Goal: Task Accomplishment & Management: Use online tool/utility

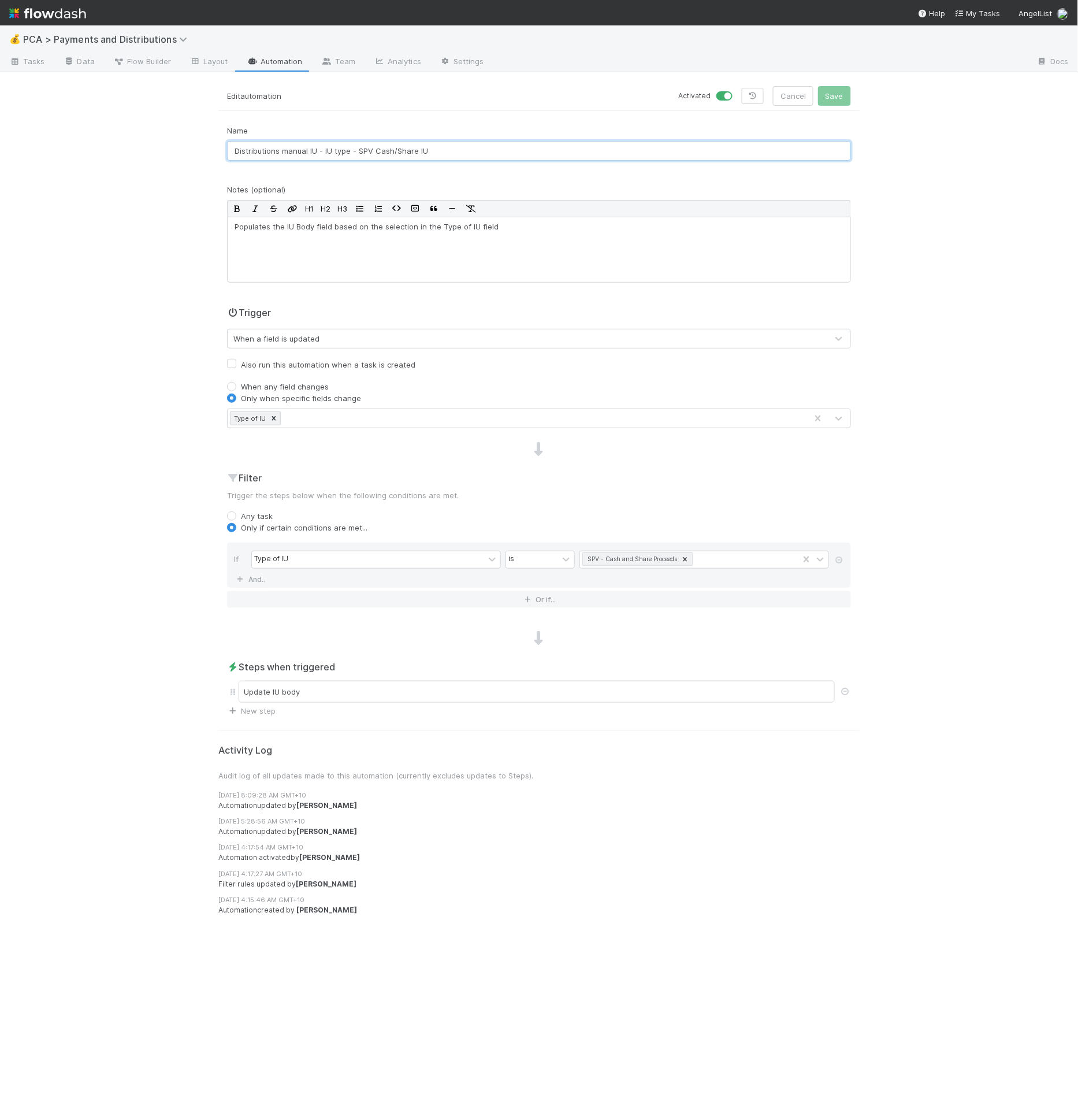
click at [352, 158] on input "Distributions manual IU - IU type - SPV Cash/Share IU" at bounding box center [539, 150] width 625 height 20
drag, startPoint x: 379, startPoint y: 150, endPoint x: 531, endPoint y: 152, distance: 152.0
click at [531, 152] on input "Distributions manual IU - IU type - SPV Cash/Share IU" at bounding box center [539, 150] width 625 height 20
drag, startPoint x: 358, startPoint y: 150, endPoint x: 450, endPoint y: 151, distance: 92.0
click at [450, 151] on input "Distributions manual IU - IU type - Scout fund" at bounding box center [539, 150] width 625 height 20
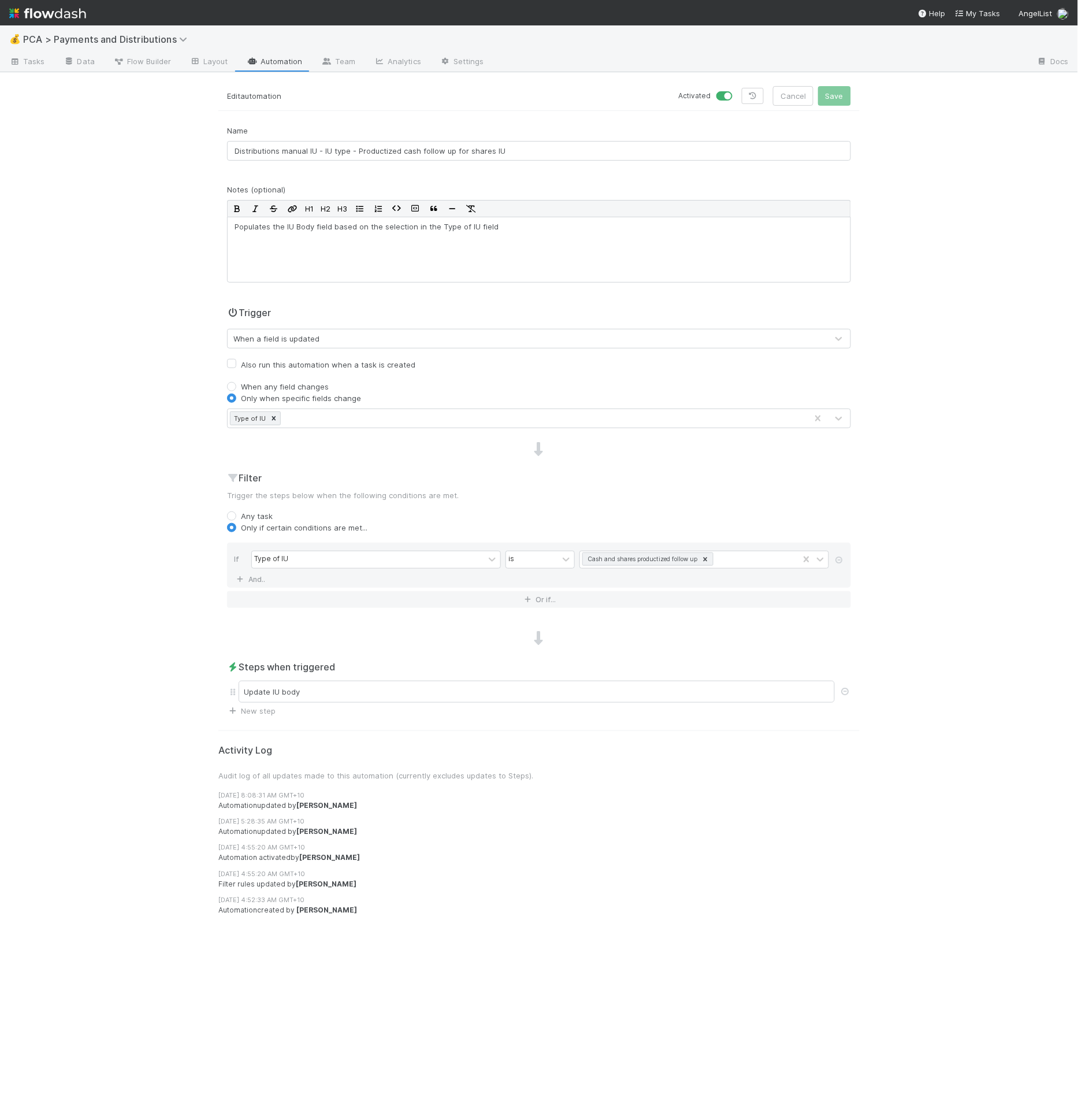
click at [463, 151] on input "Distributions manual IU - IU type - Productized cash follow up for shares IU" at bounding box center [539, 150] width 625 height 20
drag, startPoint x: 358, startPoint y: 149, endPoint x: 565, endPoint y: 145, distance: 207.0
click at [565, 145] on input "Distributions manual IU - IU type - Productized cash follow up for shares IU" at bounding box center [539, 150] width 625 height 20
click at [386, 148] on input "Distributions manual IU - IU type - In-kind Full Liquidation IU" at bounding box center [539, 150] width 625 height 20
drag, startPoint x: 367, startPoint y: 149, endPoint x: 558, endPoint y: 158, distance: 191.2
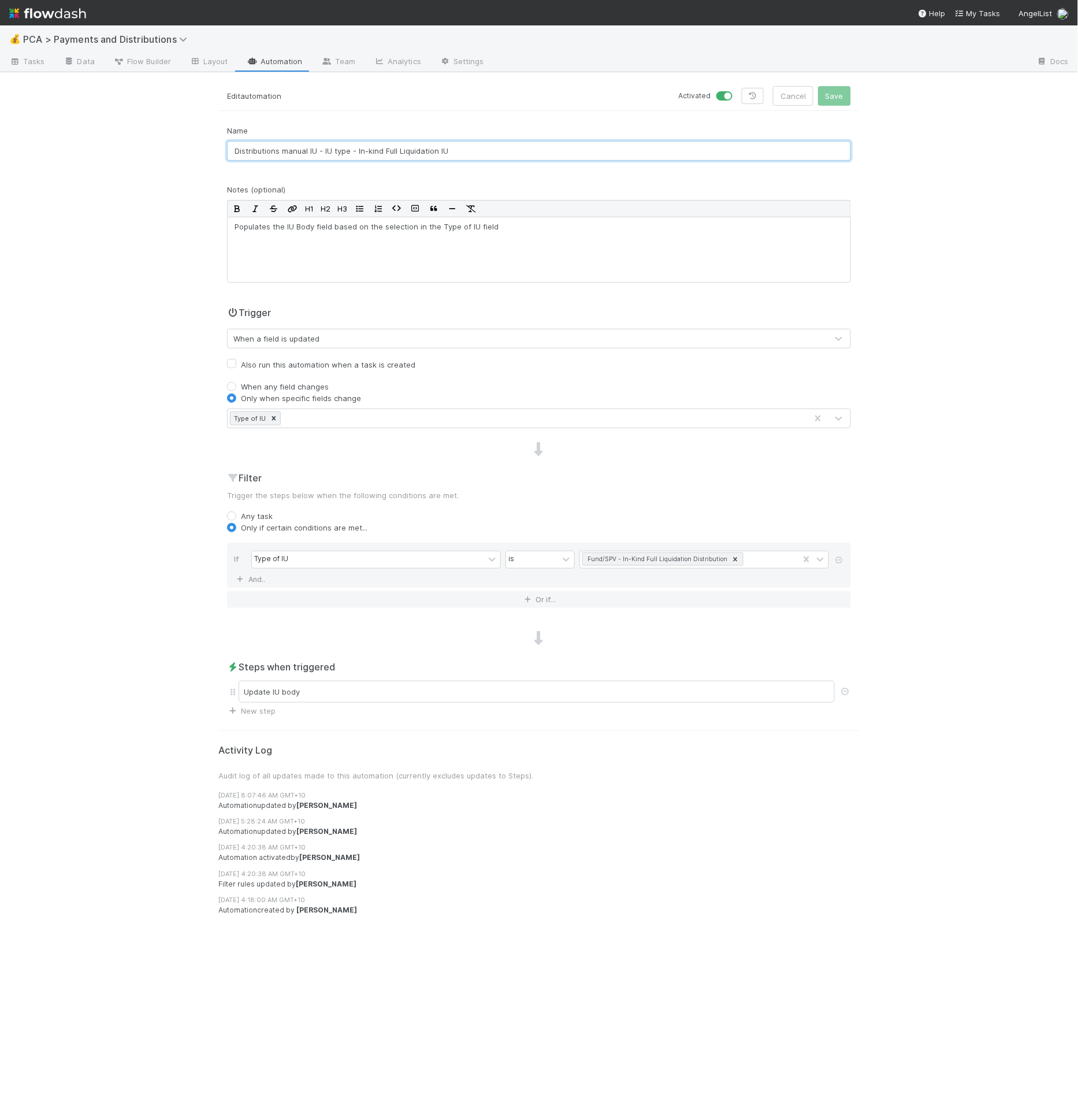
click at [558, 158] on input "Distributions manual IU - IU type - In-kind Full Liquidation IU" at bounding box center [539, 150] width 625 height 20
drag, startPoint x: 420, startPoint y: 147, endPoint x: 514, endPoint y: 147, distance: 94.0
click at [514, 147] on input "Distributions manual IU - IU type - Fund private shares/no cash IU" at bounding box center [539, 150] width 625 height 20
drag, startPoint x: 358, startPoint y: 147, endPoint x: 639, endPoint y: 158, distance: 281.2
click at [639, 158] on input "Distributions manual IU - IU type - Fund cash/share IU" at bounding box center [539, 150] width 625 height 20
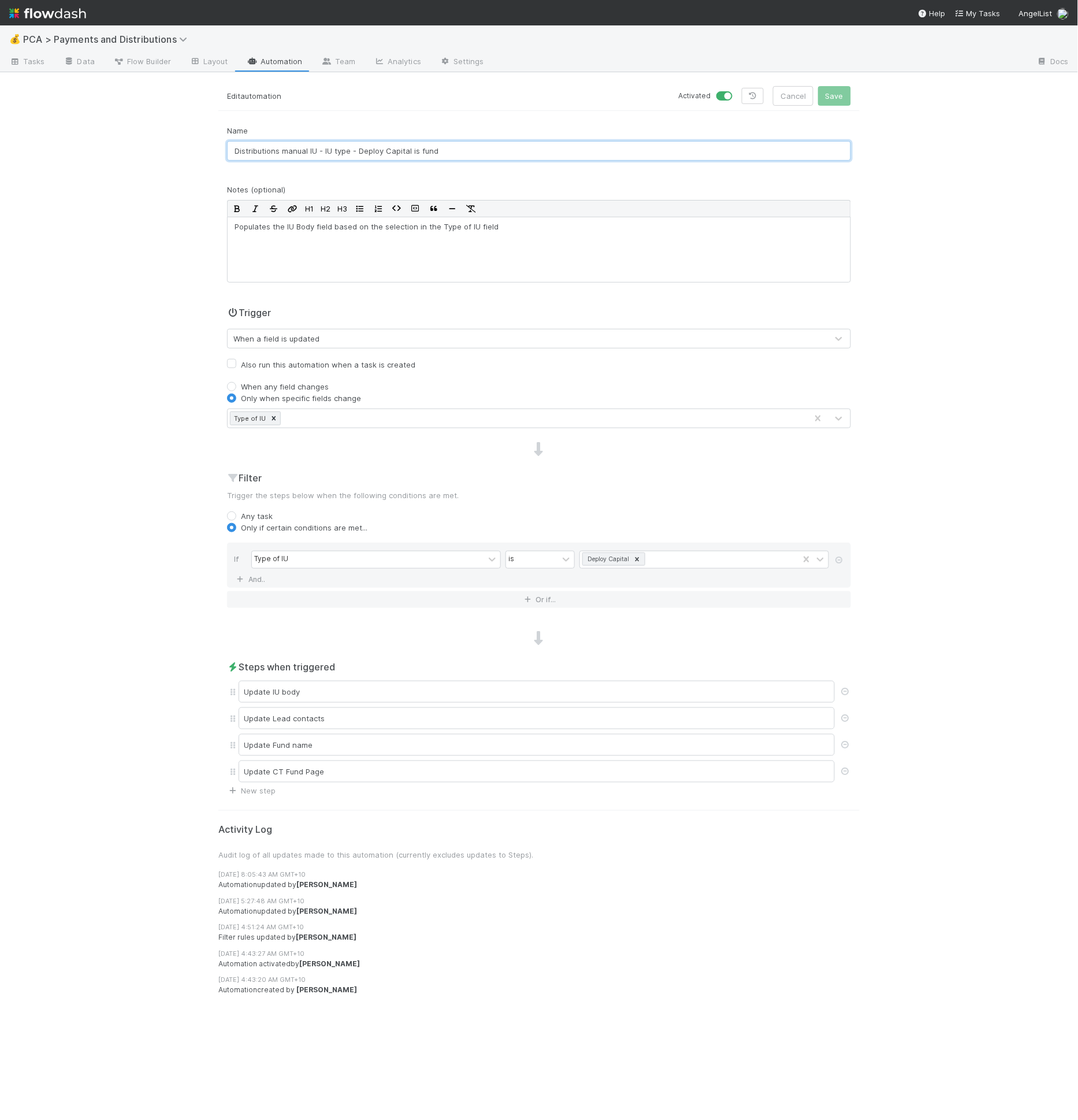
drag, startPoint x: 359, startPoint y: 150, endPoint x: 513, endPoint y: 145, distance: 154.1
click at [513, 145] on input "Distributions manual IU - IU type - Deploy Capital is fund" at bounding box center [539, 150] width 625 height 20
click at [504, 147] on input "Distributions manual IU - IU type - Deploy Capital is fund" at bounding box center [539, 150] width 625 height 20
drag, startPoint x: 359, startPoint y: 150, endPoint x: 560, endPoint y: 147, distance: 201.0
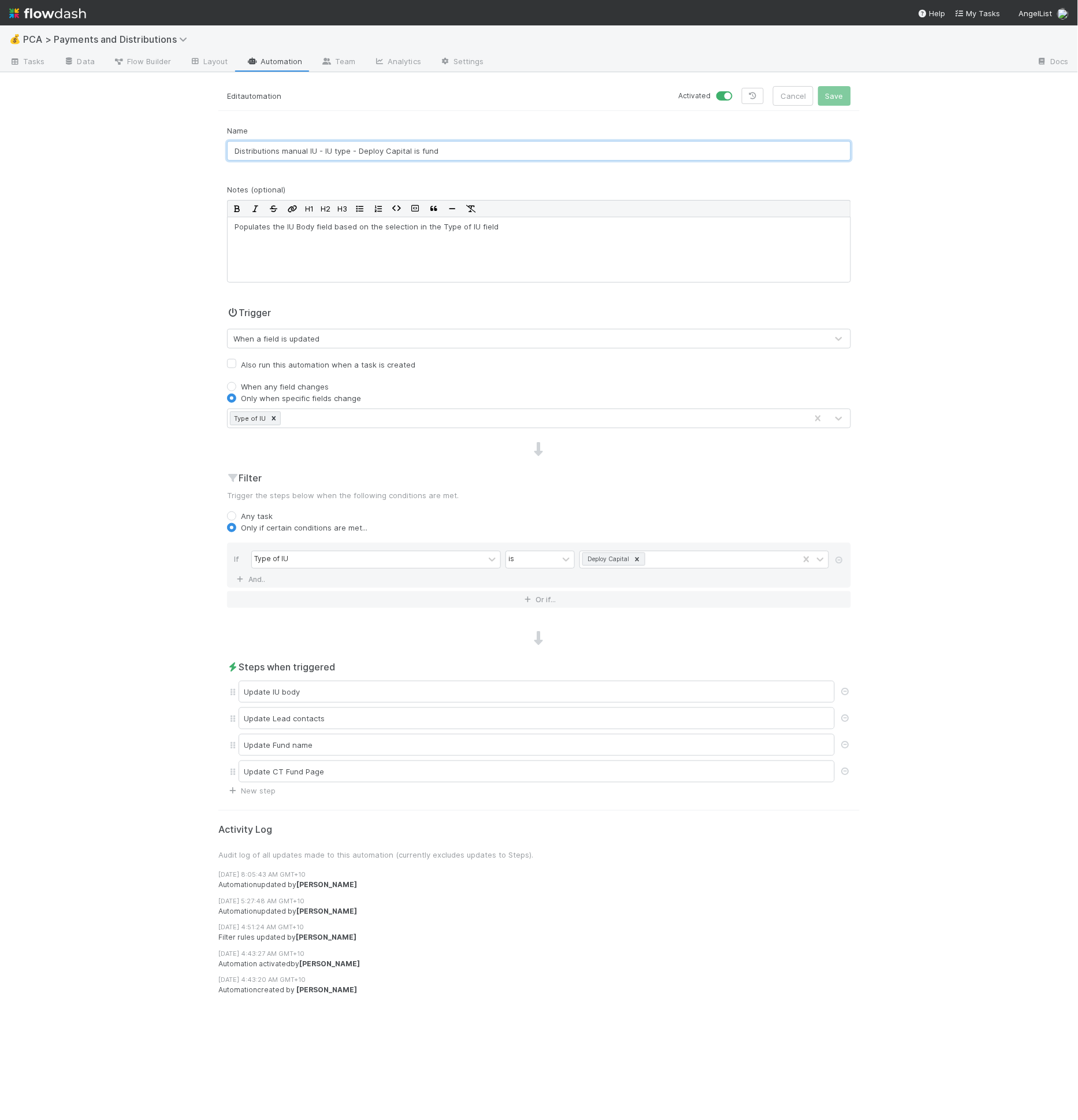
click at [560, 147] on input "Distributions manual IU - IU type - Deploy Capital is fund" at bounding box center [539, 150] width 625 height 20
click at [423, 697] on div "Update IU body" at bounding box center [537, 691] width 596 height 22
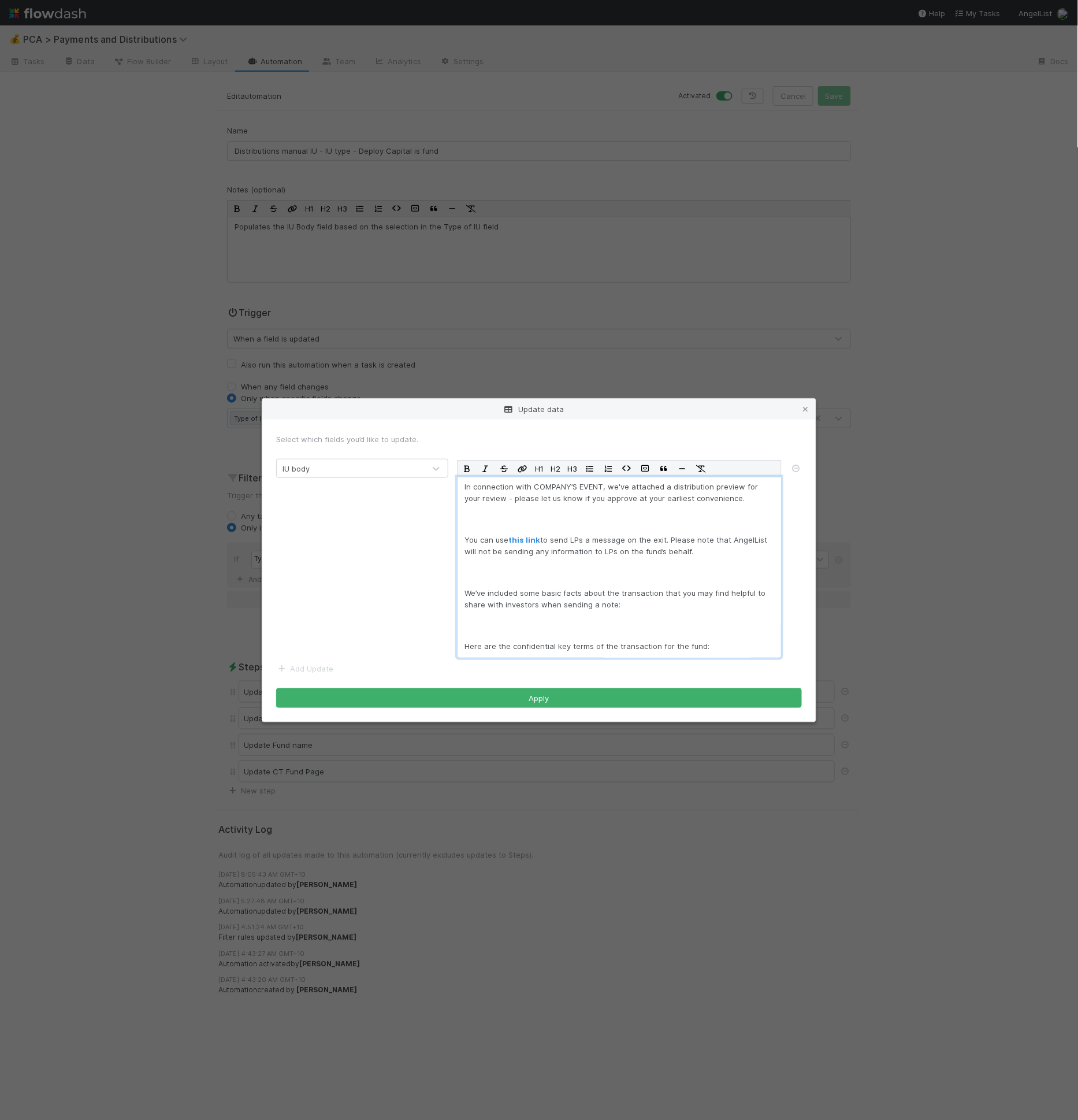
click at [480, 493] on p "In connection with COMPANY’S EVENT, we've attached a distribution preview for y…" at bounding box center [619, 493] width 310 height 24
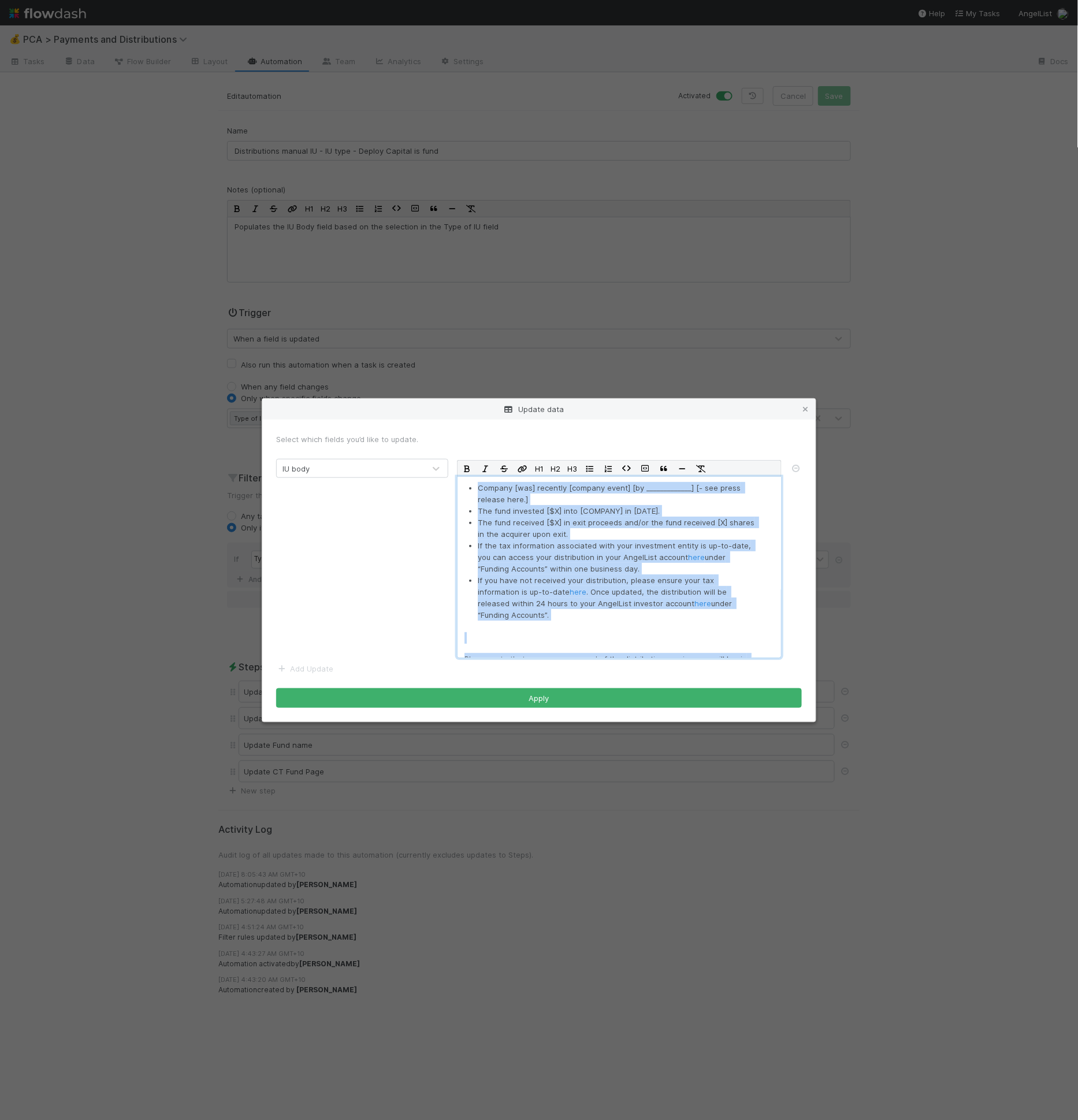
scroll to position [203, 0]
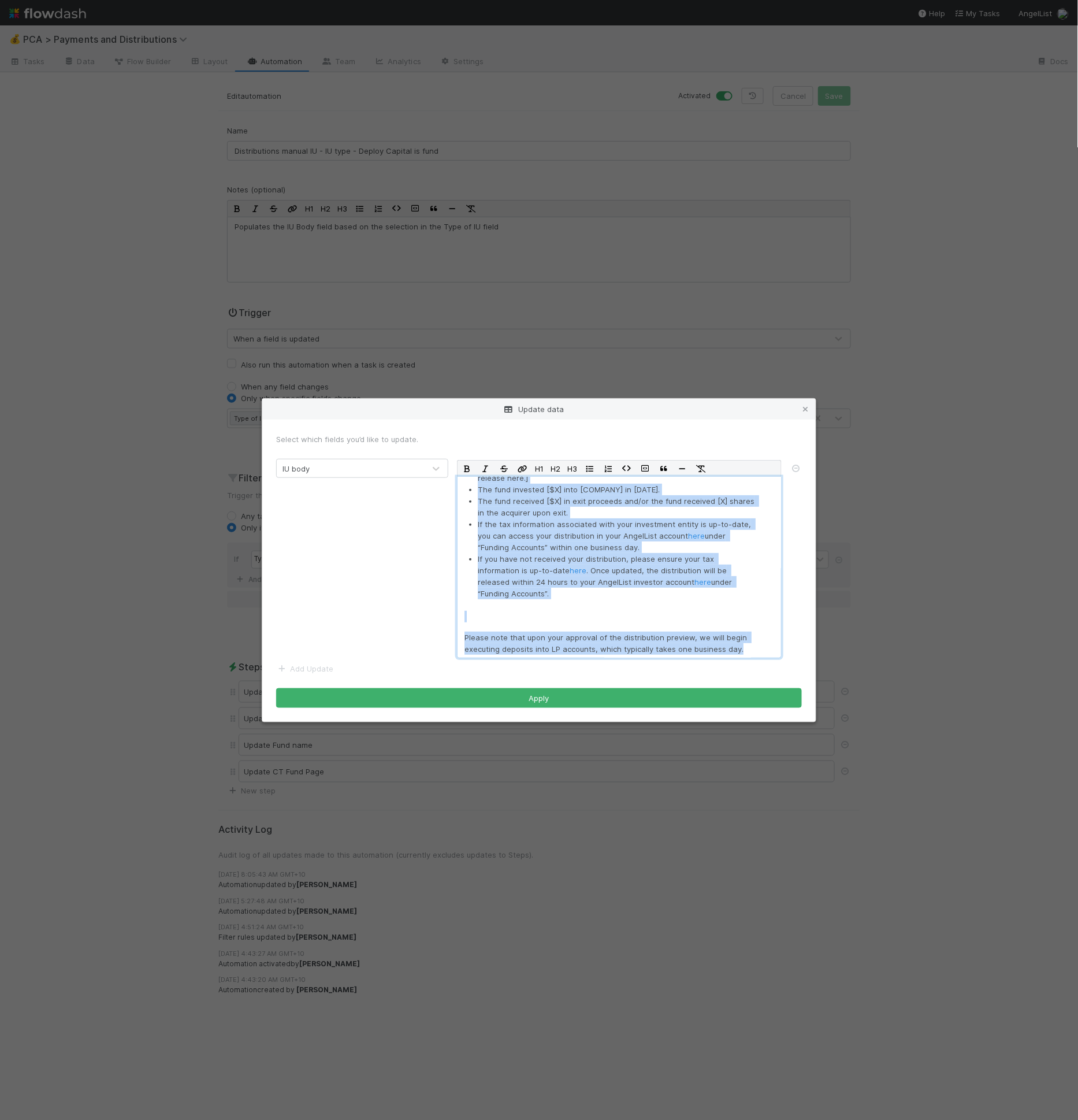
drag, startPoint x: 464, startPoint y: 486, endPoint x: 742, endPoint y: 685, distance: 341.9
click at [742, 685] on form "Select which fields you’d like to update. IU body H1 H2 H3 In connection with C…" at bounding box center [539, 570] width 526 height 274
copy div "In connection with COMPANY’S EVENT, we've attached a distribution preview for y…"
click at [806, 407] on icon at bounding box center [806, 409] width 12 height 8
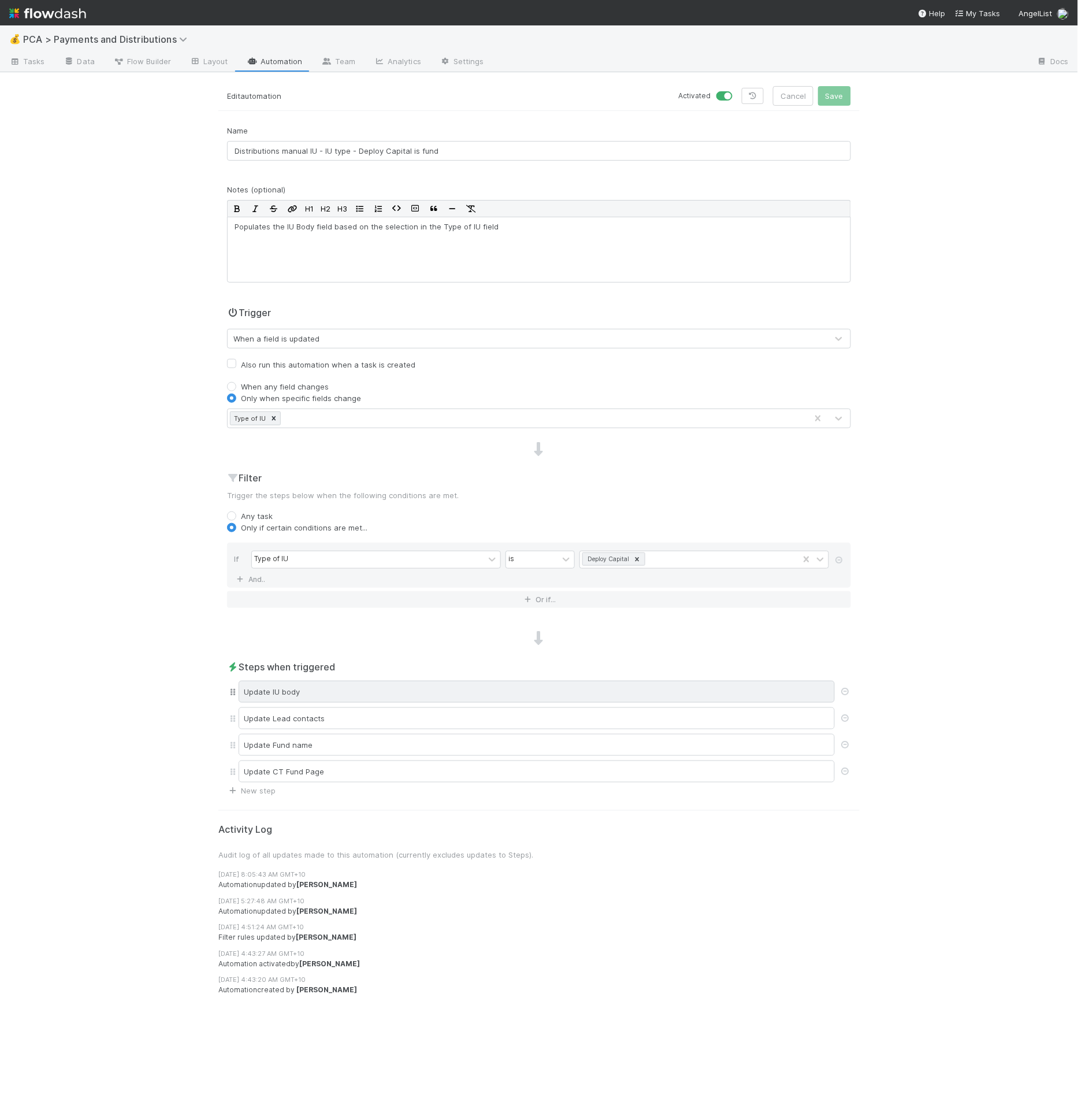
click at [637, 694] on div "Update IU body" at bounding box center [537, 691] width 596 height 22
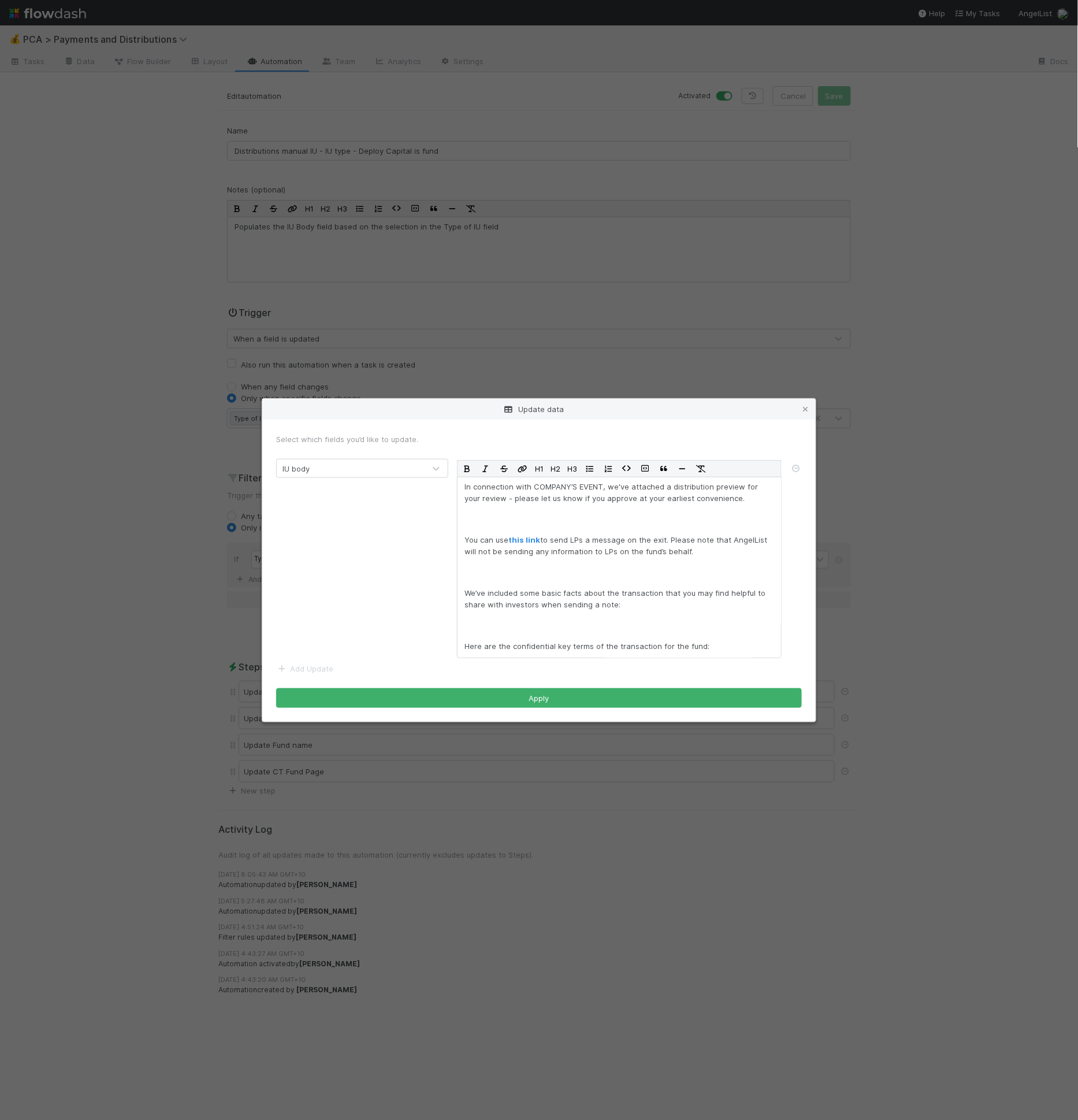
click at [874, 654] on div "Update data Select which fields you’d like to update. IU body H1 H2 H3 In conne…" at bounding box center [539, 560] width 1078 height 1120
click at [885, 576] on div "Update data Select which fields you’d like to update. IU body H1 H2 H3 In conne…" at bounding box center [539, 560] width 1078 height 1120
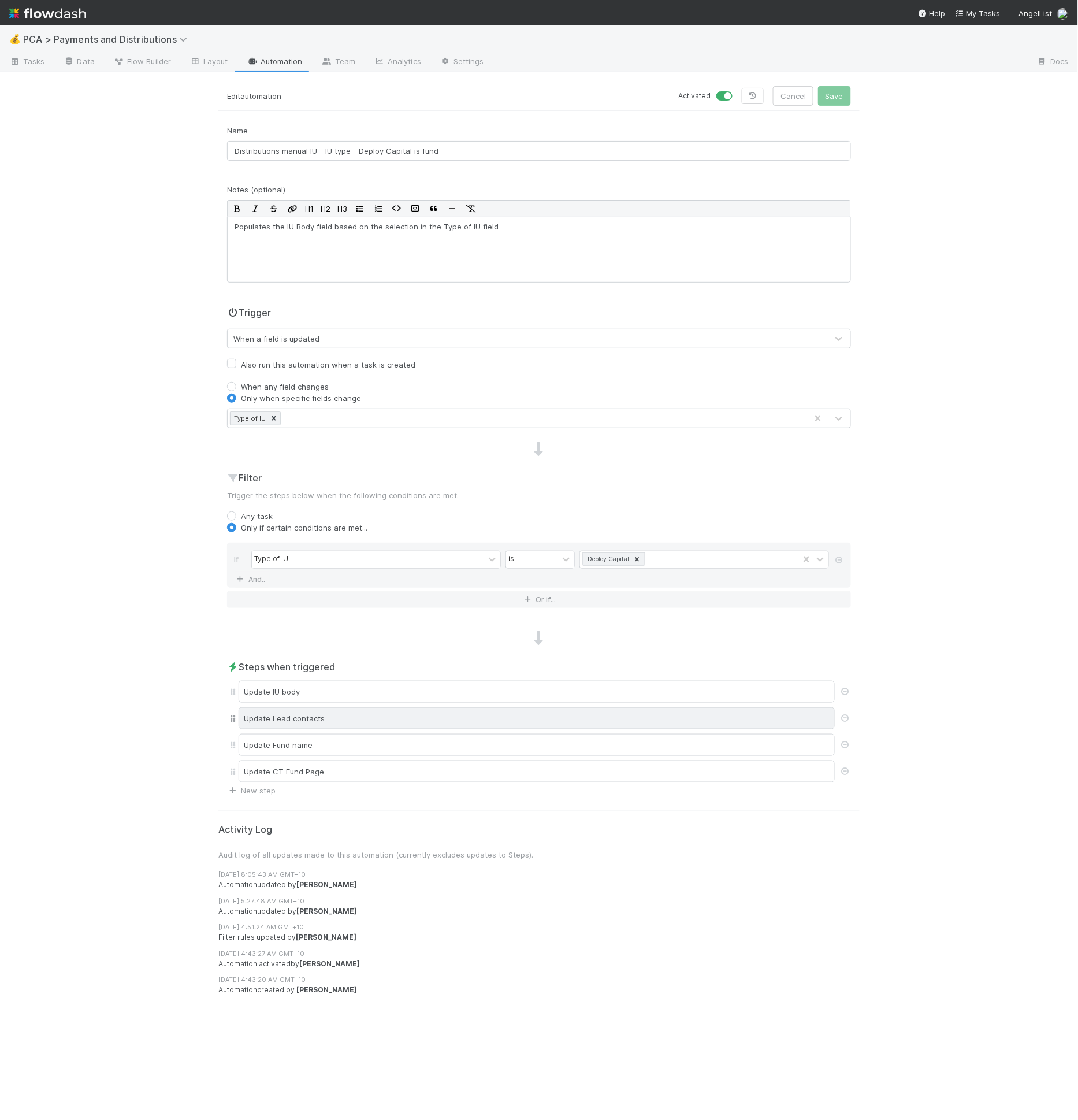
click at [631, 710] on div "Update Lead contacts" at bounding box center [537, 718] width 596 height 22
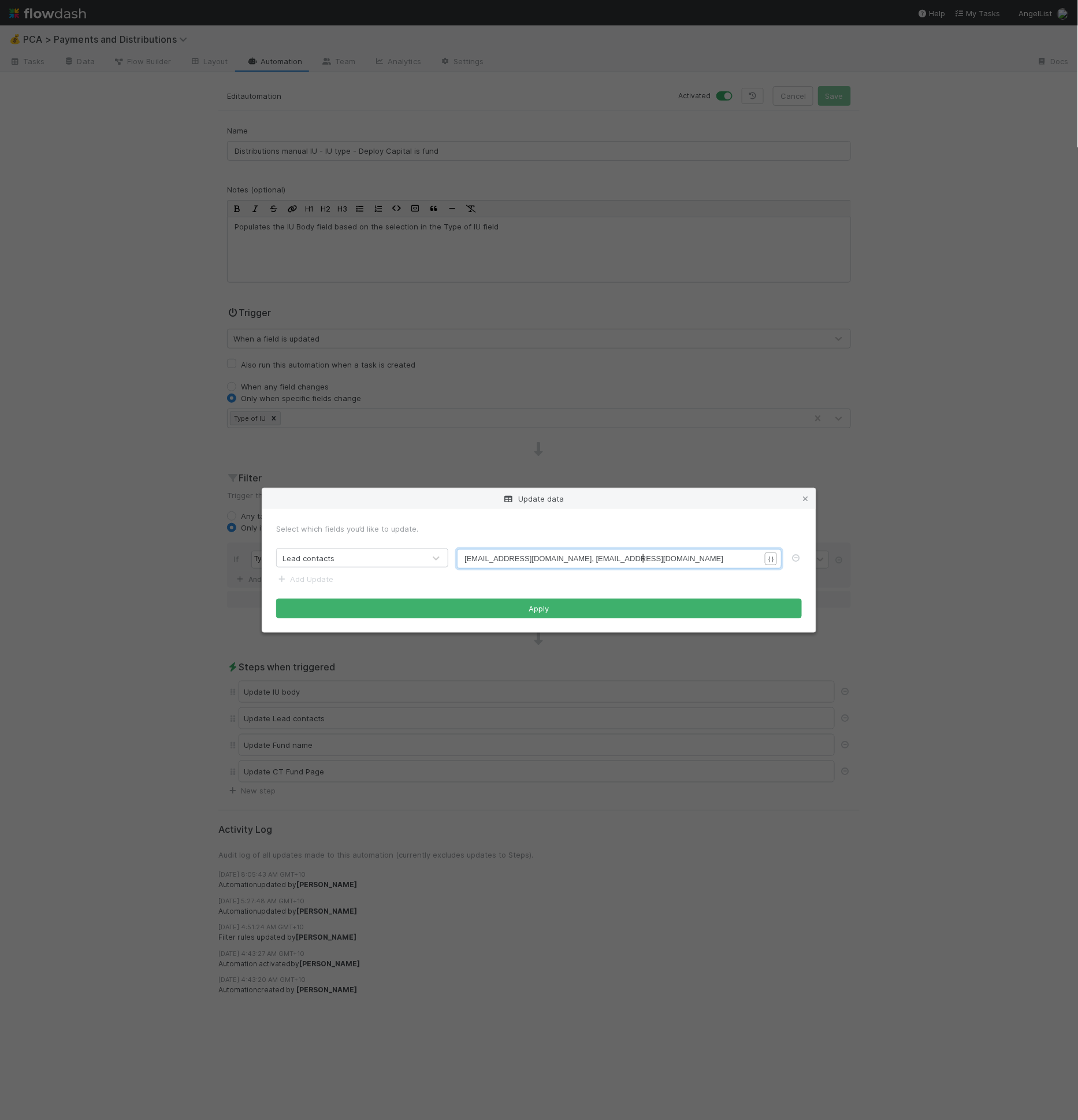
click at [648, 557] on pre "[EMAIL_ADDRESS][DOMAIN_NAME], [EMAIL_ADDRESS][DOMAIN_NAME]" at bounding box center [617, 559] width 305 height 12
type textarea "[EMAIL_ADDRESS][DOMAIN_NAME], [EMAIL_ADDRESS][DOMAIN_NAME]"
drag, startPoint x: 666, startPoint y: 559, endPoint x: 448, endPoint y: 560, distance: 218.0
drag, startPoint x: 793, startPoint y: 529, endPoint x: 805, endPoint y: 521, distance: 14.4
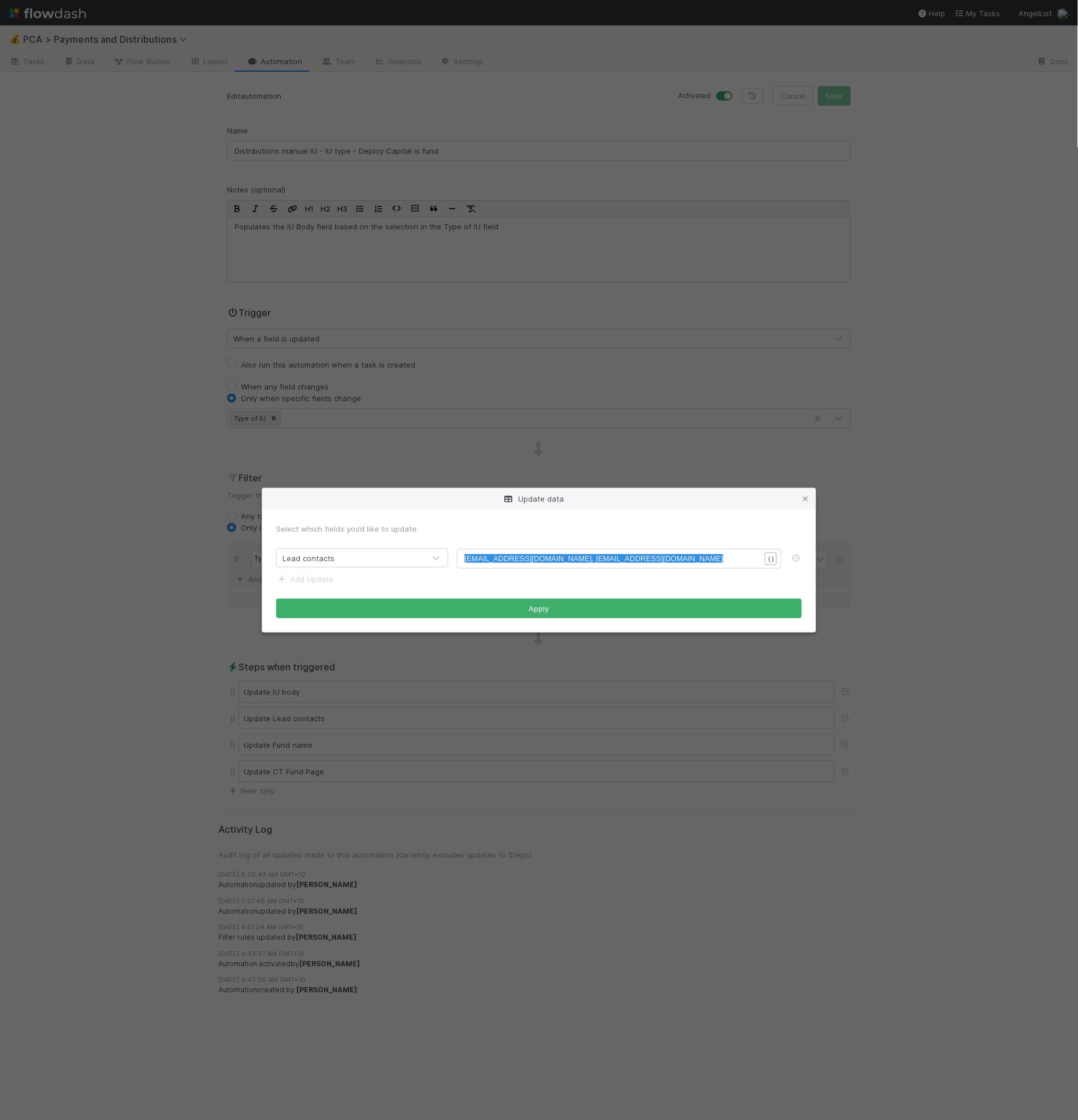
click at [794, 527] on div "Select which fields you’d like to update." at bounding box center [539, 529] width 526 height 12
click at [808, 497] on icon at bounding box center [806, 500] width 12 height 8
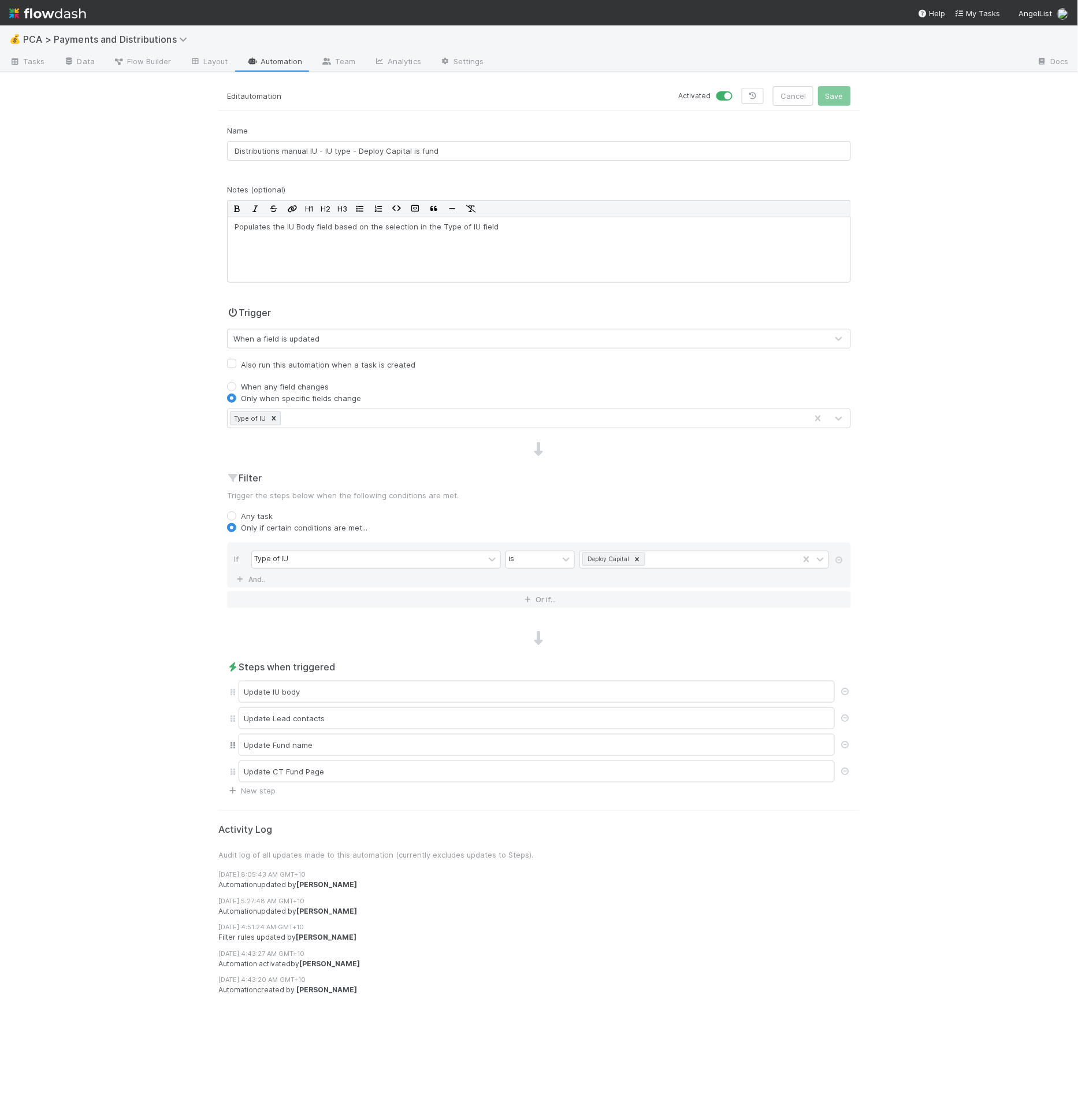
click at [468, 732] on div "Update Fund name" at bounding box center [539, 744] width 625 height 27
click at [467, 738] on div "Update Fund name" at bounding box center [537, 744] width 596 height 22
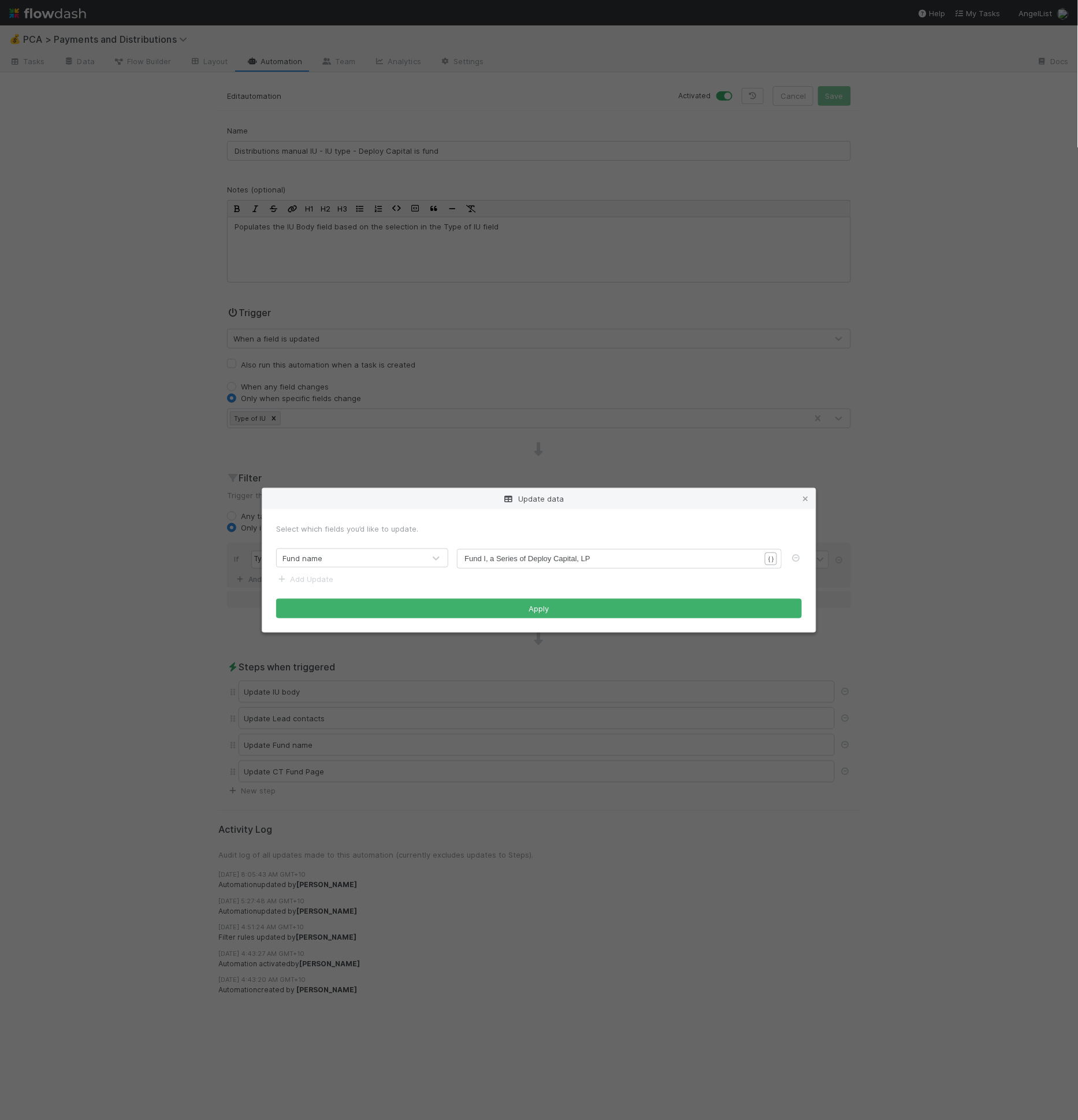
click at [604, 533] on div "Select which fields you’d like to update." at bounding box center [539, 529] width 526 height 12
click at [810, 501] on icon at bounding box center [806, 500] width 12 height 8
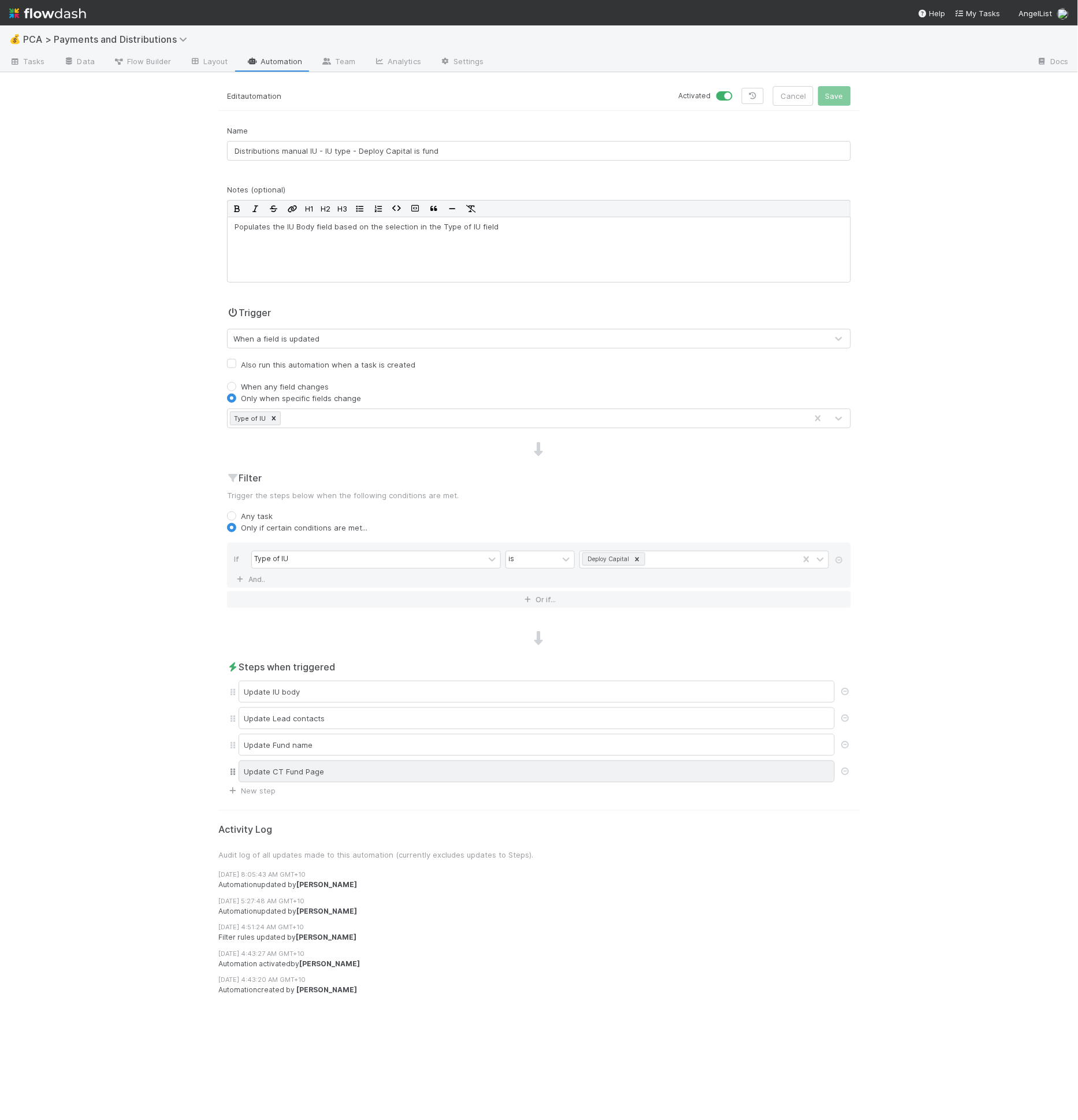
click at [435, 770] on div "Update CT Fund Page" at bounding box center [537, 771] width 596 height 22
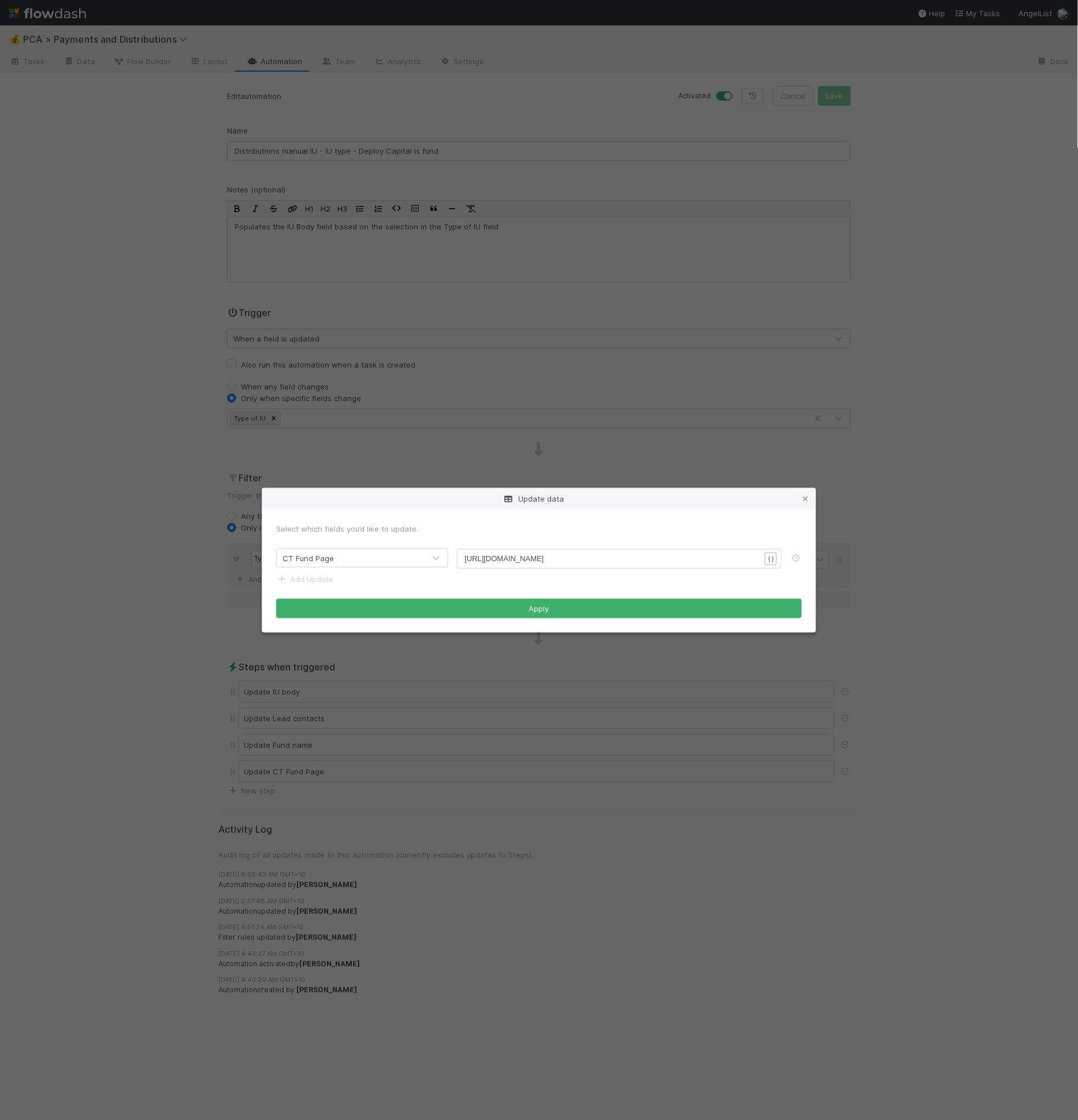
click at [630, 545] on form "Select which fields you’d like to update. CT Fund Page xxxxxxxxxx https://compt…" at bounding box center [539, 570] width 526 height 95
click at [633, 542] on form "Select which fields you’d like to update. CT Fund Page xxxxxxxxxx https://compt…" at bounding box center [539, 570] width 526 height 95
click at [797, 497] on div "Update data" at bounding box center [539, 498] width 554 height 21
click at [803, 496] on icon at bounding box center [806, 500] width 12 height 8
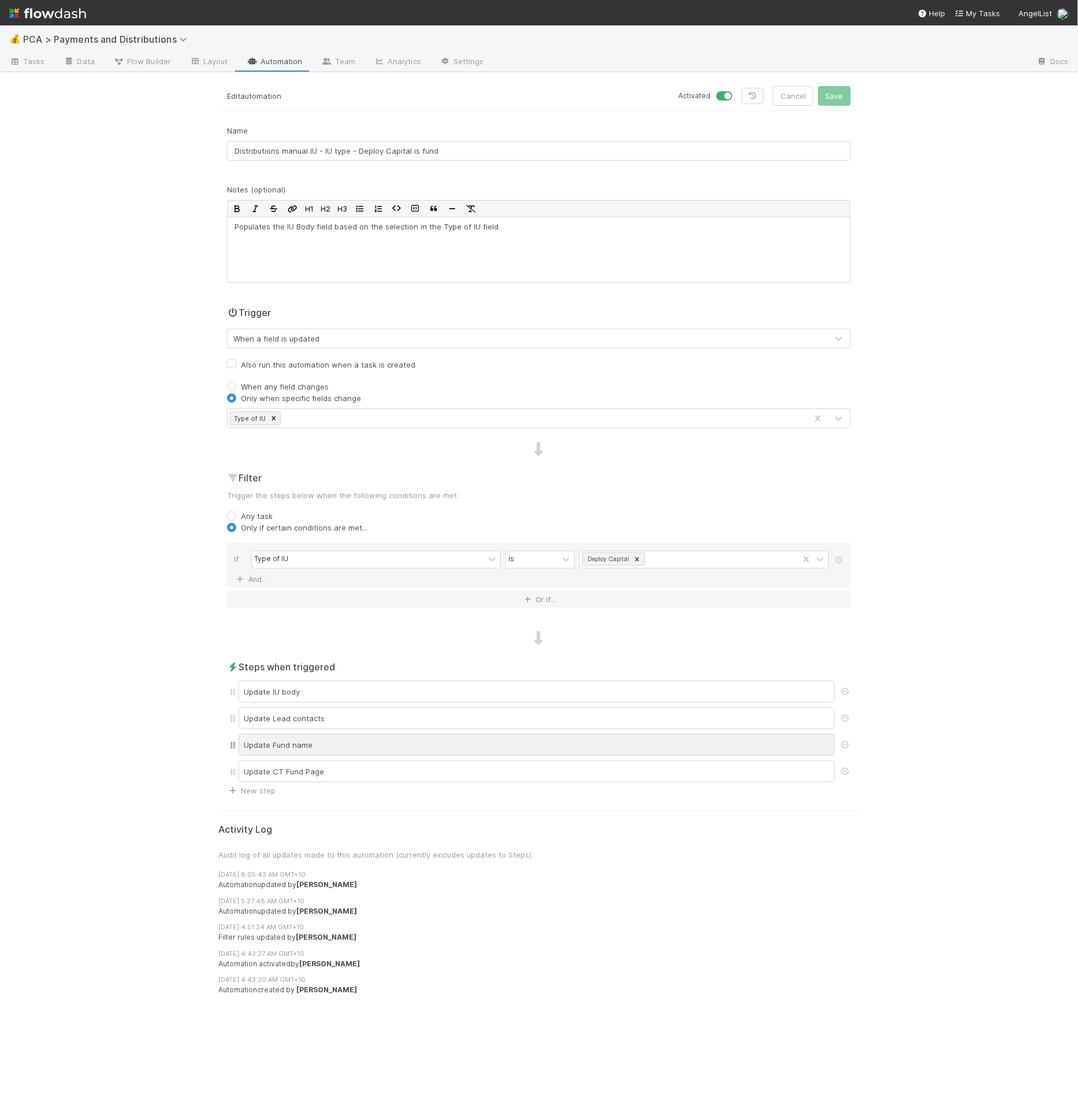
click at [540, 745] on div "Update Fund name" at bounding box center [537, 744] width 596 height 22
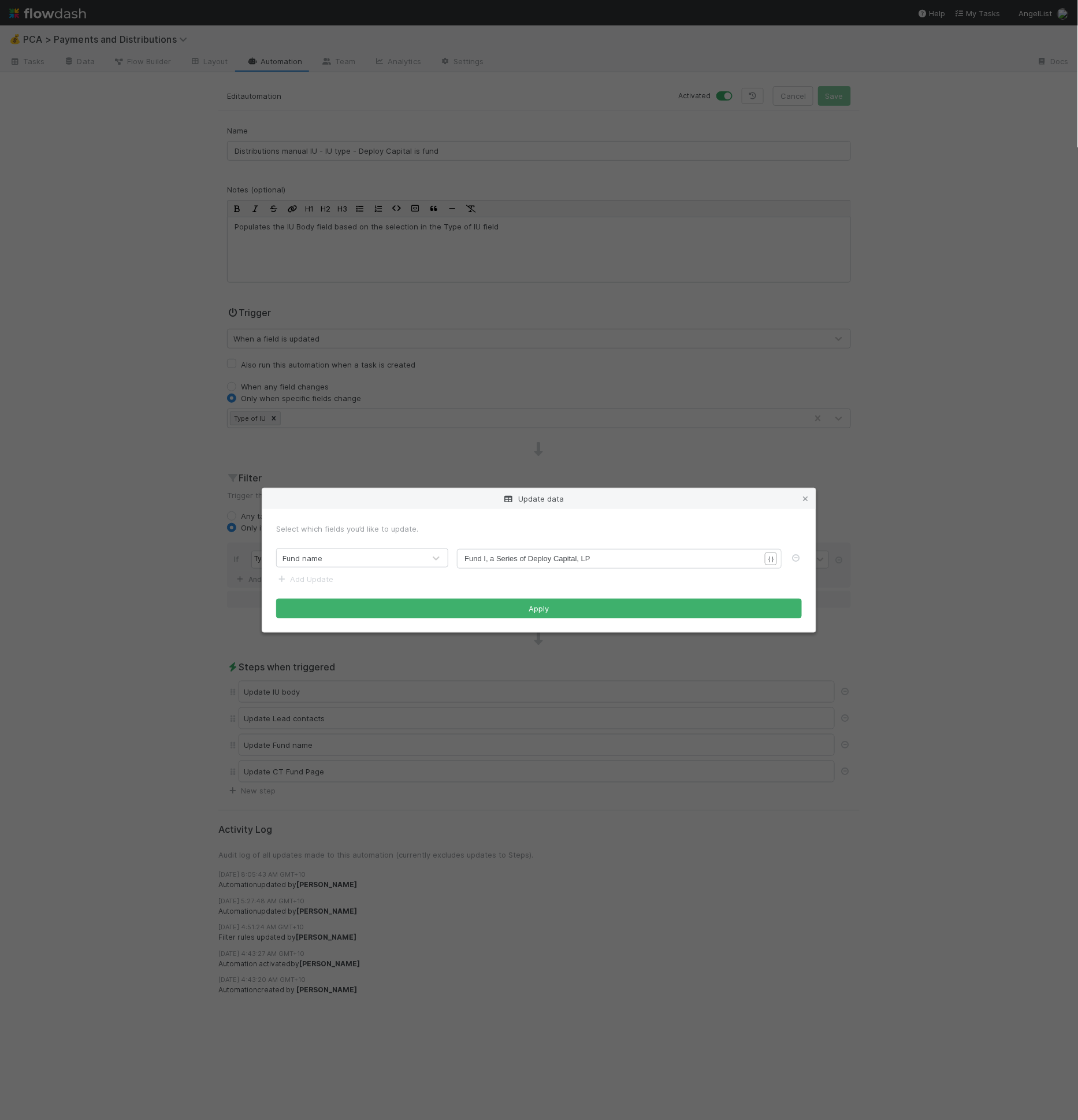
click at [665, 553] on pre "Fund I, a Series of Deploy Capital, LP" at bounding box center [617, 559] width 305 height 12
type textarea "Fund I, a Series of Deploy Capital, LP"
drag, startPoint x: 905, startPoint y: 466, endPoint x: 849, endPoint y: 487, distance: 59.8
click at [906, 466] on div "Update data Select which fields you’d like to update. Fund name Fund I, a Serie…" at bounding box center [539, 560] width 1078 height 1120
drag, startPoint x: 789, startPoint y: 540, endPoint x: 765, endPoint y: 519, distance: 31.9
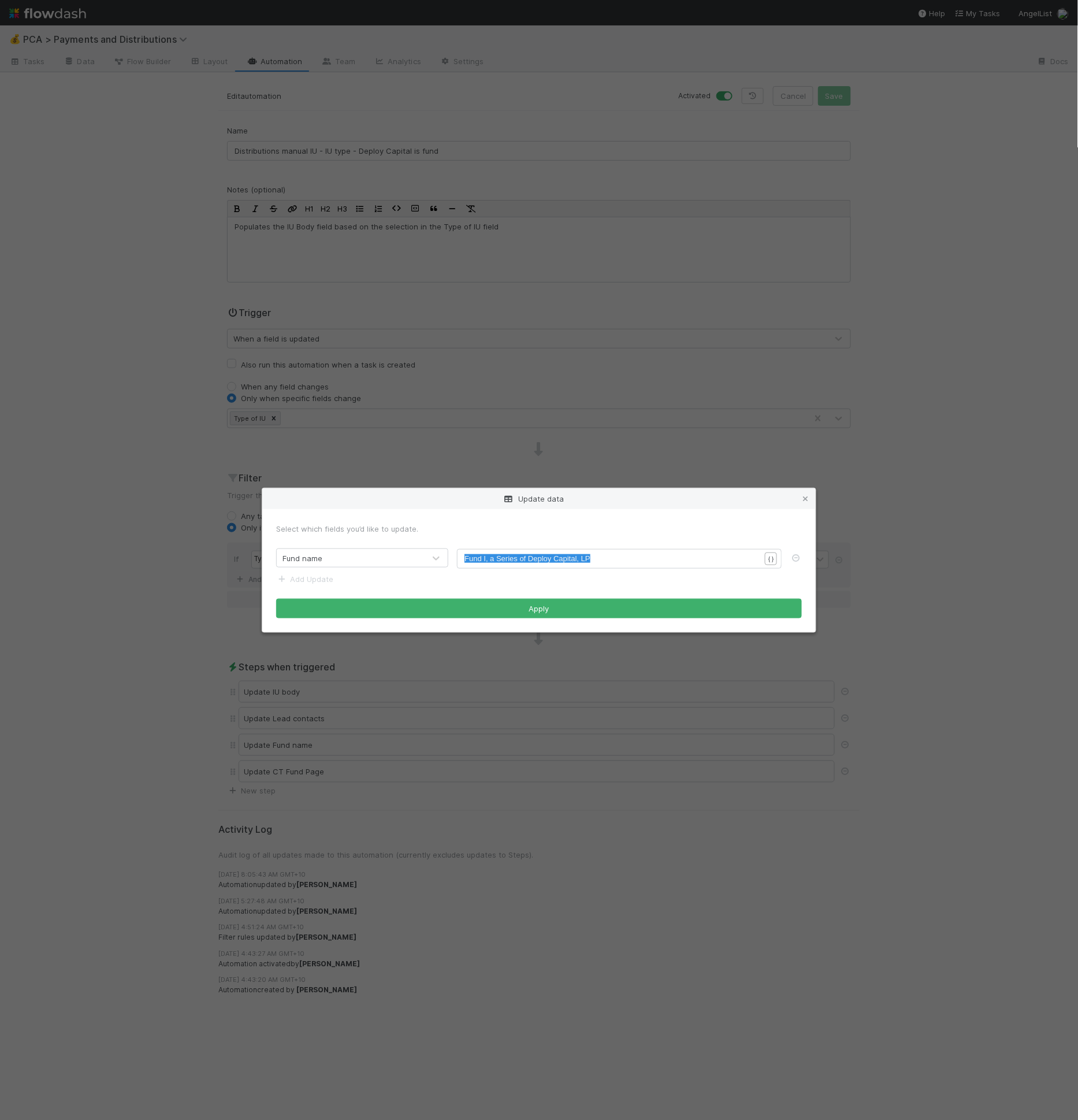
click at [788, 540] on form "Select which fields you’d like to update. Fund name Fund I, a Series of Deploy …" at bounding box center [539, 570] width 526 height 95
click at [805, 496] on icon at bounding box center [806, 500] width 12 height 8
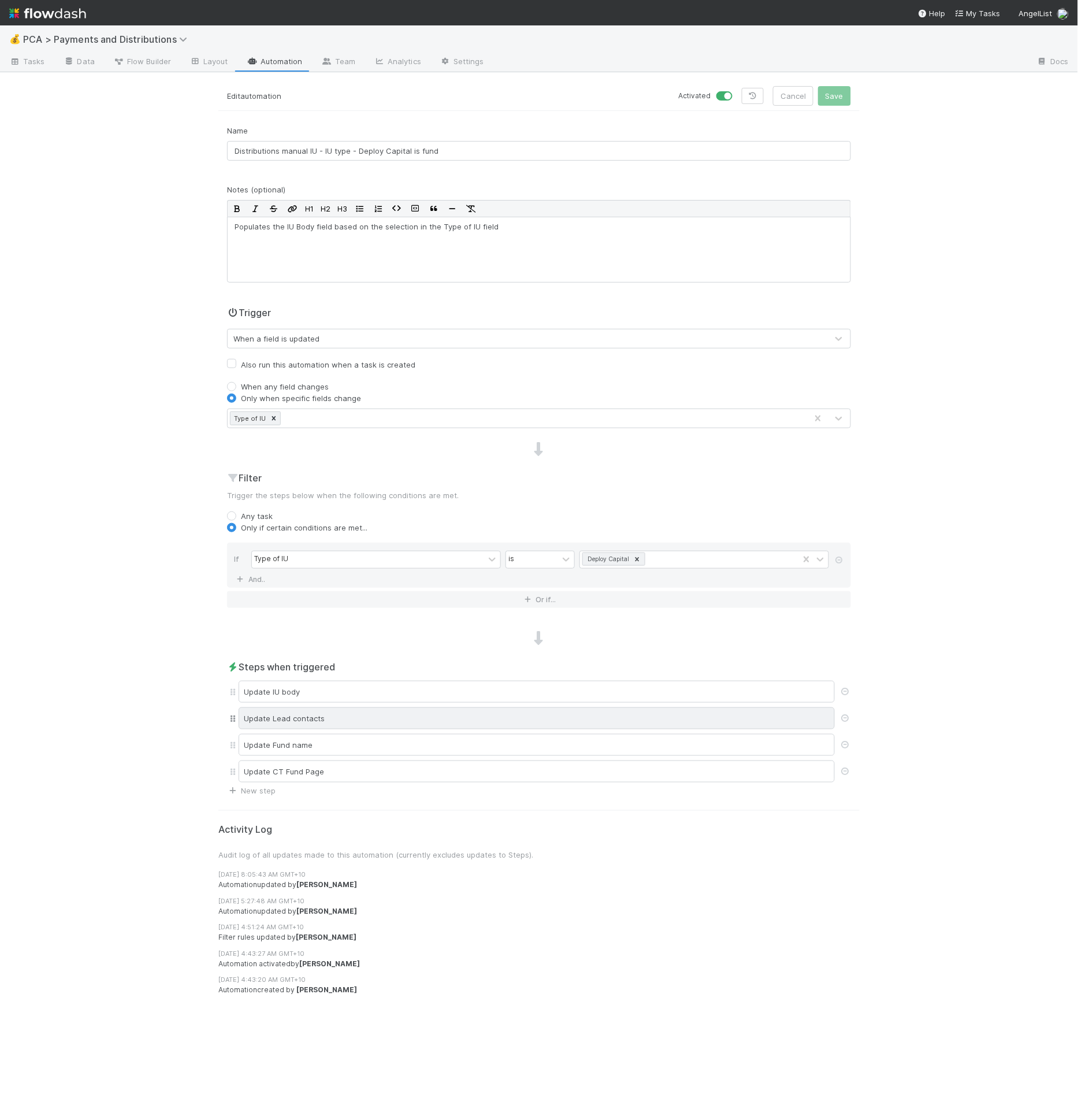
click at [514, 719] on div "Update Lead contacts" at bounding box center [537, 718] width 596 height 22
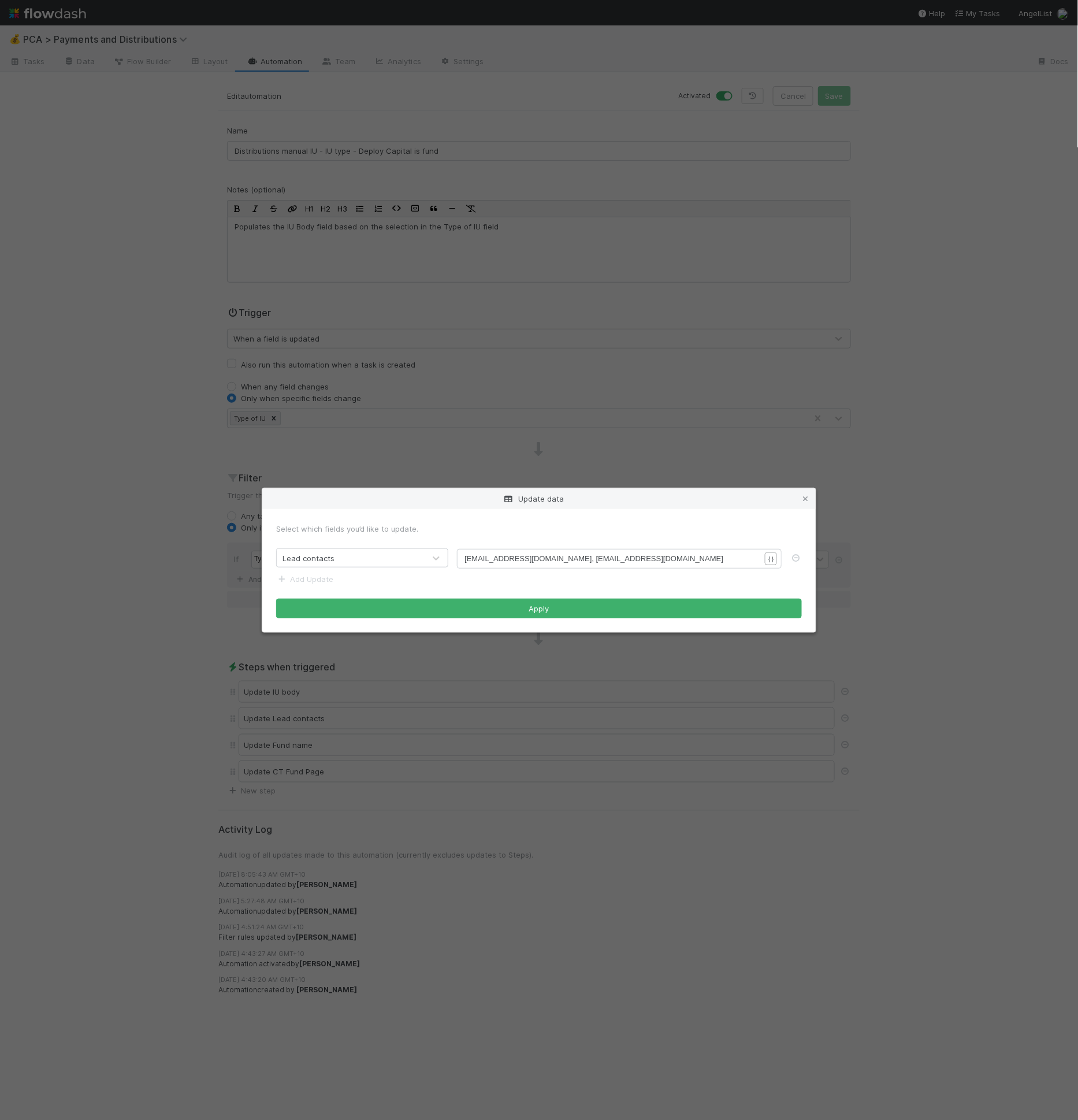
click at [542, 557] on span "toddg07@gmail.com, b@toddandrahulangelfund.com" at bounding box center [593, 558] width 259 height 9
type textarea "toddg07@gmail.com, b@toddandrahulangelfund.com"
click at [805, 499] on icon at bounding box center [806, 500] width 12 height 8
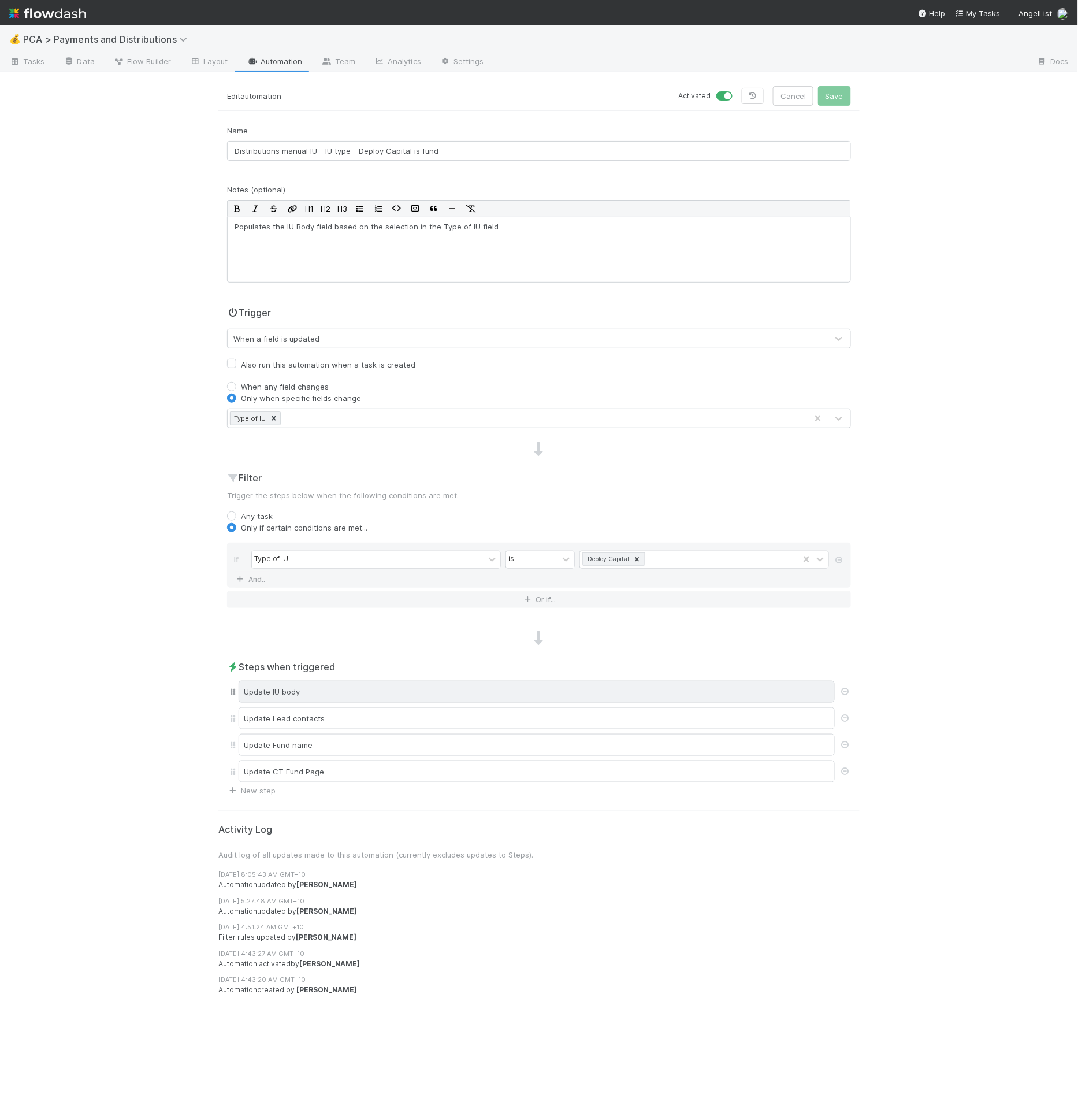
click at [508, 684] on div "Update IU body" at bounding box center [537, 691] width 596 height 22
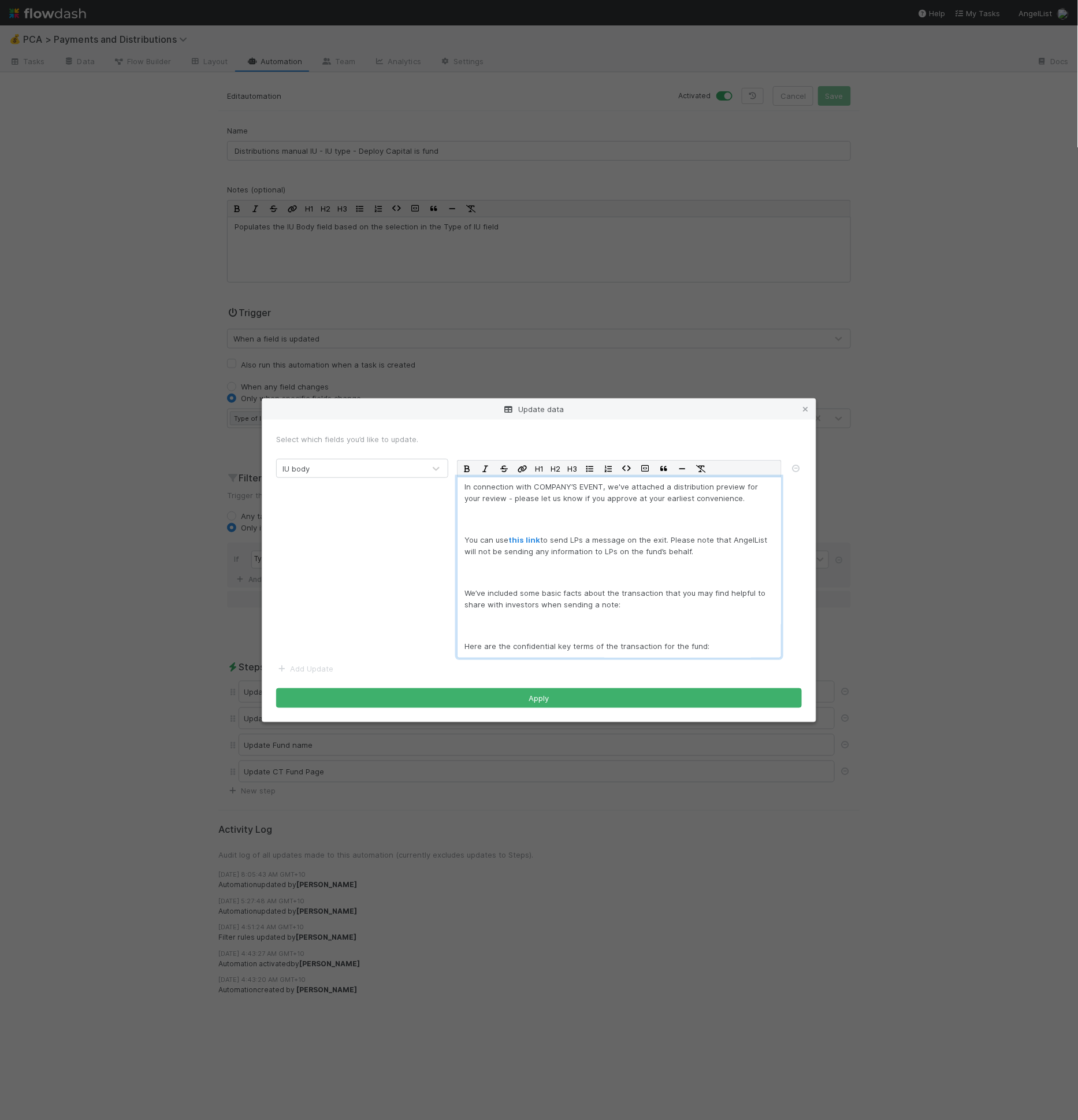
click at [561, 530] on div "In connection with COMPANY’S EVENT, we've attached a distribution preview for y…" at bounding box center [620, 567] width 325 height 181
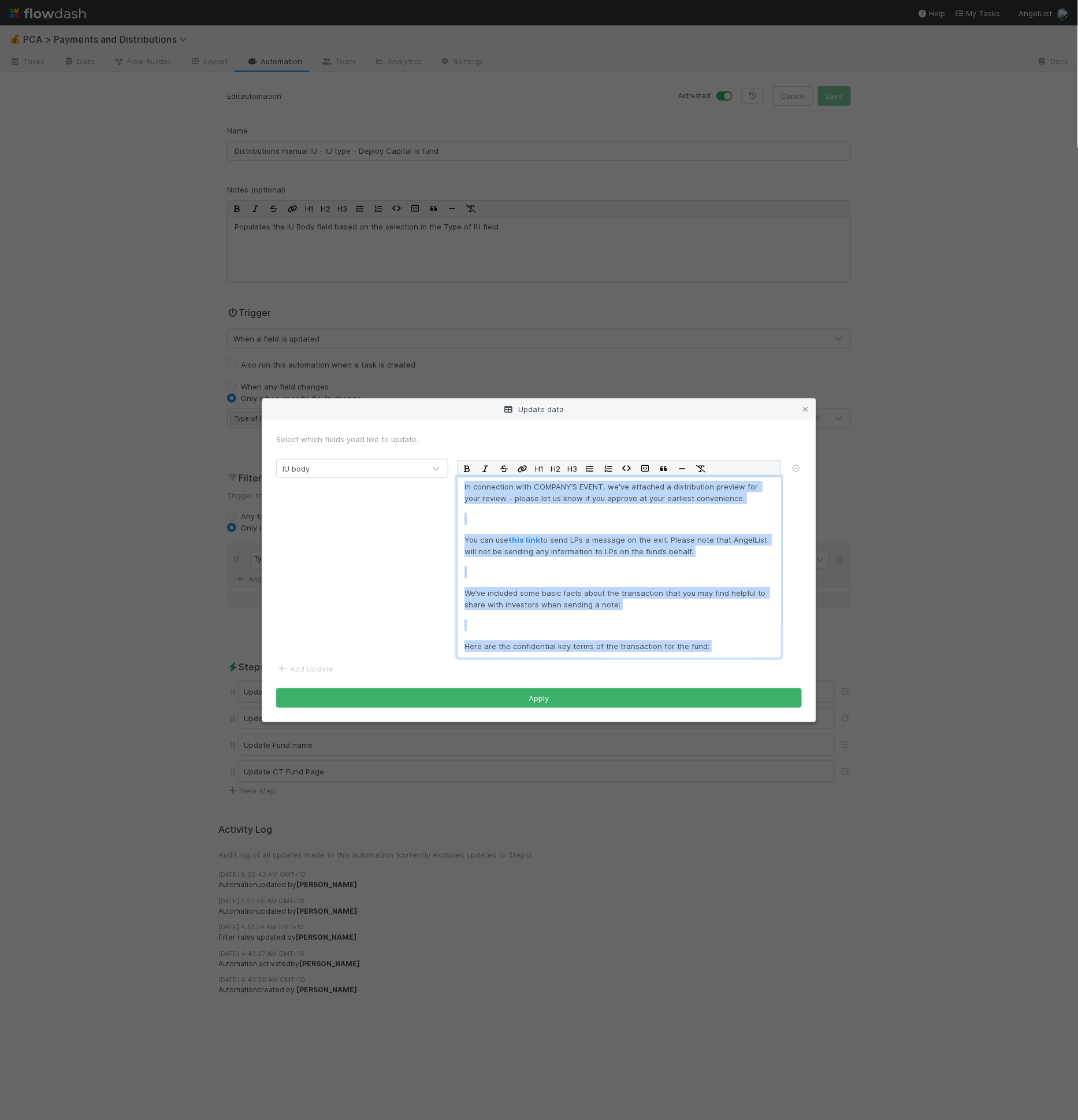
copy div "In connection with COMPANY’S EVENT, we've attached a distribution preview for y…"
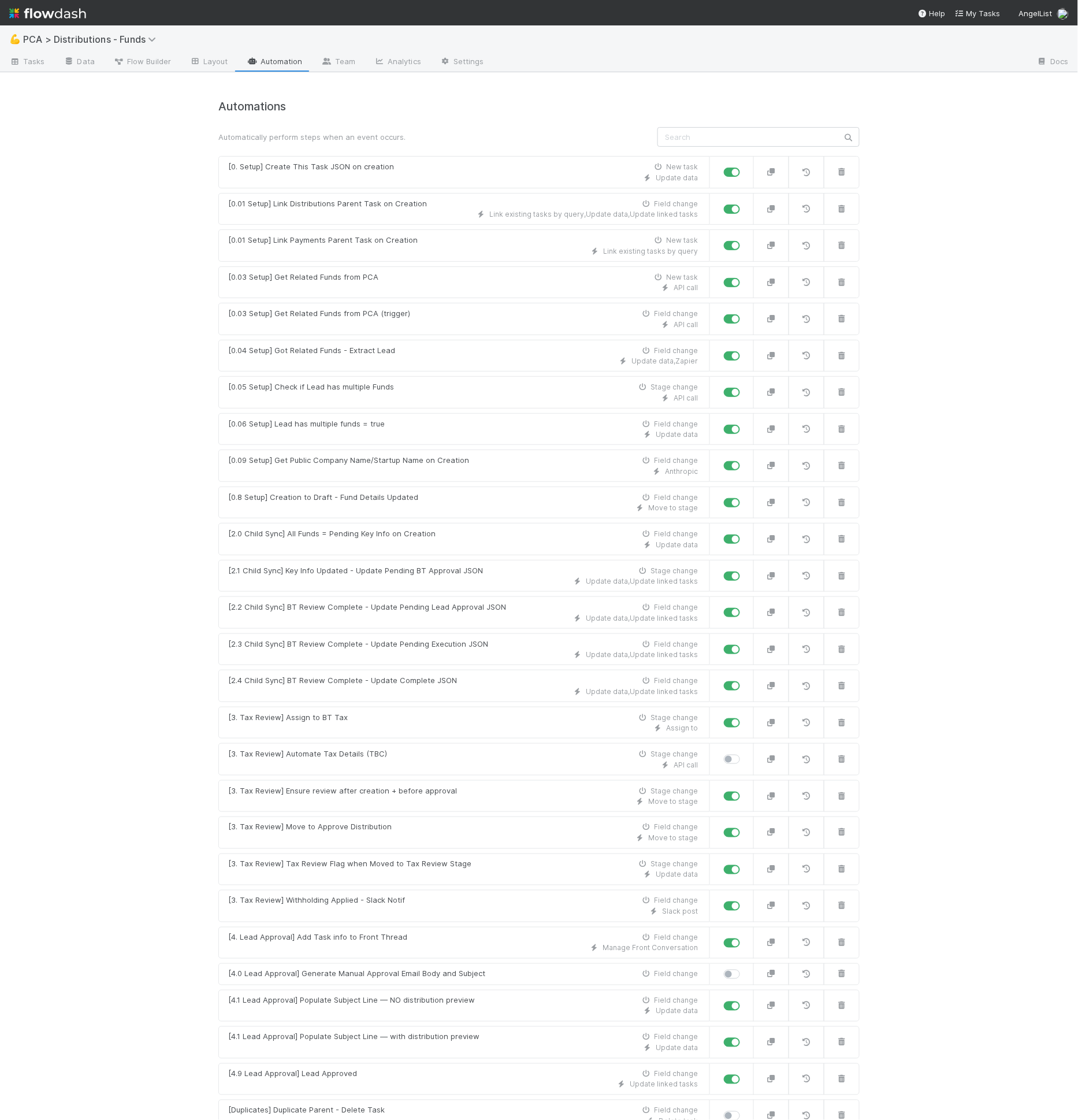
click at [263, 65] on link "Automation" at bounding box center [274, 62] width 75 height 19
click at [273, 58] on link "Automation" at bounding box center [274, 62] width 75 height 19
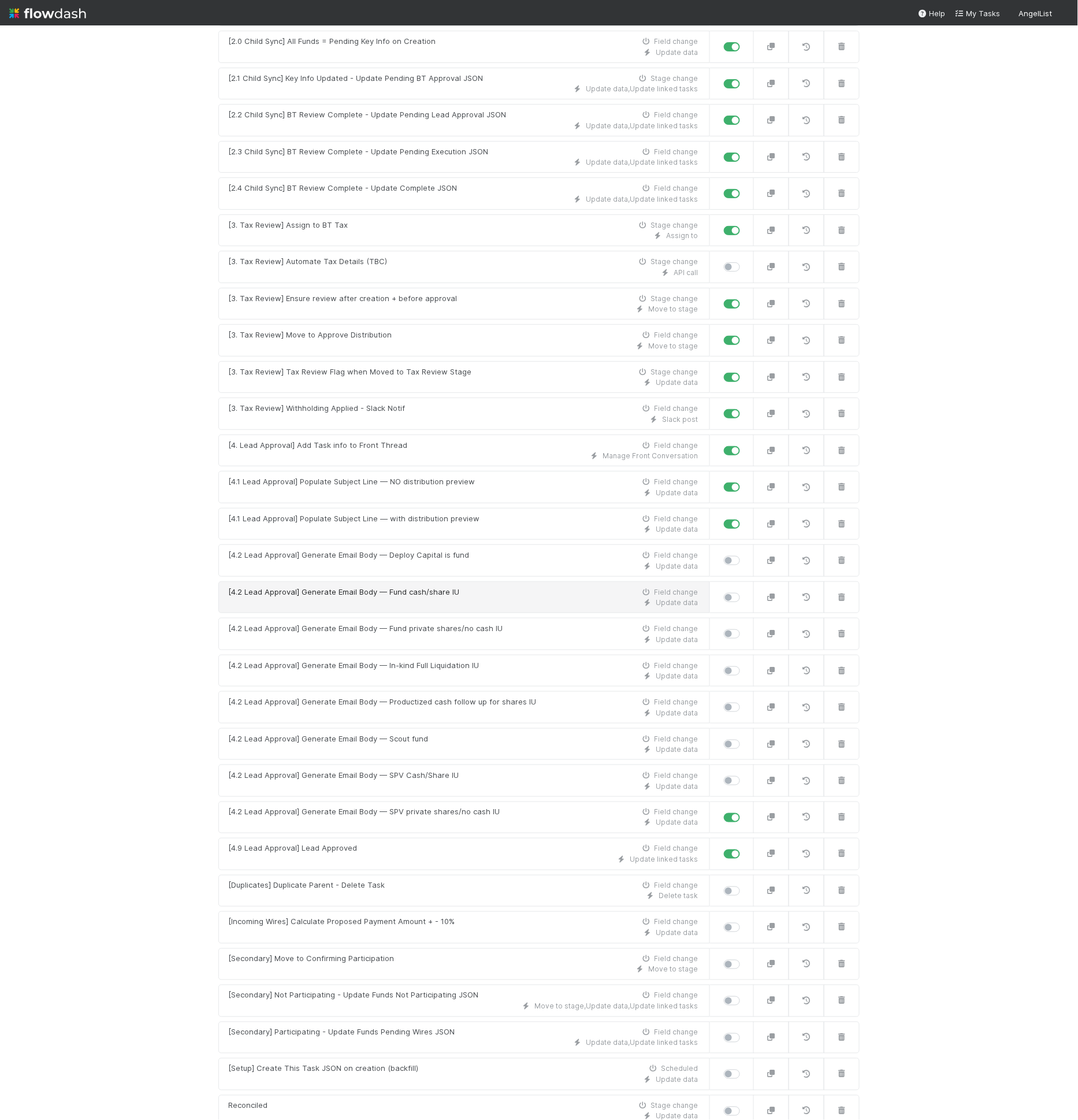
scroll to position [540, 0]
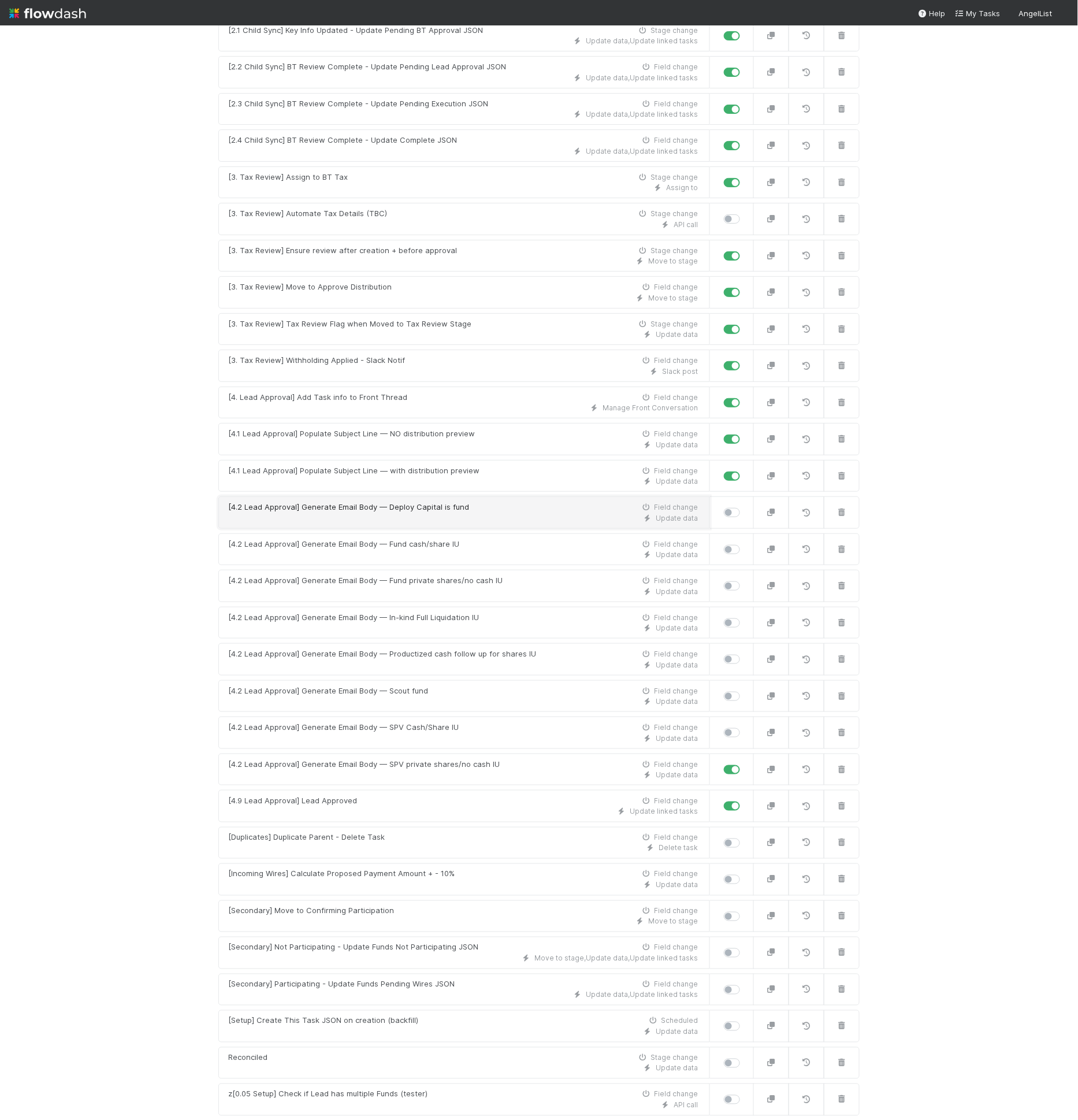
click at [477, 501] on div "[4.2 Lead Approval] Generate Email Body — Deploy Capital is fund Field change" at bounding box center [463, 507] width 470 height 12
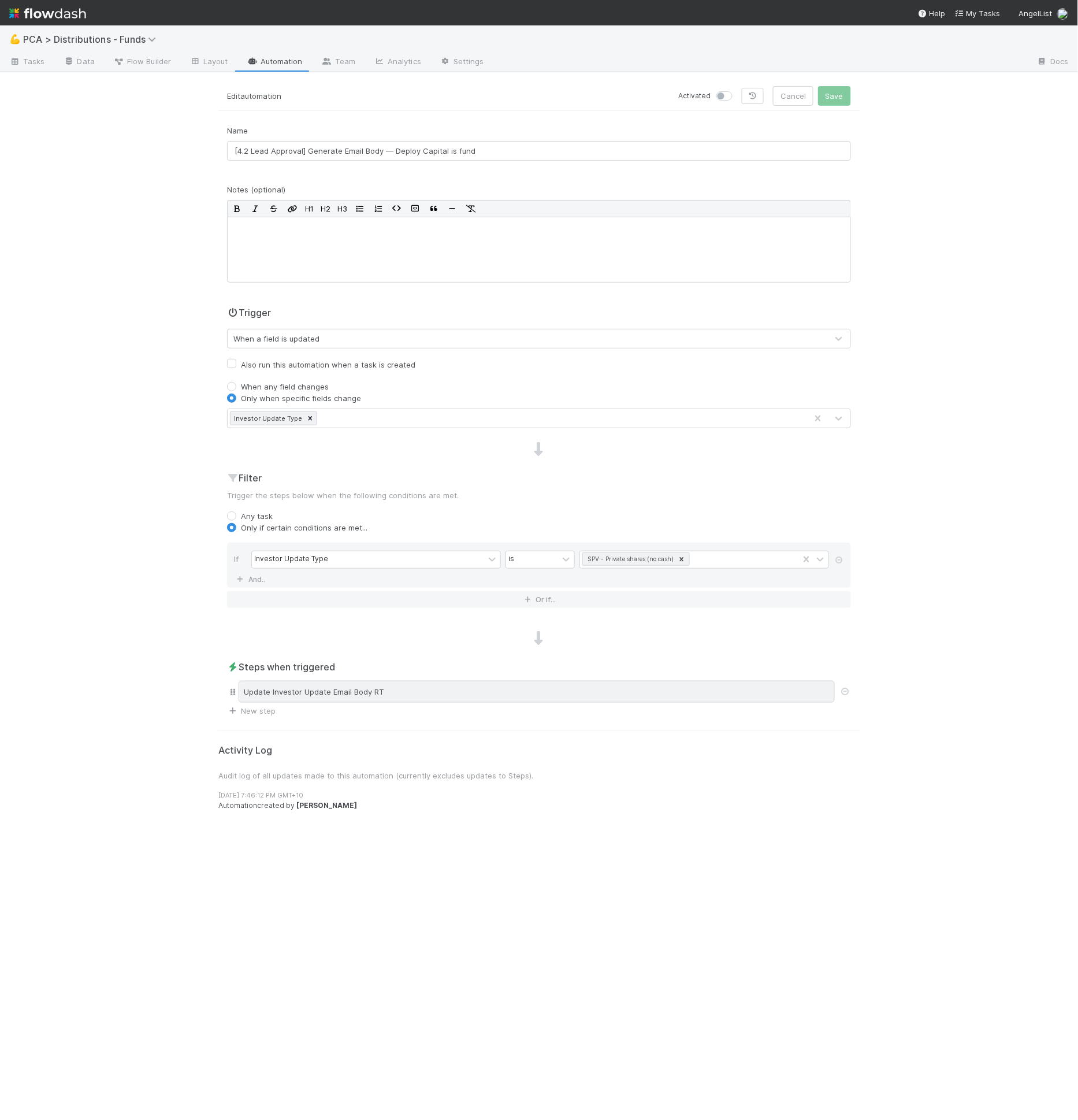
click at [355, 689] on div "Update Investor Update Email Body RT" at bounding box center [537, 691] width 596 height 22
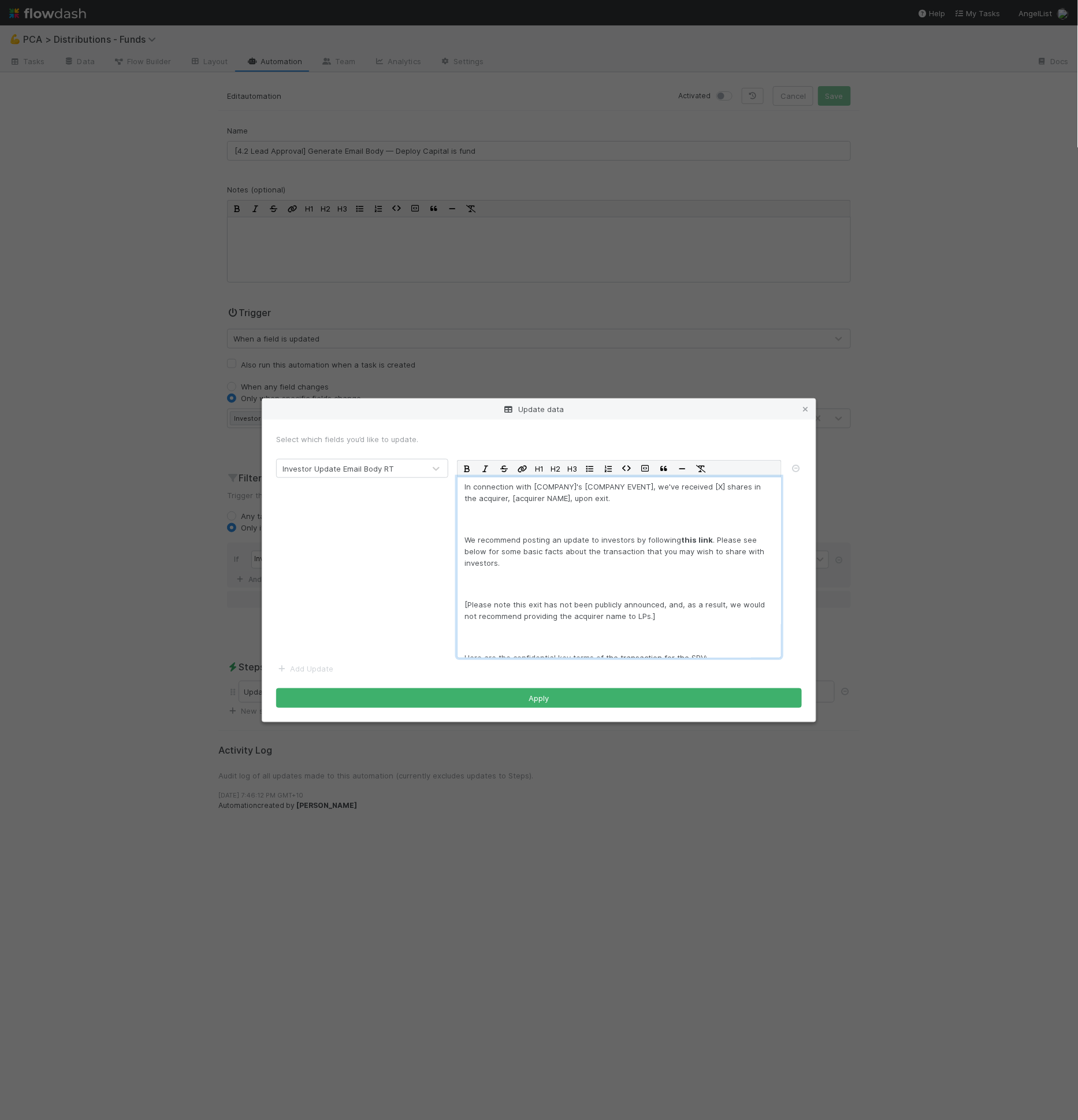
click at [540, 569] on div "In connection with [COMPANY]'s [COMPANY EVENT], we've received [X] shares in th…" at bounding box center [620, 567] width 325 height 181
click at [517, 687] on form "Select which fields you’d like to update. Investor Update Email Body RT H1 H2 H…" at bounding box center [539, 570] width 526 height 274
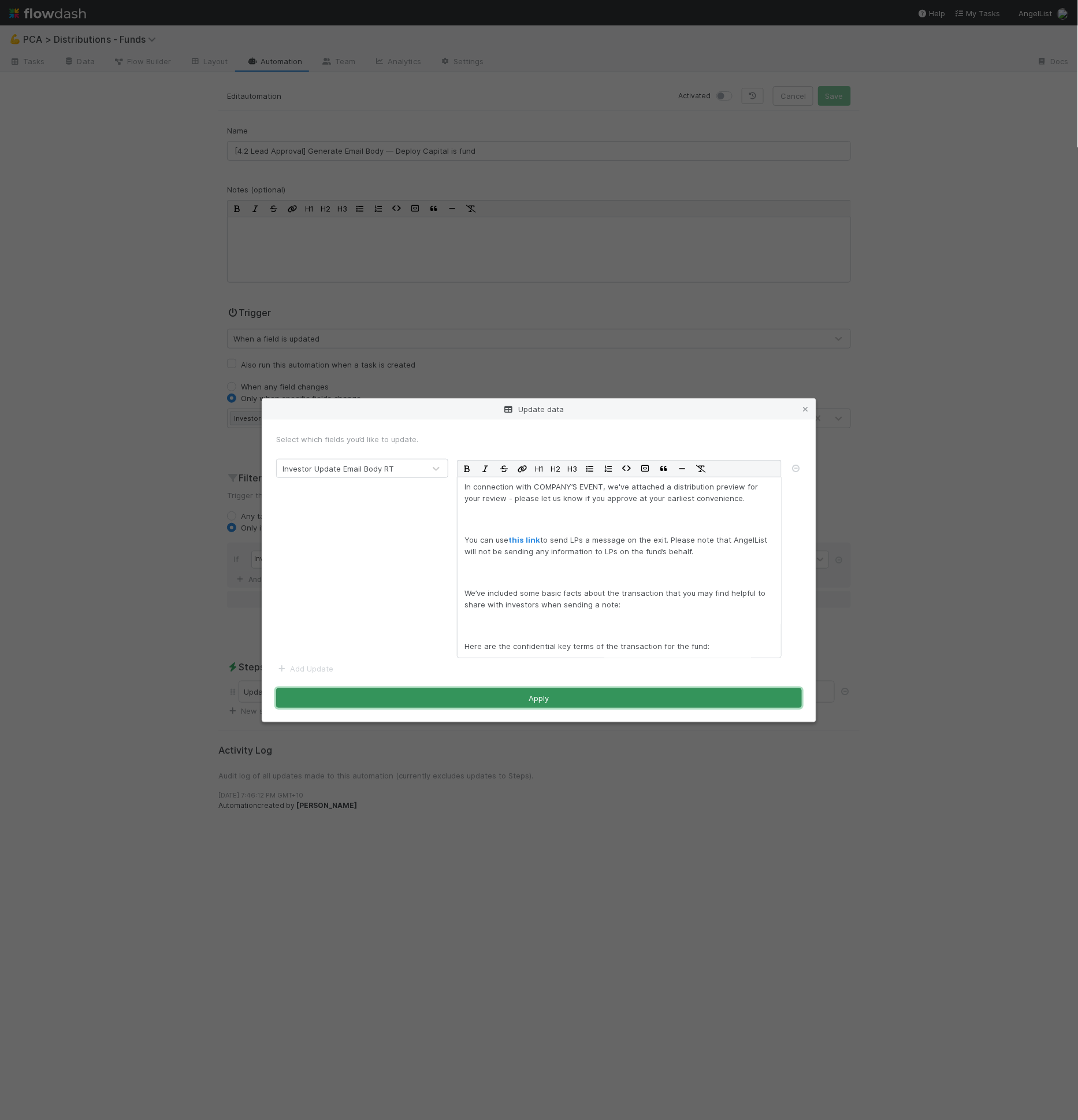
click at [517, 690] on button "Apply" at bounding box center [539, 698] width 526 height 20
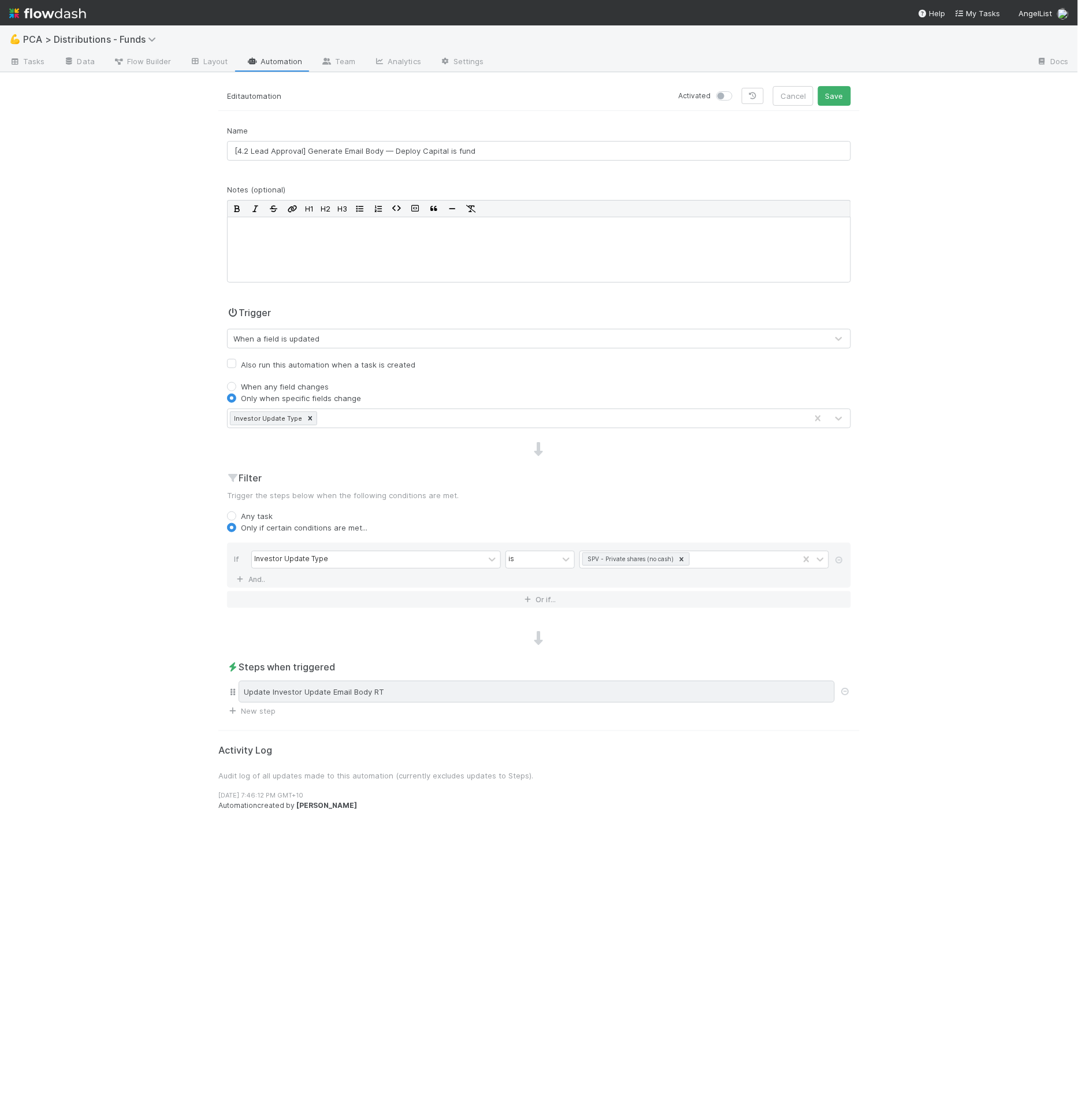
click at [446, 698] on div "Update Investor Update Email Body RT" at bounding box center [537, 691] width 596 height 22
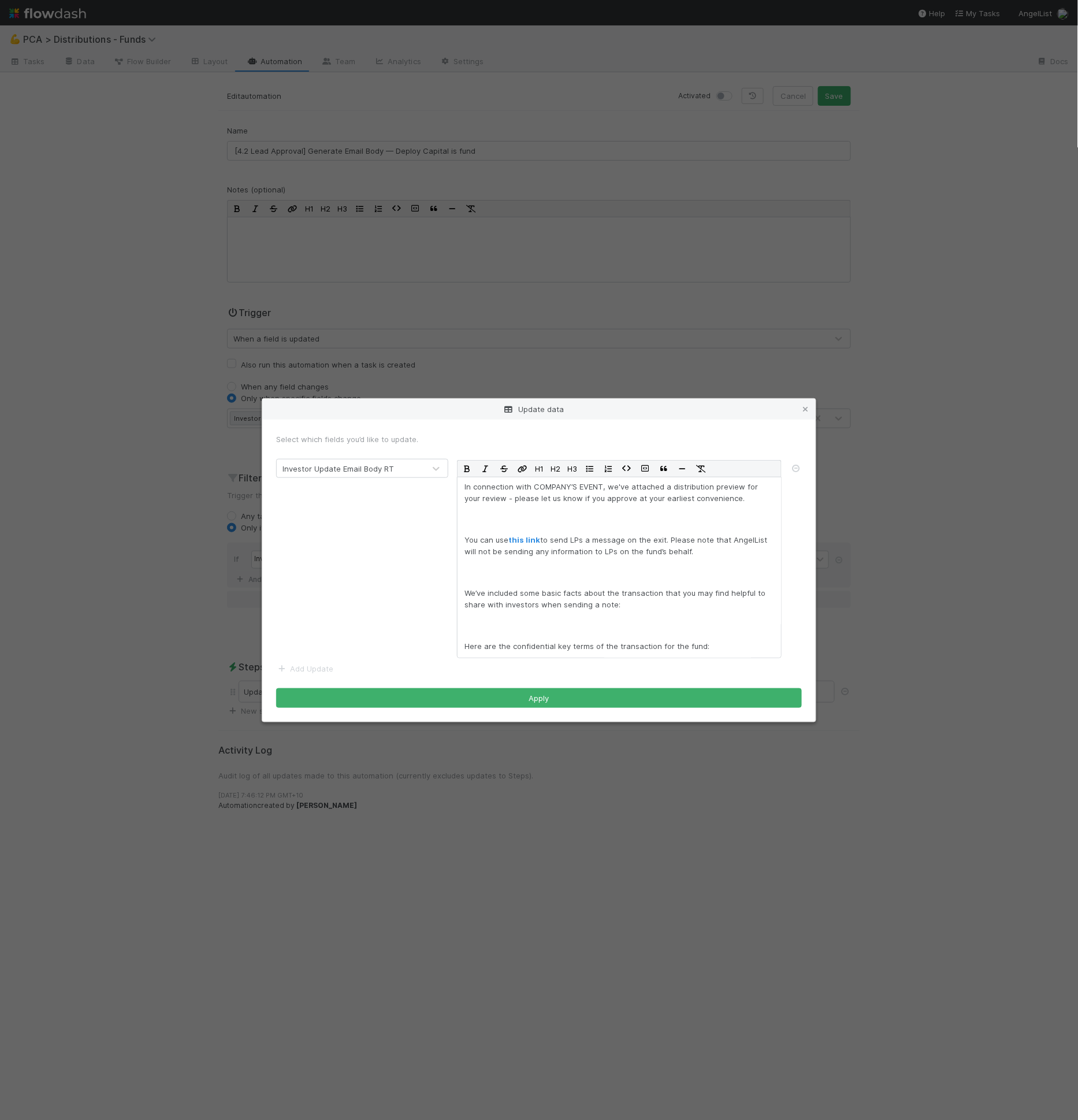
click at [420, 637] on div "Investor Update Email Body RT H1 H2 H3 In connection with COMPANY’S EVENT, we'v…" at bounding box center [539, 559] width 543 height 200
click at [806, 410] on icon at bounding box center [806, 409] width 12 height 8
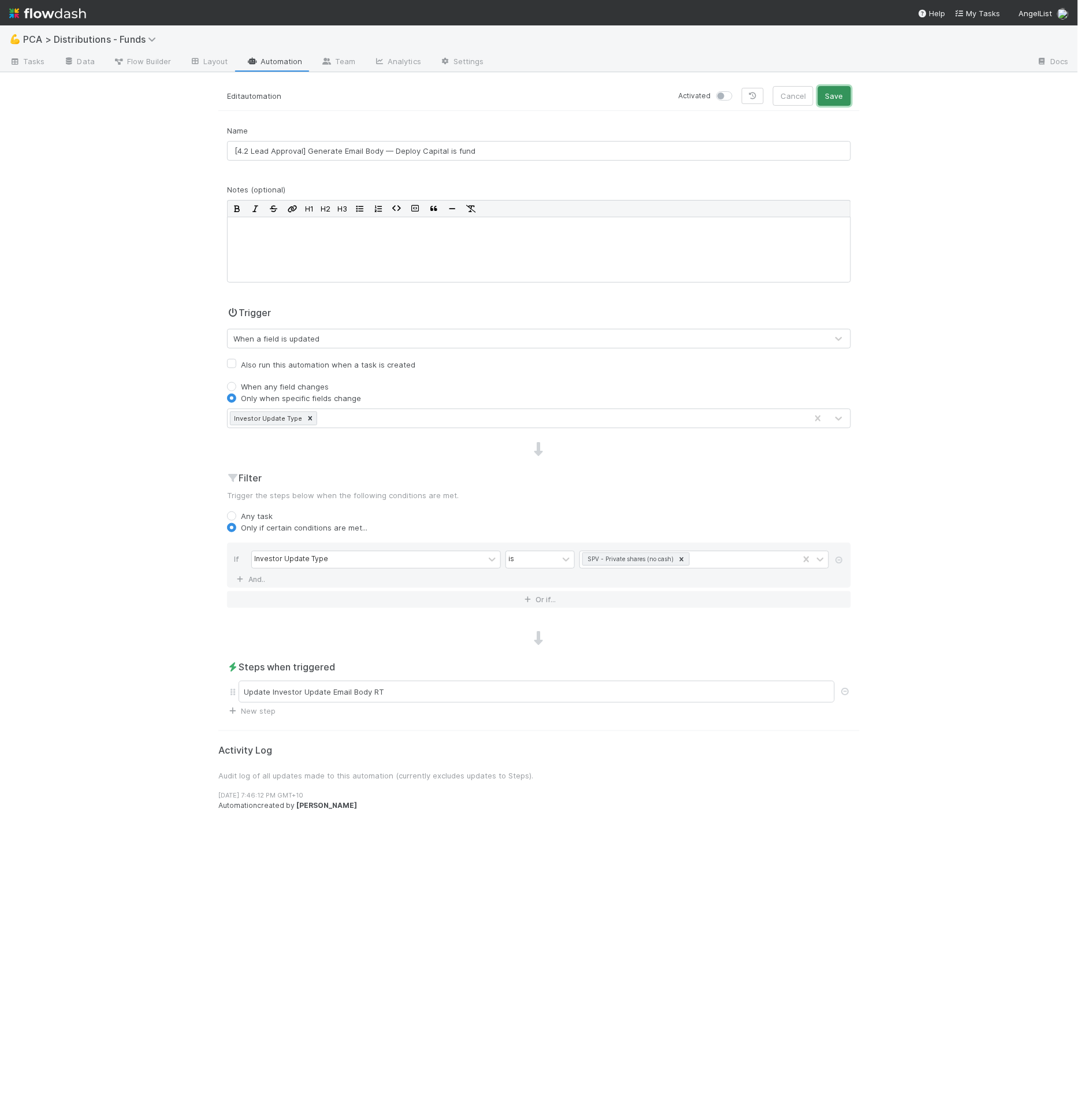
click at [826, 99] on button "Save" at bounding box center [834, 96] width 32 height 20
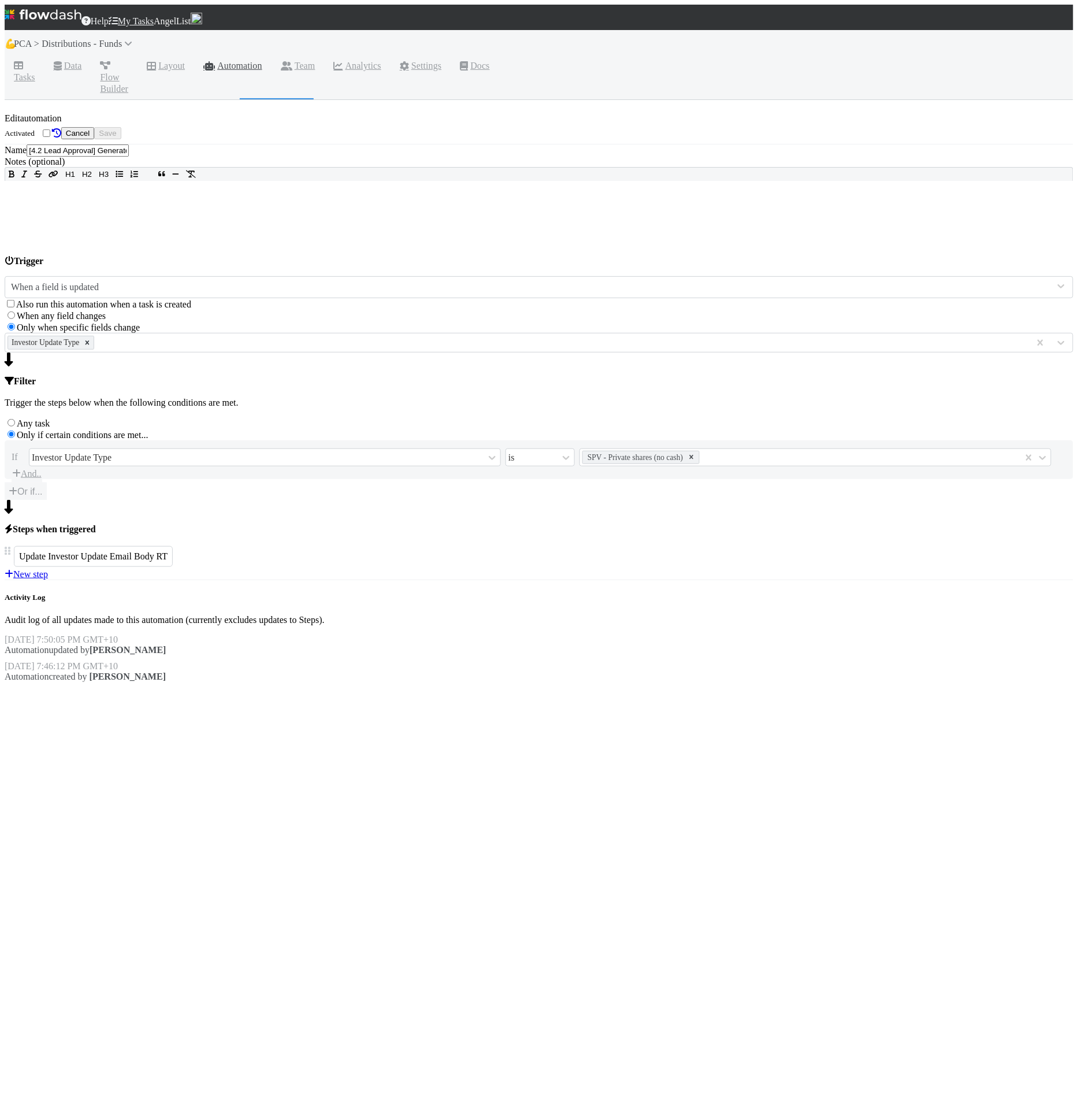
click at [48, 579] on span "New step" at bounding box center [27, 574] width 43 height 11
click at [48, 579] on link "New step" at bounding box center [27, 574] width 43 height 10
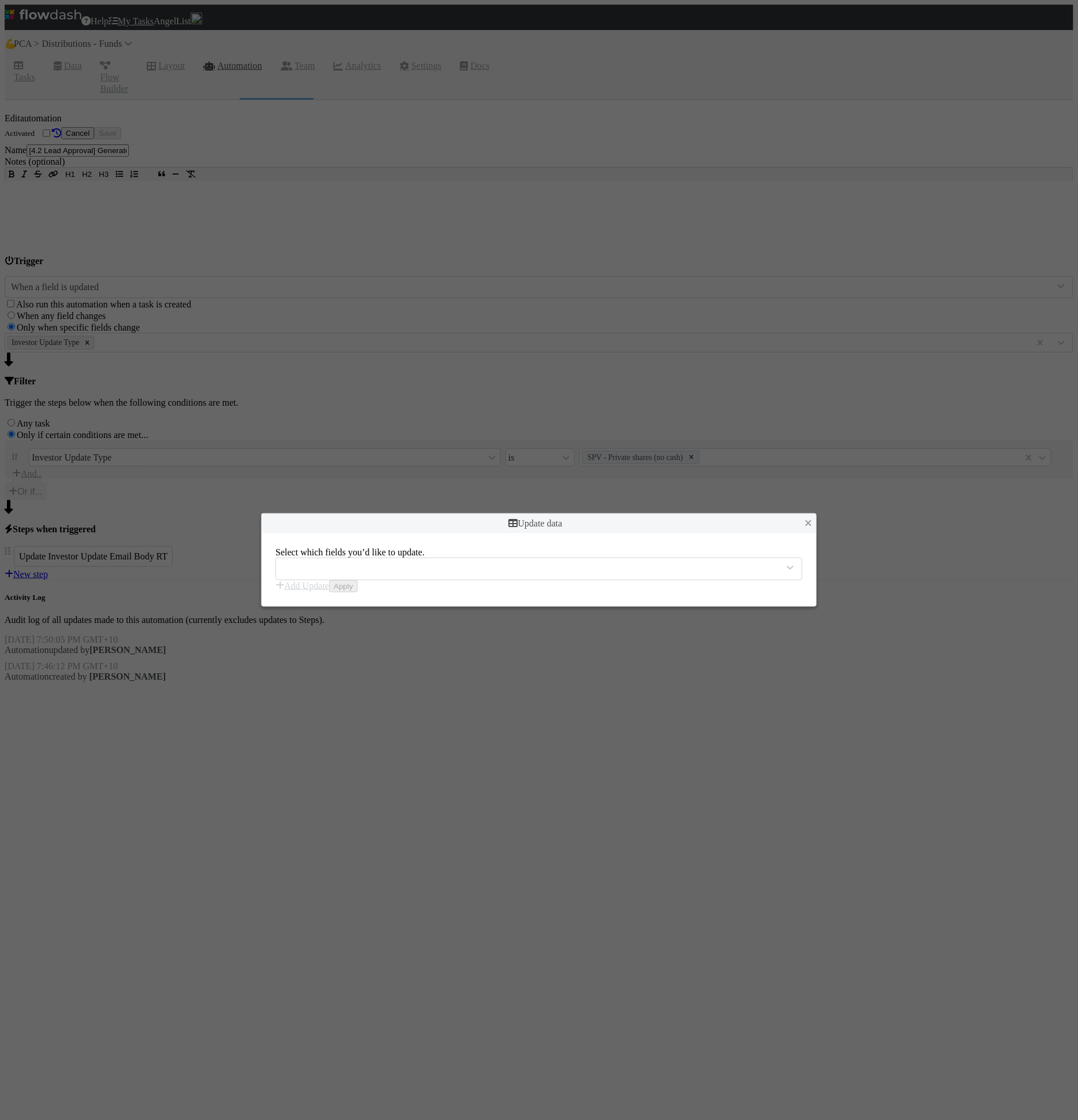
click at [337, 565] on div at bounding box center [527, 568] width 503 height 18
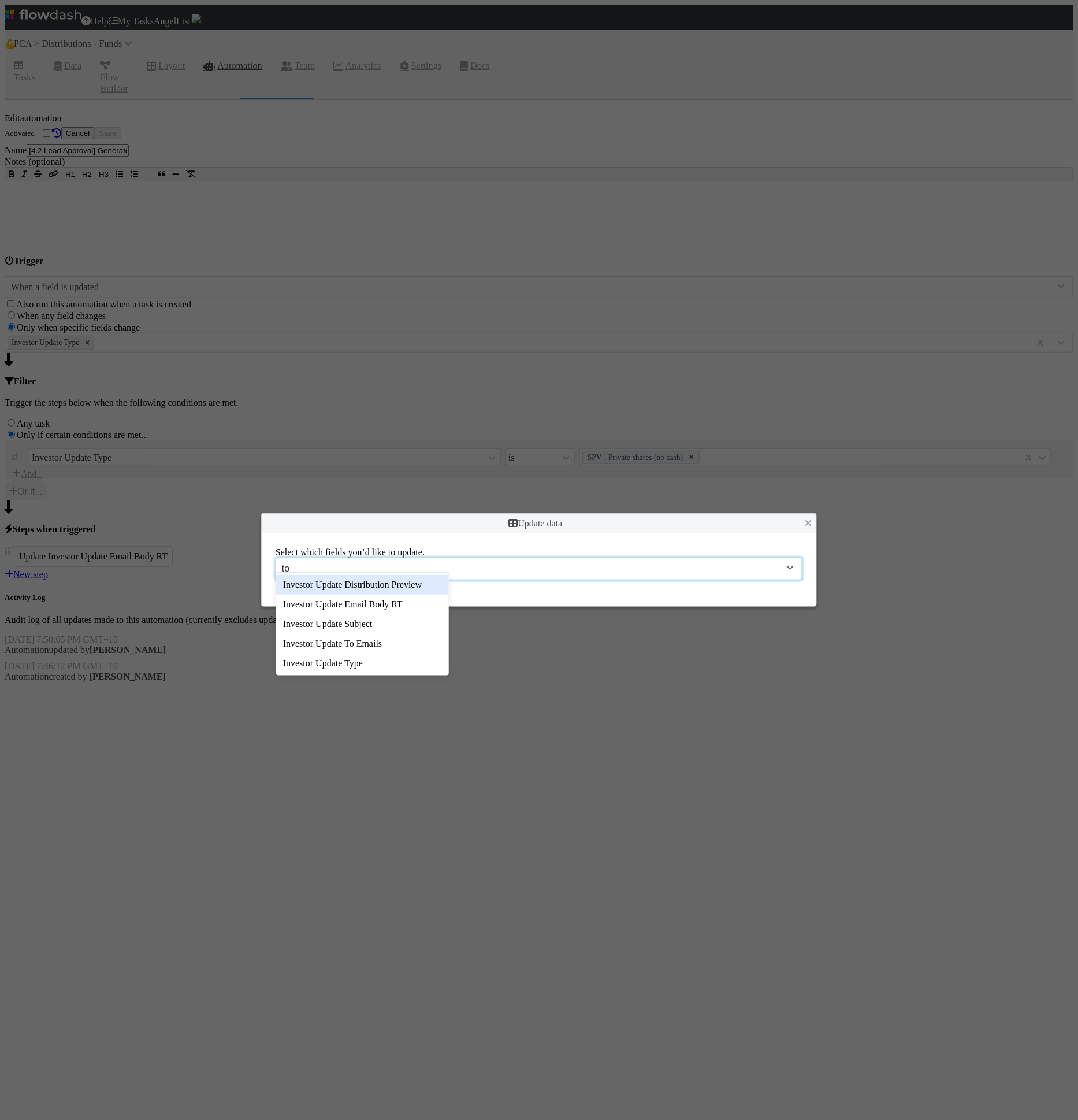
type input "to em"
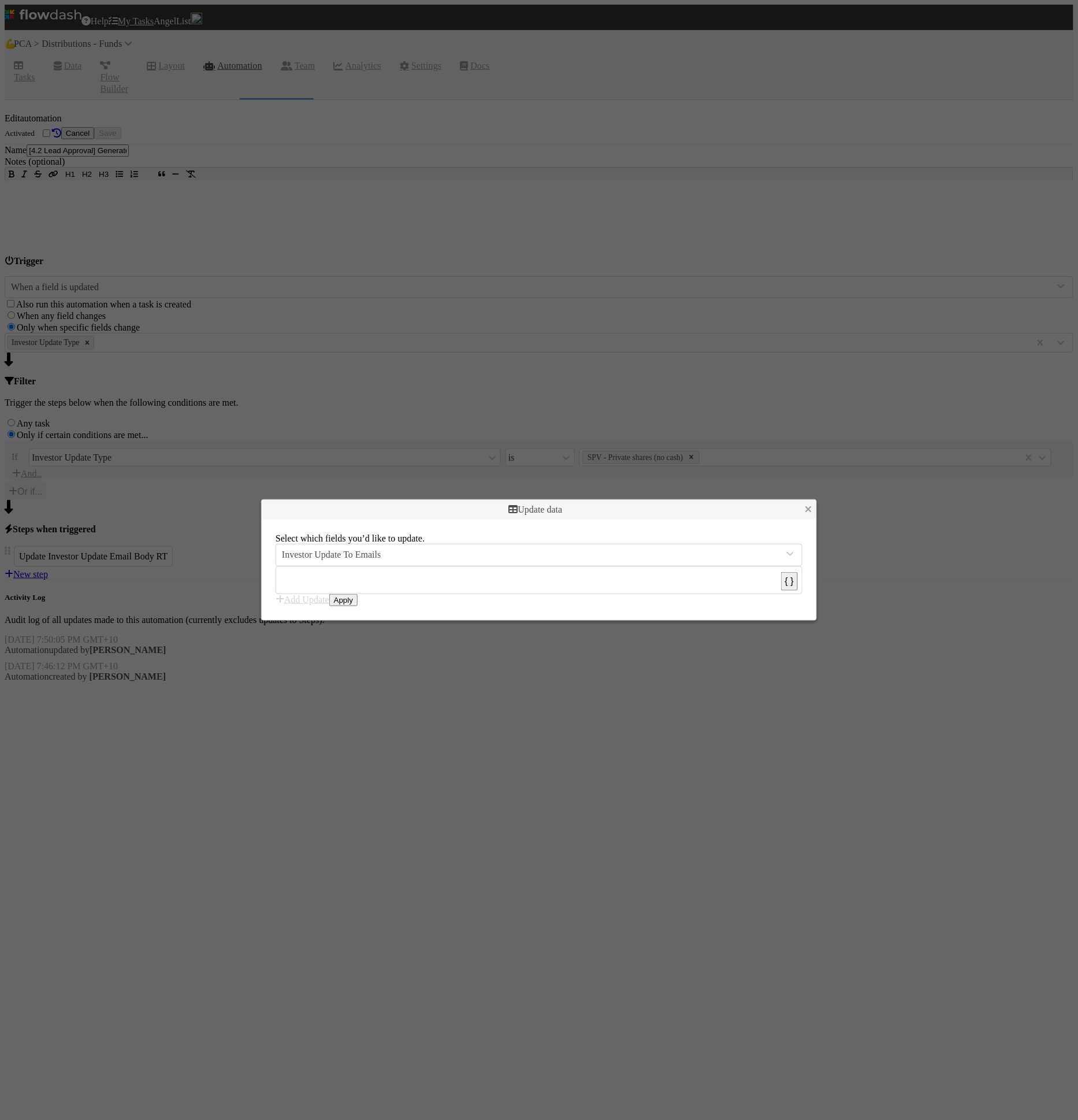
click at [499, 570] on form "Select which fields you’d like to update. Investor Update To Emails ​ x ​ { } A…" at bounding box center [539, 569] width 527 height 73
click at [500, 570] on pre "​" at bounding box center [537, 577] width 508 height 15
click at [358, 606] on button "Apply" at bounding box center [343, 600] width 29 height 12
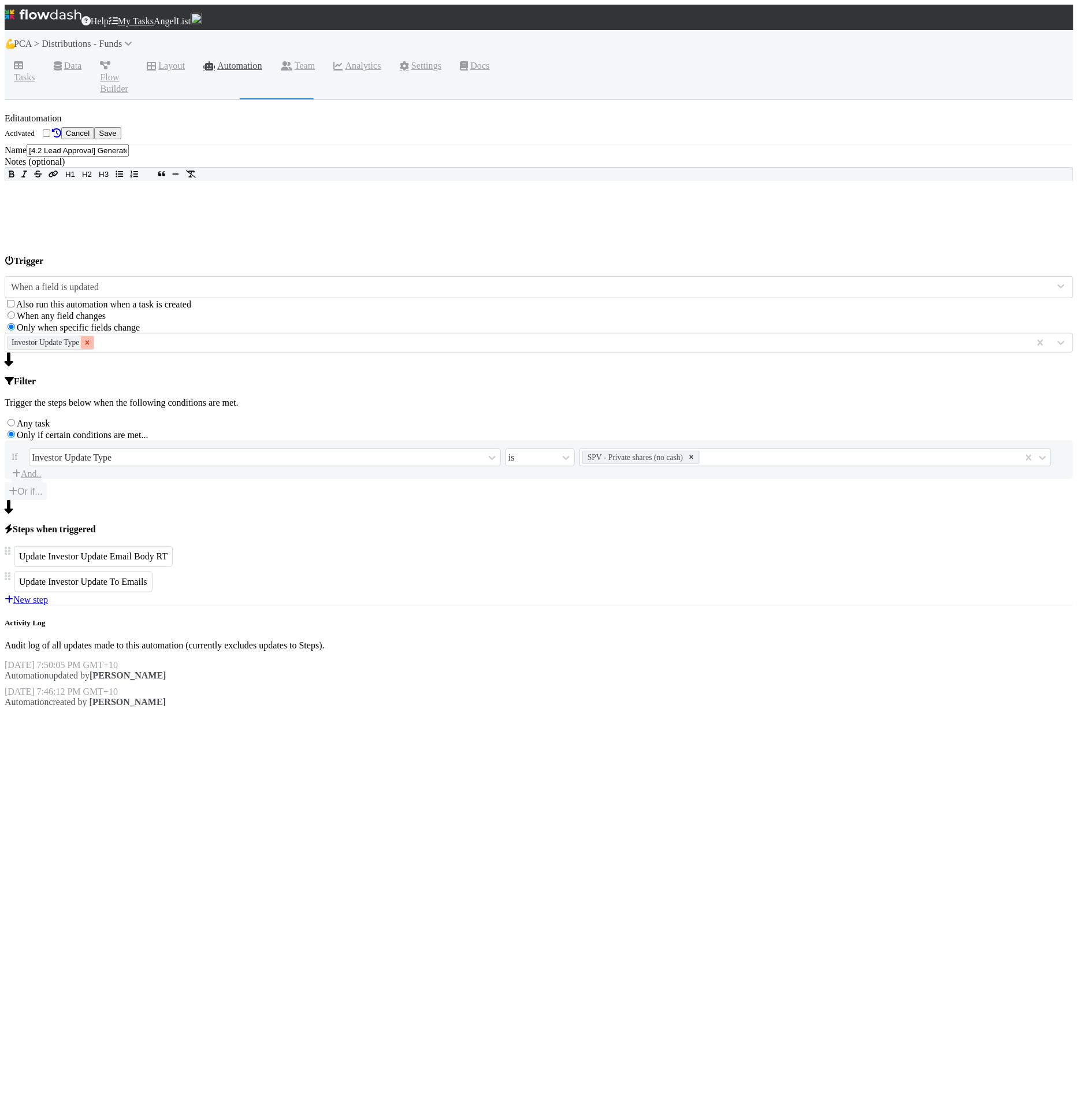
click at [90, 345] on icon at bounding box center [88, 343] width 4 height 4
click at [319, 351] on div "Fund Name" at bounding box center [516, 343] width 1024 height 18
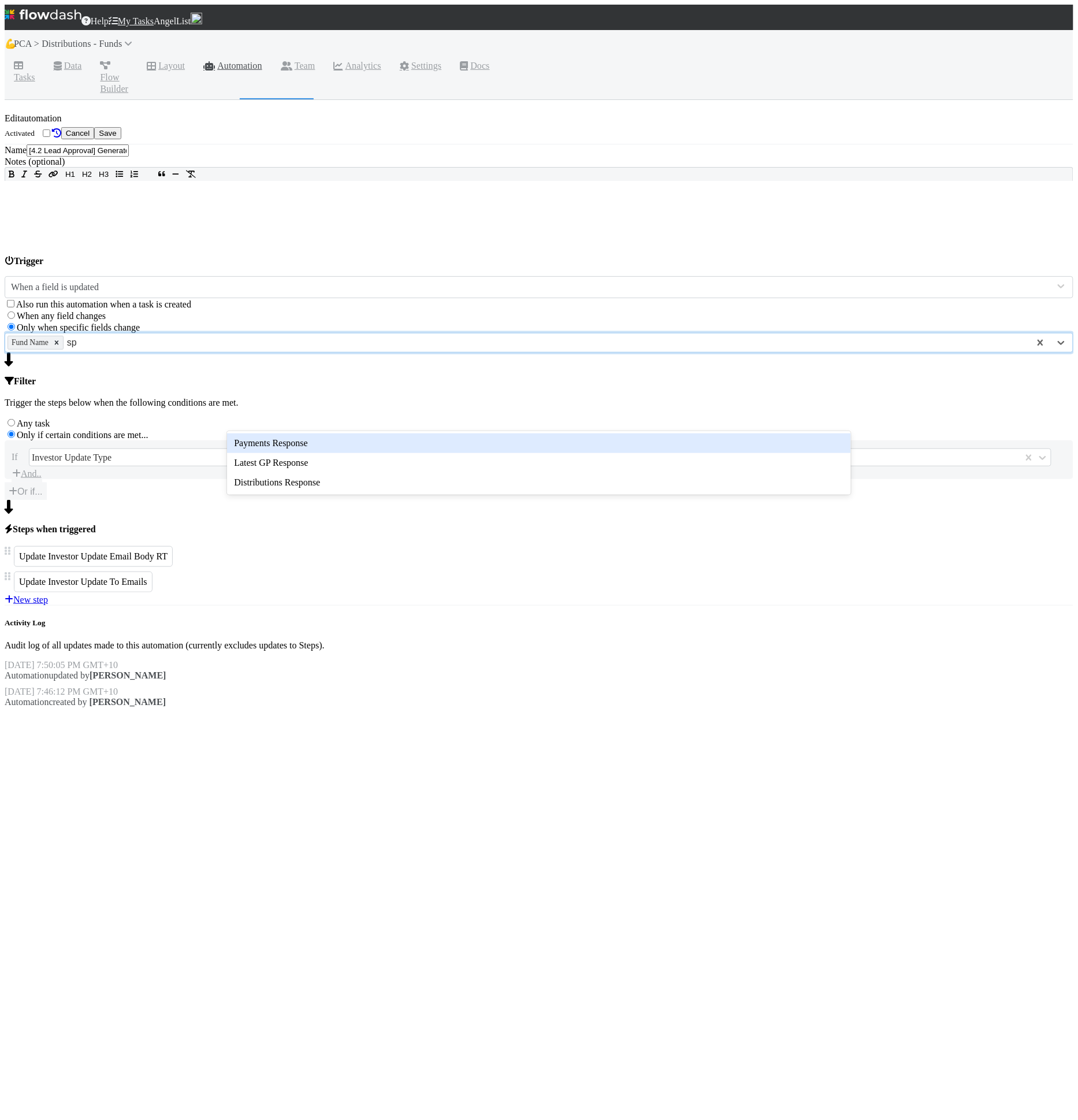
type input "s"
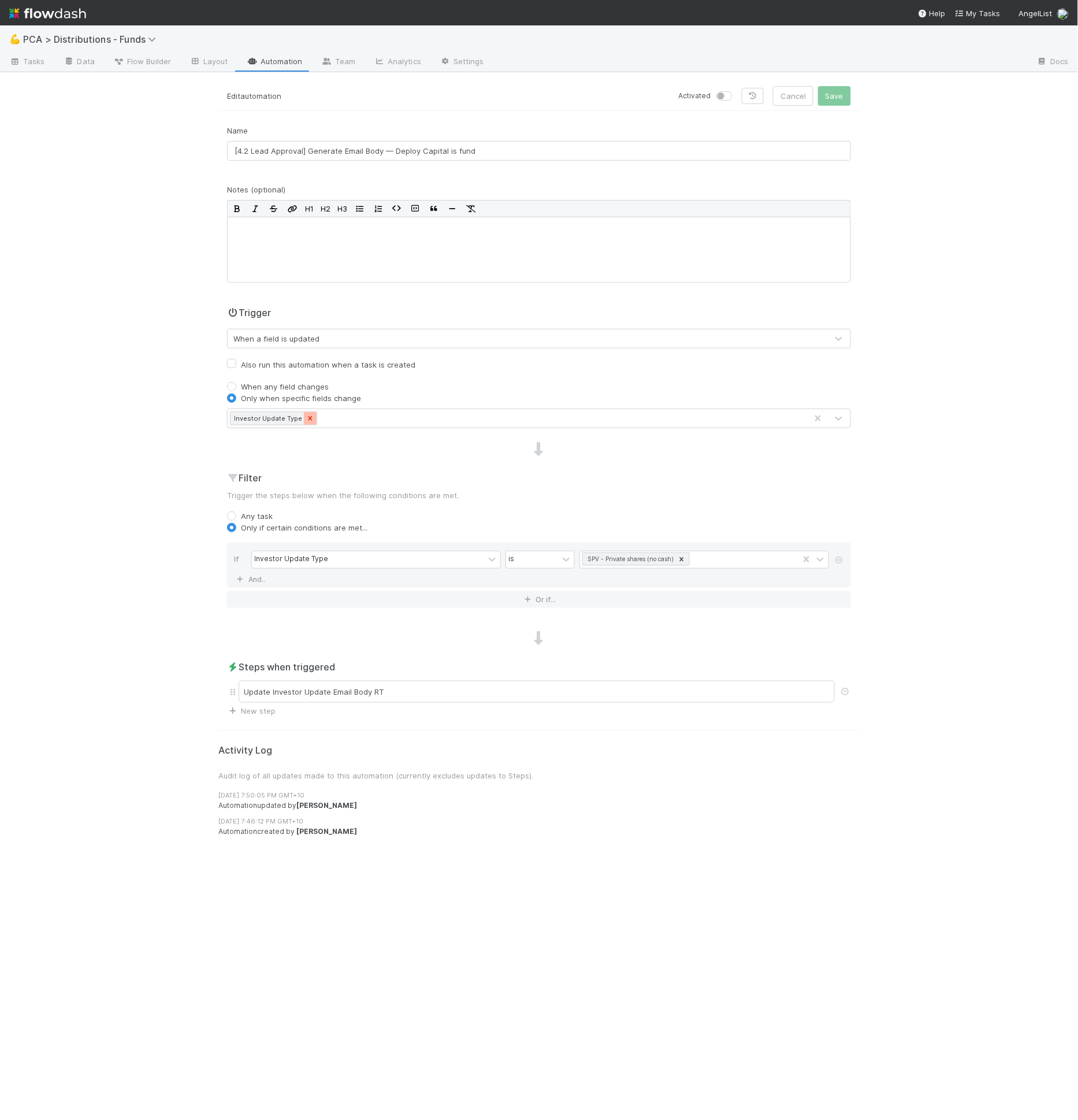
click at [310, 415] on icon at bounding box center [310, 418] width 8 height 8
click at [310, 418] on div "Type field name..." at bounding box center [527, 418] width 600 height 19
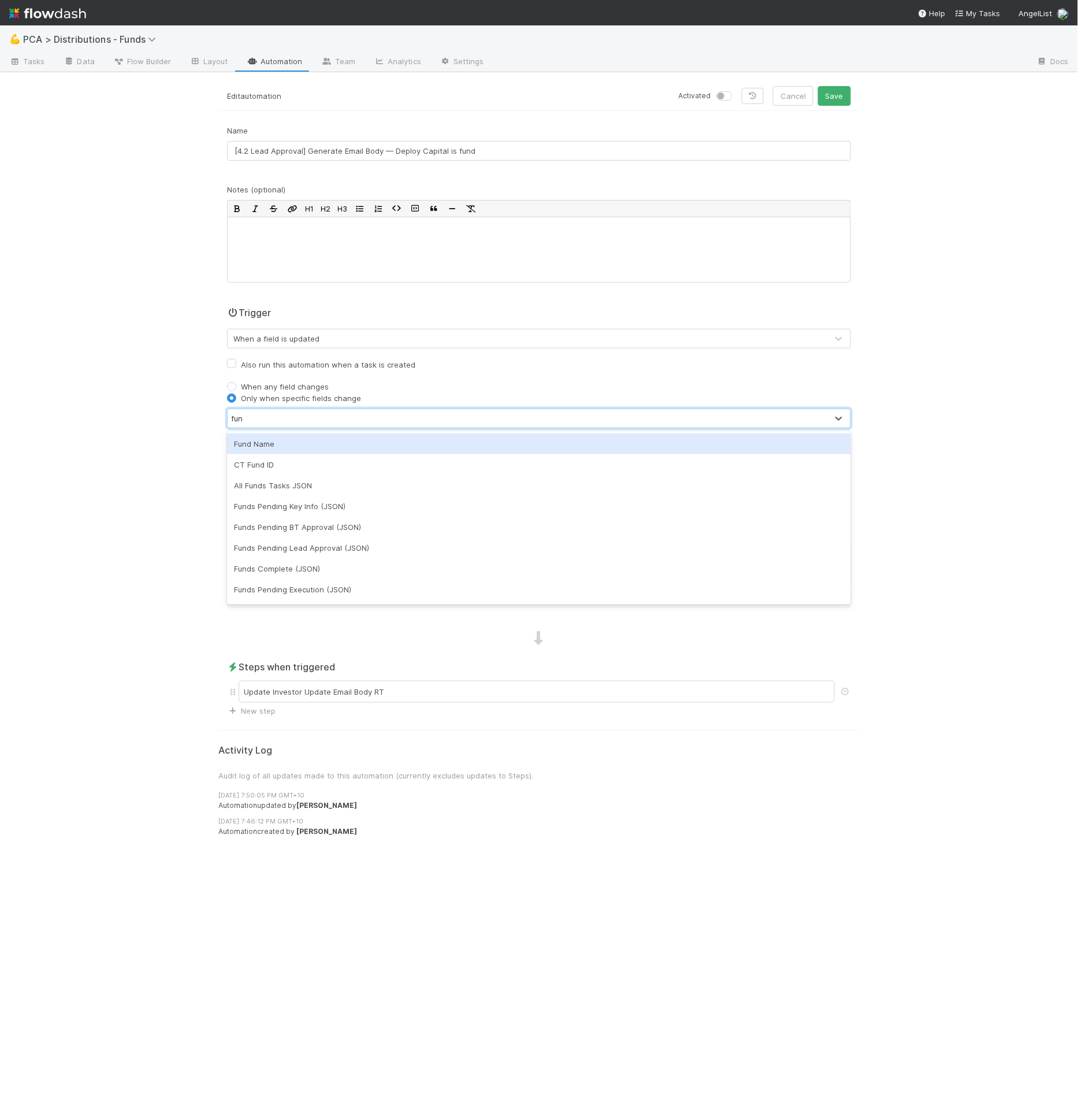
type input "fund"
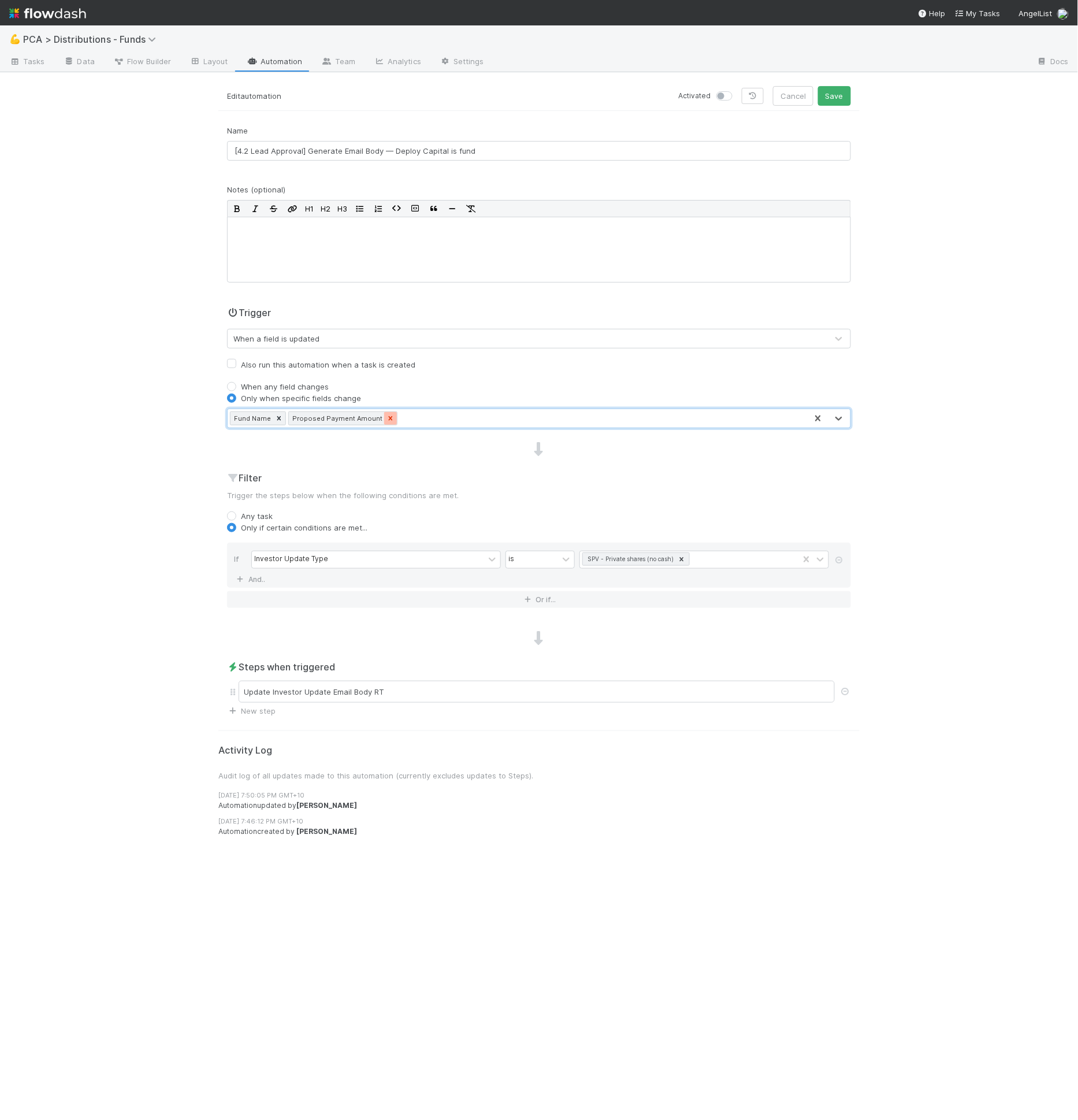
click at [387, 414] on icon at bounding box center [390, 418] width 8 height 8
click at [328, 558] on div "Investor Update Type" at bounding box center [368, 560] width 232 height 17
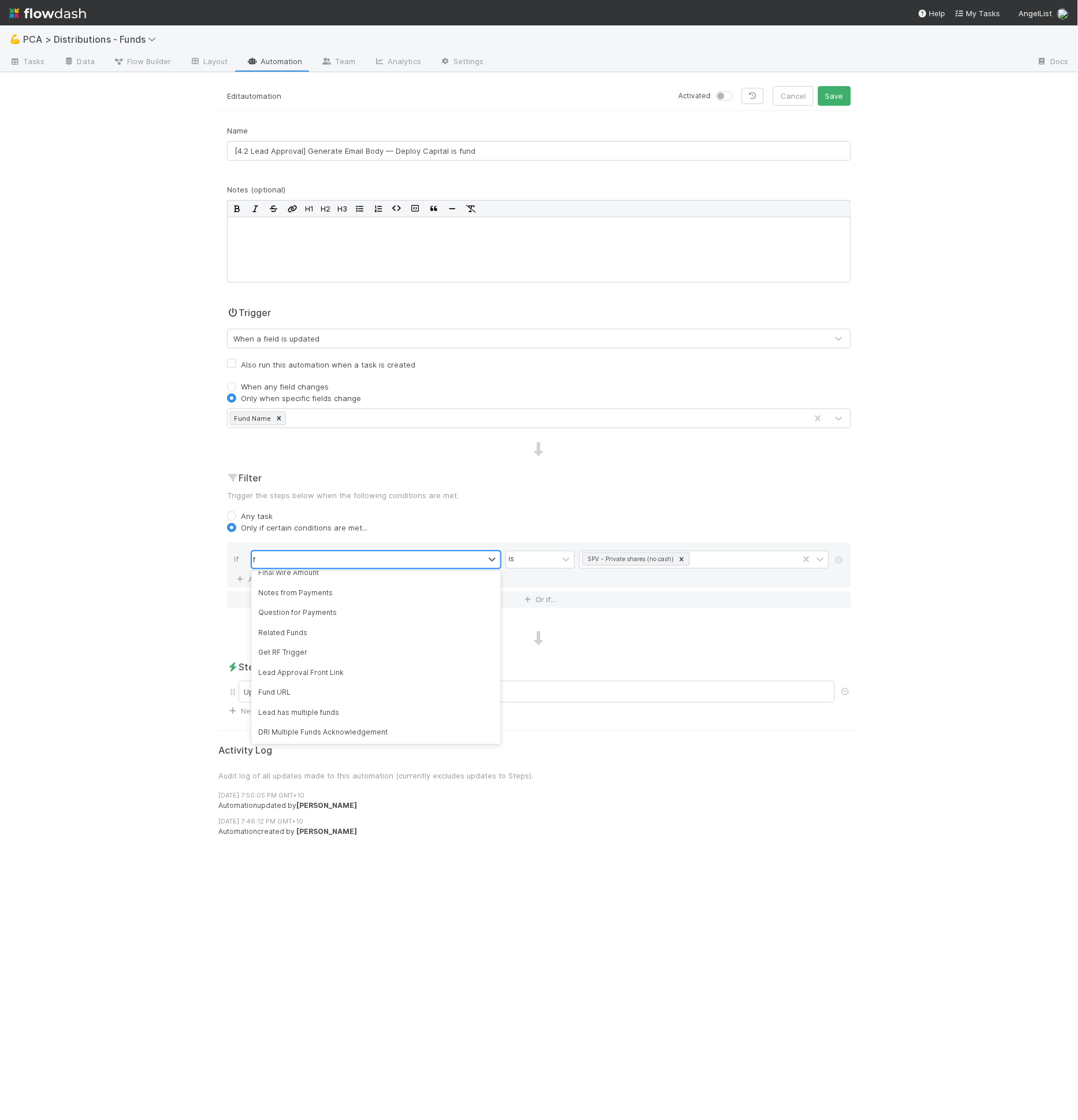
scroll to position [70, 0]
type input "fund"
click at [327, 588] on div "Fund Name" at bounding box center [377, 583] width 250 height 20
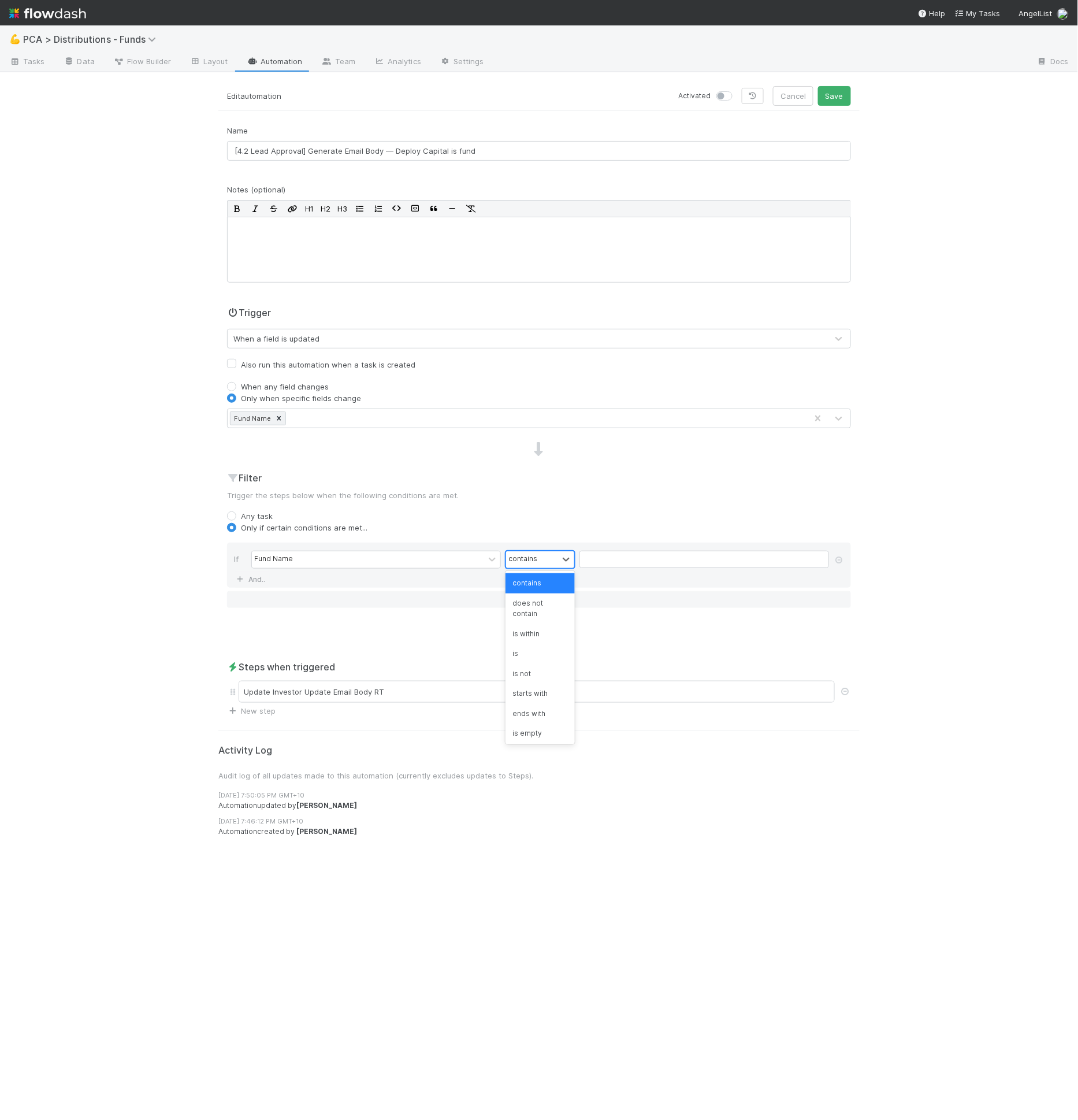
click at [534, 561] on div "contains" at bounding box center [522, 559] width 29 height 11
click at [533, 646] on div "is" at bounding box center [540, 654] width 70 height 20
click at [623, 560] on input "text" at bounding box center [704, 560] width 250 height 18
paste input "Fund I, a Series of Deploy Capital, LP"
type input "Fund I, a Series of Deploy Capital, LP"
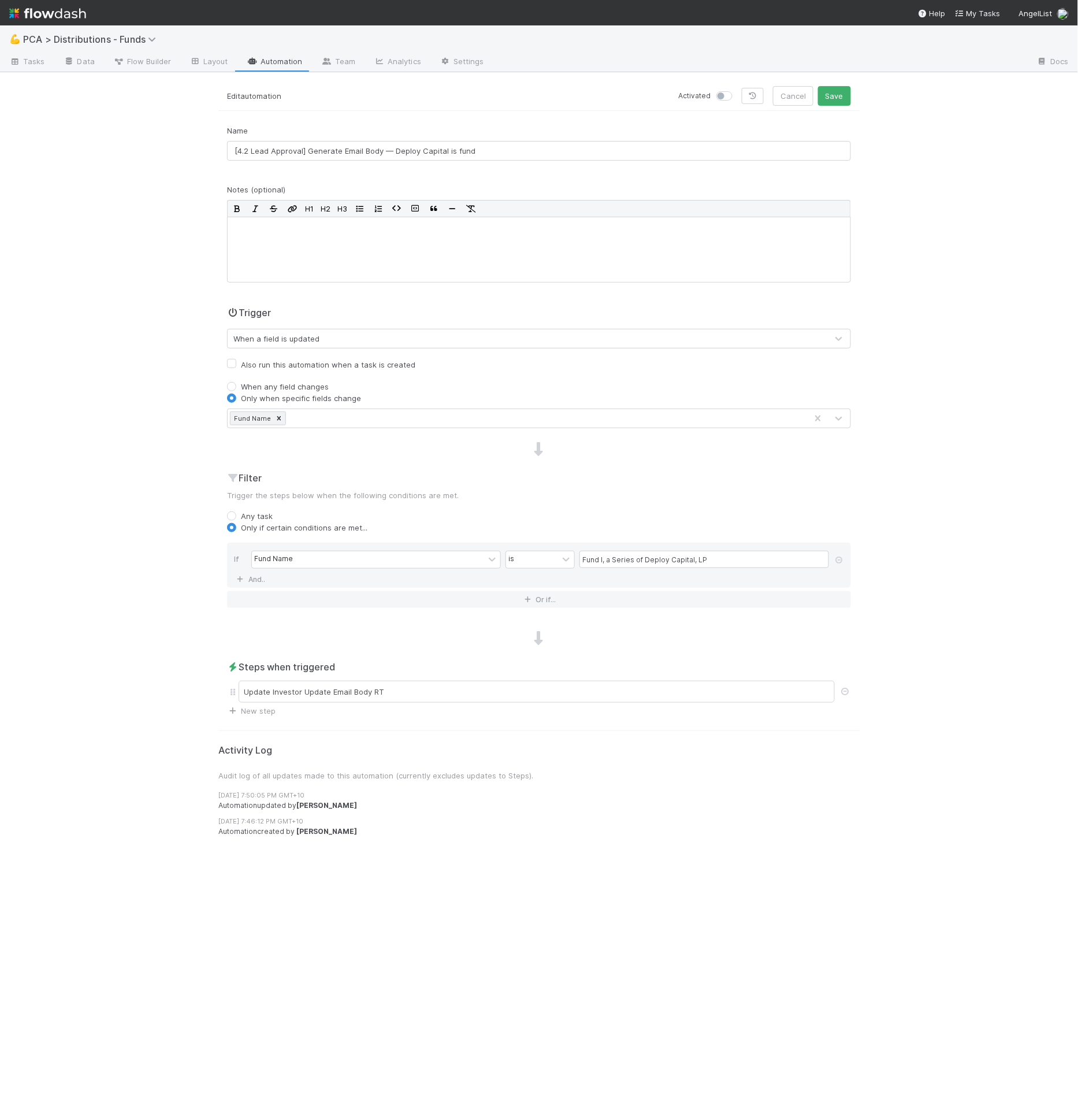
click at [630, 526] on div "Only if certain conditions are met..." at bounding box center [539, 528] width 625 height 12
click at [655, 560] on input "Fund I, a Series of Deploy Capital, LP" at bounding box center [704, 560] width 250 height 18
click at [669, 548] on div "If Fund Name is Fund I, a Series of Deploy Capital, LP And.." at bounding box center [539, 565] width 625 height 45
click at [669, 556] on input "Fund I, a Series of Deploy Capital, LP" at bounding box center [704, 560] width 250 height 18
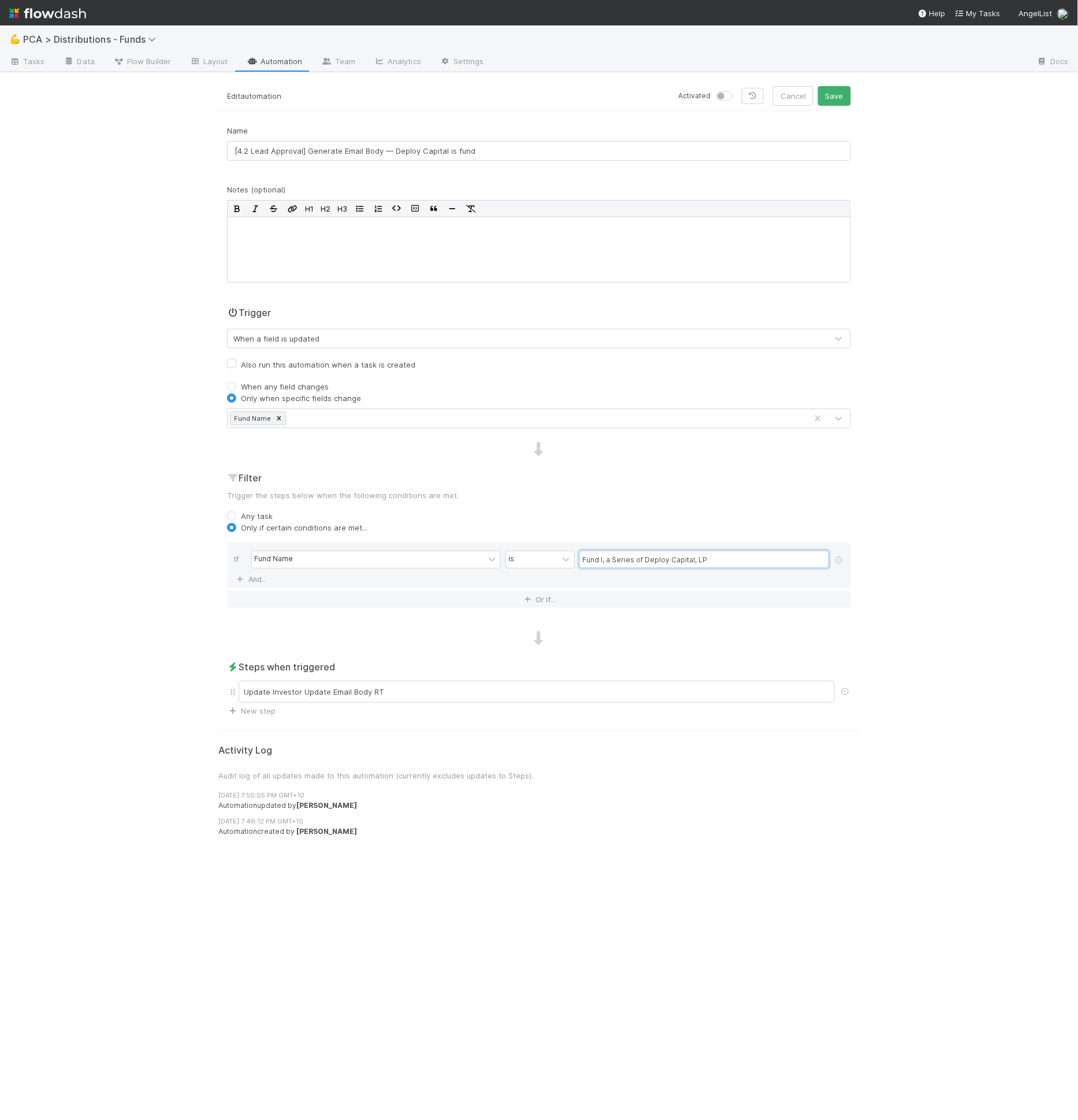
click at [669, 556] on input "Fund I, a Series of Deploy Capital, LP" at bounding box center [704, 560] width 250 height 18
click at [649, 505] on div "Filter Trigger the steps below when the following conditions are met. Any task …" at bounding box center [539, 544] width 641 height 147
click at [536, 560] on div "is" at bounding box center [532, 560] width 52 height 17
click at [538, 583] on div "contains" at bounding box center [540, 583] width 70 height 20
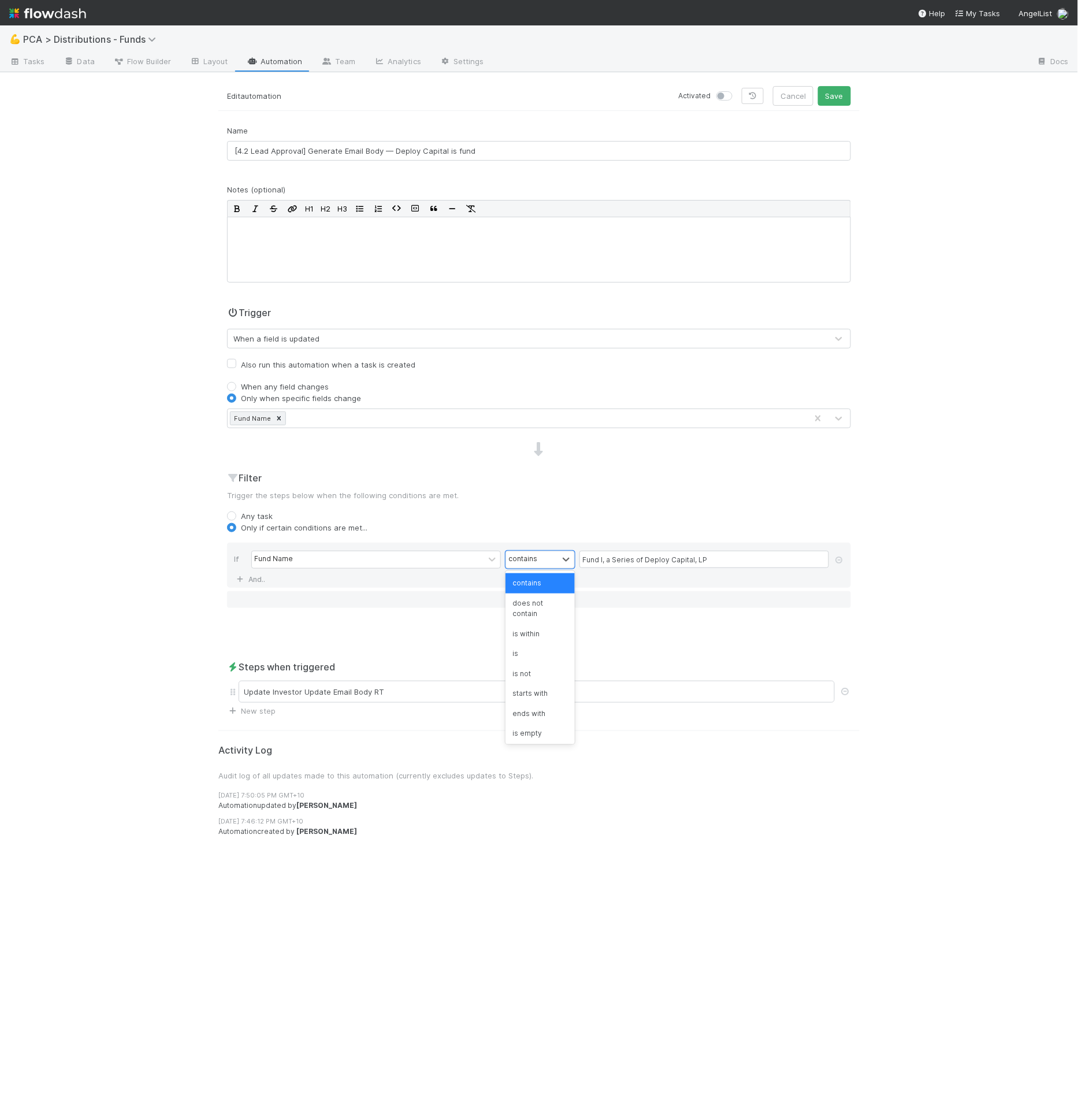
click at [961, 601] on div "💪 PCA > Distributions - Funds Tasks Data Flow Builder Layout Automation Team An…" at bounding box center [539, 572] width 1078 height 1094
drag, startPoint x: 514, startPoint y: 556, endPoint x: 526, endPoint y: 568, distance: 17.0
click at [514, 556] on div "contains" at bounding box center [522, 559] width 29 height 11
click at [524, 646] on div "is" at bounding box center [540, 654] width 70 height 20
click at [489, 682] on div "Update Investor Update Email Body RT" at bounding box center [537, 691] width 596 height 22
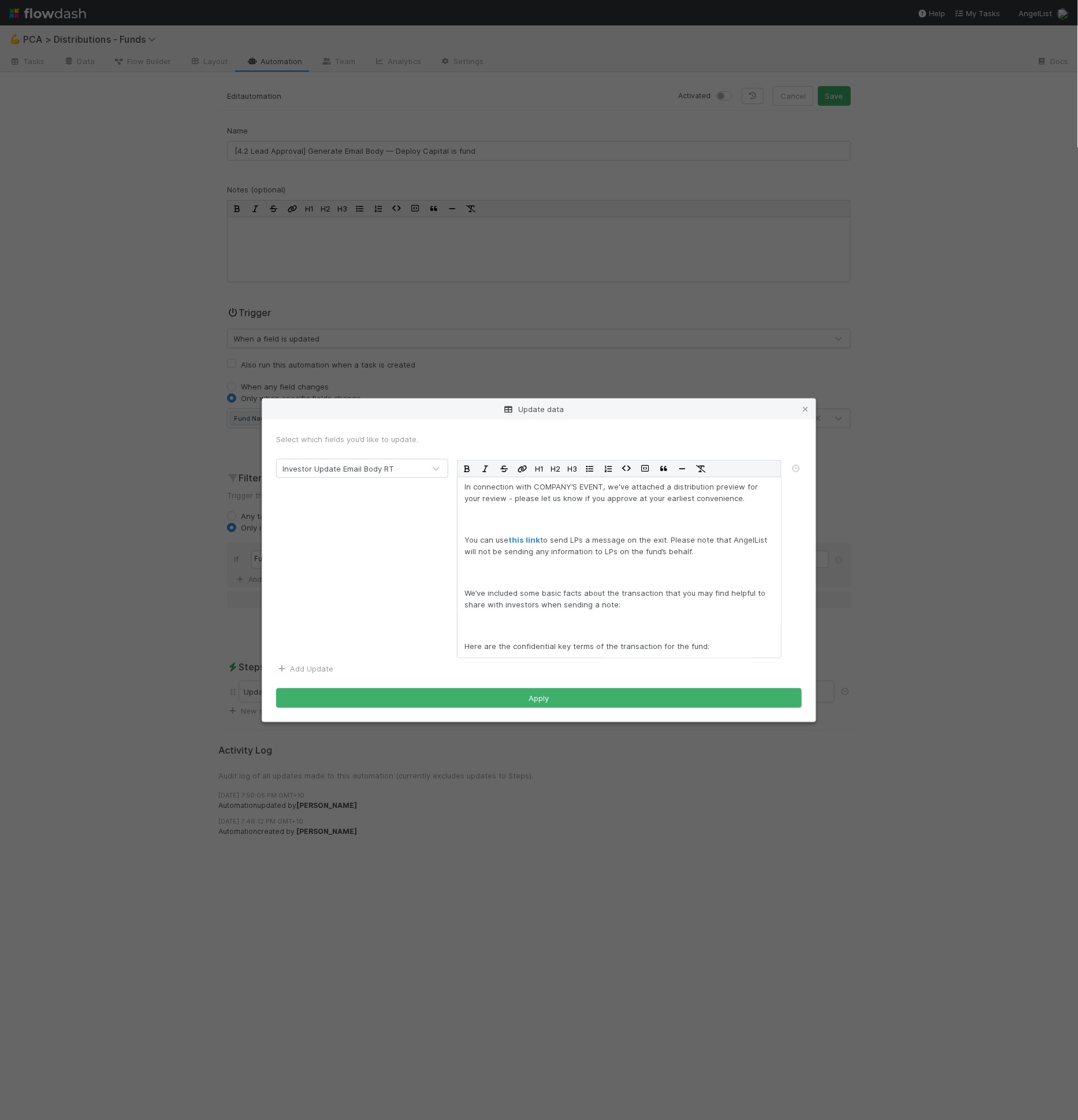
click at [329, 668] on link "Add Update" at bounding box center [305, 668] width 57 height 9
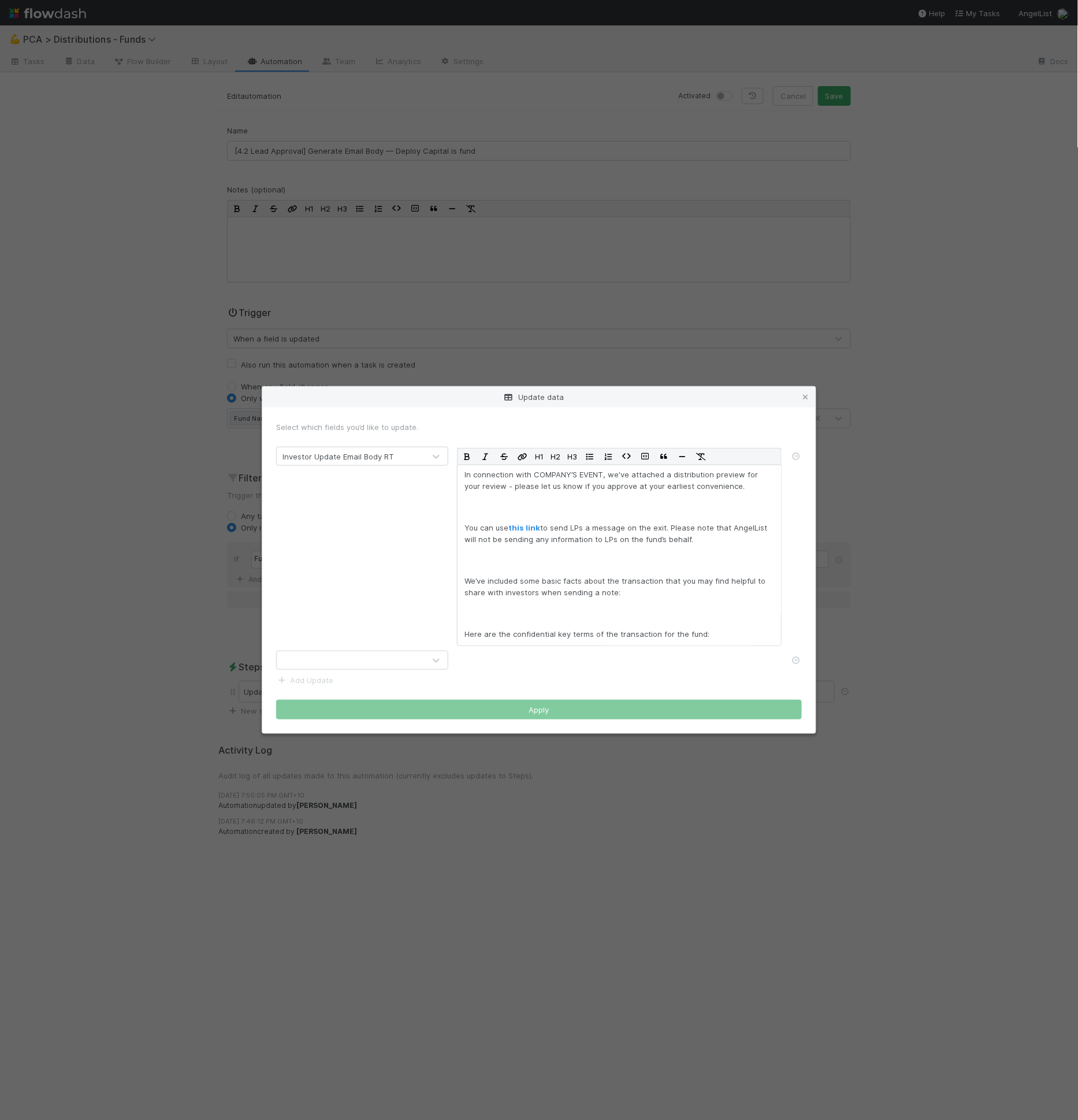
click at [349, 659] on div at bounding box center [350, 660] width 148 height 19
type input "to em"
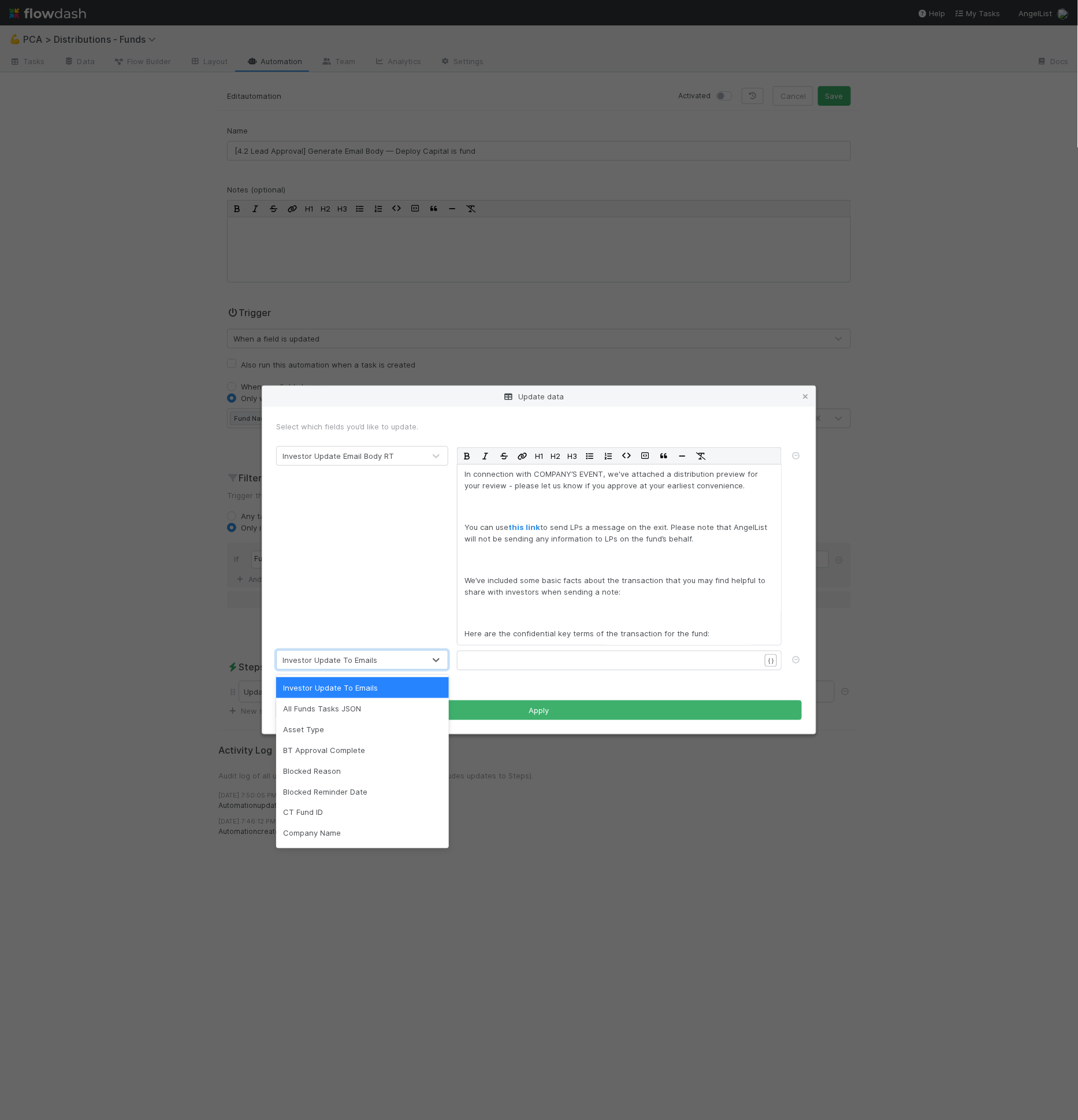
click at [507, 662] on pre "​" at bounding box center [617, 661] width 305 height 12
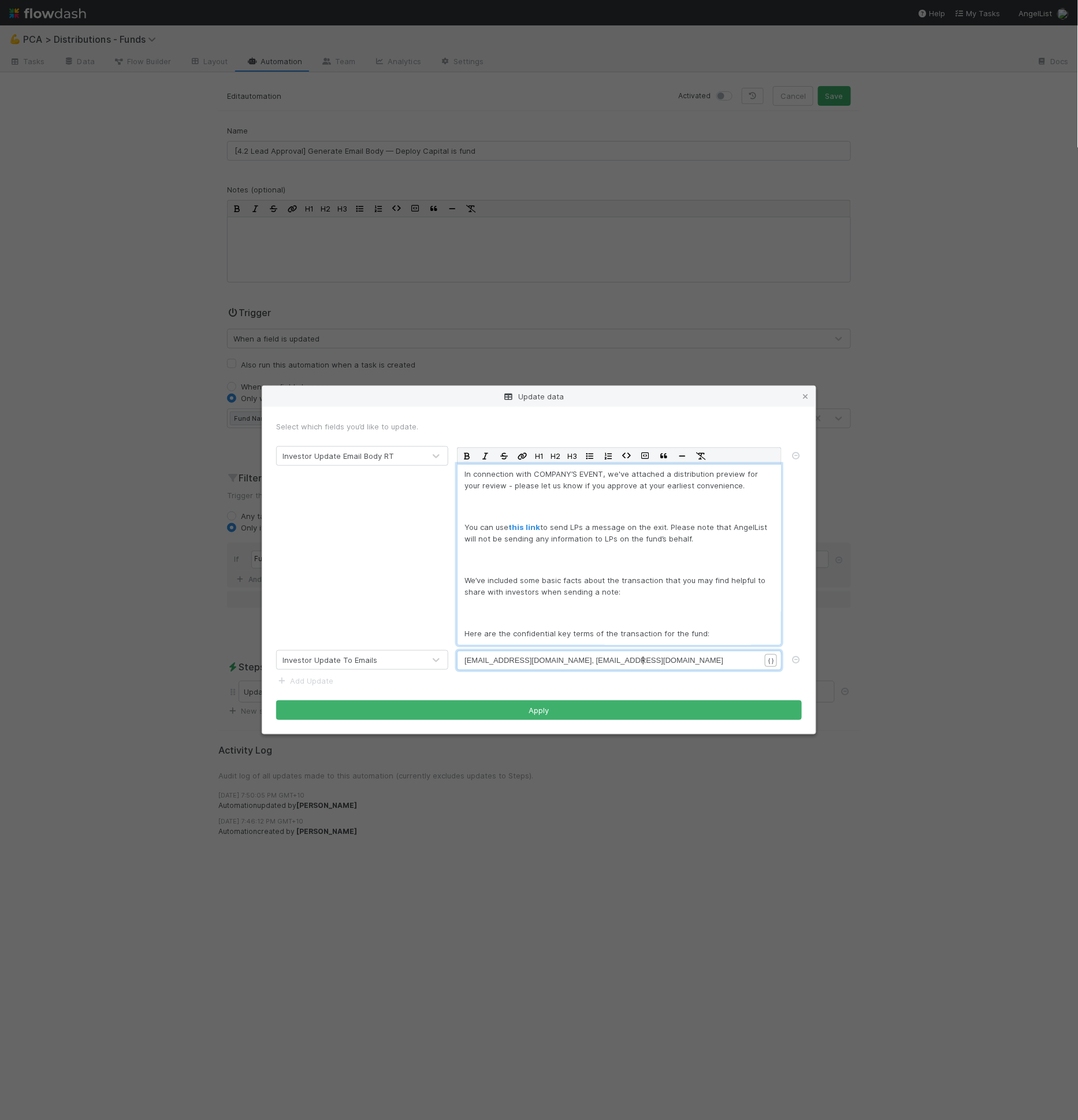
click at [626, 580] on p "We’ve included some basic facts about the transaction that you may find helpful…" at bounding box center [619, 586] width 310 height 24
click at [610, 540] on p "You can use this link to send LPs a message on the exit. Please note that Angel…" at bounding box center [619, 533] width 310 height 24
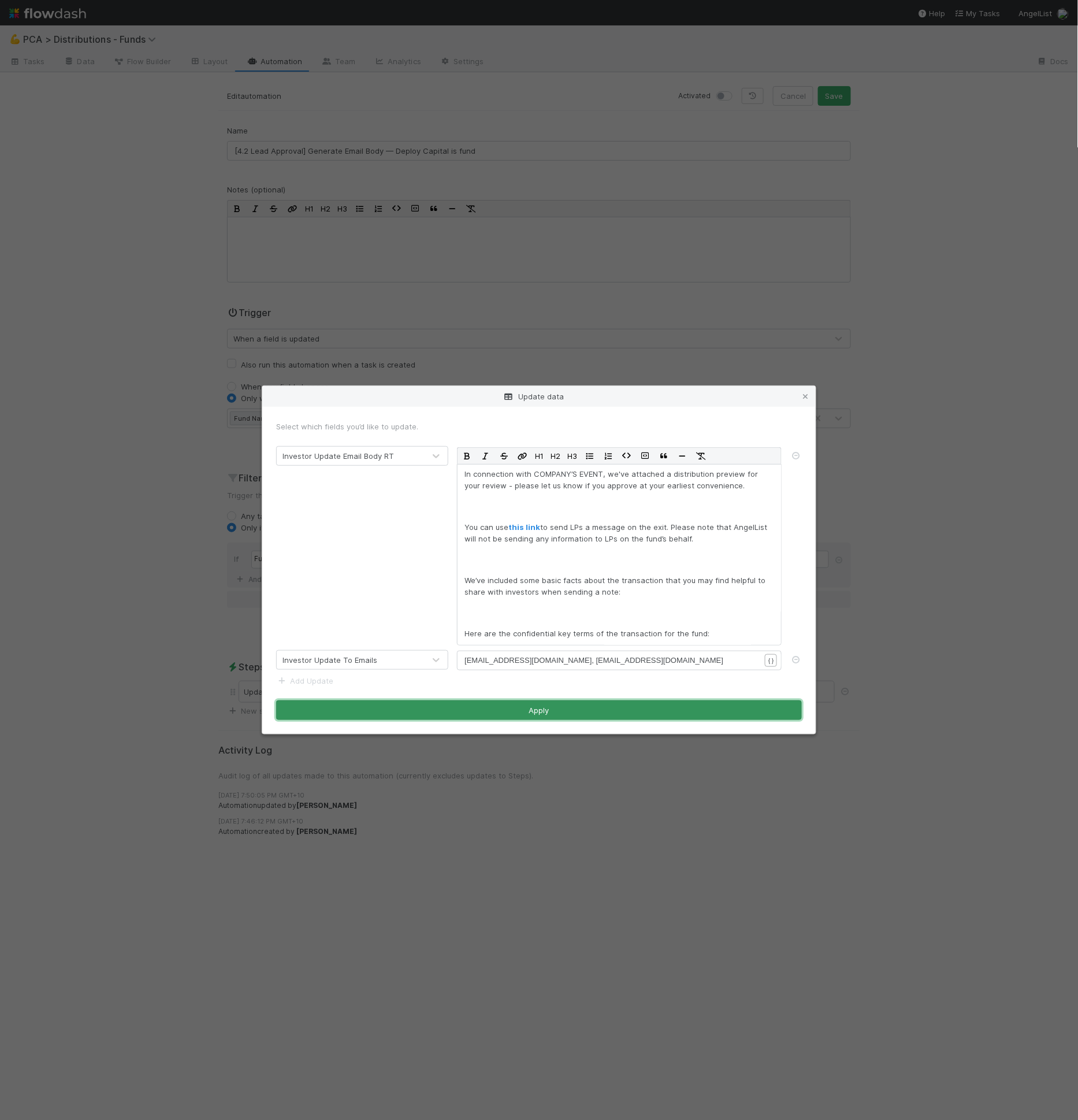
drag, startPoint x: 596, startPoint y: 710, endPoint x: 615, endPoint y: 641, distance: 71.6
click at [596, 710] on button "Apply" at bounding box center [539, 710] width 526 height 20
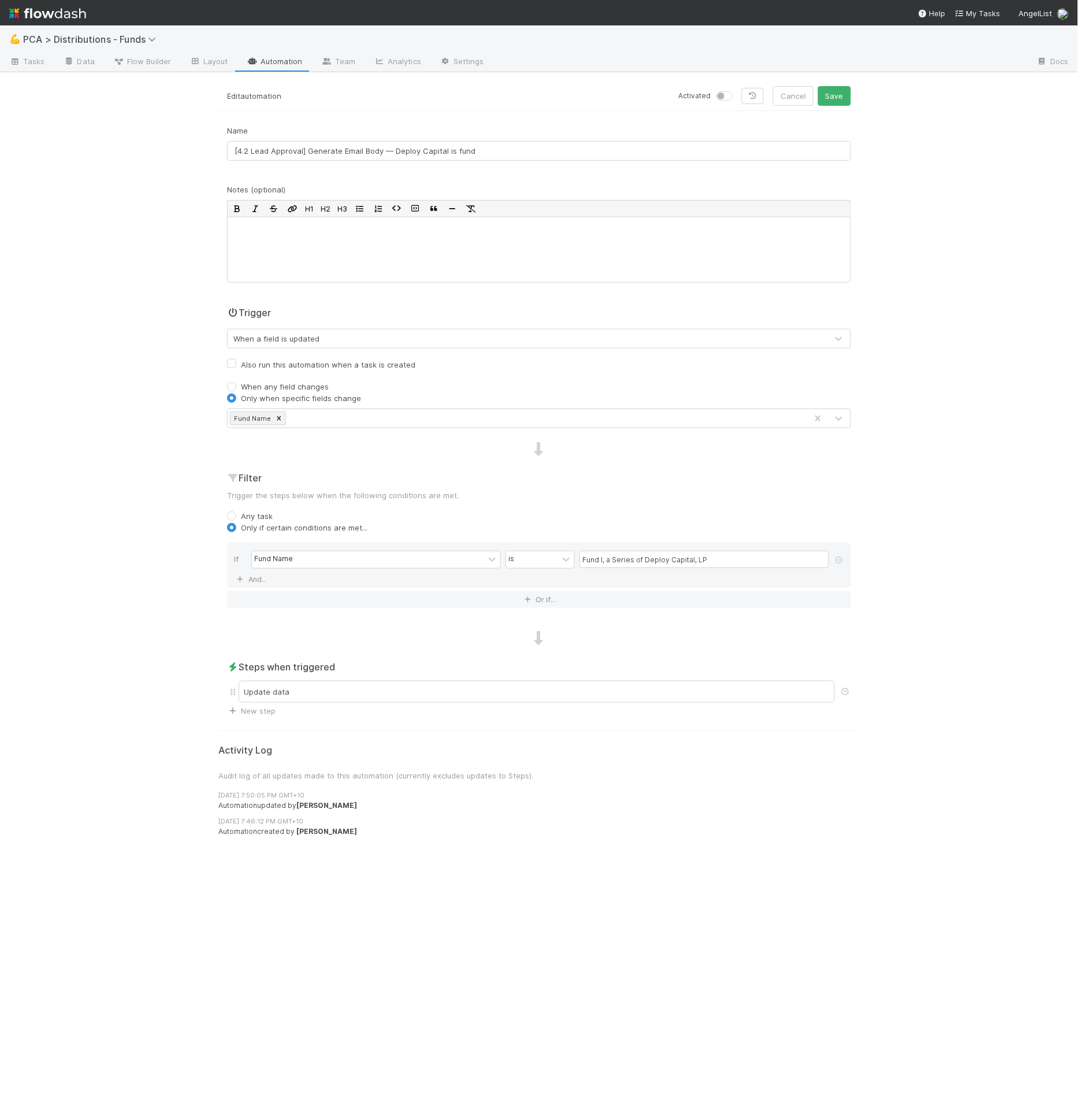
click at [738, 90] on label at bounding box center [738, 90] width 0 height 0
click at [725, 95] on input "checkbox" at bounding box center [721, 95] width 9 height 11
checkbox input "true"
click at [837, 91] on button "Save" at bounding box center [834, 96] width 32 height 20
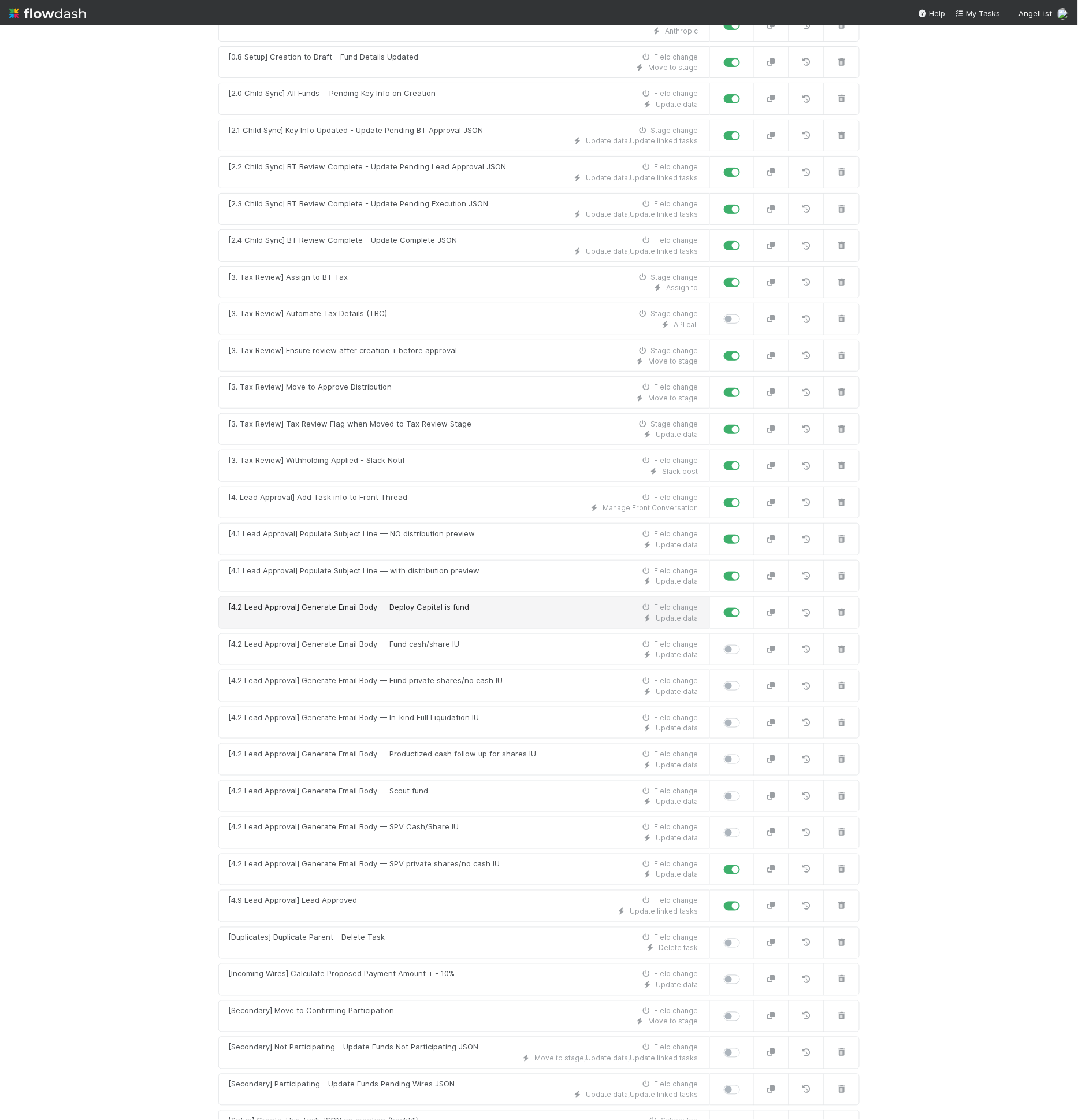
scroll to position [445, 0]
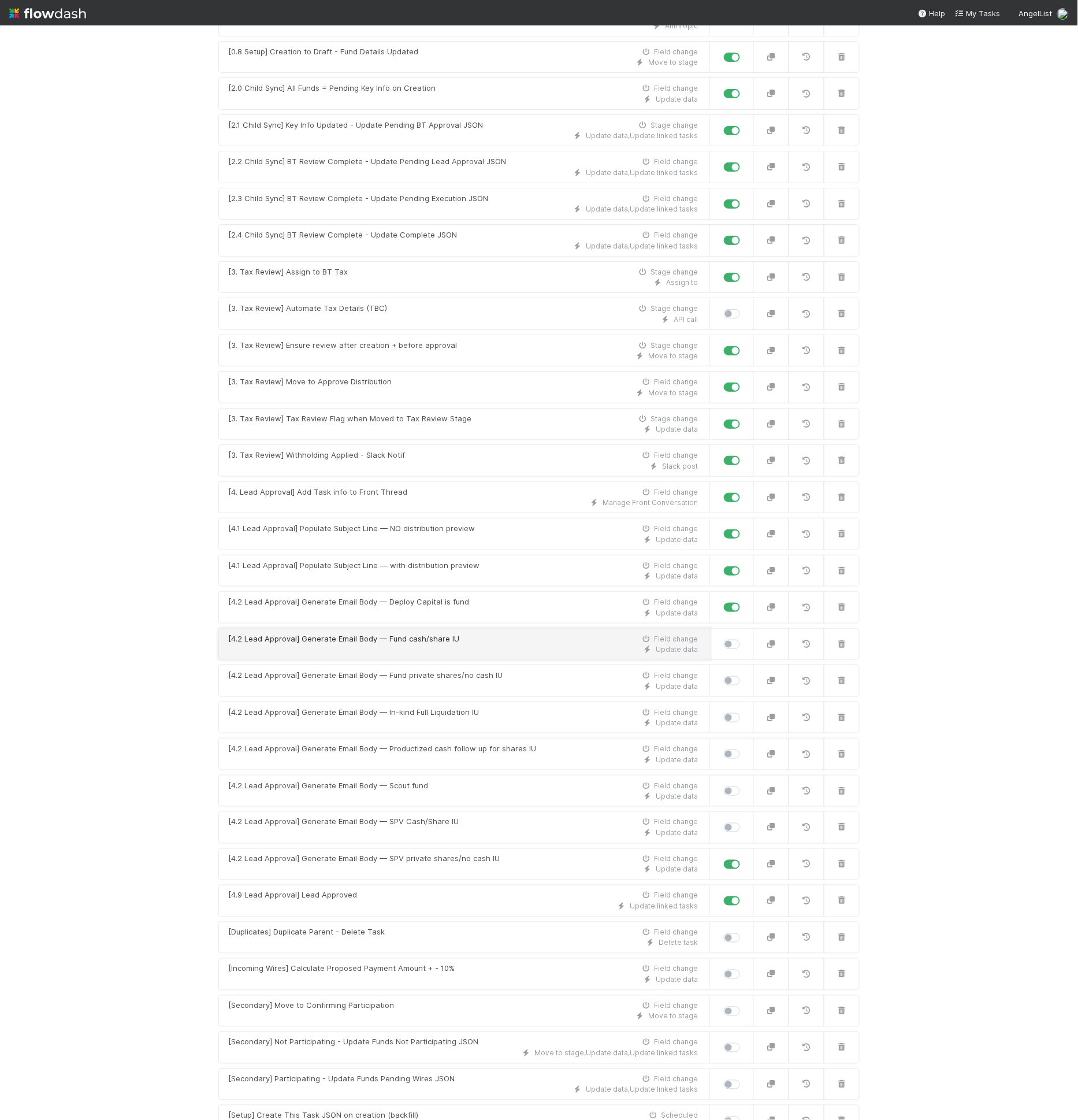
click at [514, 633] on div "[4.2 Lead Approval] Generate Email Body — Fund cash/share IU Field change" at bounding box center [463, 639] width 470 height 12
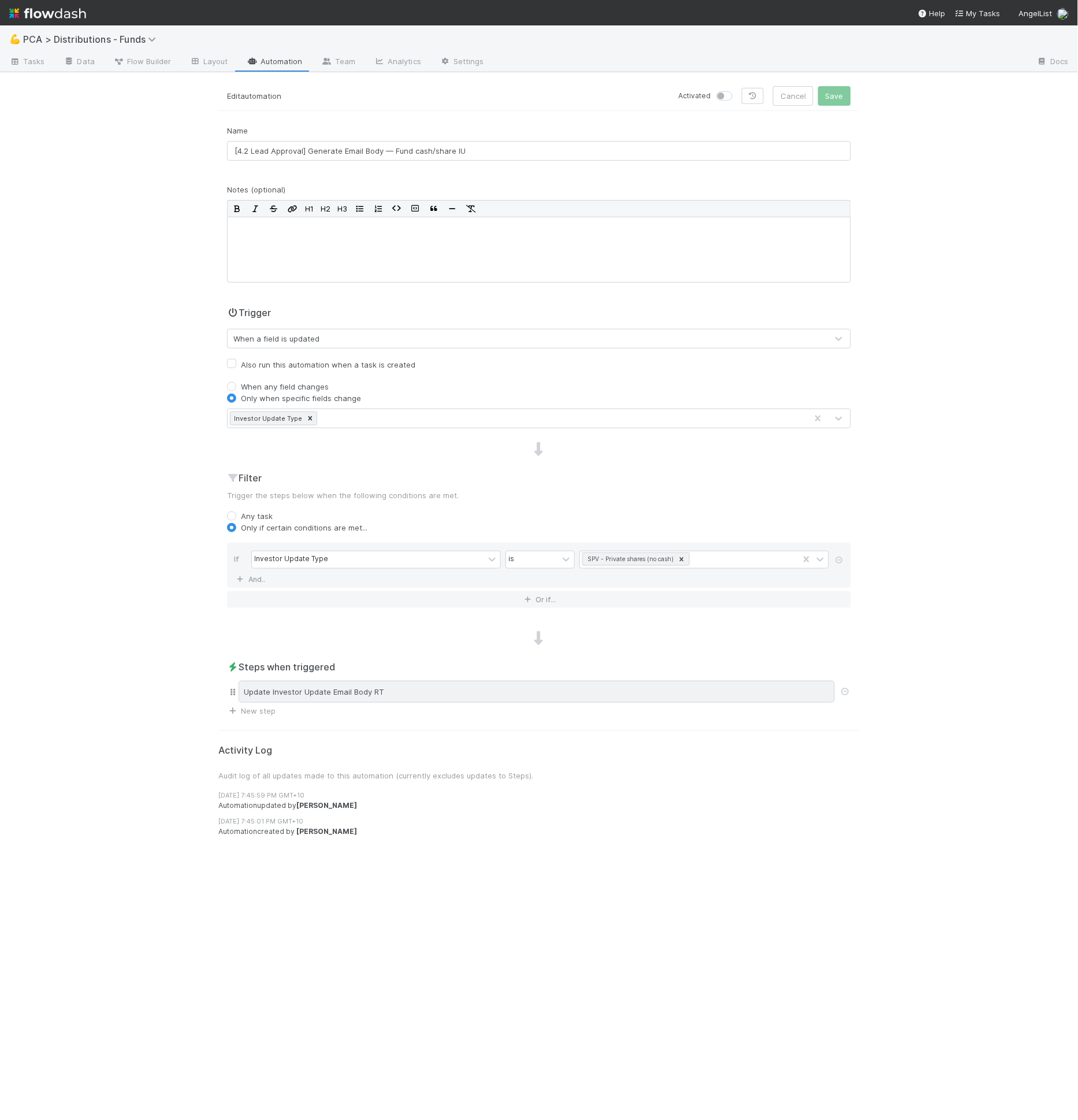
click at [309, 687] on div "Update Investor Update Email Body RT" at bounding box center [537, 691] width 596 height 22
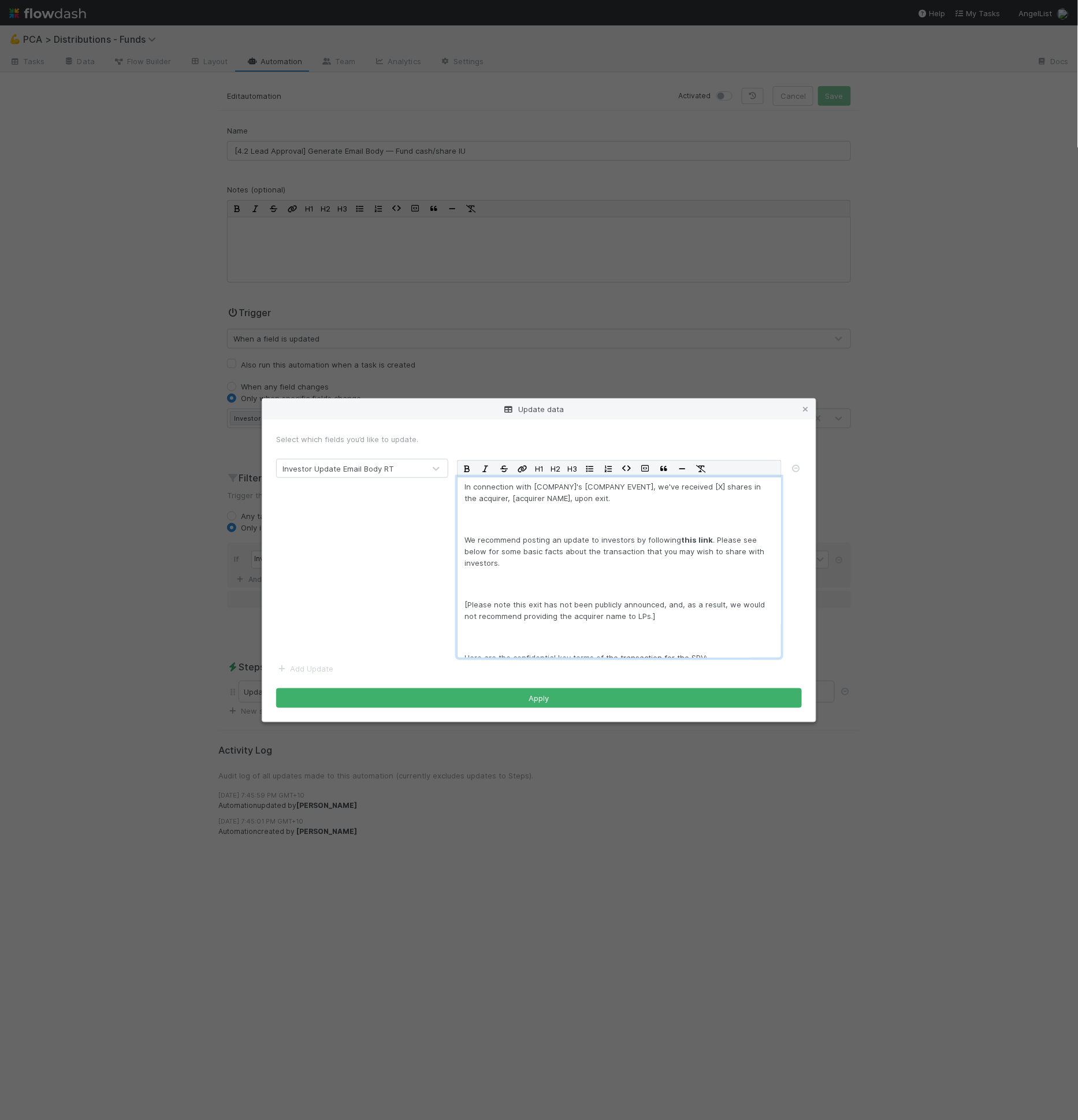
click at [511, 578] on p at bounding box center [619, 584] width 310 height 12
click at [595, 572] on div "In connection with [COMPANY]'s [COMPANY EVENT], we've received [X] shares in th…" at bounding box center [620, 567] width 325 height 181
click at [543, 552] on p "You can use this link to send LPs a message on the exit. Please note that Angel…" at bounding box center [619, 558] width 310 height 24
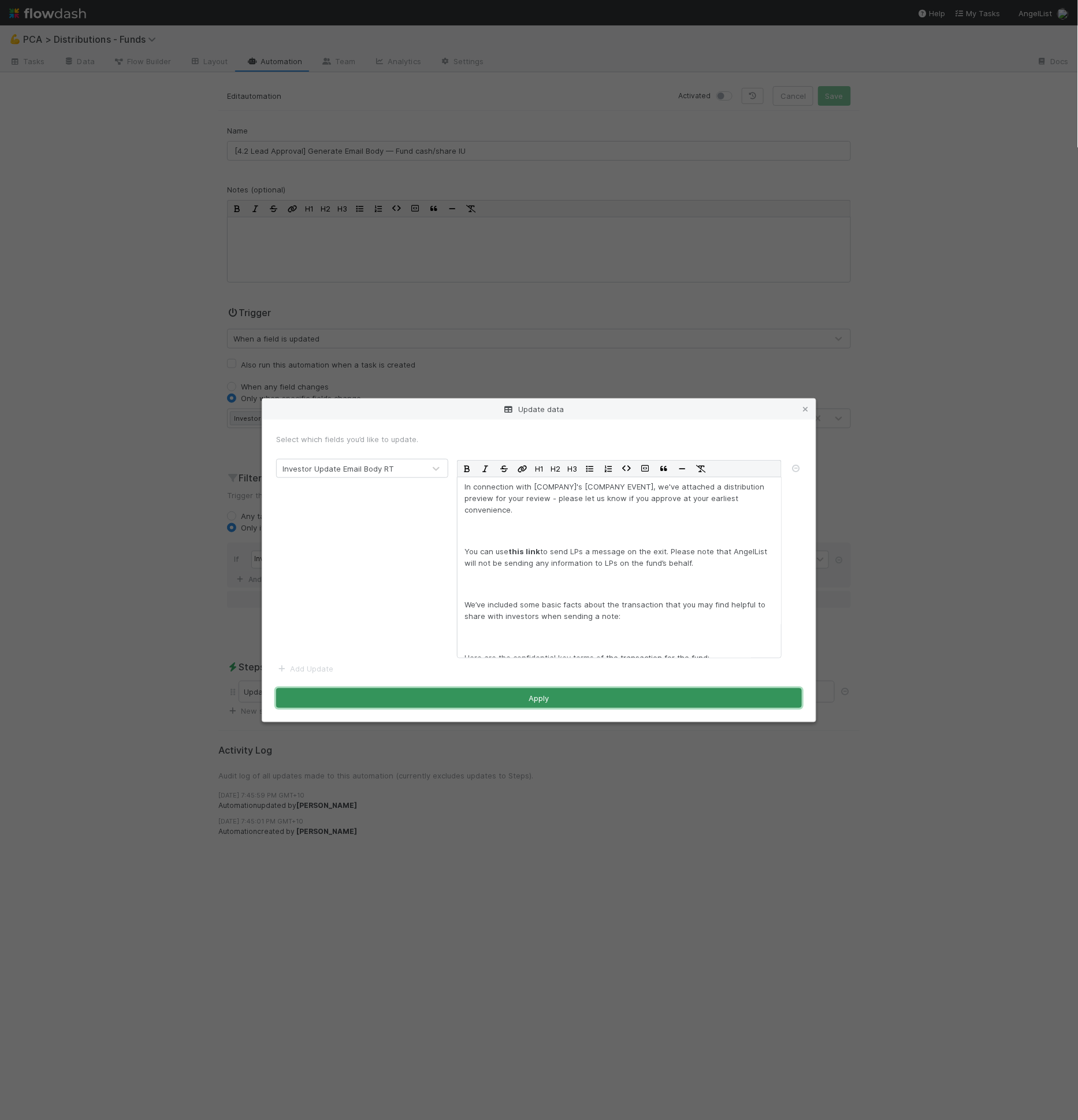
click at [631, 698] on button "Apply" at bounding box center [539, 698] width 526 height 20
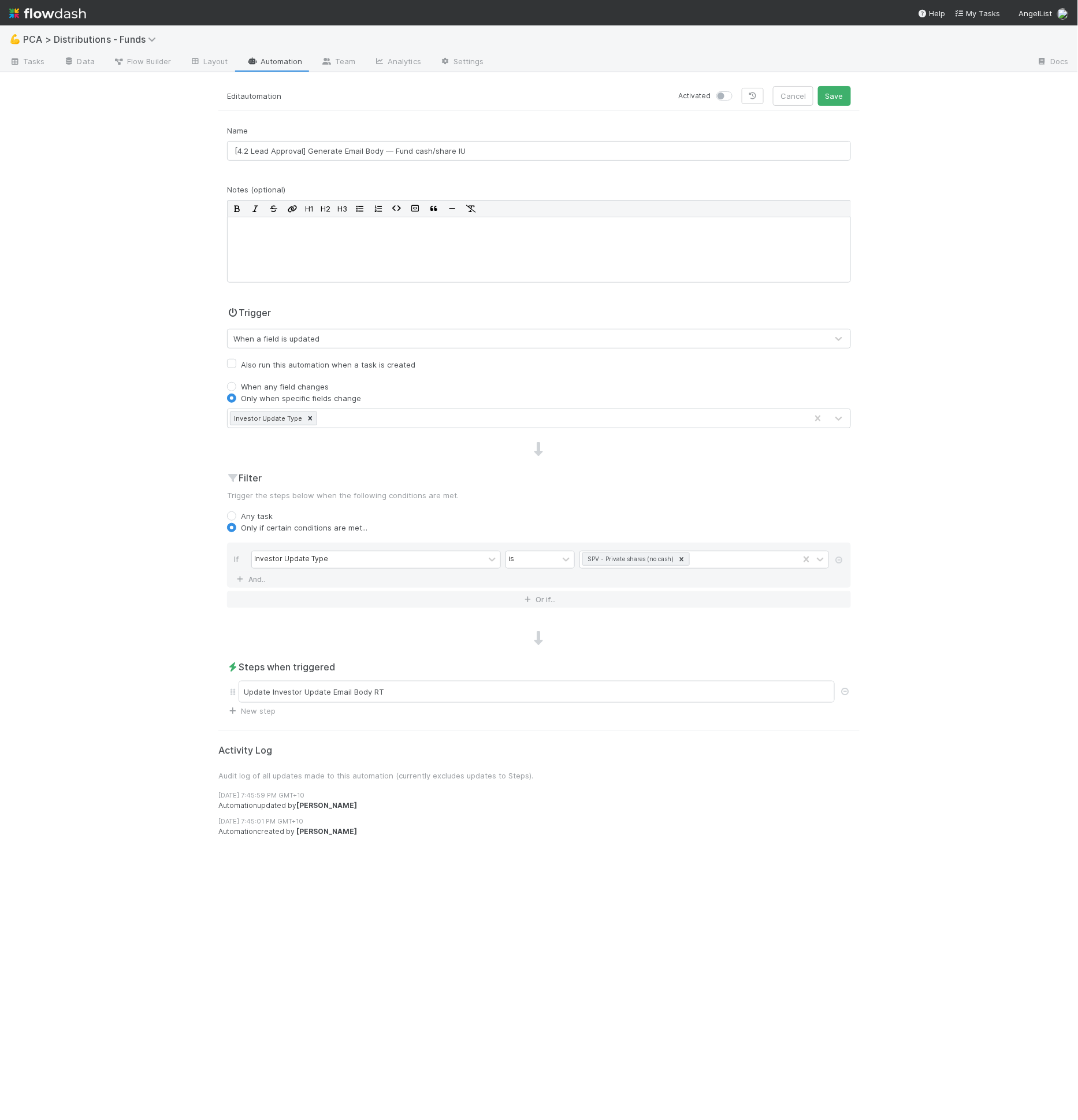
click at [738, 90] on label at bounding box center [738, 90] width 0 height 0
click at [722, 99] on input "checkbox" at bounding box center [721, 95] width 9 height 11
checkbox input "true"
click at [846, 103] on button "Save" at bounding box center [834, 96] width 32 height 20
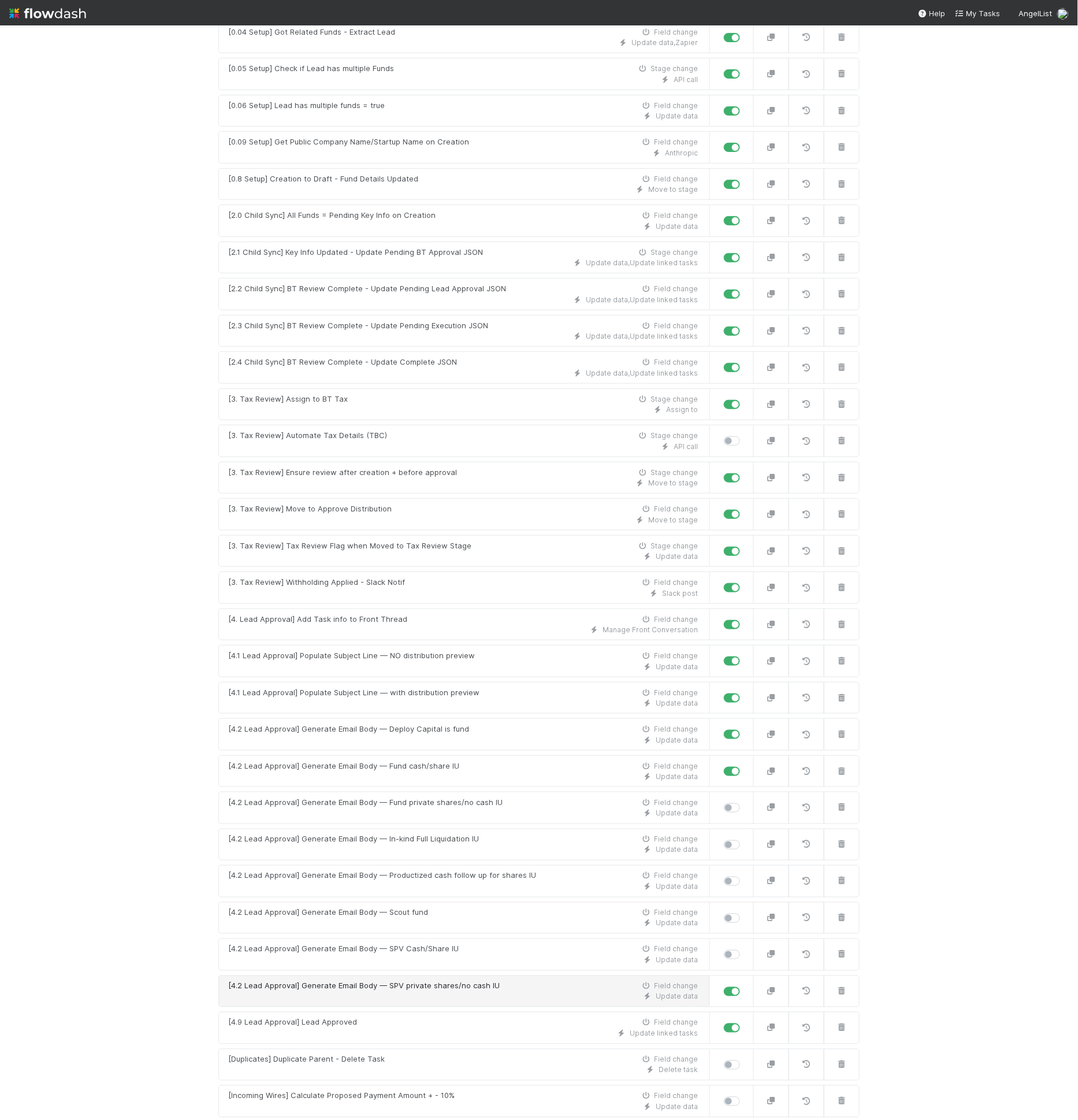
scroll to position [540, 0]
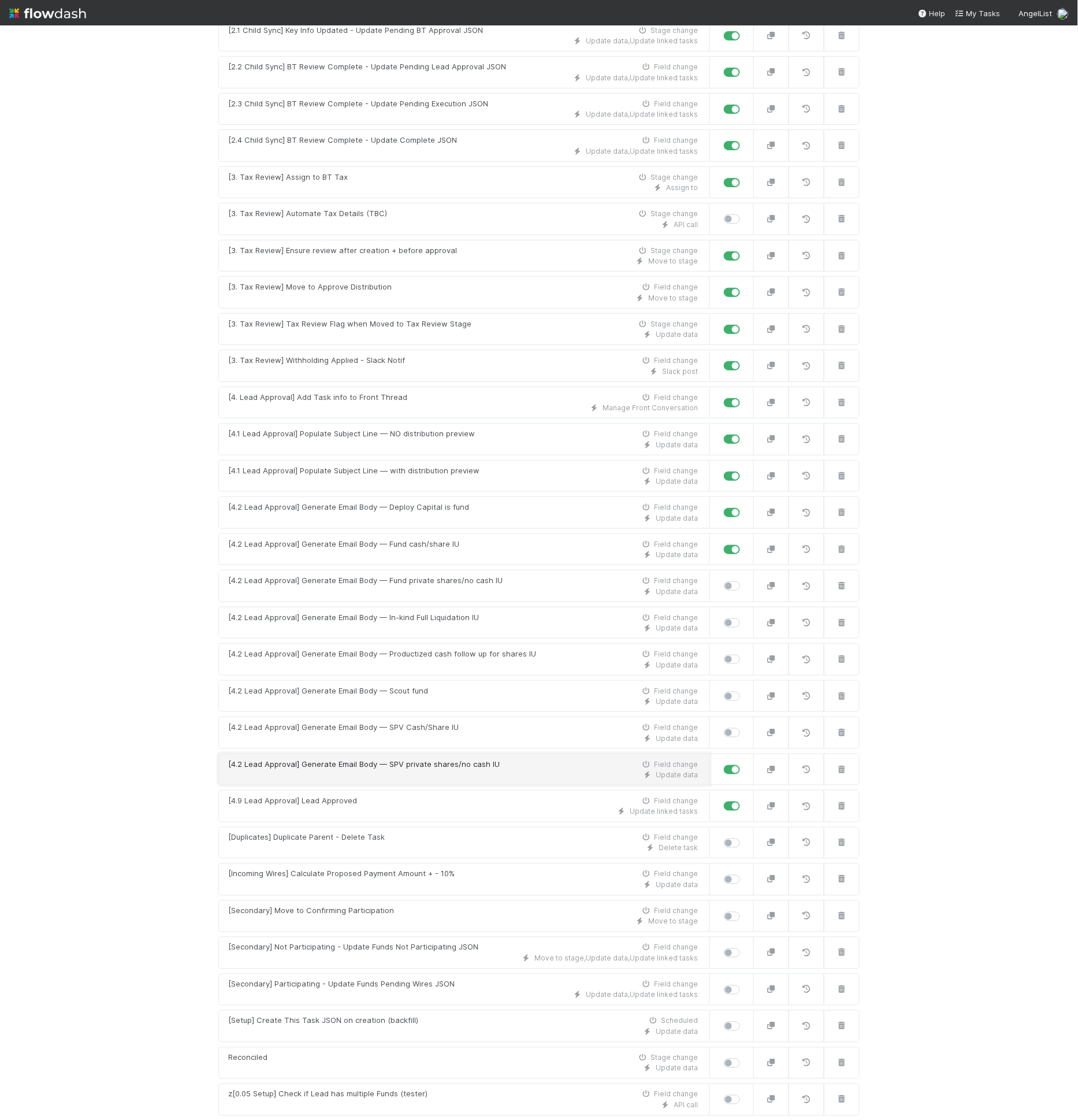
click at [440, 770] on div "Update data" at bounding box center [463, 775] width 470 height 11
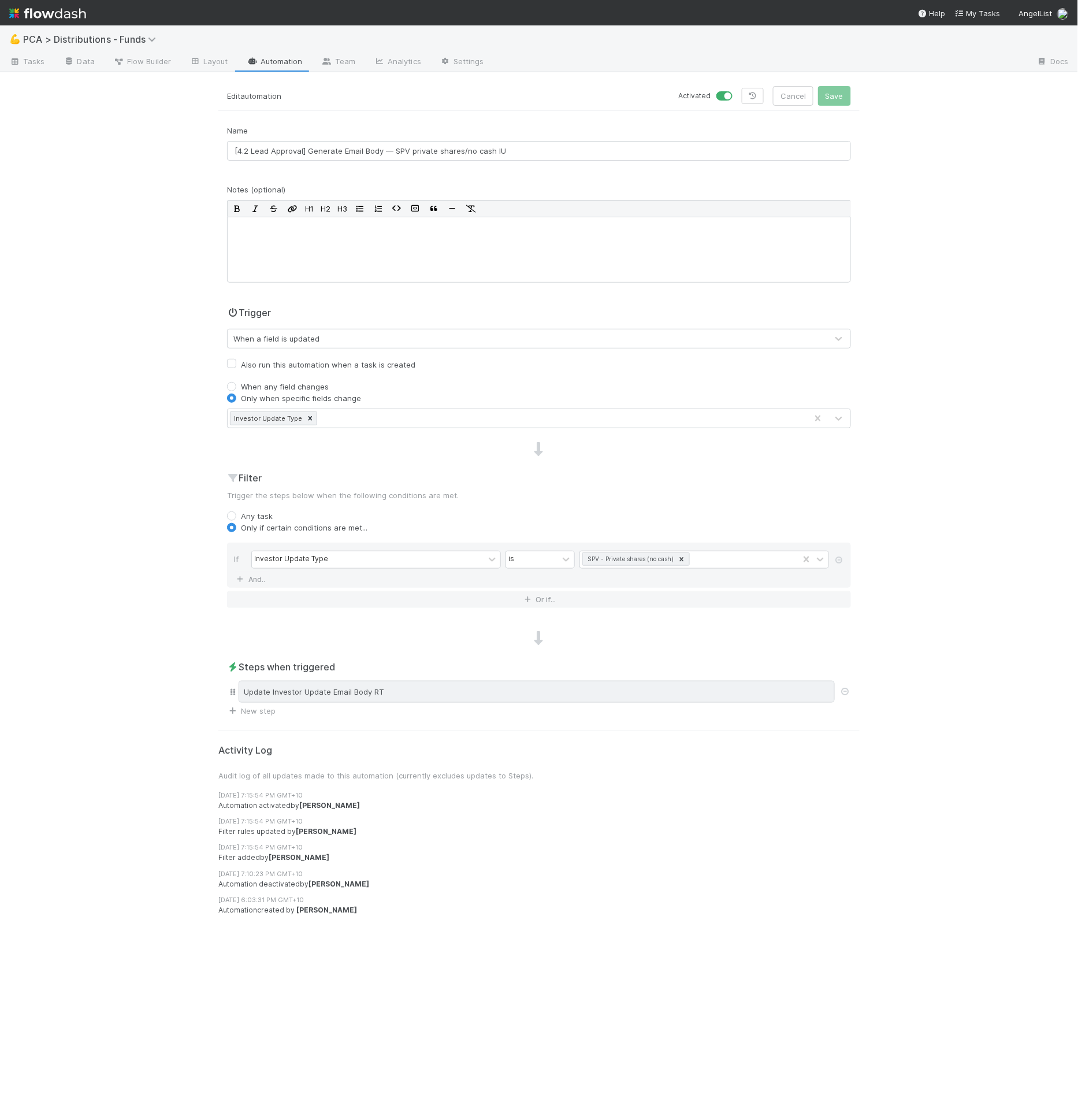
click at [382, 691] on div "Update Investor Update Email Body RT" at bounding box center [537, 691] width 596 height 22
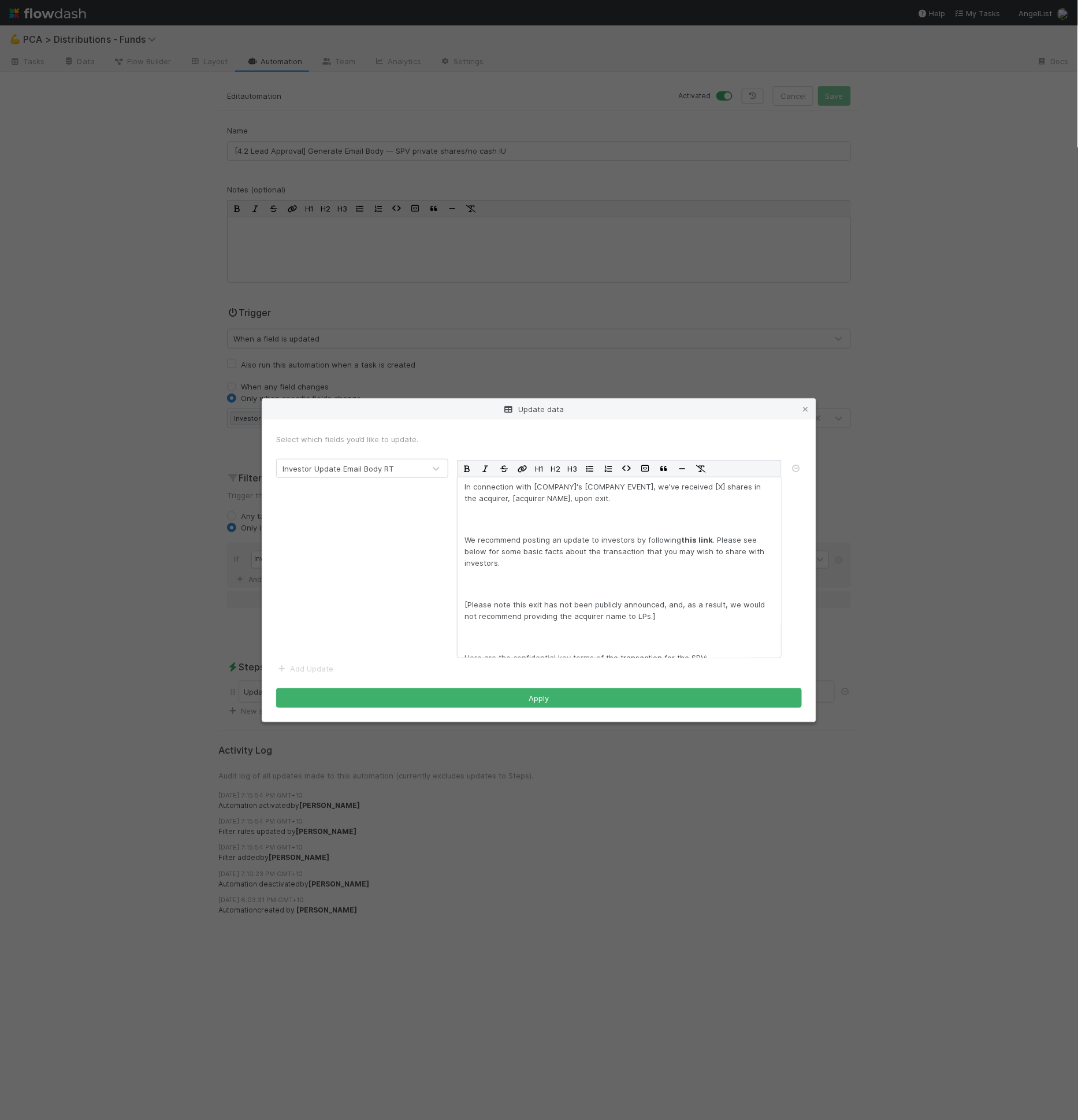
scroll to position [136, 0]
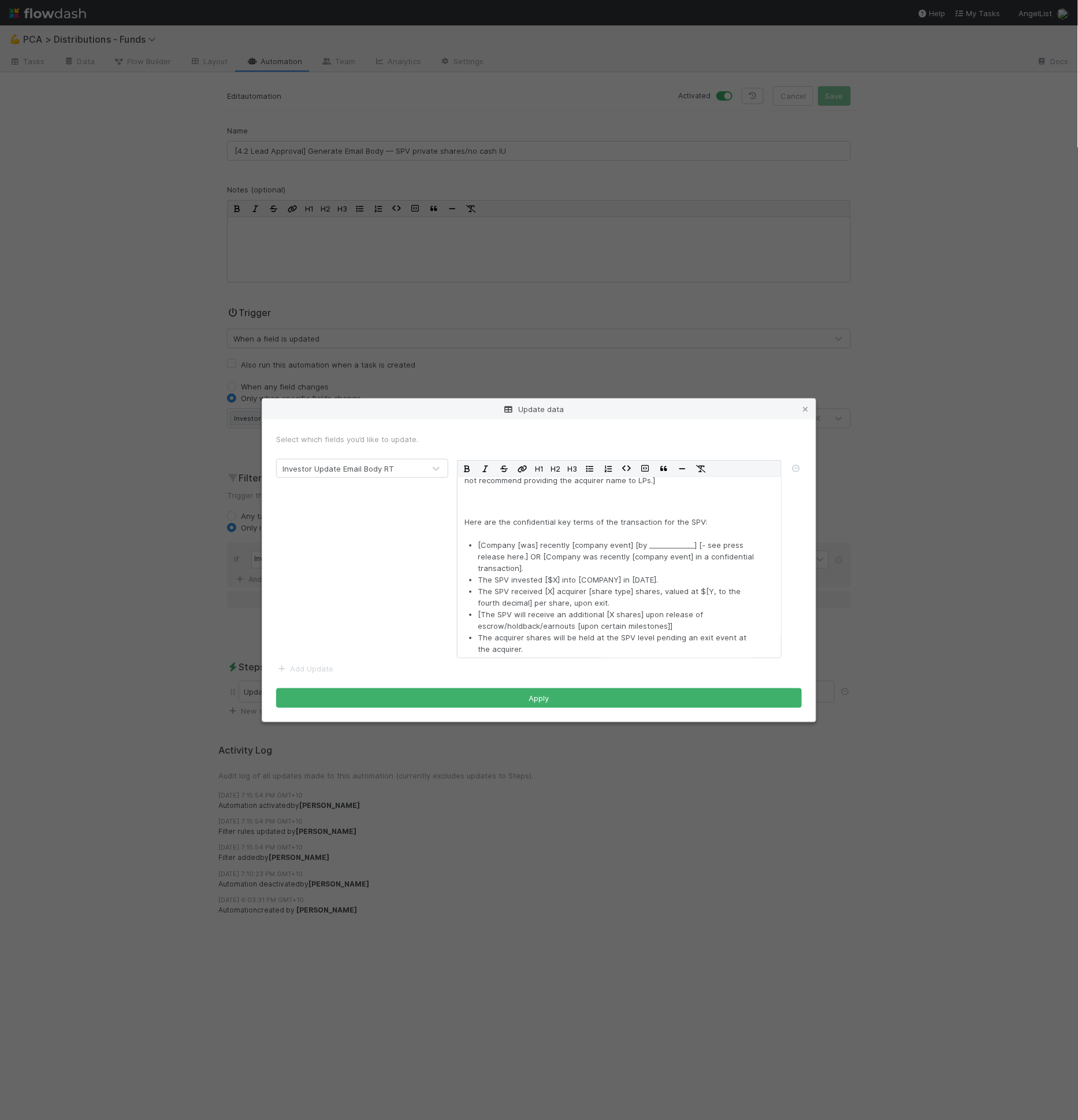
click at [216, 131] on div "Update data Select which fields you’d like to update. Investor Update Email Bod…" at bounding box center [539, 560] width 1078 height 1120
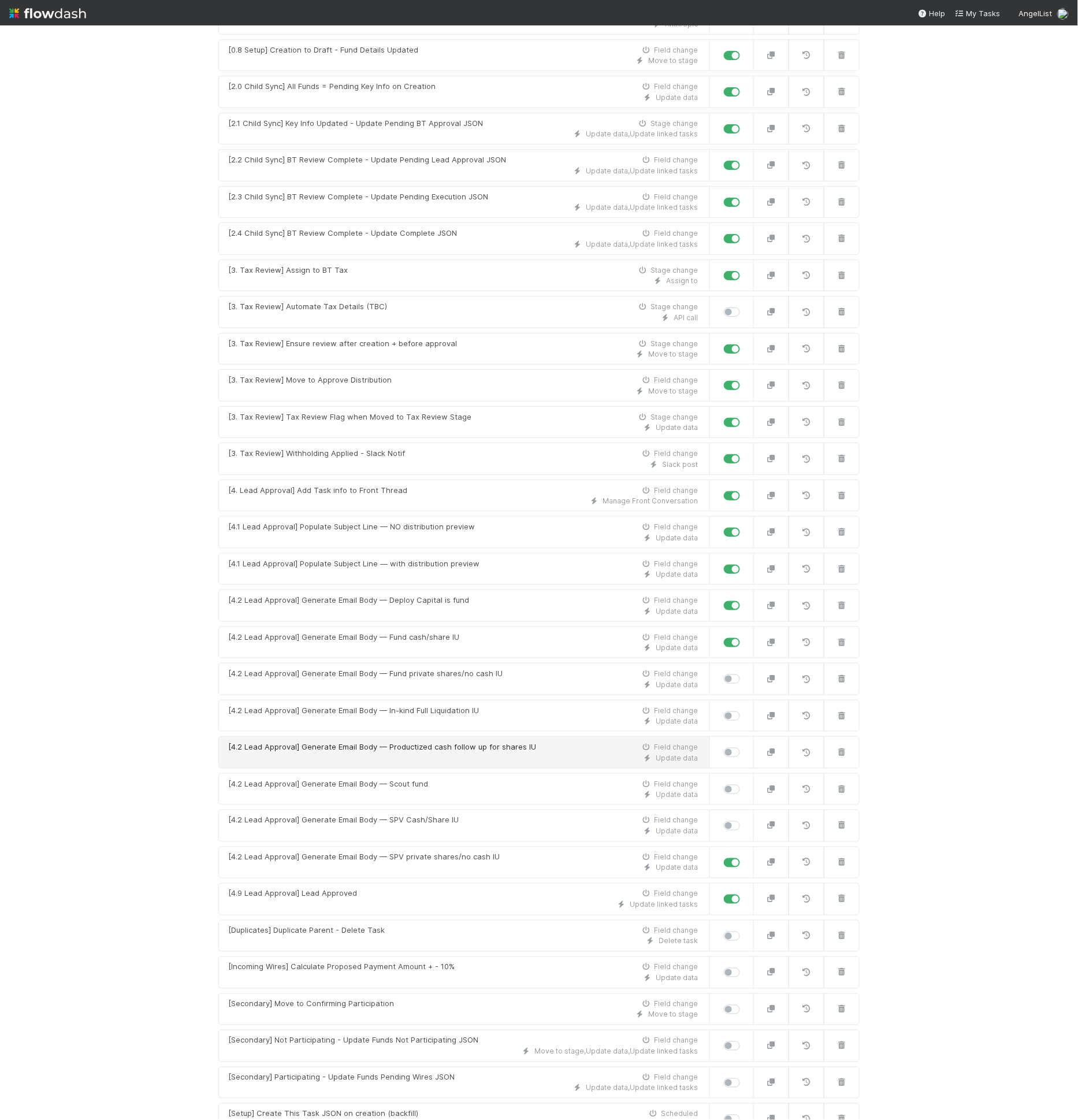
scroll to position [540, 0]
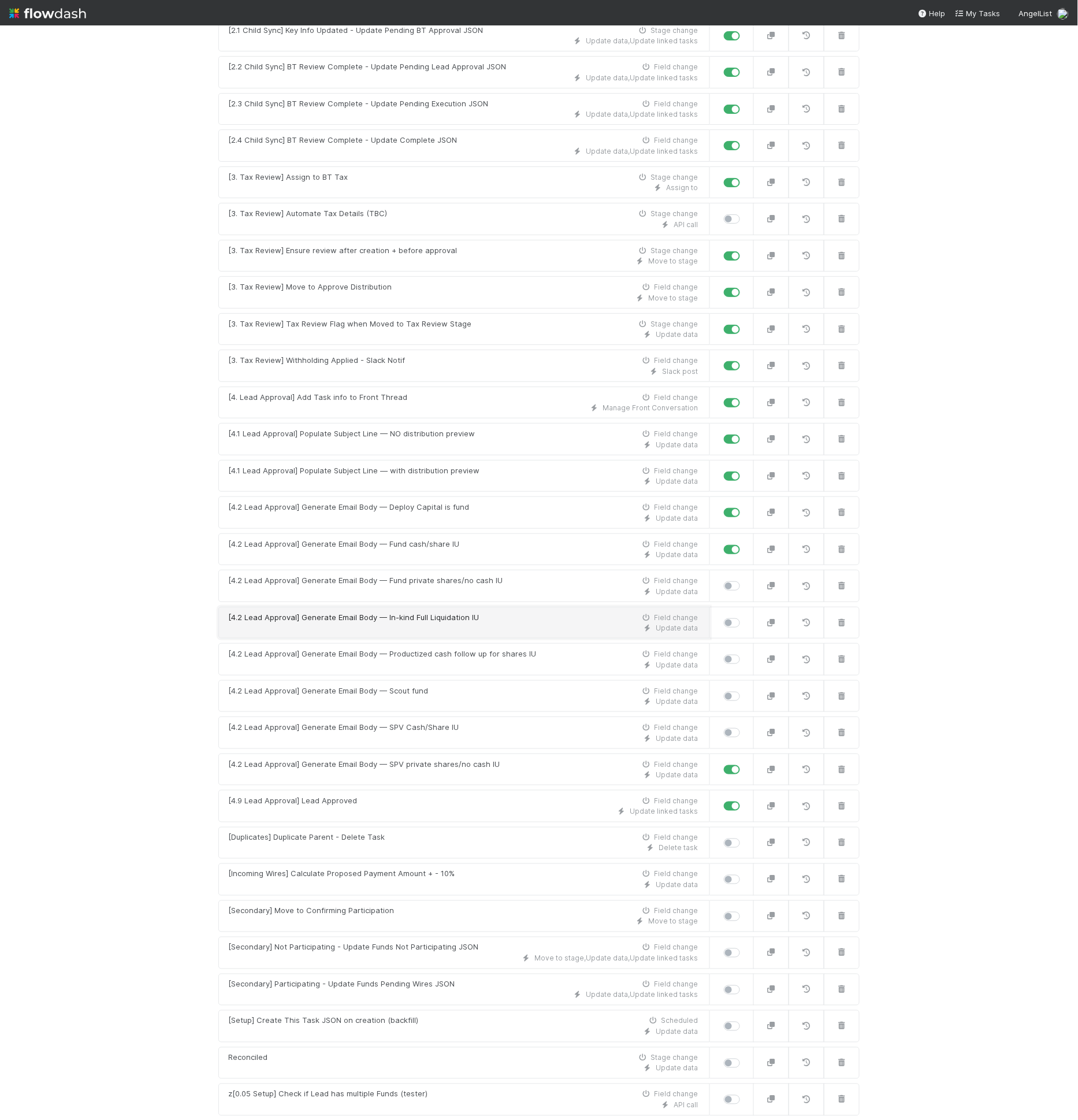
click at [477, 612] on div "[4.2 Lead Approval] Generate Email Body — In-kind Full Liquidation IU Field cha…" at bounding box center [463, 618] width 470 height 12
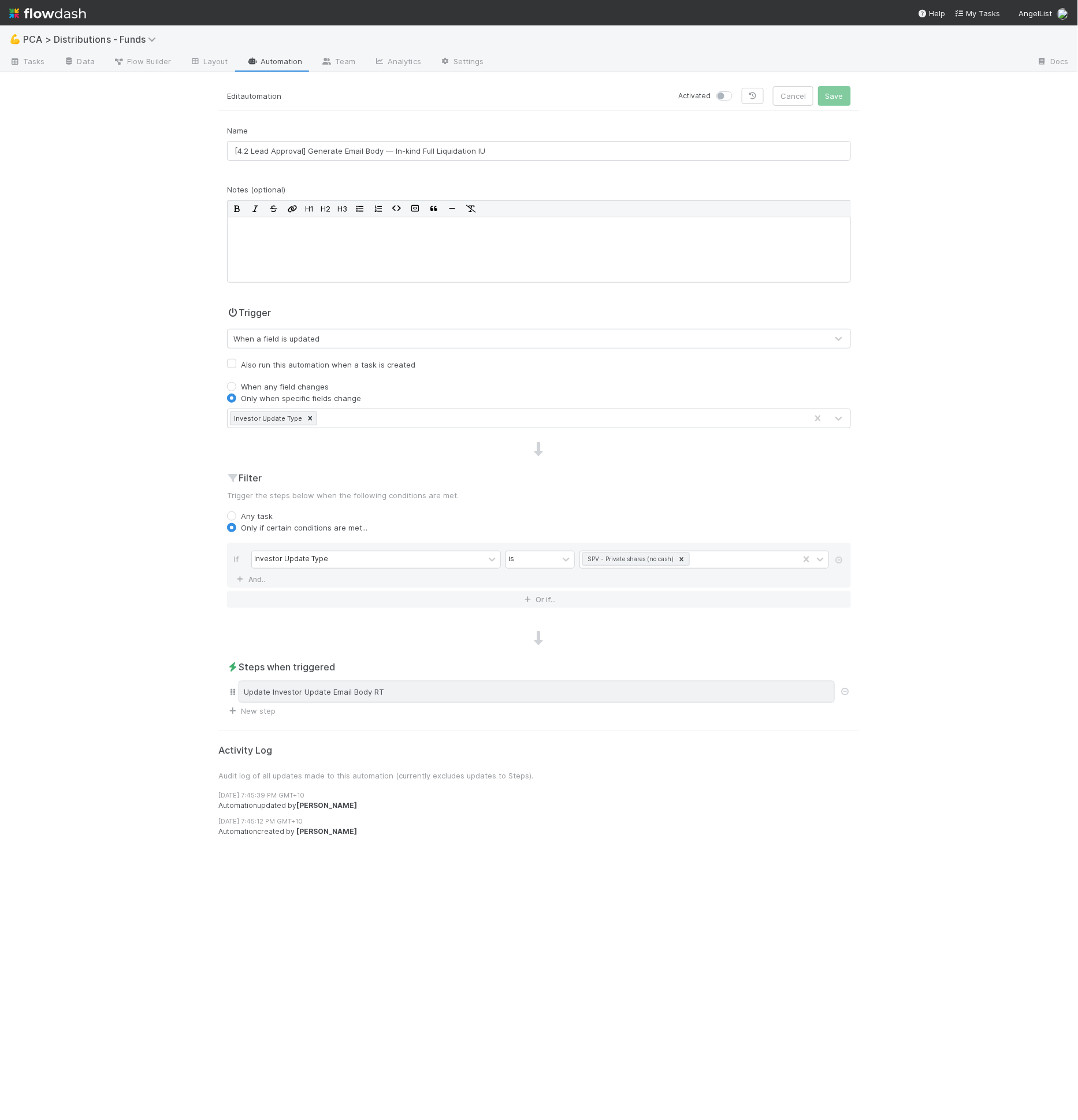
click at [412, 688] on div "Update Investor Update Email Body RT" at bounding box center [537, 691] width 596 height 22
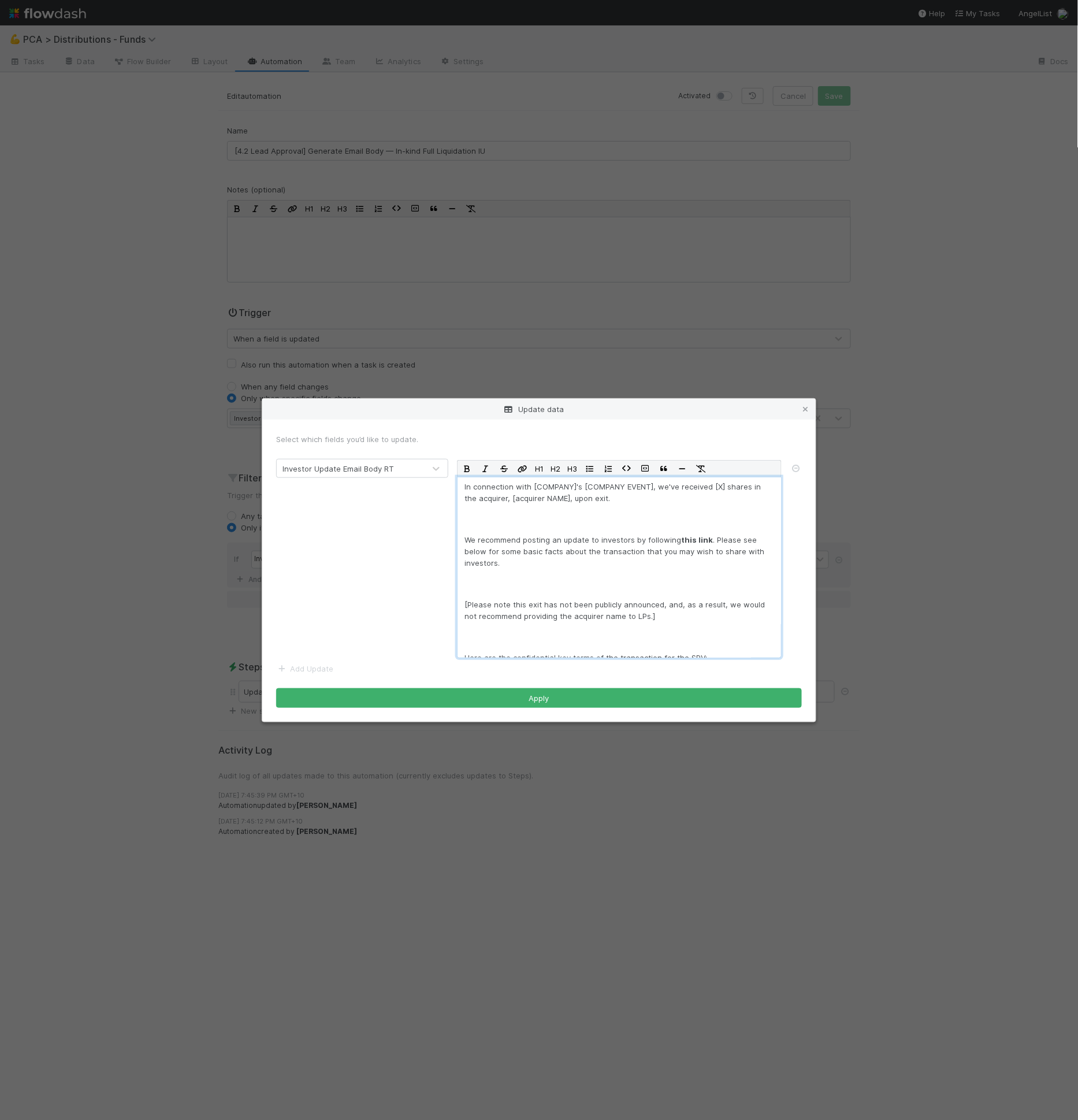
click at [534, 600] on p "[Please note this exit has not been publicly announced, and, as a result, we wo…" at bounding box center [619, 611] width 310 height 24
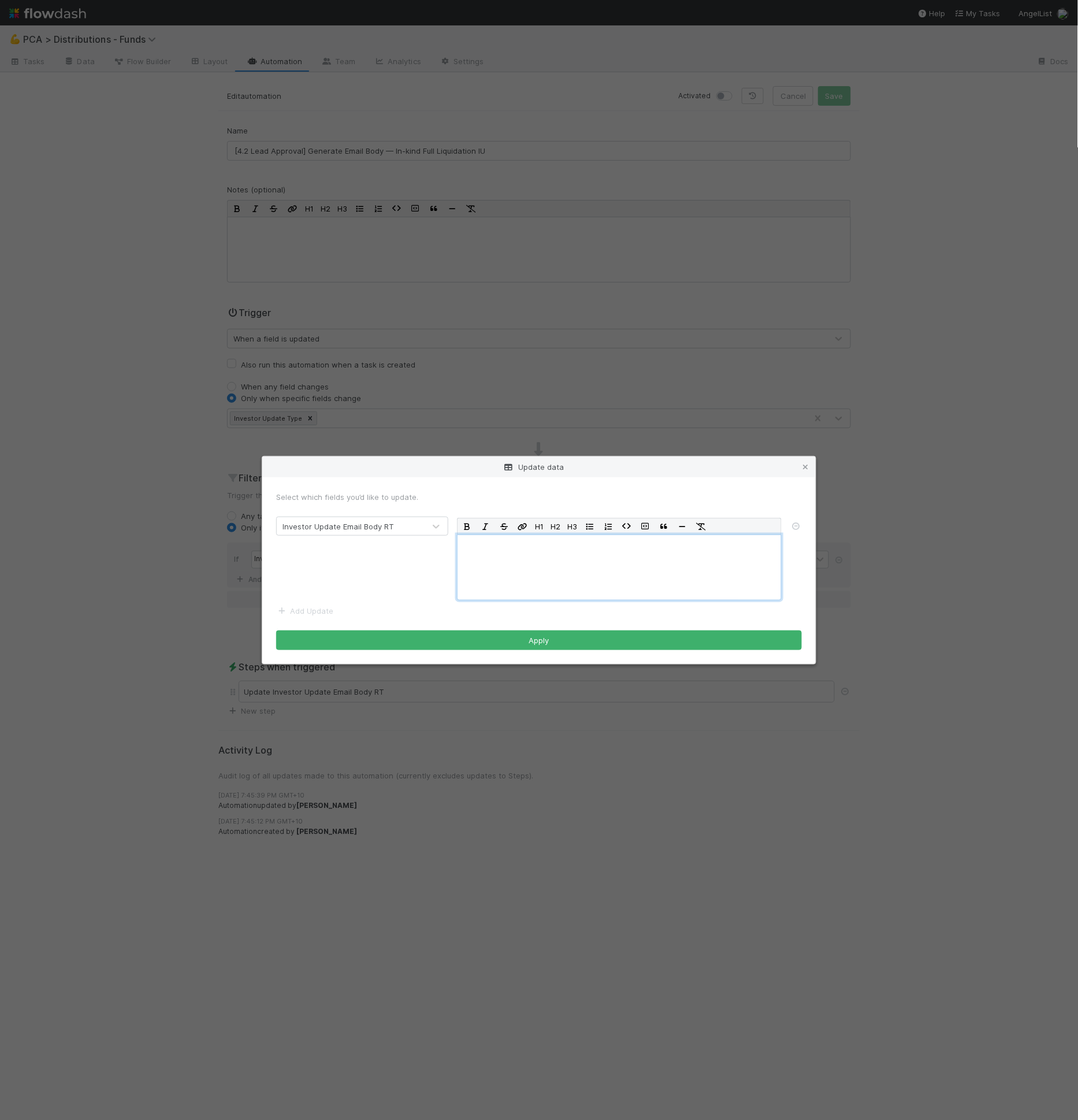
scroll to position [233, 0]
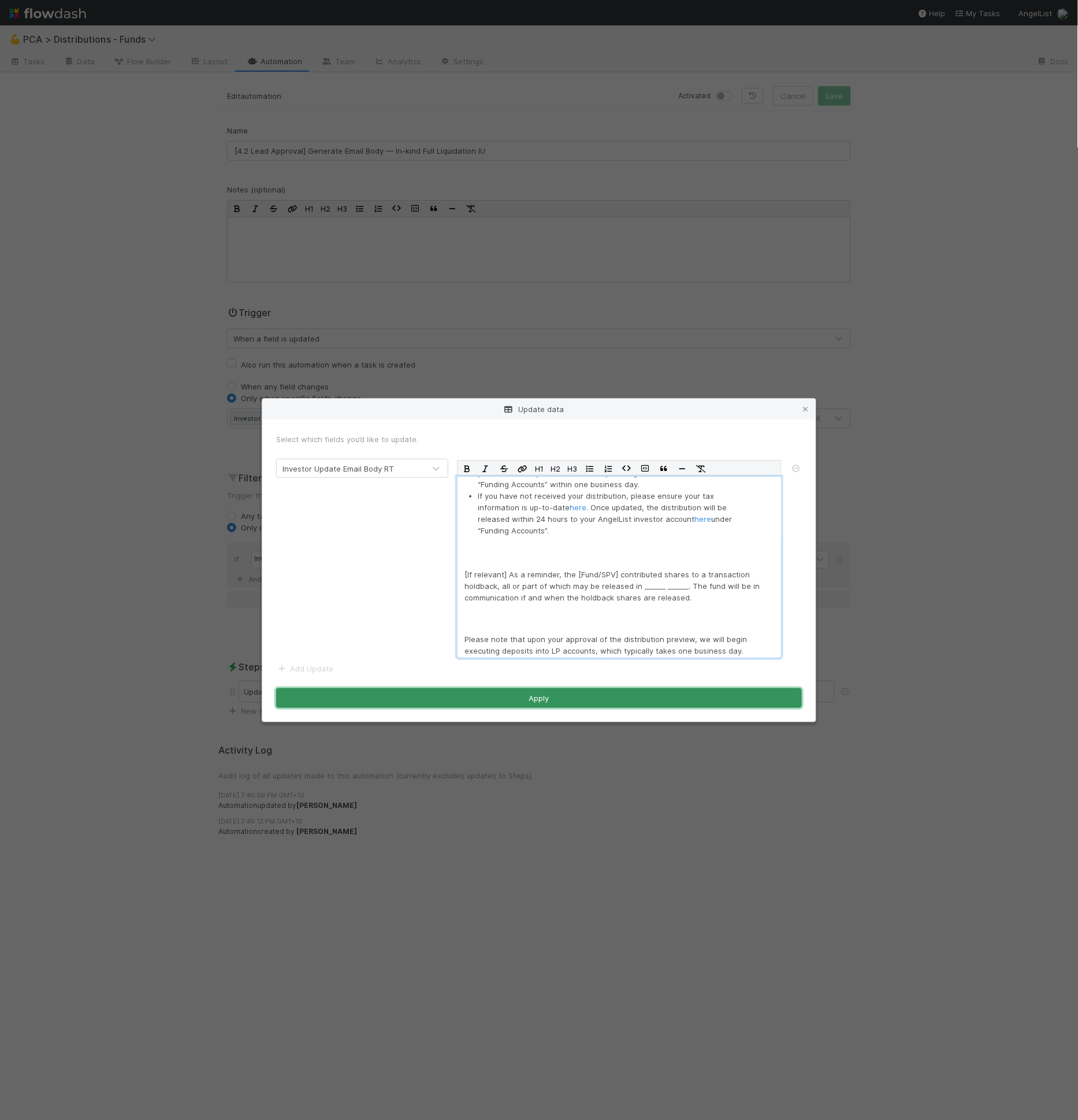
click at [569, 702] on button "Apply" at bounding box center [539, 698] width 526 height 20
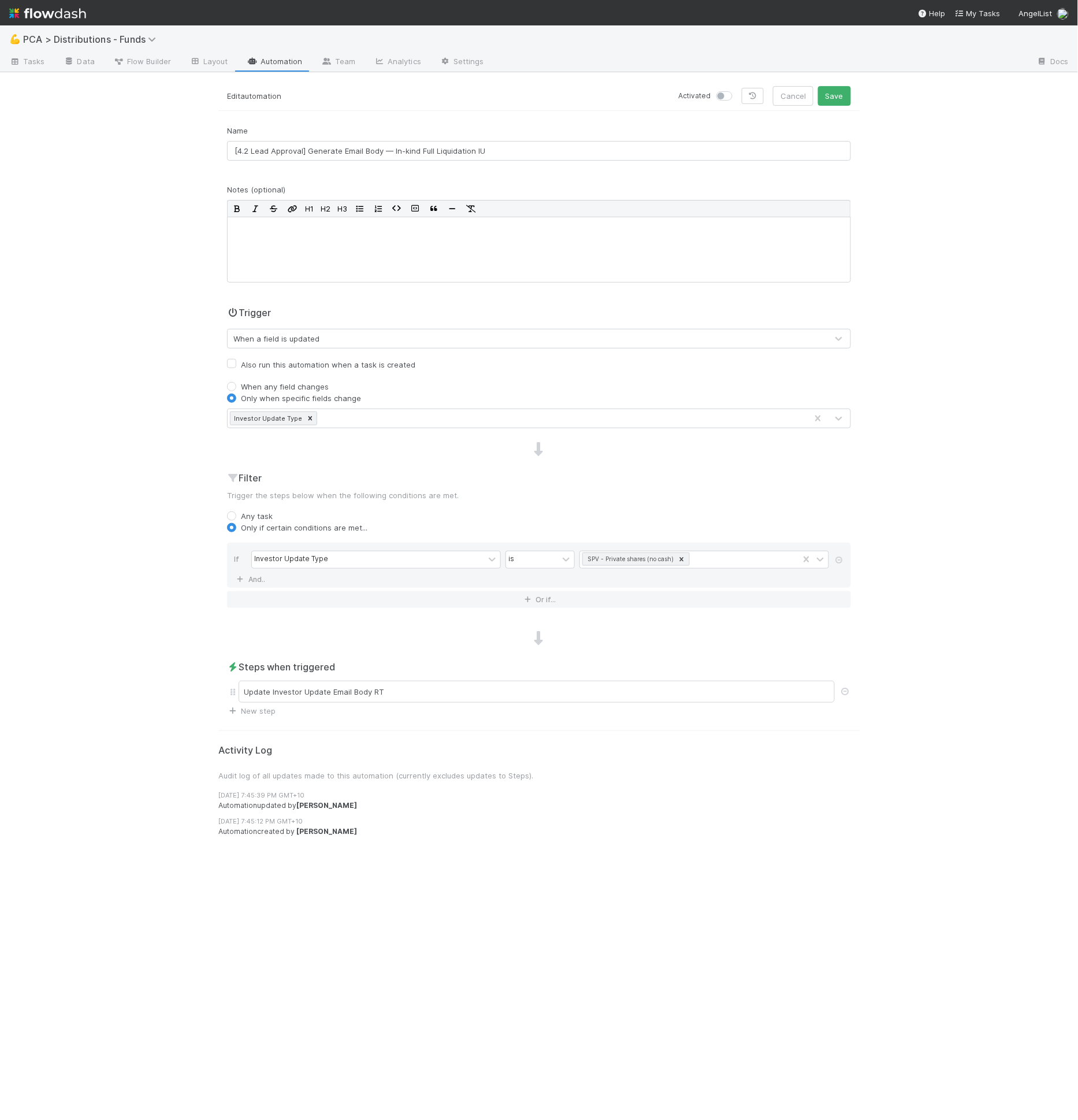
click at [725, 100] on div at bounding box center [727, 96] width 21 height 12
click at [738, 90] on label at bounding box center [738, 90] width 0 height 0
click at [725, 97] on input "checkbox" at bounding box center [721, 95] width 9 height 11
checkbox input "true"
drag, startPoint x: 823, startPoint y: 98, endPoint x: 880, endPoint y: 334, distance: 242.8
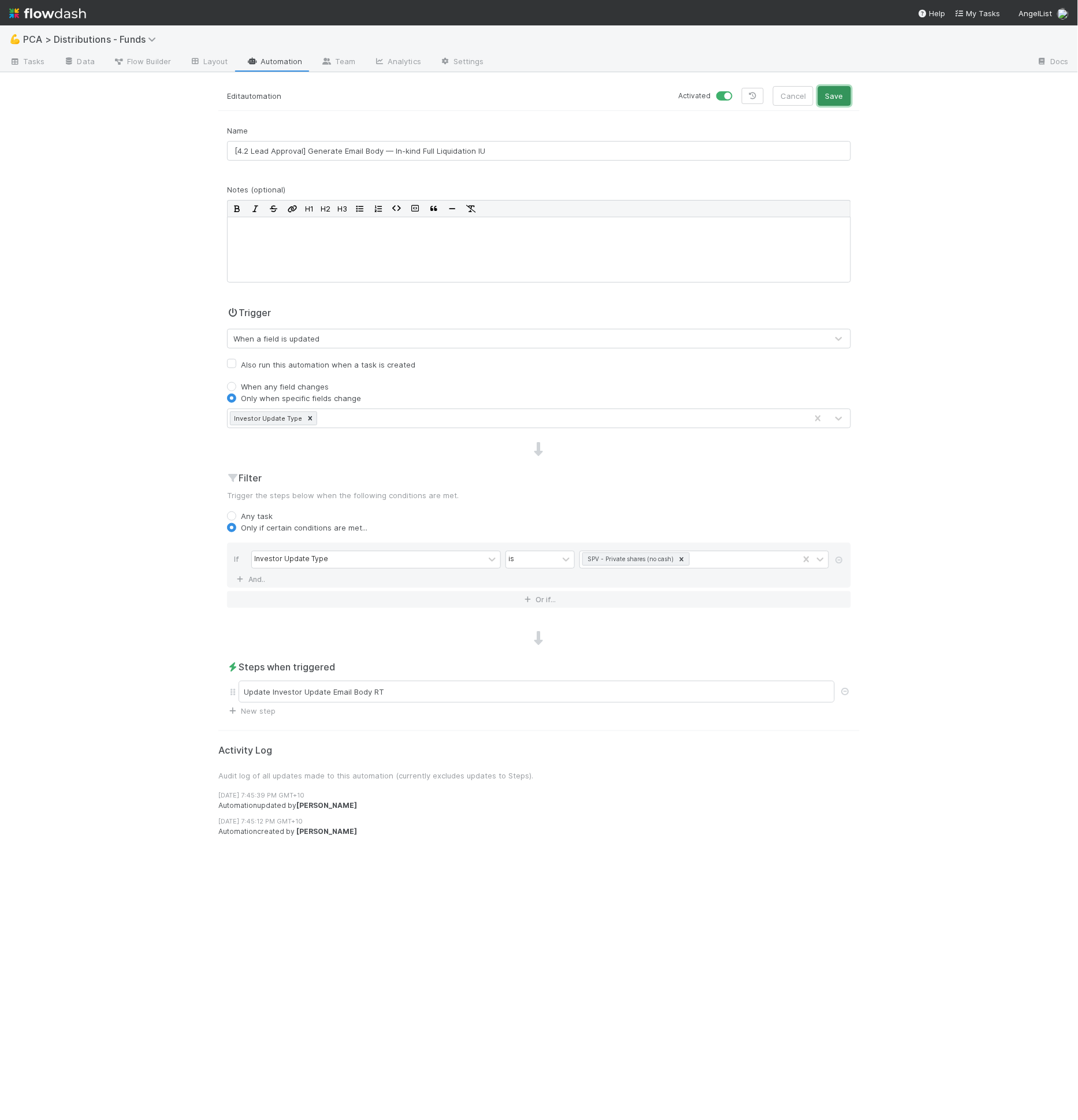
click at [903, 281] on div "💪 PCA > Distributions - Funds Tasks Data Flow Builder Layout Automation Team An…" at bounding box center [539, 572] width 1078 height 1094
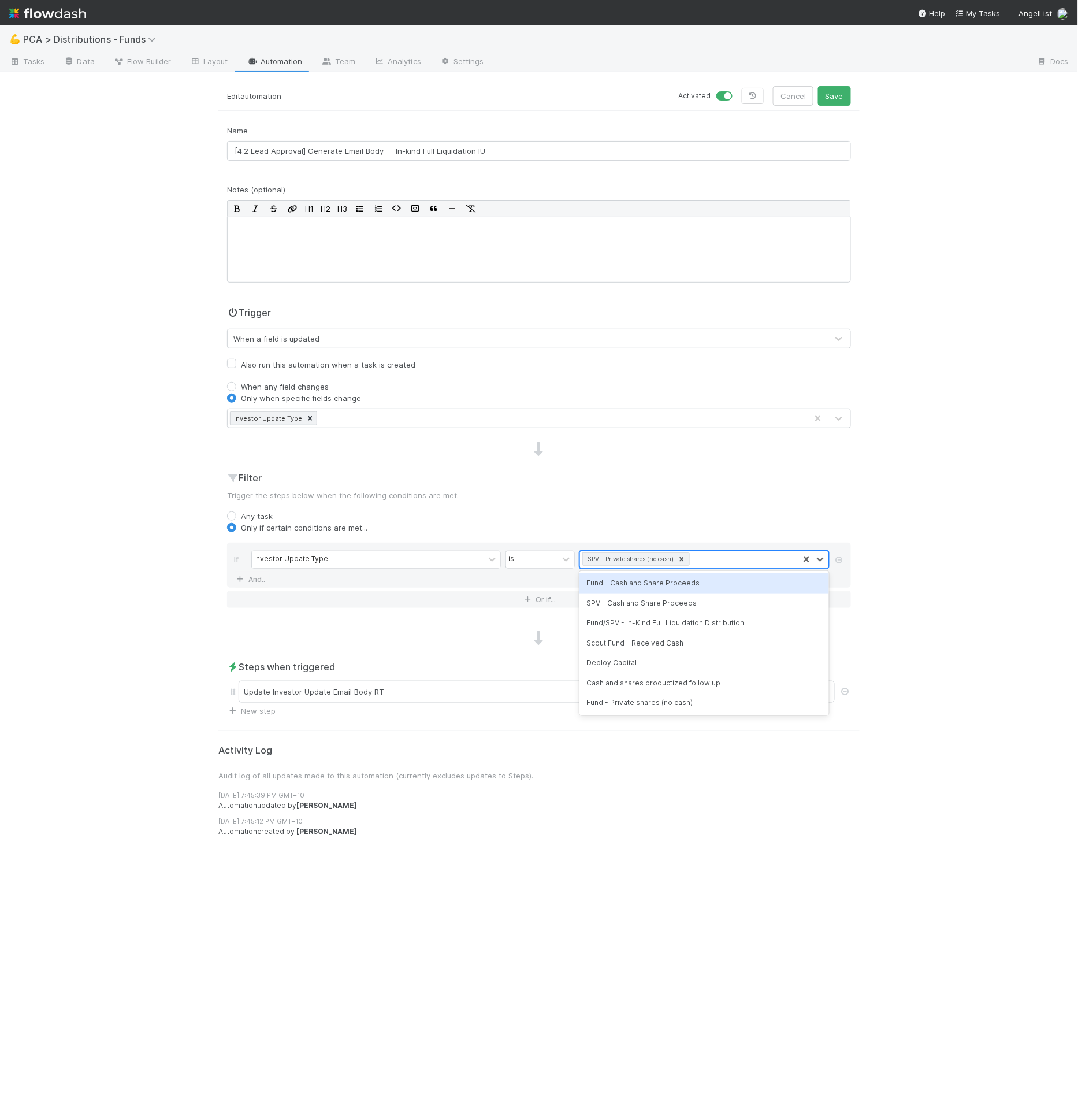
click at [668, 557] on div "SPV - Private shares (no cash)" at bounding box center [629, 559] width 91 height 12
type input "in"
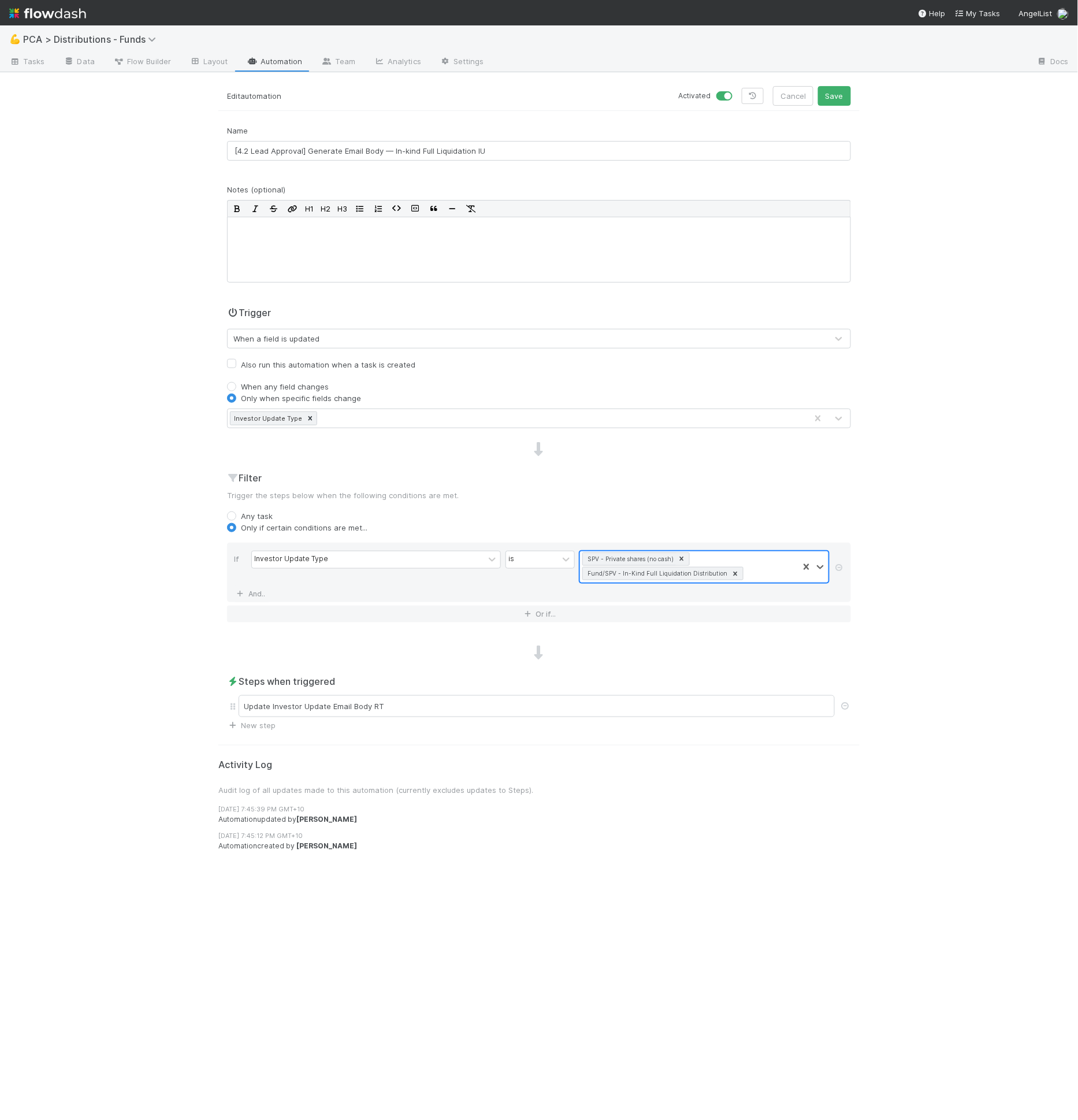
click at [683, 556] on icon at bounding box center [682, 559] width 8 height 8
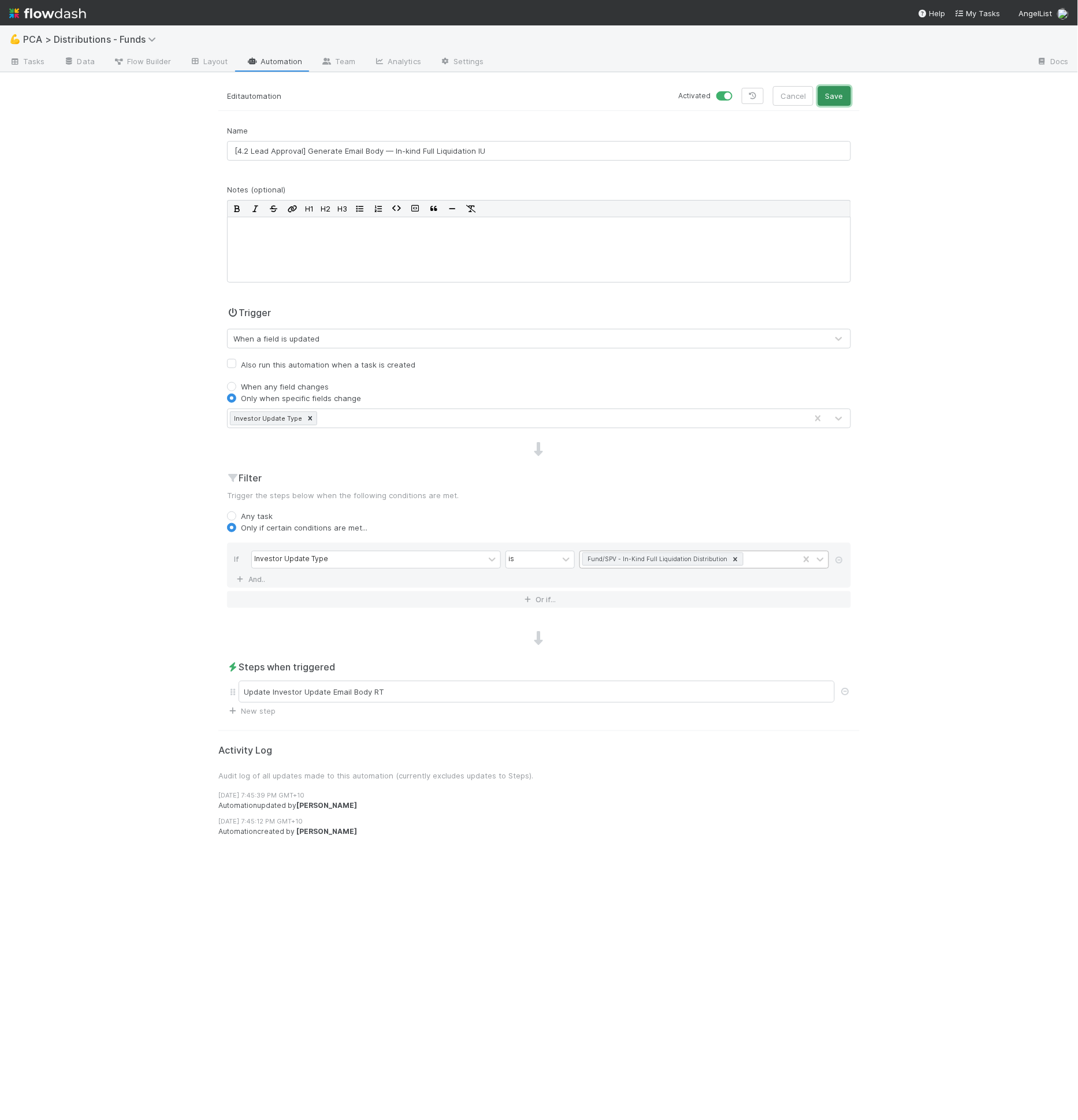
click at [843, 101] on button "Save" at bounding box center [834, 96] width 32 height 20
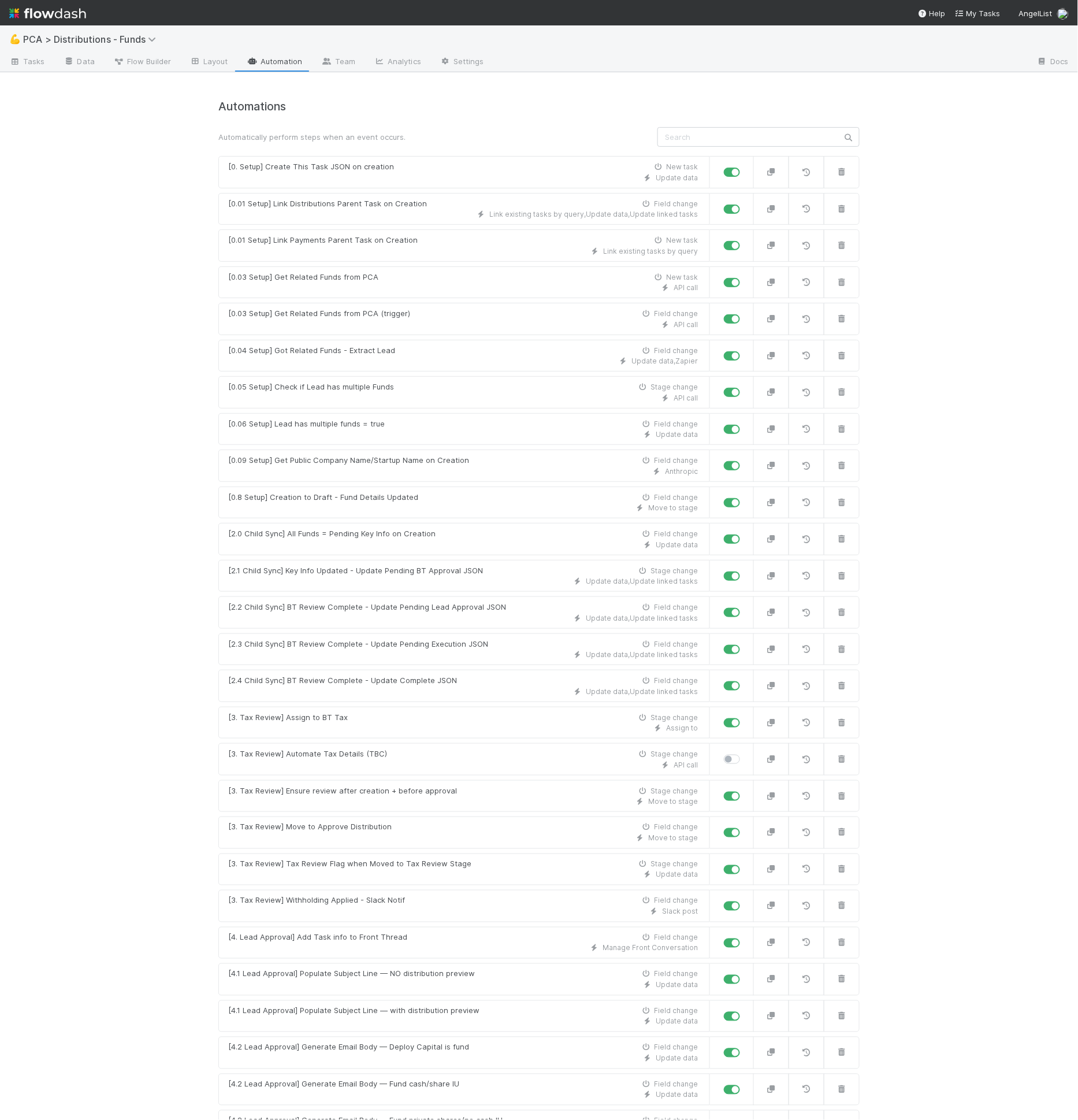
click at [291, 63] on link "Automation" at bounding box center [274, 62] width 75 height 19
click at [160, 64] on span "Flow Builder" at bounding box center [142, 61] width 58 height 12
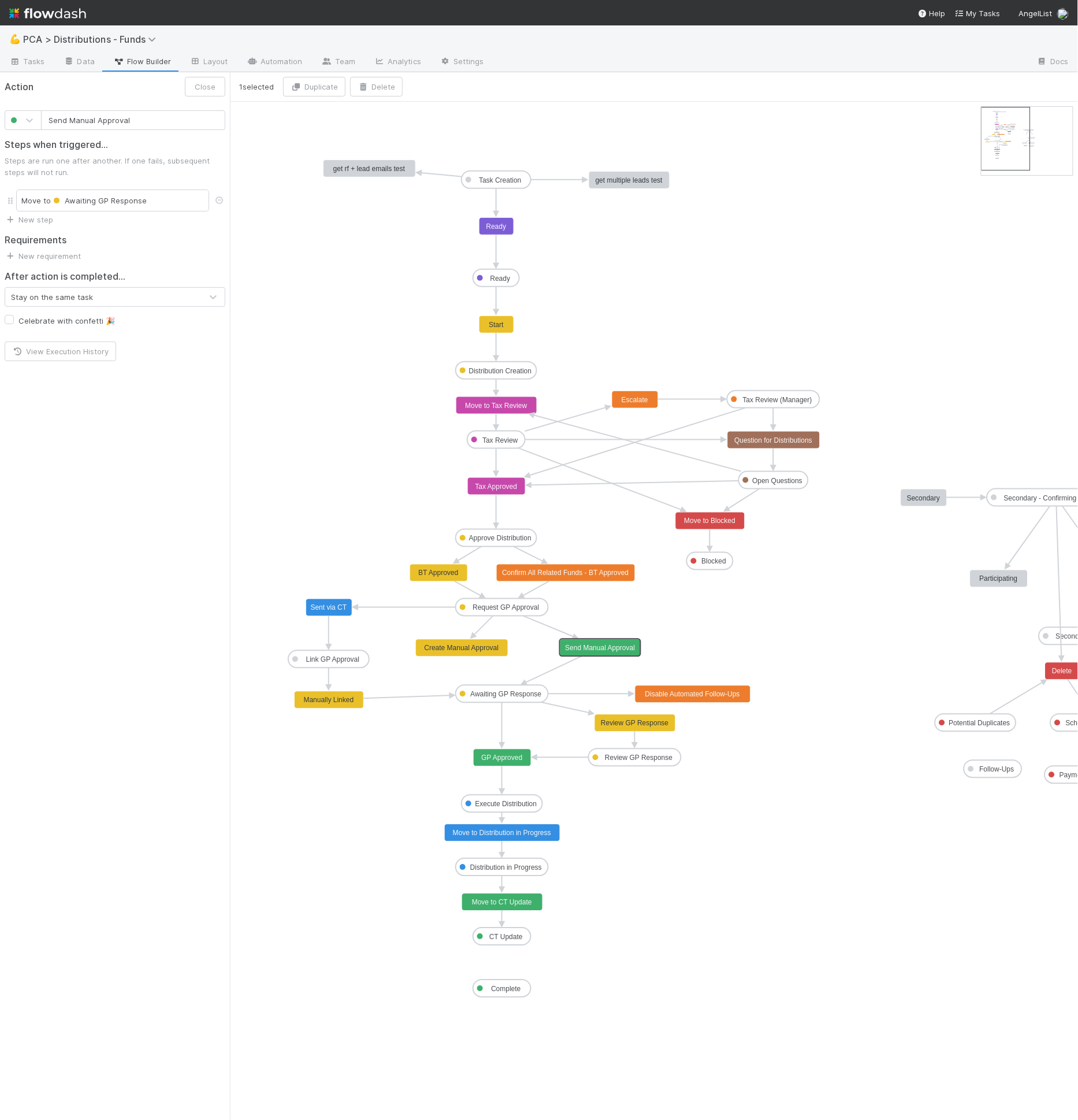
drag, startPoint x: 610, startPoint y: 651, endPoint x: 620, endPoint y: 651, distance: 10.0
click at [329, 87] on button "Duplicate" at bounding box center [314, 87] width 62 height 20
click at [309, 150] on input "Send Manual Approval (copy)" at bounding box center [399, 152] width 211 height 20
click at [310, 150] on input "Send Manual Approval (copy)" at bounding box center [399, 152] width 211 height 20
drag, startPoint x: 381, startPoint y: 154, endPoint x: 425, endPoint y: 152, distance: 44.0
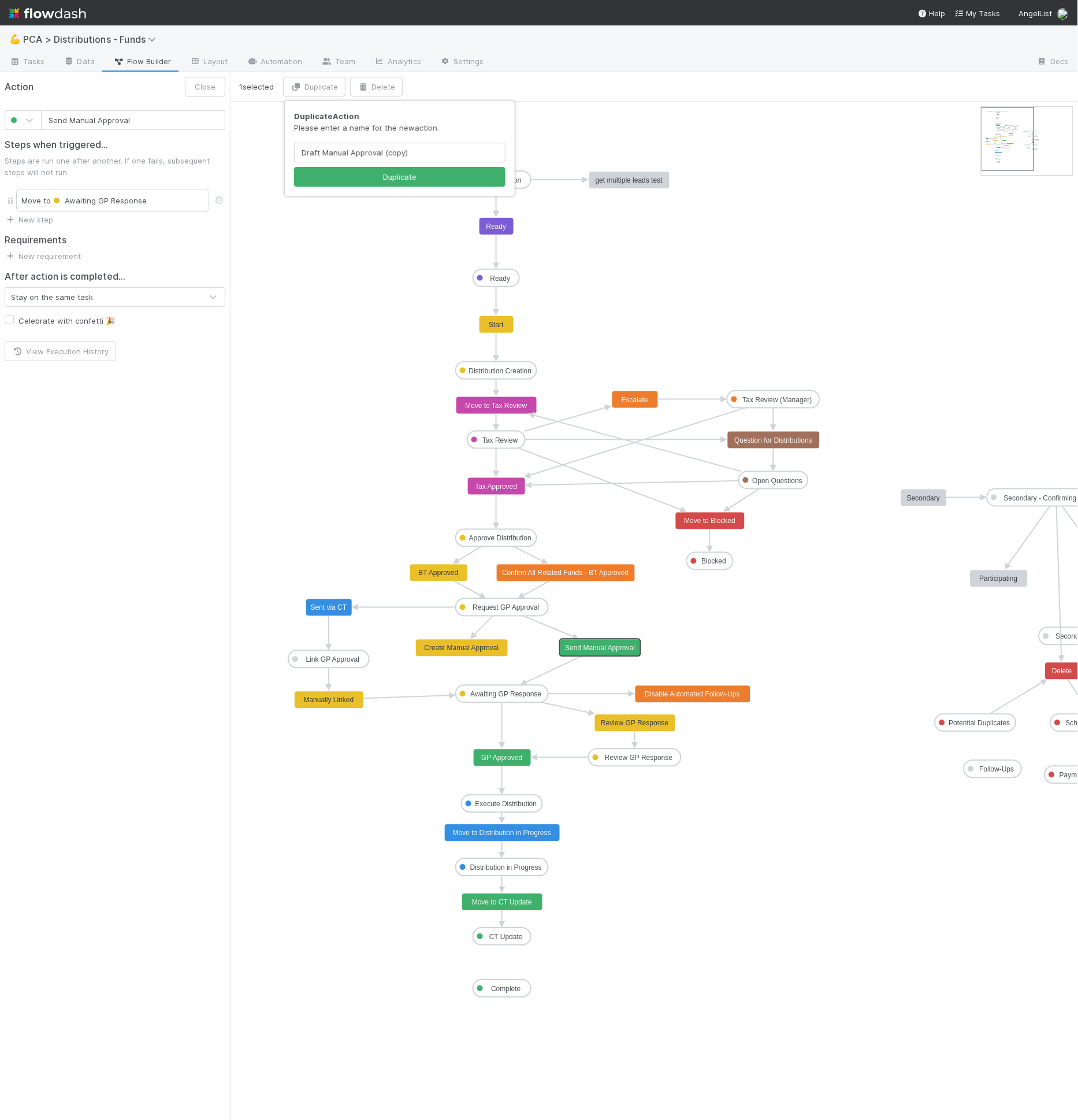
click at [425, 152] on input "Draft Manual Approval (copy)" at bounding box center [399, 152] width 211 height 20
type input "Draft Manual Approval"
click at [394, 181] on button "Duplicate" at bounding box center [399, 177] width 211 height 20
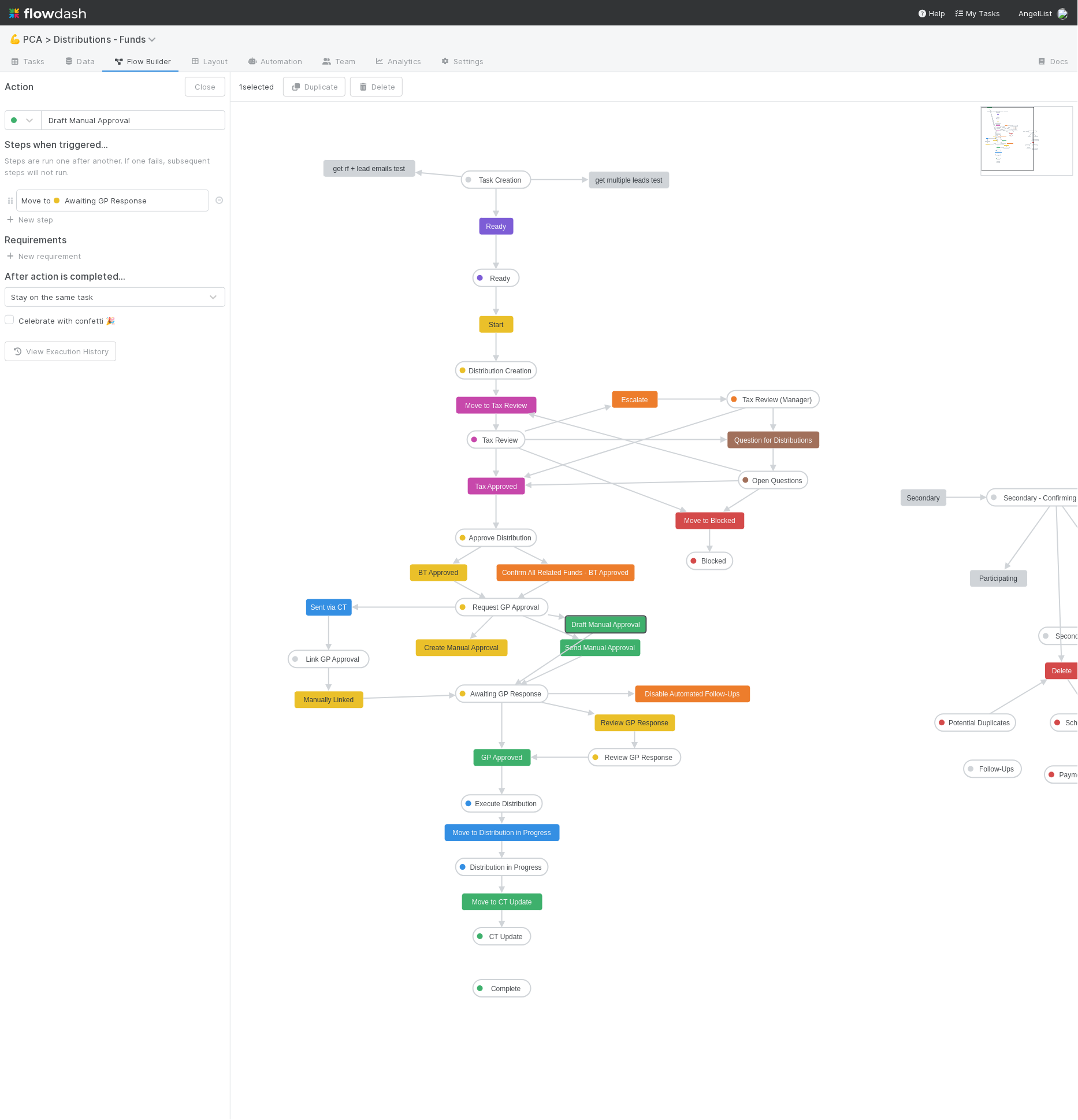
drag, startPoint x: 390, startPoint y: 120, endPoint x: 631, endPoint y: 626, distance: 560.5
drag, startPoint x: 626, startPoint y: 642, endPoint x: 632, endPoint y: 637, distance: 7.8
drag, startPoint x: 629, startPoint y: 646, endPoint x: 627, endPoint y: 634, distance: 12.2
type input "Draft Manual Approval"
drag, startPoint x: 626, startPoint y: 629, endPoint x: 632, endPoint y: 629, distance: 6.0
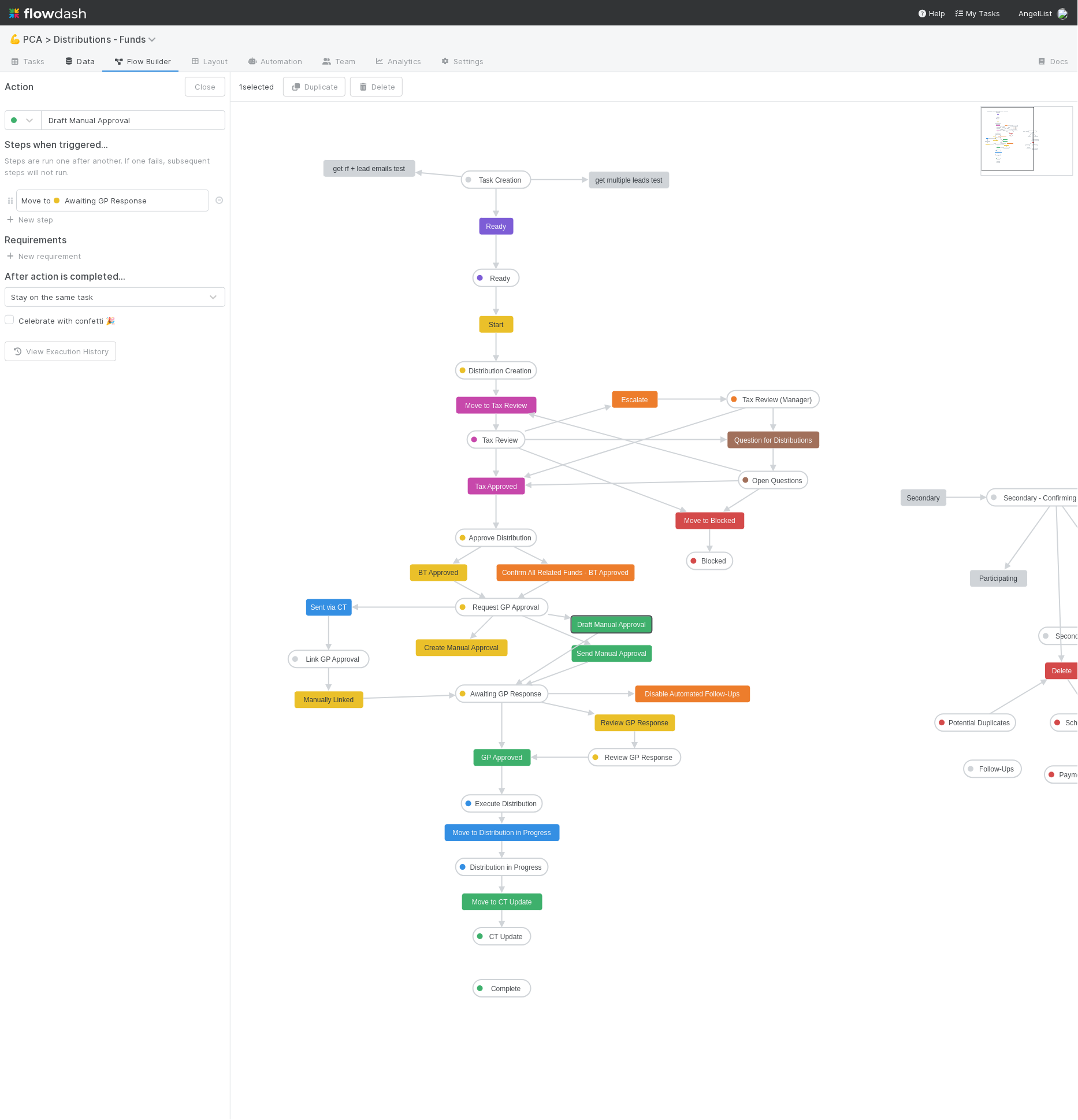
click at [80, 69] on link "Data" at bounding box center [79, 62] width 50 height 19
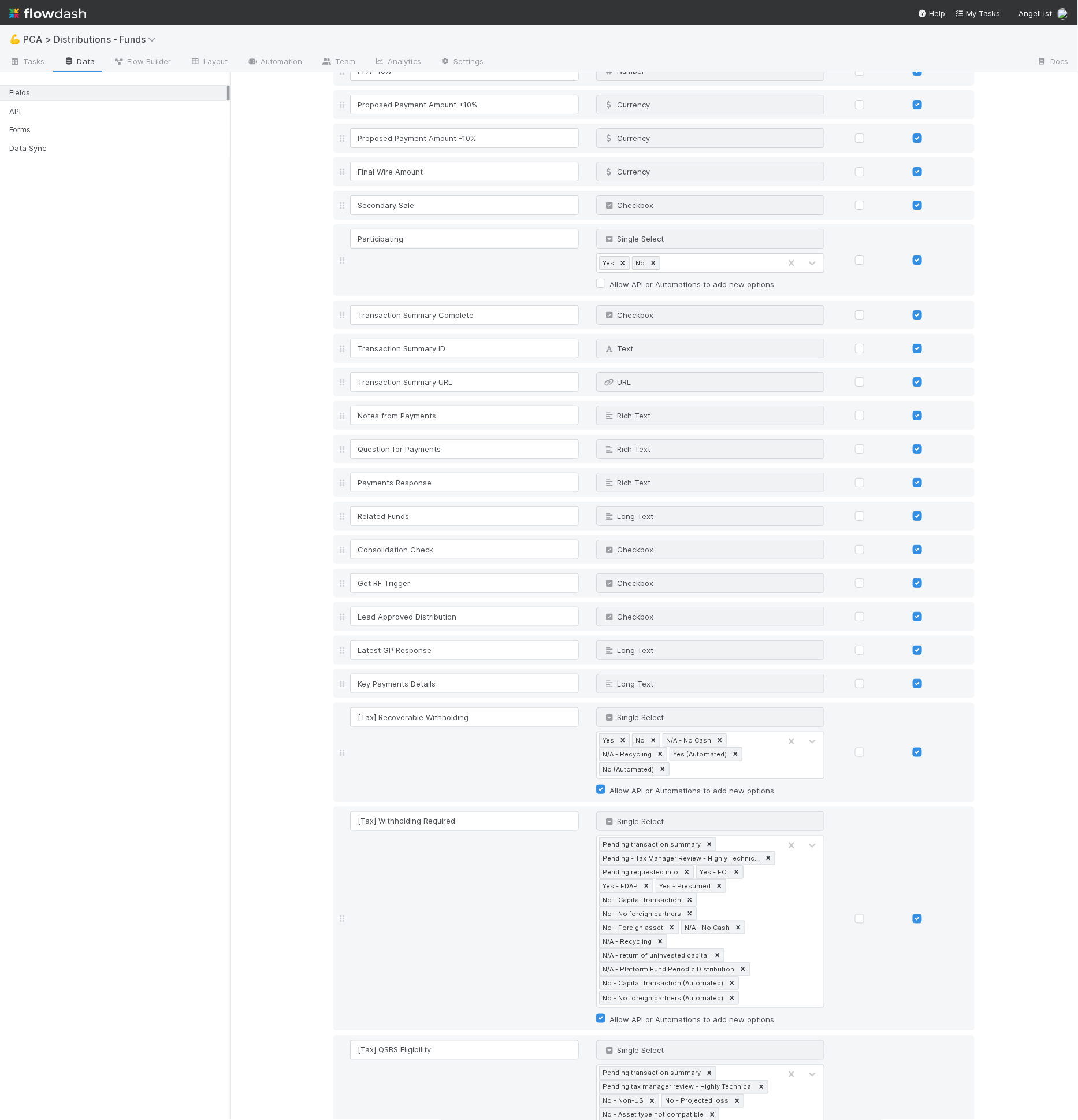
scroll to position [2615, 0]
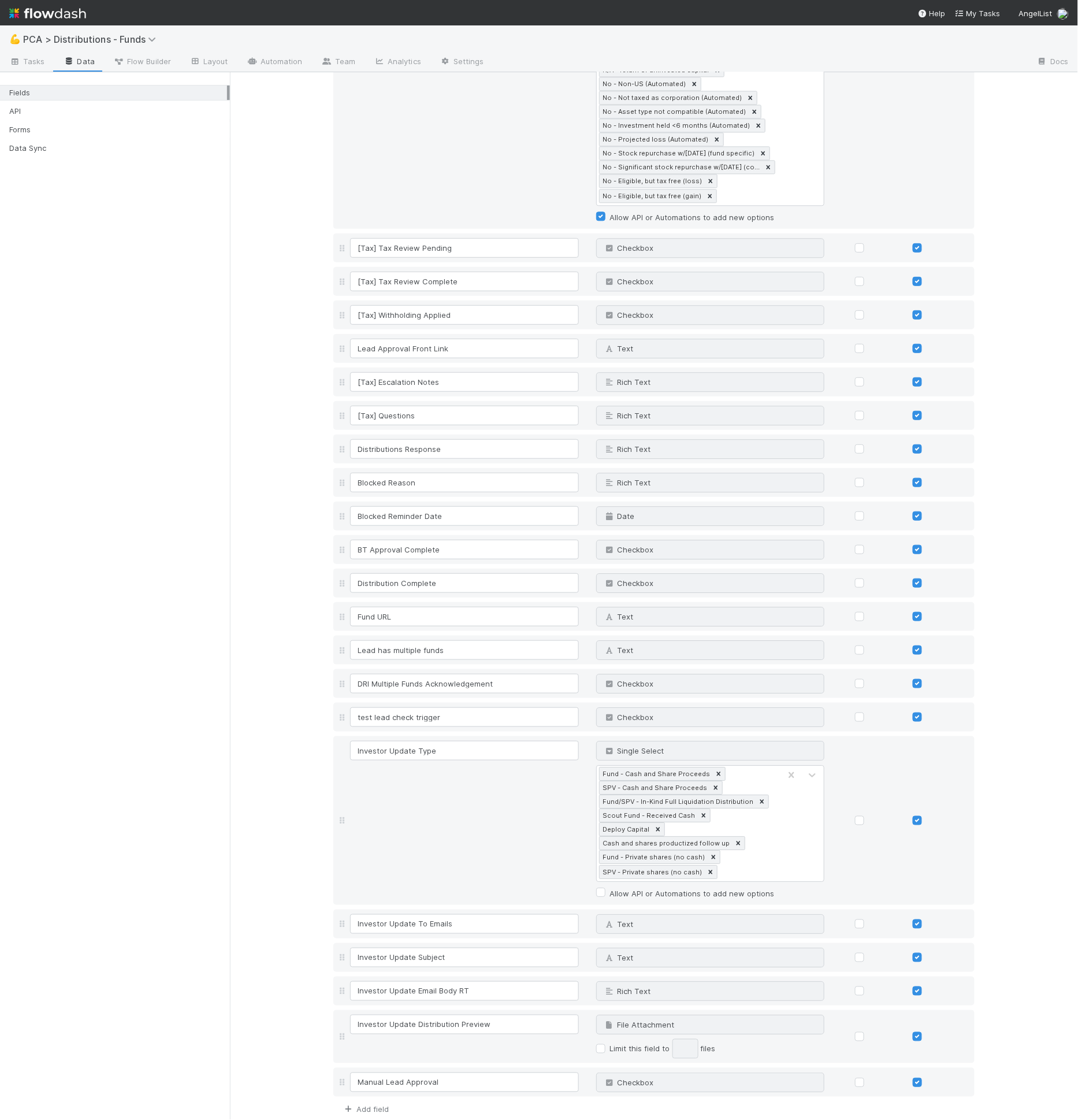
click at [366, 1104] on link "Add field" at bounding box center [365, 1108] width 46 height 9
click at [450, 1072] on input "Manual Lead Approval" at bounding box center [464, 1082] width 229 height 20
type input "Manual Lead Approval Required"
click at [435, 1106] on input at bounding box center [464, 1116] width 229 height 20
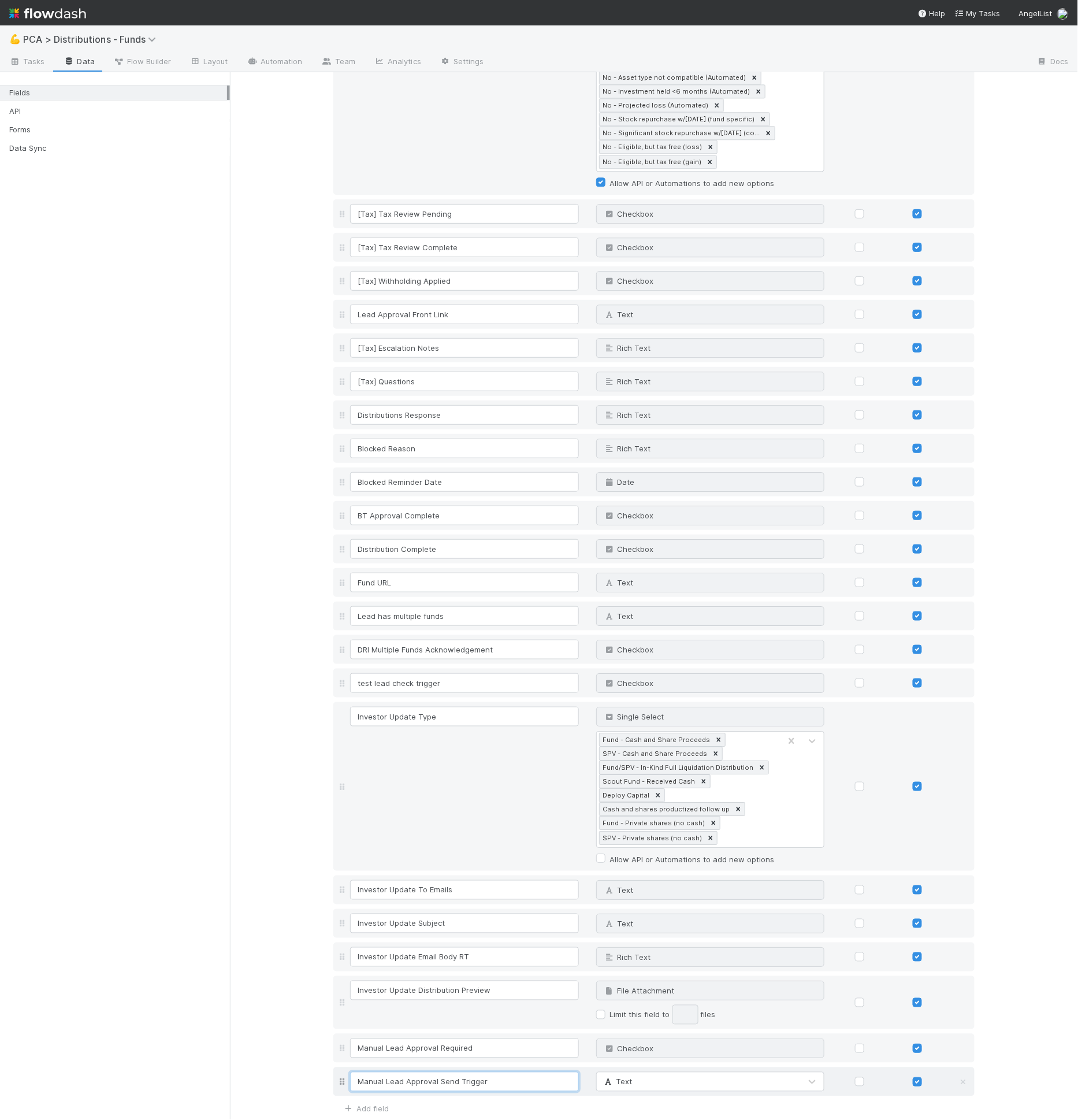
click at [428, 1072] on input "Manual Lead Approval Send Trigger" at bounding box center [464, 1082] width 229 height 20
type input "Manual Lead Approval Send Trigger"
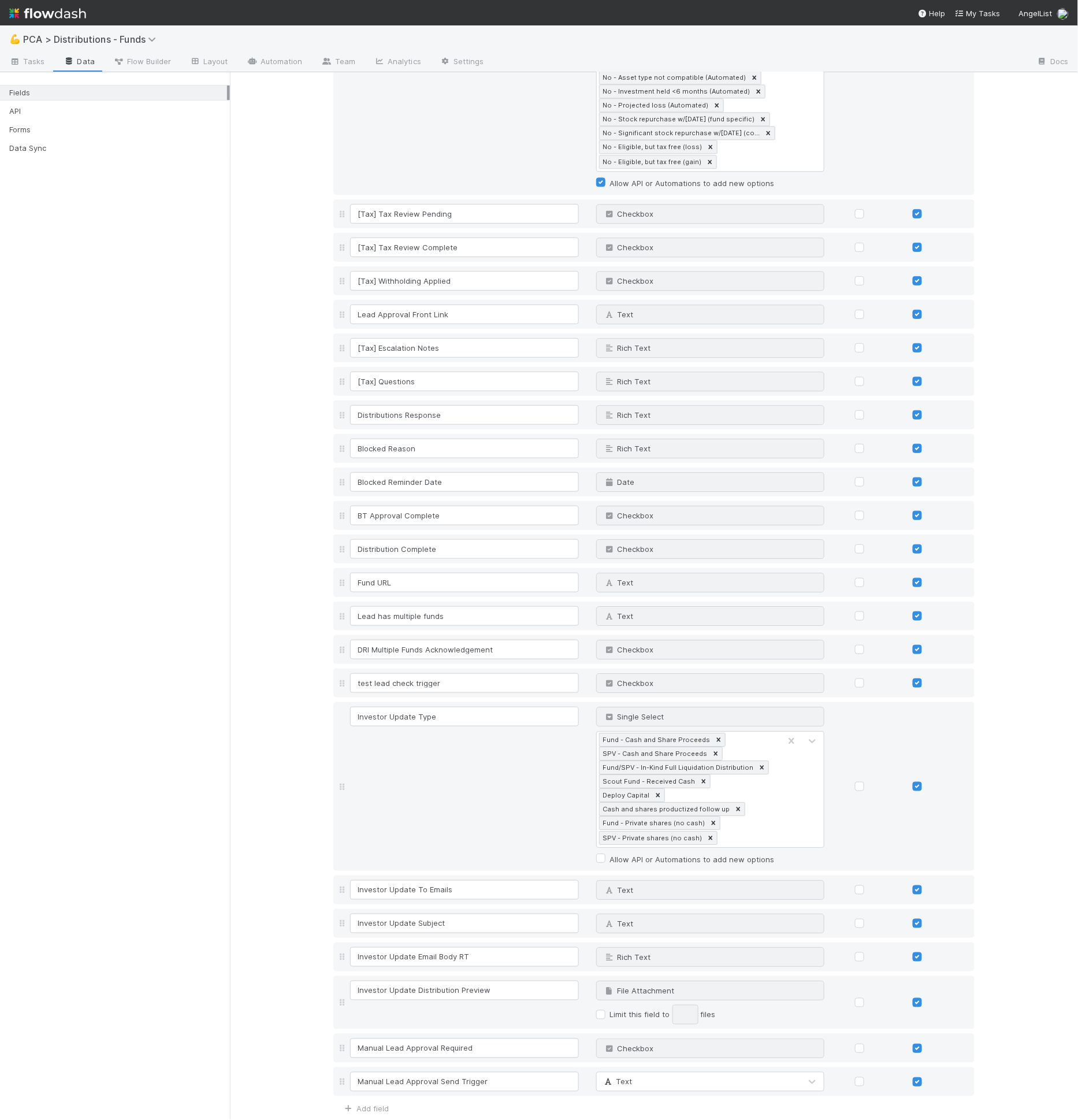
click at [372, 1100] on div "Add field" at bounding box center [361, 1107] width 55 height 14
click at [381, 1104] on link "Add field" at bounding box center [365, 1108] width 46 height 9
type input "Manual Lead Approval Send Trigger"
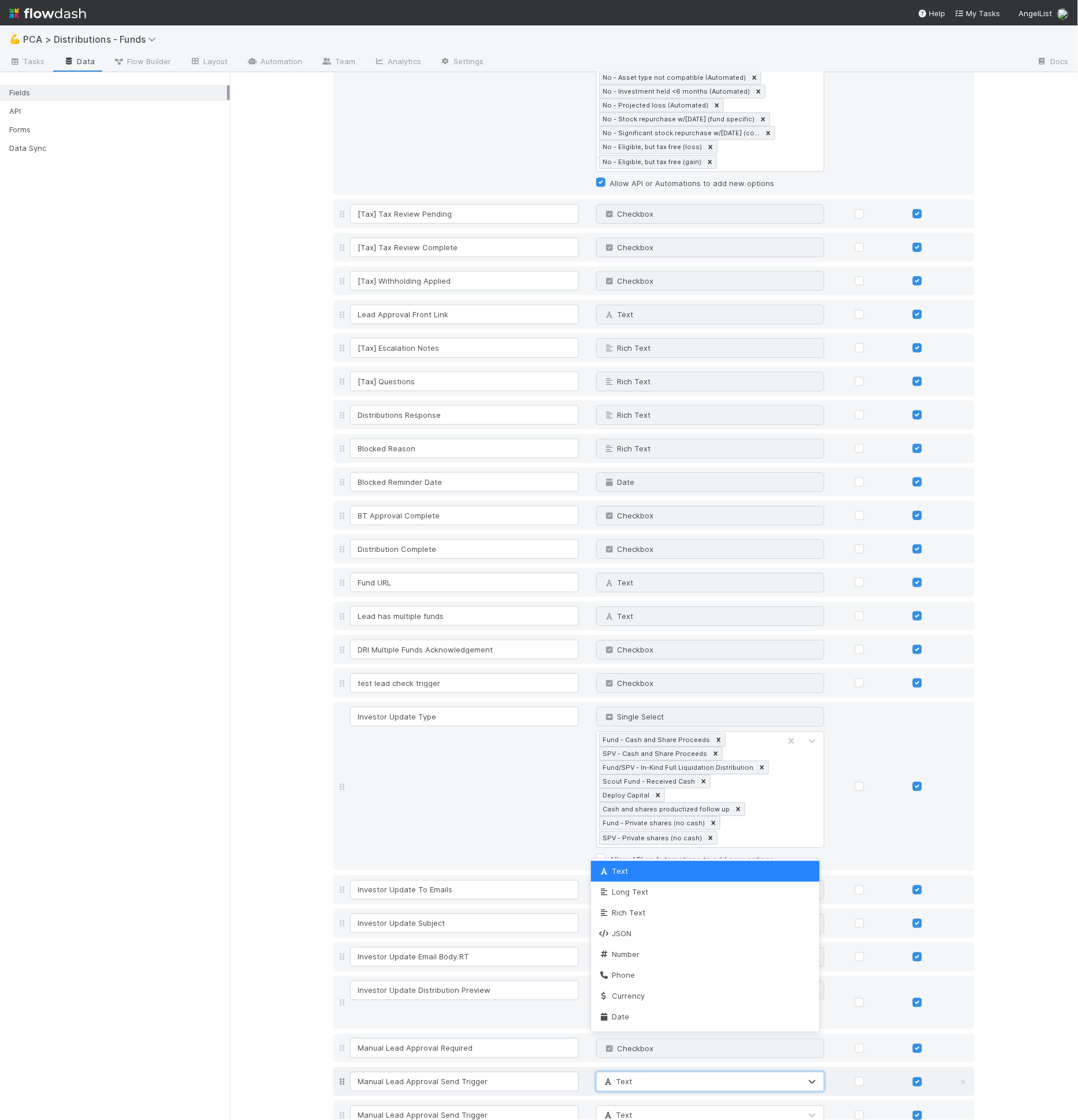
click at [629, 1072] on div "Text" at bounding box center [699, 1081] width 205 height 19
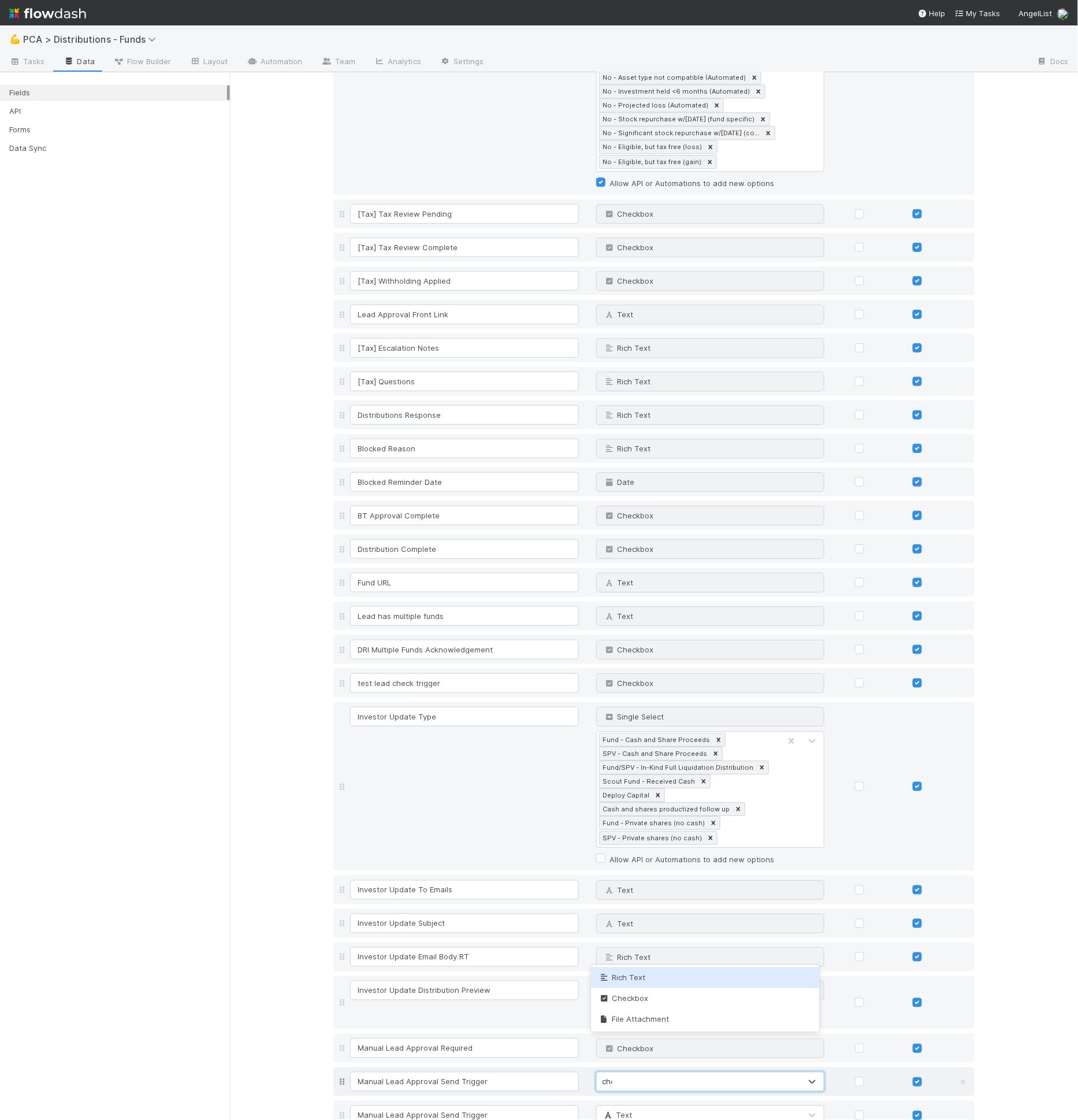
type input "check"
click at [625, 1106] on div "Text" at bounding box center [699, 1115] width 205 height 19
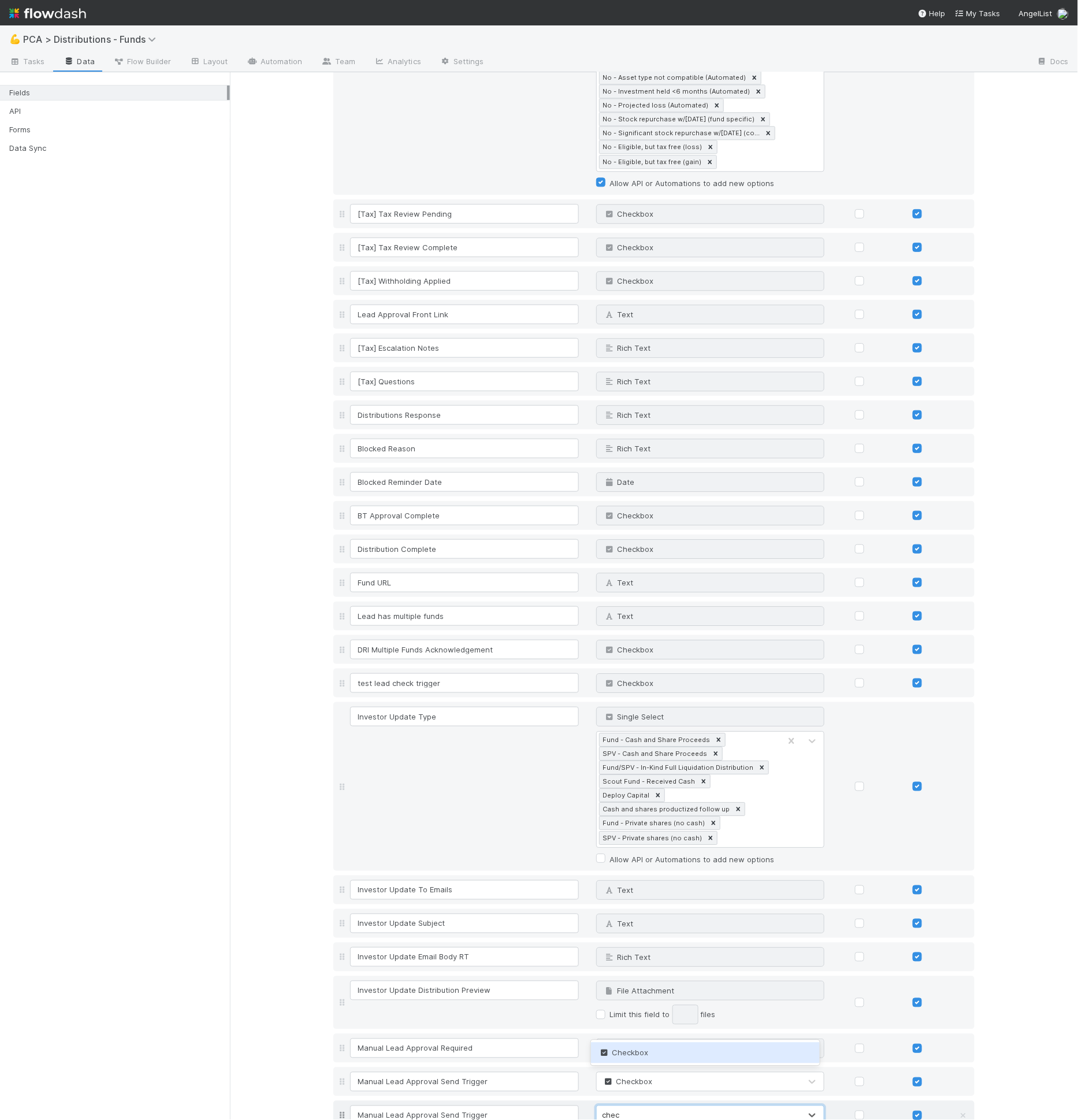
type input "check"
click at [431, 1105] on input "Manual Lead Approval Send Trigger" at bounding box center [464, 1115] width 229 height 20
click at [444, 1105] on input "Manual Lead Approval Send Trigger" at bounding box center [464, 1115] width 229 height 20
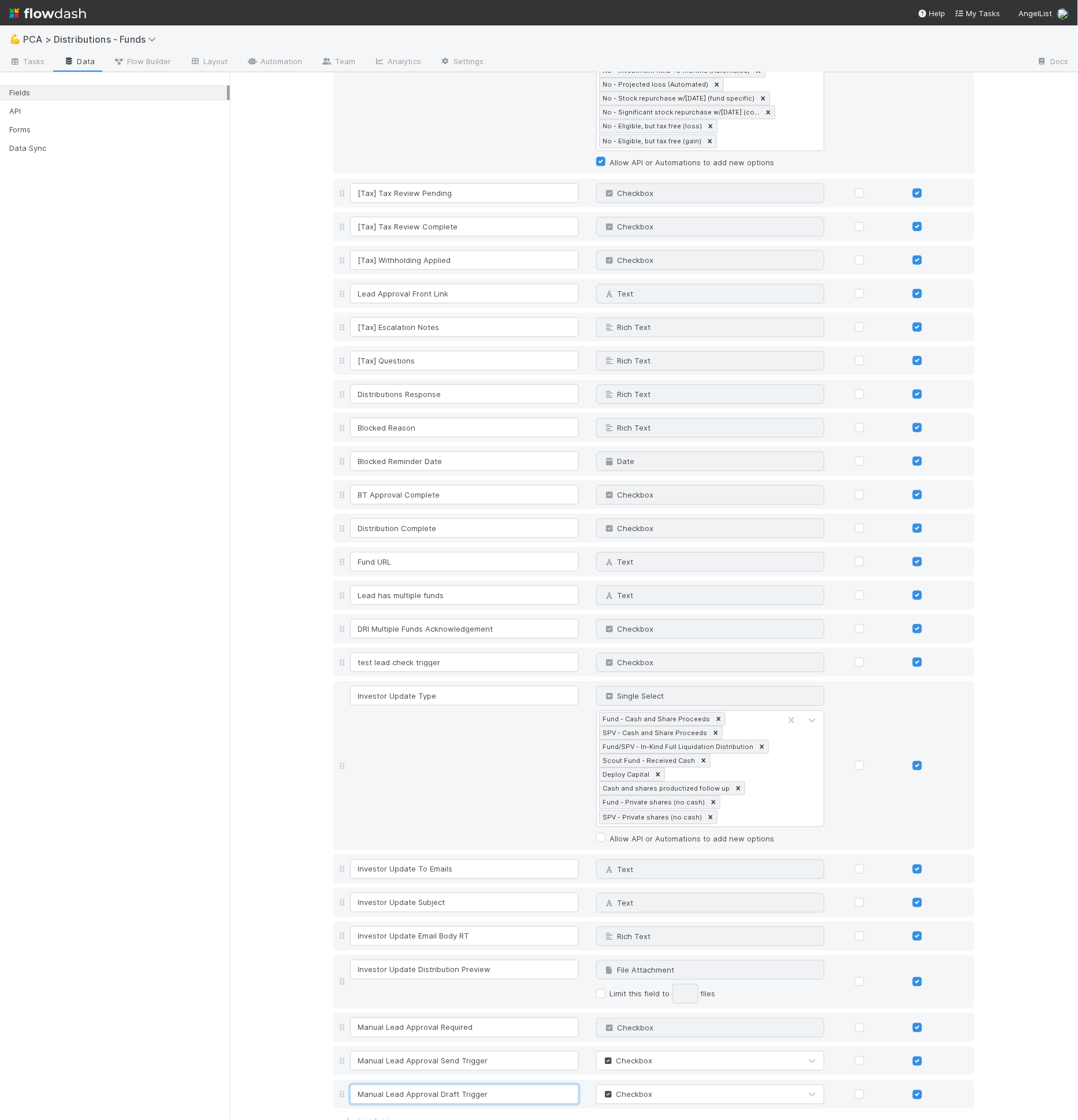
scroll to position [2682, 0]
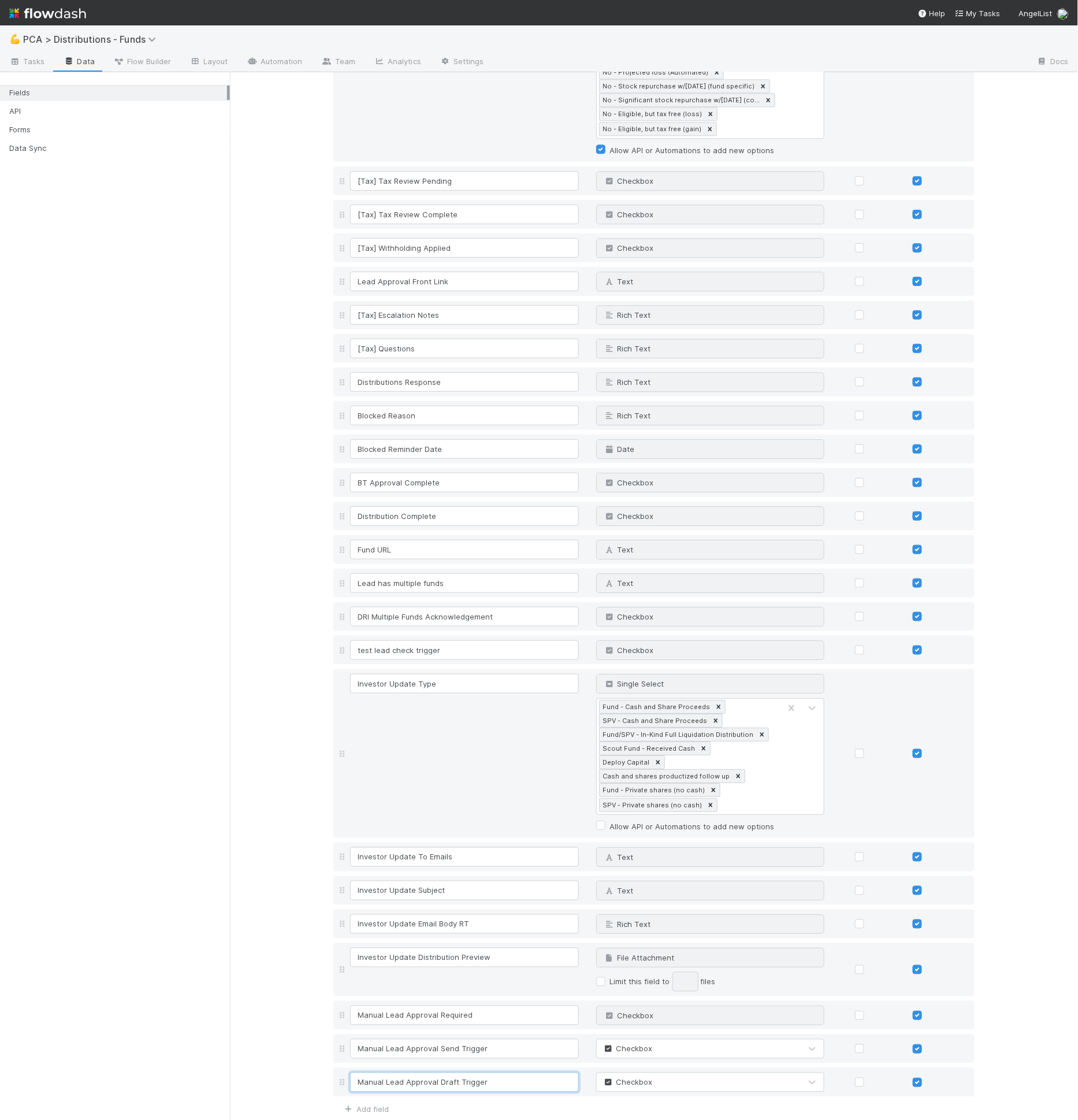
type input "Manual Lead Approval Draft Trigger"
click at [335, 1119] on button "Save Changes" at bounding box center [367, 1137] width 68 height 20
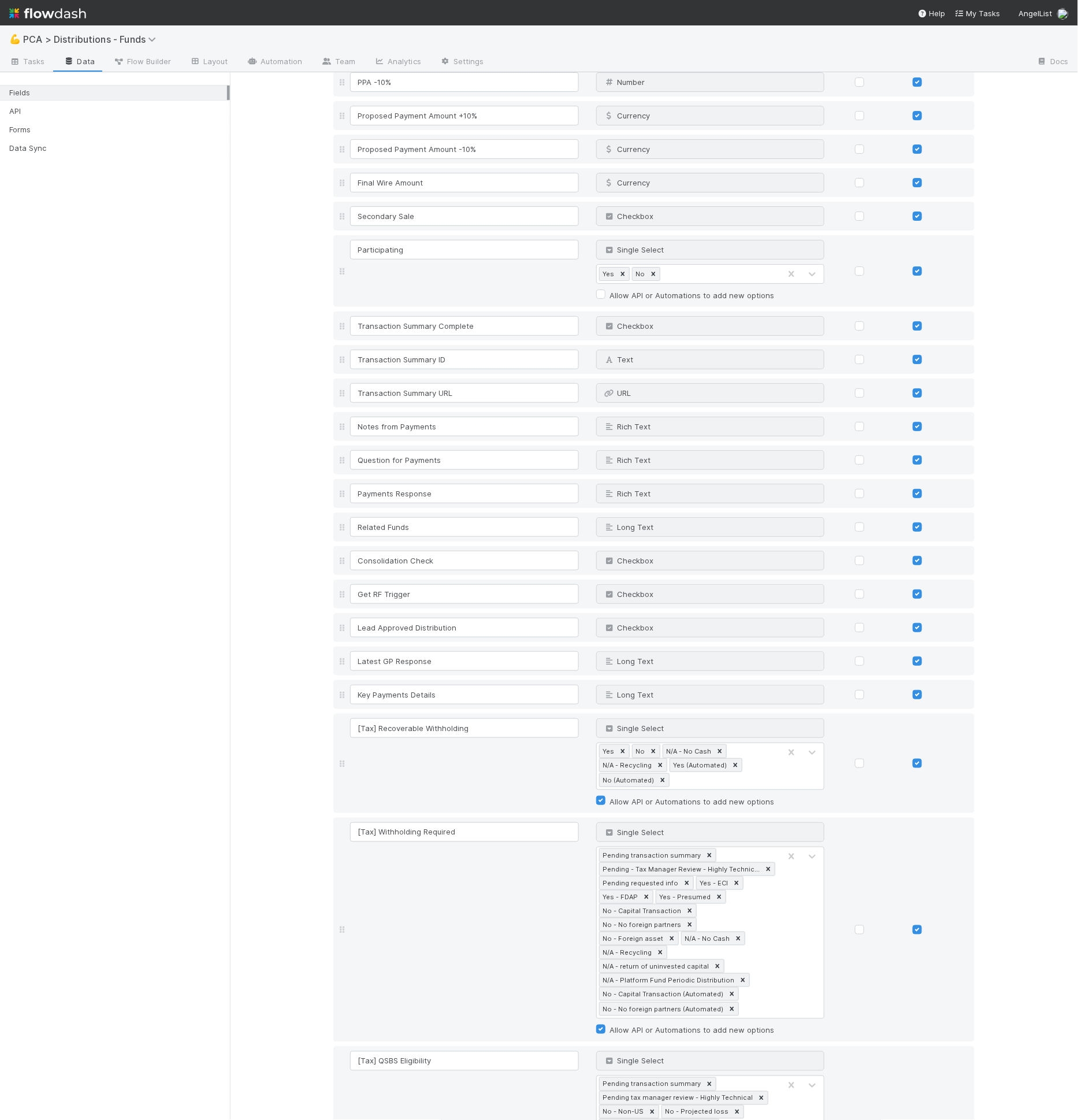
scroll to position [0, 0]
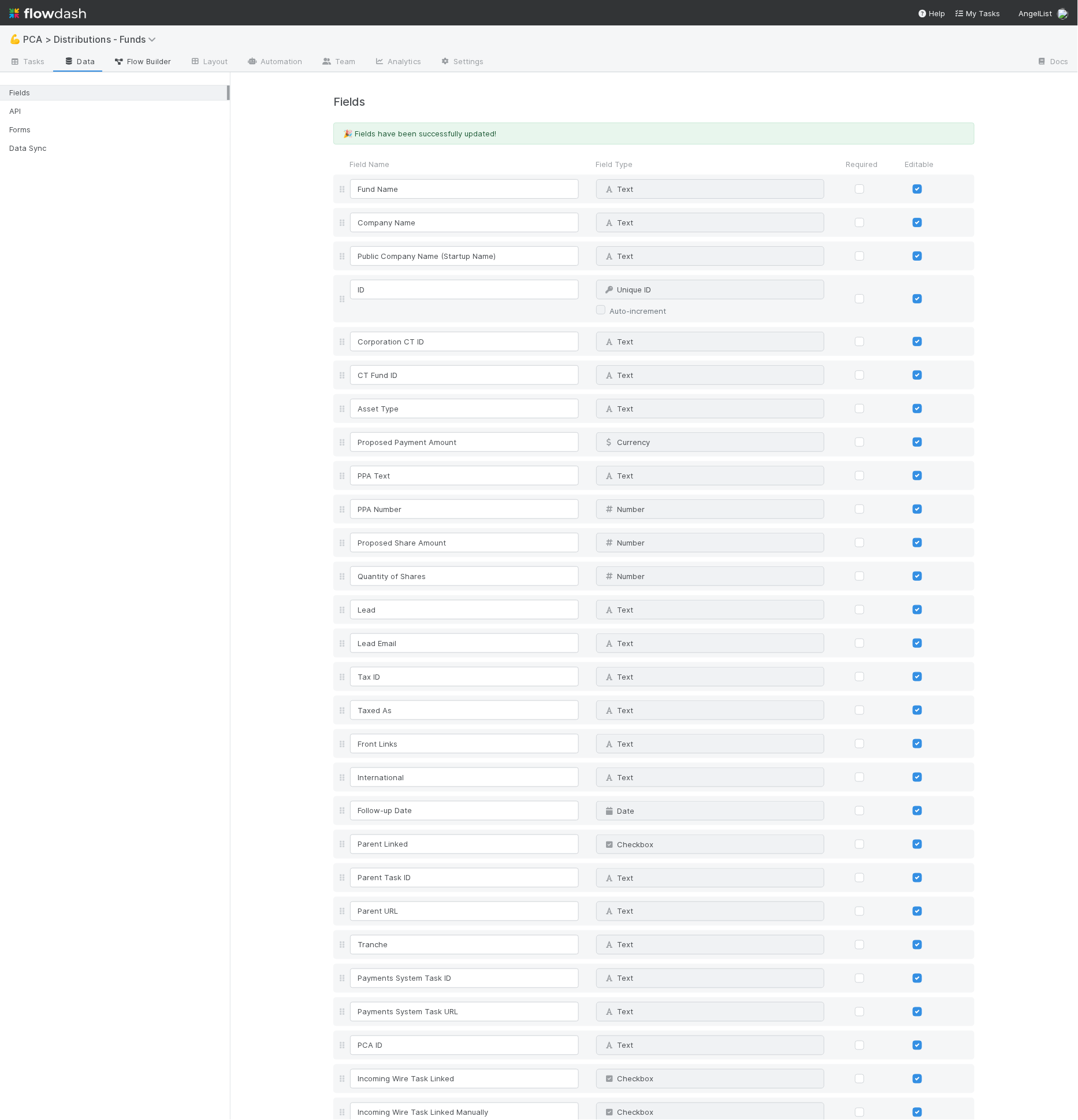
click at [134, 60] on span "Flow Builder" at bounding box center [142, 61] width 58 height 12
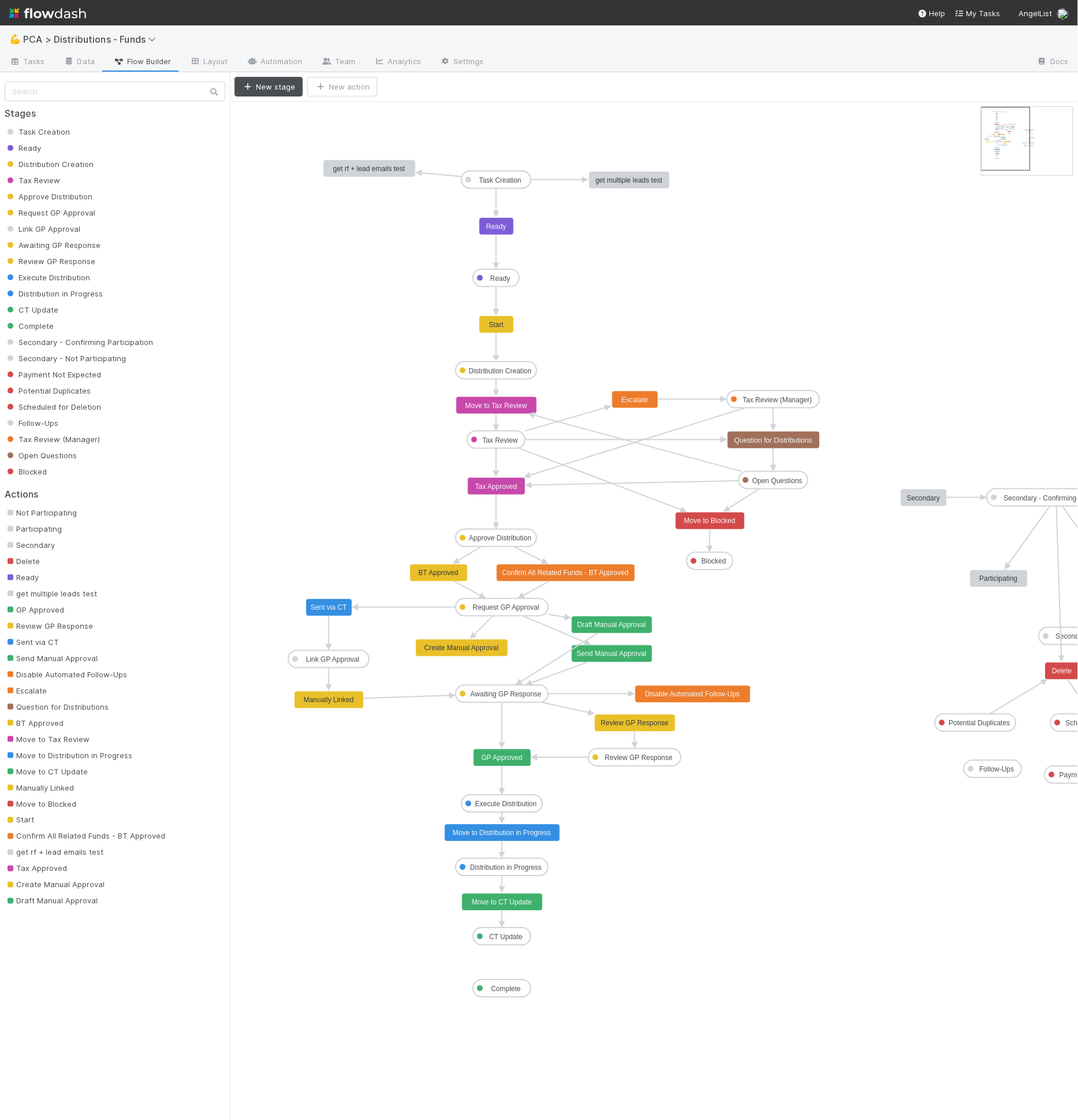
click at [625, 628] on rect at bounding box center [613, 625] width 81 height 18
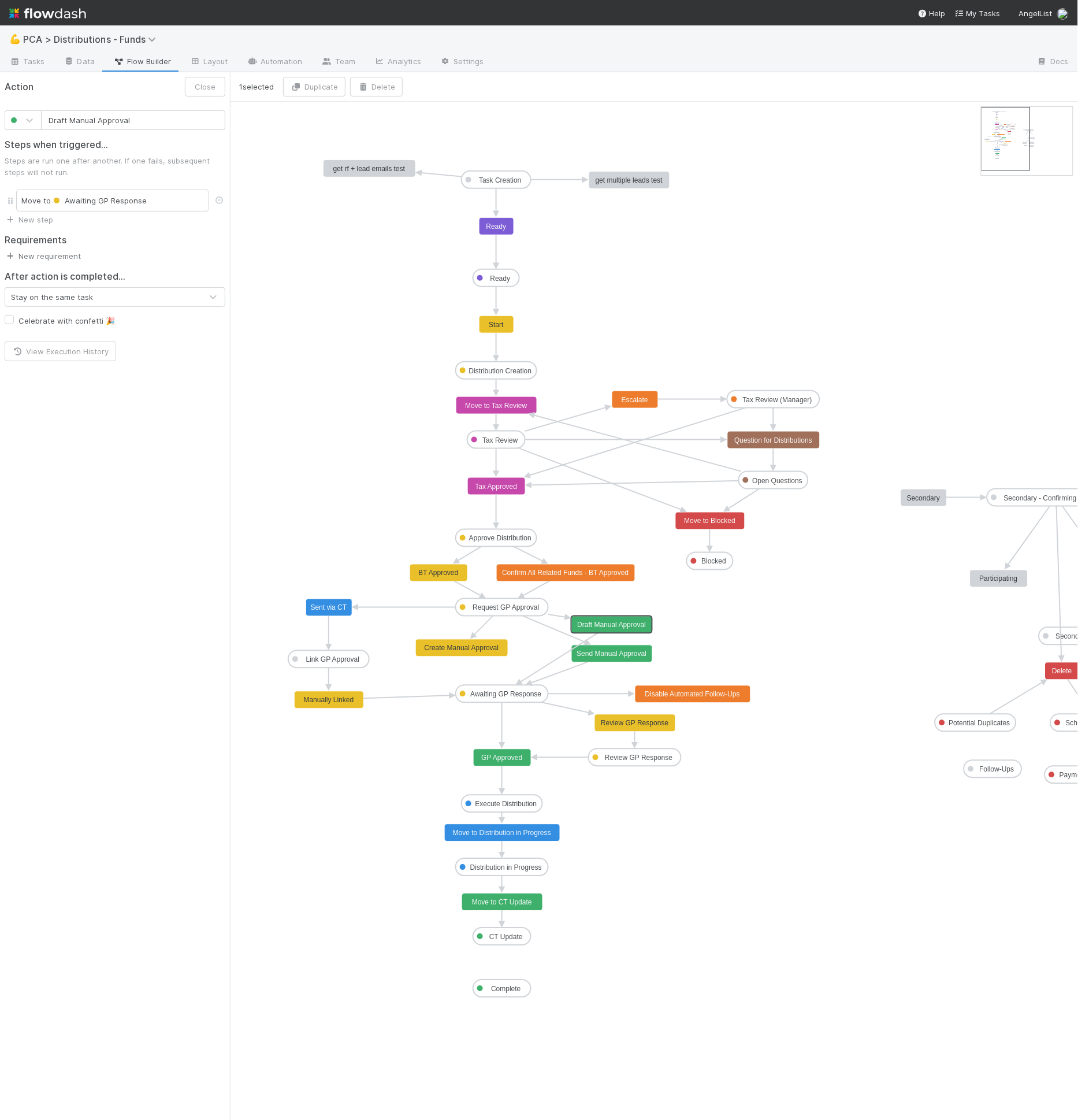
click at [79, 257] on link "New requirement" at bounding box center [43, 256] width 77 height 9
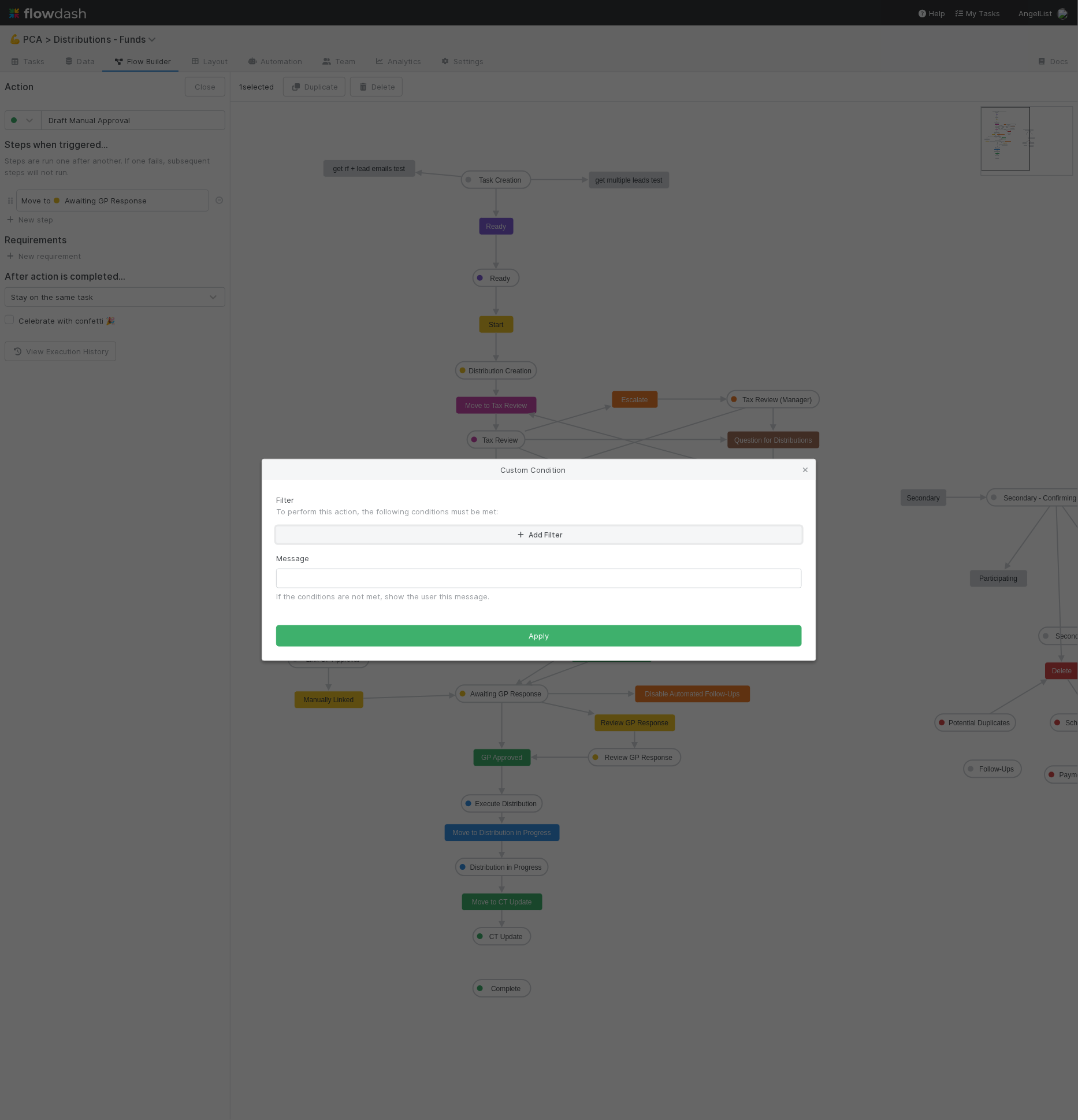
click at [540, 539] on button "Add Filter" at bounding box center [539, 534] width 526 height 17
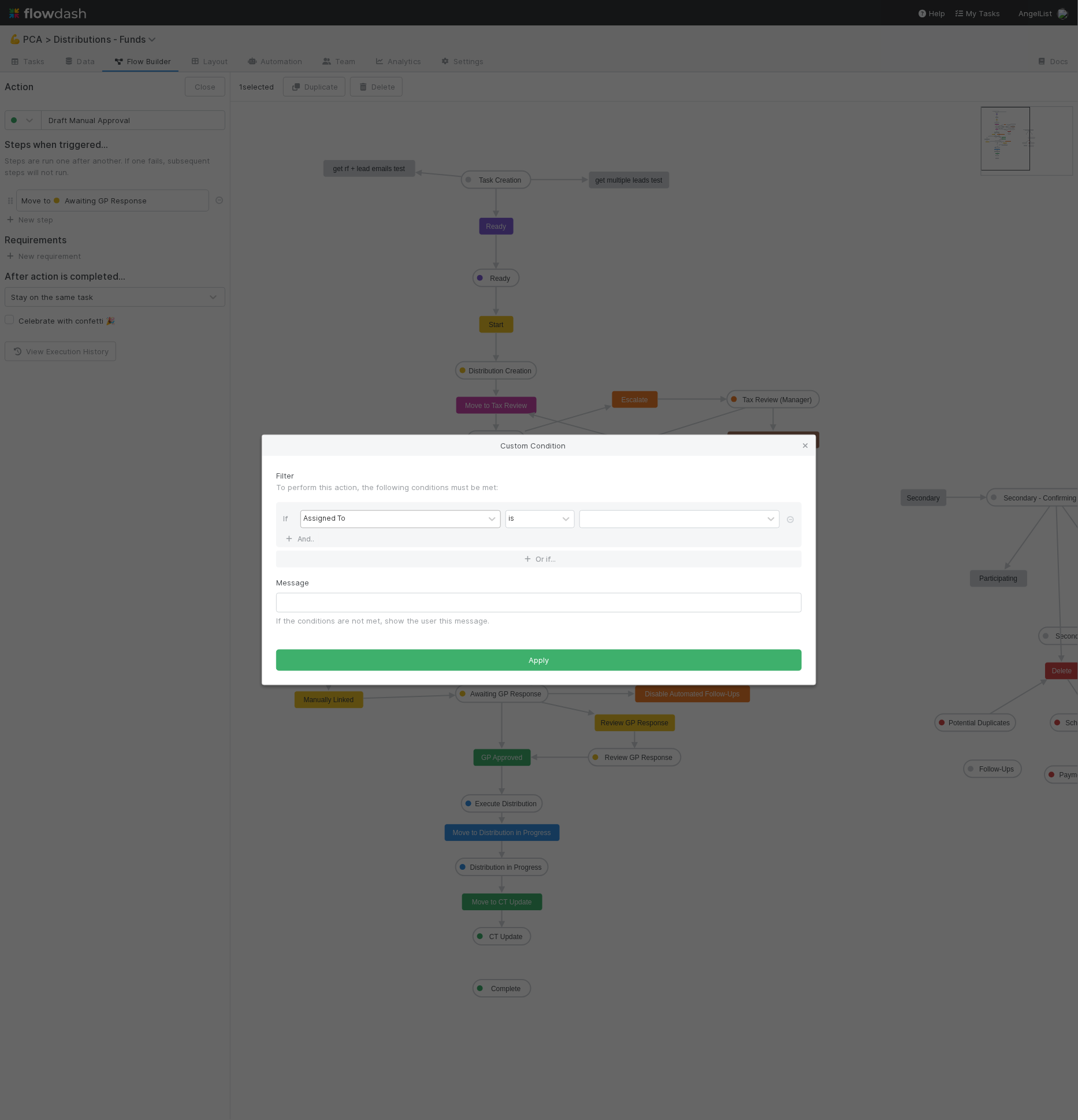
click at [423, 518] on div "Assigned To" at bounding box center [392, 518] width 183 height 17
type input "manual"
click at [590, 517] on div at bounding box center [680, 519] width 201 height 12
click at [593, 513] on label at bounding box center [593, 513] width 0 height 0
click at [588, 519] on input "checkbox" at bounding box center [583, 522] width 9 height 18
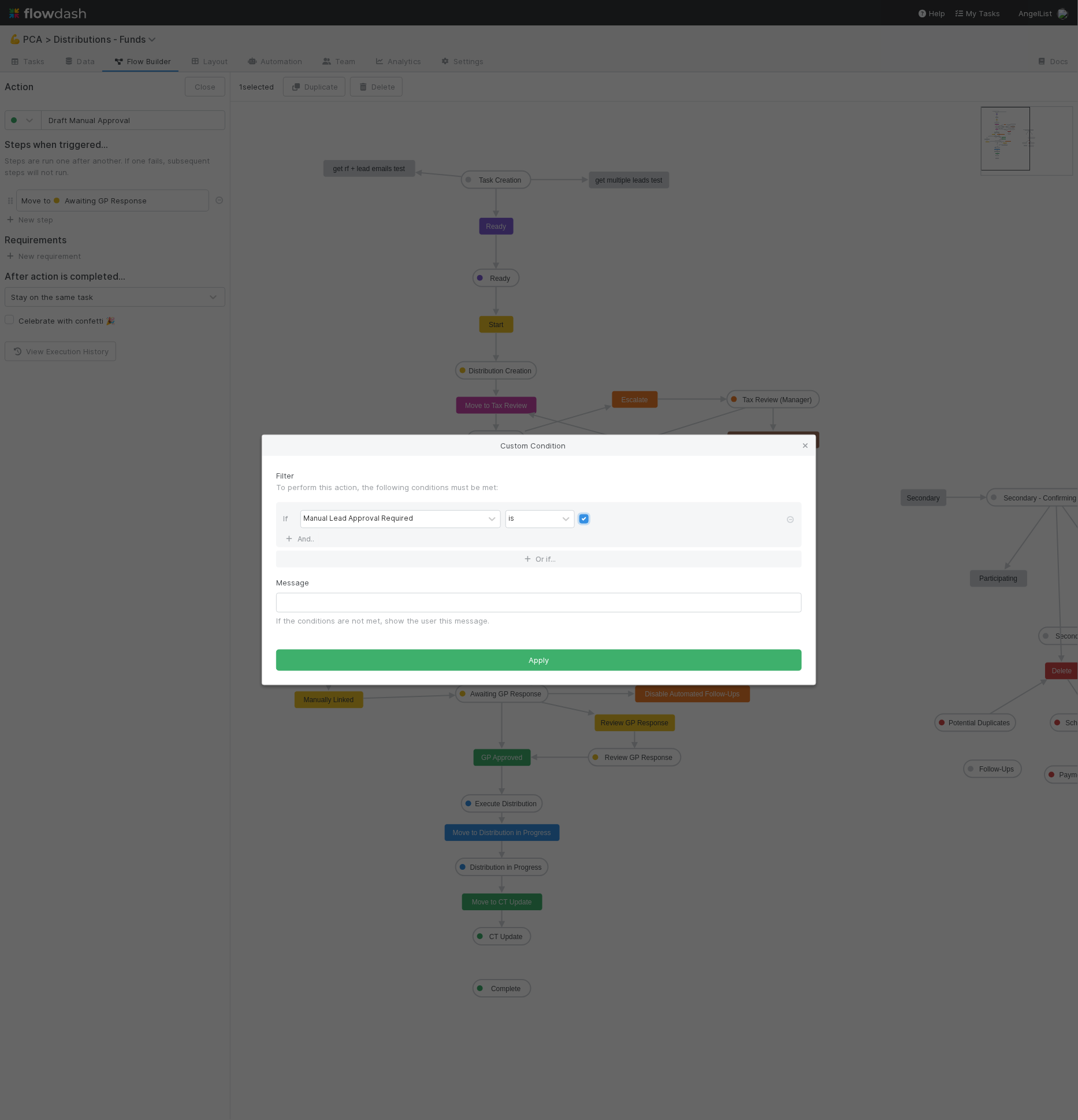
checkbox input "true"
click at [569, 605] on input "text" at bounding box center [539, 603] width 526 height 20
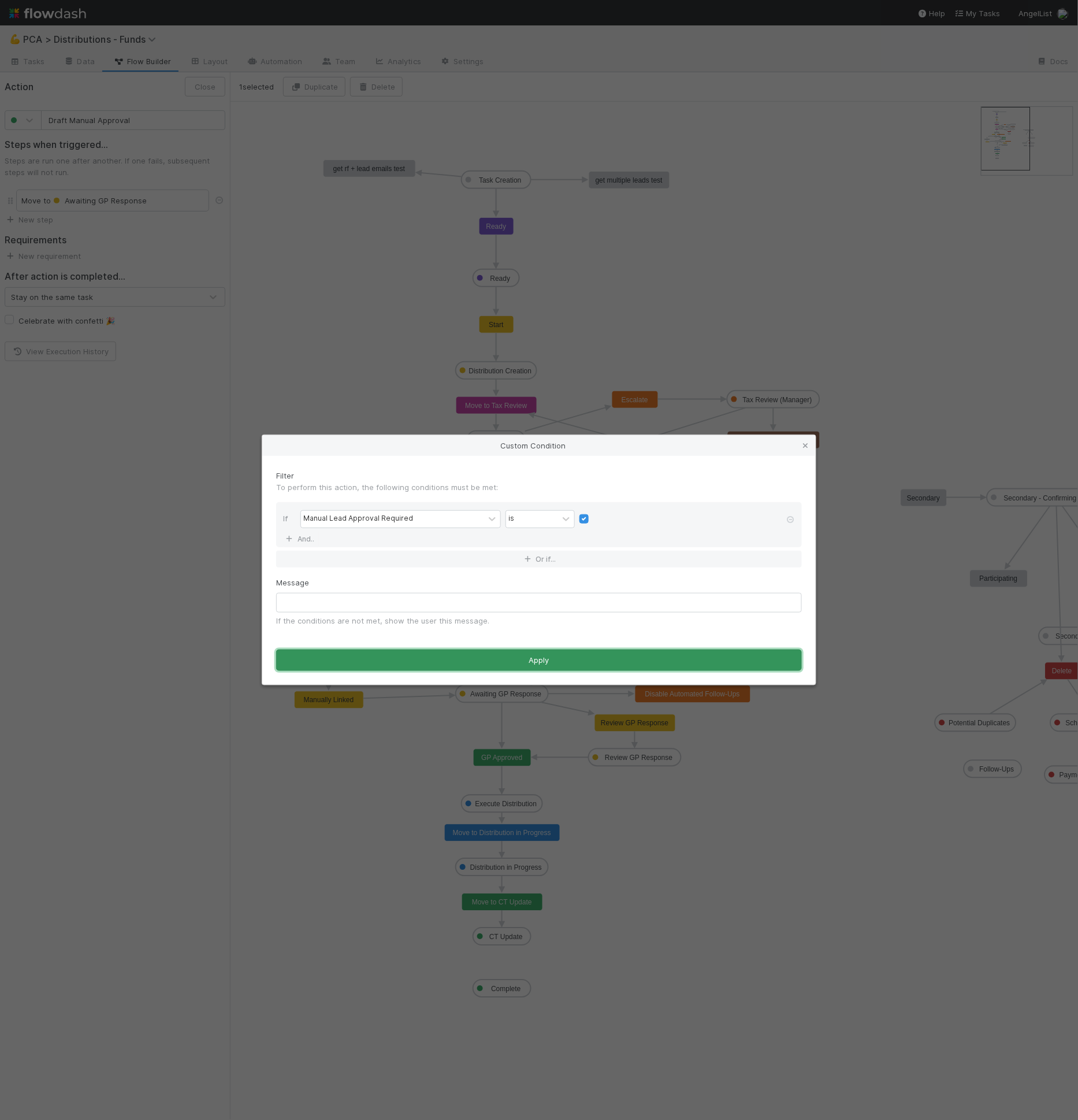
click at [582, 655] on button "Apply" at bounding box center [539, 660] width 526 height 22
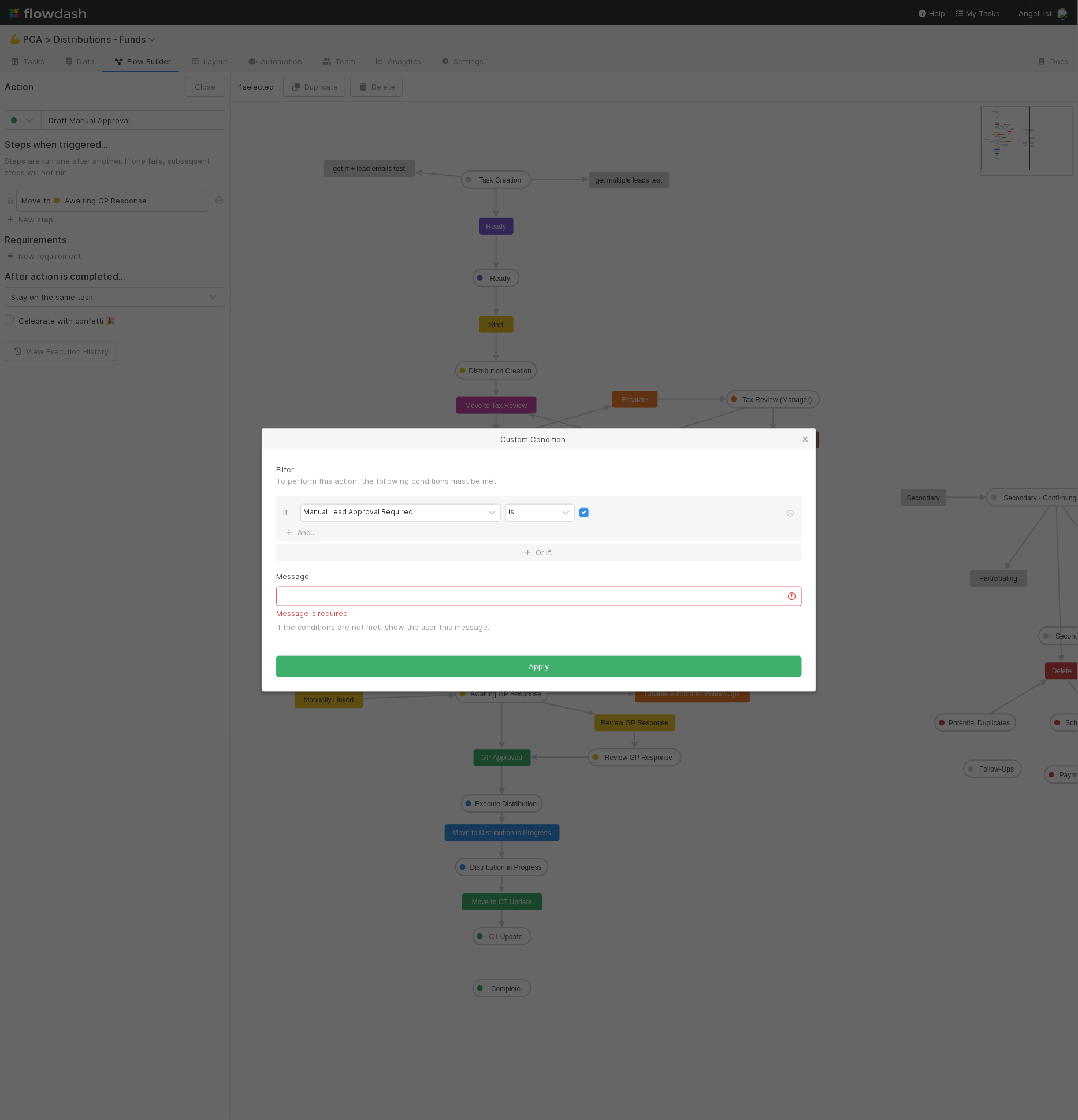
drag, startPoint x: 563, startPoint y: 612, endPoint x: 563, endPoint y: 600, distance: 12.0
click at [563, 606] on div "Message Message is required If the conditions are not met, show the user this m…" at bounding box center [539, 601] width 526 height 62
click at [563, 600] on input "text" at bounding box center [539, 596] width 526 height 20
click at [546, 604] on input "Confirm" at bounding box center [539, 596] width 526 height 20
click at [546, 590] on input "Confirm" at bounding box center [539, 596] width 526 height 20
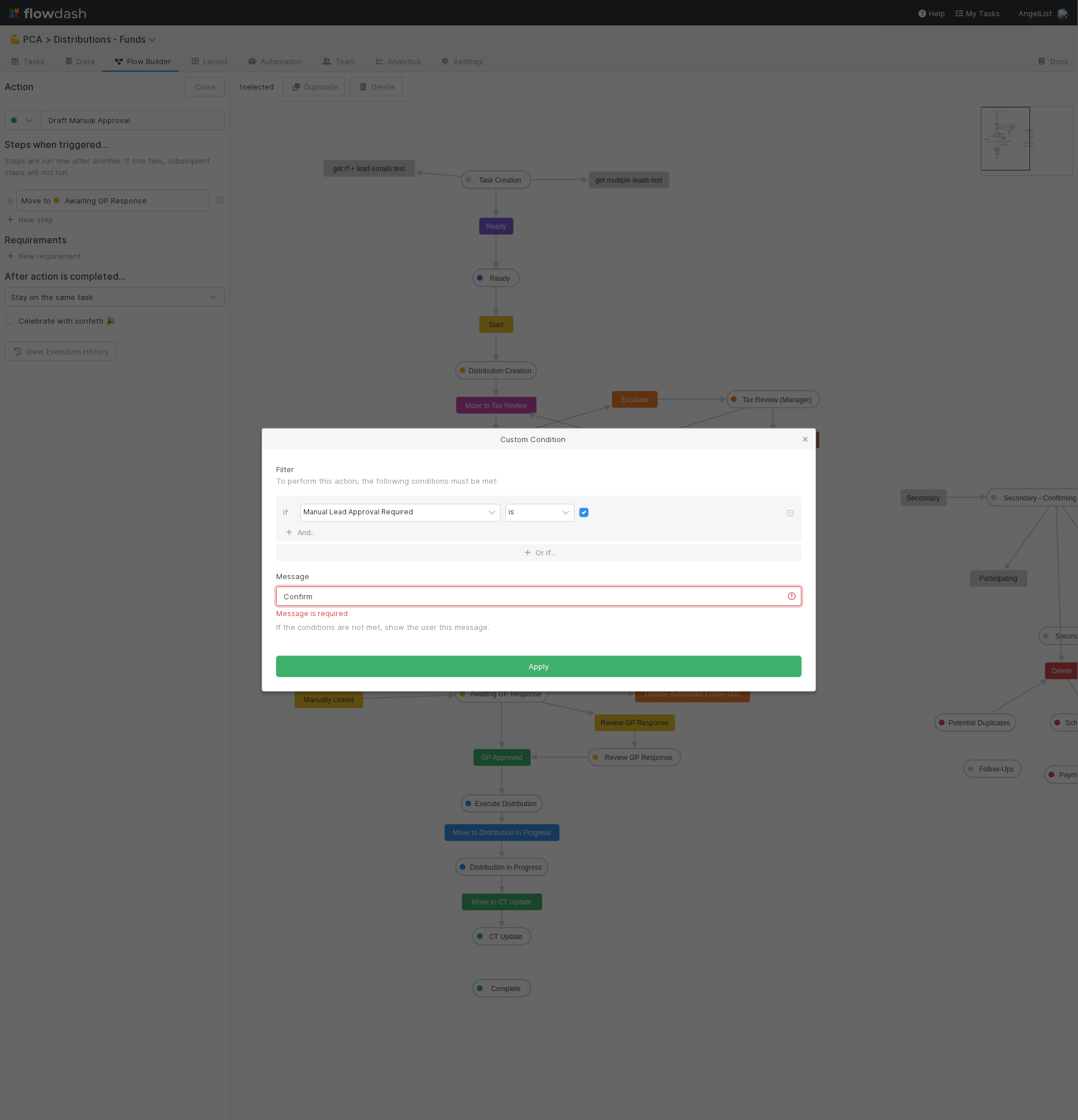
click at [546, 590] on input "Confirm" at bounding box center [539, 596] width 526 height 20
type input "Select Investor Update Type"
click at [316, 534] on link "And.." at bounding box center [301, 532] width 36 height 17
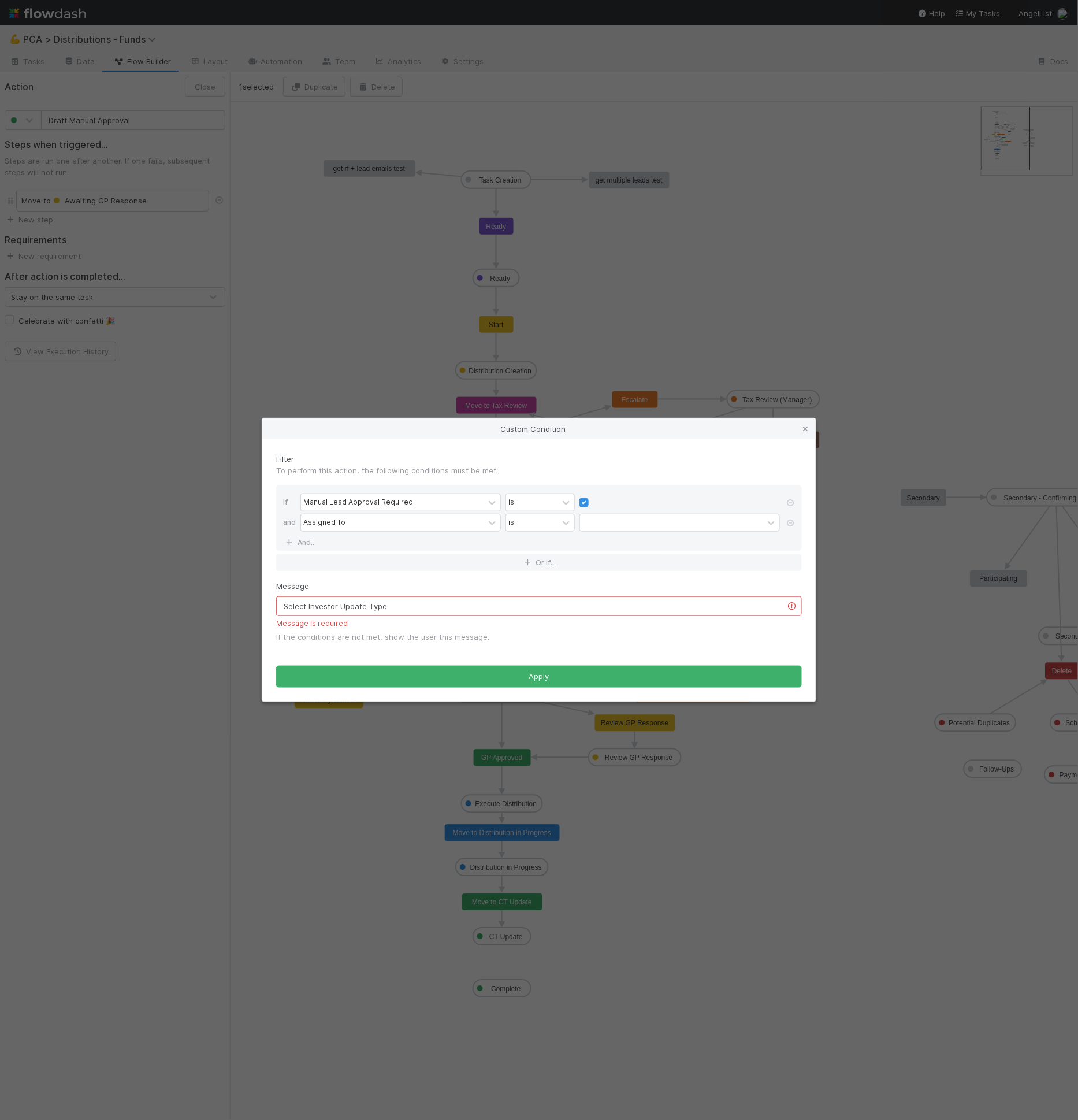
click at [352, 532] on div "Assigned To is" at bounding box center [543, 523] width 484 height 21
click at [354, 527] on div "Assigned To" at bounding box center [392, 522] width 183 height 17
type input "body"
click at [309, 545] on link "And.." at bounding box center [301, 542] width 36 height 17
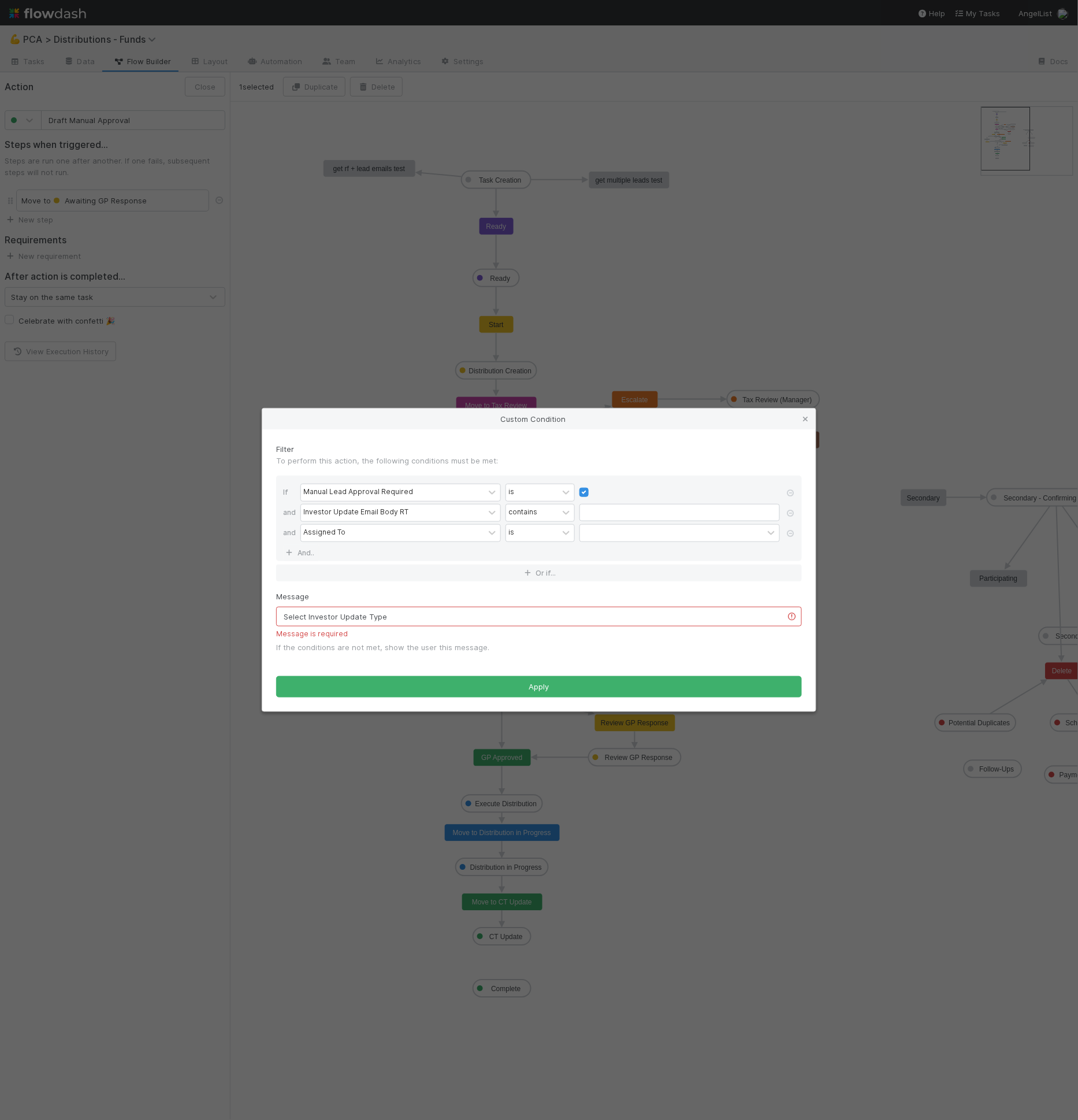
click at [326, 545] on div "If Manual Lead Approval Required is and Investor Update Email Body RT contains …" at bounding box center [539, 518] width 526 height 86
click at [333, 538] on div "Assigned To" at bounding box center [392, 532] width 183 height 17
type input "subj"
click at [536, 516] on div "contains" at bounding box center [532, 512] width 52 height 17
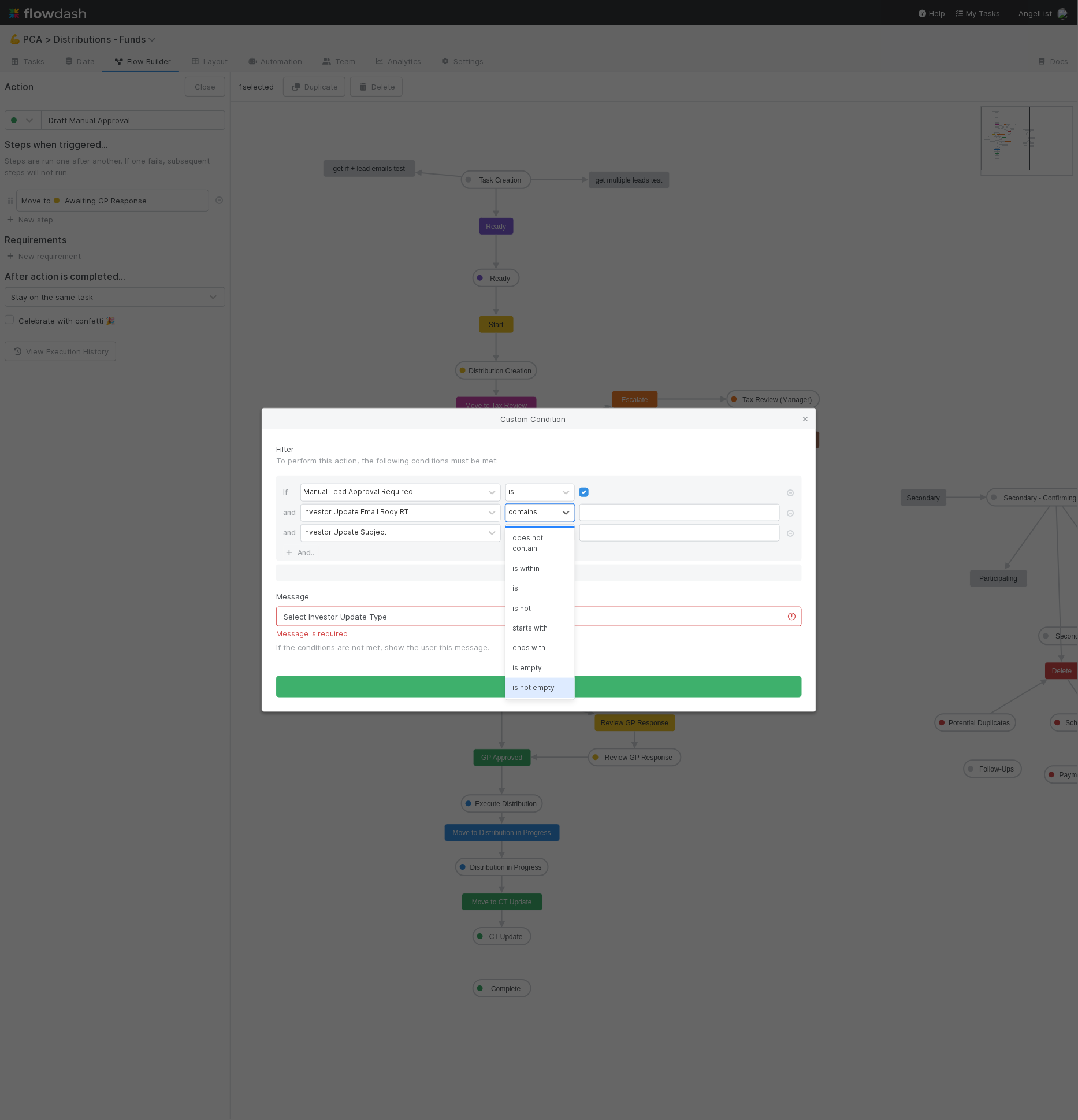
click at [527, 685] on div "is not empty" at bounding box center [540, 687] width 70 height 20
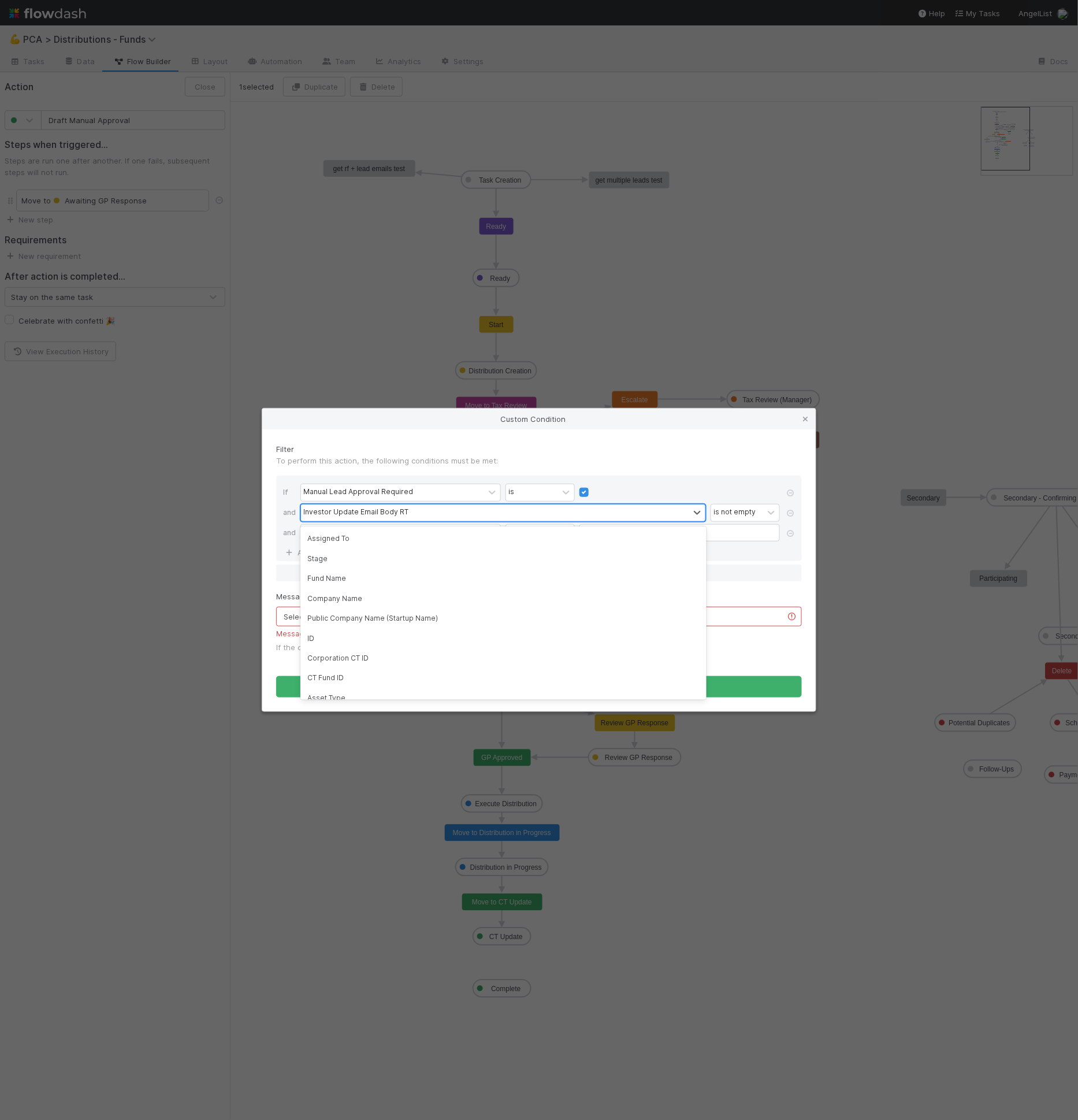
click at [527, 520] on div "Investor Update Email Body RT" at bounding box center [495, 512] width 389 height 17
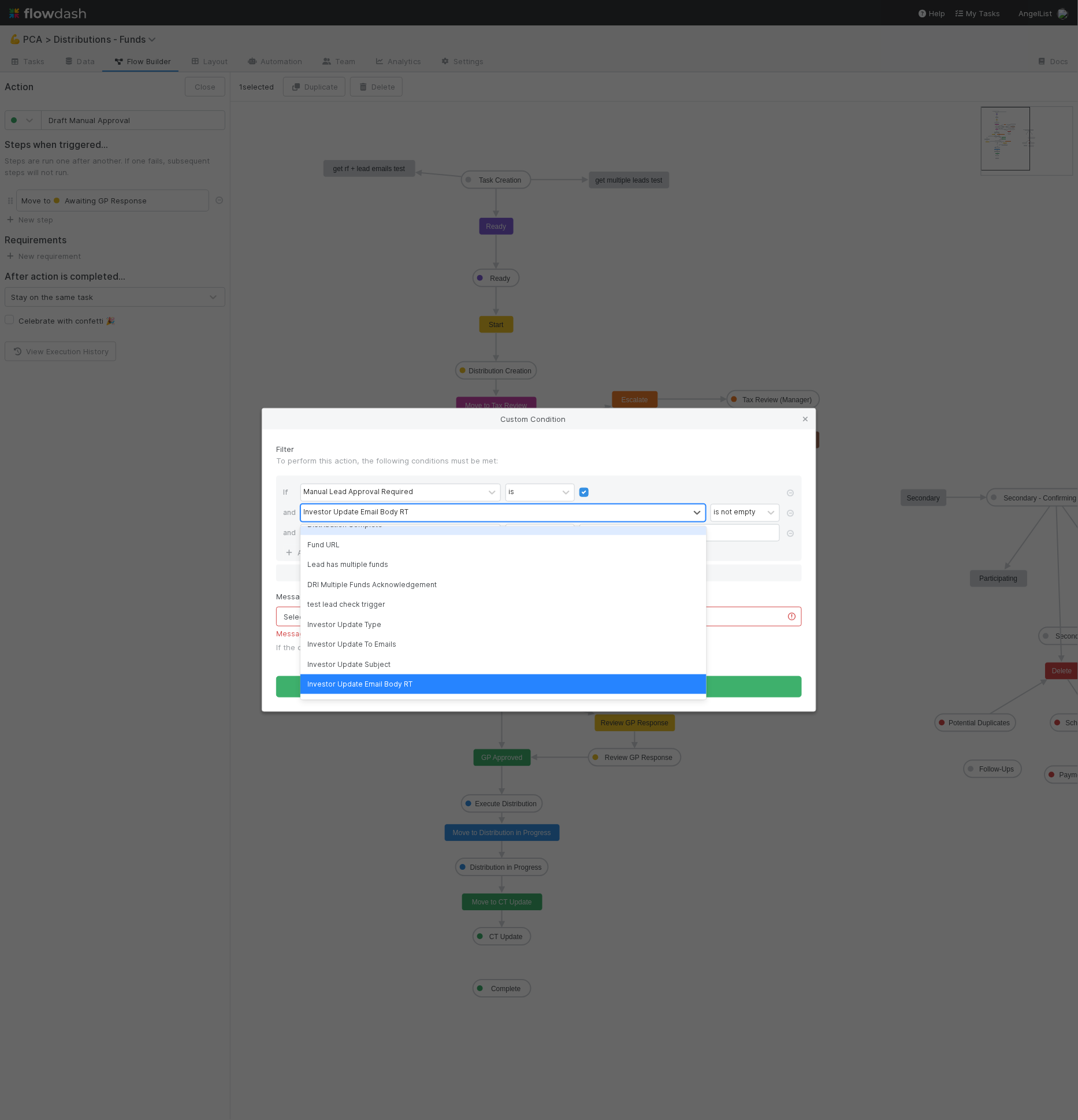
click at [534, 517] on div "Investor Update Email Body RT" at bounding box center [495, 512] width 389 height 17
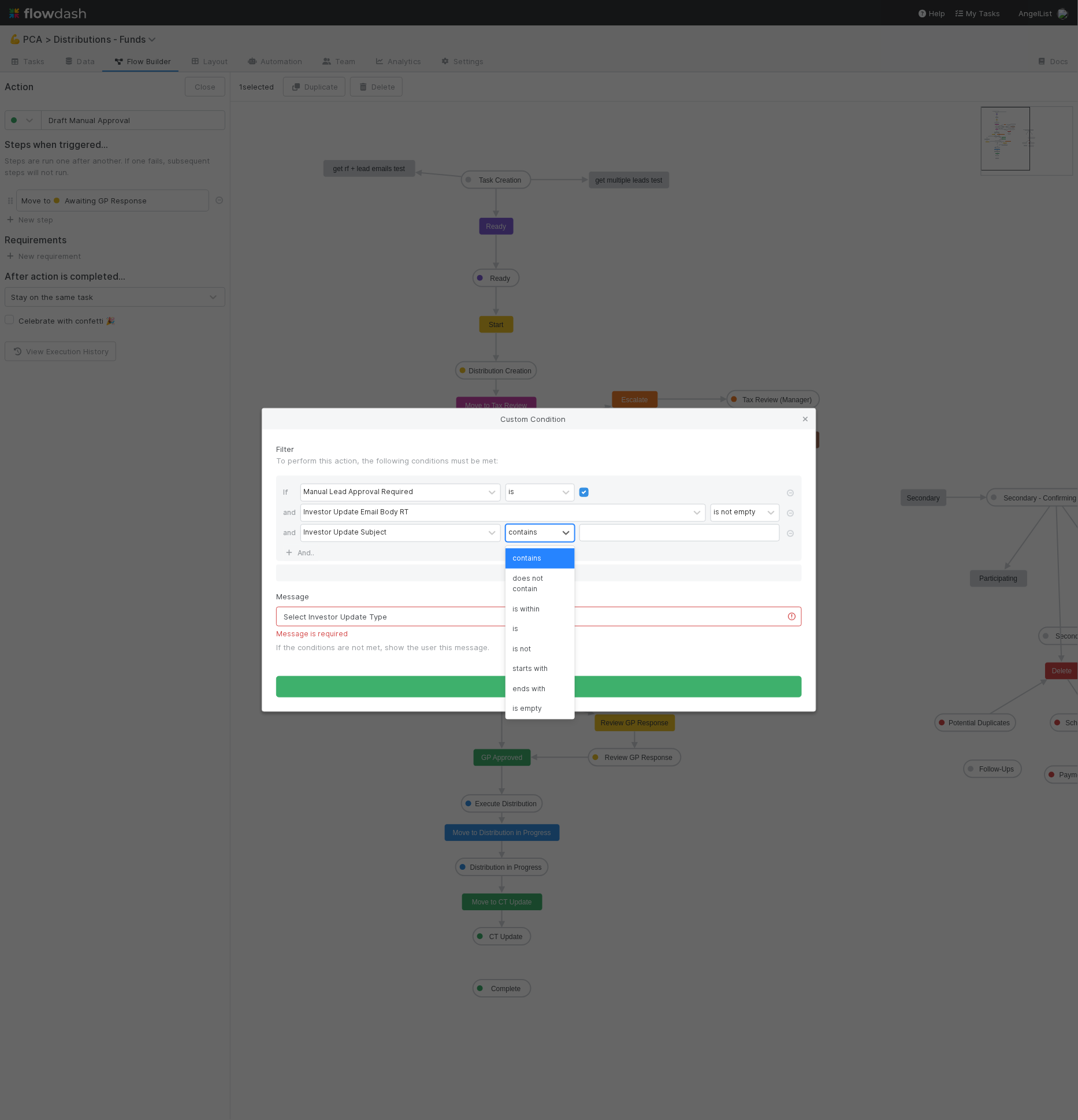
click at [534, 536] on div "contains" at bounding box center [522, 532] width 29 height 11
click at [537, 526] on div "contains" at bounding box center [532, 532] width 52 height 17
click at [540, 703] on div "is not empty" at bounding box center [540, 707] width 70 height 20
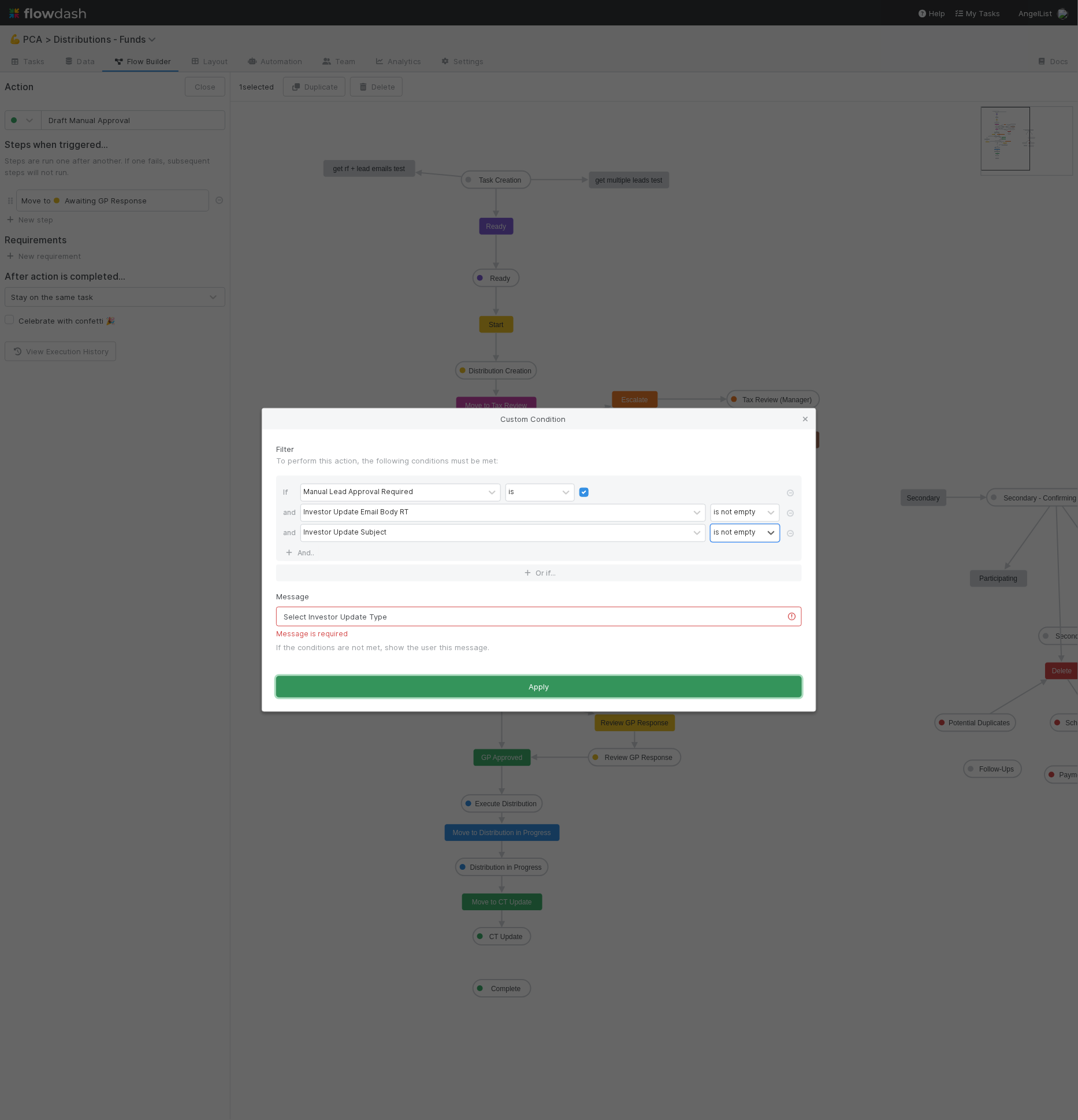
click at [554, 688] on button "Apply" at bounding box center [539, 686] width 526 height 22
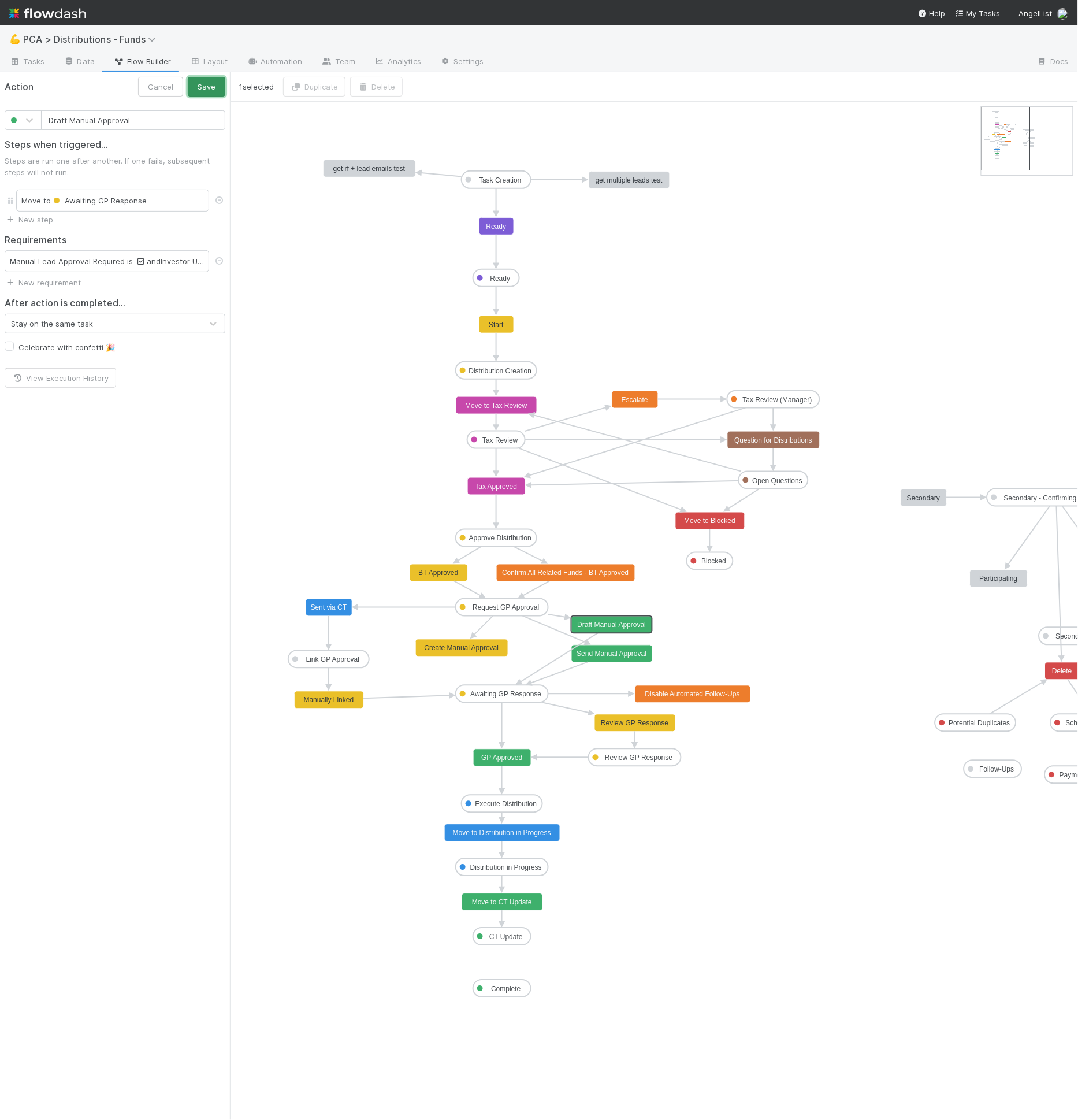
click at [215, 88] on button "Save" at bounding box center [207, 87] width 37 height 20
click at [207, 57] on link "Layout" at bounding box center [209, 62] width 57 height 19
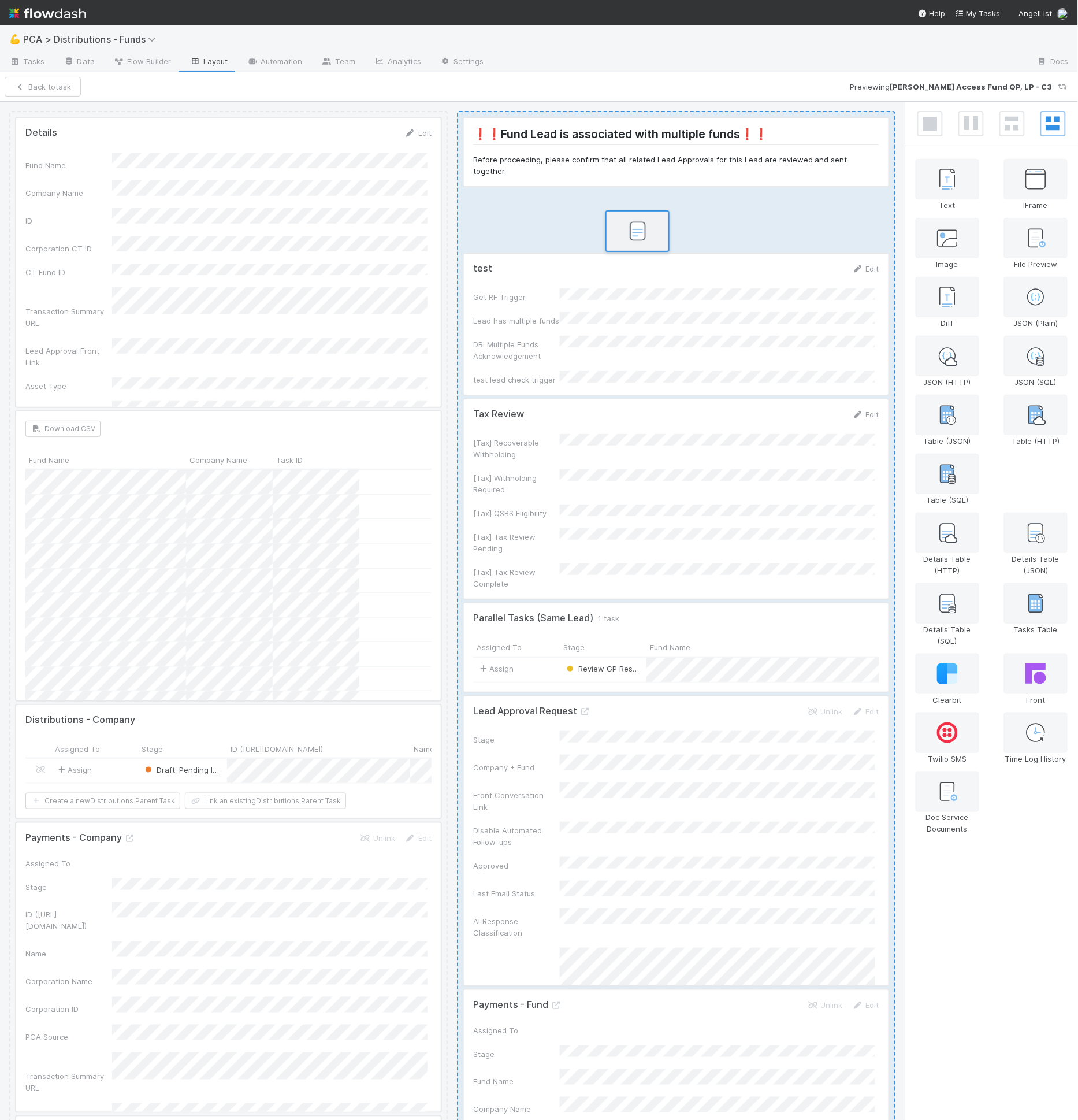
drag, startPoint x: 1050, startPoint y: 487, endPoint x: 640, endPoint y: 232, distance: 482.8
click at [640, 232] on div "Details Edit Fund Name Company Name ID Corporation CT ID CT Fund ID Transaction…" at bounding box center [539, 611] width 1078 height 1019
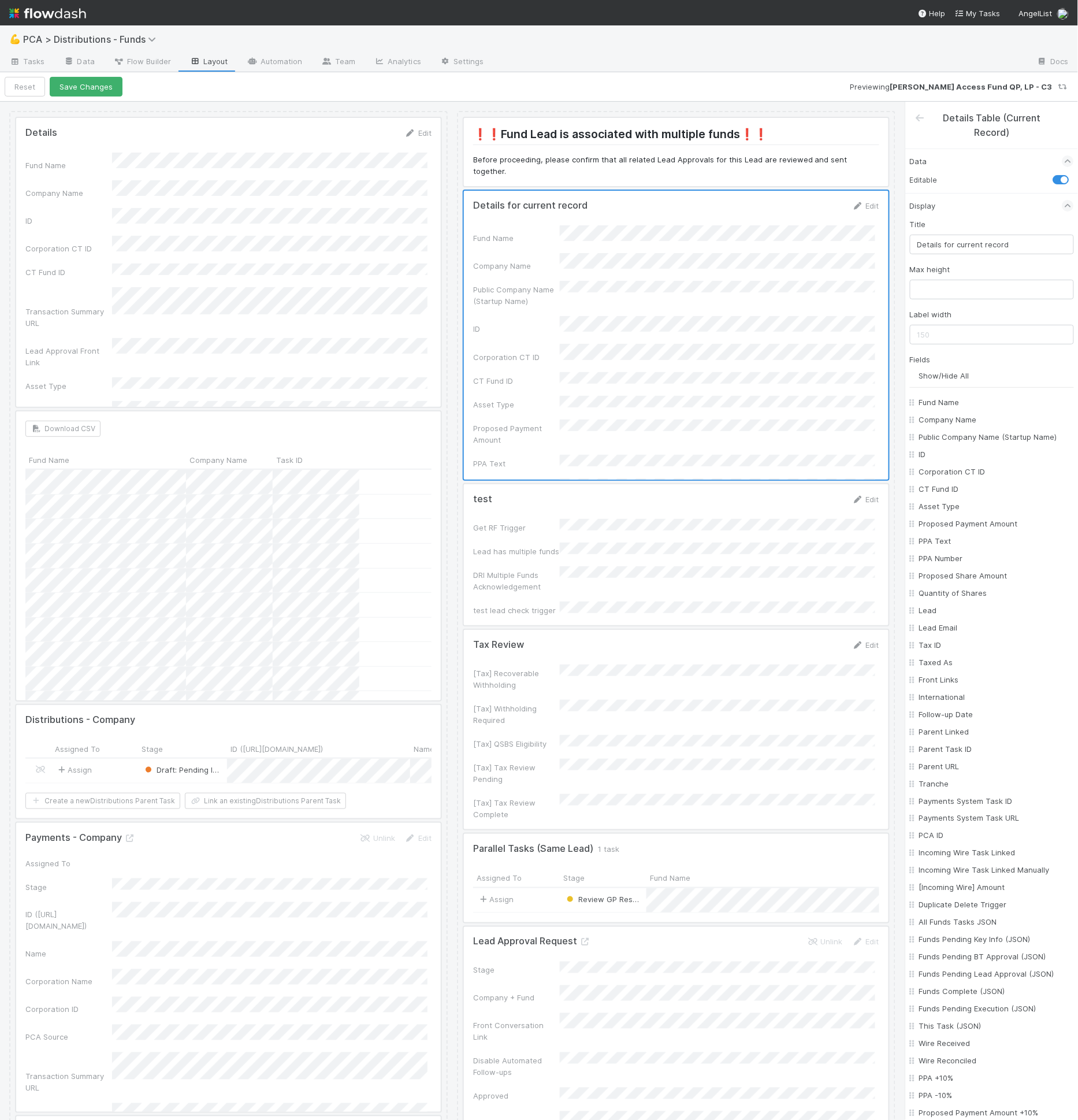
click at [994, 260] on div "Title Details for current record Max height Label width Fields Show/Hide All Fu…" at bounding box center [991, 1051] width 164 height 1666
click at [992, 245] on input "Details for current record" at bounding box center [991, 245] width 164 height 20
drag, startPoint x: 1004, startPoint y: 243, endPoint x: 988, endPoint y: 292, distance: 51.5
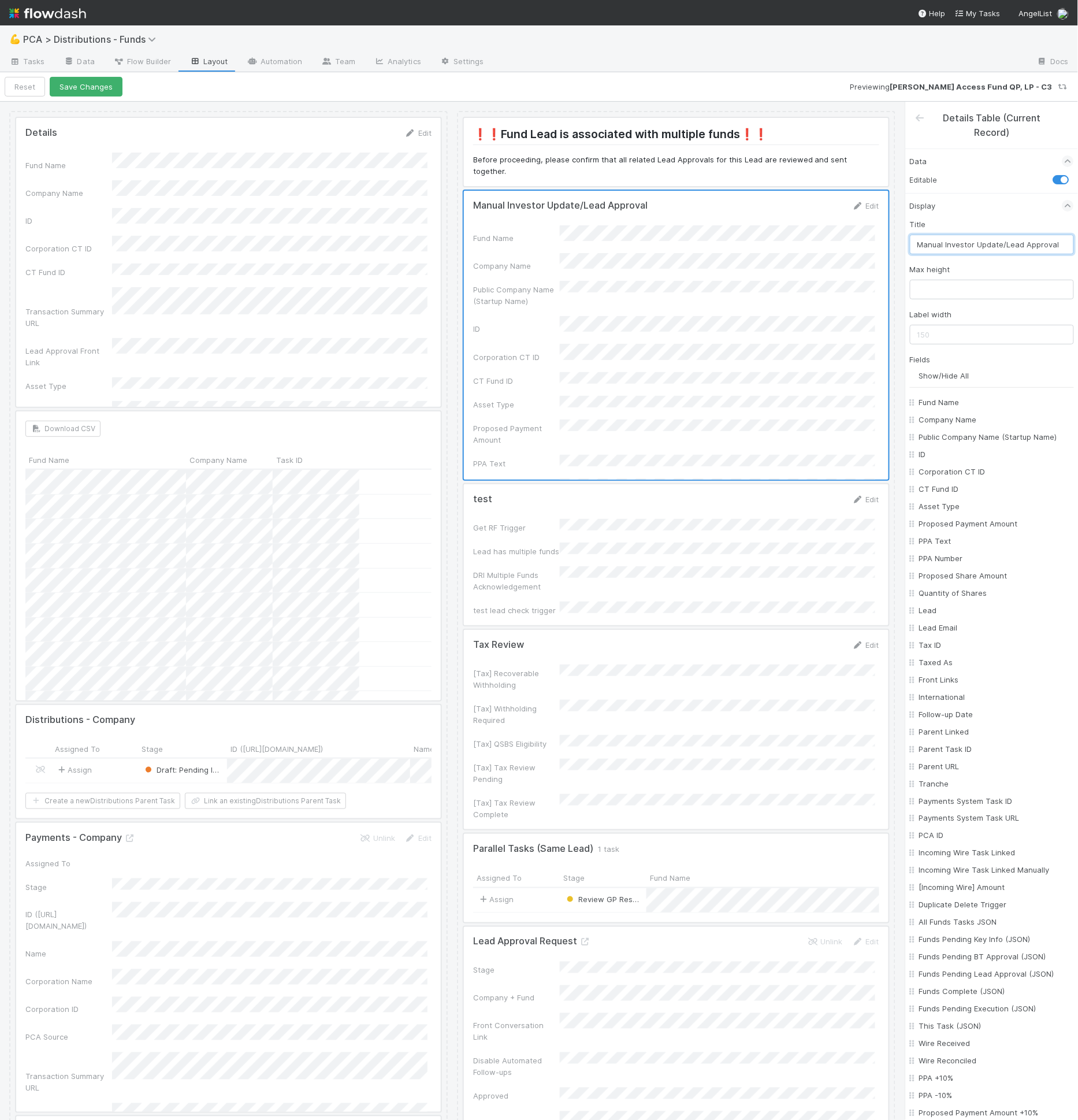
click at [1004, 246] on input "Manual Investor Update/Lead Approval" at bounding box center [991, 245] width 164 height 20
type input "Manual Investor Update | Lead Approval"
click at [972, 370] on input "Show/Hide All" at bounding box center [996, 376] width 154 height 12
checkbox input "false"
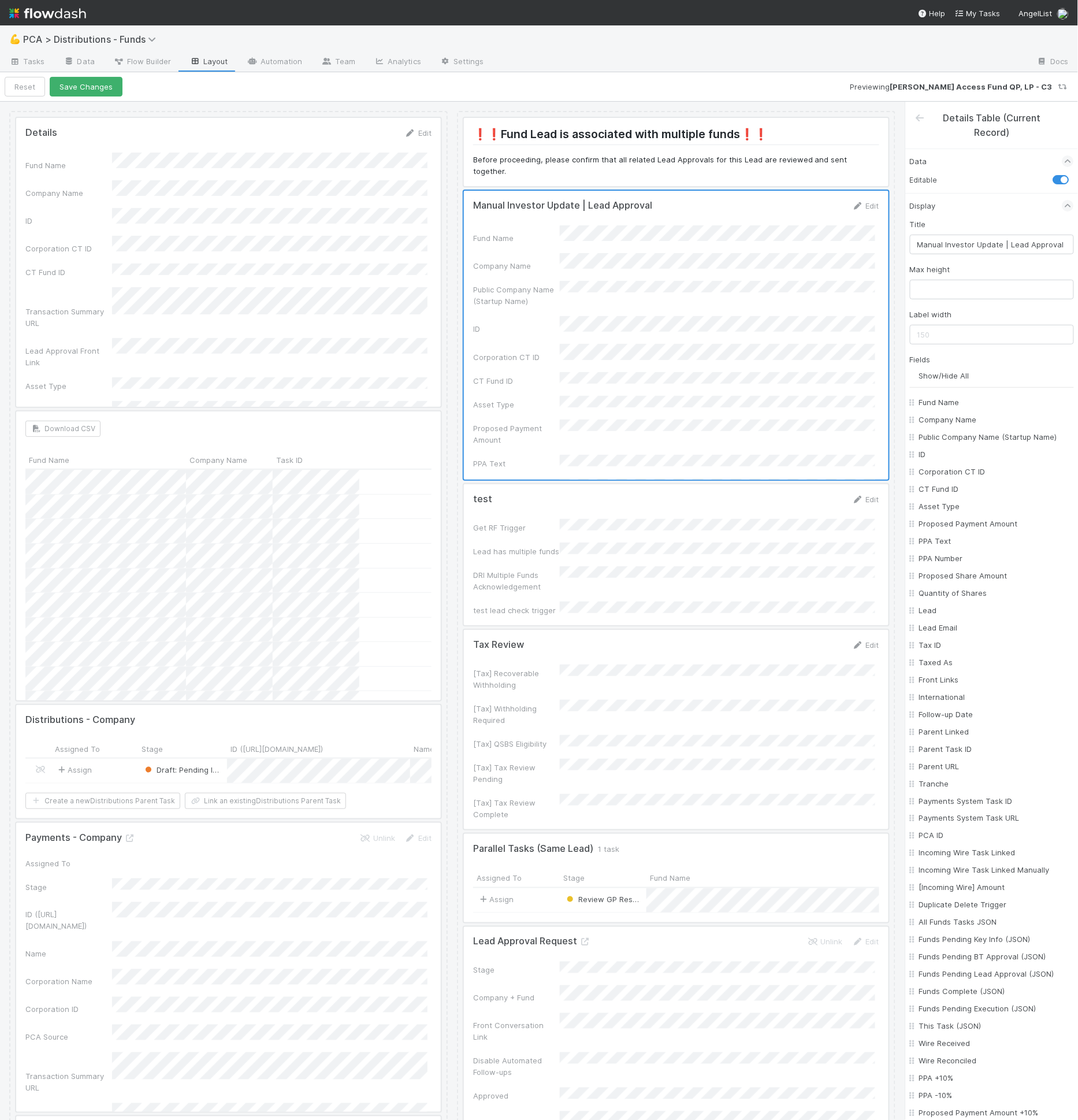
checkbox input "false"
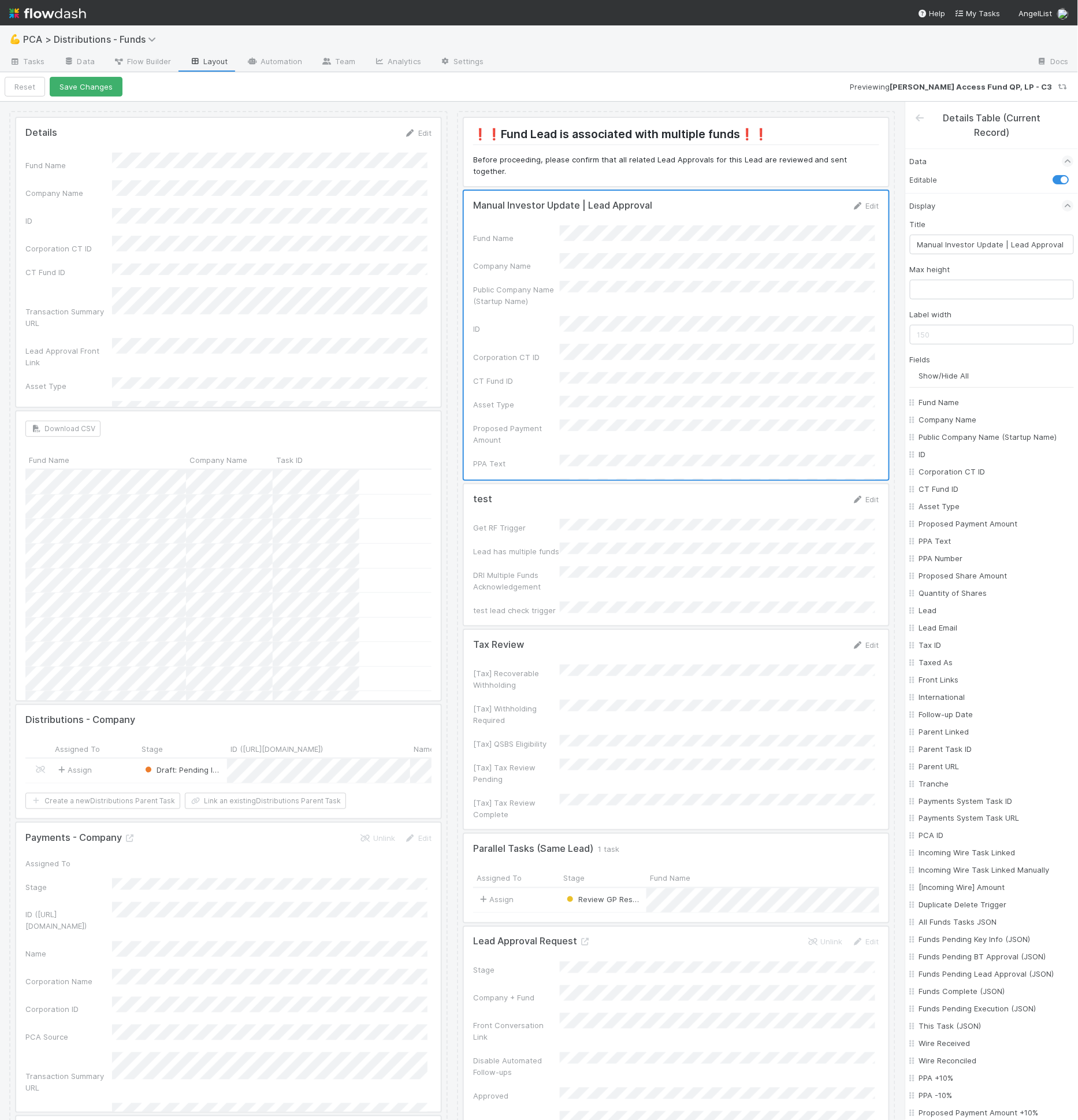
checkbox input "false"
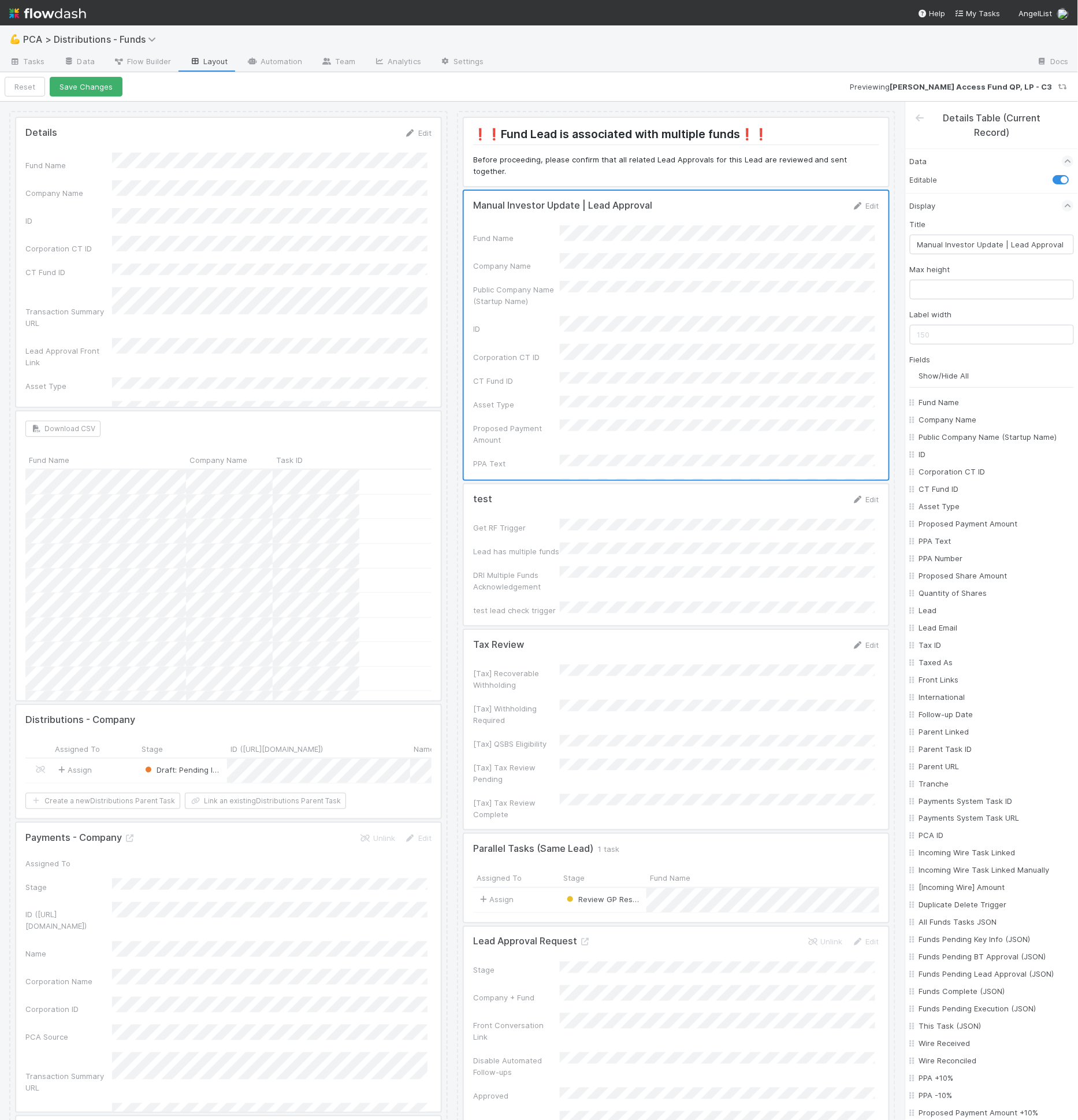
checkbox input "false"
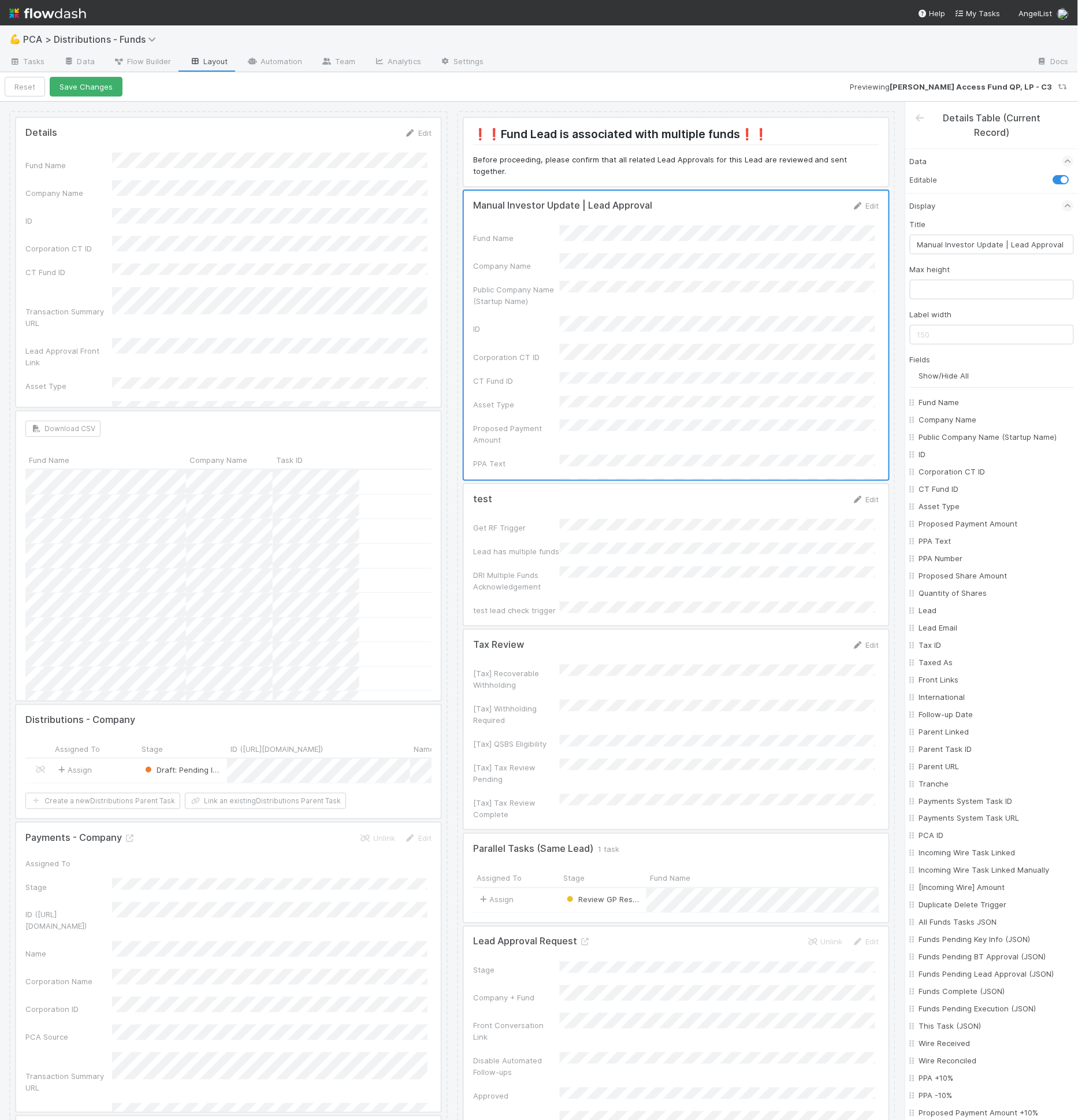
checkbox input "false"
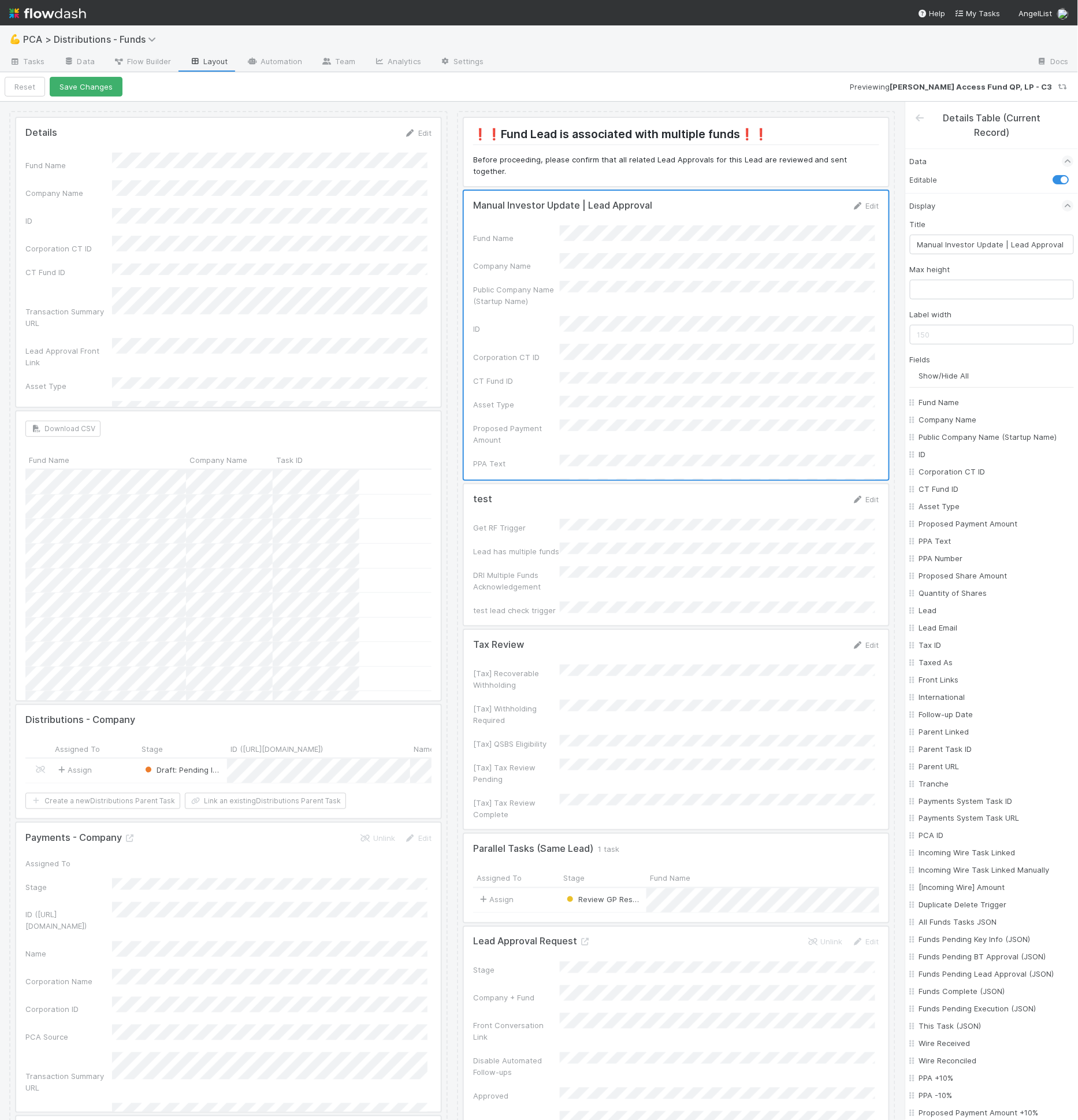
checkbox input "false"
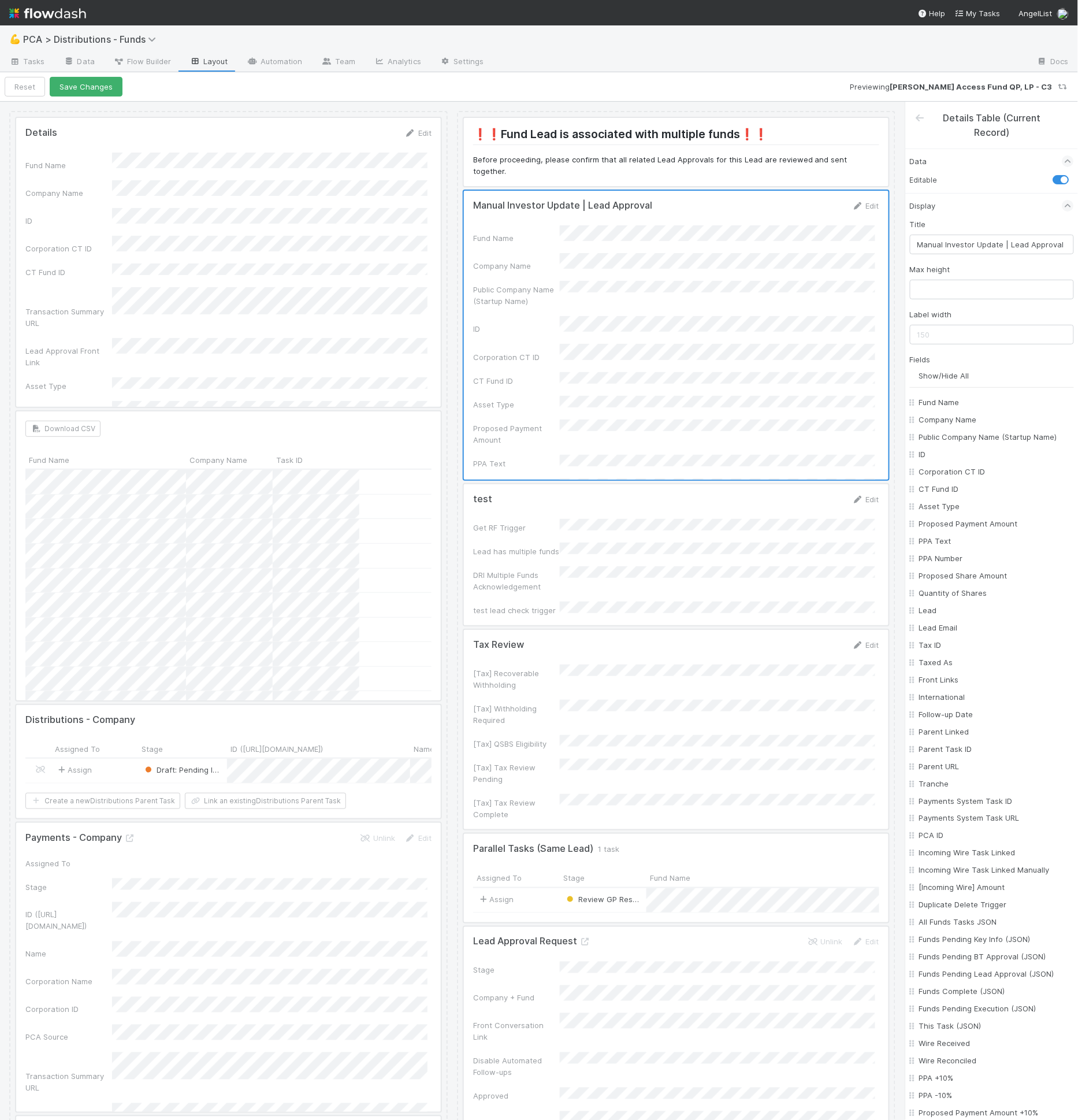
checkbox input "false"
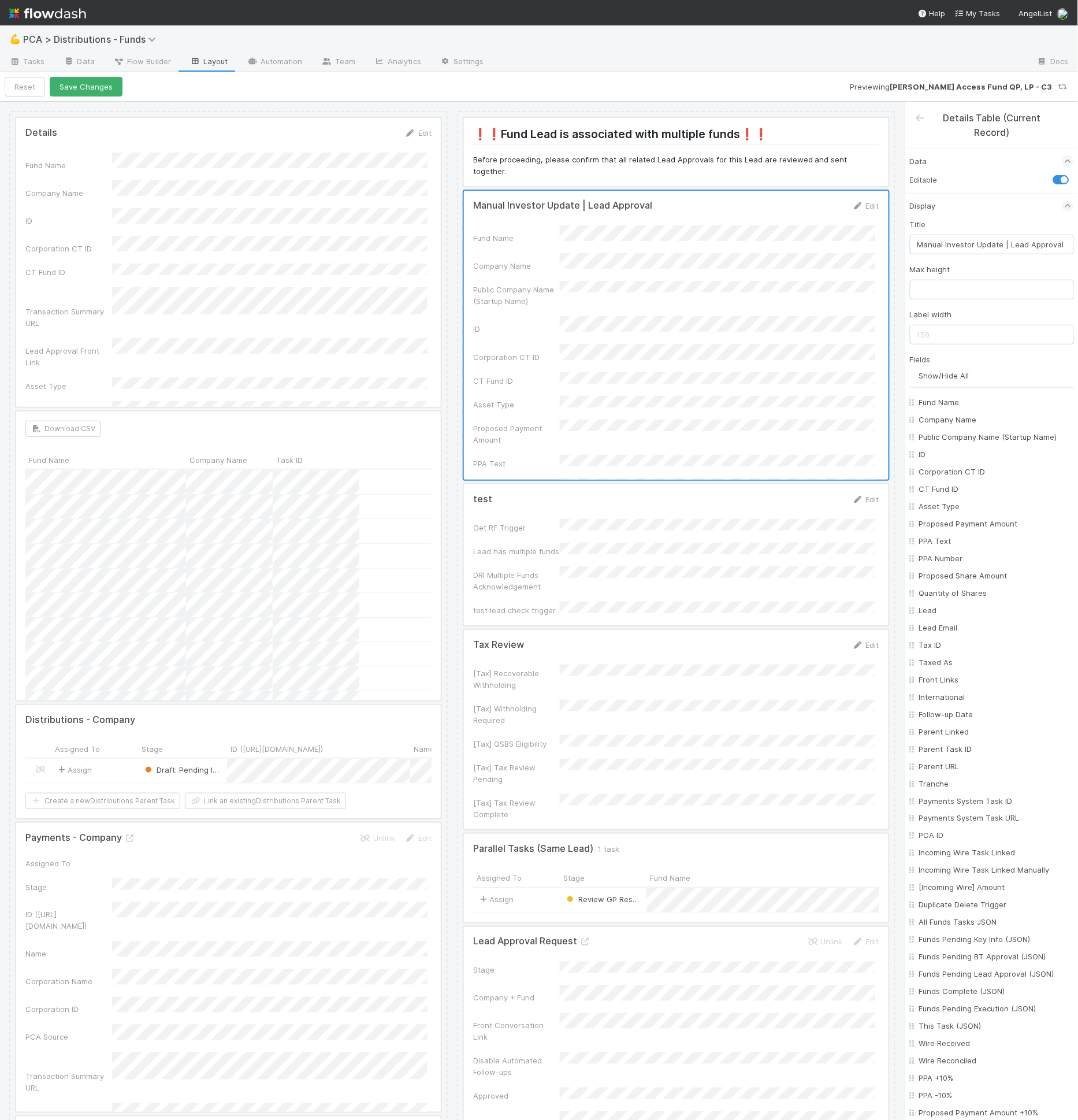
checkbox input "false"
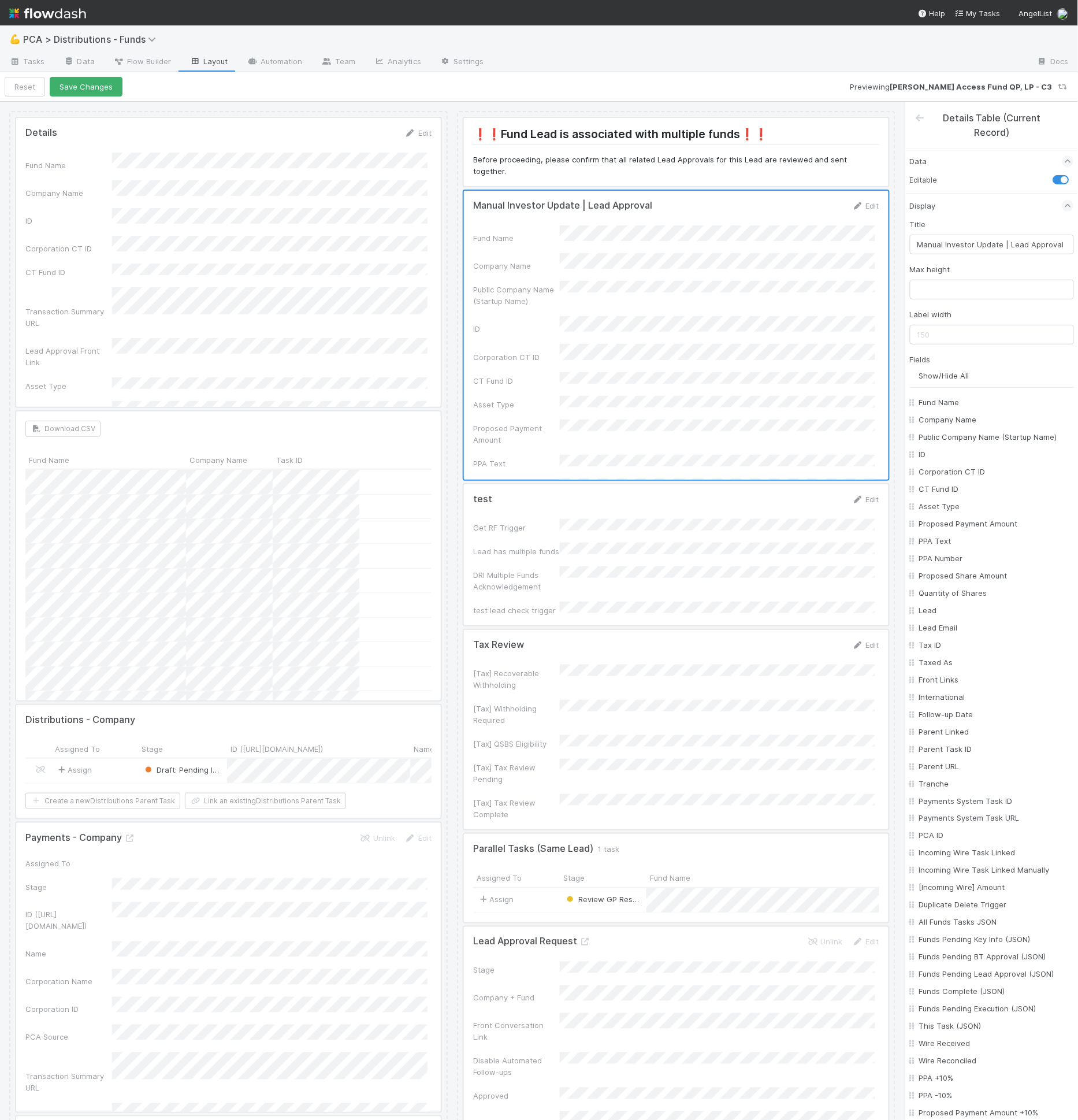
checkbox input "false"
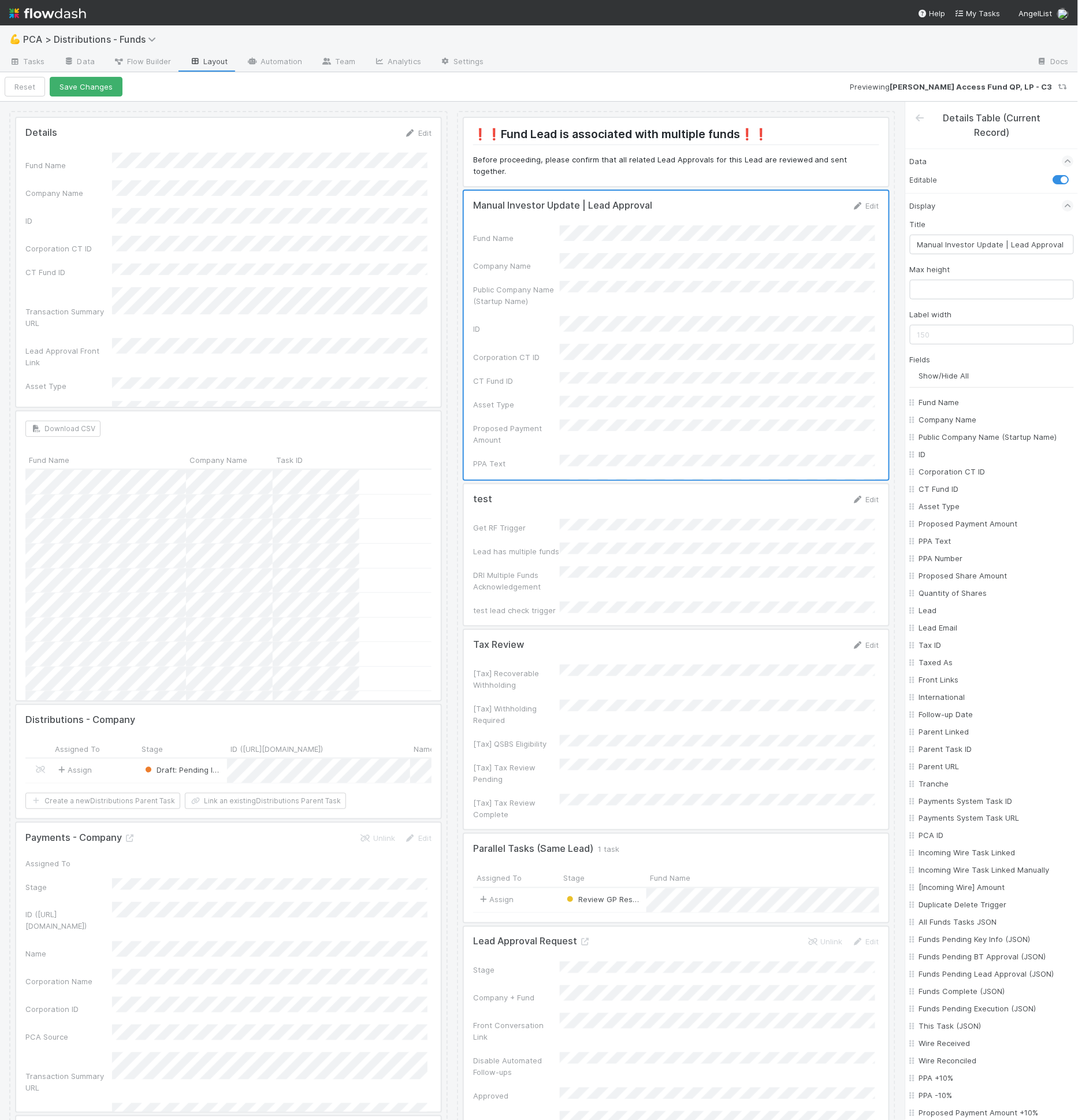
checkbox input "false"
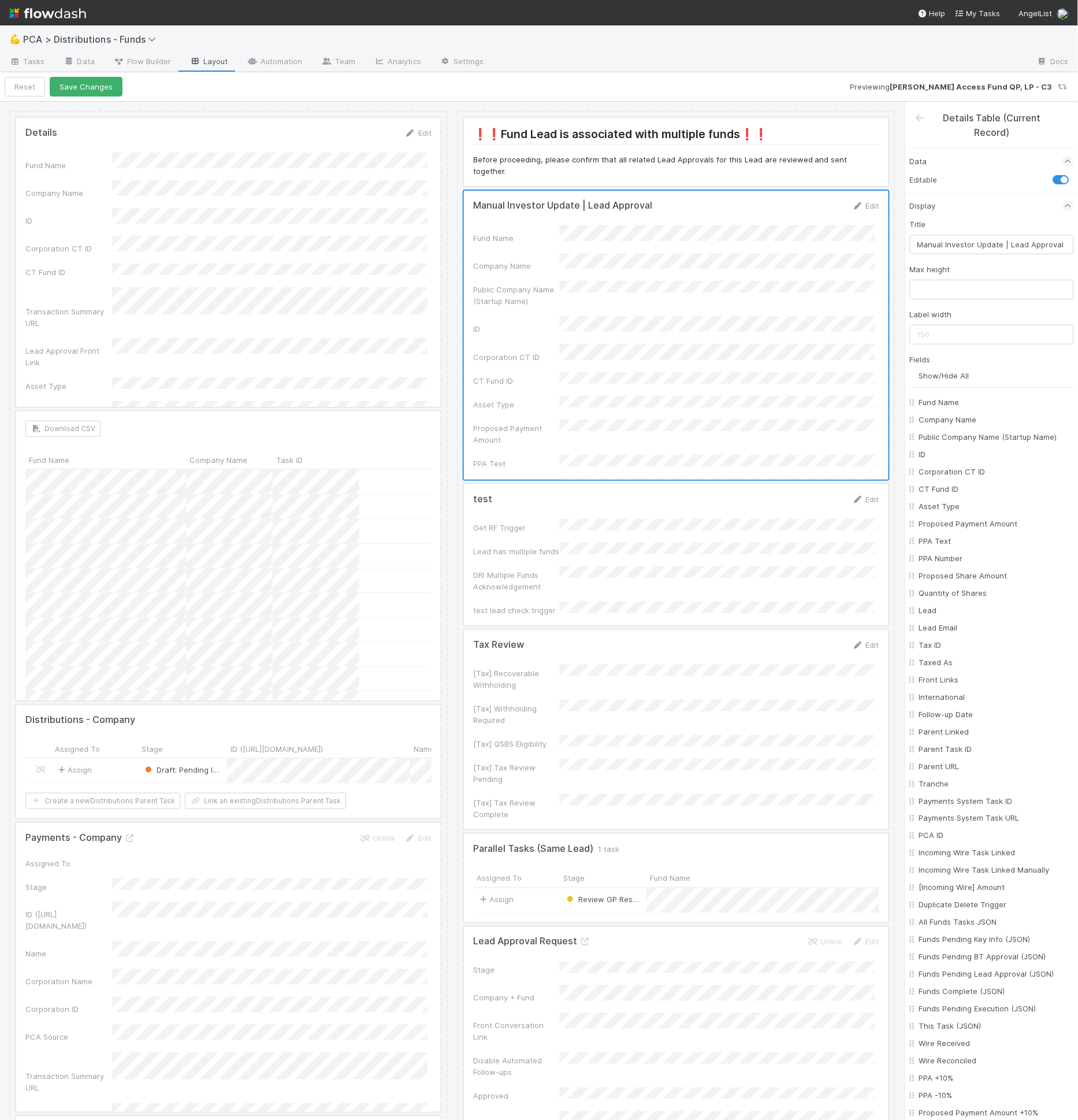
checkbox input "false"
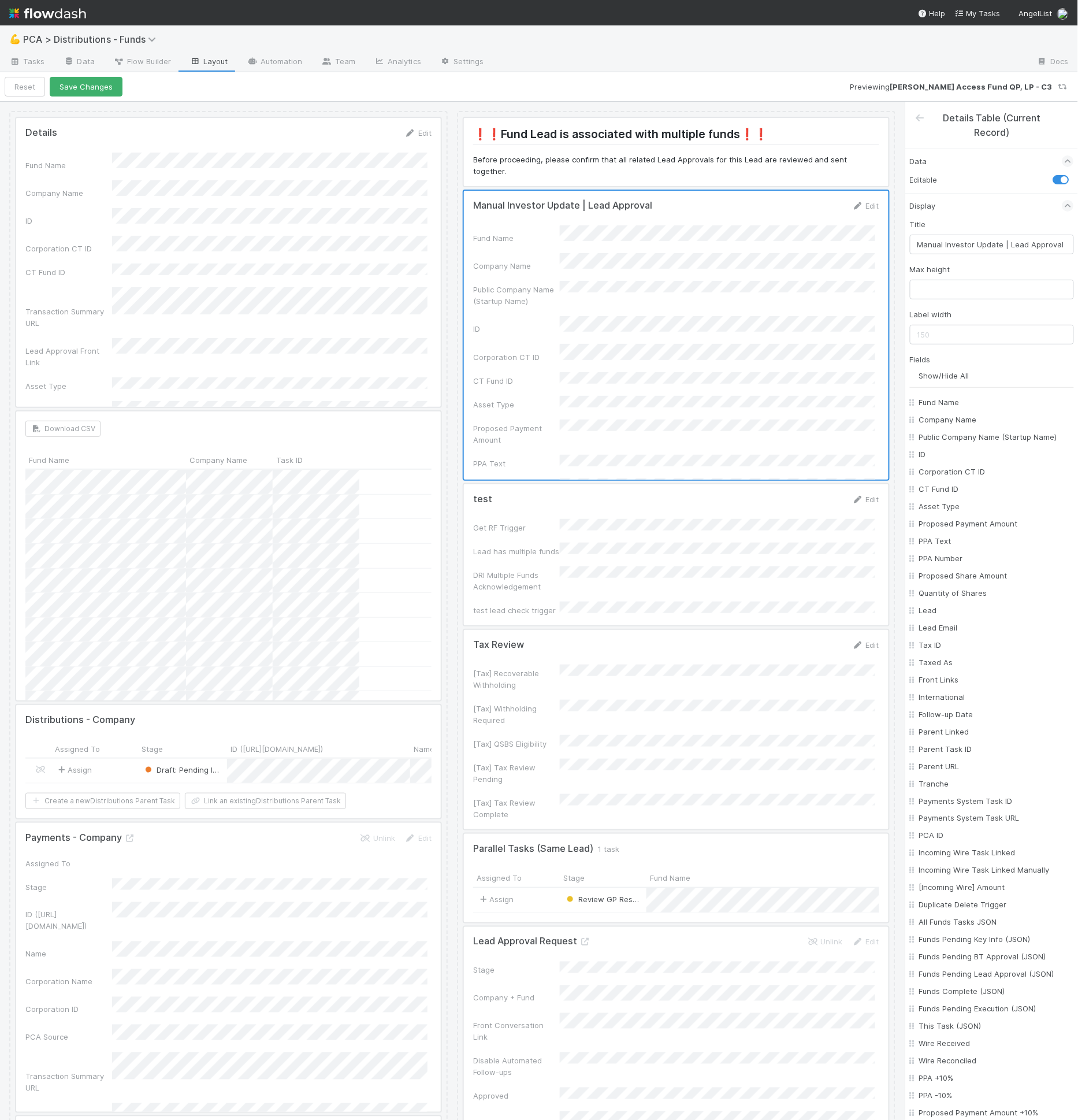
checkbox input "false"
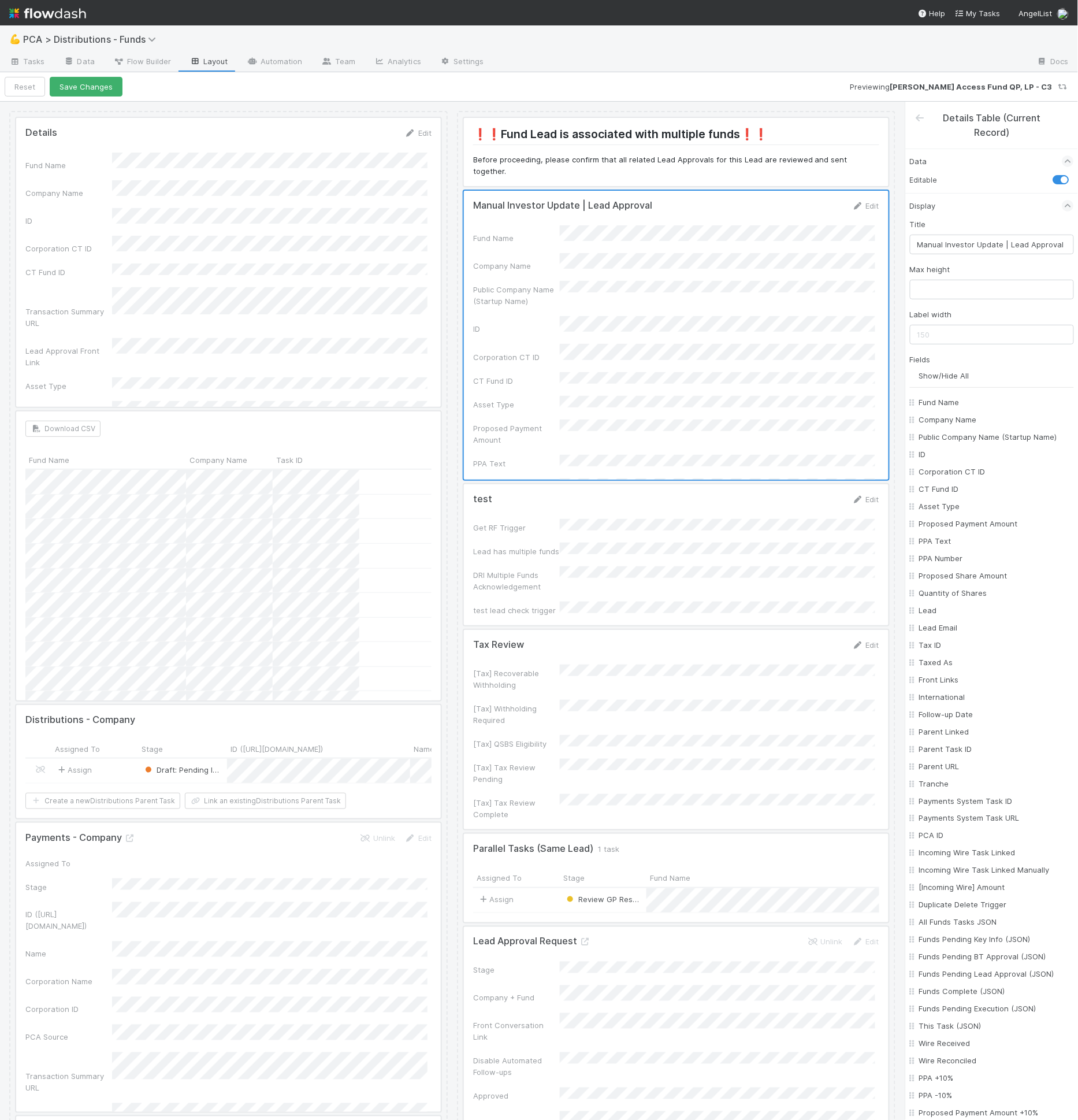
checkbox input "false"
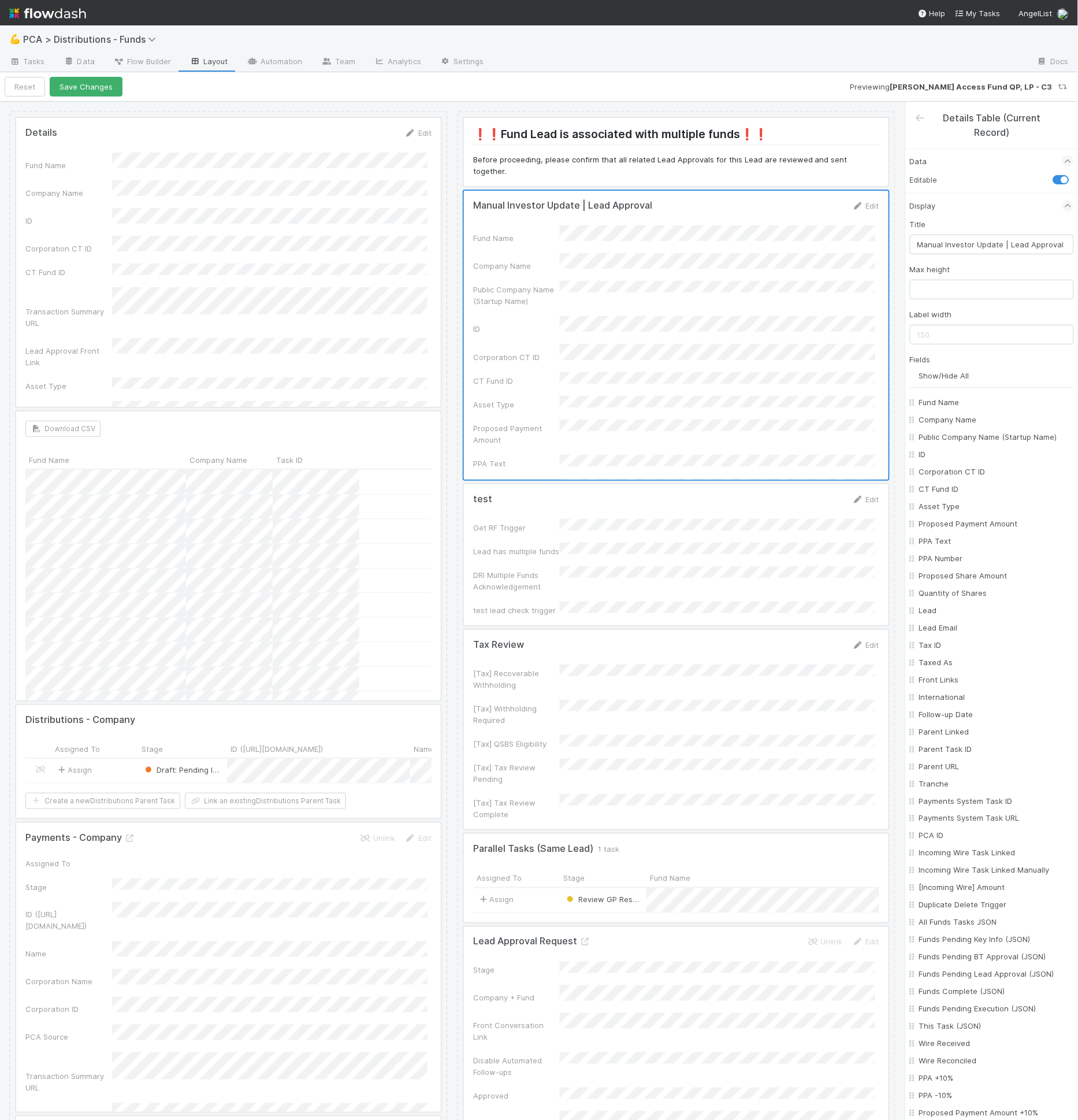
checkbox input "false"
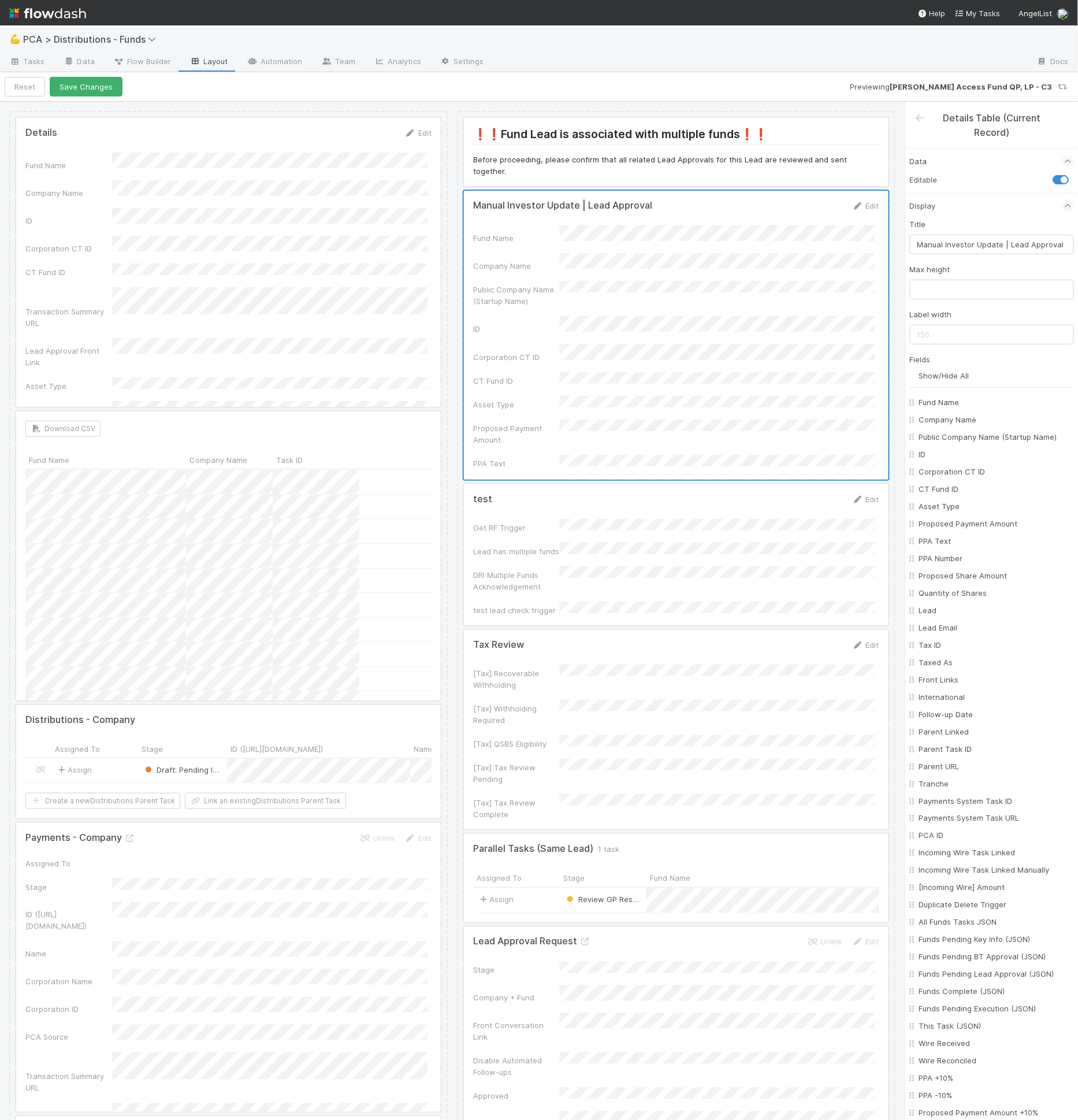
checkbox input "false"
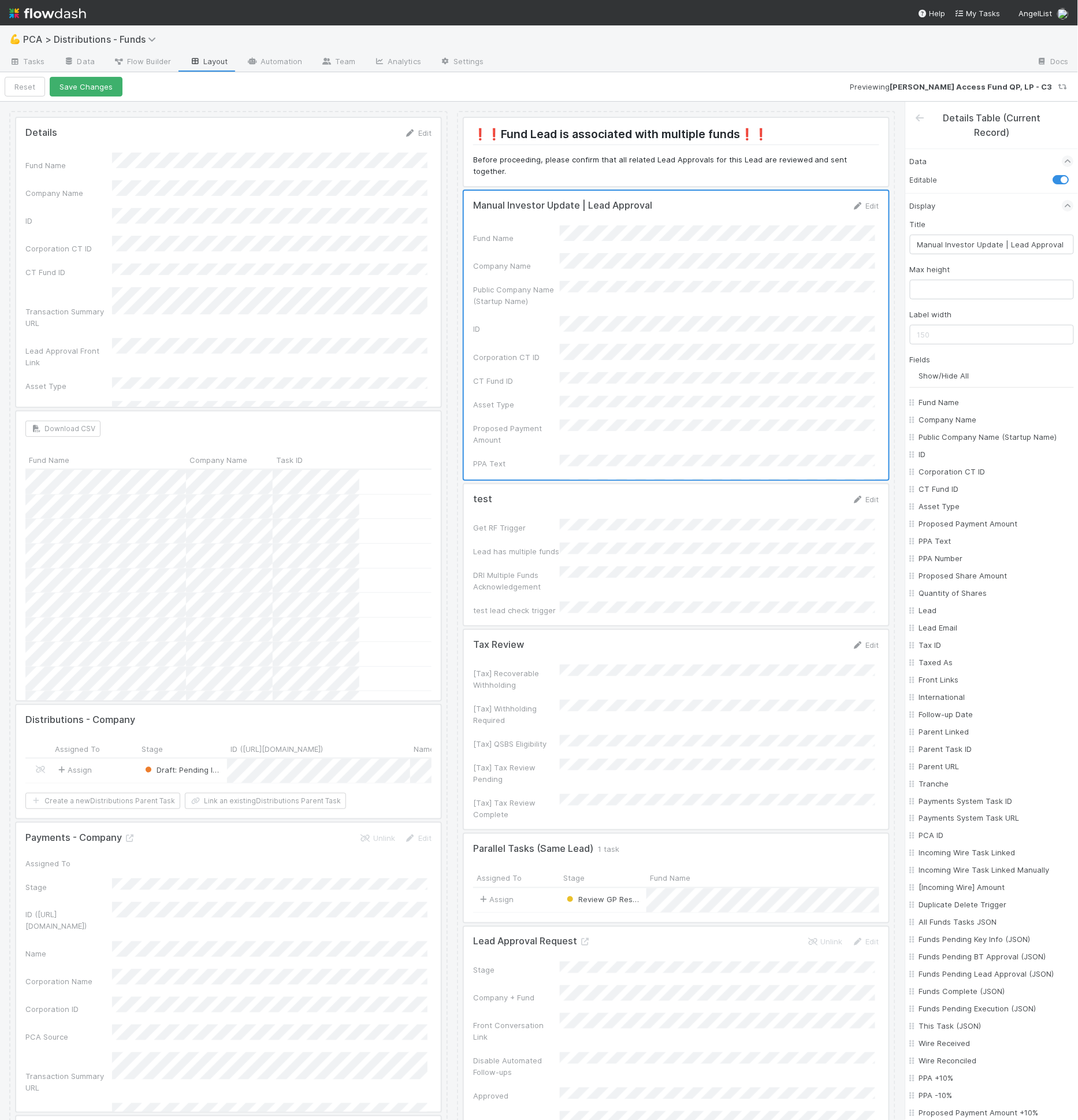
checkbox input "false"
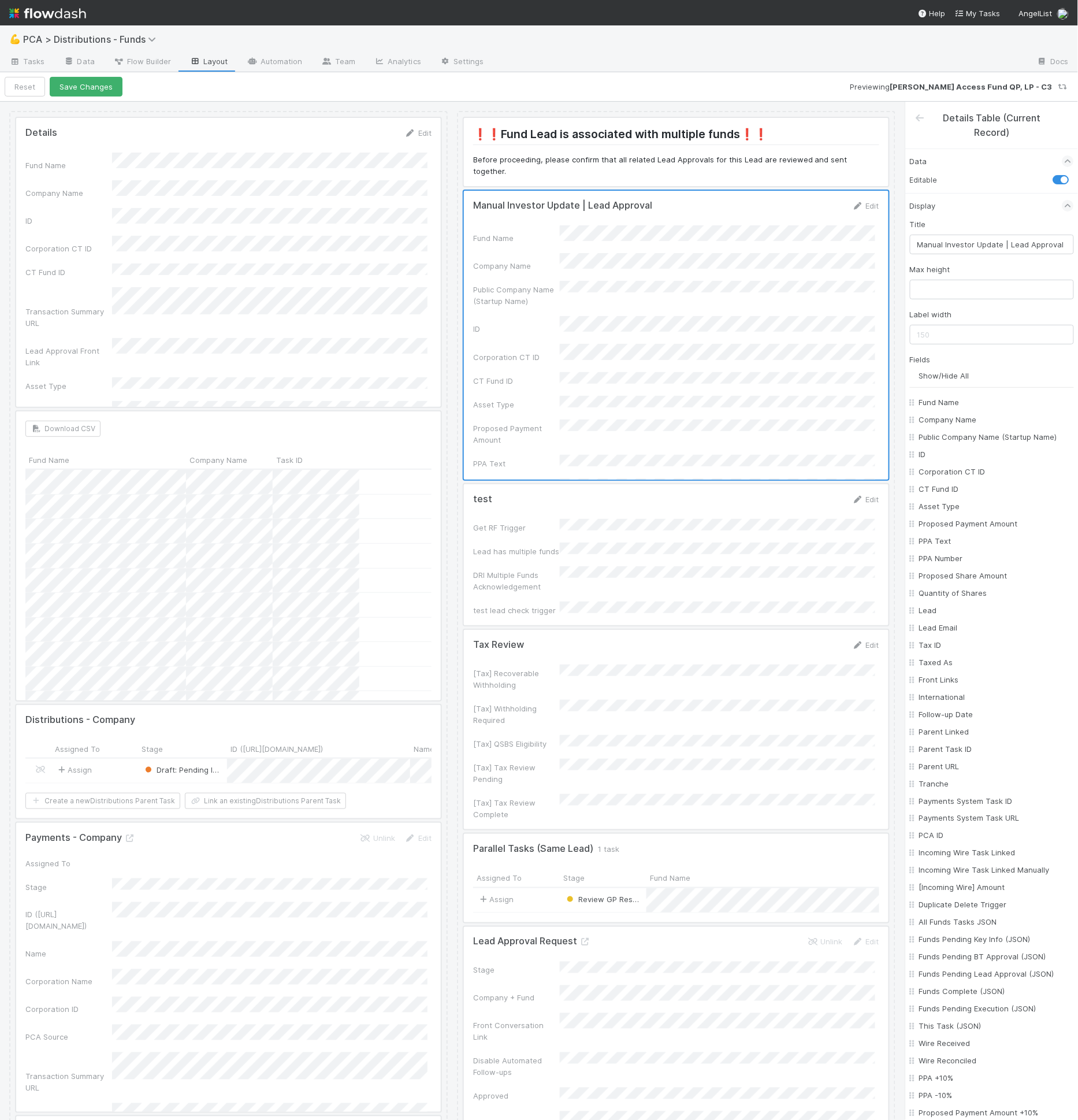
checkbox input "false"
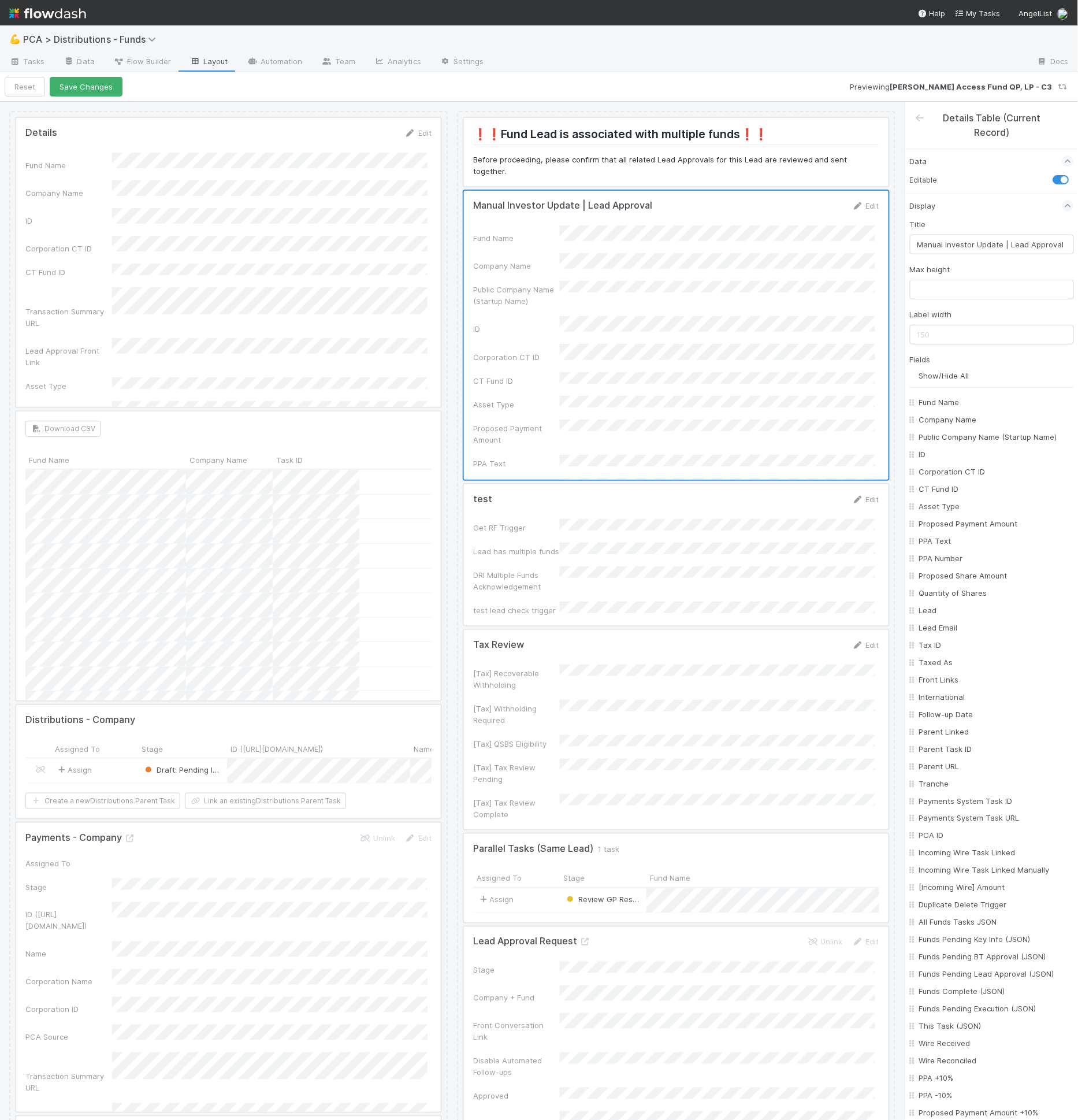
checkbox input "false"
checkbox On "false"
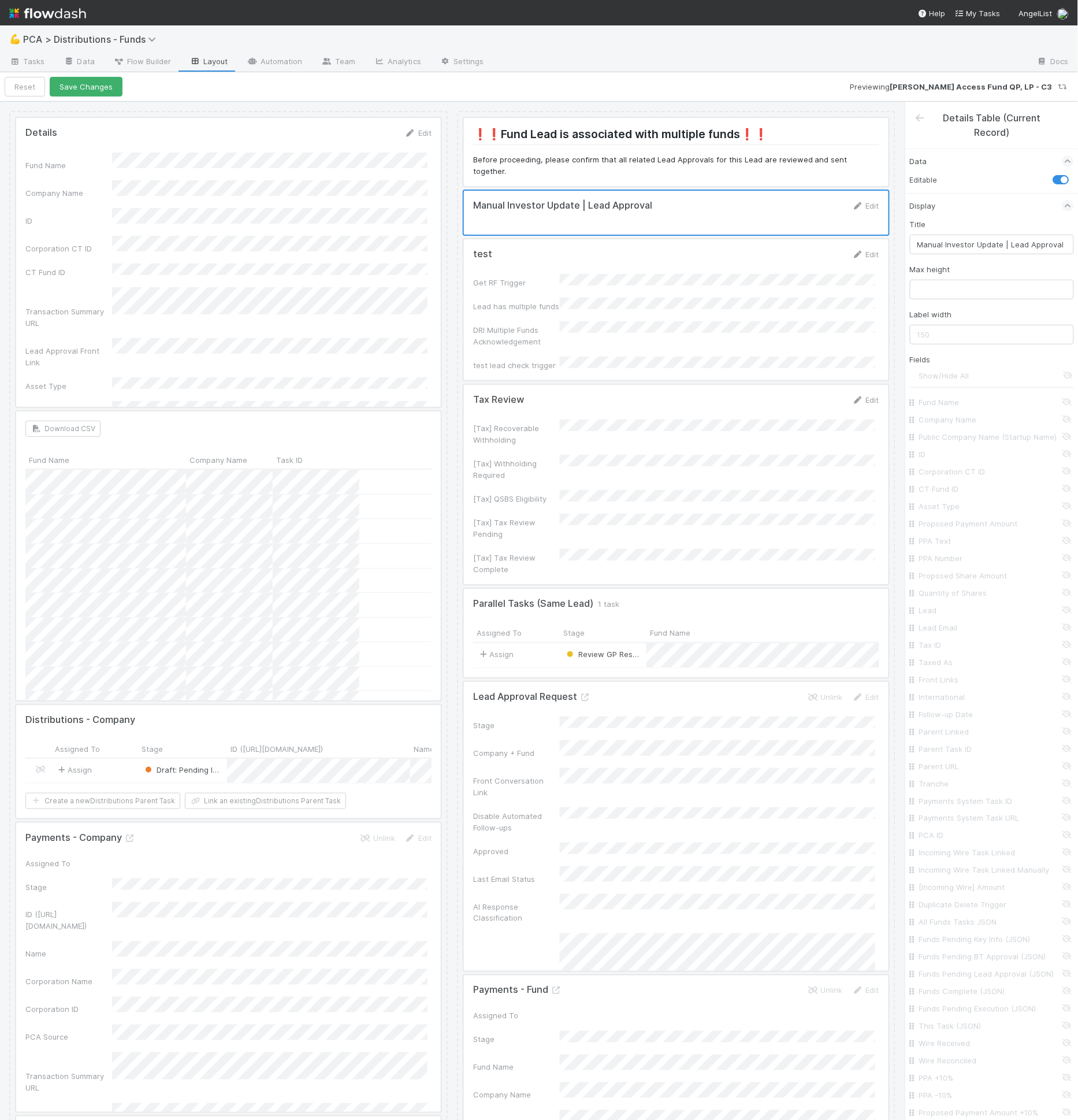
scroll to position [918, 0]
click at [976, 838] on input "Investor Update To Emails" at bounding box center [995, 840] width 152 height 12
checkbox input "true"
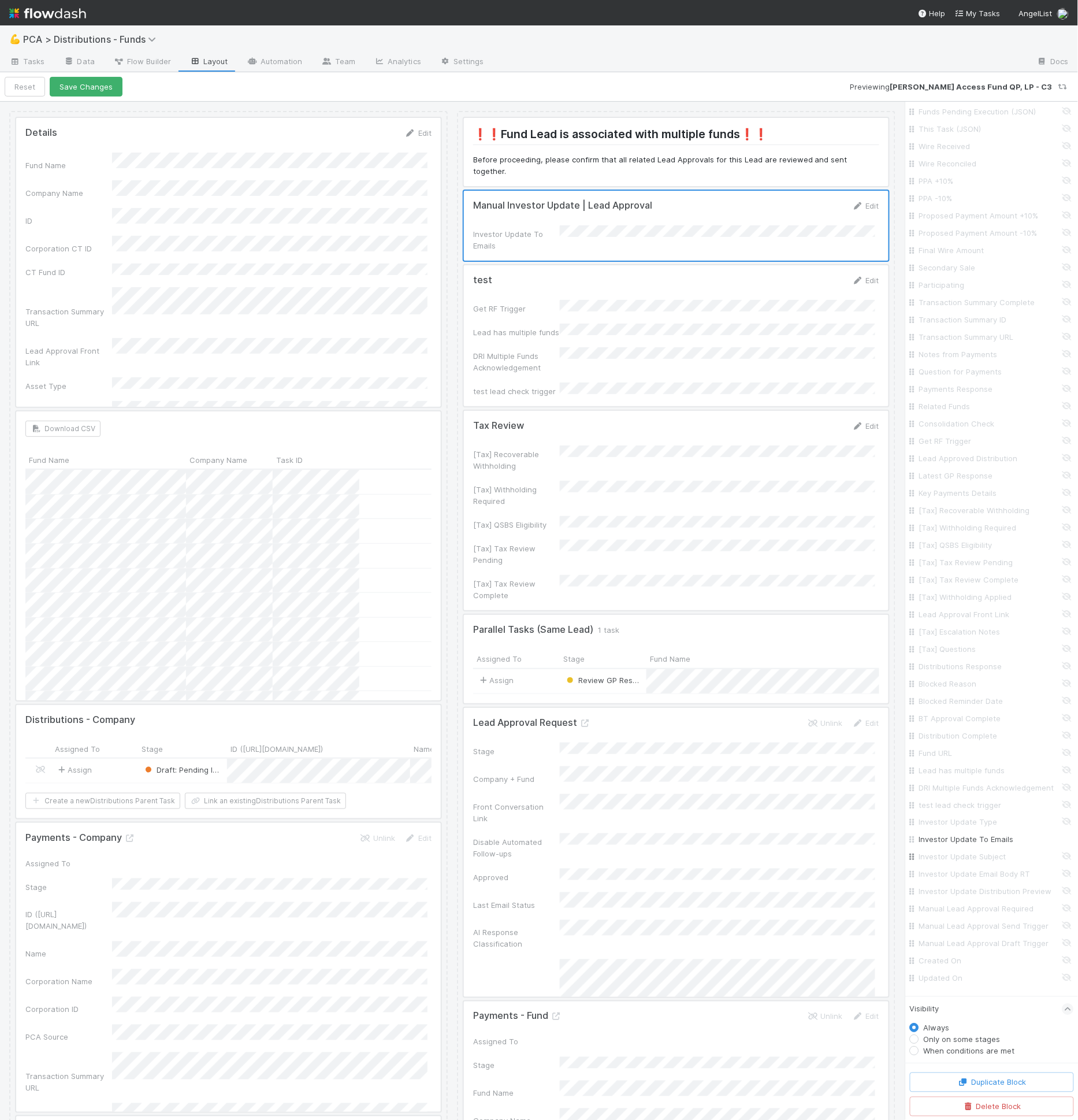
click at [975, 856] on input "Investor Update Subject" at bounding box center [995, 856] width 152 height 12
checkbox input "true"
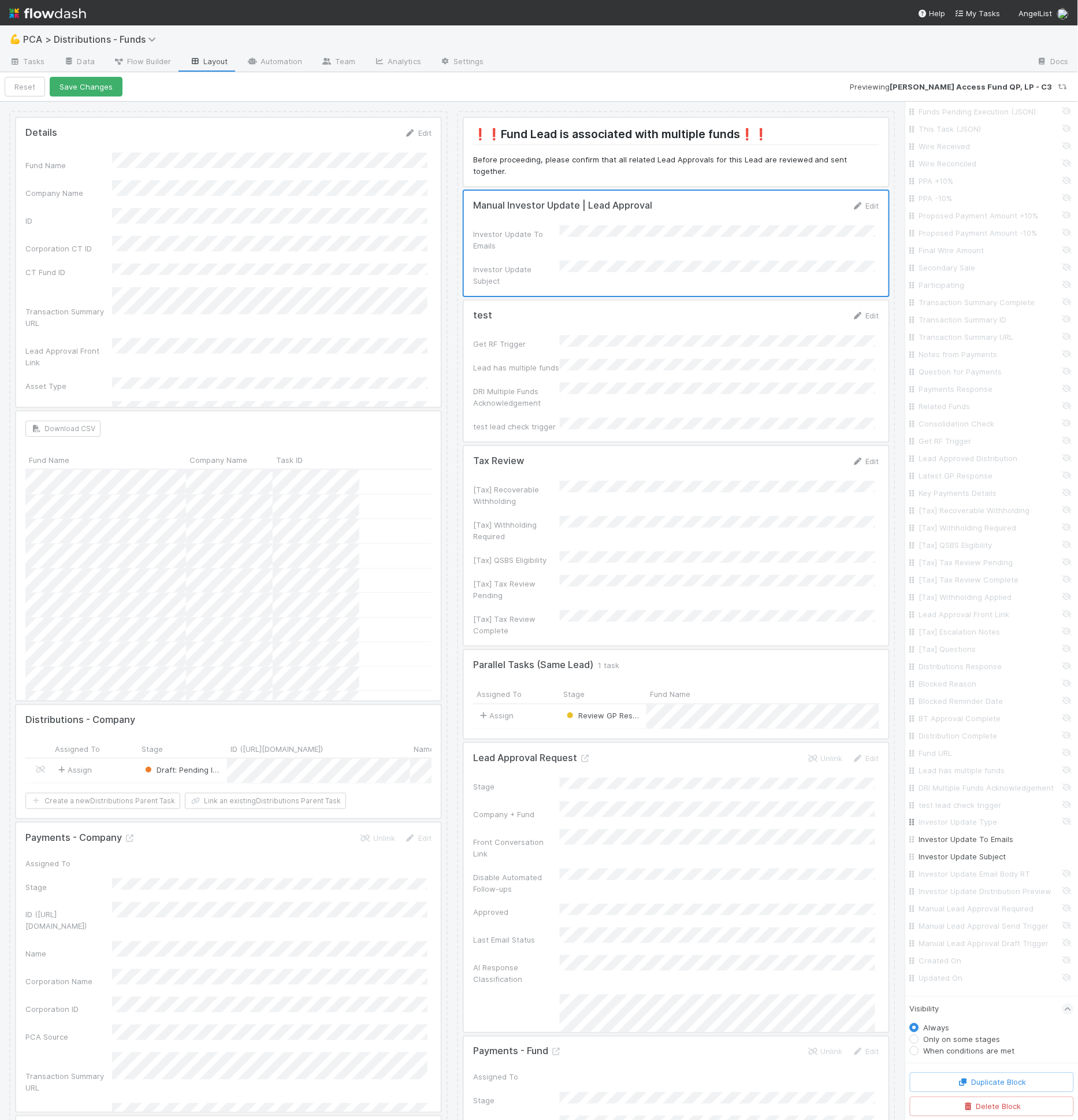
click at [978, 825] on input "Investor Update Type" at bounding box center [995, 822] width 152 height 12
checkbox input "true"
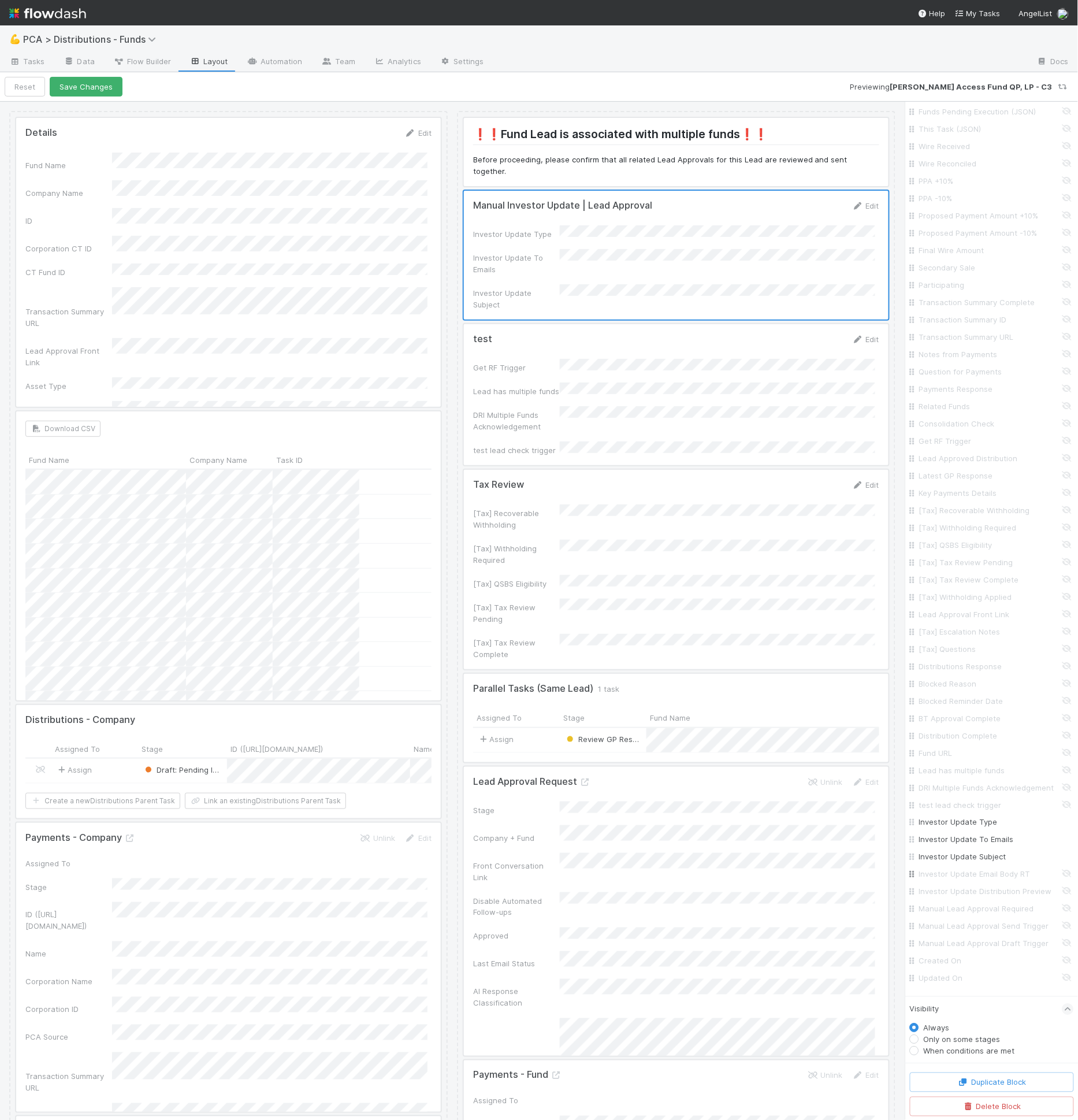
click at [968, 876] on input "Investor Update Email Body RT" at bounding box center [995, 874] width 152 height 12
checkbox input "true"
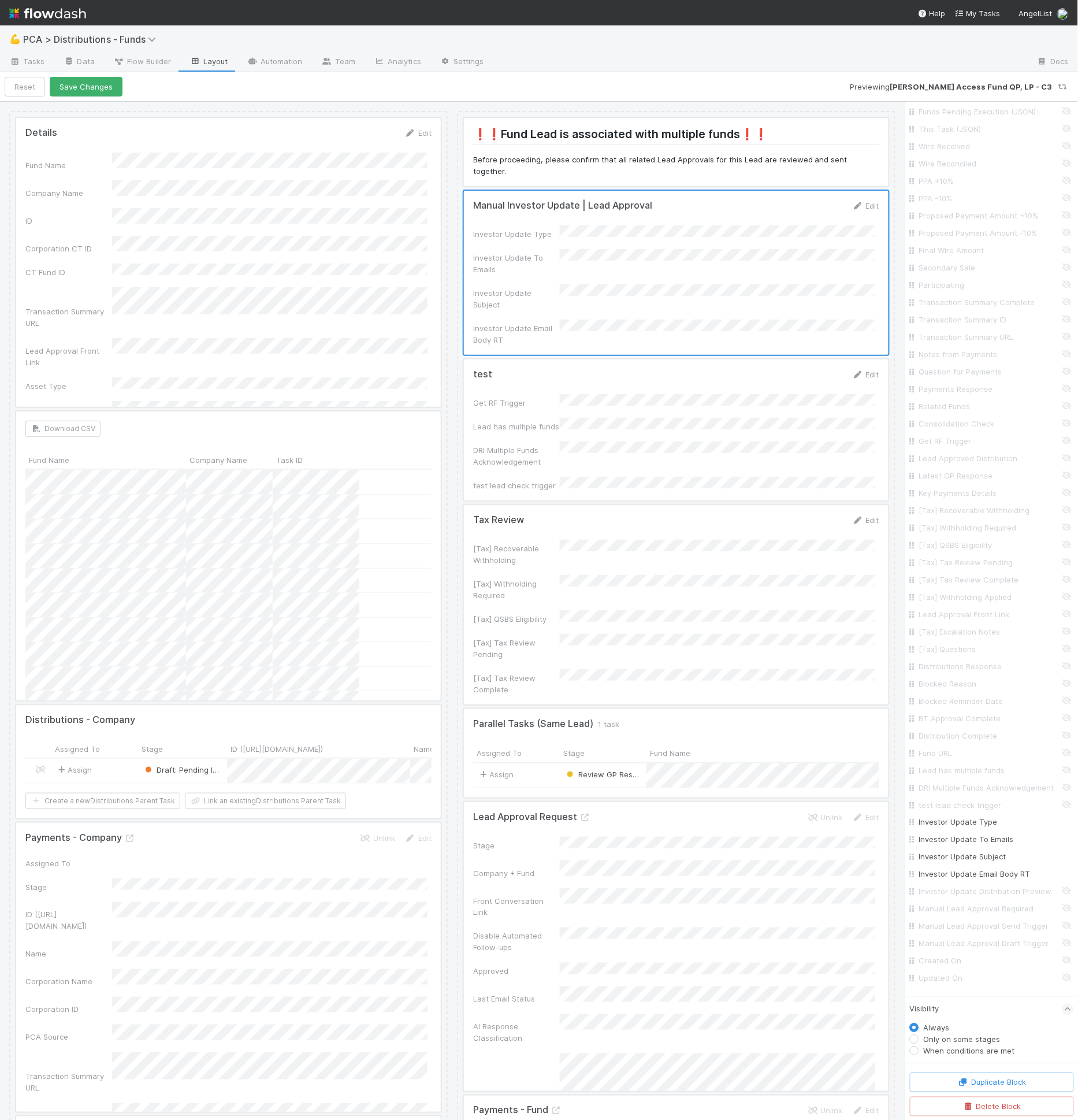
click at [975, 1050] on label "When conditions are met" at bounding box center [969, 1050] width 91 height 12
click at [920, 1050] on input "When conditions are met" at bounding box center [914, 1049] width 9 height 11
radio input "true"
radio input "false"
click at [972, 1056] on button "Add Filter" at bounding box center [991, 1047] width 164 height 17
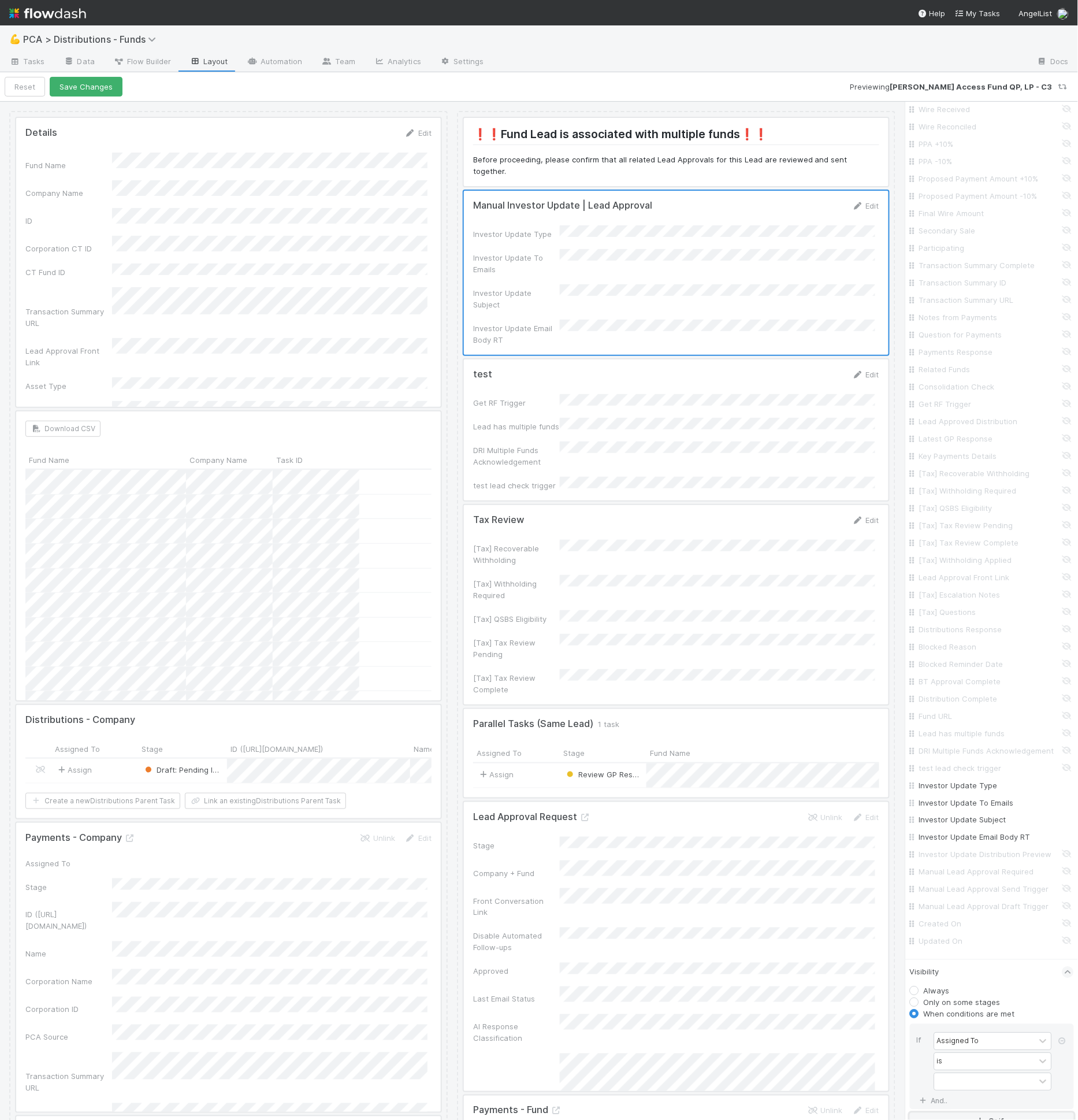
scroll to position [1023, 0]
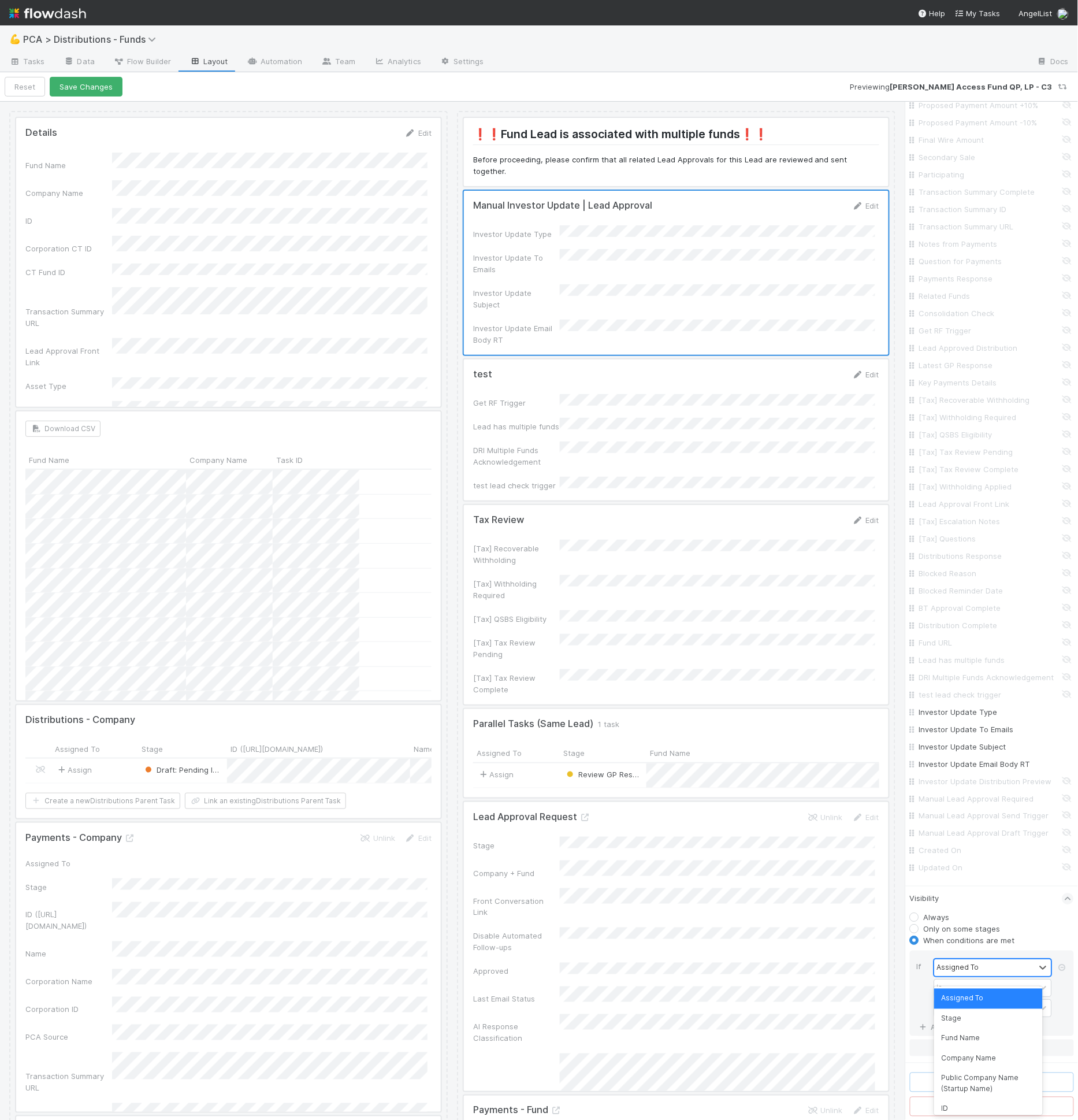
click at [985, 975] on div "Assigned To" at bounding box center [986, 967] width 100 height 17
type input "manual"
click at [997, 1034] on div "Manual Lead Approval Required" at bounding box center [988, 1033] width 108 height 30
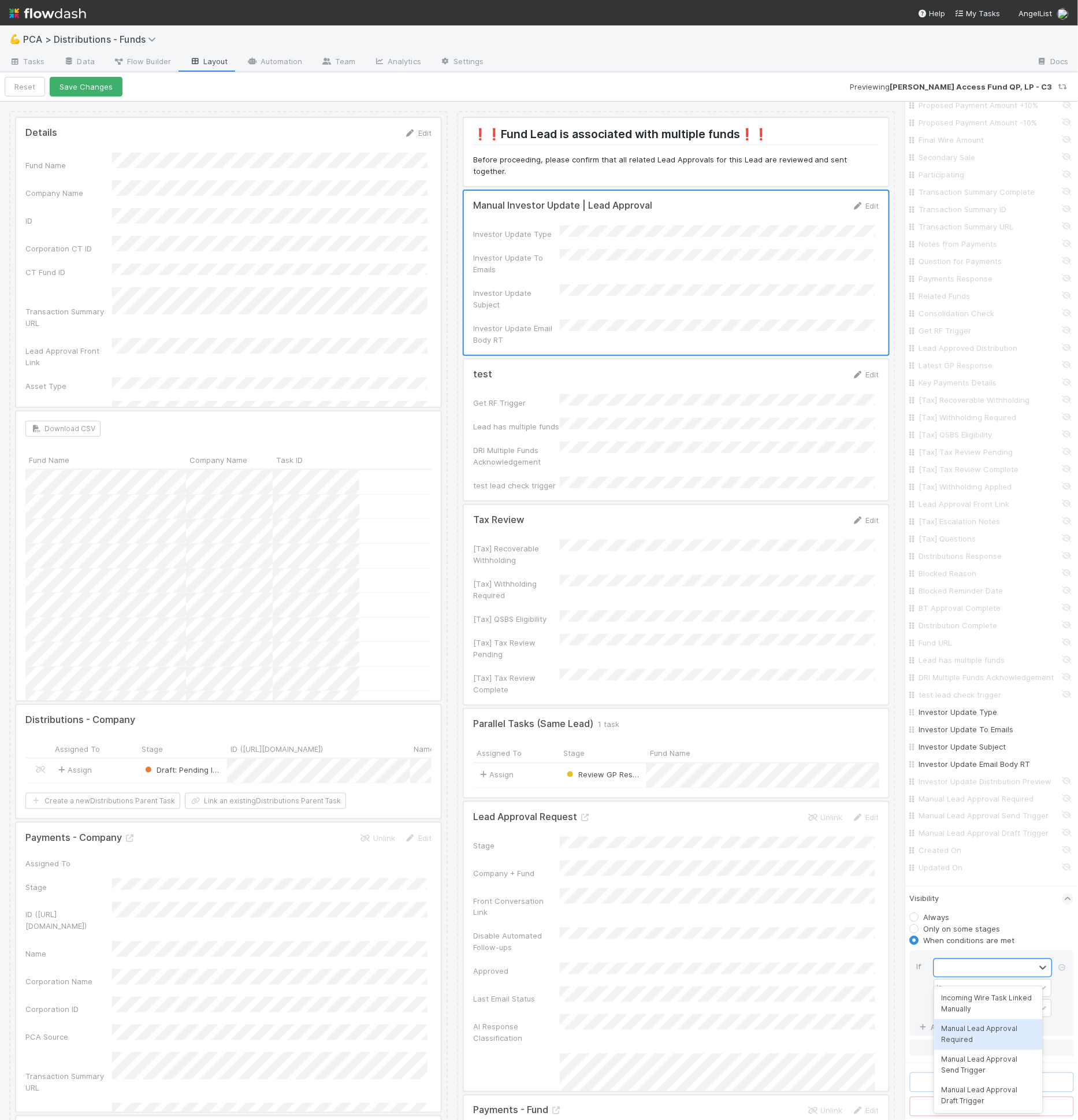
scroll to position [1021, 0]
click at [948, 1005] on label at bounding box center [948, 1005] width 0 height 0
click at [943, 1014] on input "checkbox" at bounding box center [938, 1014] width 9 height 18
checkbox input "true"
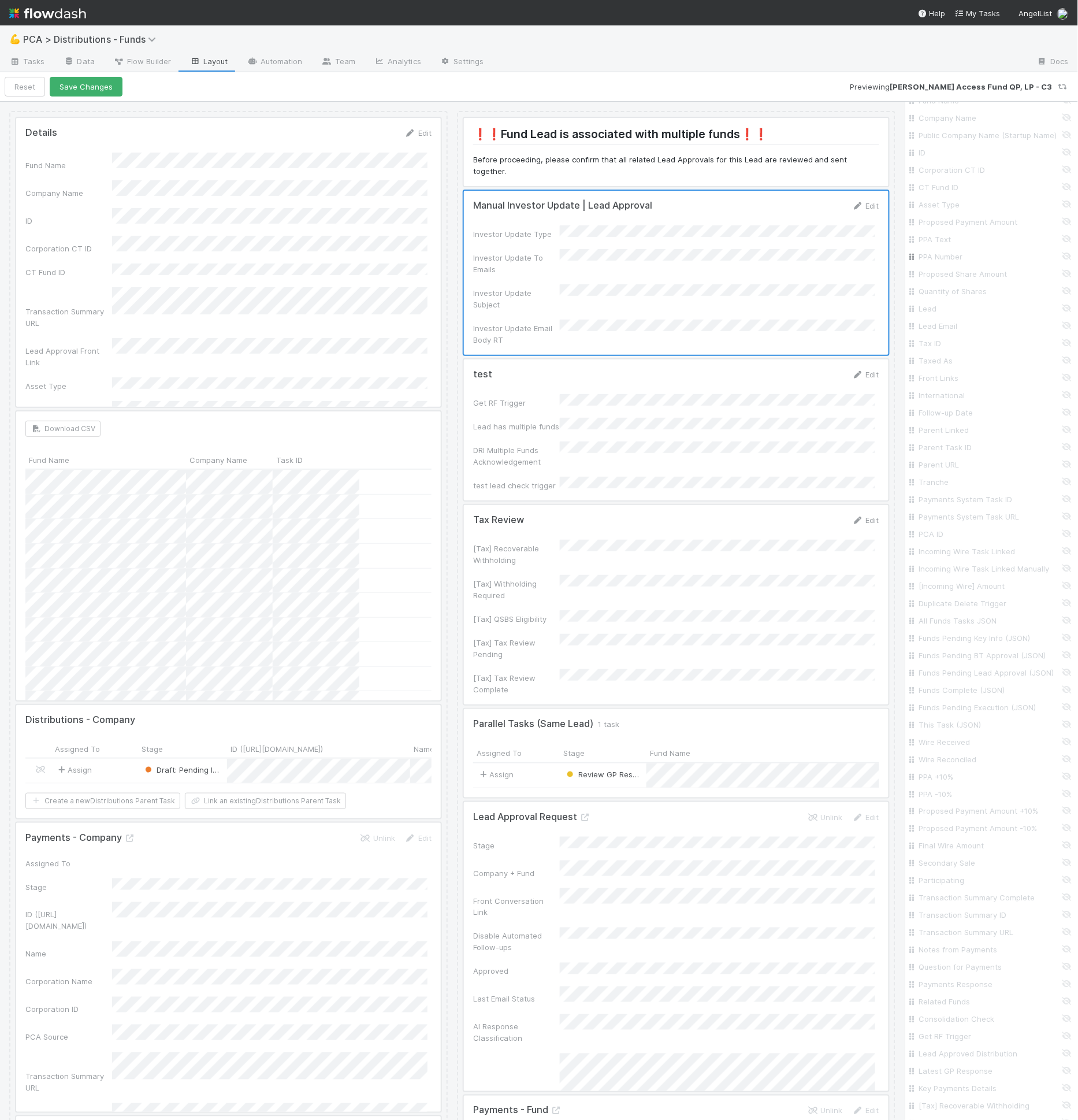
scroll to position [0, 0]
click at [914, 116] on div "Details Table (Current Record)" at bounding box center [992, 120] width 173 height 37
click at [919, 120] on icon at bounding box center [921, 117] width 12 height 9
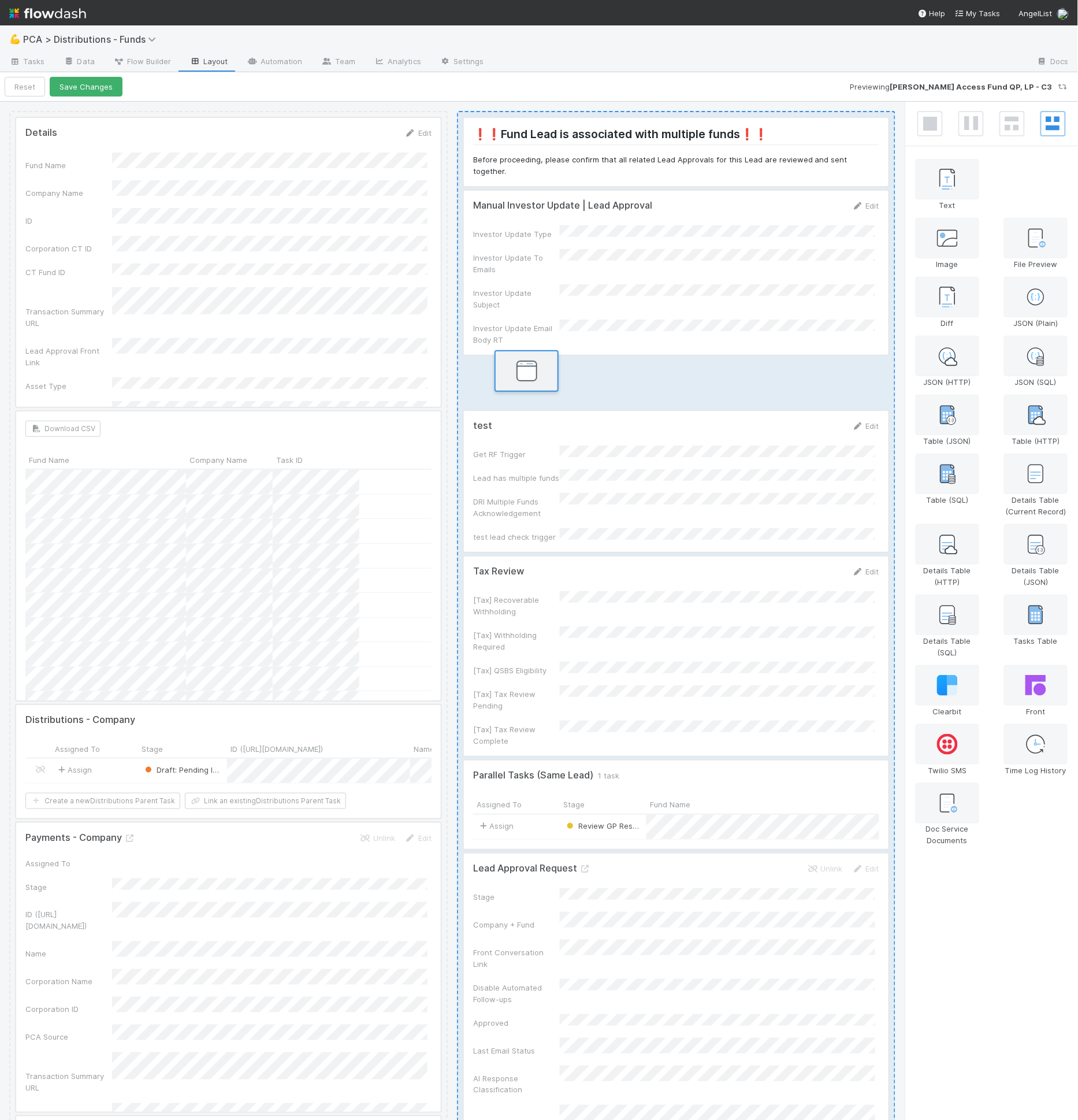
drag, startPoint x: 1037, startPoint y: 196, endPoint x: 550, endPoint y: 376, distance: 519.2
click at [550, 376] on div "Details Edit Fund Name Company Name ID Corporation CT ID CT Fund ID Transaction…" at bounding box center [539, 611] width 1078 height 1019
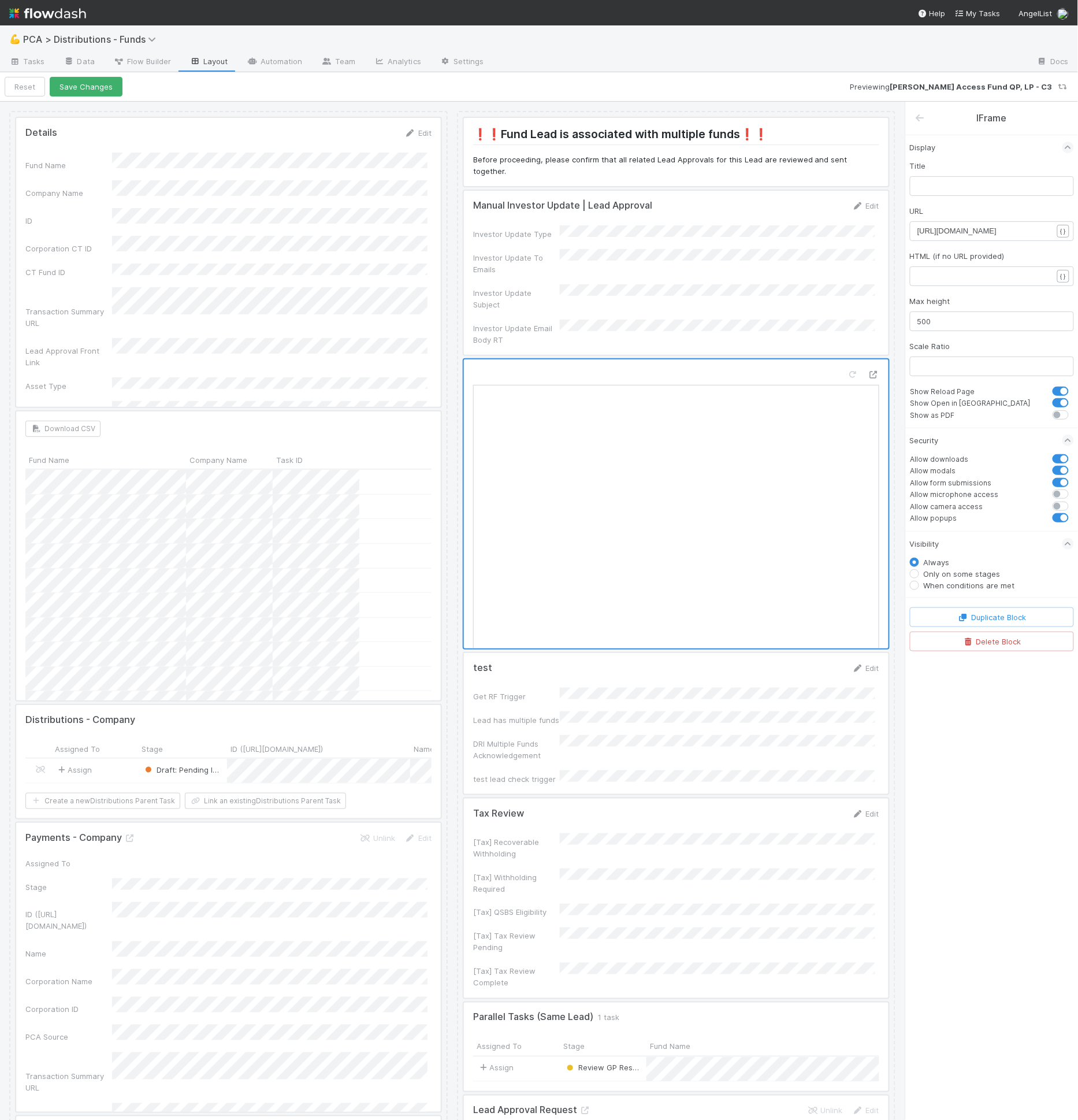
click at [583, 720] on div at bounding box center [677, 723] width 425 height 141
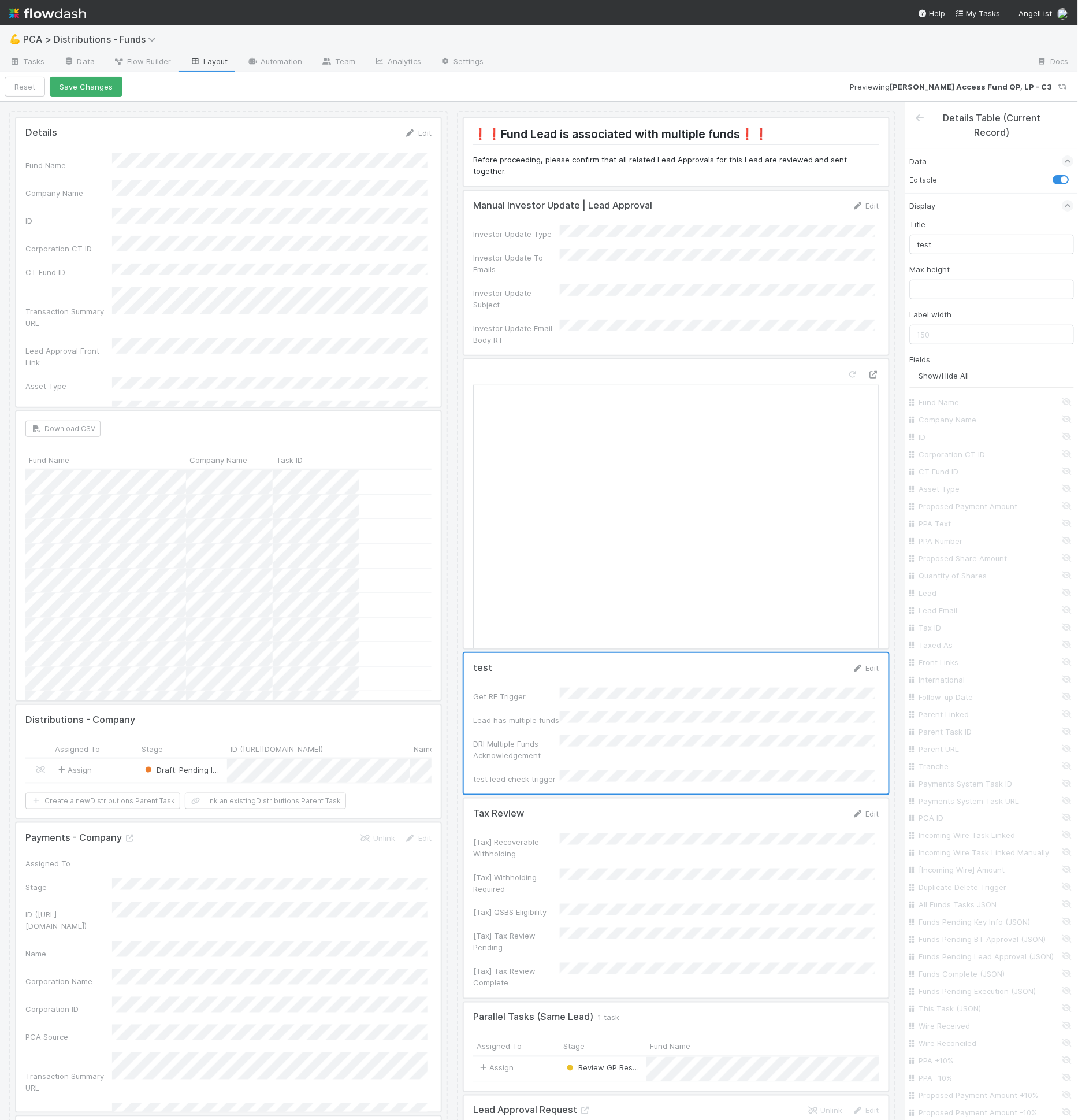
click at [737, 486] on div at bounding box center [677, 503] width 425 height 289
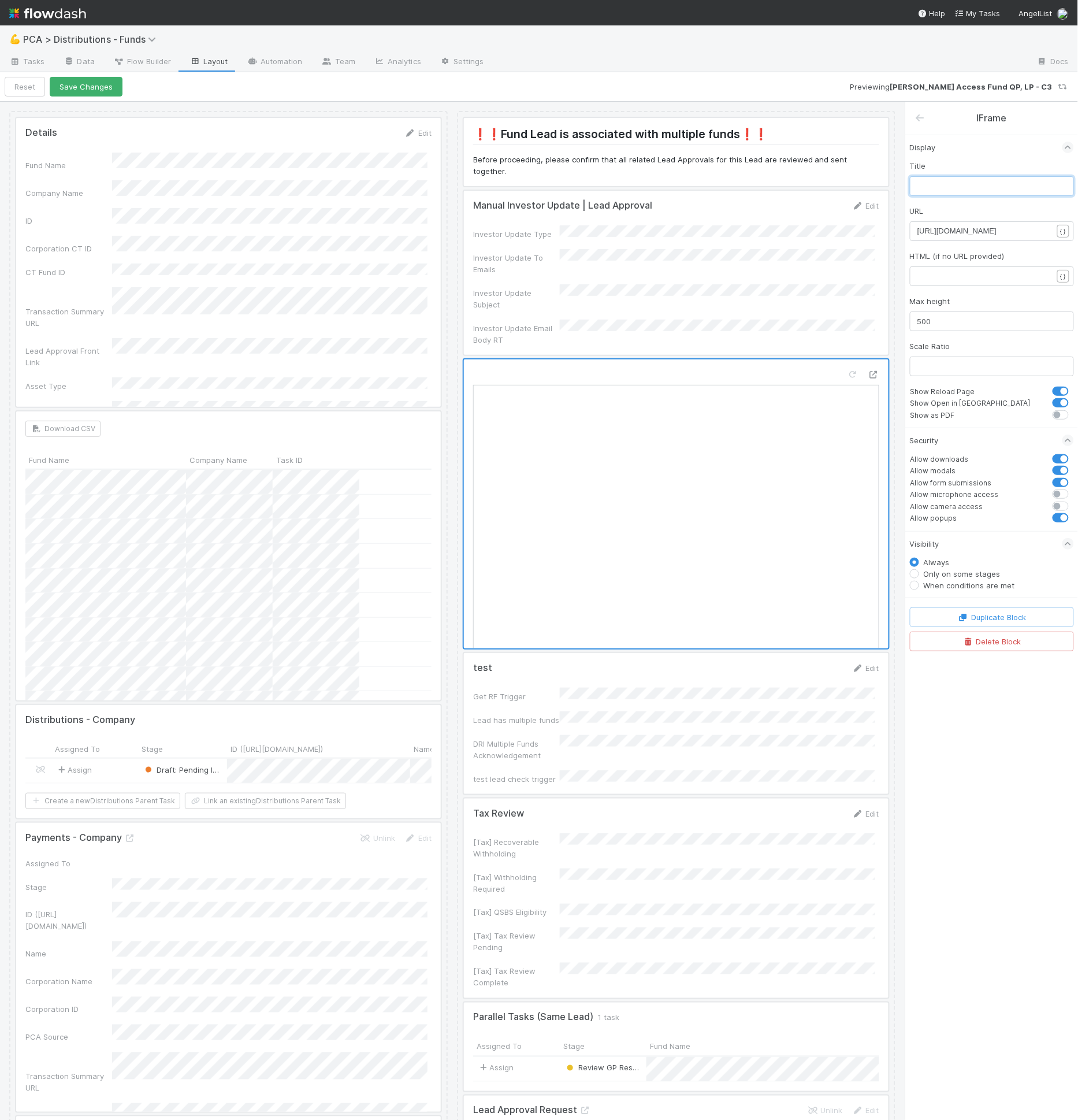
click at [1005, 187] on input "text" at bounding box center [991, 186] width 164 height 20
type input "E"
click at [538, 208] on div at bounding box center [677, 272] width 425 height 164
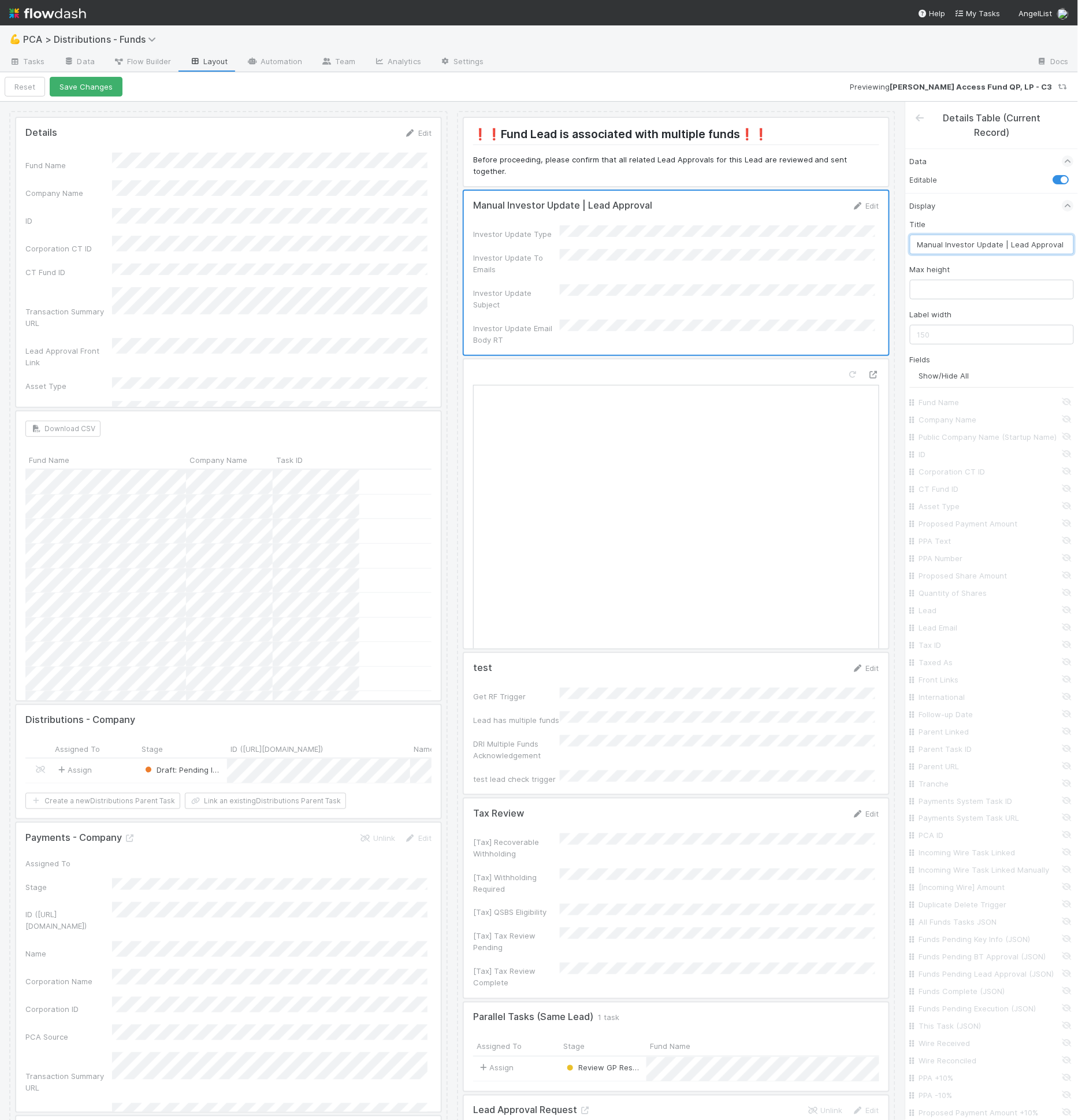
click at [959, 243] on input "Manual Investor Update | Lead Approval" at bounding box center [991, 245] width 164 height 20
drag, startPoint x: 982, startPoint y: 241, endPoint x: 1077, endPoint y: 241, distance: 95.0
click at [1078, 241] on div "Details Table (Current Record) Data Editable Display Title Manual Investor Upda…" at bounding box center [992, 611] width 173 height 1019
click at [985, 239] on input "Manual Investor Update | Lead Approval" at bounding box center [991, 245] width 164 height 20
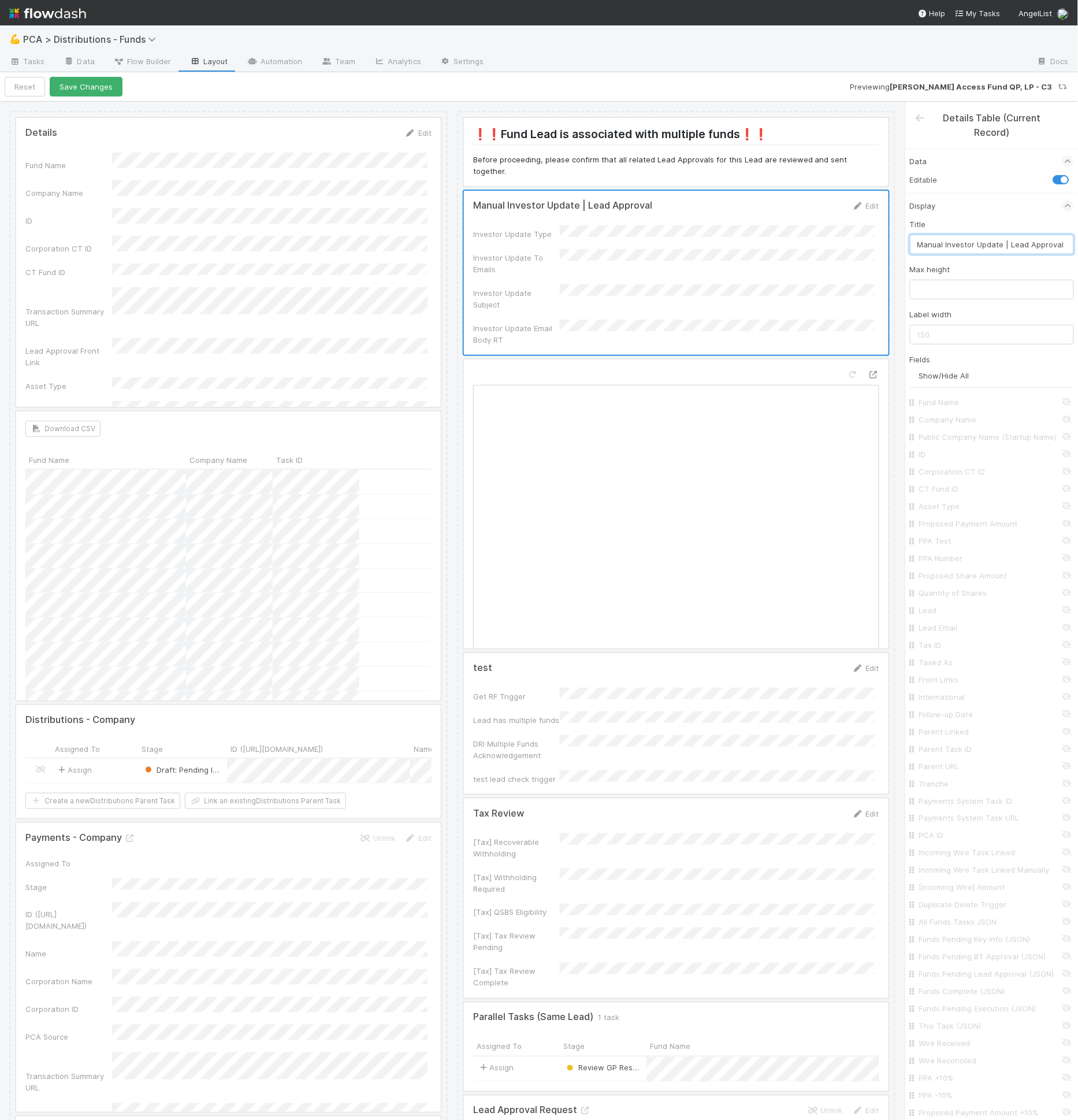
drag, startPoint x: 945, startPoint y: 243, endPoint x: 1078, endPoint y: 243, distance: 133.0
click at [1078, 243] on div "Details Table (Current Record) Data Editable Display Title Manual Investor Upda…" at bounding box center [992, 611] width 173 height 1019
click at [580, 361] on div at bounding box center [677, 503] width 425 height 289
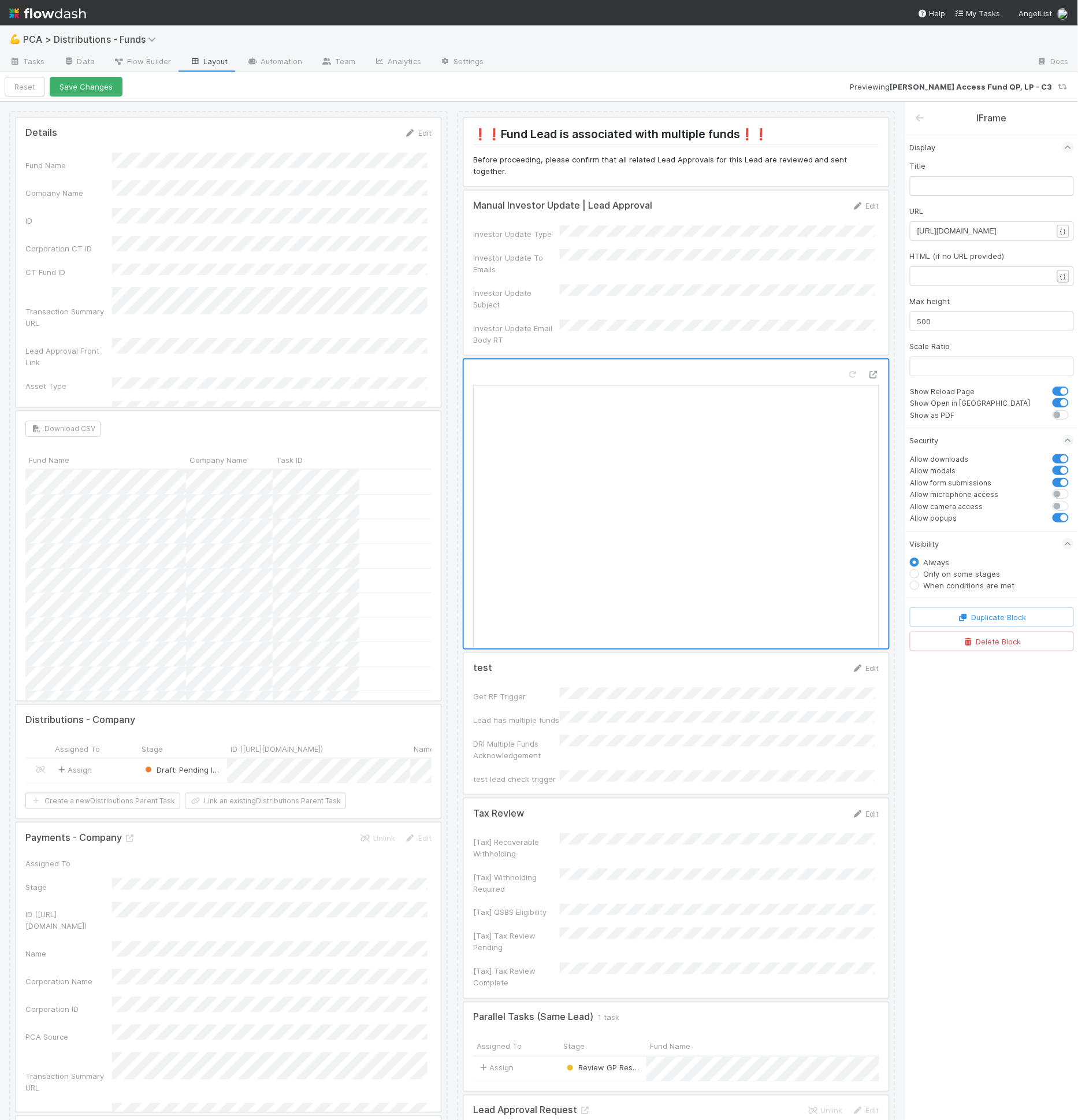
click at [940, 198] on div "Title URL xxxxxxxxxx https://example.com { } HTML (if no URL provided) ​ { } Ma…" at bounding box center [991, 294] width 164 height 267
click at [953, 178] on input "text" at bounding box center [991, 186] width 164 height 20
paste input "Investor Update | Lead Approval"
type input "Investor Update | Lead Approval - Preview"
click at [941, 240] on div "Title Investor Update | Lead Approval - Preview URL xxxxxxxxxx https://example.…" at bounding box center [991, 294] width 164 height 267
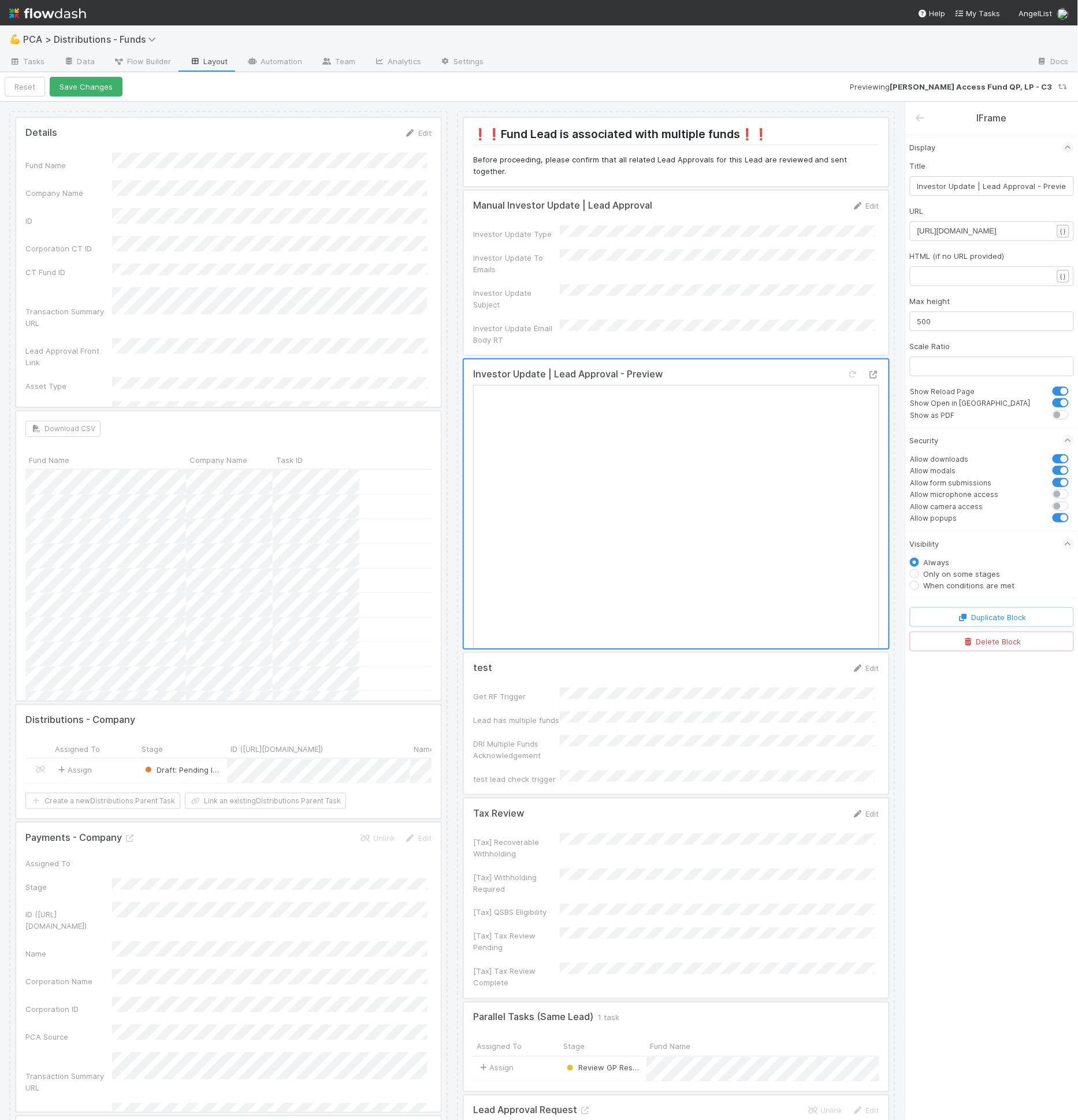
scroll to position [0, 0]
click at [941, 221] on div "xxxxxxxxxx https://example.com" at bounding box center [991, 231] width 164 height 20
click at [943, 225] on pre "https://example.com" at bounding box center [989, 231] width 145 height 12
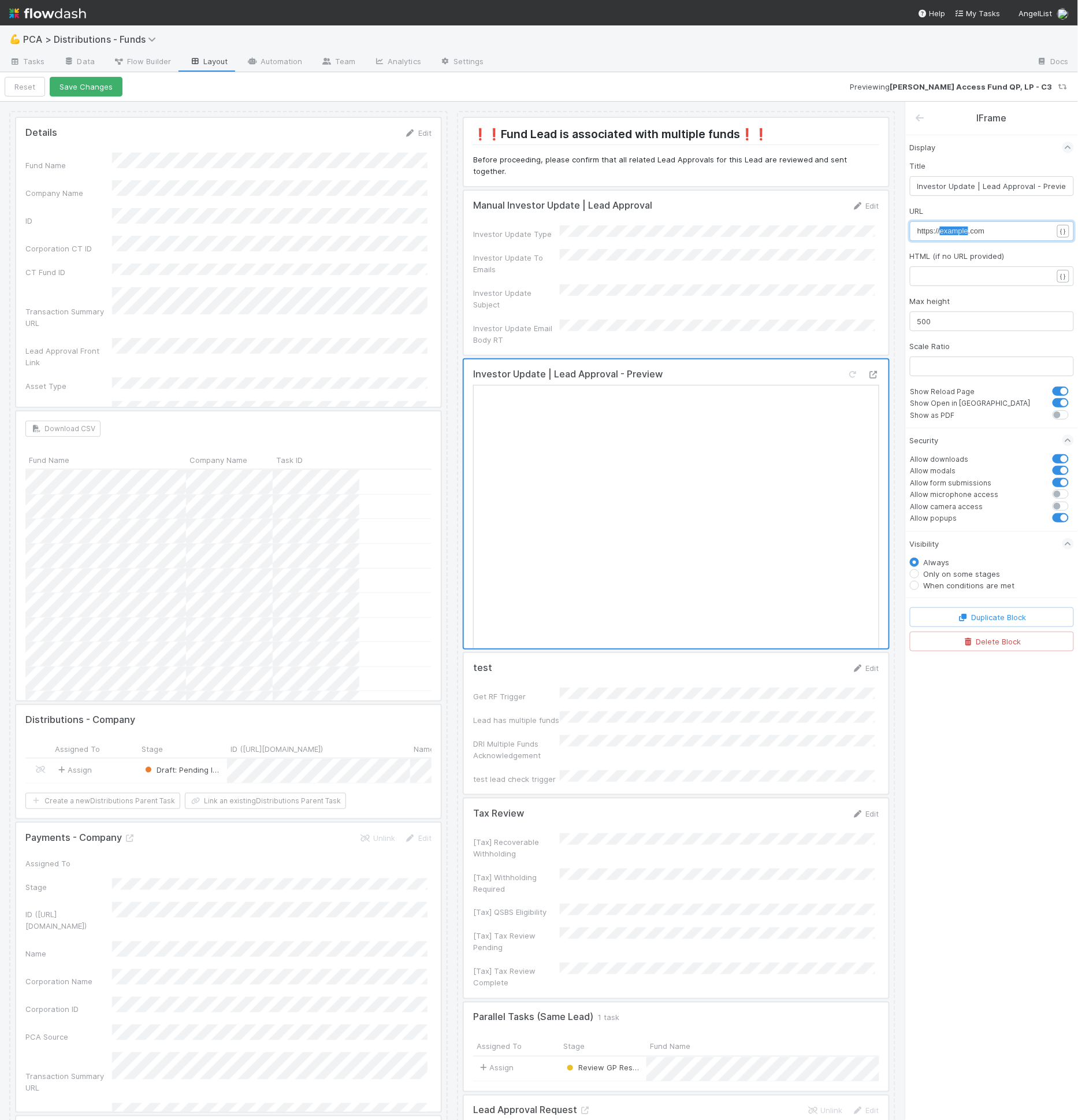
type textarea "https://example.com"
click at [945, 272] on pre "​" at bounding box center [989, 276] width 145 height 12
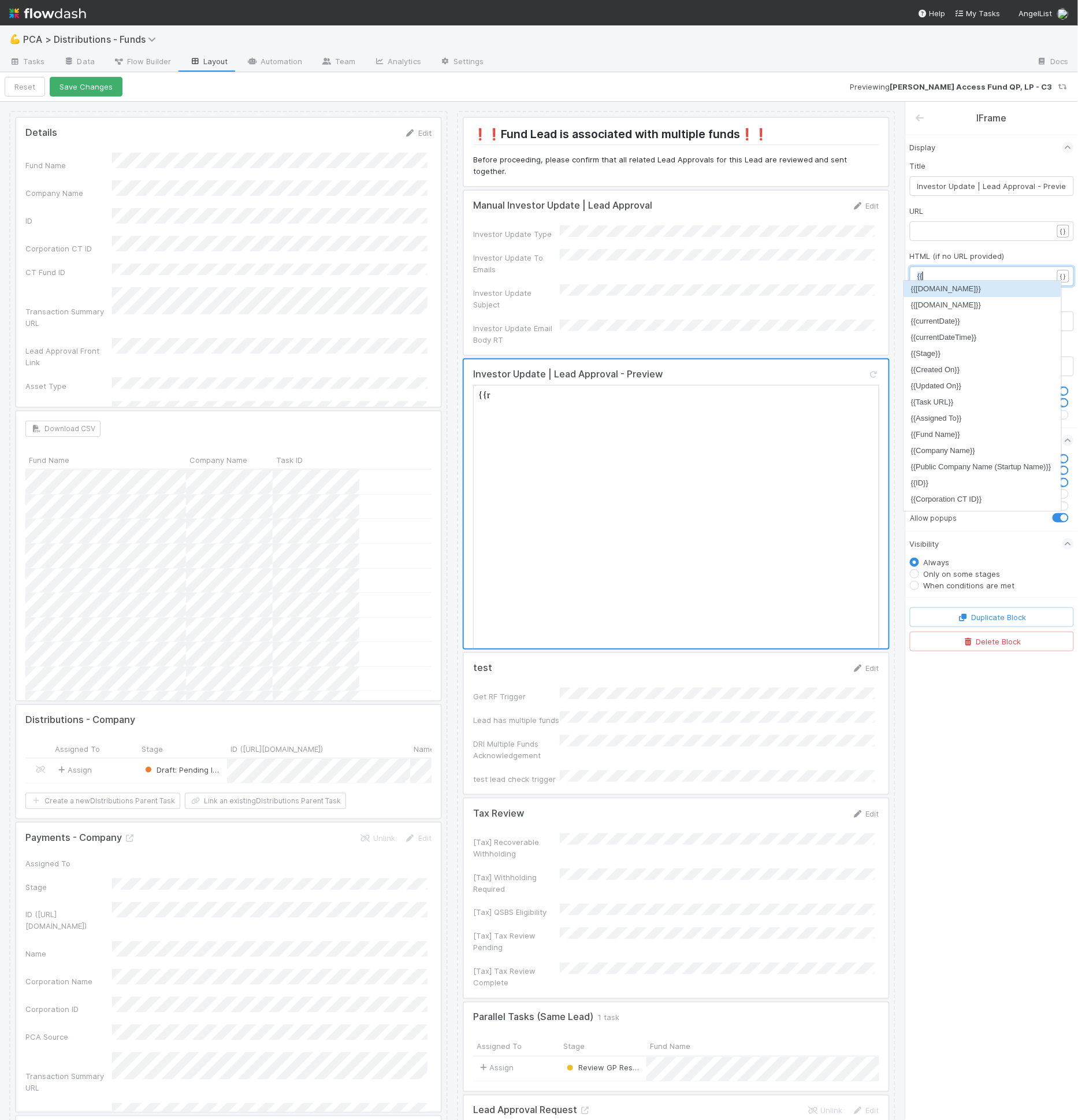
scroll to position [0, 0]
type textarea "{{rt"
type textarea "t"
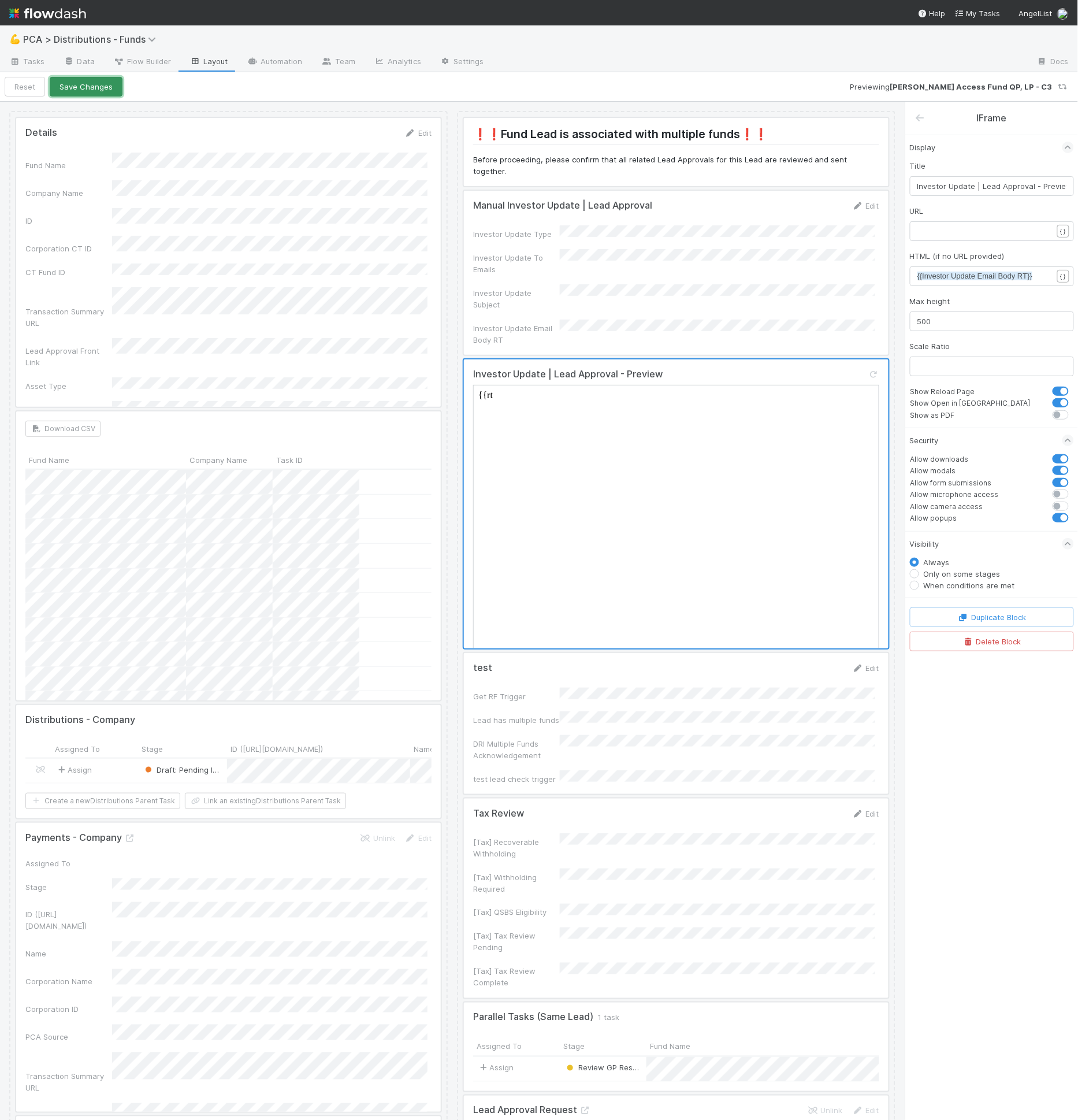
click at [112, 82] on button "Save Changes" at bounding box center [87, 87] width 73 height 20
click at [84, 65] on link "Data" at bounding box center [79, 62] width 50 height 19
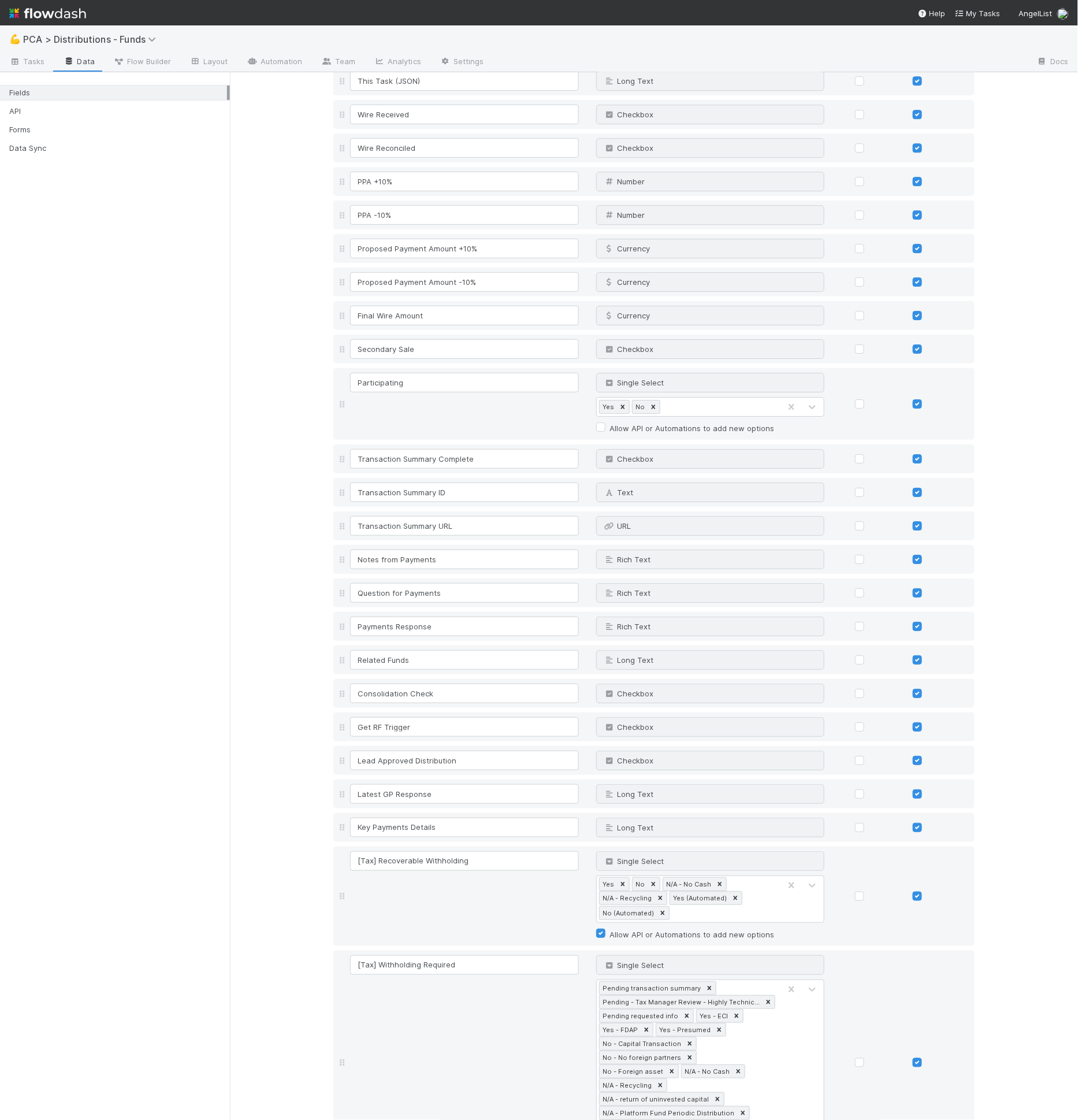
scroll to position [2682, 0]
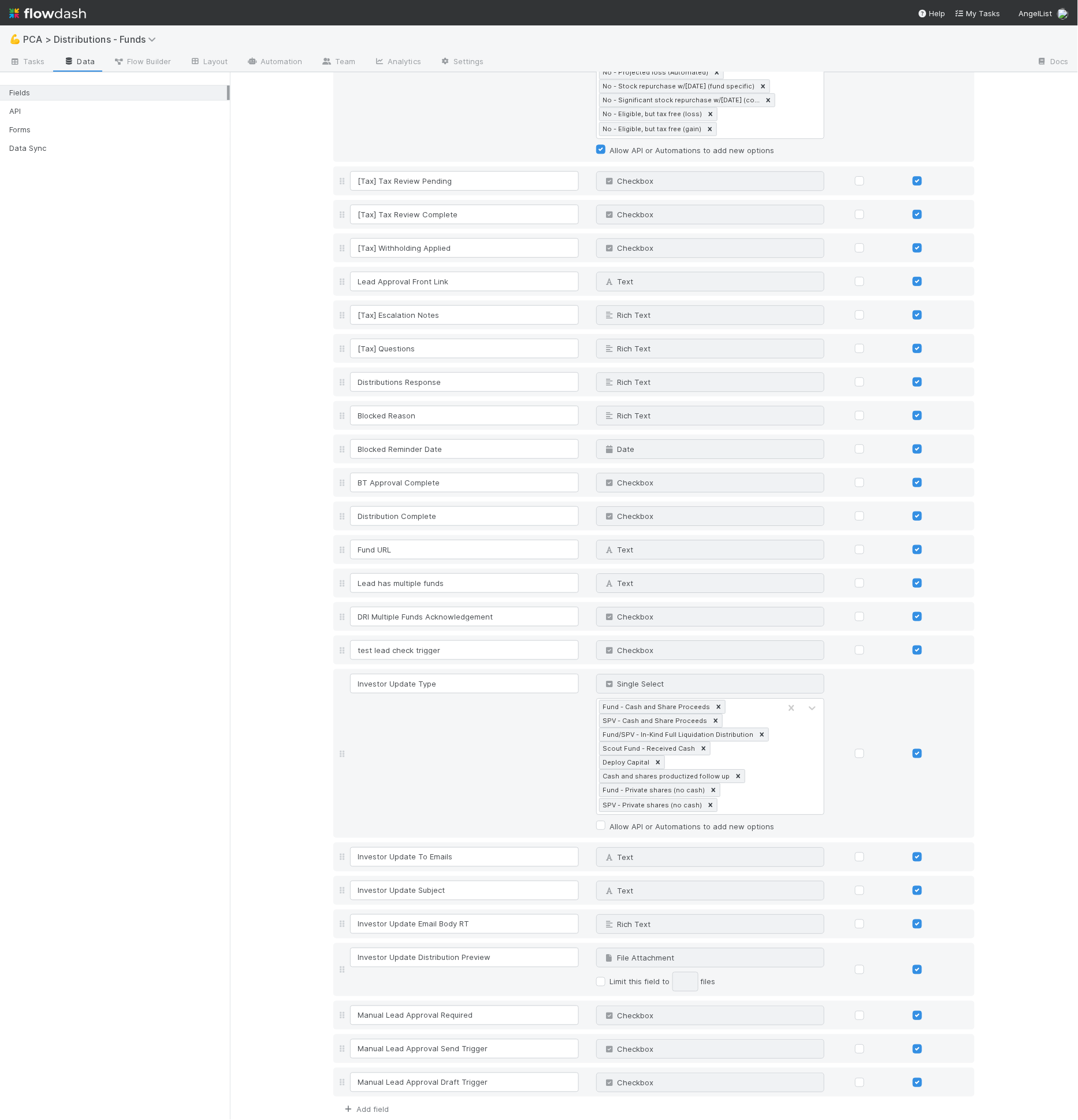
click at [364, 1104] on link "Add field" at bounding box center [365, 1108] width 46 height 9
type input "F"
click at [395, 914] on input "Investor Update Email Body RT" at bounding box center [464, 923] width 229 height 20
drag, startPoint x: 386, startPoint y: 890, endPoint x: 520, endPoint y: 897, distance: 134.2
click at [520, 914] on input "Investor Update Email Body RT" at bounding box center [464, 923] width 229 height 20
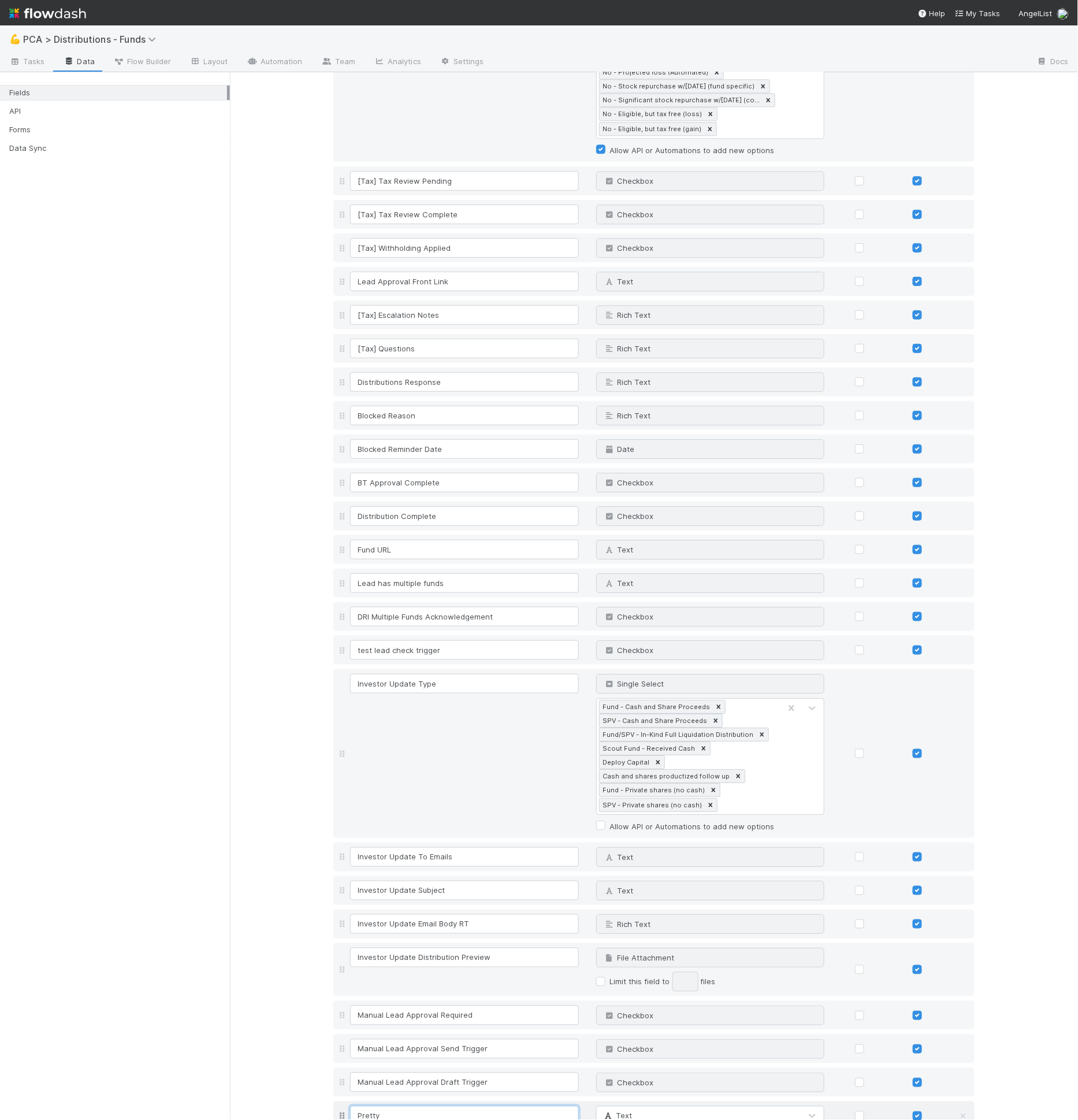
click at [403, 1106] on input "Pretty" at bounding box center [464, 1116] width 229 height 20
paste input "Update Email Body RT"
type input "Pretty Update Email Body RT"
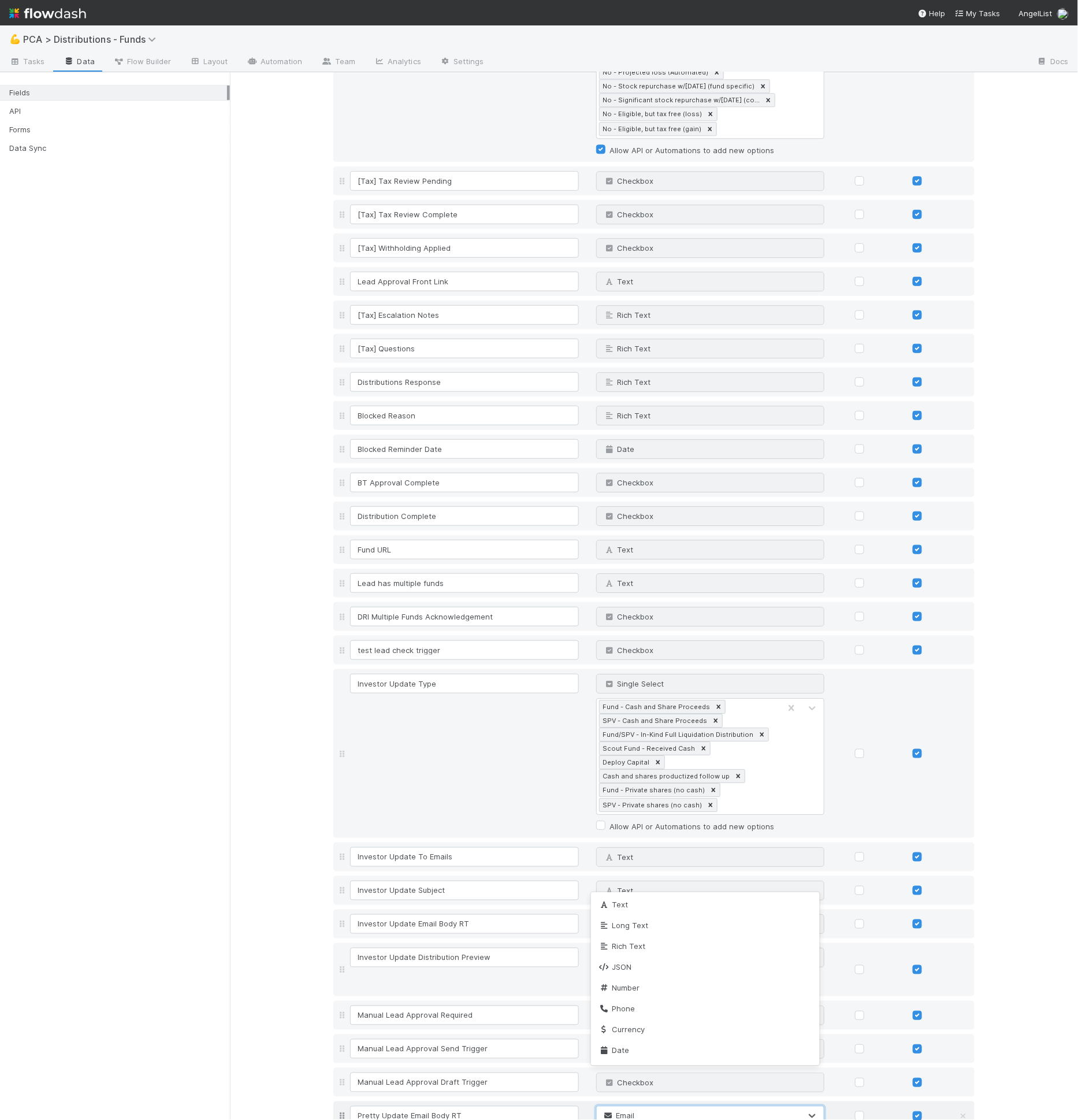
click at [624, 1111] on span "Email" at bounding box center [619, 1115] width 32 height 9
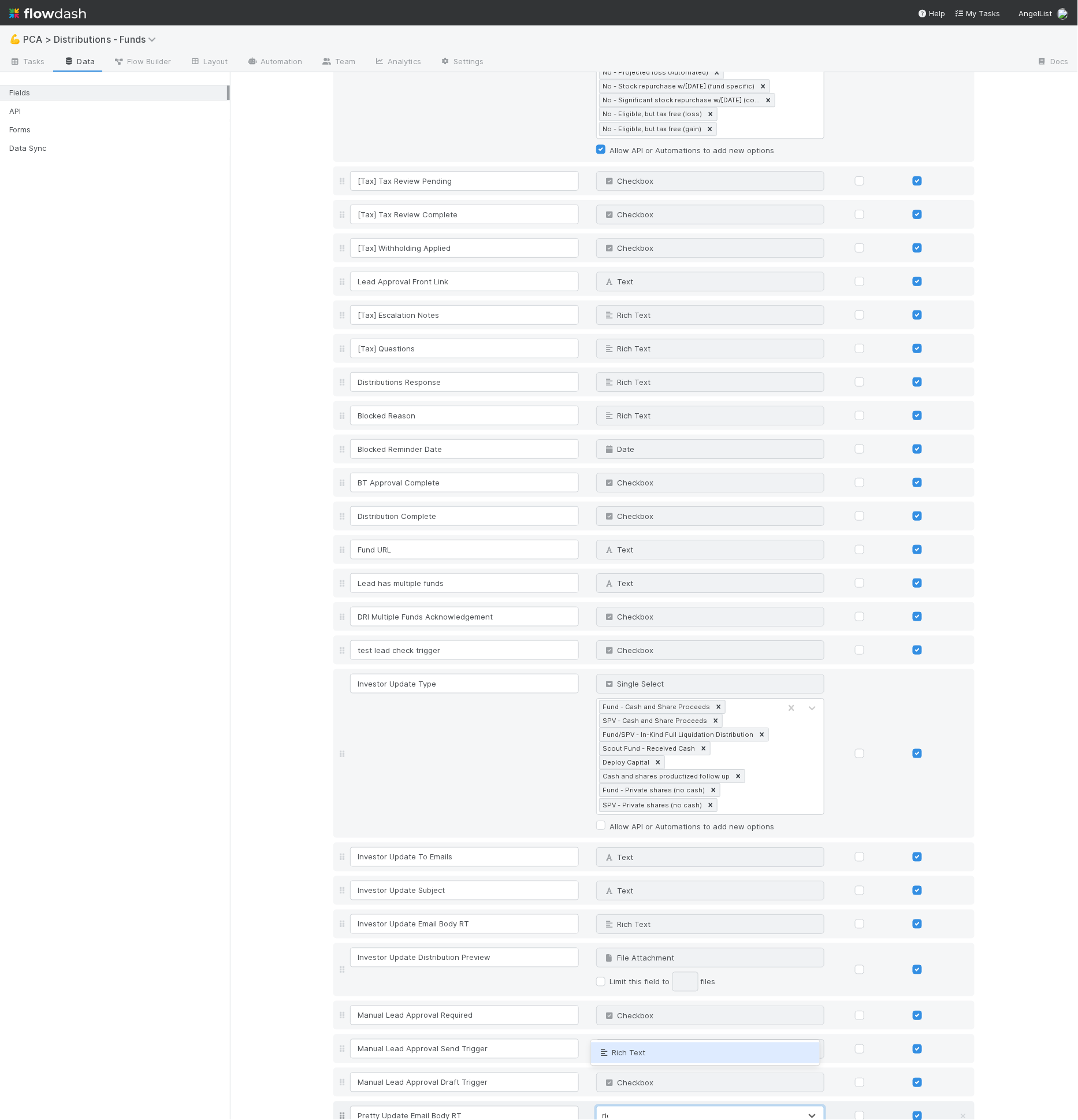
type input "rich"
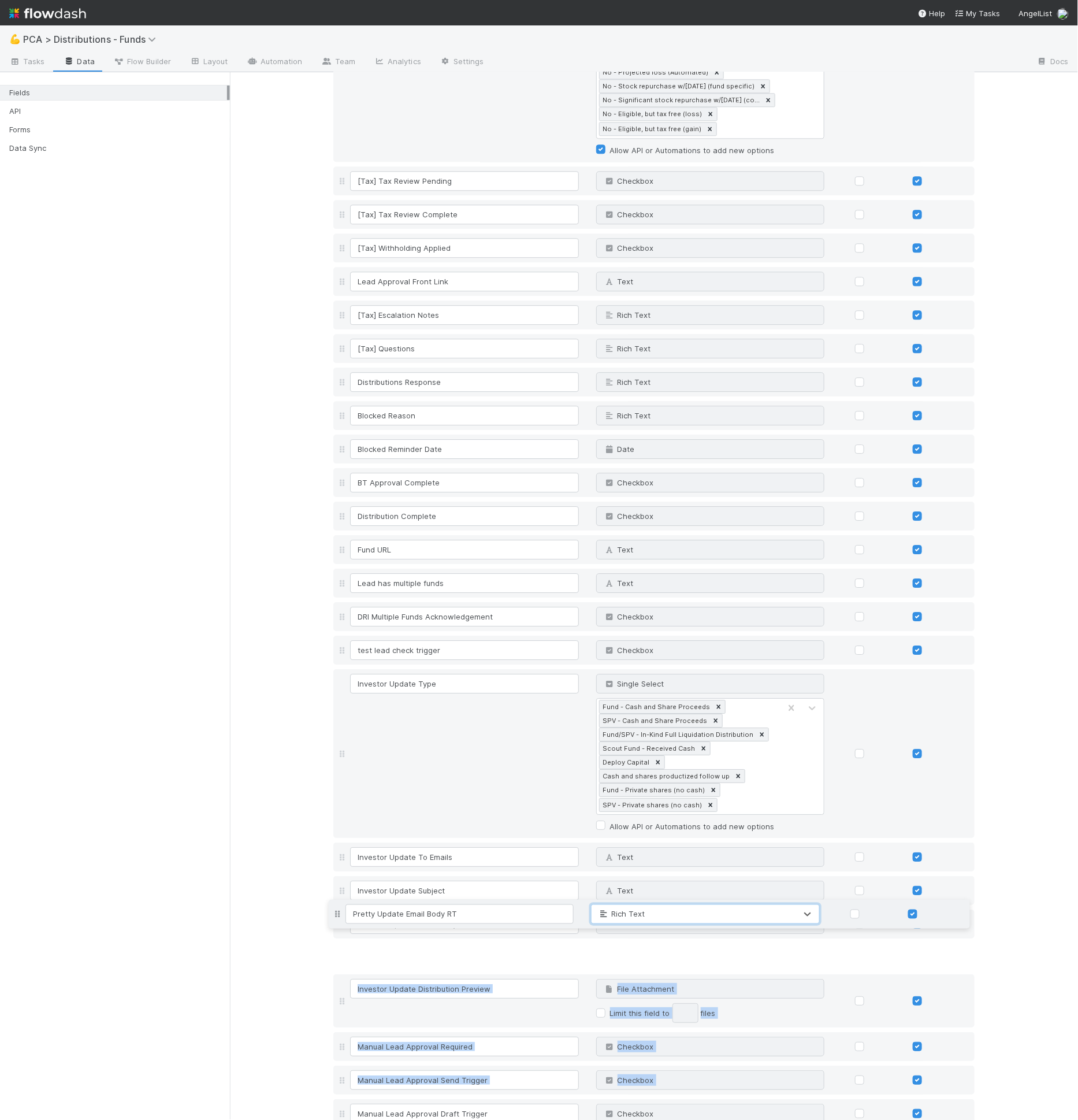
drag, startPoint x: 341, startPoint y: 1082, endPoint x: 357, endPoint y: 916, distance: 166.8
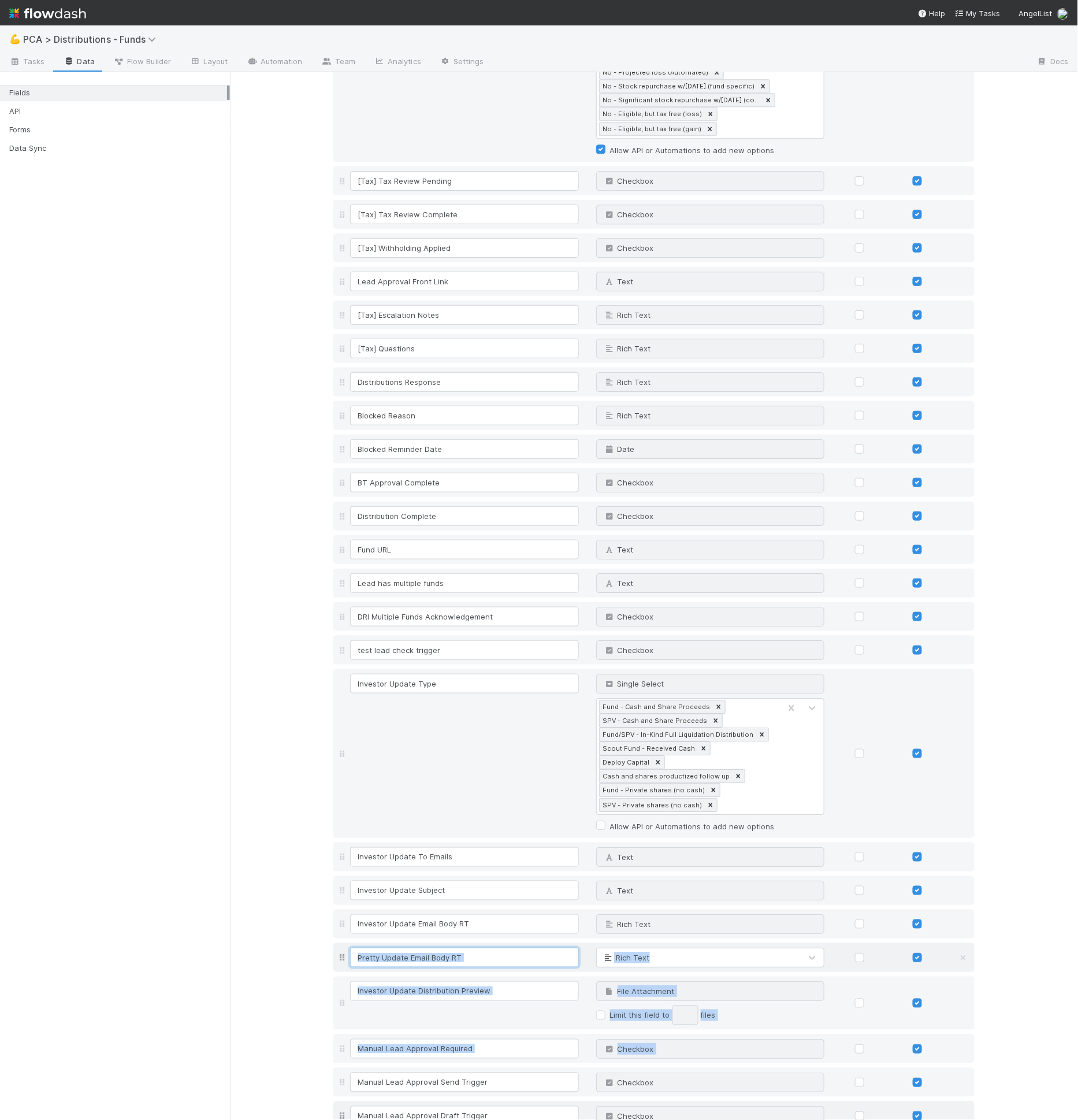
click at [506, 948] on input "Pretty Update Email Body RT" at bounding box center [464, 958] width 229 height 20
click at [505, 948] on input "Pretty Update Email Body RT" at bounding box center [464, 958] width 229 height 20
type input "Pretty Update Email Body LT"
click at [639, 948] on div "Email" at bounding box center [699, 957] width 205 height 19
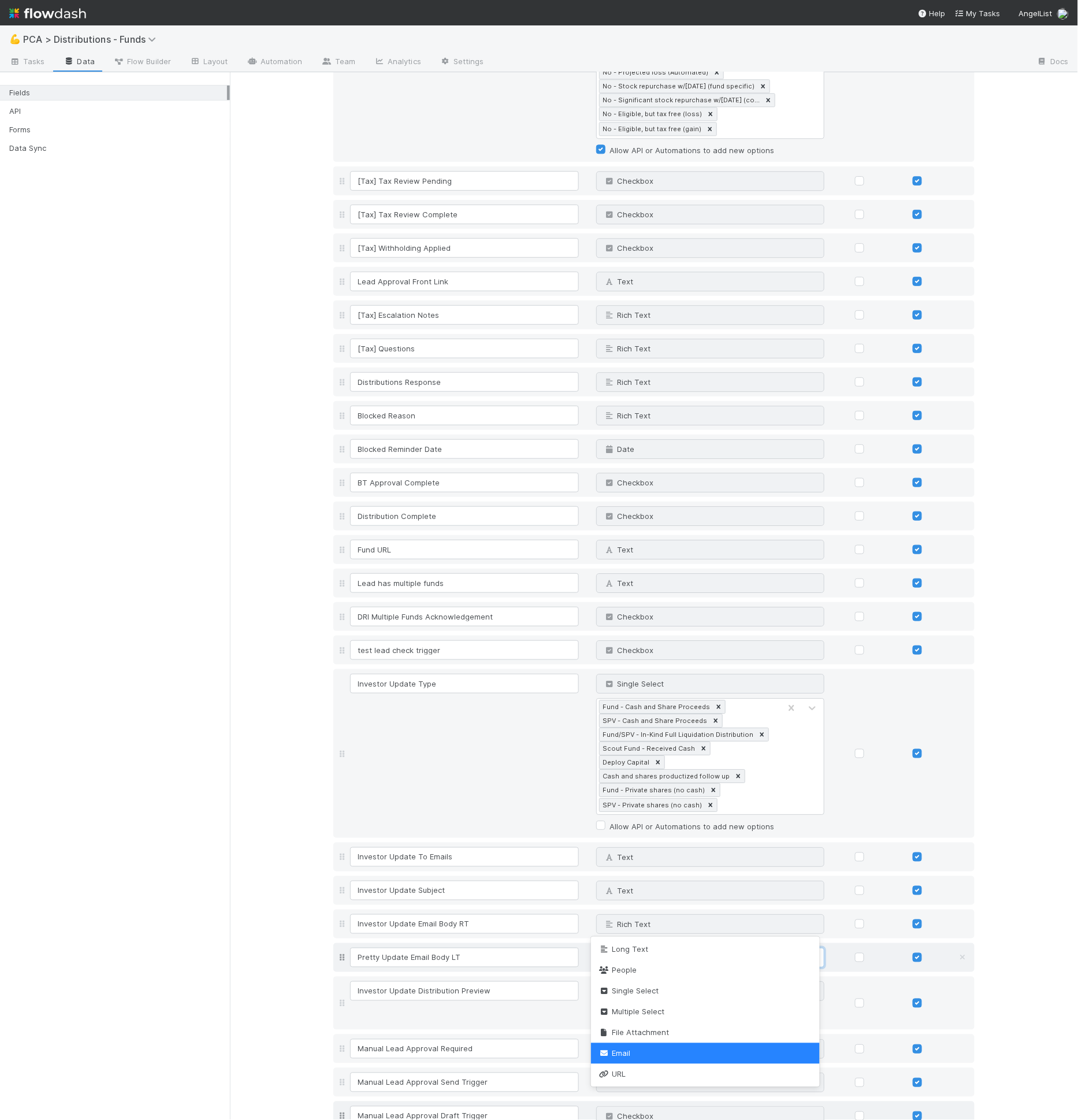
type input "long"
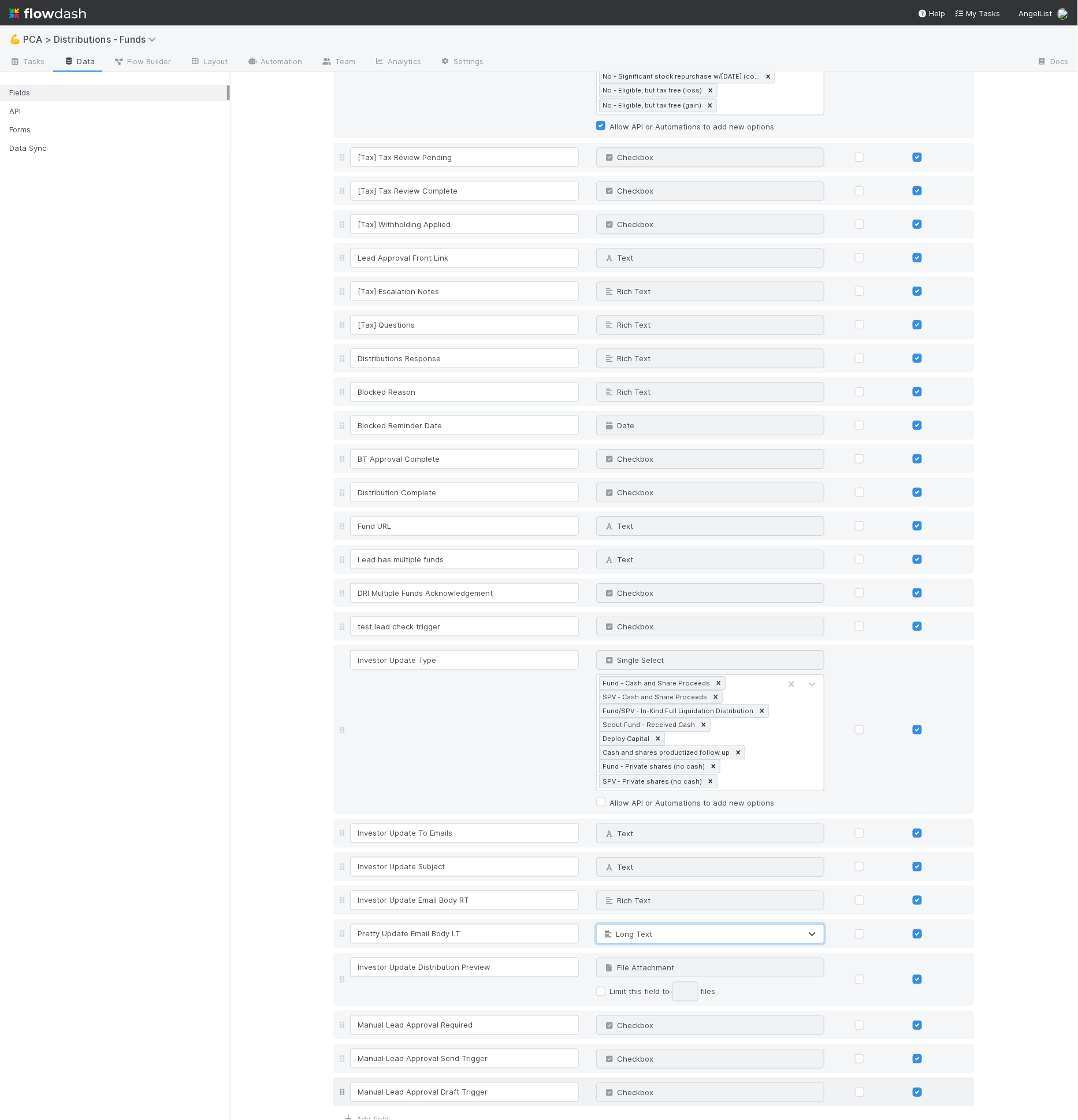
scroll to position [2715, 0]
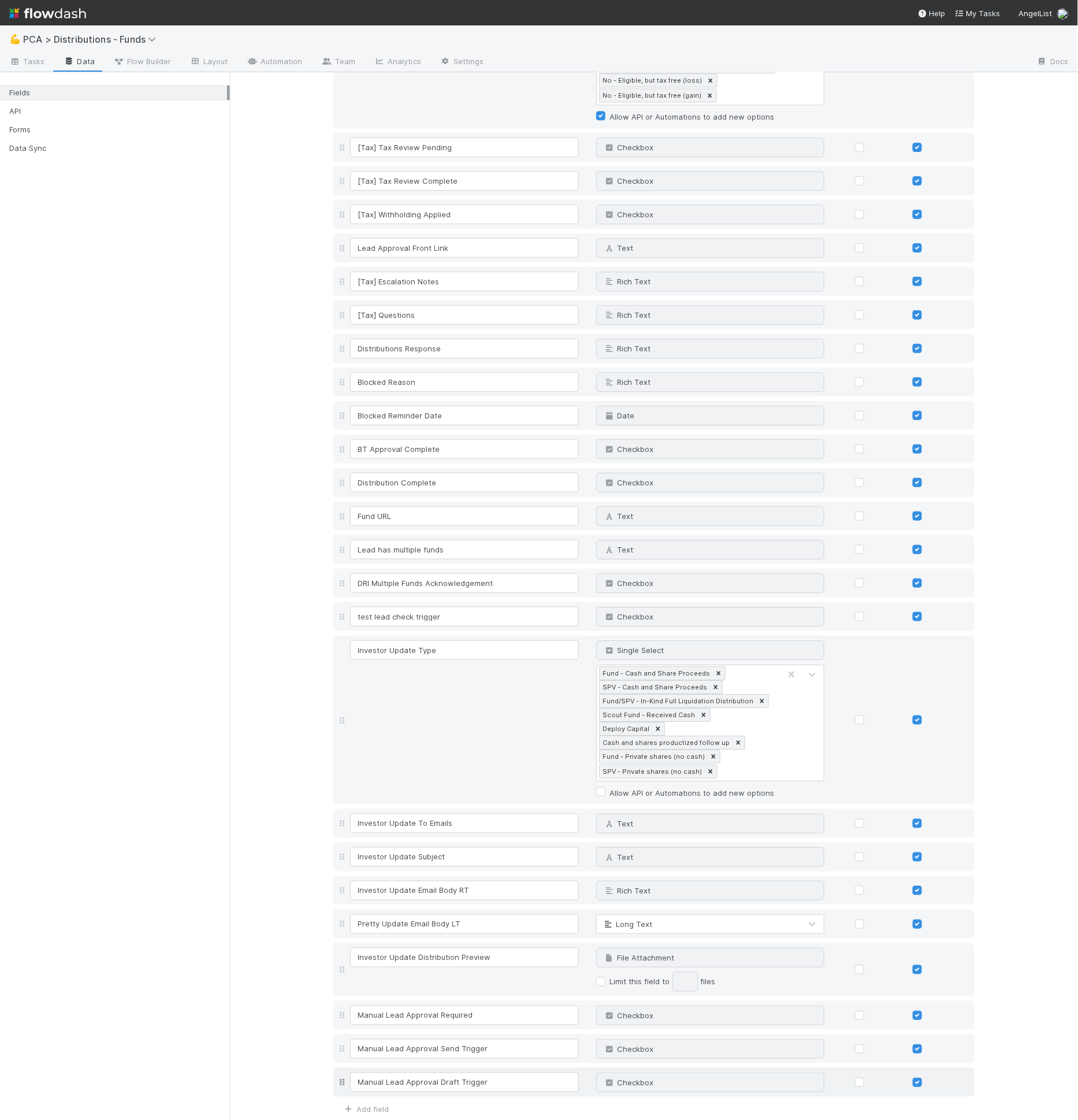
click at [355, 1119] on button "Save Changes" at bounding box center [367, 1137] width 68 height 20
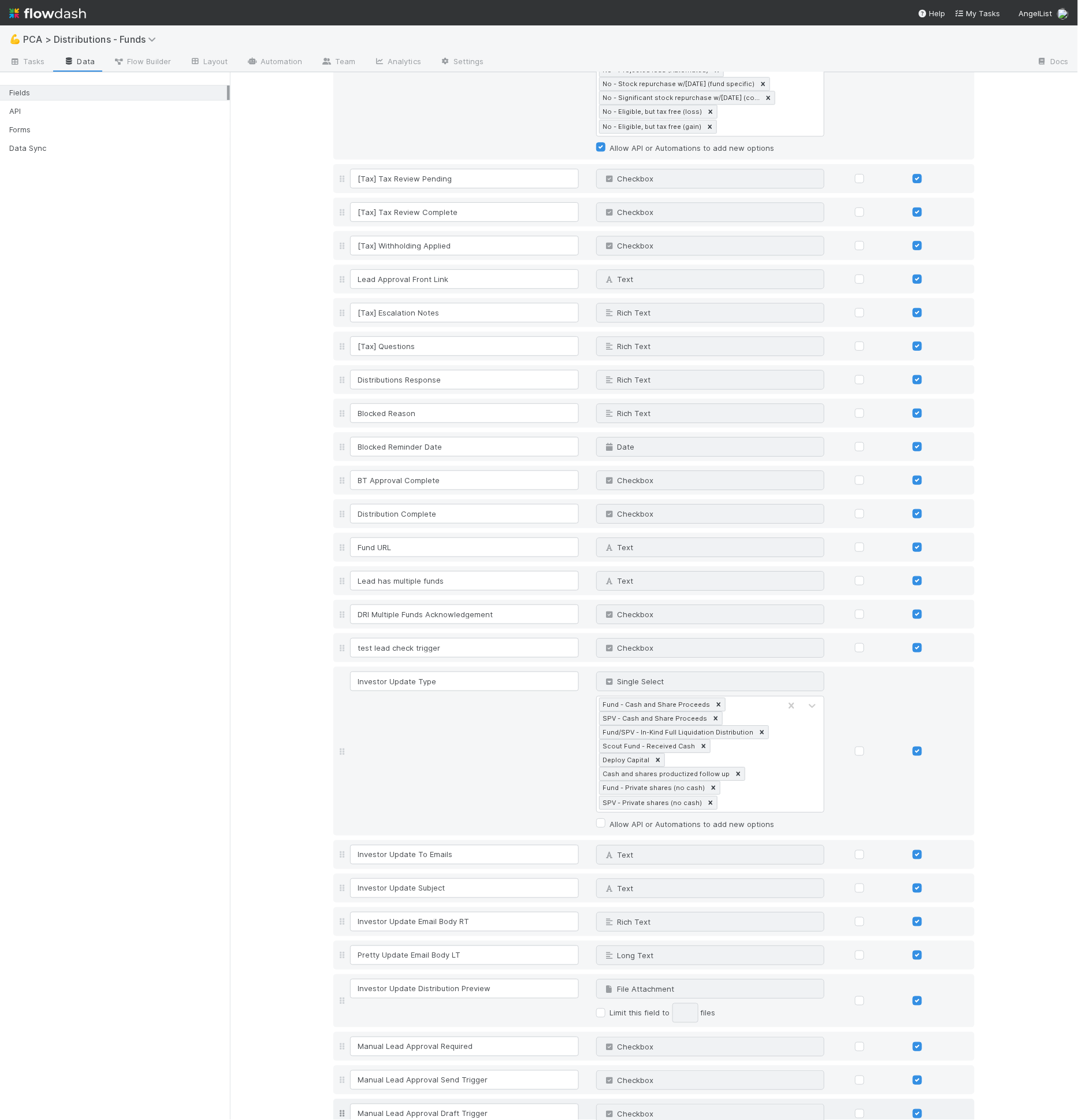
scroll to position [2746, 0]
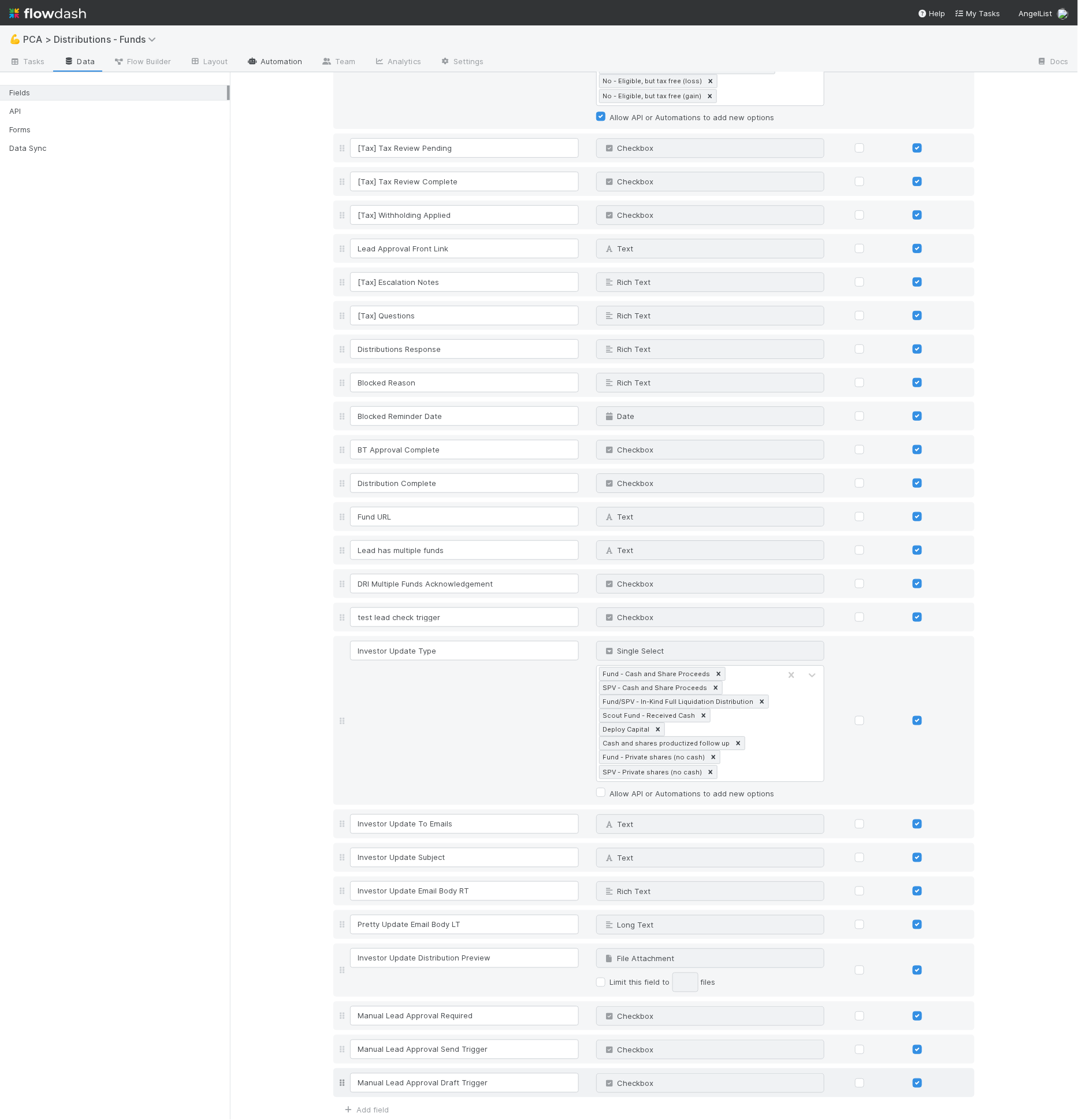
click at [278, 61] on link "Automation" at bounding box center [274, 62] width 75 height 19
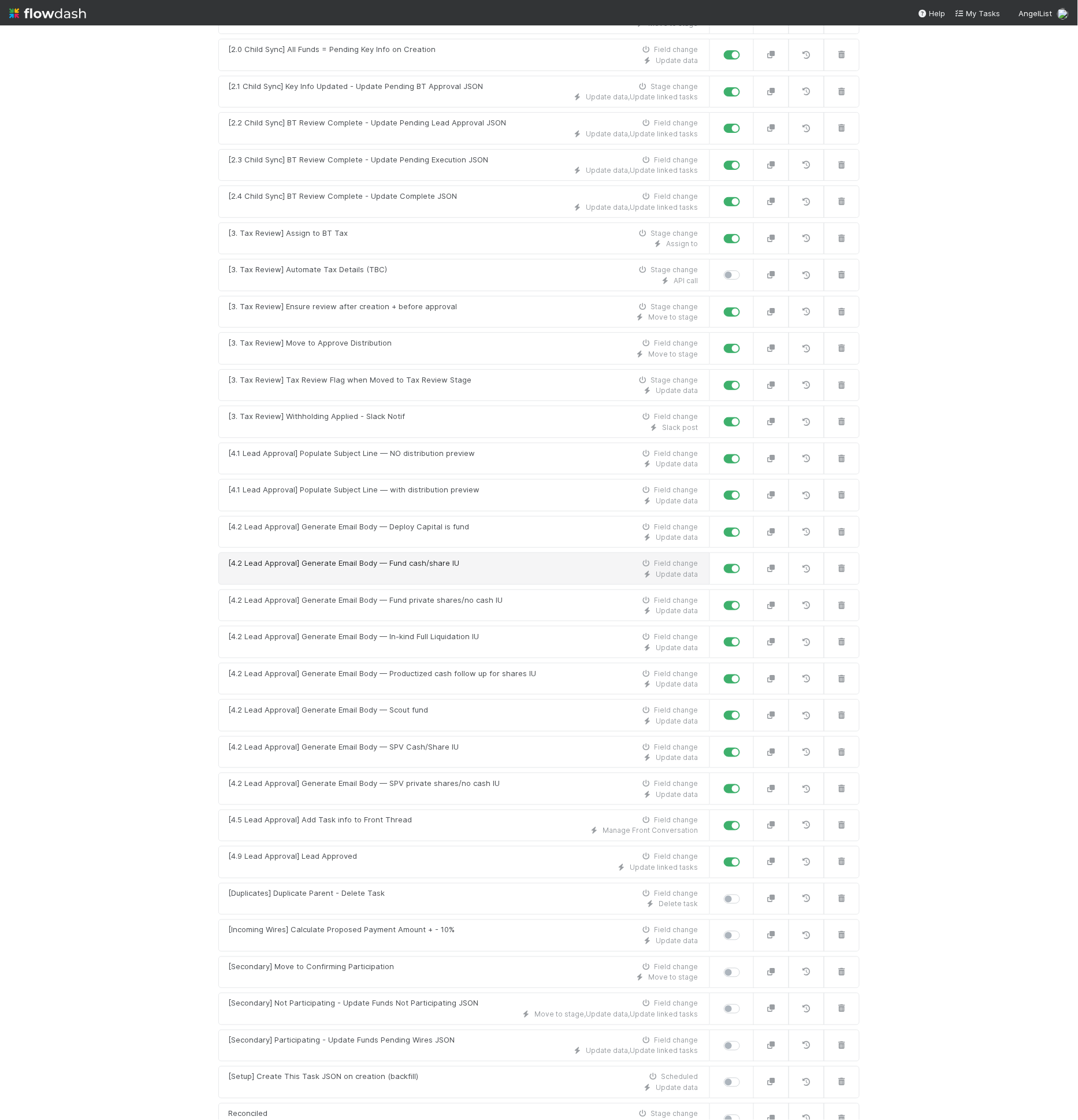
scroll to position [540, 0]
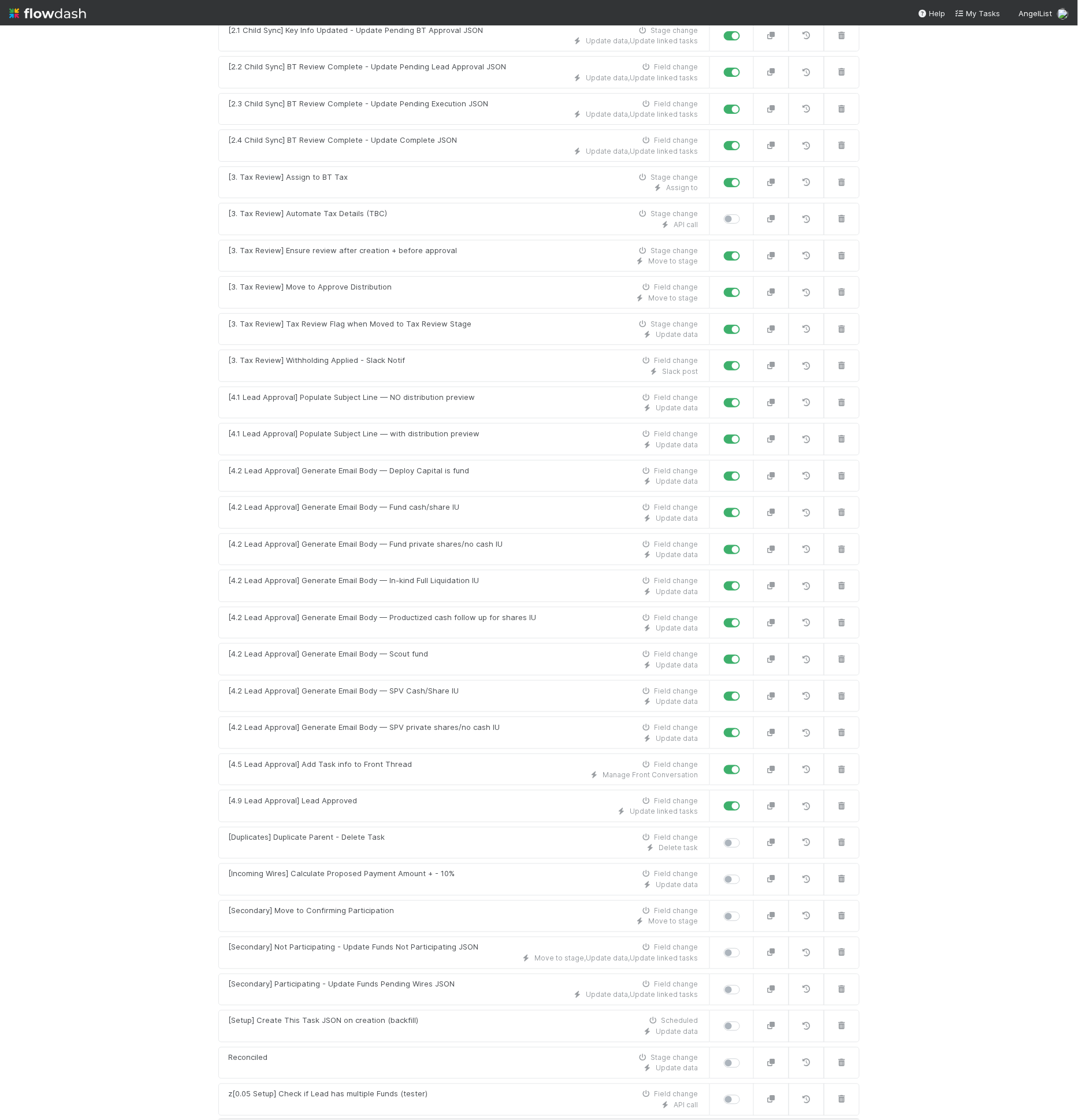
click at [478, 1119] on link "New automation" at bounding box center [539, 1131] width 641 height 22
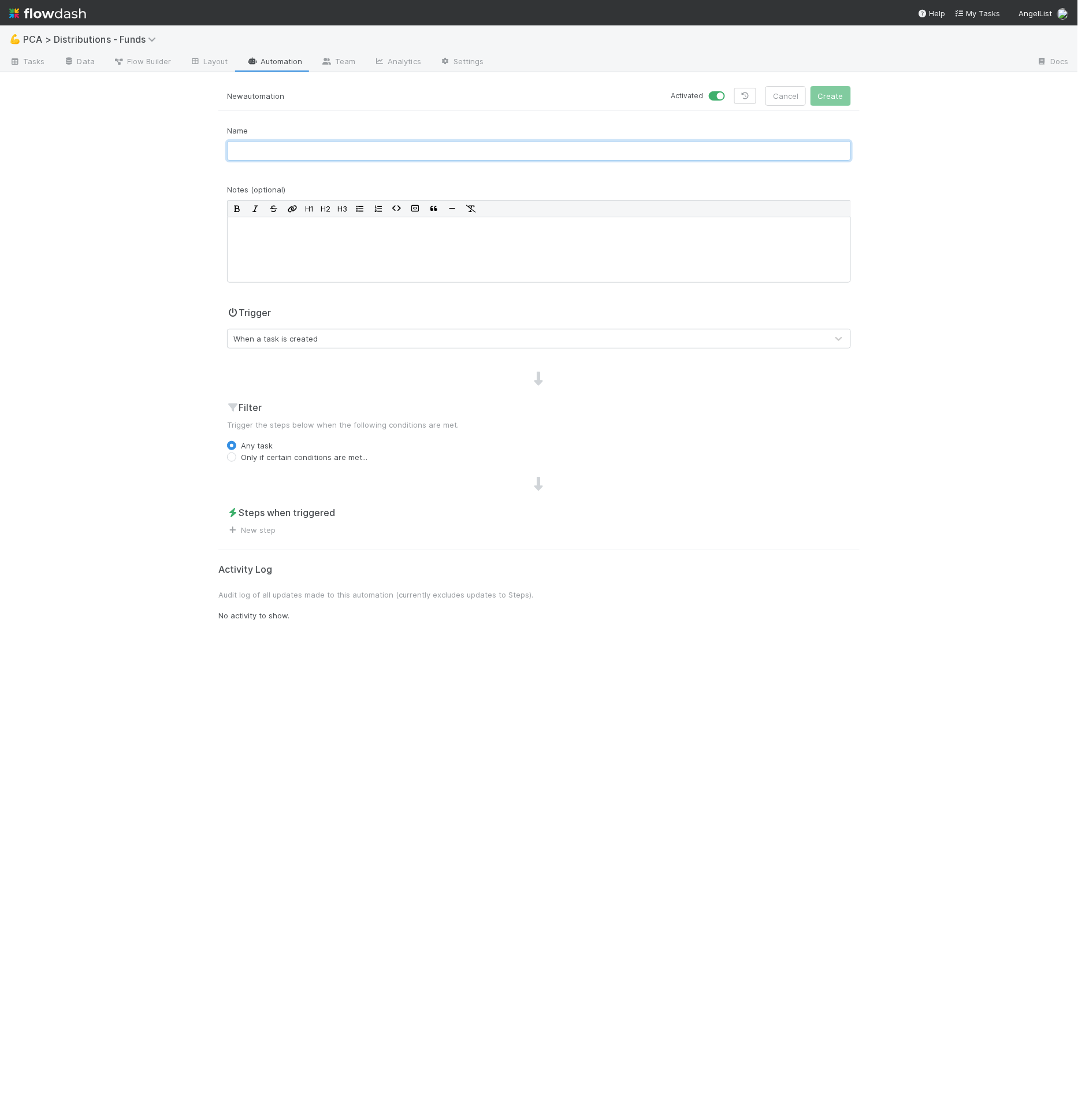
click at [263, 154] on input "text" at bounding box center [539, 150] width 625 height 20
click at [332, 152] on input "[4.8 Lead Approval] Prettify Email Body" at bounding box center [539, 150] width 625 height 20
type input "[4.8 Lead Approval] Prettify IU Email Body"
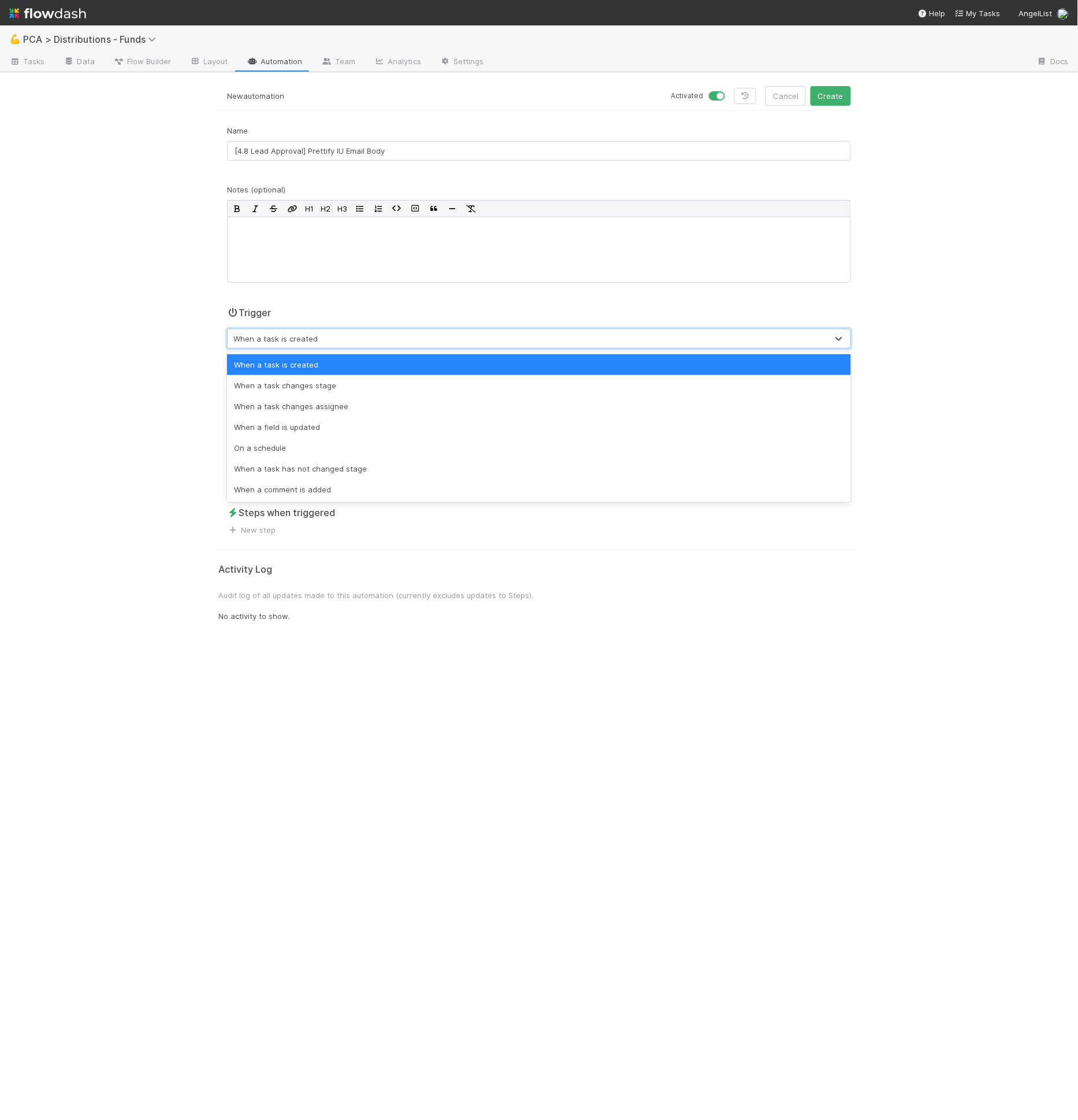
click at [329, 337] on div "When a task is created" at bounding box center [527, 338] width 600 height 19
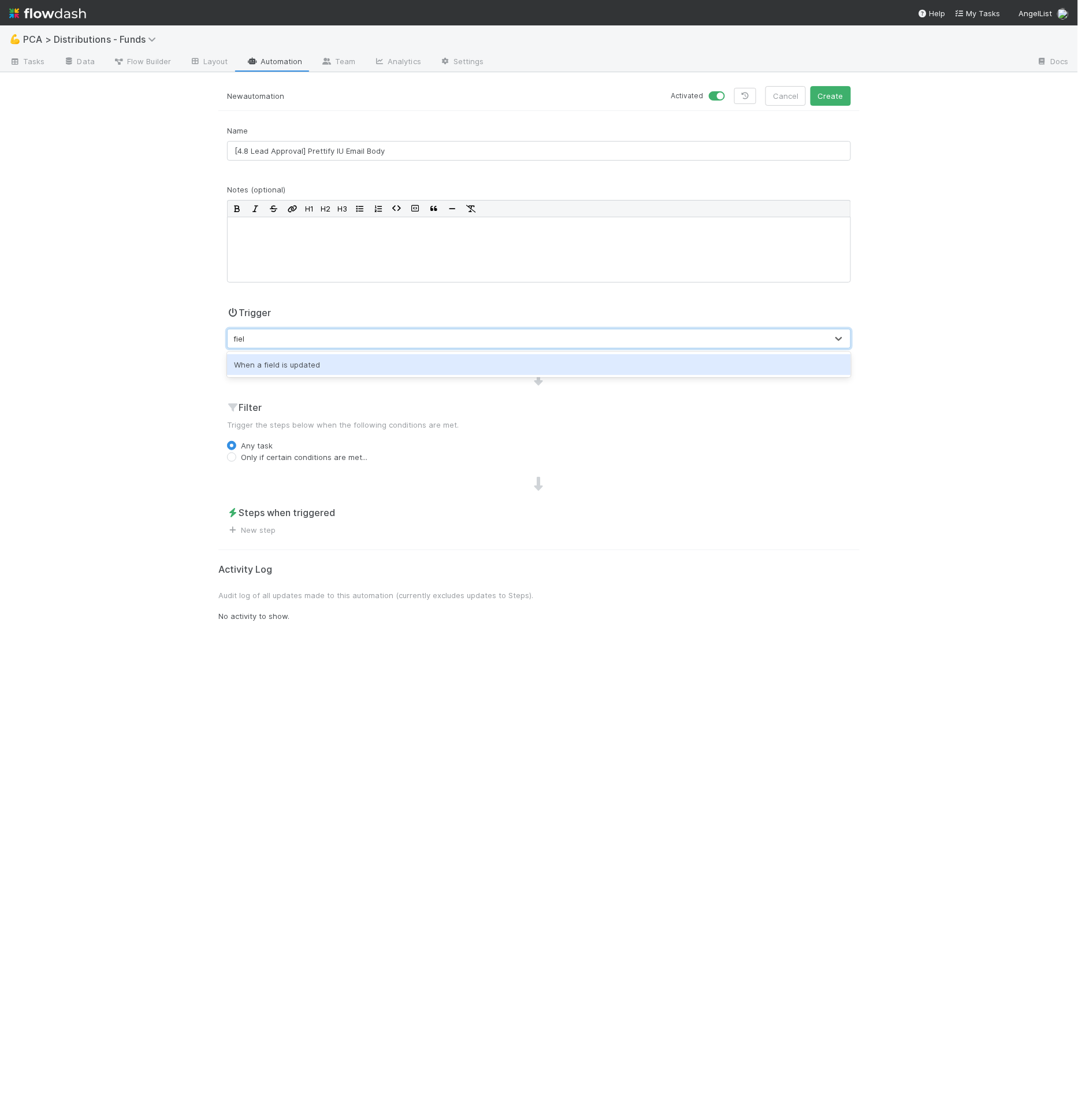
type input "field"
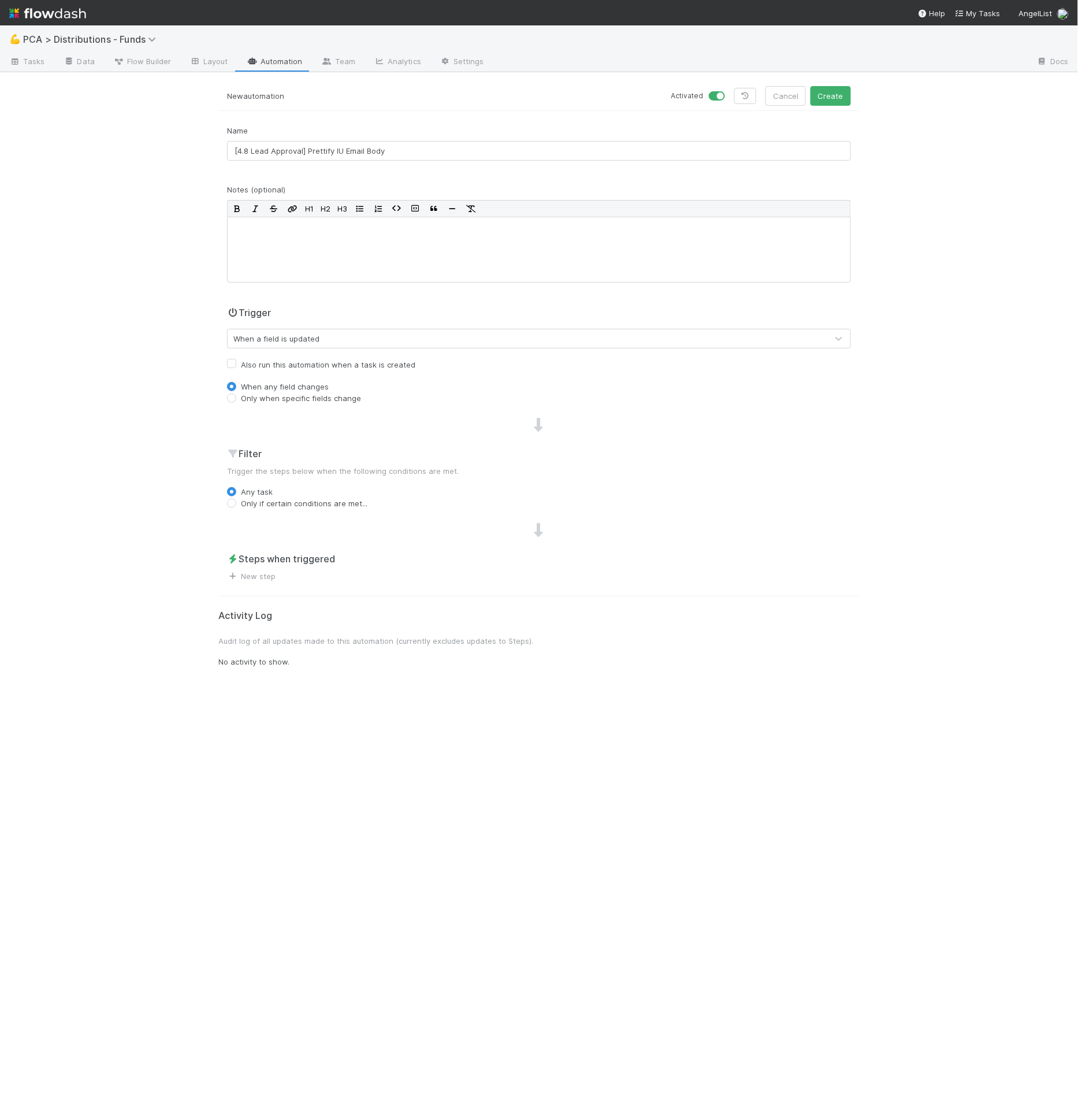
click at [309, 397] on label "Only when specific fields change" at bounding box center [301, 398] width 120 height 12
click at [236, 397] on input "Only when specific fields change" at bounding box center [231, 397] width 9 height 11
radio input "true"
click at [309, 413] on div "Type field name..." at bounding box center [527, 418] width 600 height 19
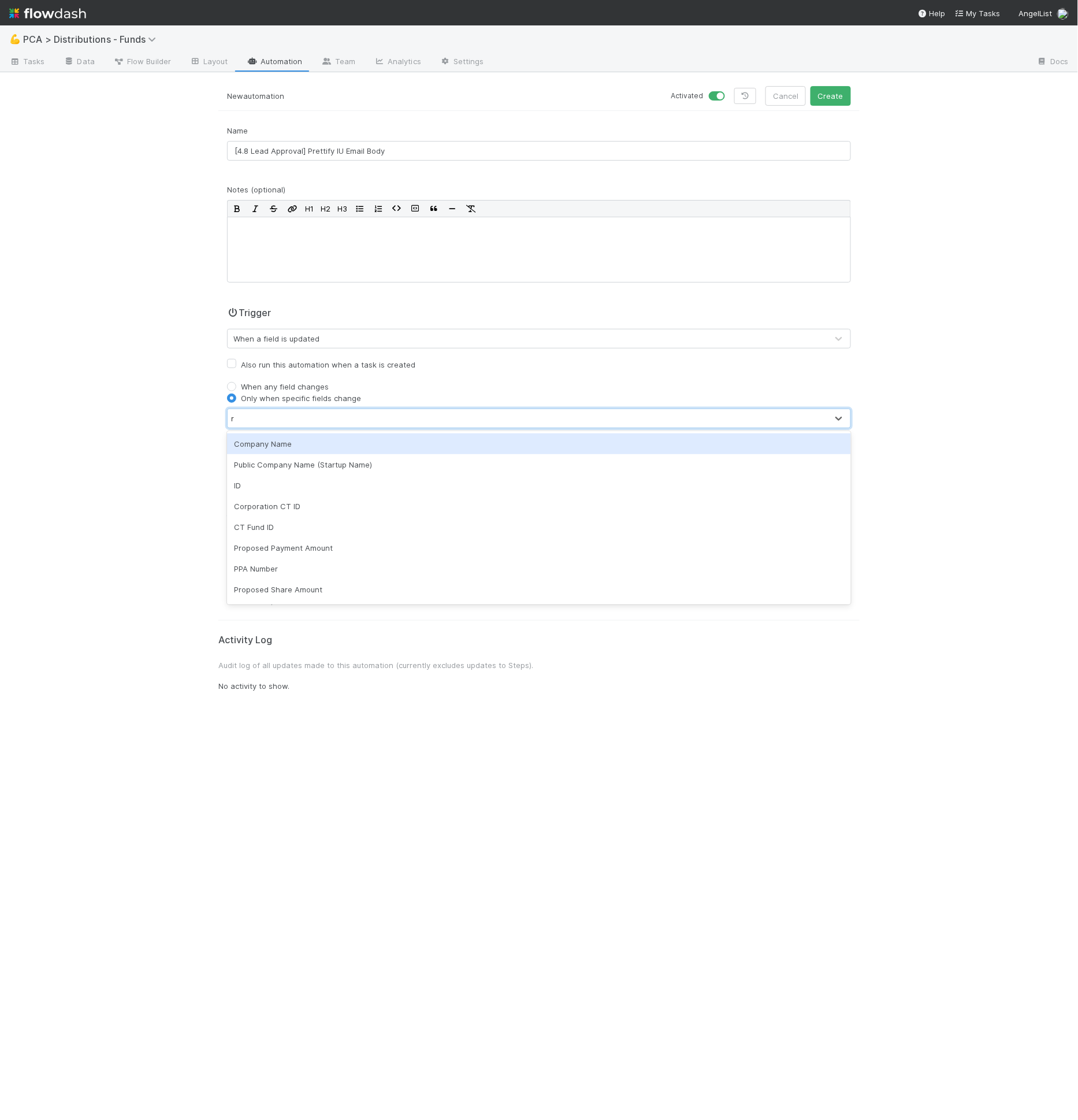
type input "rt"
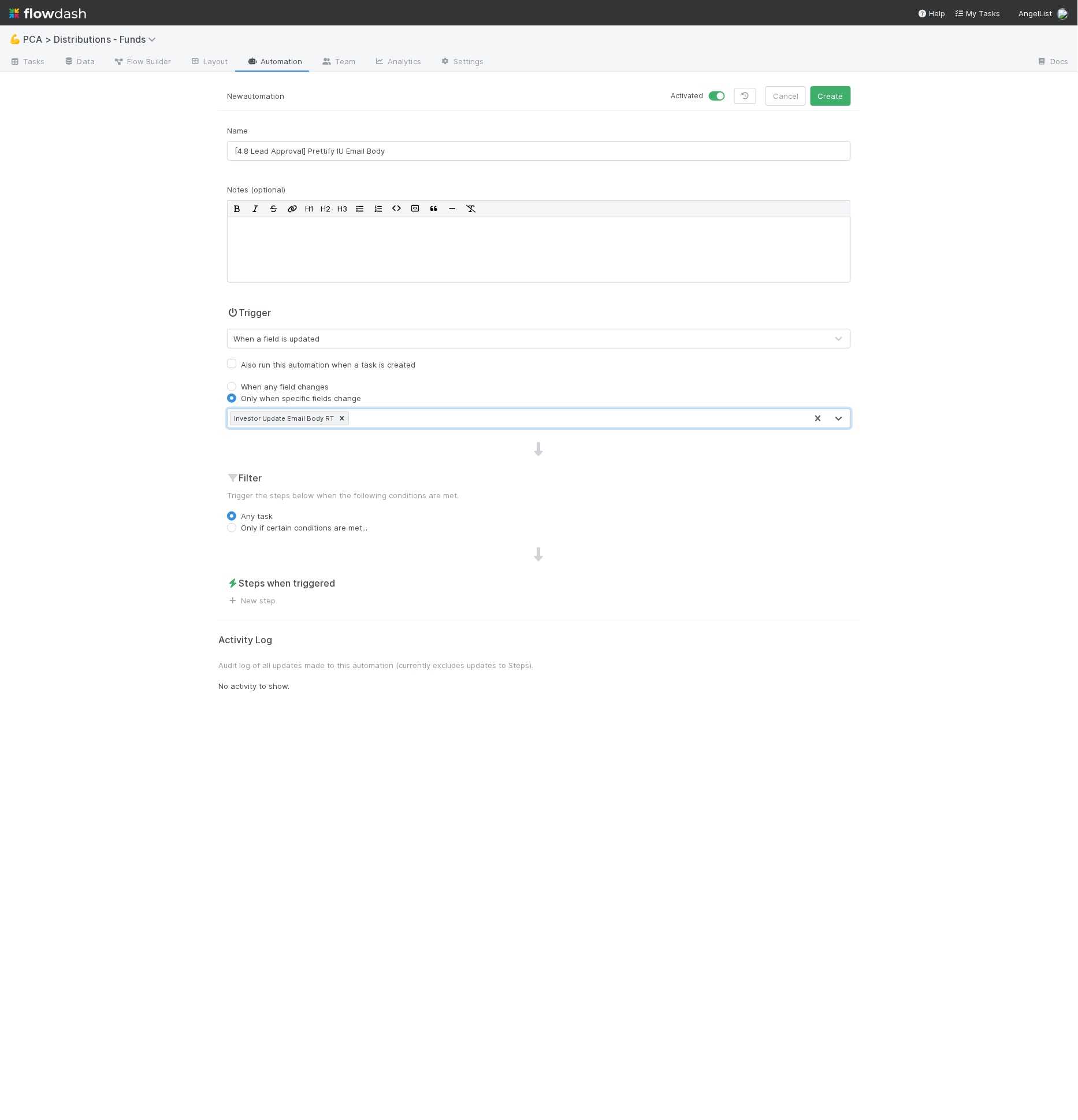
click at [270, 528] on label "Only if certain conditions are met..." at bounding box center [304, 528] width 127 height 12
click at [236, 528] on input "Only if certain conditions are met..." at bounding box center [231, 527] width 9 height 11
radio input "true"
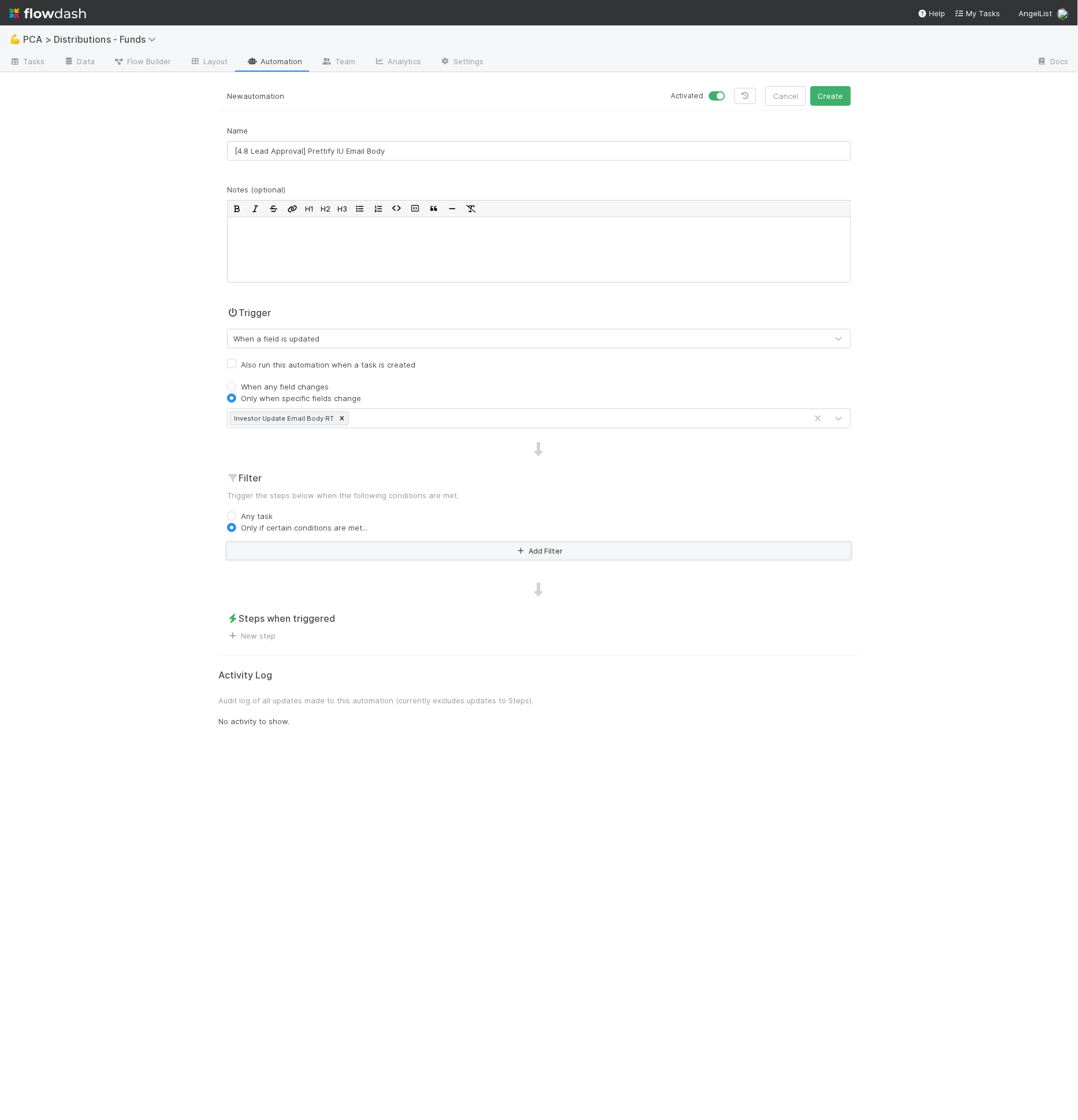
click at [289, 543] on button "Add Filter" at bounding box center [539, 551] width 625 height 17
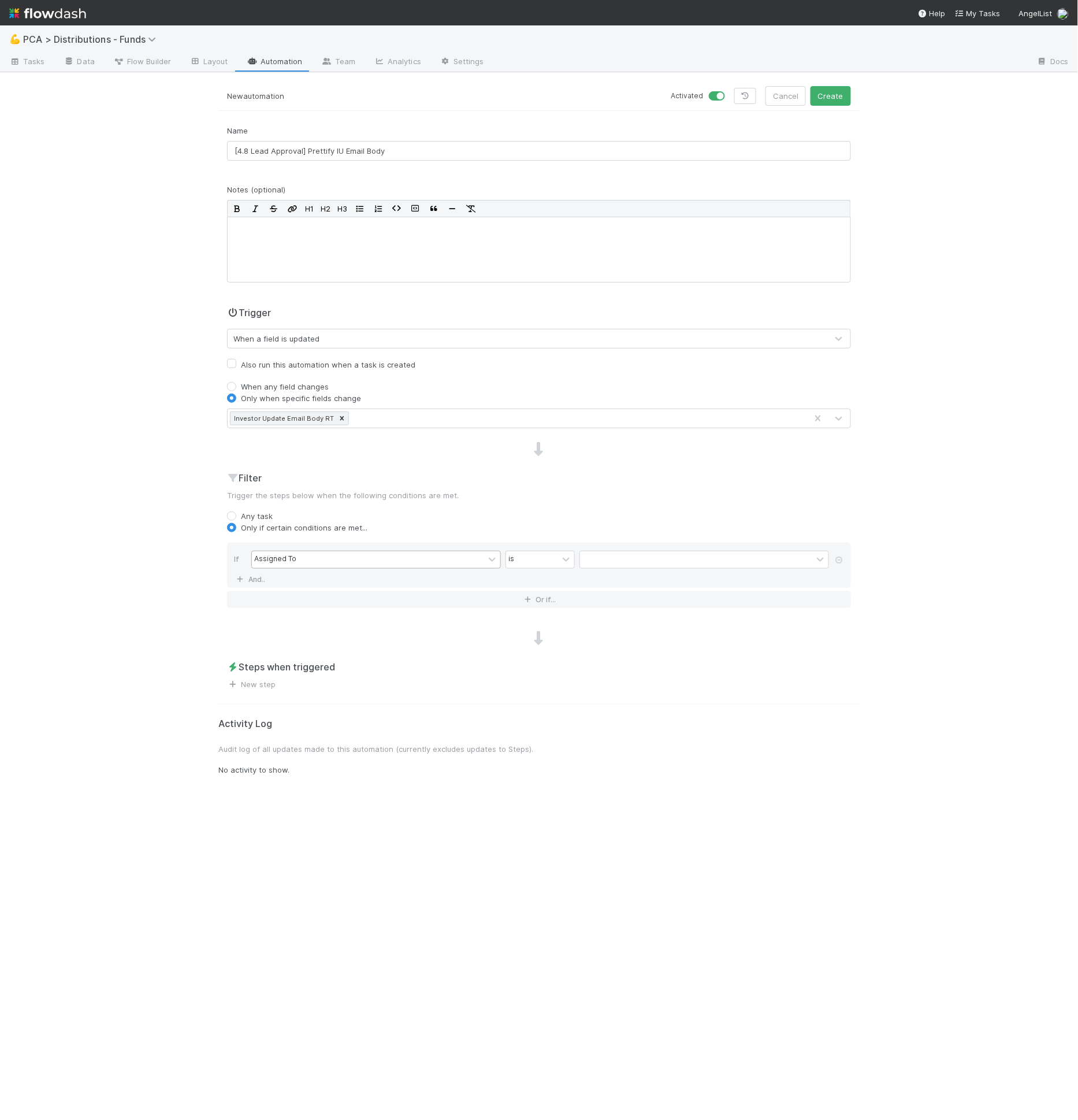
click at [289, 560] on div "Assigned To" at bounding box center [275, 559] width 42 height 11
type input "update ema"
click at [559, 556] on div at bounding box center [567, 560] width 16 height 17
click at [533, 729] on div "is not empty" at bounding box center [540, 733] width 70 height 20
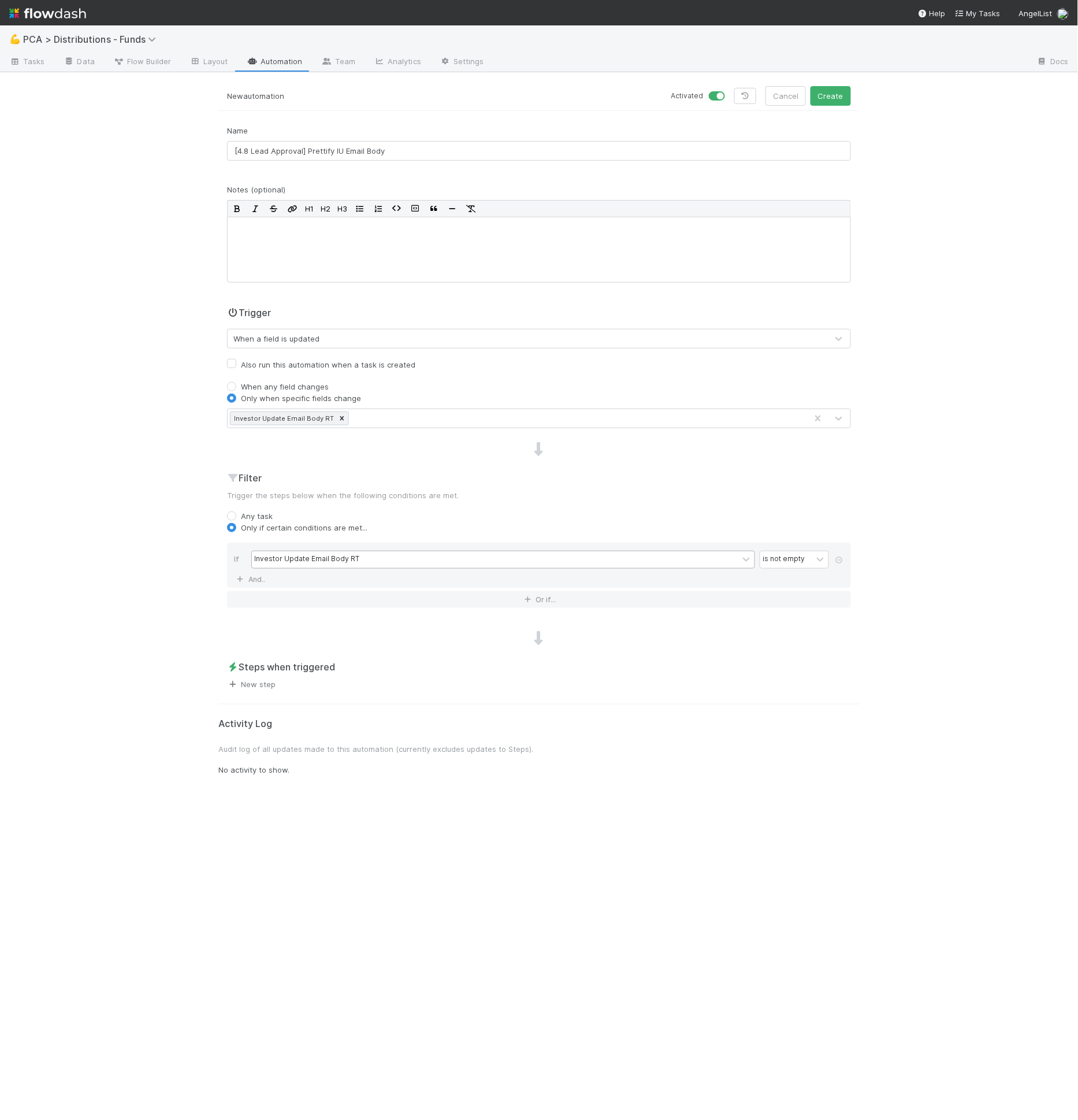
click at [261, 685] on link "New step" at bounding box center [251, 683] width 48 height 9
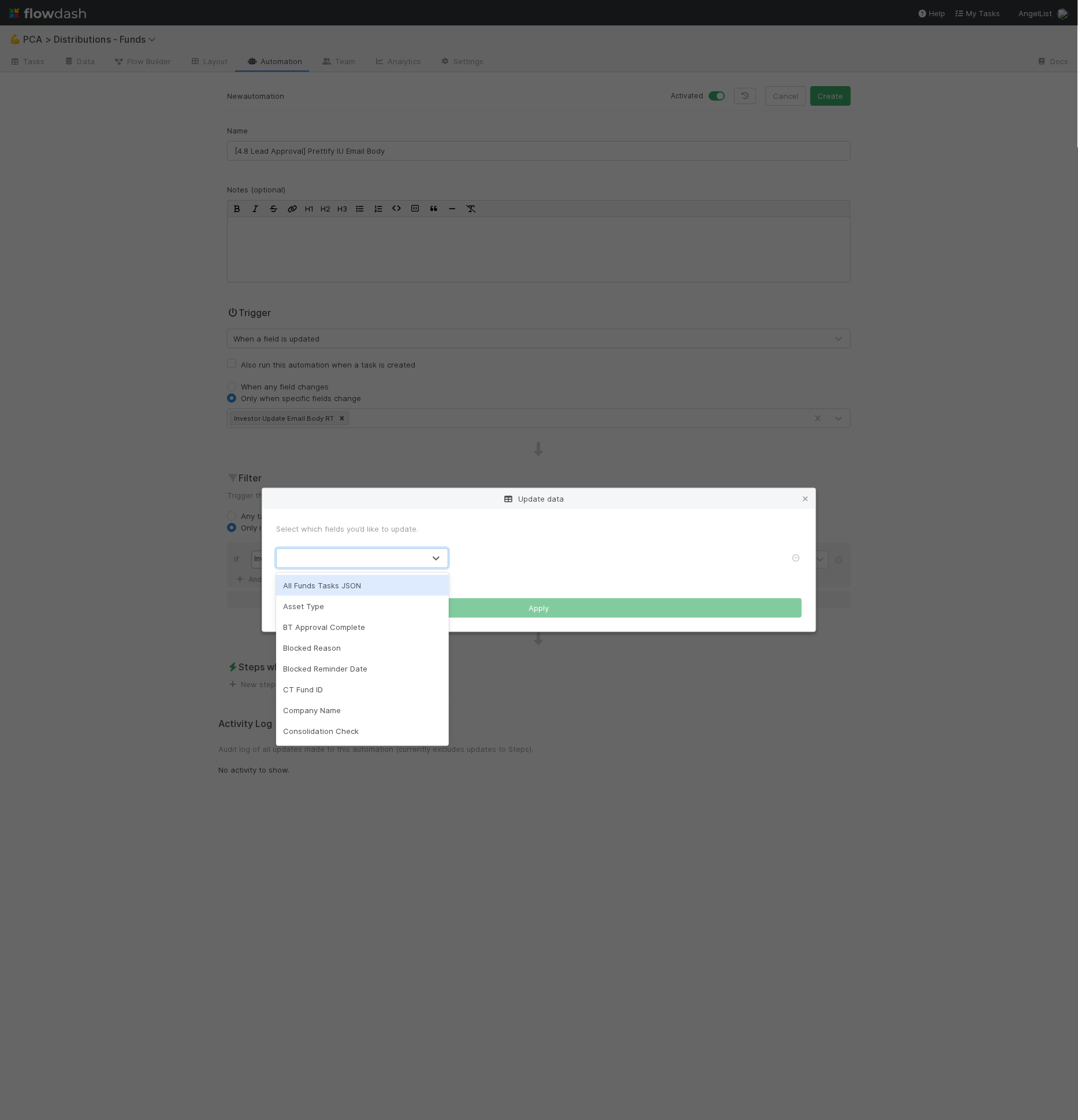
click at [332, 566] on div at bounding box center [350, 558] width 148 height 19
type input "lt"
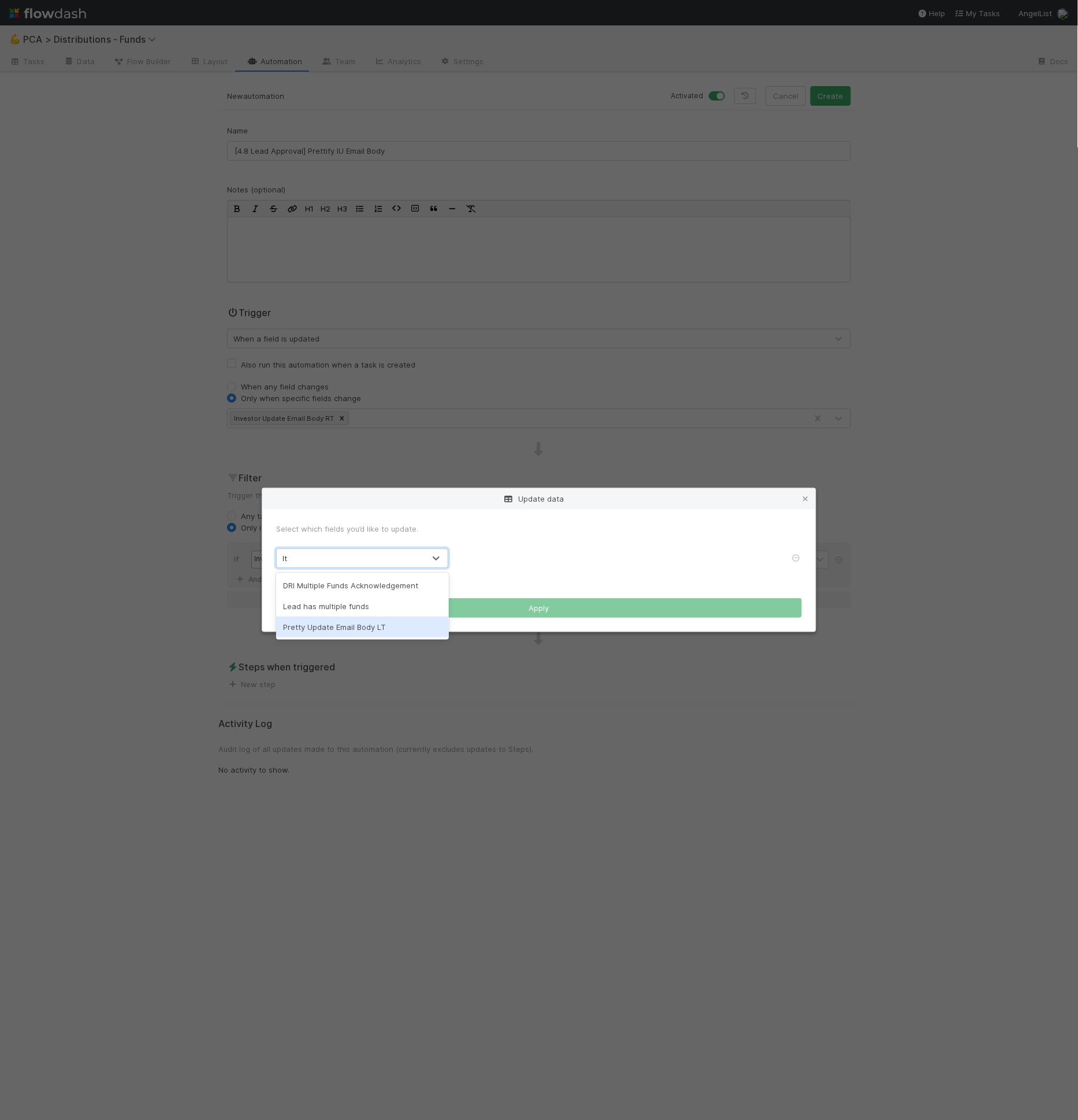
click at [329, 626] on div "Pretty Update Email Body LT" at bounding box center [363, 626] width 173 height 21
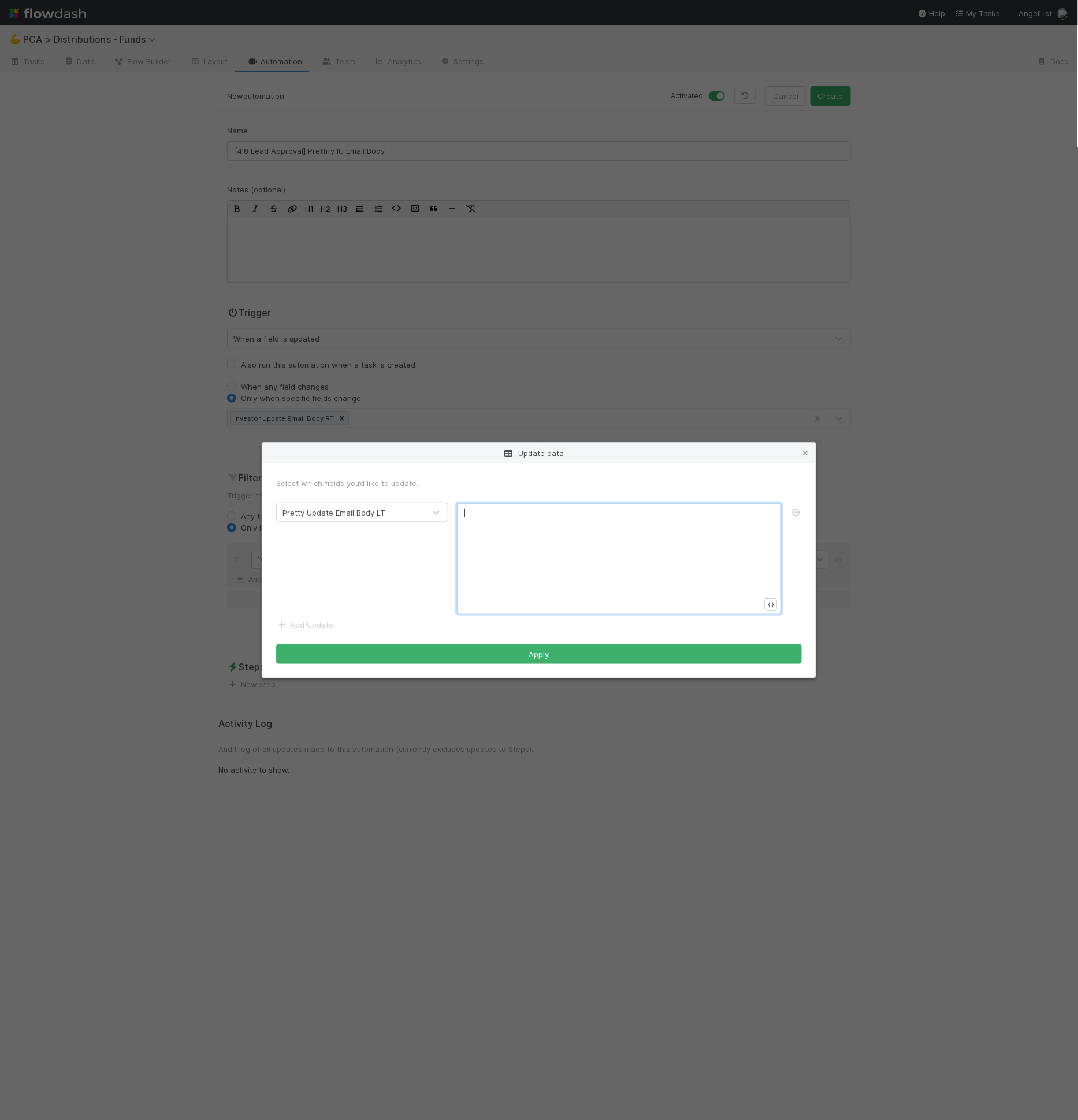
scroll to position [4, 0]
click at [516, 559] on div "xxxxxxxxxx ​" at bounding box center [627, 573] width 325 height 132
click at [552, 550] on pre "</td>" at bounding box center [617, 556] width 305 height 12
click at [650, 539] on pre "</tbody></table>" at bounding box center [617, 545] width 305 height 12
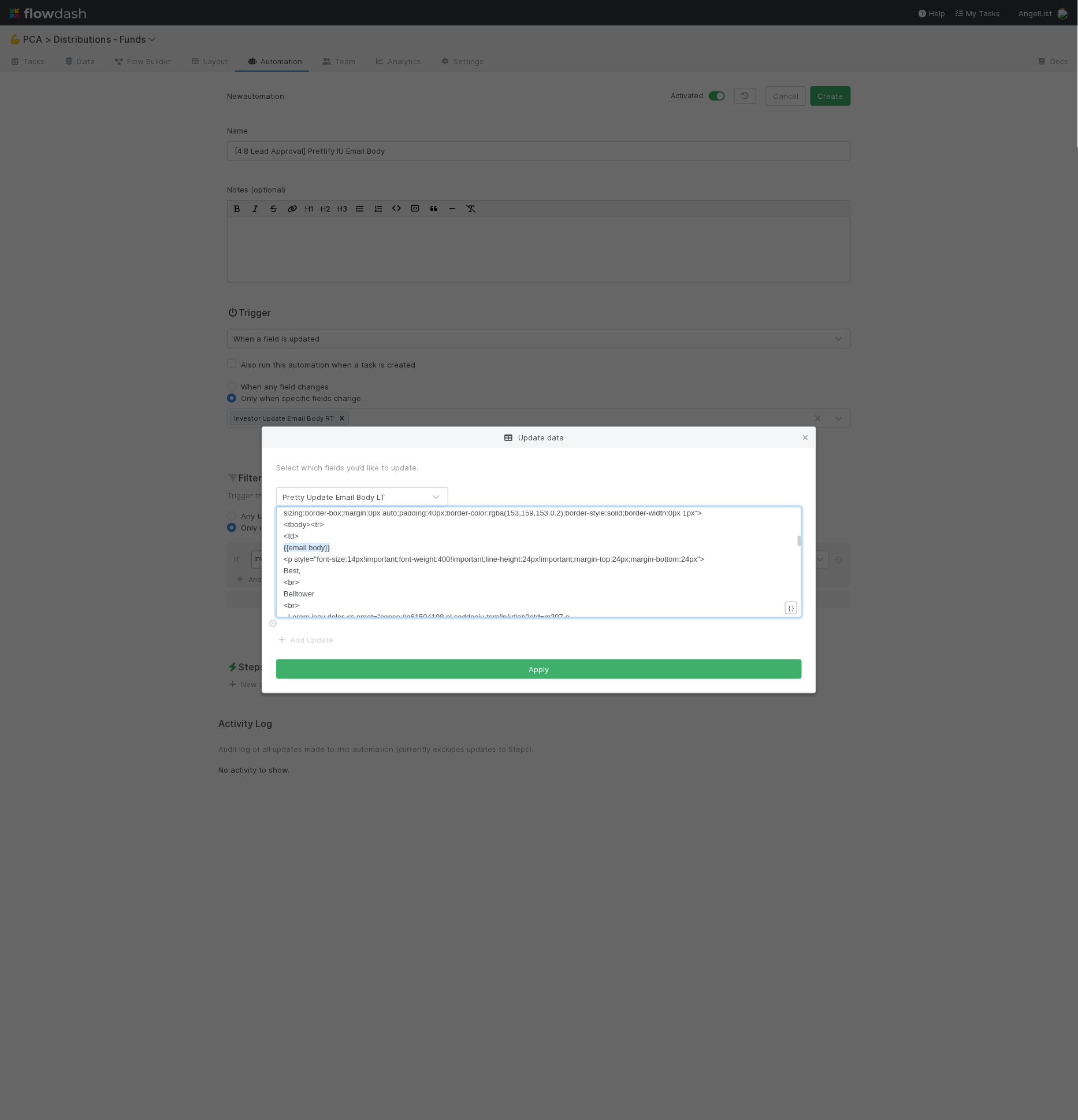
scroll to position [328, 0]
click at [399, 563] on pre "<p style="font-size:14px!important;font-weight:400!important;line-height:24px!i…" at bounding box center [536, 558] width 507 height 12
drag, startPoint x: 361, startPoint y: 580, endPoint x: 285, endPoint y: 580, distance: 76.0
type textarea "{{email bod"
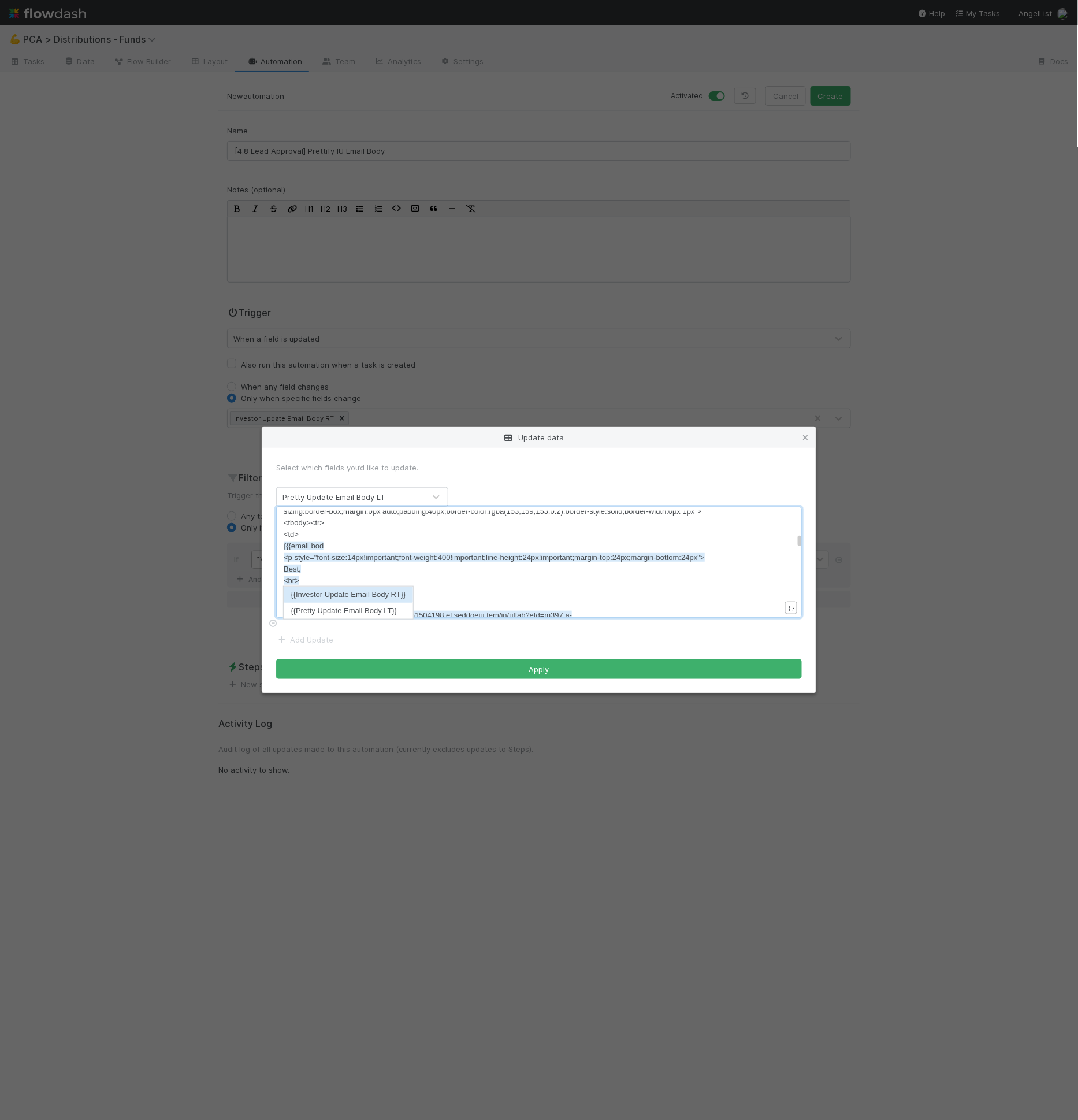
click at [381, 590] on li "{{Investor Update Email Body RT}}" at bounding box center [347, 594] width 129 height 16
click at [420, 552] on pre "{{Investor Update Email Body RT}}" at bounding box center [536, 546] width 507 height 12
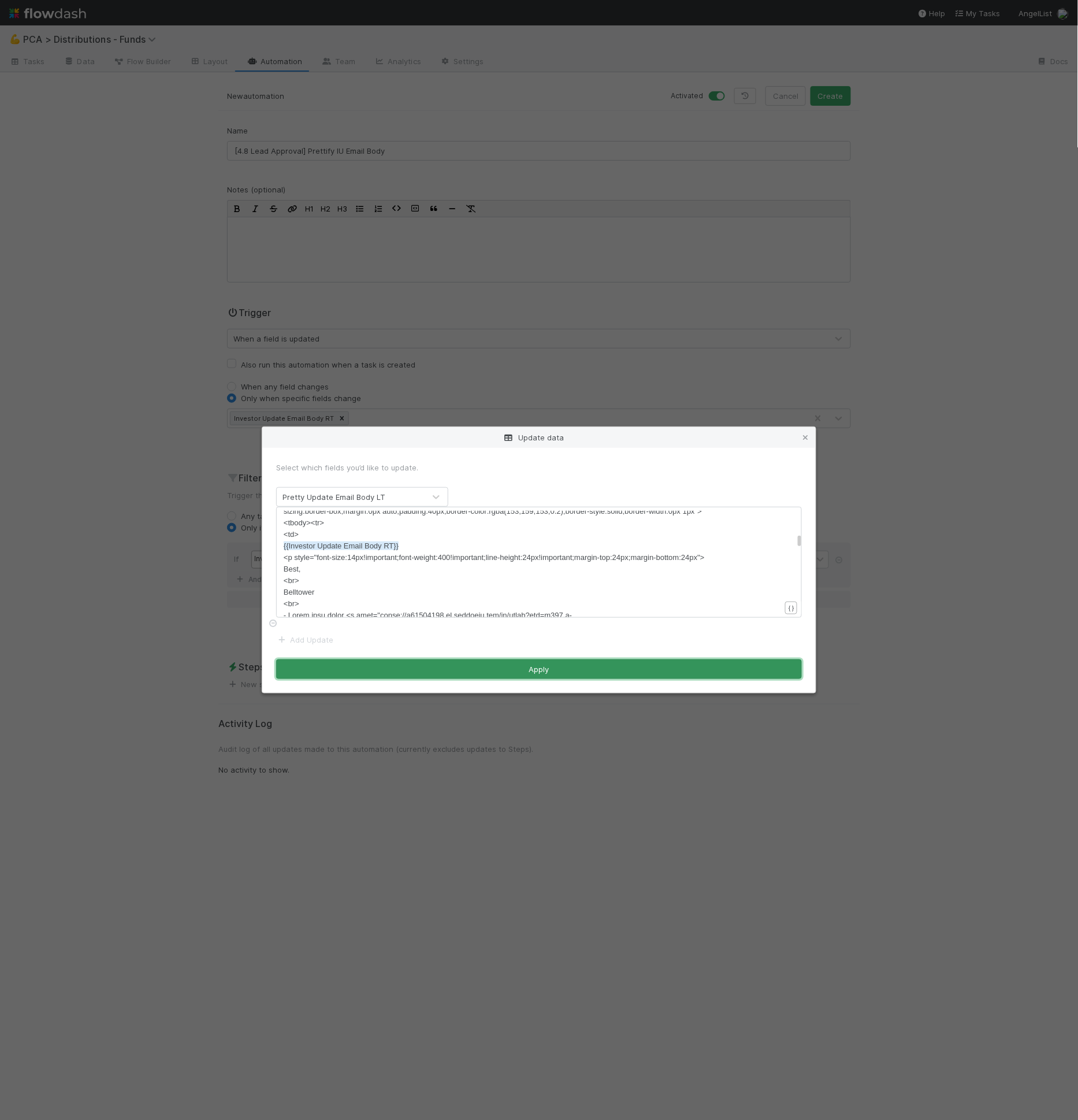
click at [424, 668] on button "Apply" at bounding box center [539, 669] width 526 height 20
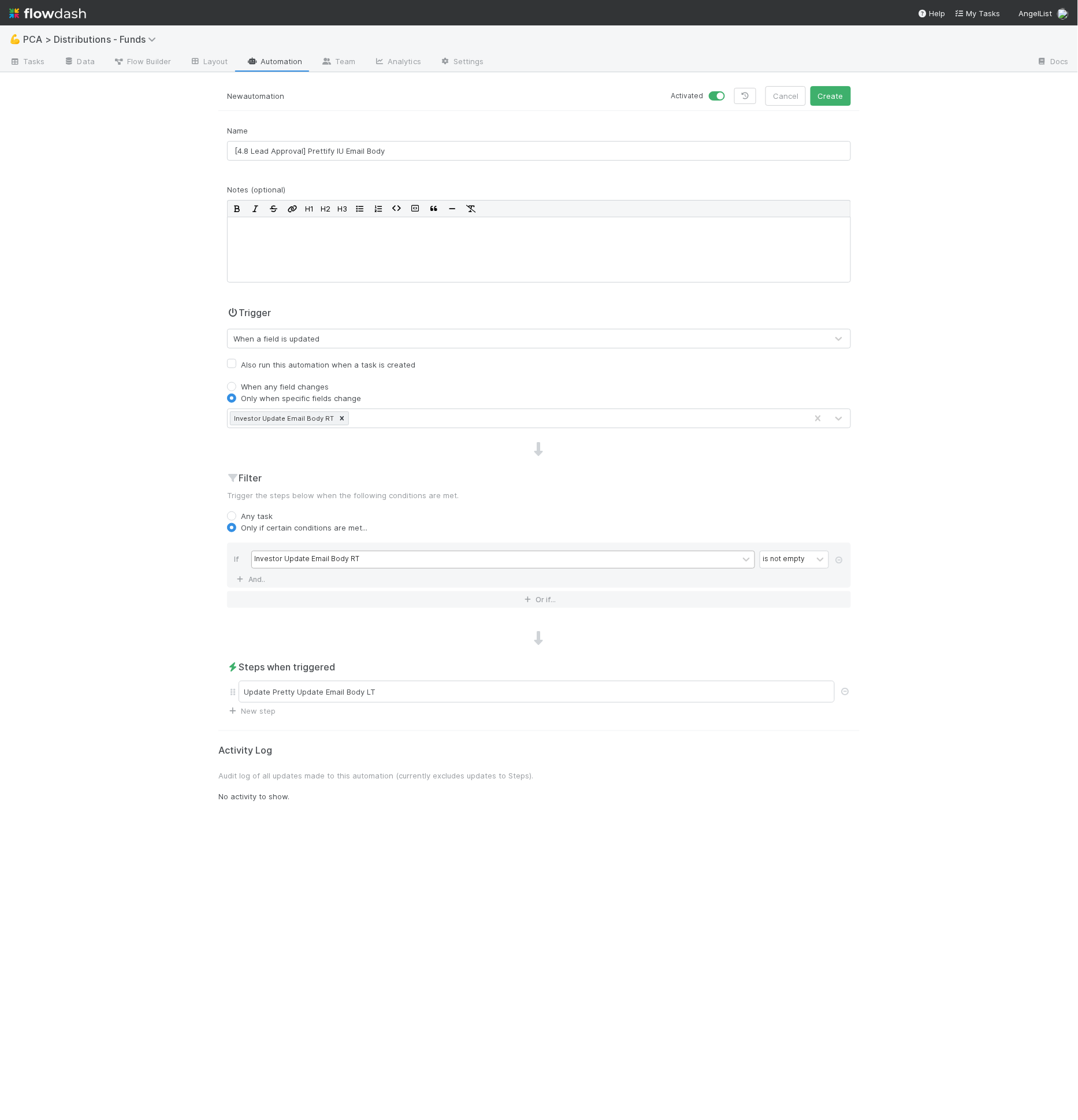
click at [846, 104] on div "New automation Activated Cancel Create" at bounding box center [539, 98] width 641 height 25
click at [844, 101] on button "Create" at bounding box center [830, 96] width 40 height 20
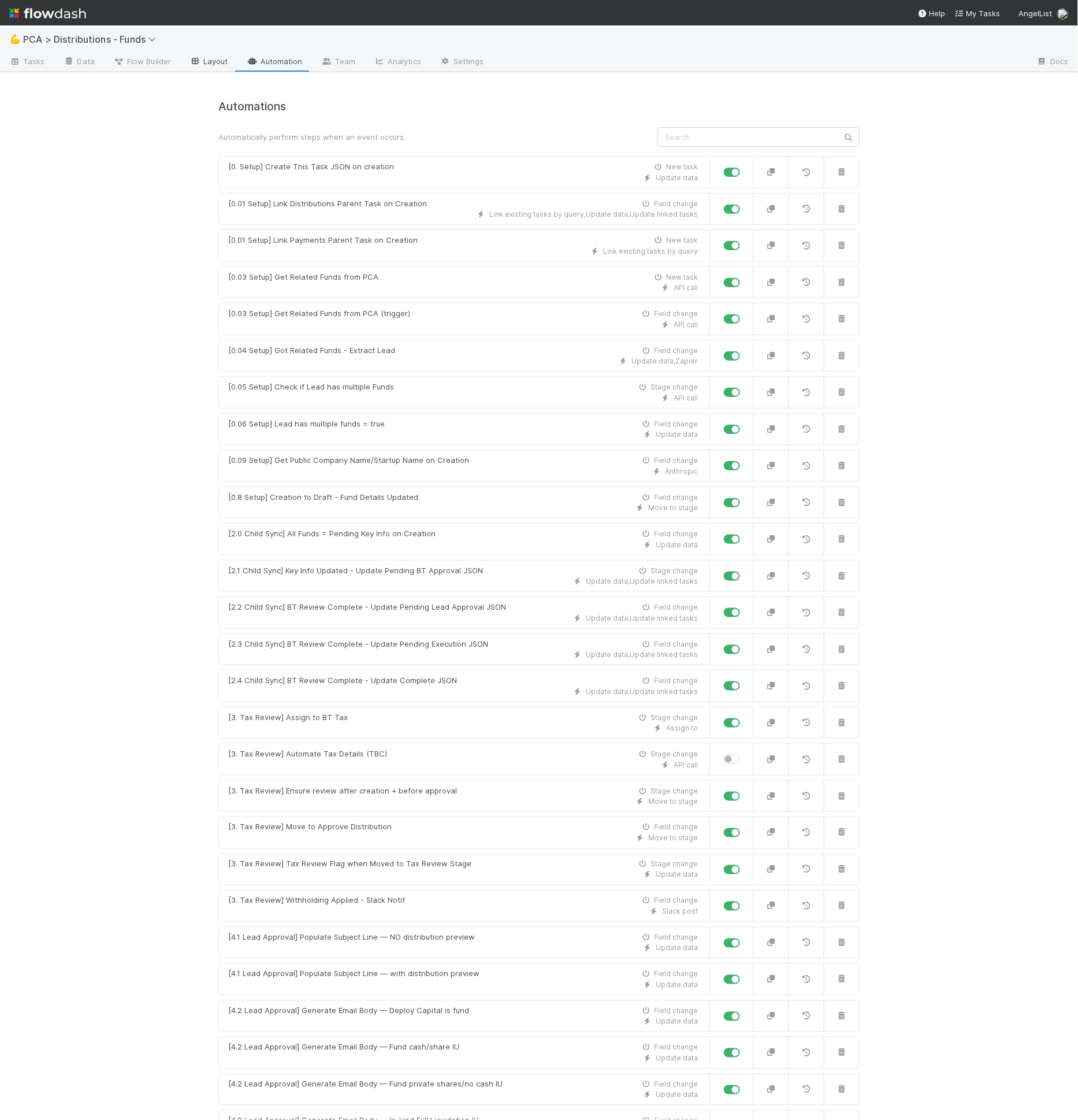
click at [190, 62] on icon at bounding box center [196, 61] width 12 height 7
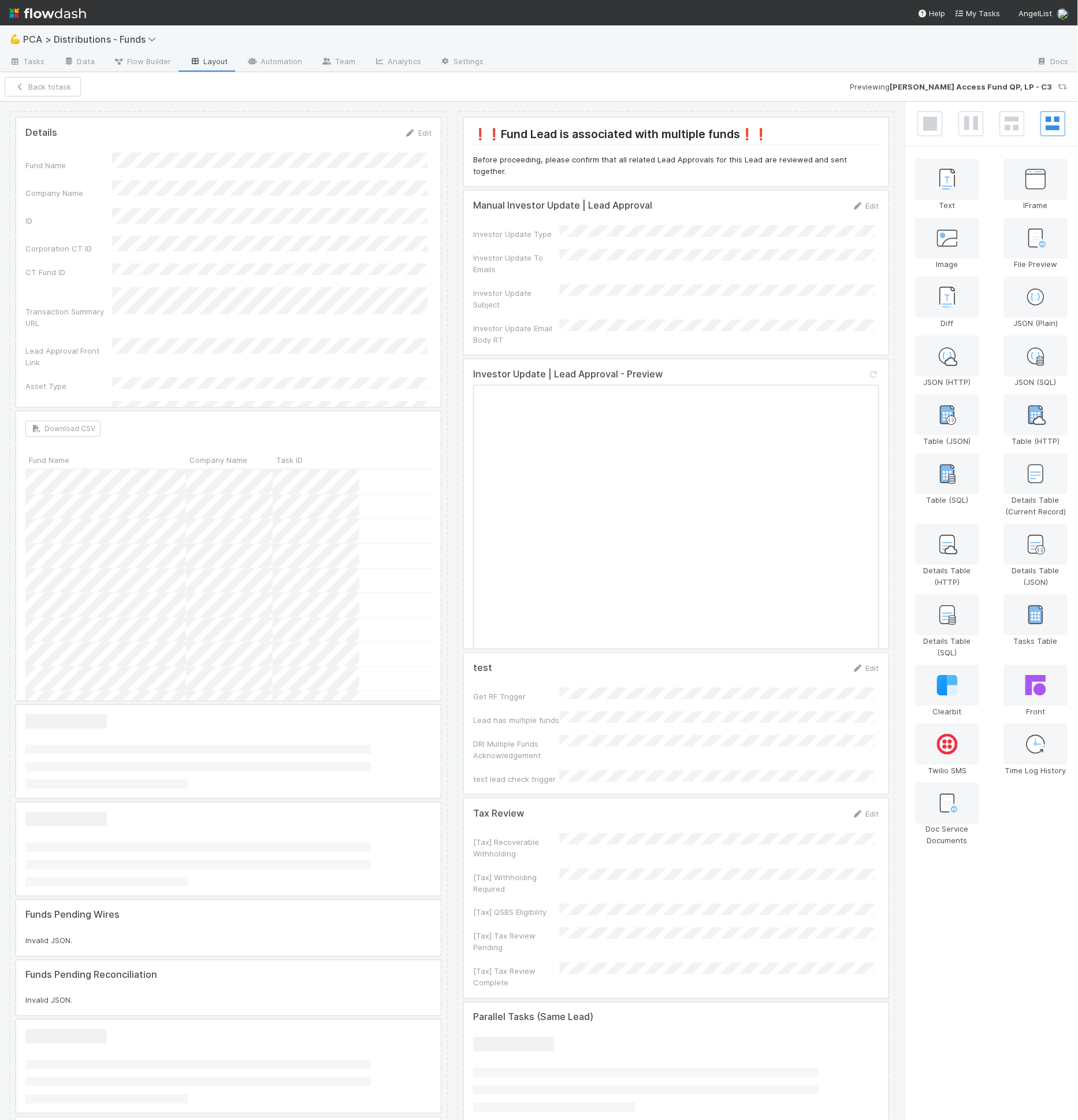
click at [608, 441] on div at bounding box center [677, 503] width 425 height 289
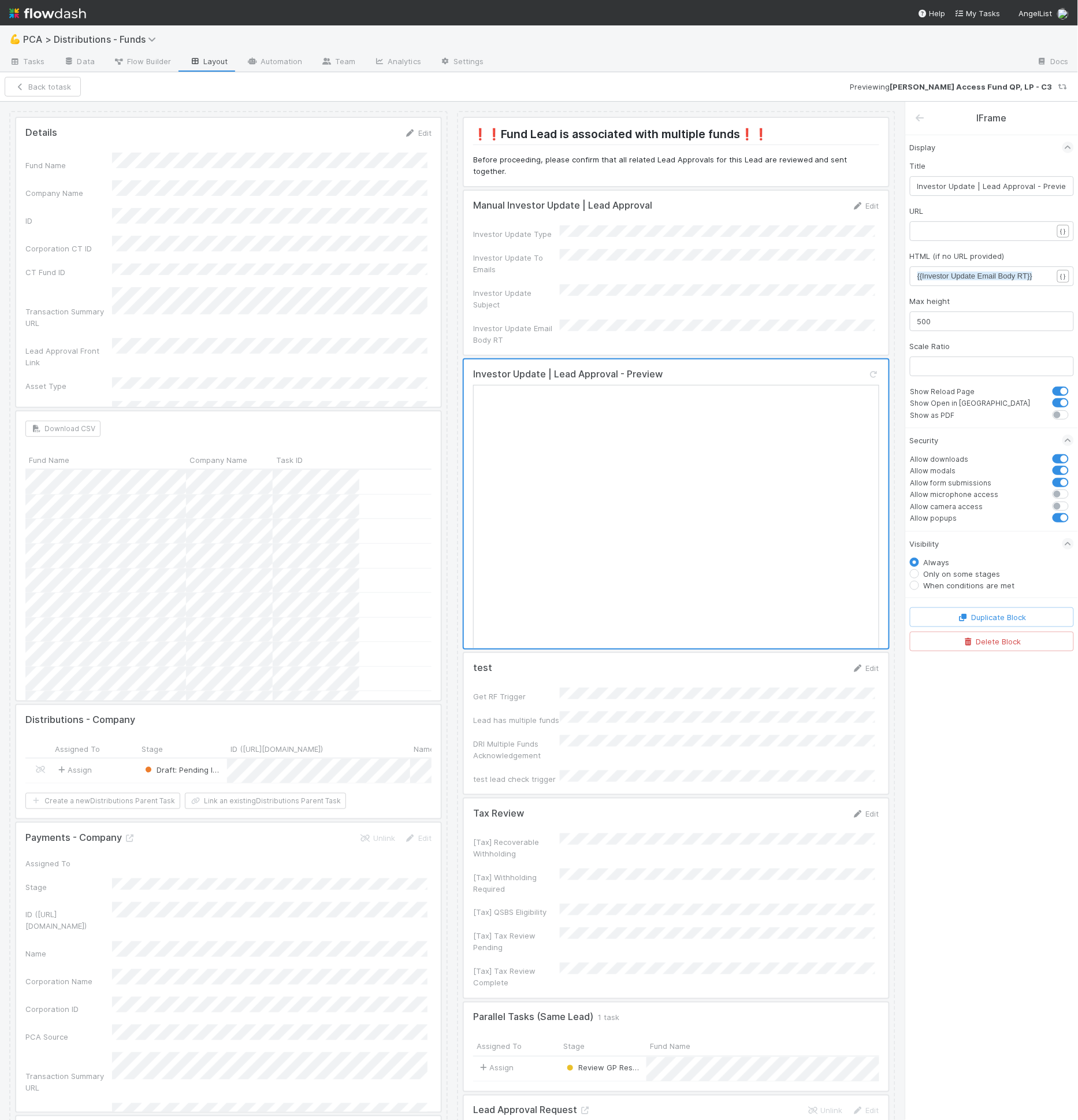
click at [953, 271] on span "{{Investor Update Email Body RT}}" at bounding box center [975, 275] width 115 height 9
type textarea "{{pretty"
click at [96, 83] on button "Save Changes" at bounding box center [87, 87] width 73 height 20
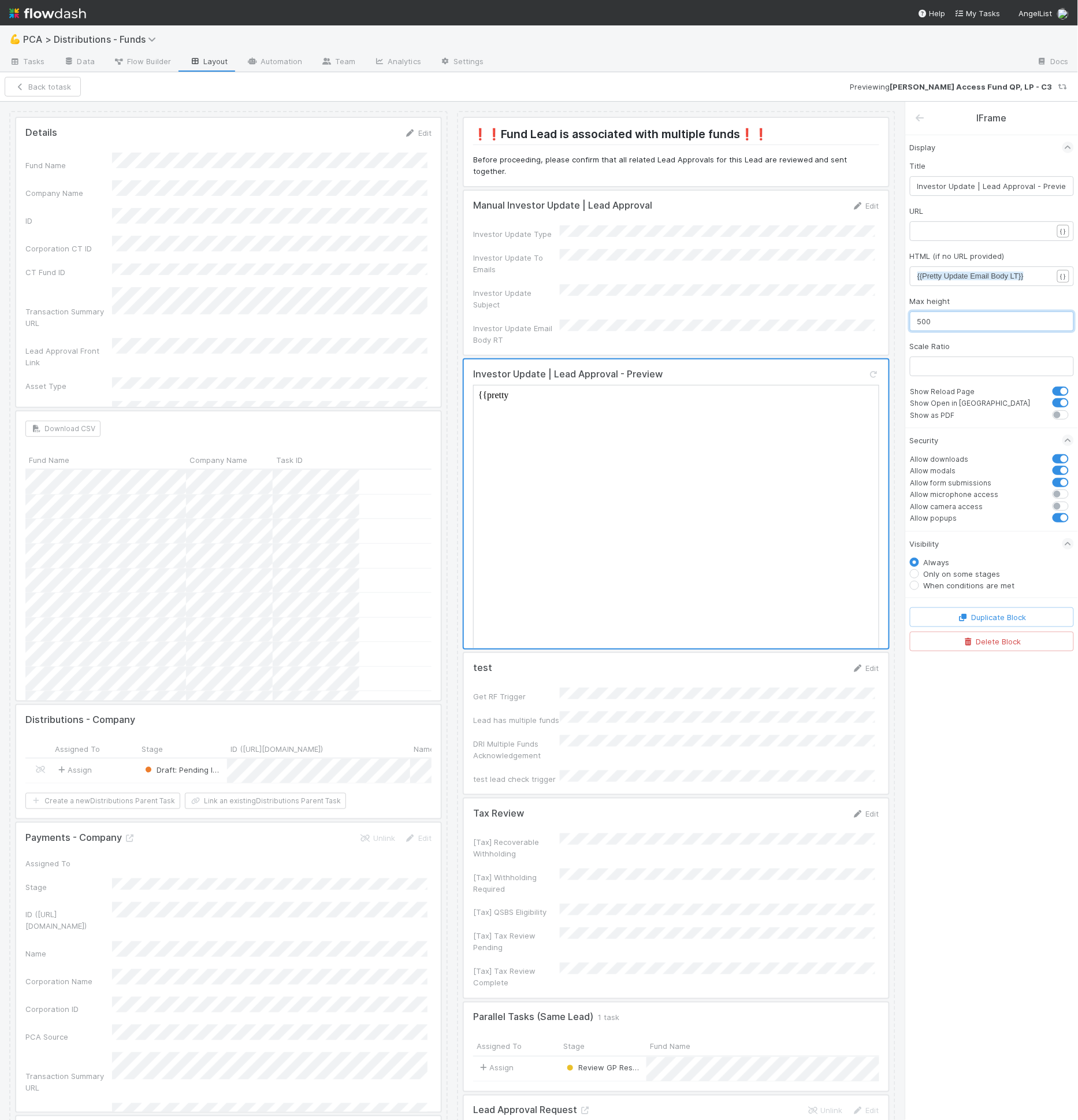
click at [993, 312] on input "500" at bounding box center [991, 322] width 164 height 20
click at [992, 314] on input "500" at bounding box center [991, 322] width 164 height 20
click at [654, 807] on div at bounding box center [677, 898] width 425 height 200
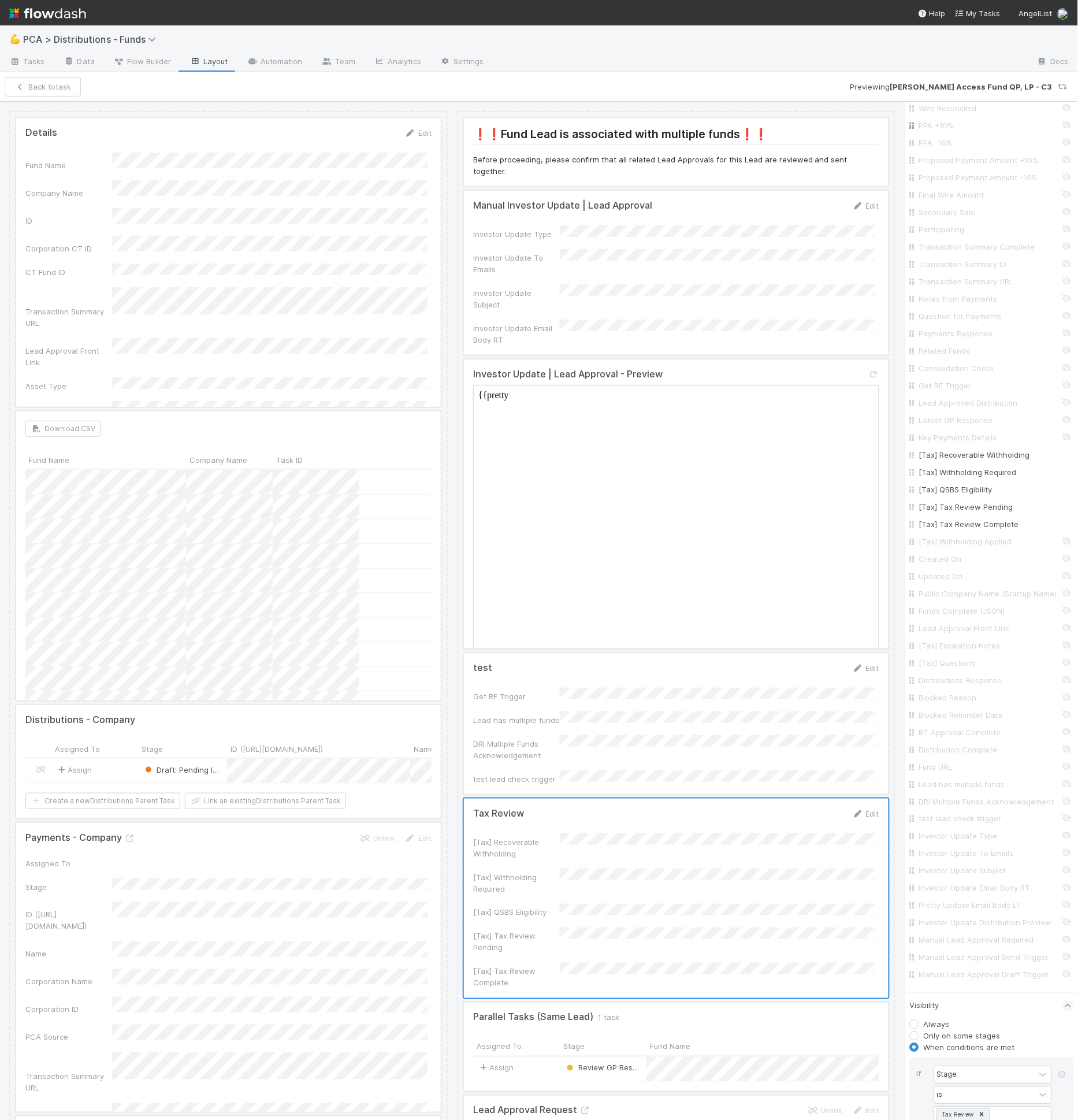
scroll to position [1085, 0]
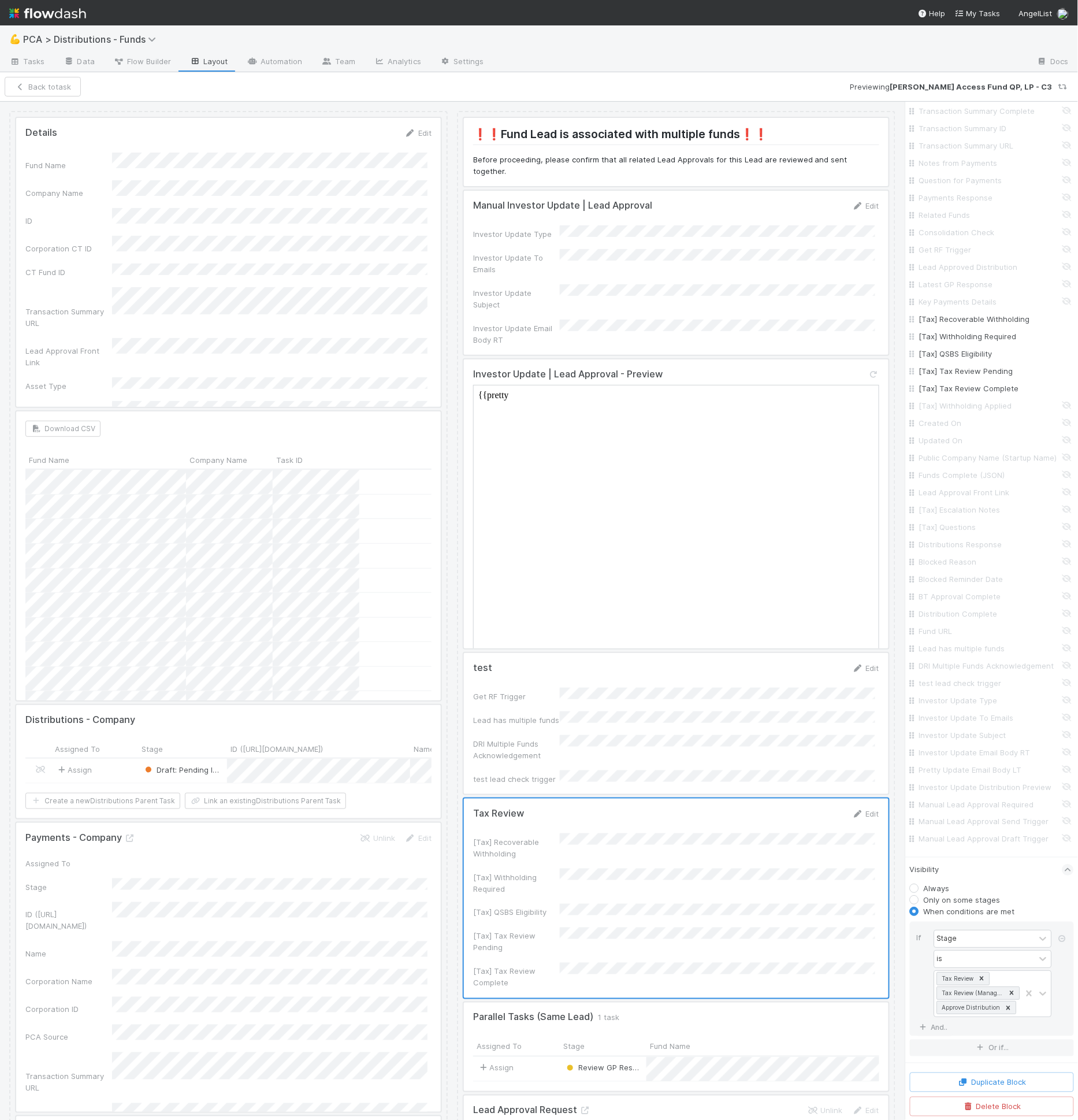
click at [691, 668] on div at bounding box center [677, 723] width 425 height 141
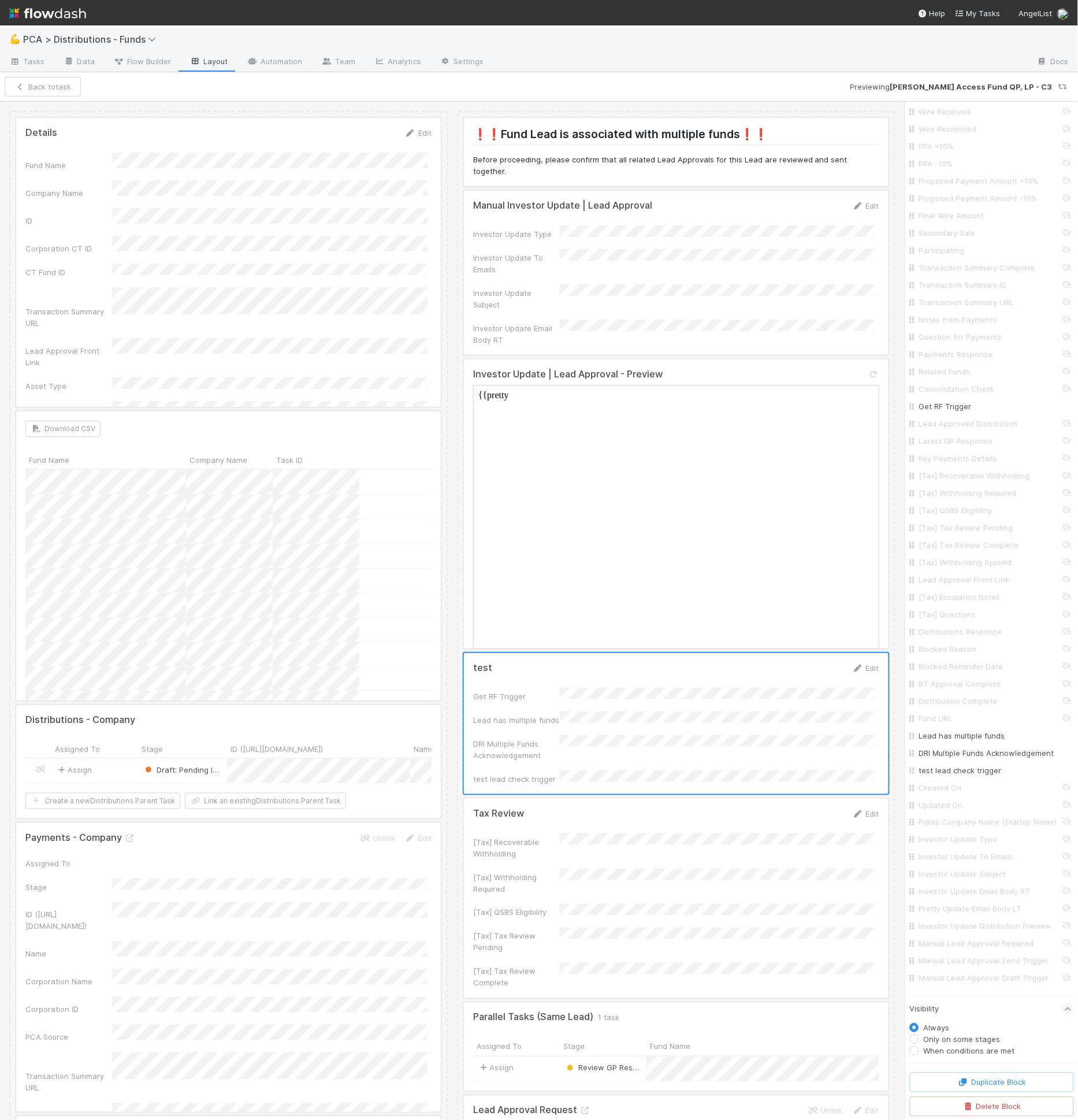
scroll to position [936, 0]
click at [702, 711] on div at bounding box center [677, 723] width 425 height 141
click at [681, 804] on div at bounding box center [677, 898] width 425 height 200
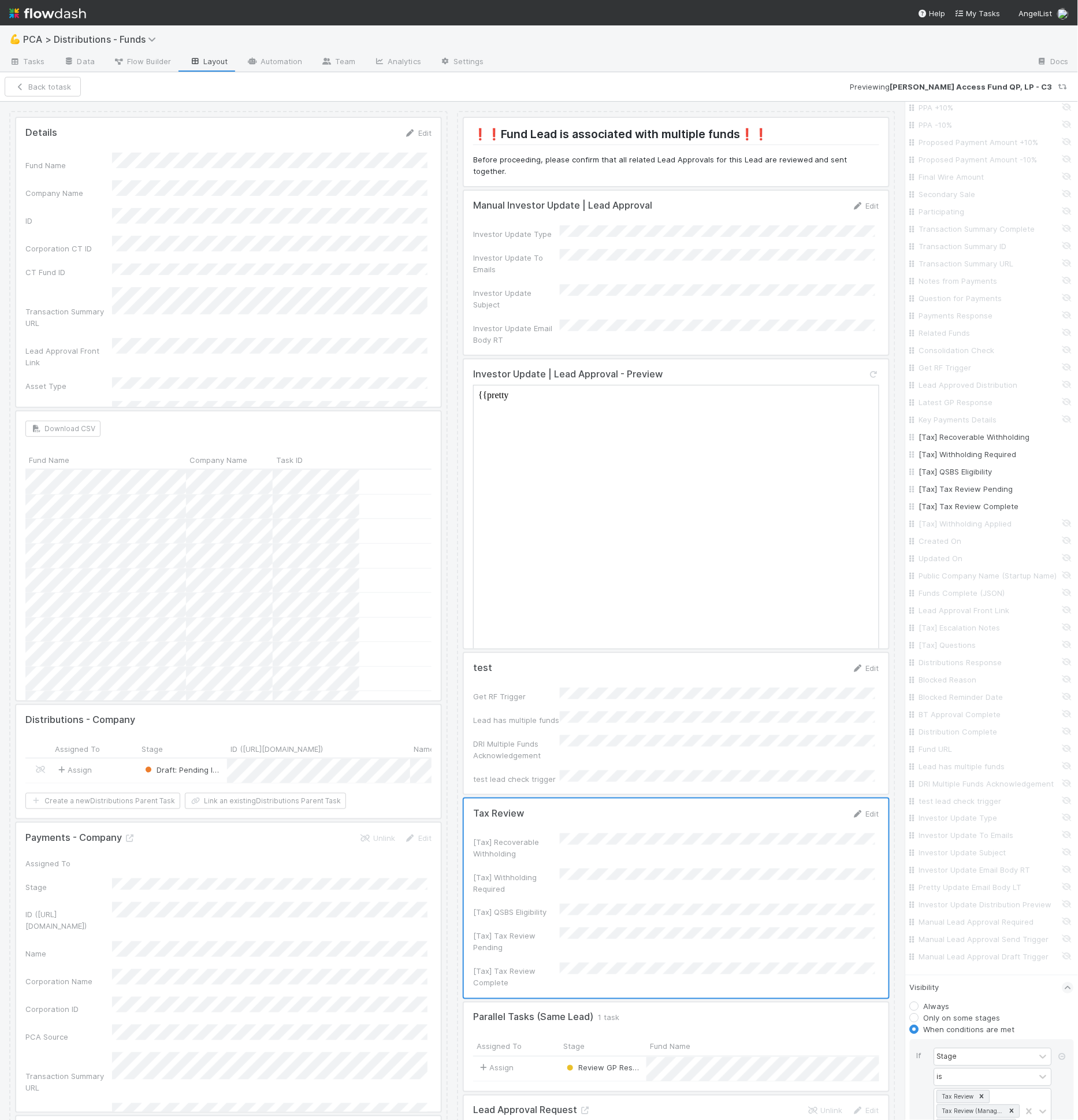
scroll to position [1085, 0]
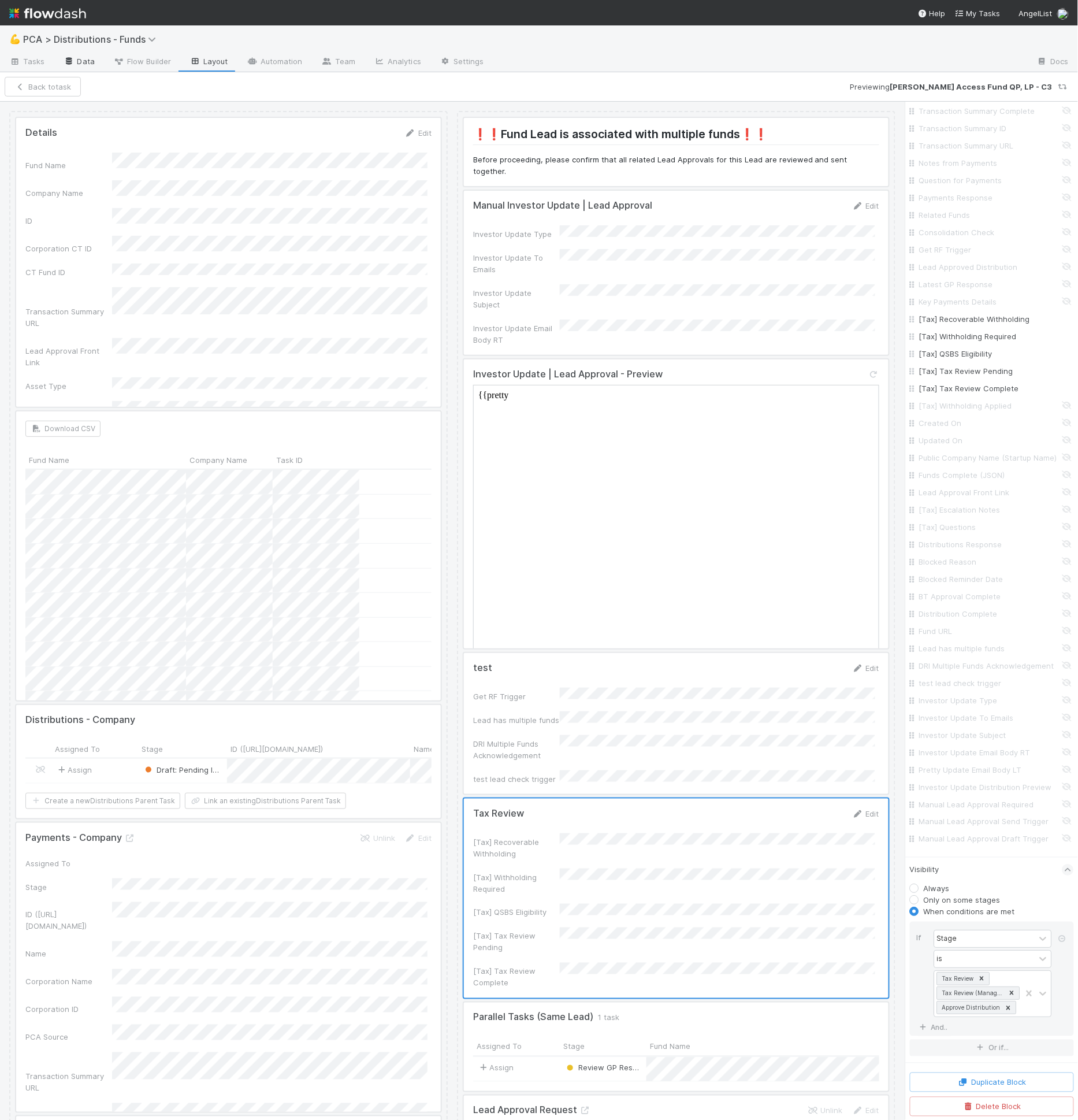
click at [77, 67] on link "Data" at bounding box center [79, 62] width 50 height 19
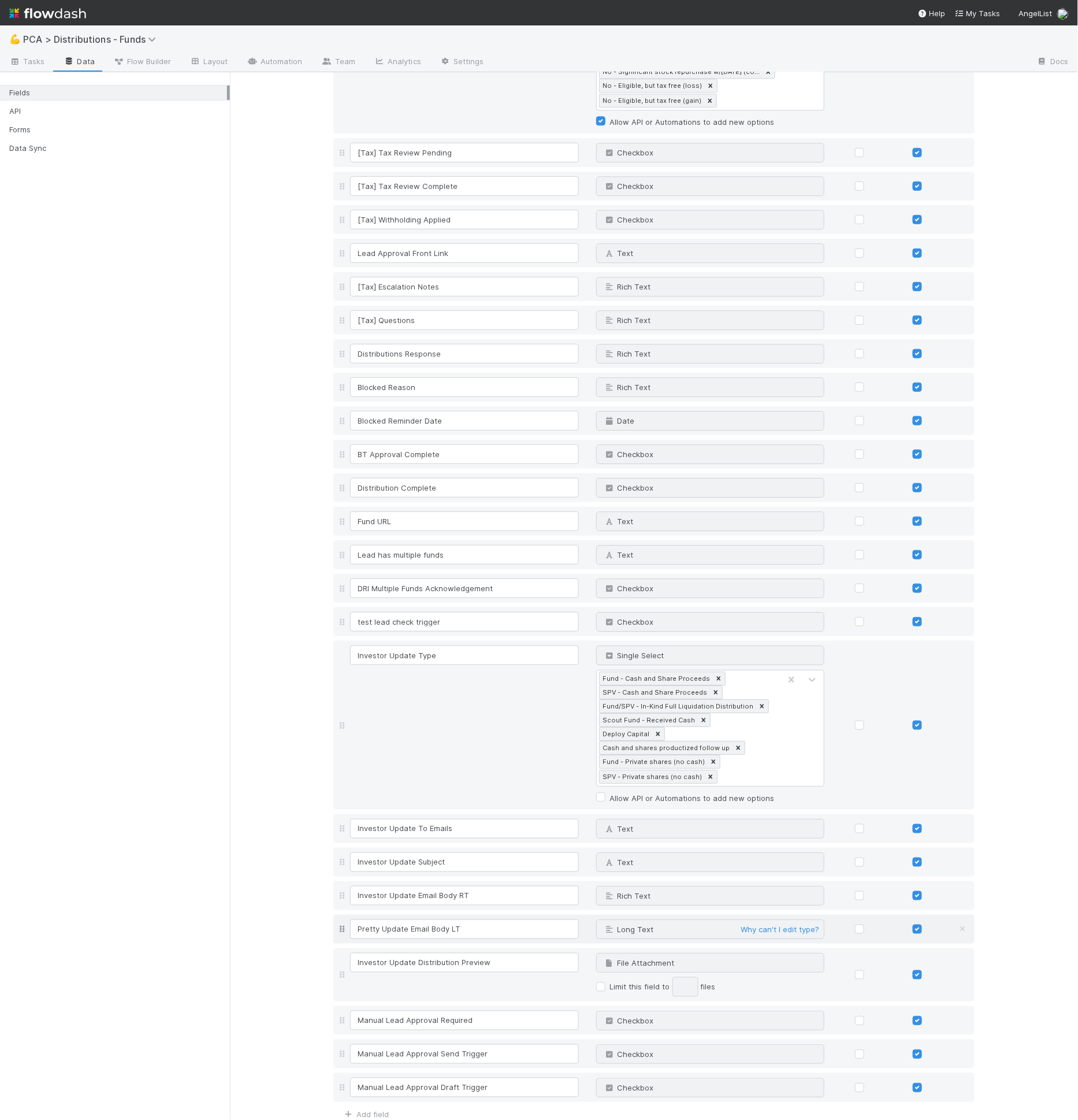
scroll to position [2715, 0]
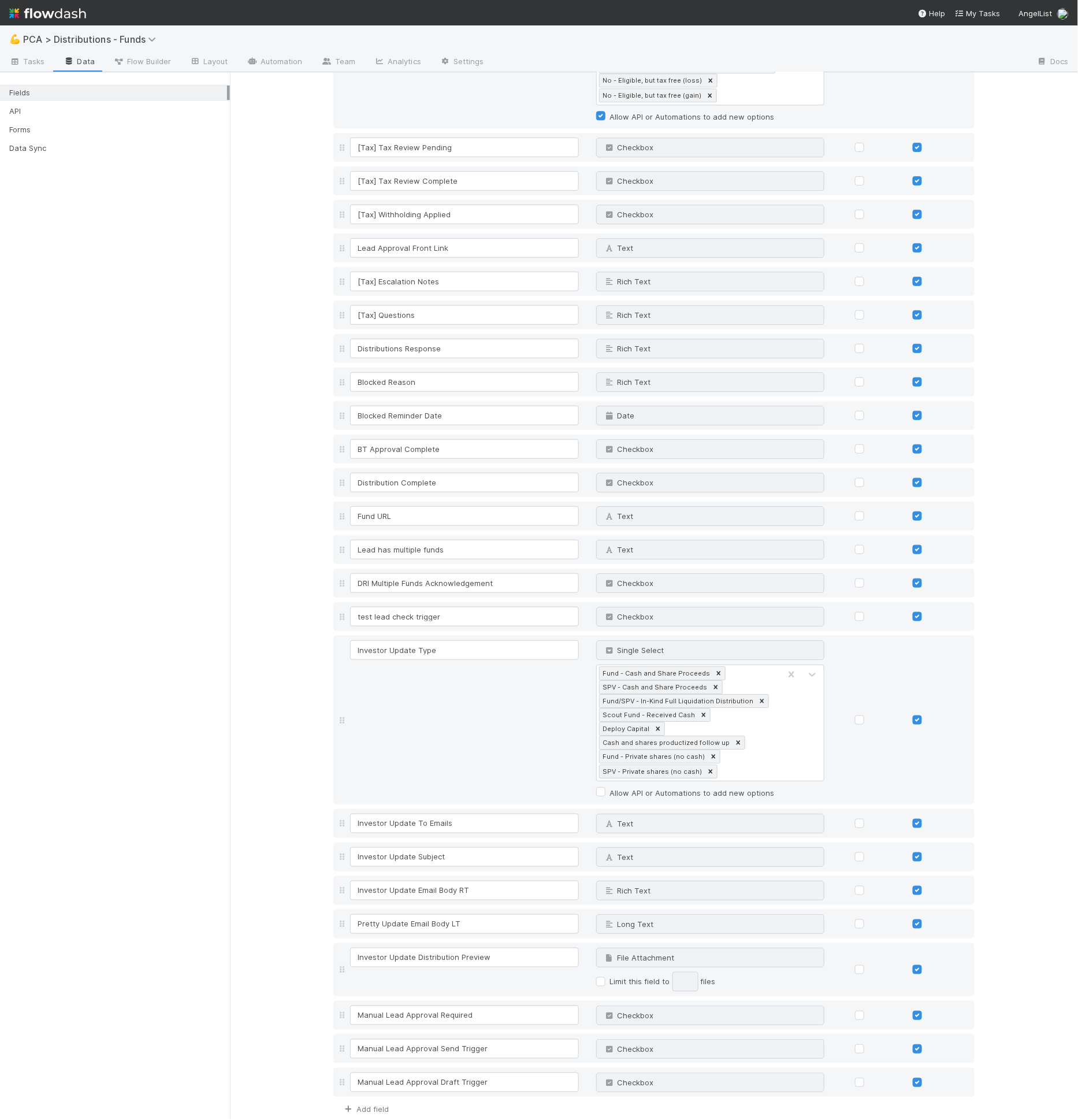
click at [362, 1104] on link "Add field" at bounding box center [365, 1108] width 46 height 9
click at [364, 1106] on input at bounding box center [464, 1116] width 229 height 20
type input "[Tax] Review Notes"
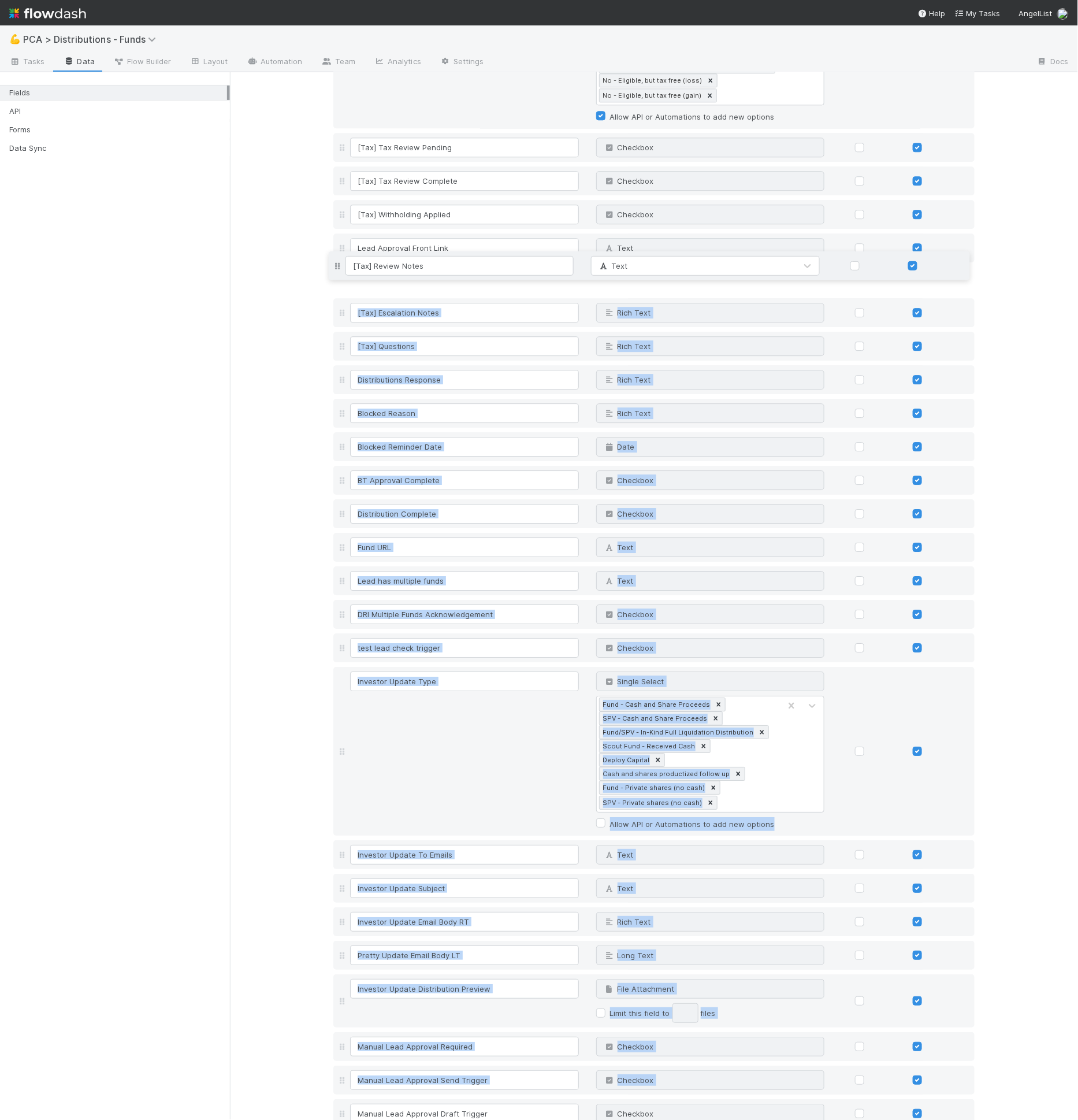
drag, startPoint x: 331, startPoint y: 1079, endPoint x: 389, endPoint y: 264, distance: 817.1
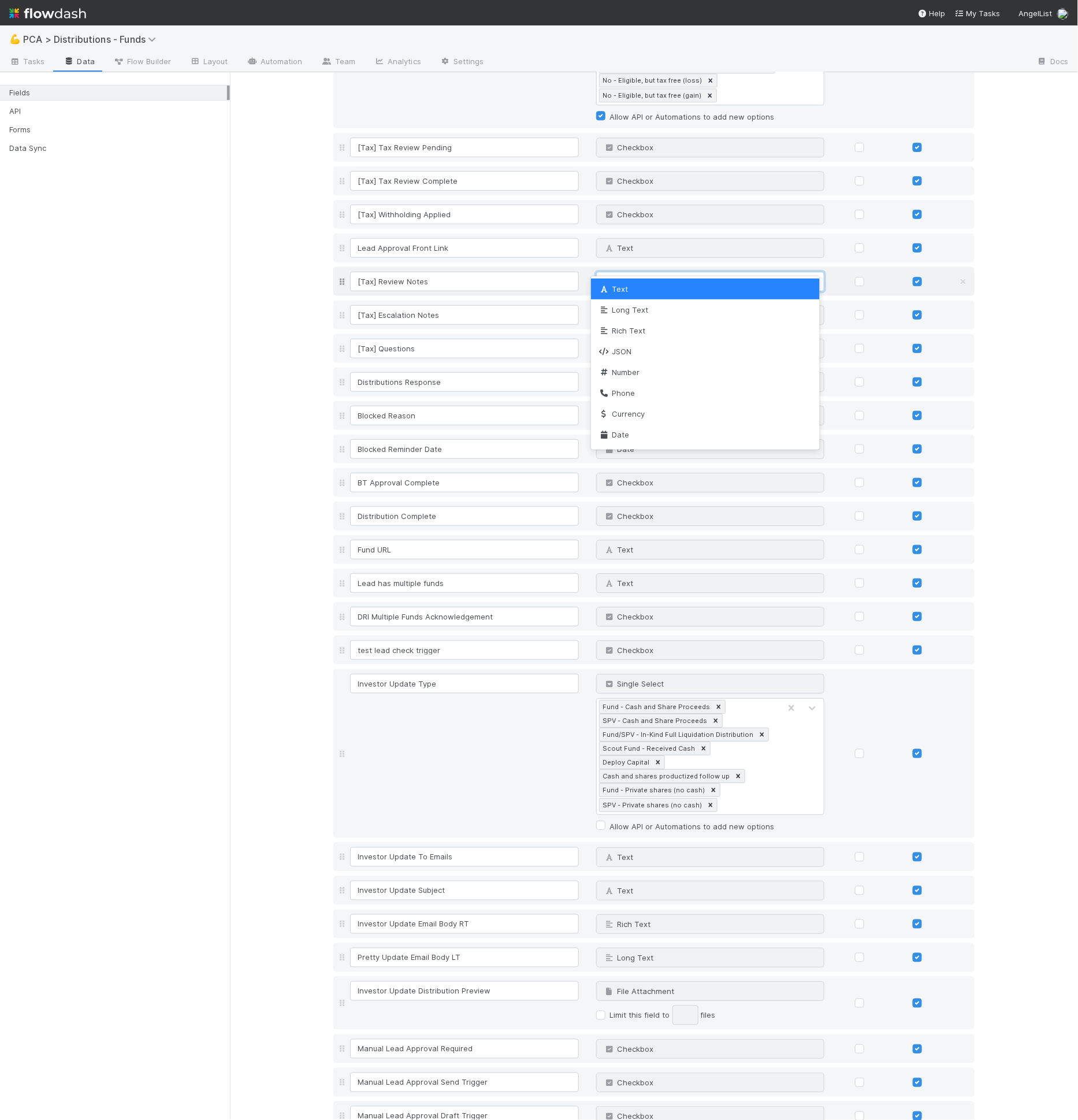
click at [655, 272] on div "Text" at bounding box center [699, 281] width 205 height 19
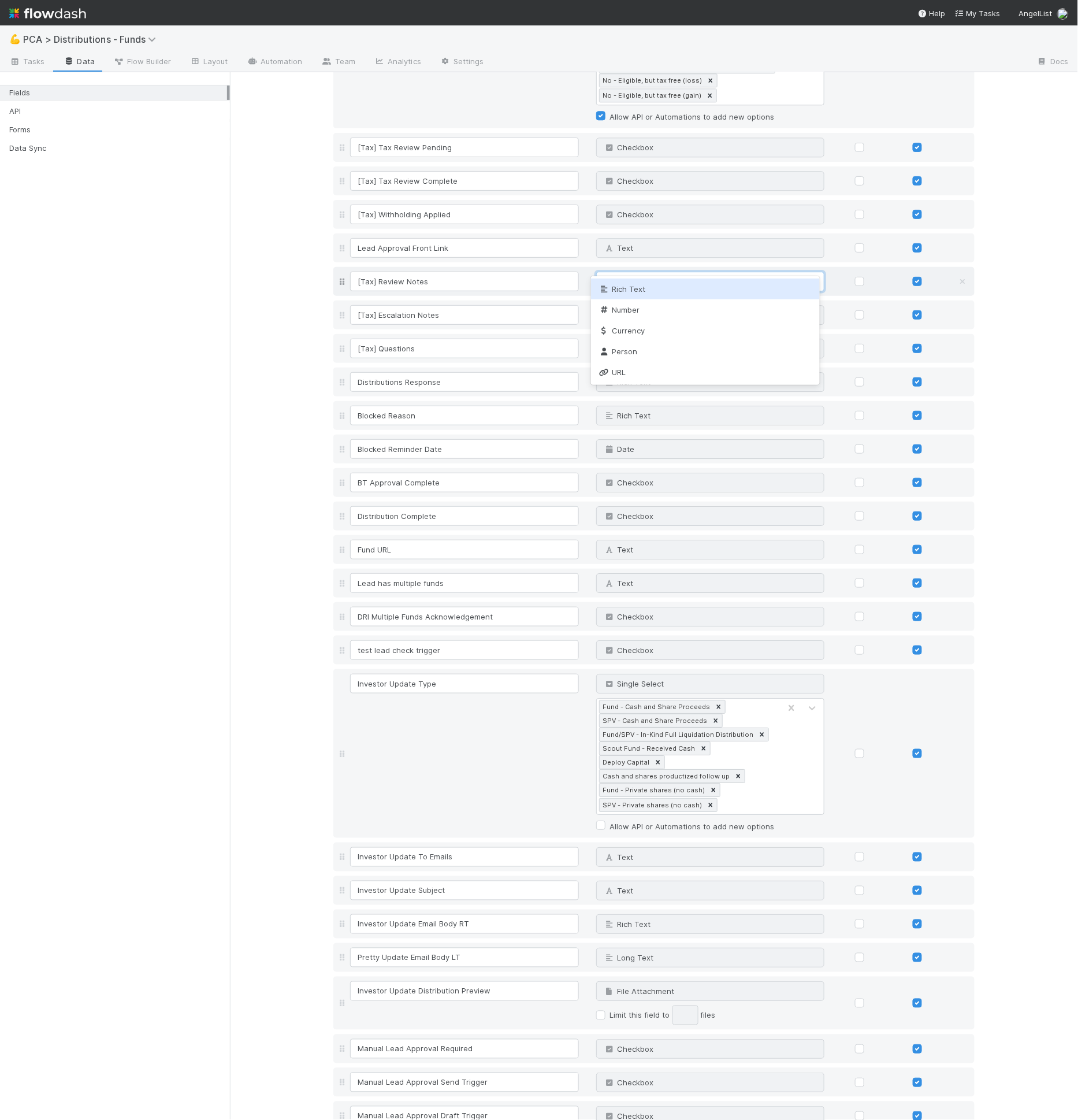
type input "rich"
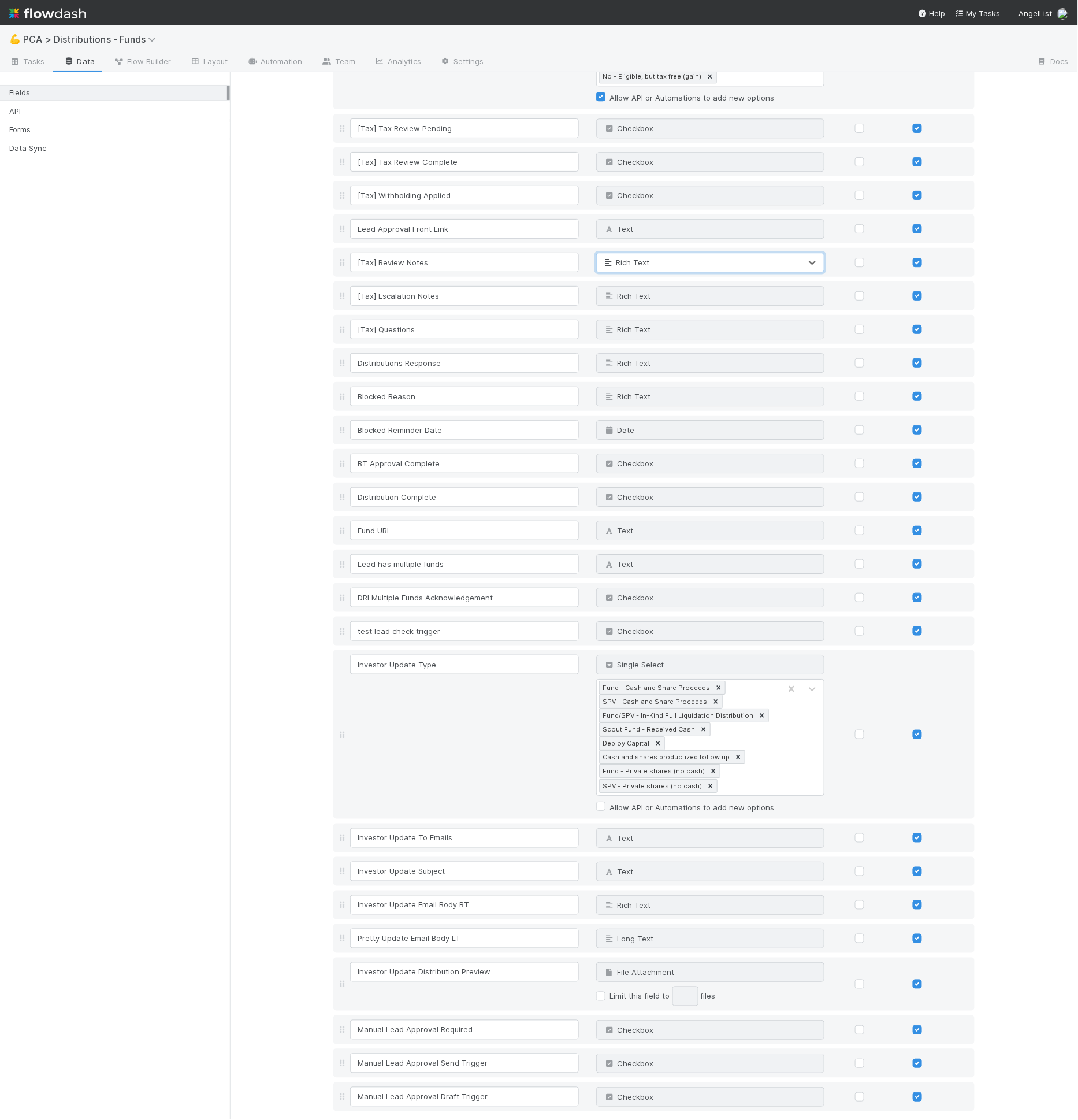
scroll to position [2749, 0]
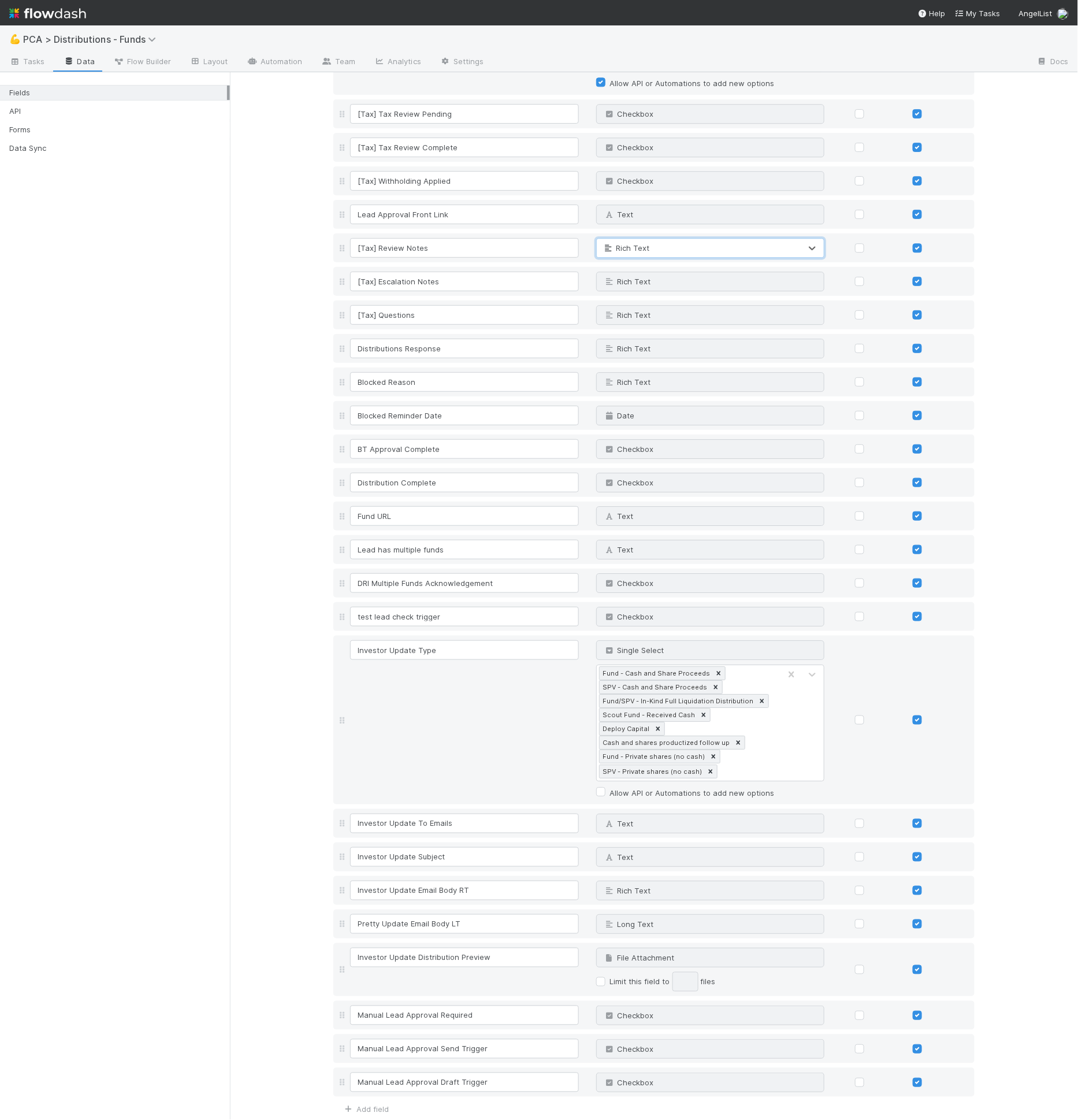
click at [360, 1119] on button "Save Changes" at bounding box center [367, 1137] width 68 height 20
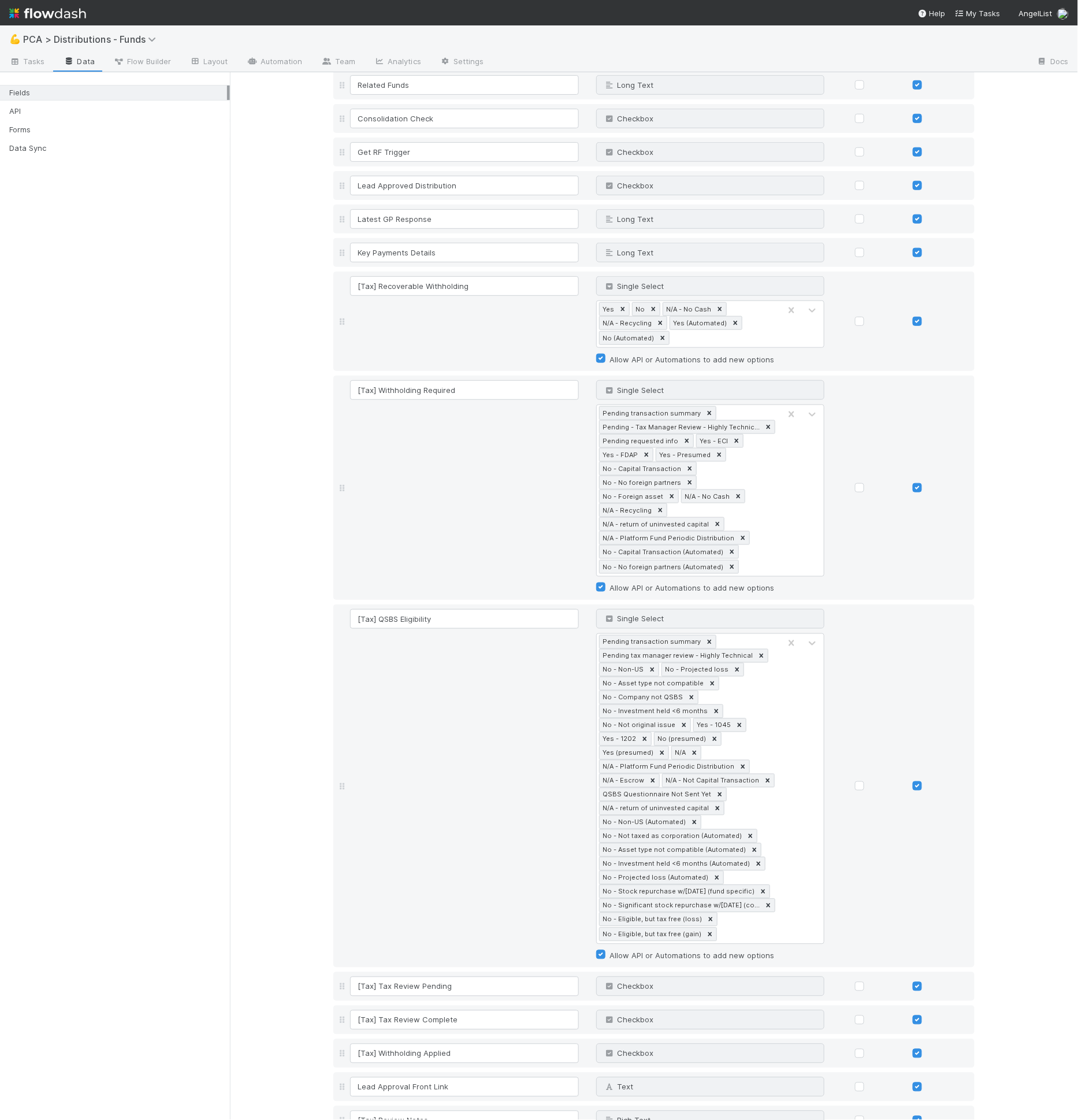
scroll to position [800, 0]
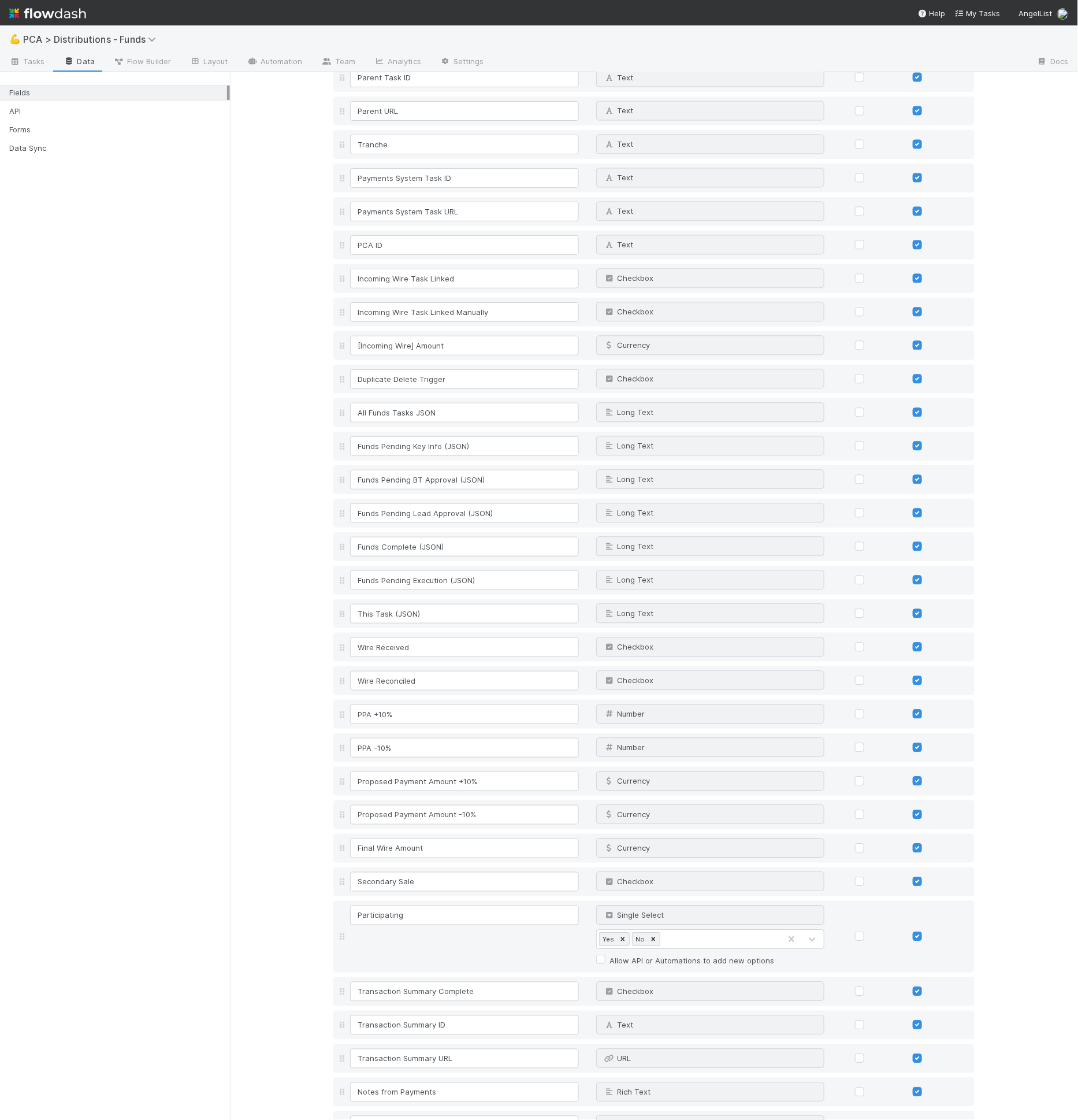
click at [209, 48] on div "💪 PCA > Distributions - Funds" at bounding box center [539, 39] width 1078 height 28
click at [218, 62] on link "Layout" at bounding box center [209, 62] width 57 height 19
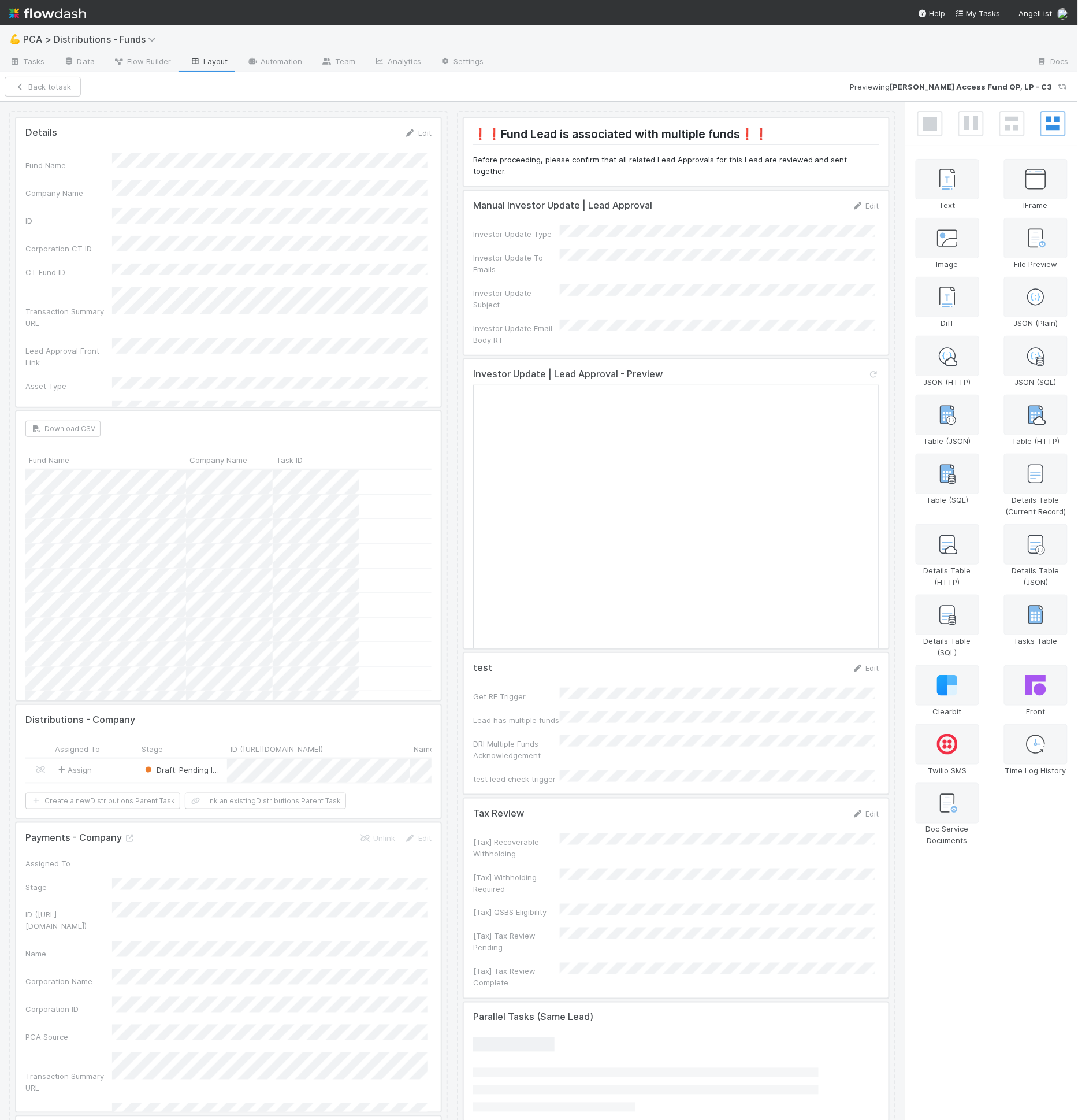
click at [644, 685] on div "❗❗Fund Lead is associated with multiple funds❗❗ Before proceeding, please confi…" at bounding box center [677, 1013] width 439 height 1803
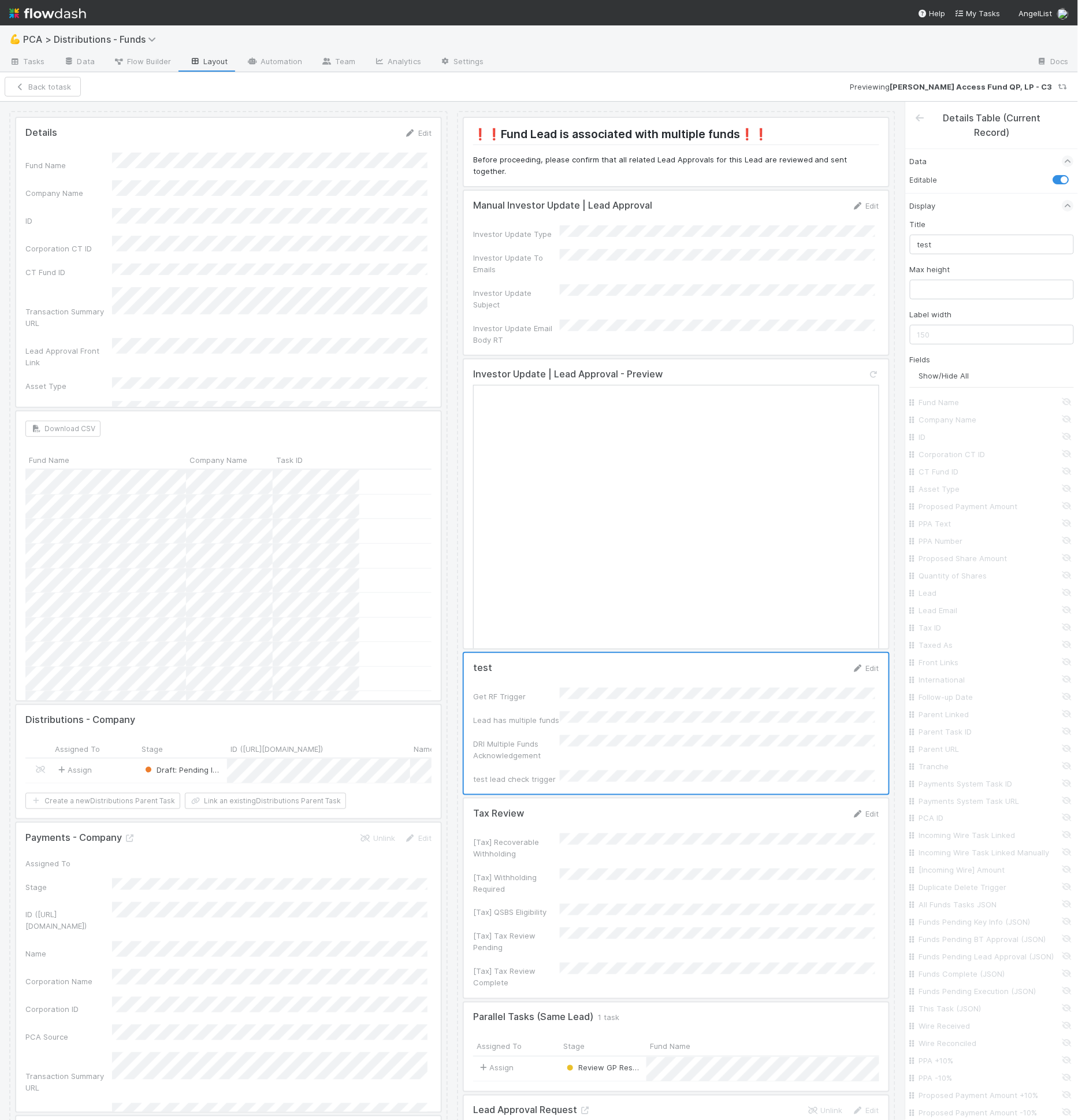
click at [644, 821] on div at bounding box center [677, 898] width 425 height 200
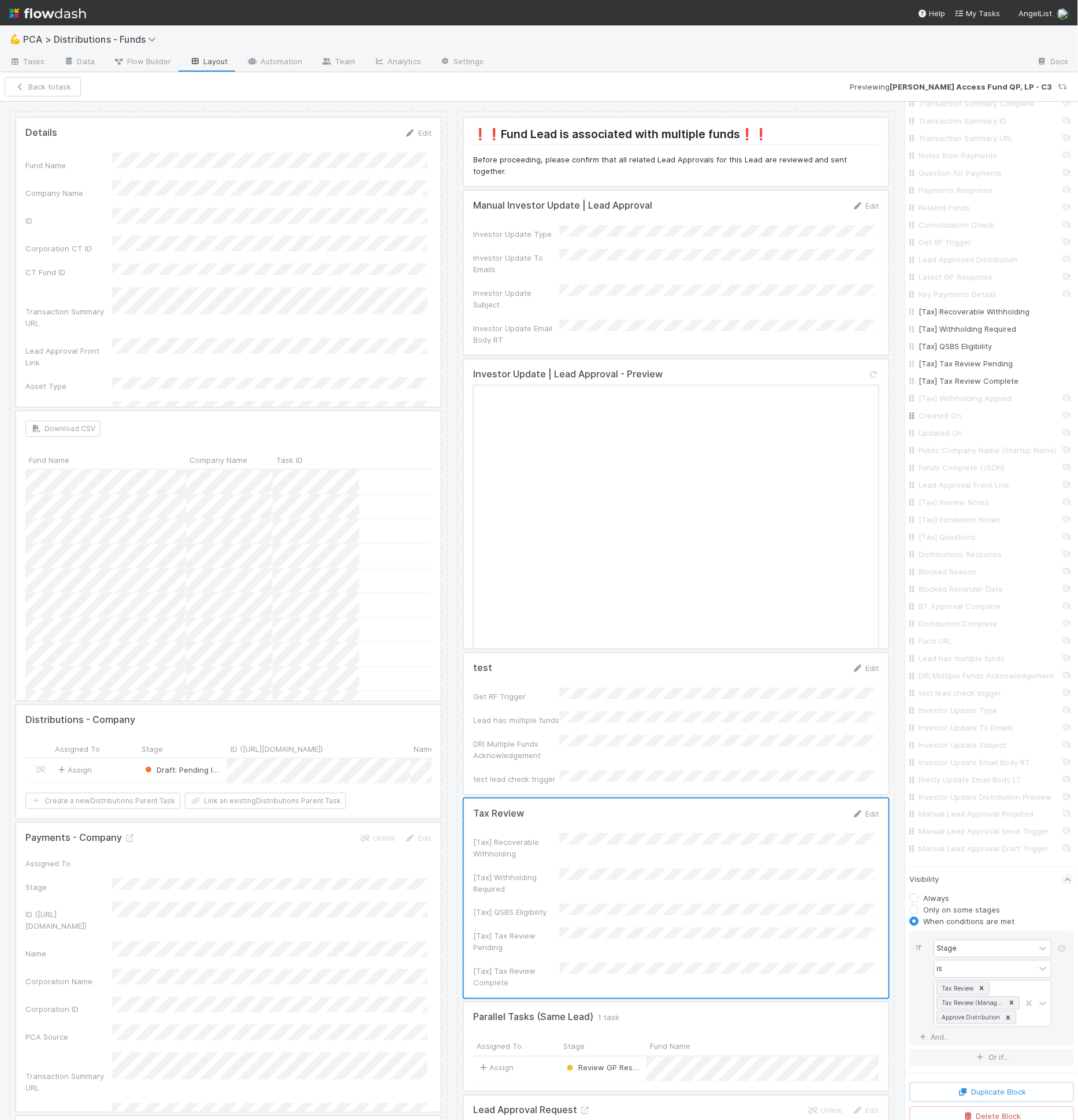
scroll to position [884, 0]
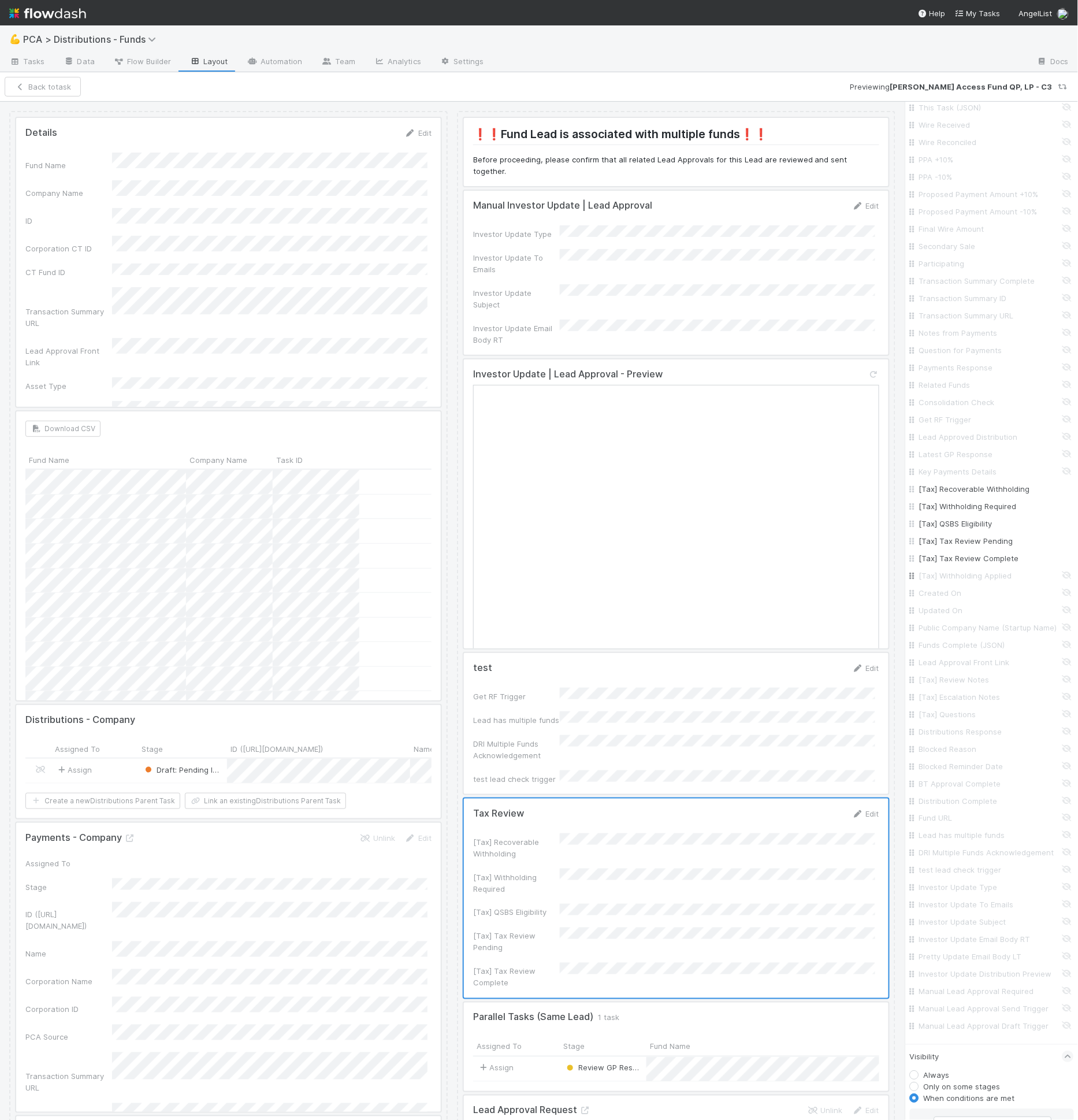
click at [980, 575] on input "[Tax] Withholding Applied" at bounding box center [995, 575] width 152 height 12
checkbox input "true"
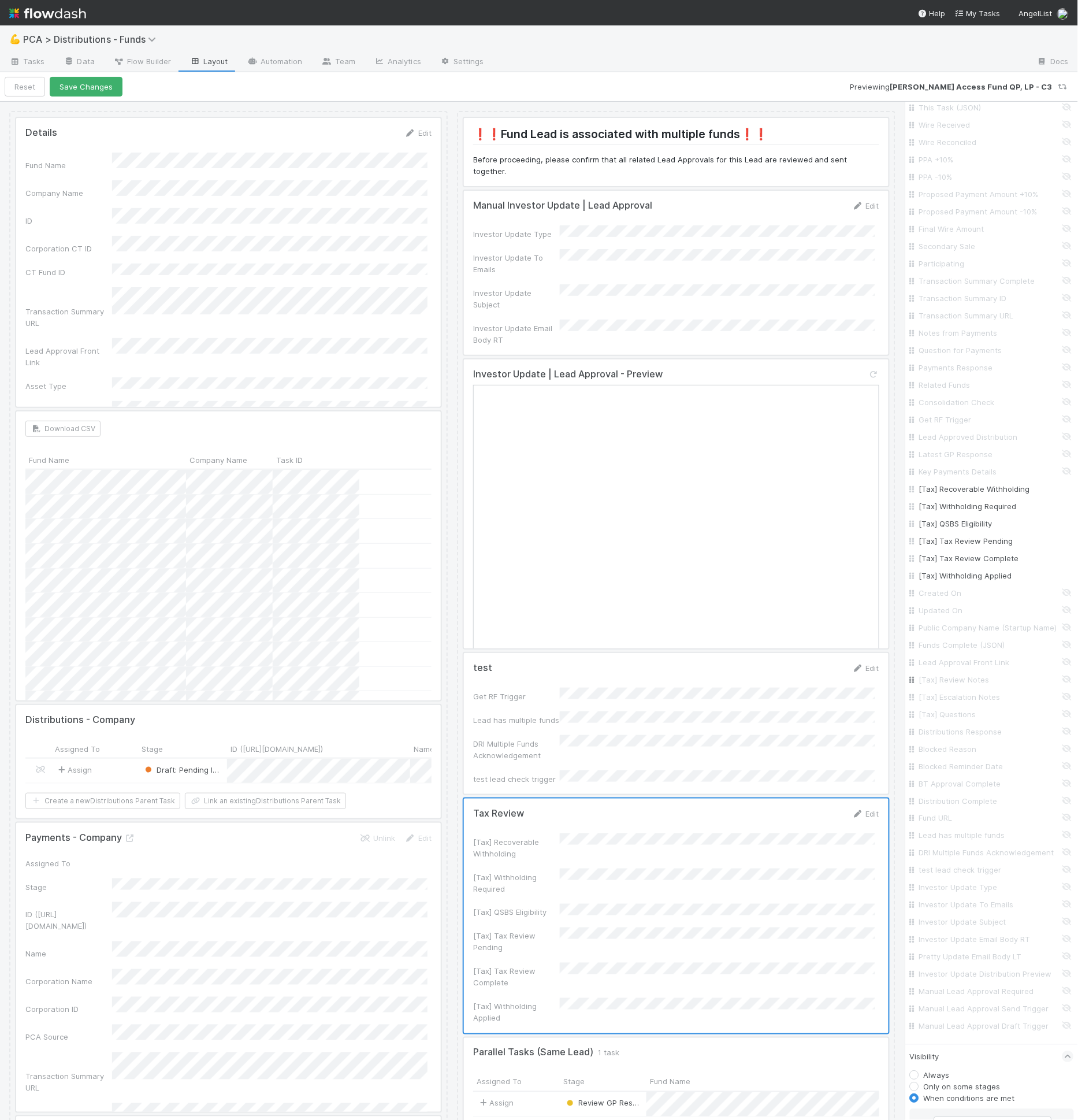
click at [975, 685] on input "[Tax] Review Notes" at bounding box center [995, 679] width 152 height 12
checkbox input "true"
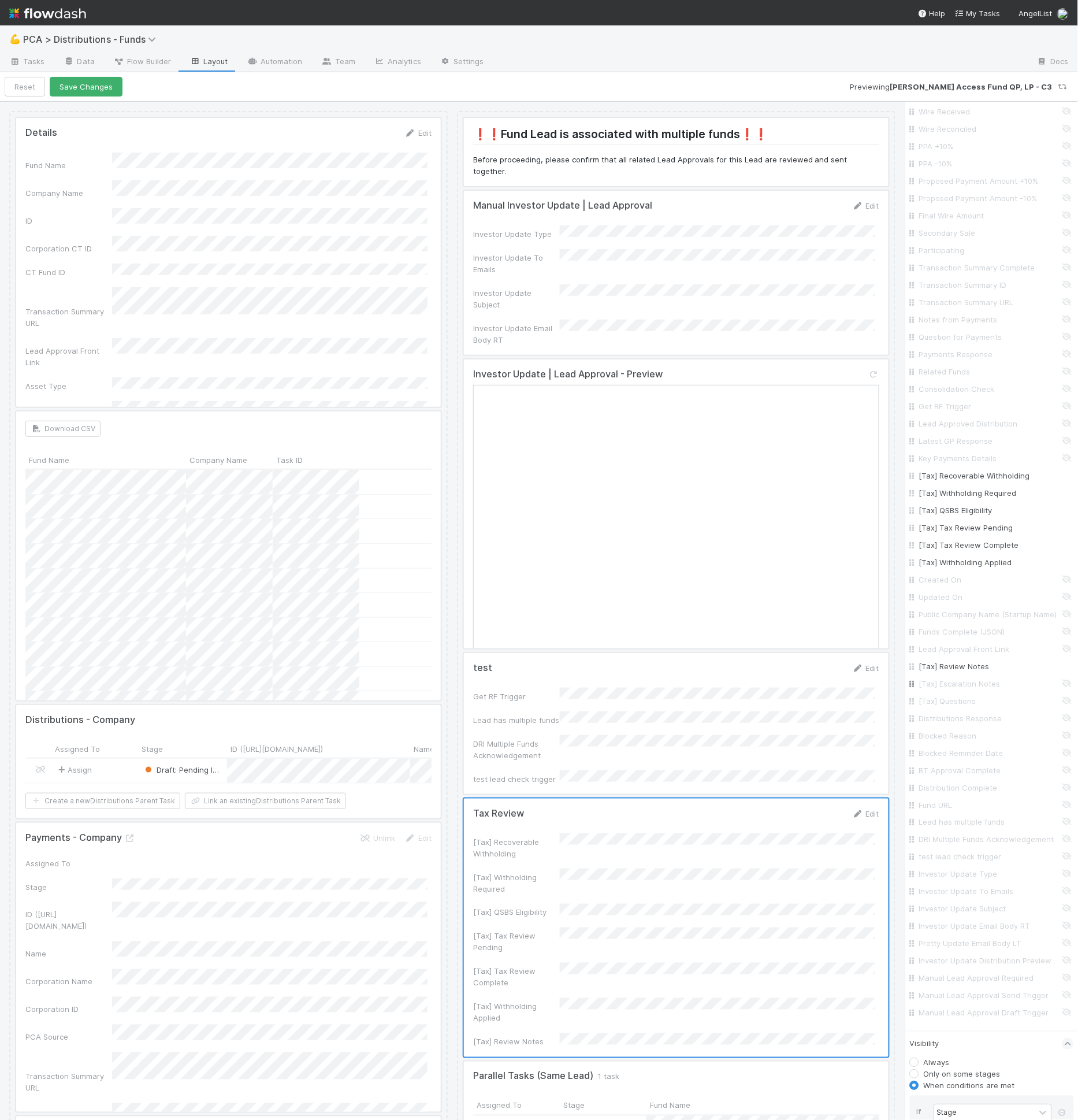
scroll to position [911, 0]
click at [754, 824] on div at bounding box center [677, 927] width 425 height 259
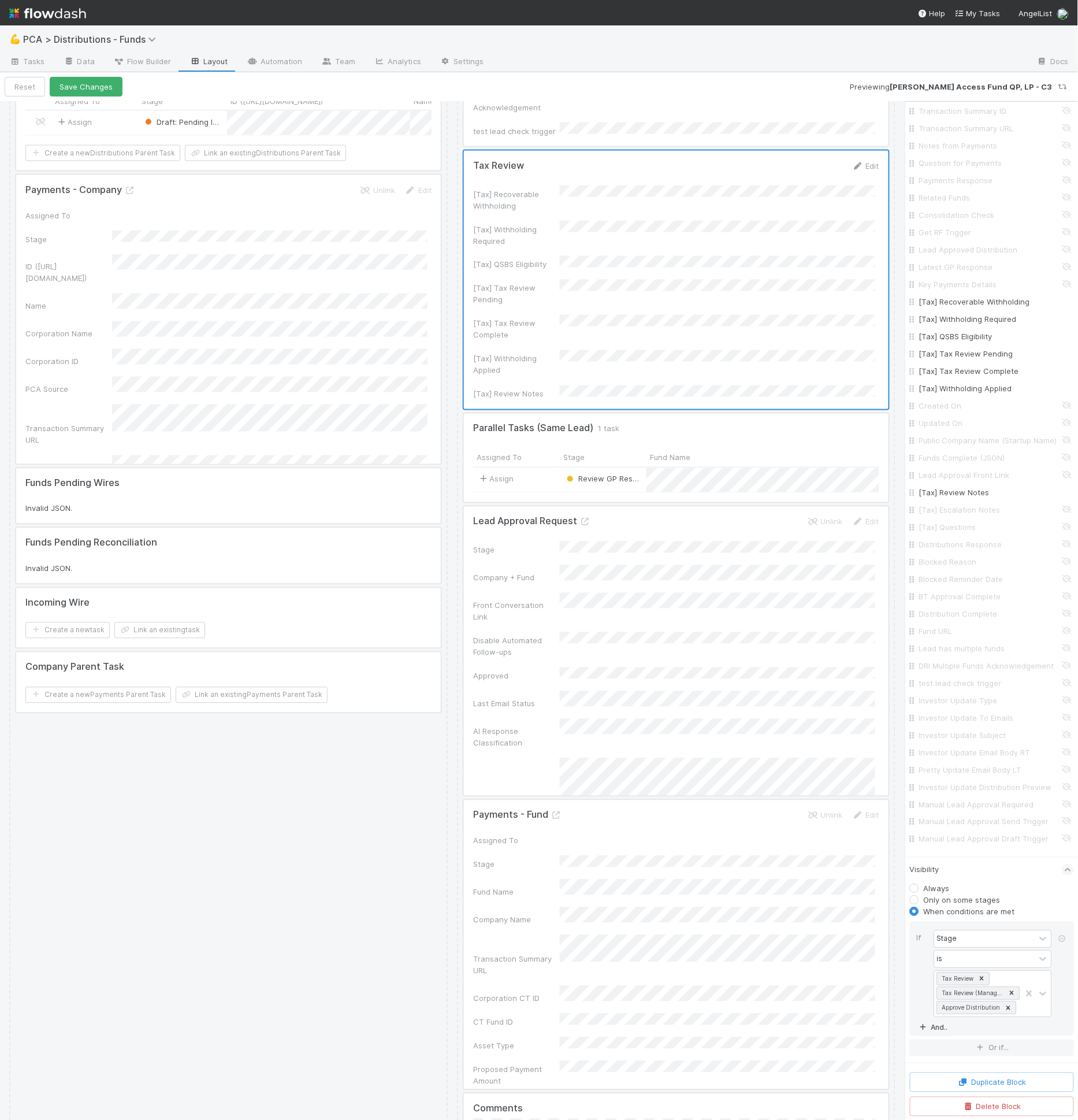
scroll to position [1102, 0]
click at [659, 265] on div at bounding box center [677, 279] width 425 height 259
click at [975, 1073] on button "Duplicate Block" at bounding box center [991, 1082] width 164 height 20
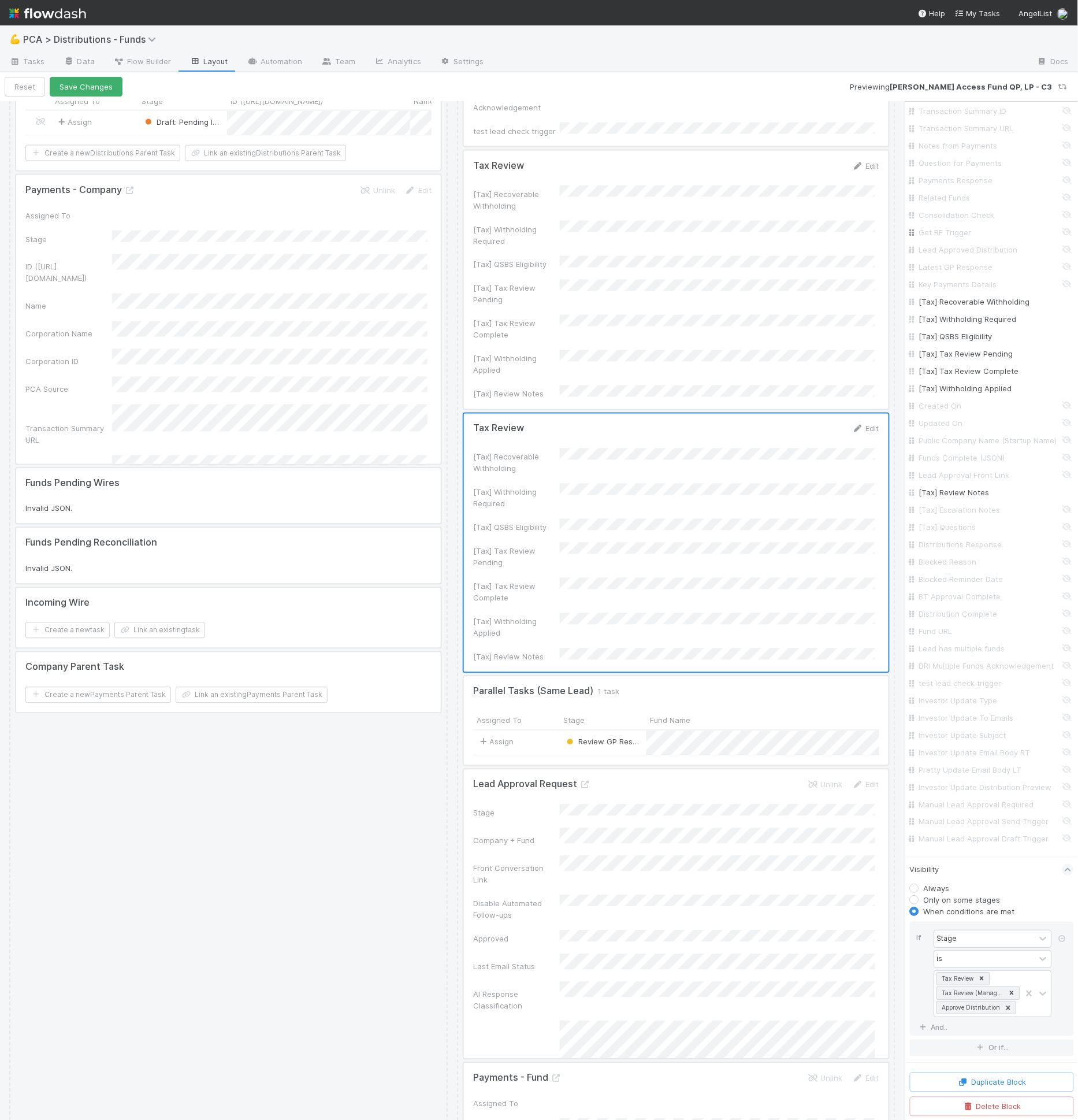
scroll to position [0, 0]
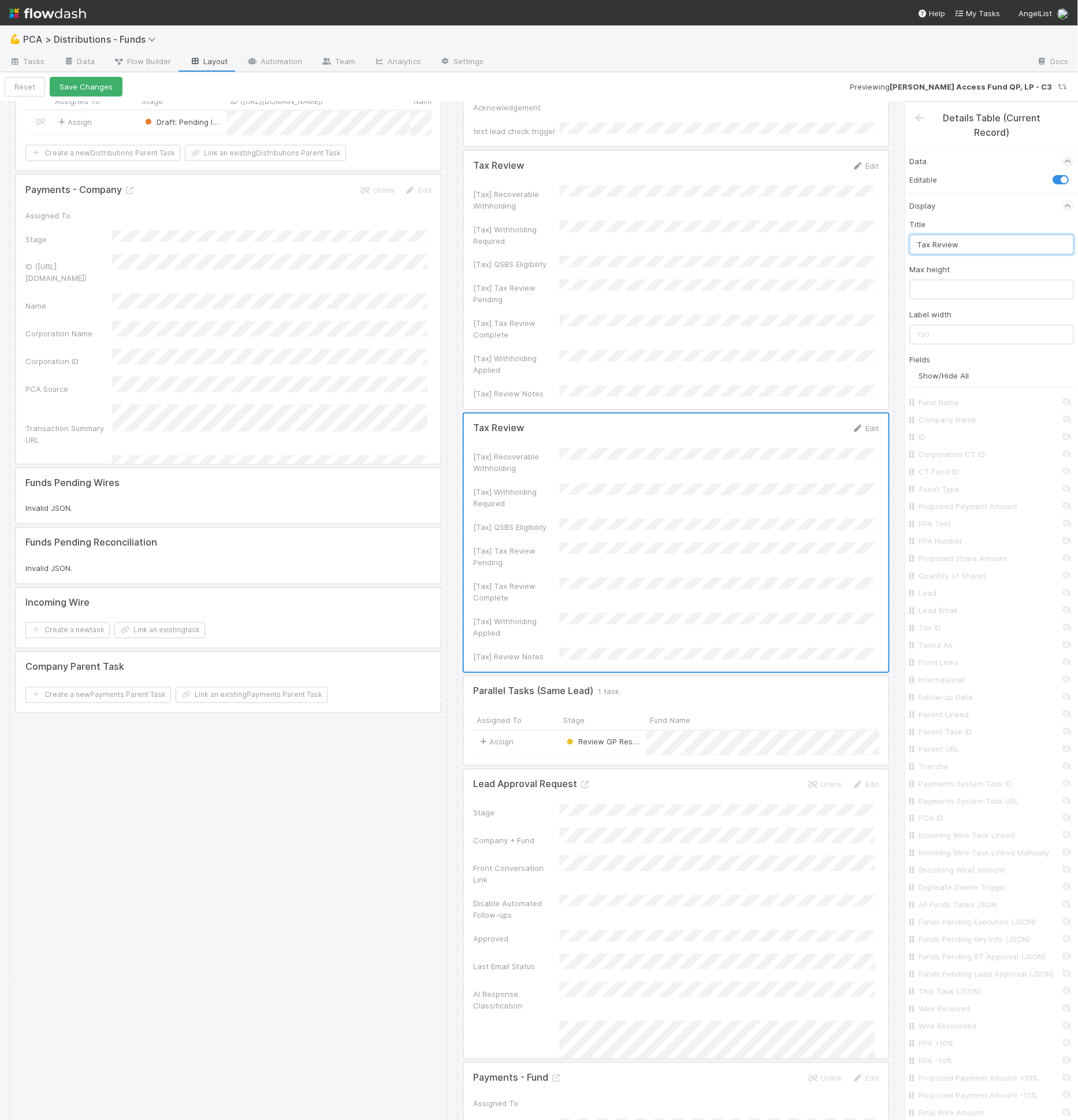
click at [949, 242] on input "Tax Review" at bounding box center [991, 245] width 164 height 20
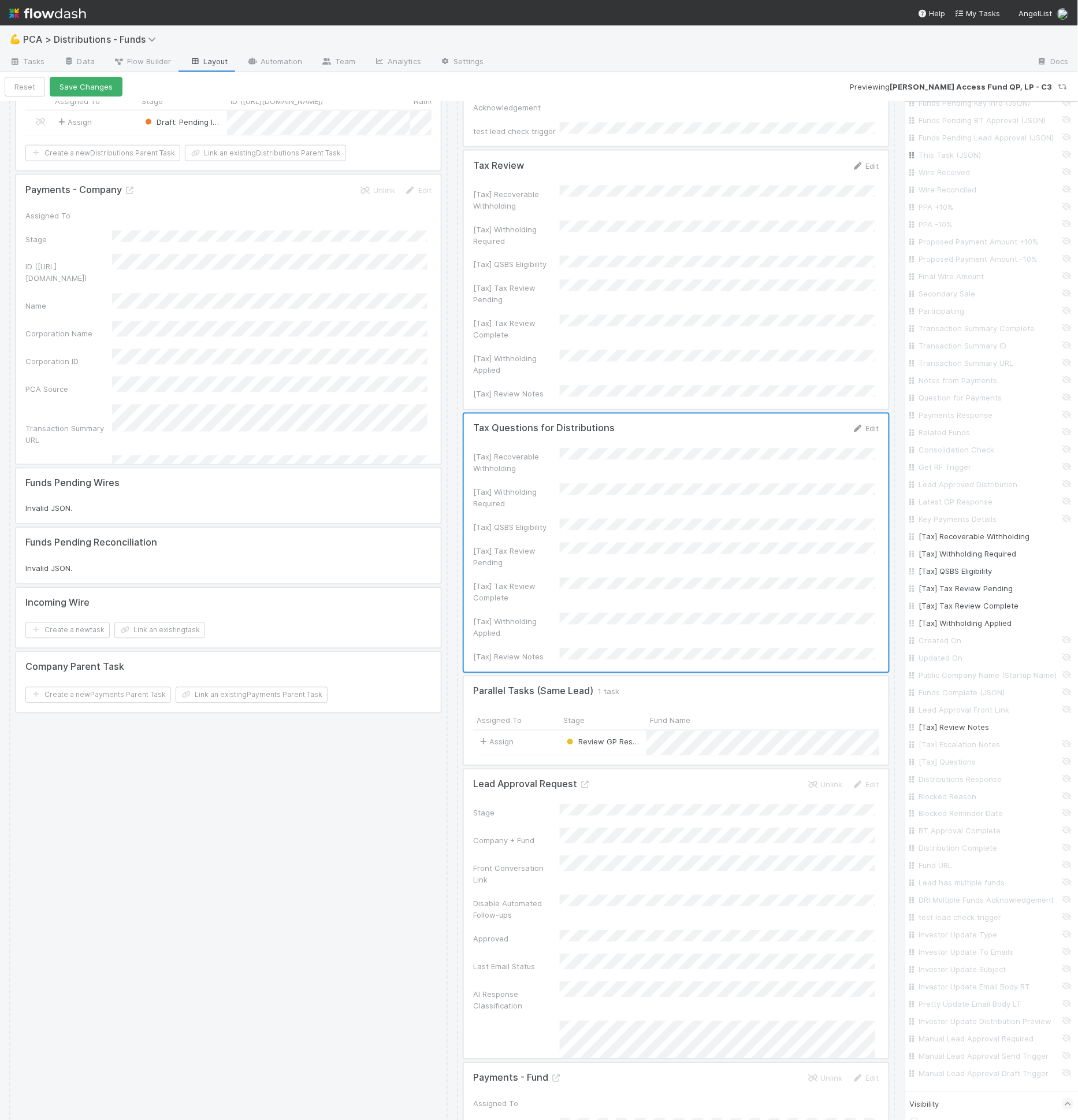
scroll to position [1102, 0]
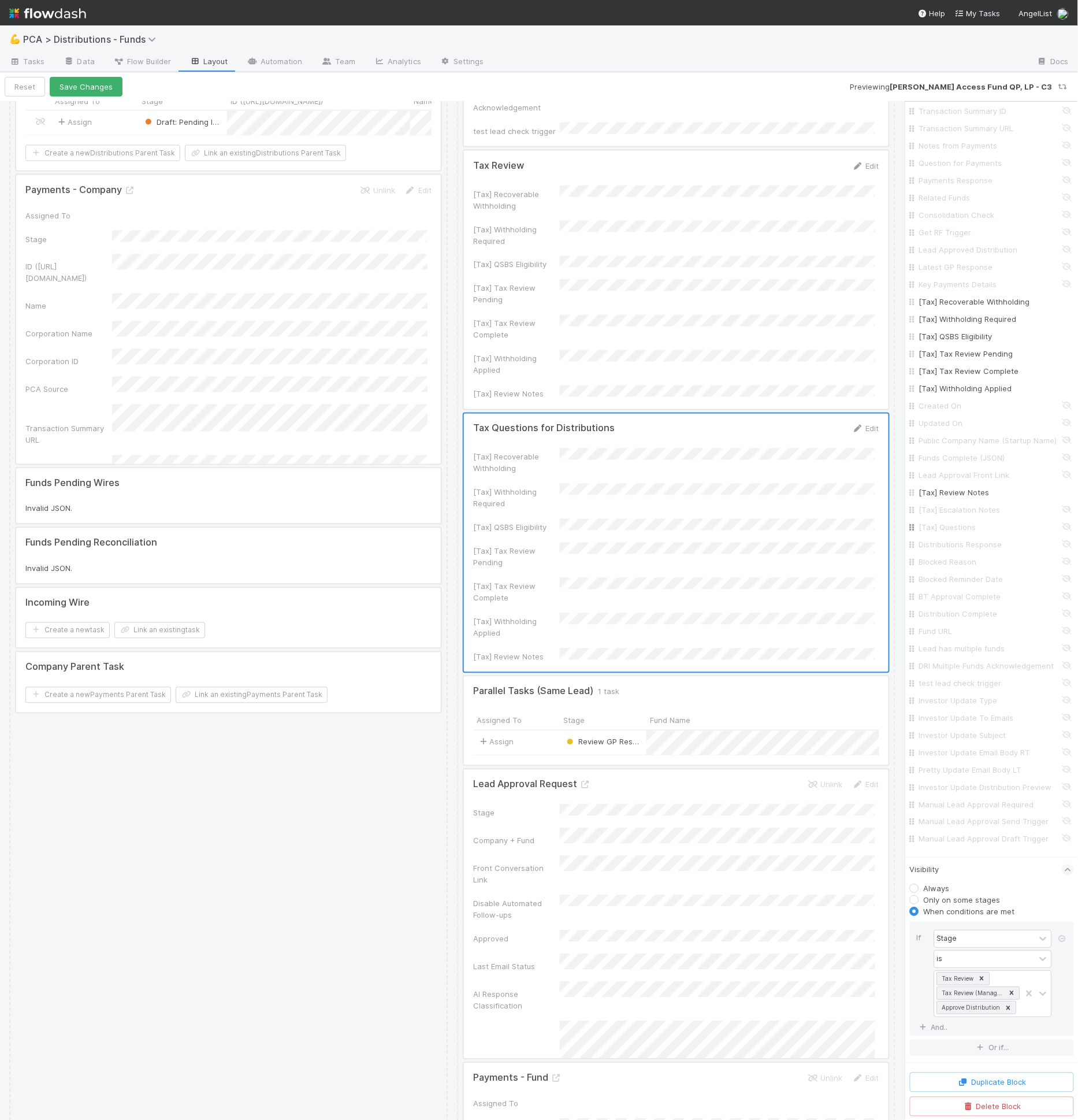
type input "Tax Questions for Distributions"
click at [965, 521] on input "[Tax] Questions" at bounding box center [995, 527] width 152 height 12
checkbox input "true"
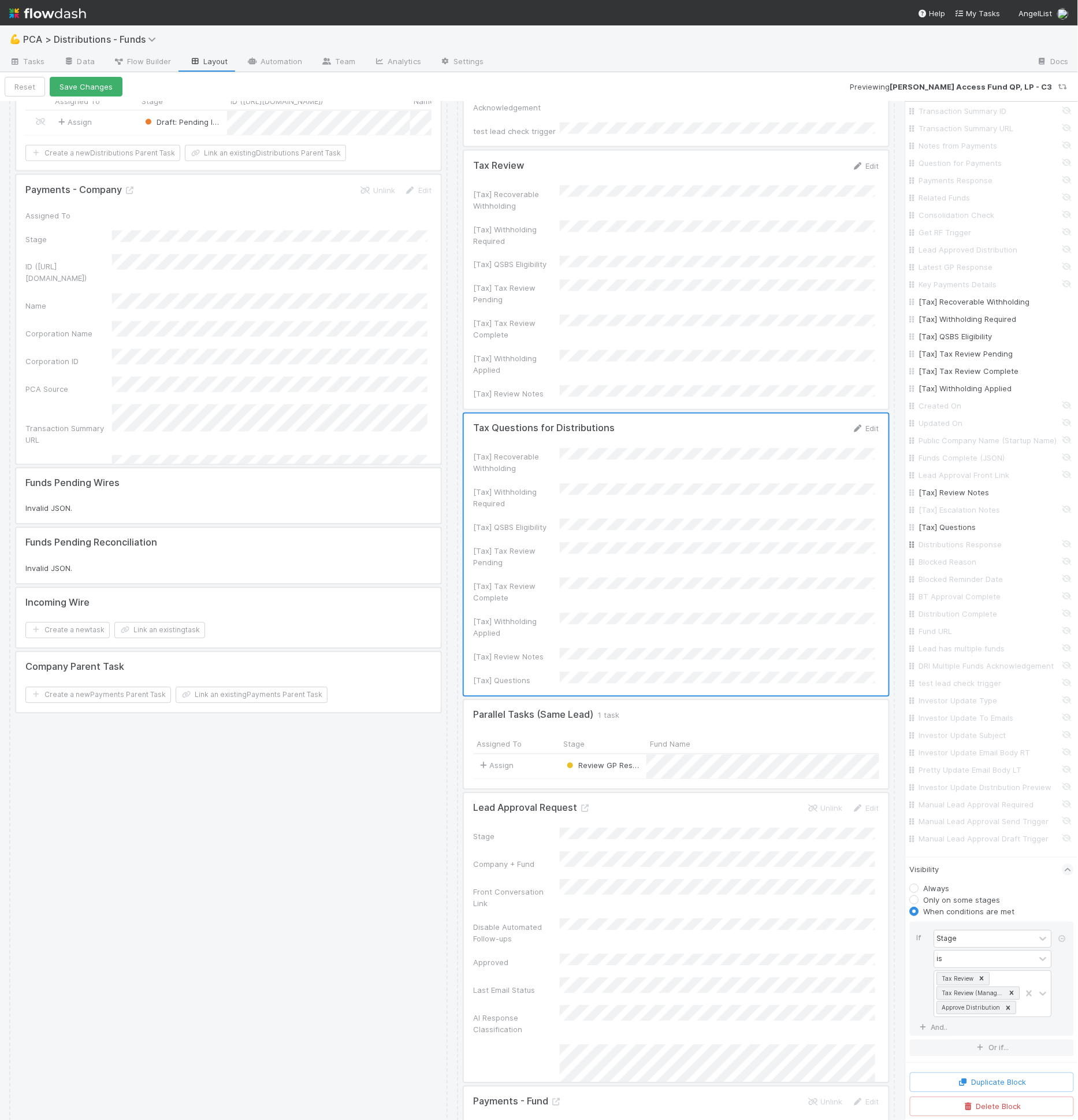
click at [964, 539] on input "Distributions Response" at bounding box center [995, 545] width 152 height 12
checkbox input "true"
click at [948, 487] on input "[Tax] Review Notes" at bounding box center [995, 493] width 152 height 12
checkbox input "false"
click at [965, 383] on input "[Tax] Withholding Applied" at bounding box center [995, 388] width 152 height 12
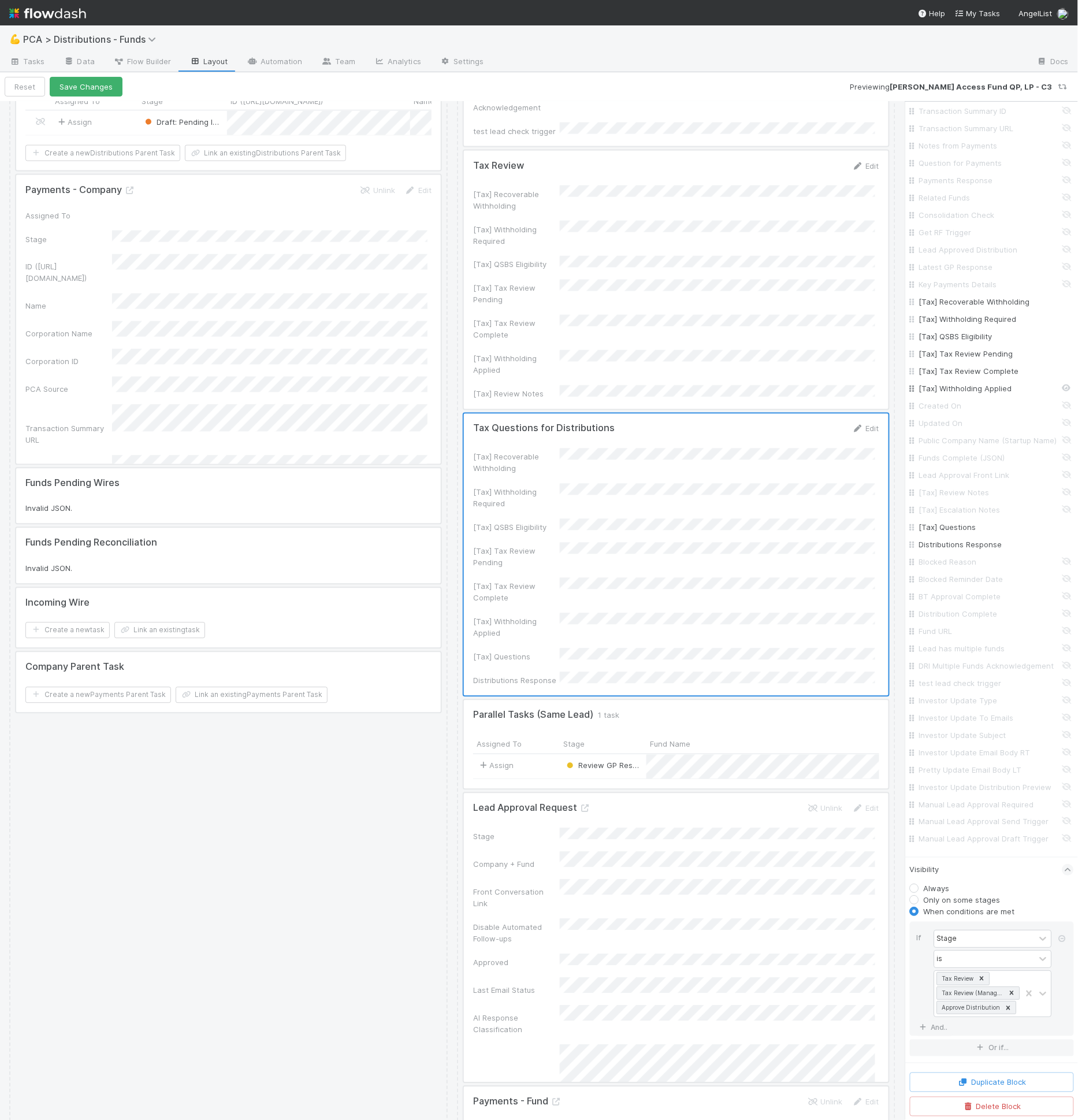
checkbox input "false"
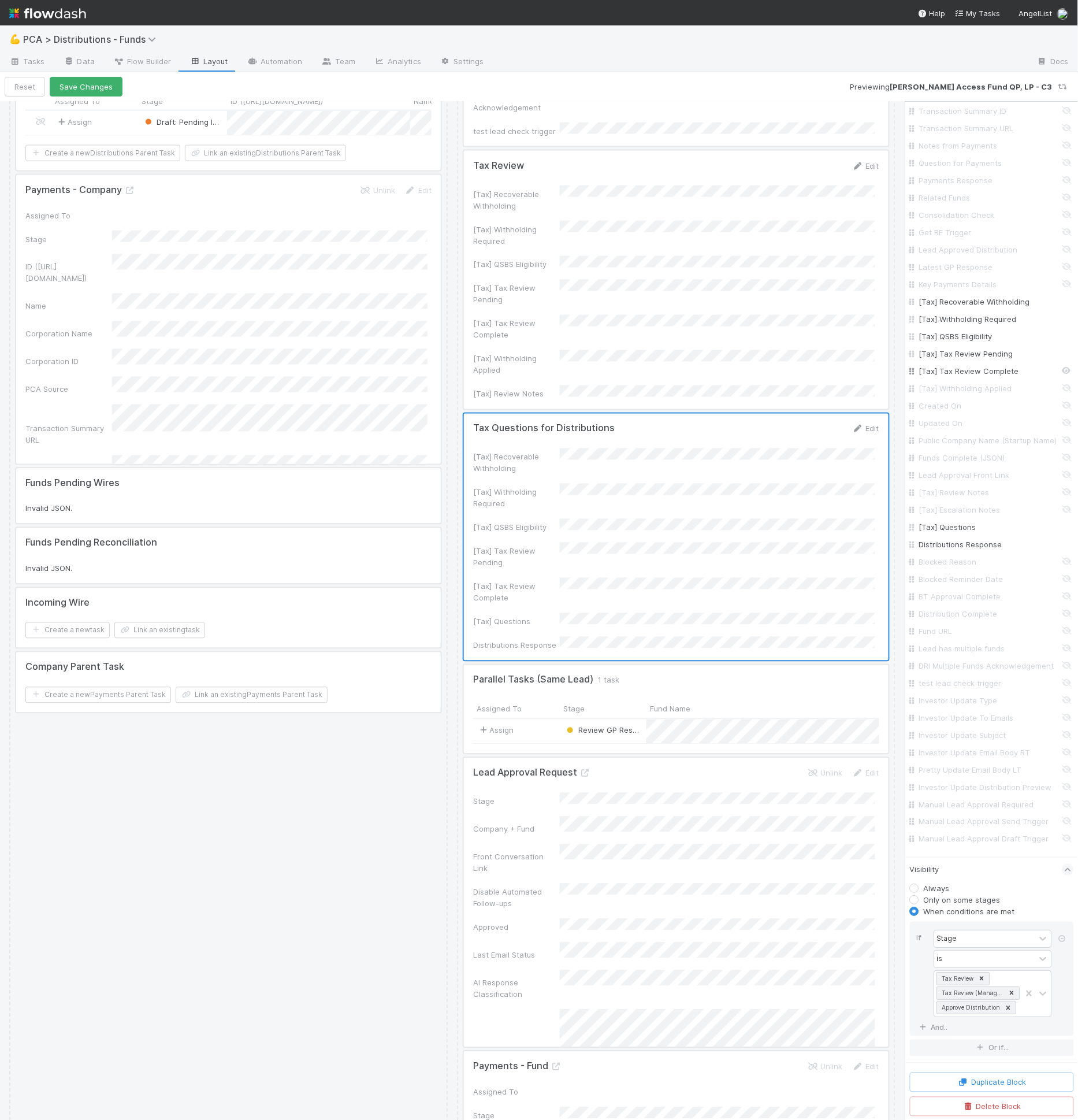
click at [968, 365] on input "[Tax] Tax Review Complete" at bounding box center [995, 371] width 152 height 12
checkbox input "false"
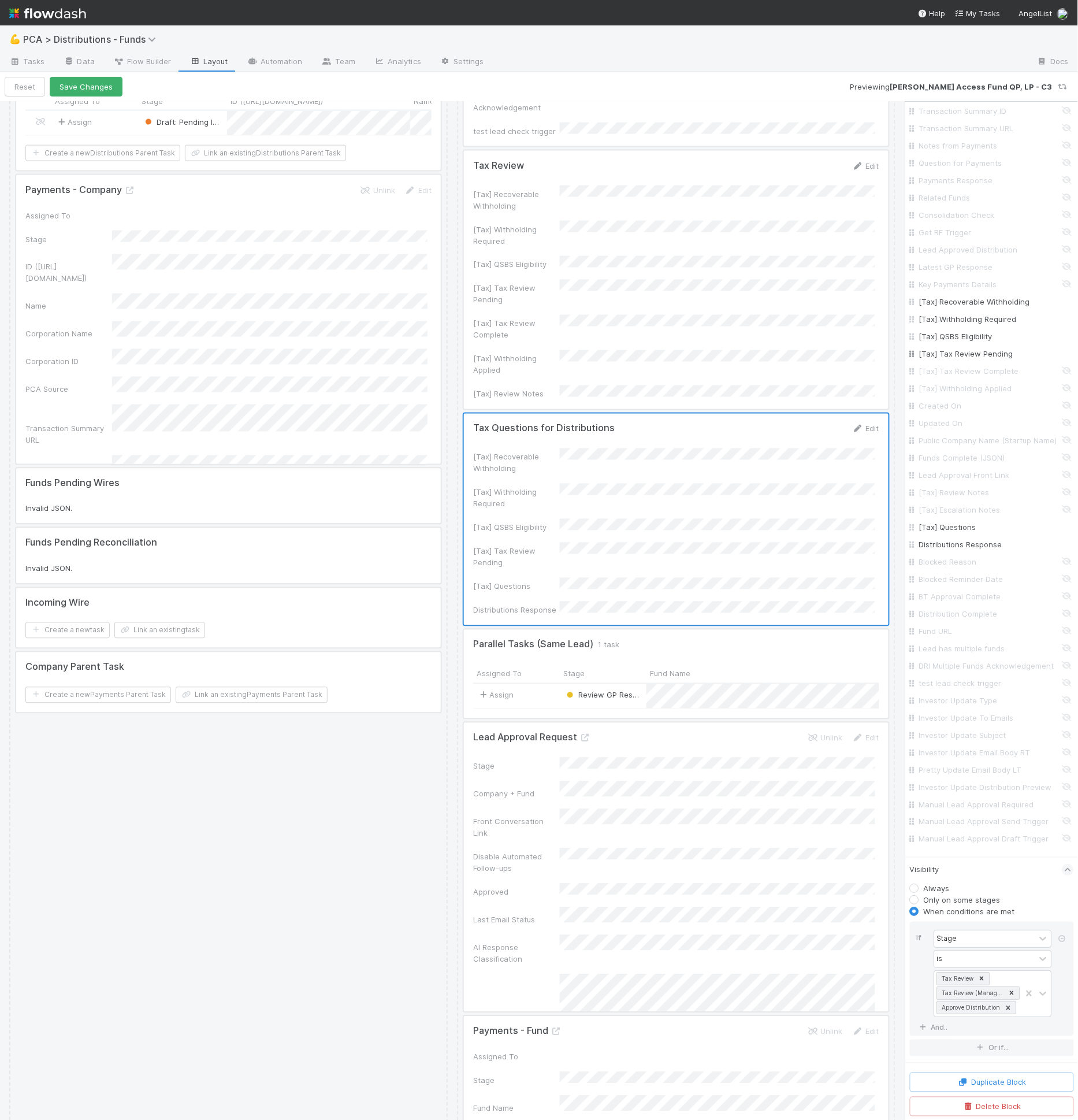
click at [971, 345] on div "[Tax] Tax Review Pending" at bounding box center [991, 354] width 164 height 18
click at [972, 348] on input "[Tax] Tax Review Pending" at bounding box center [995, 354] width 152 height 12
checkbox input "false"
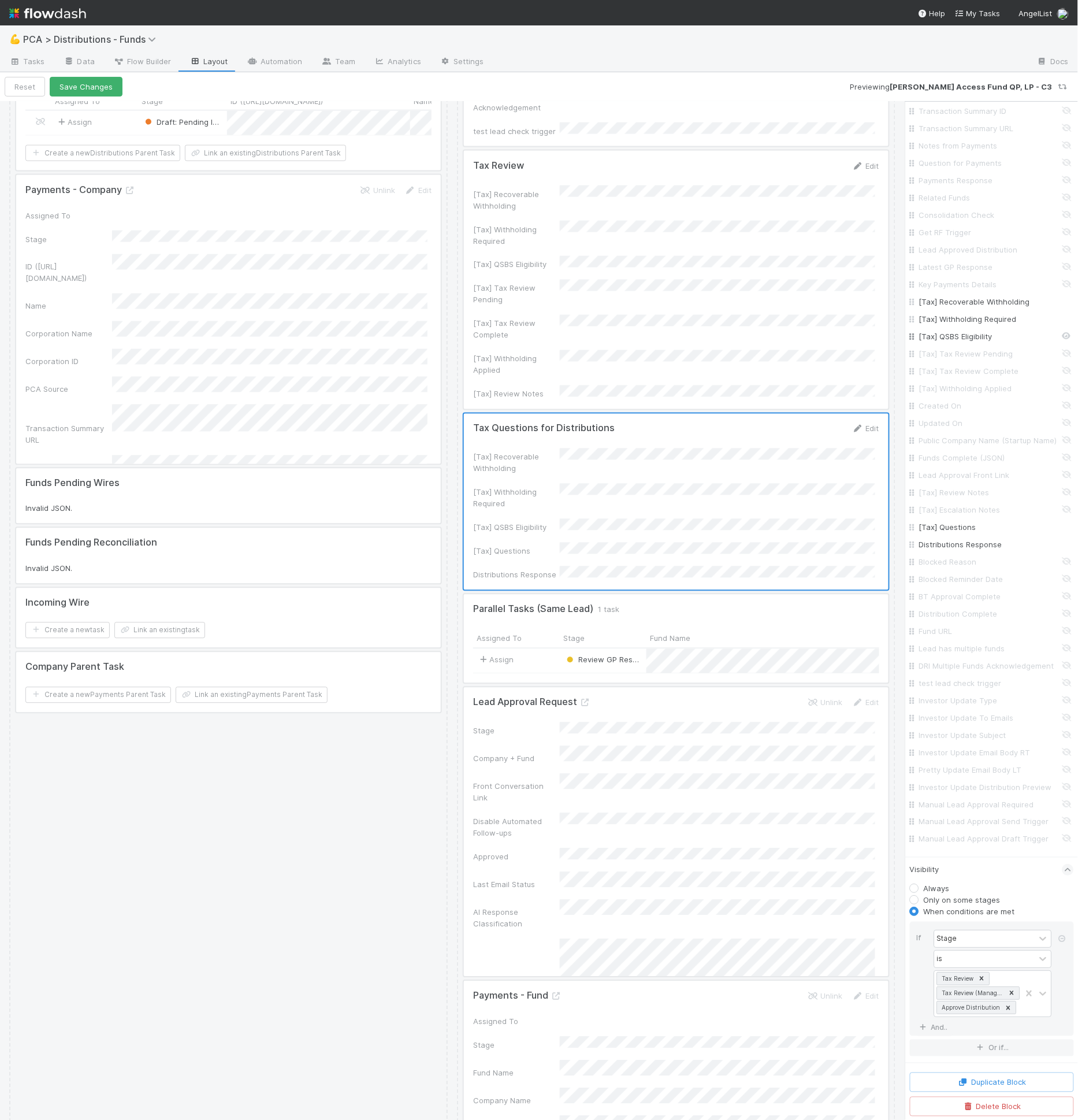
click at [972, 330] on input "[Tax] QSBS Eligibility" at bounding box center [995, 336] width 152 height 12
checkbox input "false"
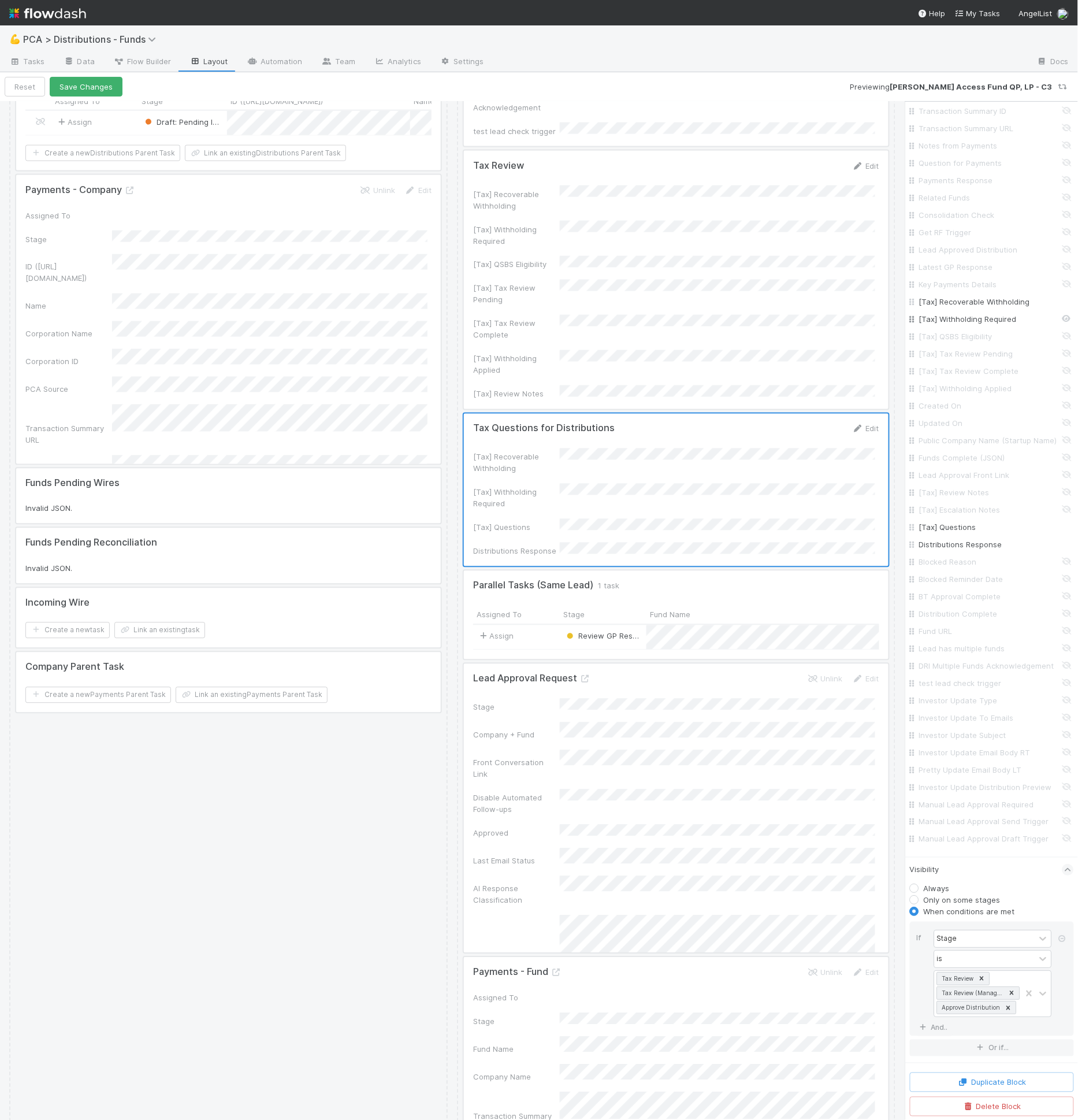
click at [975, 313] on input "[Tax] Withholding Required" at bounding box center [995, 319] width 152 height 12
checkbox input "false"
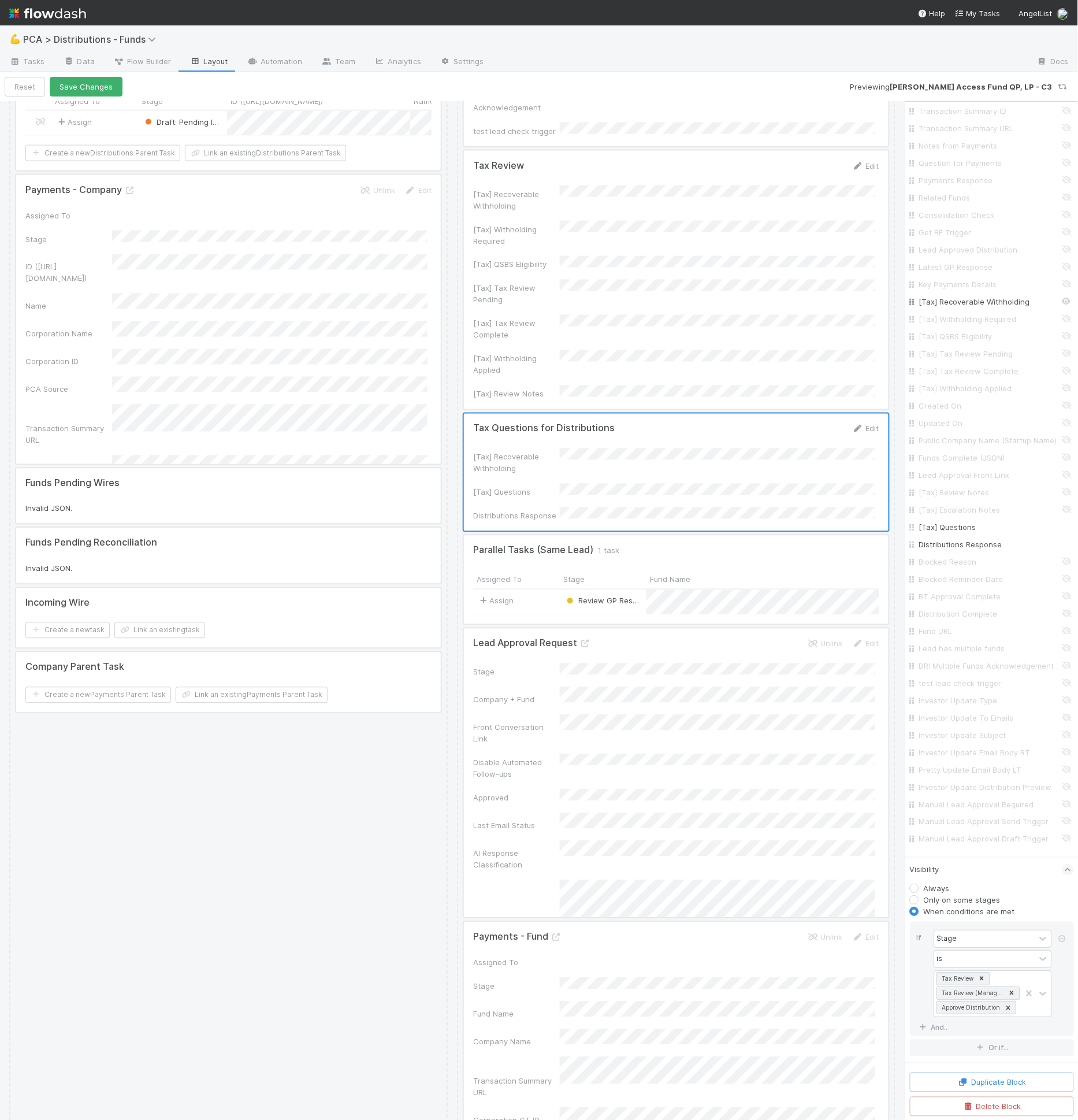
click at [978, 296] on input "[Tax] Recoverable Withholding" at bounding box center [995, 302] width 152 height 12
checkbox input "false"
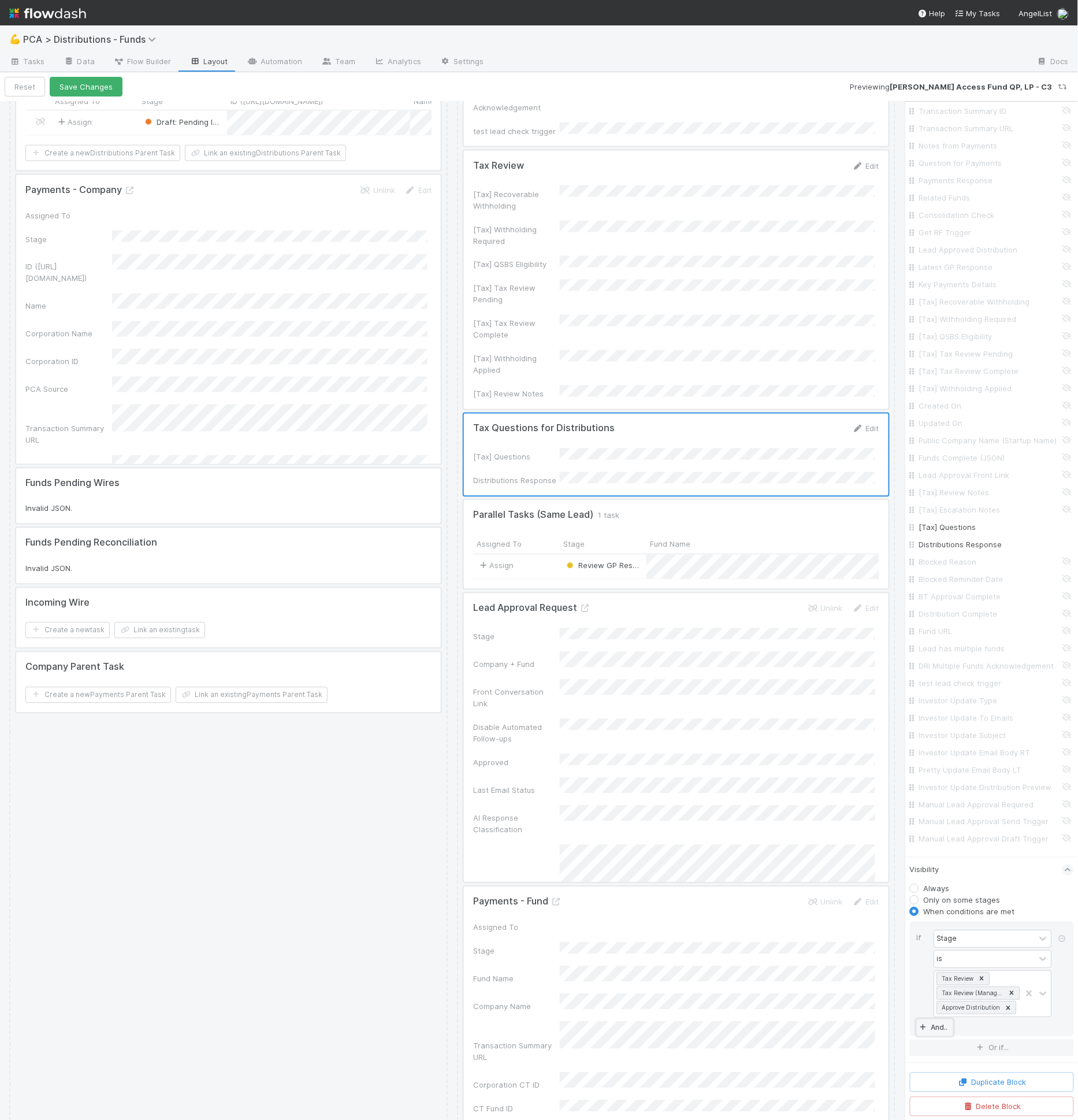
click at [943, 1033] on link "And.." at bounding box center [934, 1027] width 36 height 17
click at [952, 1006] on div "Assigned To" at bounding box center [958, 1001] width 42 height 11
type input "t"
click at [1057, 1005] on icon at bounding box center [1063, 1001] width 12 height 7
click at [746, 414] on div at bounding box center [677, 454] width 425 height 82
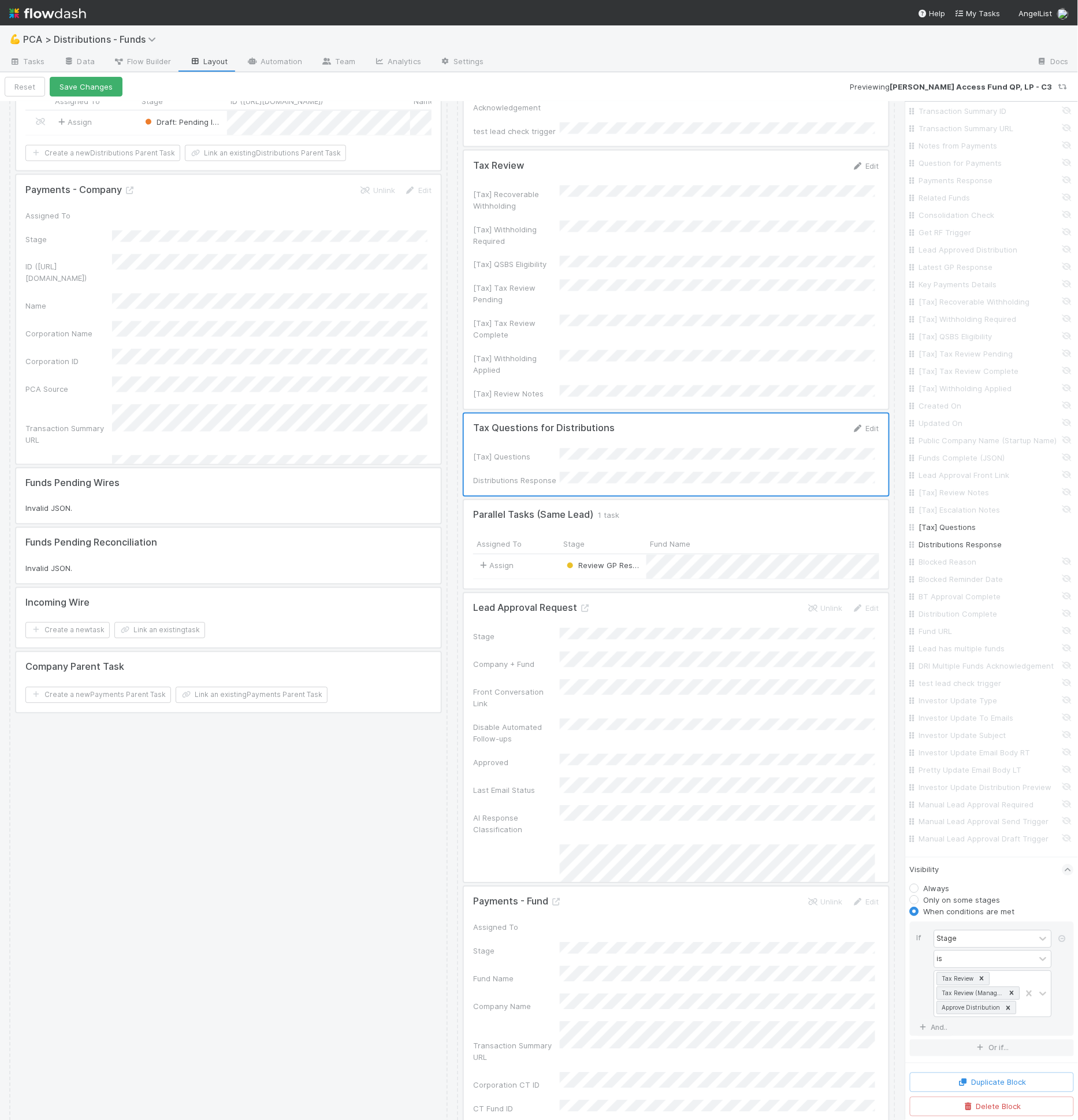
click at [600, 414] on div at bounding box center [677, 454] width 425 height 82
click at [943, 1028] on link "And.." at bounding box center [934, 1027] width 36 height 17
click at [964, 1010] on div "Assigned To" at bounding box center [986, 1001] width 100 height 17
type input "ques"
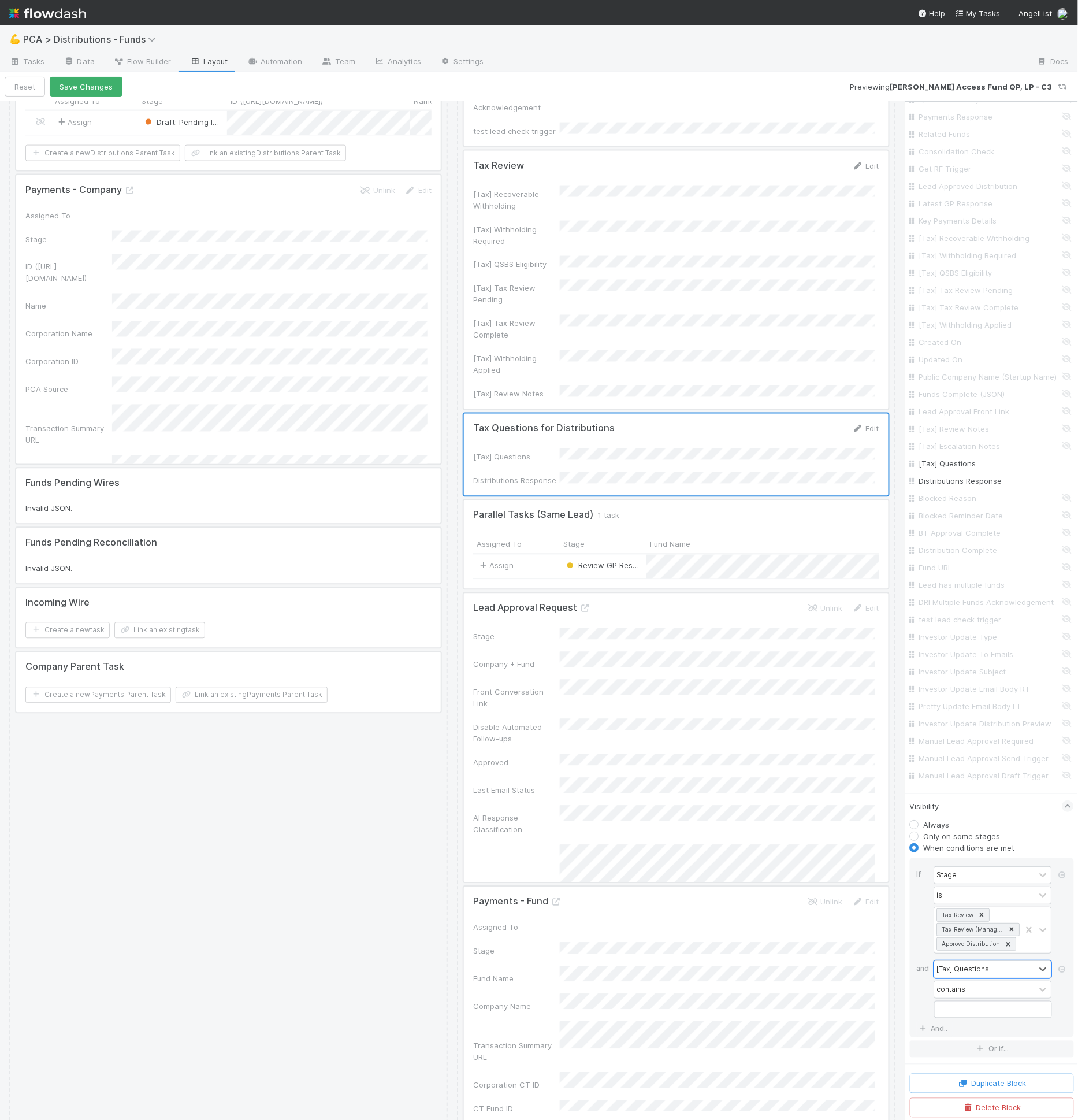
scroll to position [1166, 0]
click at [992, 993] on div "contains" at bounding box center [986, 987] width 100 height 17
click at [977, 1098] on div "is not empty" at bounding box center [988, 1103] width 108 height 20
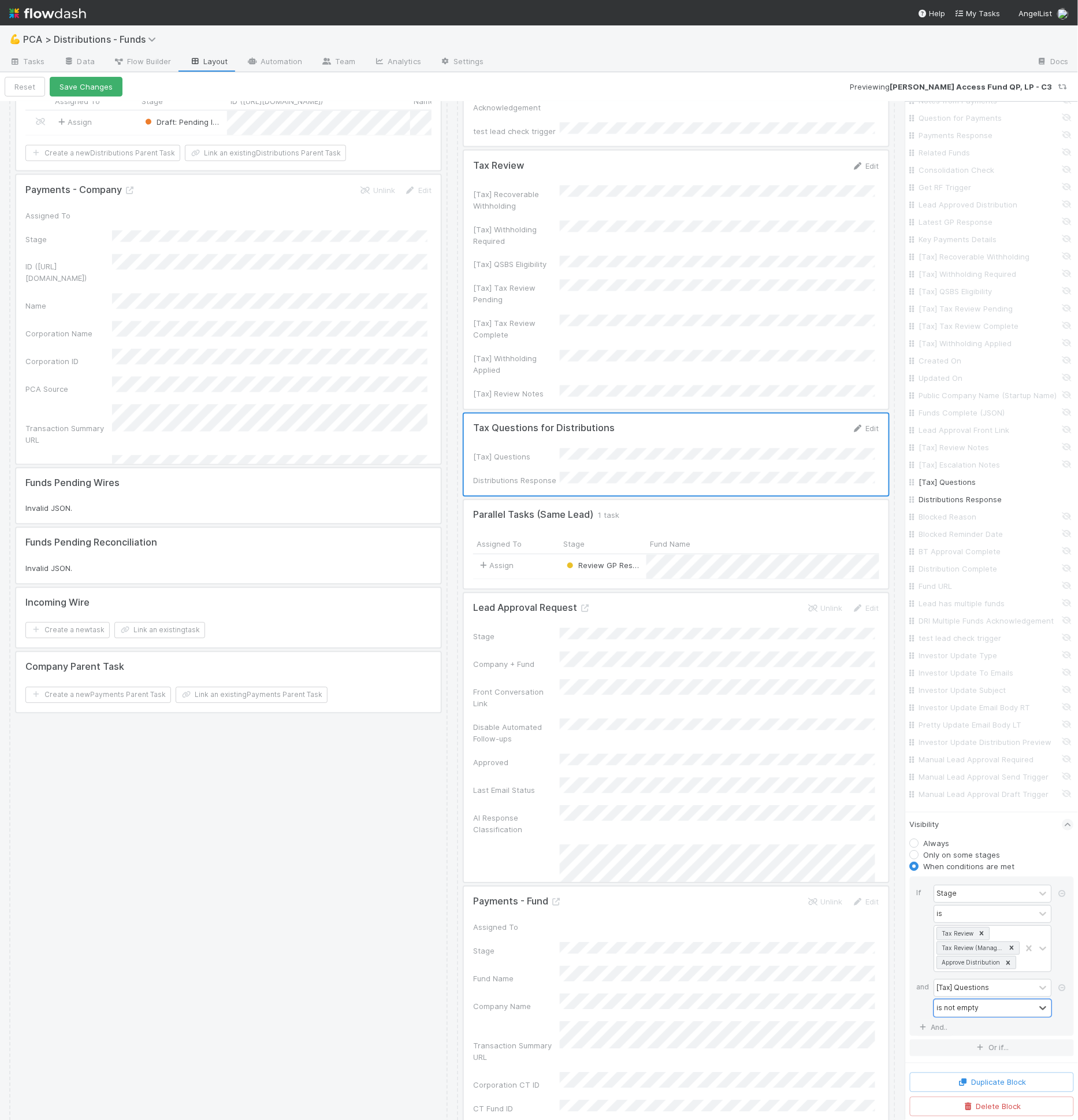
click at [922, 972] on div "If" at bounding box center [926, 929] width 18 height 89
click at [110, 89] on button "Save Changes" at bounding box center [87, 87] width 73 height 20
click at [735, 414] on div at bounding box center [677, 454] width 425 height 82
click at [675, 501] on div at bounding box center [677, 544] width 425 height 88
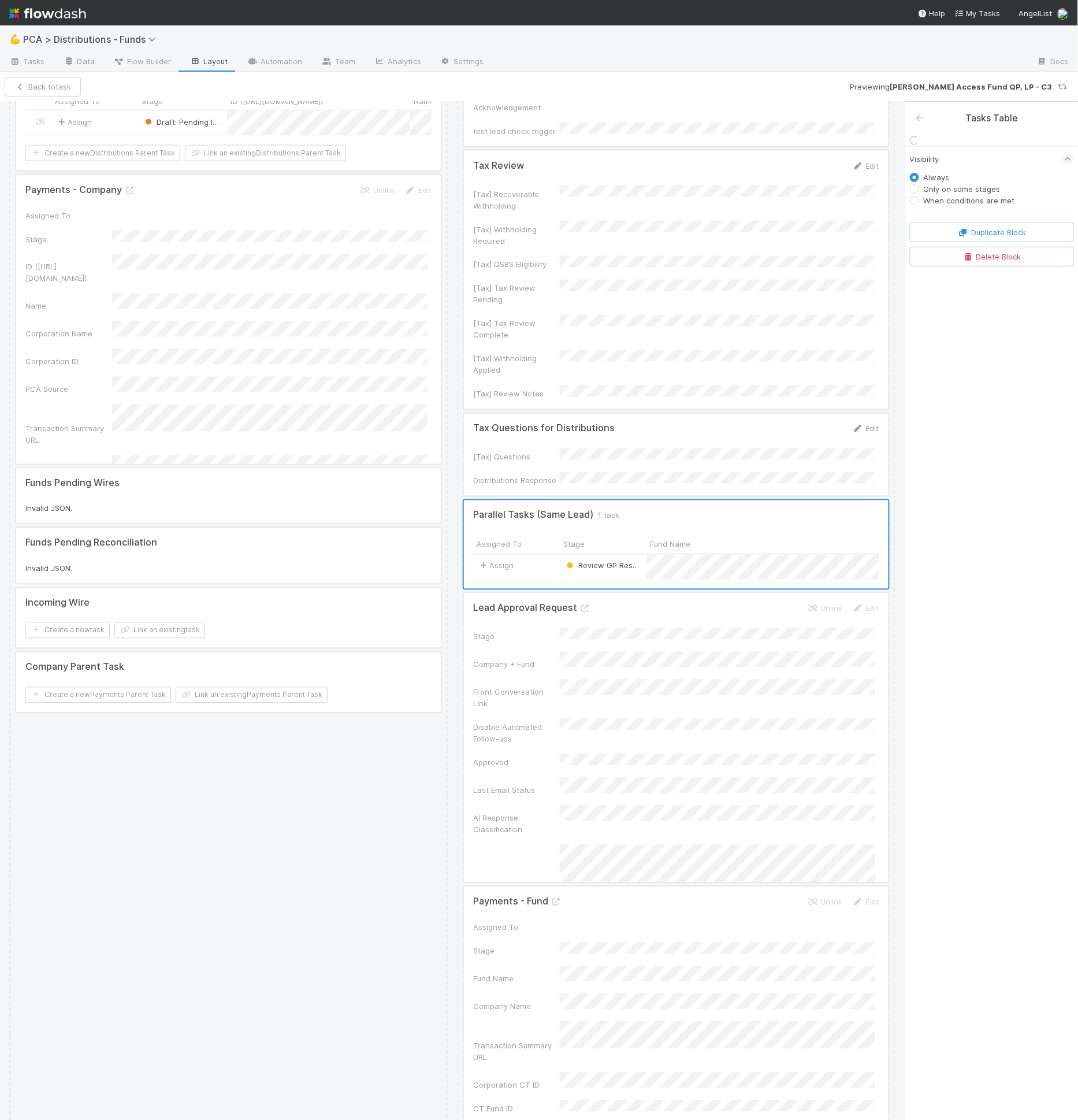
scroll to position [0, 0]
click at [685, 414] on div at bounding box center [677, 454] width 425 height 82
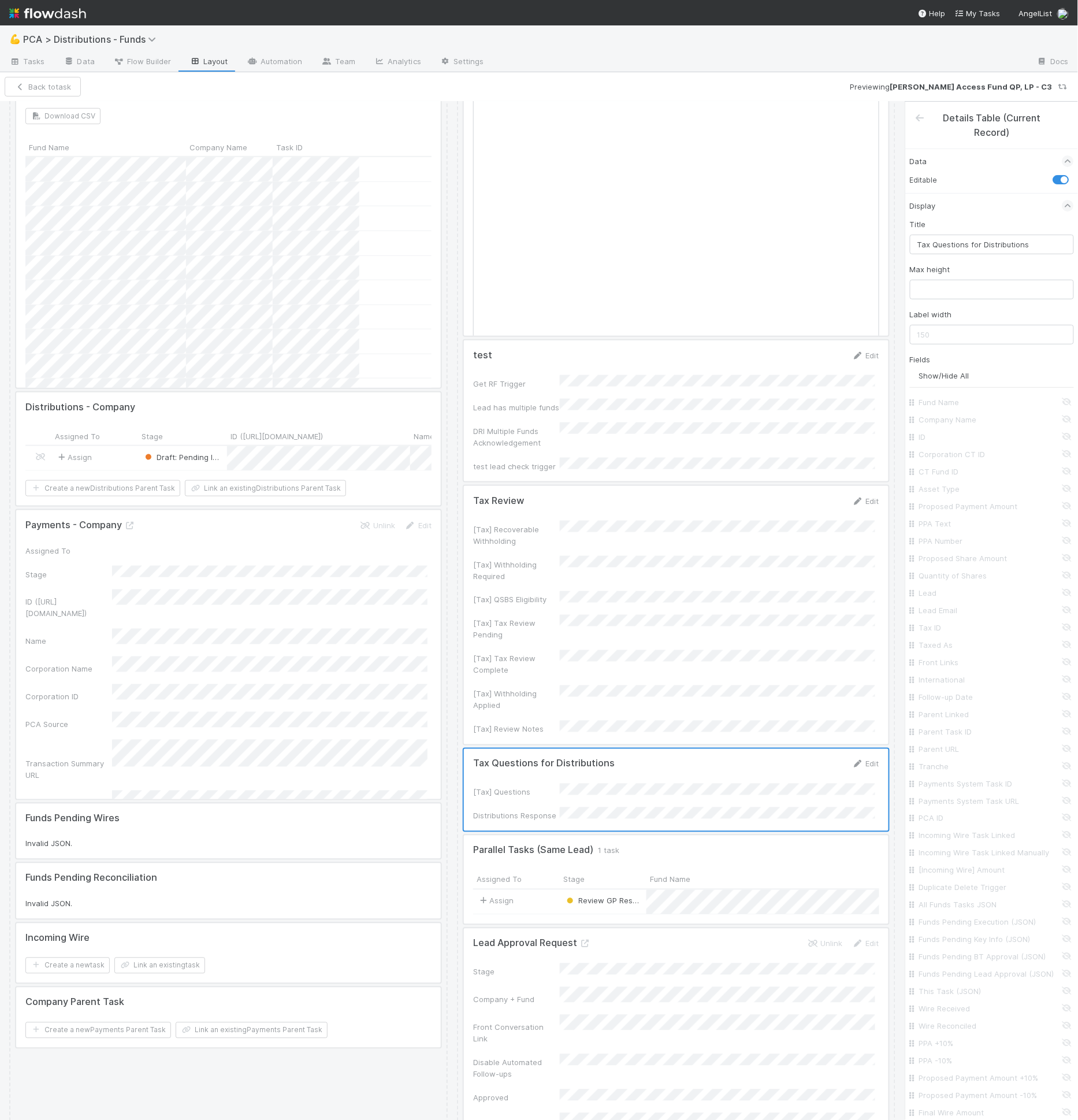
scroll to position [183, 0]
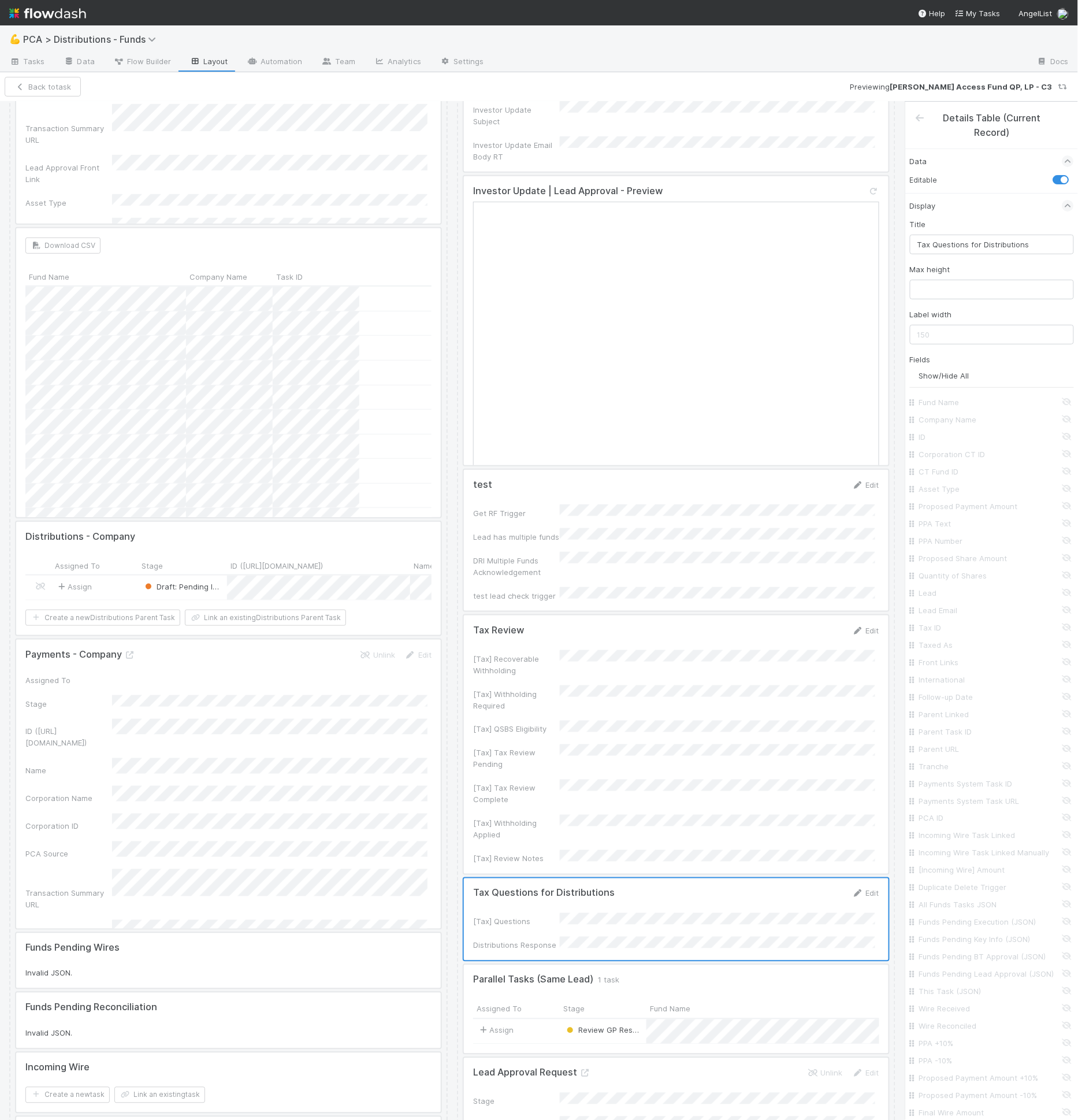
click at [660, 878] on div at bounding box center [677, 918] width 425 height 82
click at [638, 748] on div at bounding box center [677, 744] width 425 height 259
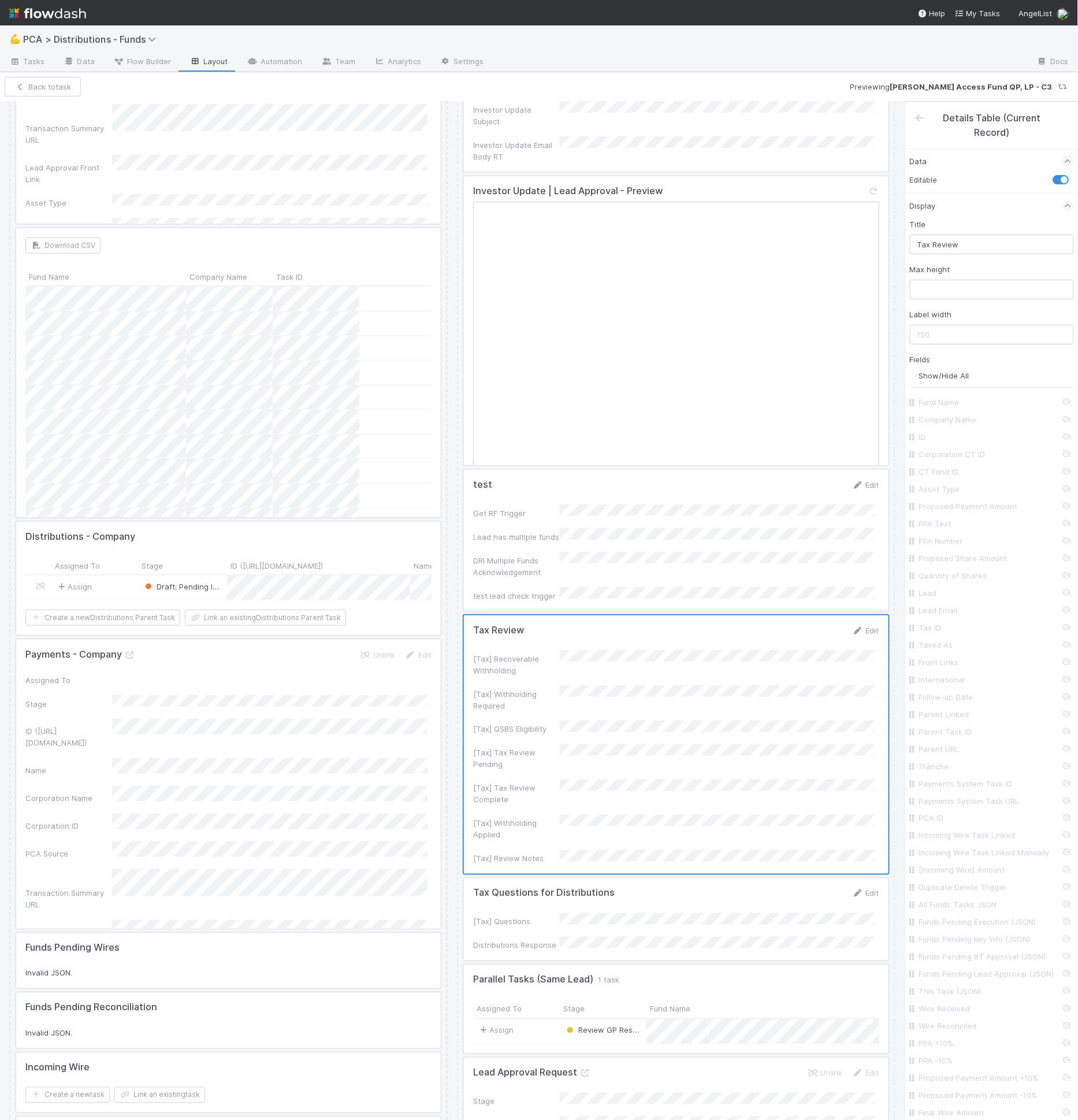
click at [619, 516] on div at bounding box center [677, 540] width 425 height 141
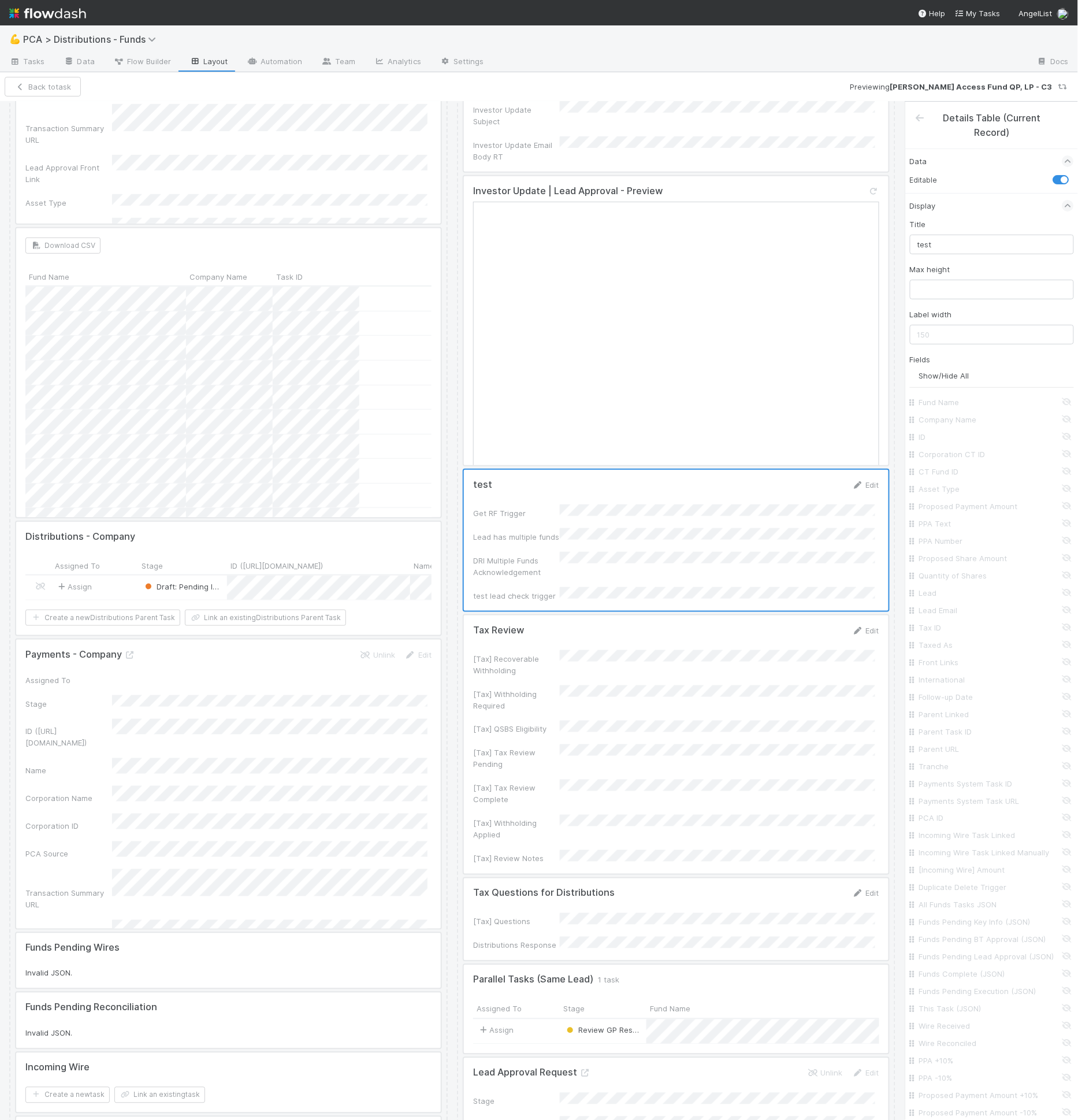
click at [625, 644] on div at bounding box center [677, 744] width 425 height 259
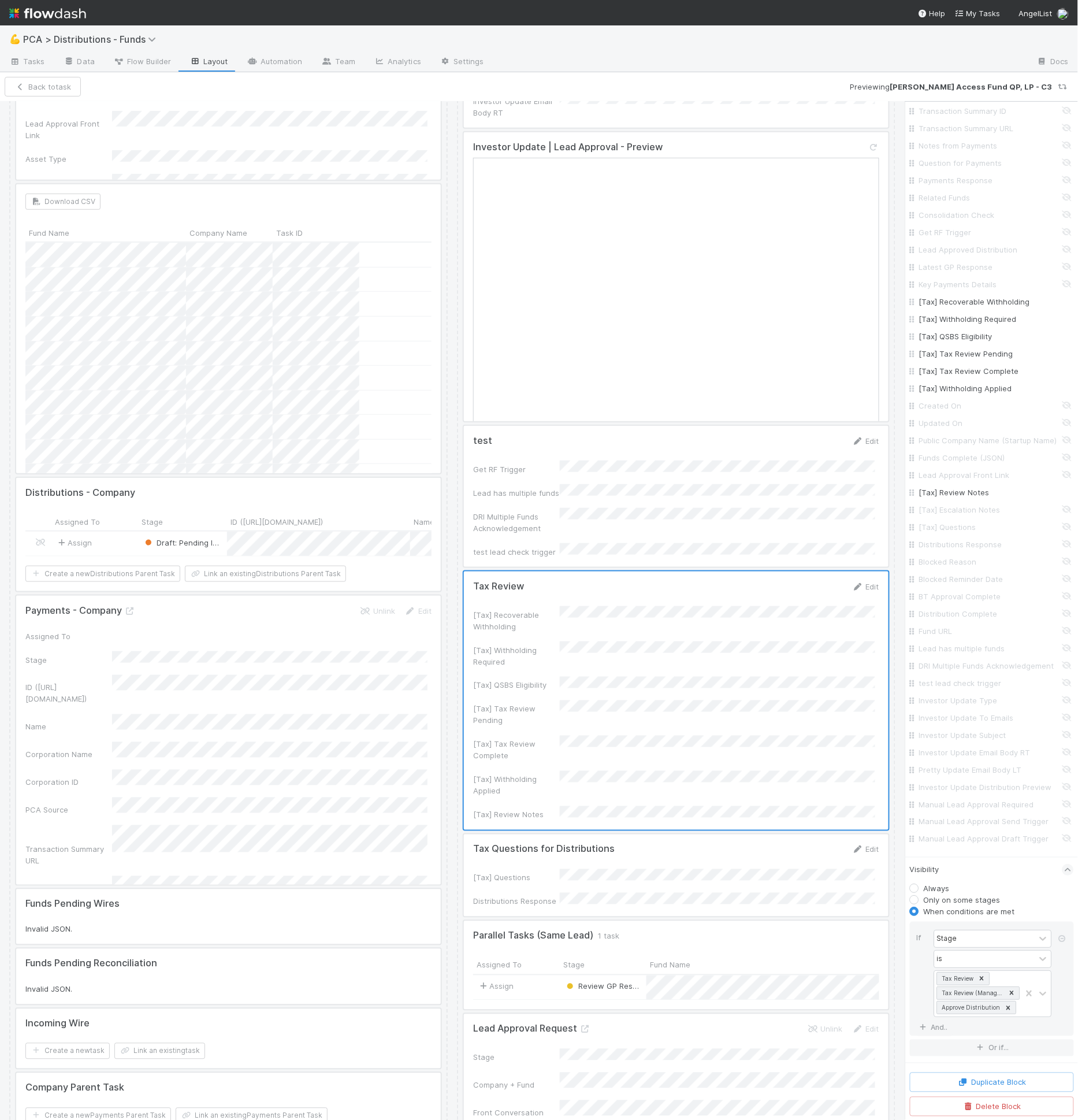
scroll to position [293, 0]
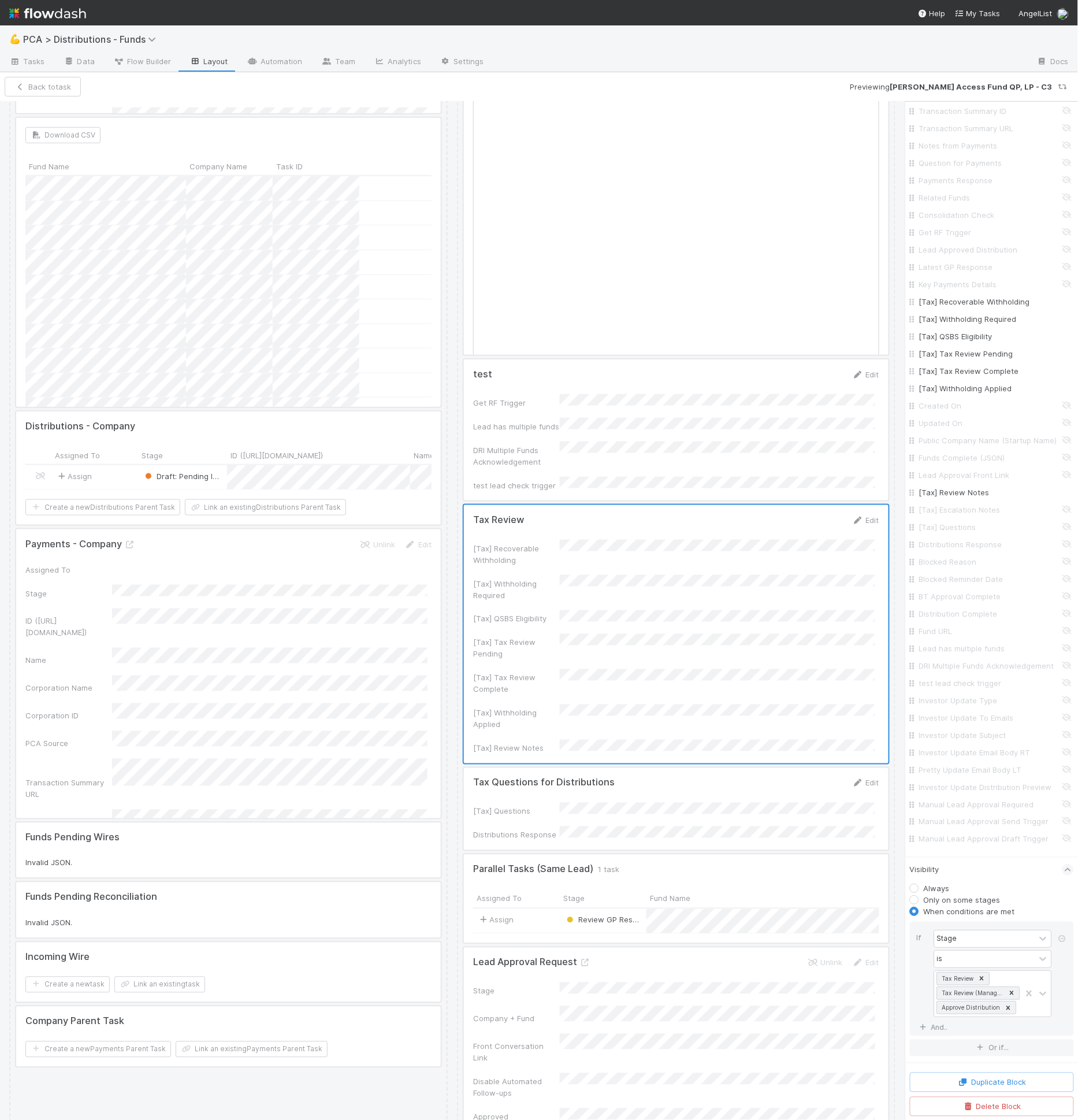
click at [666, 768] on div at bounding box center [677, 808] width 425 height 82
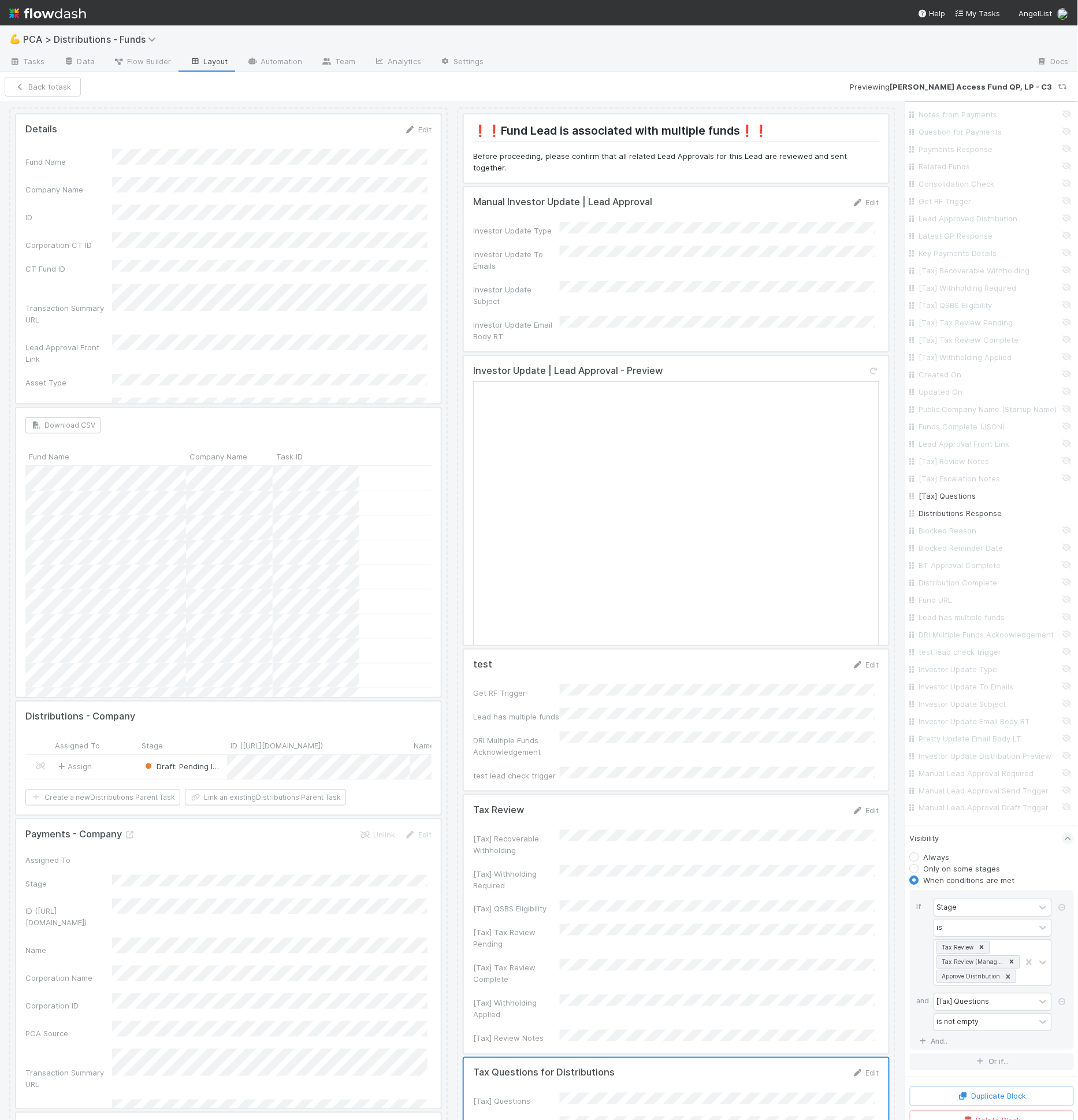
scroll to position [0, 0]
click at [738, 359] on div at bounding box center [677, 503] width 425 height 289
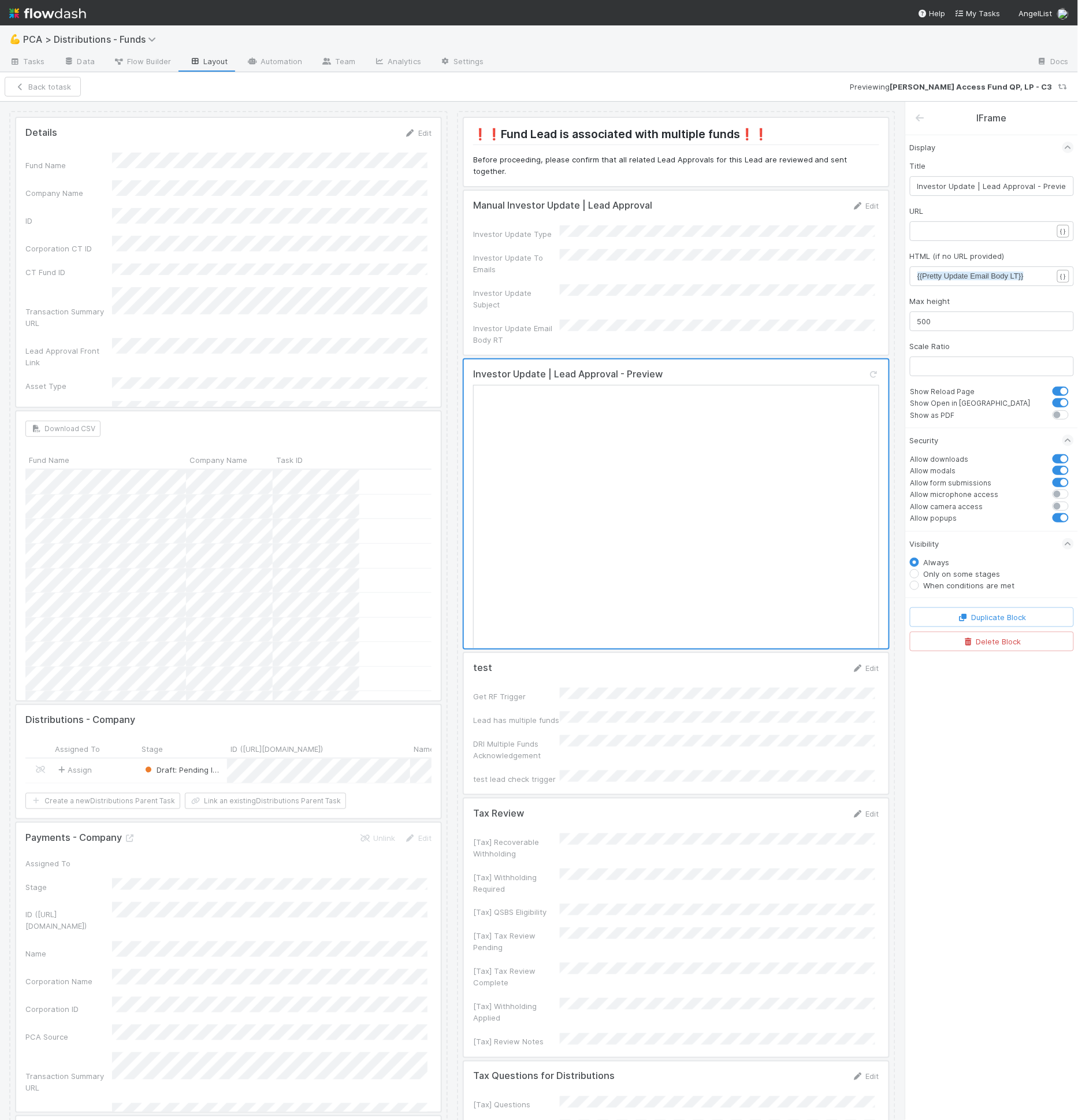
click at [975, 579] on label "When conditions are met" at bounding box center [969, 585] width 91 height 12
click at [920, 579] on input "When conditions are met" at bounding box center [914, 584] width 9 height 11
radio input "true"
radio input "false"
click at [969, 601] on icon "button" at bounding box center [975, 604] width 12 height 7
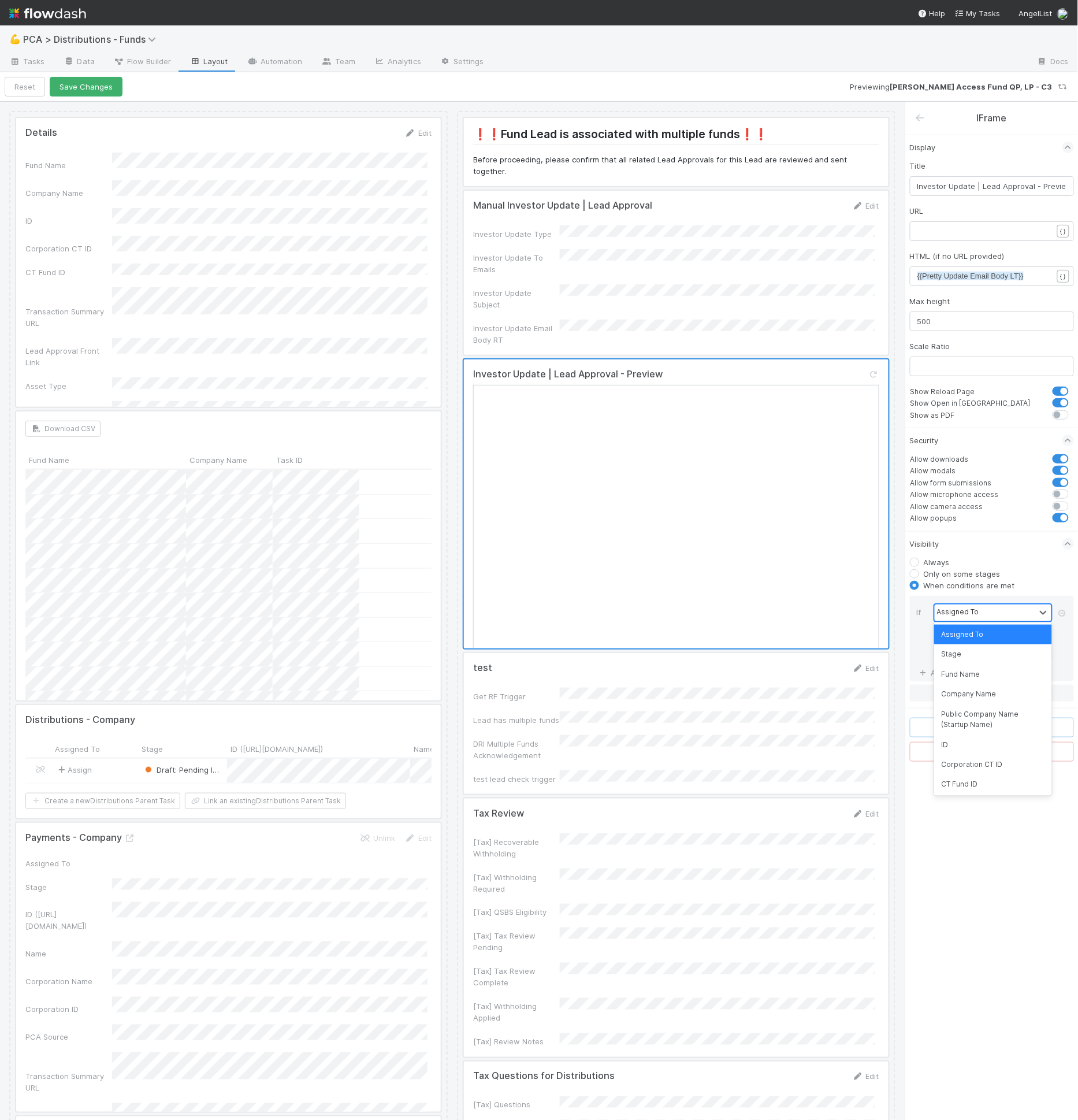
click at [969, 605] on div "Assigned To" at bounding box center [986, 613] width 100 height 17
type input "stage"
click at [950, 645] on div at bounding box center [986, 653] width 100 height 17
click at [992, 748] on div "Request GP Approval" at bounding box center [993, 752] width 118 height 20
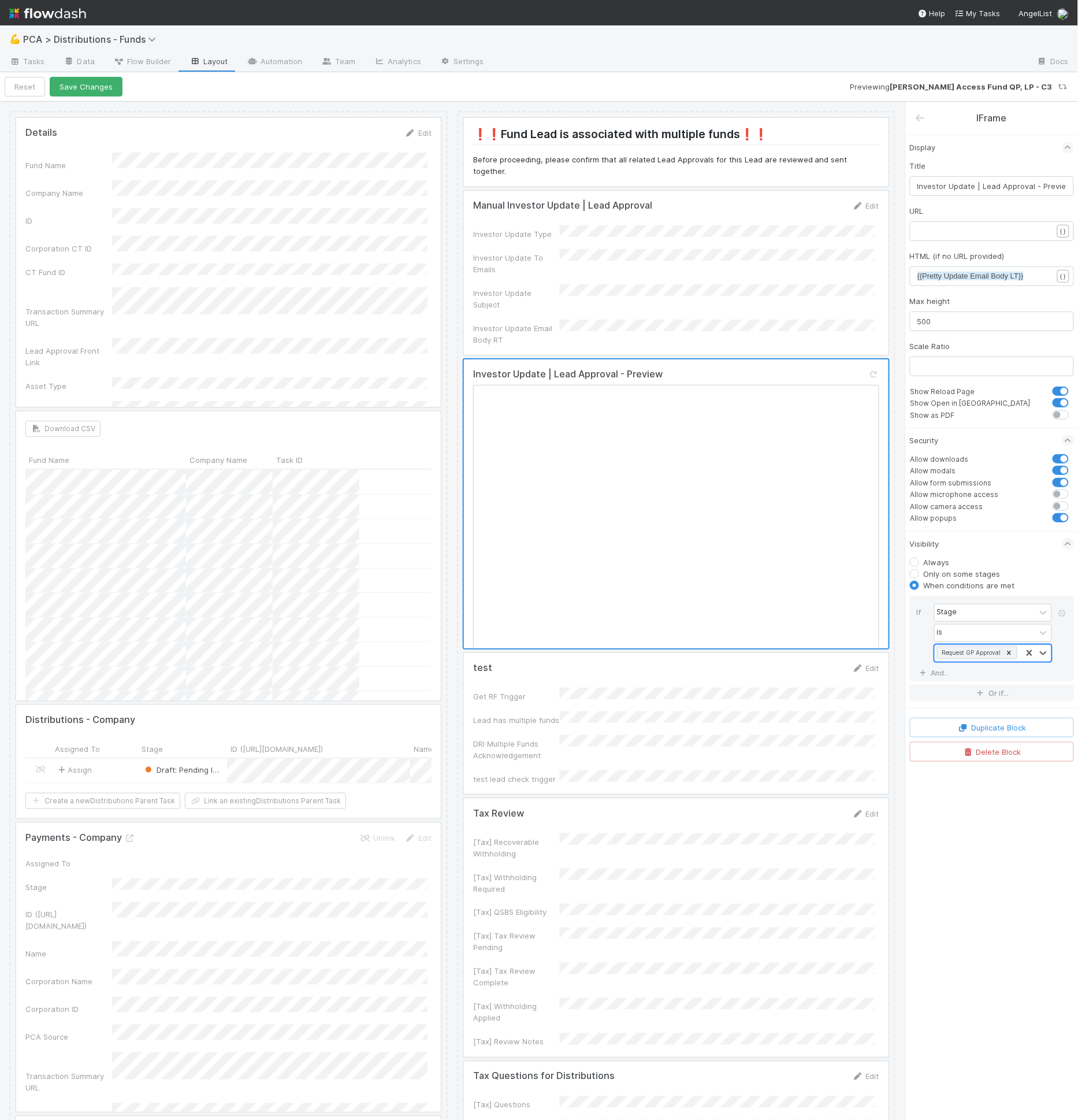
click at [1021, 653] on div "Request GP Approval" at bounding box center [979, 653] width 87 height 17
click at [1002, 774] on div "Awaiting GP Response" at bounding box center [993, 770] width 118 height 20
click at [1011, 665] on icon at bounding box center [1013, 667] width 4 height 4
click at [1019, 652] on input "text" at bounding box center [1019, 654] width 1 height 18
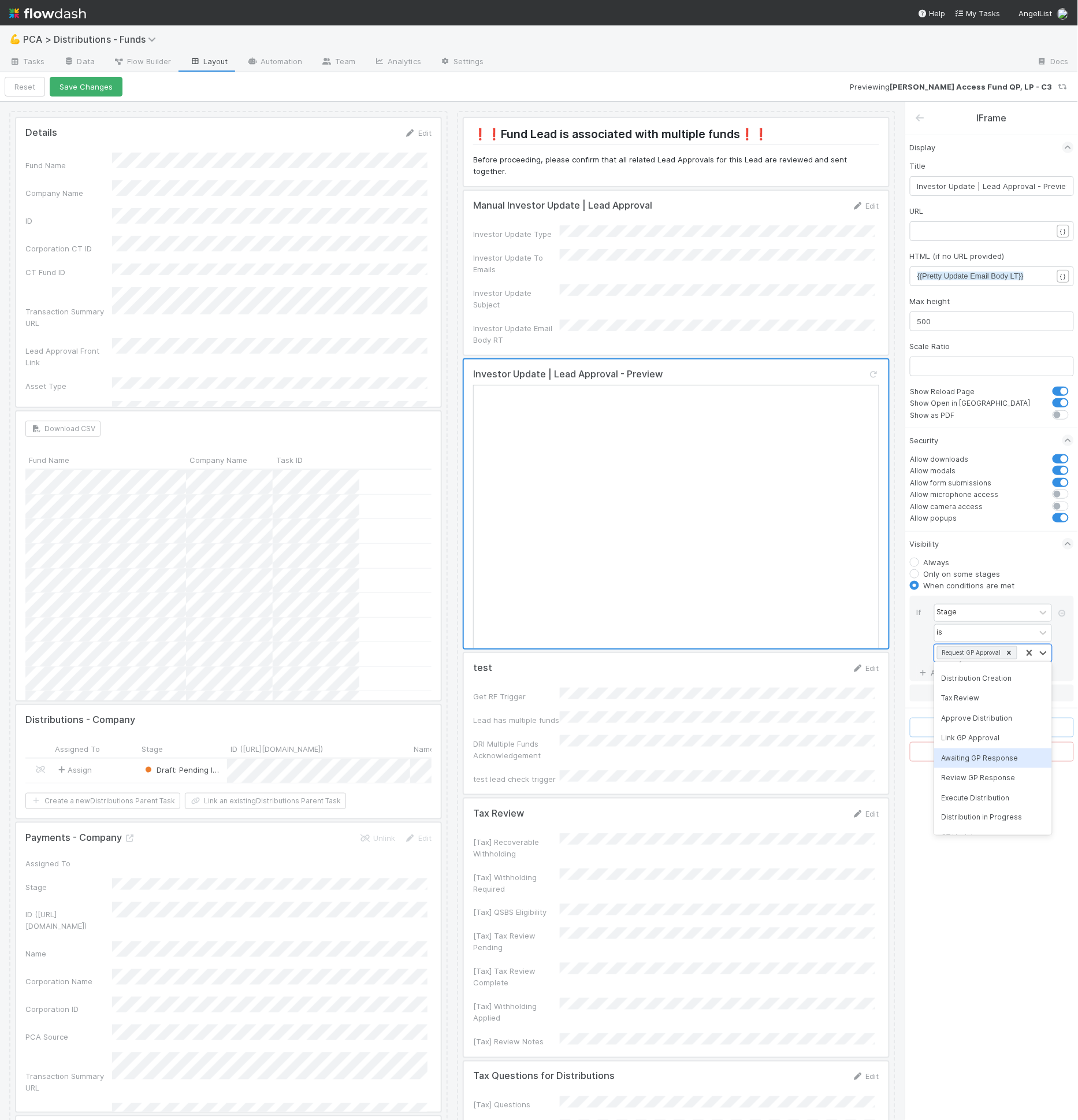
scroll to position [0, 0]
click at [916, 637] on div "If Stage is option Awaiting GP Response, deselected. option Task Creation focus…" at bounding box center [991, 638] width 164 height 86
click at [939, 669] on link "And.." at bounding box center [934, 673] width 36 height 17
click at [962, 678] on div "Assigned To" at bounding box center [986, 678] width 100 height 17
type input "manu"
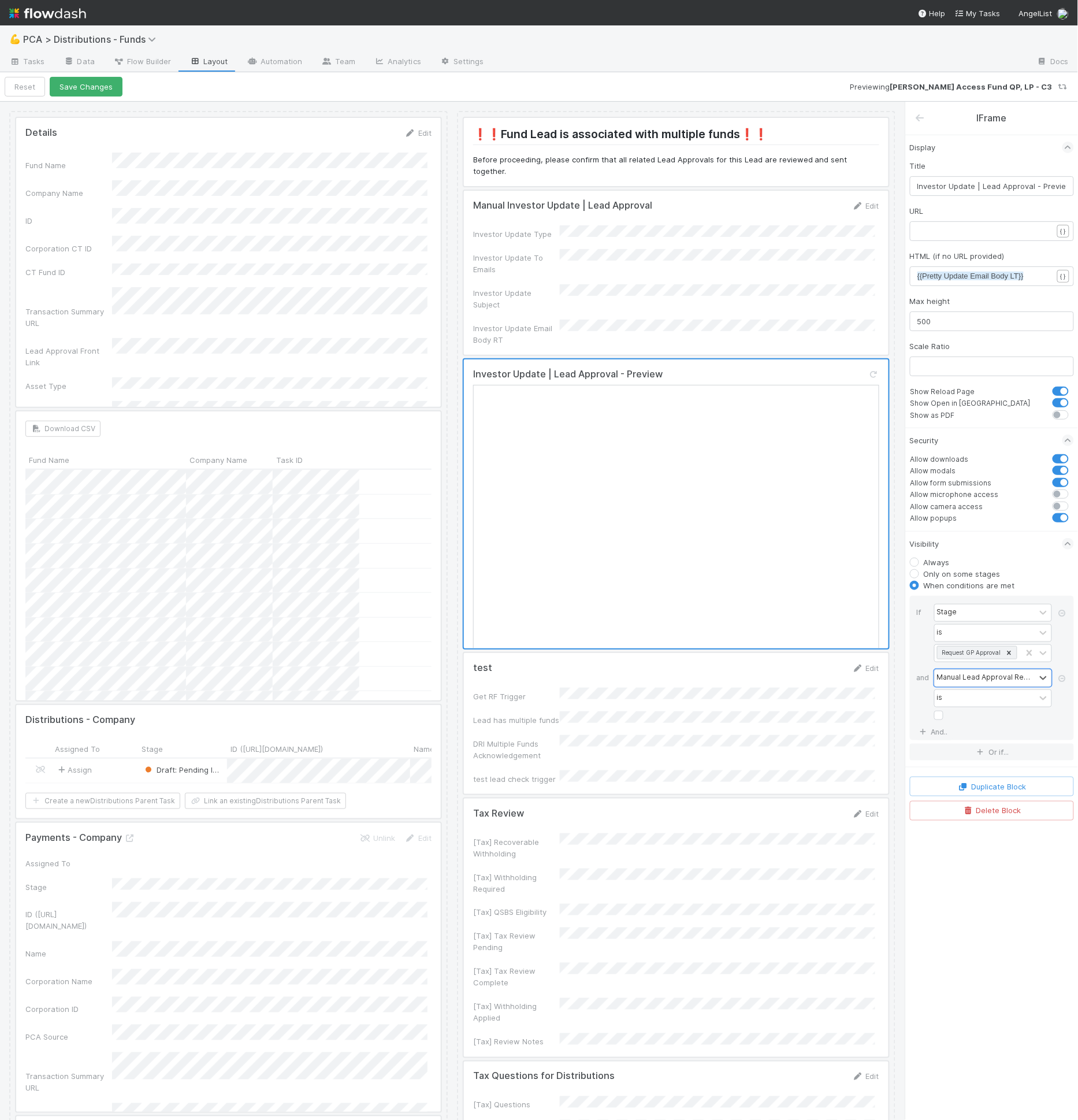
click at [948, 709] on label at bounding box center [948, 709] width 0 height 0
click at [942, 709] on input "checkbox" at bounding box center [938, 718] width 9 height 18
checkbox input "true"
click at [937, 725] on link "And.." at bounding box center [934, 732] width 36 height 17
click at [951, 732] on div "Assigned To" at bounding box center [958, 737] width 42 height 11
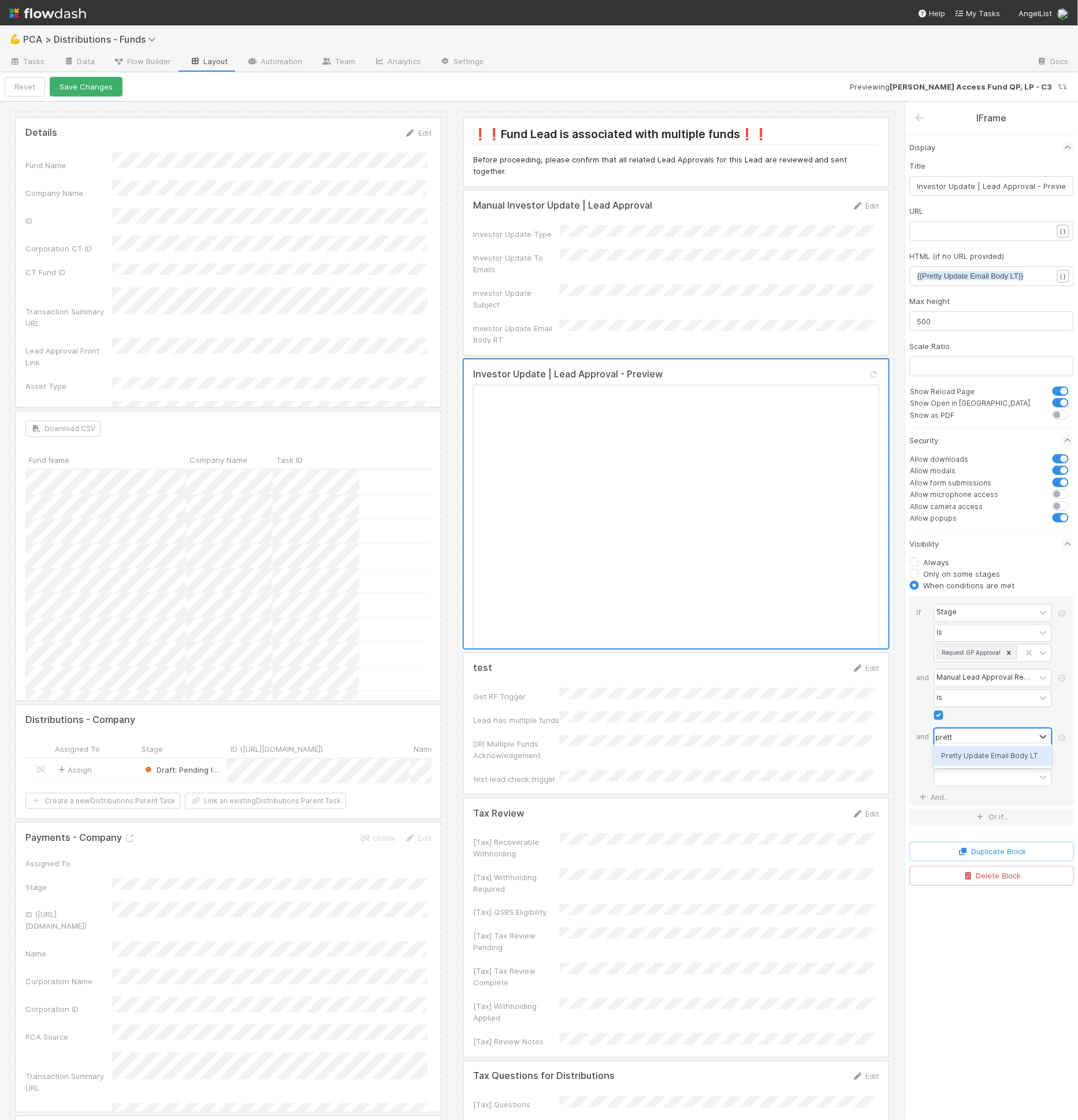
type input "pretty"
click at [955, 751] on div "contains" at bounding box center [951, 756] width 29 height 11
click at [964, 919] on div "is not empty" at bounding box center [993, 925] width 118 height 20
click at [600, 200] on div at bounding box center [677, 272] width 425 height 164
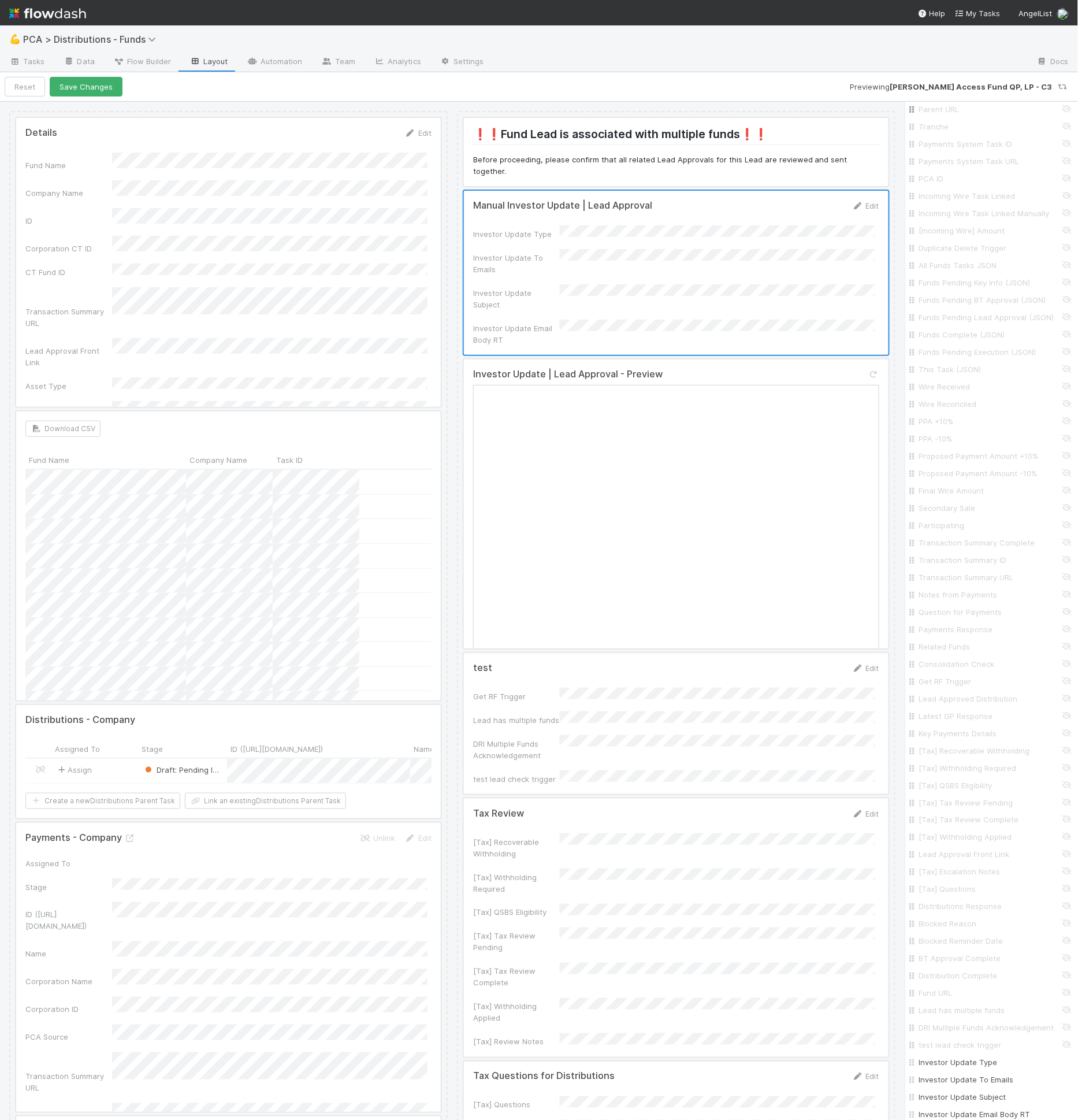
scroll to position [1055, 0]
click at [953, 937] on label "Only on some stages" at bounding box center [962, 935] width 77 height 12
click at [920, 937] on input "Only on some stages" at bounding box center [914, 934] width 9 height 11
radio input "true"
click at [955, 933] on label "When conditions are met" at bounding box center [969, 927] width 91 height 12
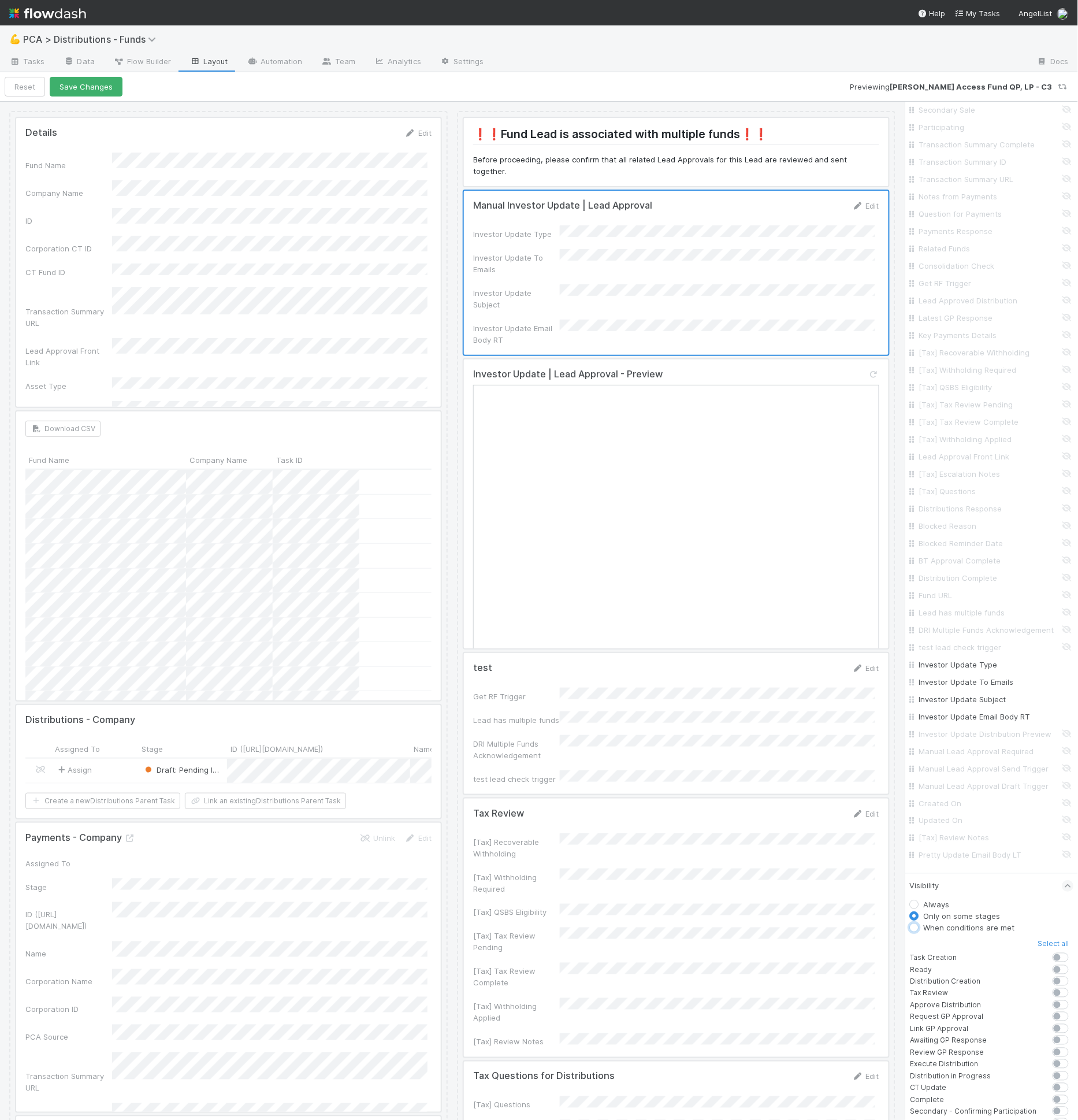
click at [920, 932] on input "When conditions are met" at bounding box center [914, 926] width 9 height 11
radio input "true"
radio input "false"
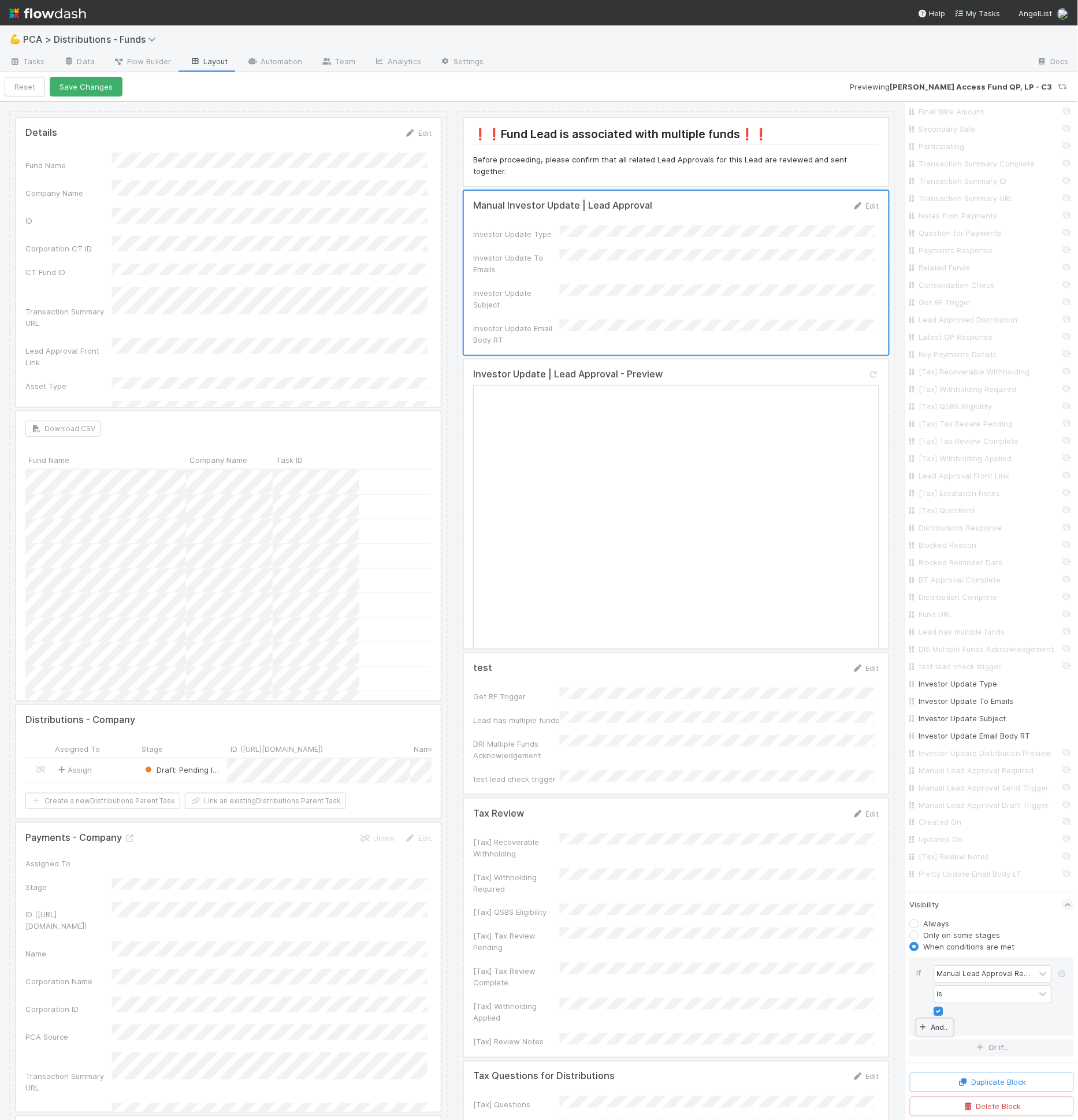
click at [928, 1025] on link "And.." at bounding box center [934, 1027] width 36 height 17
click at [941, 1022] on div "Assigned To" at bounding box center [986, 1013] width 100 height 17
type input "stage"
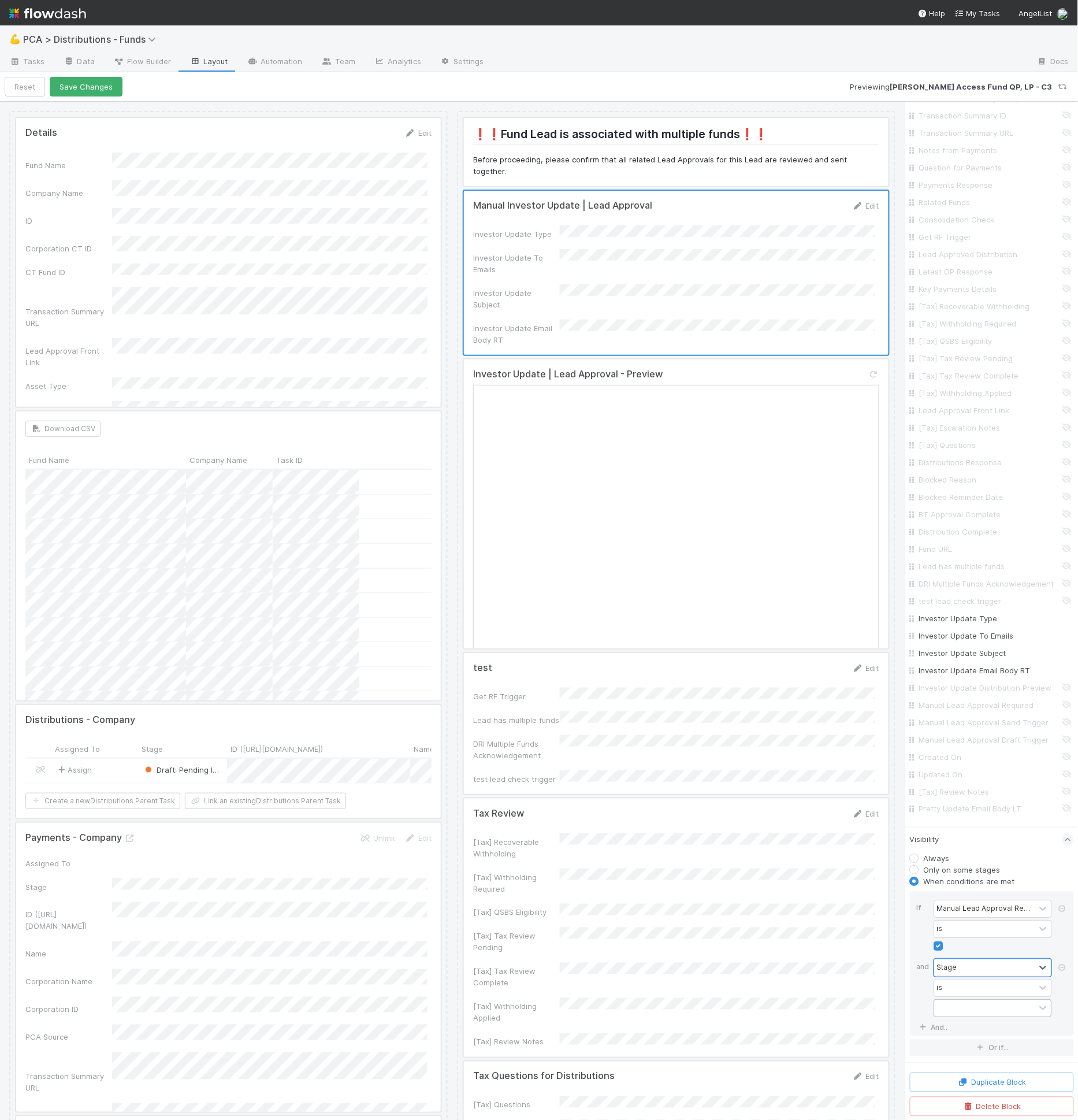
scroll to position [1118, 0]
click at [992, 1014] on div at bounding box center [986, 1007] width 100 height 17
type input "req"
click at [989, 1027] on div "Request GP Approval" at bounding box center [988, 1034] width 108 height 20
click at [69, 90] on button "Save Changes" at bounding box center [87, 87] width 73 height 20
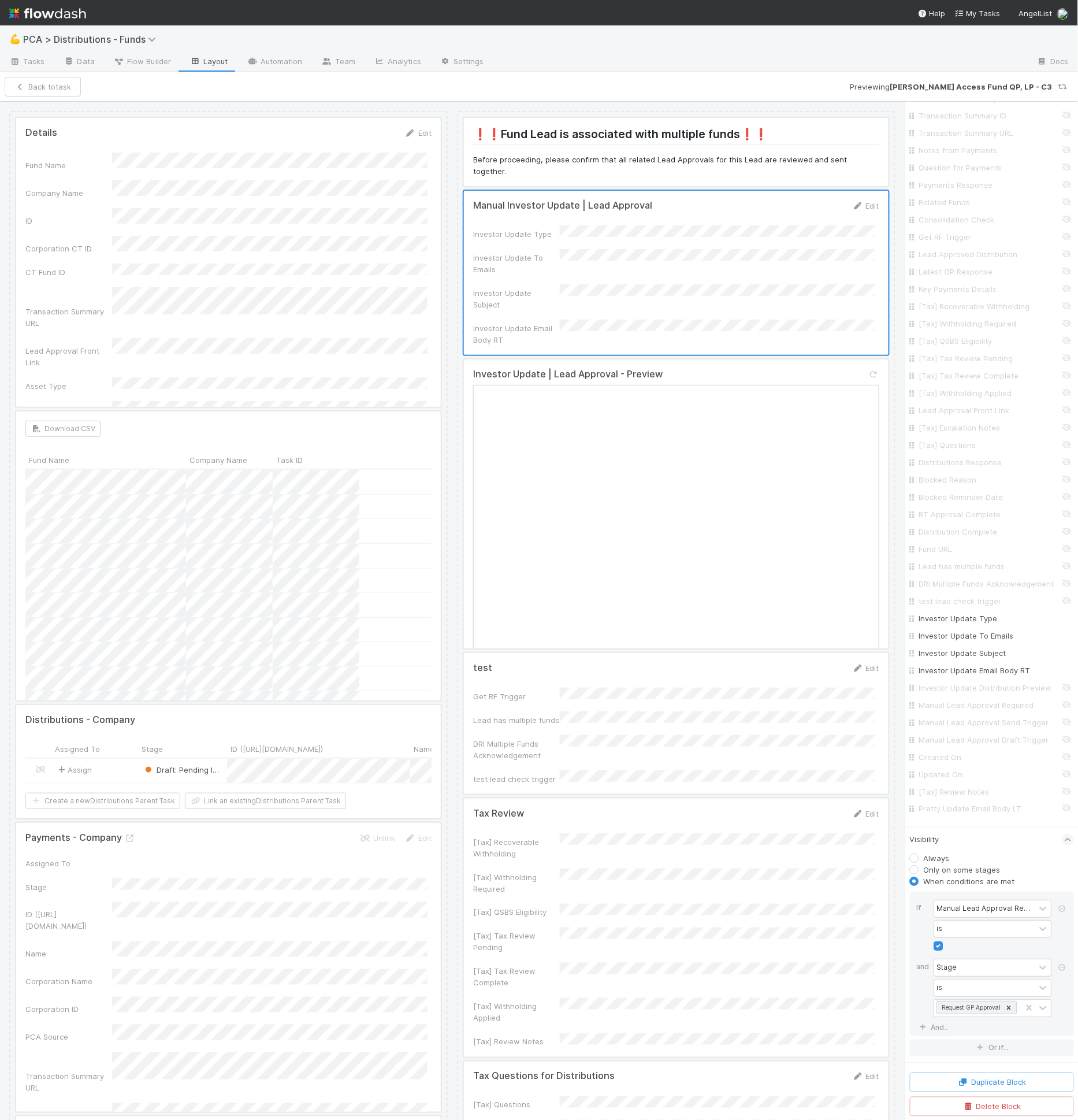
click at [622, 808] on div at bounding box center [677, 927] width 425 height 259
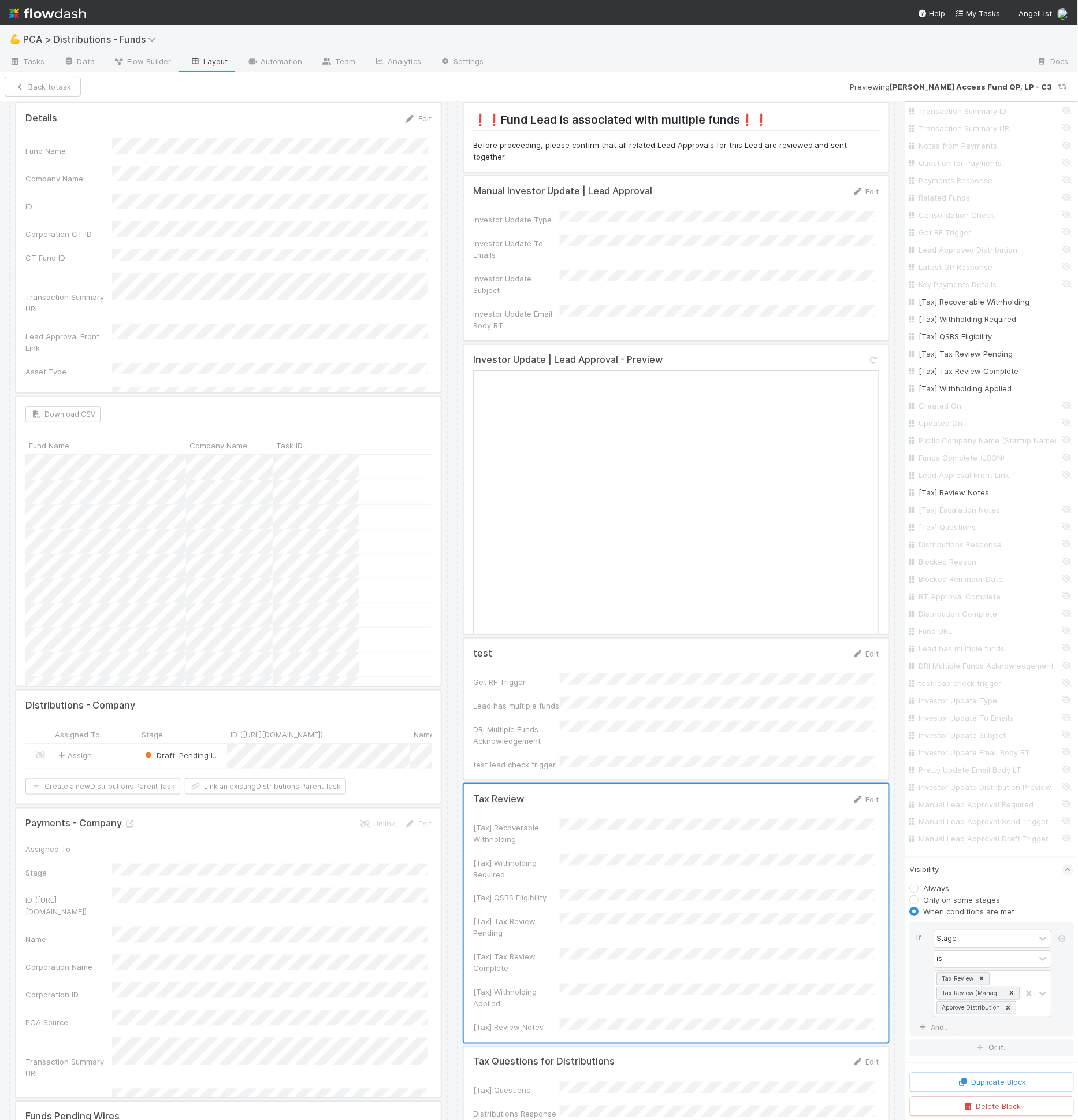
scroll to position [29, 0]
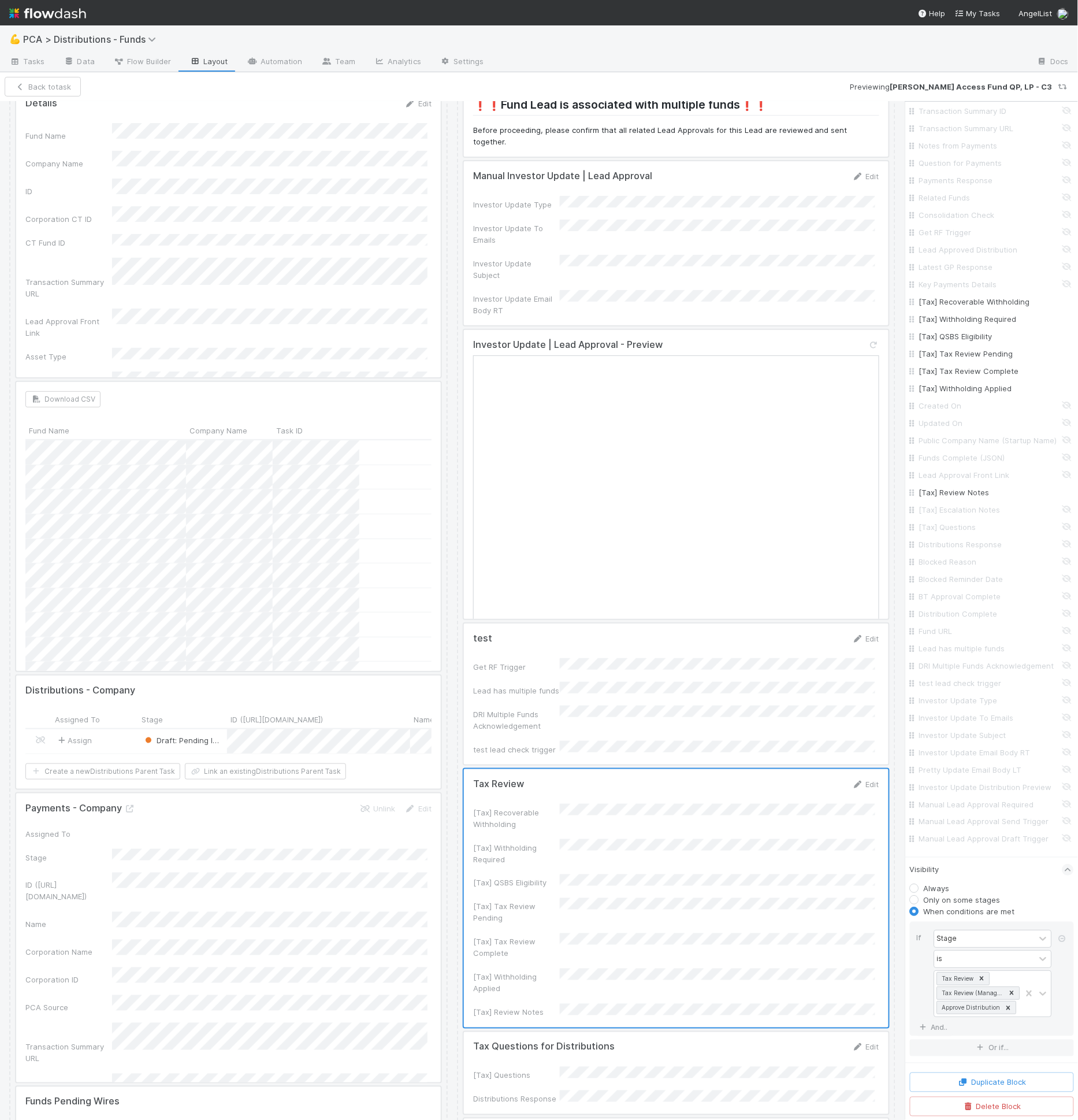
click at [722, 1032] on div at bounding box center [677, 1072] width 425 height 82
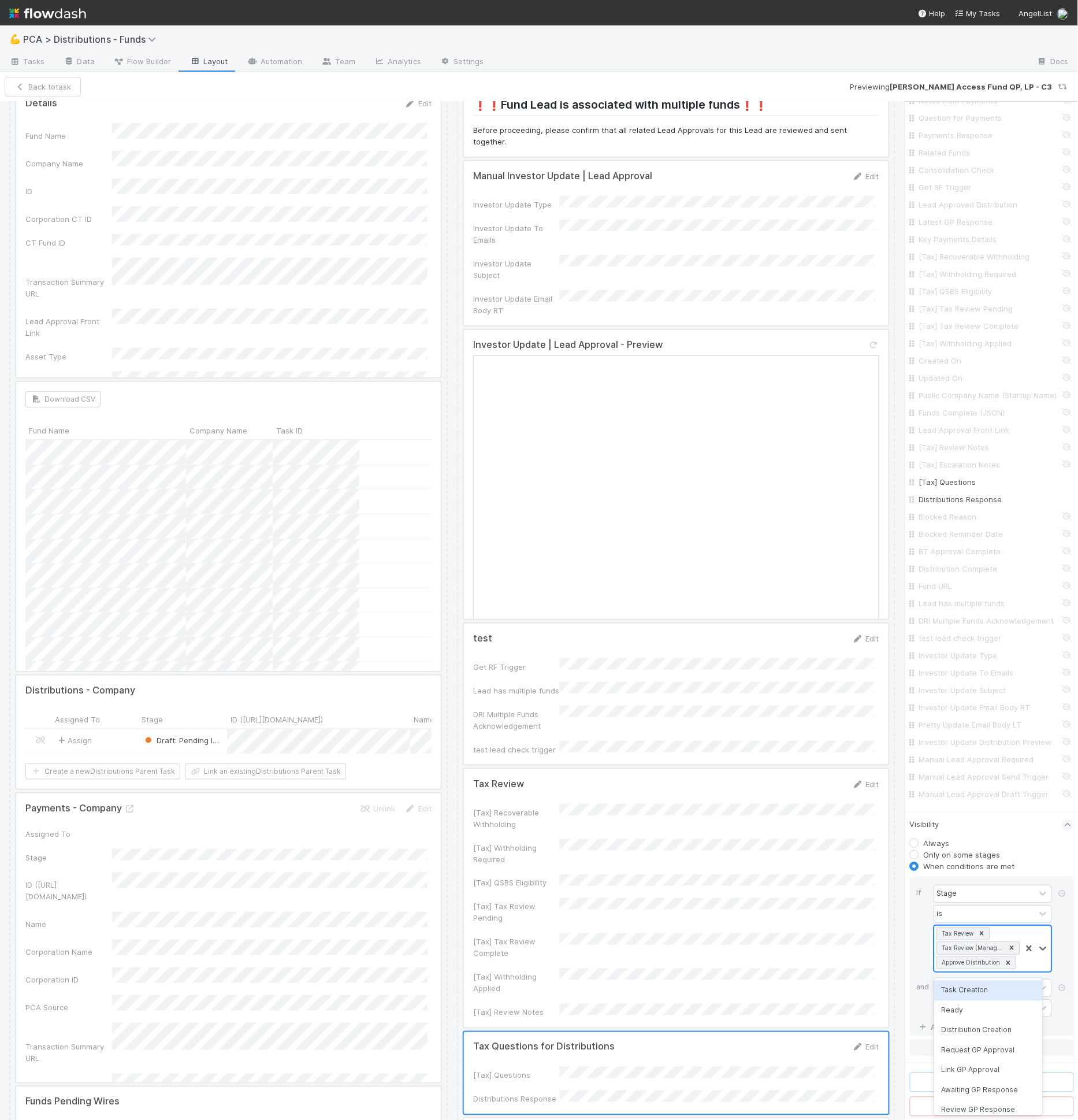
scroll to position [1, 0]
click at [962, 965] on div "Tax Review Tax Review (Manager) Approve Distribution" at bounding box center [979, 948] width 87 height 45
click at [1005, 958] on icon at bounding box center [1009, 962] width 8 height 8
click at [990, 962] on div "Tax Review Tax Review (Manager)" at bounding box center [979, 948] width 87 height 45
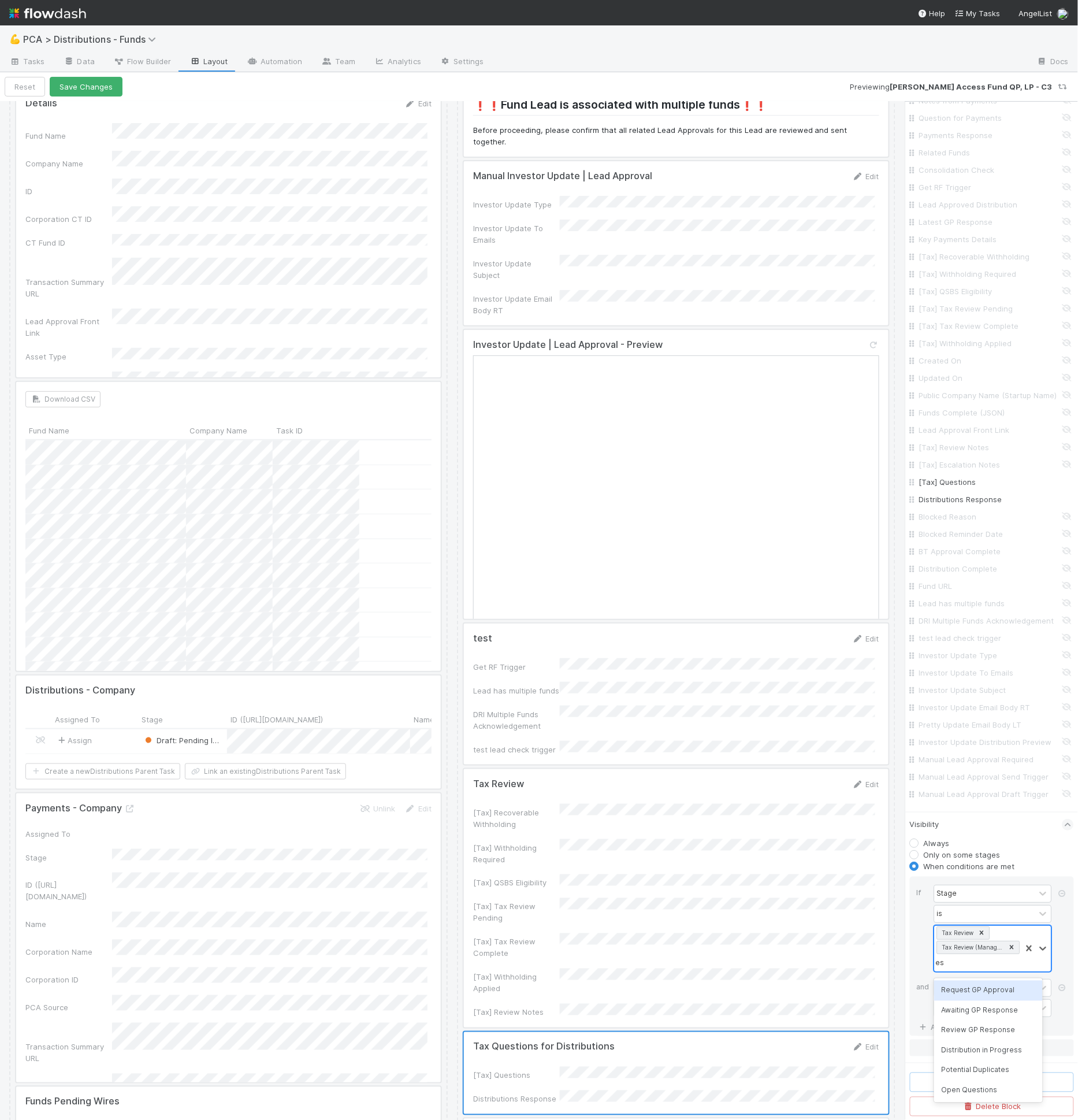
type input "e"
click at [979, 952] on div "Tax Review (Manager)" at bounding box center [973, 947] width 67 height 12
click at [976, 950] on div "Tax Review (Manager)" at bounding box center [973, 947] width 67 height 12
click at [980, 1087] on div "Open Questions" at bounding box center [988, 1083] width 108 height 20
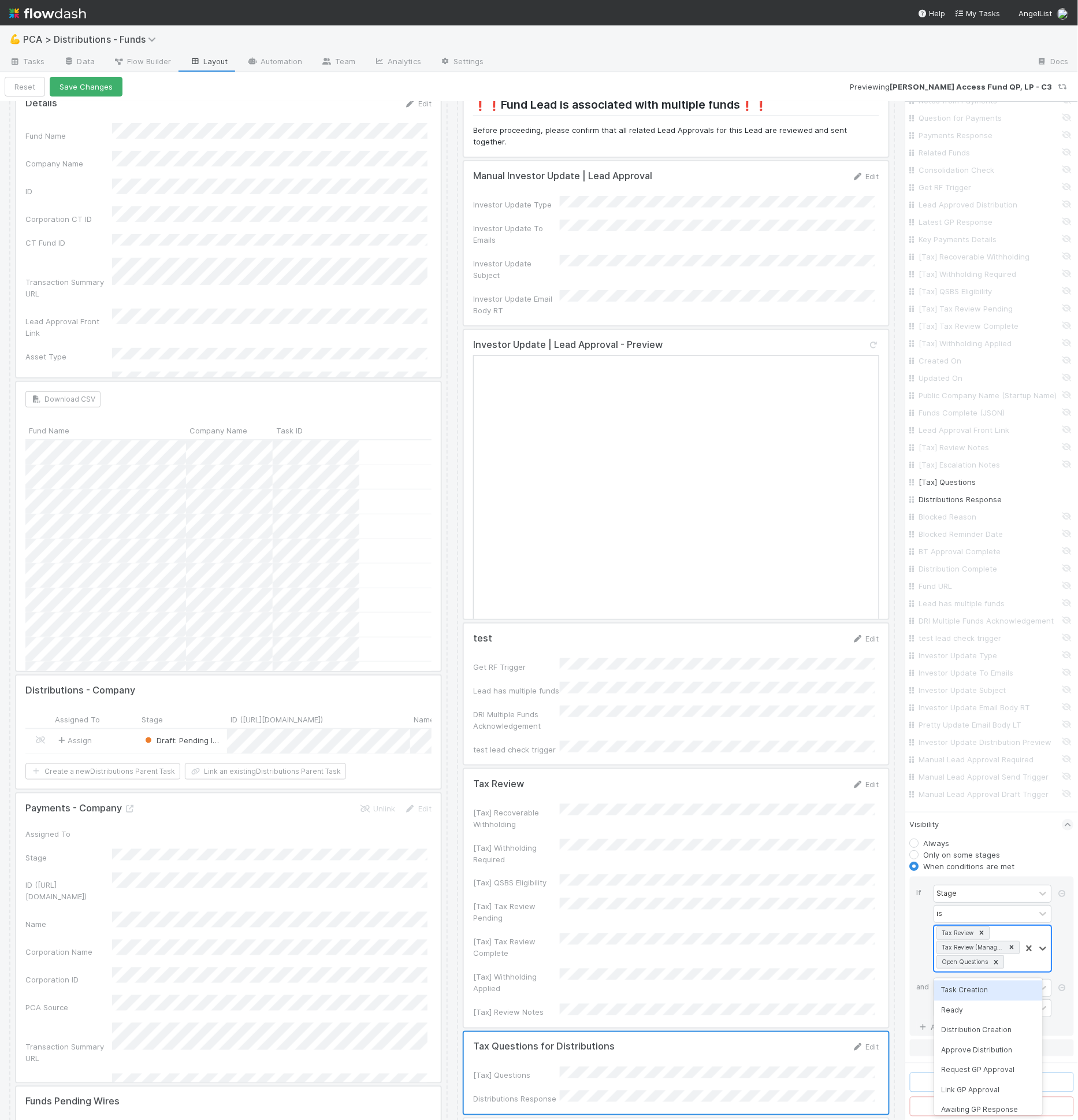
click at [1005, 967] on div "Tax Review Tax Review (Manager) Open Questions" at bounding box center [979, 948] width 87 height 45
click at [973, 1104] on div "Blocked" at bounding box center [988, 1103] width 108 height 20
click at [983, 963] on div "Tax Review Tax Review (Manager) Open Questions Blocked" at bounding box center [979, 941] width 87 height 60
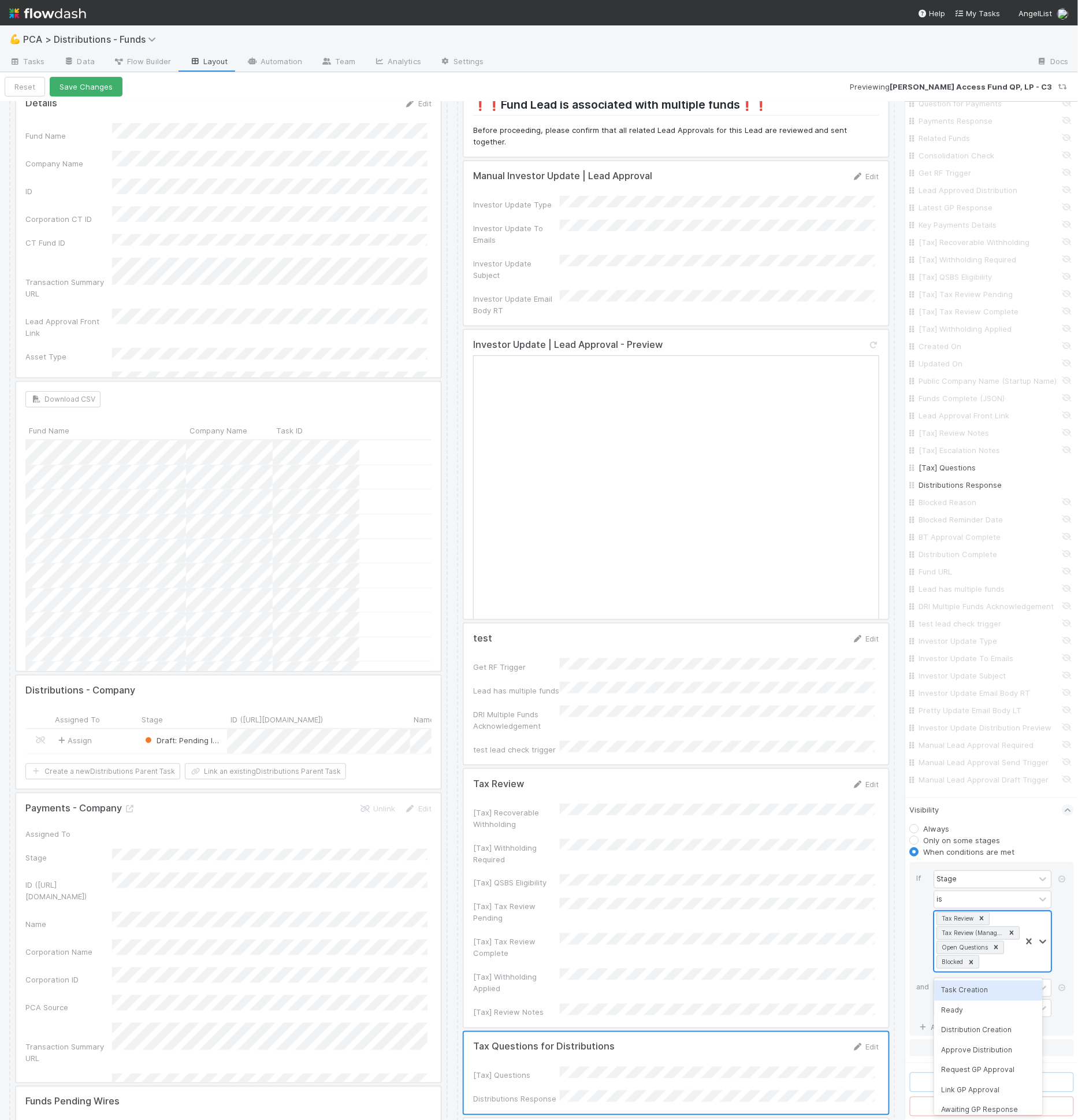
click at [985, 963] on div "Tax Review Tax Review (Manager) Open Questions Blocked" at bounding box center [979, 941] width 87 height 60
click at [736, 1032] on div at bounding box center [677, 1072] width 425 height 82
click at [970, 1080] on button "Duplicate Block" at bounding box center [991, 1082] width 164 height 20
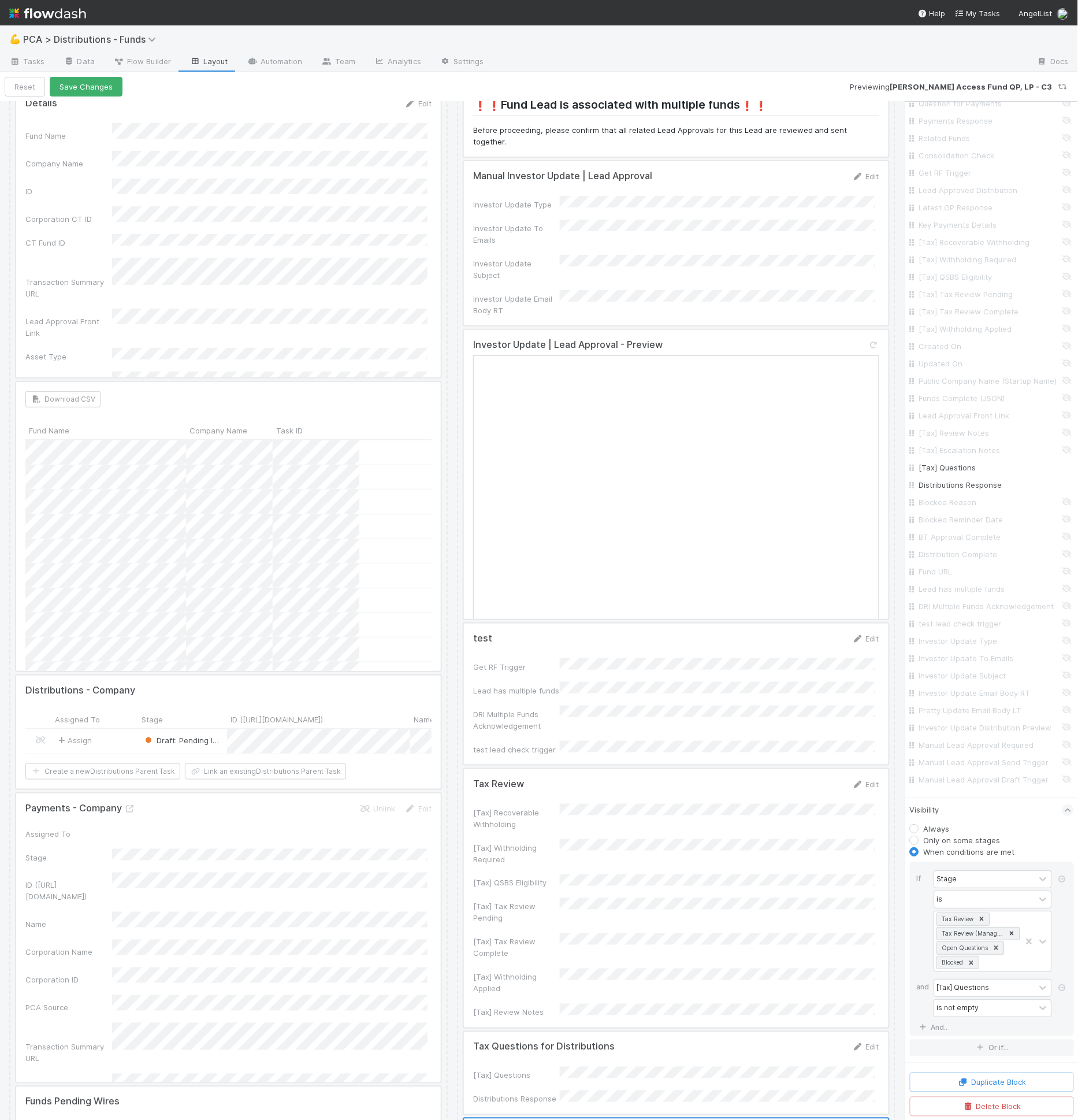
scroll to position [277, 0]
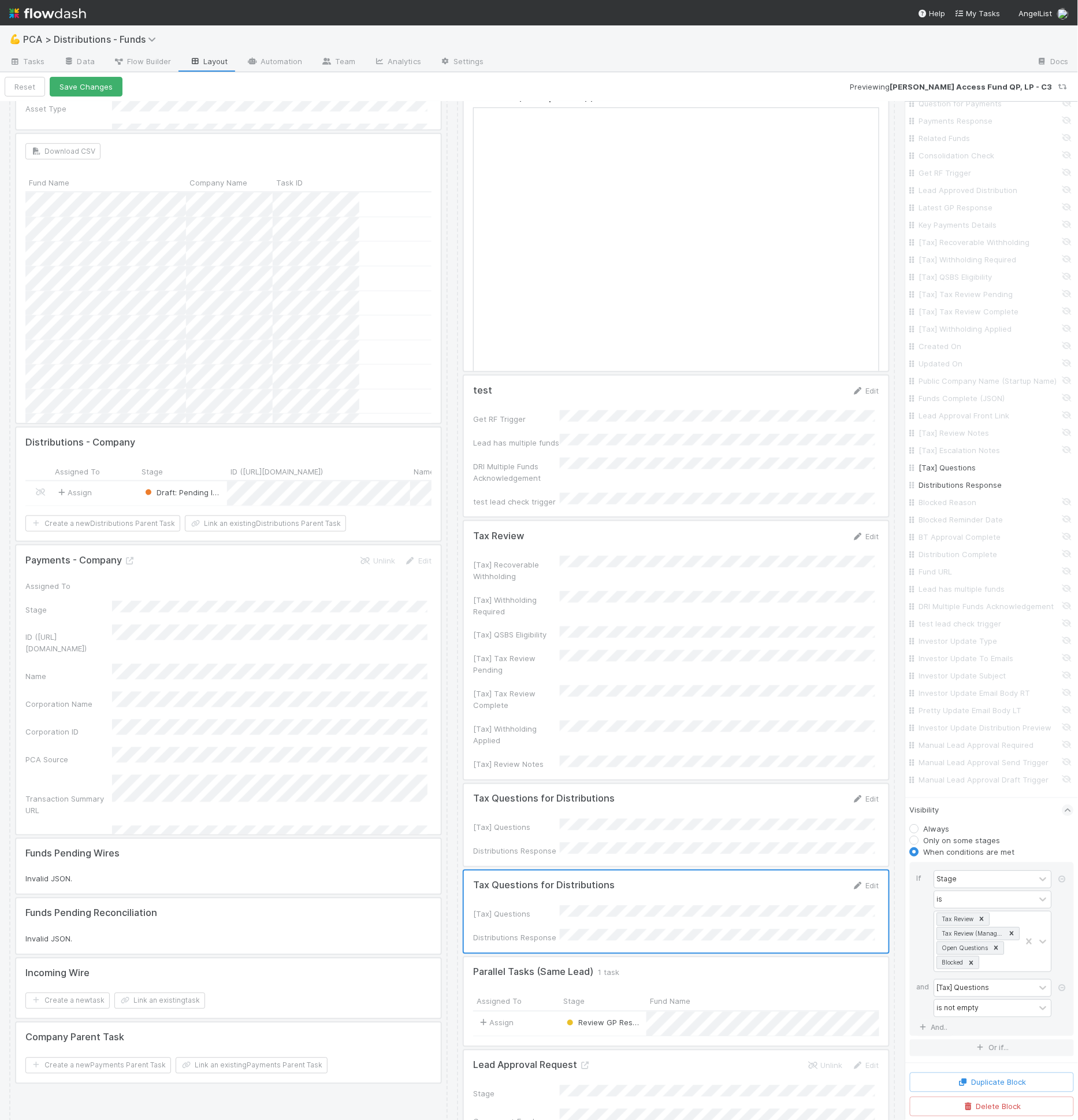
drag, startPoint x: 600, startPoint y: 851, endPoint x: 634, endPoint y: 860, distance: 35.2
click at [601, 870] on div at bounding box center [677, 911] width 425 height 82
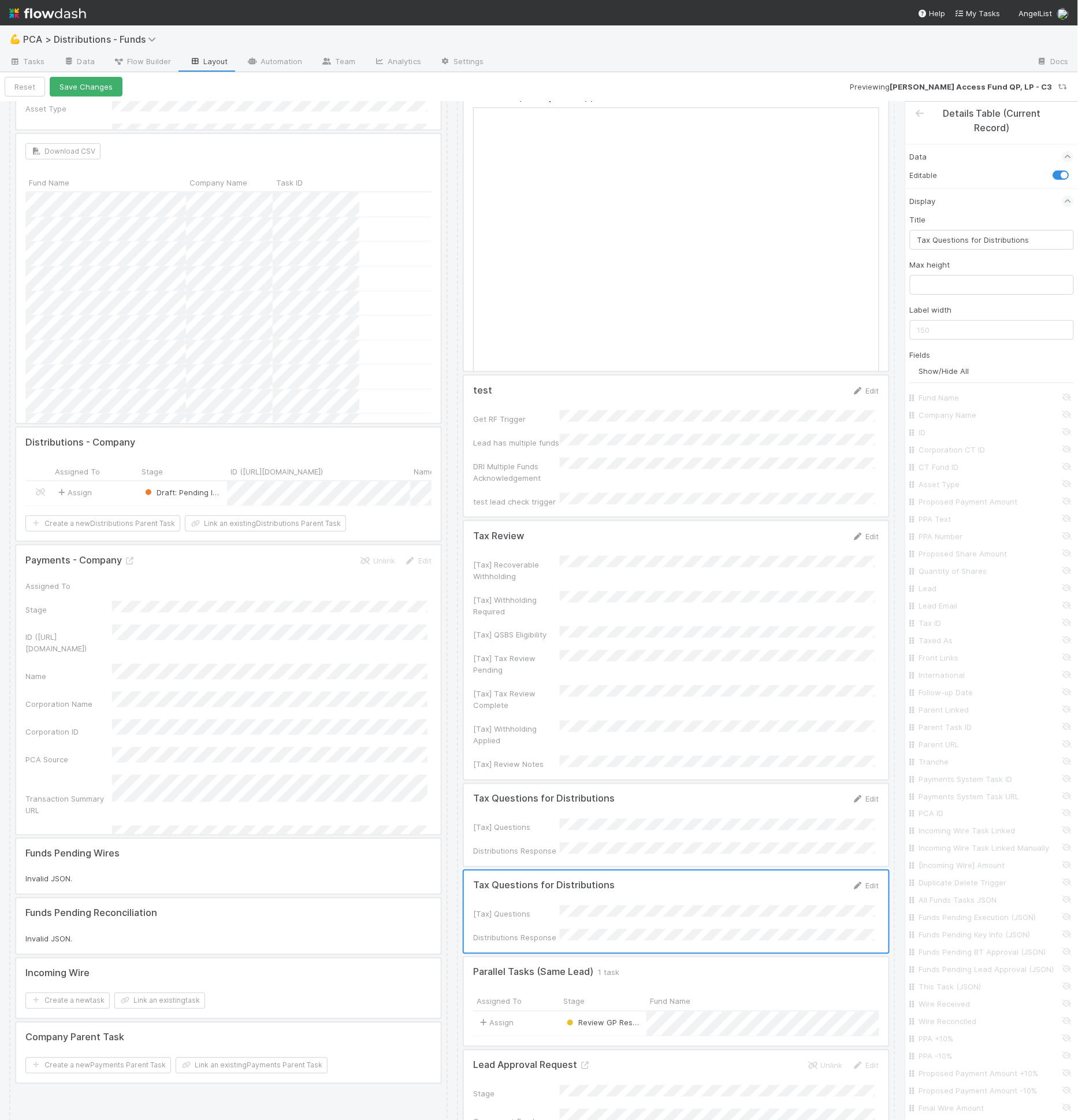
scroll to position [0, 0]
drag, startPoint x: 933, startPoint y: 244, endPoint x: 1078, endPoint y: 246, distance: 145.0
click at [1078, 246] on div "Details Table (Current Record) Data Editable Display Title Tax Questions for Di…" at bounding box center [992, 611] width 173 height 1019
type input "Tax Escalation"
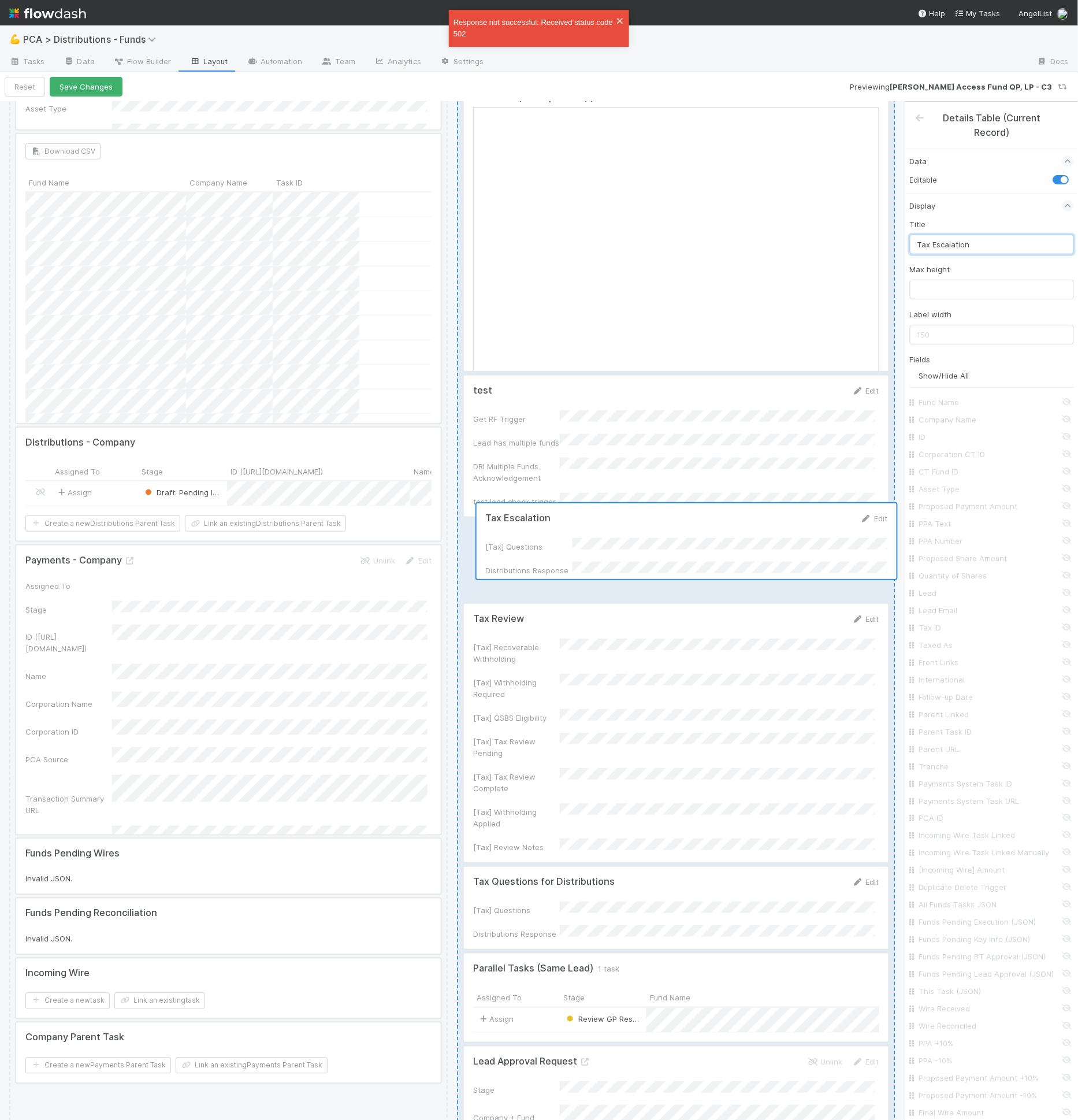
drag, startPoint x: 556, startPoint y: 655, endPoint x: 588, endPoint y: 512, distance: 146.5
click at [586, 512] on div "❗❗Fund Lead is associated with multiple funds❗❗ Before proceeding, please confi…" at bounding box center [677, 833] width 439 height 1999
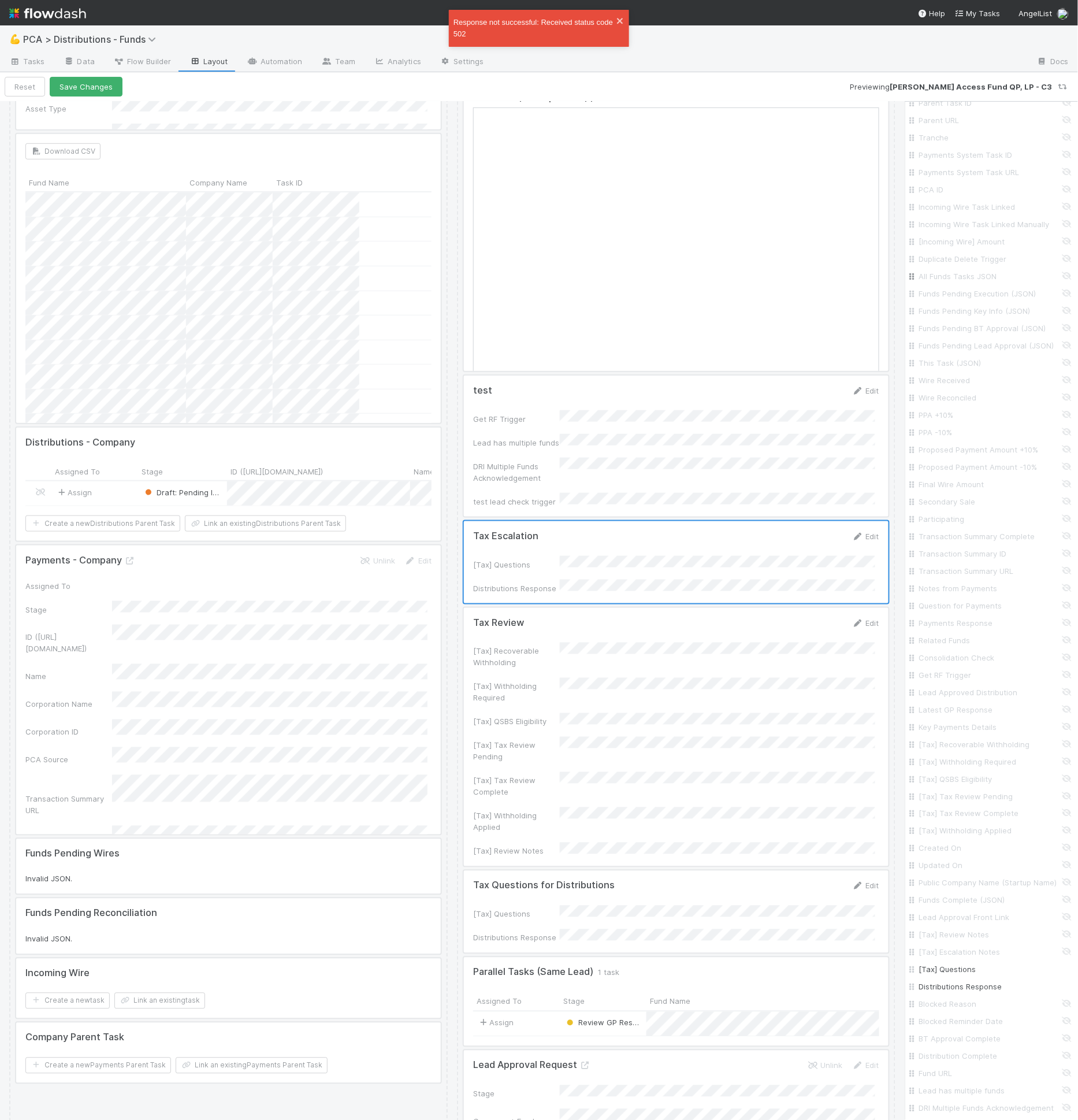
scroll to position [1147, 0]
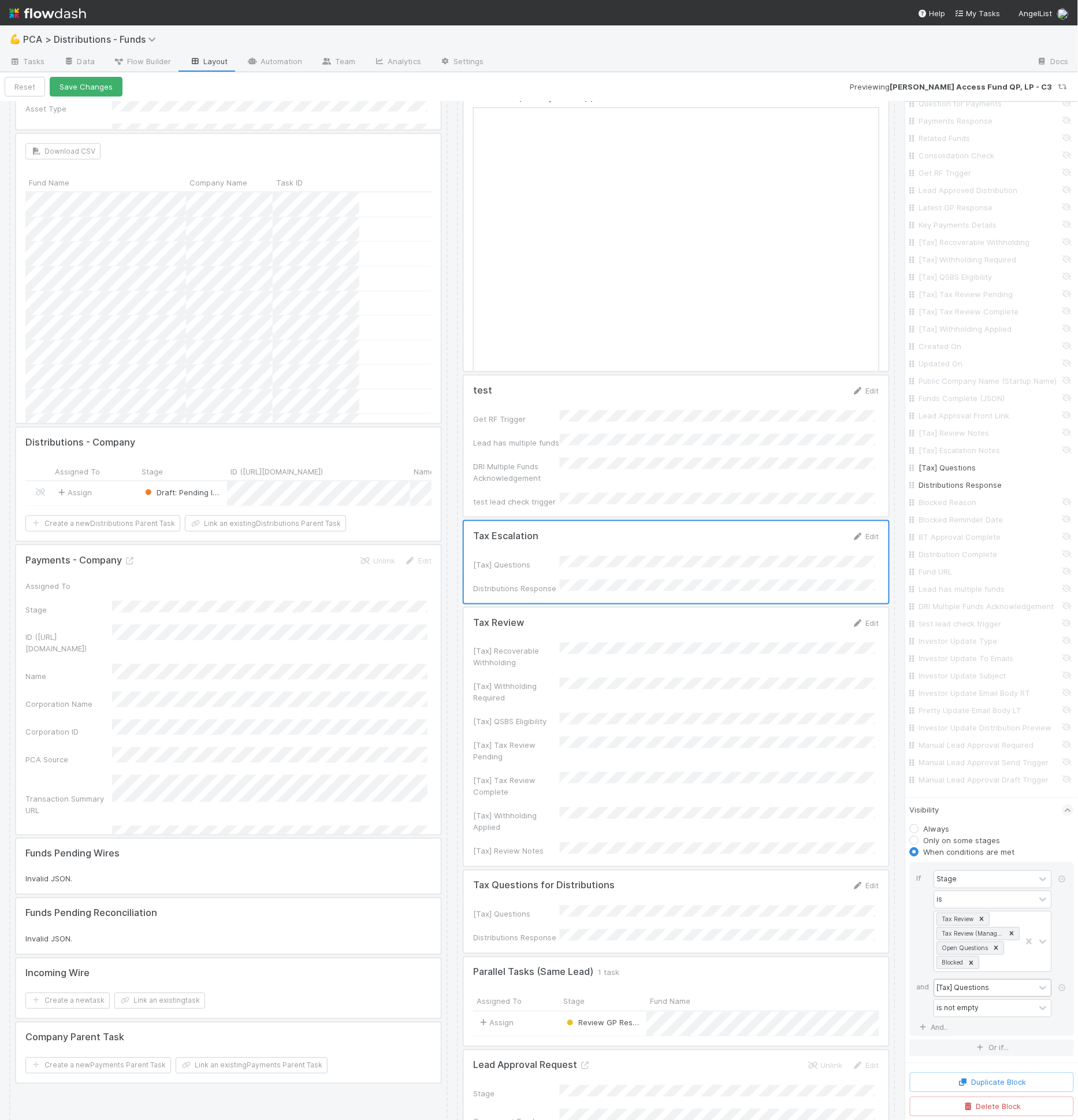
click at [949, 992] on div "[Tax] Questions" at bounding box center [963, 987] width 52 height 11
type input "t"
type input "escal"
click at [966, 1000] on div "contains" at bounding box center [986, 991] width 100 height 17
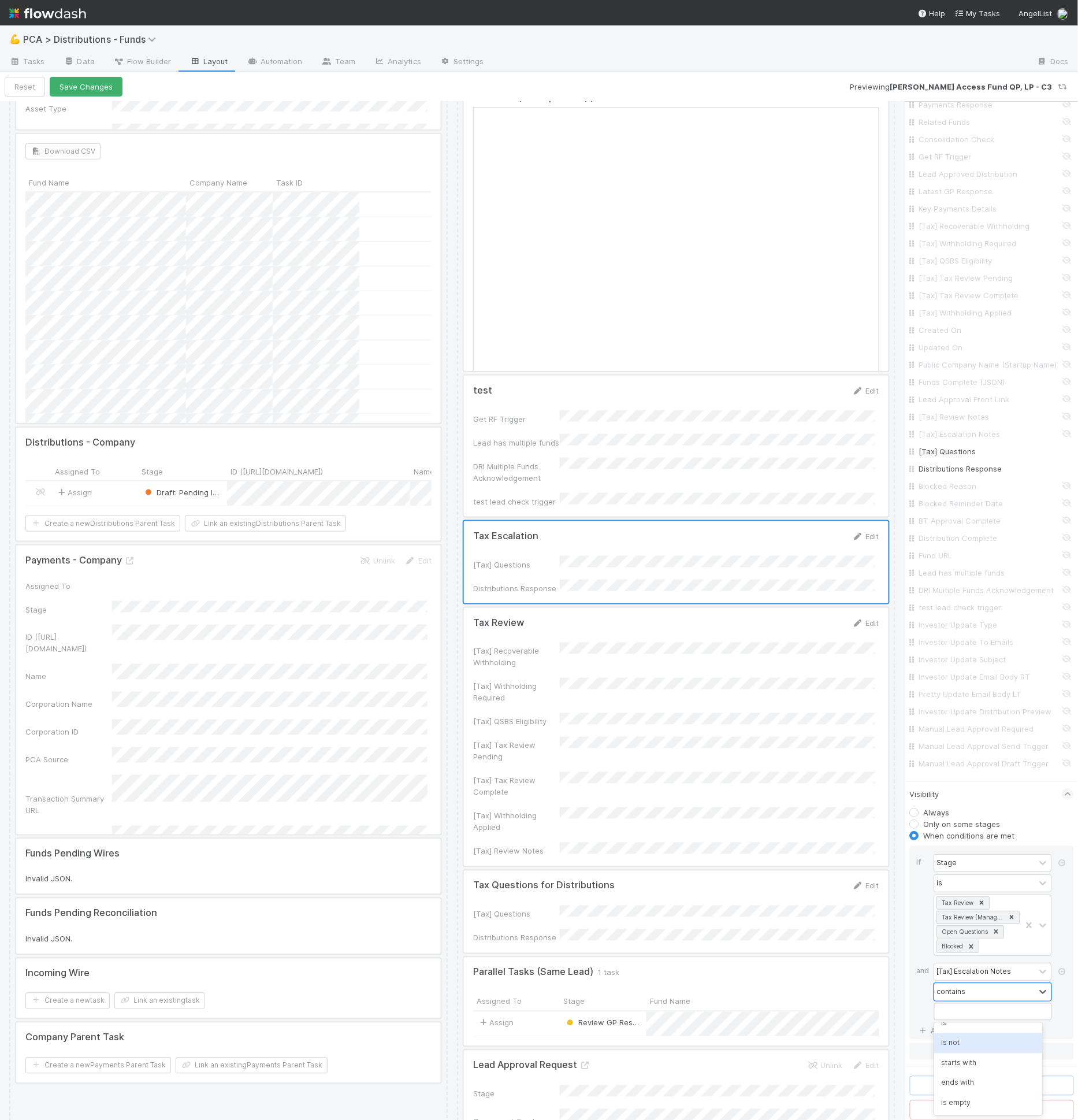
scroll to position [90, 0]
click at [977, 1093] on div "is not empty" at bounding box center [988, 1103] width 108 height 20
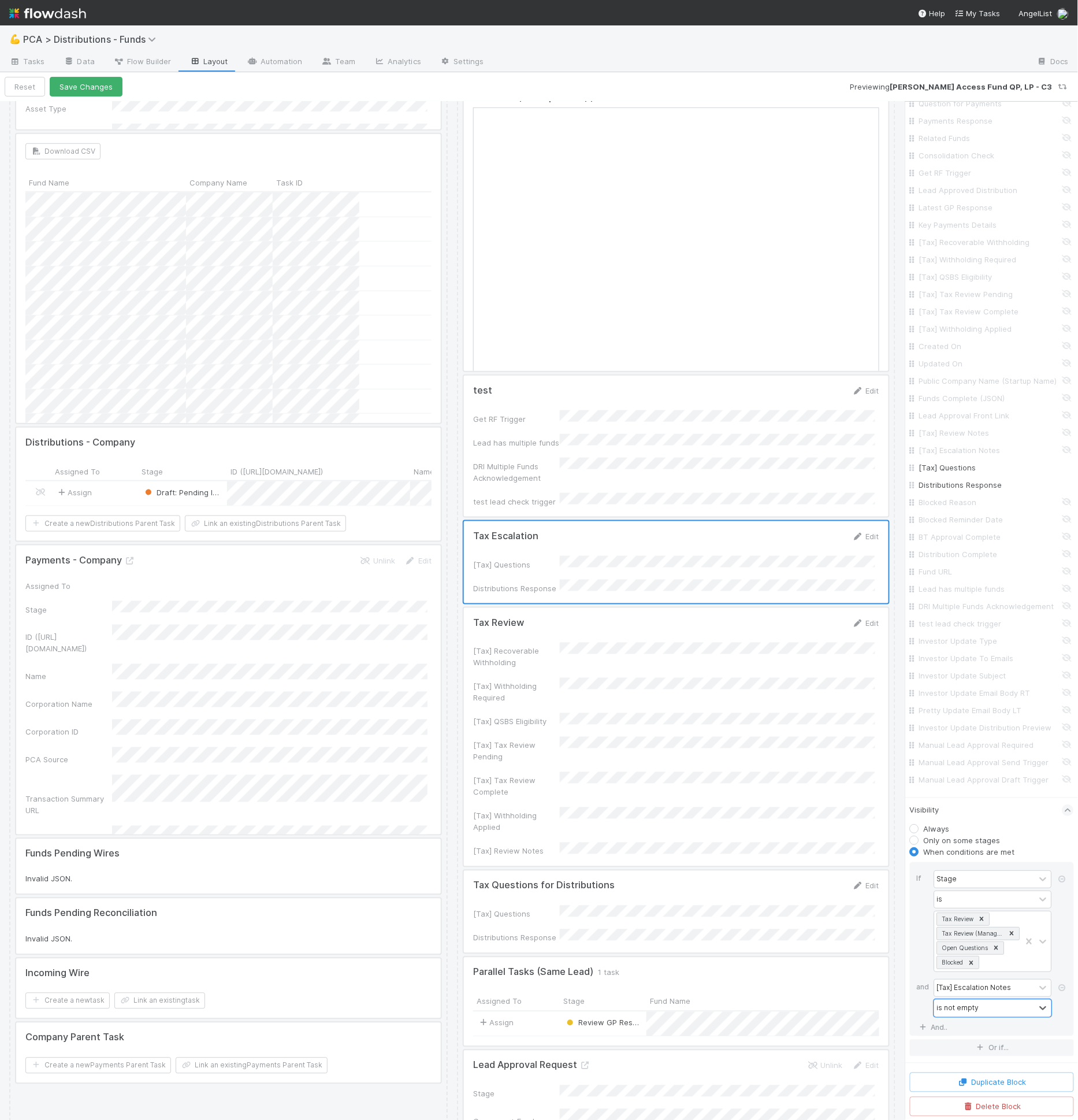
click at [747, 521] on div at bounding box center [677, 561] width 425 height 82
click at [965, 460] on input "[Tax] Escalation Notes" at bounding box center [995, 455] width 152 height 12
checkbox input "true"
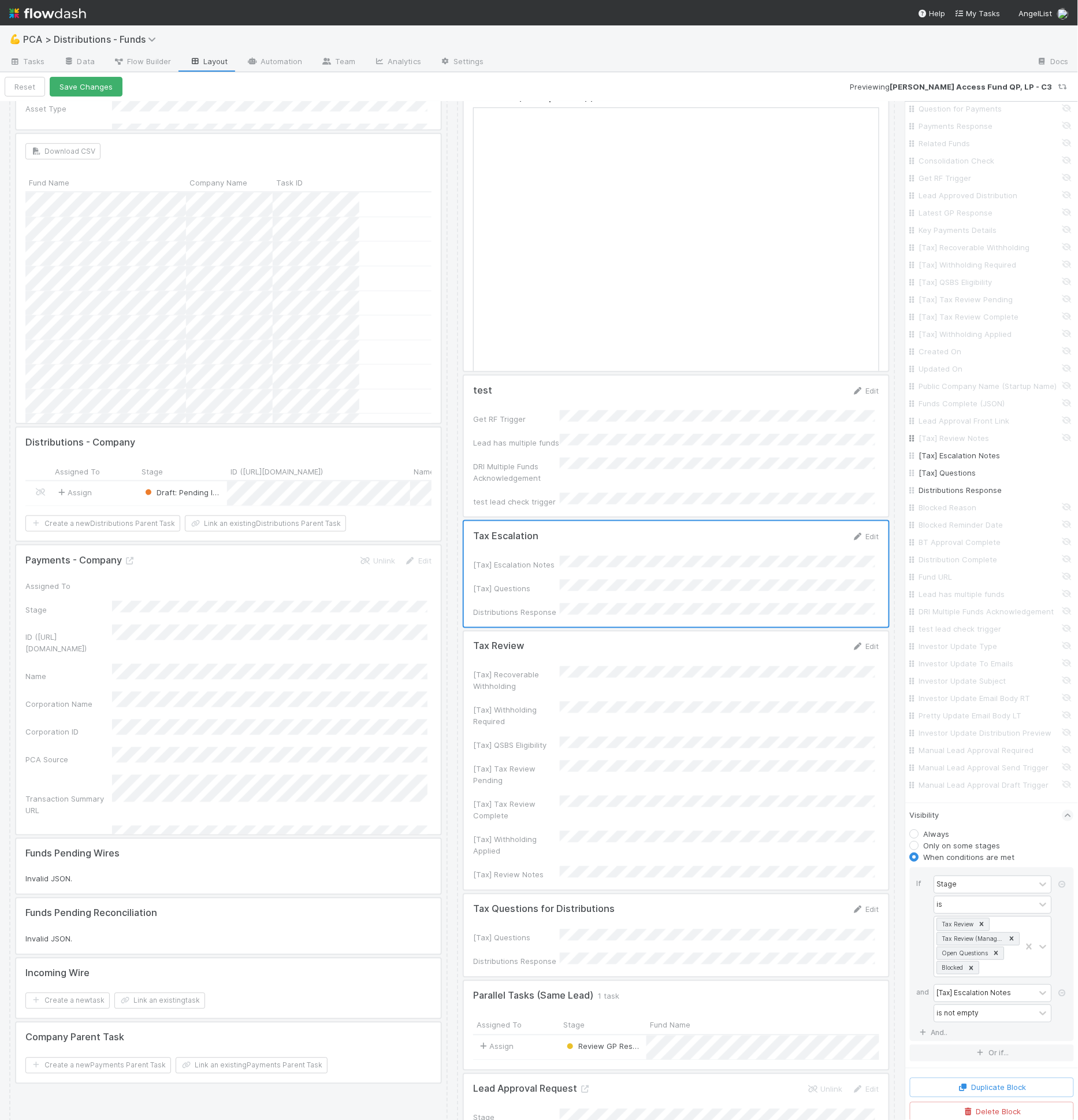
click at [973, 443] on input "[Tax] Review Notes" at bounding box center [995, 438] width 152 height 12
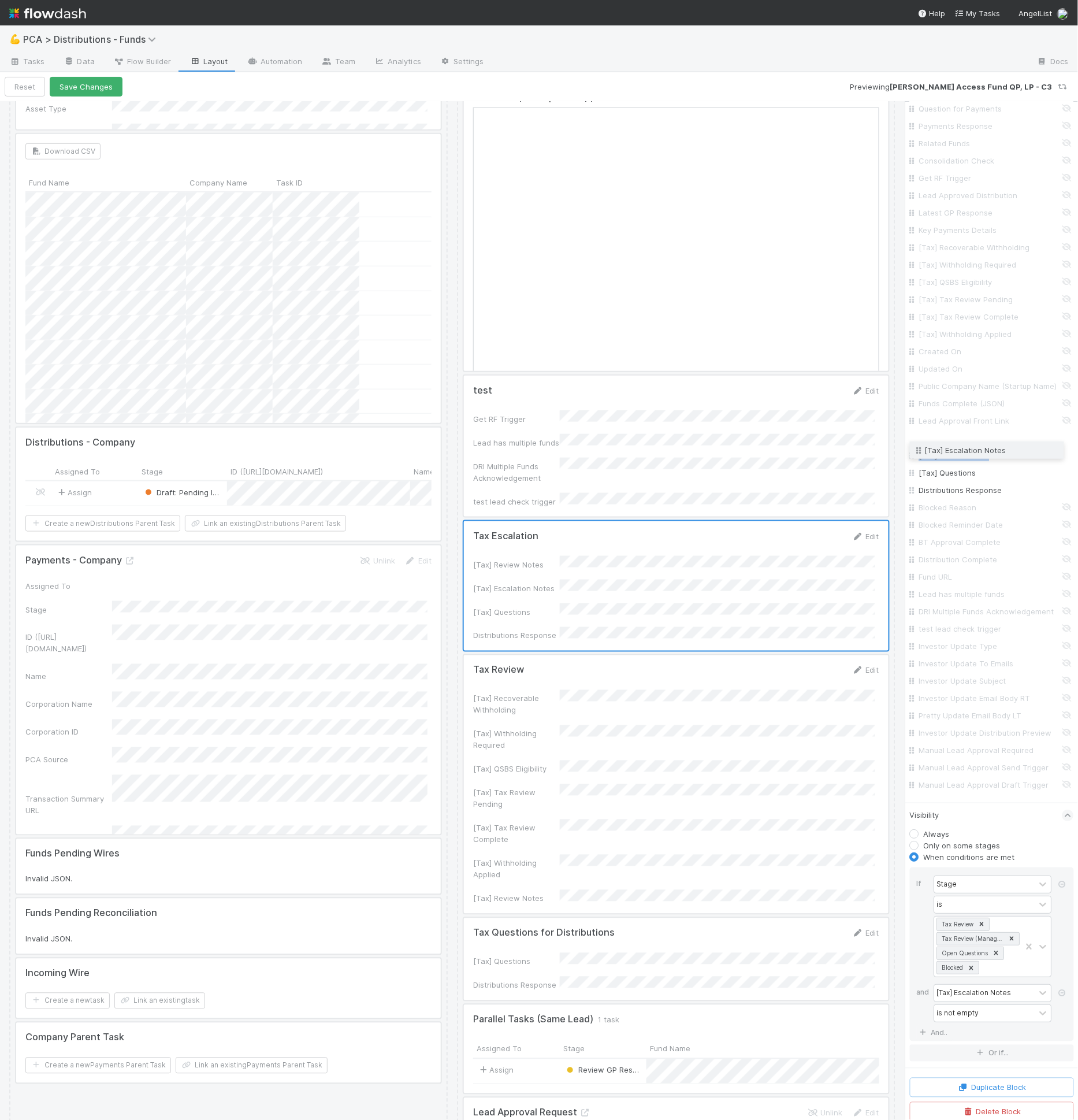
drag, startPoint x: 915, startPoint y: 463, endPoint x: 915, endPoint y: 447, distance: 16.0
click at [915, 447] on div "Fund Name Company Name ID Corporation CT ID CT Fund ID Asset Type Proposed Paym…" at bounding box center [991, 30] width 164 height 1525
click at [945, 461] on input "[Tax] Review Notes" at bounding box center [995, 455] width 152 height 12
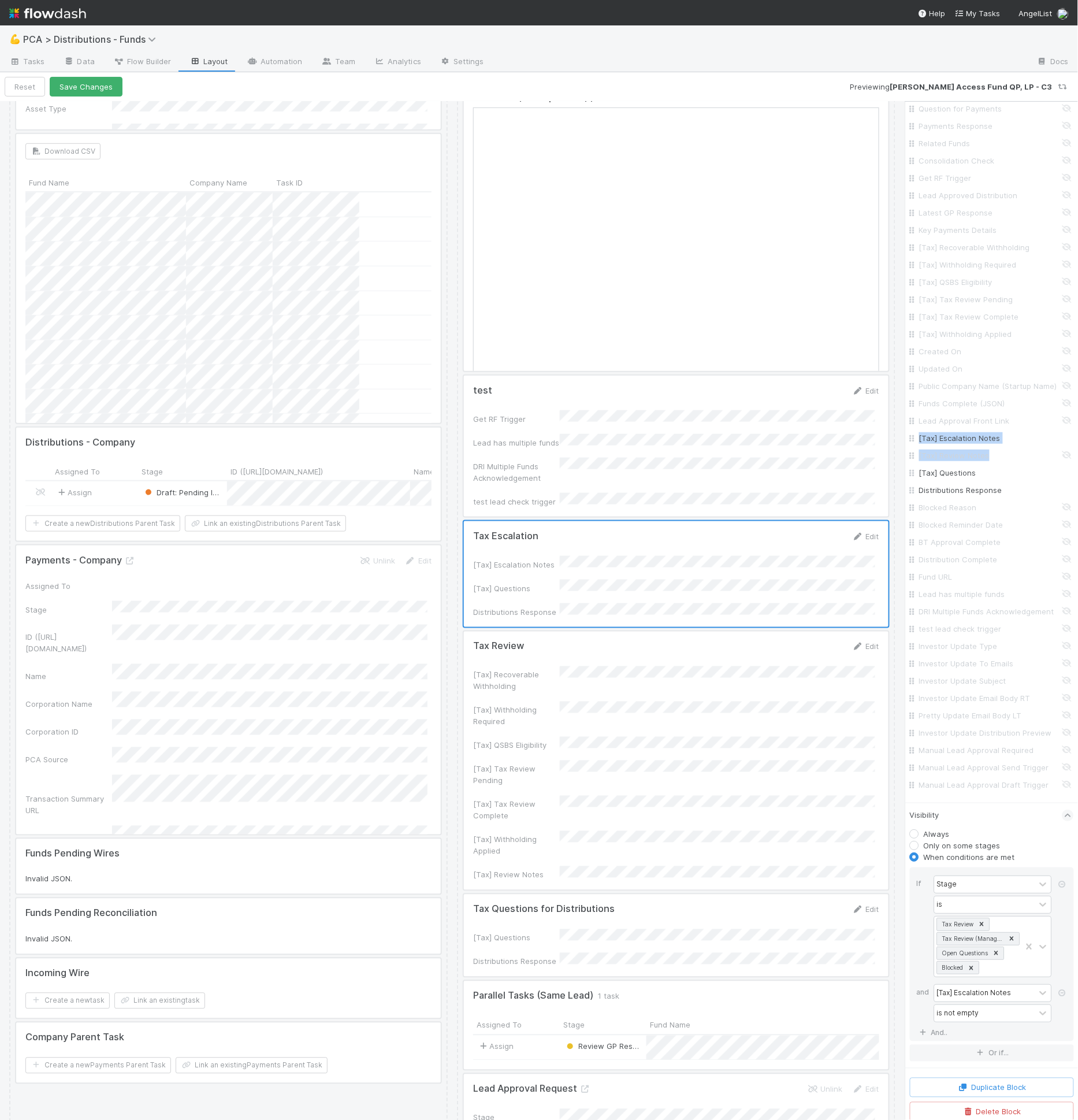
click at [640, 712] on div at bounding box center [677, 760] width 425 height 259
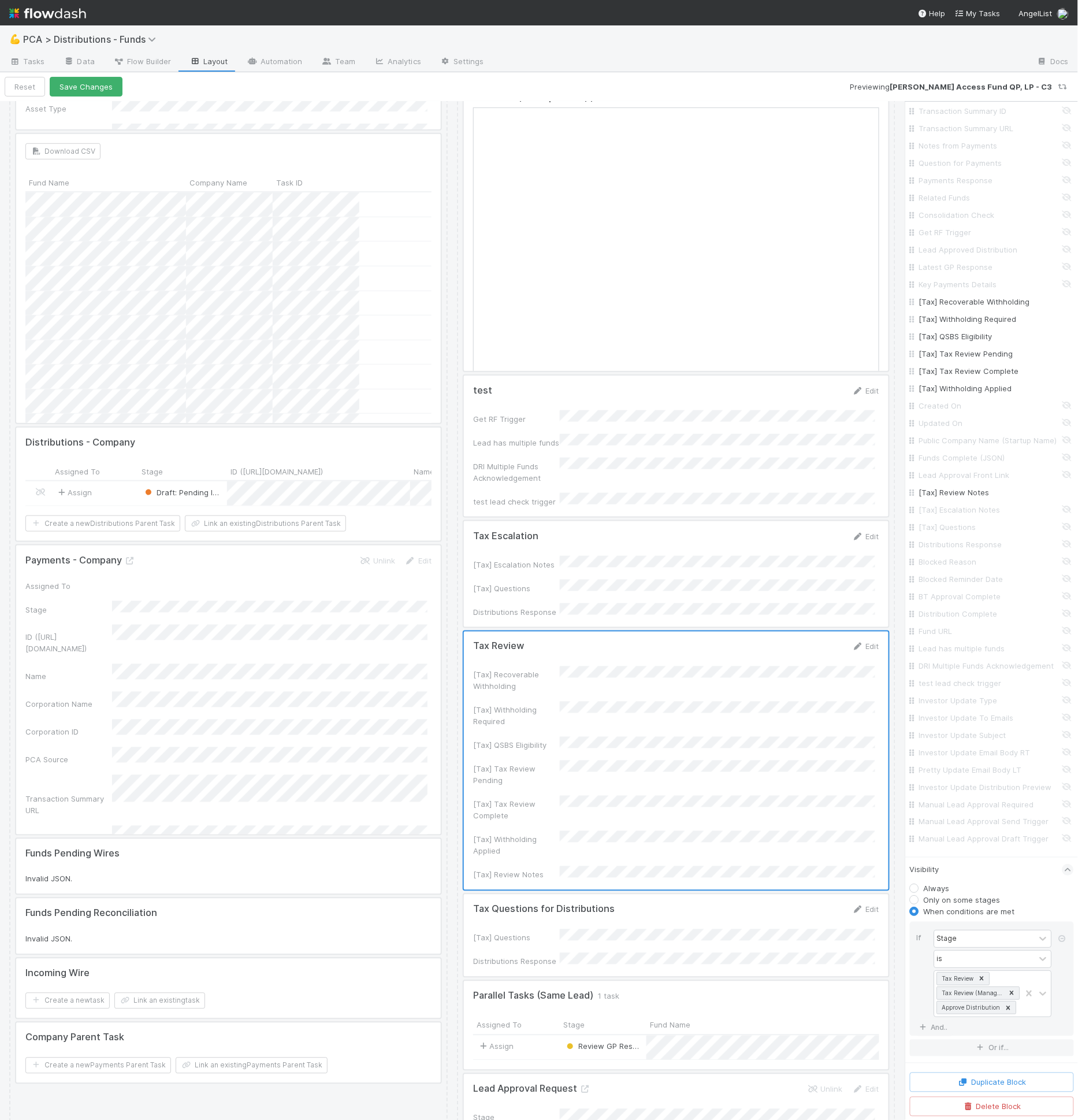
scroll to position [1102, 0]
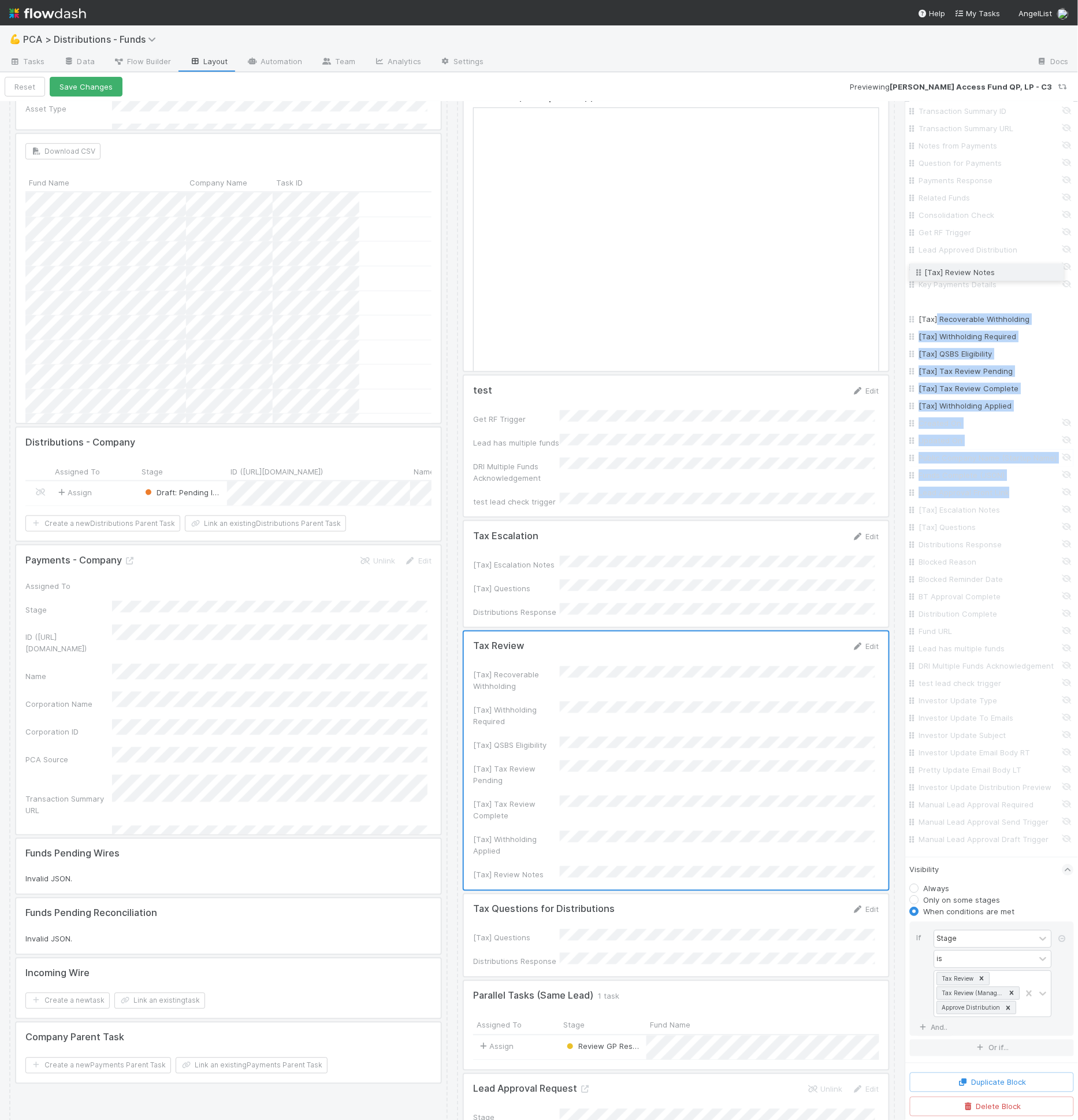
drag, startPoint x: 925, startPoint y: 436, endPoint x: 936, endPoint y: 271, distance: 165.4
click at [936, 271] on div "Fund Name Company Name ID Corporation CT ID CT Fund ID Asset Type Proposed Paym…" at bounding box center [991, 85] width 164 height 1525
click at [588, 537] on div at bounding box center [677, 574] width 425 height 106
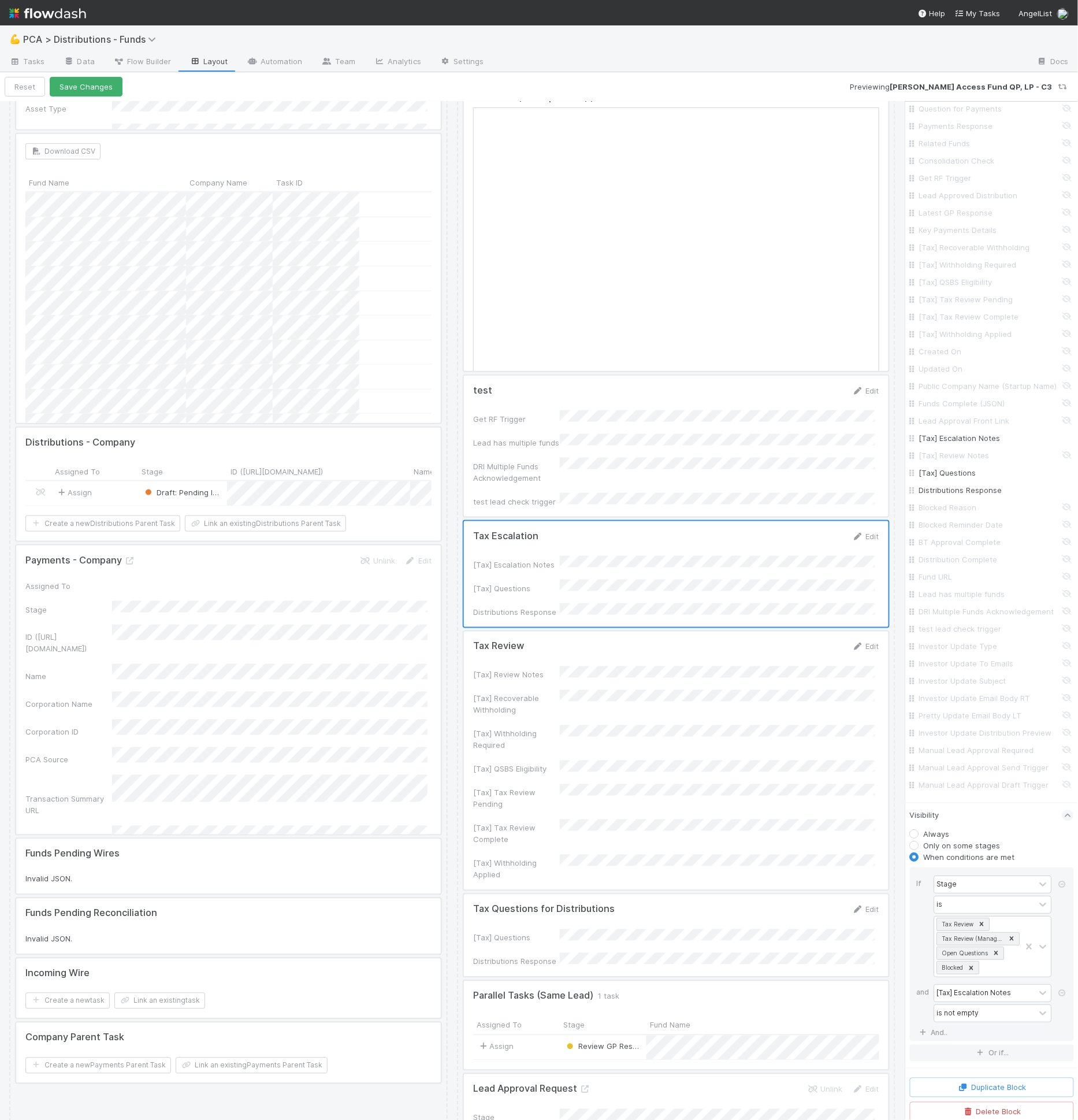
click at [592, 631] on div at bounding box center [677, 760] width 425 height 259
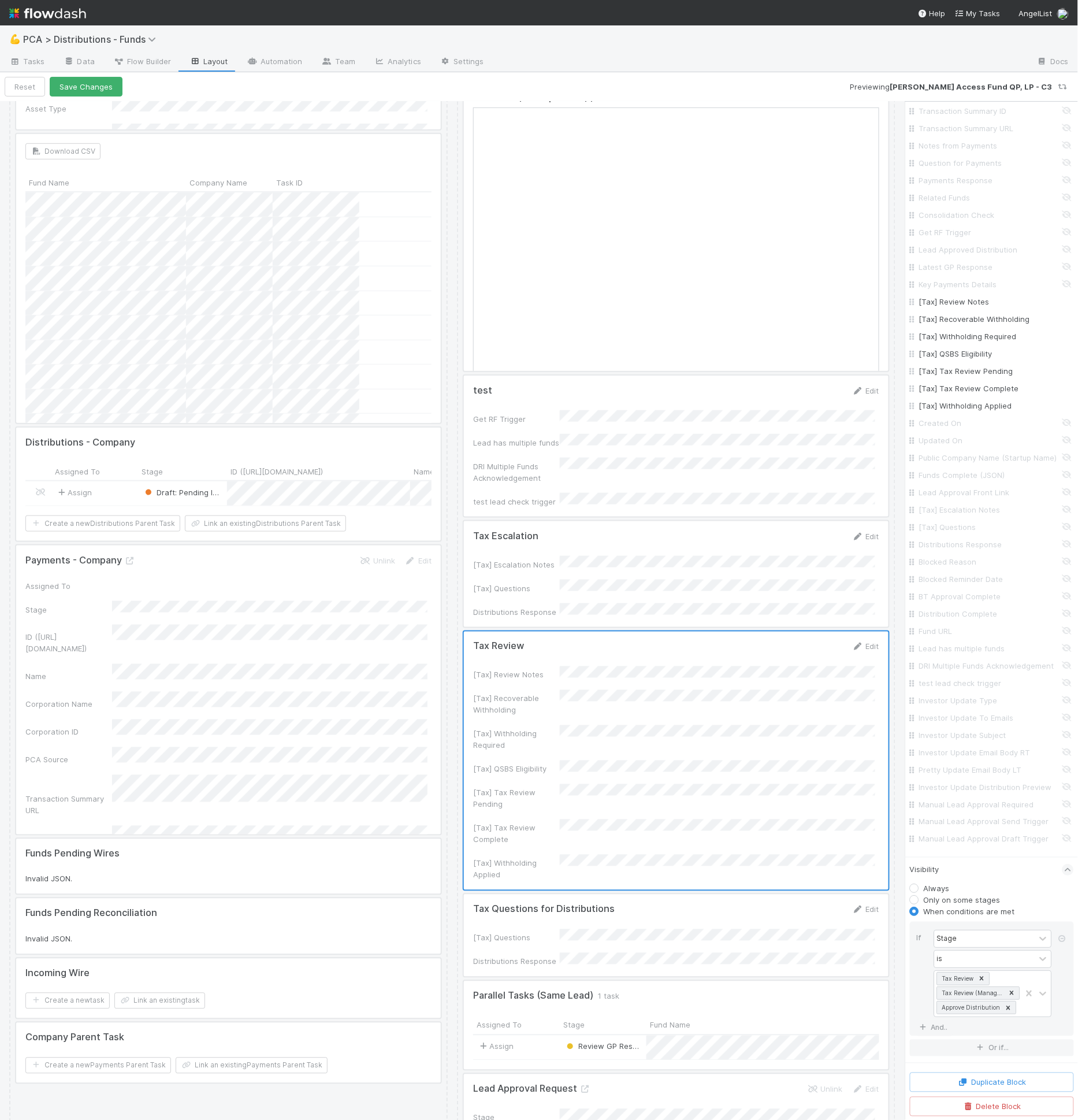
click at [595, 521] on div at bounding box center [677, 574] width 425 height 106
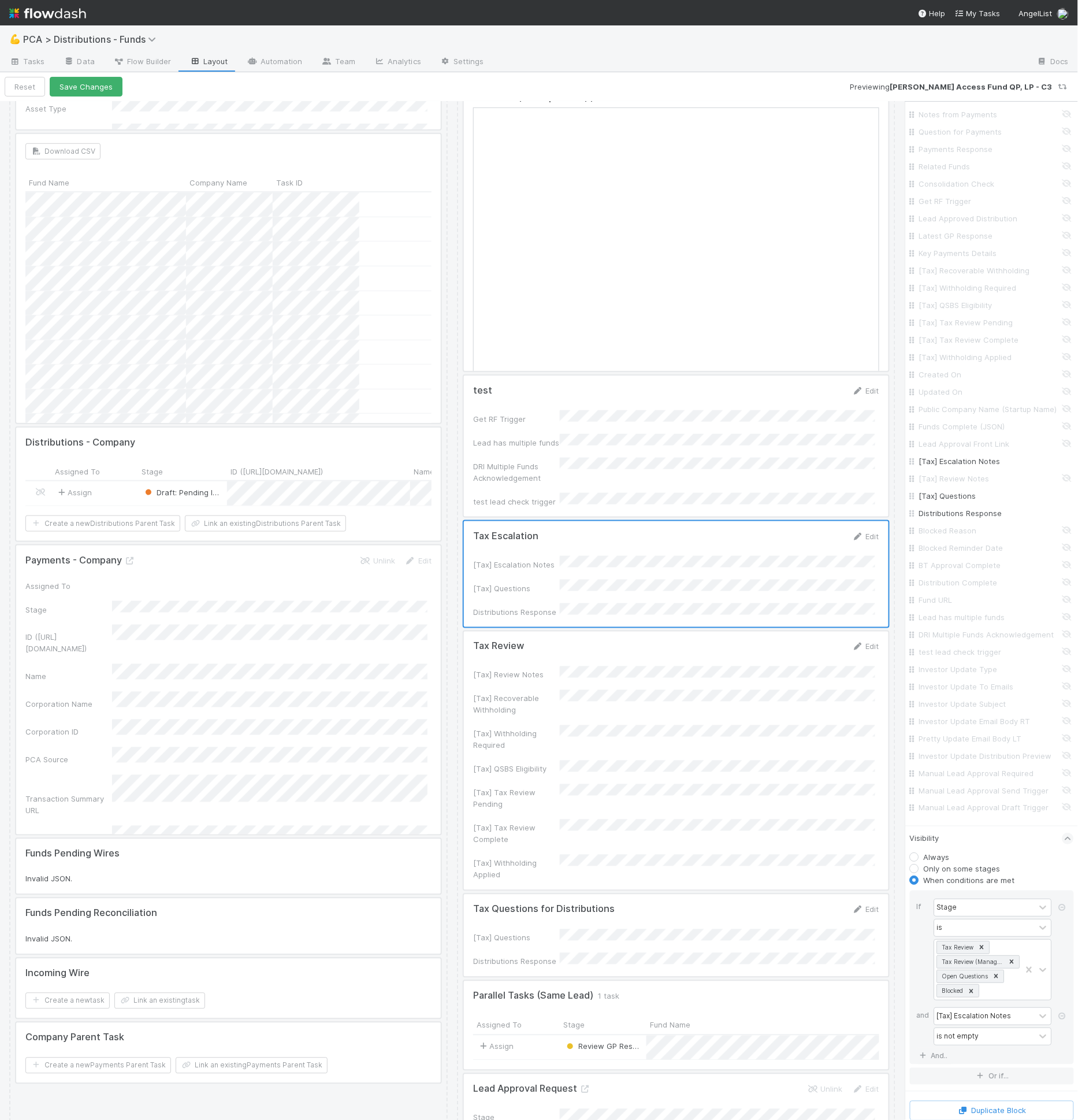
scroll to position [1126, 0]
click at [608, 631] on div at bounding box center [677, 760] width 425 height 259
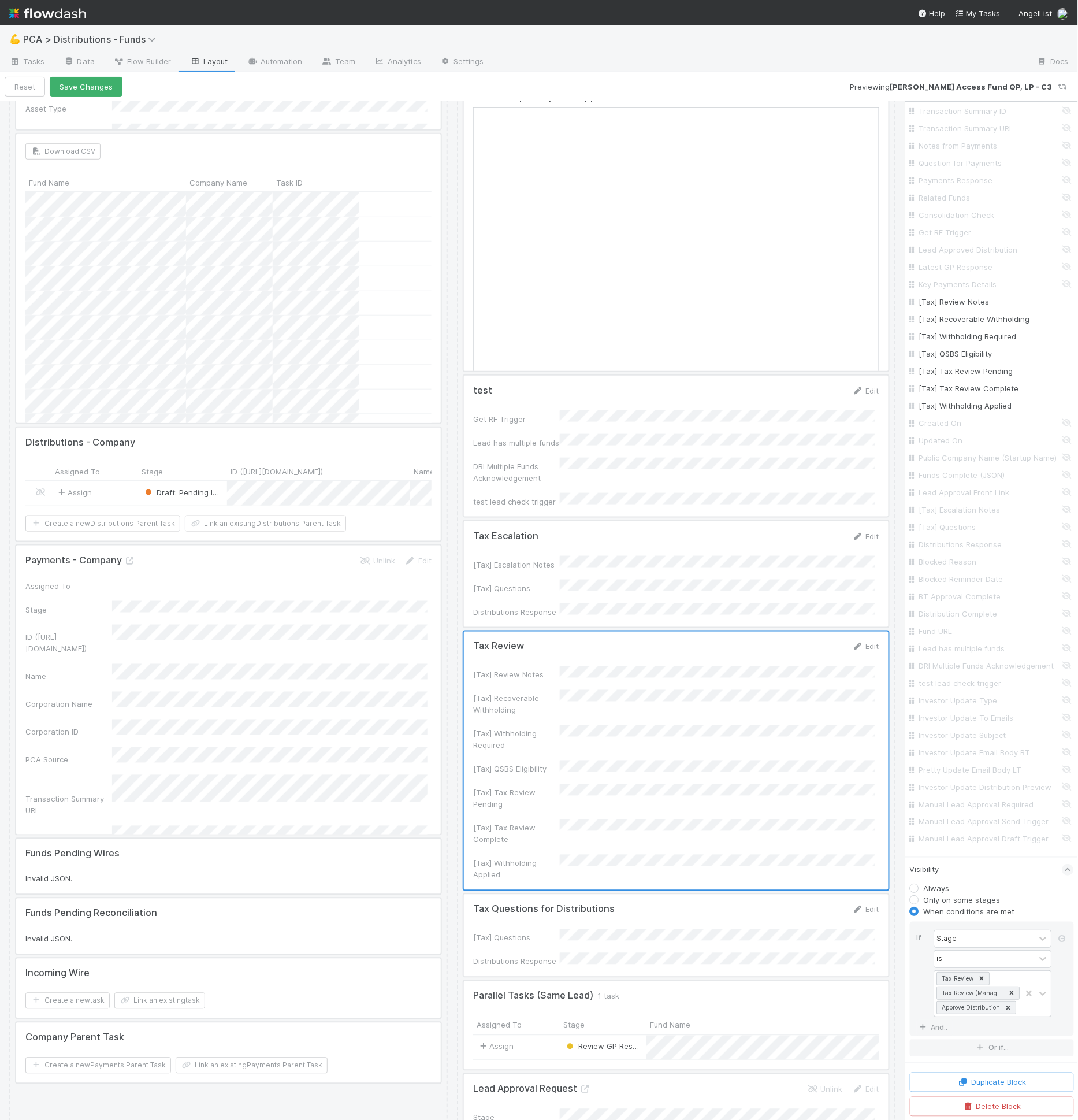
drag, startPoint x: 721, startPoint y: 537, endPoint x: 773, endPoint y: 550, distance: 53.6
click at [721, 537] on div at bounding box center [677, 574] width 425 height 106
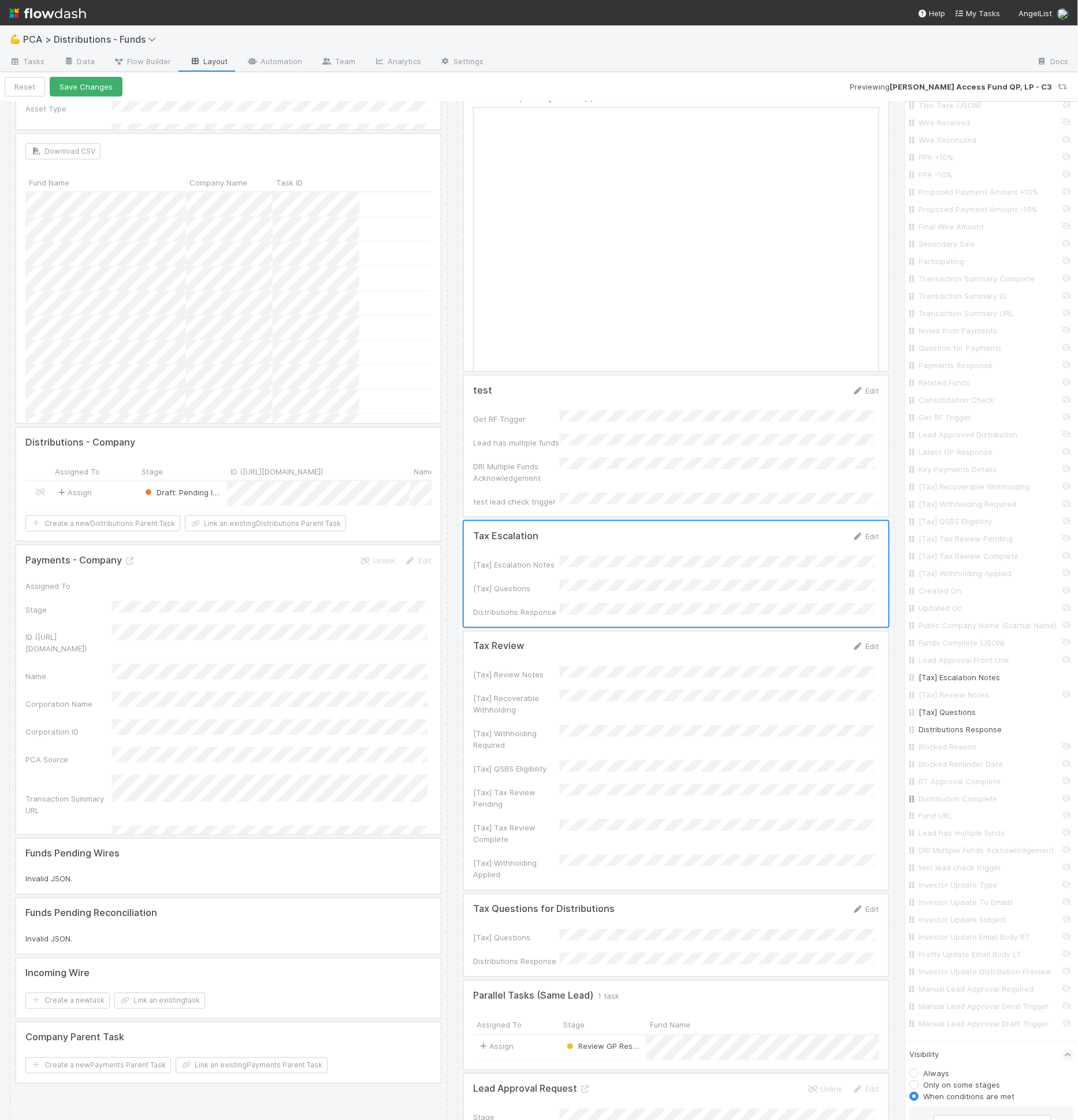
scroll to position [0, 0]
click at [962, 338] on input "text" at bounding box center [991, 334] width 164 height 20
click at [953, 311] on div "Label width" at bounding box center [991, 326] width 164 height 35
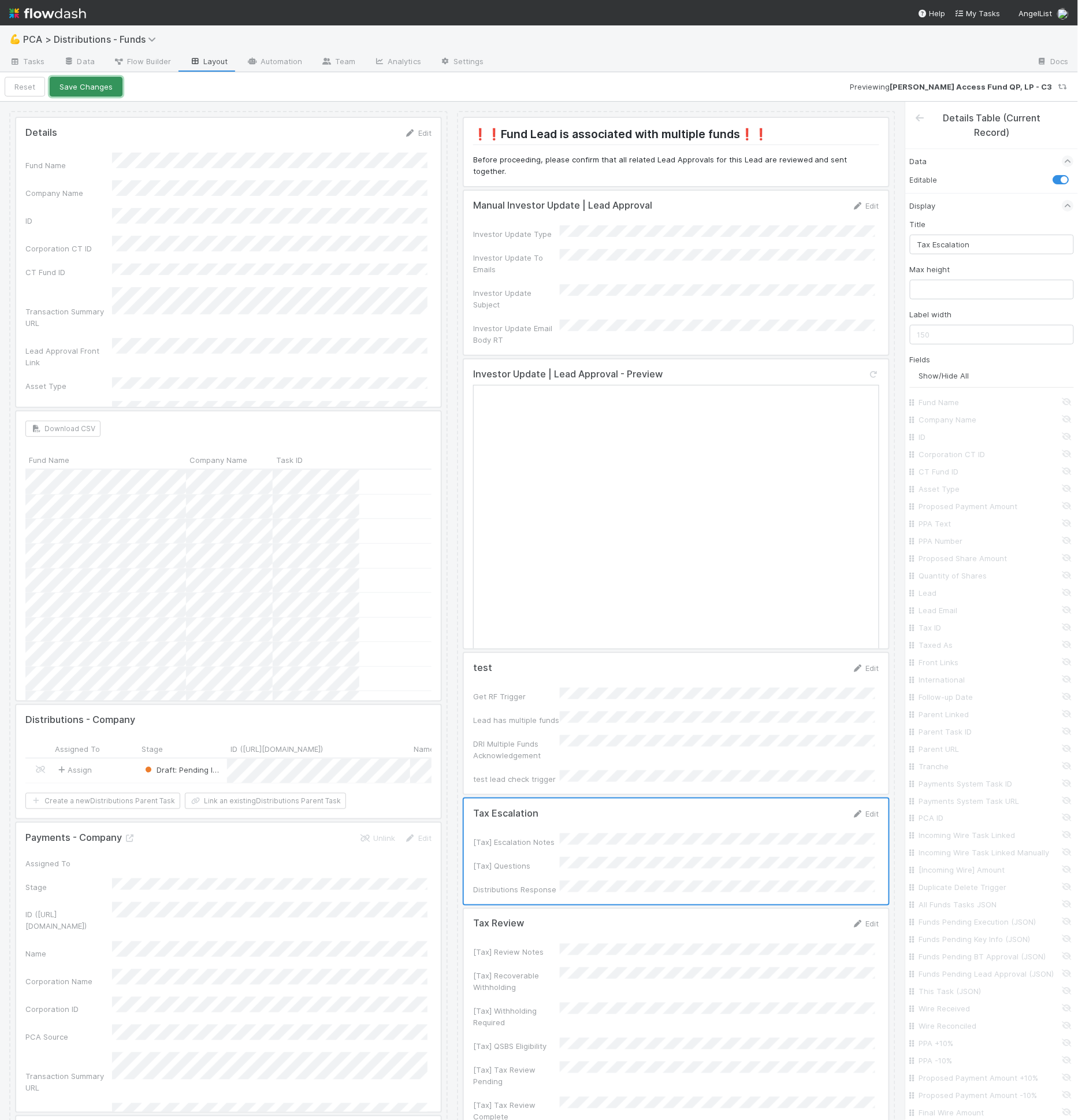
click at [108, 79] on button "Save Changes" at bounding box center [87, 87] width 73 height 20
click at [60, 90] on button "Back to task" at bounding box center [43, 87] width 77 height 20
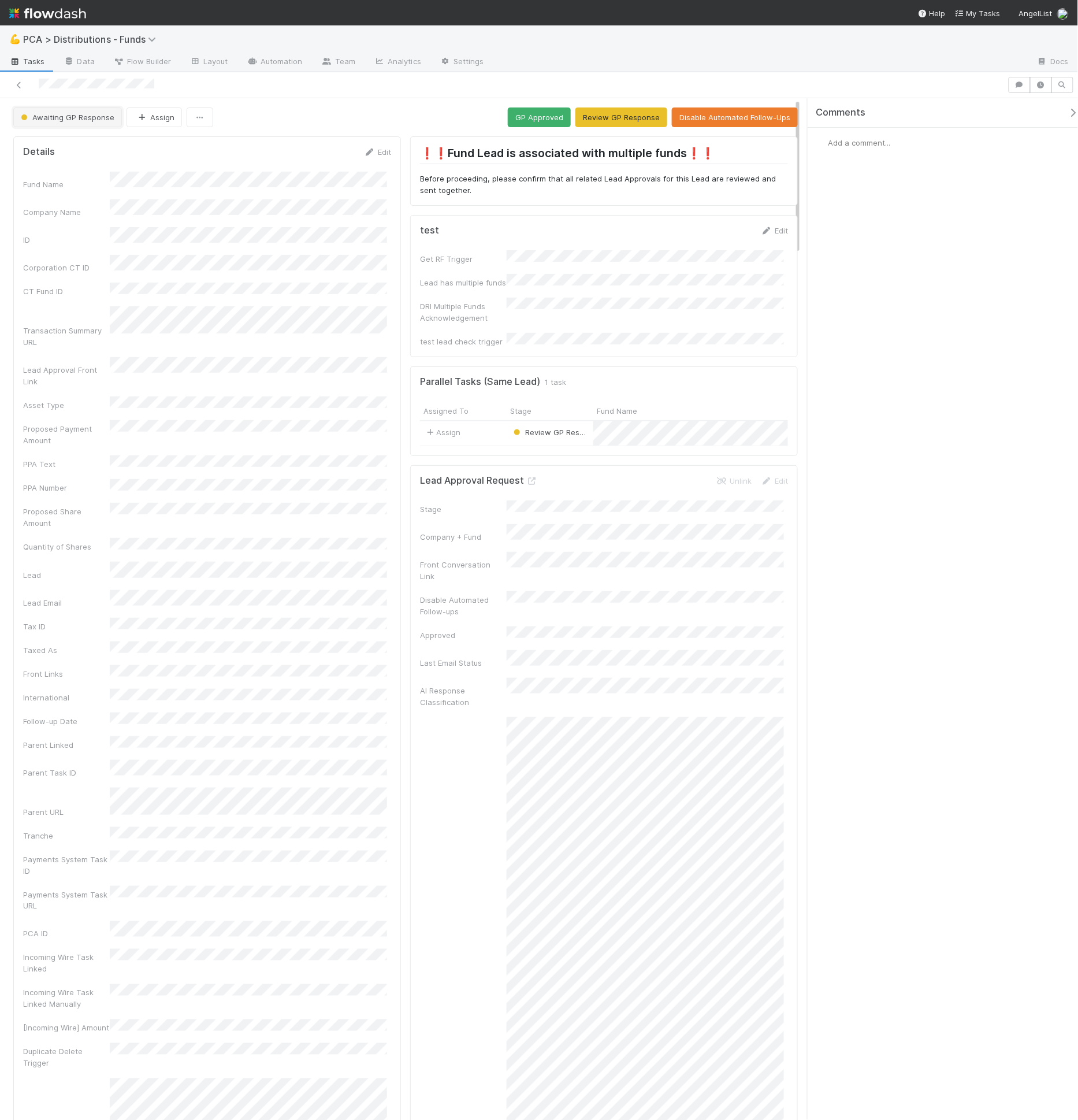
click at [72, 110] on button "Awaiting GP Response" at bounding box center [68, 117] width 108 height 20
click at [91, 250] on span "Request GP Approval" at bounding box center [61, 246] width 90 height 9
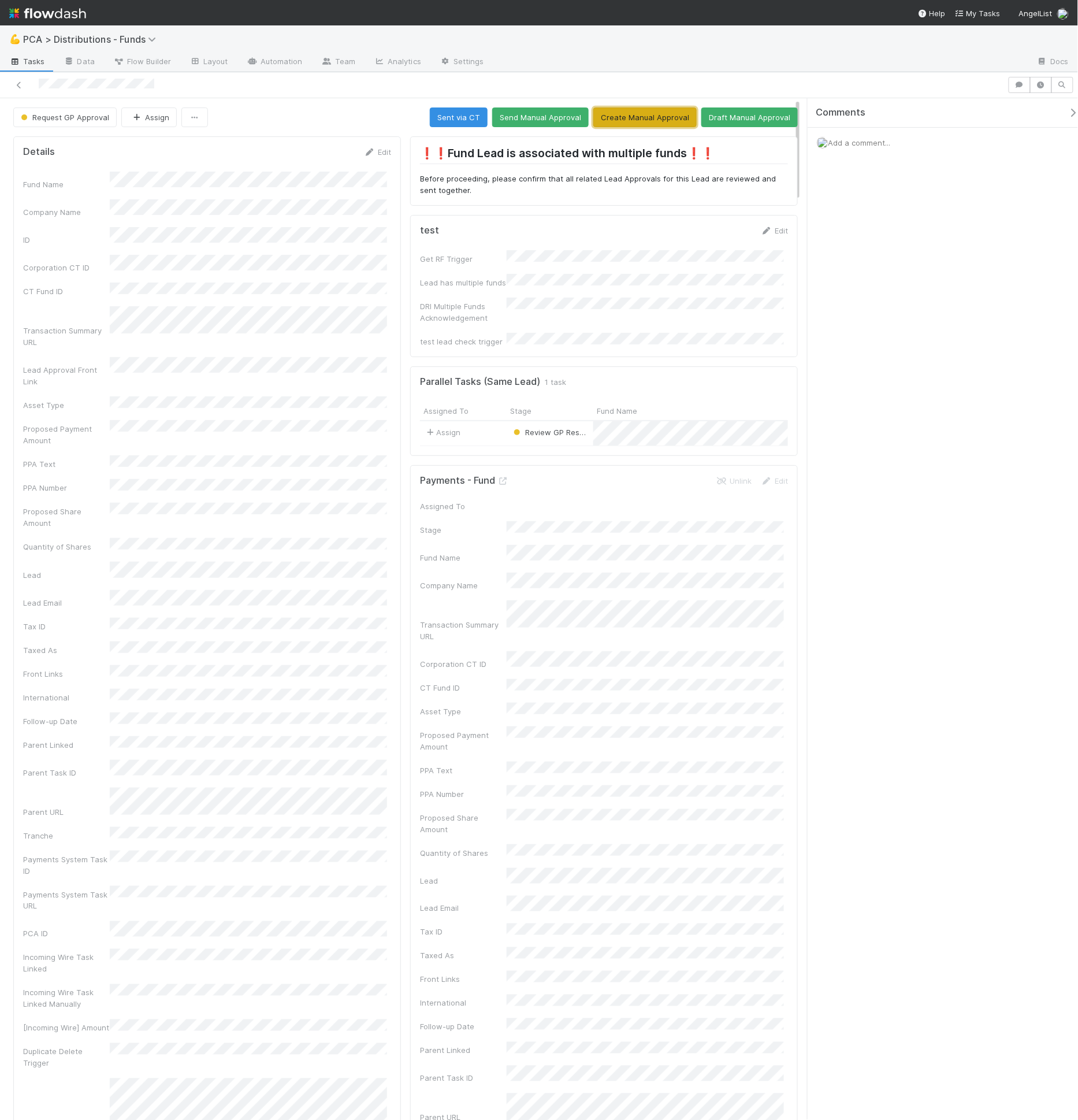
click at [635, 118] on button "Create Manual Approval" at bounding box center [644, 117] width 103 height 20
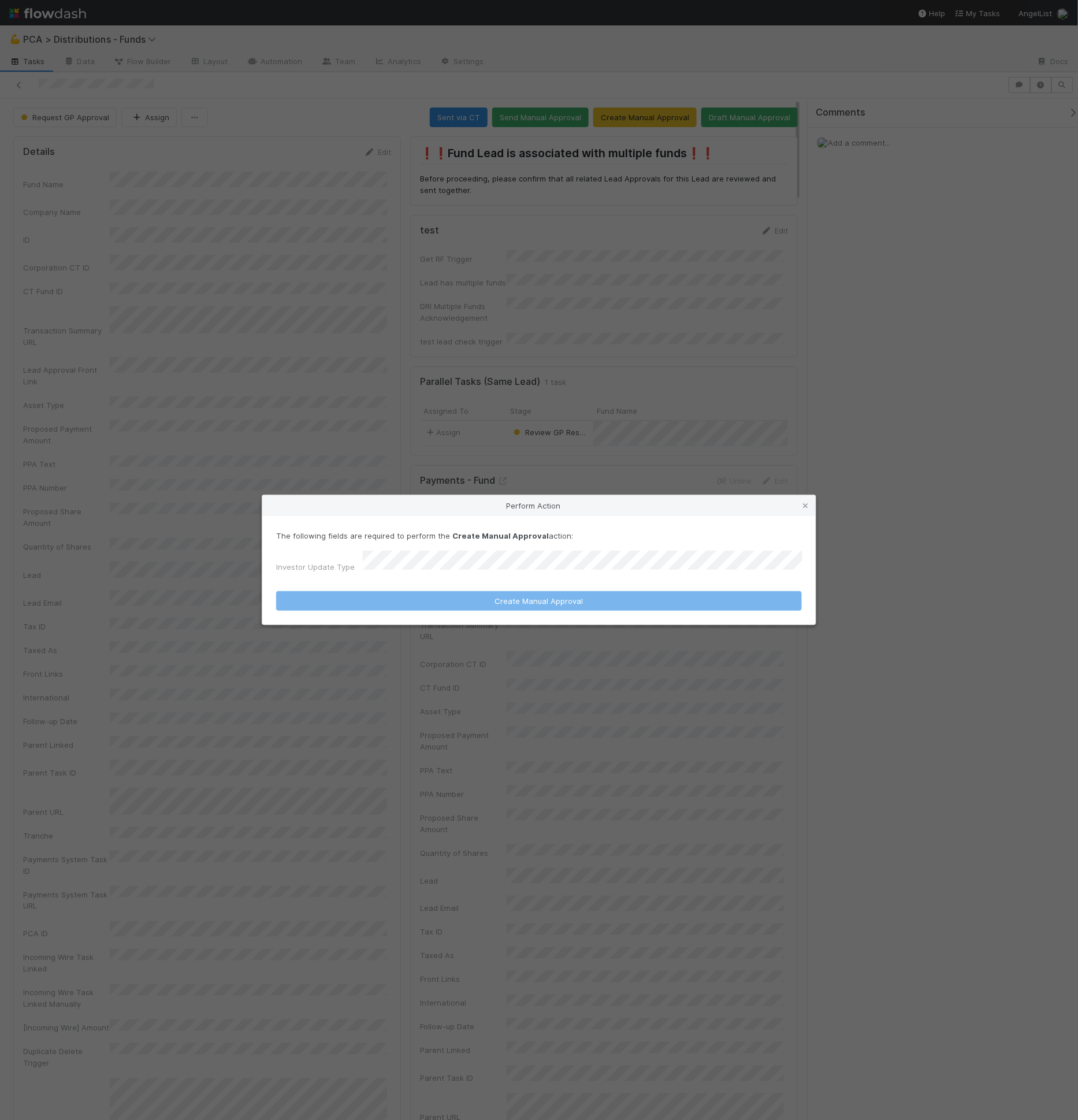
click at [454, 575] on form "The following fields are required to perform the Create Manual Approval action:…" at bounding box center [539, 570] width 526 height 82
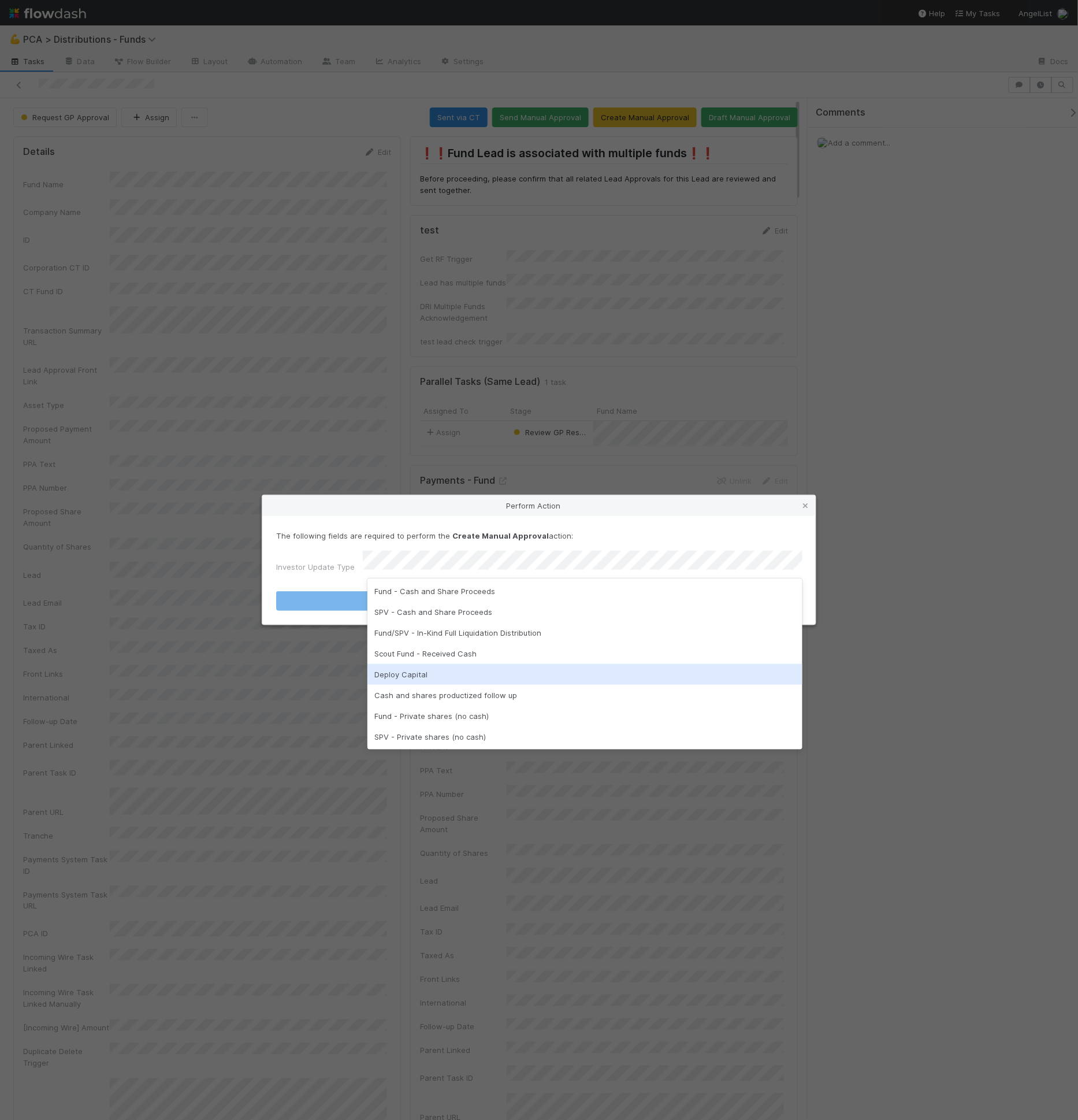
click at [468, 672] on div "Deploy Capital" at bounding box center [585, 674] width 435 height 21
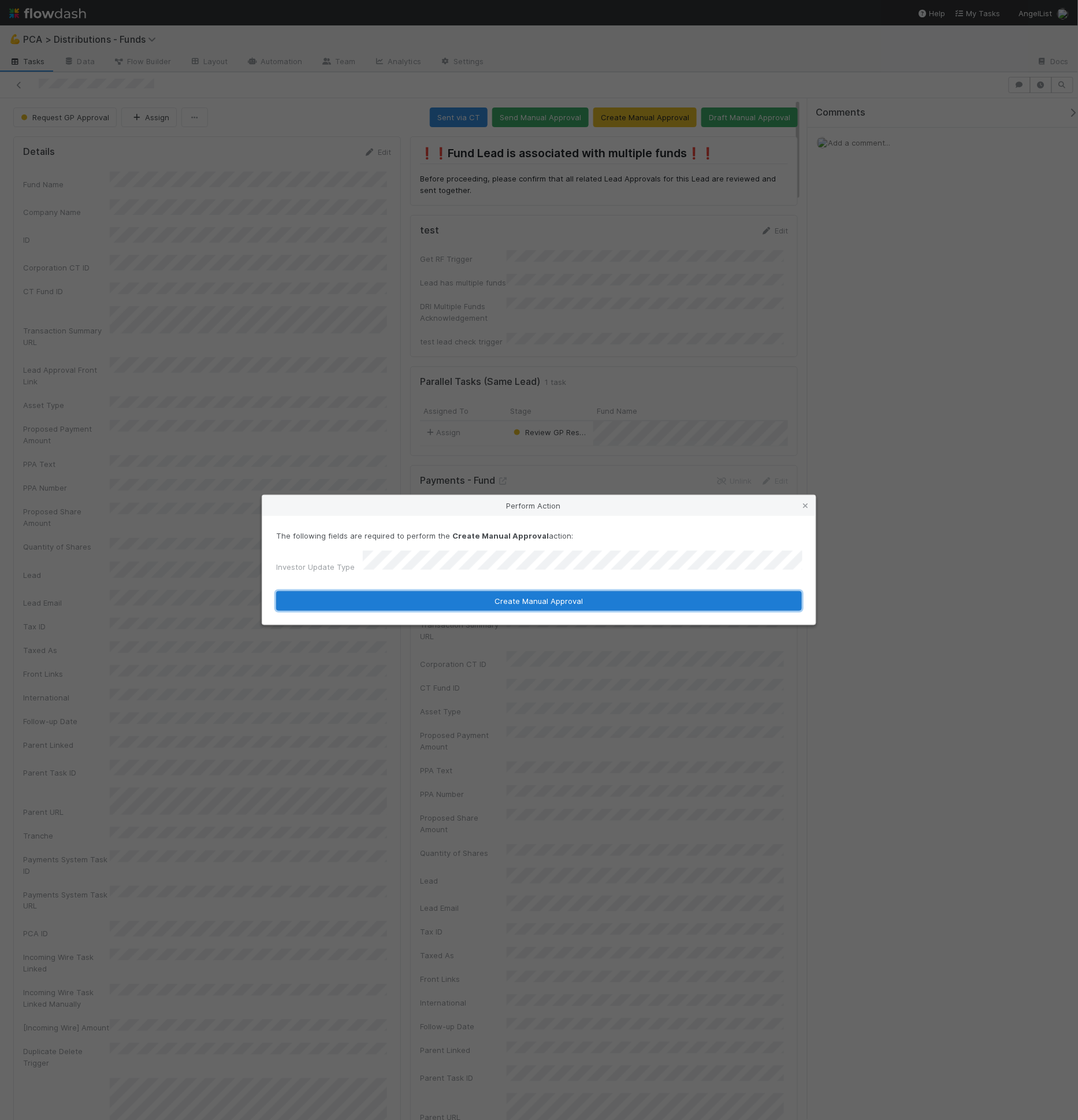
click at [529, 598] on button "Create Manual Approval" at bounding box center [539, 601] width 526 height 20
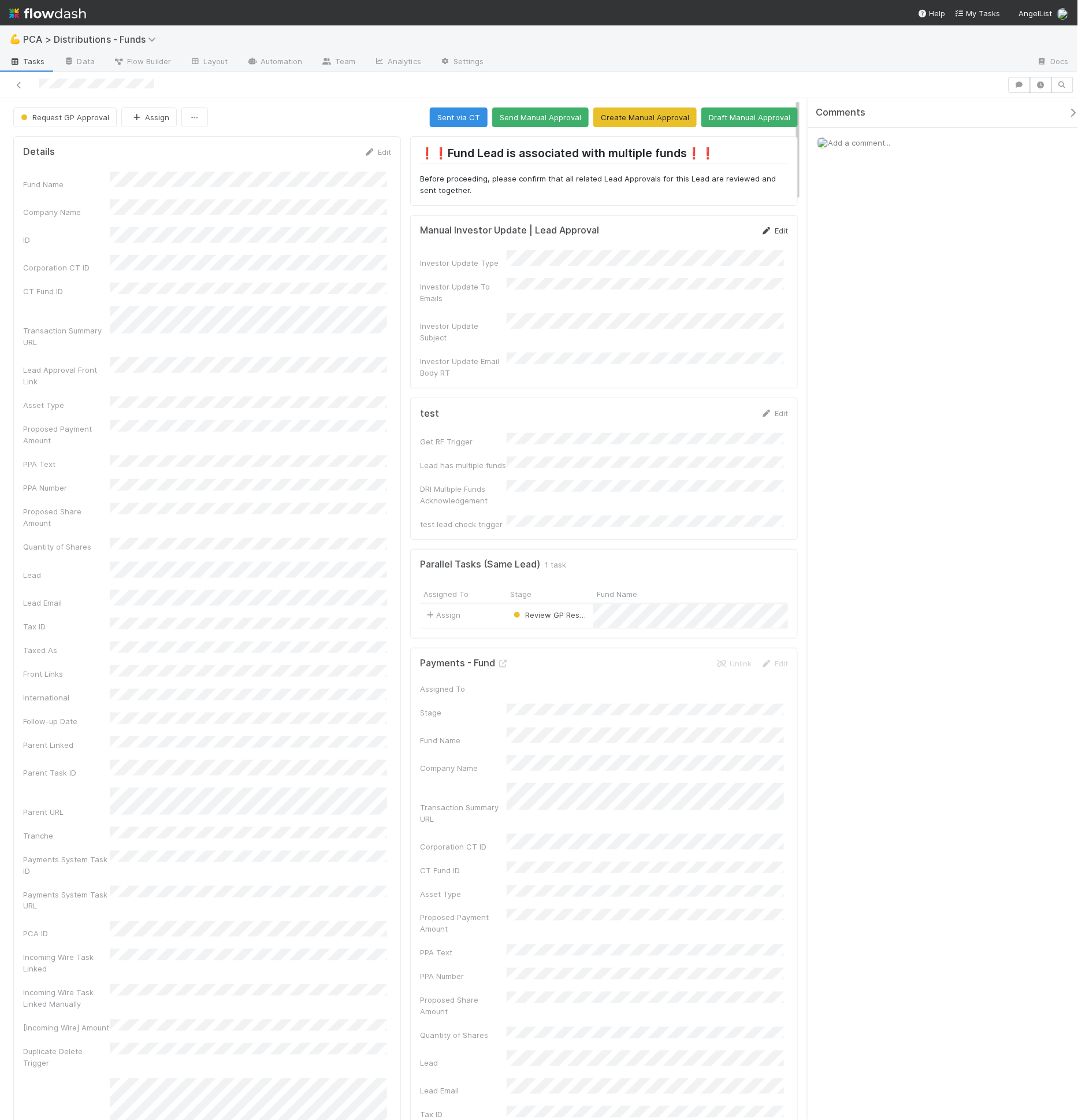
click at [771, 226] on link "Edit" at bounding box center [775, 230] width 28 height 9
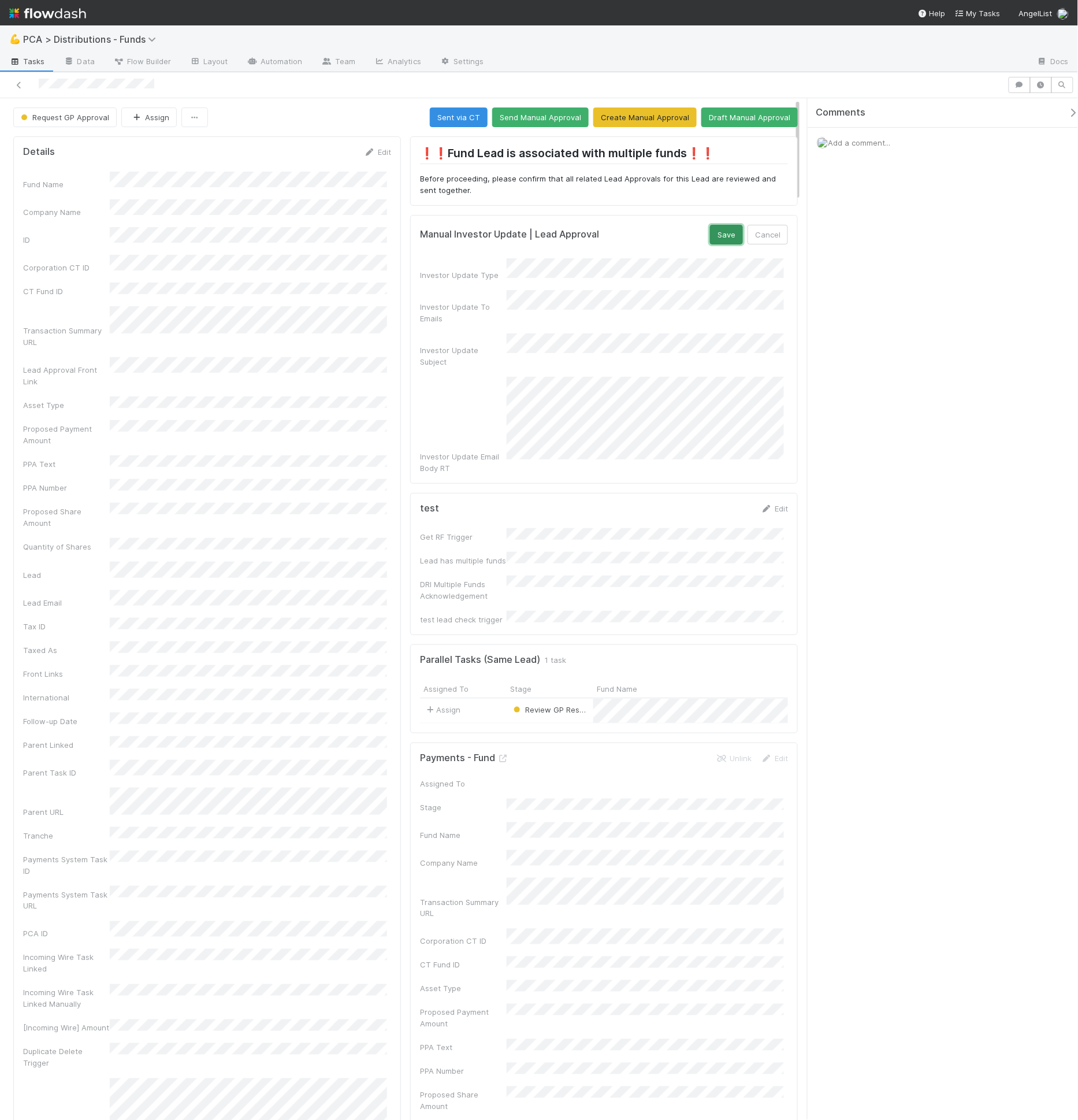
click at [728, 235] on button "Save" at bounding box center [726, 235] width 32 height 20
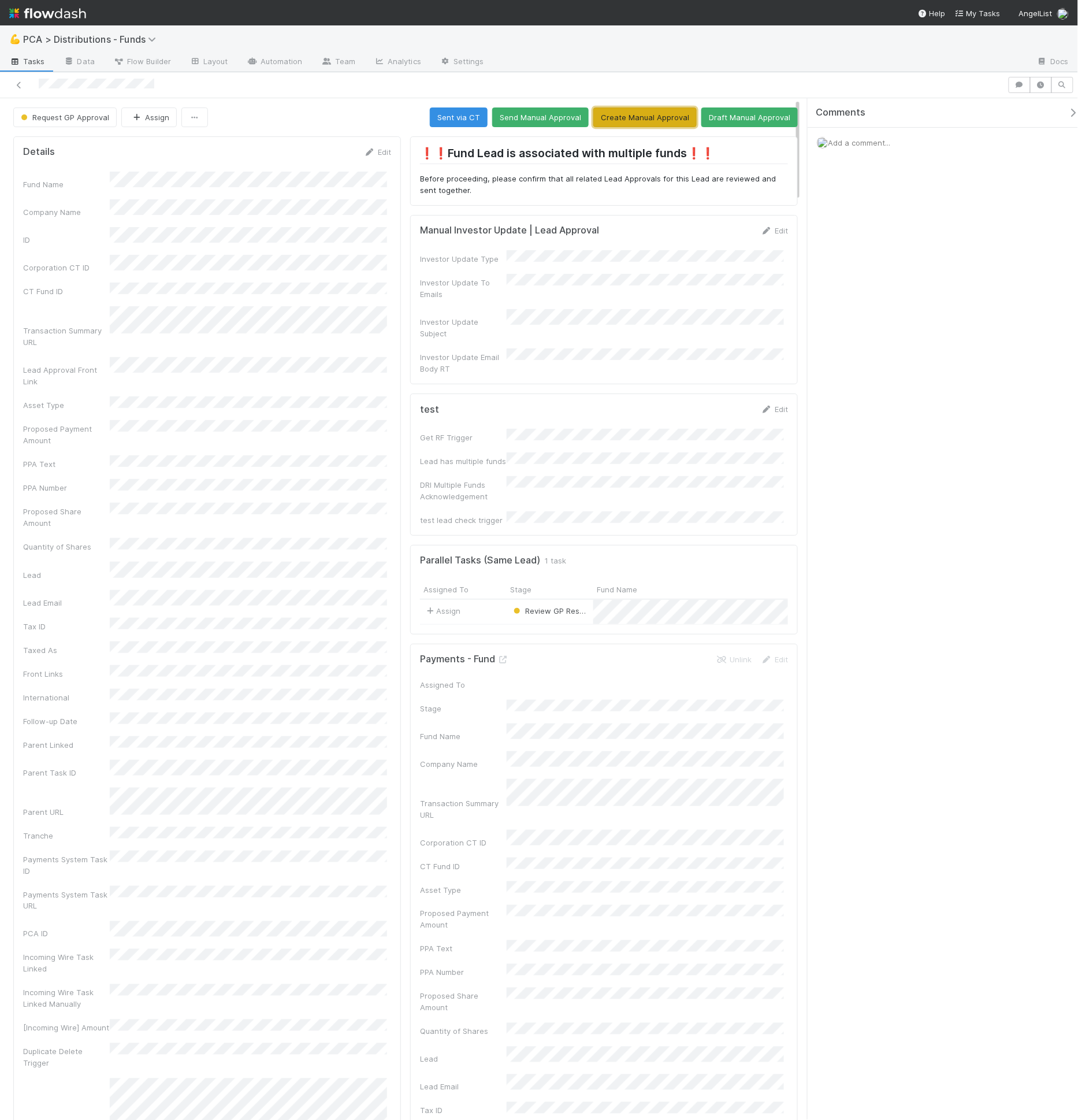
click at [647, 119] on button "Create Manual Approval" at bounding box center [644, 117] width 103 height 20
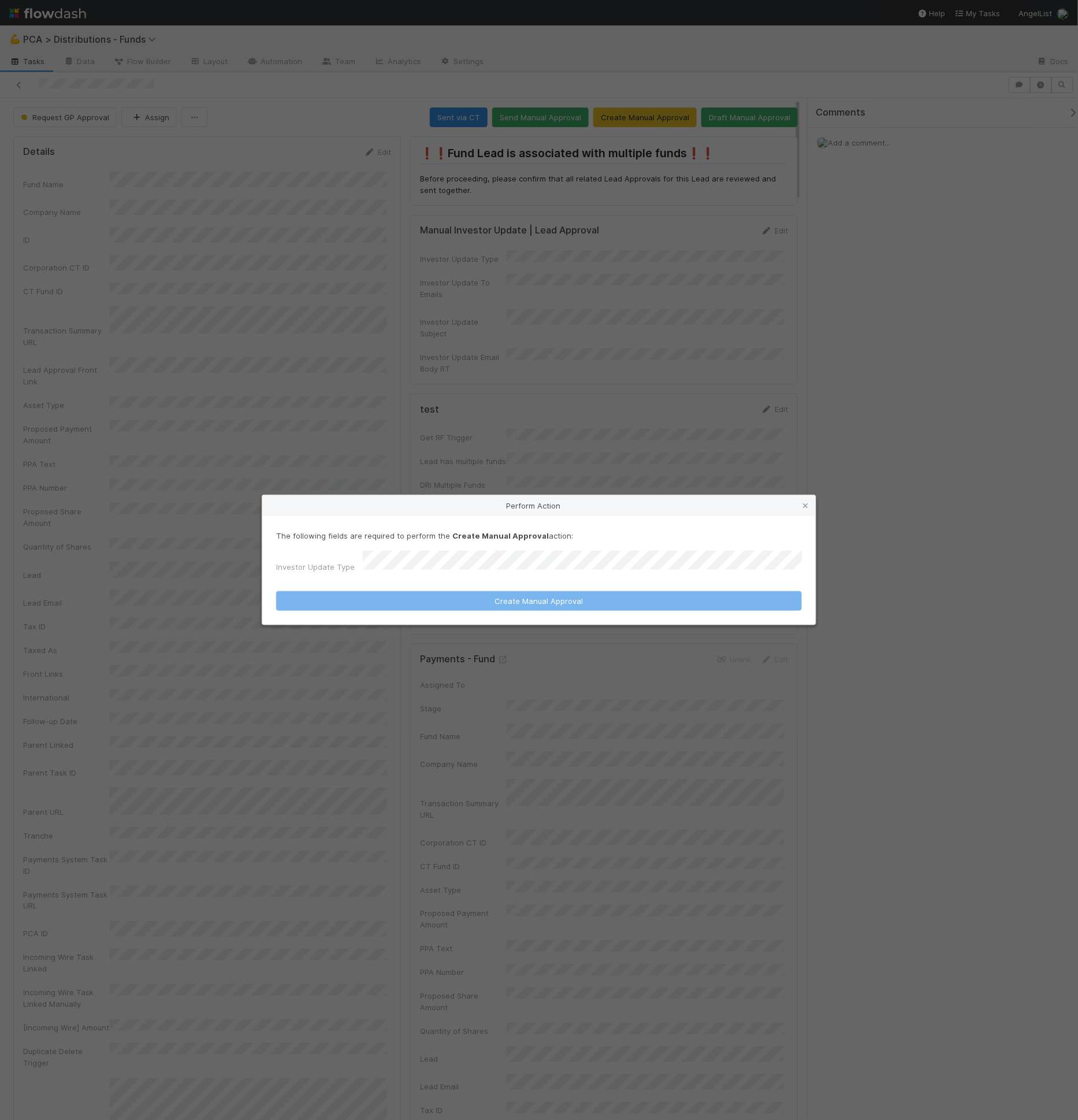
click at [514, 551] on div "The following fields are required to perform the Create Manual Approval action:…" at bounding box center [539, 554] width 526 height 48
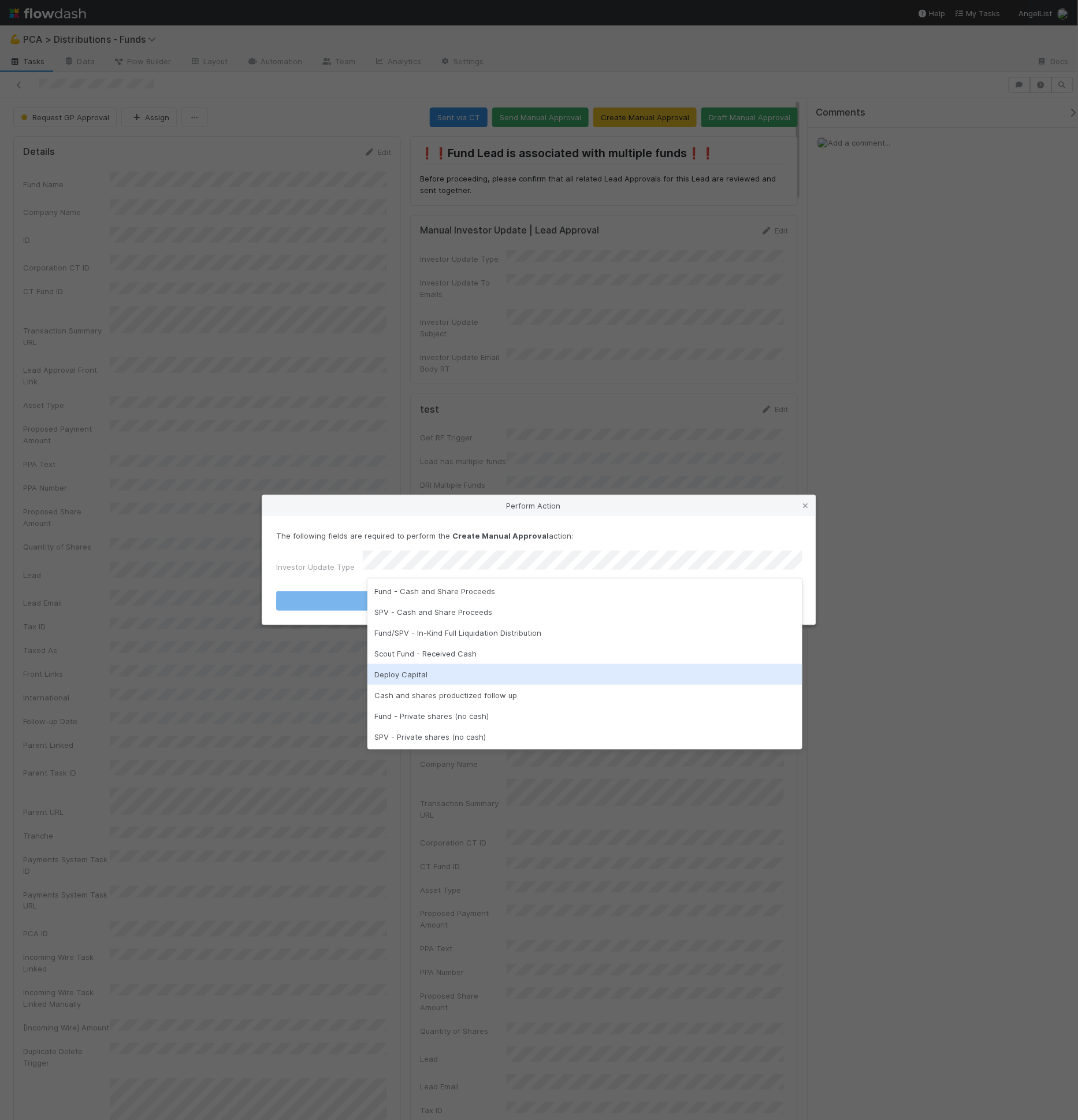
click at [479, 678] on div "Deploy Capital" at bounding box center [585, 674] width 435 height 21
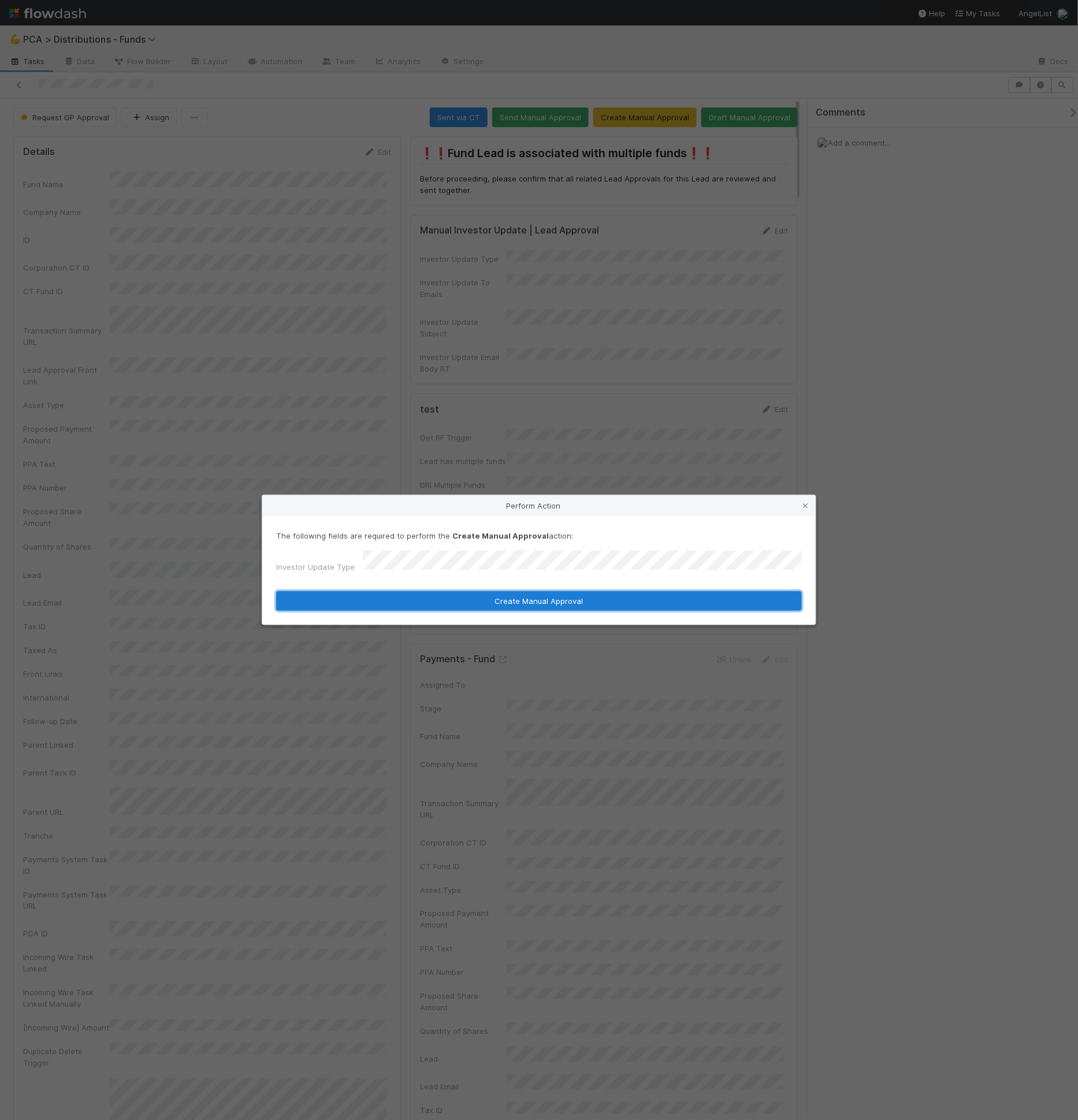
click at [500, 598] on button "Create Manual Approval" at bounding box center [539, 601] width 526 height 20
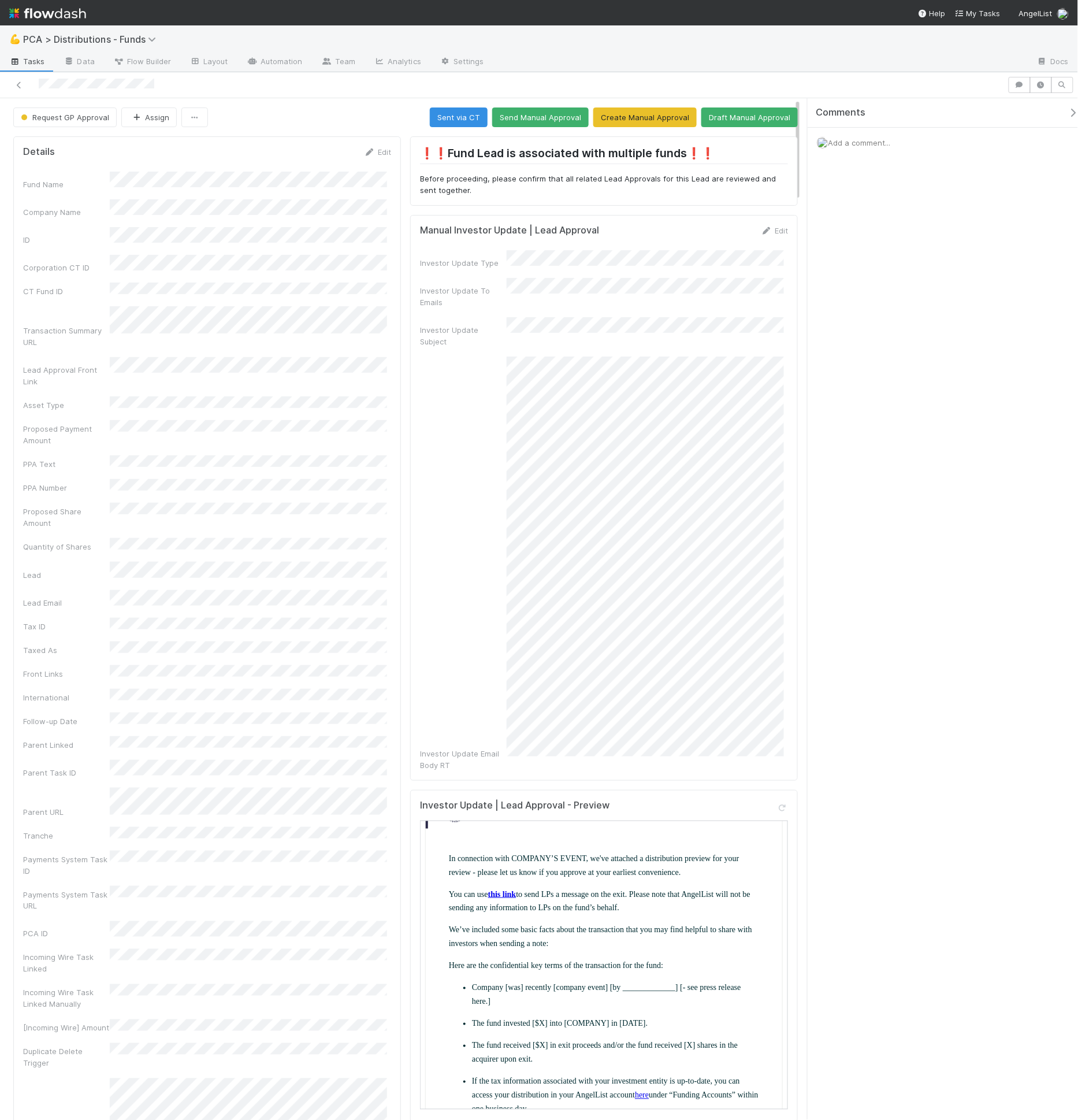
scroll to position [74, 0]
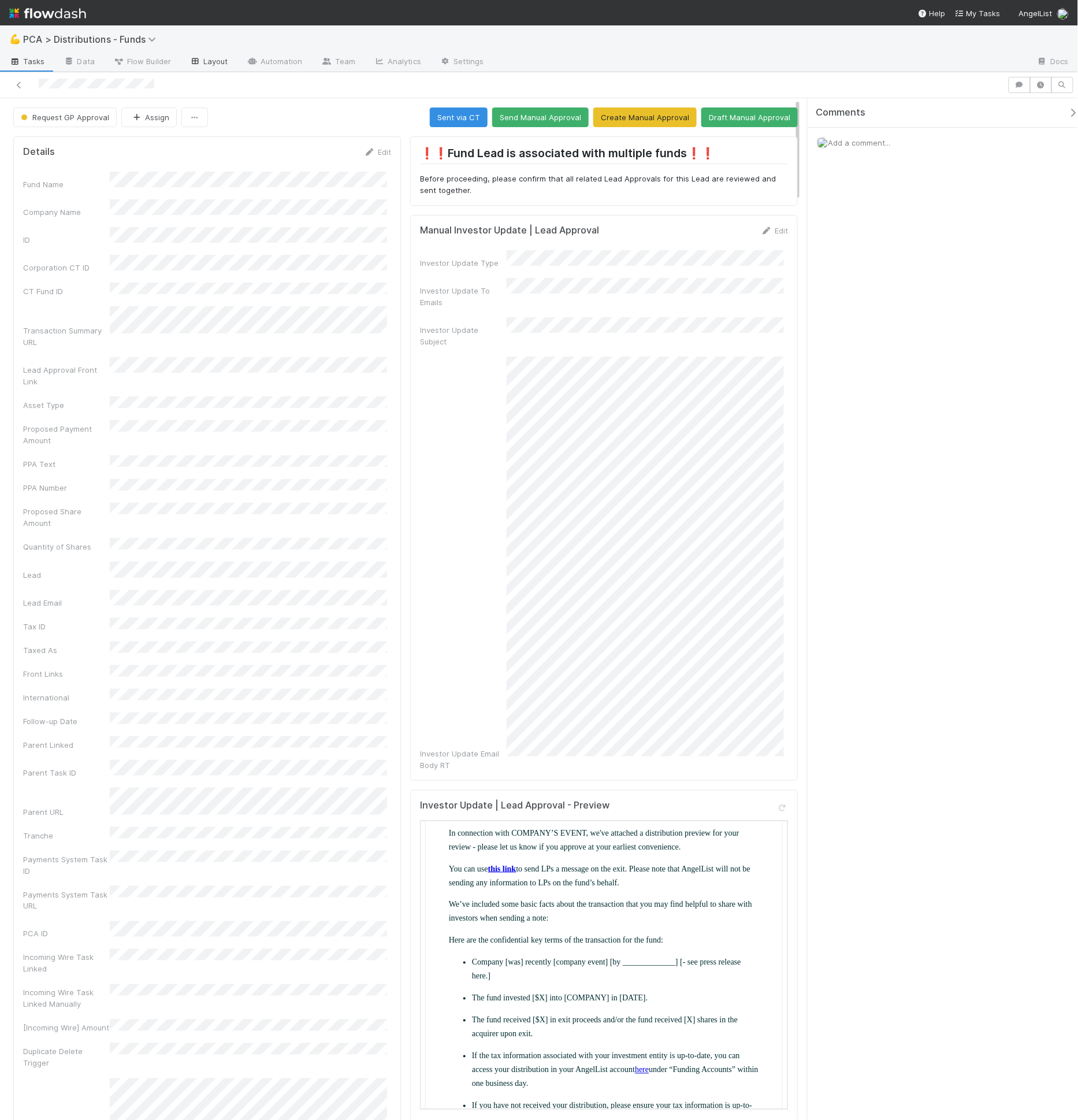
click at [212, 65] on link "Layout" at bounding box center [209, 62] width 57 height 19
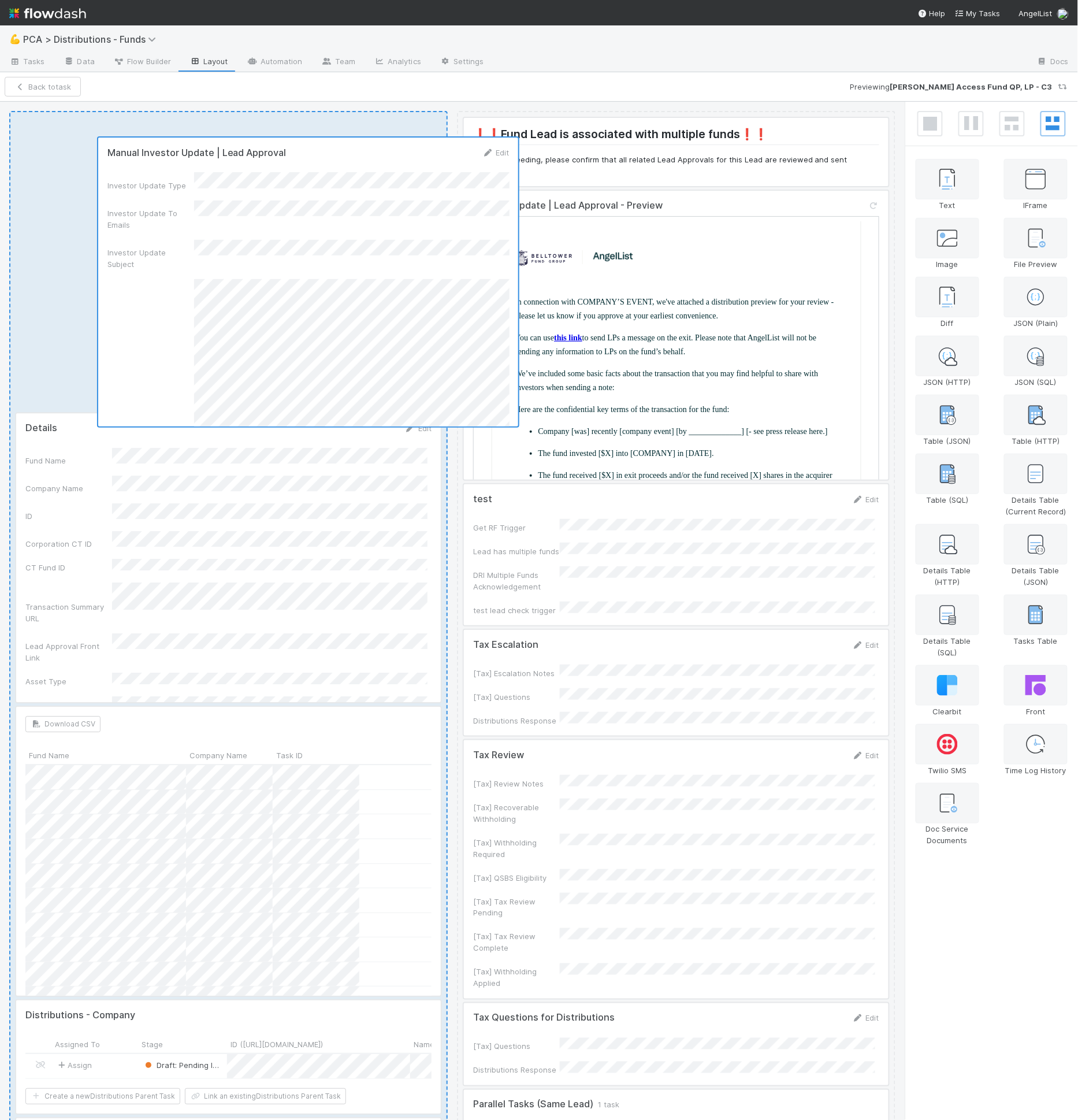
drag, startPoint x: 616, startPoint y: 332, endPoint x: 242, endPoint y: 290, distance: 376.4
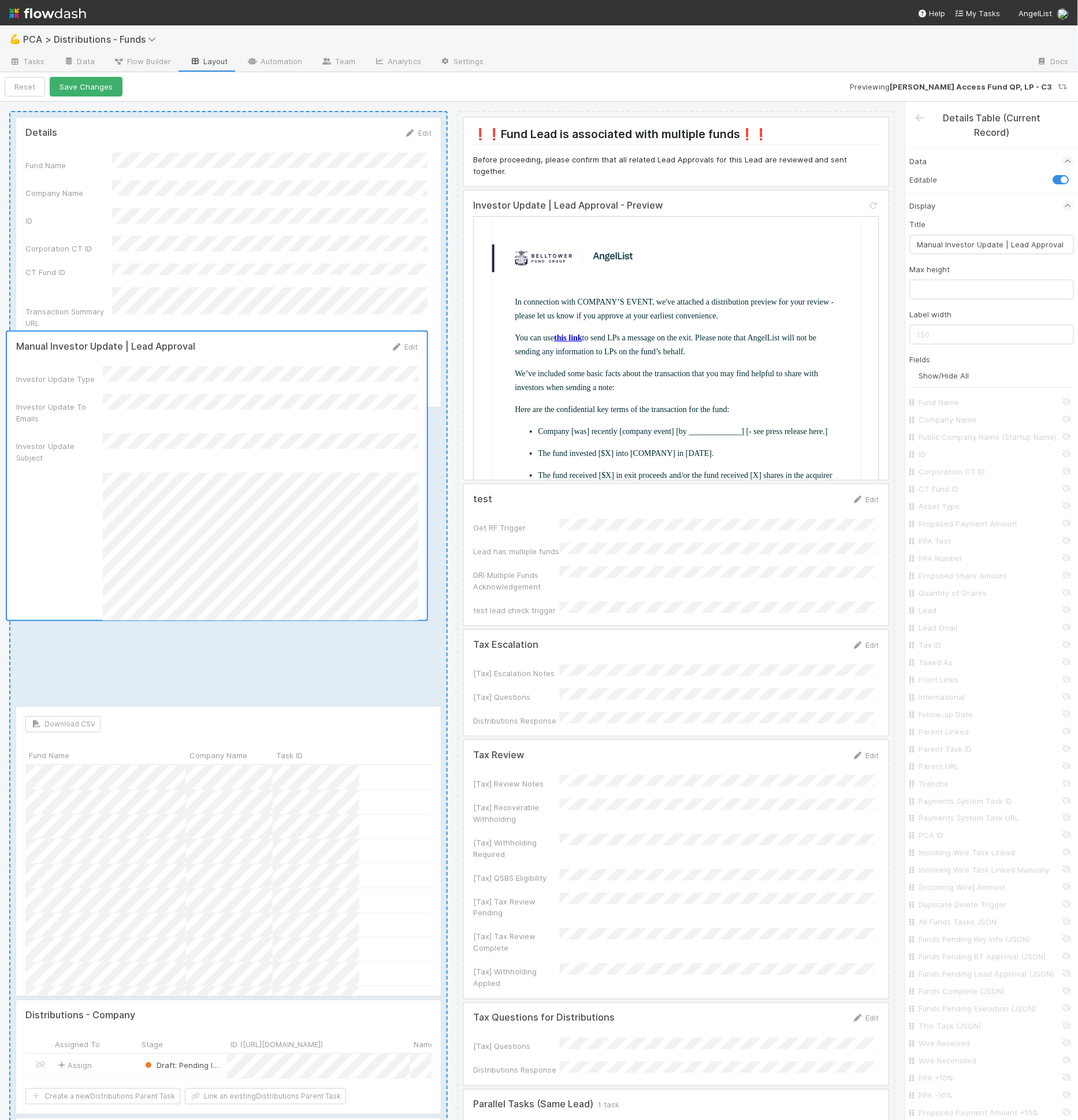
drag, startPoint x: 253, startPoint y: 313, endPoint x: 252, endPoint y: 486, distance: 173.0
click at [244, 533] on div "Manual Investor Update | Lead Approval Edit Investor Update Type Investor Updat…" at bounding box center [228, 1041] width 439 height 1860
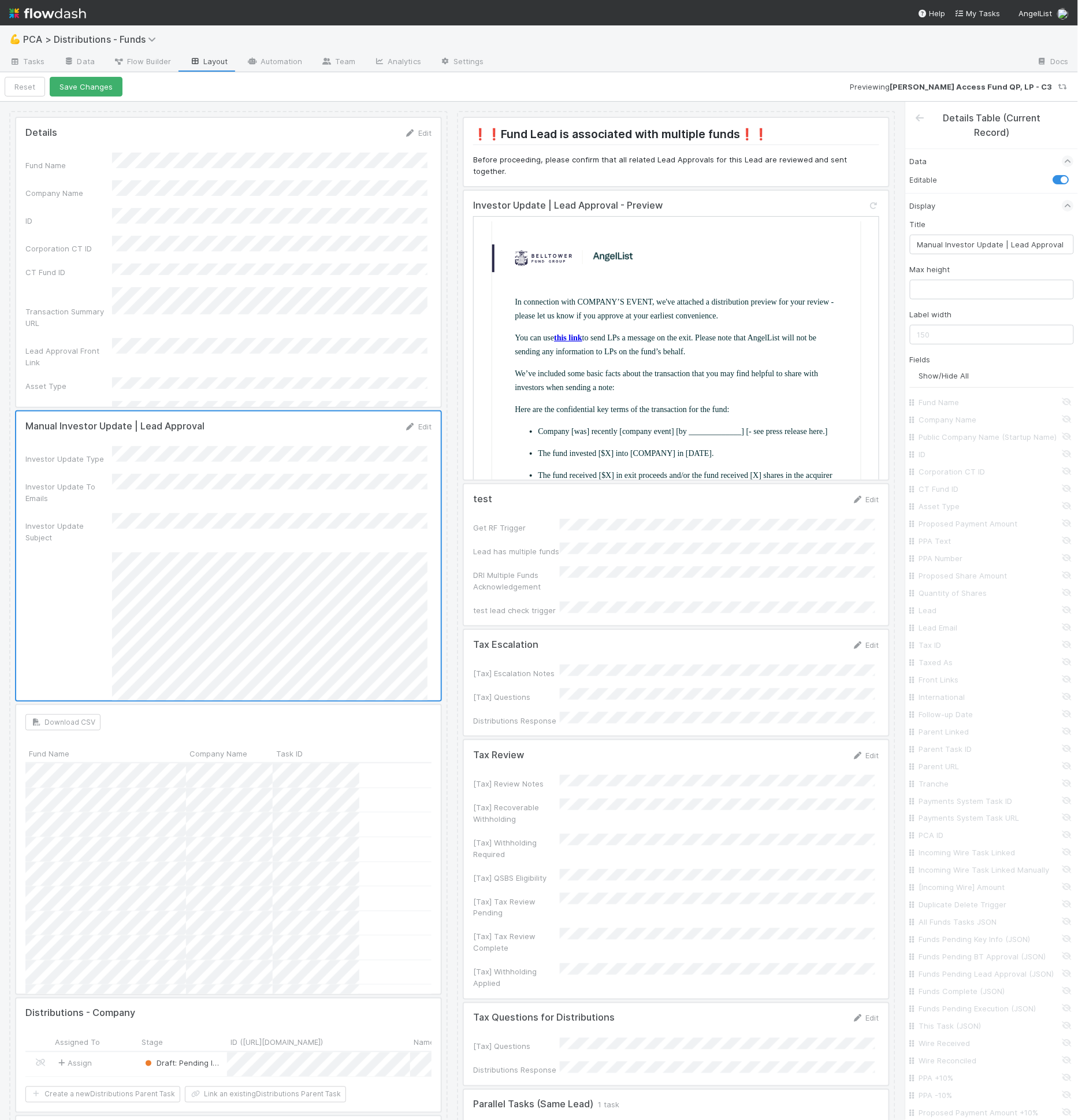
click at [234, 233] on div at bounding box center [228, 263] width 425 height 289
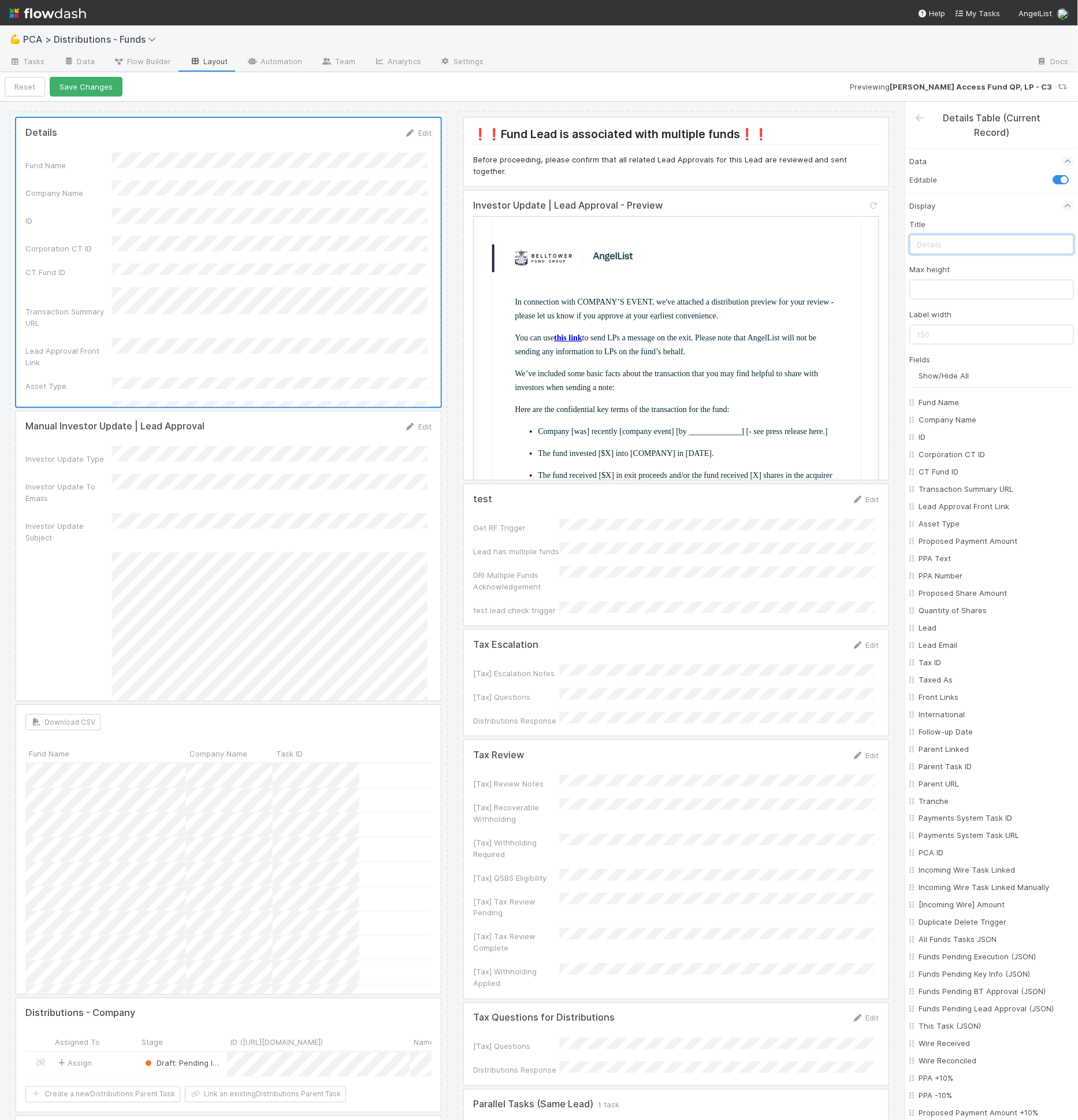
click at [943, 242] on input "text" at bounding box center [991, 245] width 164 height 20
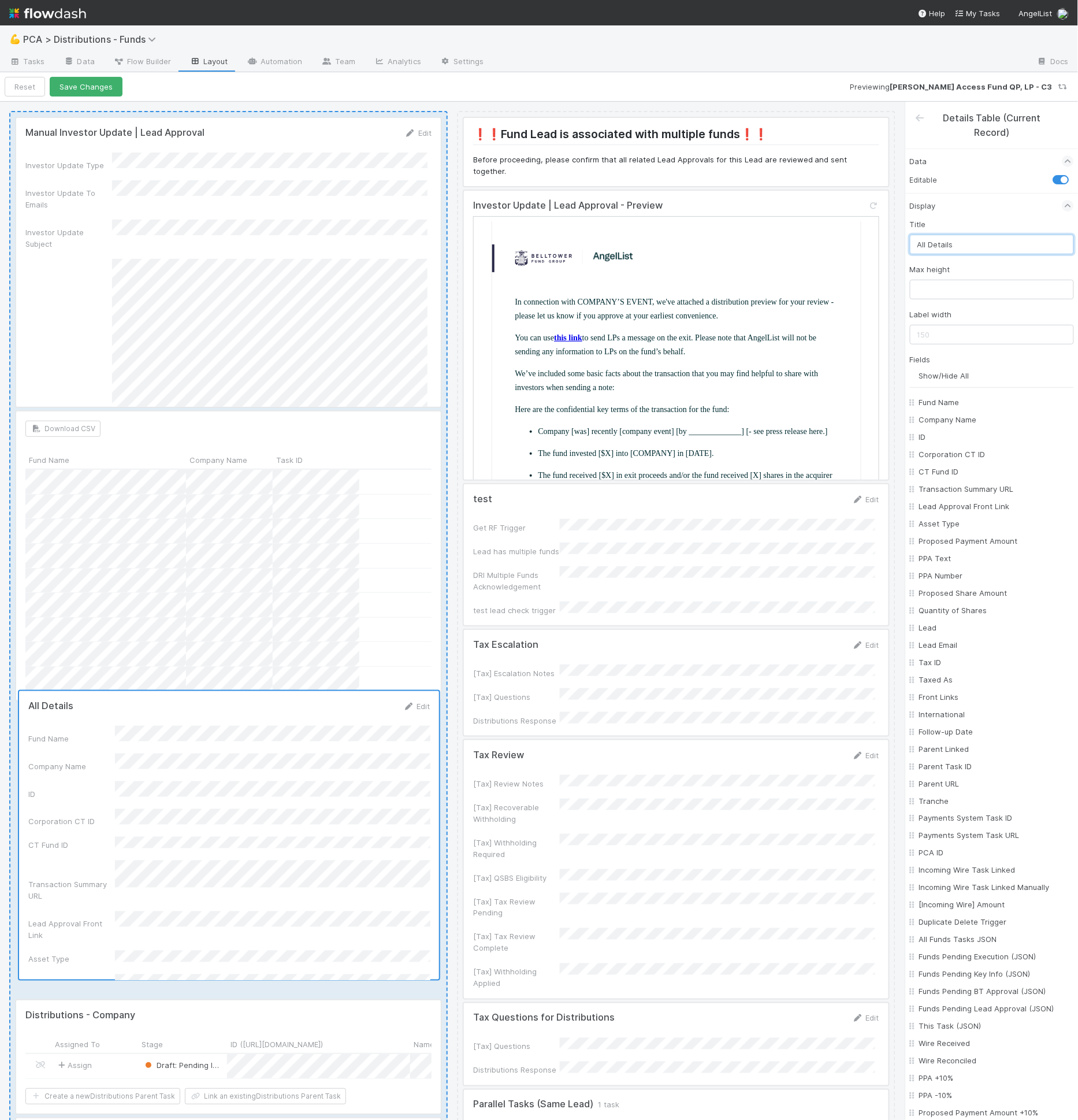
drag, startPoint x: 210, startPoint y: 218, endPoint x: 213, endPoint y: 700, distance: 482.0
click at [214, 811] on div "All Details Edit Fund Name Company Name ID Corporation CT ID CT Fund ID Transac…" at bounding box center [228, 1041] width 439 height 1860
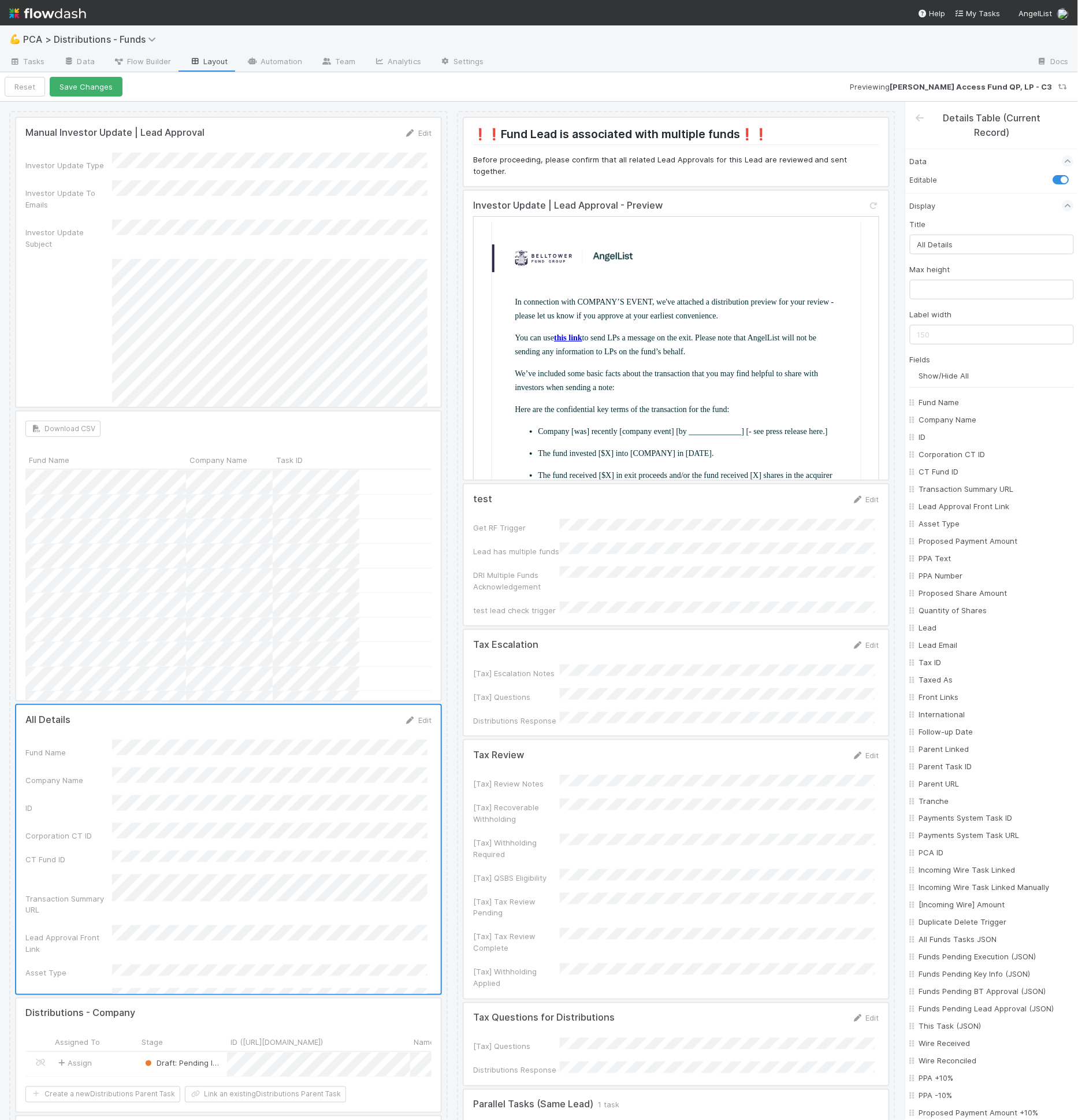
click at [203, 621] on div at bounding box center [228, 556] width 425 height 289
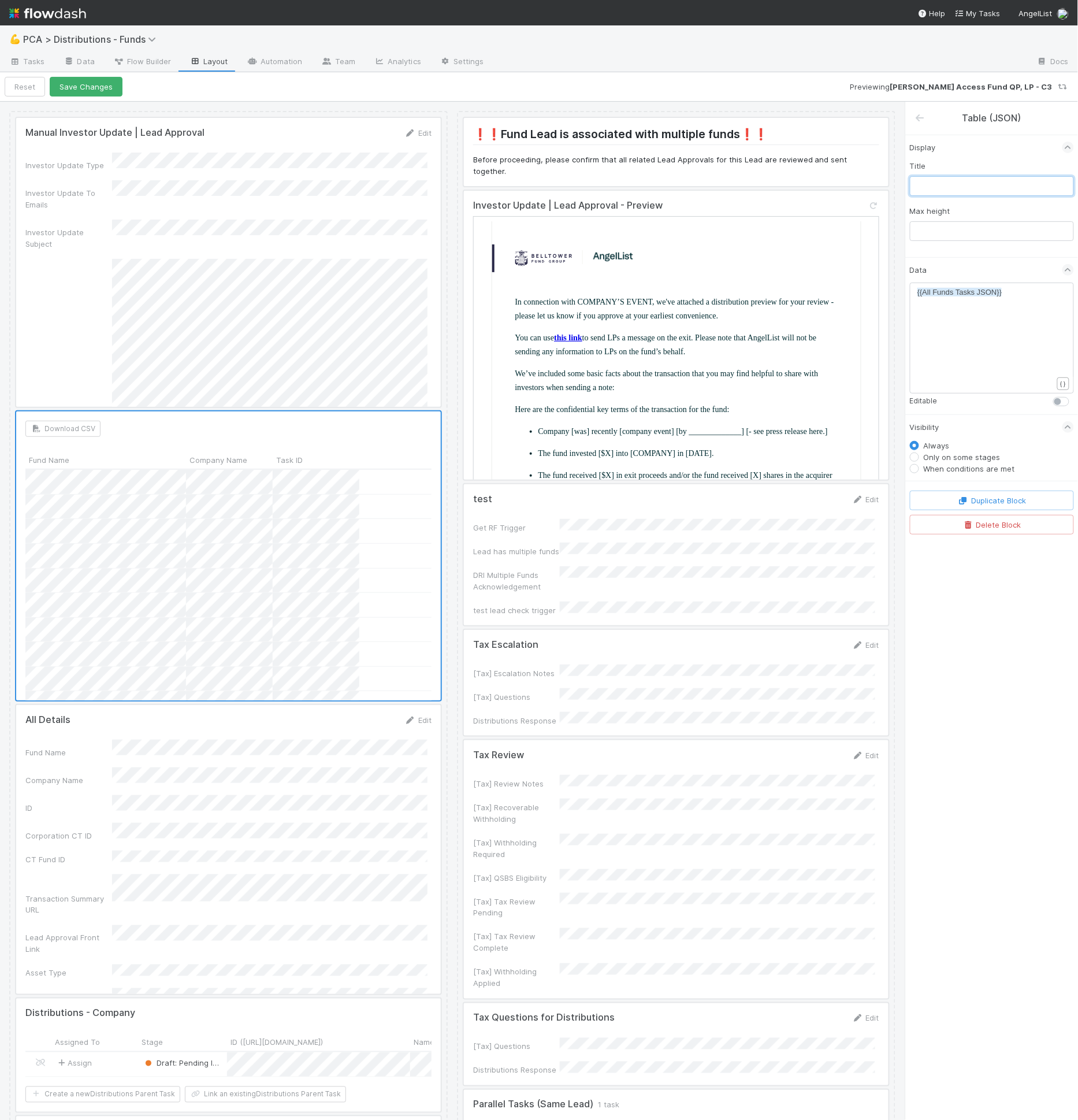
click at [958, 186] on input "text" at bounding box center [991, 186] width 164 height 20
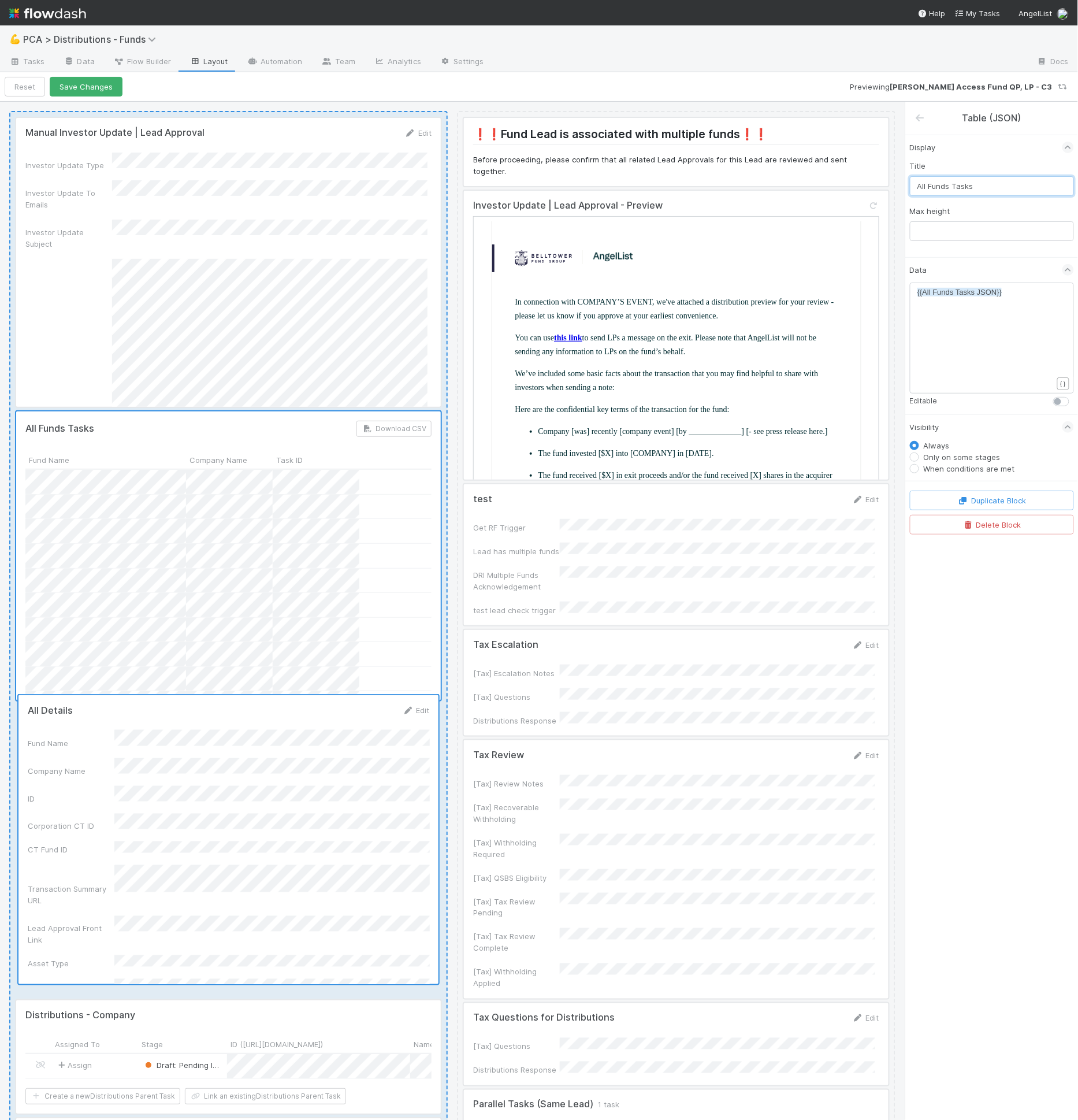
drag, startPoint x: 180, startPoint y: 796, endPoint x: 186, endPoint y: 781, distance: 16.2
click at [186, 781] on div "Manual Investor Update | Lead Approval Edit Investor Update Type Investor Updat…" at bounding box center [228, 1041] width 439 height 1860
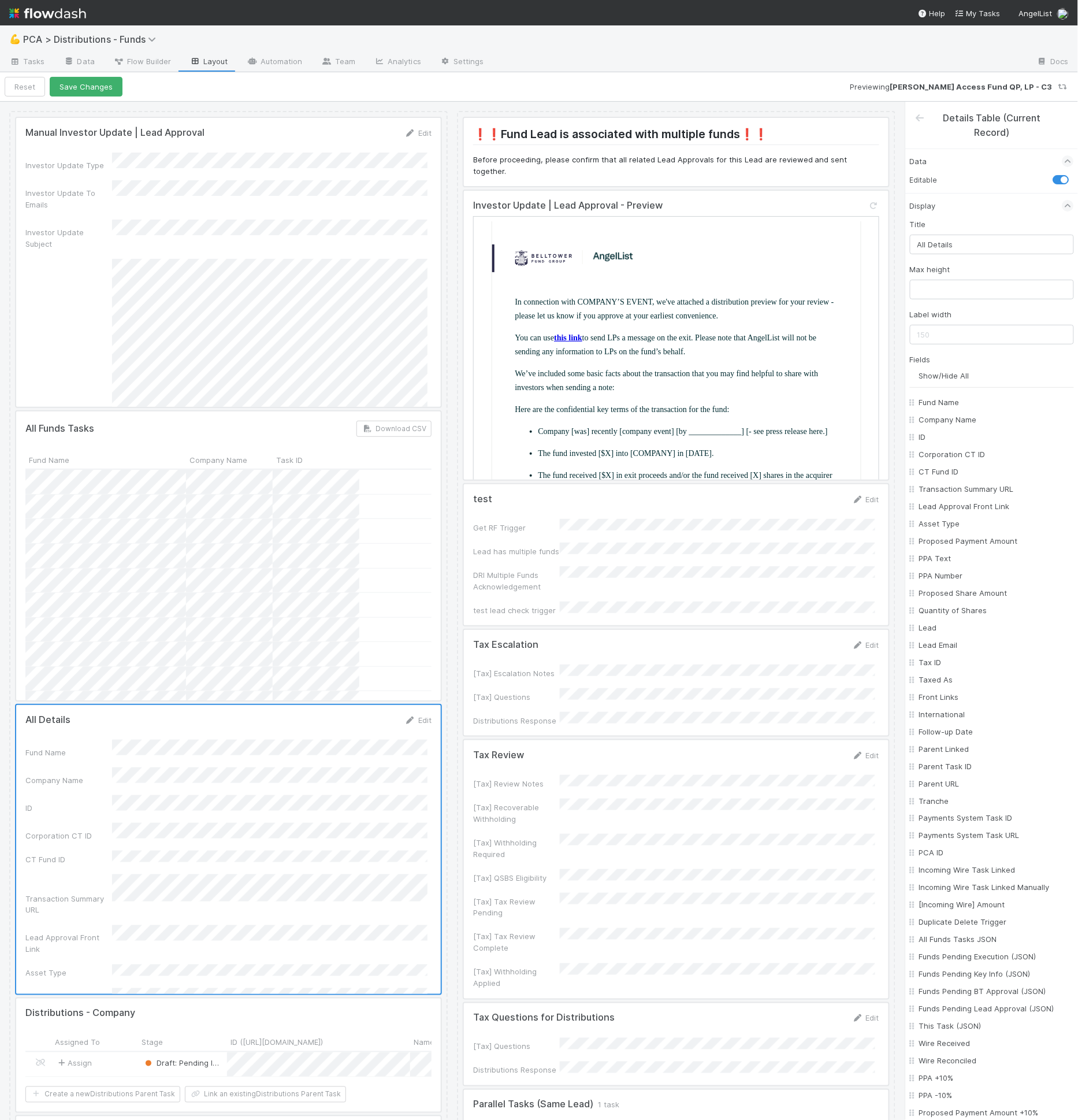
click at [212, 636] on div at bounding box center [228, 556] width 425 height 289
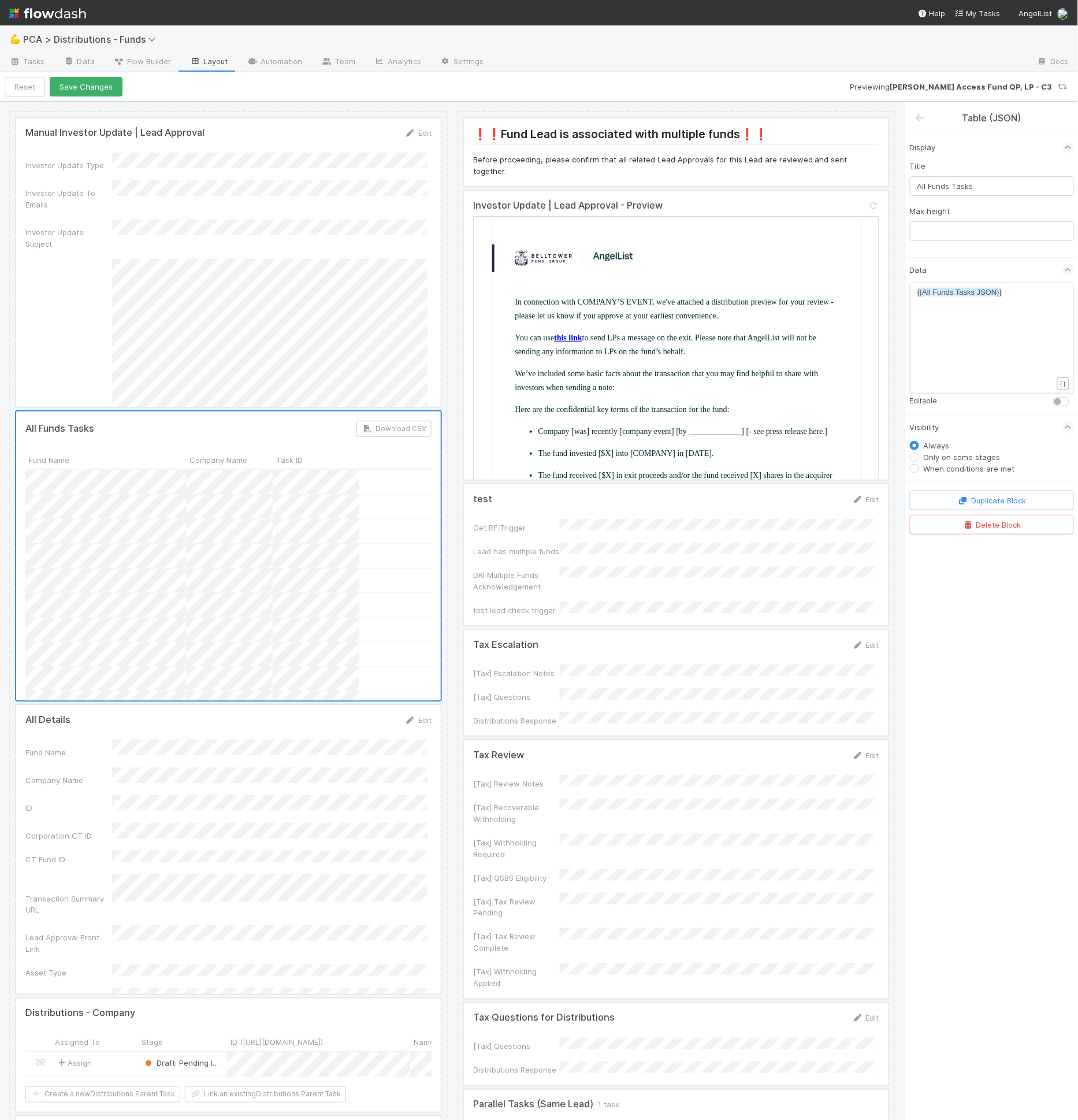
click at [207, 744] on div at bounding box center [228, 850] width 425 height 289
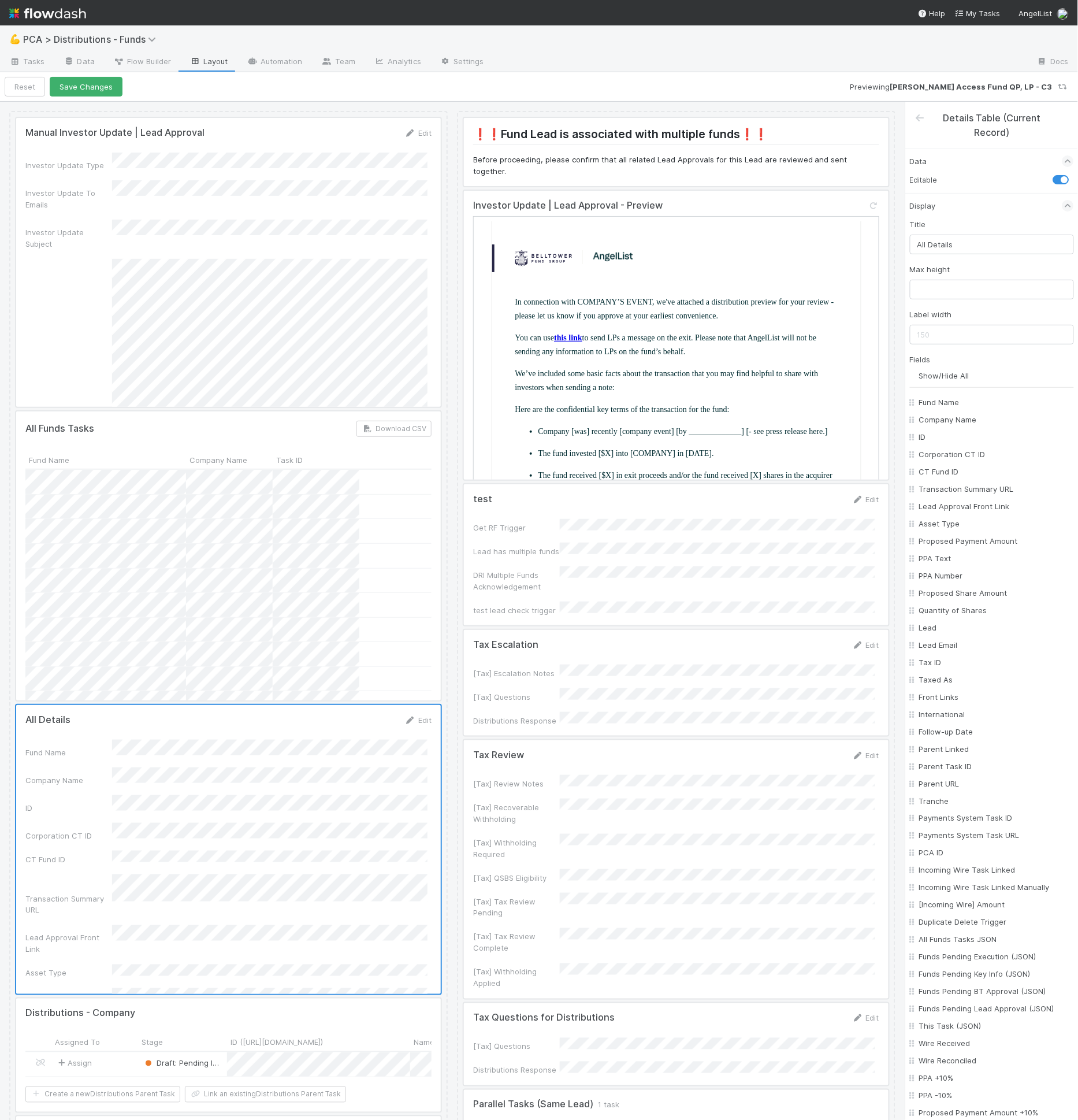
click at [262, 722] on div at bounding box center [228, 850] width 425 height 289
click at [285, 665] on div at bounding box center [228, 556] width 425 height 289
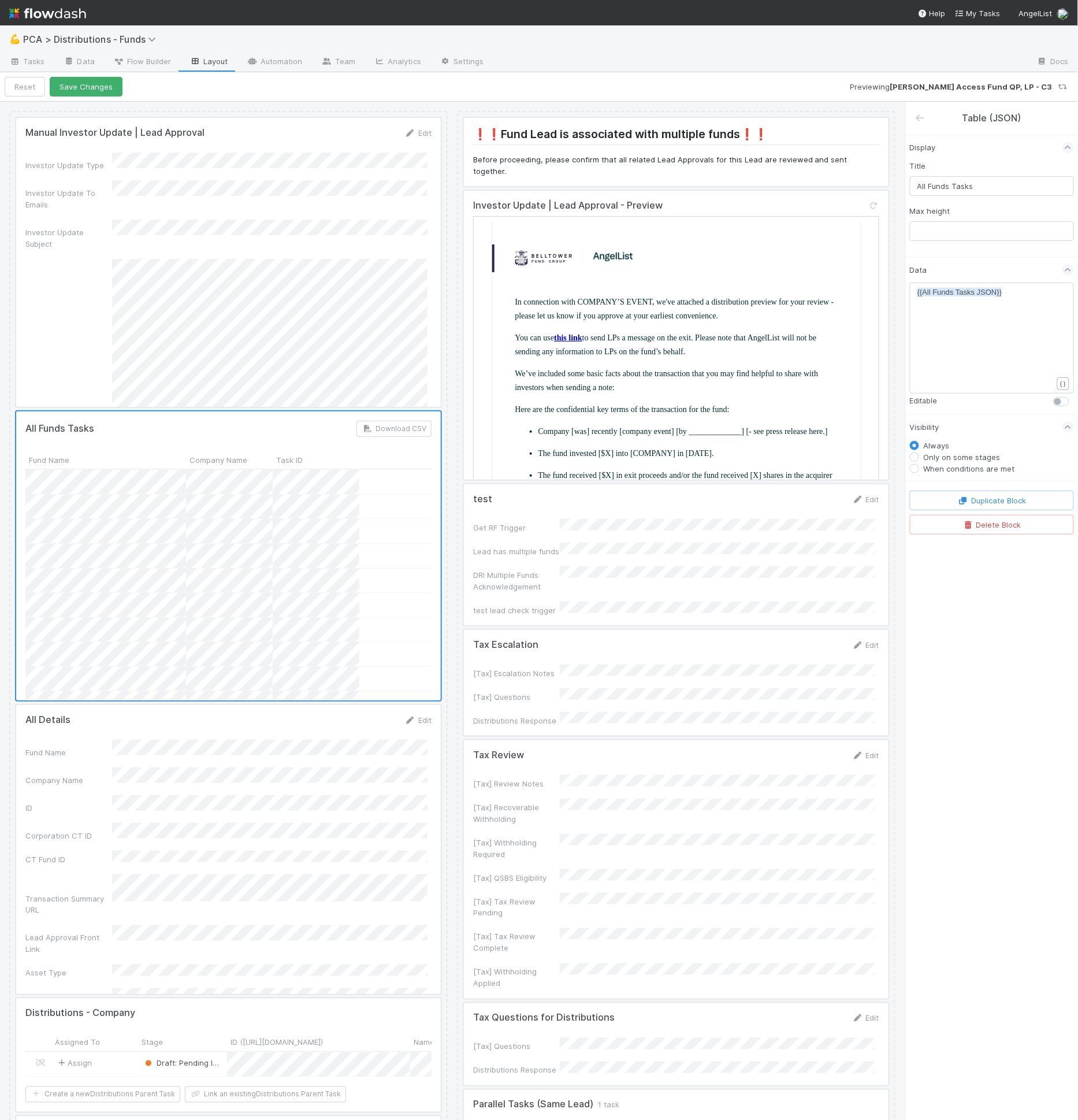
click at [269, 754] on div at bounding box center [228, 850] width 425 height 289
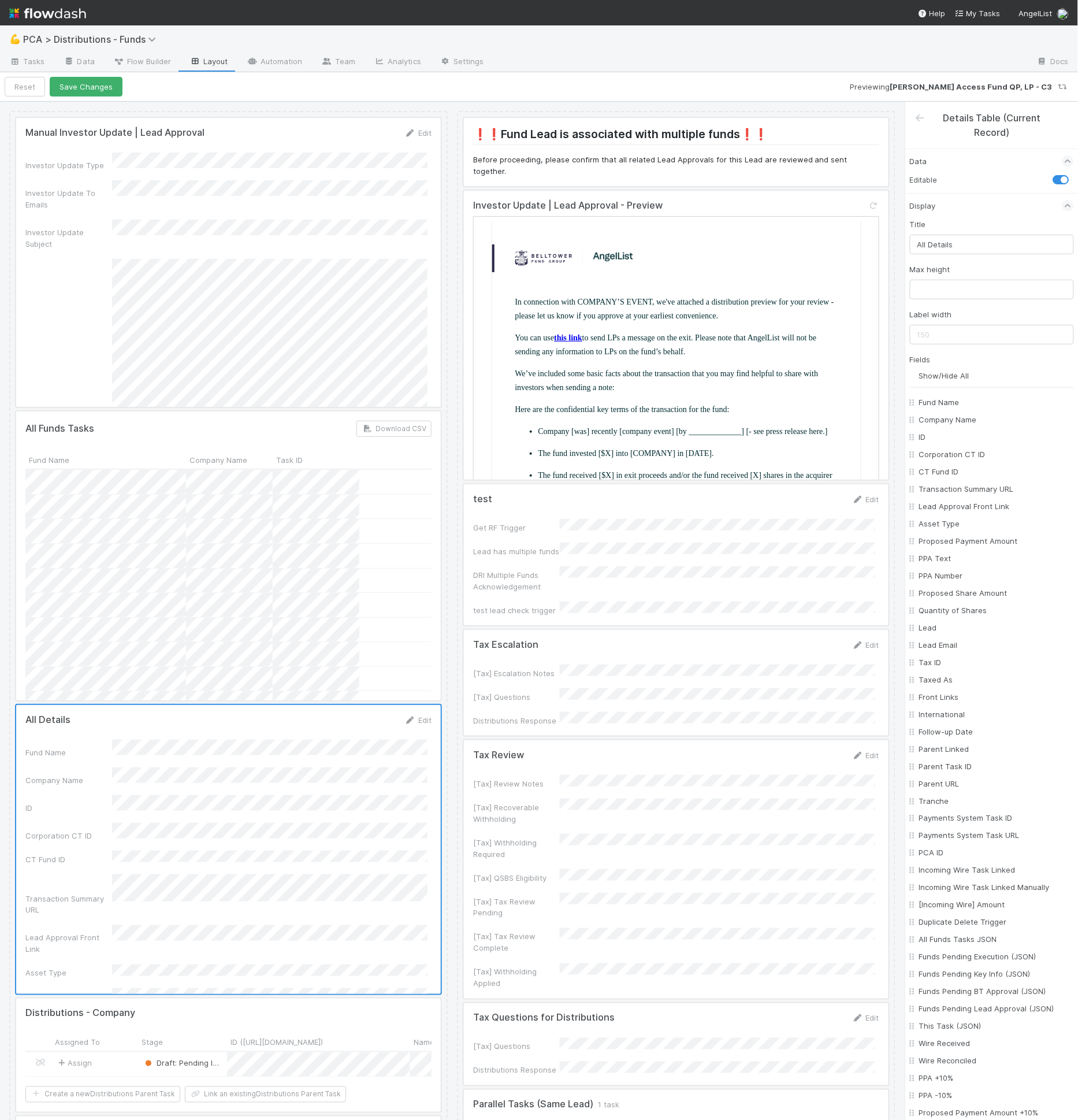
click at [289, 643] on div at bounding box center [228, 556] width 425 height 289
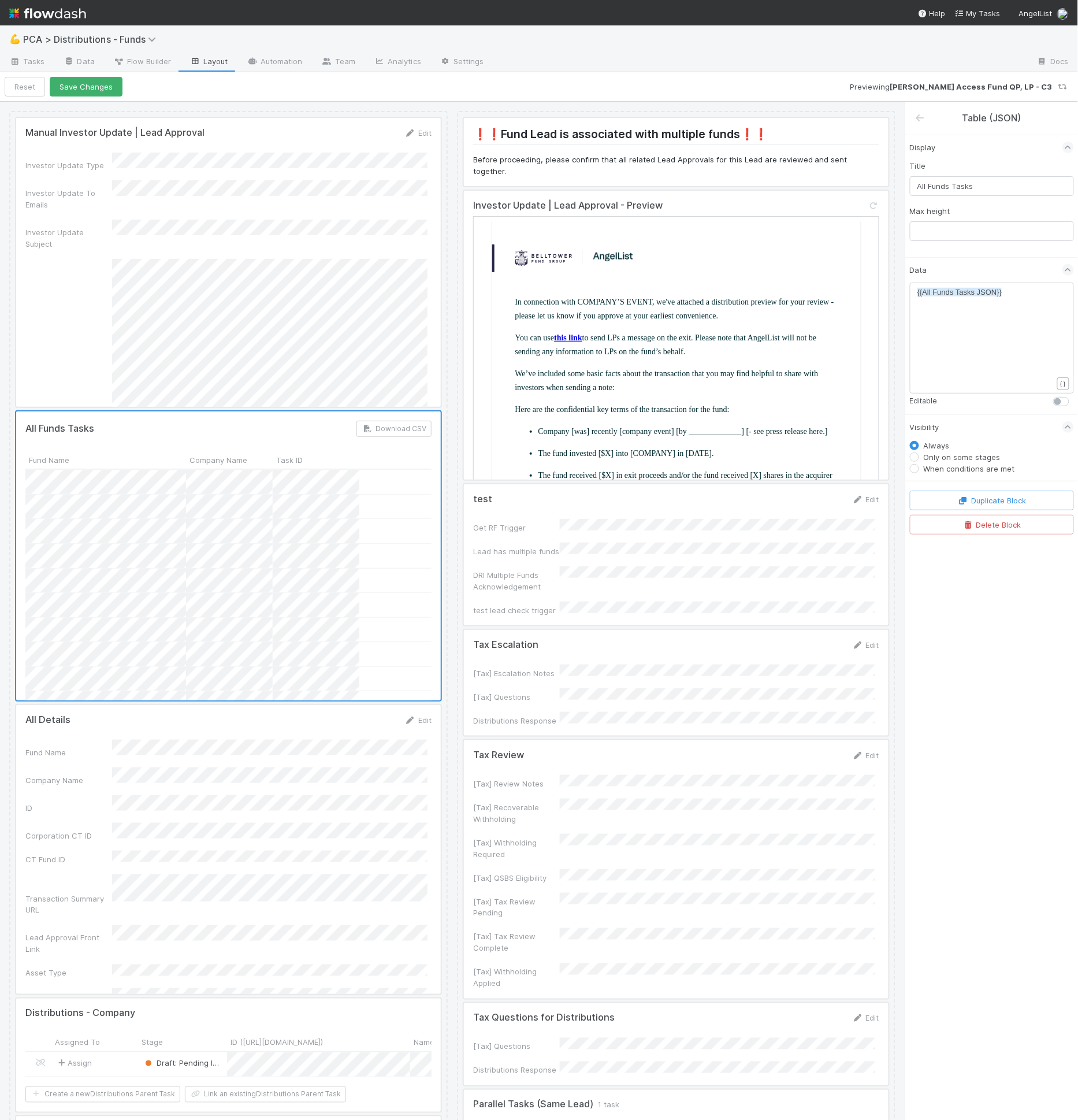
click at [281, 737] on div at bounding box center [228, 850] width 425 height 289
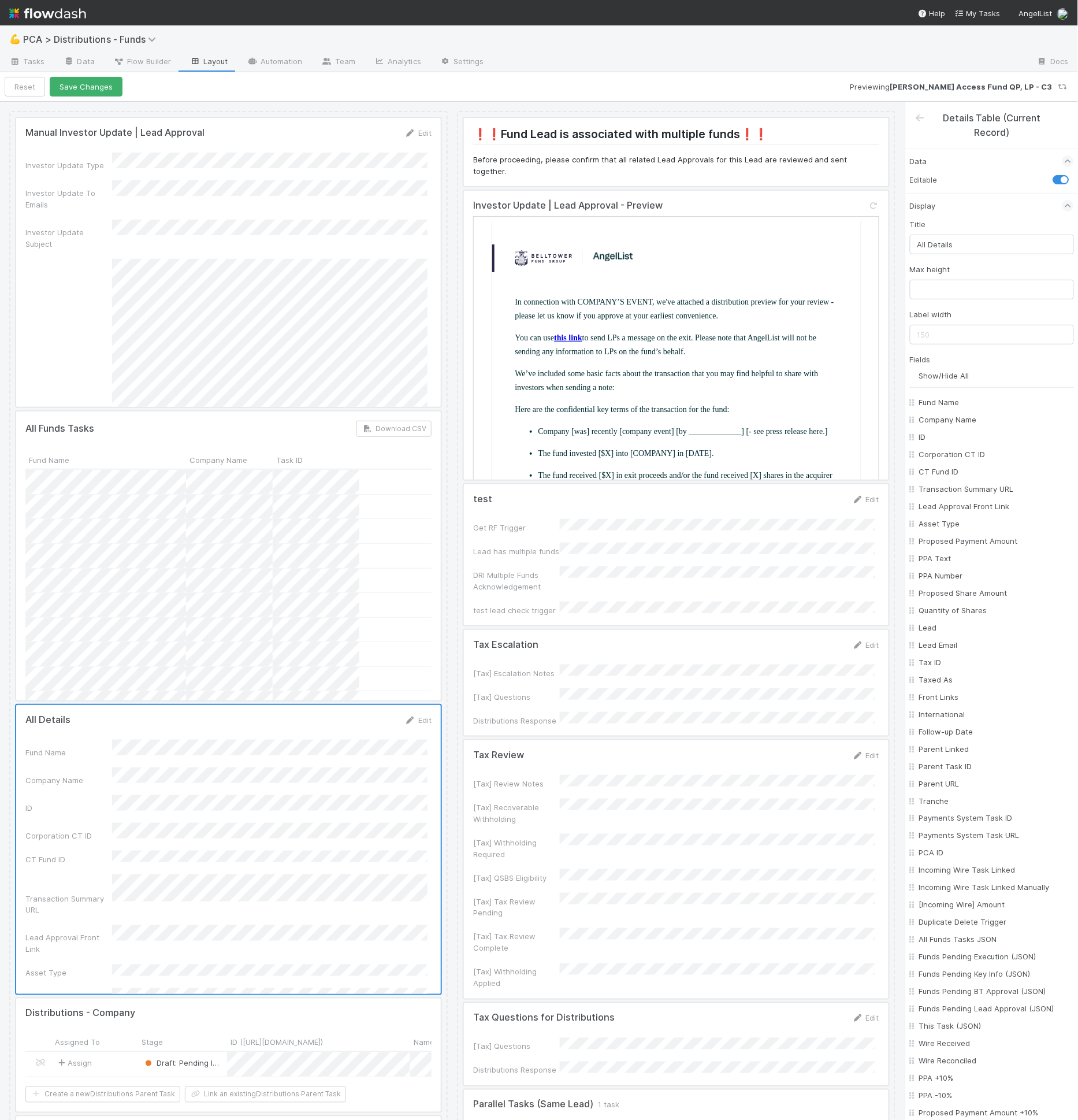
click at [296, 652] on div at bounding box center [228, 556] width 425 height 289
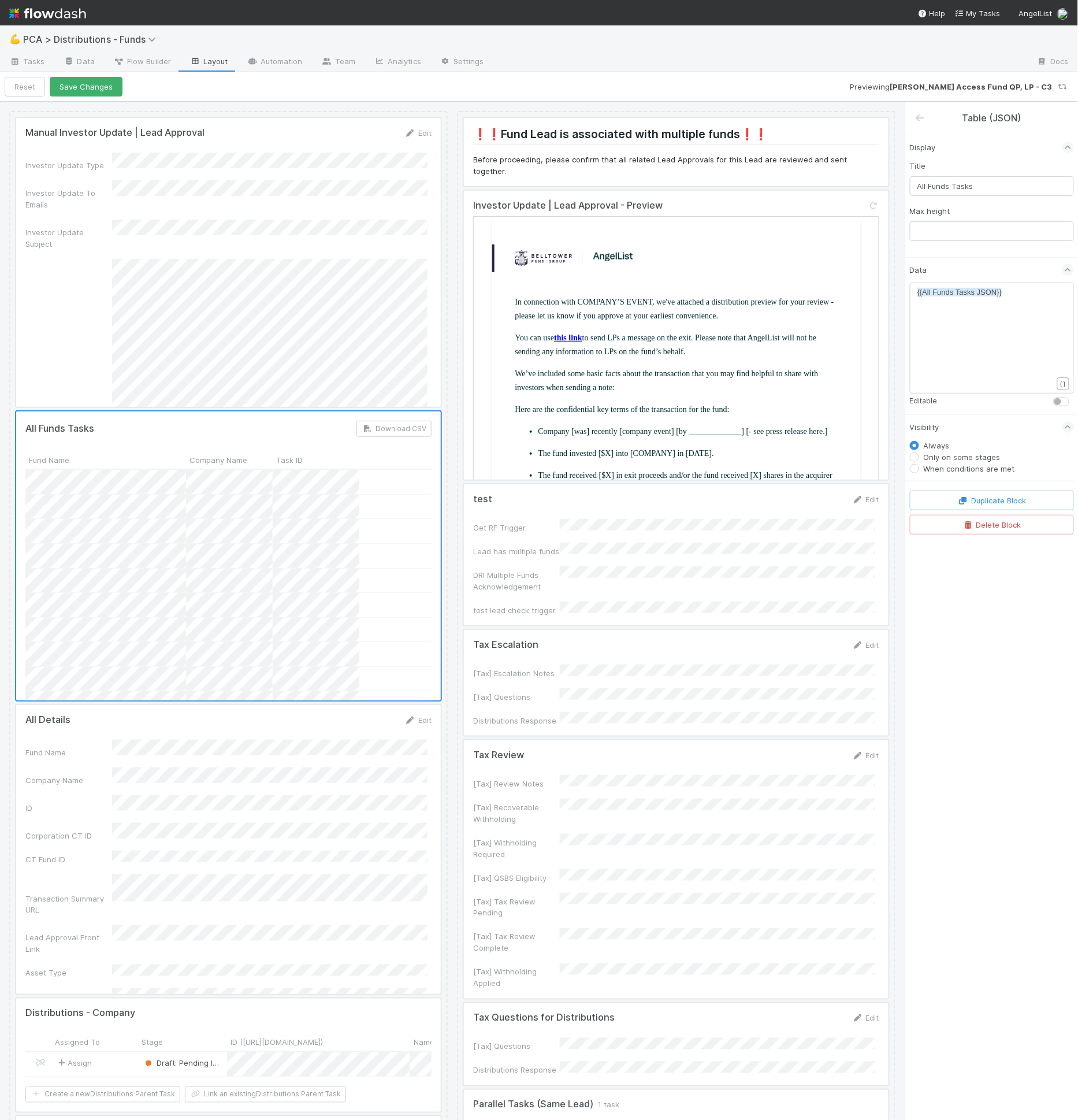
click at [281, 739] on div at bounding box center [228, 850] width 425 height 289
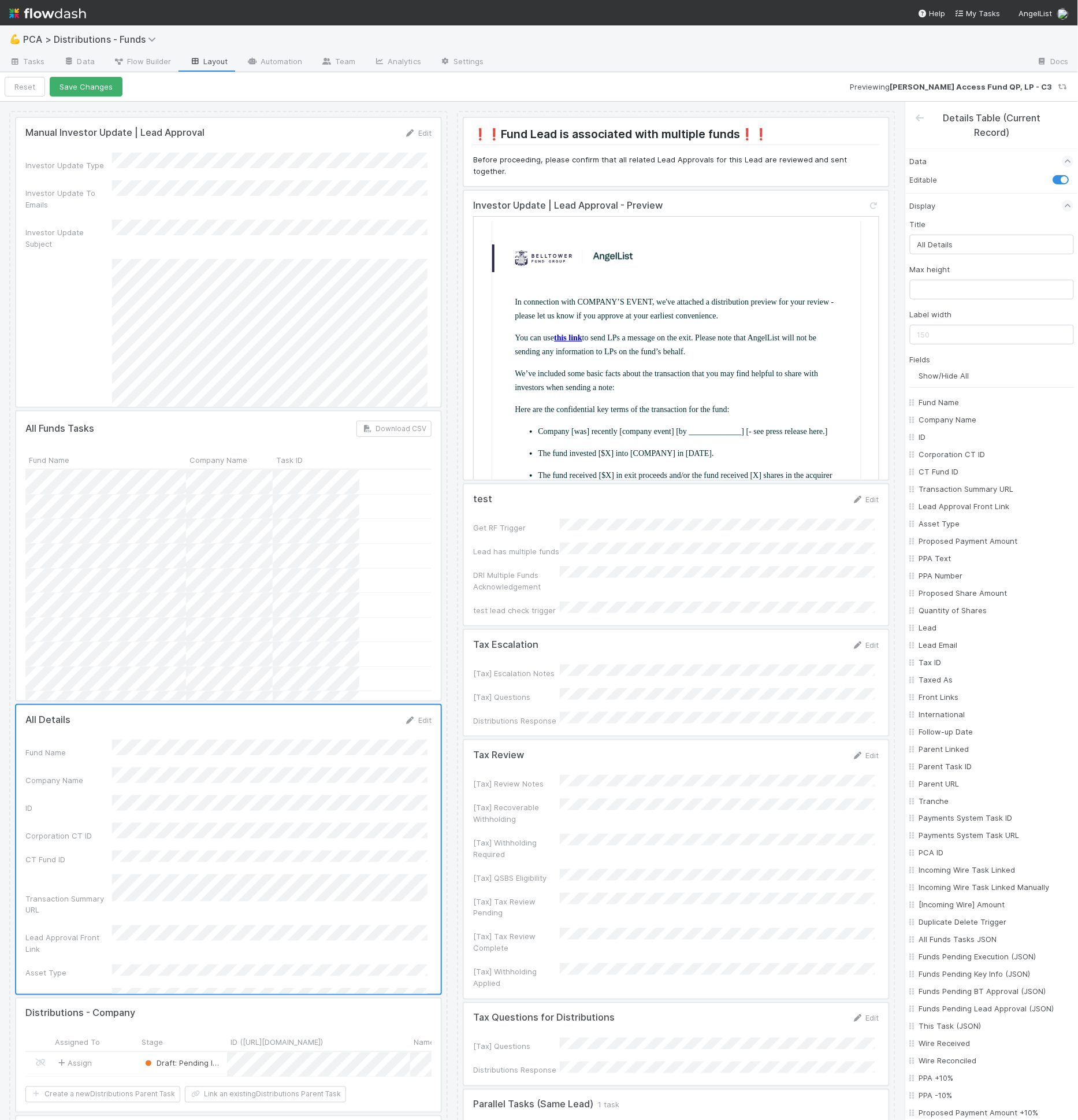
click at [288, 752] on div at bounding box center [228, 850] width 425 height 289
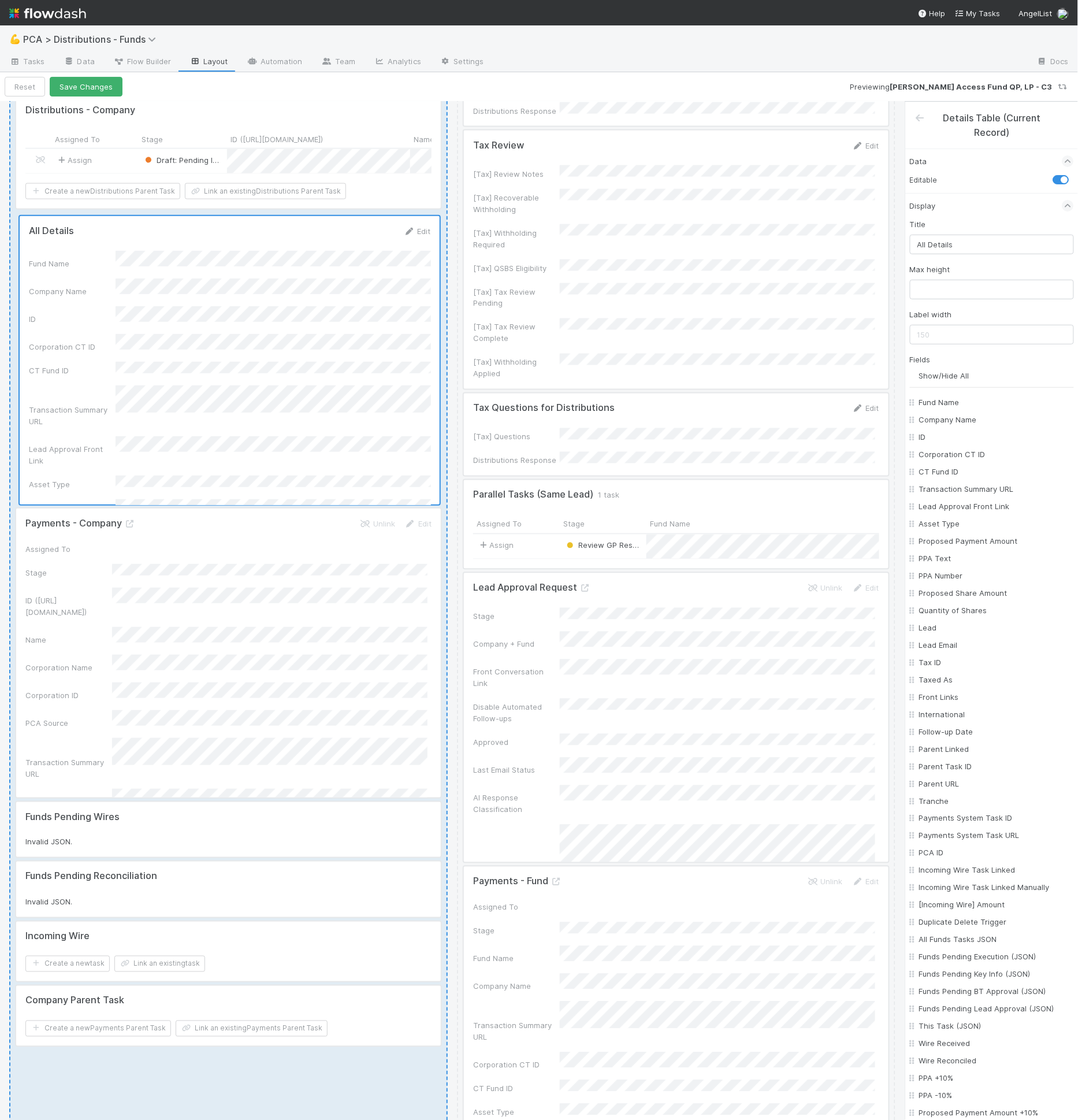
scroll to position [608, 0]
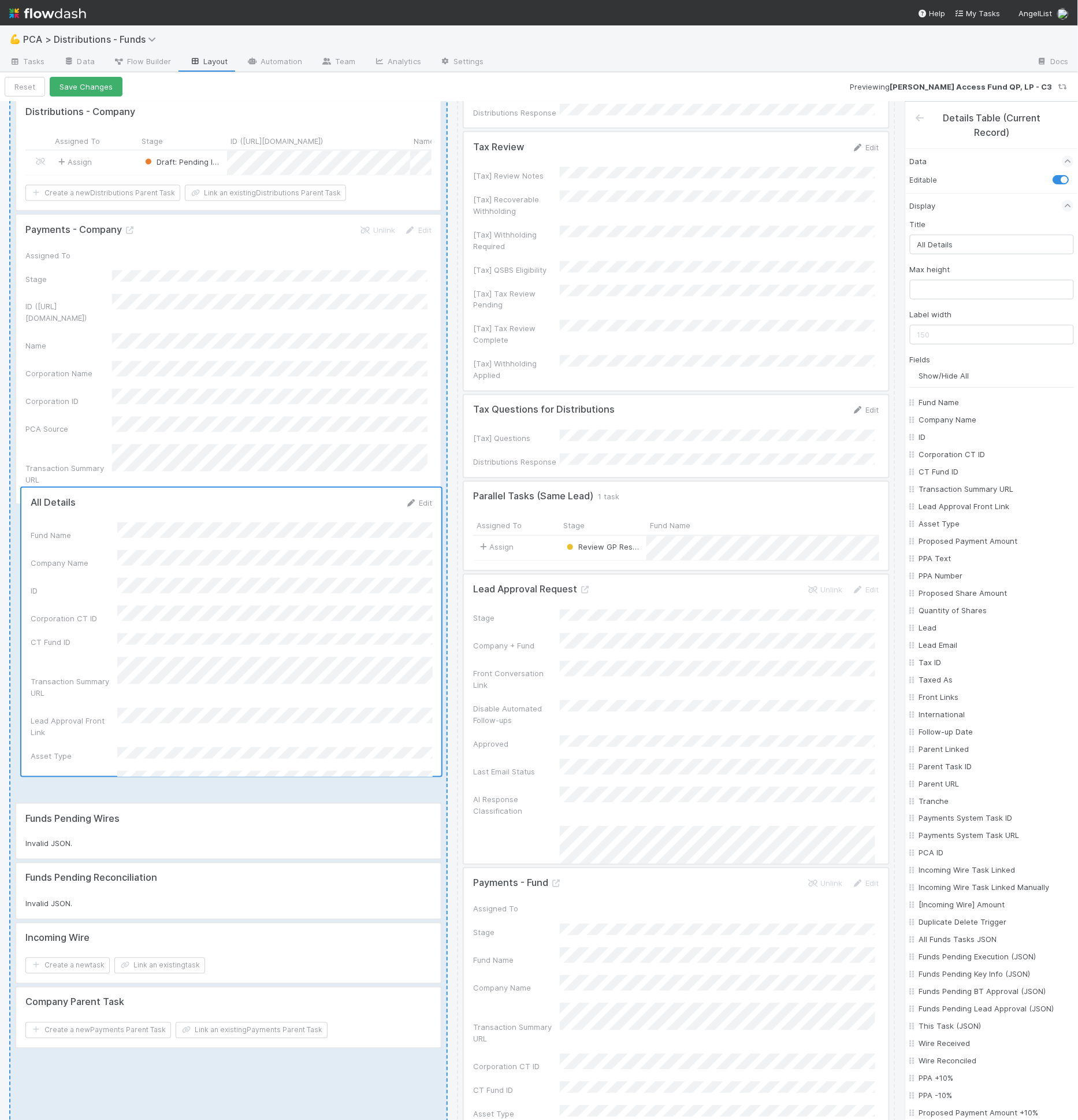
drag, startPoint x: 255, startPoint y: 454, endPoint x: 256, endPoint y: 727, distance: 273.0
click at [256, 727] on div "Manual Investor Update | Lead Approval Edit Investor Update Type Investor Updat…" at bounding box center [228, 434] width 439 height 1860
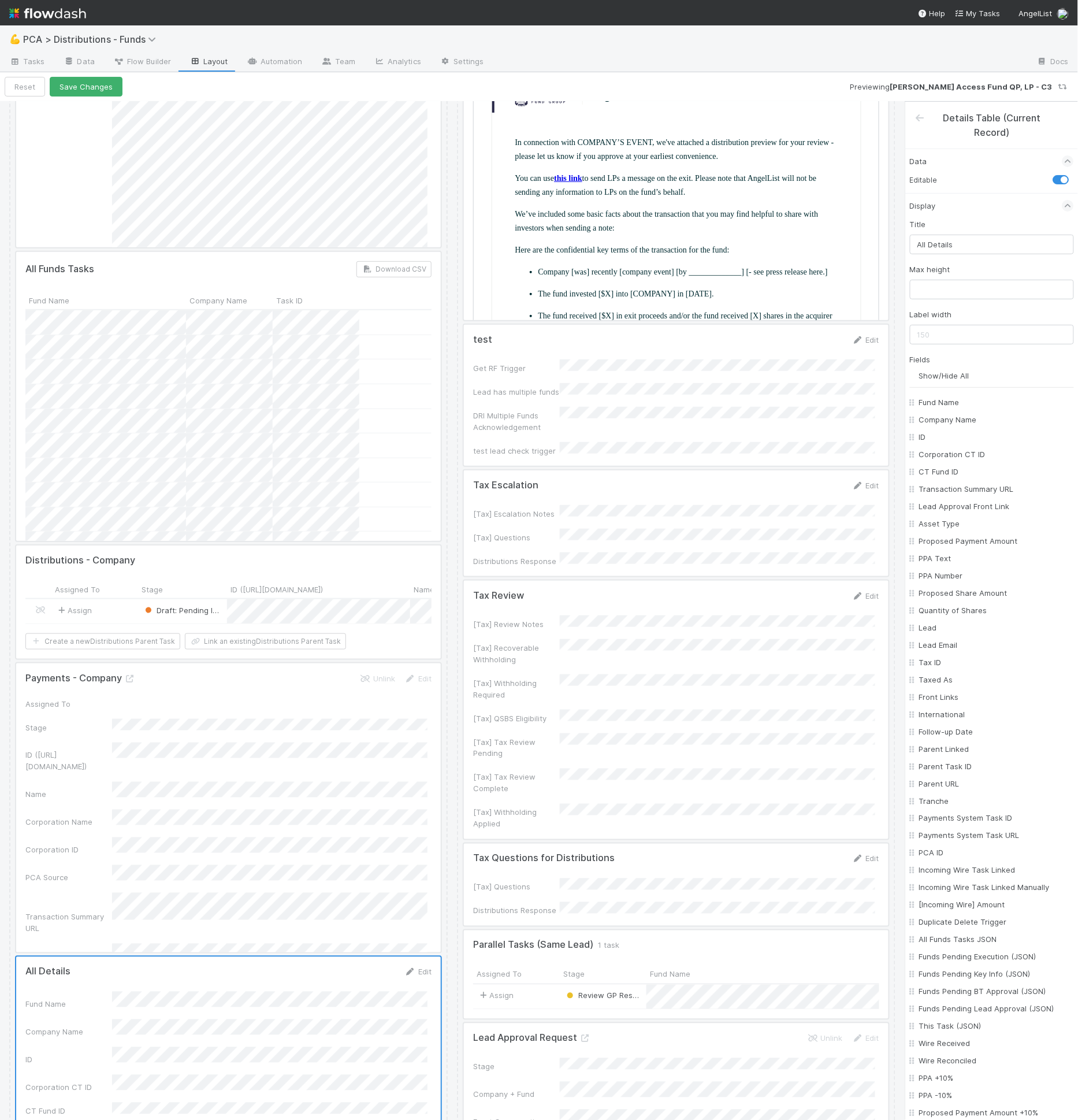
scroll to position [0, 0]
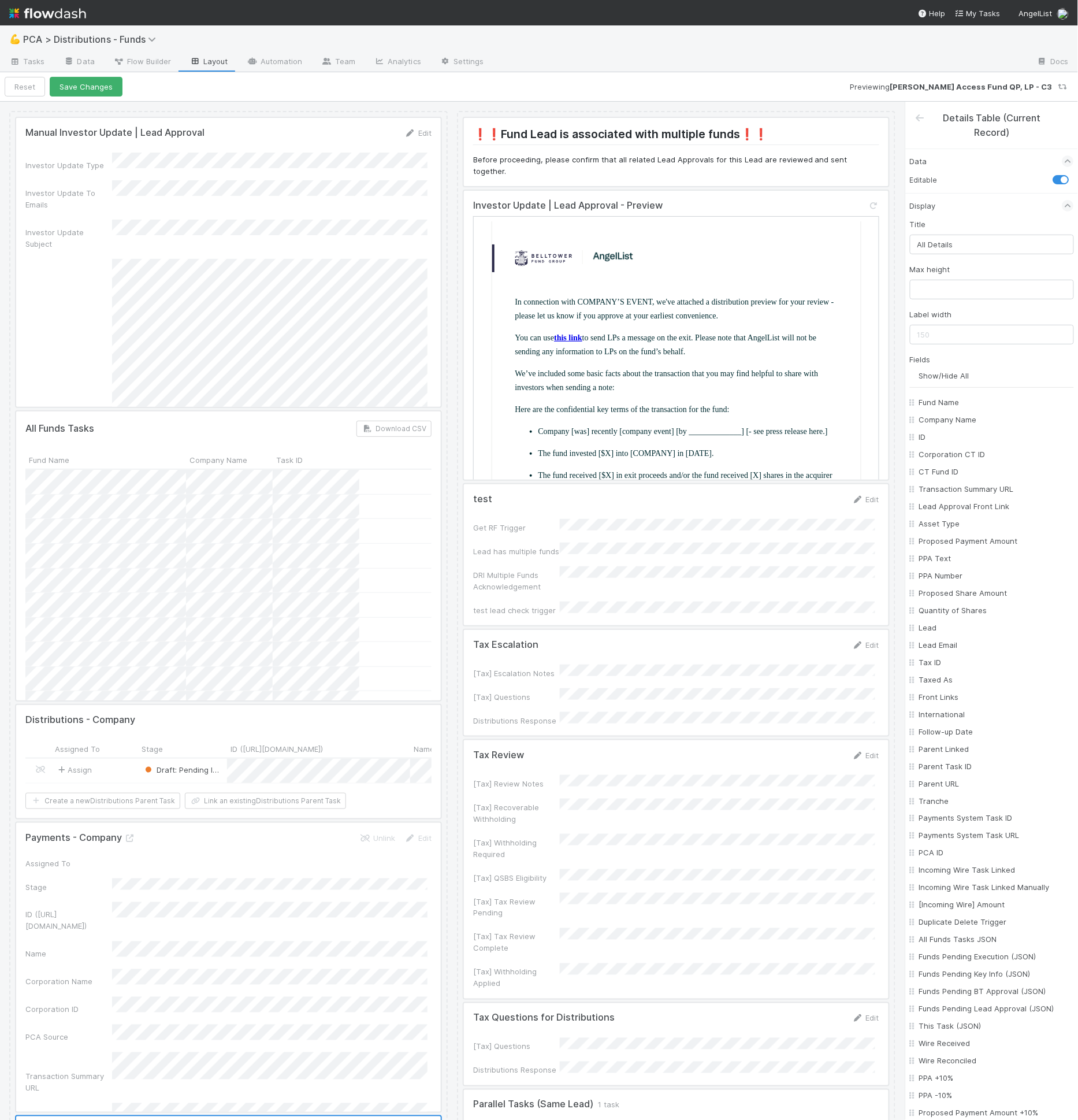
click at [927, 116] on div at bounding box center [927, 125] width 24 height 29
click at [919, 117] on icon at bounding box center [921, 117] width 12 height 9
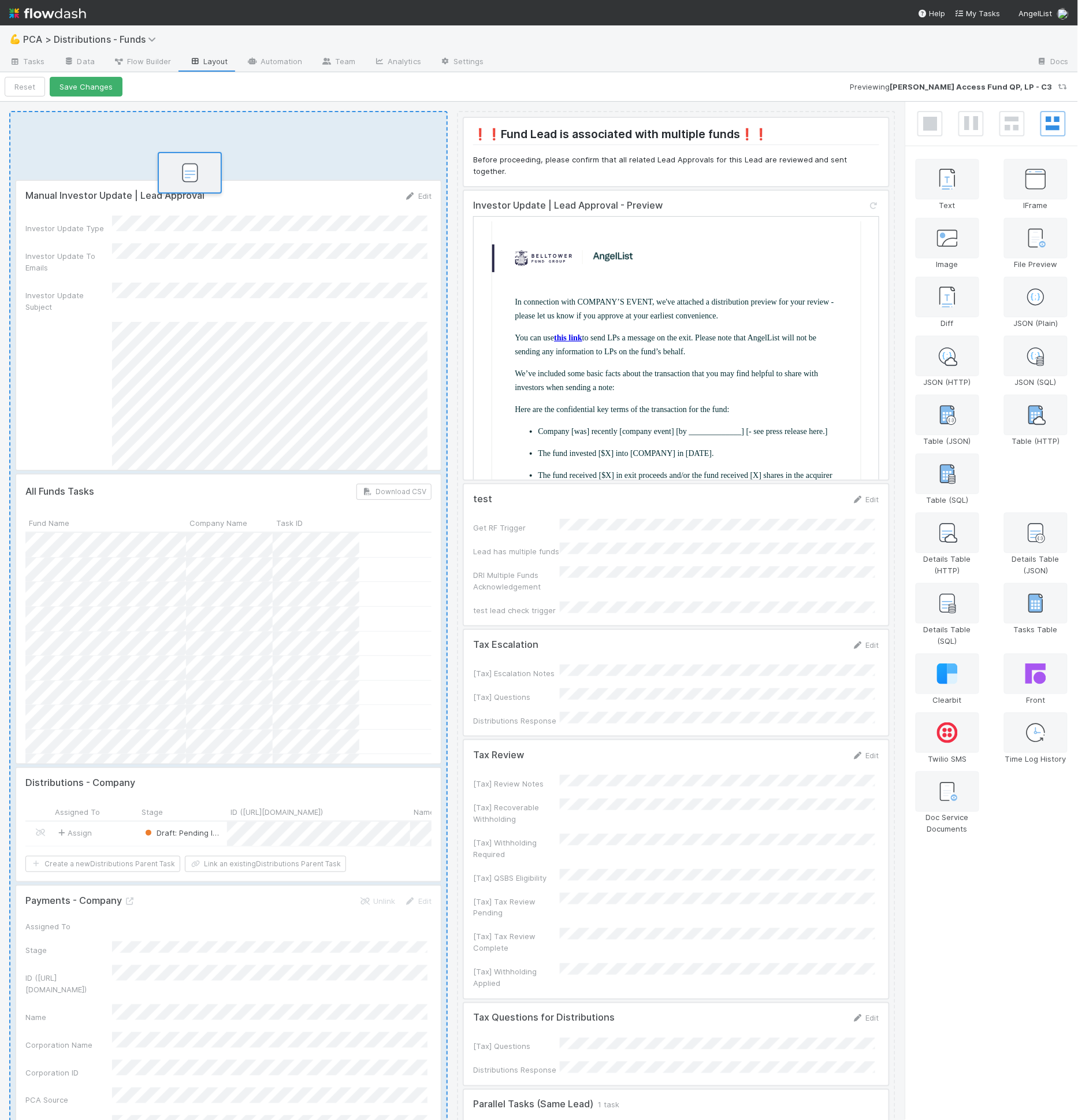
drag, startPoint x: 586, startPoint y: 331, endPoint x: 193, endPoint y: 182, distance: 420.3
click at [193, 182] on div "Manual Investor Update | Lead Approval Edit Investor Update Type Investor Updat…" at bounding box center [539, 611] width 1078 height 1019
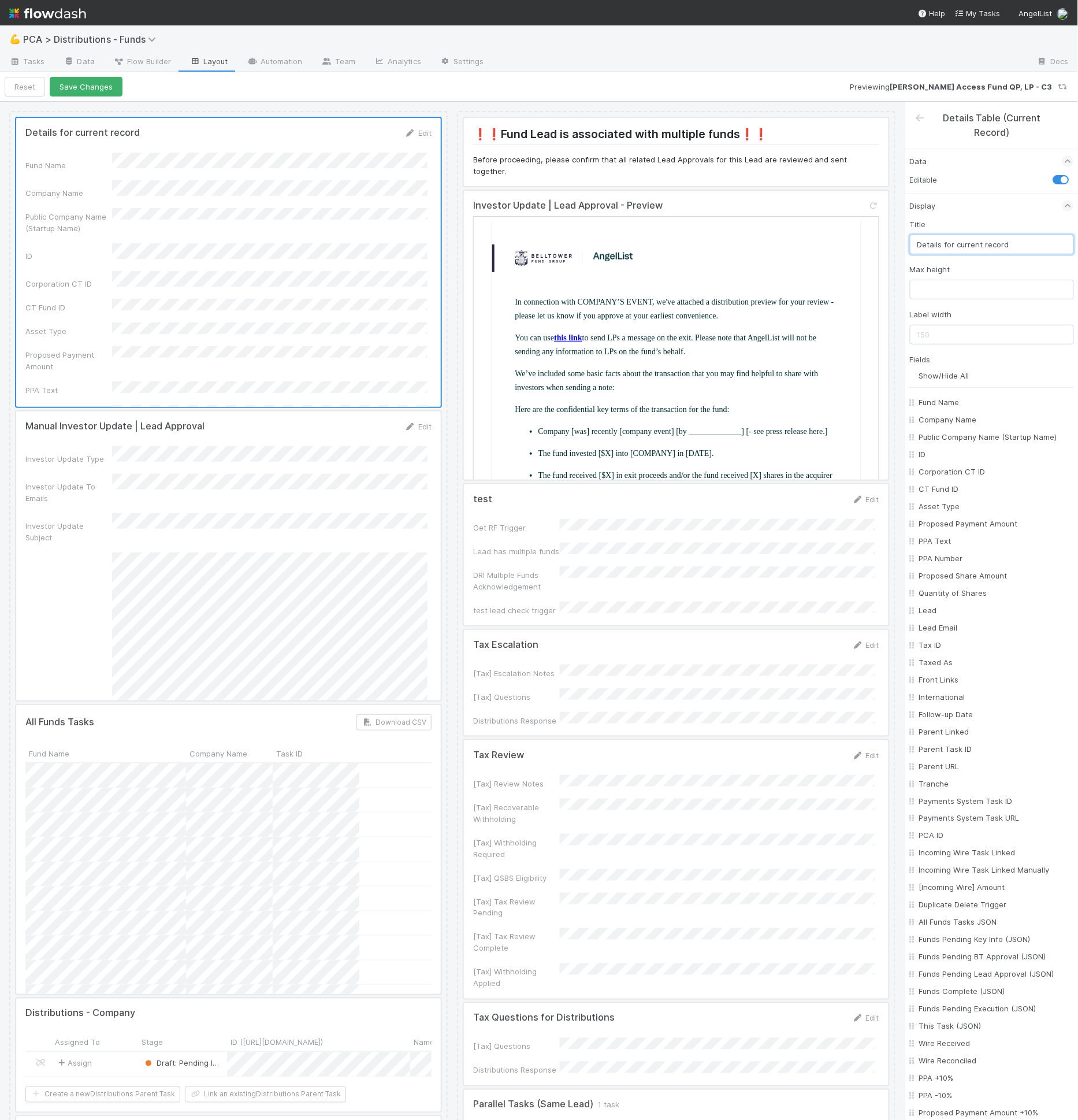
click at [968, 237] on input "Details for current record" at bounding box center [991, 245] width 164 height 20
click at [936, 460] on input "ID" at bounding box center [995, 454] width 152 height 12
click at [939, 473] on div "Corporation CT ID" at bounding box center [991, 472] width 164 height 18
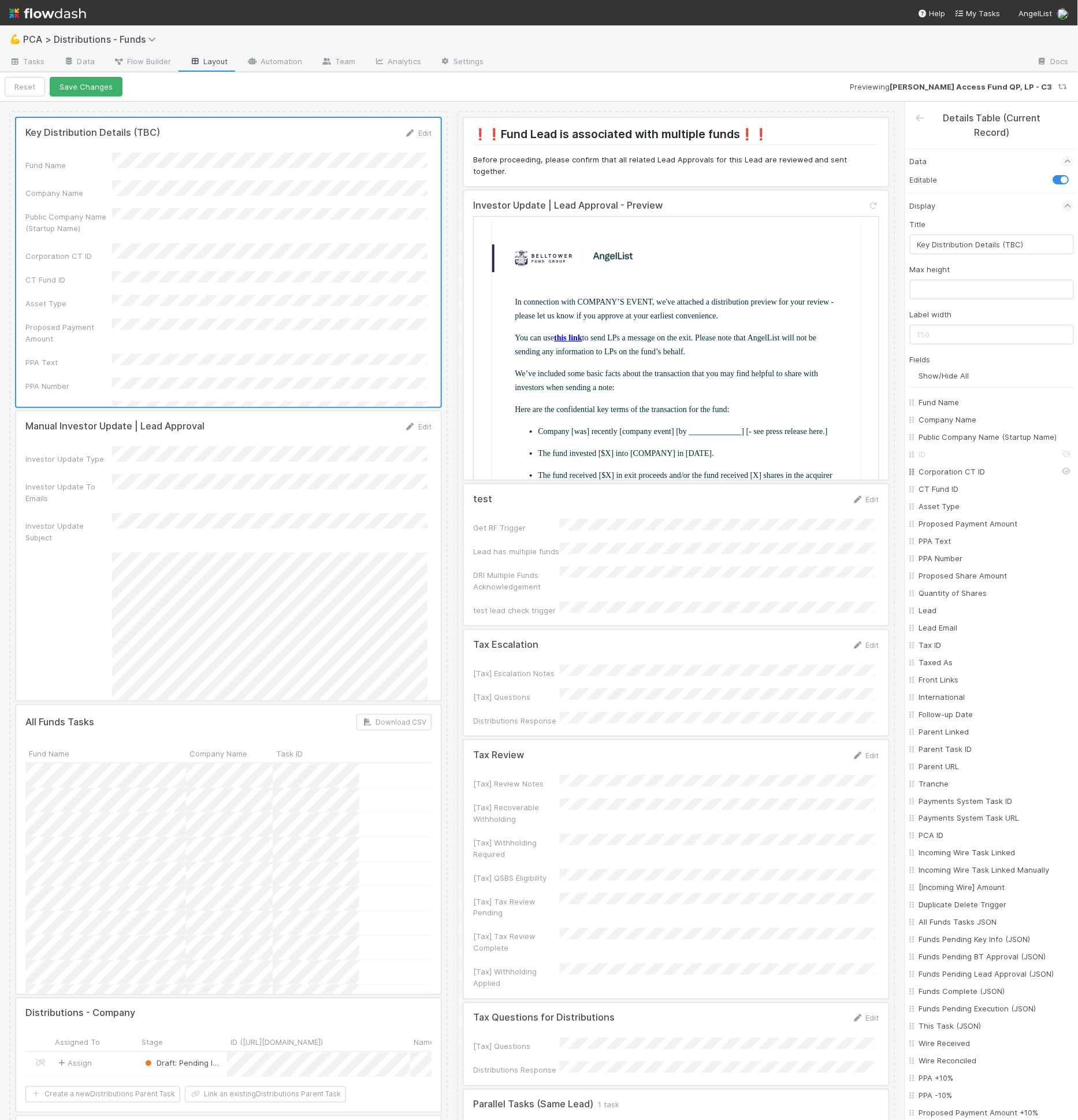
click at [938, 477] on input "Corporation CT ID" at bounding box center [995, 472] width 152 height 12
click at [937, 495] on input "CT Fund ID" at bounding box center [995, 489] width 152 height 12
click at [943, 512] on input "Asset Type" at bounding box center [995, 506] width 152 height 12
click at [962, 529] on input "Proposed Payment Amount" at bounding box center [995, 523] width 152 height 12
drag, startPoint x: 948, startPoint y: 548, endPoint x: 952, endPoint y: 555, distance: 8.1
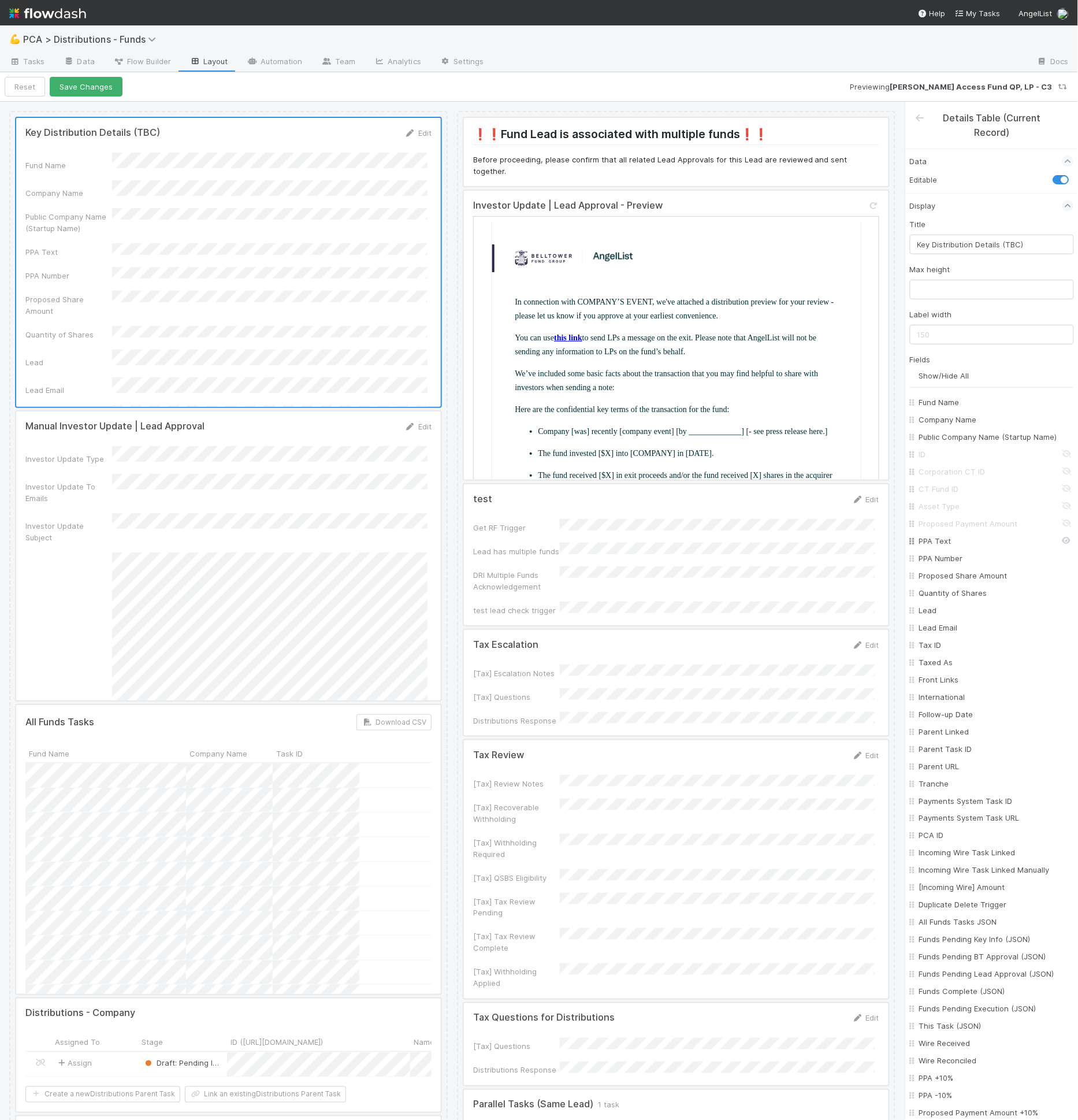
click at [948, 547] on input "PPA Text" at bounding box center [995, 541] width 152 height 12
click at [955, 563] on input "PPA Number" at bounding box center [995, 559] width 152 height 12
click at [970, 581] on input "Proposed Share Amount" at bounding box center [995, 575] width 152 height 12
click at [965, 599] on input "Quantity of Shares" at bounding box center [995, 593] width 152 height 12
click at [936, 651] on input "Tax ID" at bounding box center [995, 645] width 152 height 12
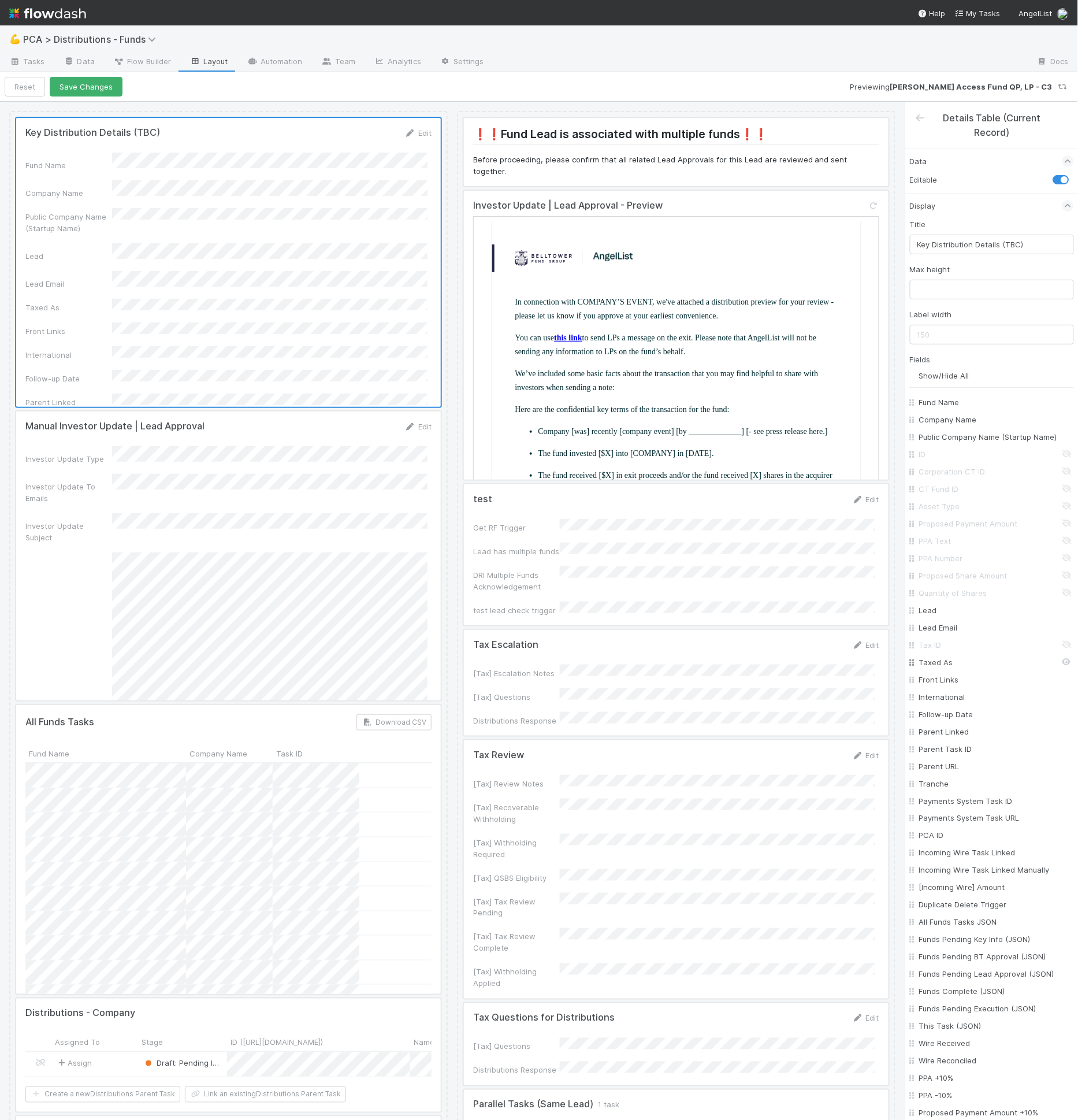
click at [939, 668] on input "Taxed As" at bounding box center [995, 662] width 152 height 12
click at [779, 769] on div at bounding box center [677, 869] width 425 height 259
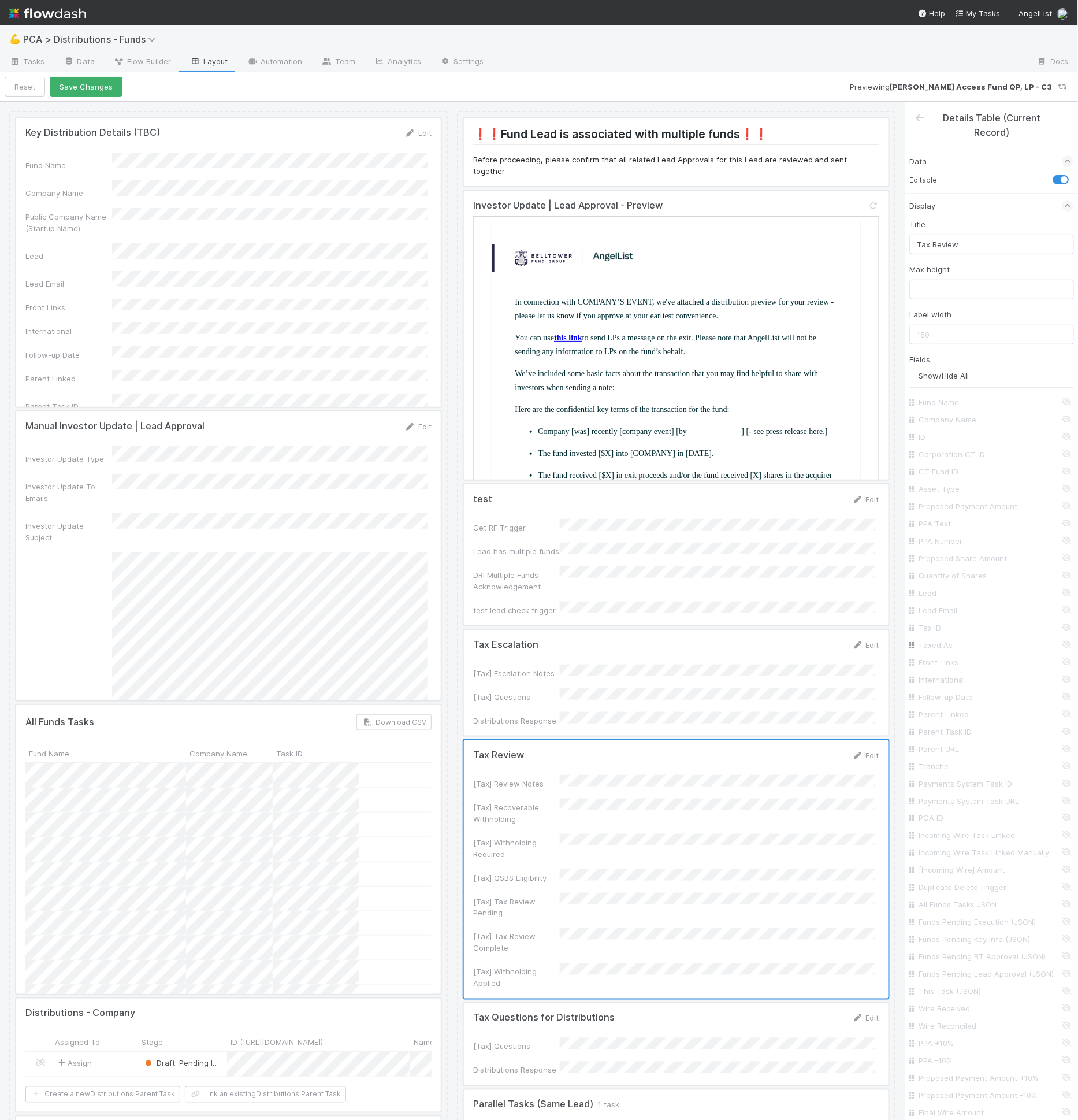
drag, startPoint x: 938, startPoint y: 622, endPoint x: 942, endPoint y: 639, distance: 17.5
click at [938, 624] on input "Tax ID" at bounding box center [995, 627] width 152 height 12
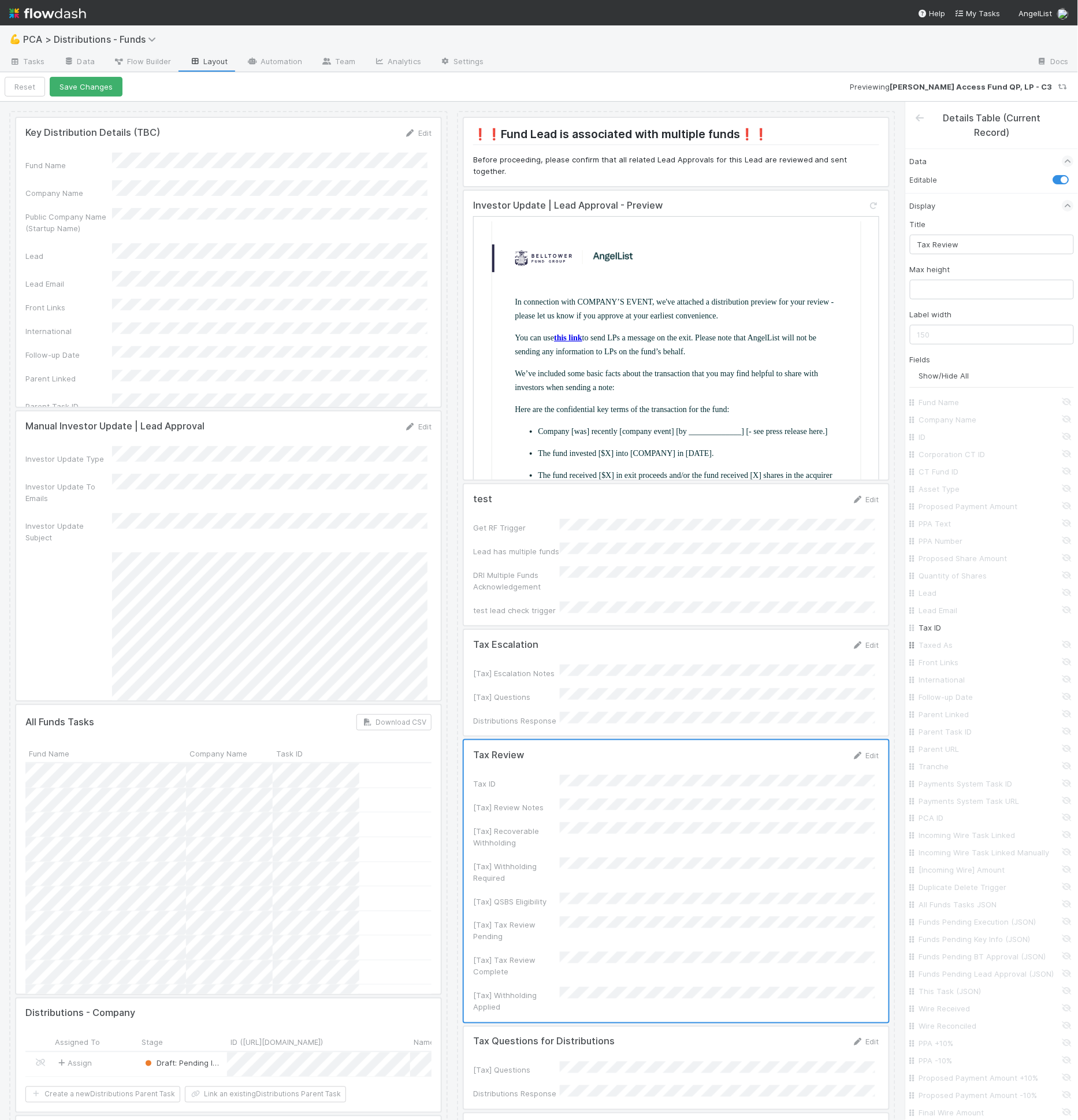
click at [942, 642] on input "Taxed As" at bounding box center [995, 645] width 152 height 12
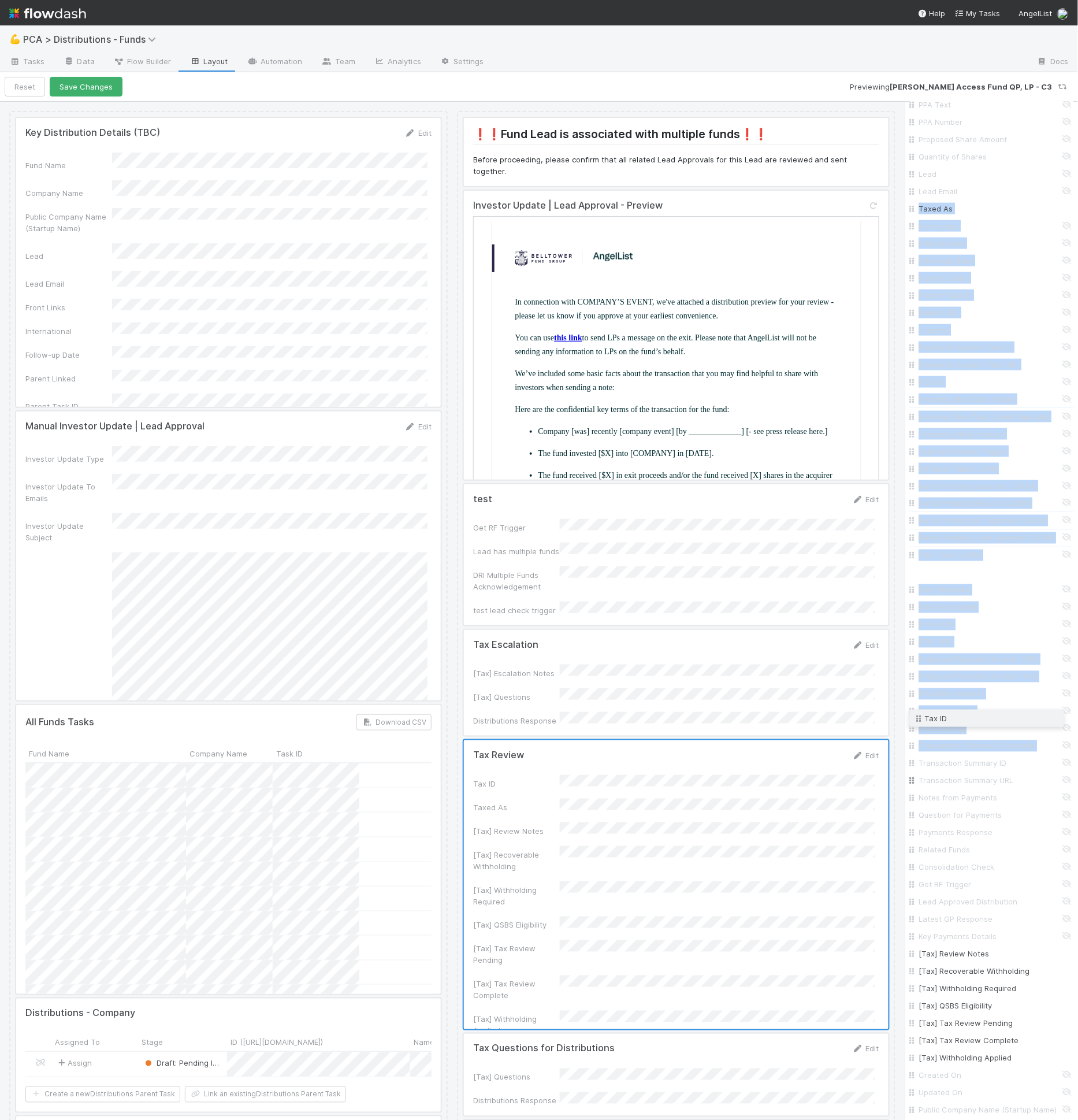
scroll to position [474, 0]
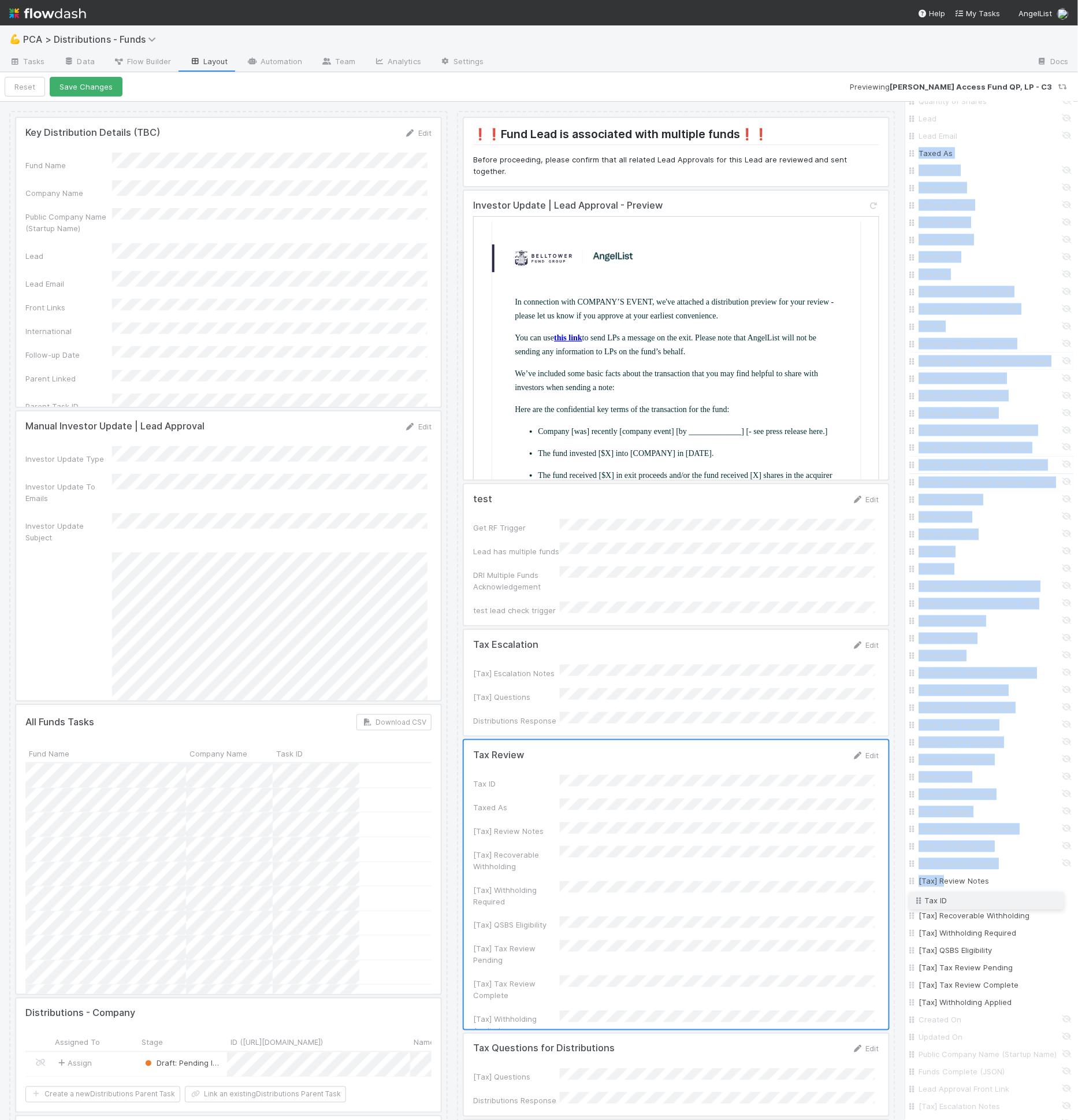
drag, startPoint x: 911, startPoint y: 625, endPoint x: 943, endPoint y: 900, distance: 276.9
click at [943, 900] on div "Fund Name Company Name ID Corporation CT ID CT Fund ID Asset Type Proposed Paym…" at bounding box center [991, 681] width 164 height 1525
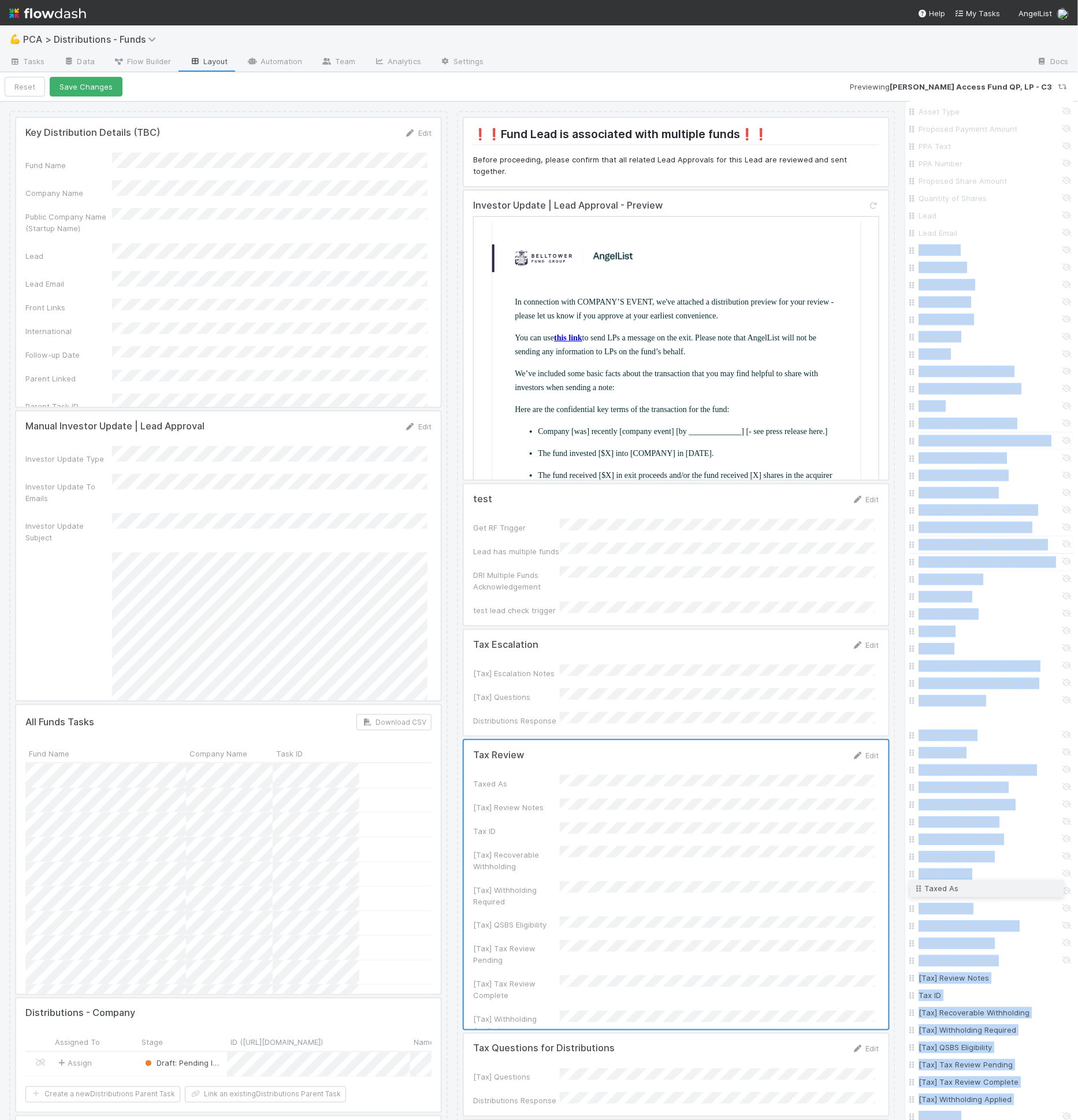
scroll to position [613, 0]
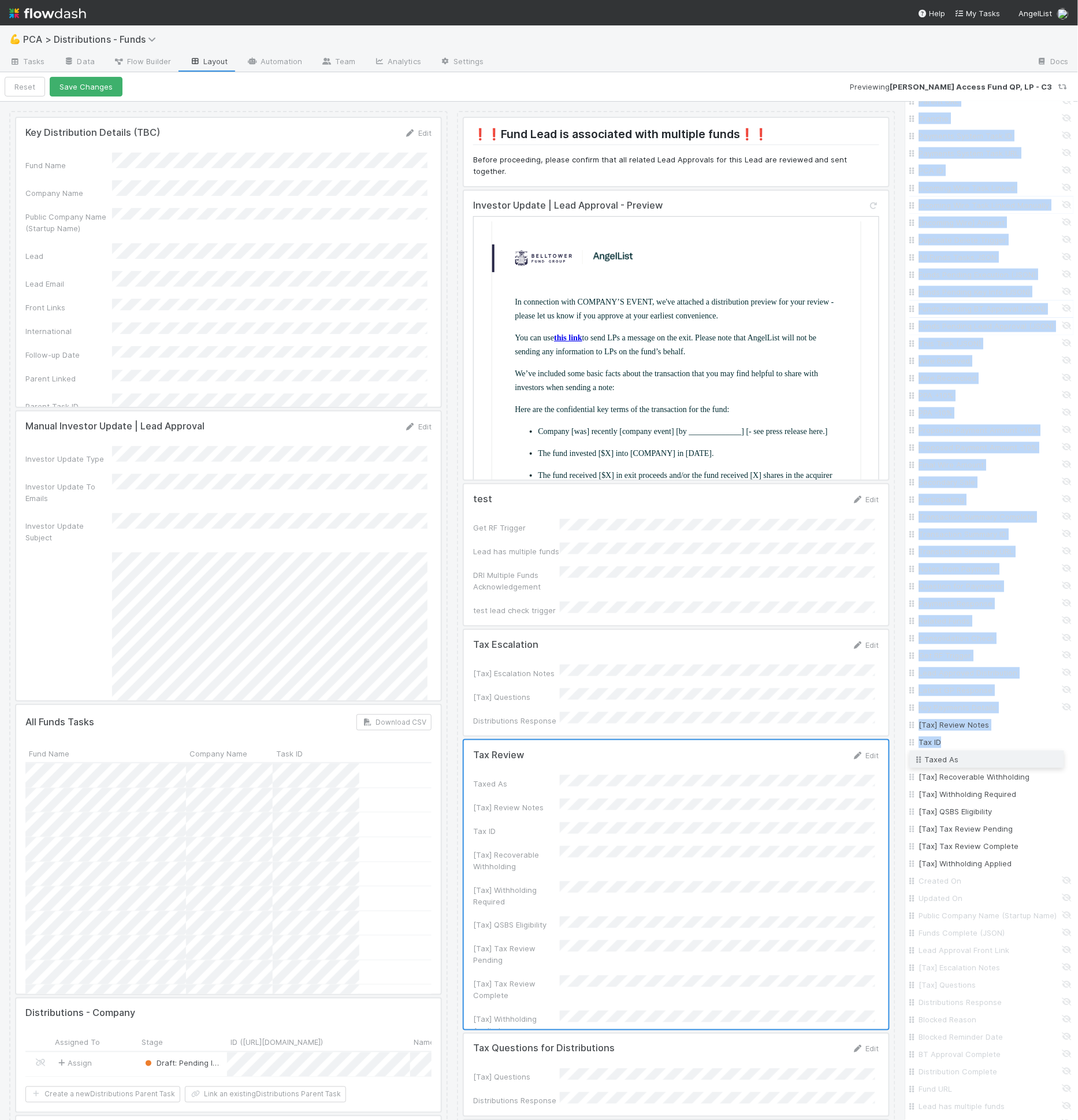
drag, startPoint x: 910, startPoint y: 420, endPoint x: 956, endPoint y: 758, distance: 341.1
click at [956, 758] on div "Fund Name Company Name ID Corporation CT ID CT Fund ID Asset Type Proposed Paym…" at bounding box center [991, 543] width 164 height 1525
click at [108, 95] on button "Save Changes" at bounding box center [87, 87] width 73 height 20
click at [317, 252] on div at bounding box center [228, 263] width 425 height 289
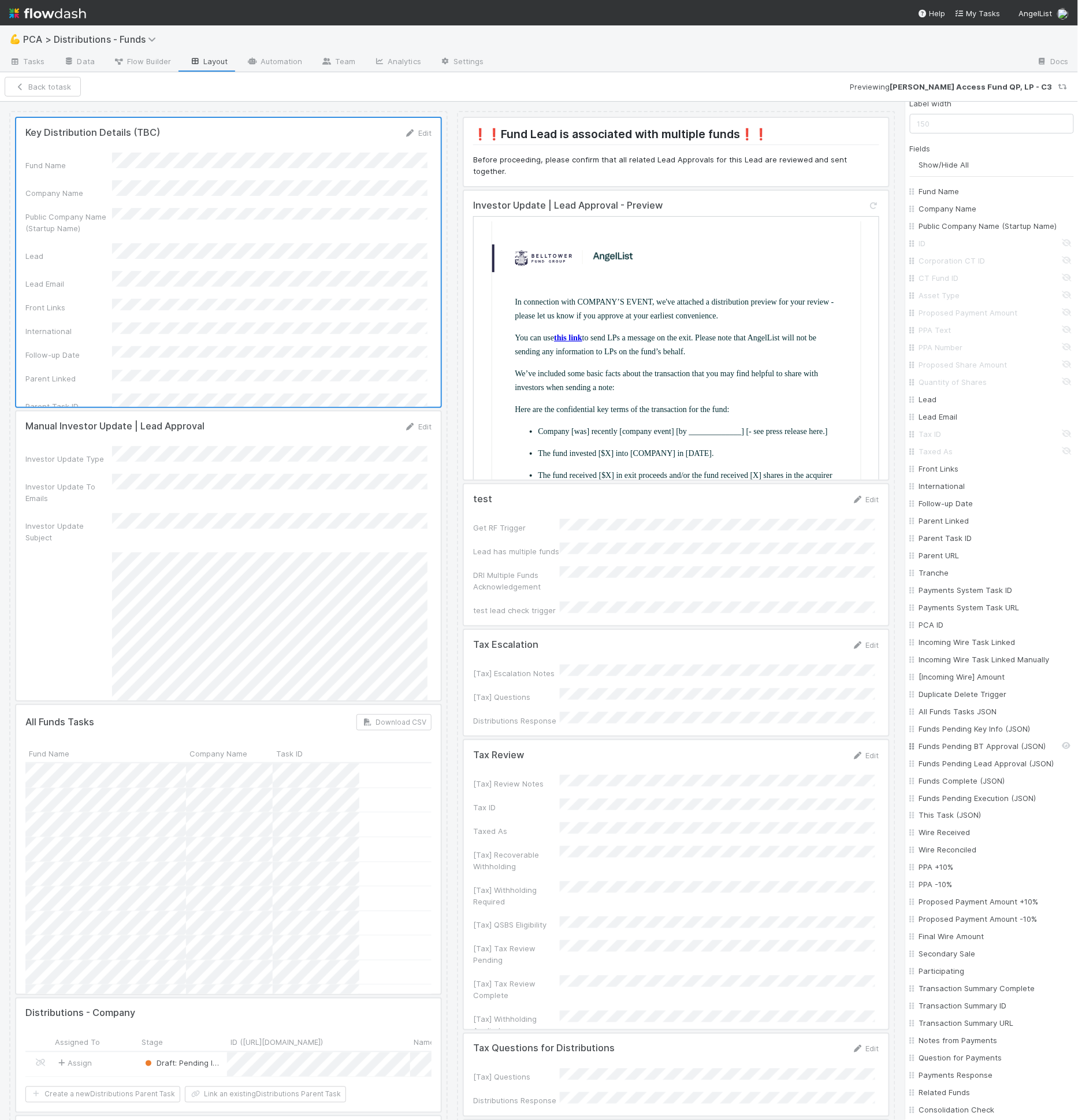
scroll to position [0, 0]
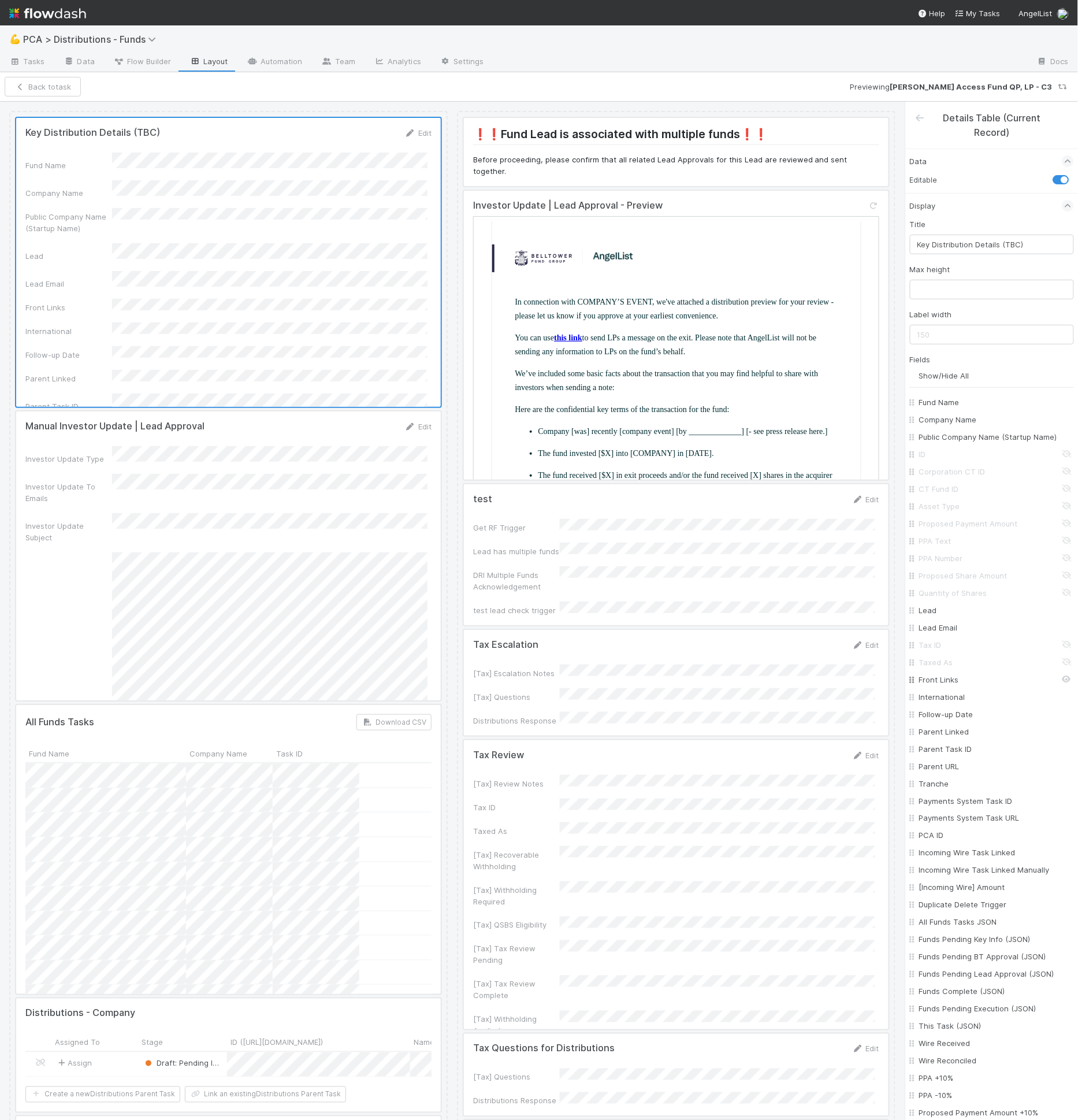
click at [956, 684] on input "Front Links" at bounding box center [995, 679] width 152 height 12
click at [958, 702] on input "International" at bounding box center [995, 697] width 152 height 12
click at [957, 720] on input "Follow-up Date" at bounding box center [995, 714] width 152 height 12
click at [952, 737] on input "Parent Linked" at bounding box center [995, 732] width 152 height 12
click at [953, 754] on input "Parent Task ID" at bounding box center [995, 749] width 152 height 12
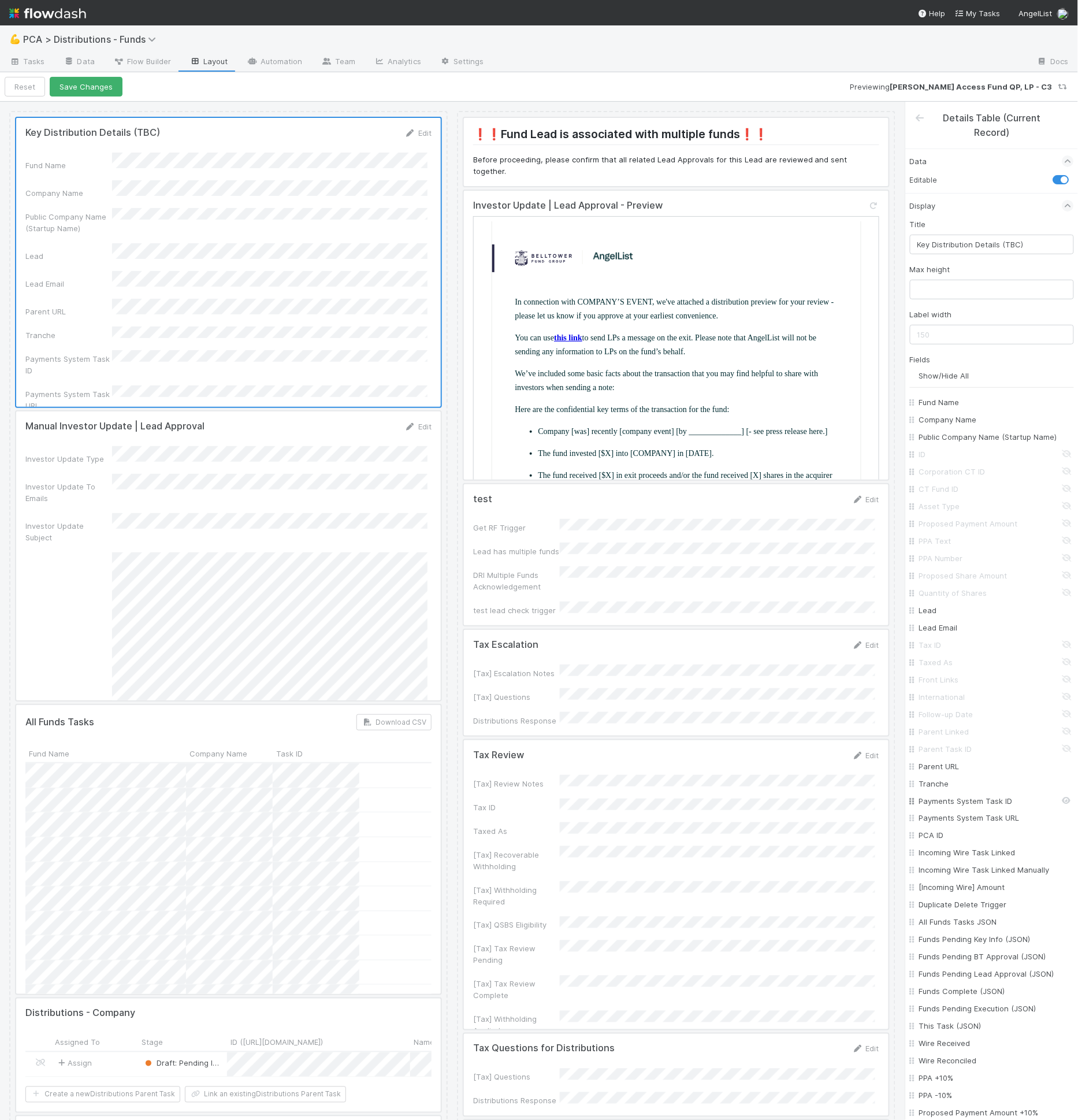
click at [969, 806] on input "Payments System Task ID" at bounding box center [995, 800] width 152 height 12
click at [943, 841] on input "PCA ID" at bounding box center [995, 836] width 152 height 12
click at [947, 858] on input "Incoming Wire Task Linked" at bounding box center [995, 853] width 152 height 12
click at [952, 876] on input "Incoming Wire Task Linked Manually" at bounding box center [995, 870] width 152 height 12
click at [958, 893] on input "[Incoming Wire] Amount" at bounding box center [995, 888] width 152 height 12
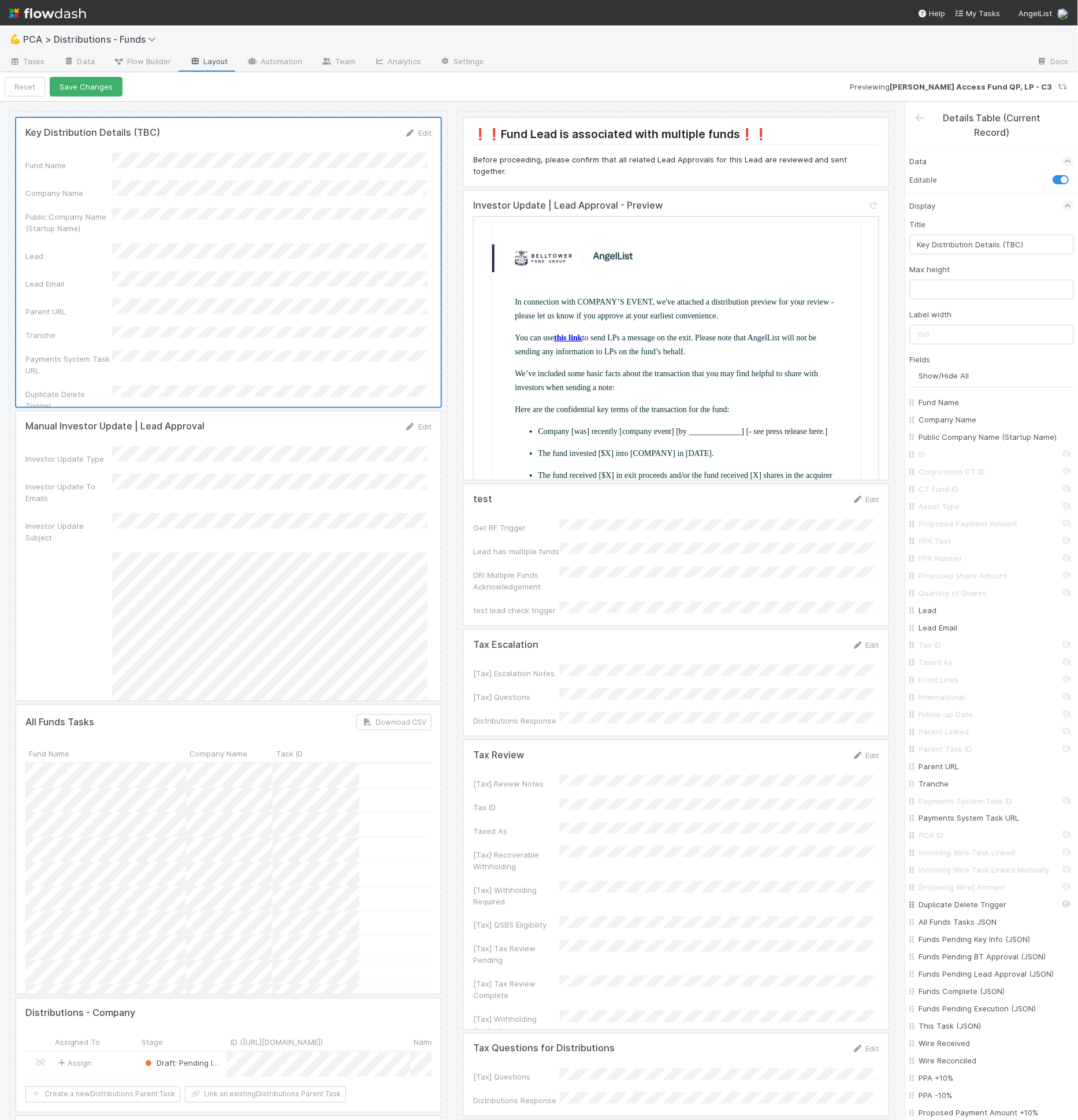
click at [958, 911] on input "Duplicate Delete Trigger" at bounding box center [995, 905] width 152 height 12
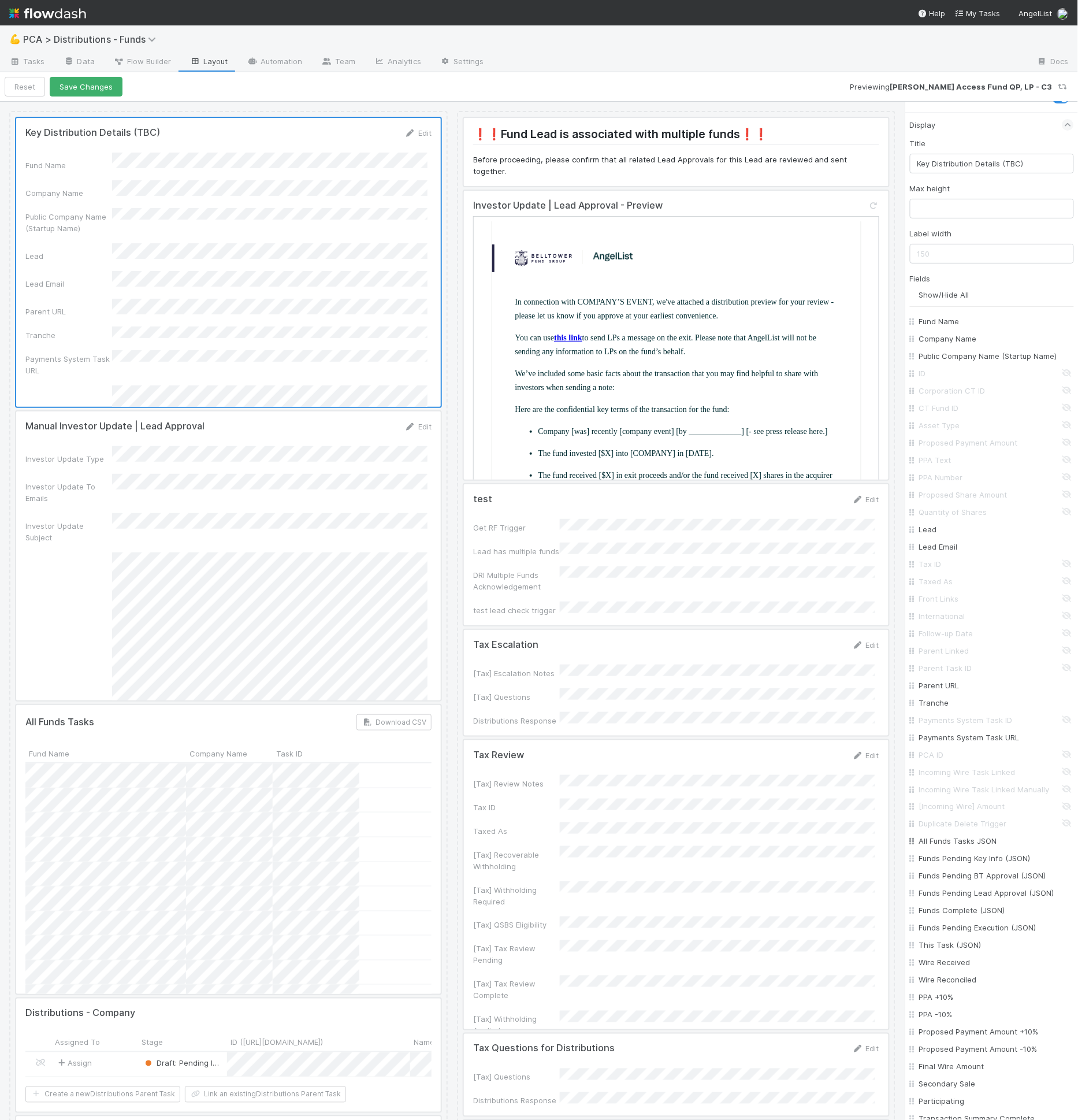
scroll to position [82, 0]
click at [957, 846] on input "All Funds Tasks JSON" at bounding box center [995, 841] width 152 height 12
click at [959, 863] on input "Funds Pending Key Info (JSON)" at bounding box center [995, 858] width 152 height 12
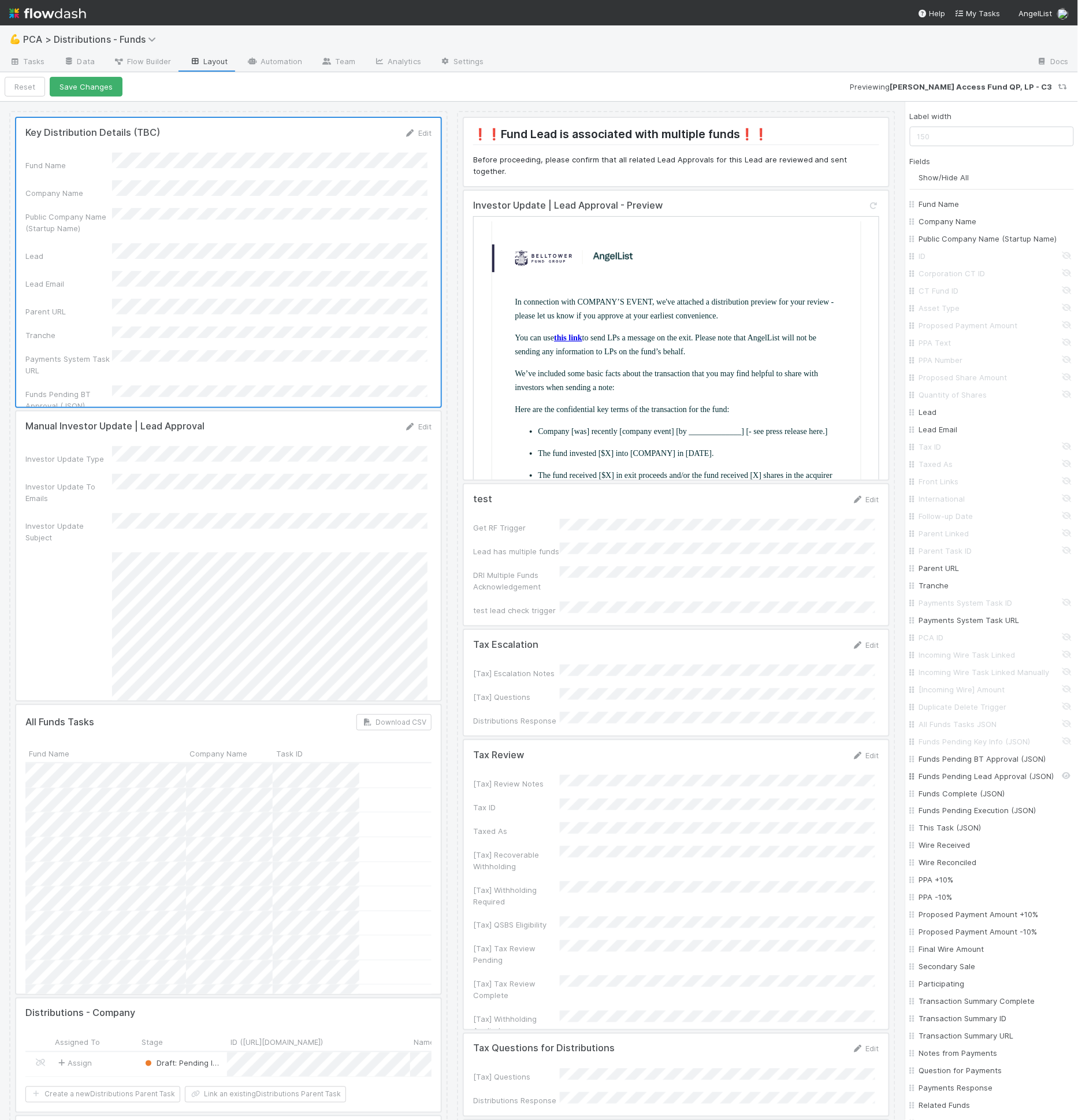
scroll to position [642, 0]
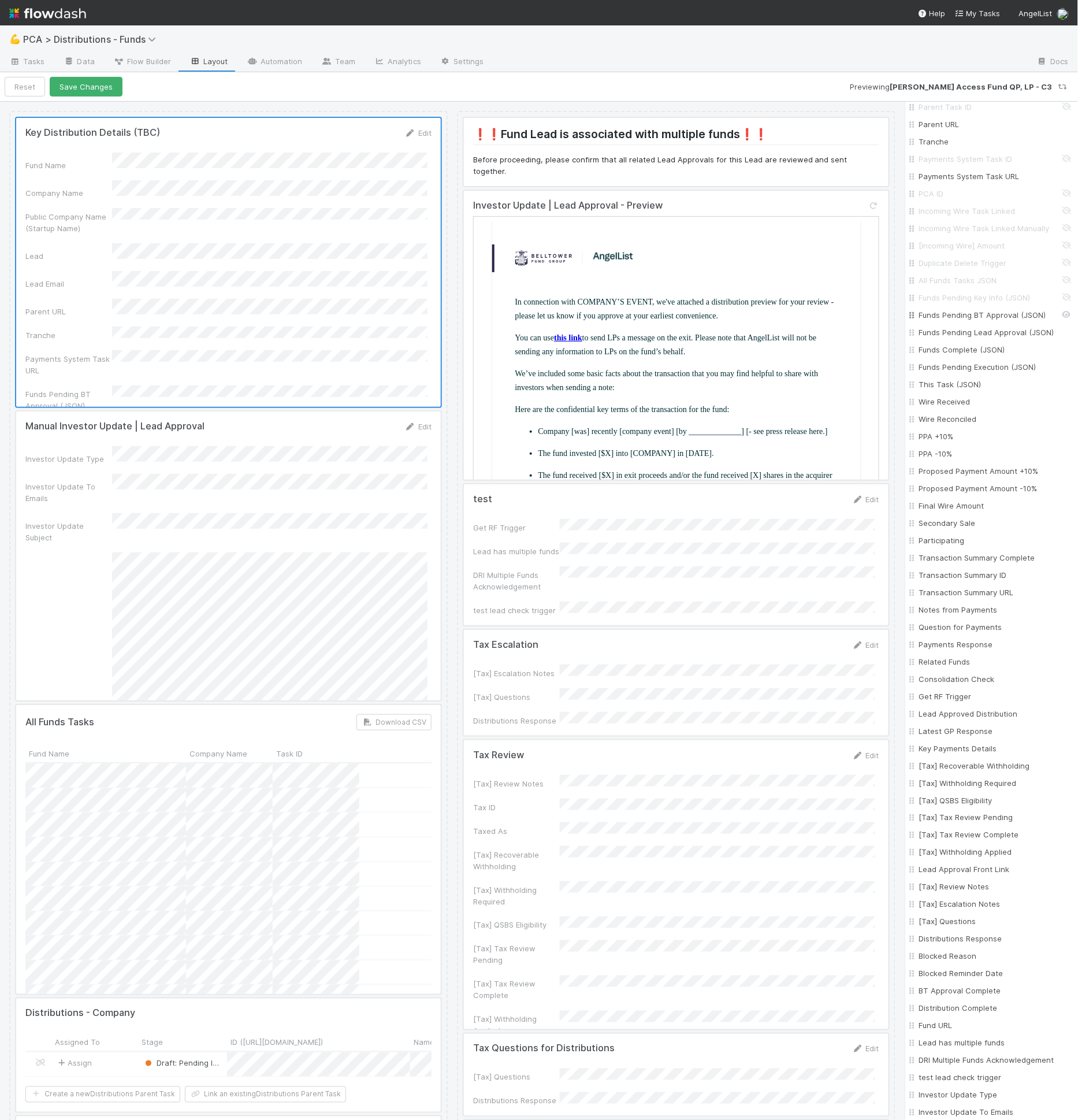
click at [975, 321] on input "Funds Pending BT Approval (JSON)" at bounding box center [995, 315] width 152 height 12
click at [978, 338] on input "Funds Pending Lead Approval (JSON)" at bounding box center [995, 332] width 152 height 12
click at [975, 355] on input "Funds Complete (JSON)" at bounding box center [995, 350] width 152 height 12
click at [975, 373] on input "Funds Pending Execution (JSON)" at bounding box center [995, 367] width 152 height 12
click at [967, 390] on input "This Task (JSON)" at bounding box center [995, 384] width 152 height 12
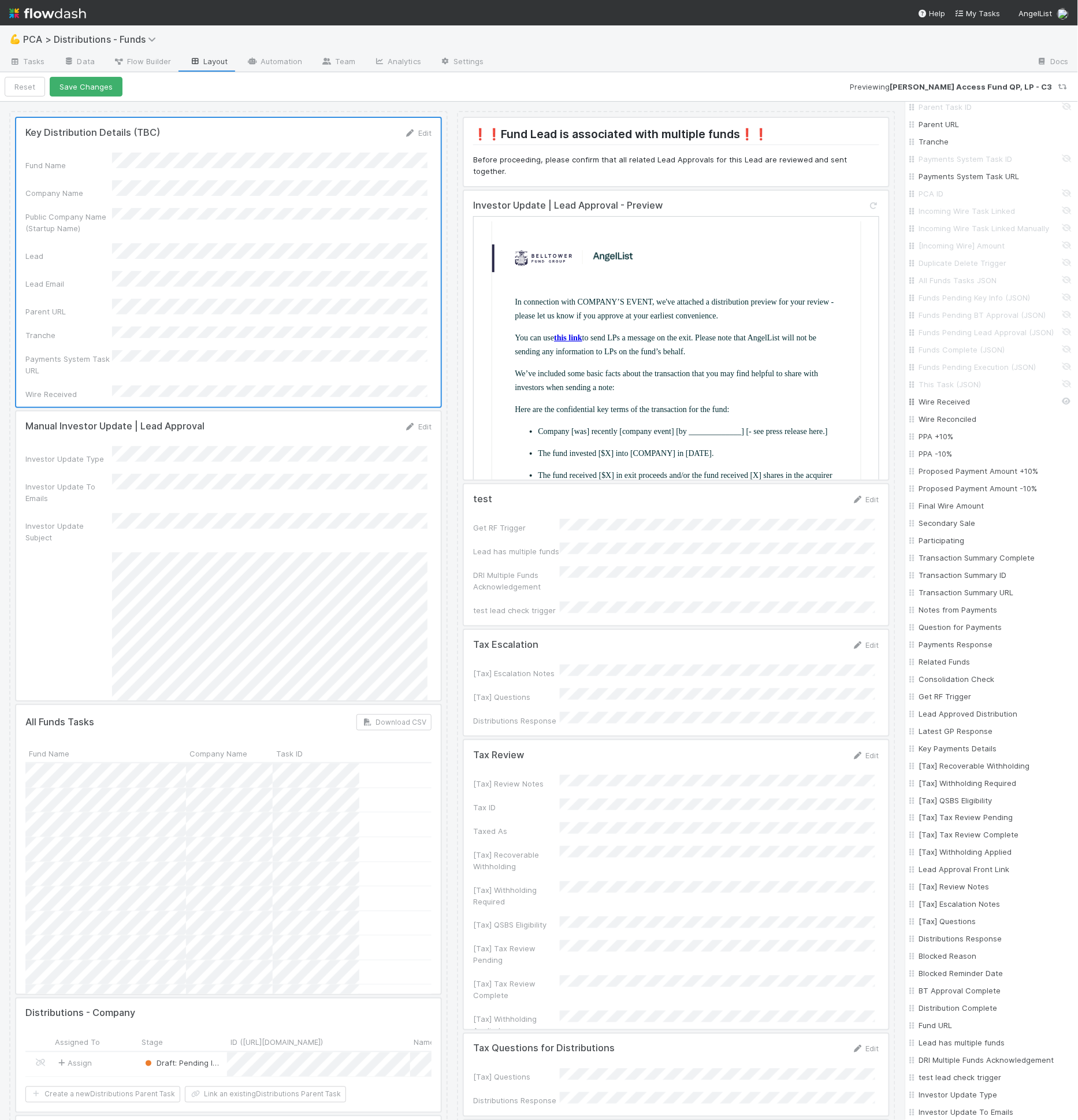
click at [951, 407] on input "Wire Received" at bounding box center [995, 401] width 152 height 12
click at [953, 424] on input "Wire Reconciled" at bounding box center [995, 419] width 152 height 12
click at [949, 440] on input "PPA +10%" at bounding box center [995, 437] width 152 height 12
click at [938, 457] on input "PPA -10%" at bounding box center [995, 453] width 152 height 12
drag, startPoint x: 936, startPoint y: 476, endPoint x: 935, endPoint y: 491, distance: 15.0
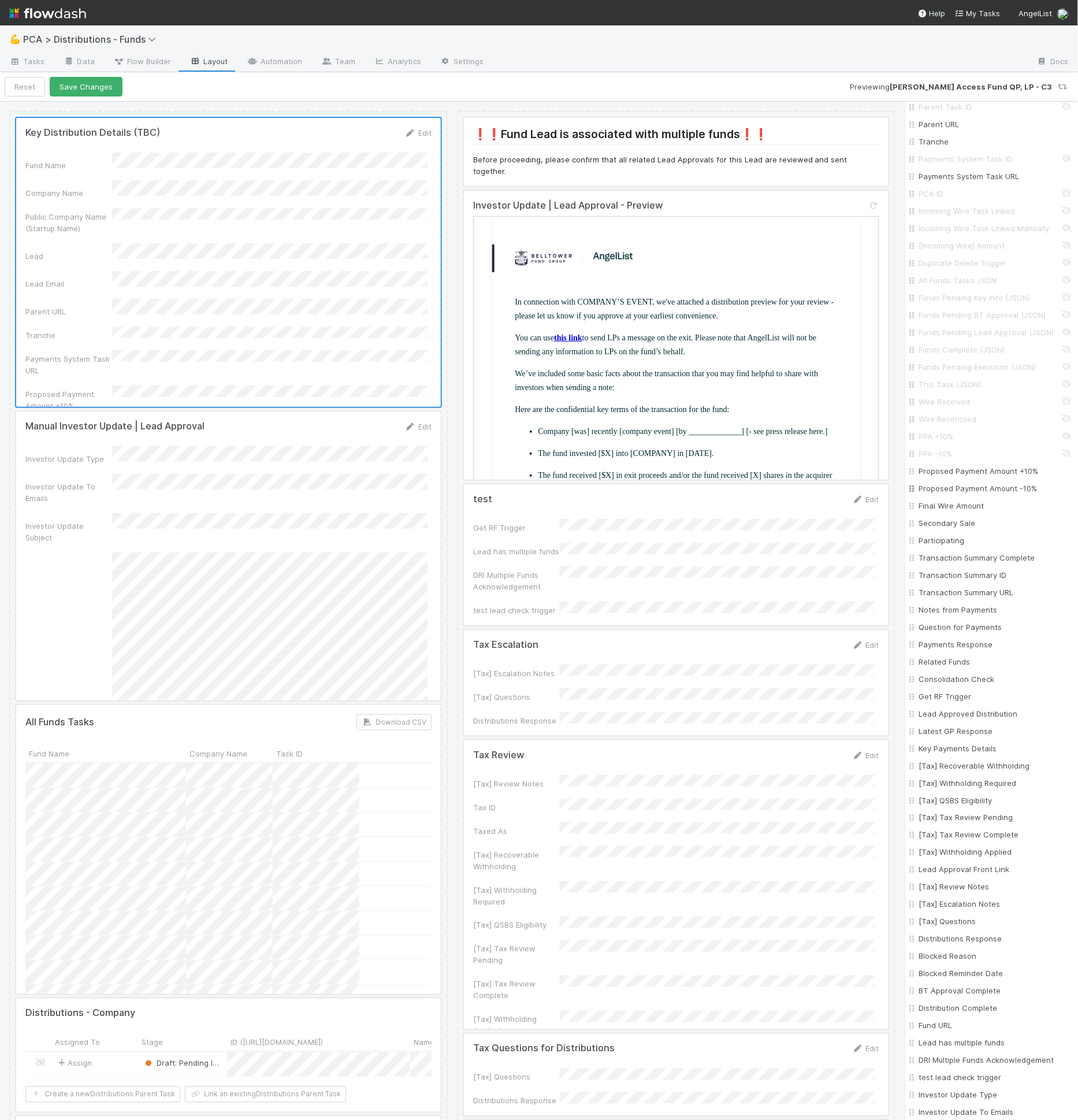
click at [936, 476] on input "Proposed Payment Amount +10%" at bounding box center [995, 471] width 152 height 12
click at [933, 494] on input "Proposed Payment Amount -10%" at bounding box center [995, 489] width 152 height 12
click at [933, 511] on input "Final Wire Amount" at bounding box center [995, 505] width 152 height 12
click at [932, 529] on input "Secondary Sale" at bounding box center [995, 523] width 152 height 12
click at [931, 544] on input "Participating" at bounding box center [995, 540] width 152 height 12
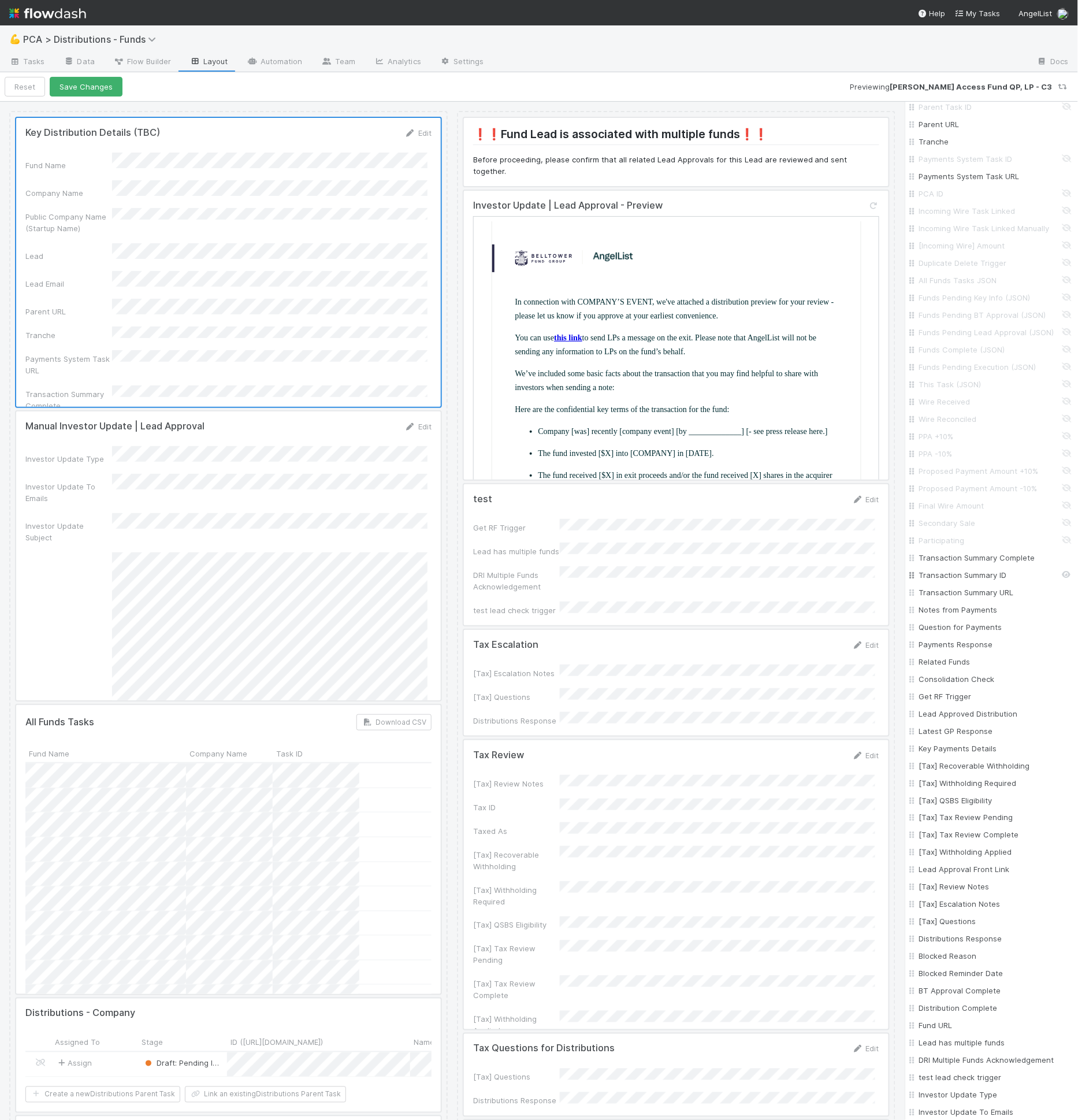
click at [942, 580] on input "Transaction Summary ID" at bounding box center [995, 575] width 152 height 12
click at [946, 563] on input "Transaction Summary Complete" at bounding box center [995, 558] width 152 height 12
click at [945, 563] on input "Transaction Summary Complete" at bounding box center [995, 558] width 152 height 12
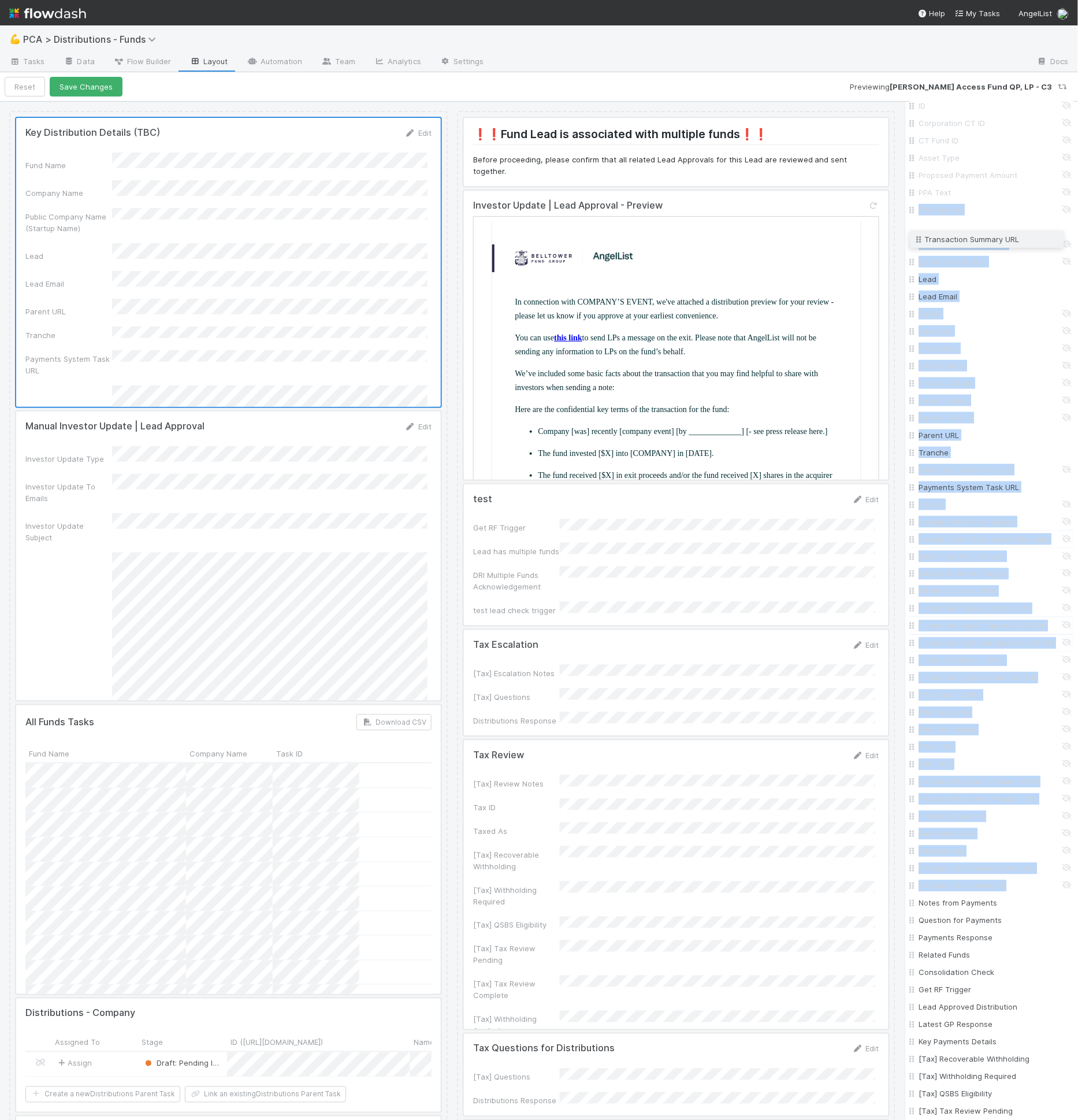
scroll to position [348, 0]
drag, startPoint x: 916, startPoint y: 602, endPoint x: 973, endPoint y: 272, distance: 334.9
click at [973, 272] on div "Fund Name Company Name Public Company Name (Startup Name) ID Corporation CT ID …" at bounding box center [991, 807] width 164 height 1525
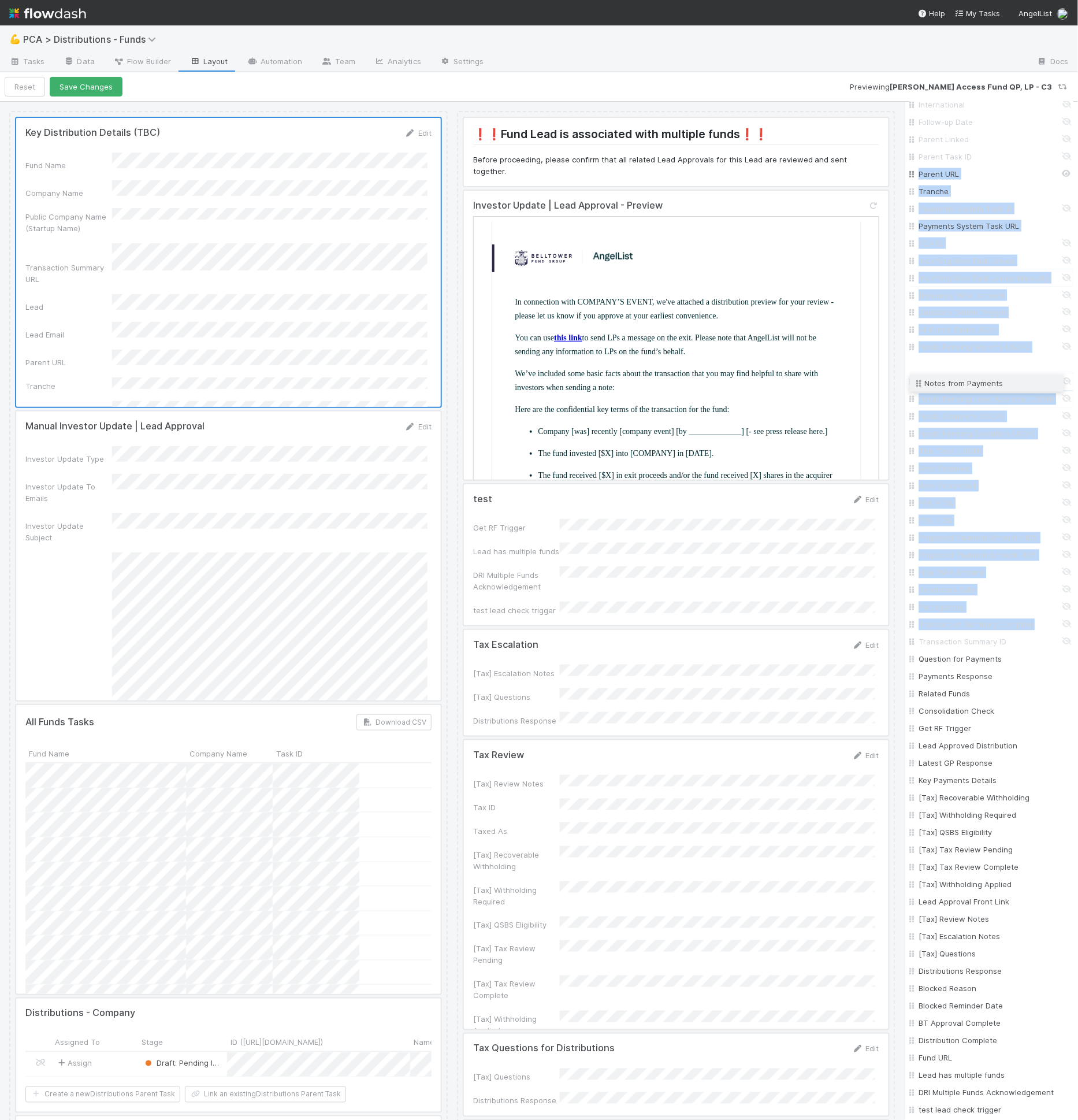
scroll to position [408, 0]
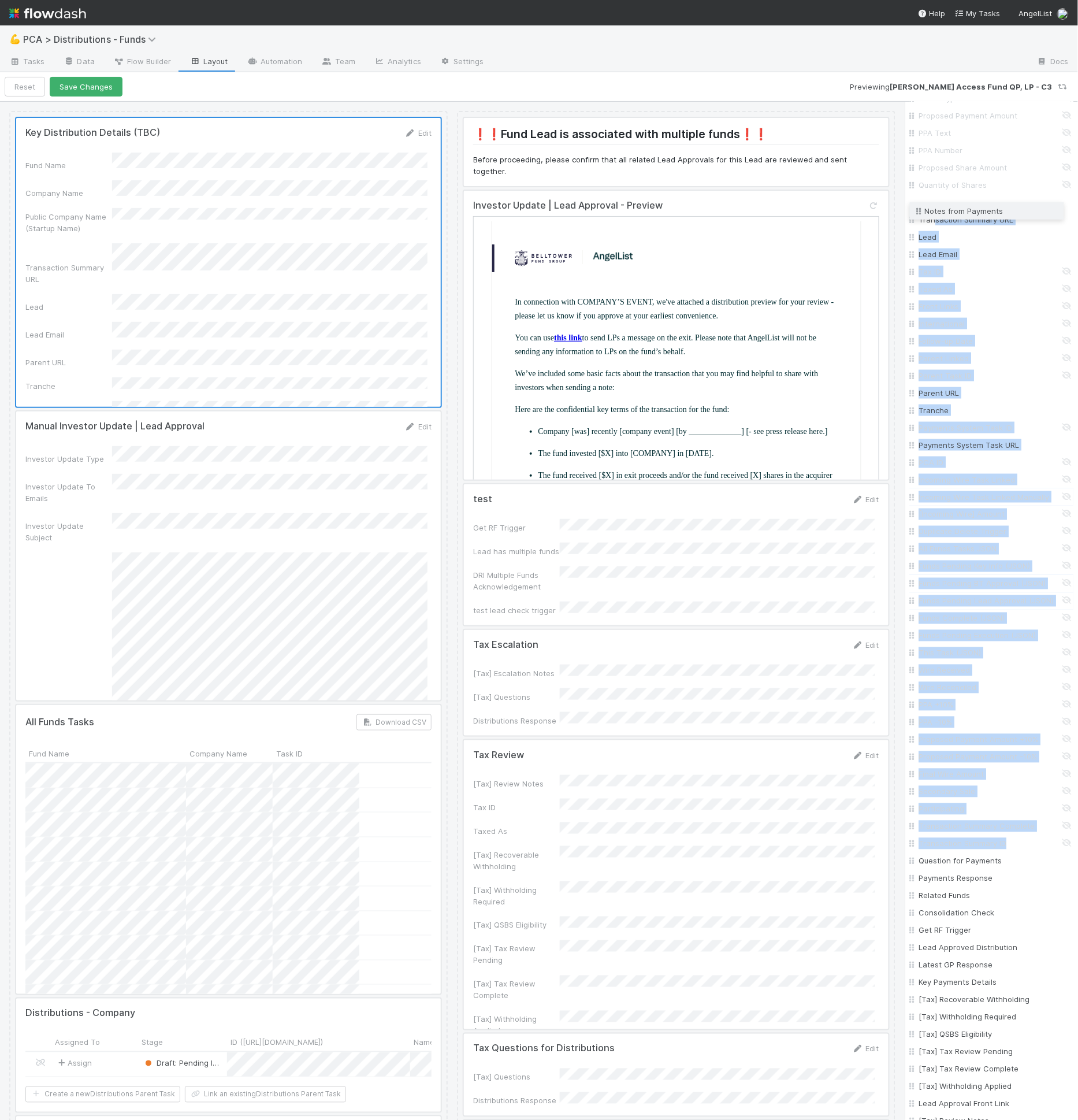
drag, startPoint x: 916, startPoint y: 417, endPoint x: 936, endPoint y: 210, distance: 208.0
click at [936, 210] on div "Fund Name Company Name Public Company Name (Startup Name) ID Corporation CT ID …" at bounding box center [991, 747] width 164 height 1525
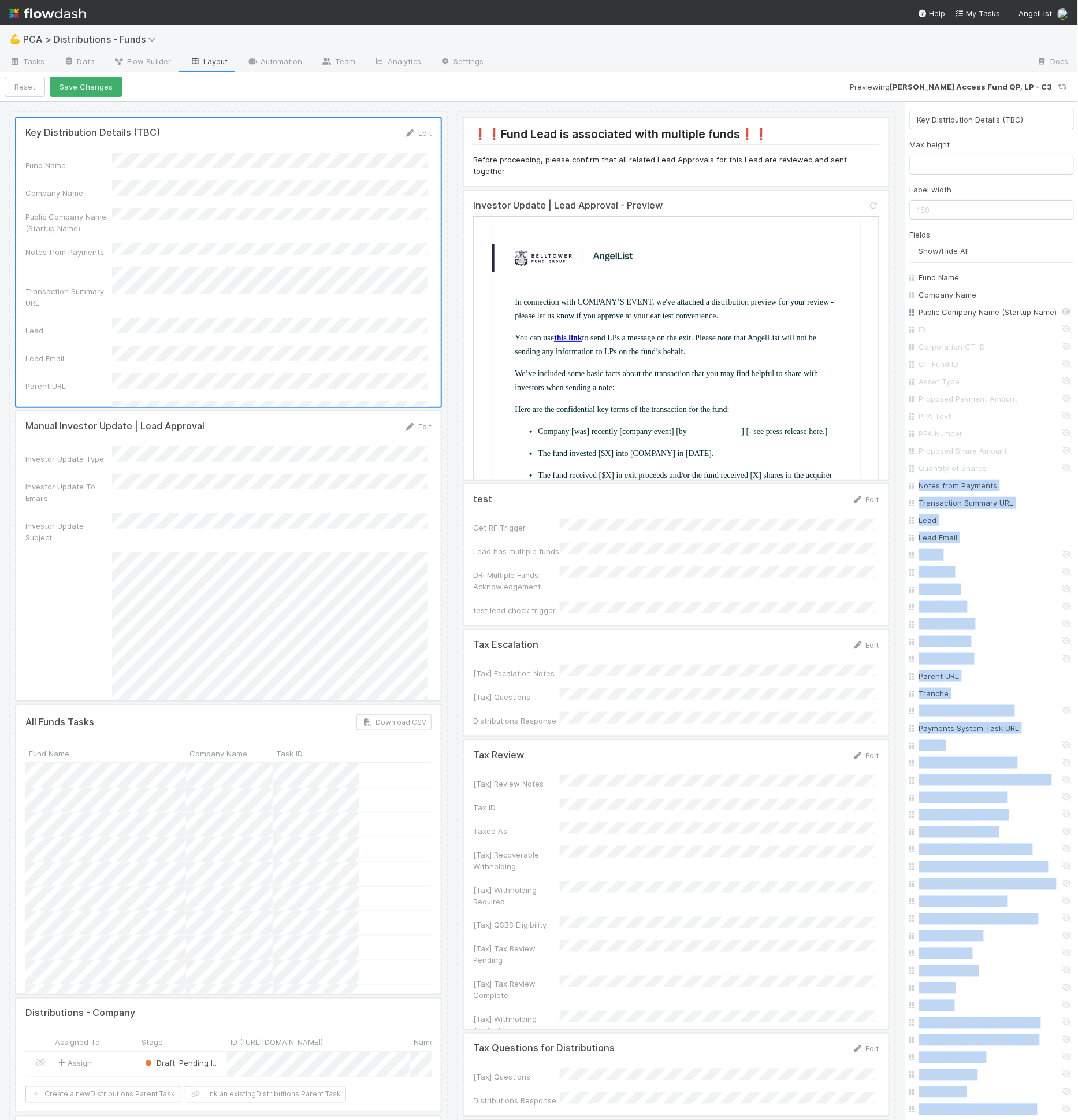
click at [977, 313] on input "Public Company Name (Startup Name)" at bounding box center [995, 312] width 152 height 12
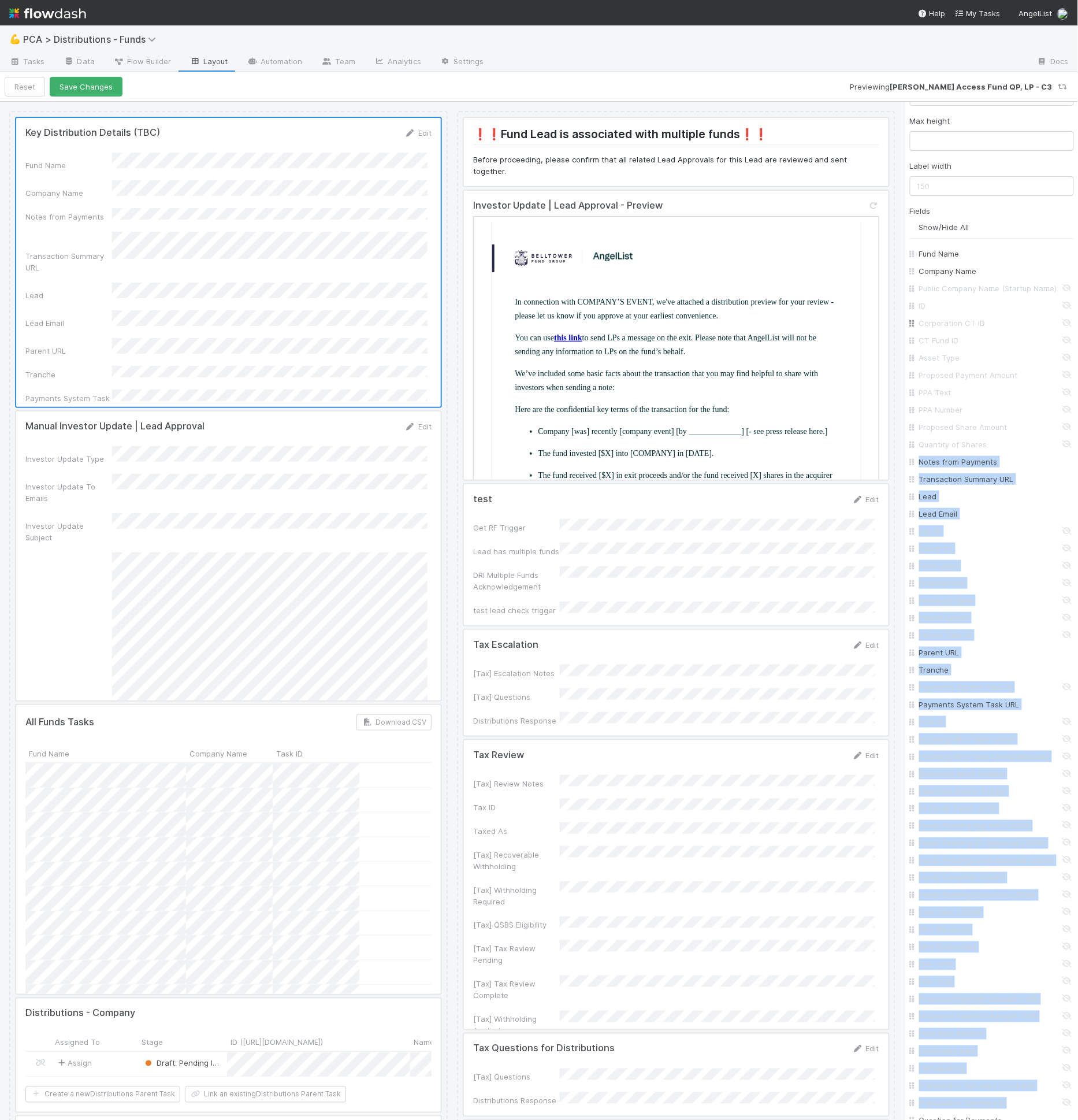
scroll to position [167, 0]
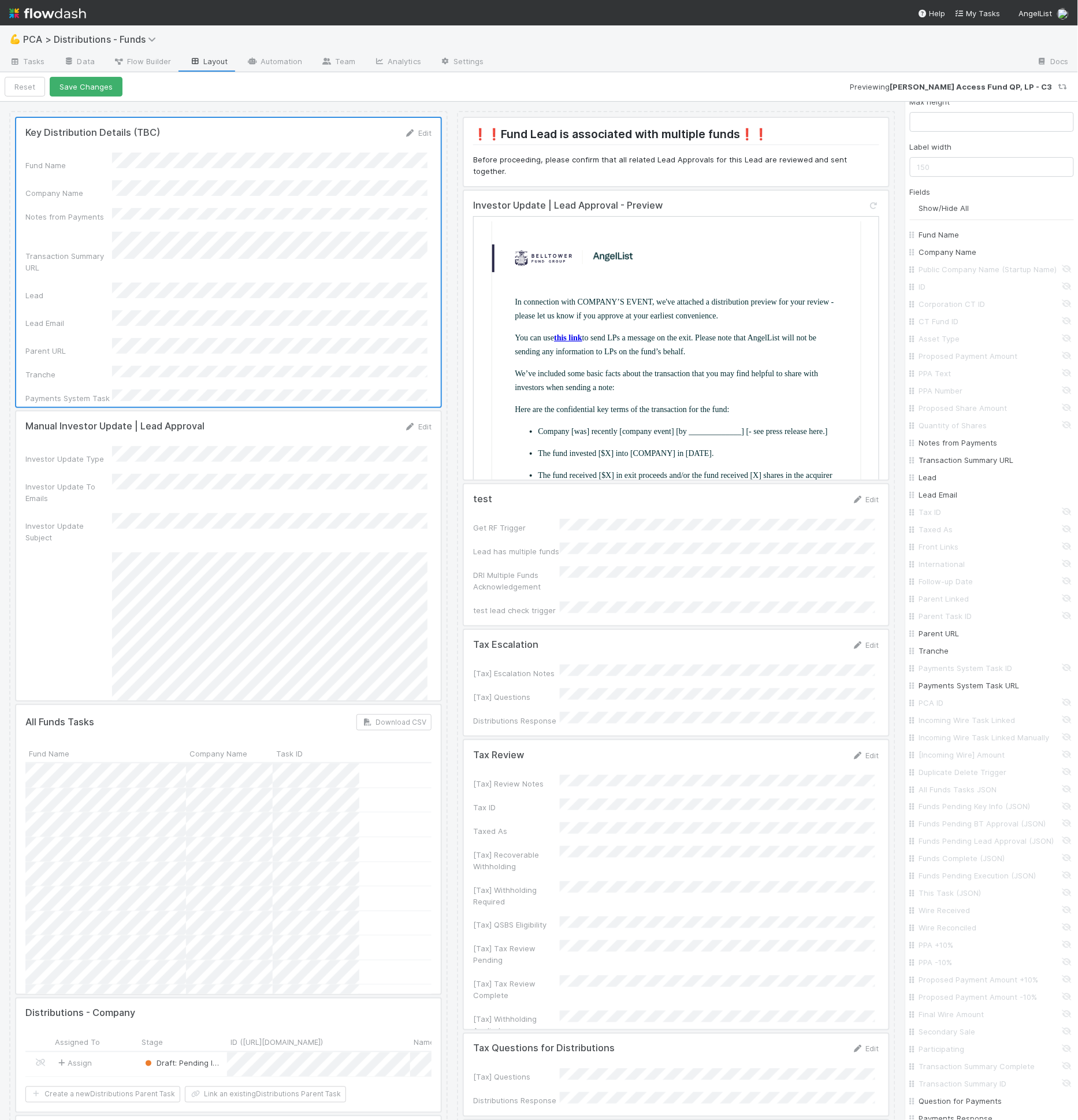
click at [976, 186] on div "Fields Show/Hide All Fund Name Company Name Public Company Name (Startup Name) …" at bounding box center [991, 969] width 164 height 1565
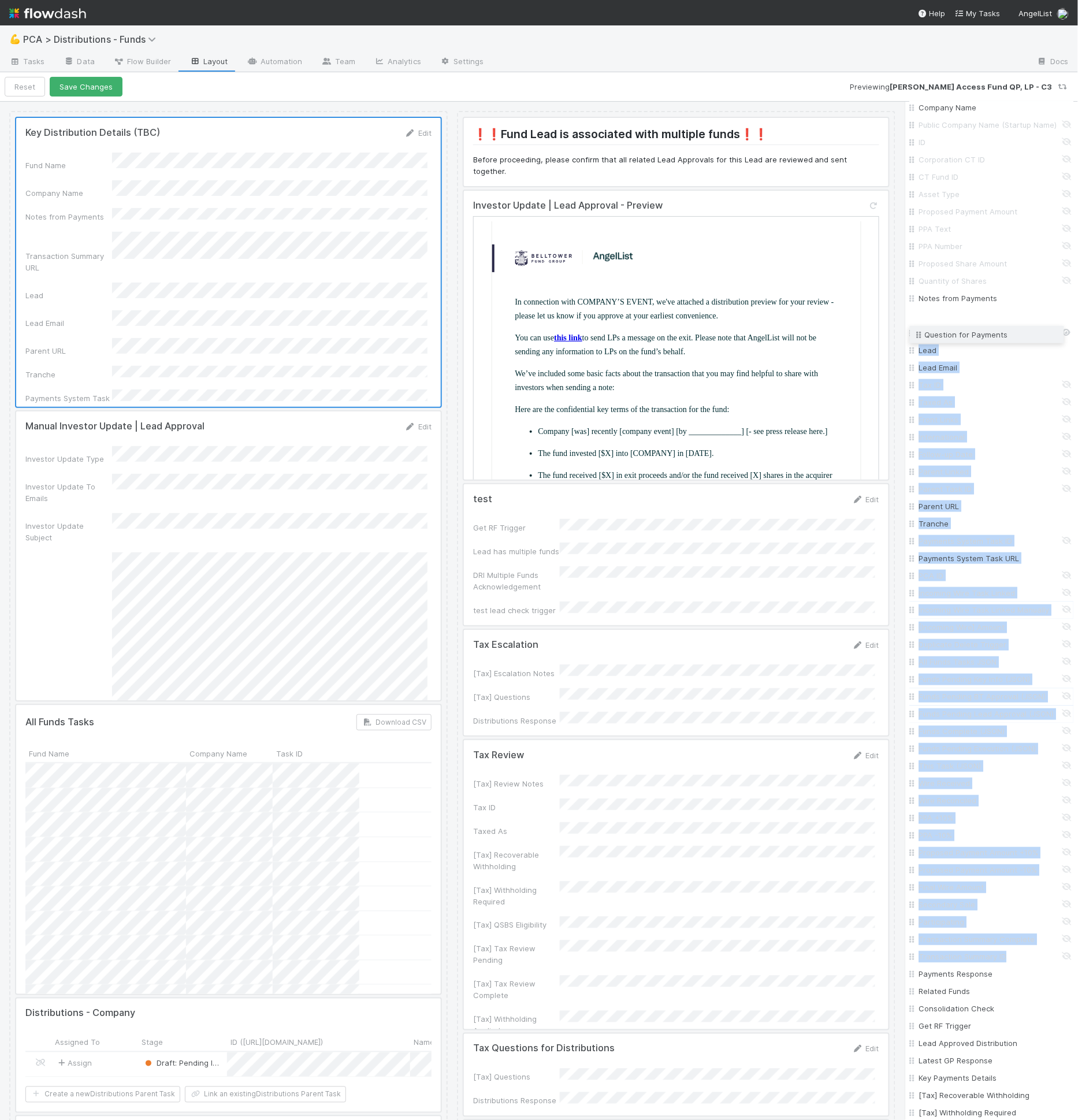
scroll to position [301, 0]
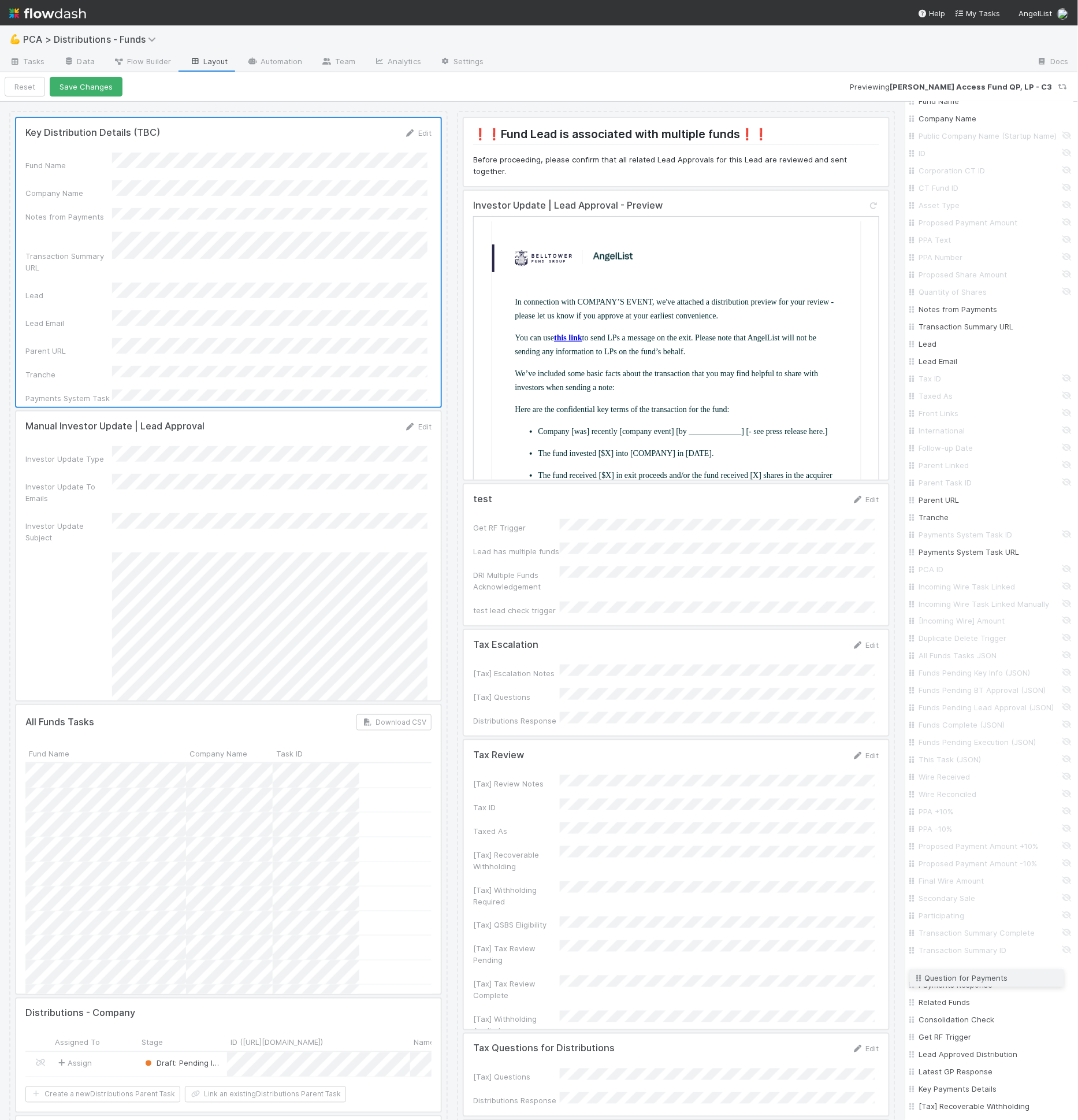
drag, startPoint x: 916, startPoint y: 700, endPoint x: 946, endPoint y: 978, distance: 279.6
click at [946, 978] on div "Fund Name Company Name Public Company Name (Startup Name) ID Corporation CT ID …" at bounding box center [991, 855] width 164 height 1525
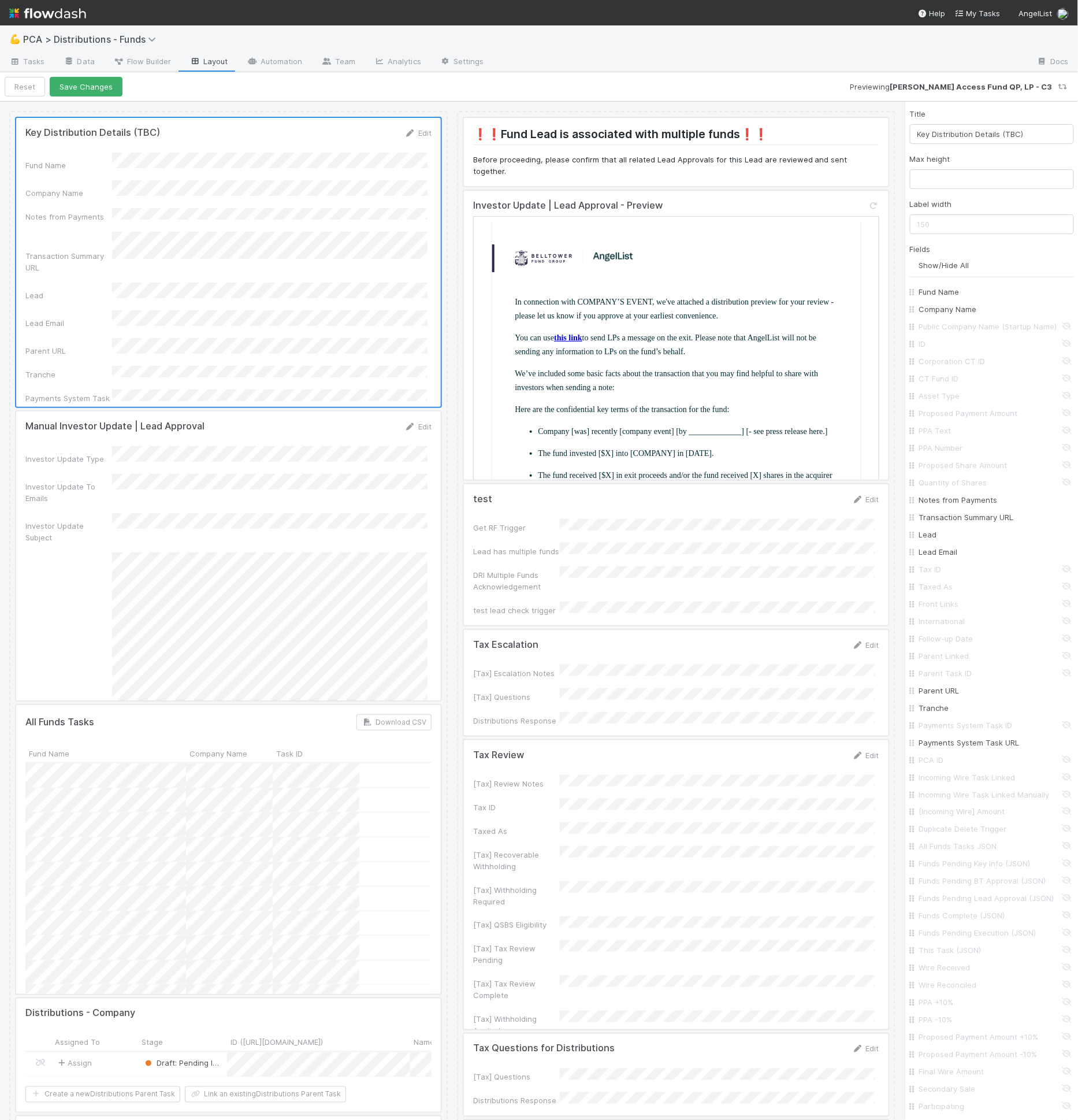
scroll to position [0, 0]
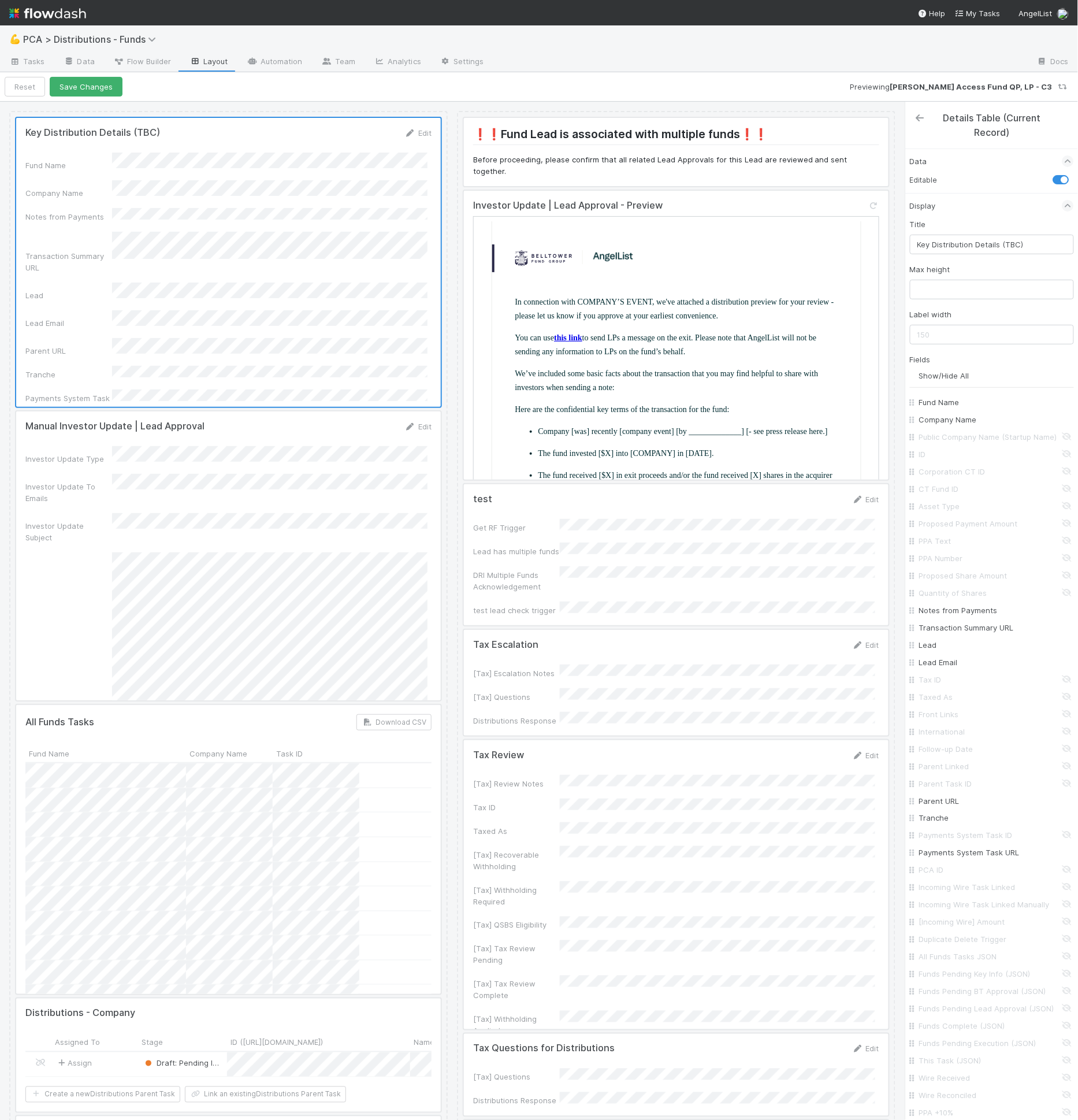
click at [923, 121] on link at bounding box center [921, 118] width 12 height 12
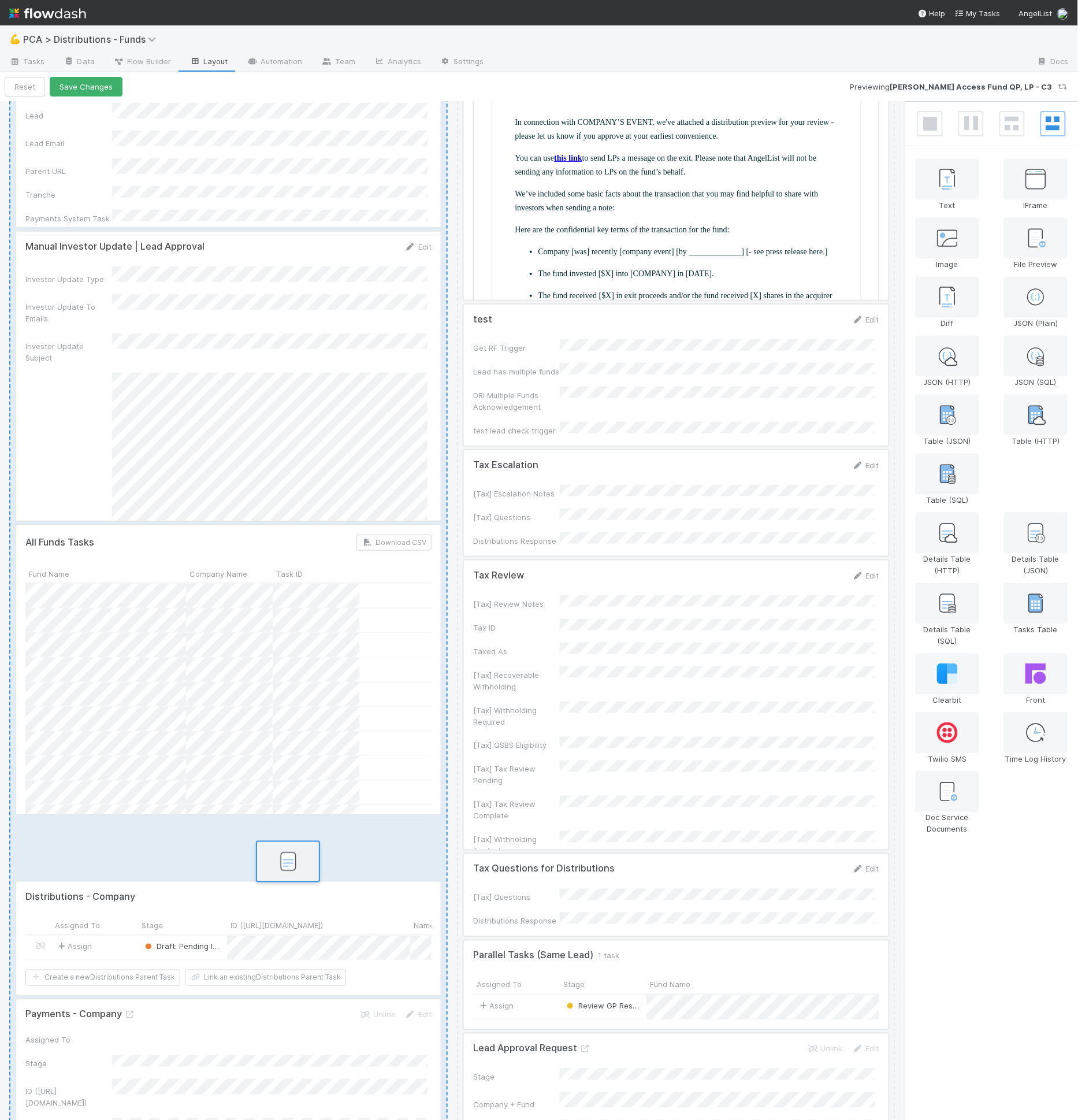
scroll to position [184, 0]
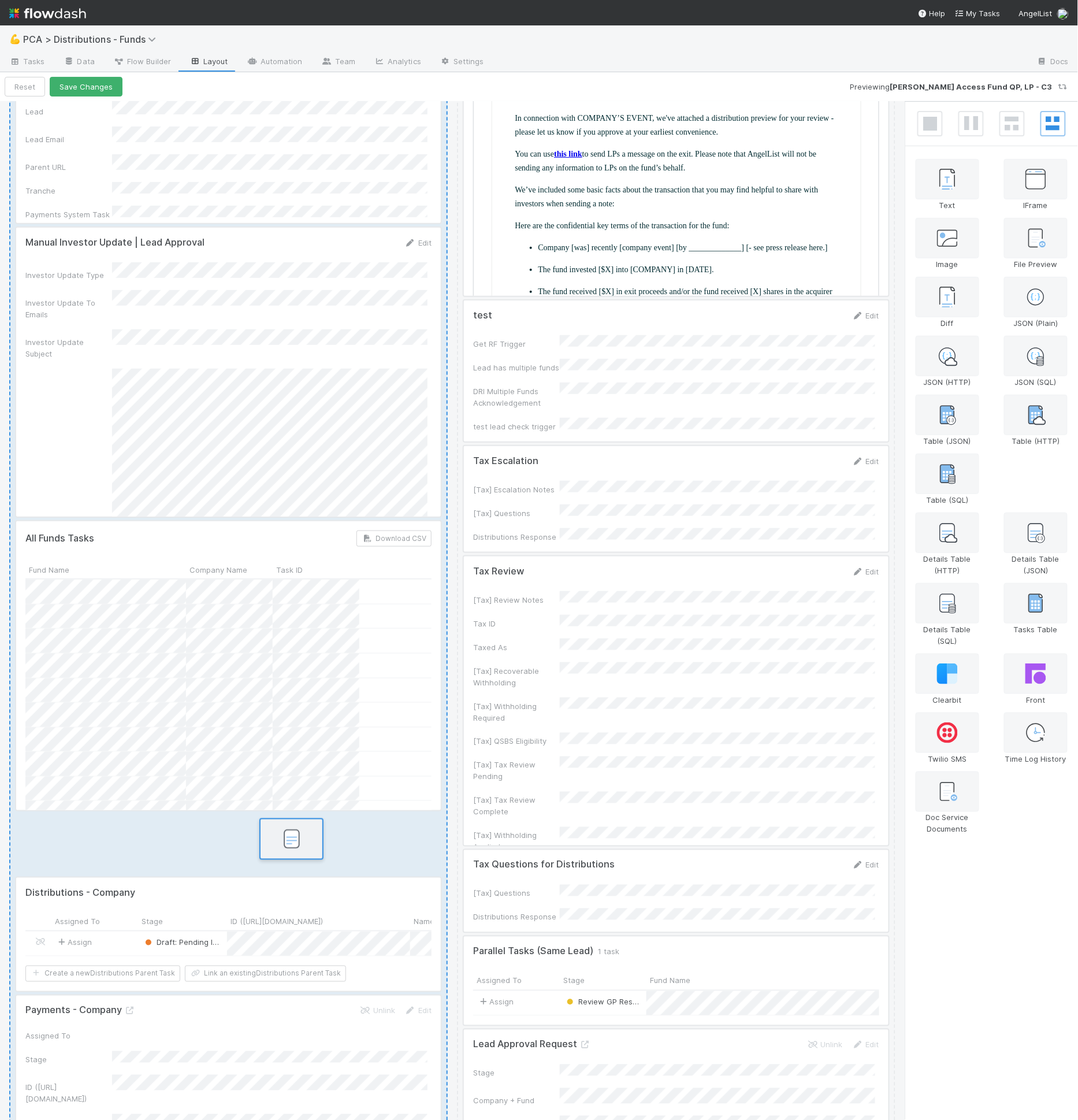
drag, startPoint x: 1045, startPoint y: 486, endPoint x: 289, endPoint y: 861, distance: 843.9
click at [292, 859] on div "Key Distribution Details (TBC) Edit Fund Name Company Name Notes from Payments …" at bounding box center [539, 611] width 1078 height 1019
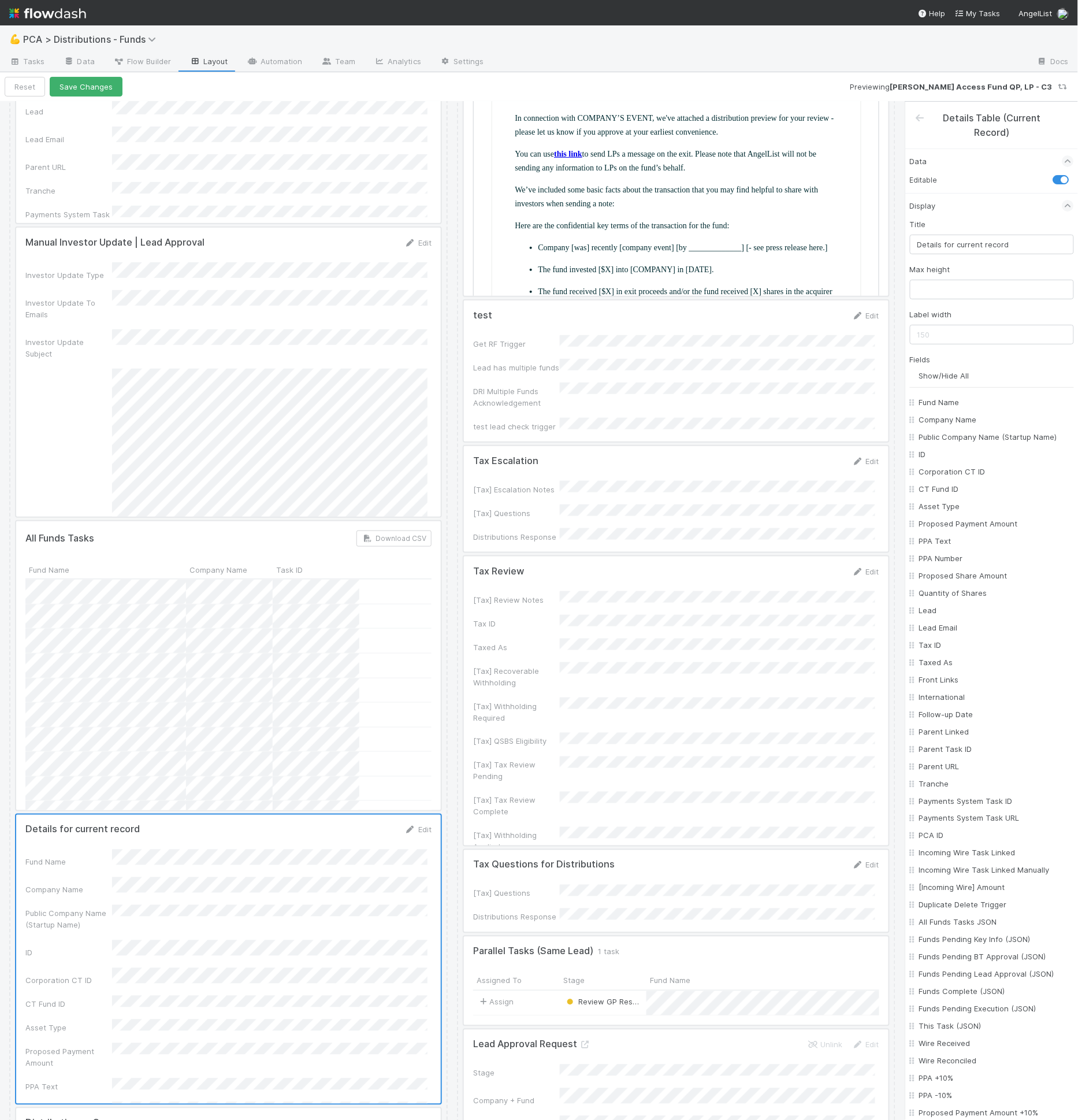
scroll to position [0, 0]
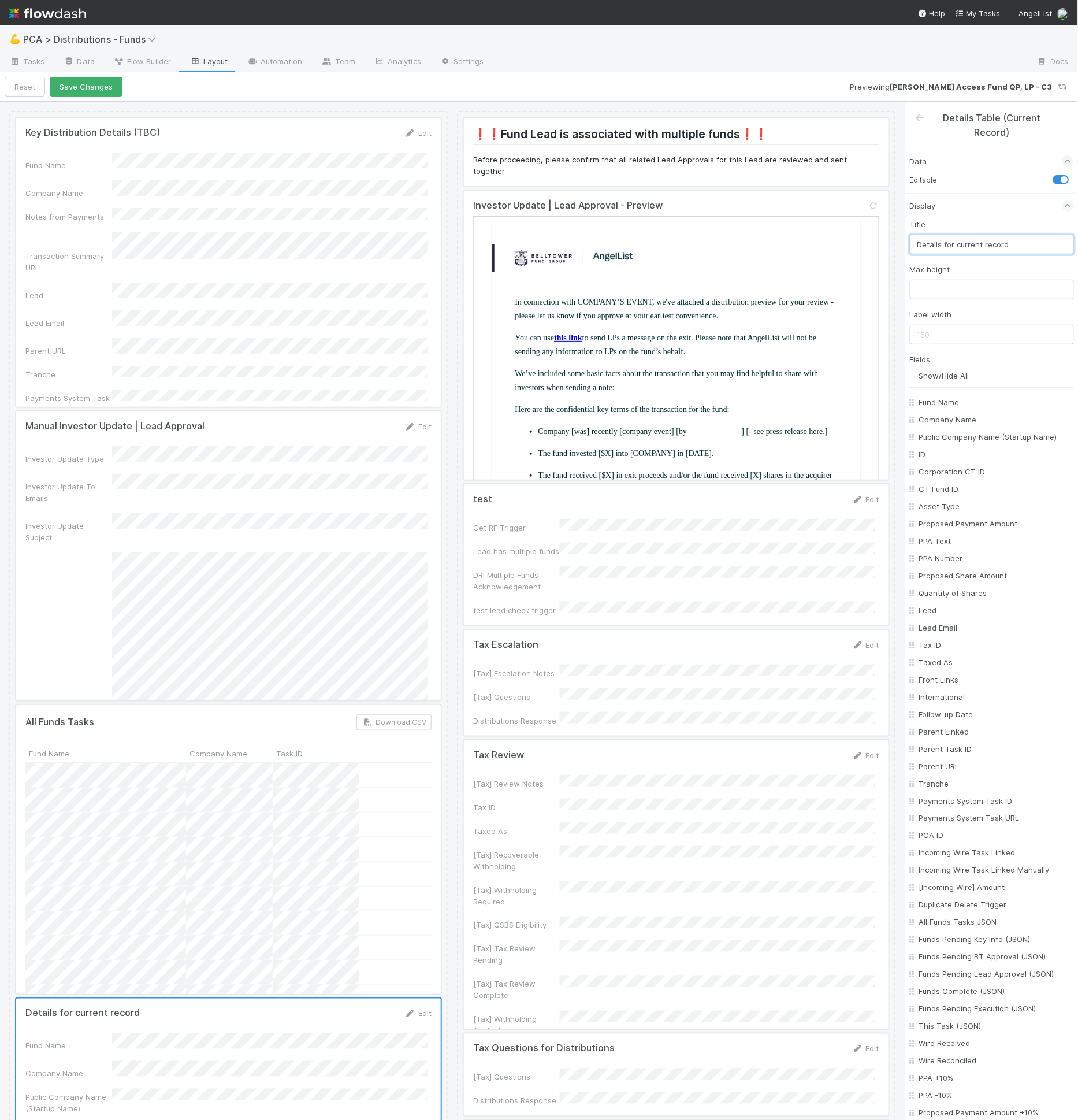
click at [979, 235] on input "Details for current record" at bounding box center [991, 245] width 164 height 20
click at [945, 381] on div "Fields Show/Hide All Fund Name Company Name Public Company Name (Startup Name) …" at bounding box center [991, 1137] width 164 height 1565
click at [950, 376] on input "Show/Hide All" at bounding box center [996, 376] width 154 height 12
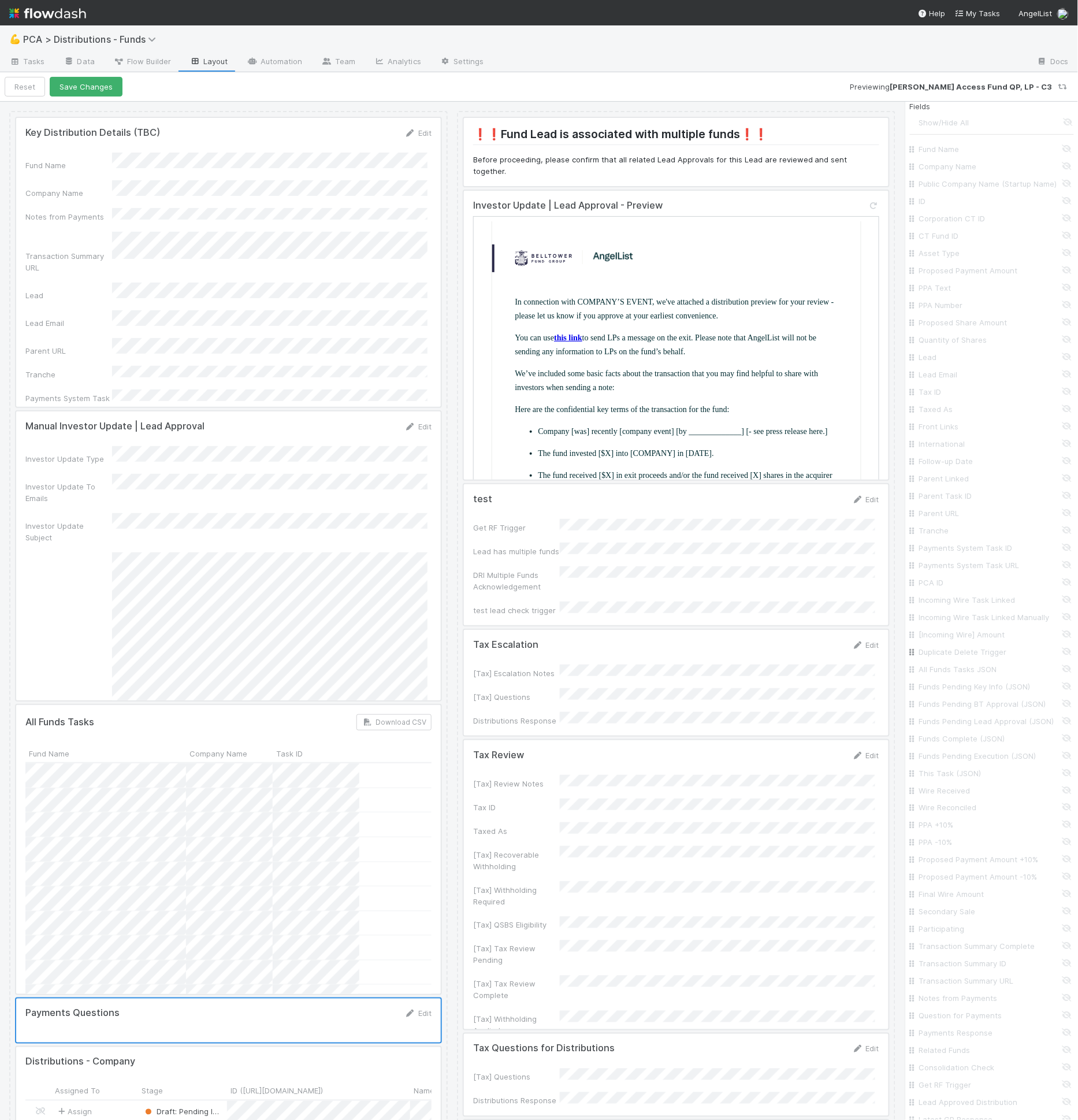
scroll to position [291, 0]
click at [956, 984] on input "Question for Payments" at bounding box center [995, 978] width 152 height 12
click at [953, 1001] on input "Payments Response" at bounding box center [995, 995] width 152 height 12
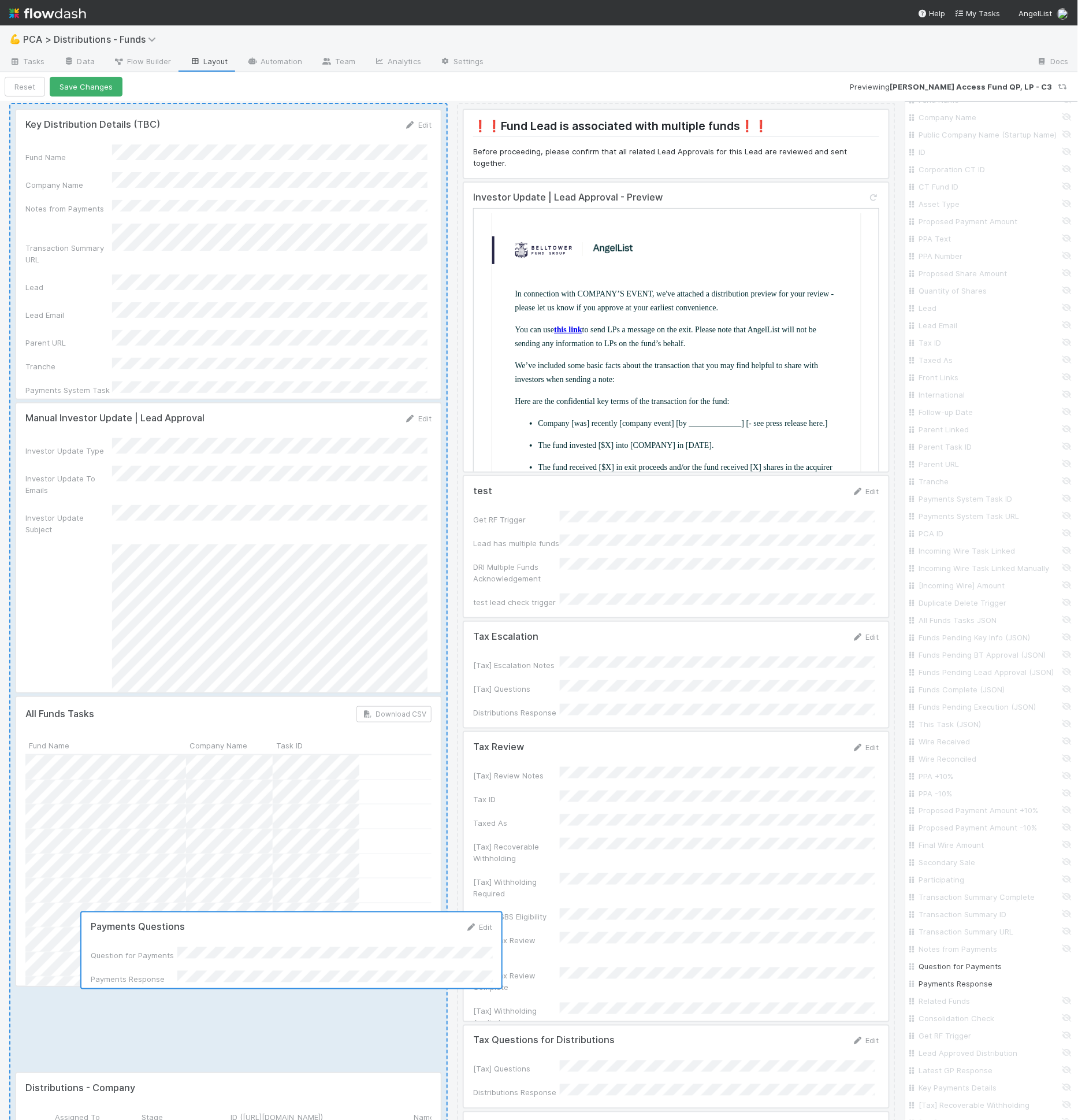
scroll to position [9, 0]
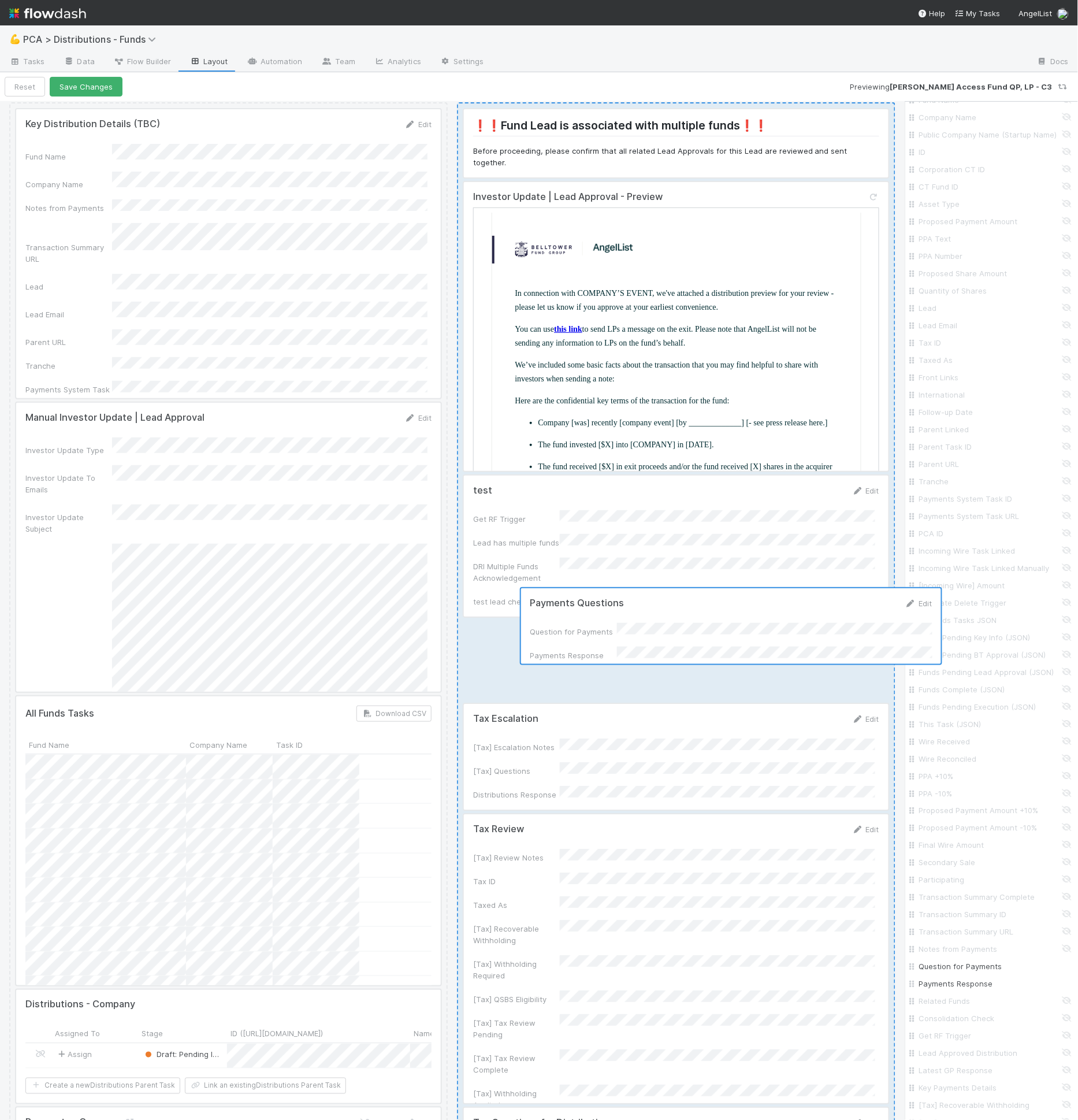
drag, startPoint x: 322, startPoint y: 1052, endPoint x: 829, endPoint y: 641, distance: 652.7
click at [829, 641] on div "Key Distribution Details (TBC) Edit Fund Name Company Name Notes from Payments …" at bounding box center [451, 1088] width 886 height 1972
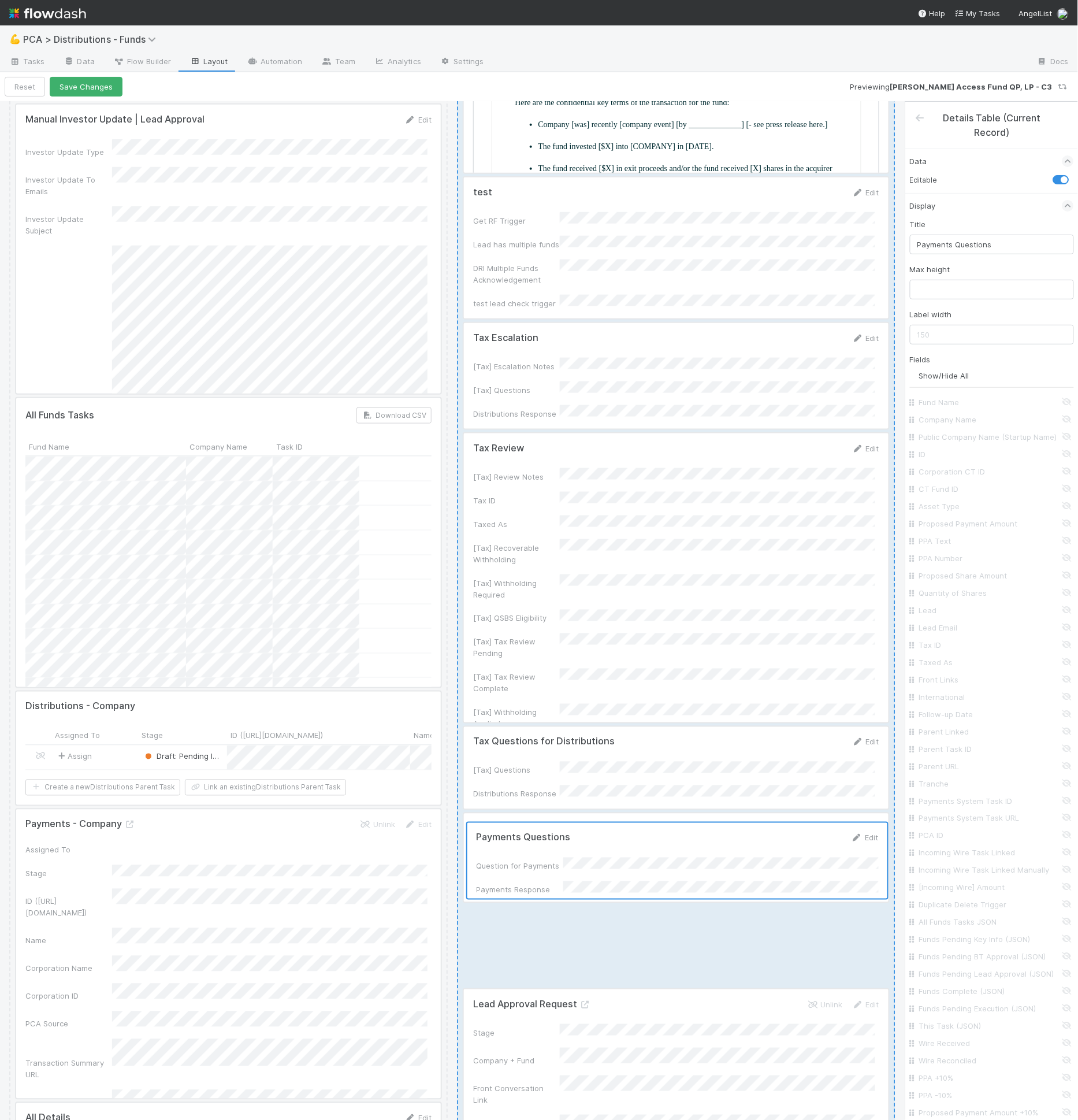
scroll to position [310, 0]
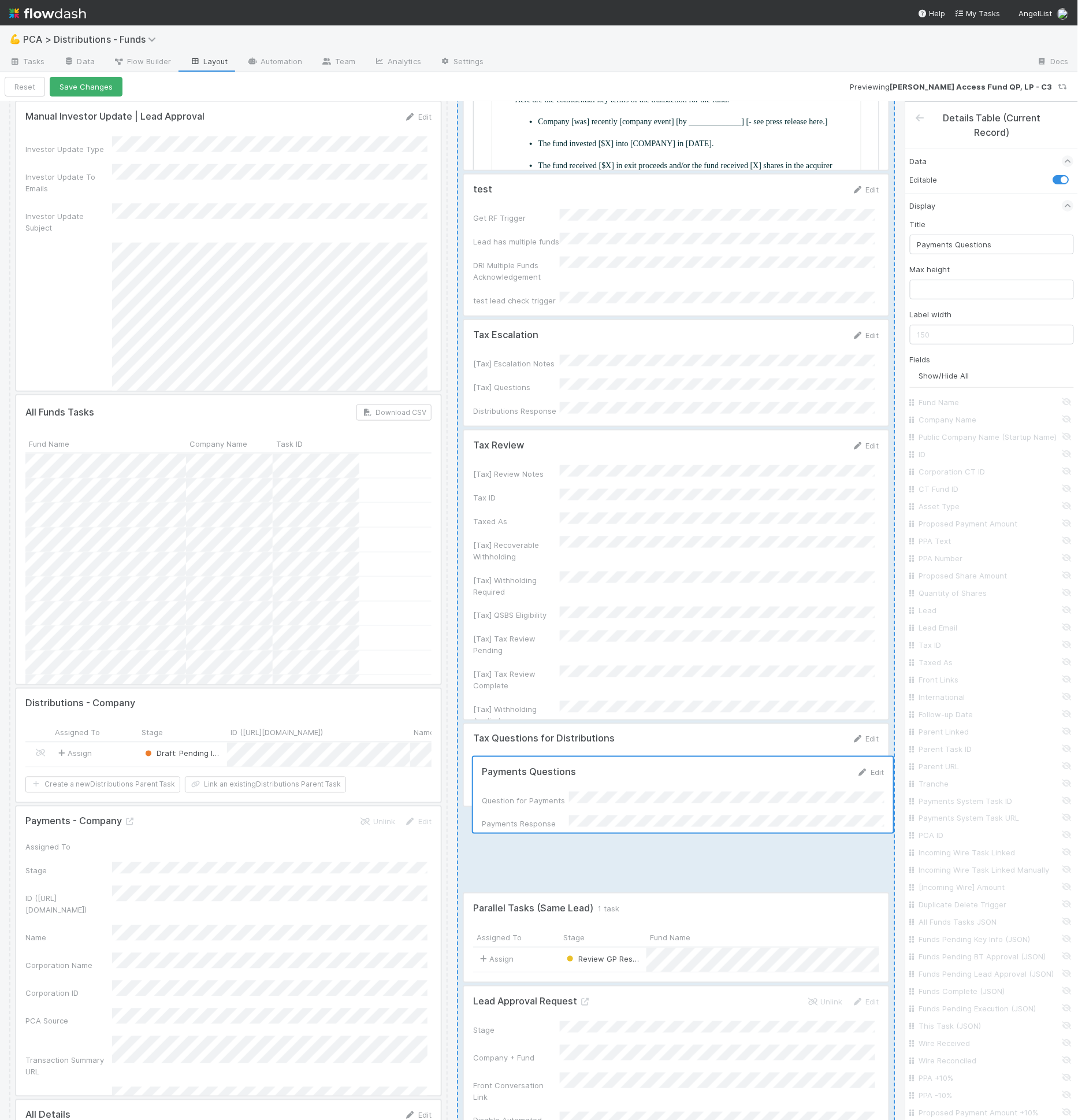
drag, startPoint x: 737, startPoint y: 643, endPoint x: 748, endPoint y: 817, distance: 174.3
click at [748, 817] on div "❗❗Fund Lead is associated with multiple funds❗❗ Before proceeding, please confi…" at bounding box center [677, 787] width 439 height 1972
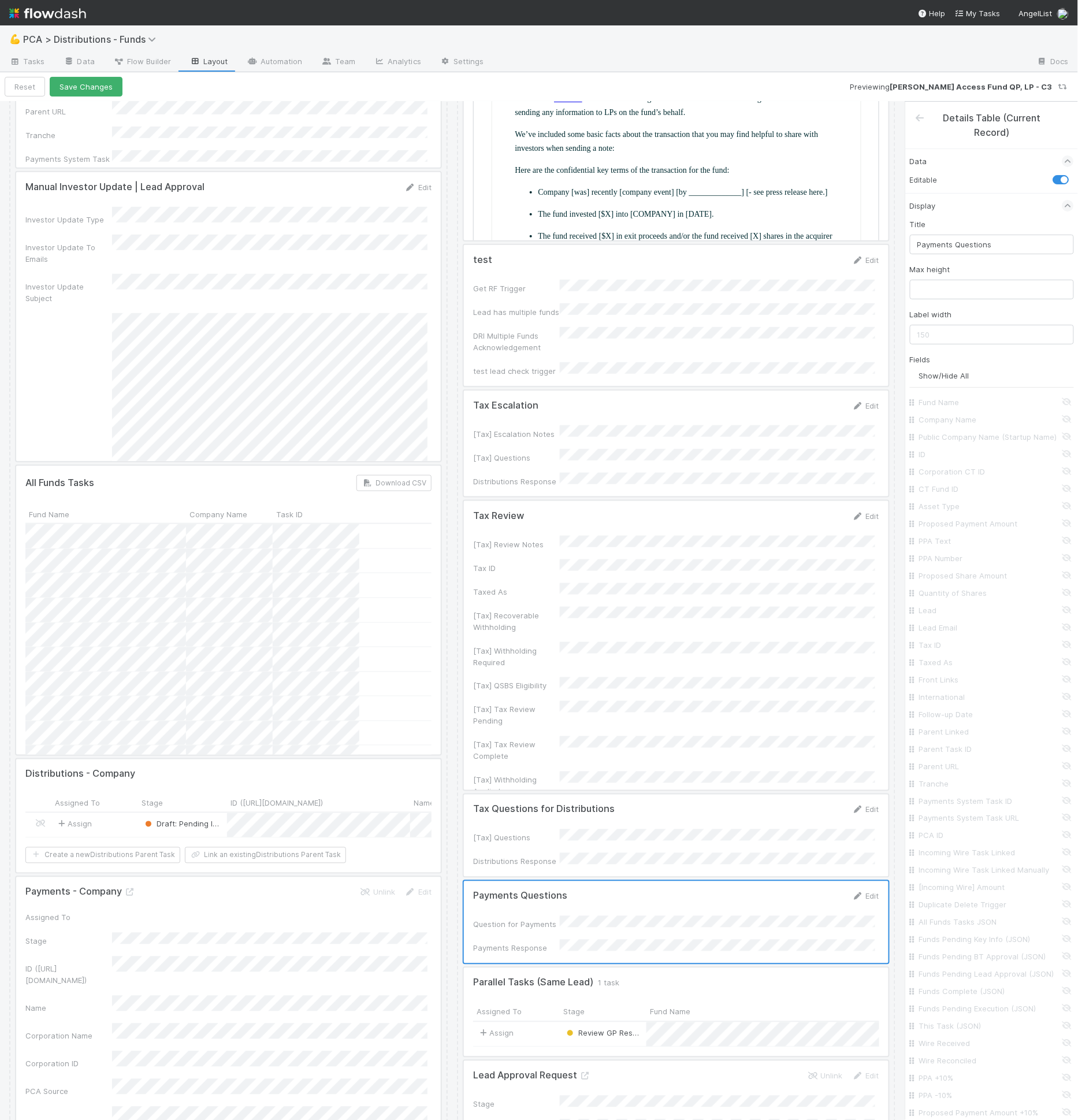
scroll to position [0, 0]
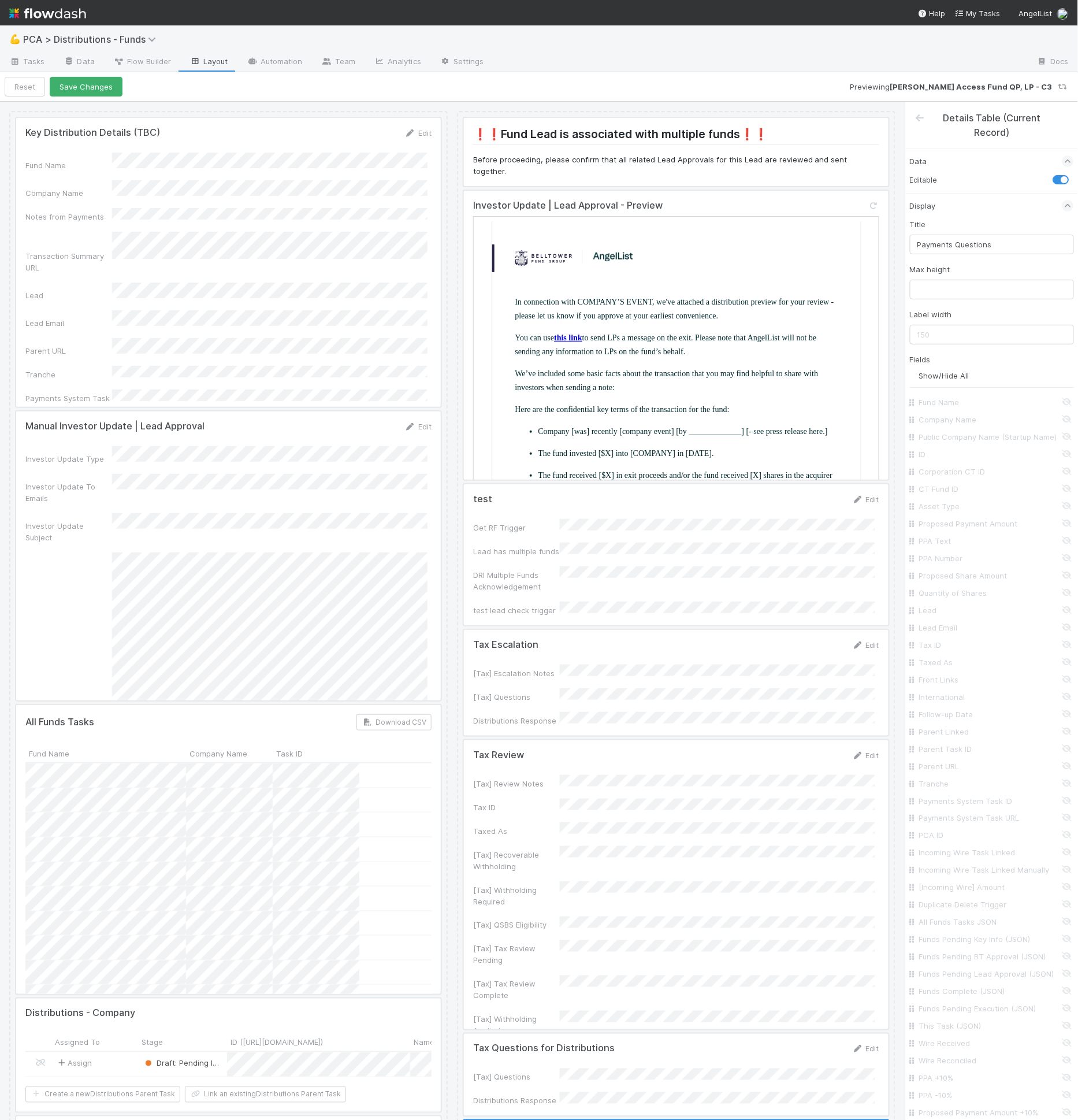
click at [228, 232] on div at bounding box center [228, 263] width 425 height 289
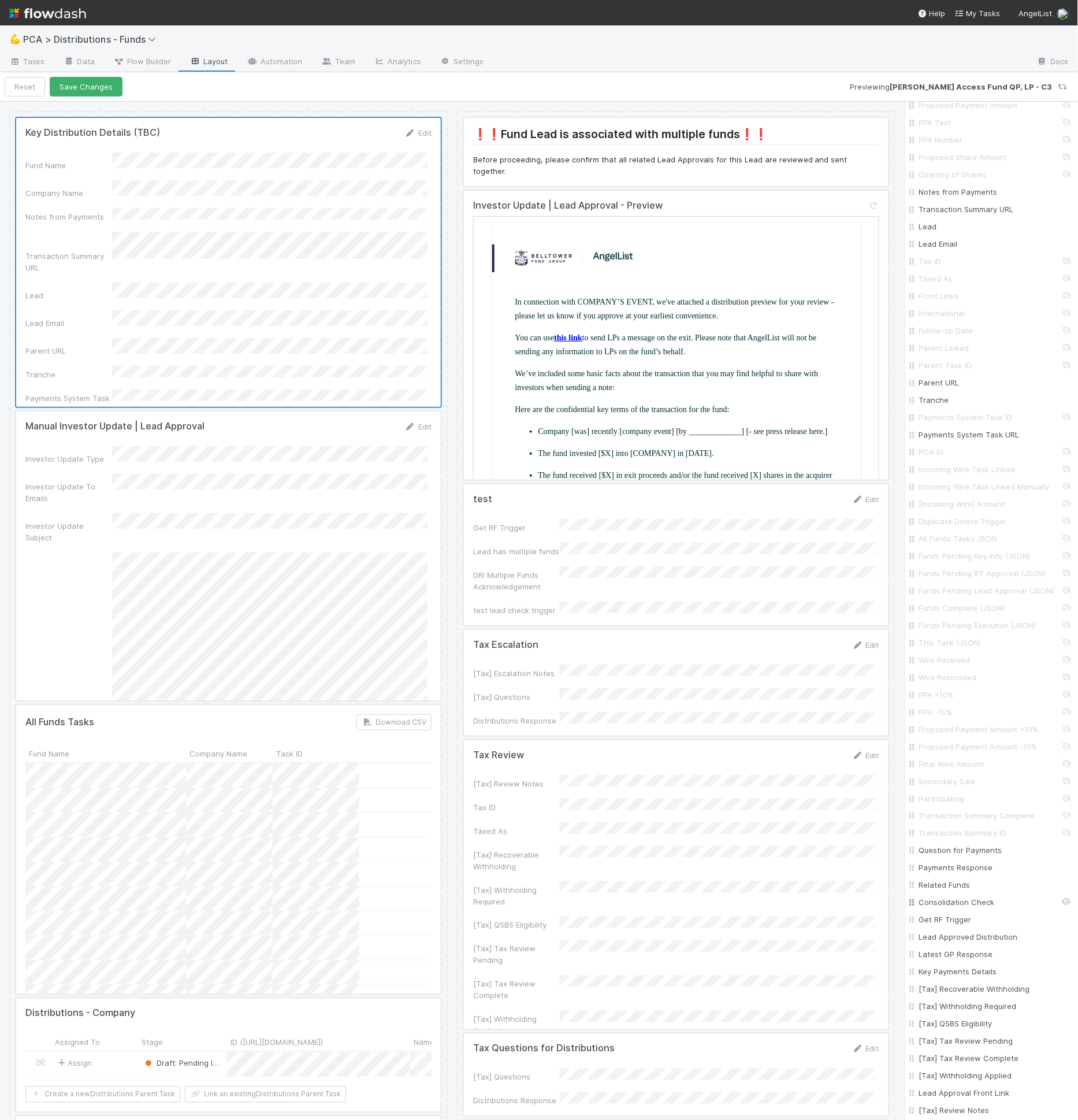
scroll to position [524, 0]
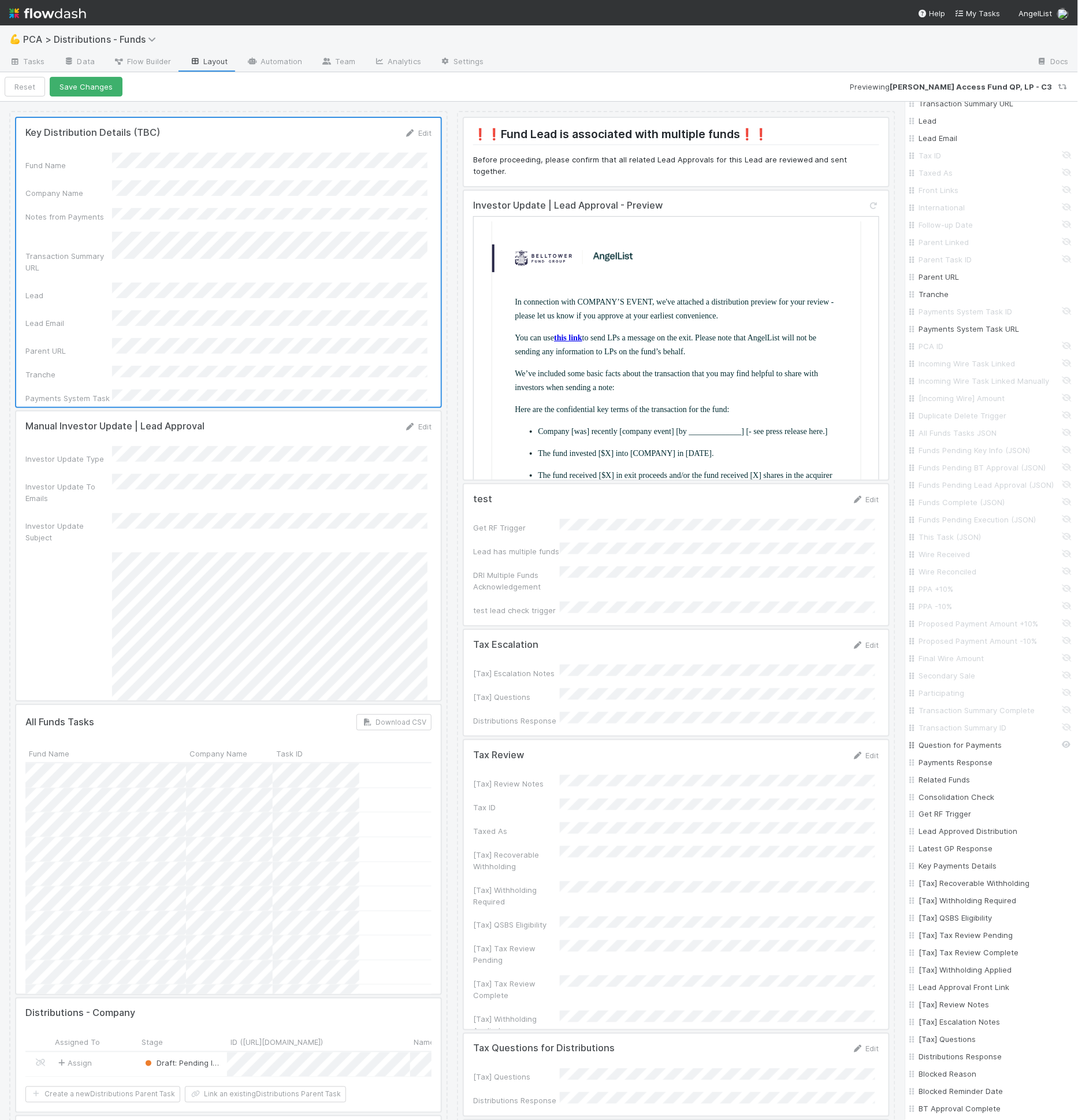
click at [962, 750] on input "Question for Payments" at bounding box center [995, 744] width 152 height 12
click at [963, 766] on input "Payments Response" at bounding box center [995, 762] width 152 height 12
click at [963, 785] on input "Related Funds" at bounding box center [995, 780] width 152 height 12
click at [965, 802] on input "Consolidation Check" at bounding box center [995, 796] width 152 height 12
click at [961, 820] on input "Get RF Trigger" at bounding box center [995, 814] width 152 height 12
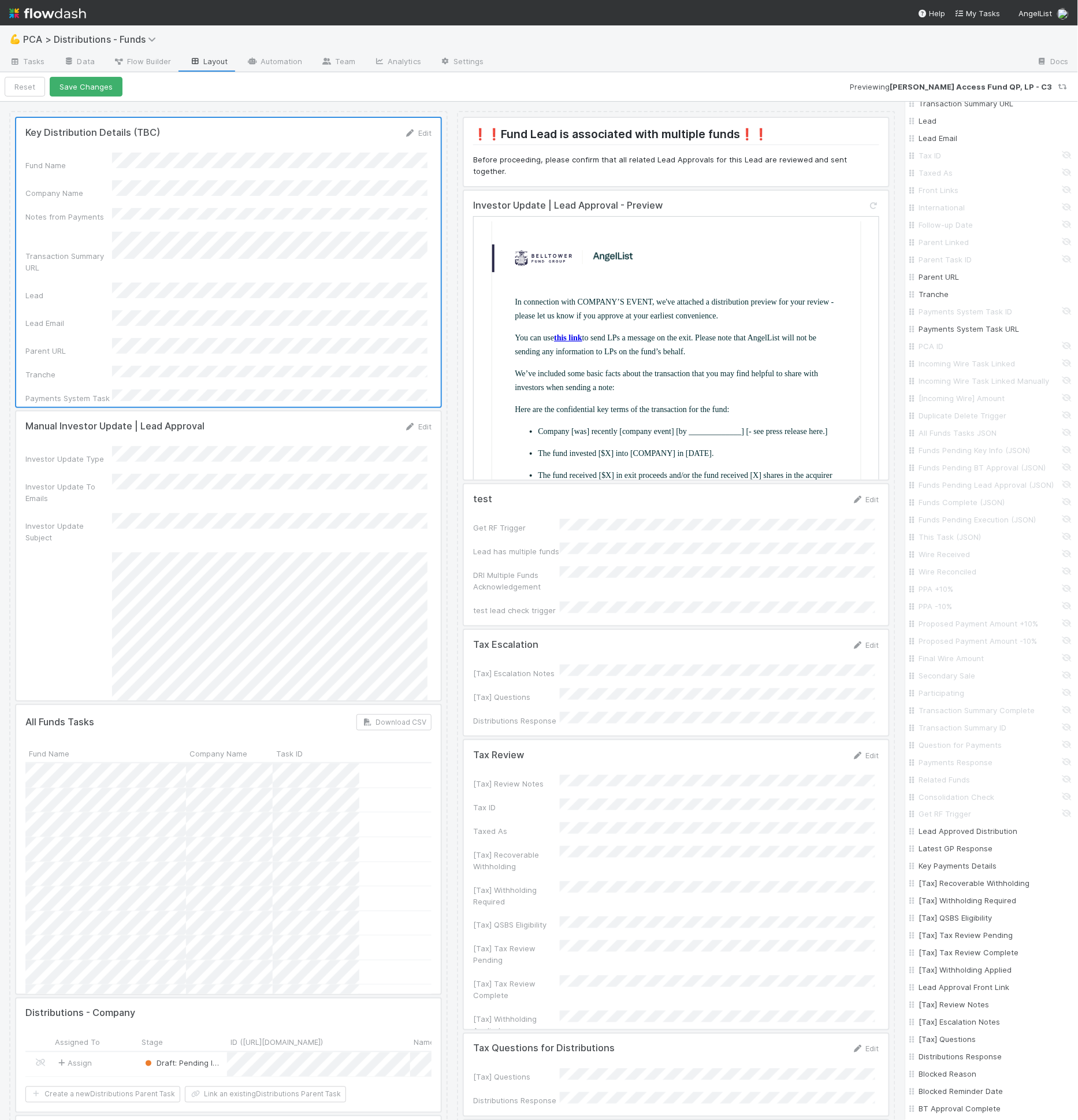
click at [223, 534] on div at bounding box center [228, 556] width 425 height 289
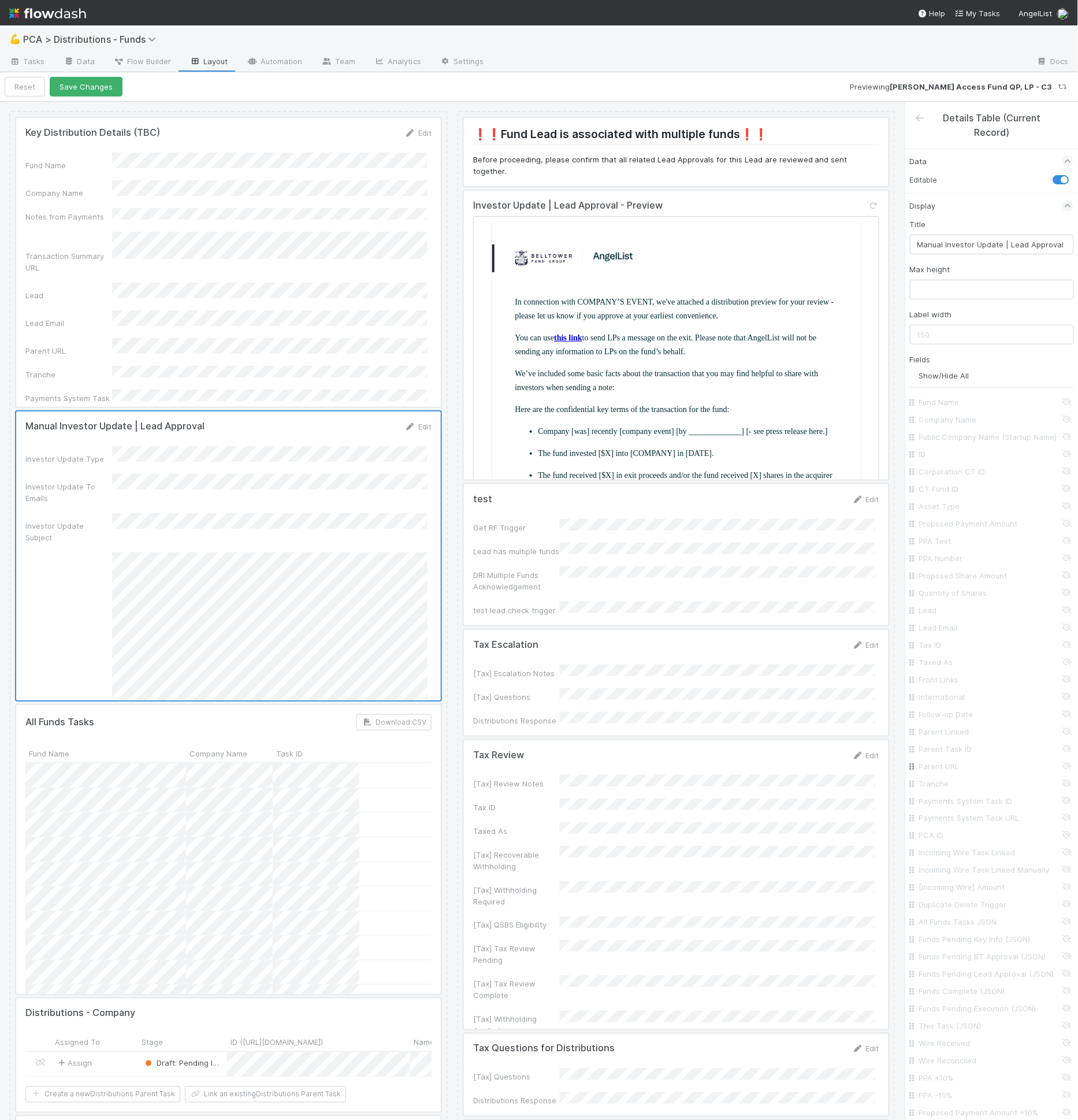
scroll to position [1133, 0]
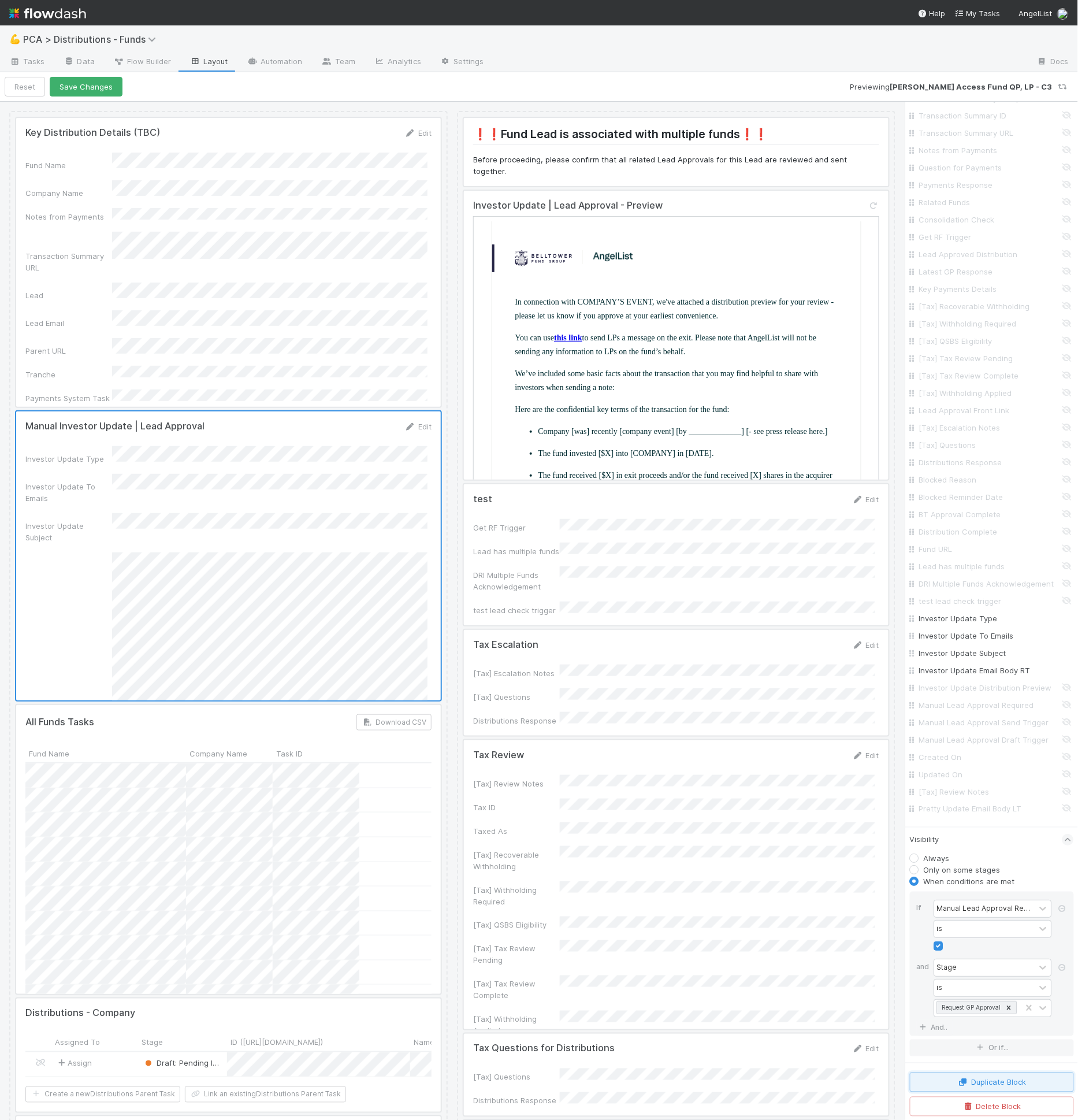
click at [985, 1088] on button "Duplicate Block" at bounding box center [991, 1082] width 164 height 20
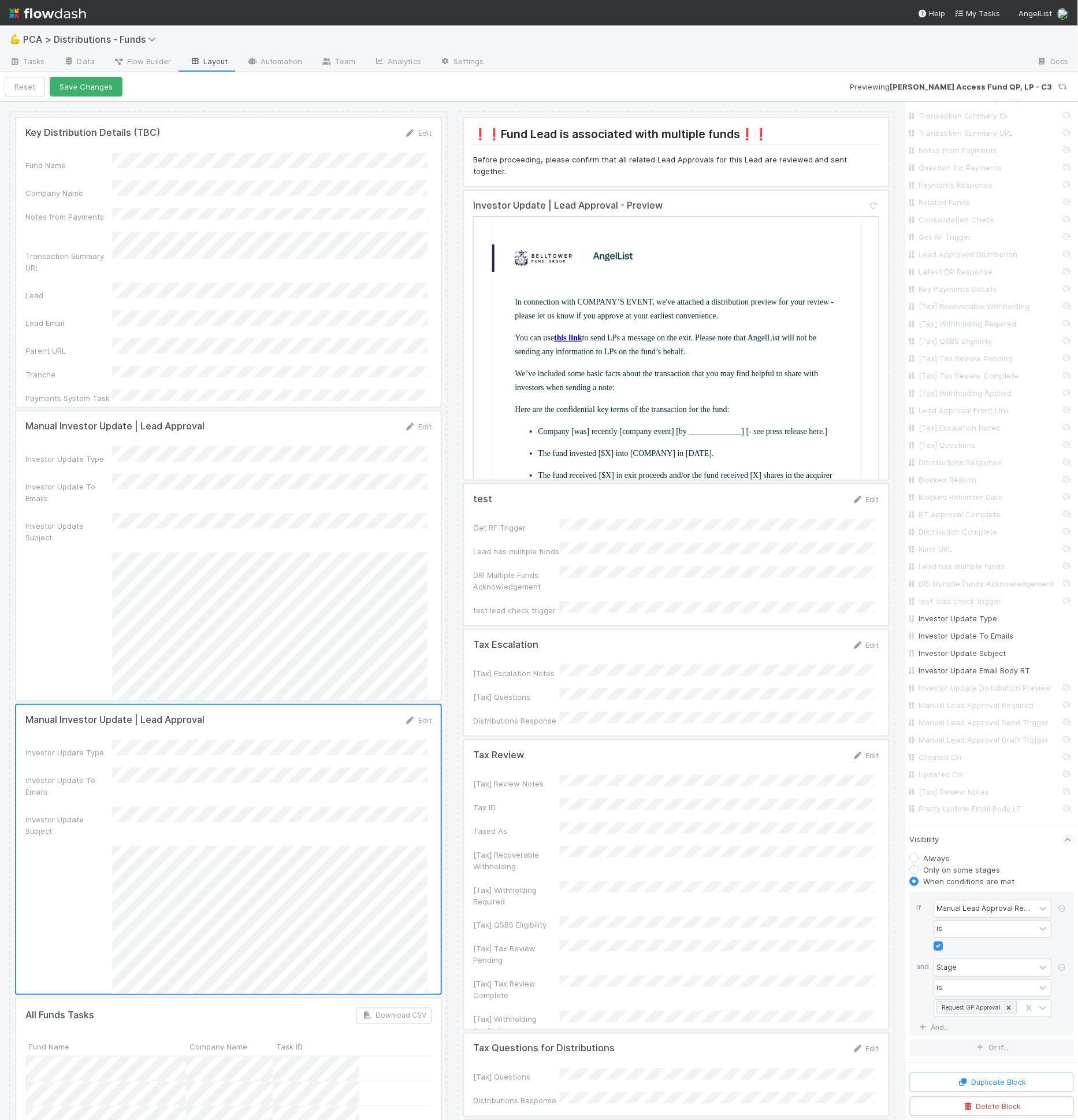
click at [263, 836] on div at bounding box center [228, 850] width 425 height 289
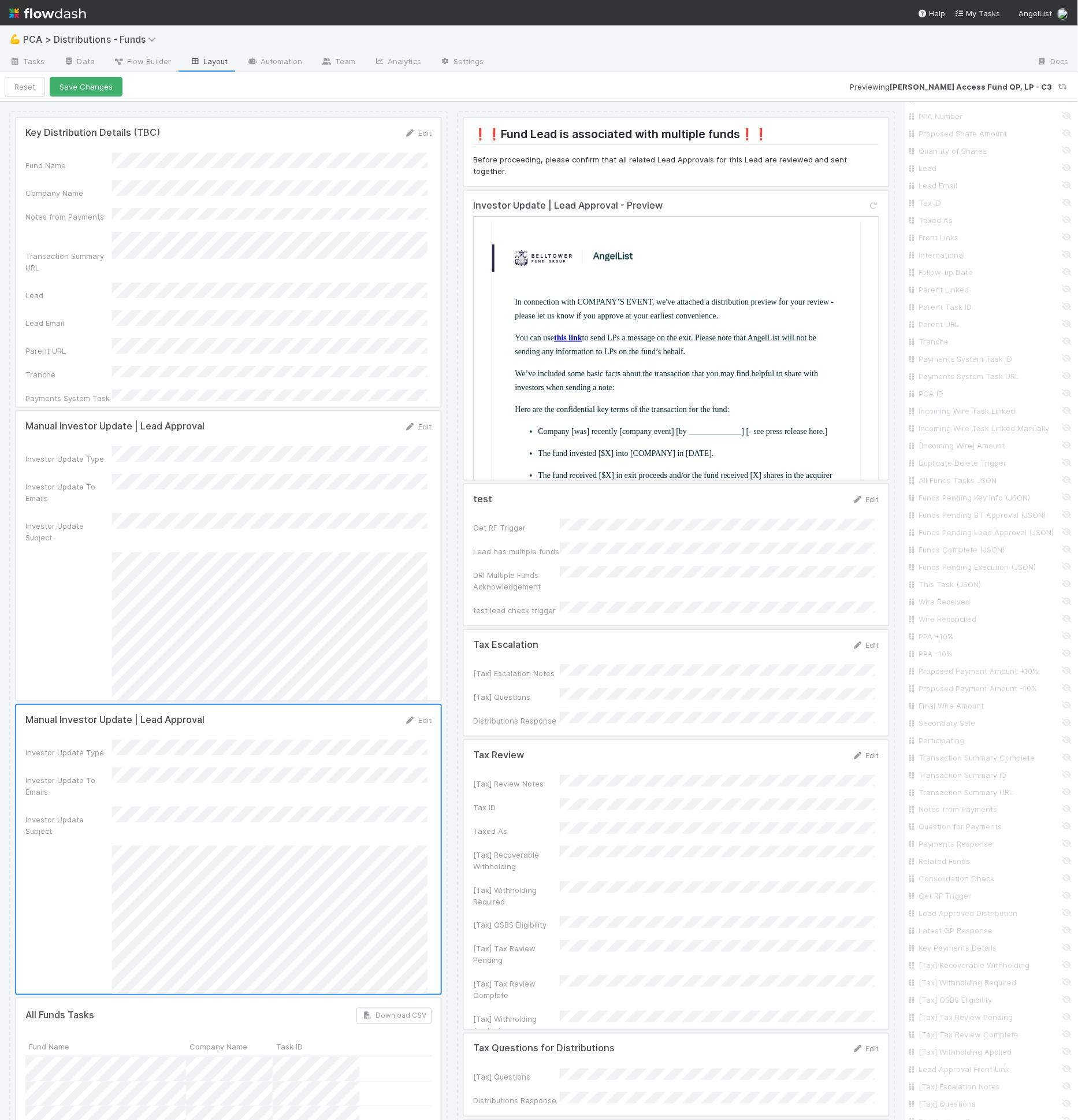
scroll to position [0, 0]
drag, startPoint x: 1009, startPoint y: 243, endPoint x: 889, endPoint y: 248, distance: 120.1
click at [889, 248] on div "Key Distribution Details (TBC) Edit Fund Name Company Name Notes from Payments …" at bounding box center [539, 611] width 1078 height 1019
click at [982, 239] on input "Manual Investor Update | Lead Approval" at bounding box center [991, 245] width 164 height 20
drag, startPoint x: 1008, startPoint y: 242, endPoint x: 900, endPoint y: 247, distance: 108.1
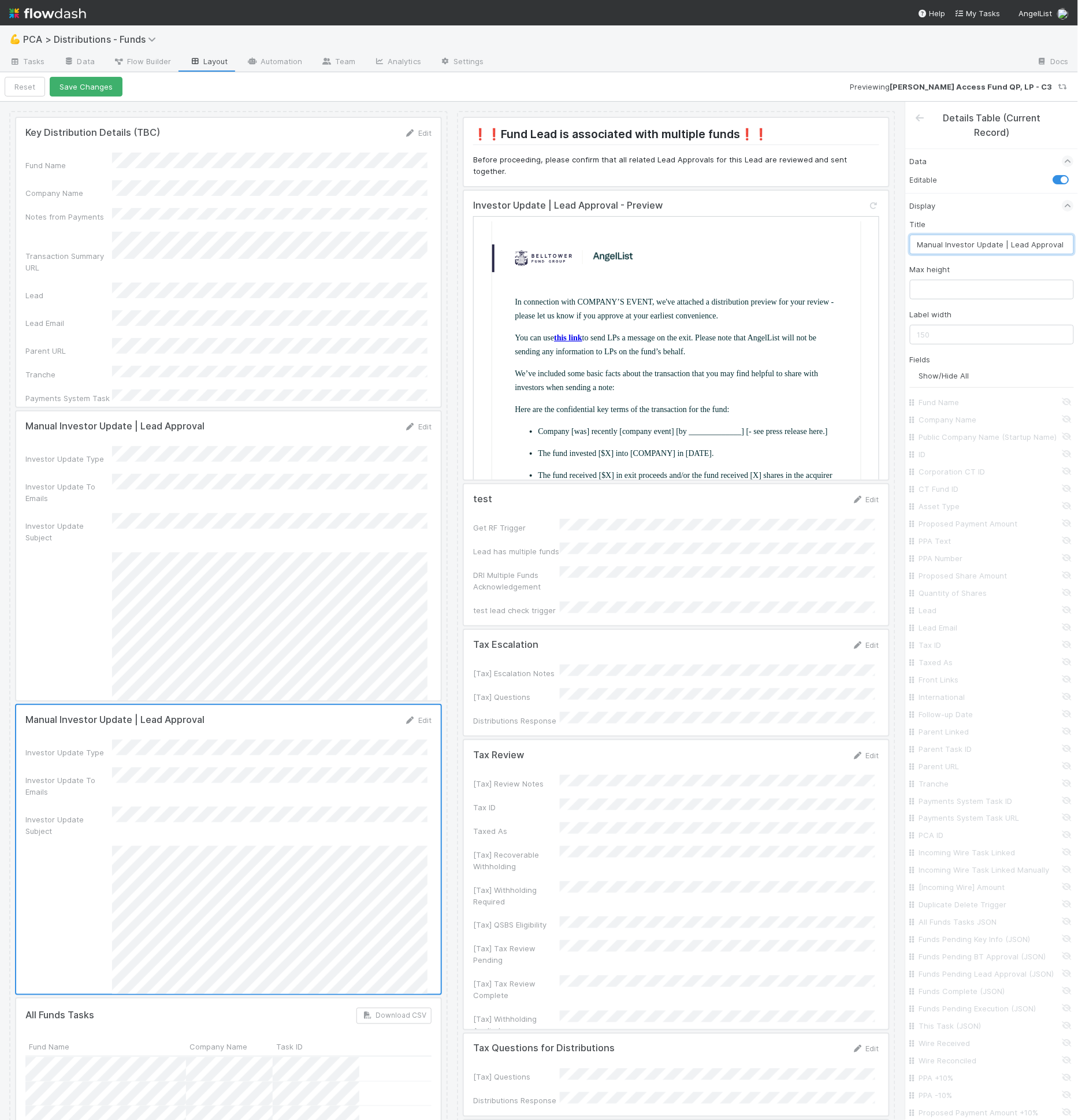
click at [900, 247] on div "Key Distribution Details (TBC) Edit Fund Name Company Name Notes from Payments …" at bounding box center [539, 611] width 1078 height 1019
click at [973, 243] on input "Lead Approval" at bounding box center [991, 245] width 164 height 20
click at [932, 374] on input "Show/Hide All" at bounding box center [996, 376] width 154 height 12
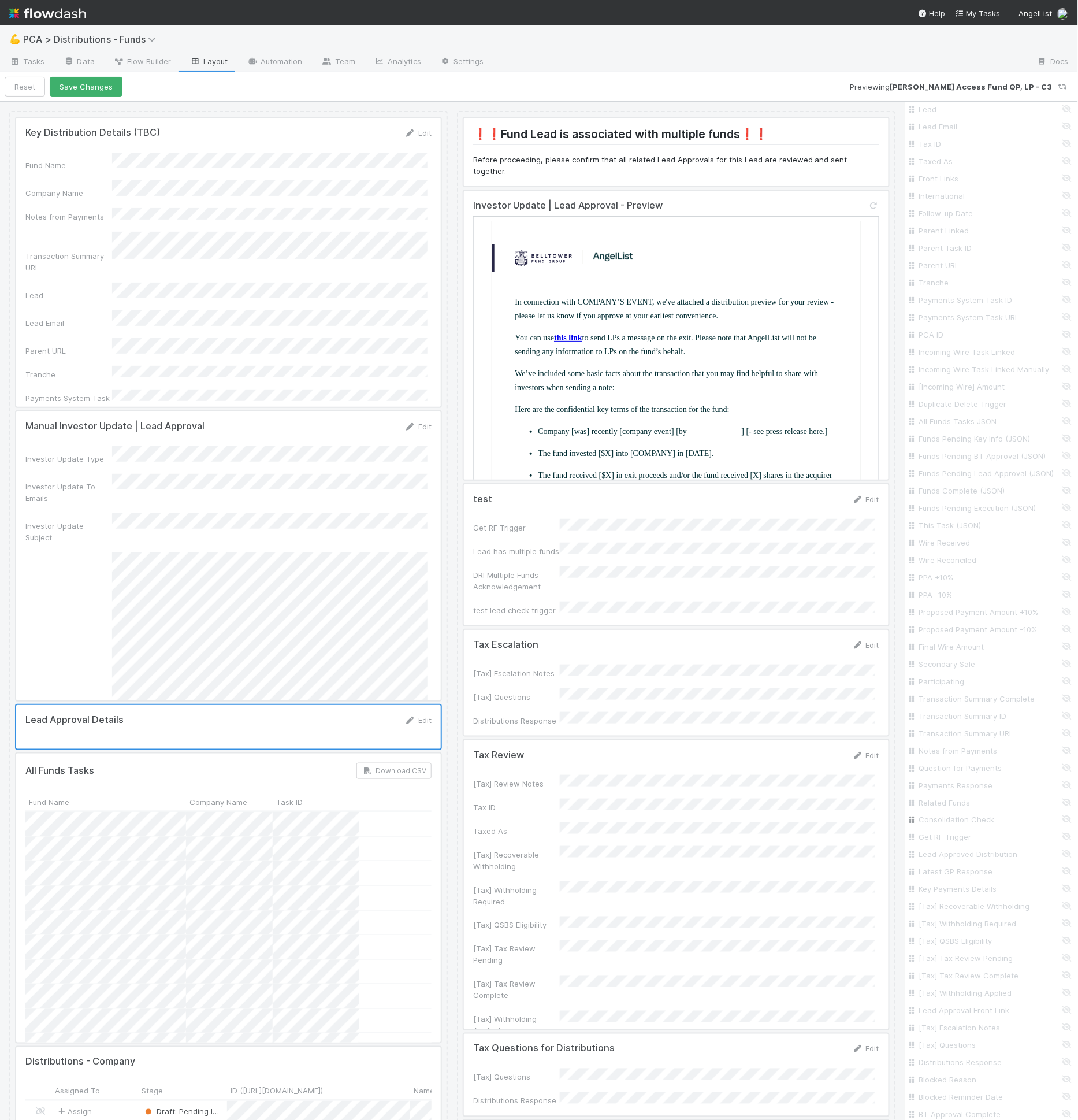
scroll to position [504, 0]
click at [970, 856] on input "Lead Approved Distribution" at bounding box center [995, 852] width 152 height 12
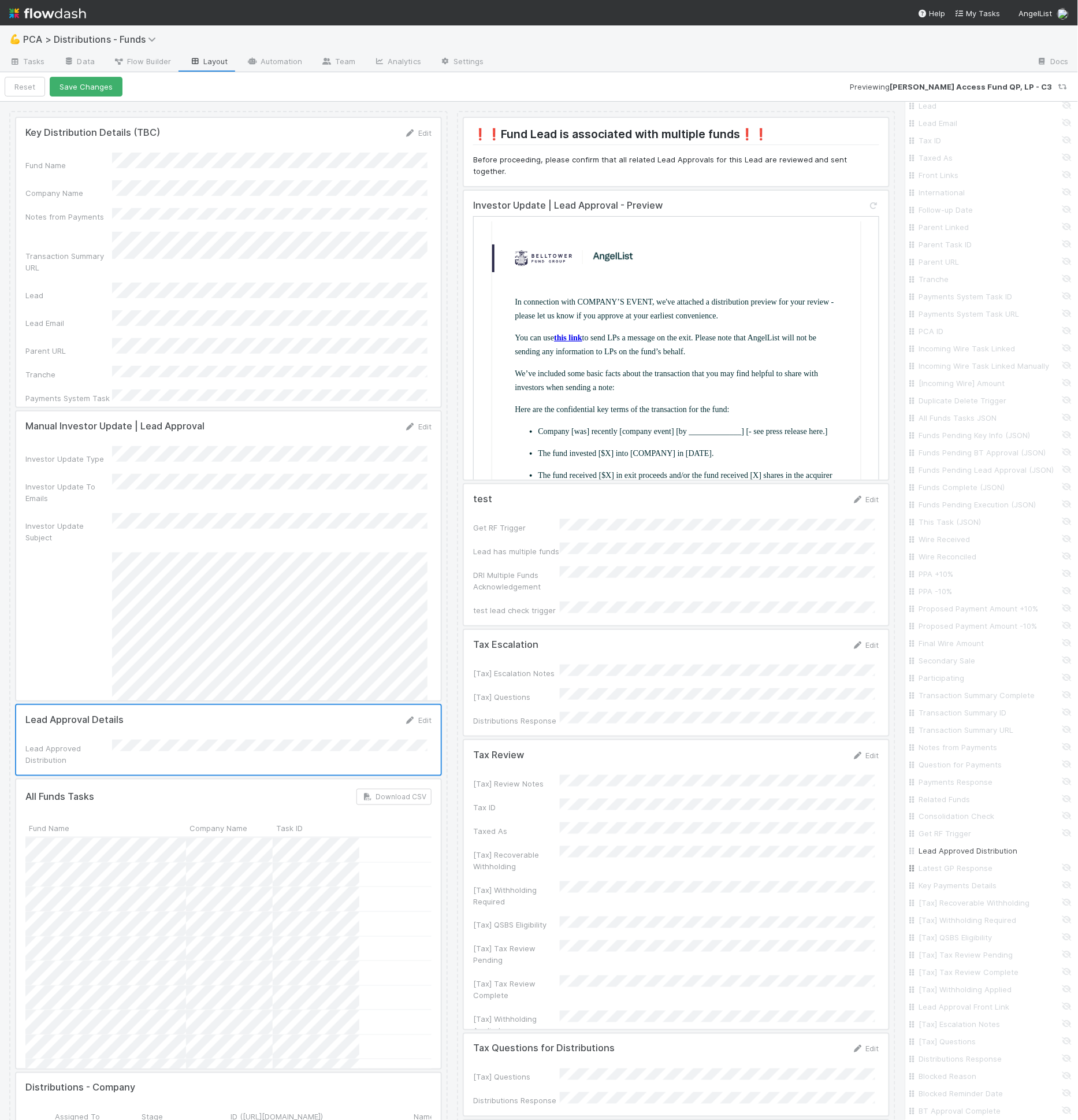
click at [969, 874] on input "Latest GP Response" at bounding box center [995, 868] width 152 height 12
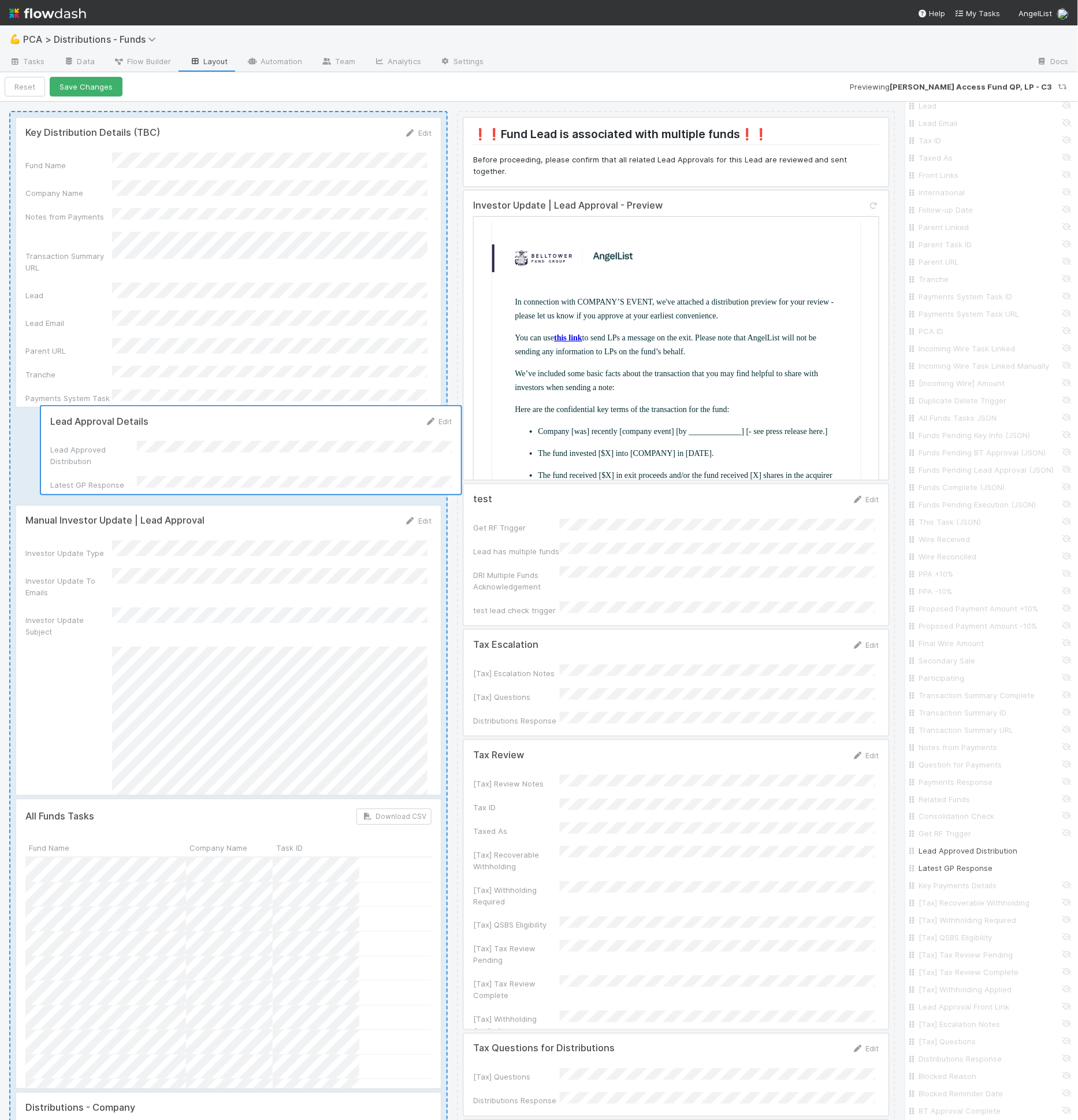
drag, startPoint x: 220, startPoint y: 759, endPoint x: 253, endPoint y: 455, distance: 305.8
click at [253, 455] on div "Key Distribution Details (TBC) Edit Fund Name Company Name Notes from Payments …" at bounding box center [228, 1100] width 439 height 1978
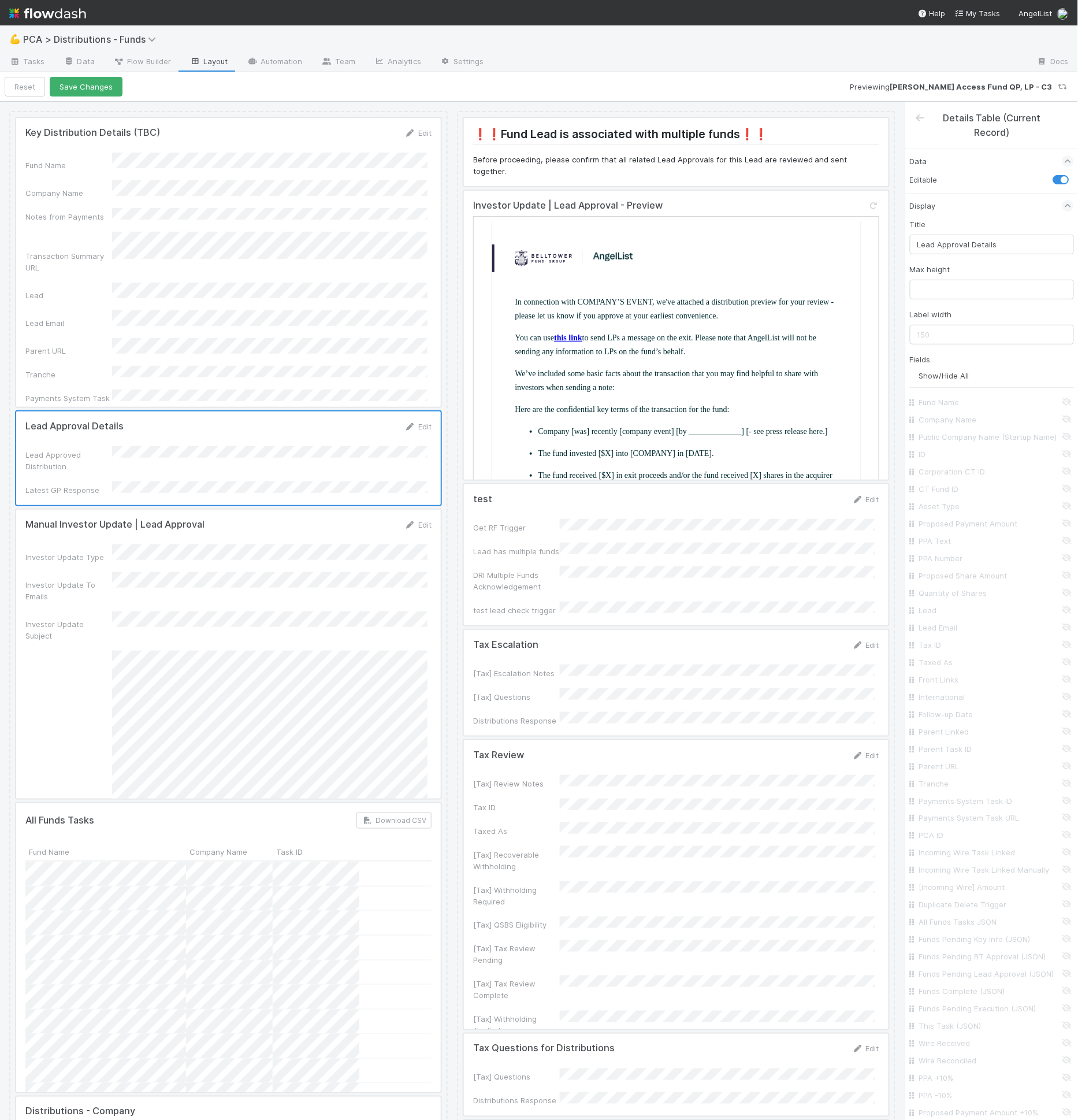
click at [258, 590] on div at bounding box center [228, 654] width 425 height 289
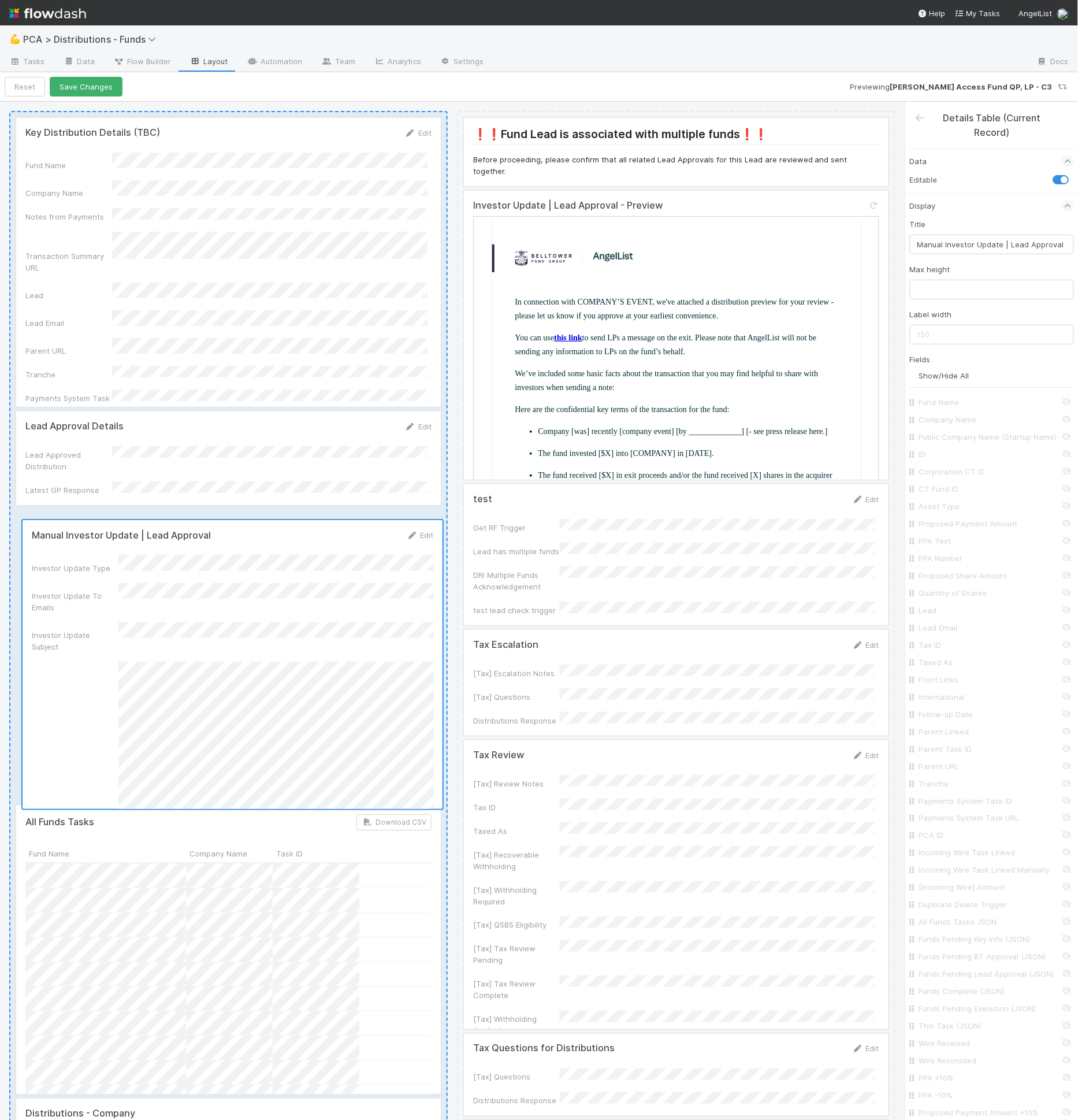
drag, startPoint x: 356, startPoint y: 617, endPoint x: 366, endPoint y: 628, distance: 14.9
click at [366, 628] on div "Key Distribution Details (TBC) Edit Fund Name Company Name Notes from Payments …" at bounding box center [228, 1100] width 439 height 1978
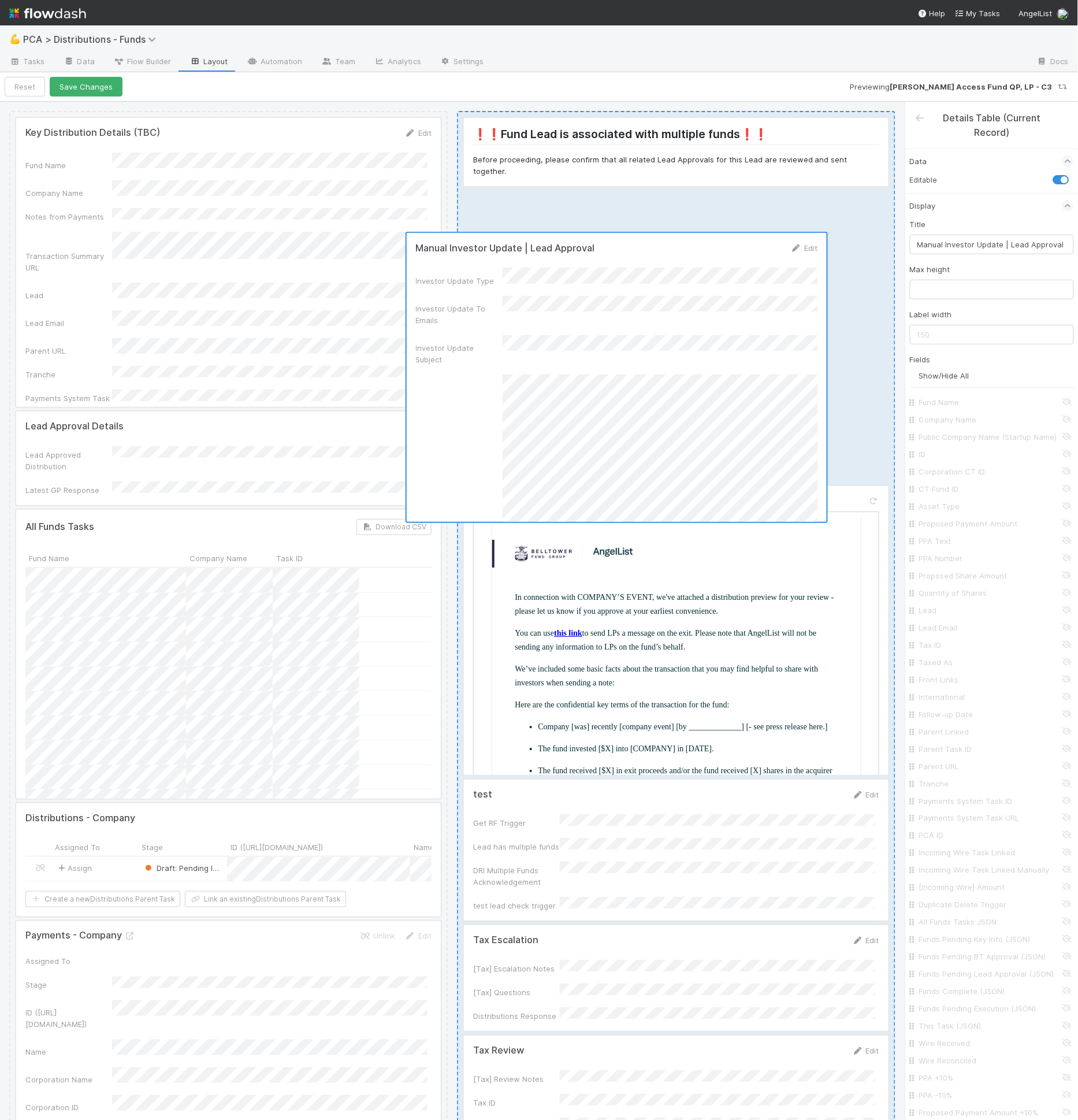
drag, startPoint x: 350, startPoint y: 639, endPoint x: 801, endPoint y: 341, distance: 540.6
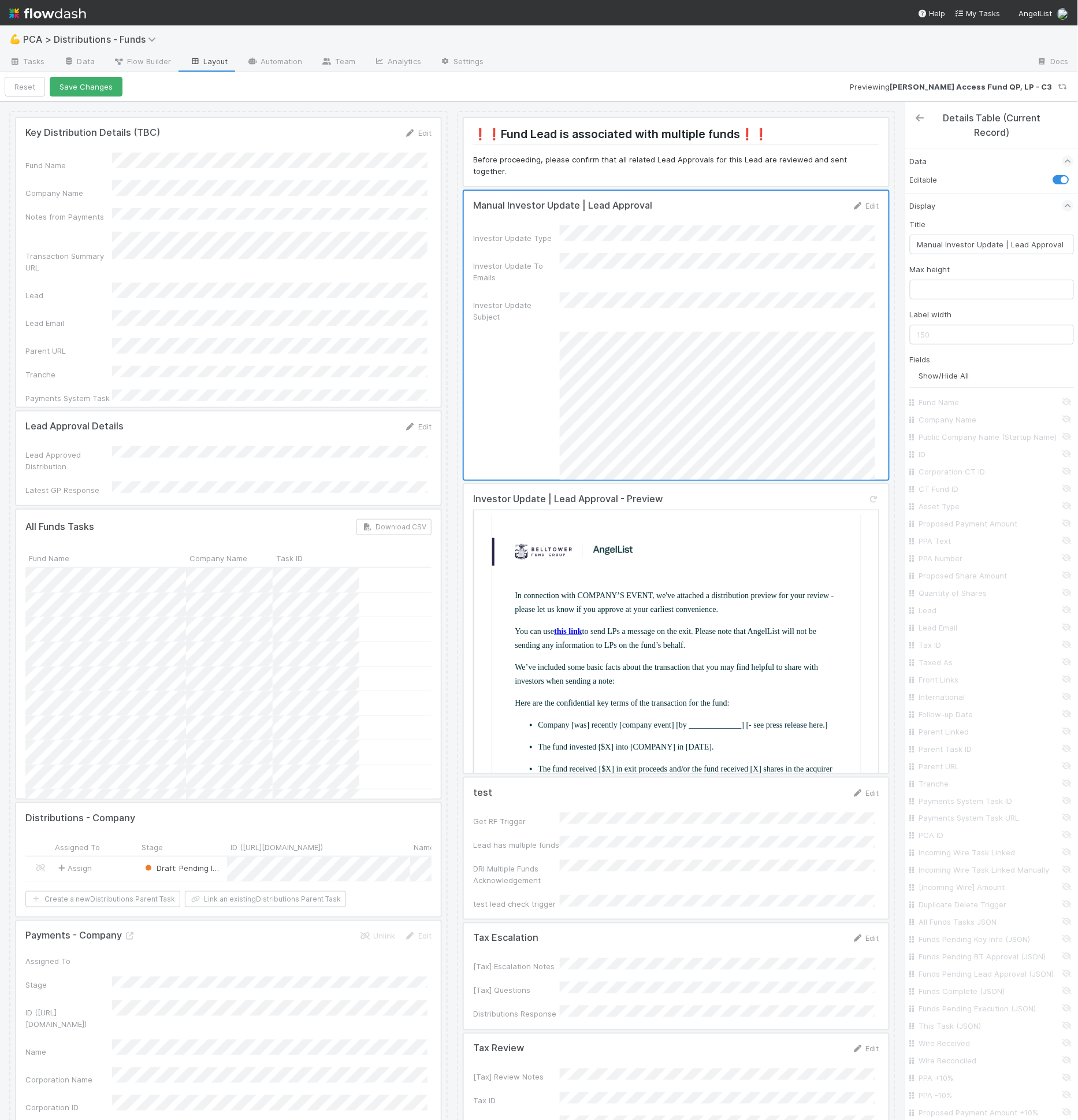
click at [922, 114] on icon at bounding box center [921, 117] width 12 height 9
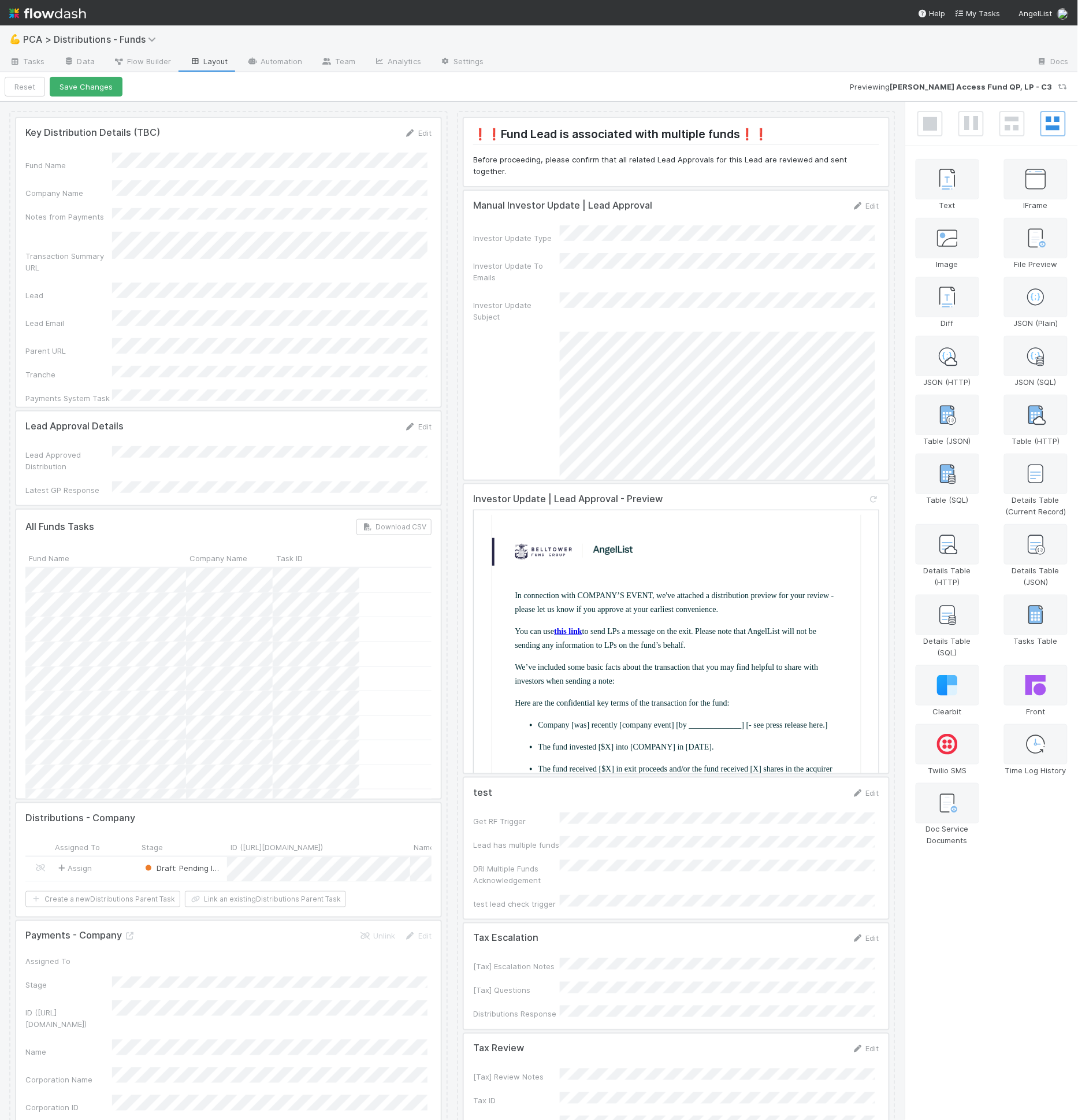
click at [228, 454] on div at bounding box center [228, 457] width 425 height 93
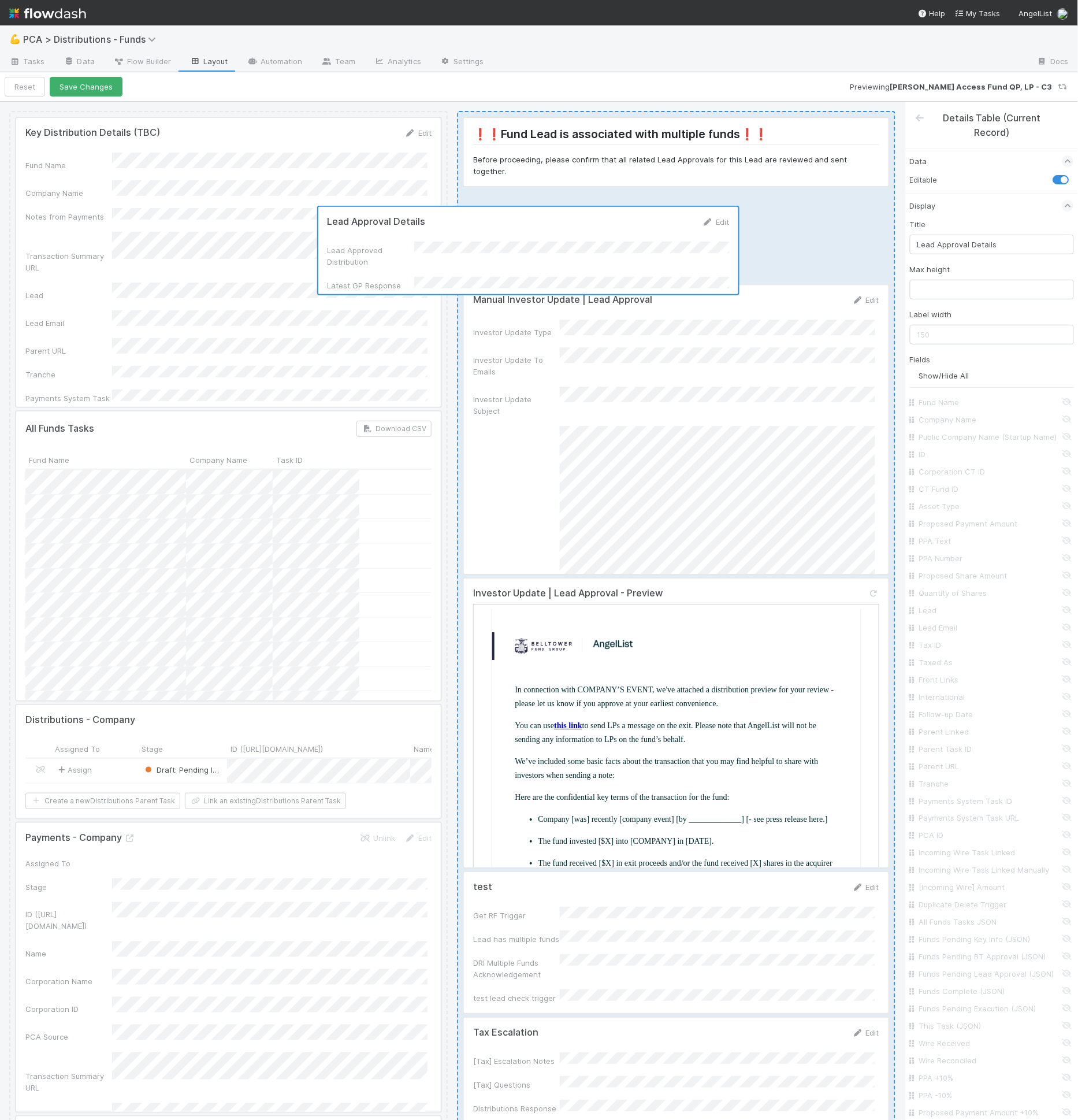
drag, startPoint x: 315, startPoint y: 462, endPoint x: 695, endPoint y: 252, distance: 434.2
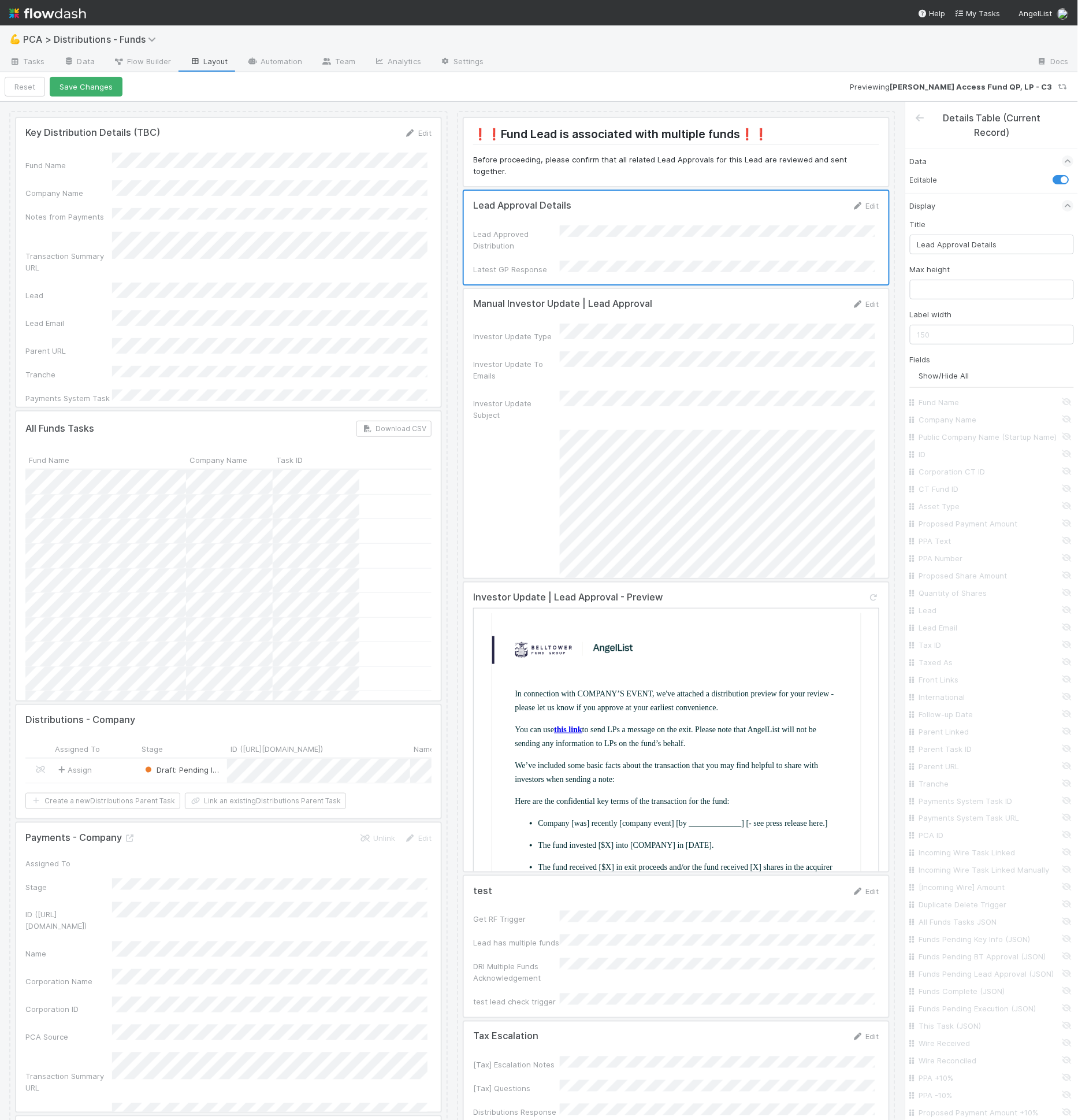
click at [658, 225] on div at bounding box center [677, 237] width 425 height 93
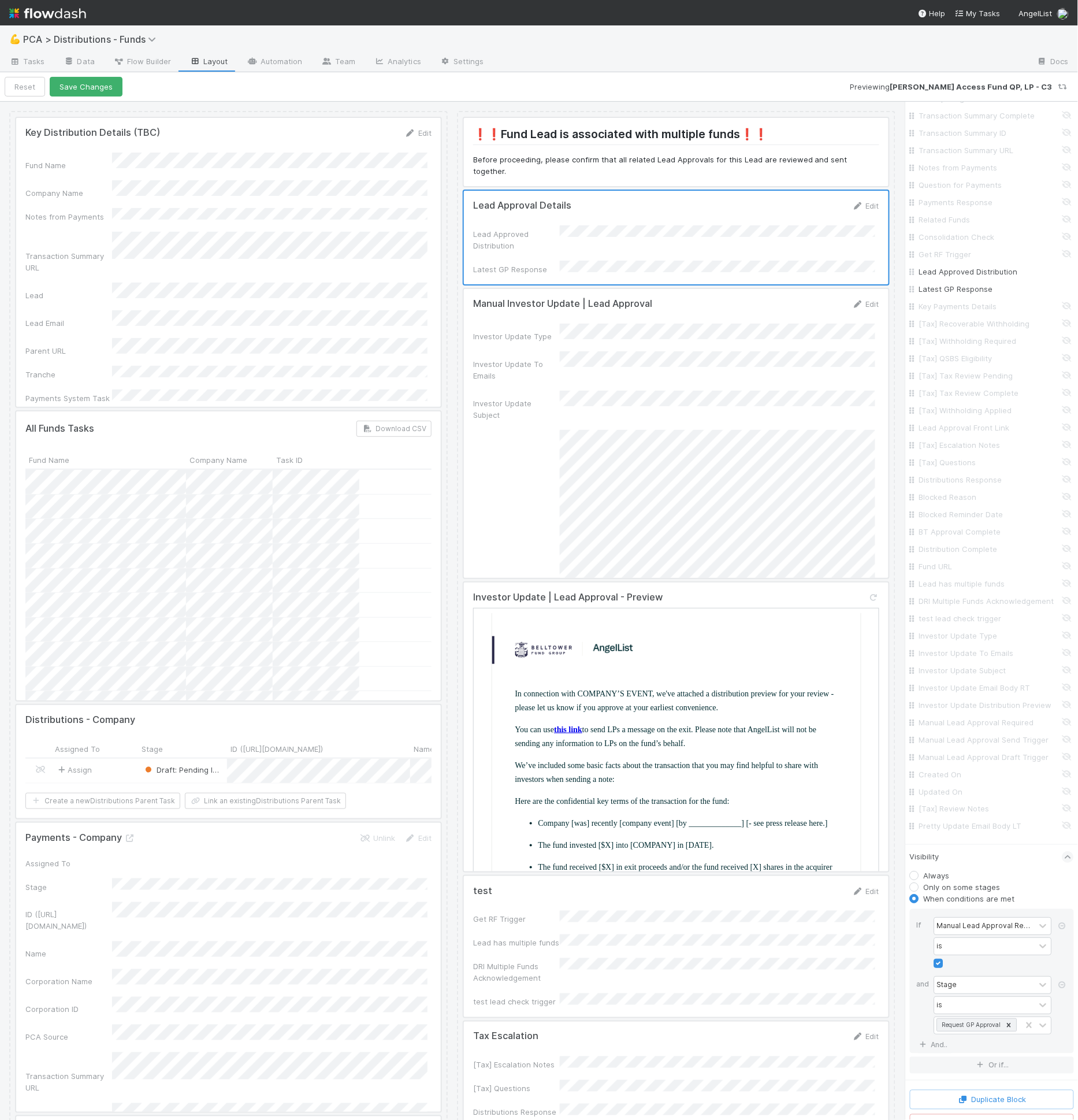
click at [973, 893] on label "Only on some stages" at bounding box center [962, 887] width 77 height 12
click at [920, 892] on input "Only on some stages" at bounding box center [914, 886] width 9 height 11
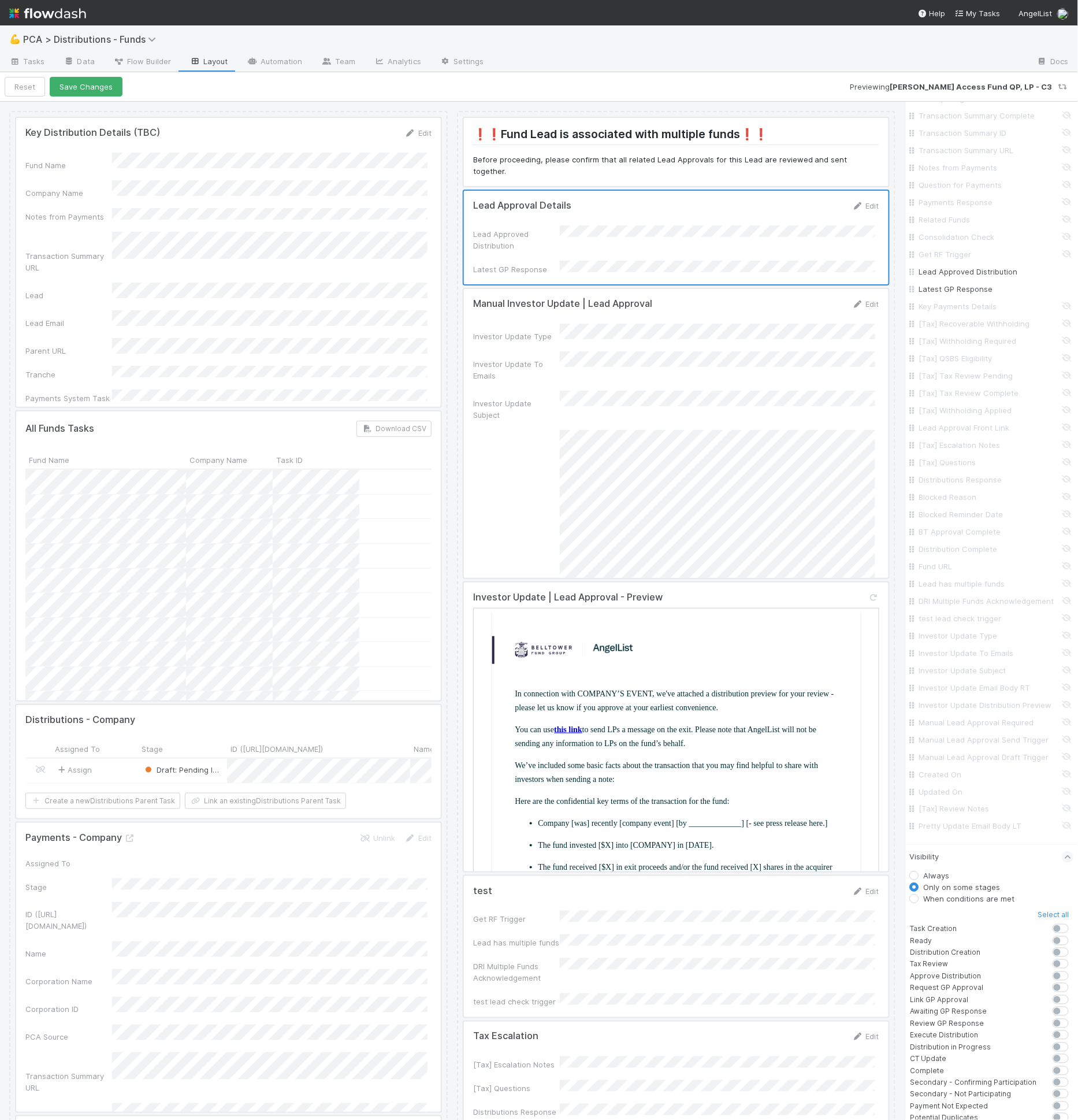
click at [973, 926] on div "Always Only on some stages When conditions are met Select all Task Creation Rea…" at bounding box center [991, 1029] width 164 height 320
click at [975, 904] on label "When conditions are met" at bounding box center [969, 899] width 91 height 12
click at [920, 903] on input "When conditions are met" at bounding box center [914, 898] width 9 height 11
click at [987, 931] on div "Manual Lead Approval Required" at bounding box center [986, 925] width 96 height 11
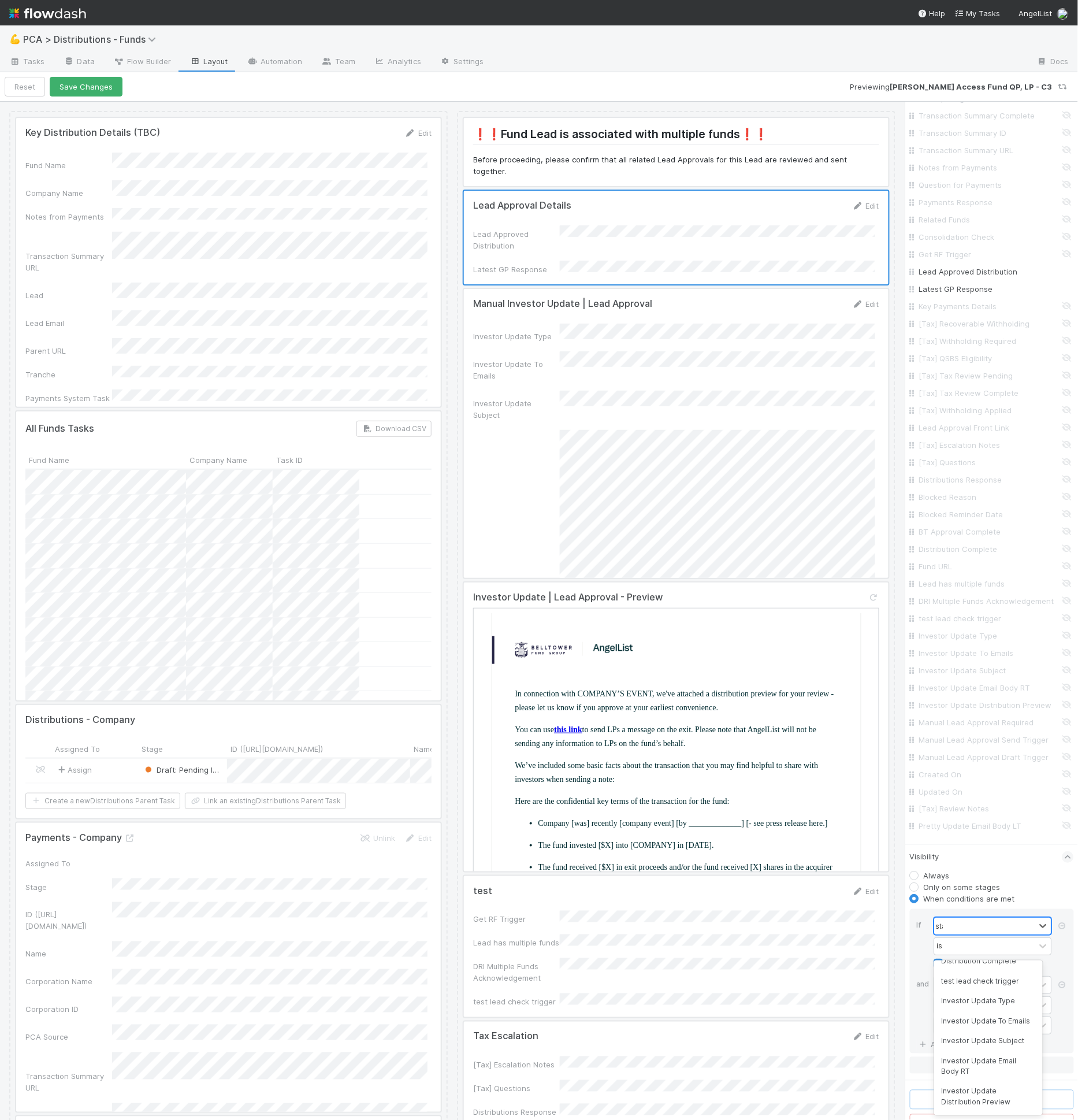
scroll to position [0, 0]
click at [986, 974] on div at bounding box center [986, 966] width 100 height 17
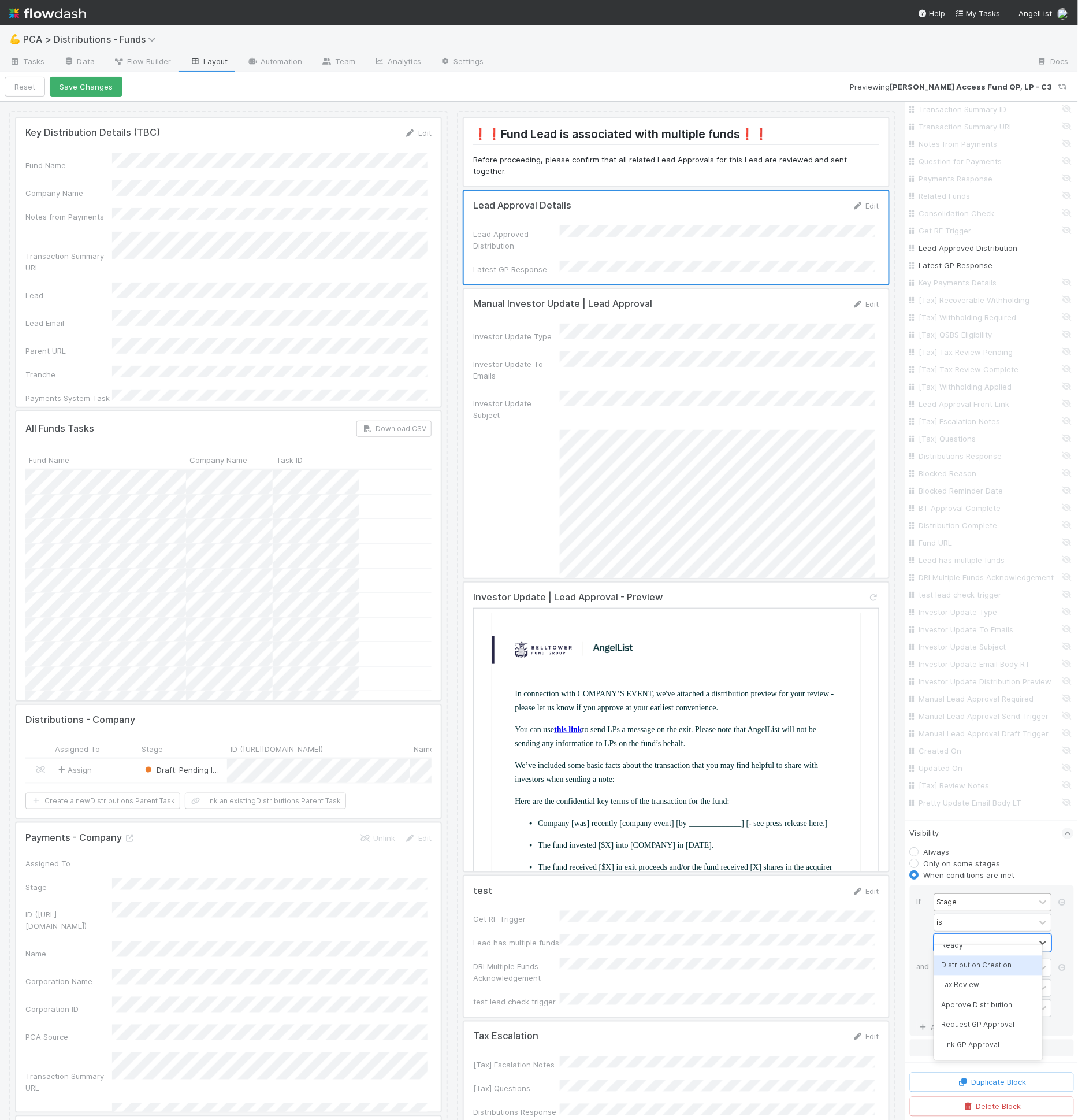
scroll to position [96, 0]
click at [997, 1002] on div "Awaiting GP Response" at bounding box center [988, 999] width 108 height 20
click at [983, 951] on div "Awaiting GP Response" at bounding box center [979, 935] width 87 height 31
click at [994, 1075] on div "Review GP Response" at bounding box center [988, 1078] width 108 height 20
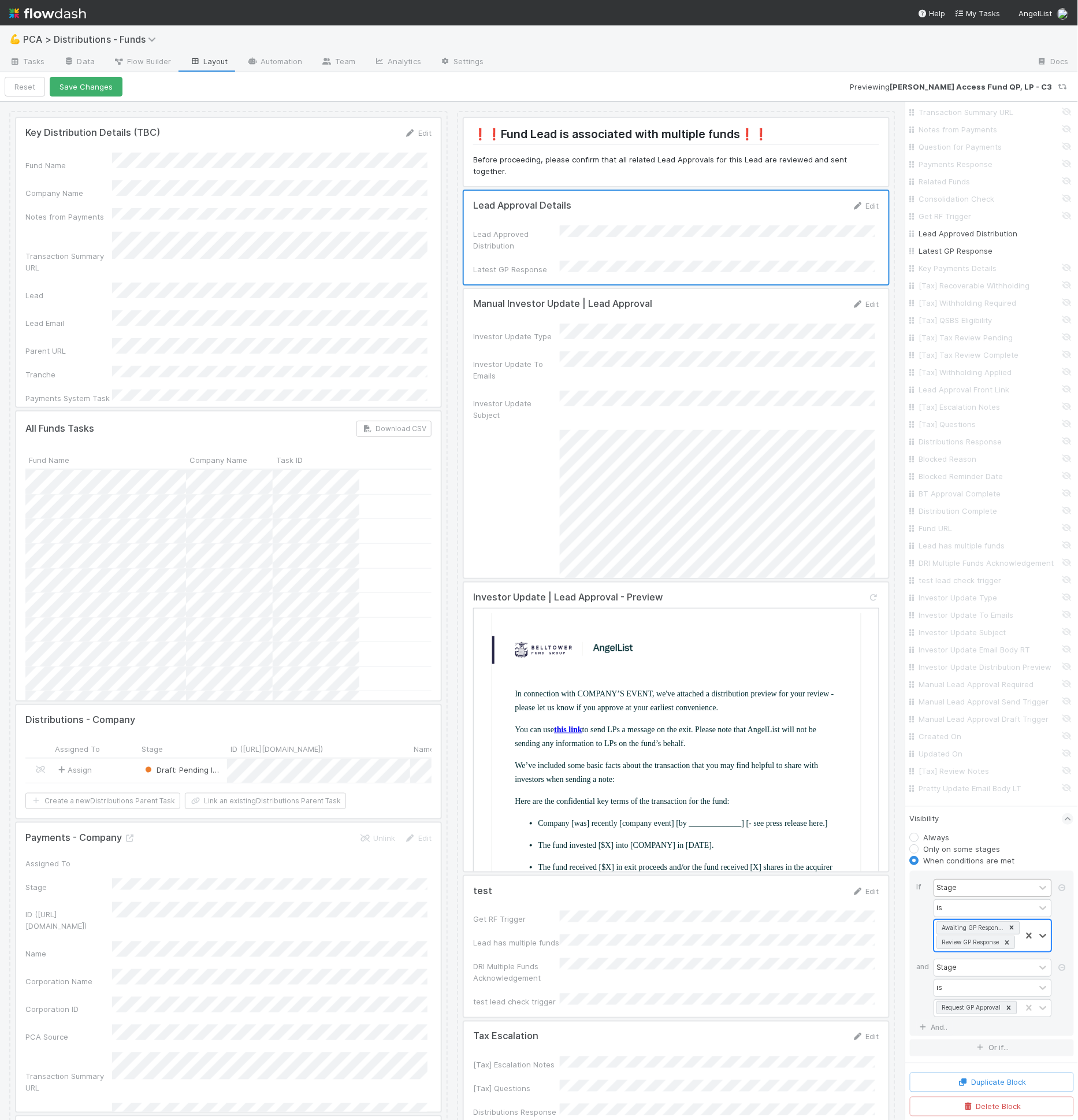
click at [963, 951] on div "Awaiting GP Response Review GP Response" at bounding box center [979, 935] width 87 height 31
click at [1057, 972] on icon at bounding box center [1063, 968] width 12 height 7
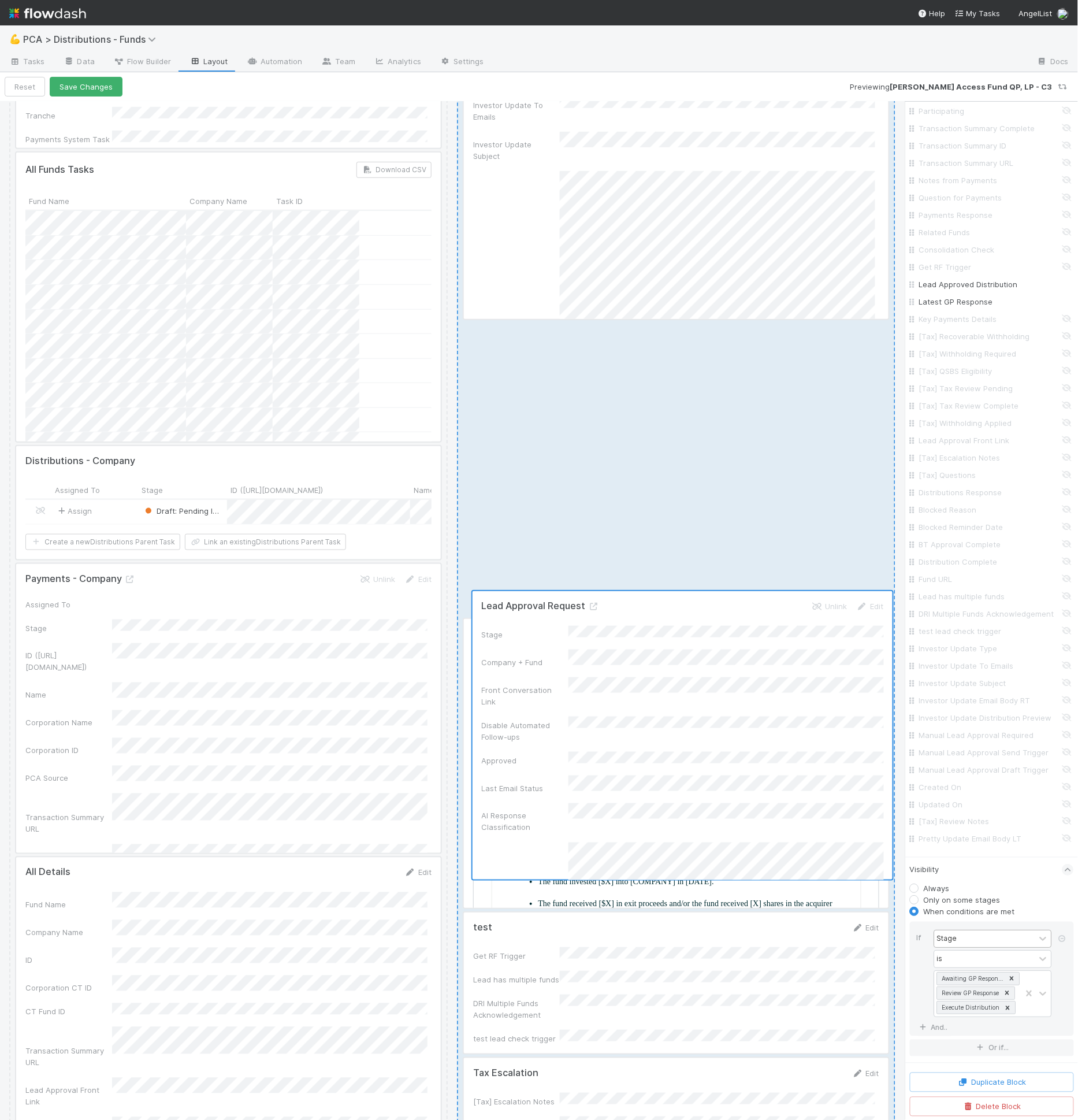
scroll to position [0, 0]
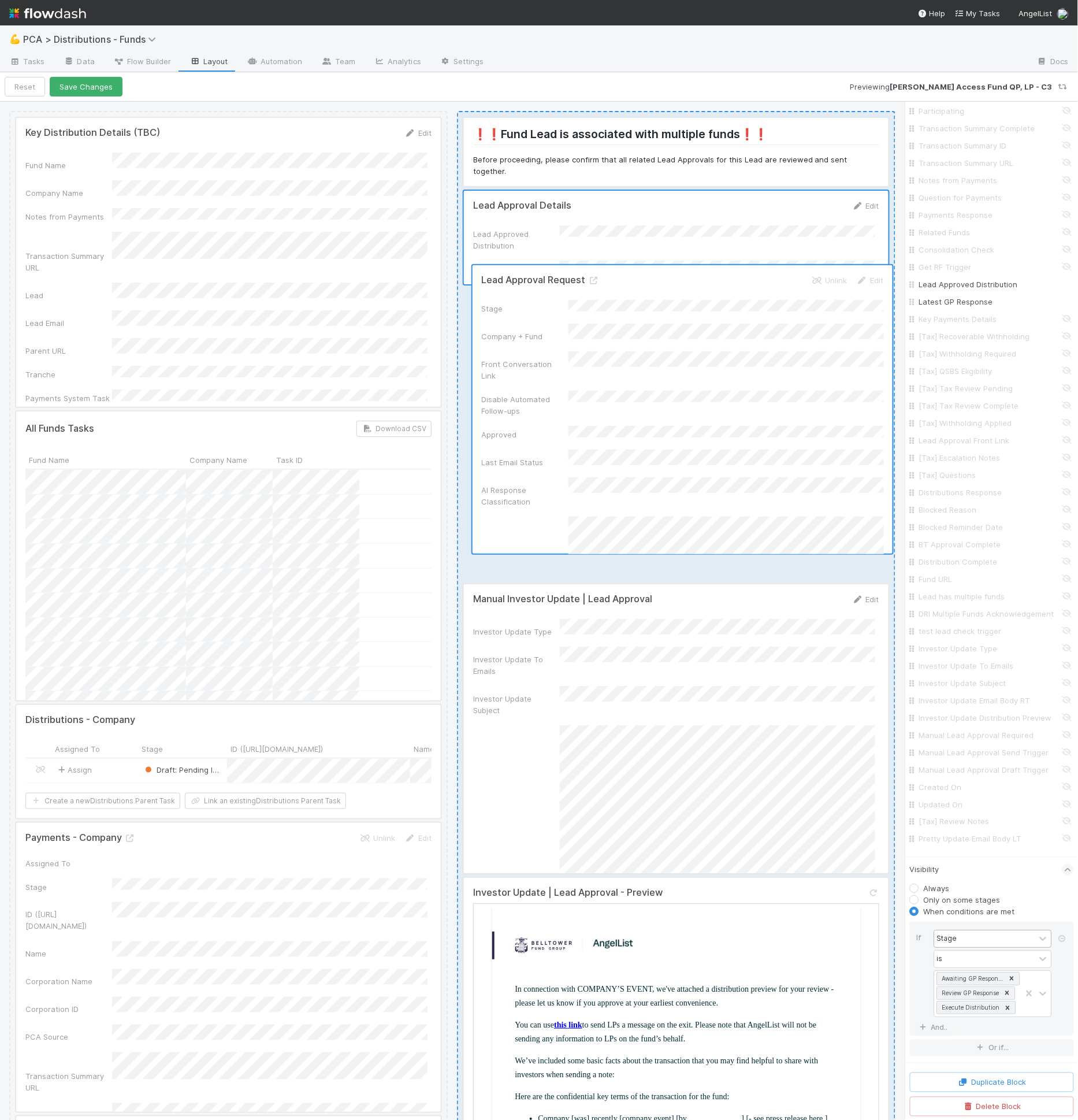
drag, startPoint x: 626, startPoint y: 944, endPoint x: 640, endPoint y: 469, distance: 475.2
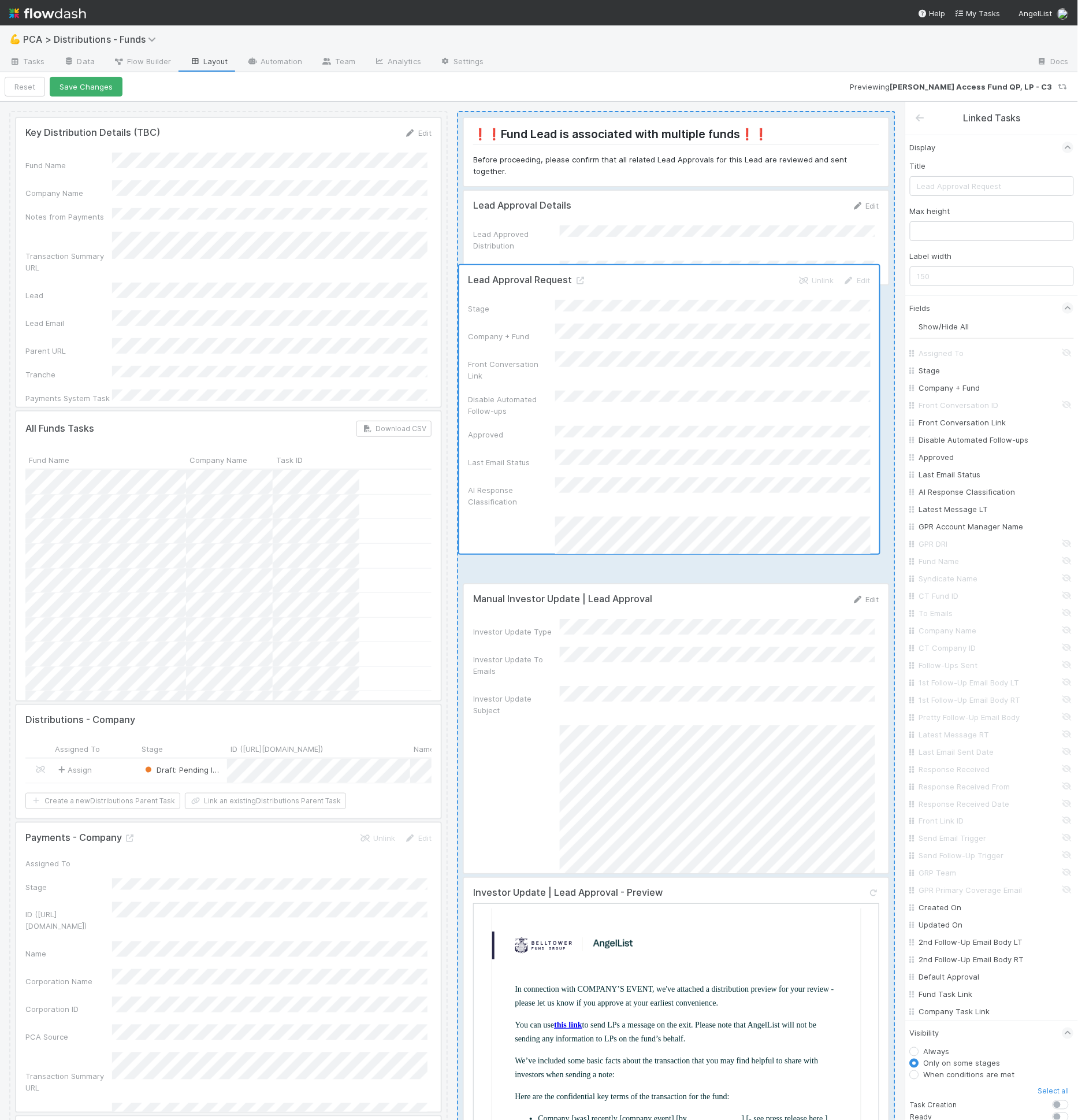
drag, startPoint x: 644, startPoint y: 447, endPoint x: 644, endPoint y: 438, distance: 9.0
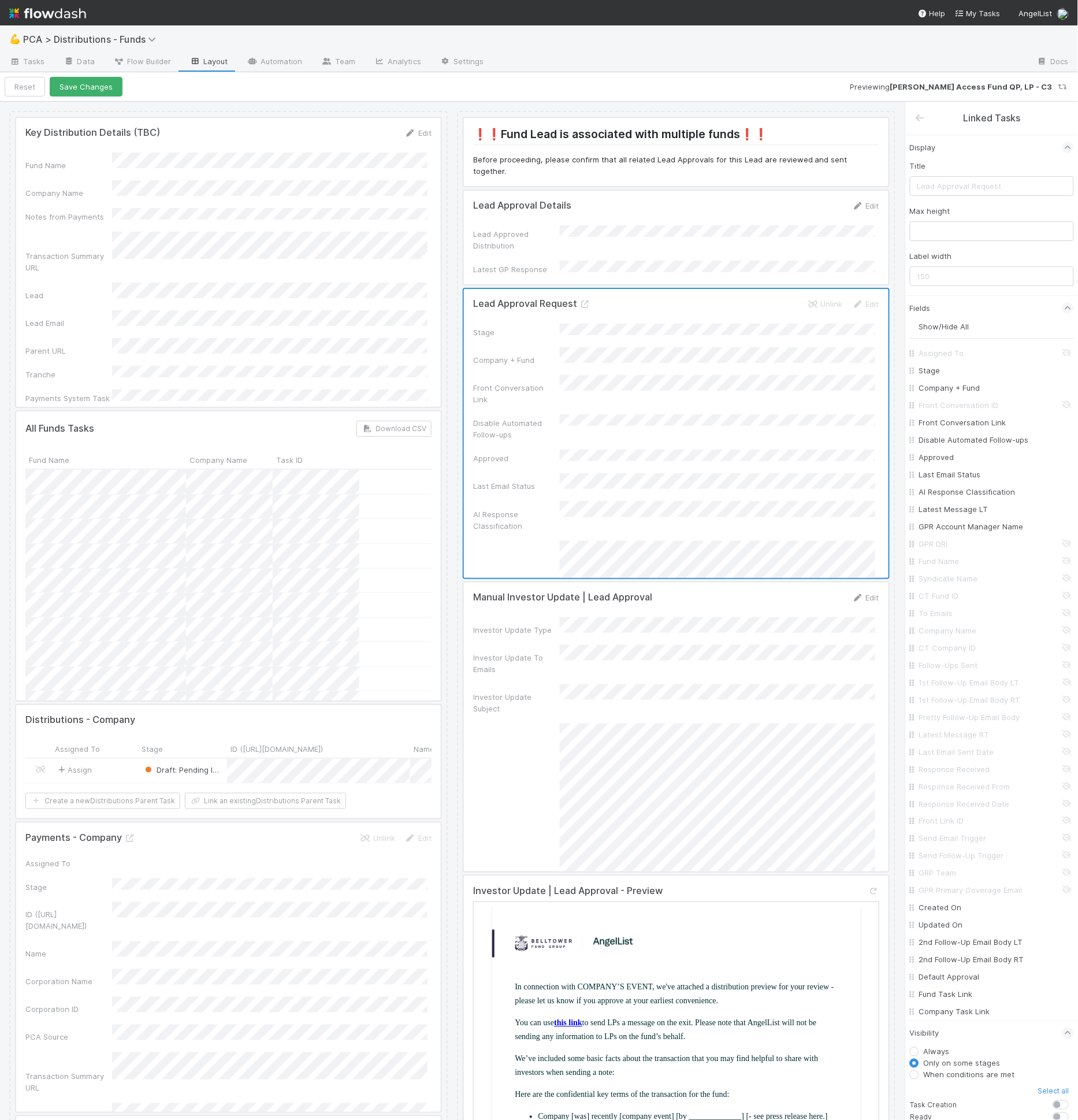
click at [745, 357] on div at bounding box center [677, 434] width 425 height 289
click at [948, 926] on On "Updated On" at bounding box center [995, 925] width 152 height 12
click at [951, 945] on input "2nd Follow-Up Email Body LT" at bounding box center [995, 942] width 152 height 12
click at [949, 957] on input "2nd Follow-Up Email Body RT" at bounding box center [995, 960] width 152 height 12
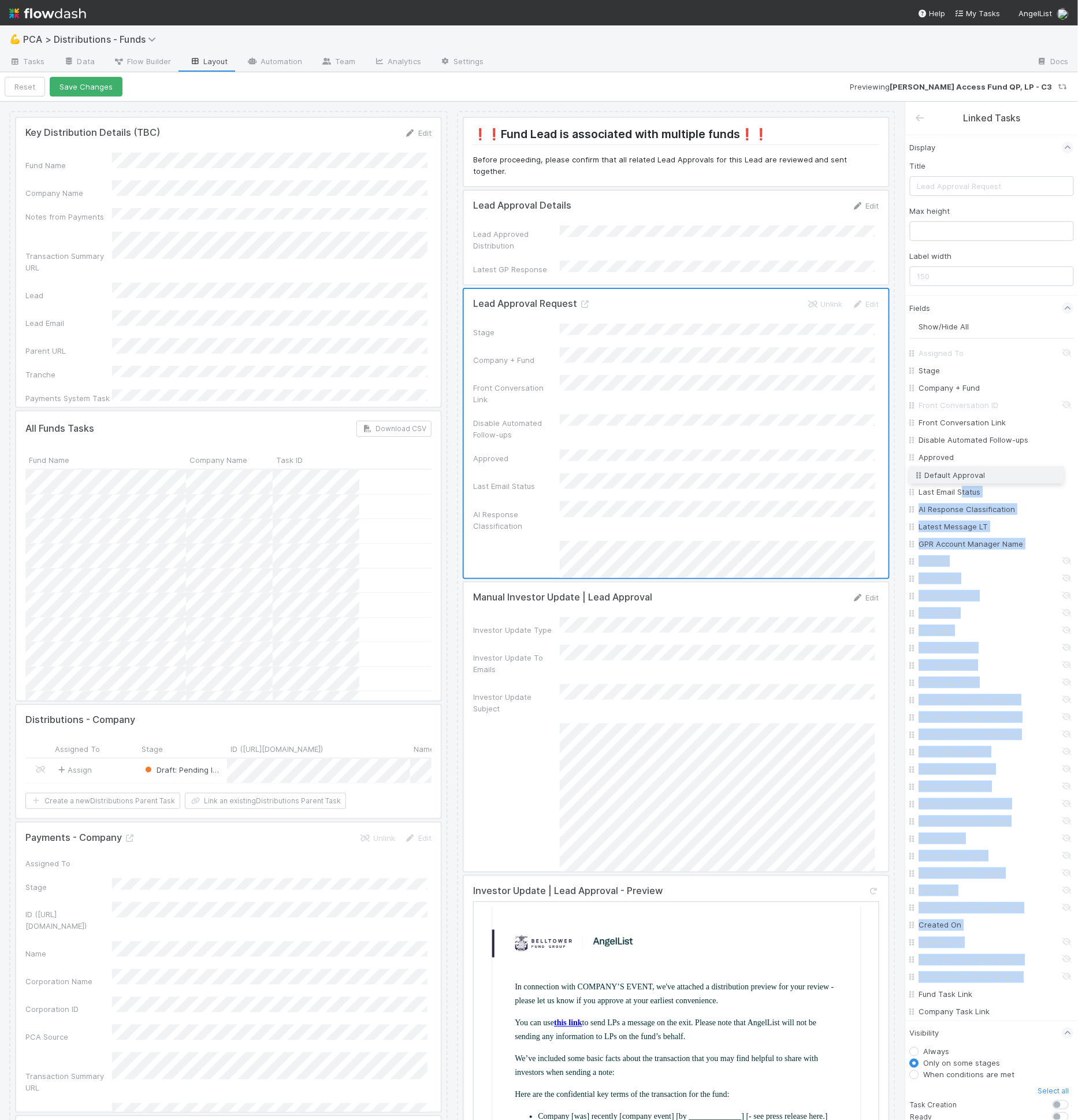
drag, startPoint x: 917, startPoint y: 975, endPoint x: 963, endPoint y: 476, distance: 501.1
click at [963, 476] on div "Assigned To Stage Company + Fund Front Conversation ID Front Conversation Link …" at bounding box center [991, 681] width 164 height 676
click at [947, 994] on input "Fund Task Link" at bounding box center [995, 994] width 152 height 12
click at [953, 1008] on input "Company Task Link" at bounding box center [995, 1012] width 152 height 12
click at [952, 921] on On "Created On" at bounding box center [995, 925] width 152 height 12
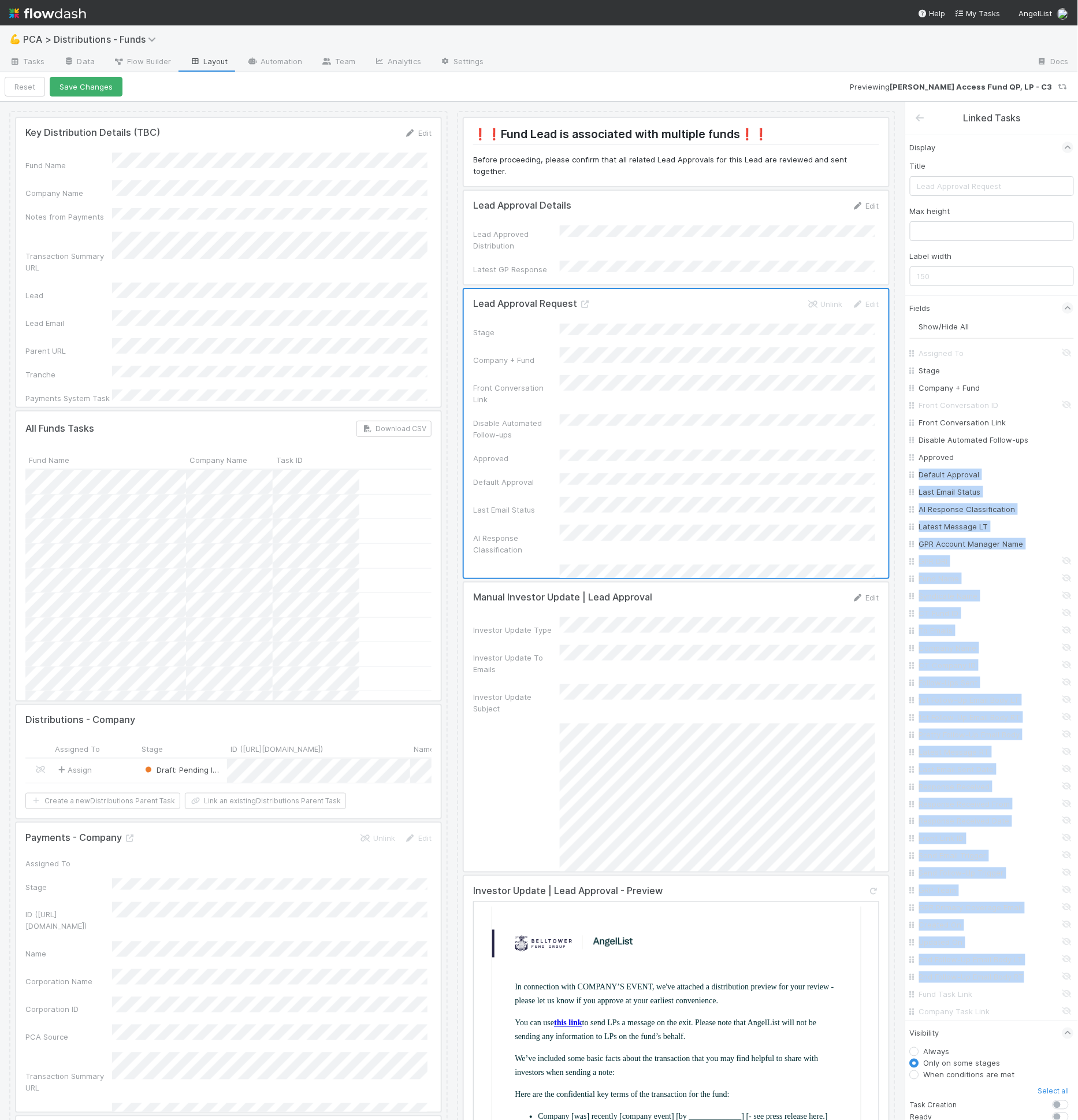
click at [211, 245] on div at bounding box center [228, 263] width 425 height 289
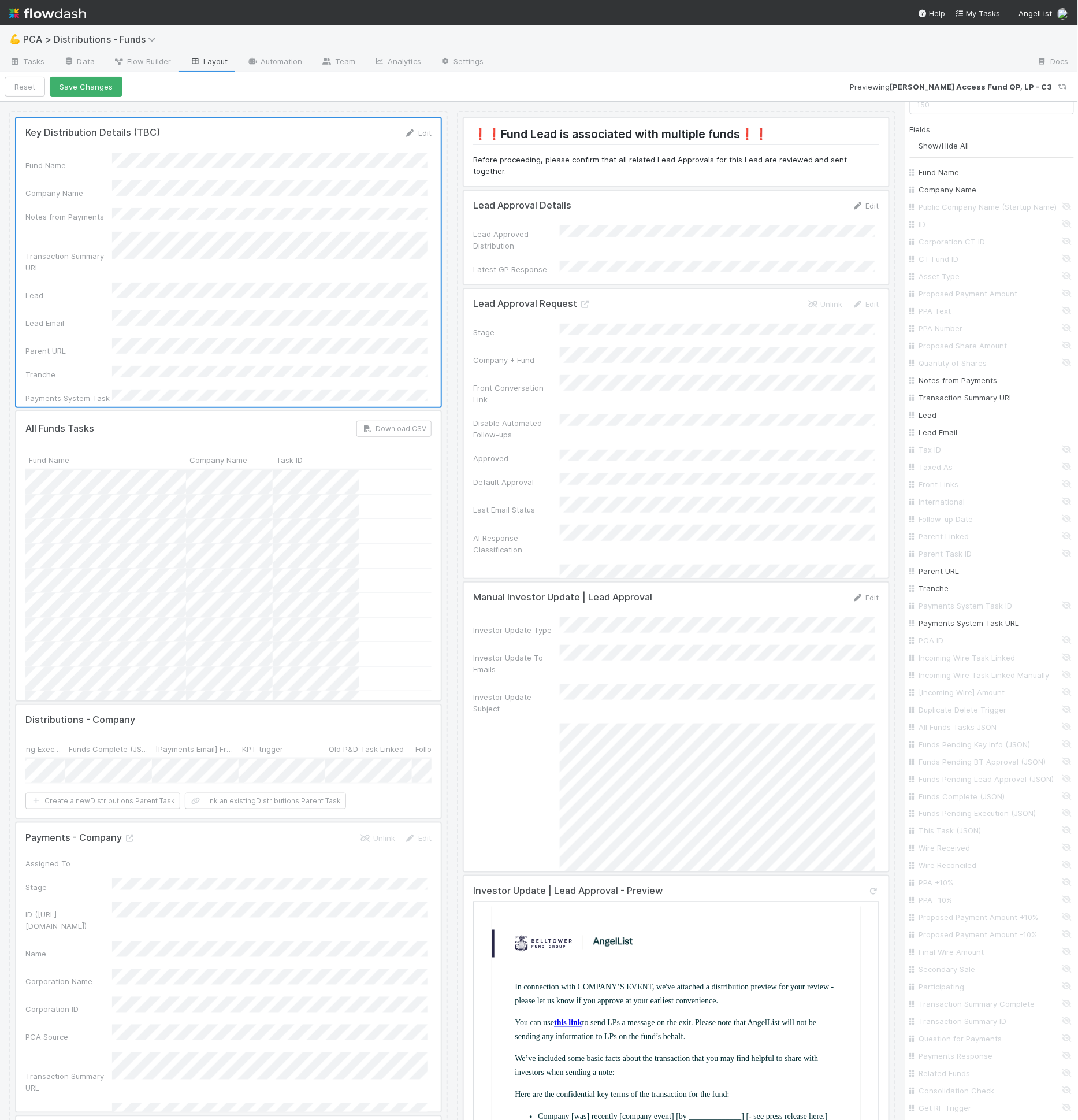
scroll to position [743, 0]
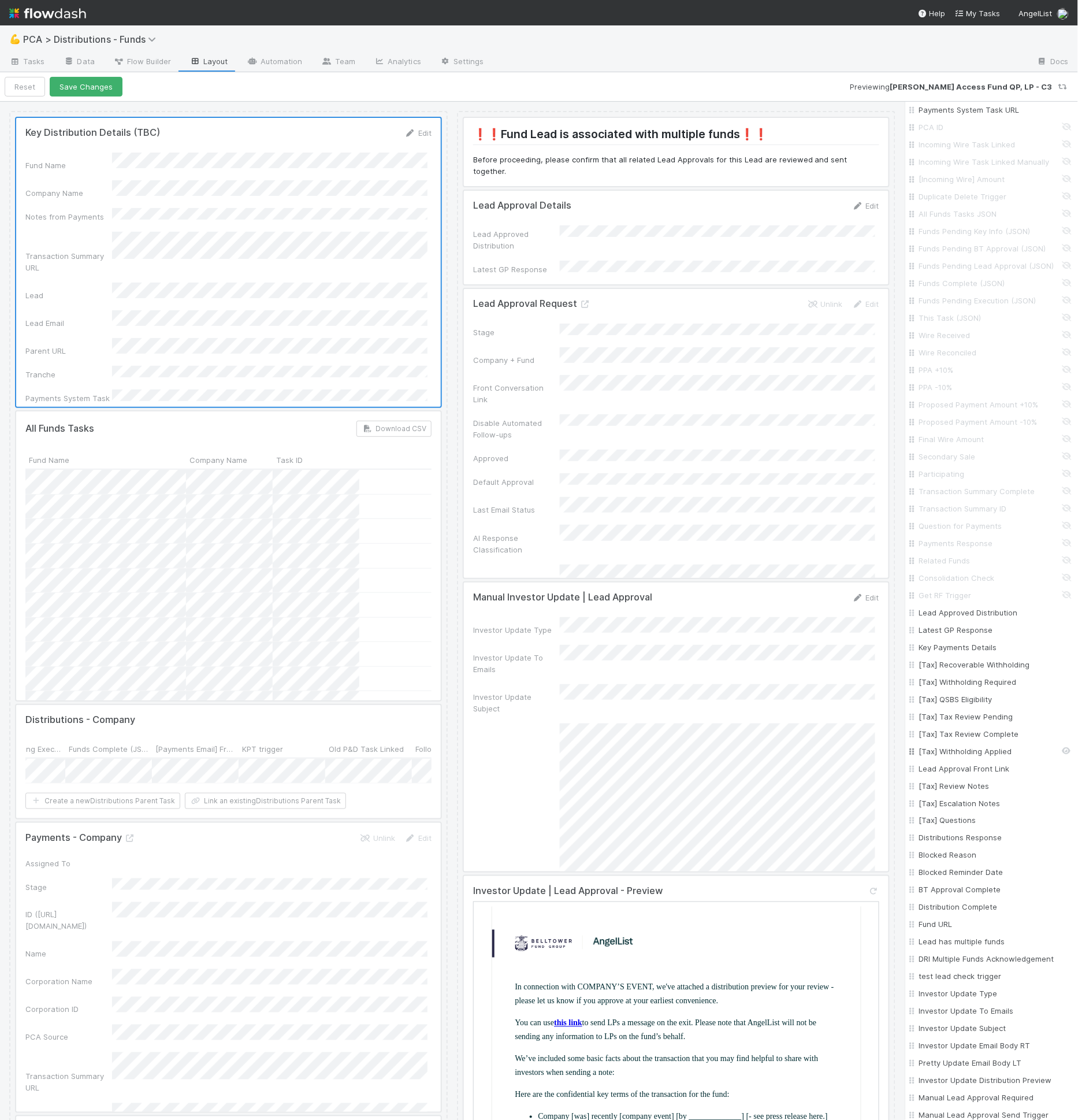
click at [988, 757] on input "[Tax] Withholding Applied" at bounding box center [995, 751] width 152 height 12
click at [979, 739] on input "[Tax] Tax Review Complete" at bounding box center [995, 734] width 152 height 12
click at [977, 722] on input "[Tax] Tax Review Pending" at bounding box center [995, 717] width 152 height 12
click at [976, 705] on input "[Tax] QSBS Eligibility" at bounding box center [995, 699] width 152 height 12
click at [978, 687] on input "[Tax] Withholding Required" at bounding box center [995, 681] width 152 height 12
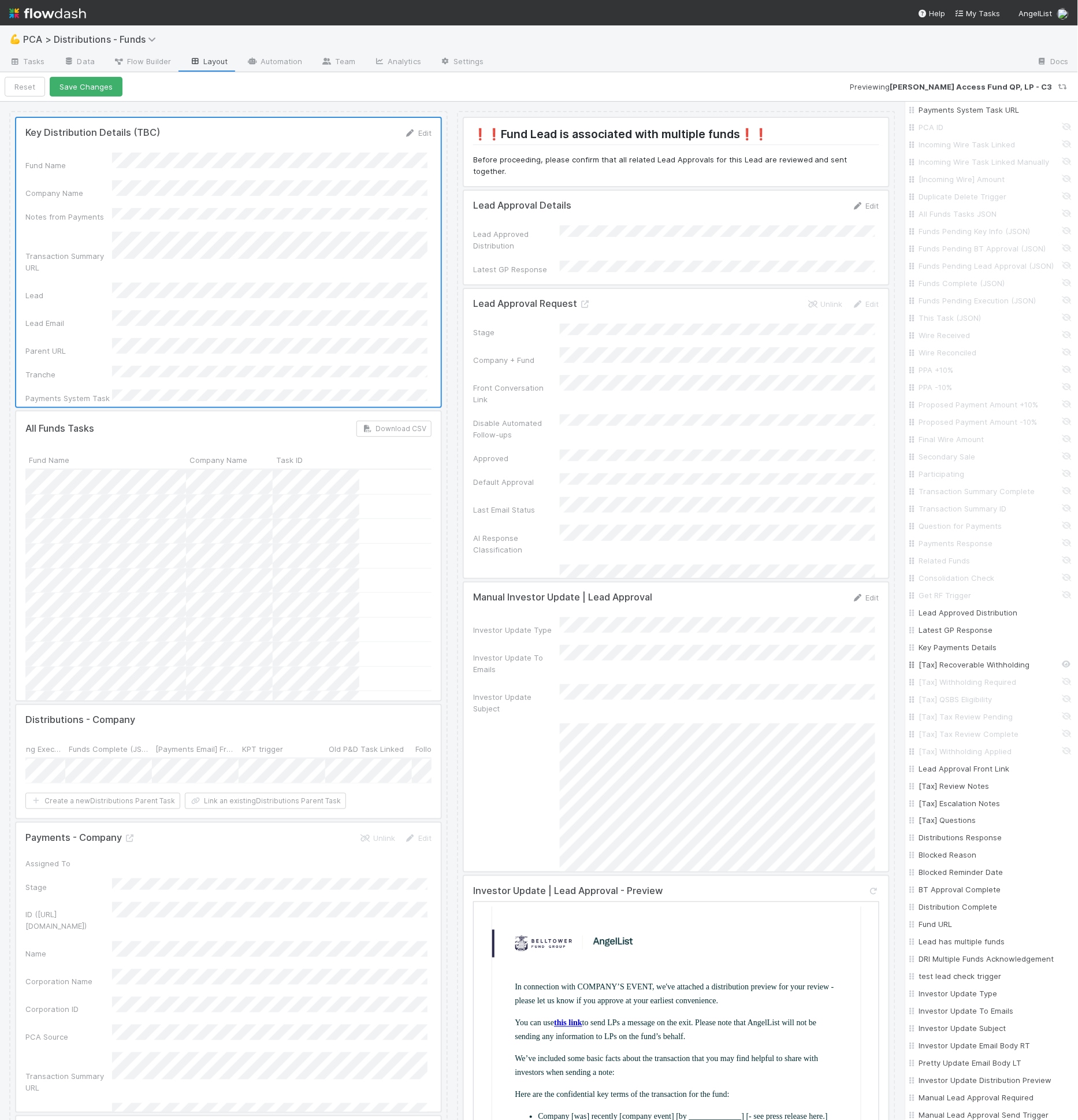
click at [976, 671] on input "[Tax] Recoverable Withholding" at bounding box center [995, 665] width 152 height 12
click at [975, 653] on input "Key Payments Details" at bounding box center [995, 647] width 152 height 12
click at [975, 635] on input "Latest GP Response" at bounding box center [995, 630] width 152 height 12
click at [978, 619] on input "Lead Approved Distribution" at bounding box center [995, 613] width 152 height 12
click at [969, 792] on input "[Tax] Review Notes" at bounding box center [995, 786] width 152 height 12
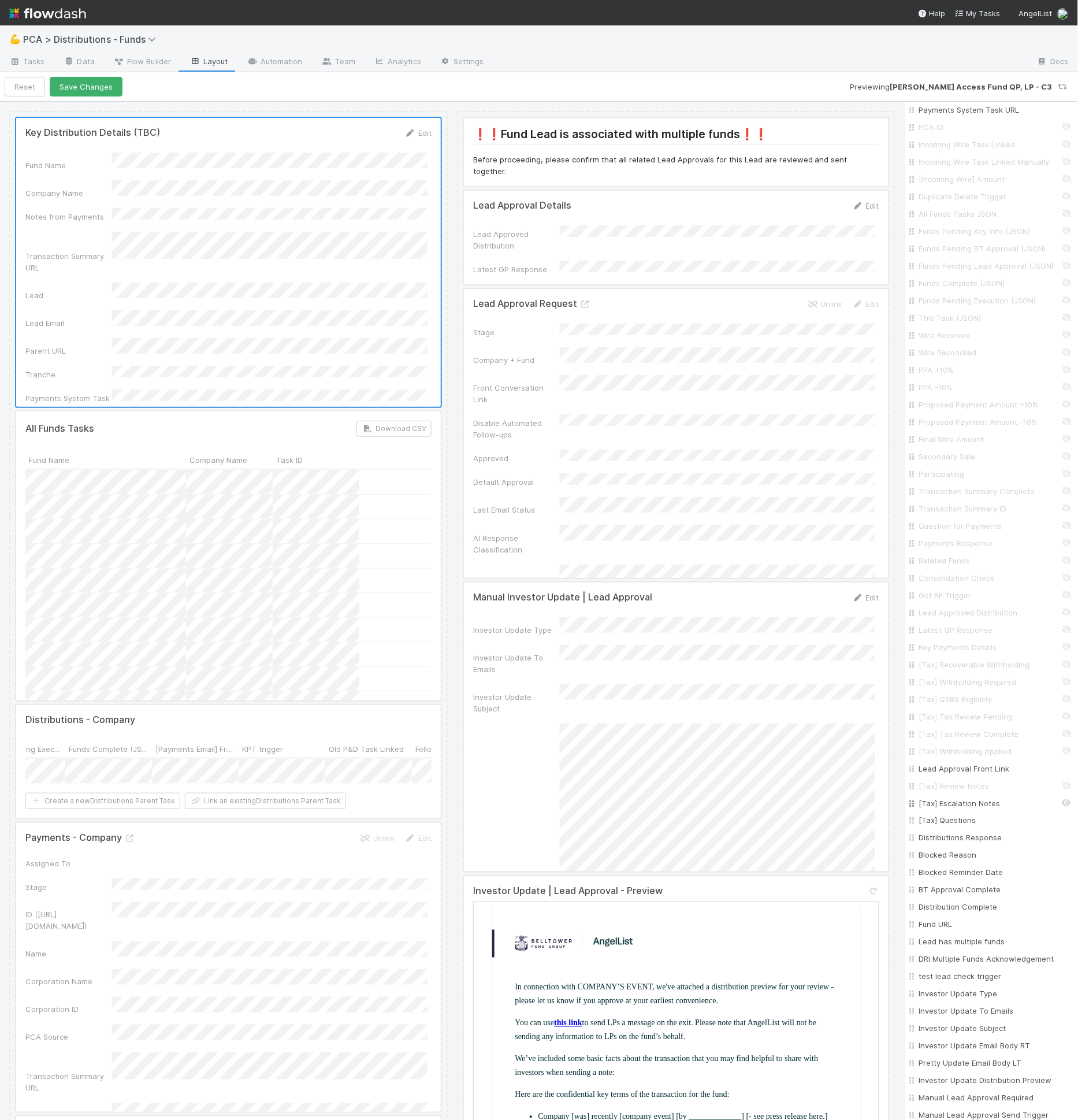
click at [967, 809] on input "[Tax] Escalation Notes" at bounding box center [995, 803] width 152 height 12
click at [960, 826] on input "[Tax] Questions" at bounding box center [995, 820] width 152 height 12
click at [958, 844] on input "Distributions Response" at bounding box center [995, 838] width 152 height 12
click at [953, 860] on input "Blocked Reason" at bounding box center [995, 855] width 152 height 12
click at [953, 877] on input "Blocked Reminder Date" at bounding box center [995, 872] width 152 height 12
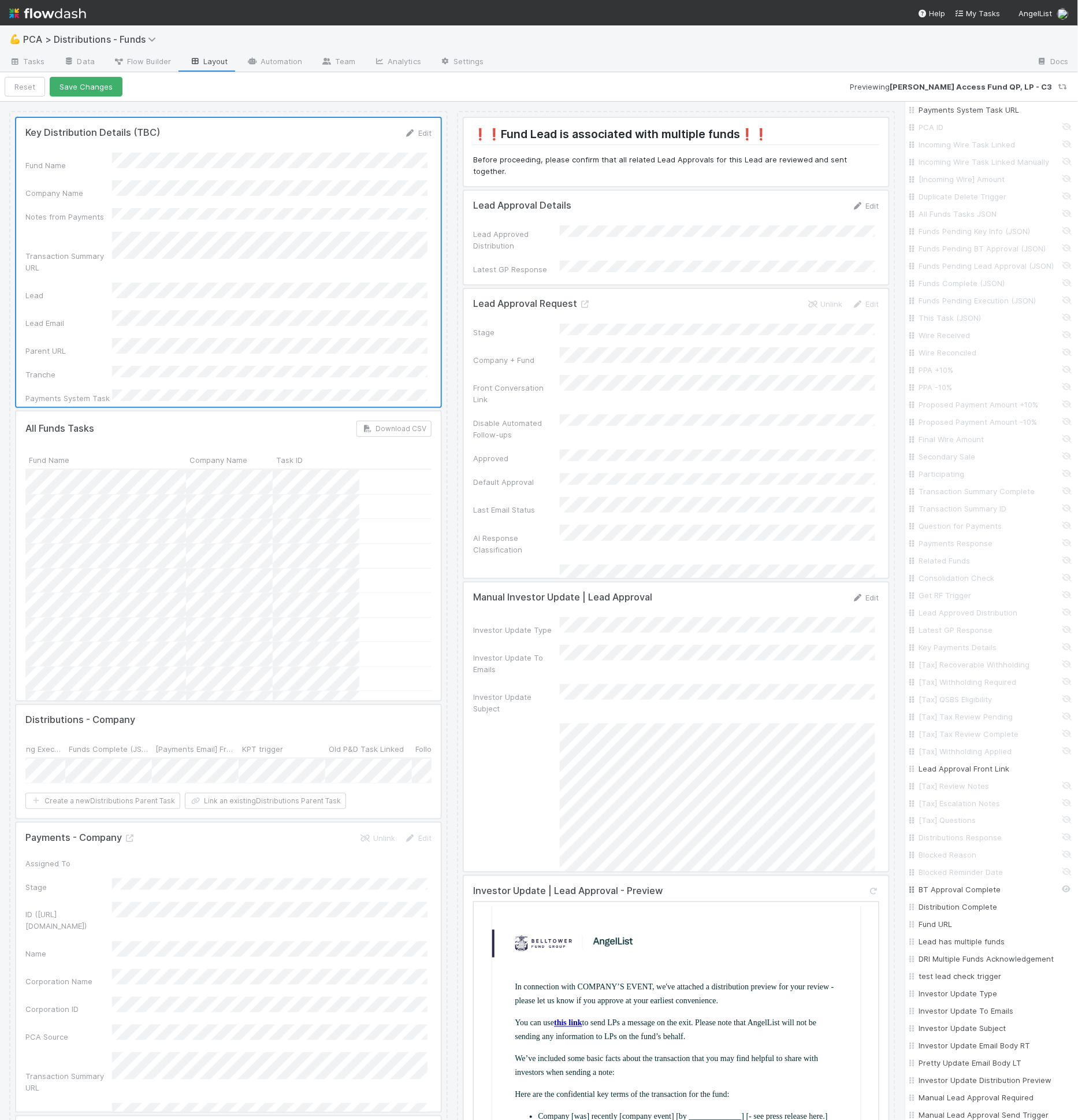
click at [962, 896] on input "BT Approval Complete" at bounding box center [995, 890] width 152 height 12
click at [964, 913] on input "Distribution Complete" at bounding box center [995, 908] width 152 height 12
click at [949, 906] on input "Lead has multiple funds" at bounding box center [995, 901] width 152 height 12
click at [958, 923] on input "DRI Multiple Funds Acknowledgement" at bounding box center [995, 917] width 152 height 12
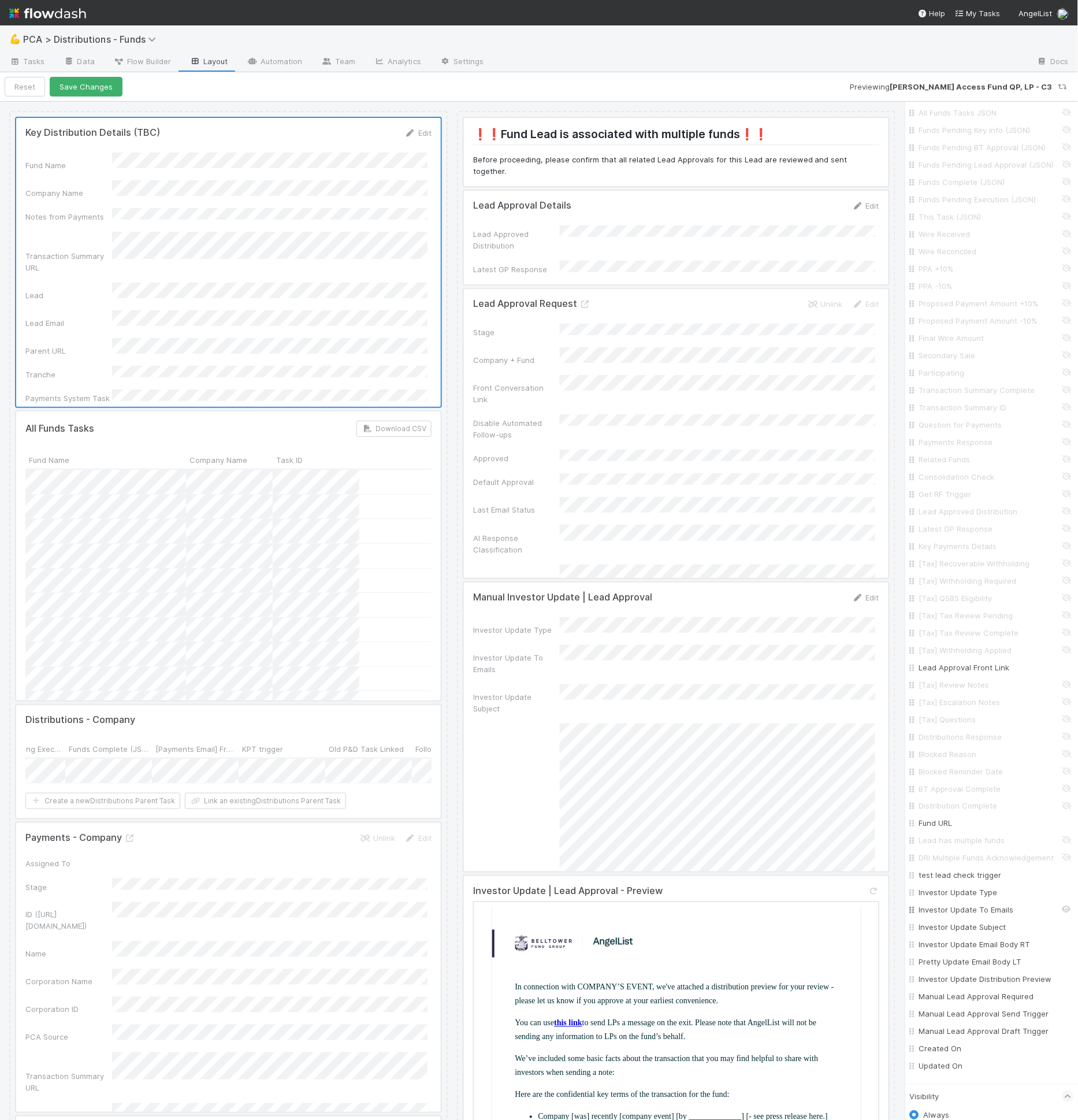
scroll to position [855, 0]
click at [973, 870] on input "test lead check trigger" at bounding box center [995, 864] width 152 height 12
click at [974, 887] on input "Investor Update Type" at bounding box center [995, 882] width 152 height 12
click at [975, 905] on input "Investor Update To Emails" at bounding box center [995, 899] width 152 height 12
drag, startPoint x: 977, startPoint y: 924, endPoint x: 978, endPoint y: 931, distance: 7.1
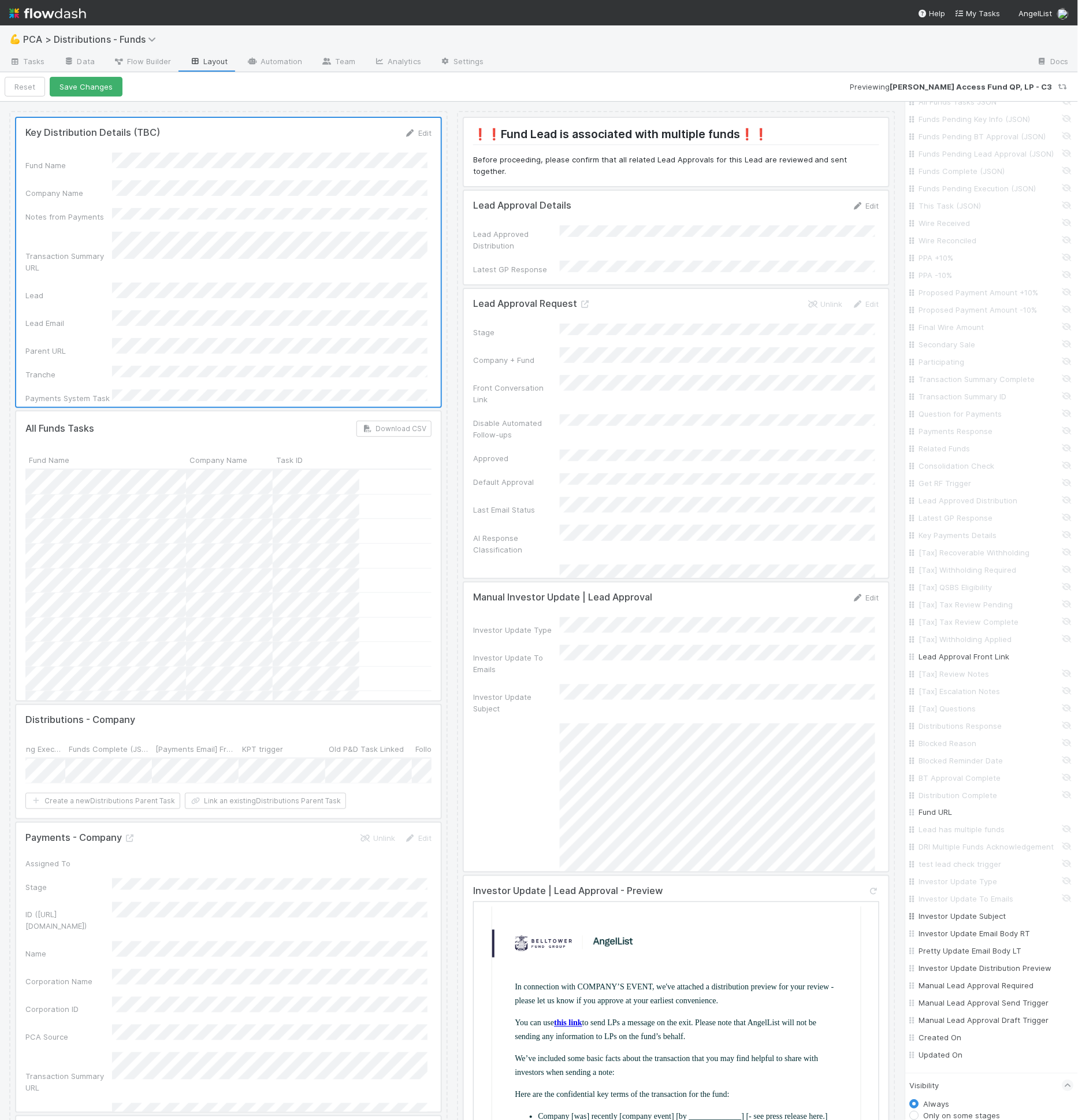
click at [977, 905] on input "Investor Update To Emails" at bounding box center [995, 899] width 152 height 12
click at [978, 922] on input "Investor Update Subject" at bounding box center [995, 916] width 152 height 12
click at [979, 905] on input "Investor Update To Emails" at bounding box center [995, 899] width 152 height 12
click at [975, 939] on input "Investor Update Email Body RT" at bounding box center [995, 934] width 152 height 12
click at [973, 957] on input "Pretty Update Email Body LT" at bounding box center [995, 951] width 152 height 12
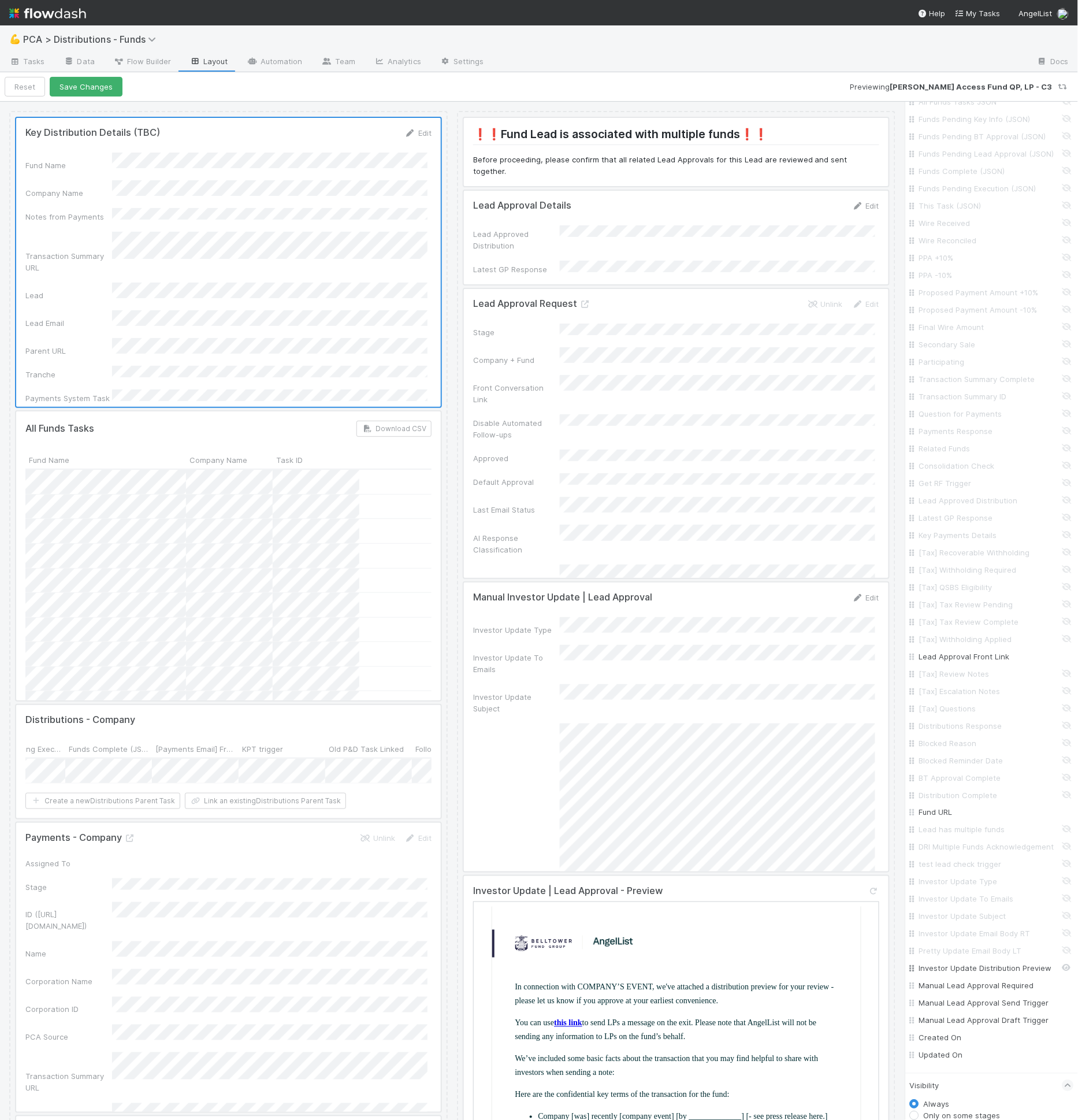
click at [970, 974] on input "Investor Update Distribution Preview" at bounding box center [995, 969] width 152 height 12
drag, startPoint x: 965, startPoint y: 1004, endPoint x: 963, endPoint y: 1012, distance: 8.2
click at [965, 991] on input "Manual Lead Approval Required" at bounding box center [995, 985] width 152 height 12
click at [961, 1009] on input "Manual Lead Approval Send Trigger" at bounding box center [995, 1003] width 152 height 12
click at [958, 1026] on input "Manual Lead Approval Draft Trigger" at bounding box center [995, 1021] width 152 height 12
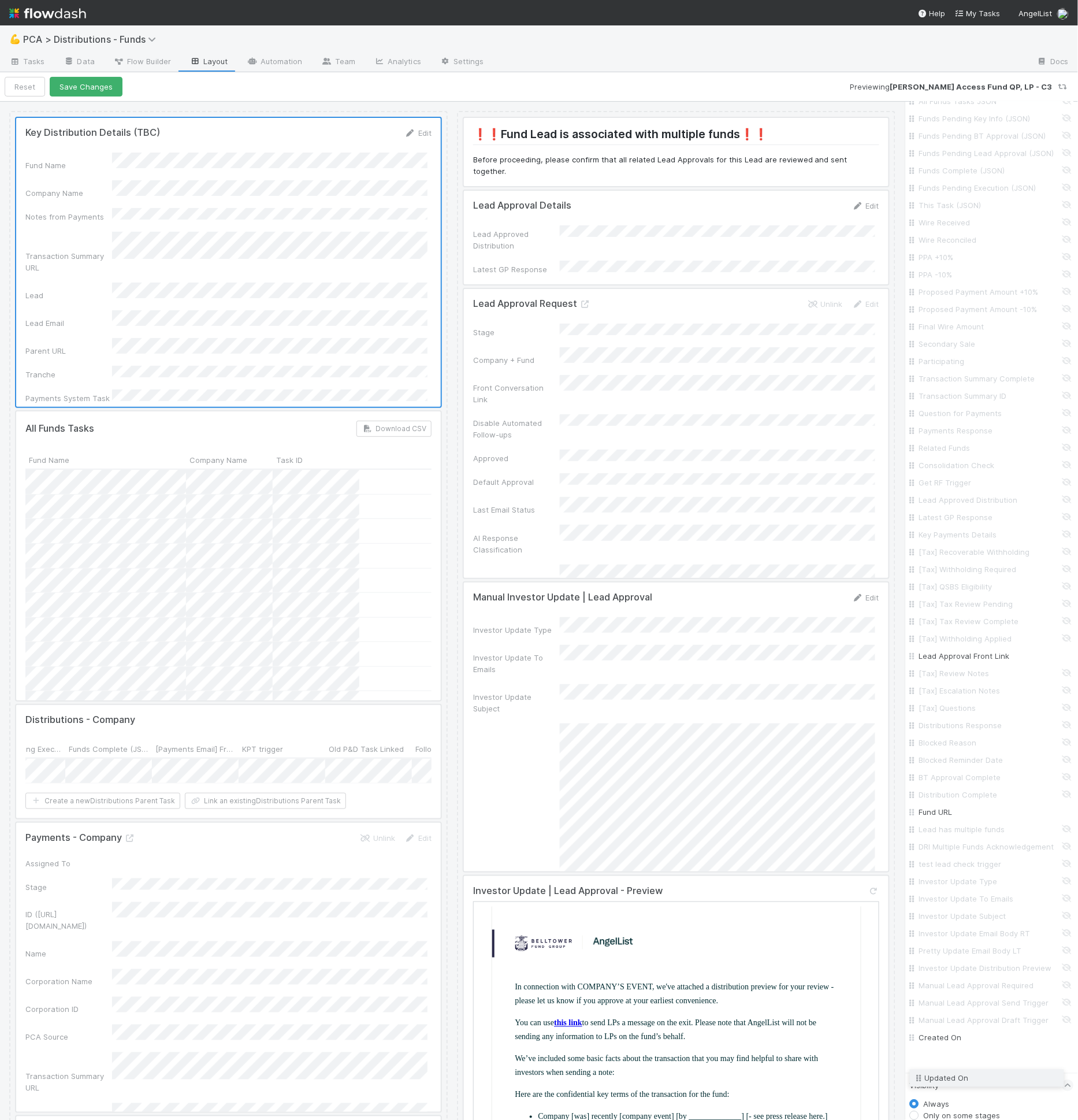
click at [917, 1064] on div "Fund Name Company Name Public Company Name (Startup Name) ID Corporation CT ID …" at bounding box center [991, 301] width 164 height 1525
click at [89, 91] on button "Save Changes" at bounding box center [87, 87] width 73 height 20
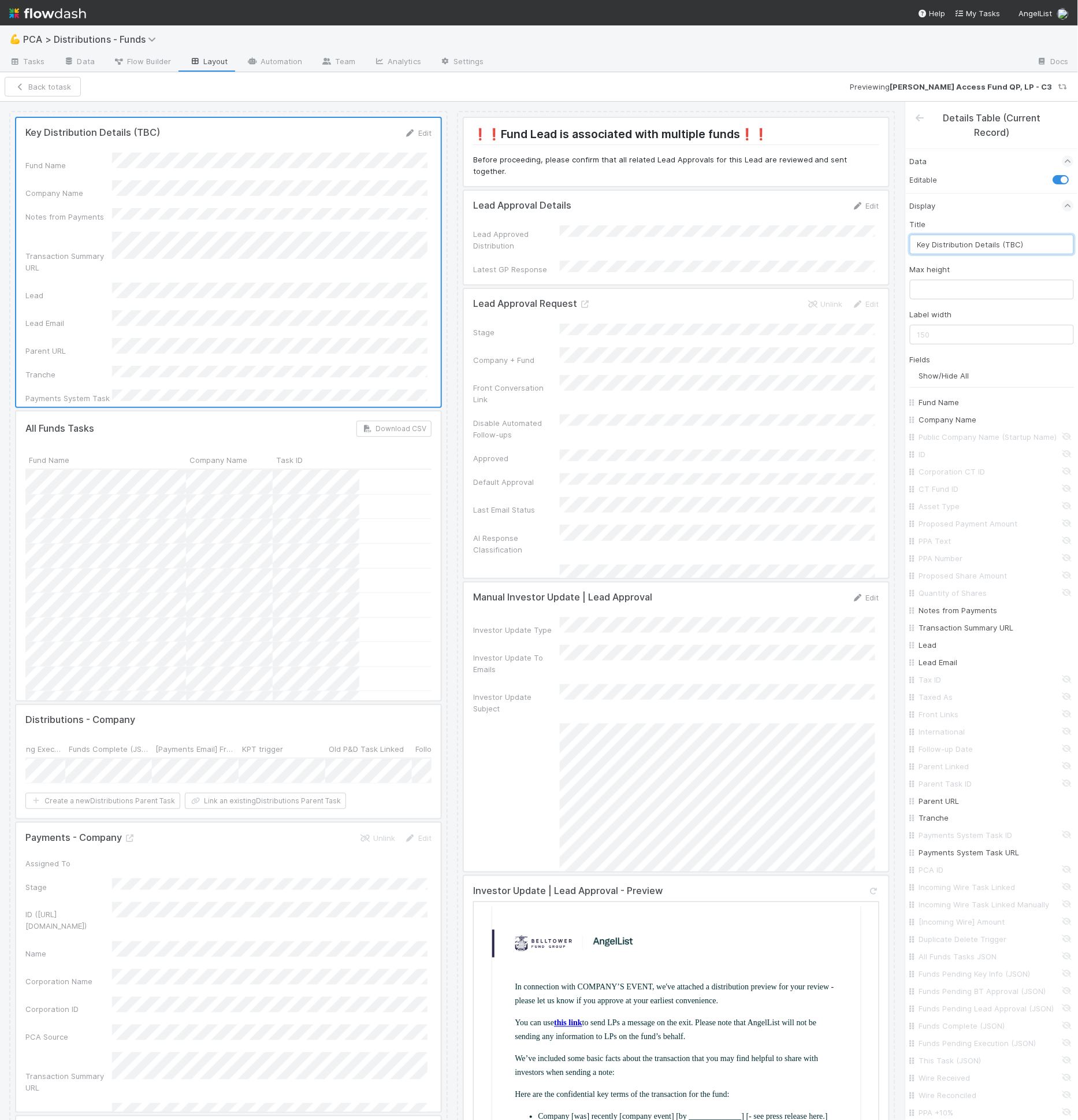
drag, startPoint x: 1000, startPoint y: 244, endPoint x: 1059, endPoint y: 245, distance: 59.0
click at [1059, 245] on input "Key Distribution Details (TBC)" at bounding box center [991, 245] width 164 height 20
click at [74, 90] on button "Save Changes" at bounding box center [87, 87] width 73 height 20
click at [677, 376] on div at bounding box center [677, 434] width 425 height 289
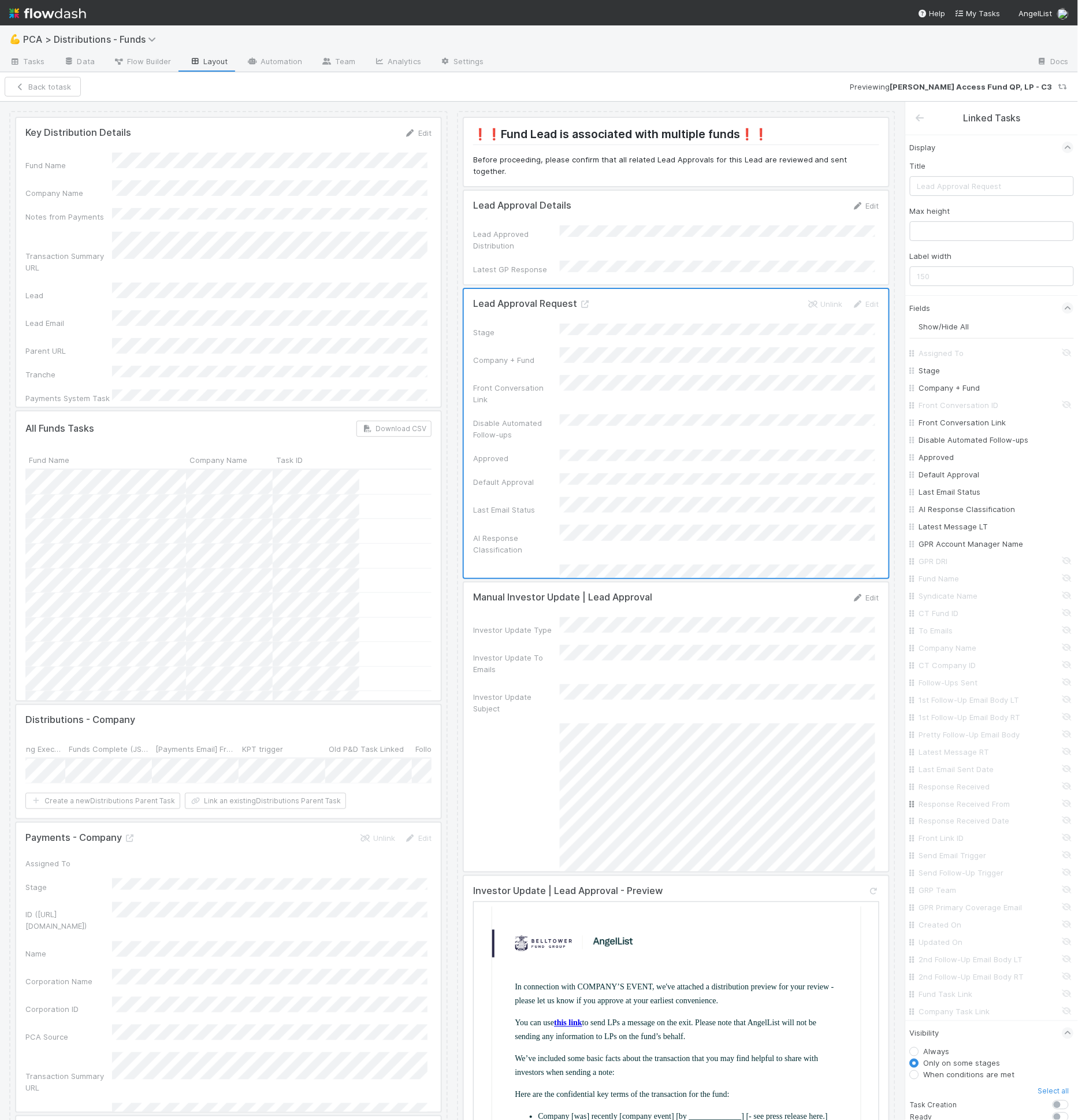
scroll to position [332, 0]
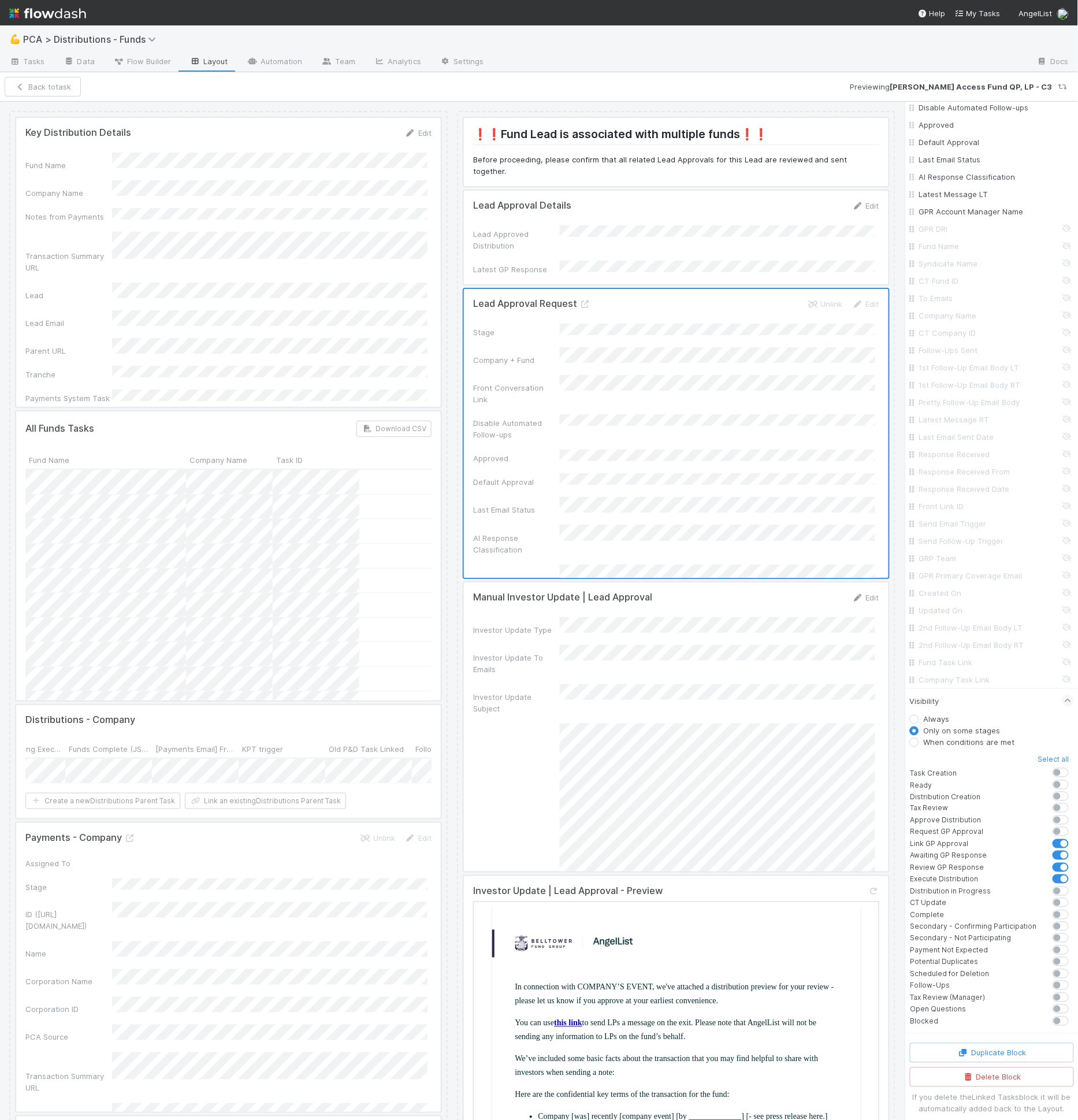
click at [1074, 826] on label at bounding box center [1074, 826] width 0 height 0
click at [1049, 827] on input "checkbox" at bounding box center [1048, 831] width 9 height 11
click at [1074, 826] on label at bounding box center [1074, 826] width 0 height 0
click at [1051, 828] on input "checkbox" at bounding box center [1048, 831] width 9 height 11
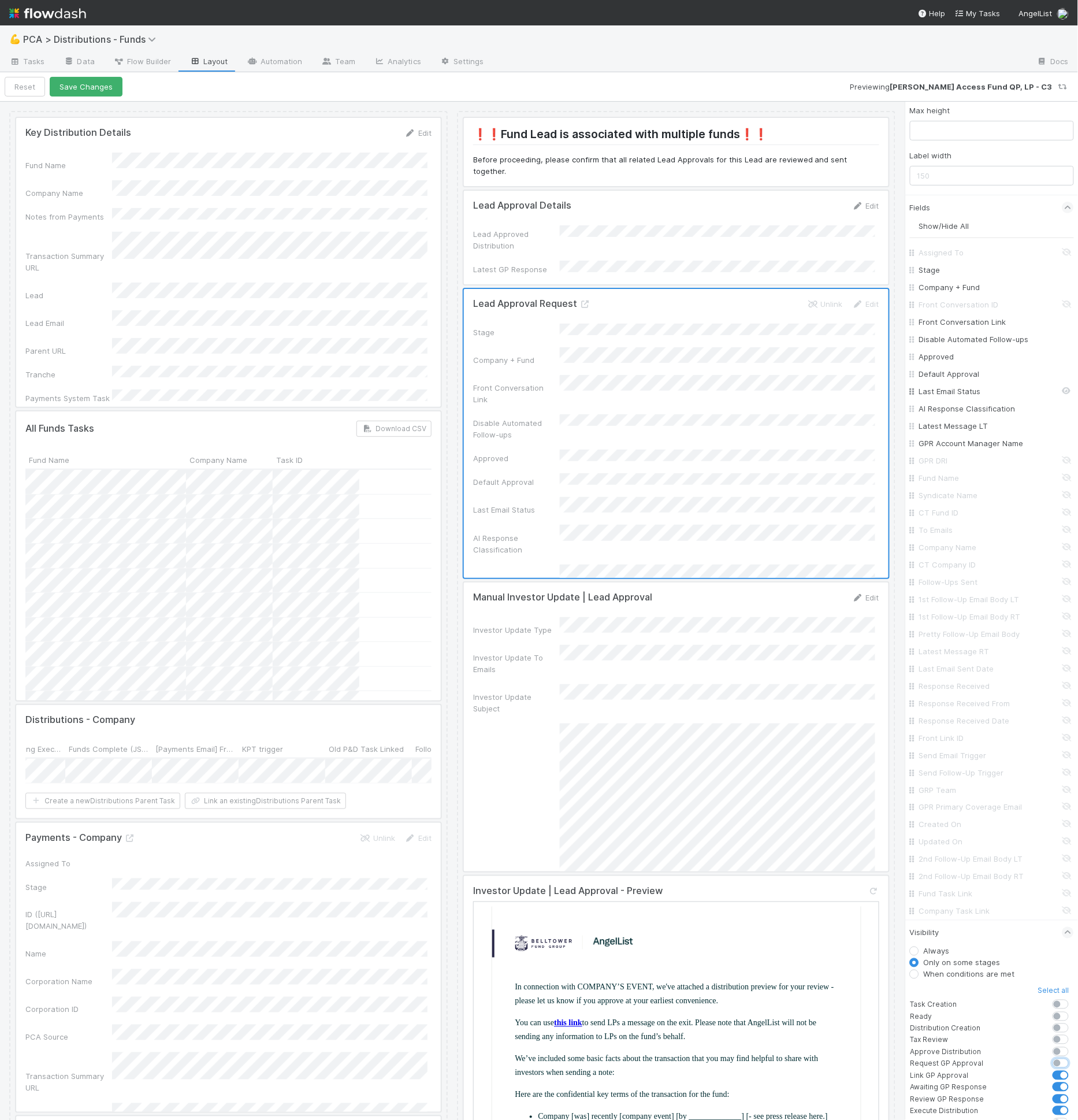
scroll to position [0, 0]
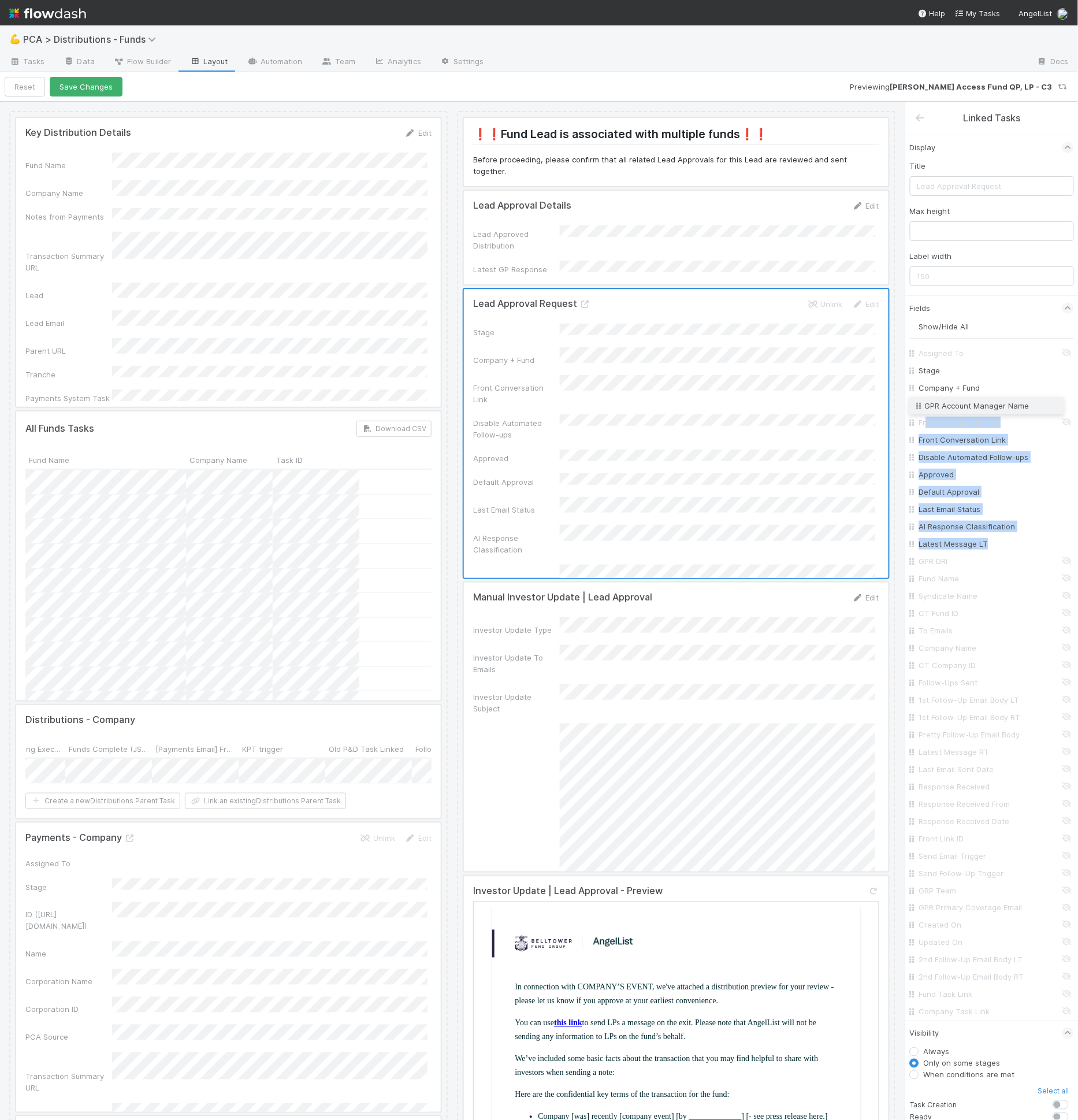
drag, startPoint x: 916, startPoint y: 541, endPoint x: 928, endPoint y: 403, distance: 138.5
click at [928, 403] on div "Assigned To Stage Company + Fund Front Conversation ID Front Conversation Link …" at bounding box center [991, 681] width 164 height 676
click at [924, 889] on input "GRP Team" at bounding box center [995, 891] width 152 height 12
click at [947, 909] on input "GPR Primary Coverage Email" at bounding box center [995, 908] width 152 height 12
click at [949, 892] on input "GRP Team" at bounding box center [995, 891] width 152 height 12
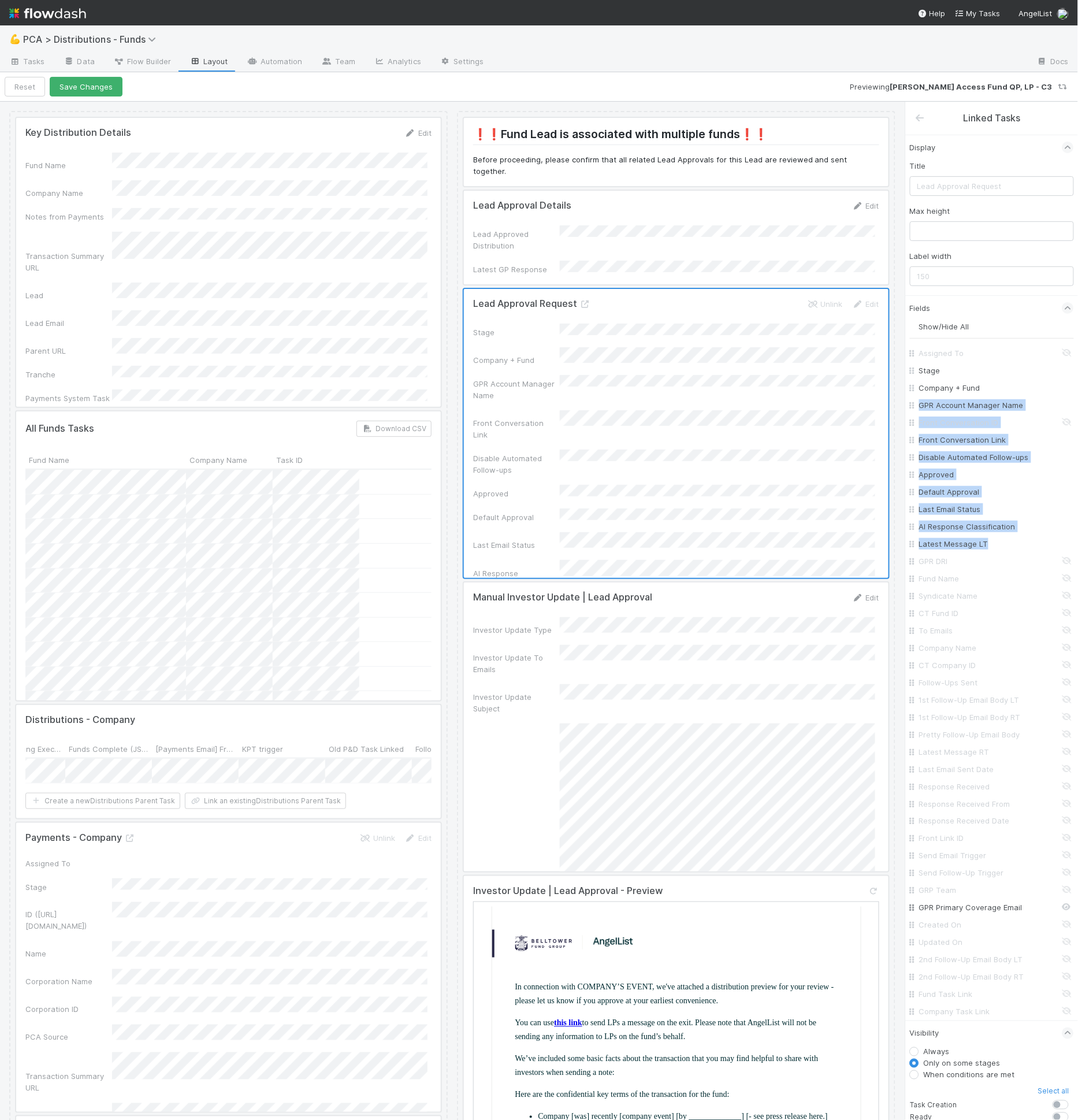
click at [936, 902] on input "GPR Primary Coverage Email" at bounding box center [995, 908] width 152 height 12
click at [960, 795] on div "Response Received From" at bounding box center [991, 803] width 164 height 18
click at [945, 801] on input "Response Received From" at bounding box center [995, 803] width 152 height 12
click at [952, 787] on input "Response Received" at bounding box center [995, 787] width 152 height 12
click at [958, 816] on input "Response Received Date" at bounding box center [995, 821] width 152 height 12
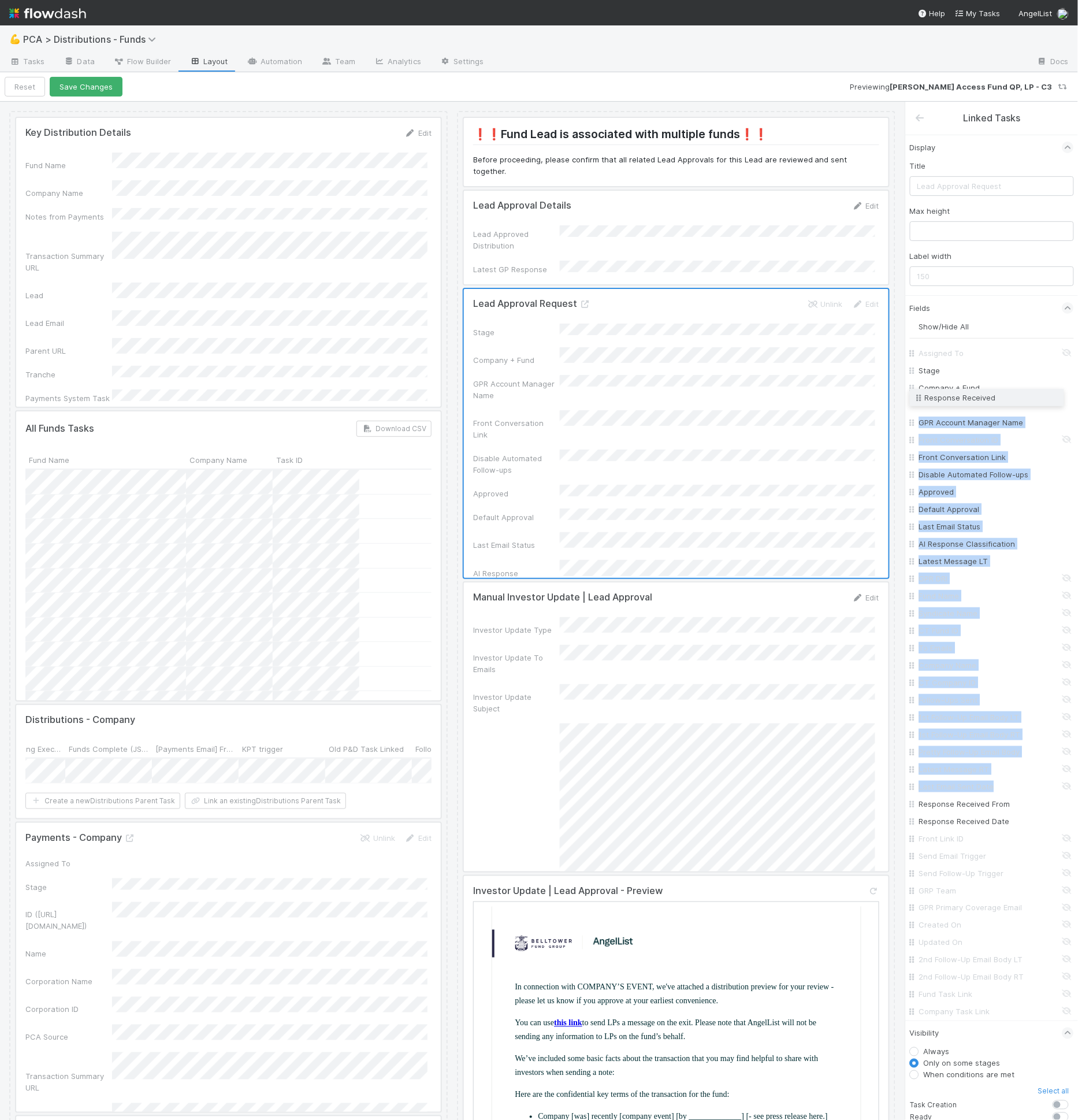
drag, startPoint x: 913, startPoint y: 783, endPoint x: 959, endPoint y: 395, distance: 390.7
click at [959, 395] on div "Assigned To Stage Company + Fund GPR Account Manager Name Front Conversation ID…" at bounding box center [991, 681] width 164 height 676
click at [931, 406] on input "Response Received" at bounding box center [995, 405] width 152 height 12
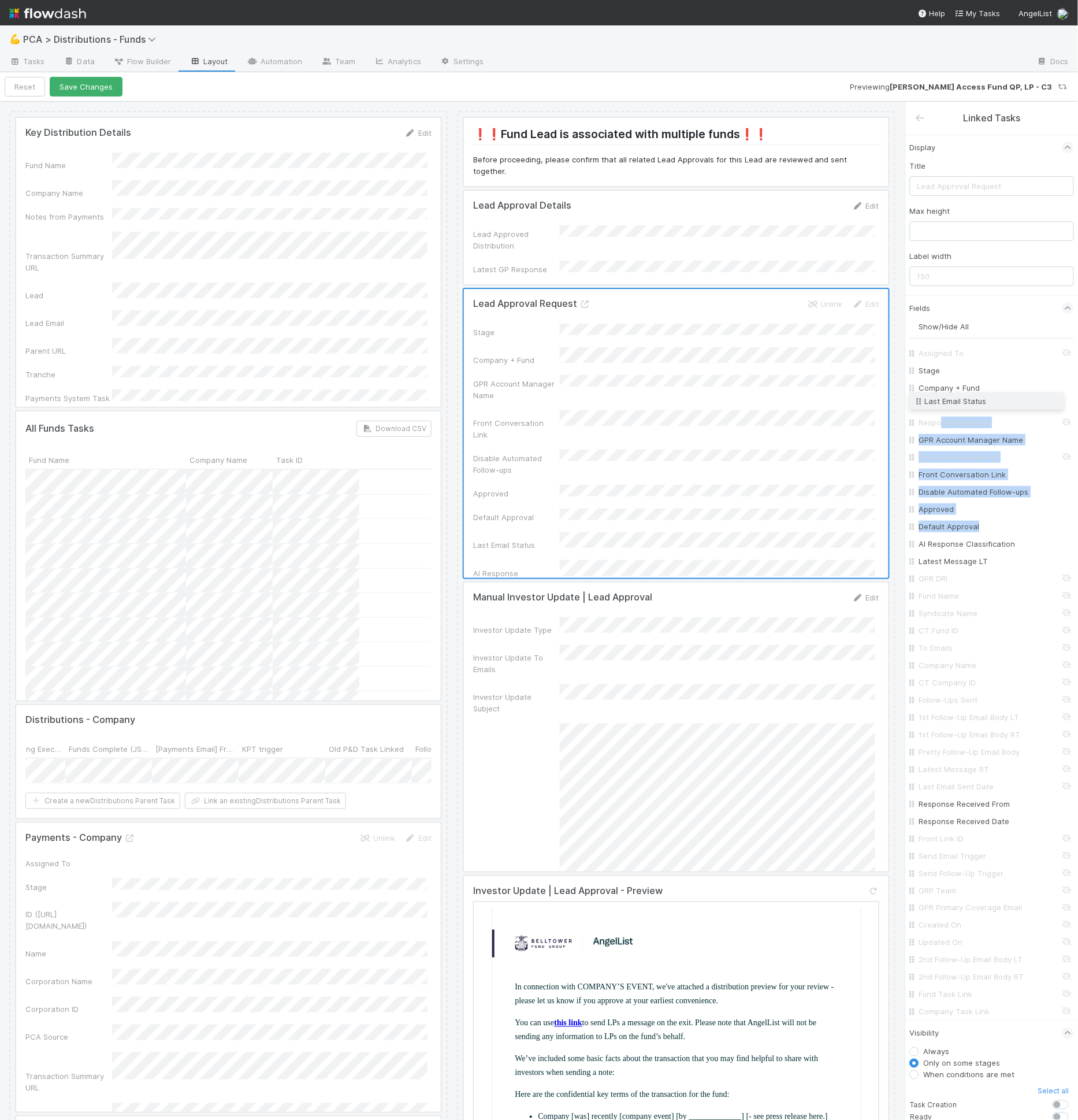
drag, startPoint x: 917, startPoint y: 526, endPoint x: 942, endPoint y: 403, distance: 125.5
click at [942, 403] on div "Assigned To Stage Company + Fund Response Received GPR Account Manager Name Fro…" at bounding box center [991, 681] width 164 height 676
drag, startPoint x: 917, startPoint y: 471, endPoint x: 920, endPoint y: 417, distance: 54.1
click at [920, 417] on div "Assigned To Stage Company + Fund Last Email Status Response Received GPR Accoun…" at bounding box center [991, 681] width 164 height 676
drag, startPoint x: 915, startPoint y: 561, endPoint x: 938, endPoint y: 425, distance: 137.9
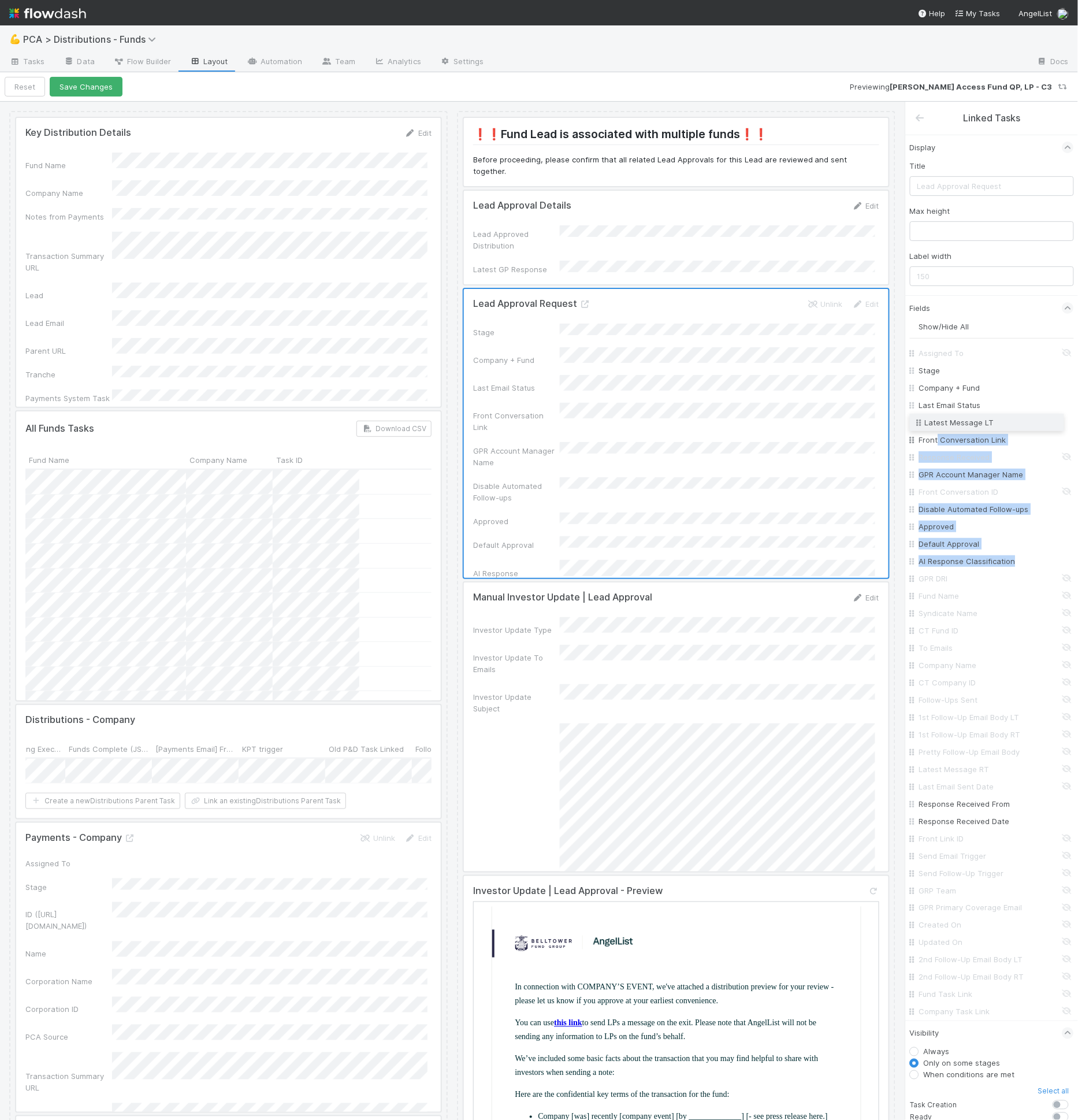
click at [938, 425] on div "Assigned To Stage Company + Fund Last Email Status Front Conversation Link Resp…" at bounding box center [991, 681] width 164 height 676
drag, startPoint x: 916, startPoint y: 421, endPoint x: 914, endPoint y: 437, distance: 16.1
click at [914, 437] on div "Assigned To Stage Company + Fund Last Email Status Latest Message LT Front Conv…" at bounding box center [991, 681] width 164 height 676
drag, startPoint x: 918, startPoint y: 470, endPoint x: 919, endPoint y: 433, distance: 37.0
click at [919, 433] on div "Assigned To Stage Company + Fund Last Email Status Front Conversation Link Late…" at bounding box center [991, 681] width 164 height 676
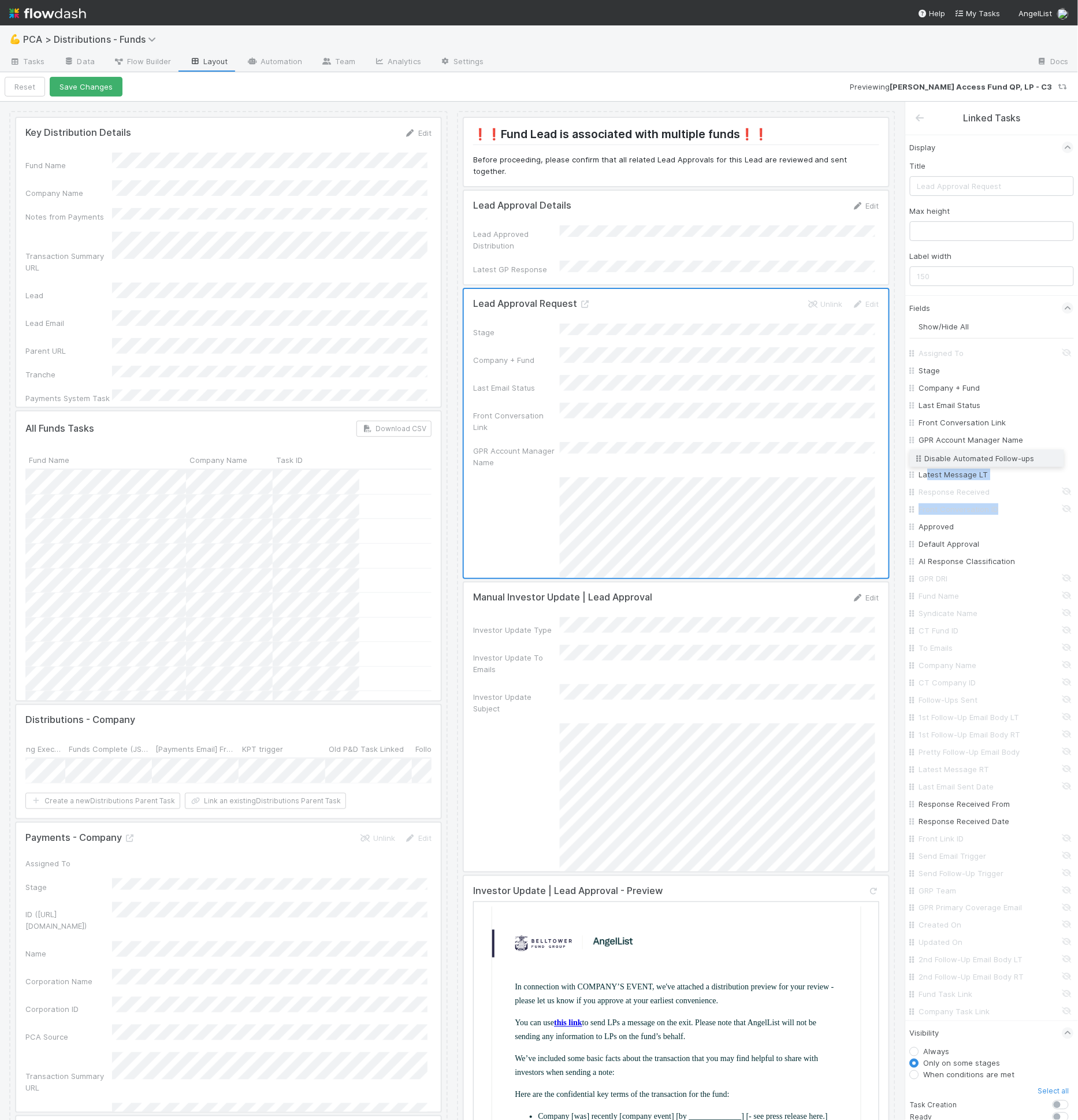
drag, startPoint x: 912, startPoint y: 507, endPoint x: 928, endPoint y: 458, distance: 51.5
click at [928, 458] on div "Assigned To Stage Company + Fund Last Email Status Front Conversation Link GPR …" at bounding box center [991, 681] width 164 height 676
click at [929, 527] on input "Approved" at bounding box center [995, 526] width 152 height 12
drag, startPoint x: 912, startPoint y: 542, endPoint x: 933, endPoint y: 467, distance: 77.9
click at [933, 467] on div "Assigned To Stage Company + Fund Last Email Status Front Conversation Link GPR …" at bounding box center [991, 681] width 164 height 676
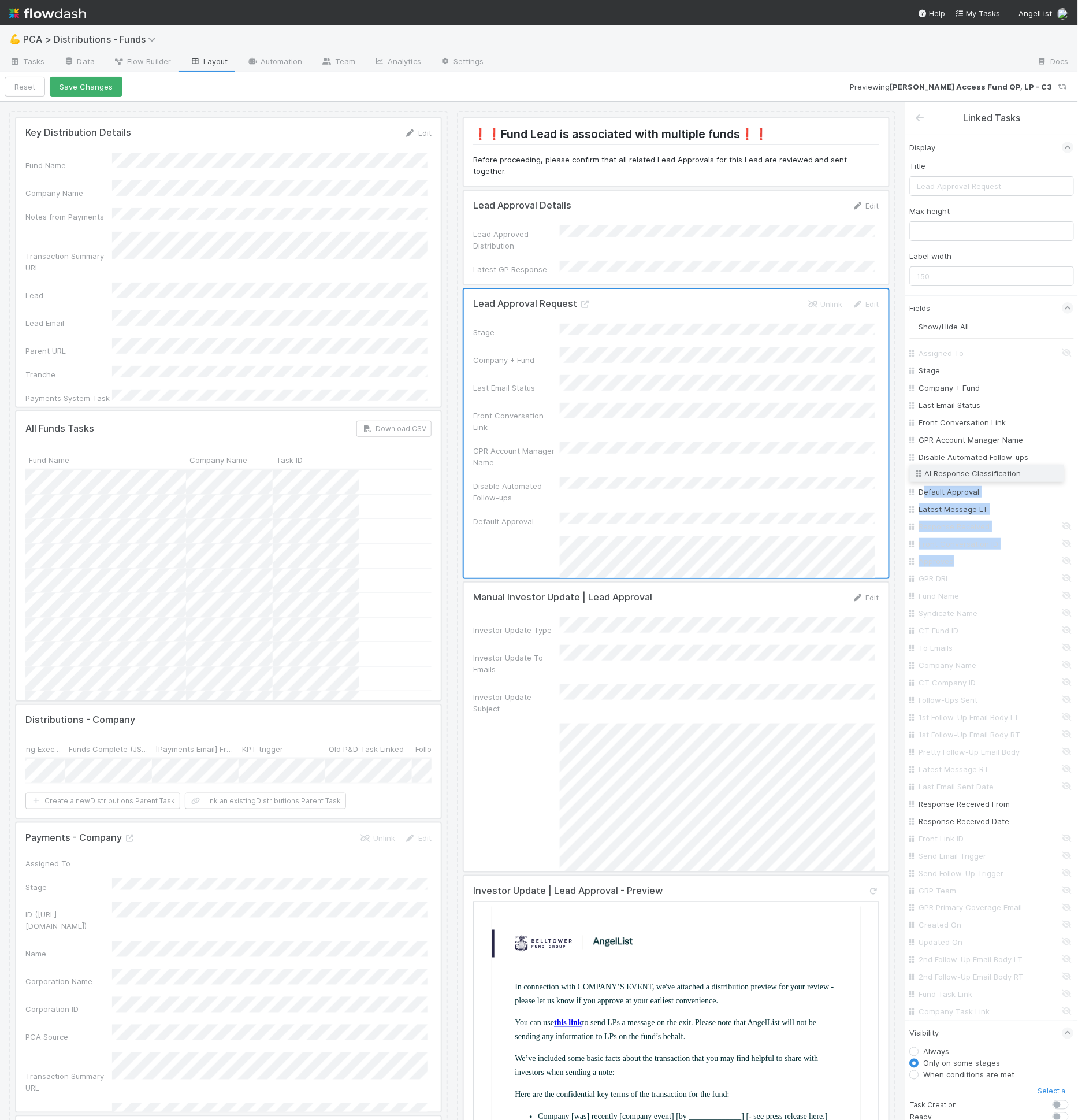
drag, startPoint x: 913, startPoint y: 559, endPoint x: 924, endPoint y: 472, distance: 87.7
click at [924, 472] on div "Assigned To Stage Company + Fund Last Email Status Front Conversation Link GPR …" at bounding box center [991, 681] width 164 height 676
click at [915, 487] on div "Assigned To Stage Company + Fund Last Email Status Front Conversation Link GPR …" at bounding box center [991, 681] width 164 height 676
drag, startPoint x: 916, startPoint y: 470, endPoint x: 926, endPoint y: 415, distance: 55.9
click at [926, 415] on div "Assigned To Stage Company + Fund Last Email Status Front Conversation Link GPR …" at bounding box center [991, 681] width 164 height 676
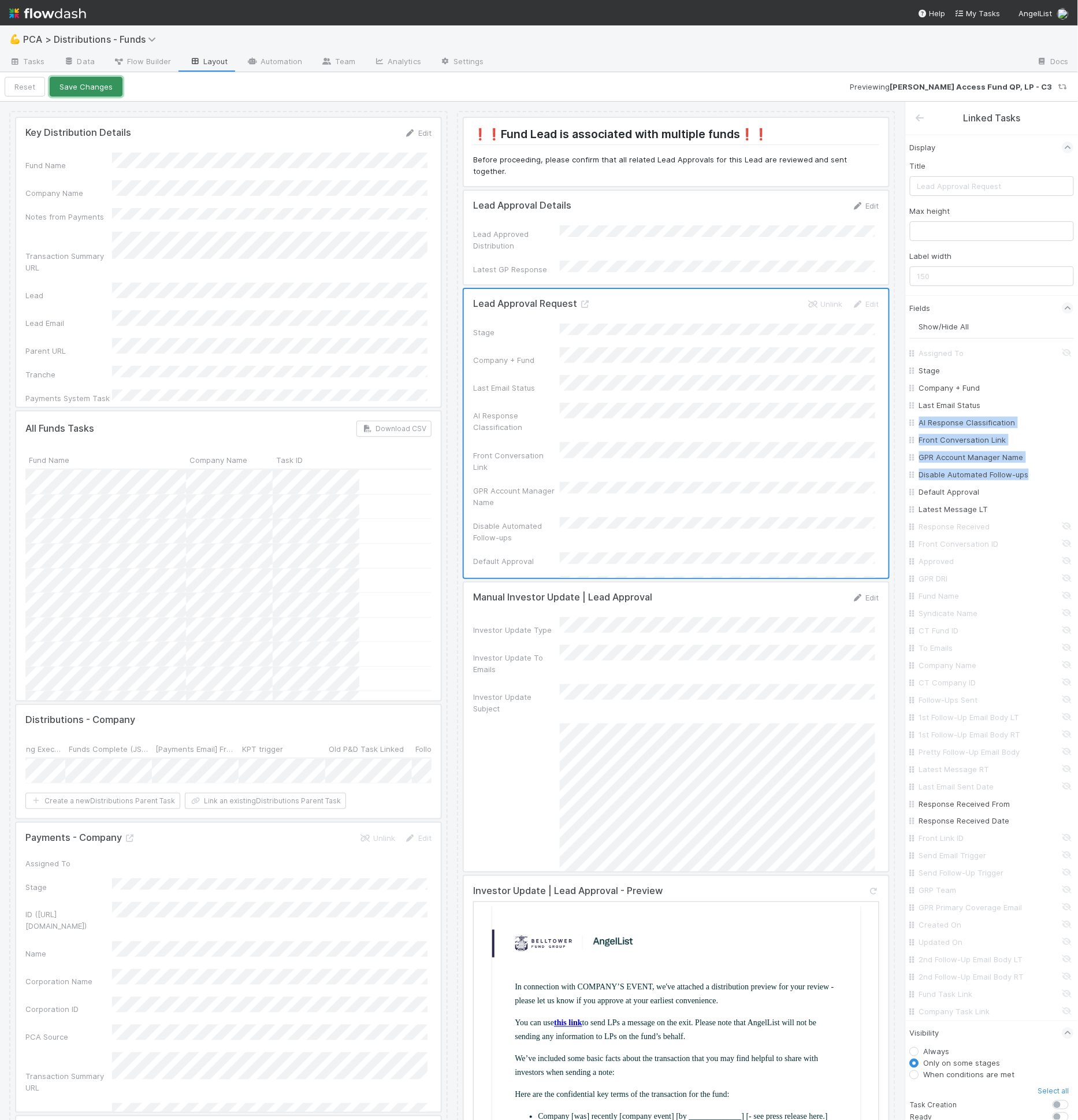
click at [93, 86] on button "Save Changes" at bounding box center [87, 87] width 73 height 20
click at [32, 89] on button "Back to task" at bounding box center [43, 87] width 77 height 20
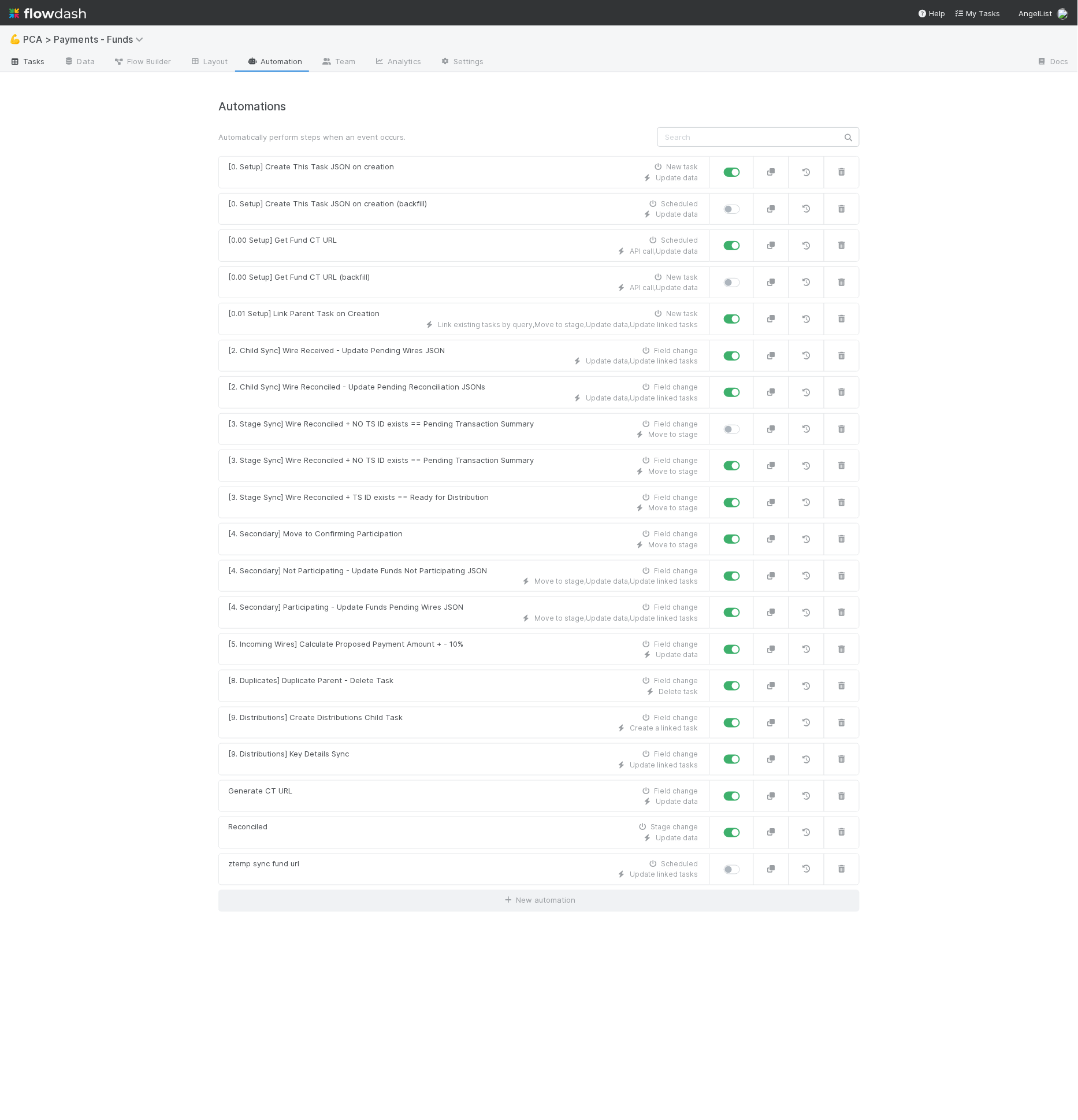
click at [29, 60] on span "Tasks" at bounding box center [27, 61] width 35 height 12
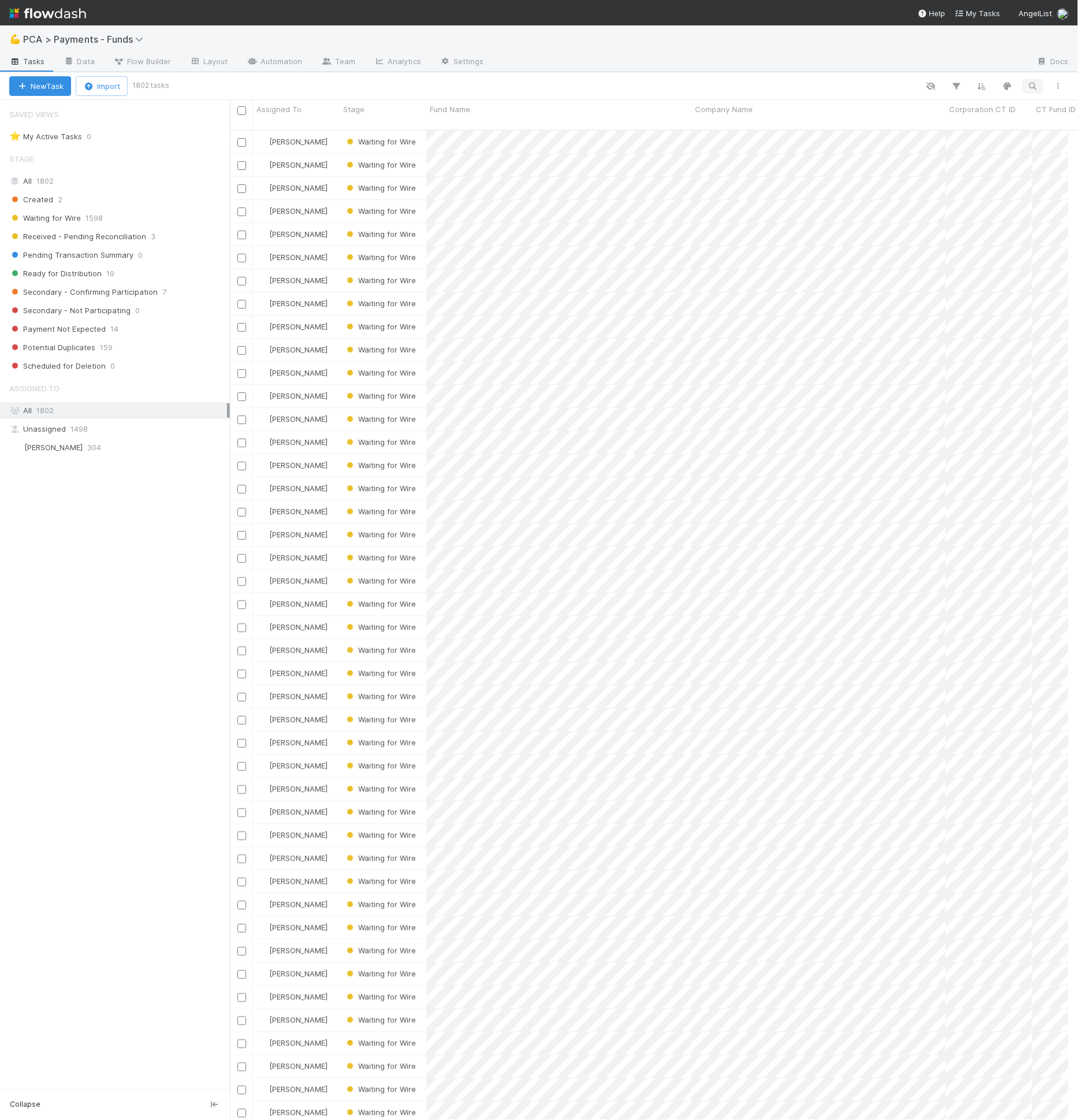
scroll to position [989, 829]
click at [1038, 87] on icon "button" at bounding box center [1034, 86] width 12 height 11
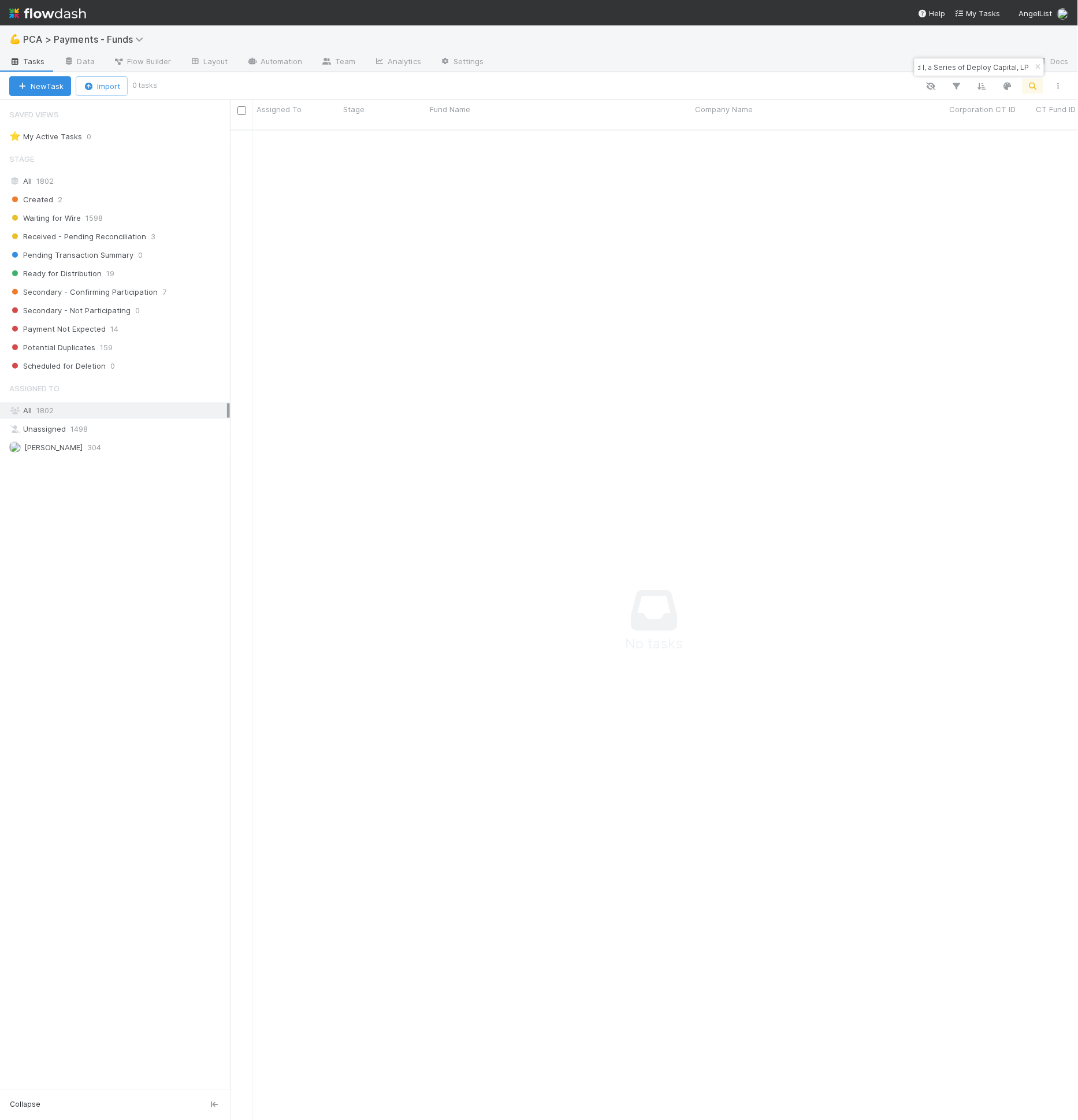
scroll to position [0, 0]
click at [959, 64] on input "Fund I, a Series of Deploy Capital, LP" at bounding box center [975, 67] width 116 height 14
paste input "94e713d6a81a44ea9136d840502a98dc"
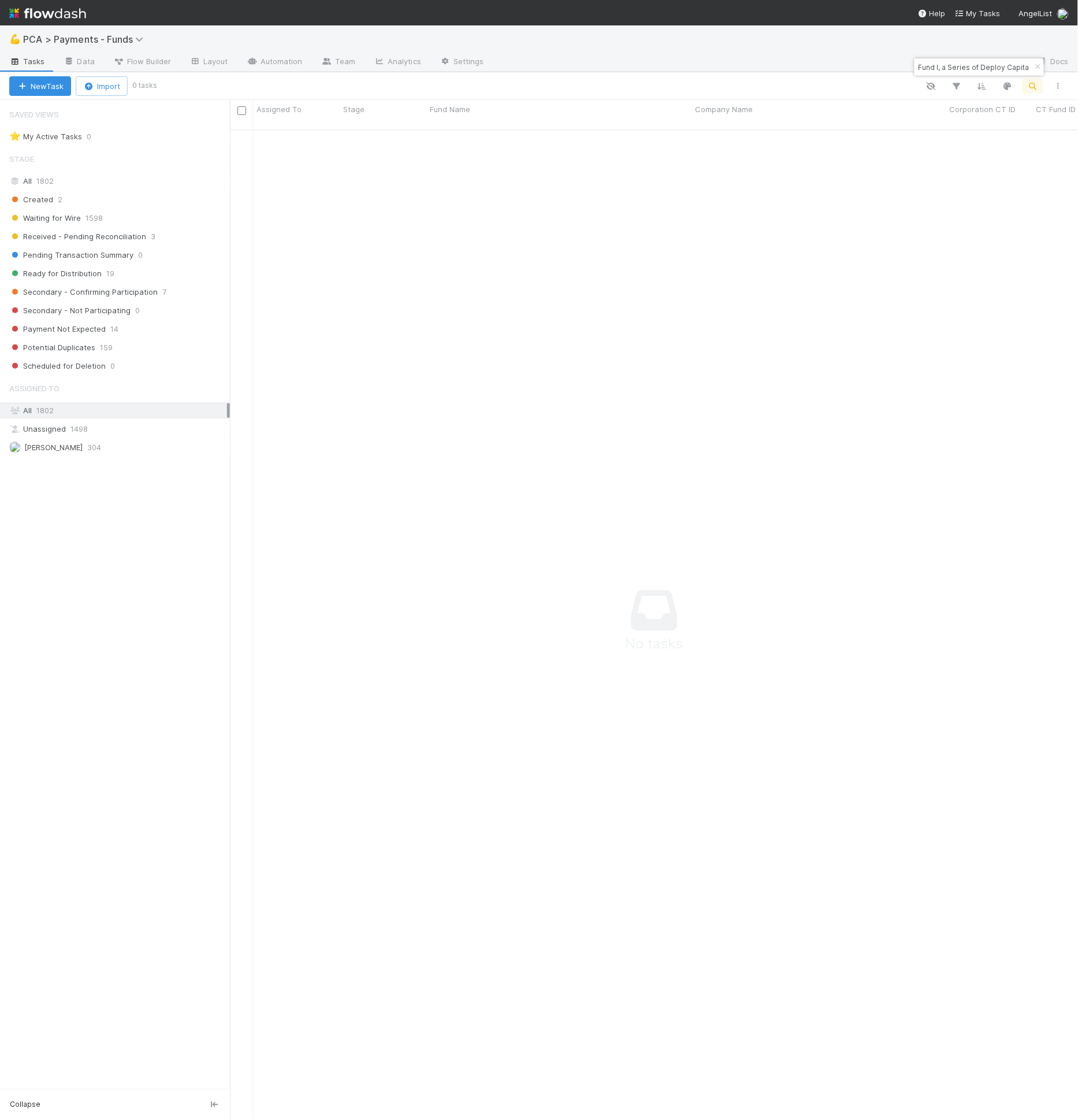
type input "94e713d6a81a44ea9136d840502a98dc"
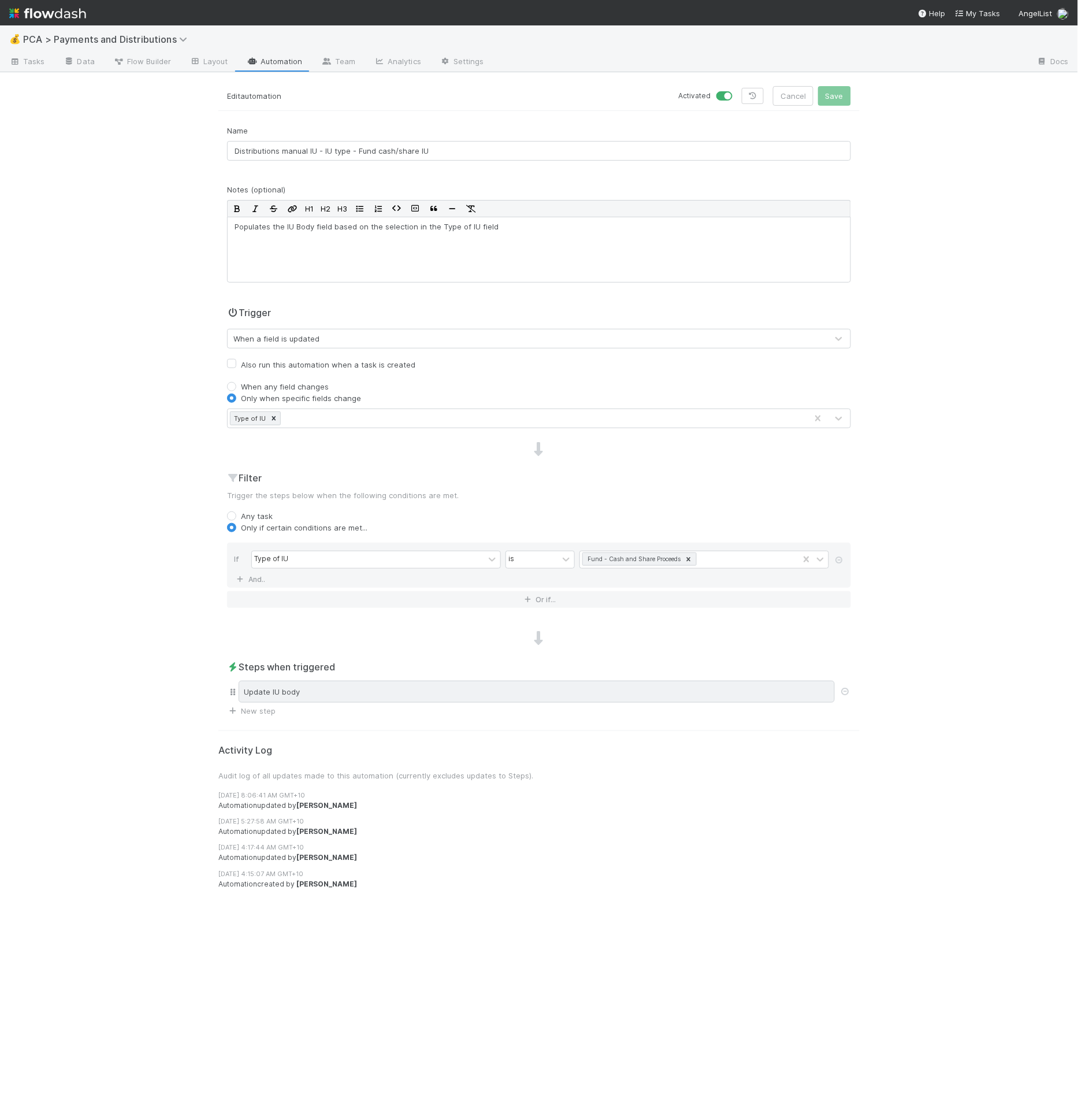
click at [477, 690] on div "Update IU body" at bounding box center [537, 691] width 596 height 22
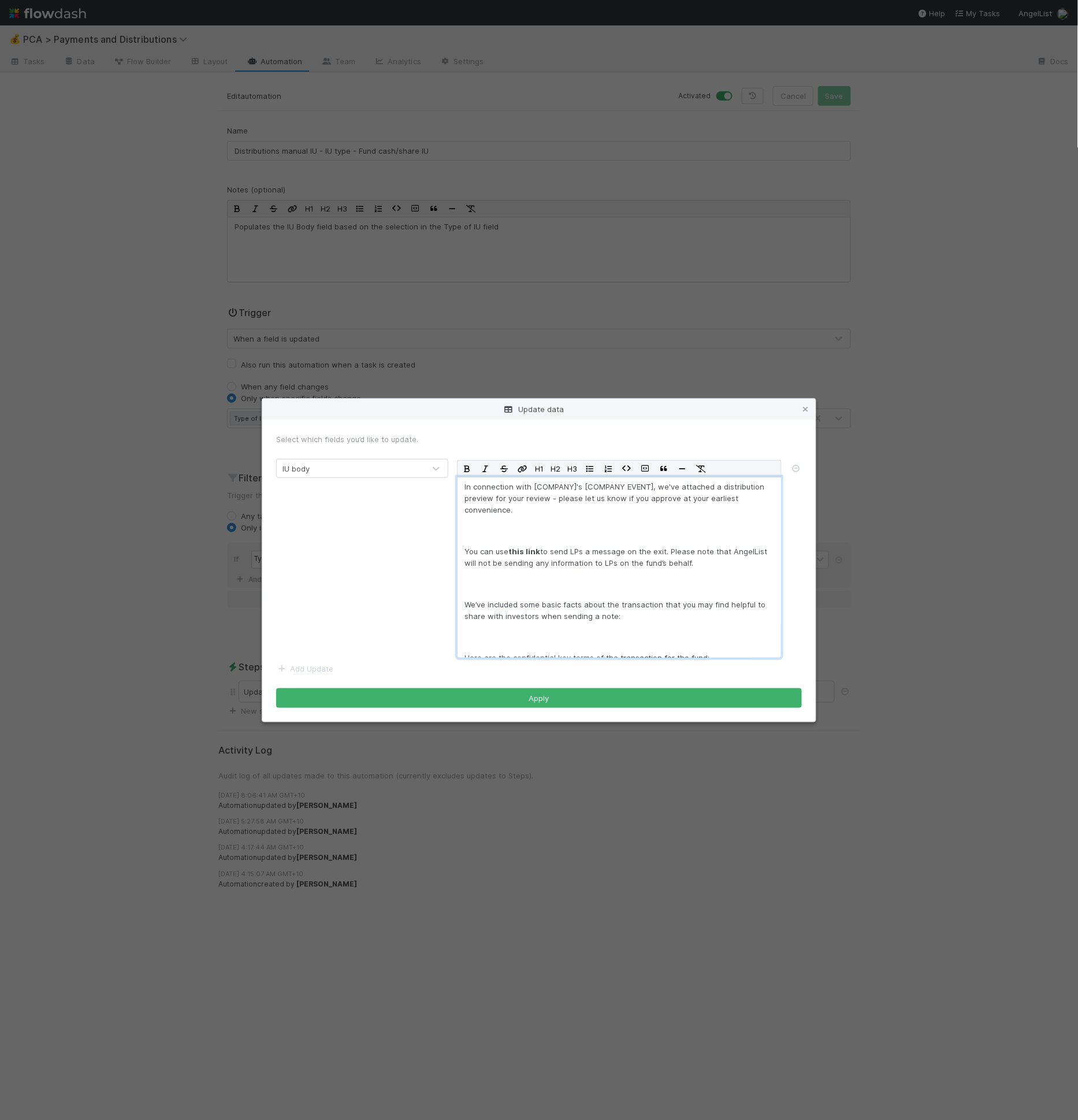
click at [574, 575] on div "In connection with [COMPANY]'s [COMPANY EVENT], we've attached a distribution p…" at bounding box center [620, 567] width 325 height 181
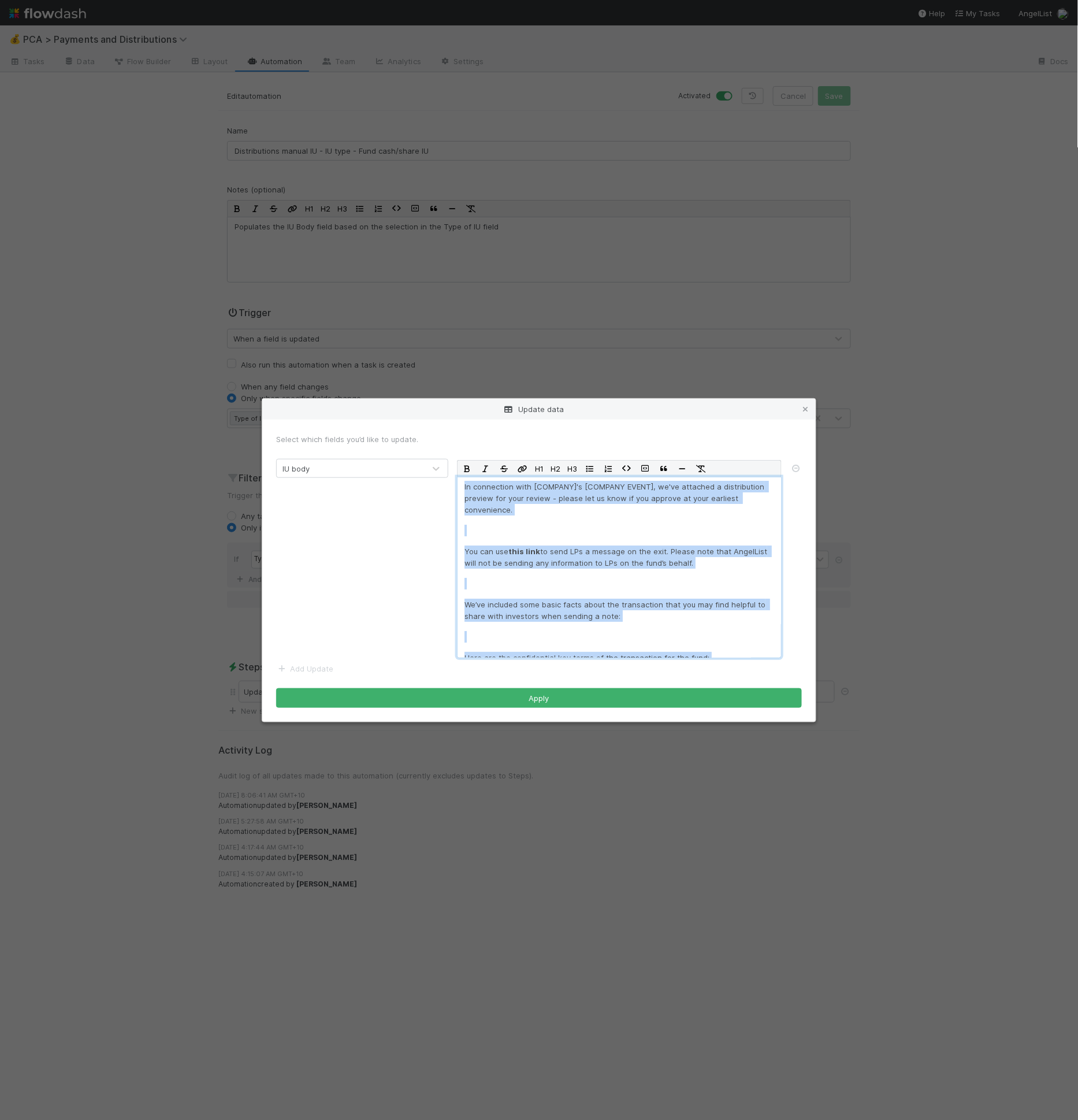
copy div "Lo ipsumdolor sita [CONSECT]'a [ELITSED DOEIU], te'in utlabore e doloremagnaa e…"
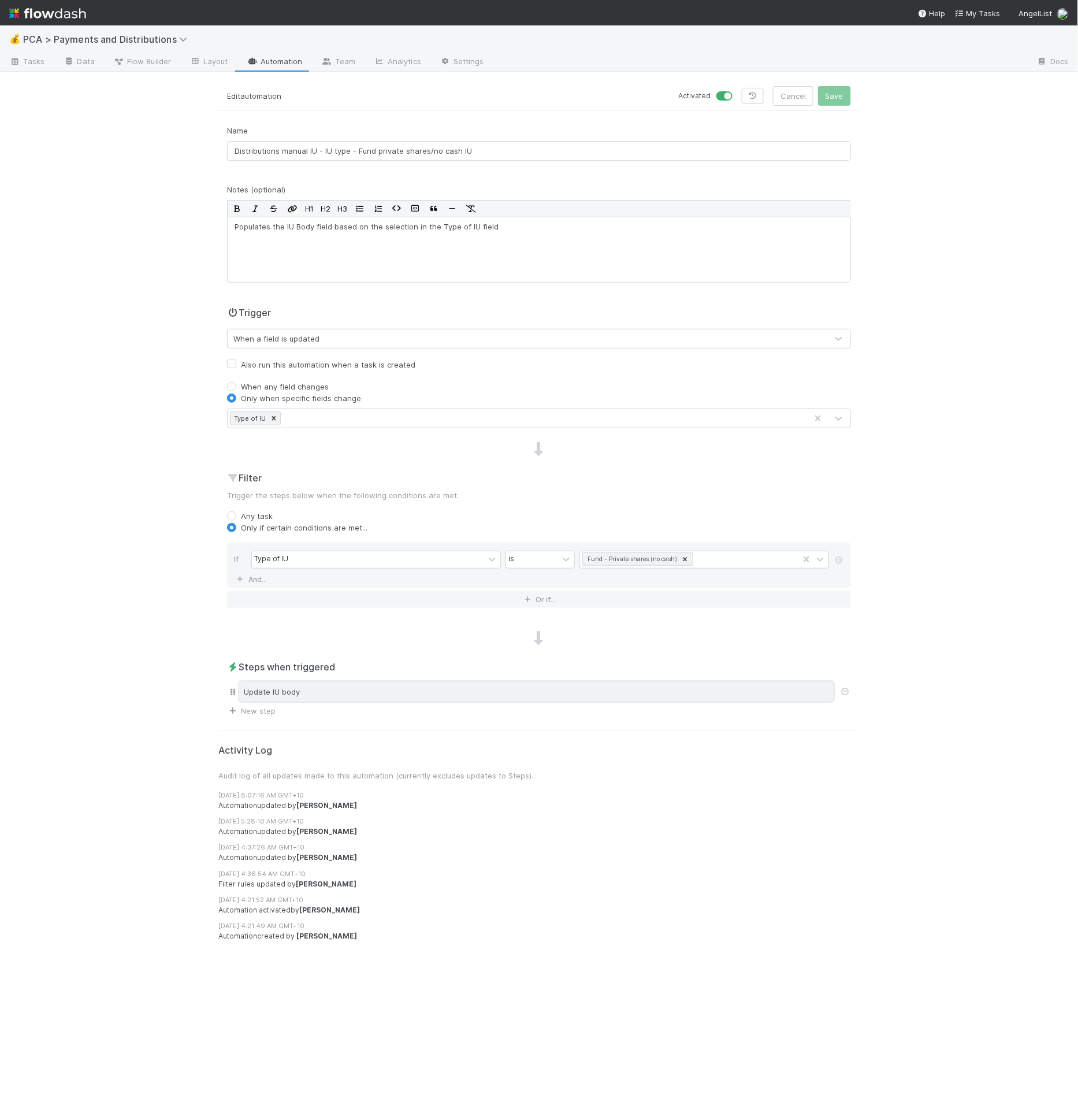
click at [641, 690] on div "Update IU body" at bounding box center [537, 691] width 596 height 22
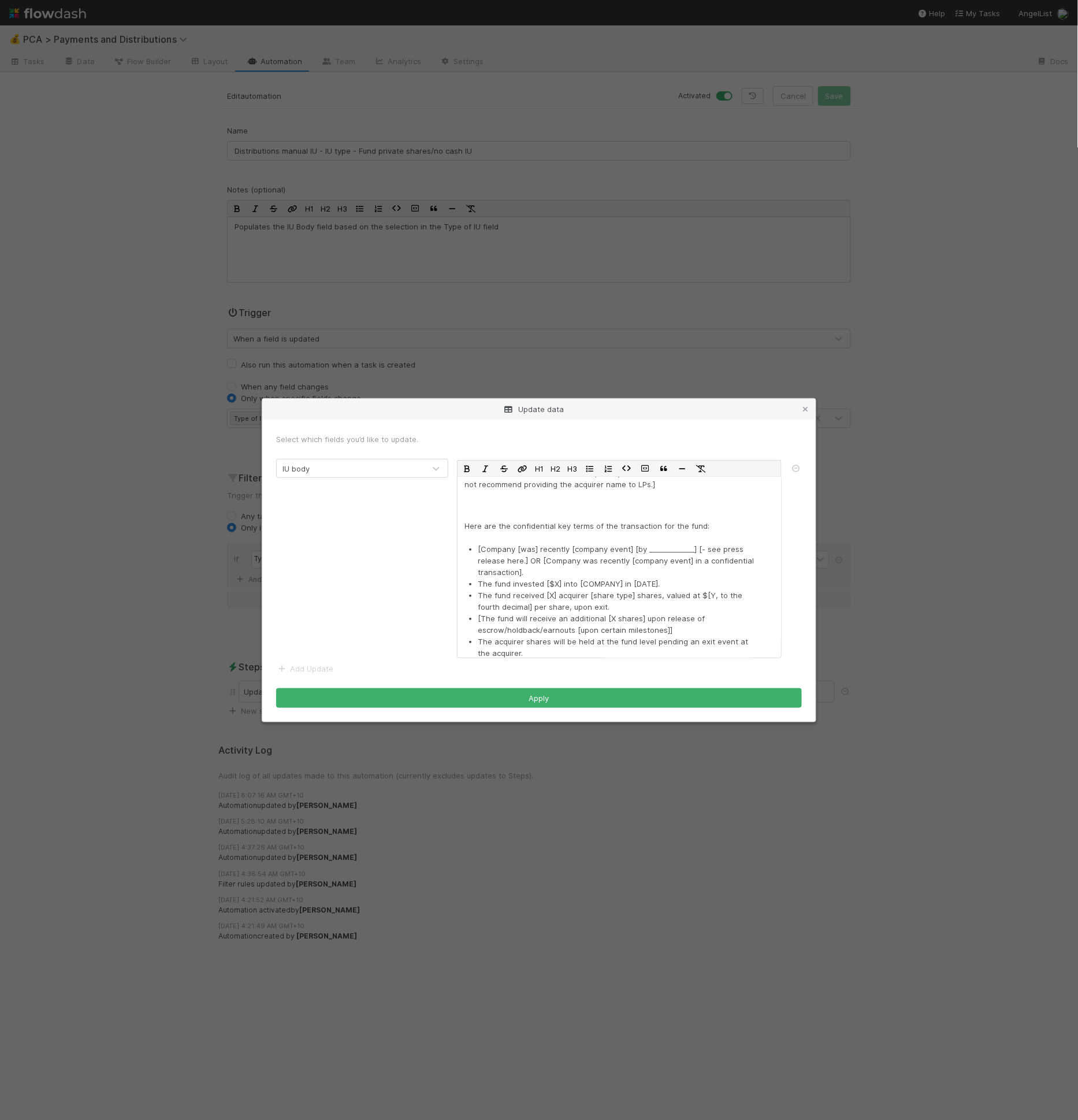
scroll to position [136, 0]
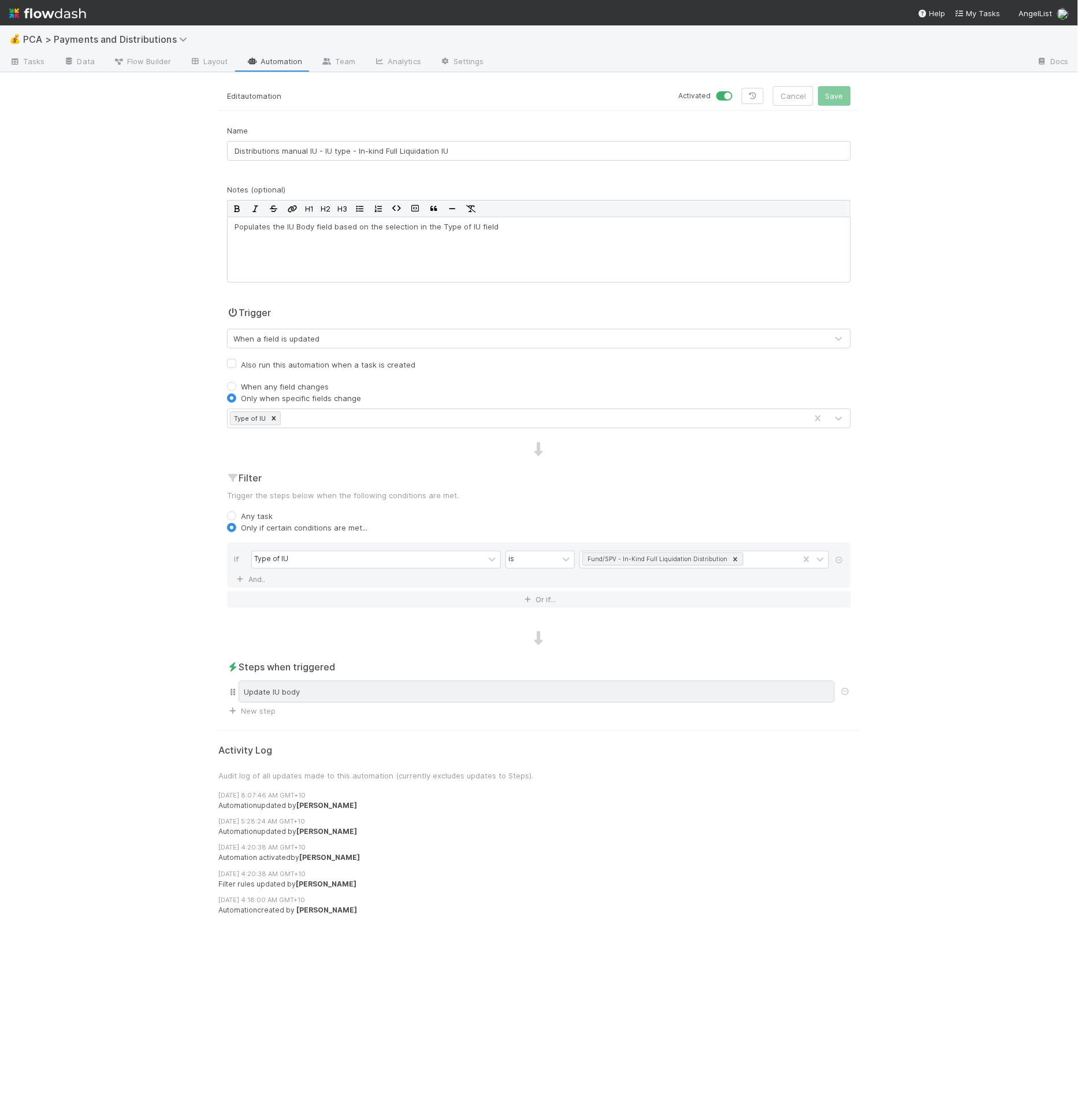
click at [467, 688] on div "Update IU body" at bounding box center [537, 691] width 596 height 22
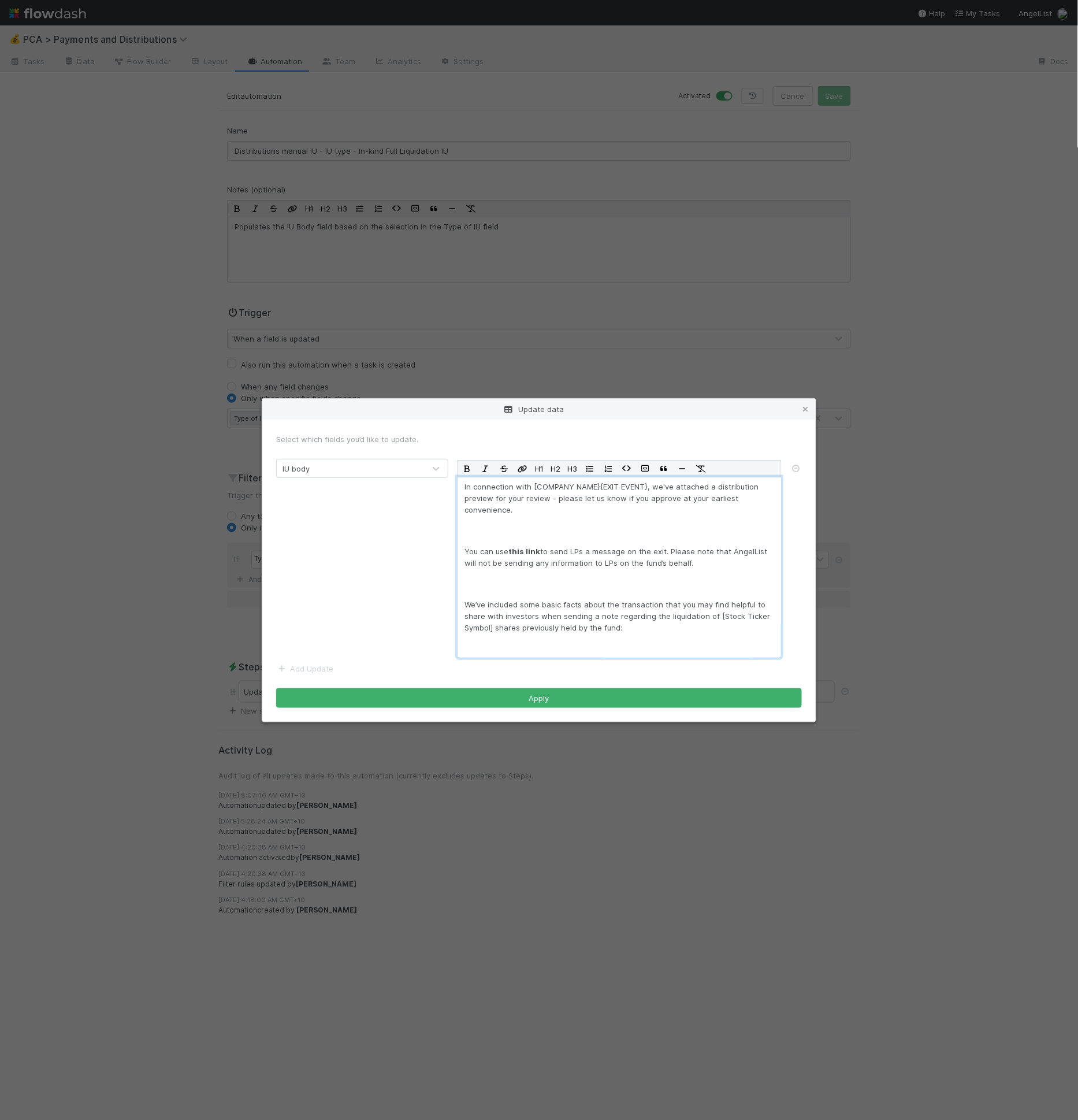
click at [547, 523] on div "In connection with [COMPANY NAME}{EXIT EVENT}, we've attached a distribution pr…" at bounding box center [620, 567] width 325 height 181
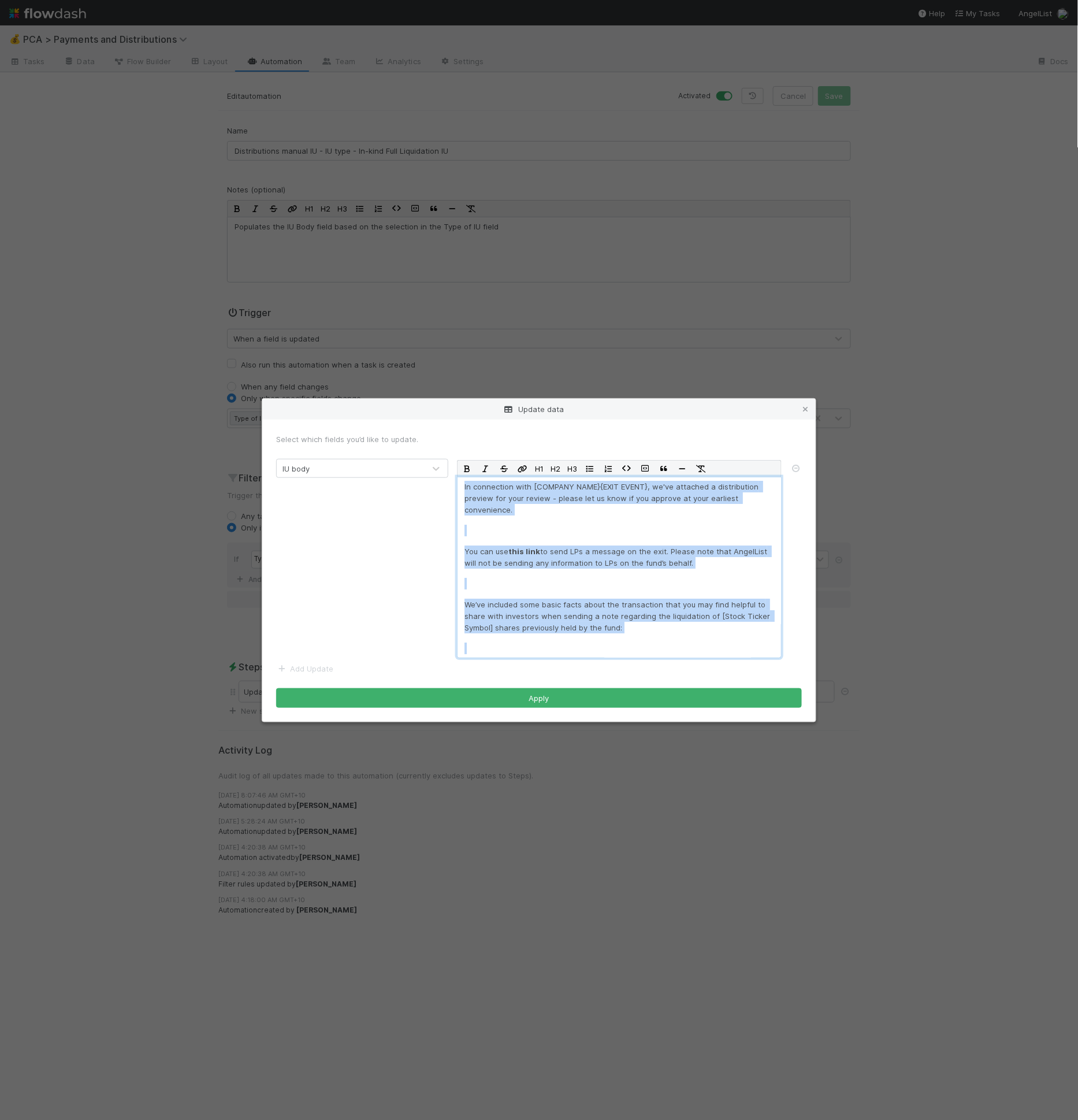
copy div "In connection with [COMPANY NAME}{EXIT EVENT}, we've attached a distribution pr…"
click at [804, 408] on icon at bounding box center [806, 409] width 12 height 8
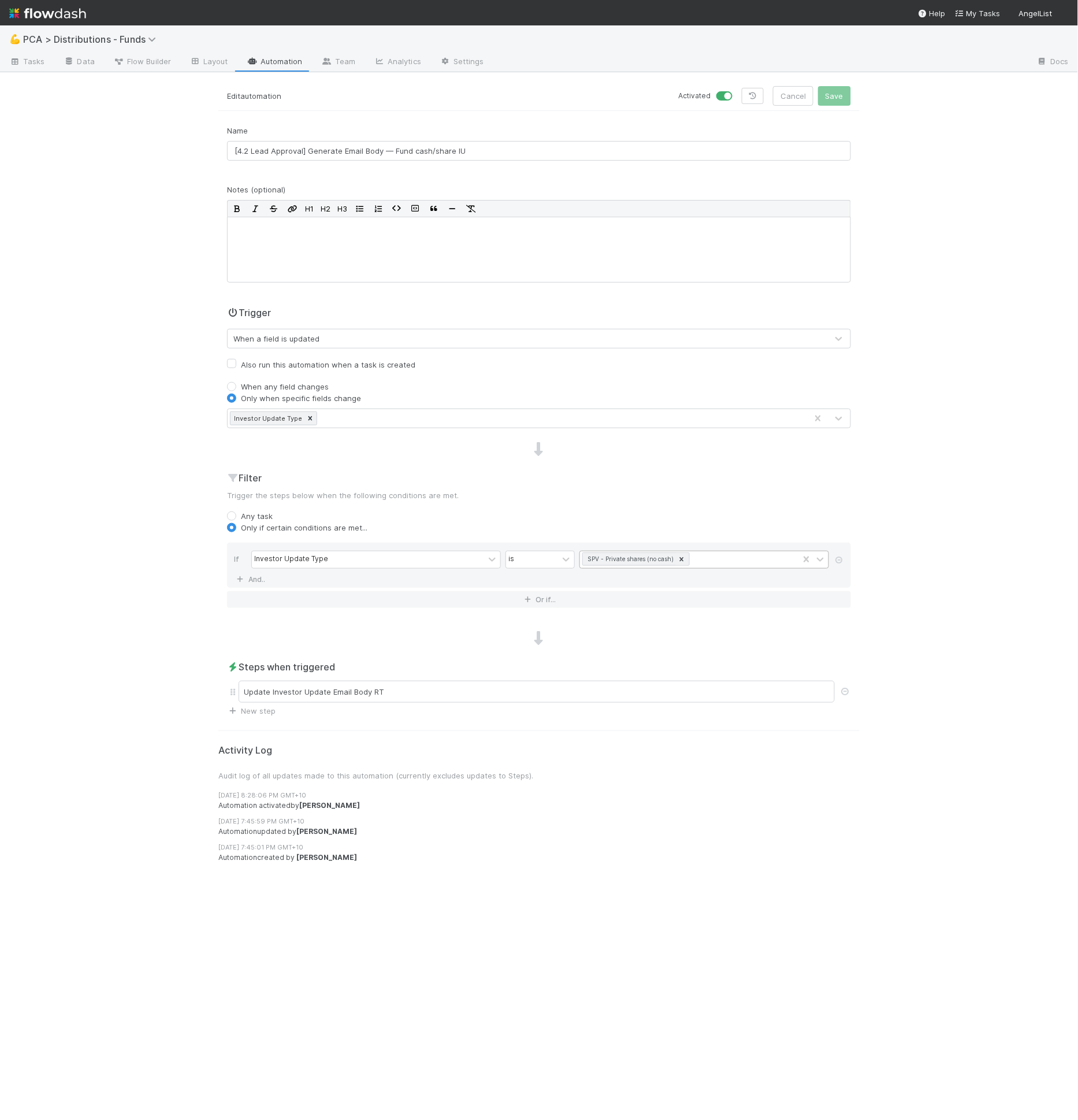
click at [681, 557] on icon at bounding box center [683, 559] width 4 height 4
click at [687, 557] on div at bounding box center [696, 560] width 232 height 17
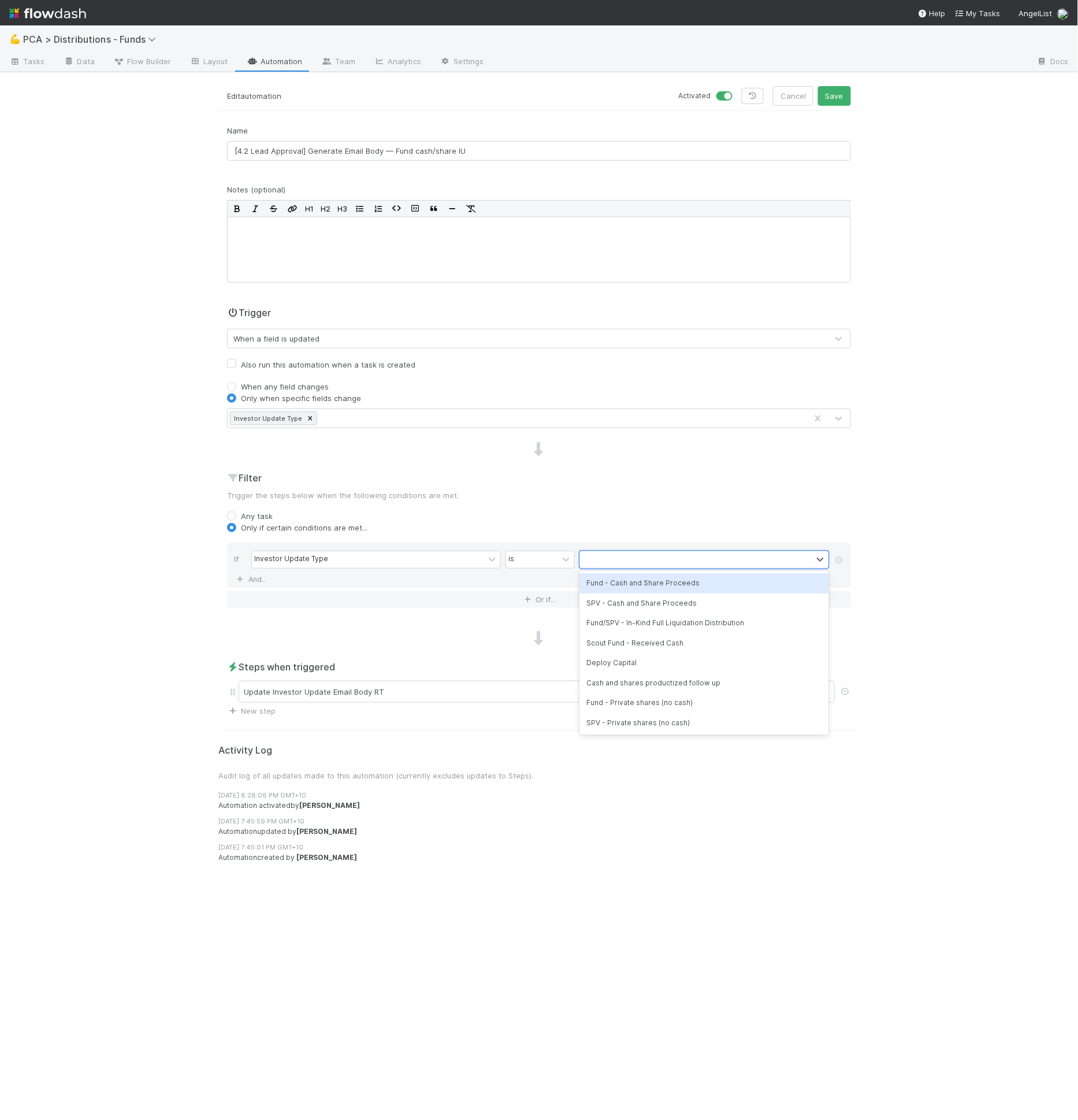
click at [654, 588] on div "Fund - Cash and Share Proceeds" at bounding box center [704, 583] width 250 height 20
click at [829, 106] on div "Edit automation Activated Cancel Save" at bounding box center [539, 98] width 641 height 25
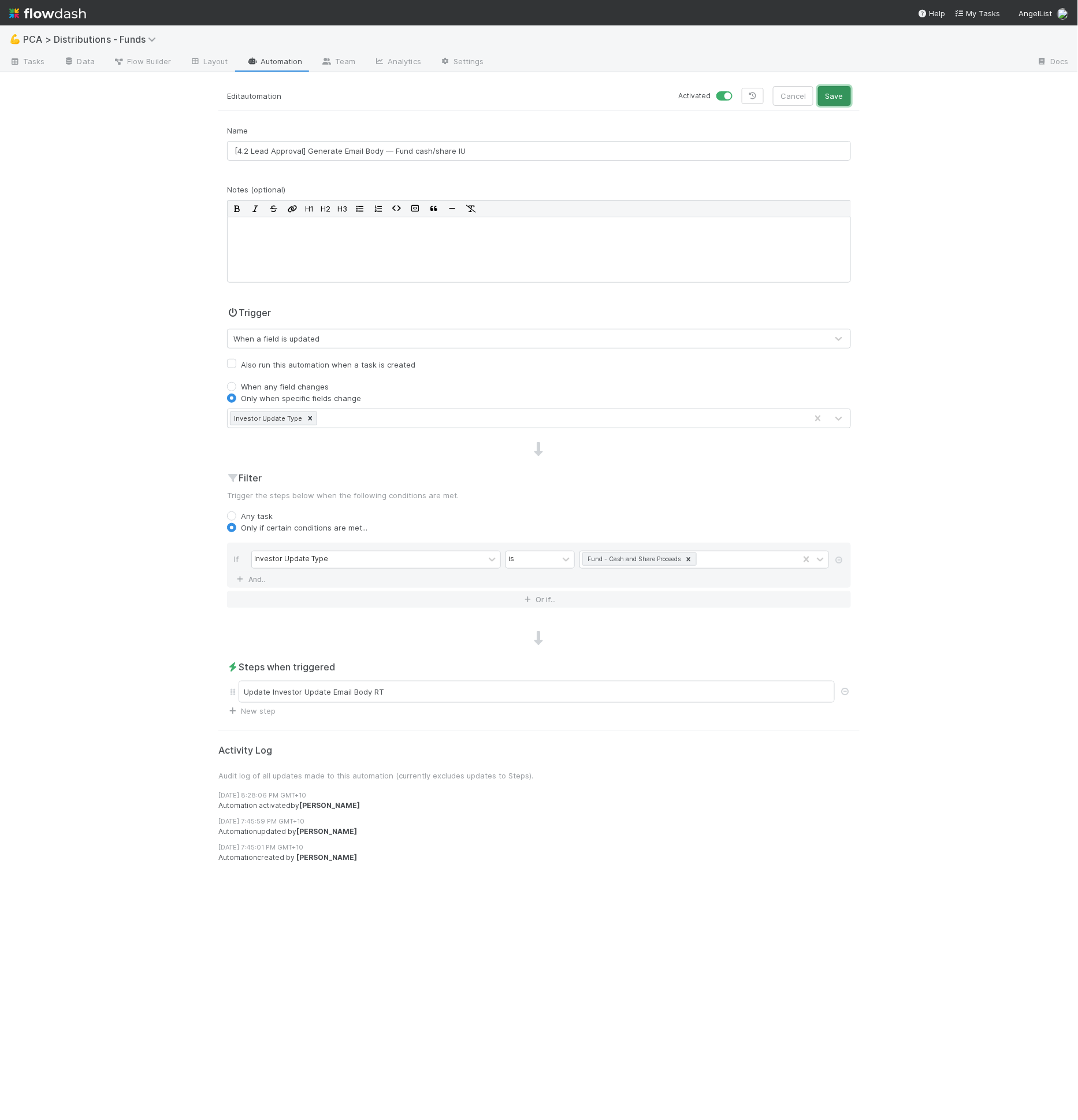
click at [831, 97] on button "Save" at bounding box center [834, 96] width 32 height 20
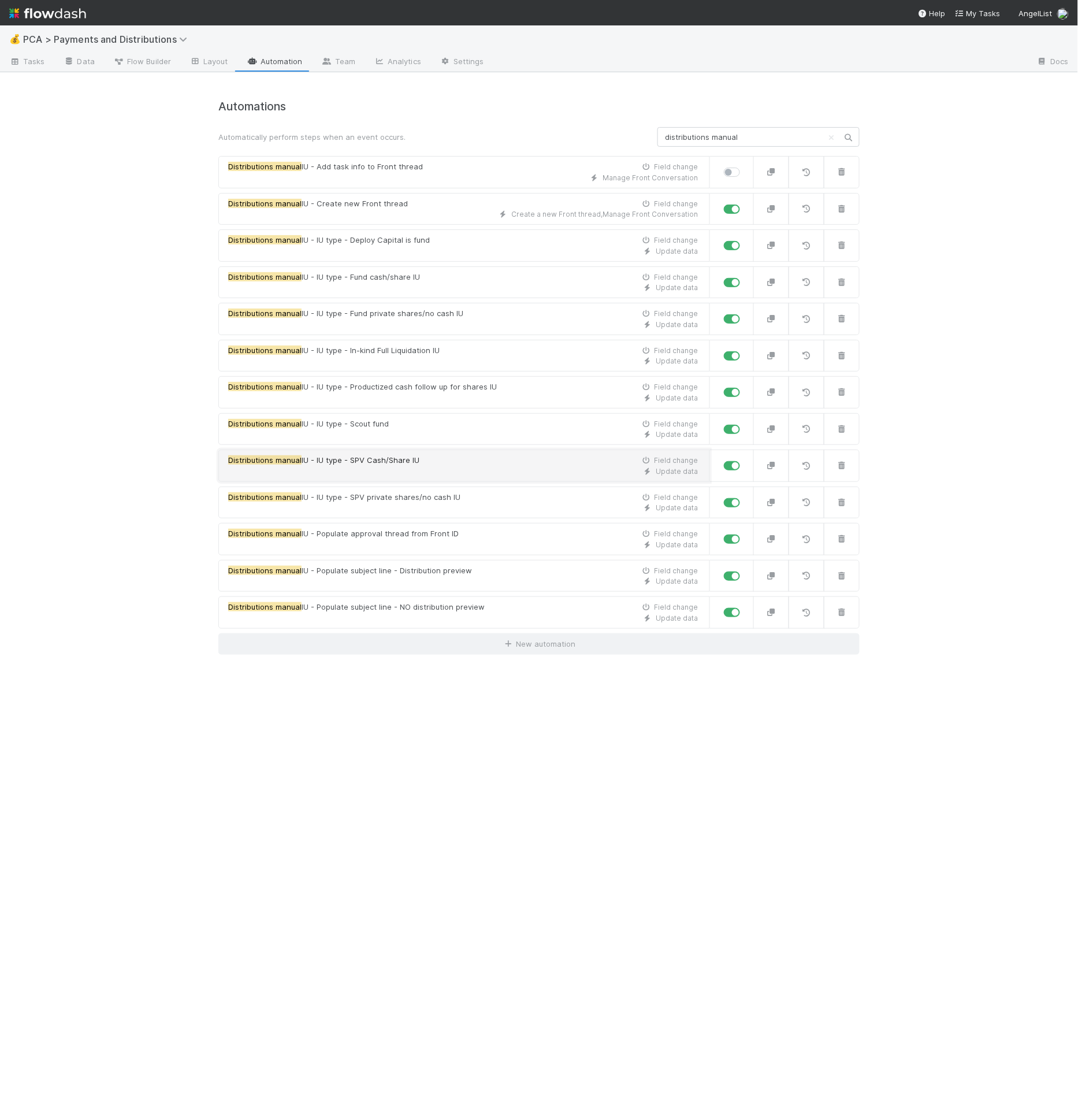
click at [454, 454] on div "Distributions manual IU - IU type - SPV Cash/Share IU Field change" at bounding box center [463, 460] width 470 height 12
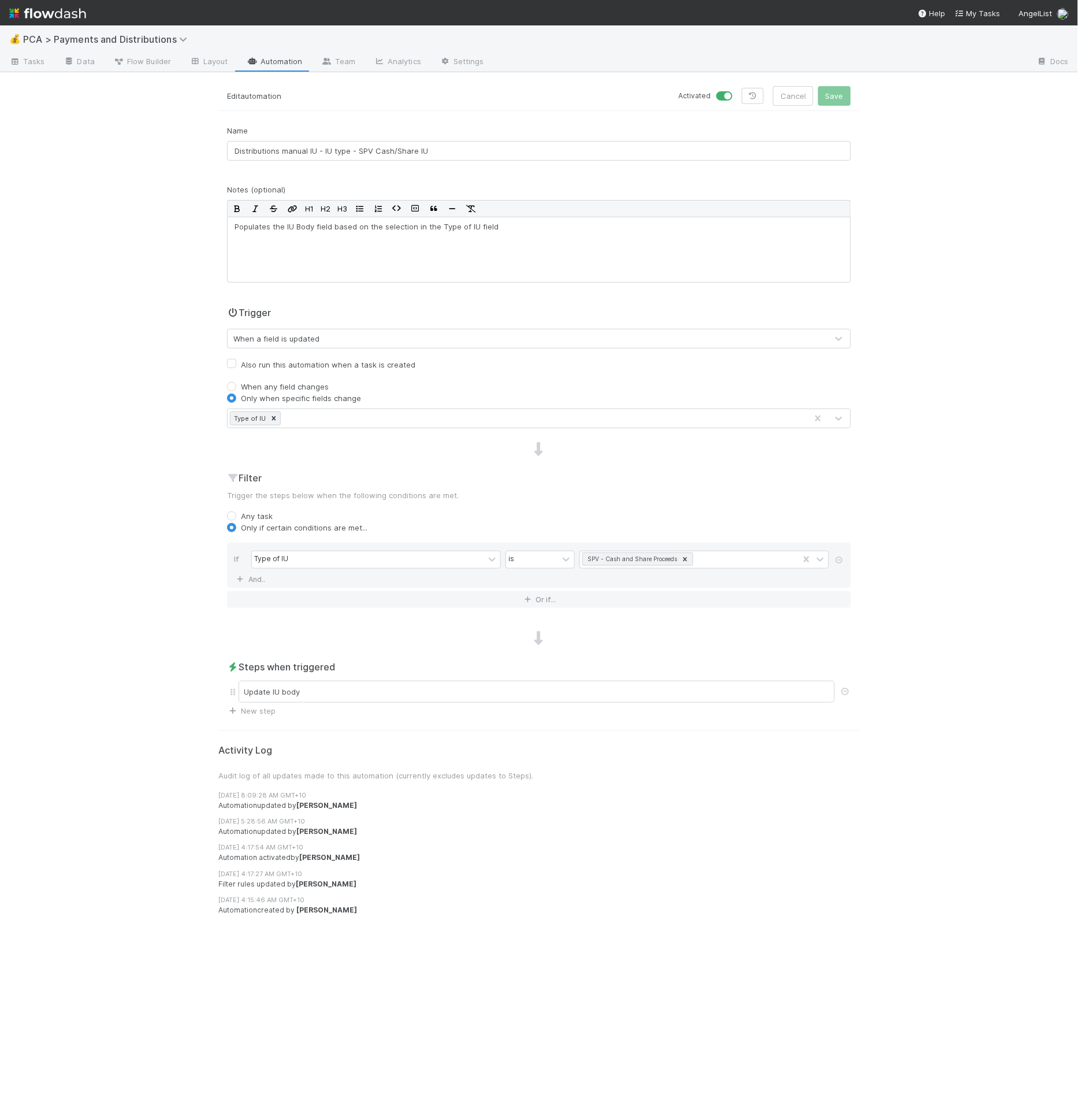
click at [557, 716] on div "Edit automation Activated Cancel Save Name Distributions manual IU - IU type - …" at bounding box center [539, 603] width 659 height 1033
click at [563, 700] on div "Update IU body" at bounding box center [539, 691] width 625 height 27
click at [564, 697] on div "Update IU body" at bounding box center [537, 691] width 596 height 22
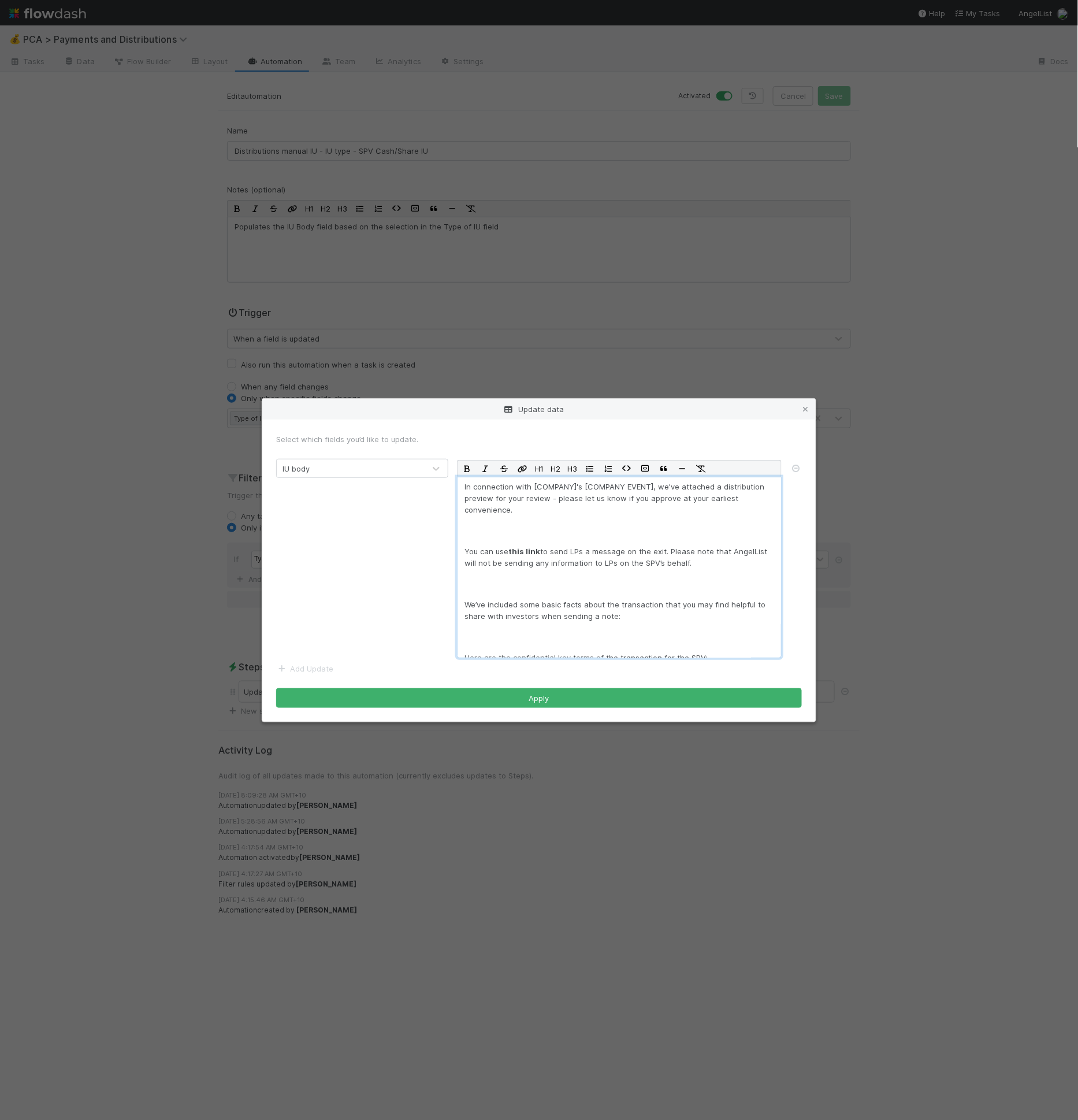
click at [599, 621] on div "In connection with [COMPANY]'s [COMPANY EVENT], we've attached a distribution p…" at bounding box center [620, 567] width 325 height 181
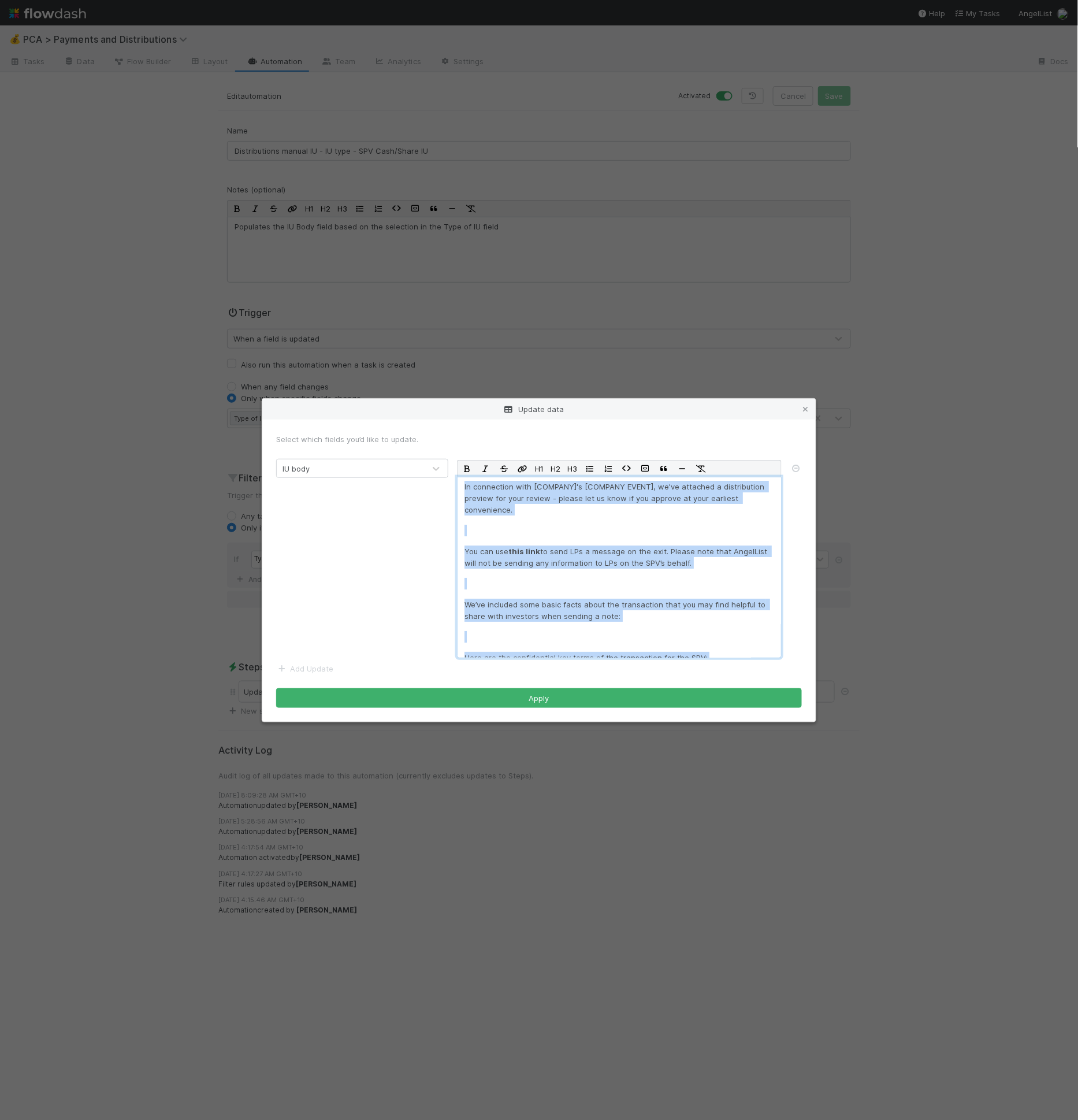
copy div "In connection with [COMPANY]'s [COMPANY EVENT], we've attached a distribution p…"
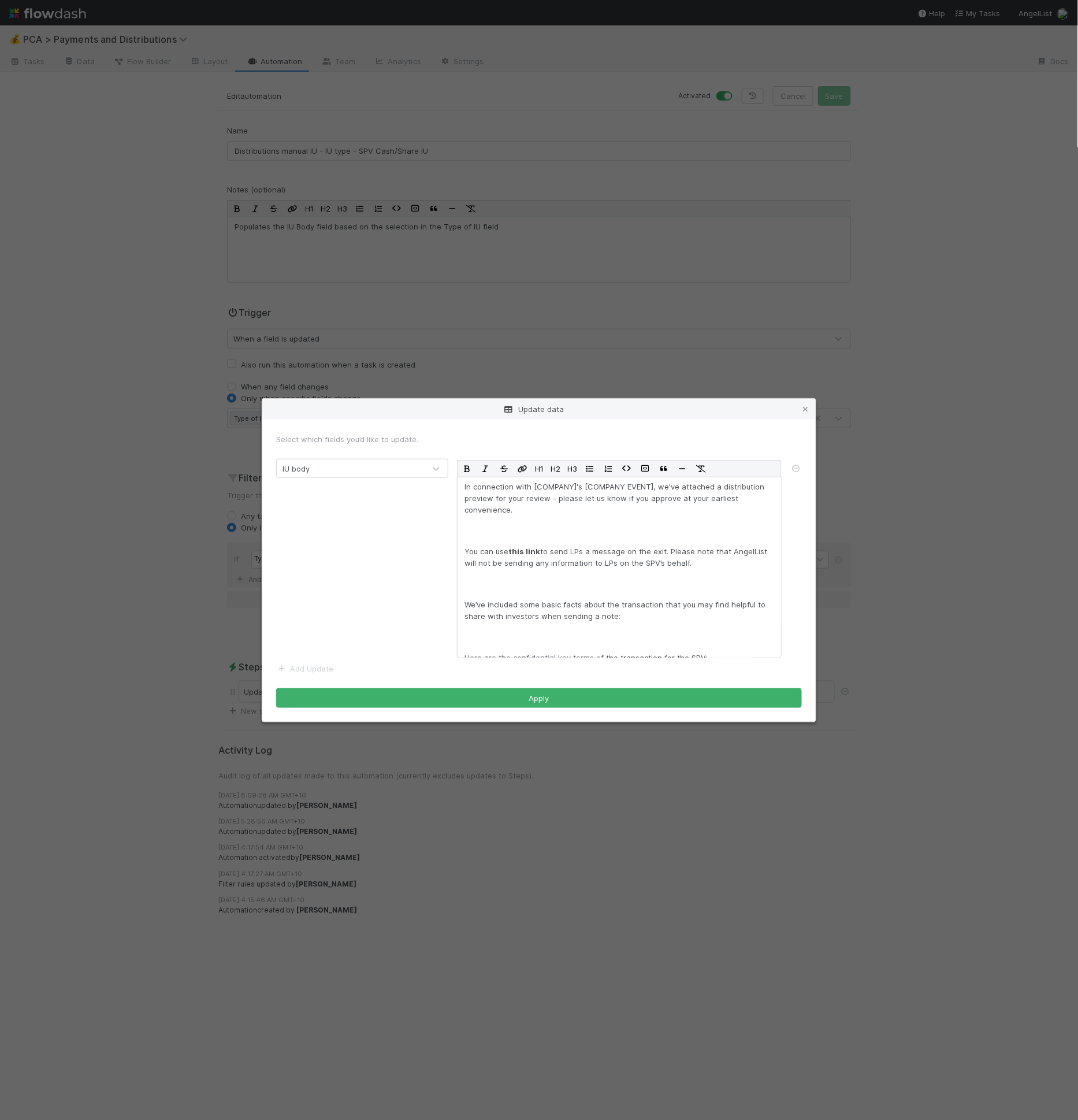
click at [282, 61] on div "Update data Select which fields you’d like to update. IU body H1 H2 H3 In conne…" at bounding box center [539, 560] width 1078 height 1120
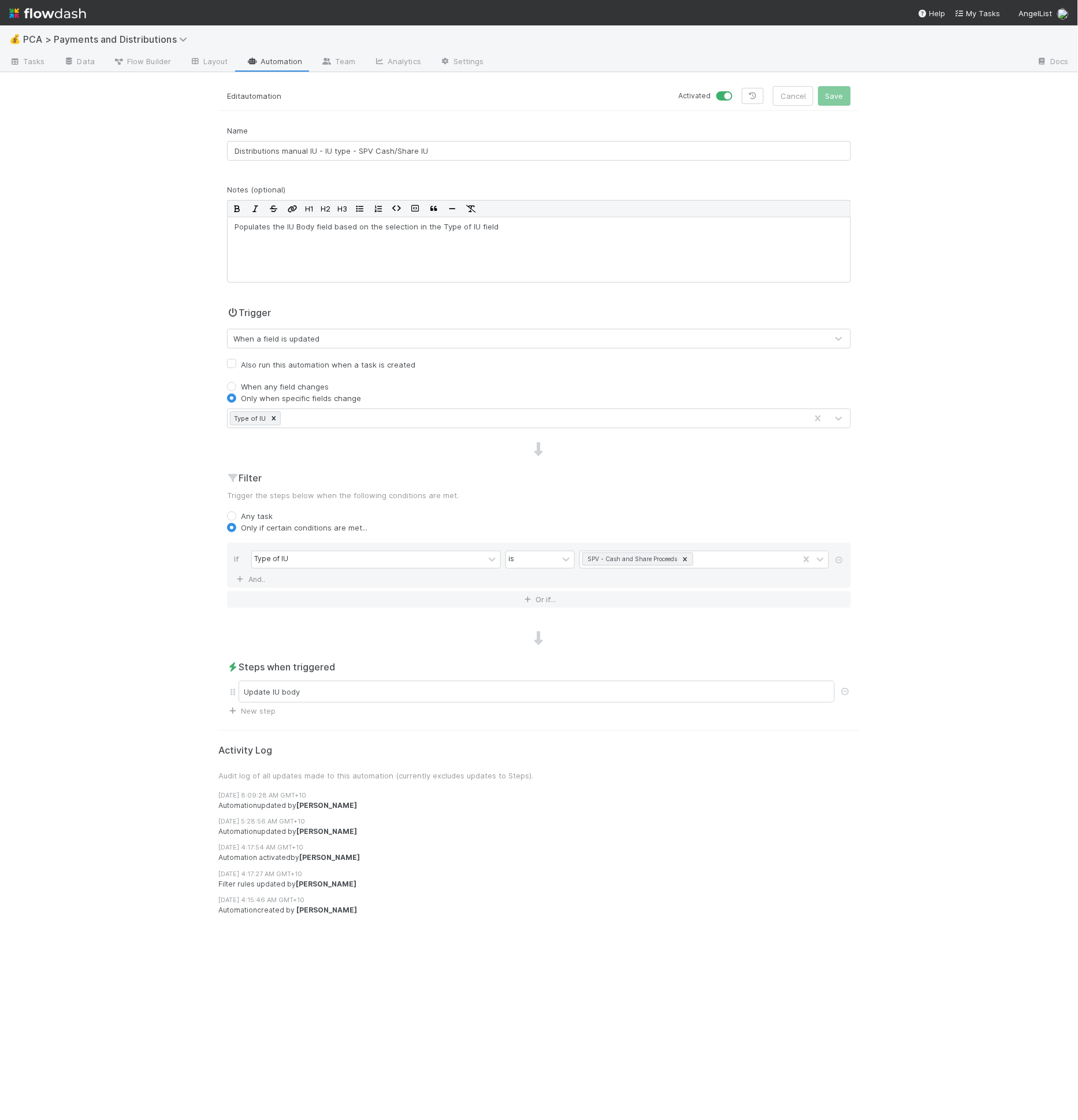
click at [282, 61] on link "Automation" at bounding box center [274, 62] width 75 height 19
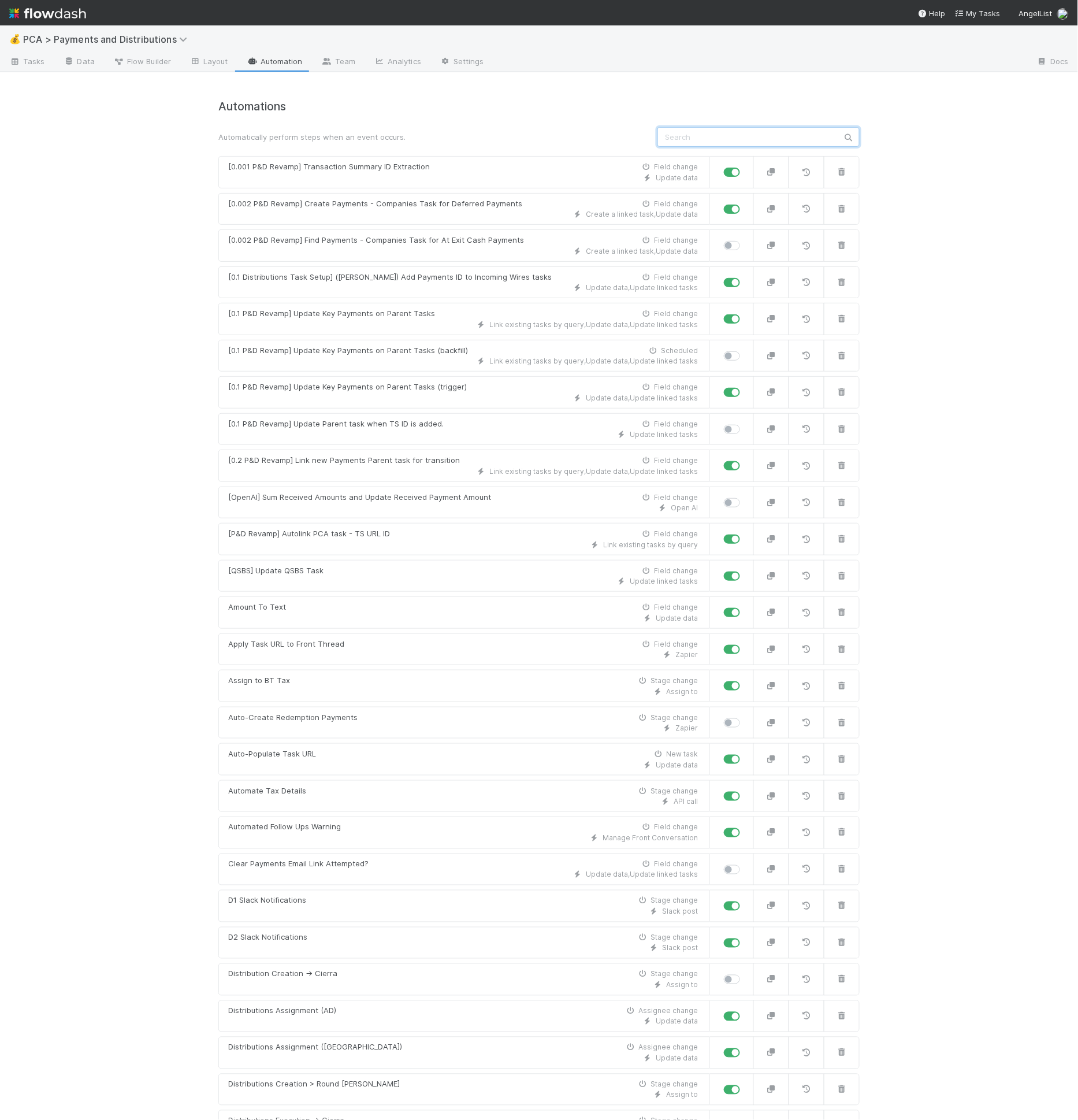
click at [724, 132] on input "text" at bounding box center [759, 137] width 203 height 20
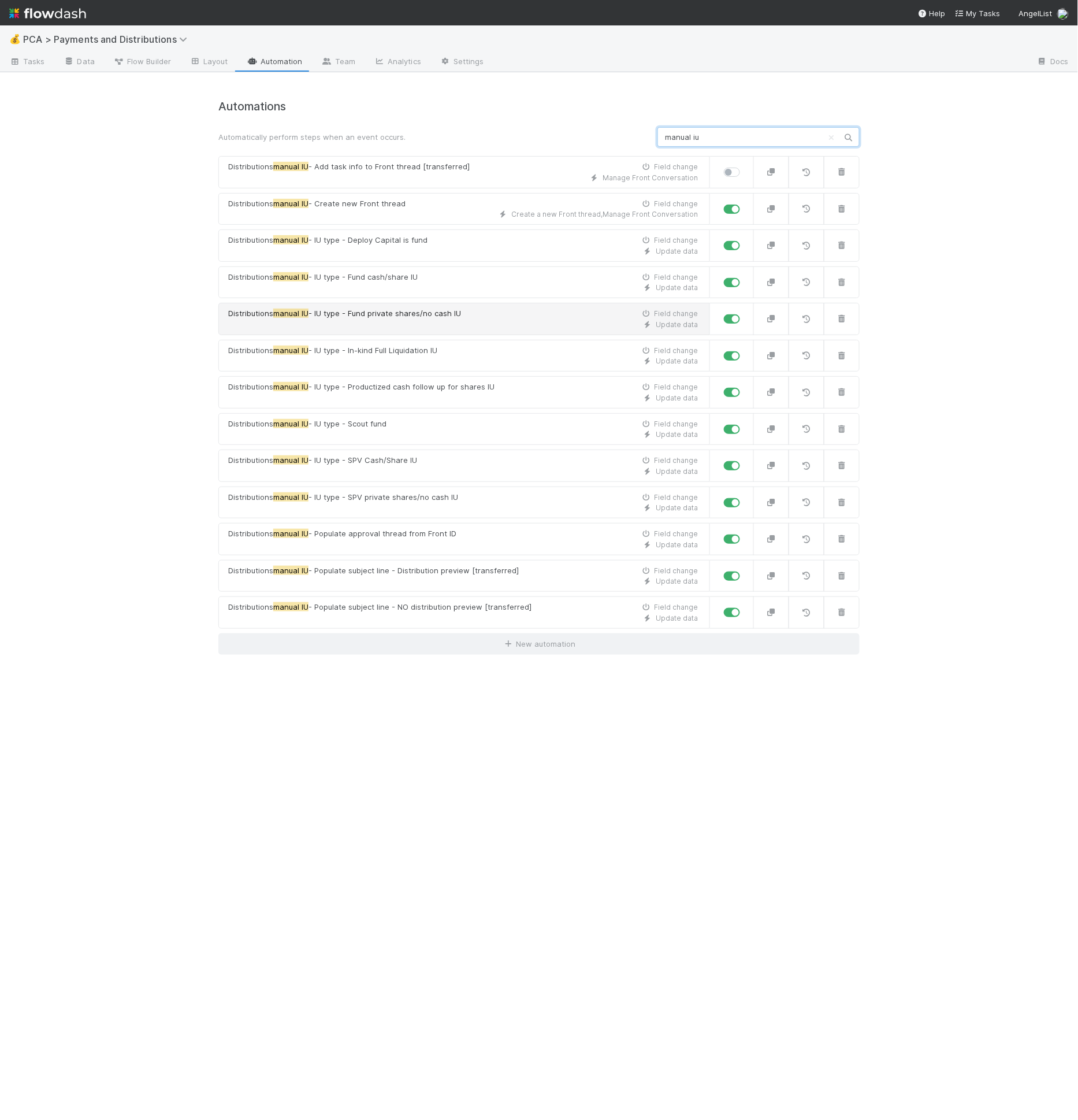
type input "manual iu"
click at [683, 110] on h4 "Automations" at bounding box center [539, 107] width 641 height 14
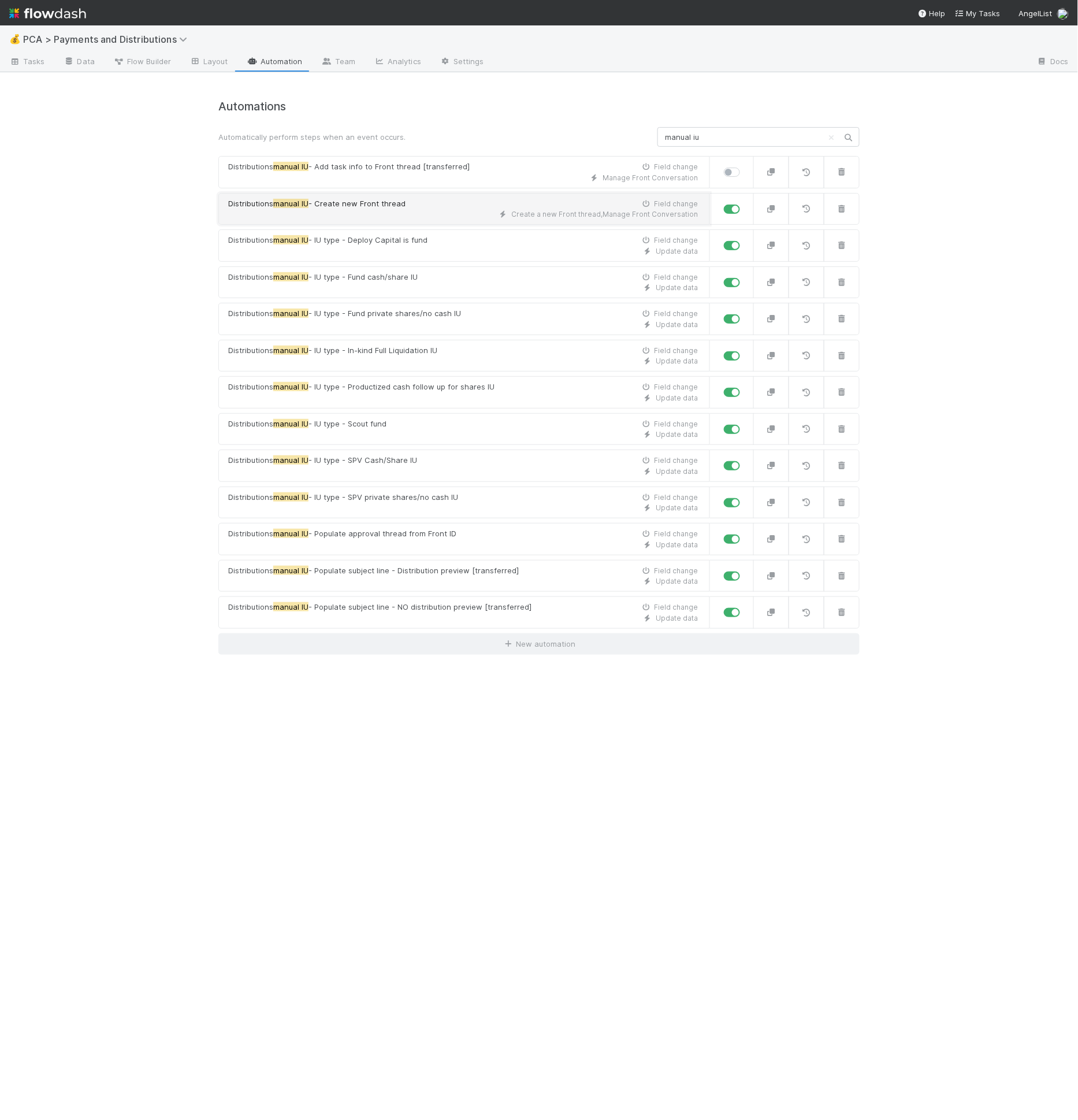
click at [436, 202] on div "Distributions manual IU - Create new Front thread Field change" at bounding box center [463, 205] width 470 height 12
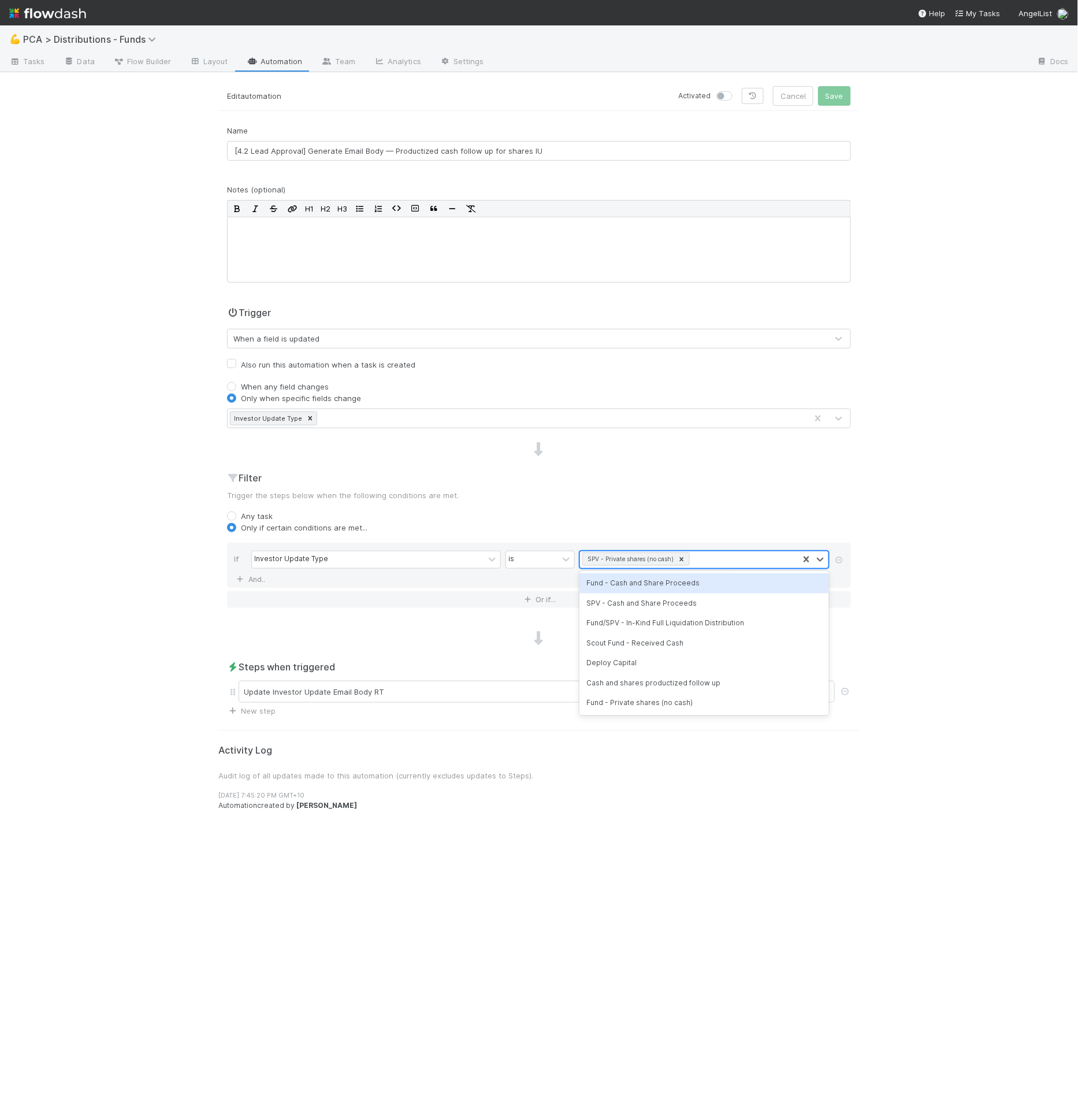
click at [662, 560] on div "SPV - Private shares (no cash)" at bounding box center [629, 559] width 91 height 12
type input "prod"
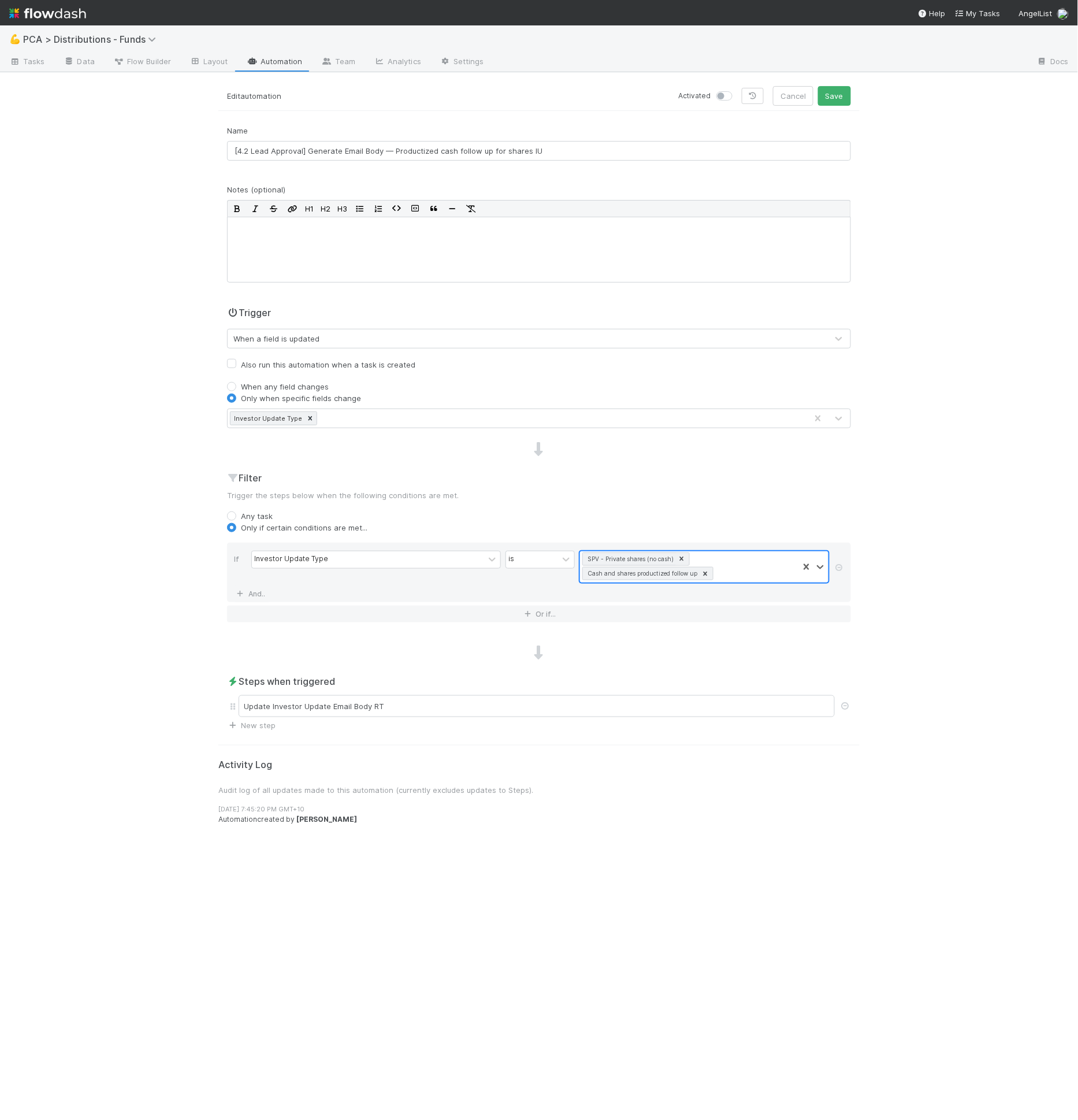
click at [683, 556] on icon at bounding box center [682, 559] width 8 height 8
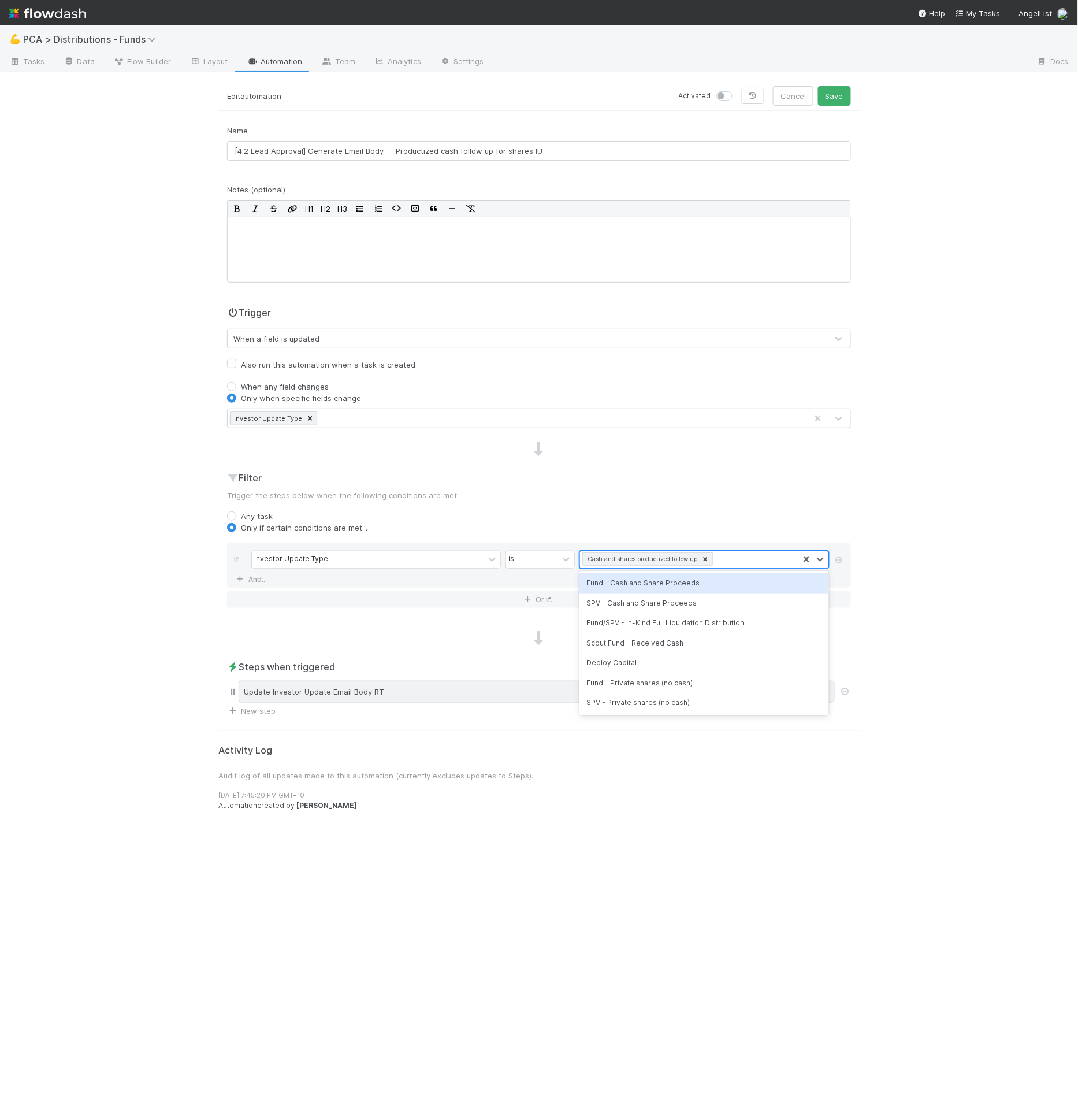
click at [489, 692] on div "Update Investor Update Email Body RT" at bounding box center [537, 691] width 596 height 22
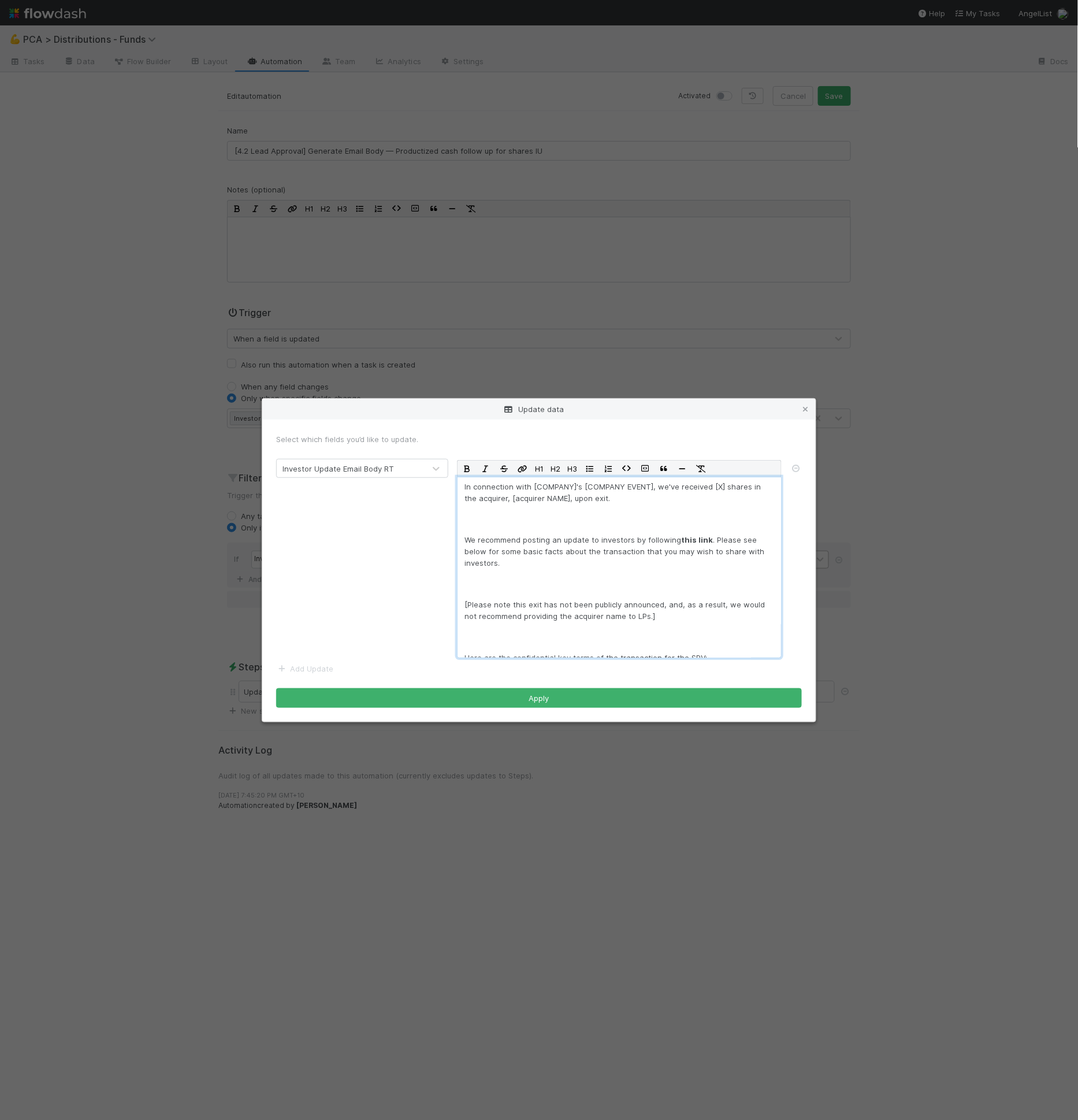
click at [616, 605] on p "[Please note this exit has not been publicly announced, and, as a result, we wo…" at bounding box center [619, 611] width 310 height 24
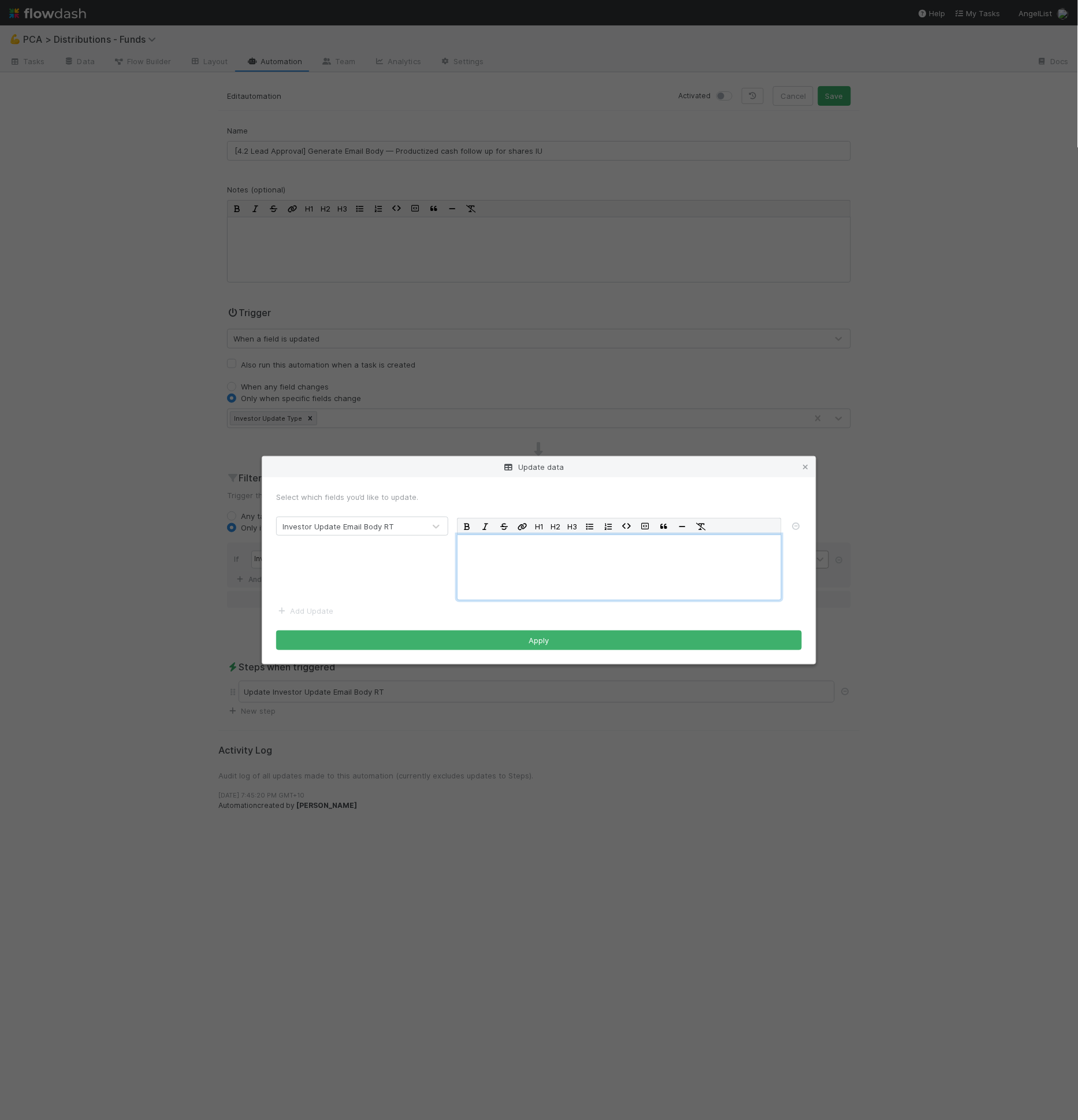
scroll to position [30, 0]
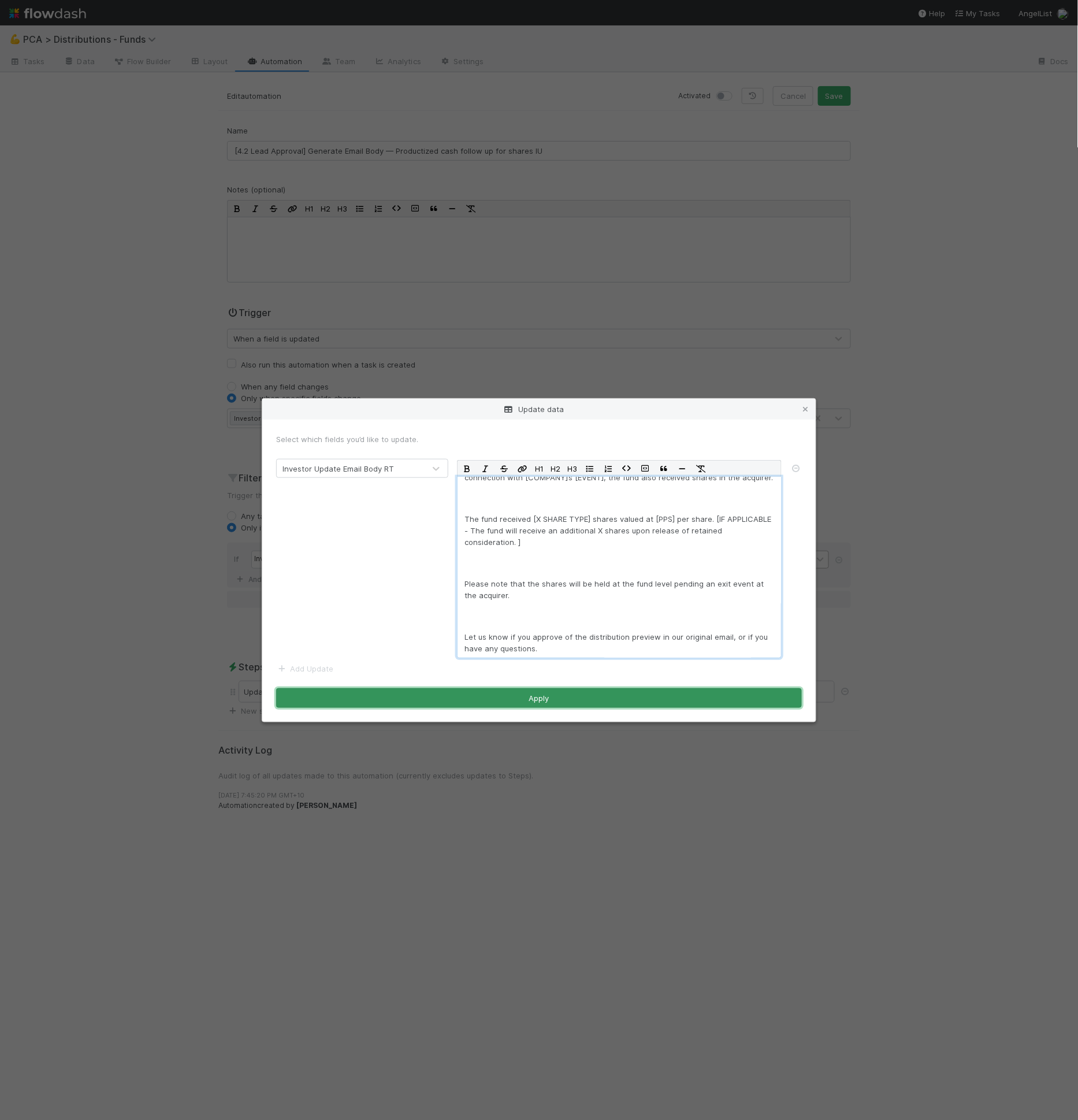
click at [560, 691] on button "Apply" at bounding box center [539, 698] width 526 height 20
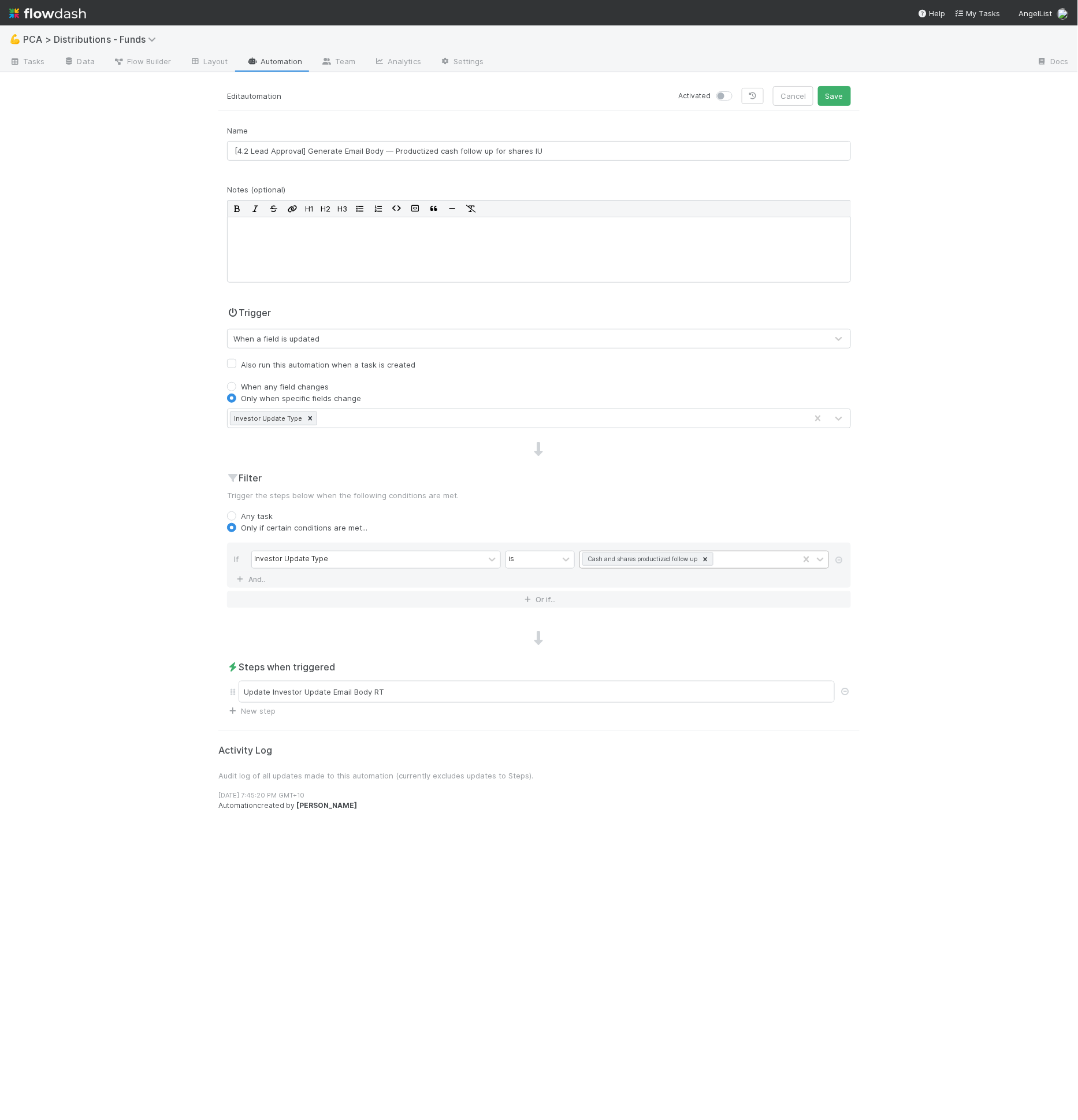
click at [737, 96] on div at bounding box center [727, 96] width 21 height 12
click at [738, 90] on label at bounding box center [738, 90] width 0 height 0
click at [726, 96] on input "checkbox" at bounding box center [721, 95] width 9 height 11
checkbox input "true"
click at [835, 98] on button "Save" at bounding box center [834, 96] width 32 height 20
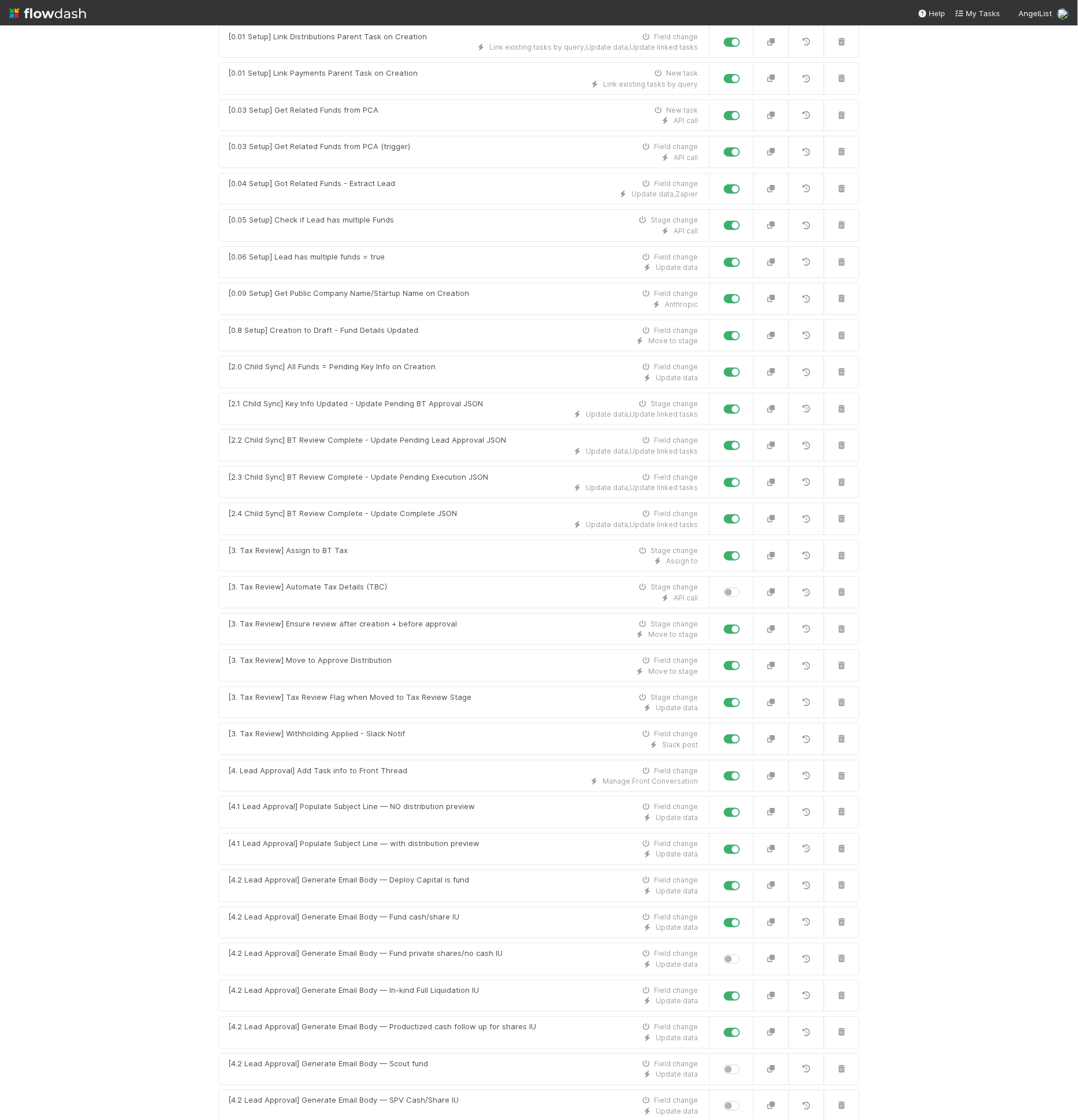
scroll to position [280, 0]
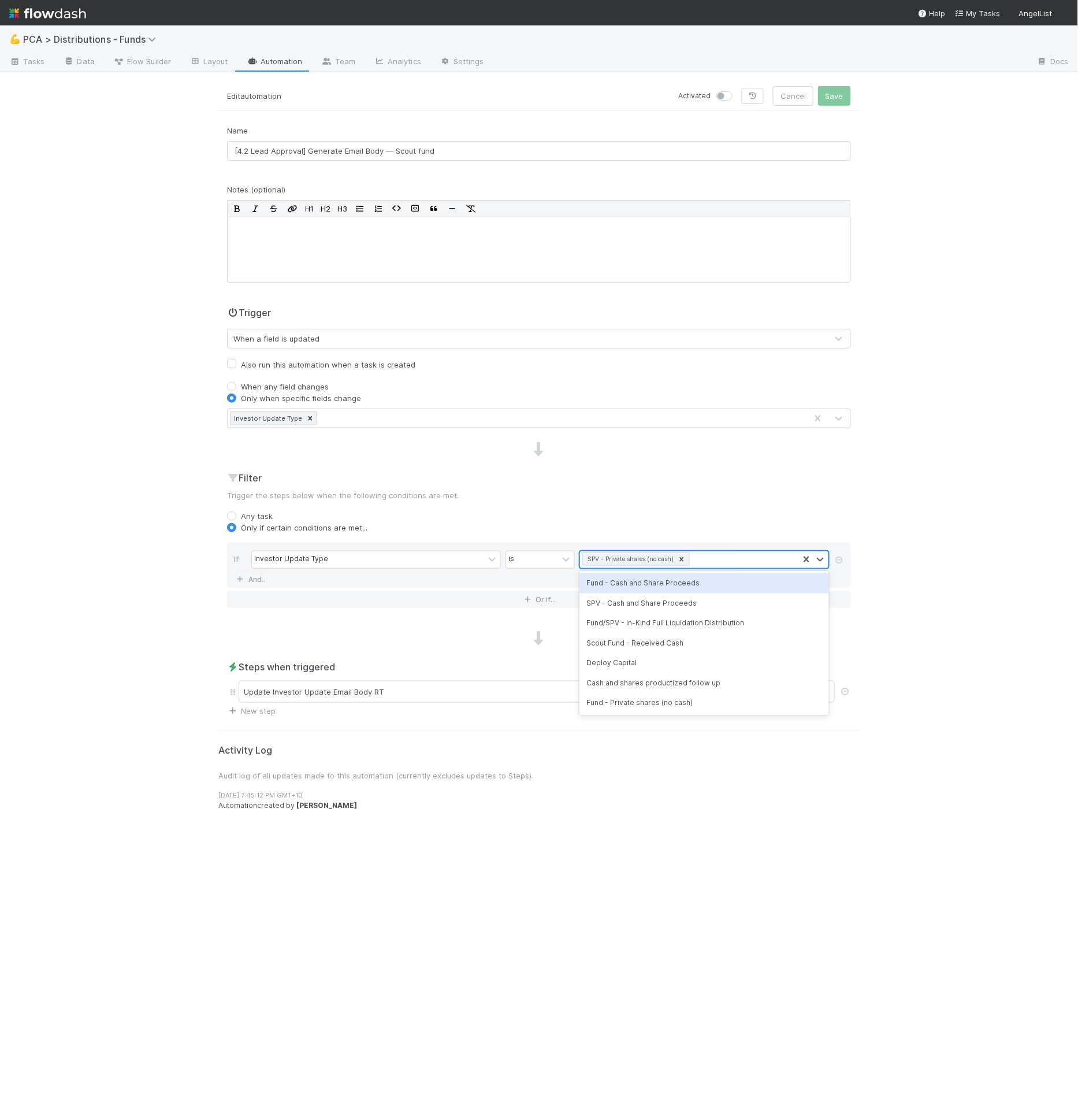
drag, startPoint x: 647, startPoint y: 564, endPoint x: 651, endPoint y: 560, distance: 5.7
click at [647, 564] on div "SPV - Private shares (no cash)" at bounding box center [689, 560] width 218 height 17
click at [685, 557] on div at bounding box center [682, 559] width 13 height 12
click at [680, 557] on div at bounding box center [696, 560] width 232 height 17
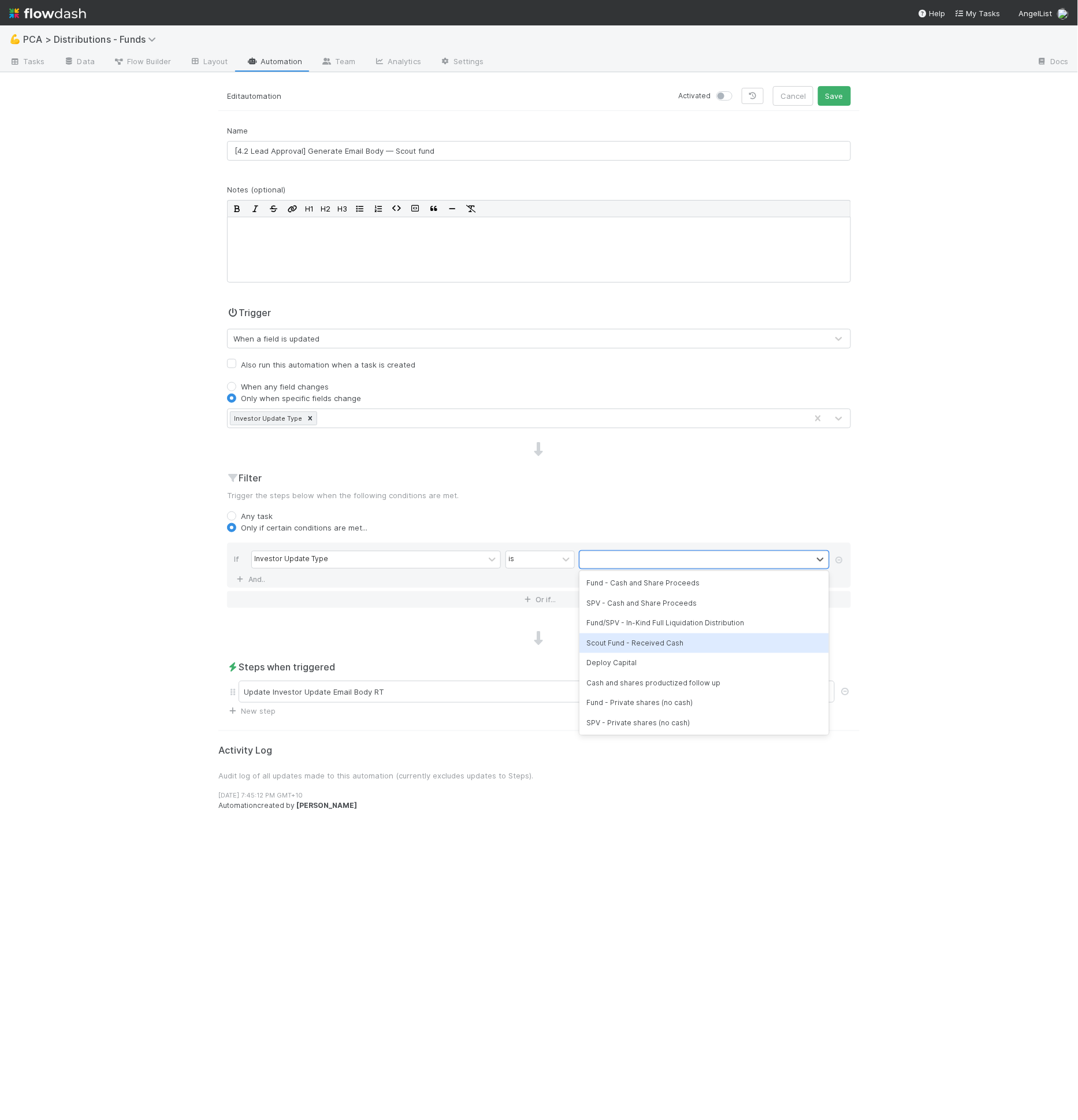
click at [644, 646] on div "Scout Fund - Received Cash" at bounding box center [704, 643] width 250 height 20
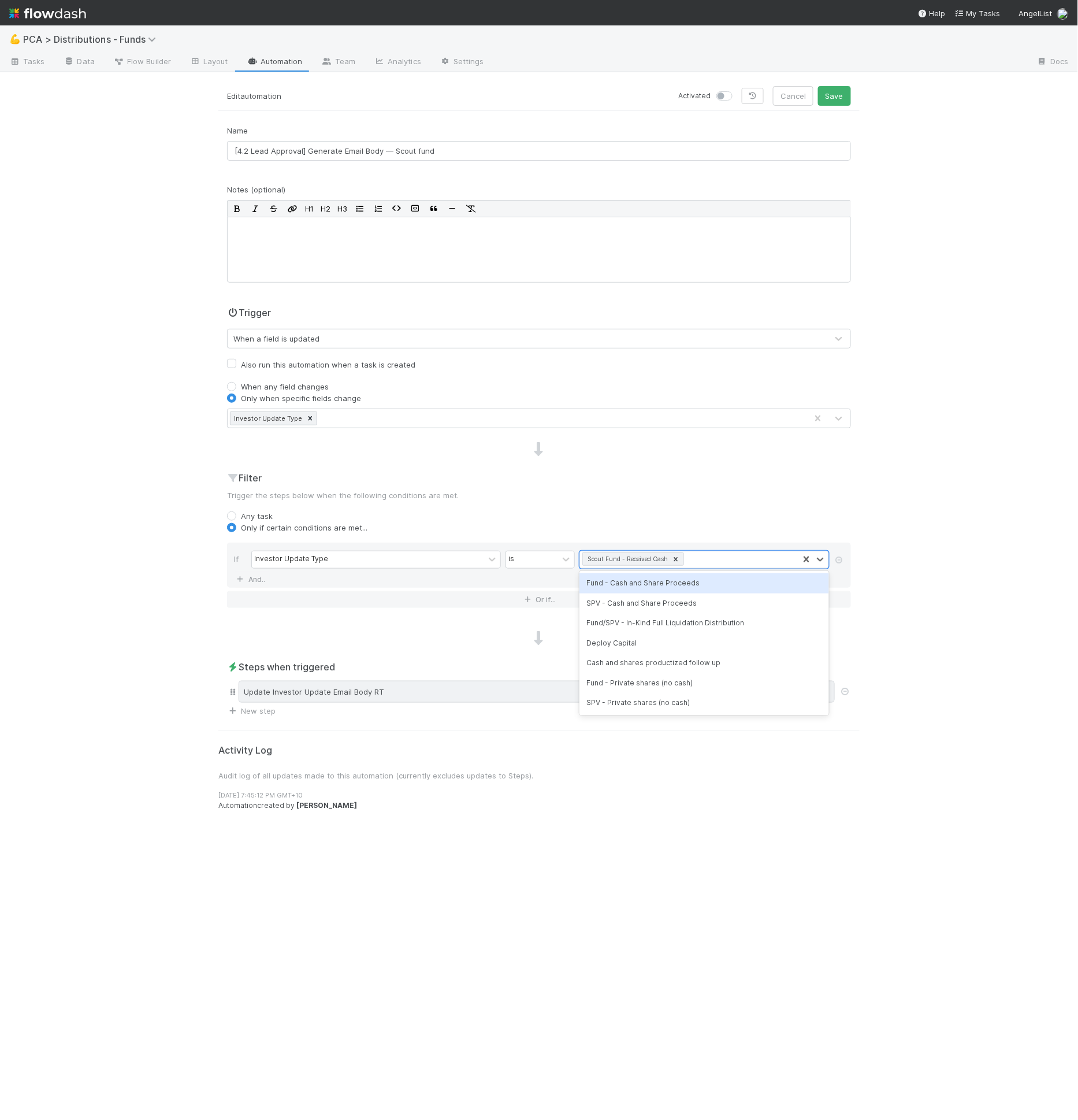
click at [422, 681] on div "Update Investor Update Email Body RT" at bounding box center [537, 691] width 596 height 22
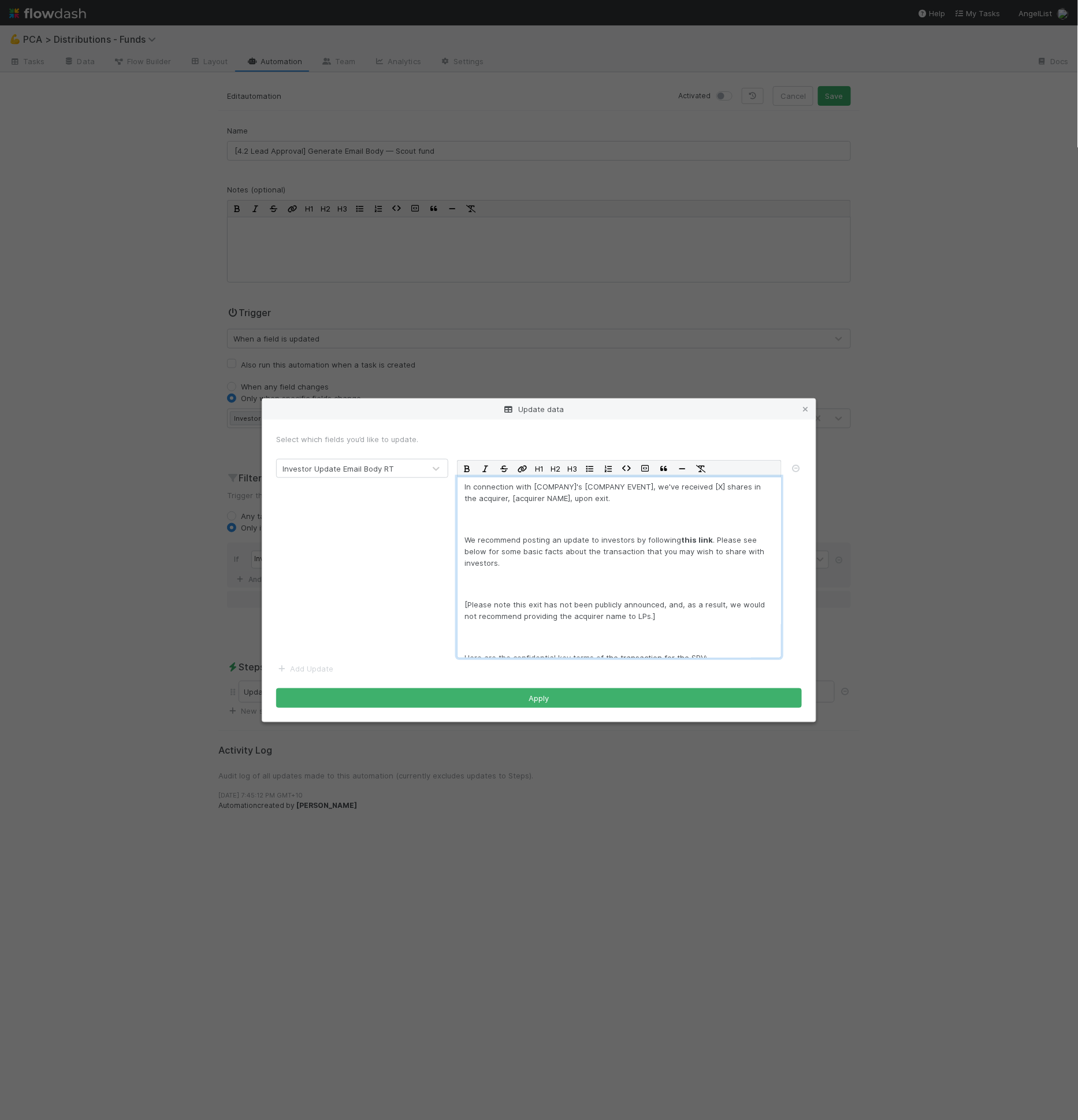
click at [543, 592] on div "In connection with [COMPANY]'s [COMPANY EVENT], we've received [X] shares in th…" at bounding box center [620, 567] width 325 height 181
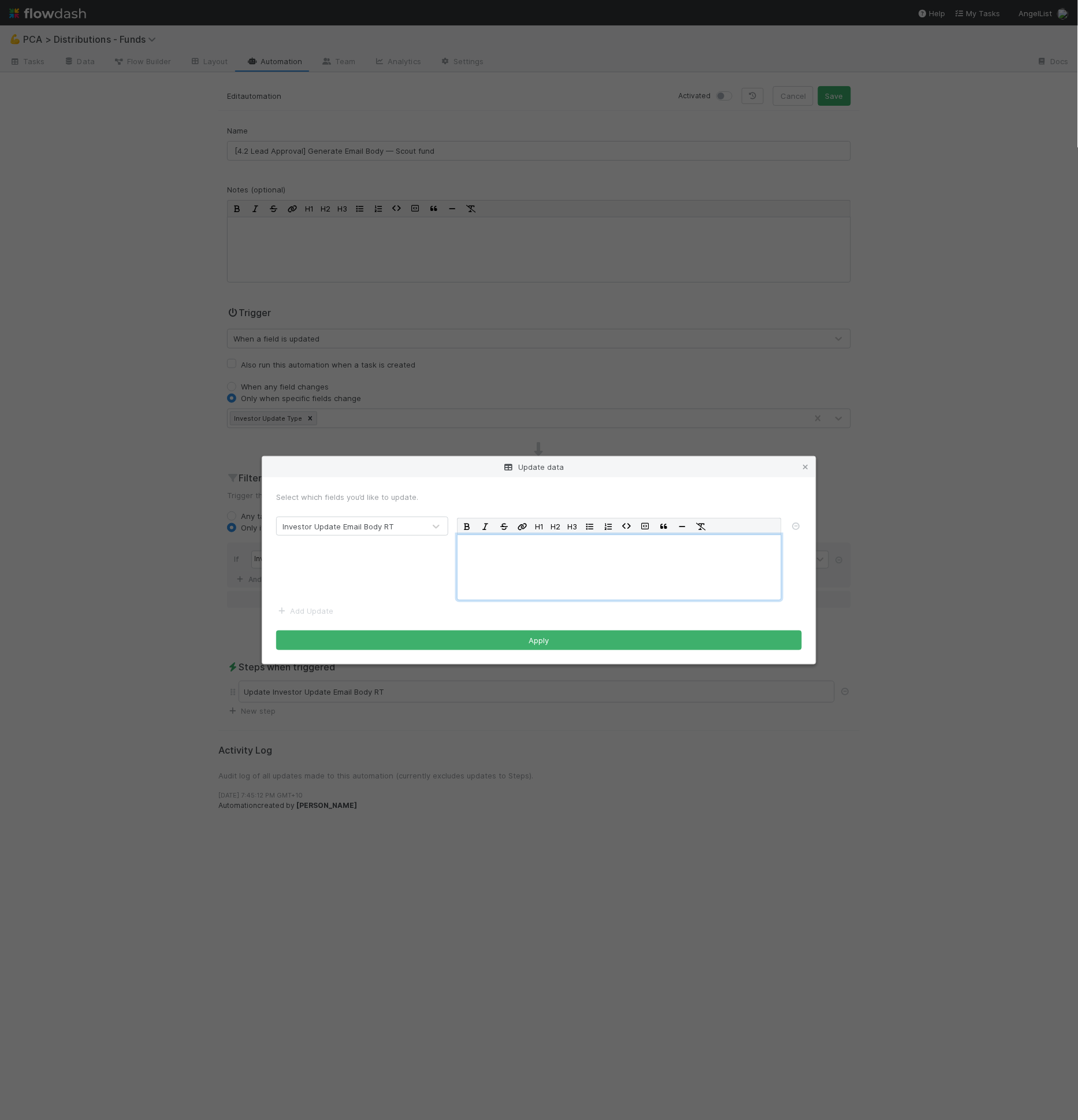
scroll to position [46, 0]
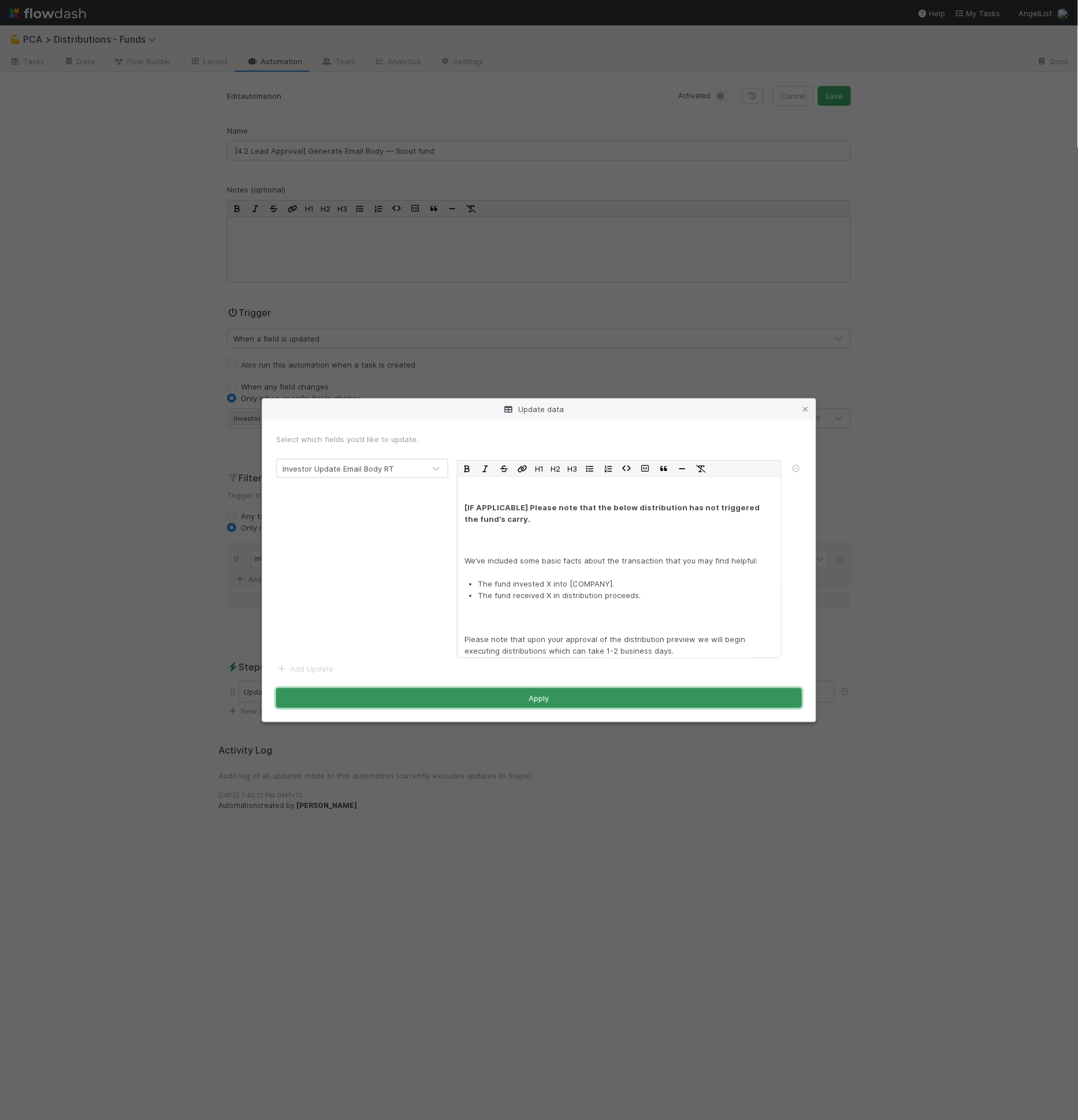
click at [576, 688] on button "Apply" at bounding box center [539, 698] width 526 height 20
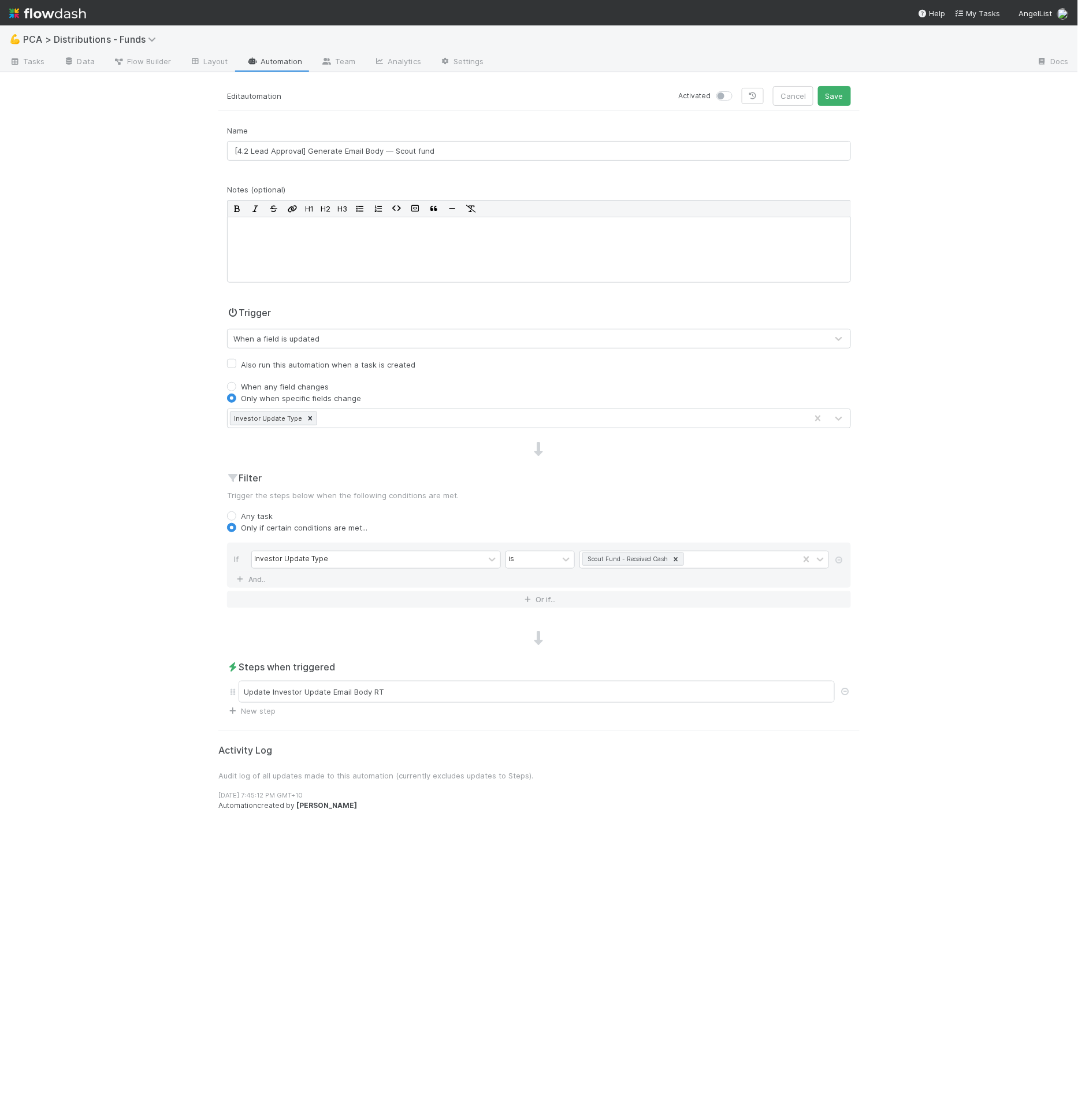
click at [738, 90] on label at bounding box center [738, 90] width 0 height 0
click at [724, 96] on input "checkbox" at bounding box center [721, 95] width 9 height 11
checkbox input "true"
click at [839, 98] on button "Save" at bounding box center [834, 96] width 32 height 20
click at [738, 90] on label at bounding box center [738, 90] width 0 height 0
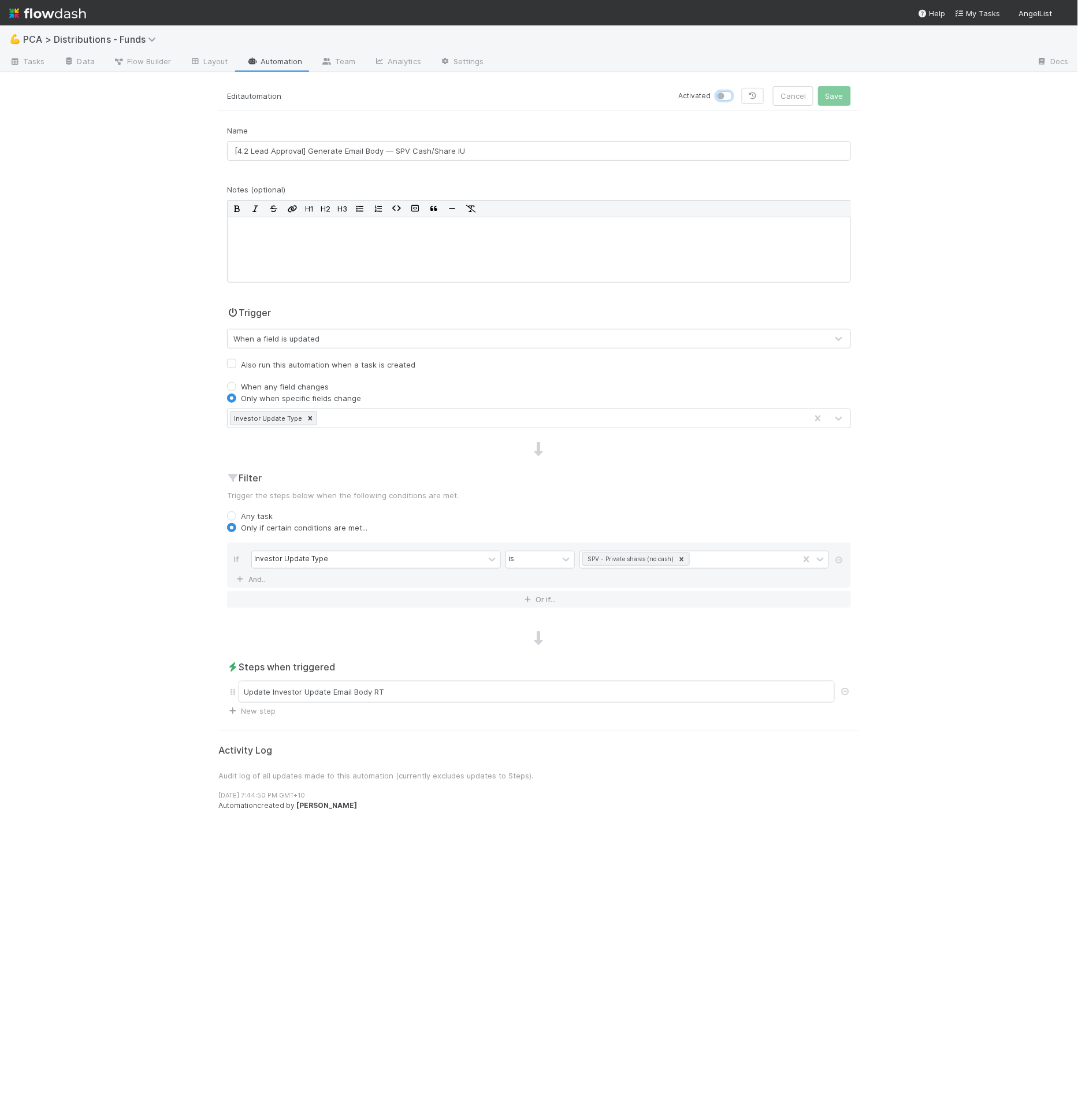
click at [726, 94] on input "checkbox" at bounding box center [721, 95] width 9 height 11
checkbox input "true"
click at [683, 556] on icon at bounding box center [682, 560] width 8 height 8
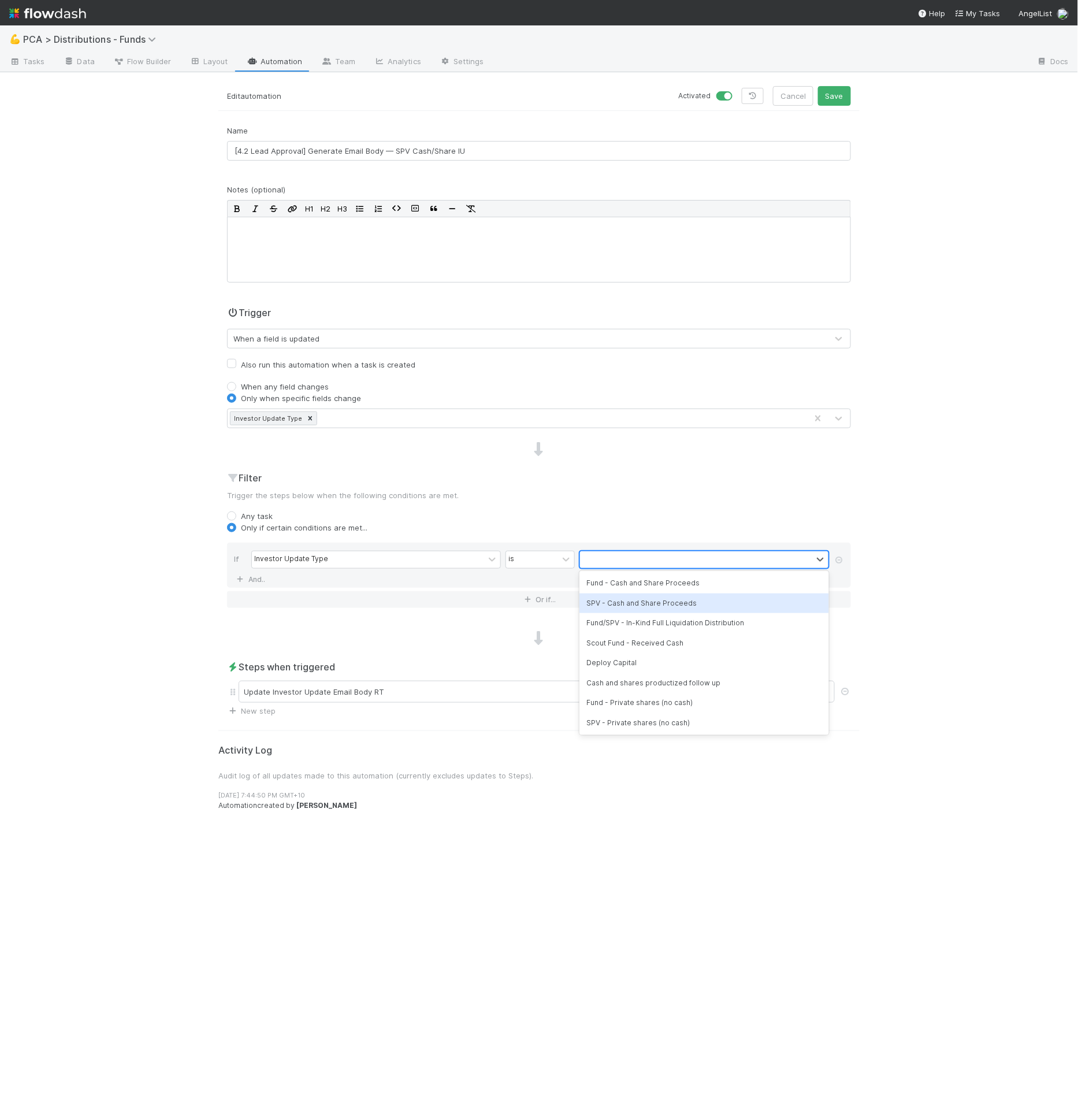
click at [717, 606] on div "SPV - Cash and Share Proceeds" at bounding box center [704, 603] width 250 height 20
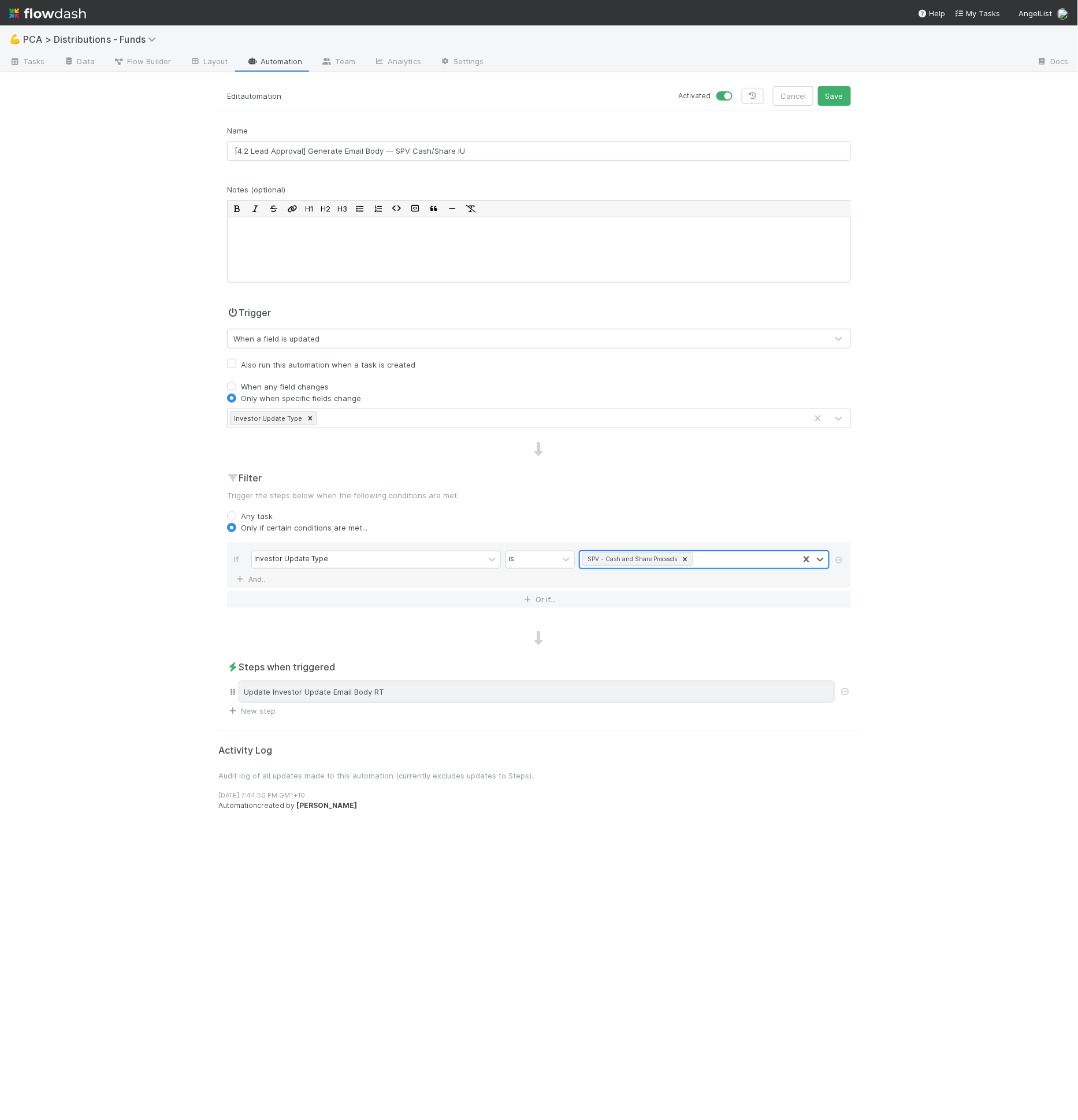
click at [333, 684] on div "Update Investor Update Email Body RT" at bounding box center [537, 691] width 596 height 22
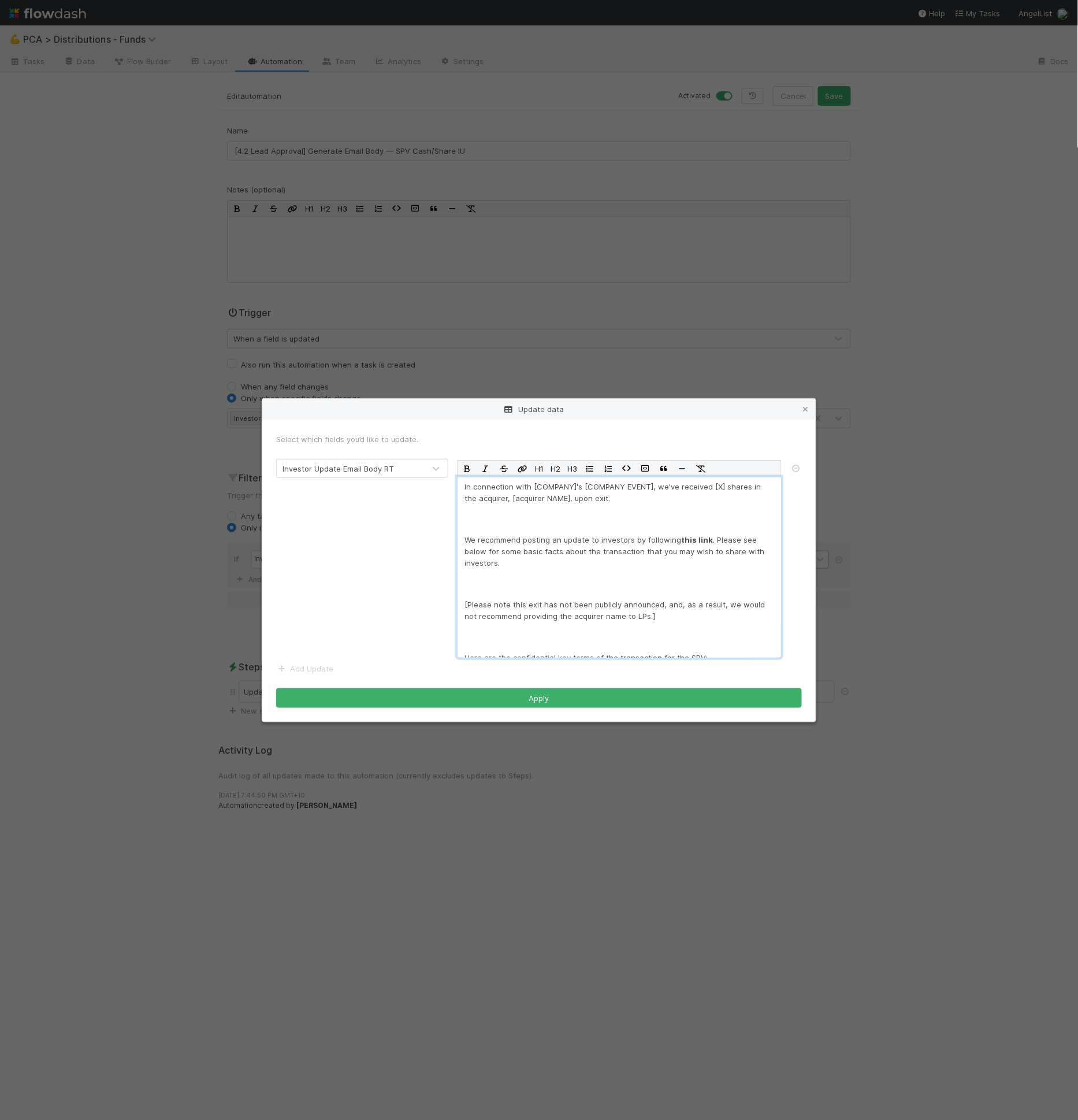
click at [572, 565] on p "We recommend posting an update to investors by following this link . Please see…" at bounding box center [619, 551] width 310 height 34
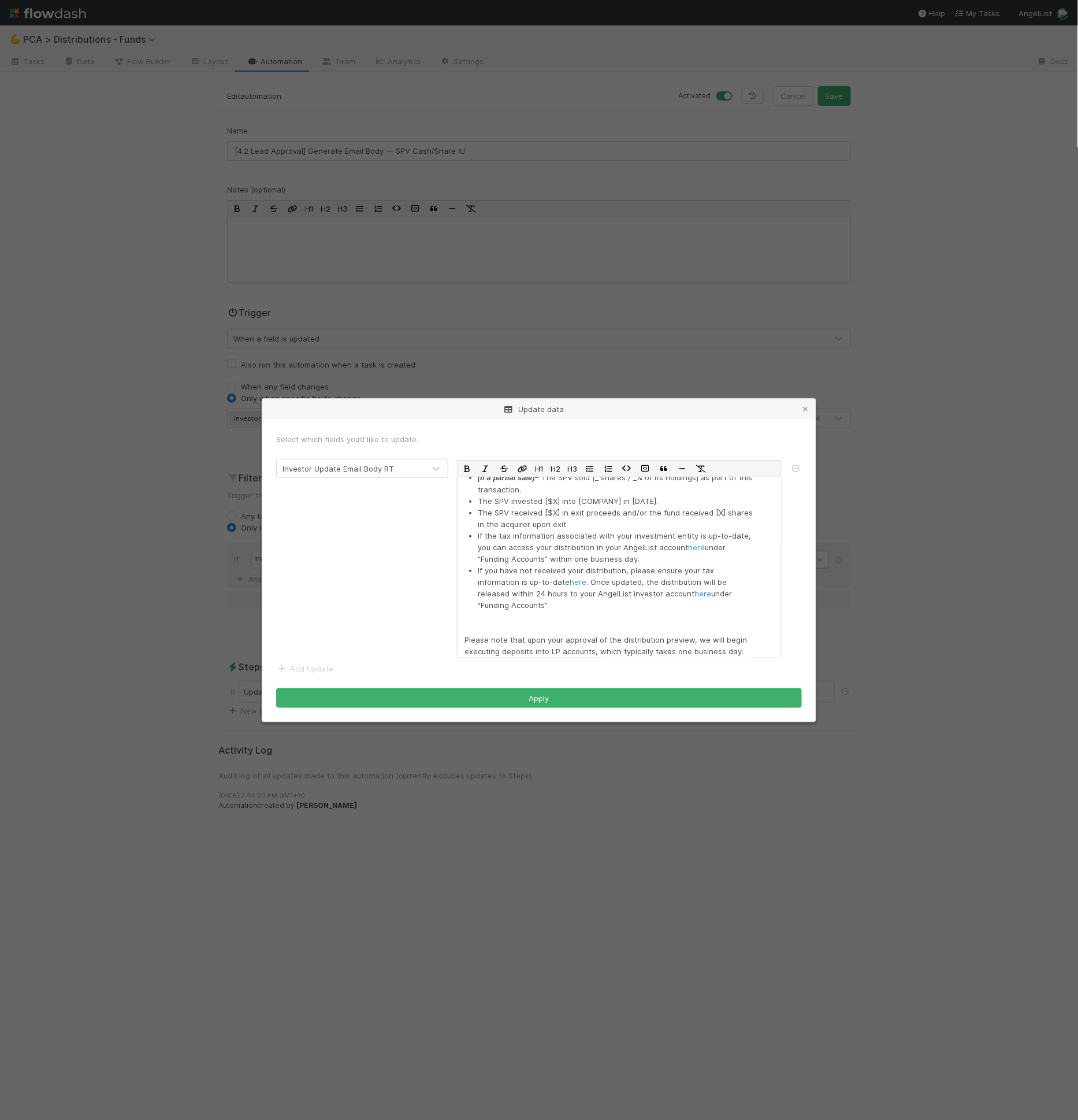
click at [643, 684] on form "Select which fields you’d like to update. Investor Update Email Body RT H1 H2 H…" at bounding box center [539, 570] width 526 height 274
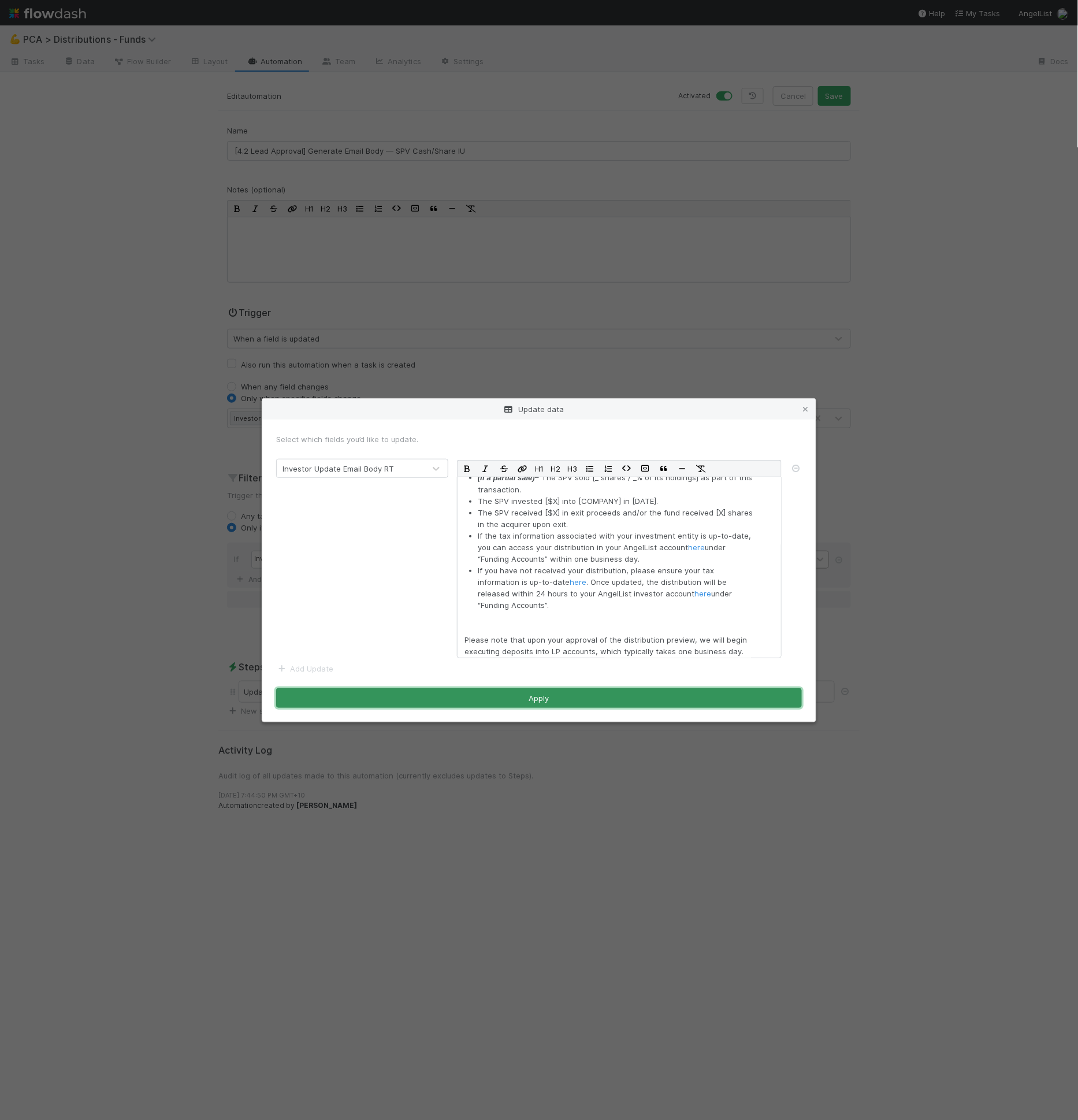
click at [637, 695] on button "Apply" at bounding box center [539, 698] width 526 height 20
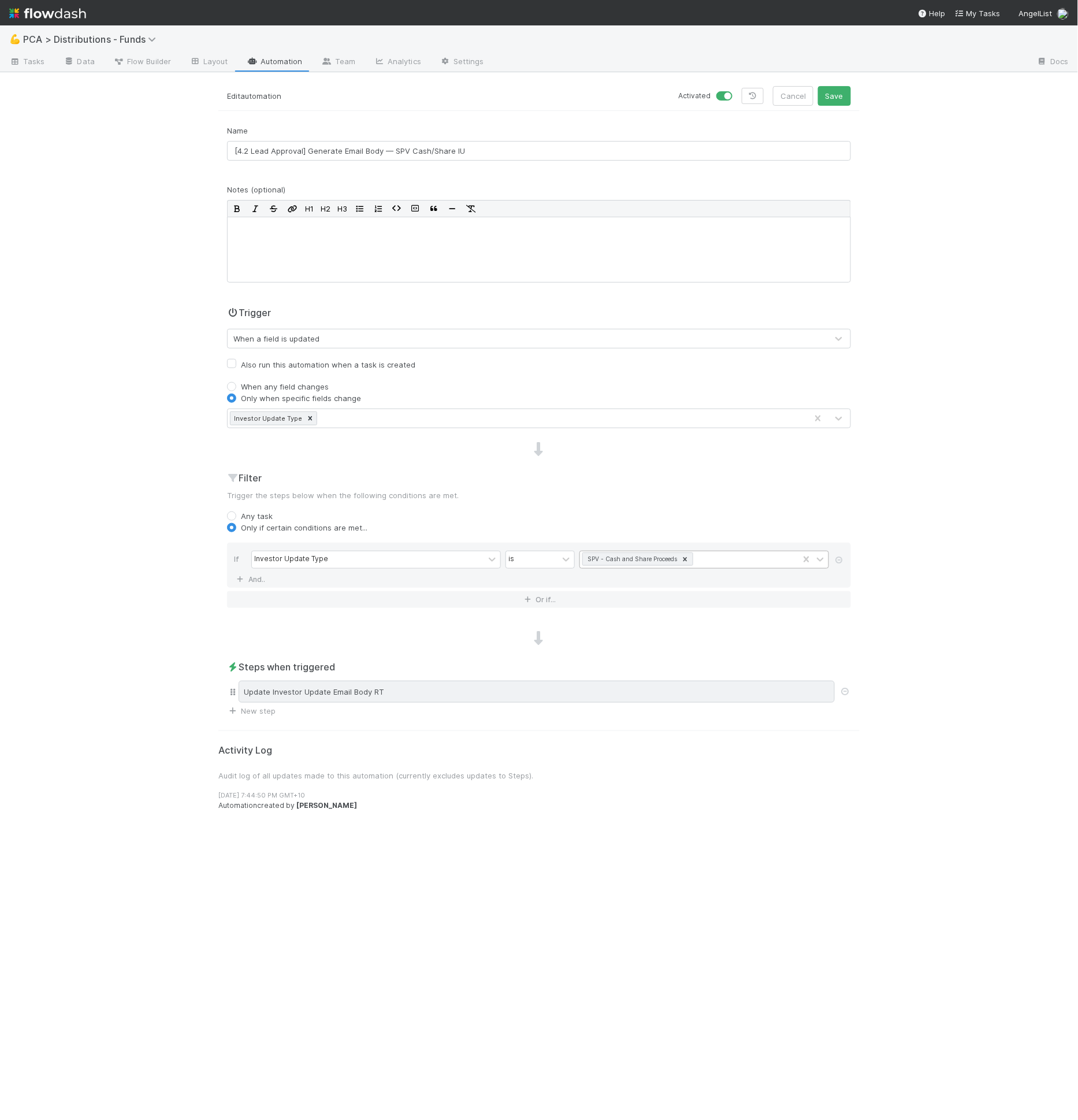
click at [613, 693] on div "Update Investor Update Email Body RT" at bounding box center [537, 691] width 596 height 22
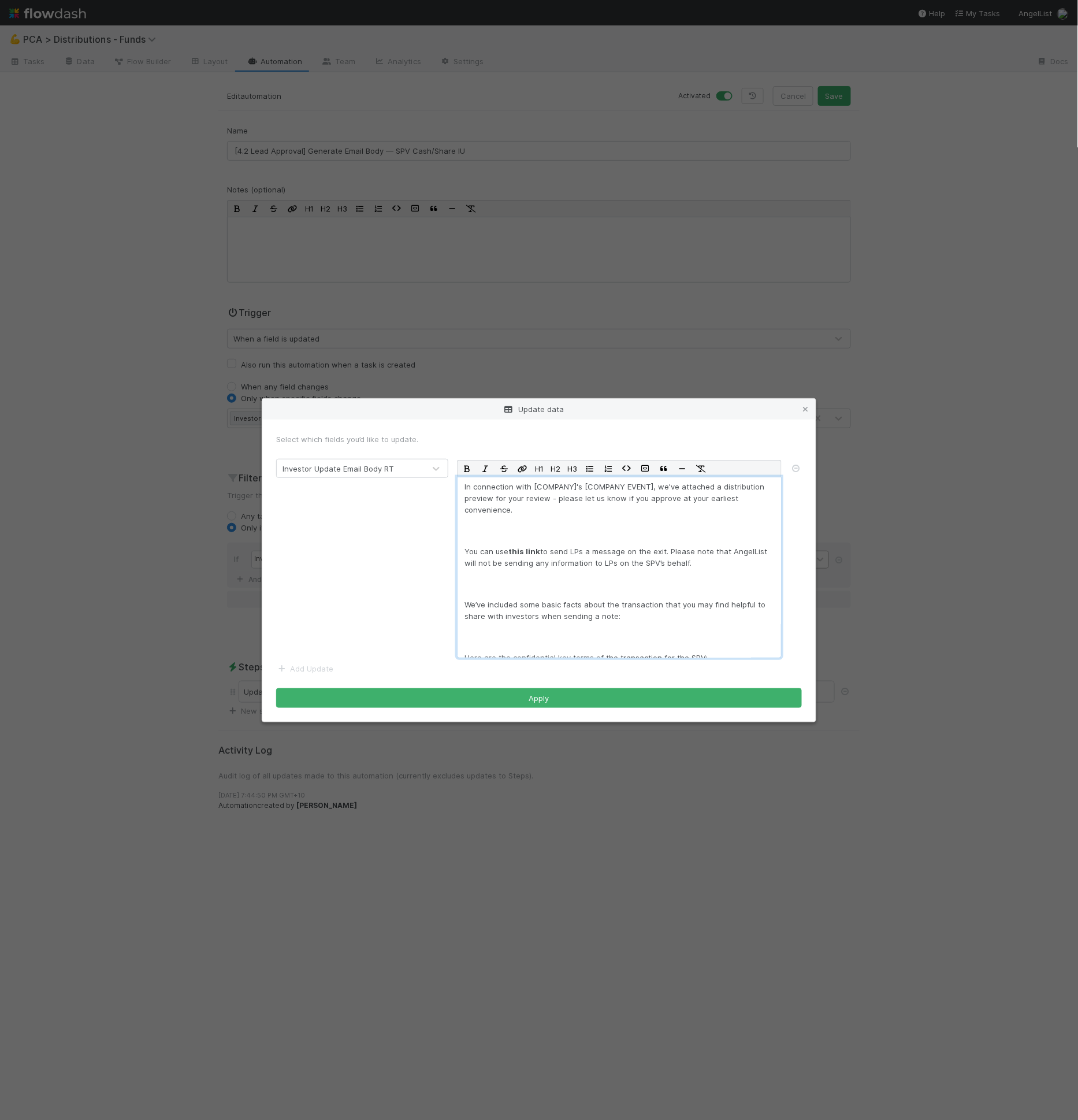
click at [596, 547] on p "You can use this link to send LPs a message on the exit. Please note that Angel…" at bounding box center [619, 558] width 310 height 24
click at [569, 543] on div "In connection with [COMPANY]'s [COMPANY EVENT], we've attached a distribution p…" at bounding box center [620, 567] width 325 height 181
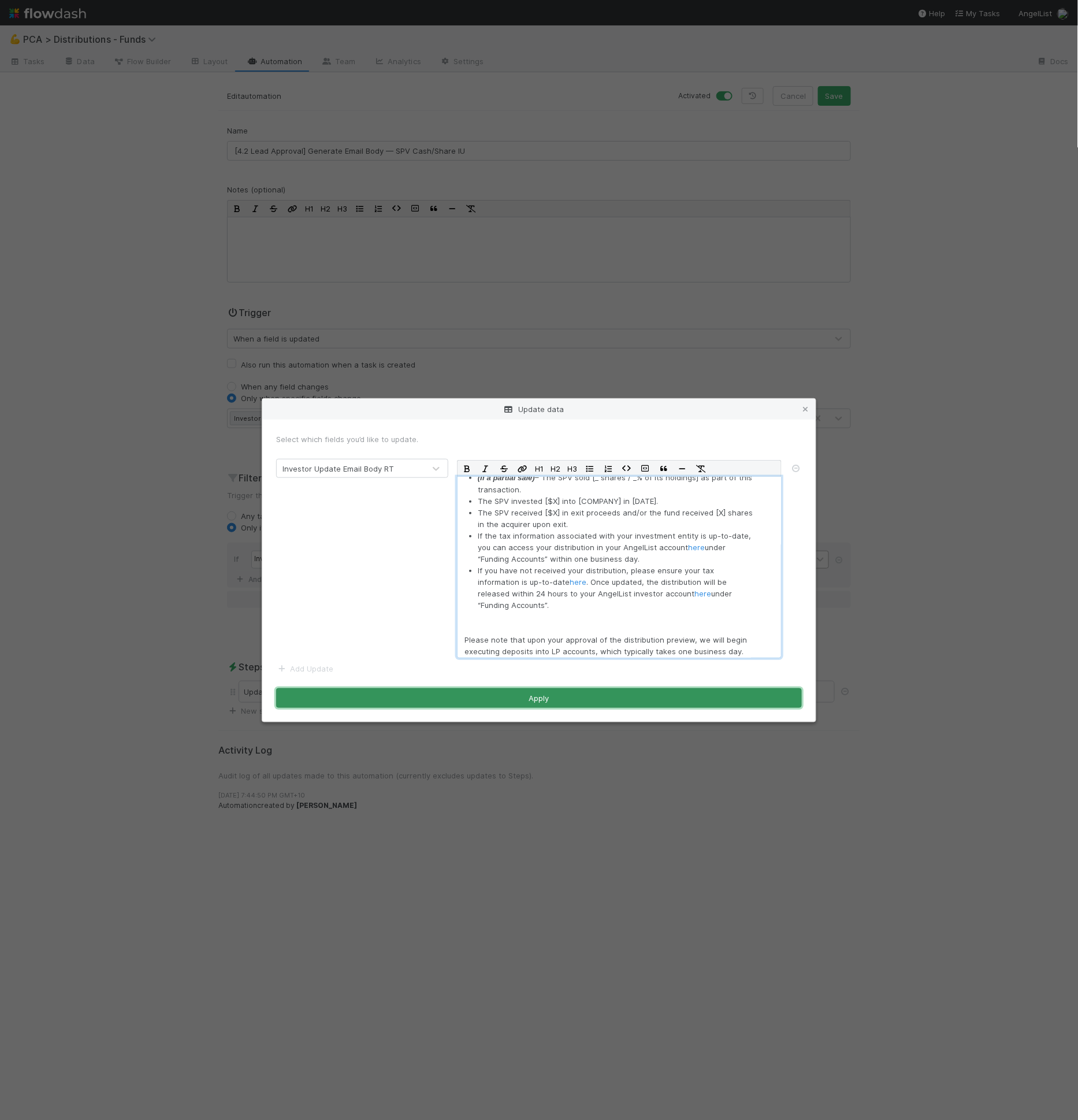
click at [627, 698] on button "Apply" at bounding box center [539, 698] width 526 height 20
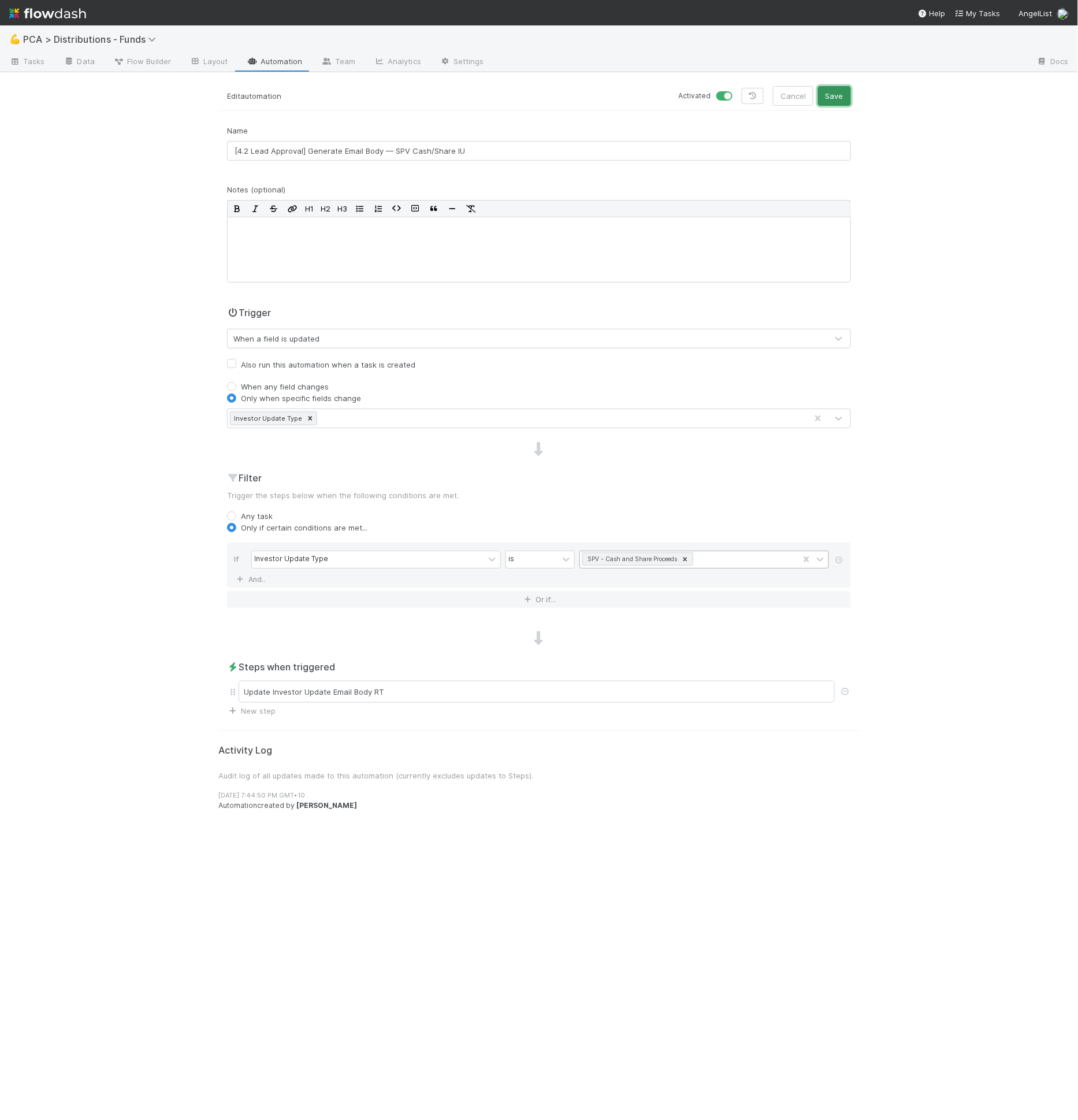
click at [843, 98] on button "Save" at bounding box center [834, 96] width 32 height 20
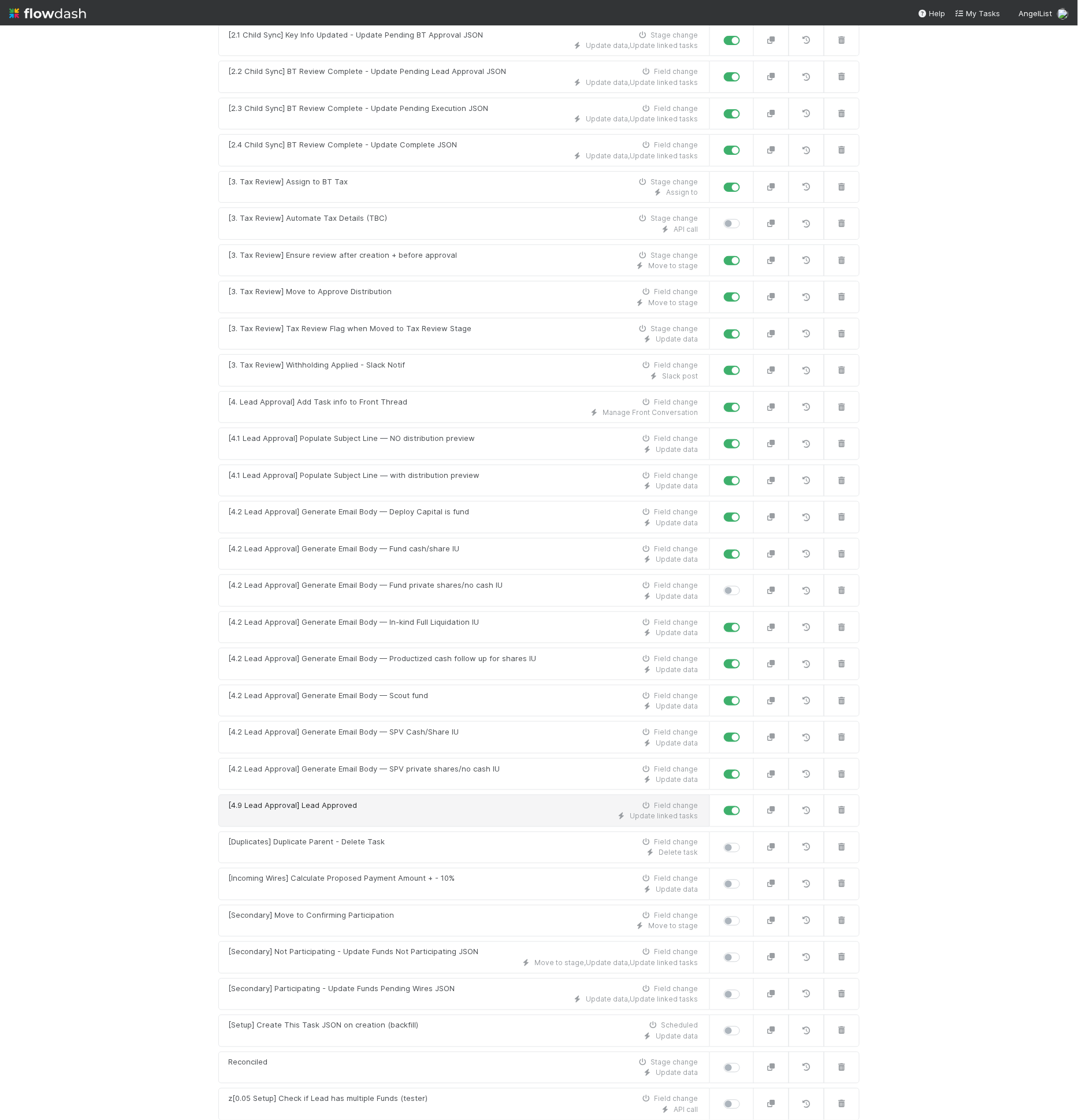
scroll to position [540, 0]
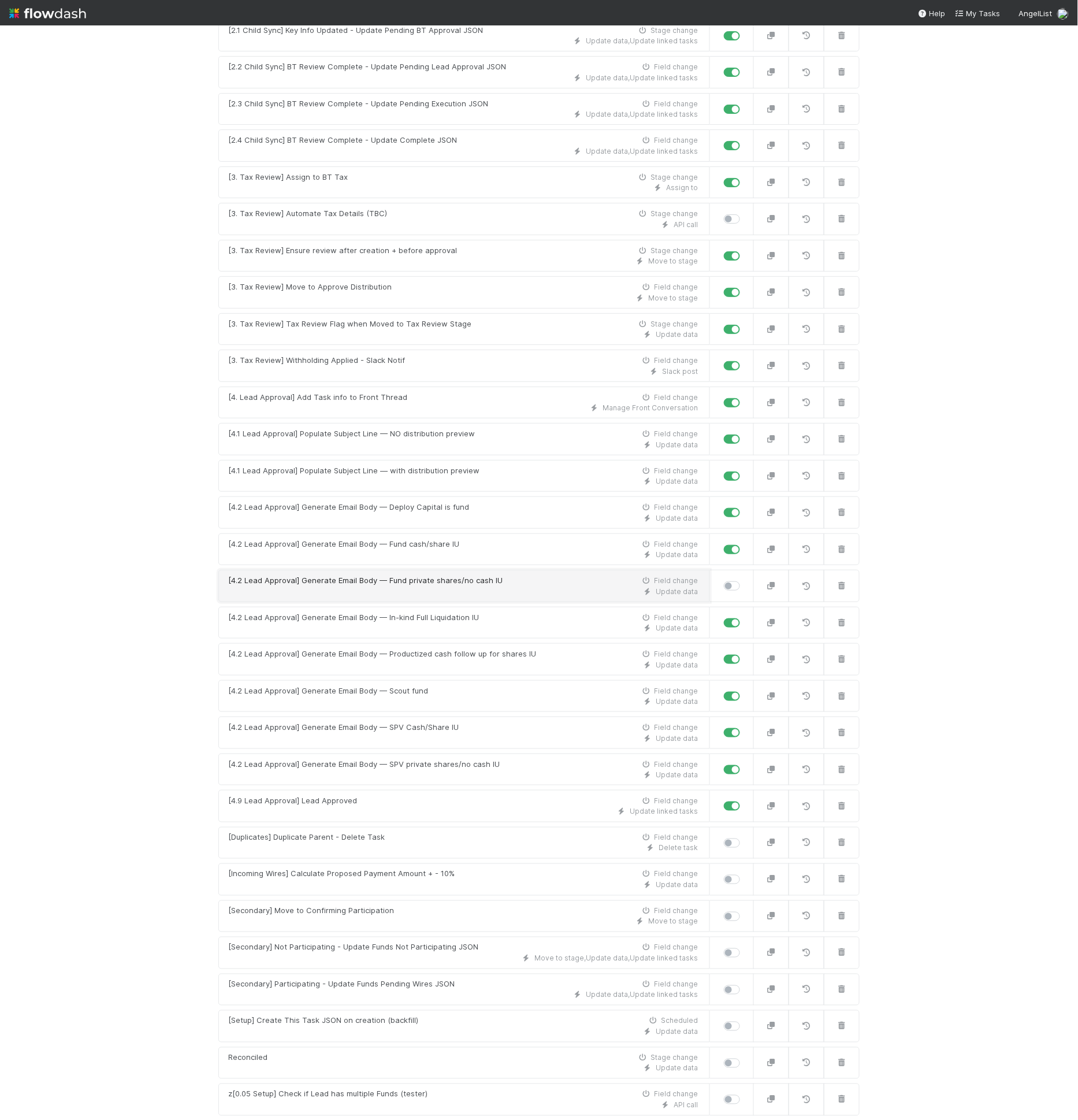
click at [477, 586] on div "Update data" at bounding box center [463, 591] width 470 height 11
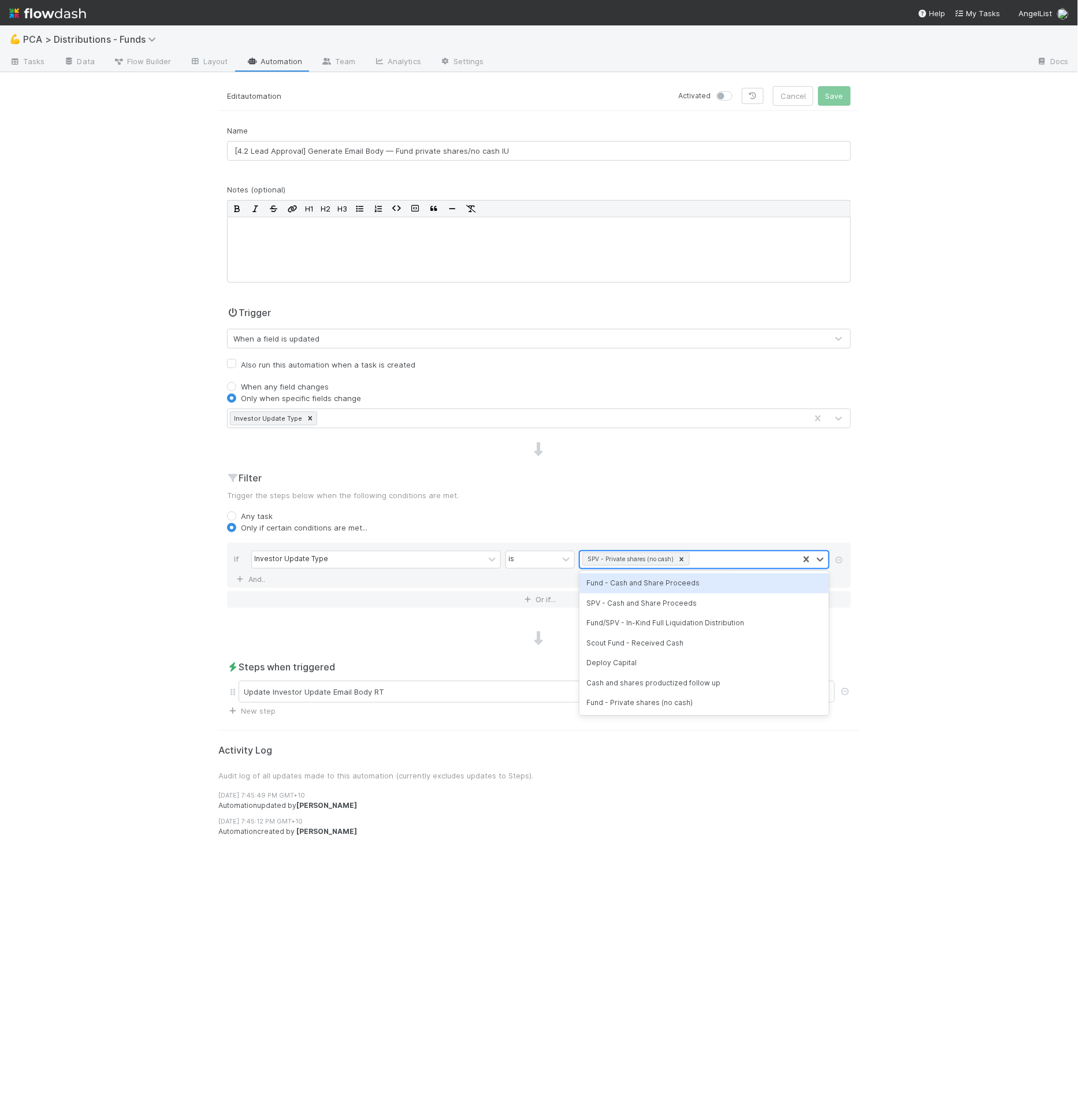
click at [622, 557] on div "SPV - Private shares (no cash)" at bounding box center [629, 559] width 91 height 12
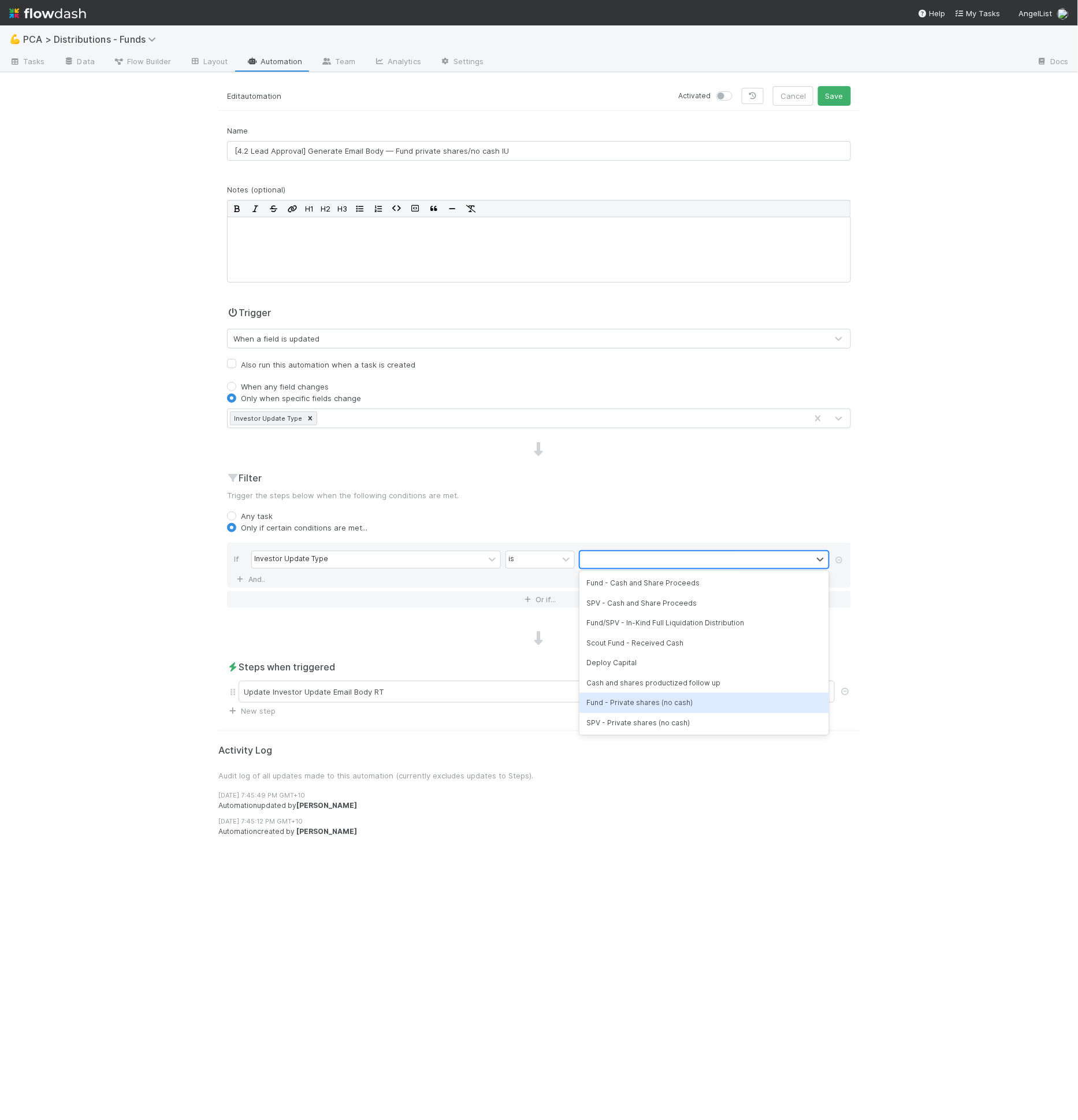
click at [632, 699] on div "Fund - Private shares (no cash)" at bounding box center [704, 702] width 250 height 20
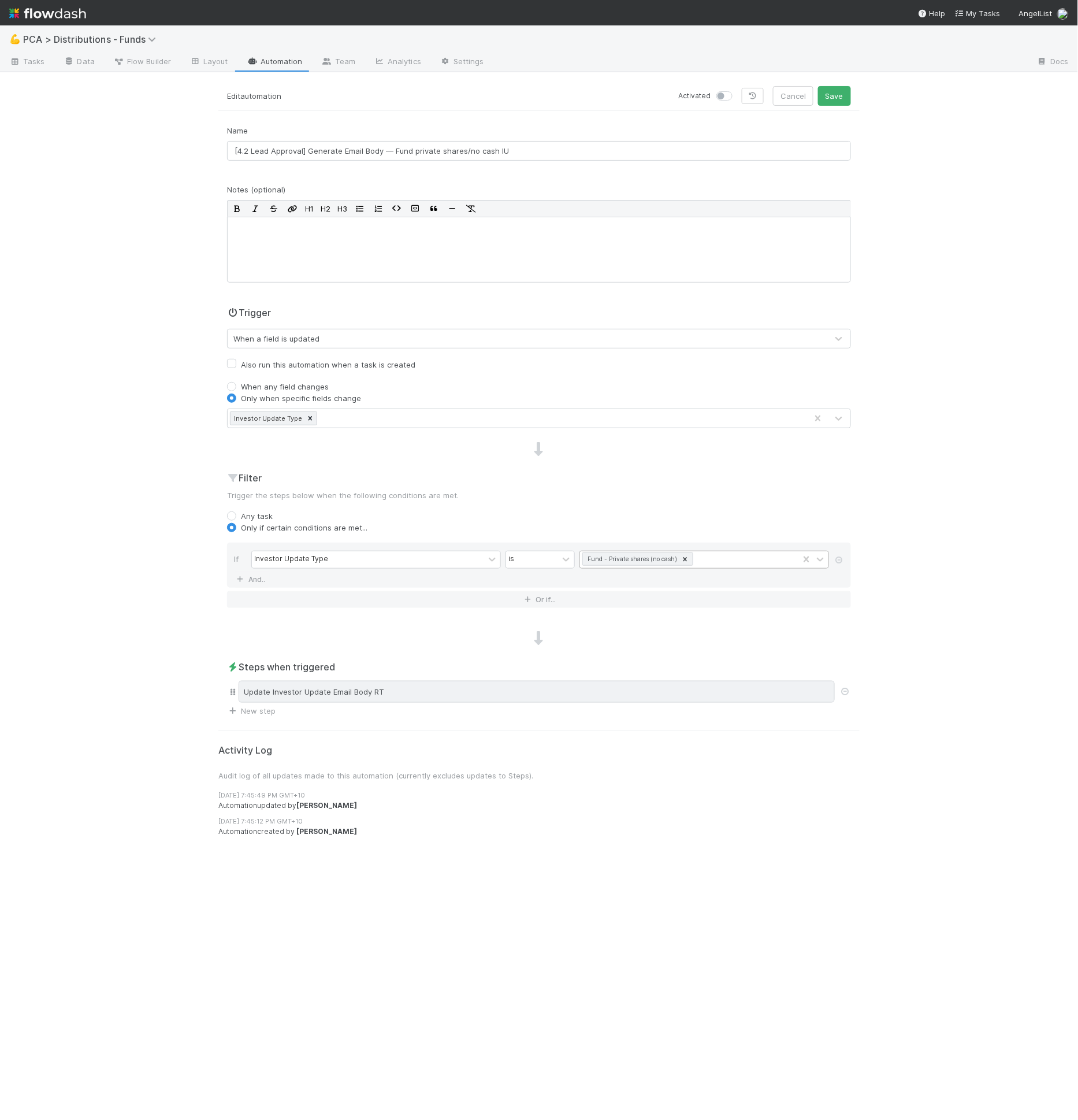
click at [551, 694] on div "Update Investor Update Email Body RT" at bounding box center [537, 691] width 596 height 22
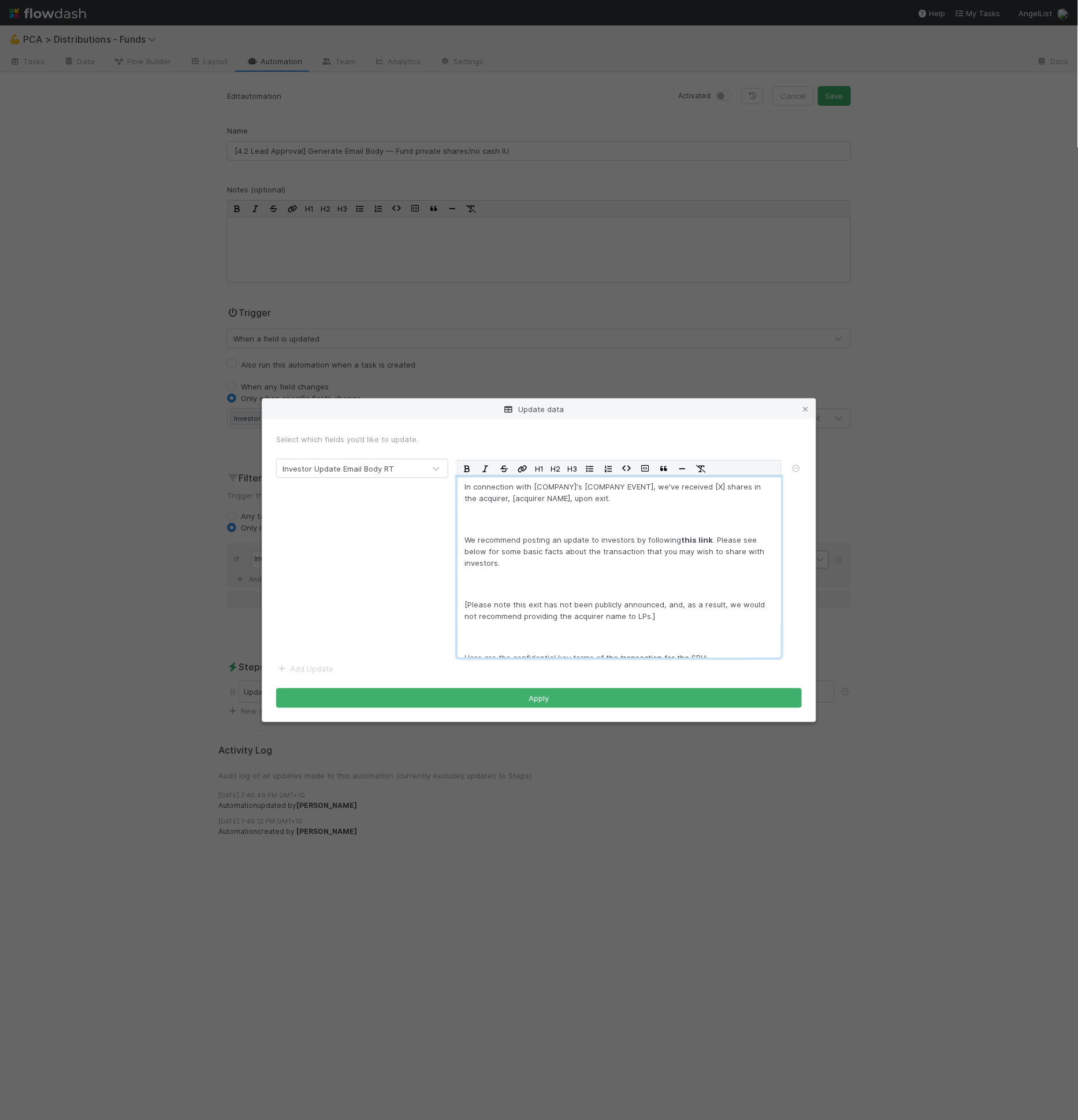
click at [509, 566] on p "We recommend posting an update to investors by following this link . Please see…" at bounding box center [619, 551] width 310 height 34
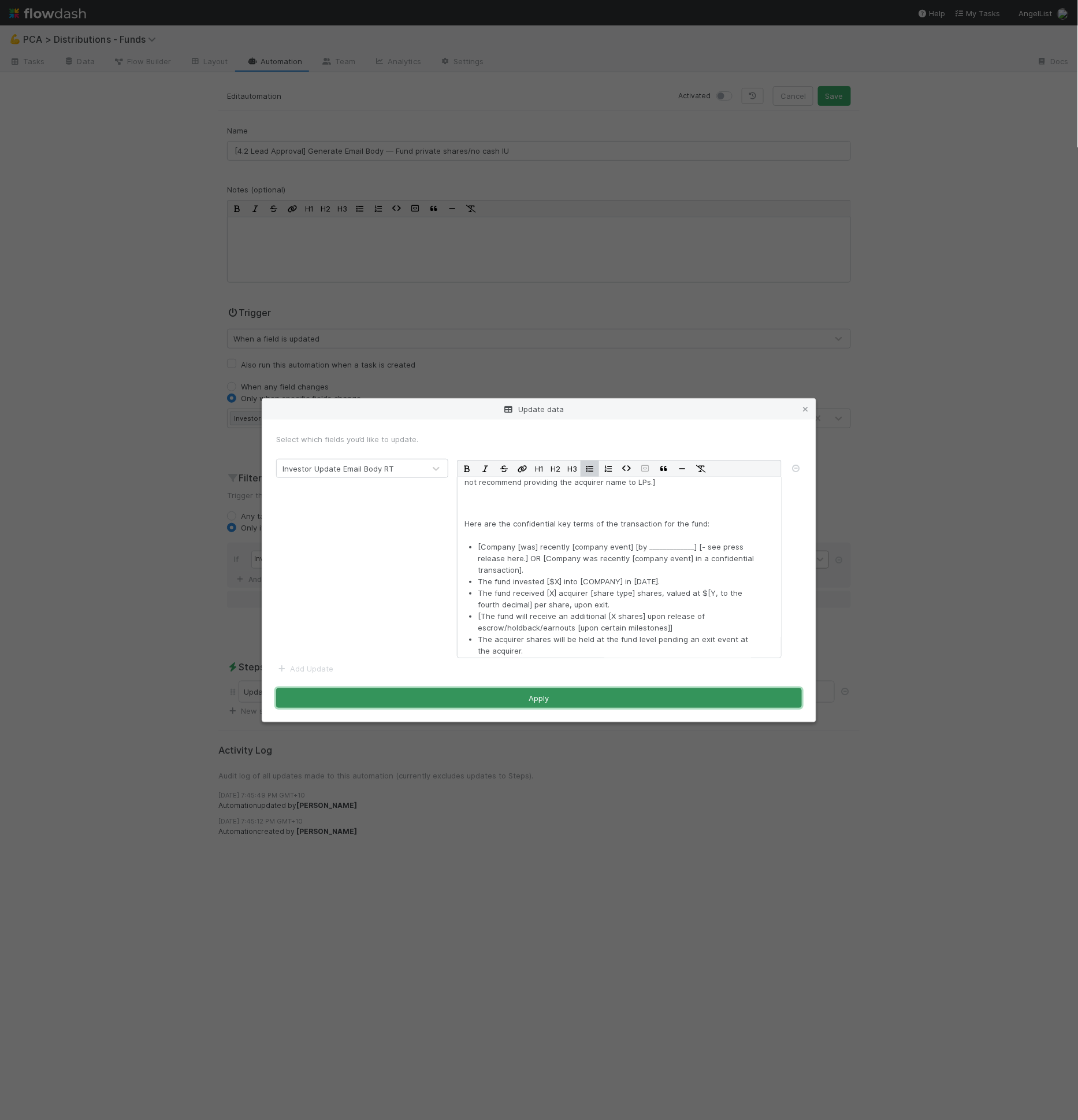
click at [627, 694] on button "Apply" at bounding box center [539, 698] width 526 height 20
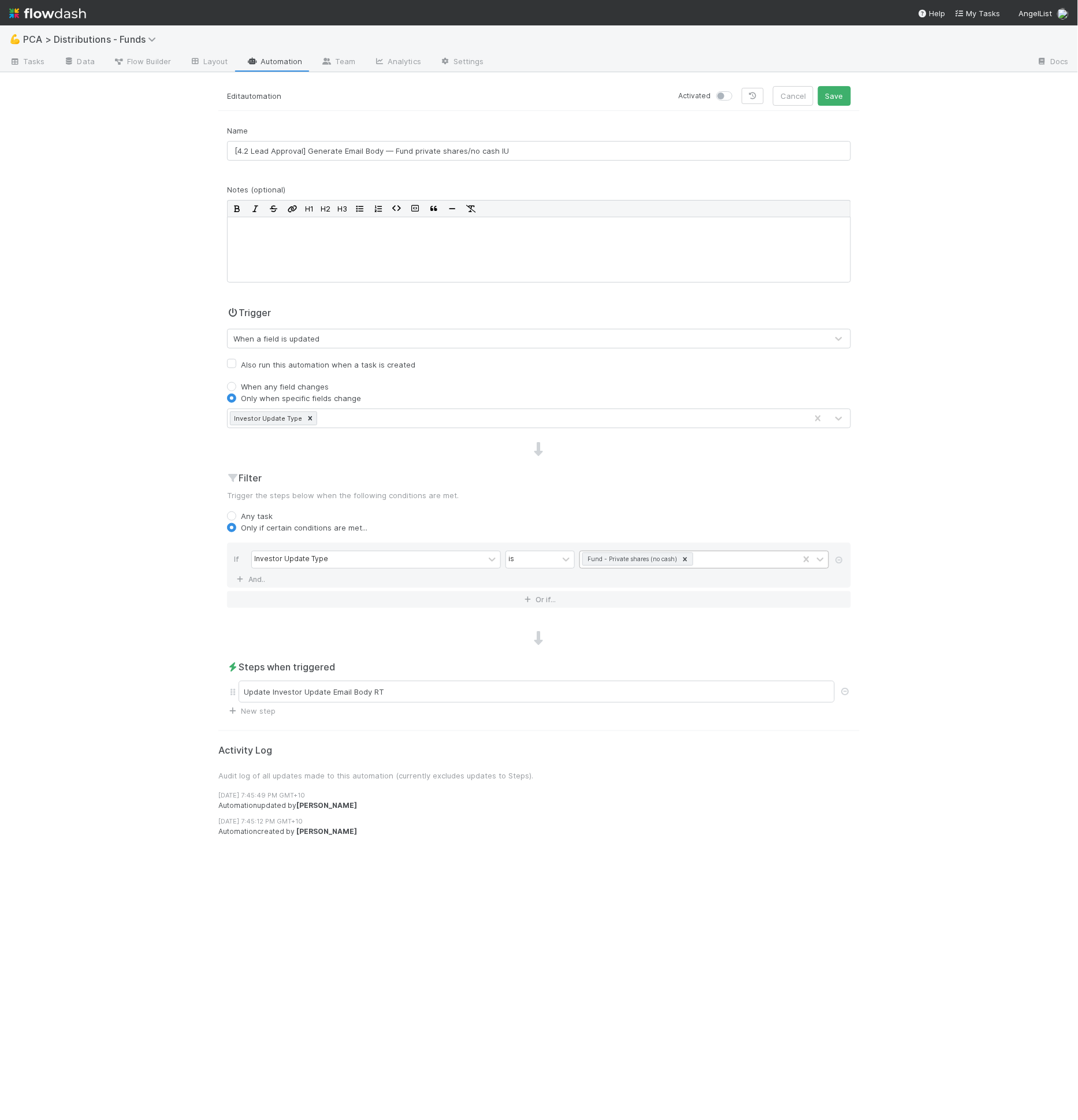
click at [738, 90] on label at bounding box center [738, 90] width 0 height 0
click at [726, 95] on input "checkbox" at bounding box center [721, 95] width 9 height 11
checkbox input "true"
click at [856, 94] on div "Activated Cancel Save" at bounding box center [699, 96] width 321 height 20
click at [820, 103] on button "Save" at bounding box center [834, 96] width 32 height 20
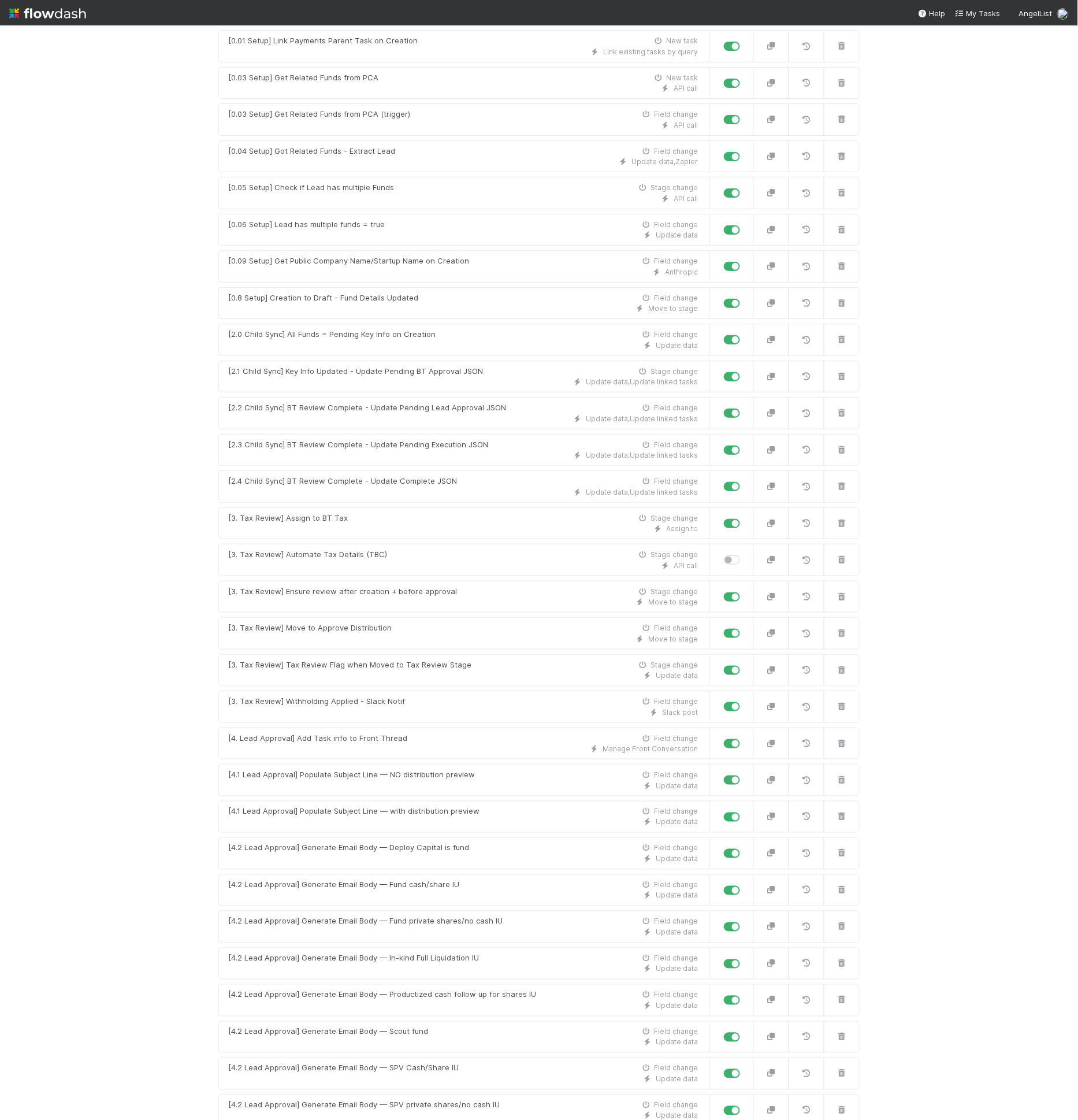
scroll to position [450, 0]
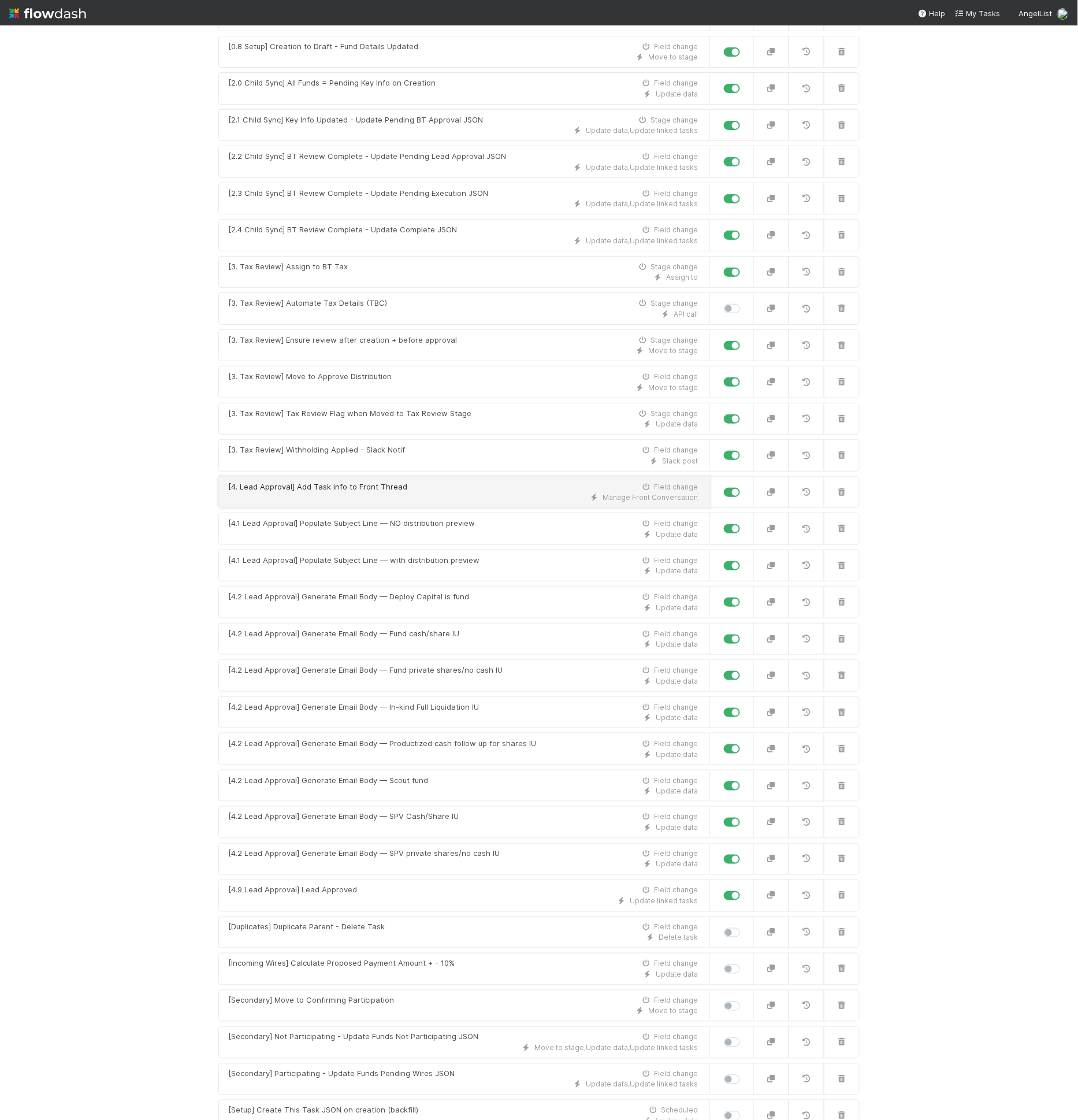
click at [405, 481] on div "[4. Lead Approval] Add Task info to Front Thread Field change" at bounding box center [463, 487] width 470 height 12
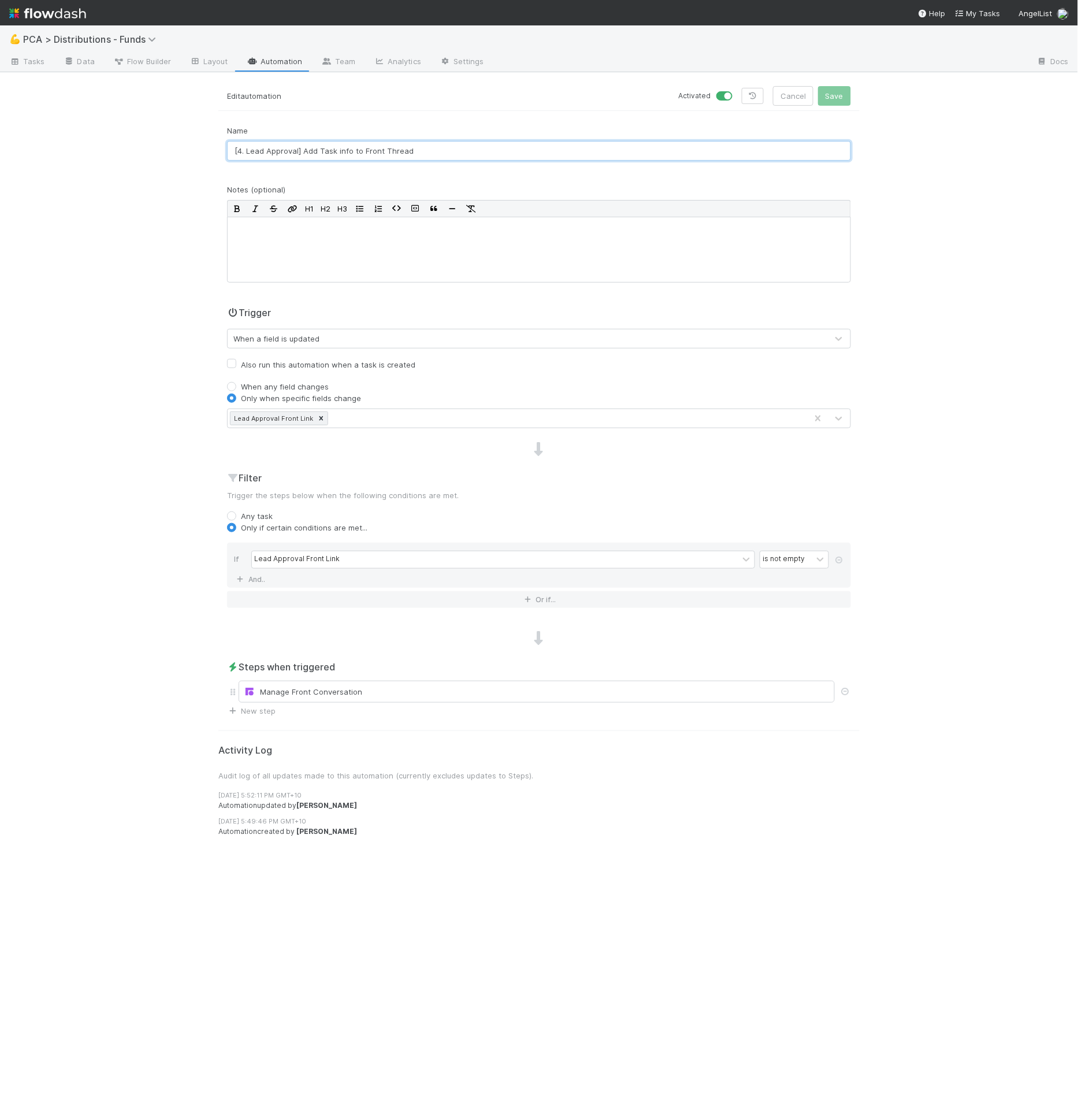
click at [245, 152] on input "[4. Lead Approval] Add Task info to Front Thread" at bounding box center [539, 150] width 625 height 20
type input "[4.5 Lead Approval] Add Task info to Front Thread"
click at [822, 90] on button "Save" at bounding box center [834, 96] width 32 height 20
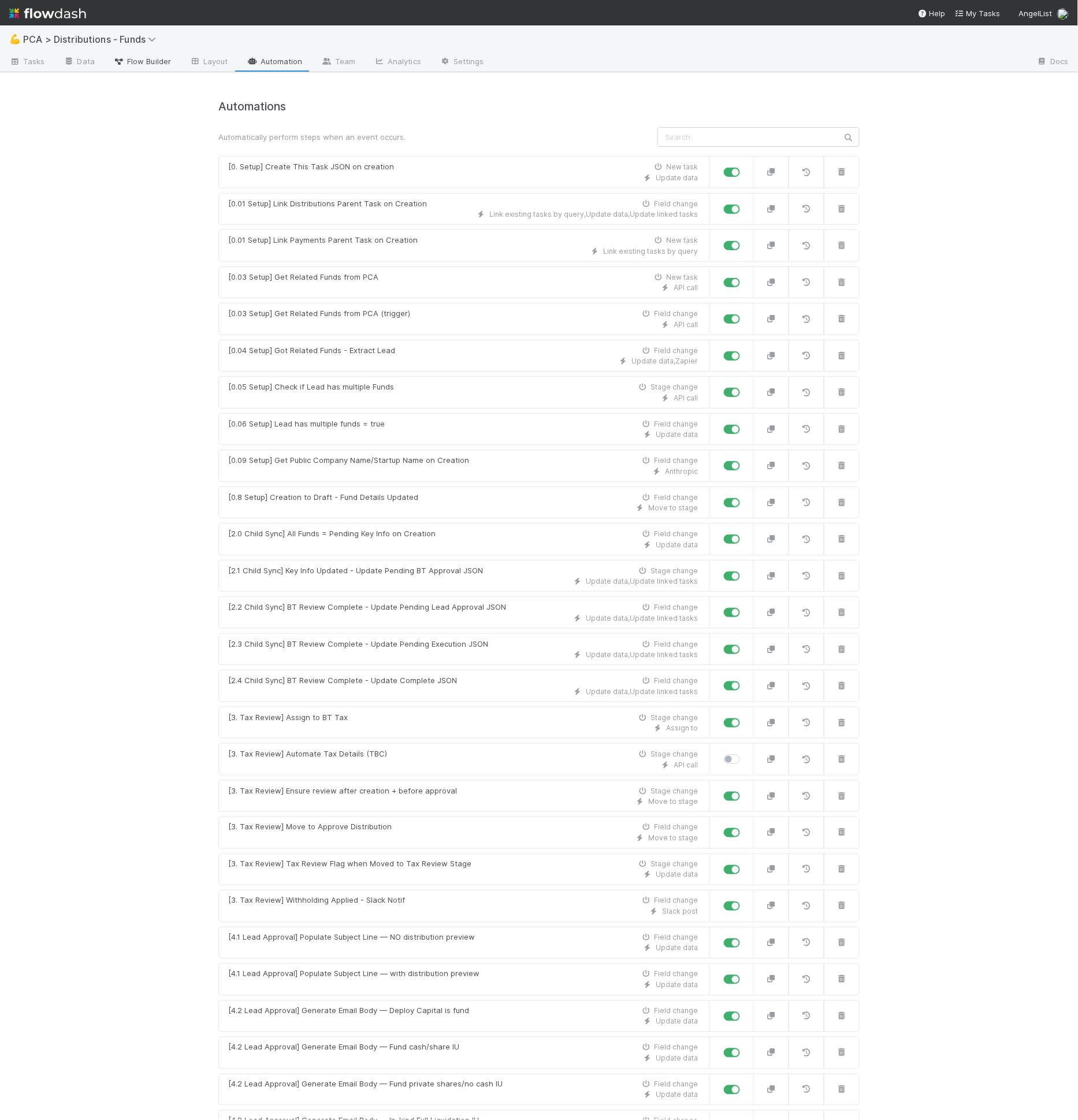
click at [156, 68] on link "Flow Builder" at bounding box center [143, 62] width 77 height 19
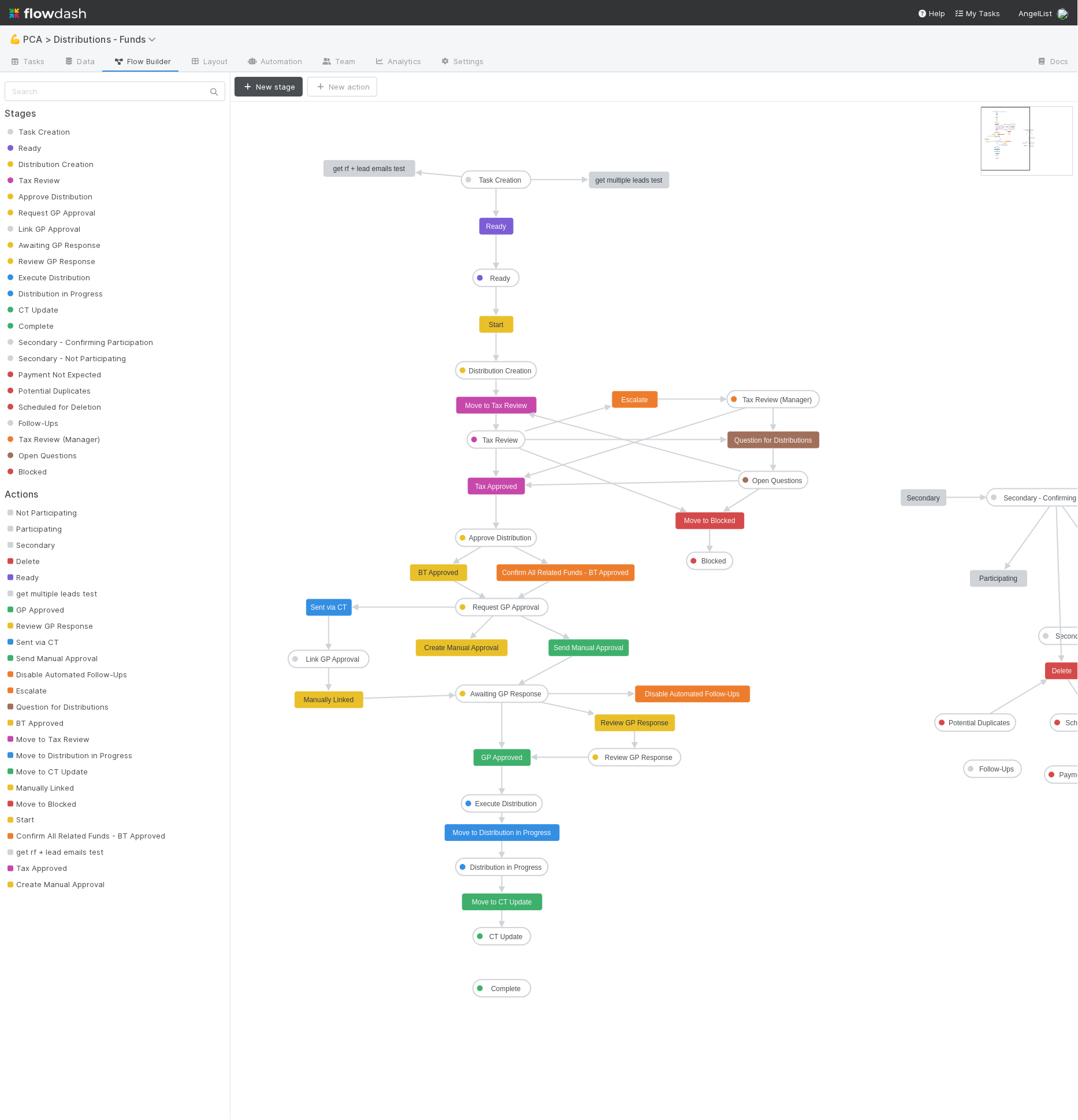
click at [476, 644] on text "Create Manual Approval" at bounding box center [462, 648] width 75 height 8
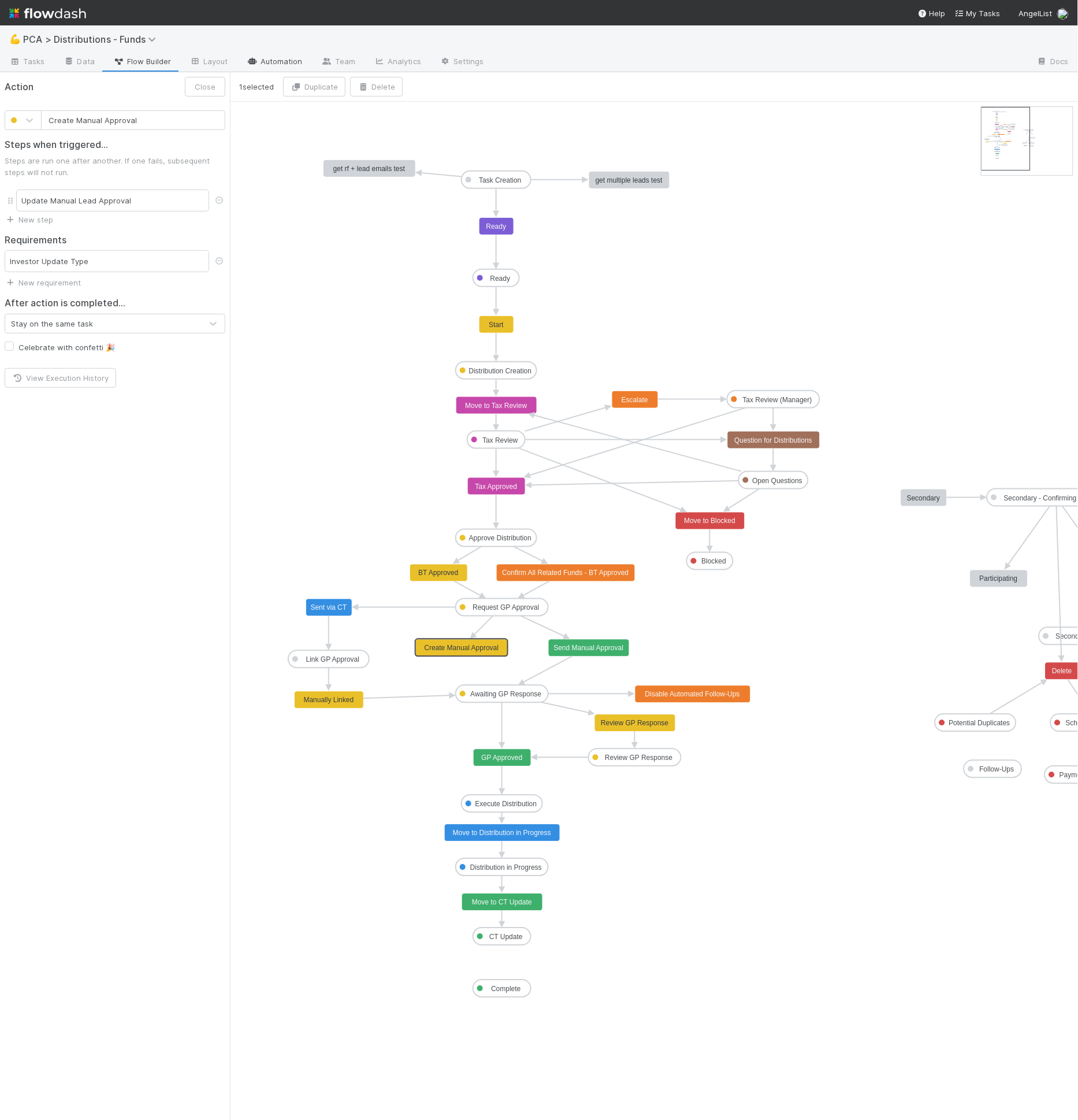
click at [265, 58] on link "Automation" at bounding box center [274, 62] width 75 height 19
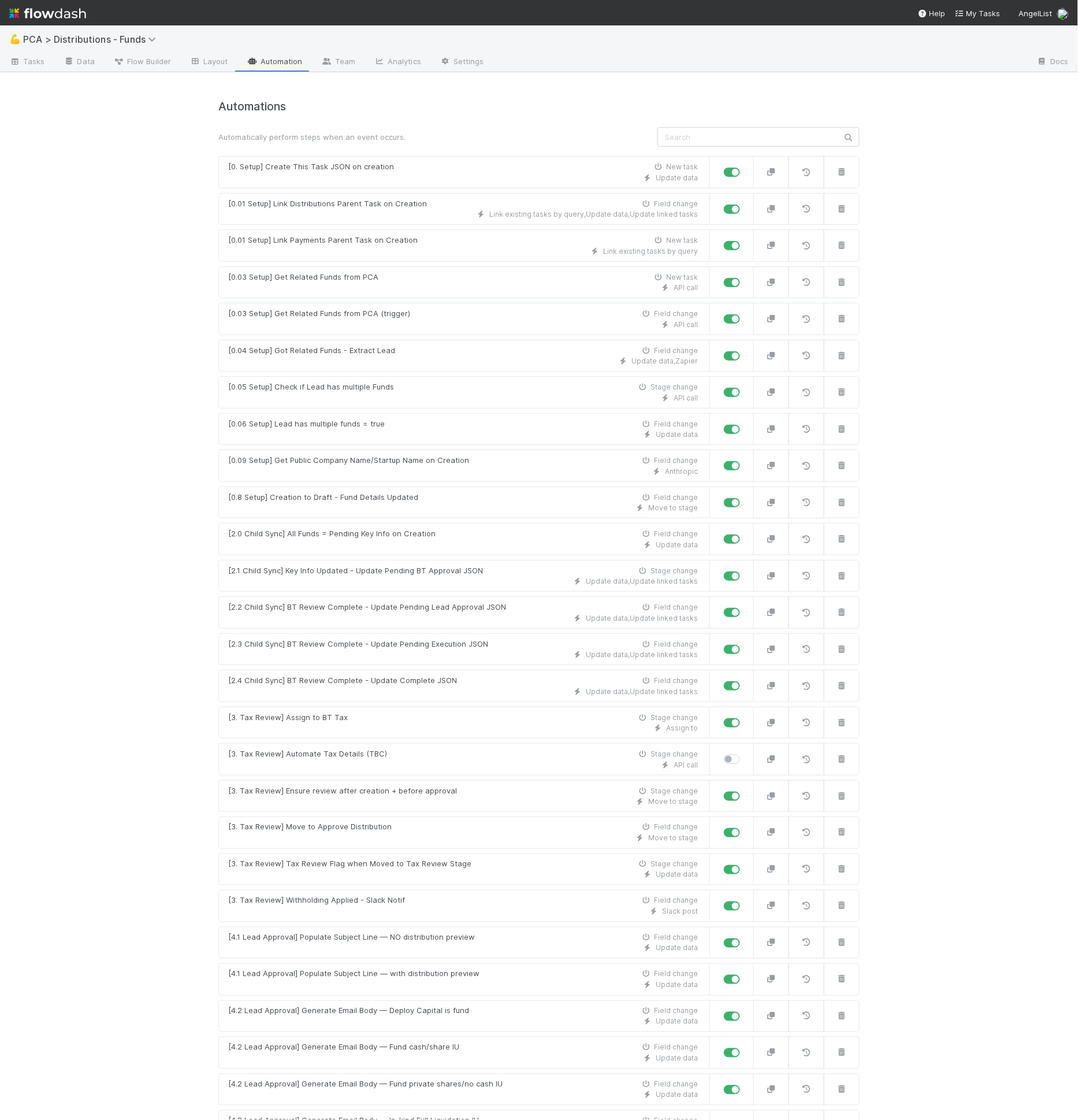
click at [279, 63] on link "Automation" at bounding box center [274, 62] width 75 height 19
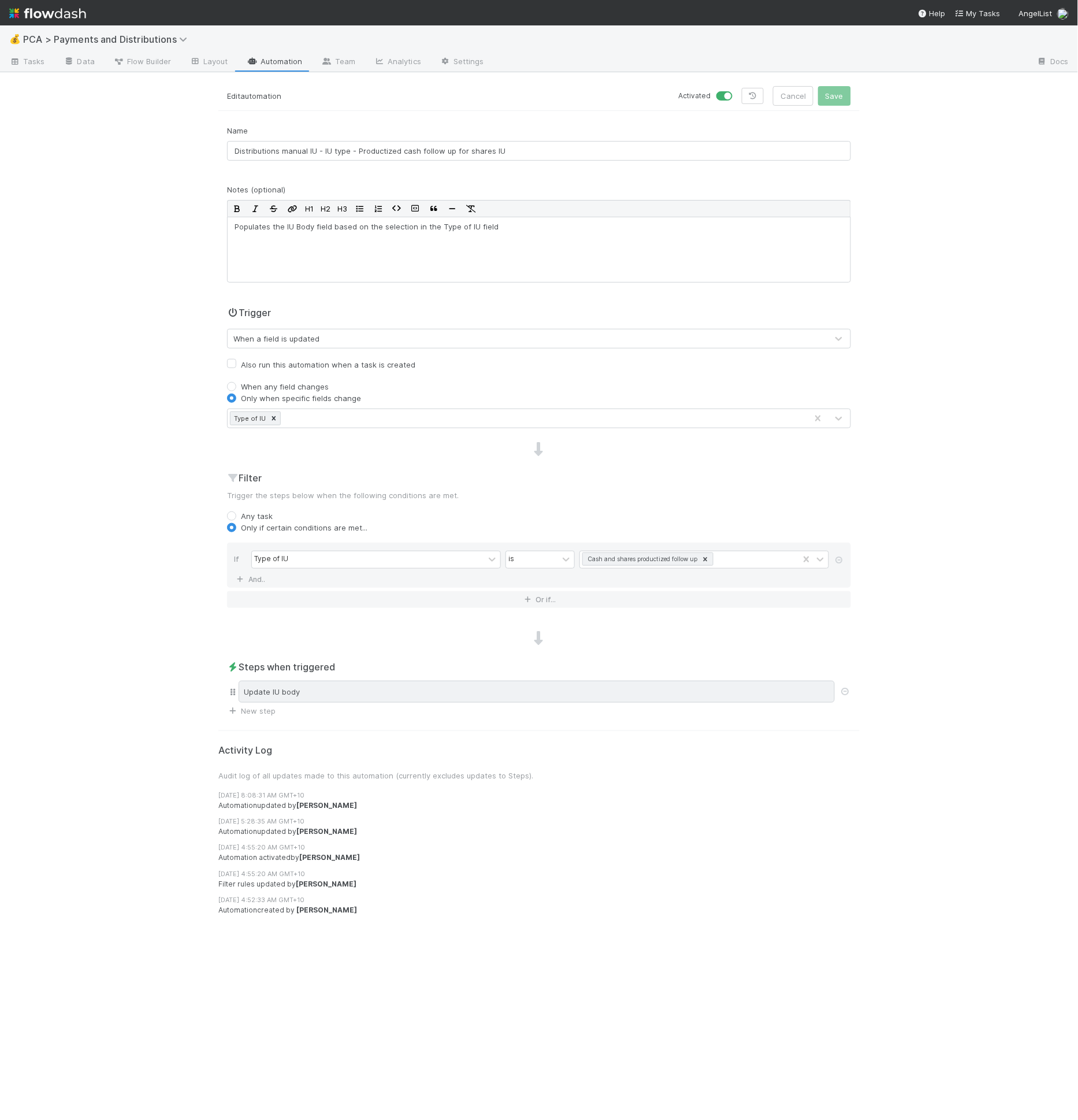
click at [502, 691] on div "Update IU body" at bounding box center [537, 691] width 596 height 22
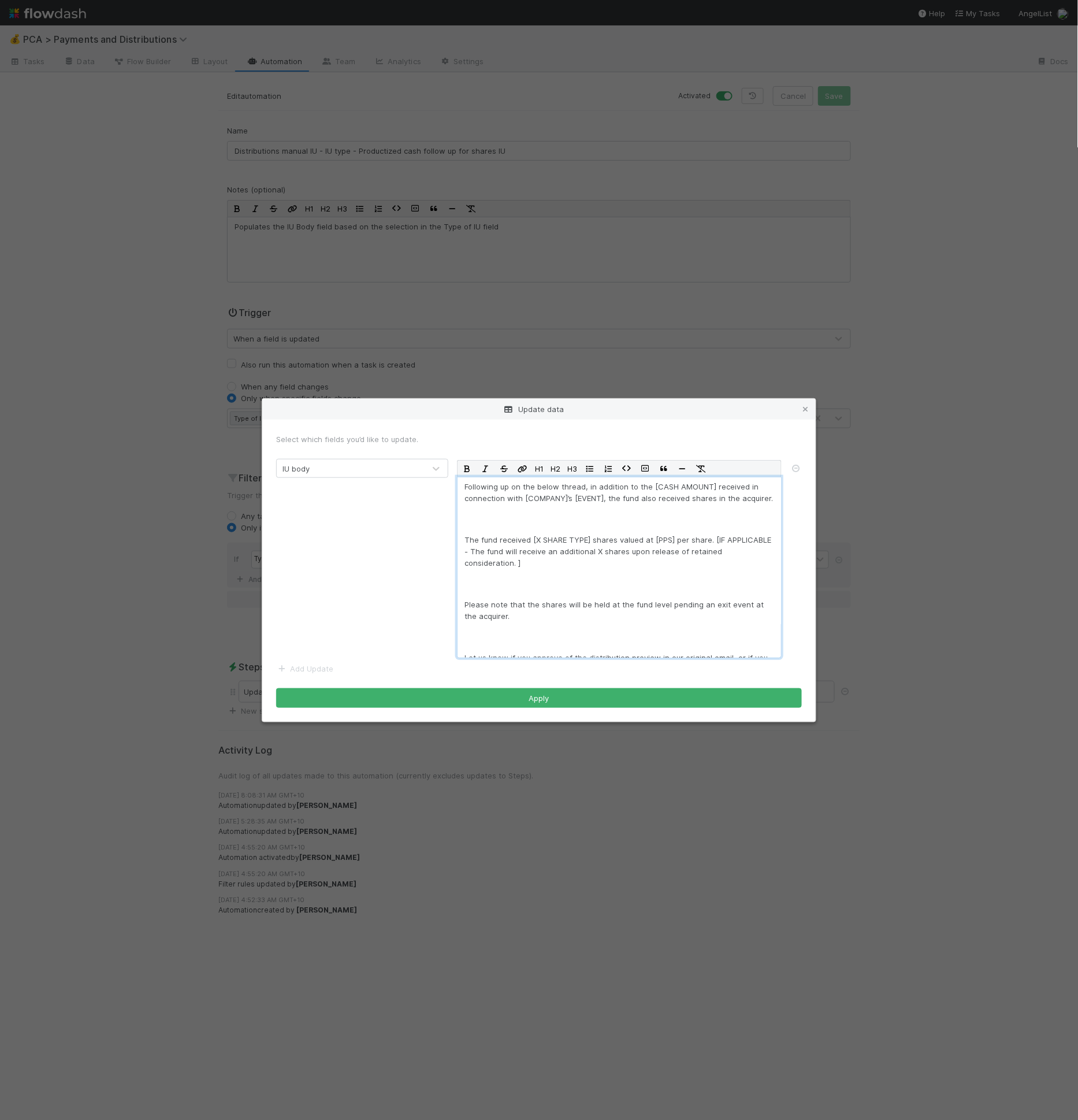
click at [687, 619] on p "Please note that the shares will be held at the fund level pending an exit even…" at bounding box center [619, 611] width 310 height 24
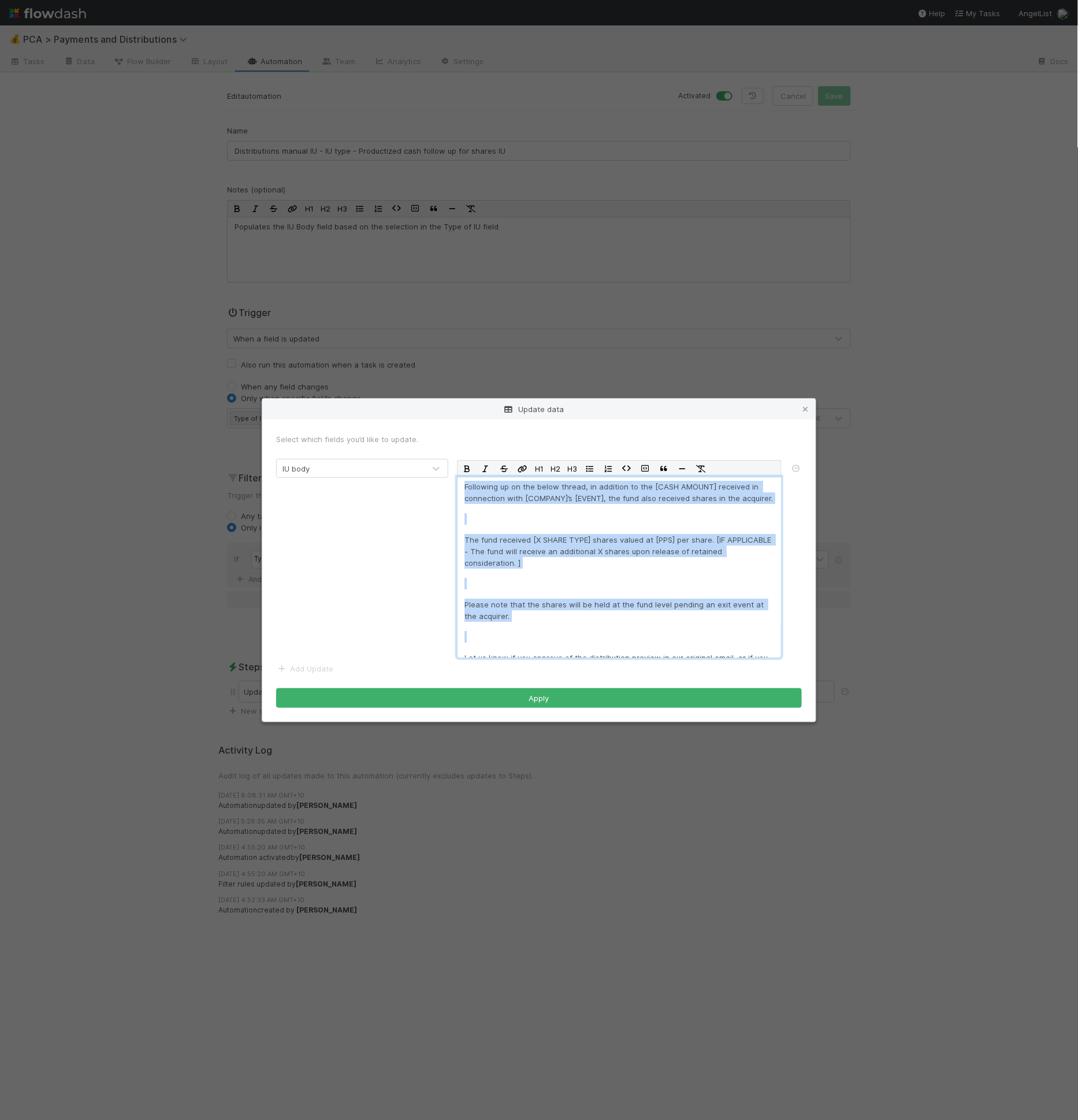
copy div "Following up on the below thread, in addition to the [CASH AMOUNT] received in …"
click at [809, 408] on icon at bounding box center [806, 409] width 12 height 8
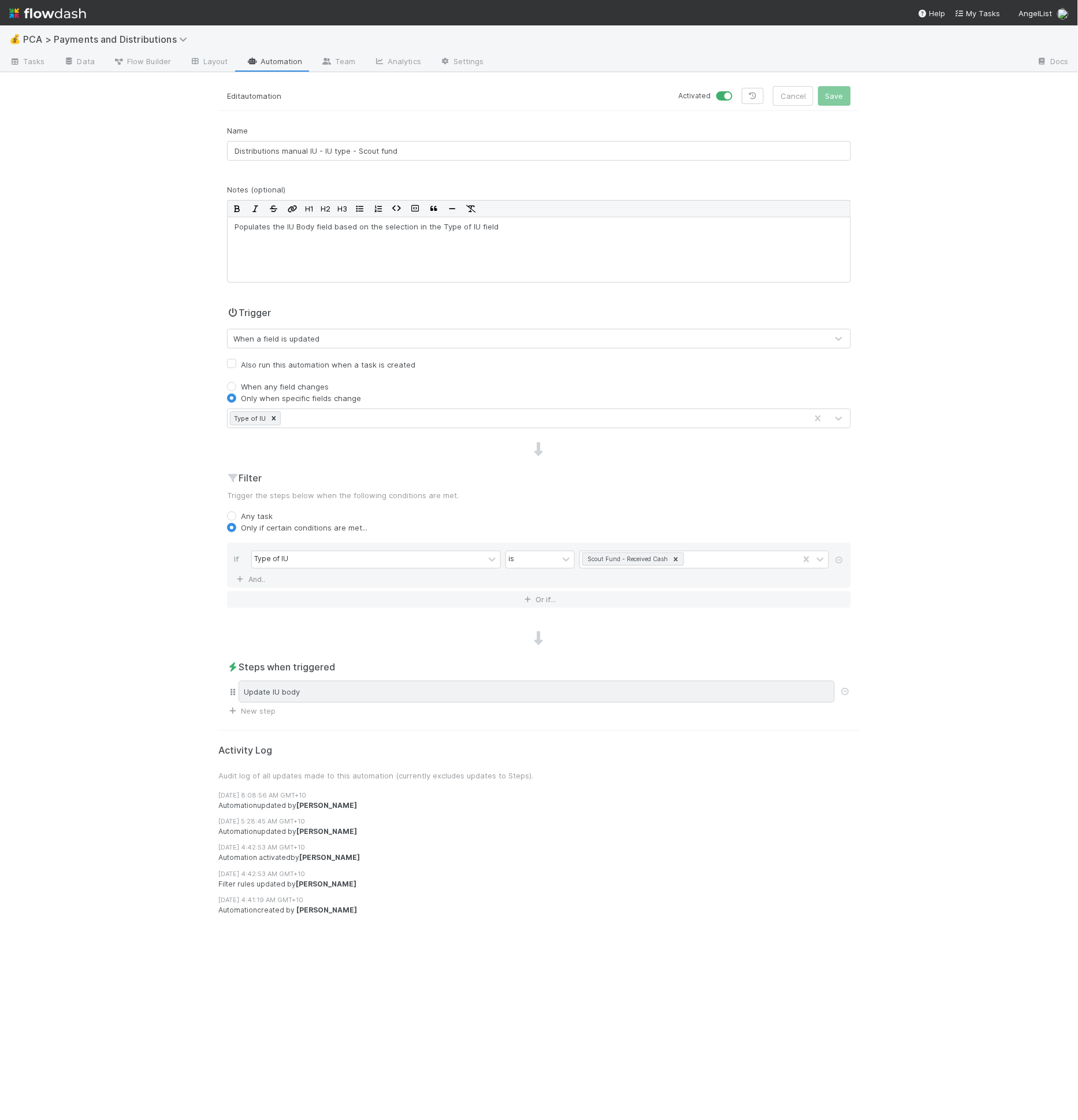
click at [561, 690] on div "Update IU body" at bounding box center [537, 691] width 596 height 22
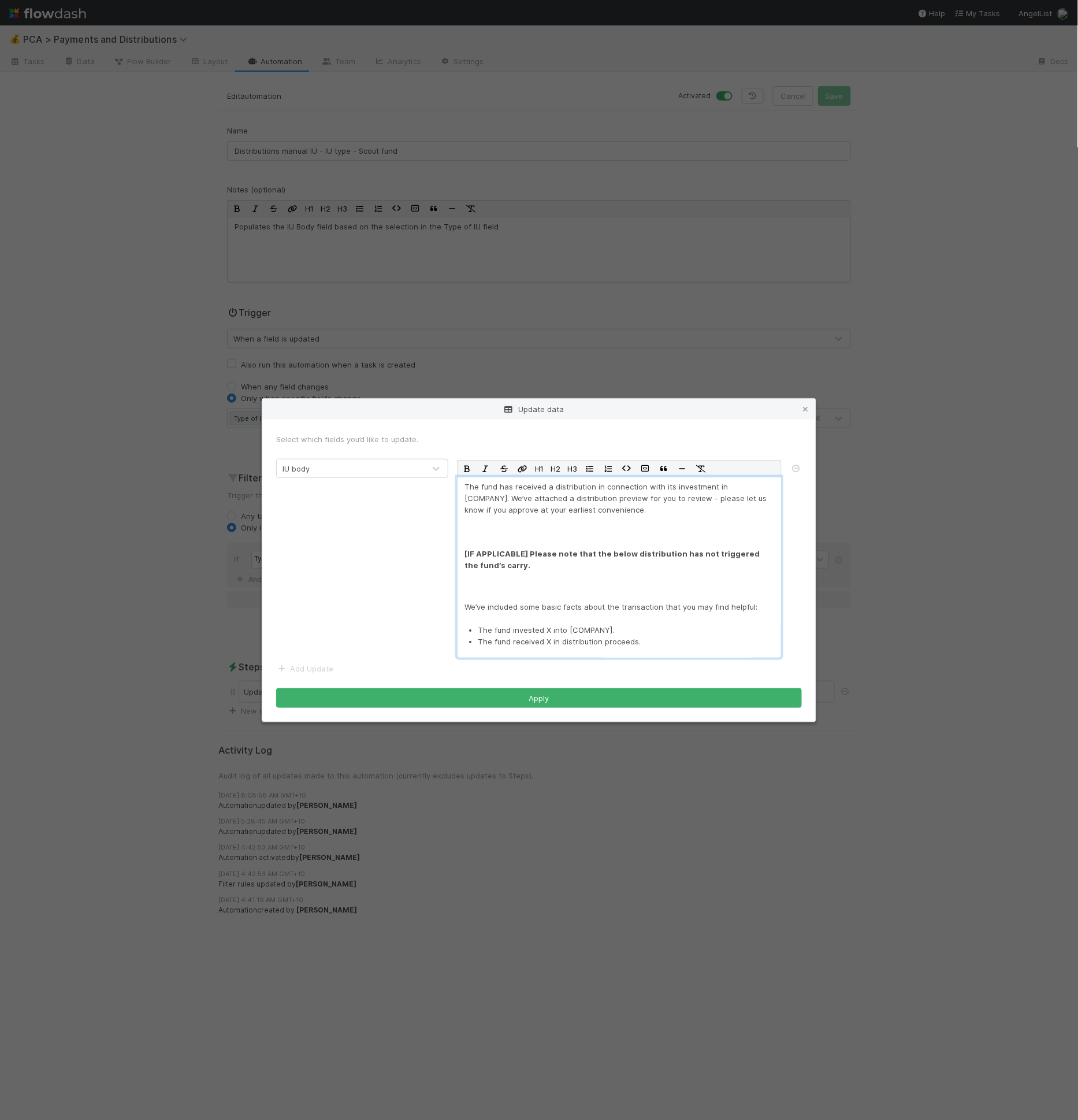
click at [595, 583] on p at bounding box center [619, 586] width 310 height 12
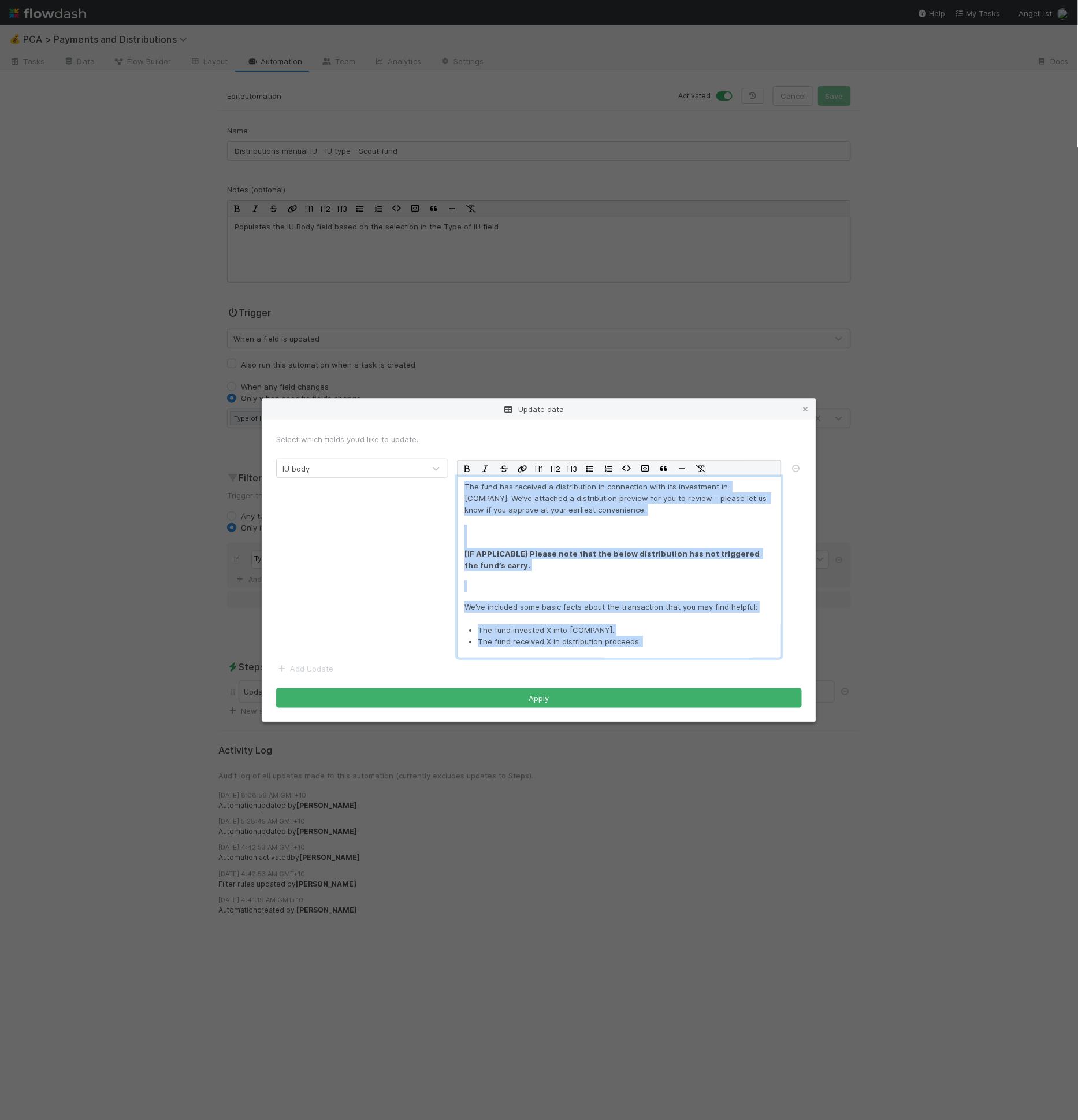
copy div "The fund has received a distribution in connection with its investment in [COMP…"
click at [807, 409] on icon at bounding box center [806, 409] width 12 height 8
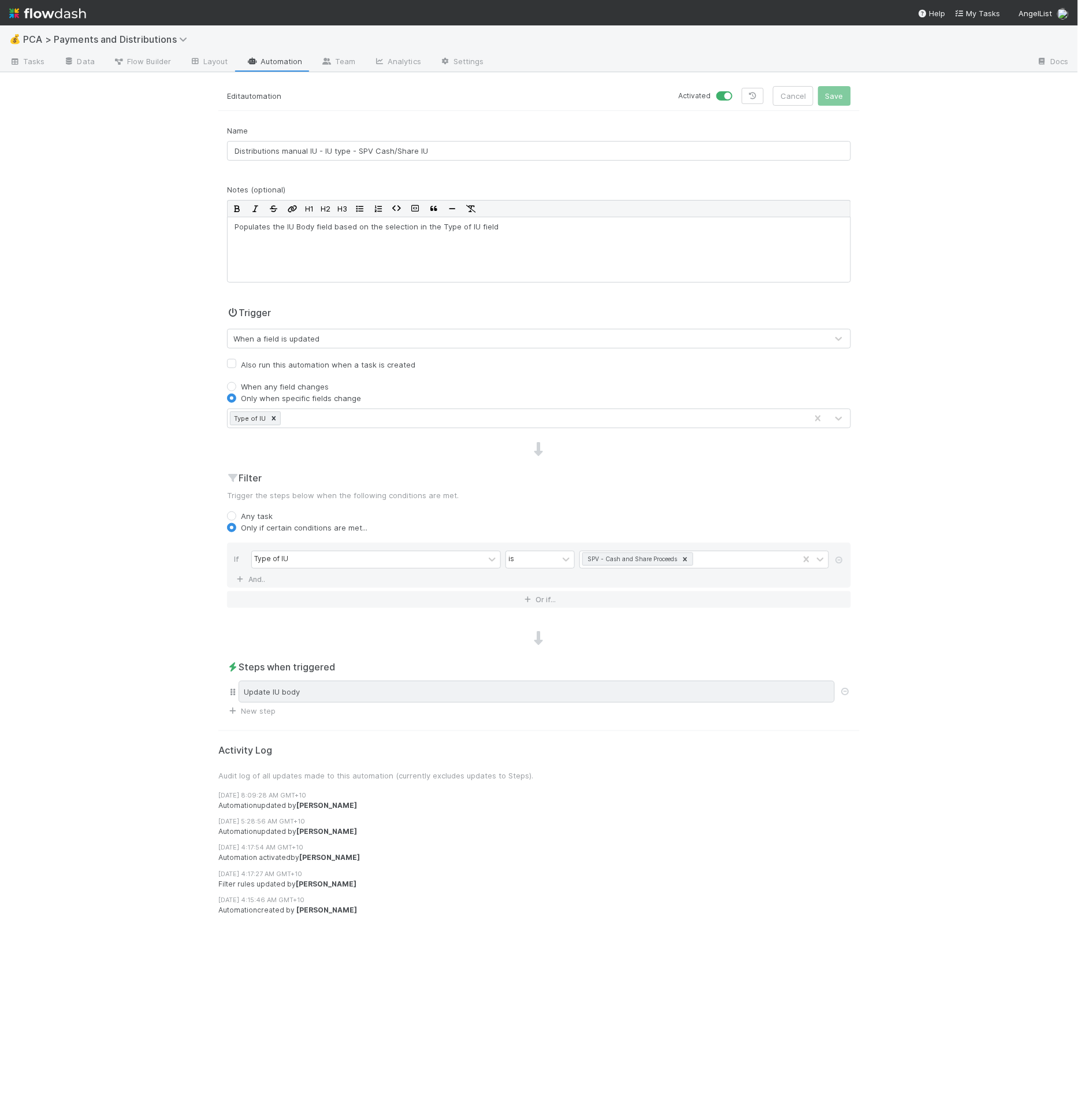
click at [389, 687] on div "Update IU body" at bounding box center [537, 691] width 596 height 22
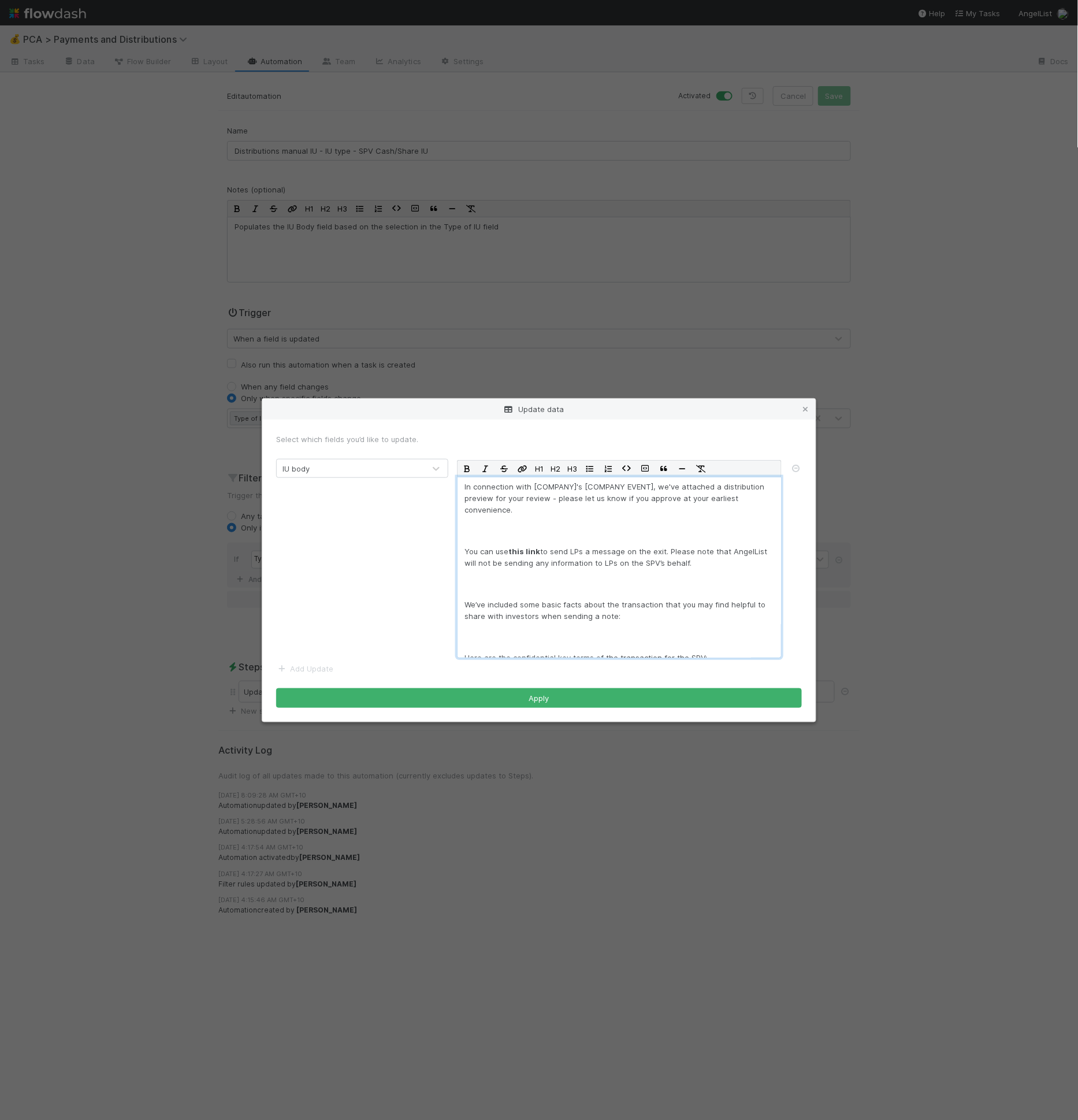
click at [514, 570] on div "In connection with [COMPANY]'s [COMPANY EVENT], we've attached a distribution p…" at bounding box center [620, 567] width 325 height 181
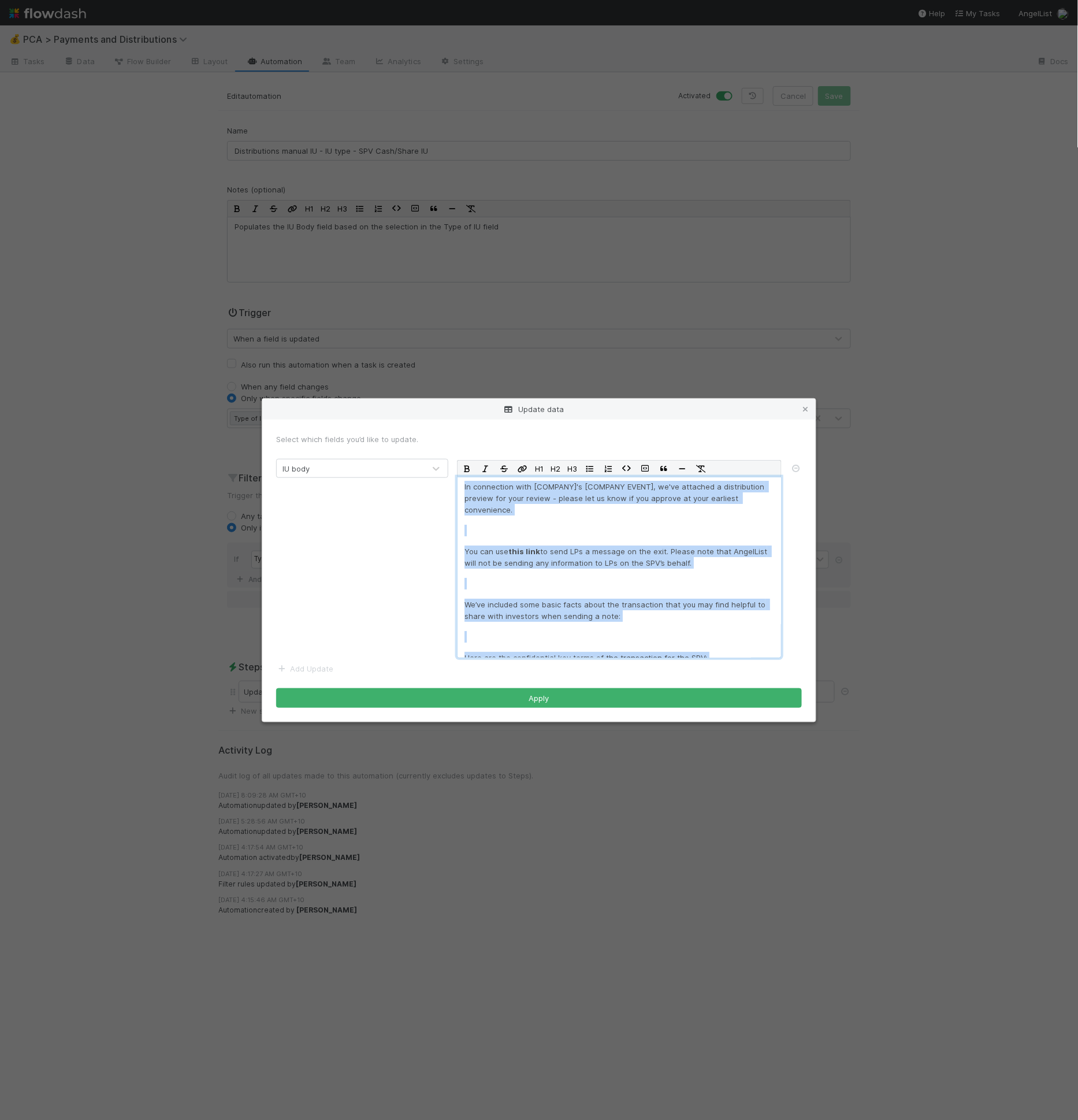
copy div "Lo ipsumdolor sita [CONSECT]'a [ELITSED DOEIU], te'in utlabore e doloremagnaa e…"
click at [561, 532] on p at bounding box center [619, 530] width 310 height 12
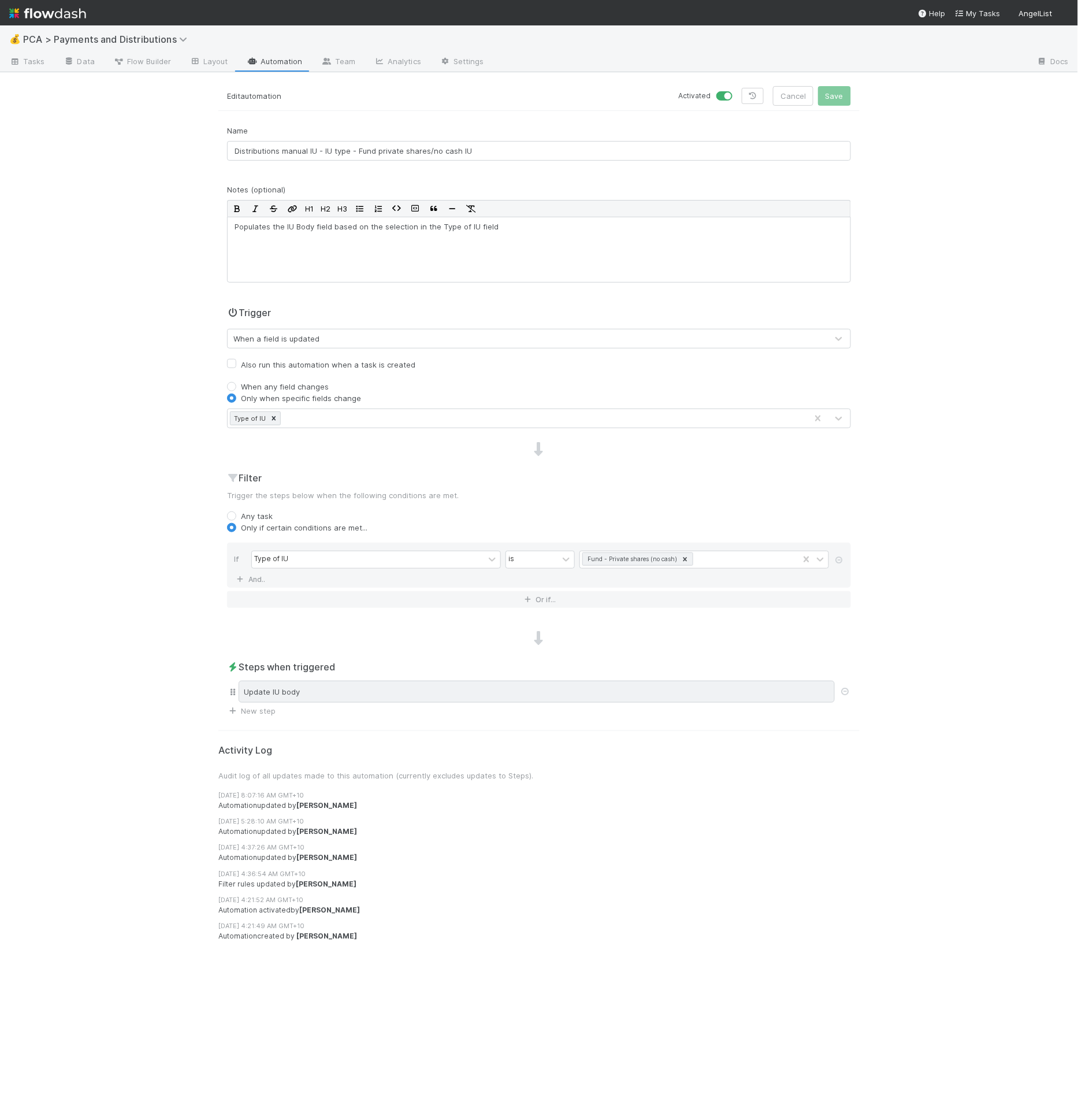
click at [332, 689] on div "Update IU body" at bounding box center [537, 691] width 596 height 22
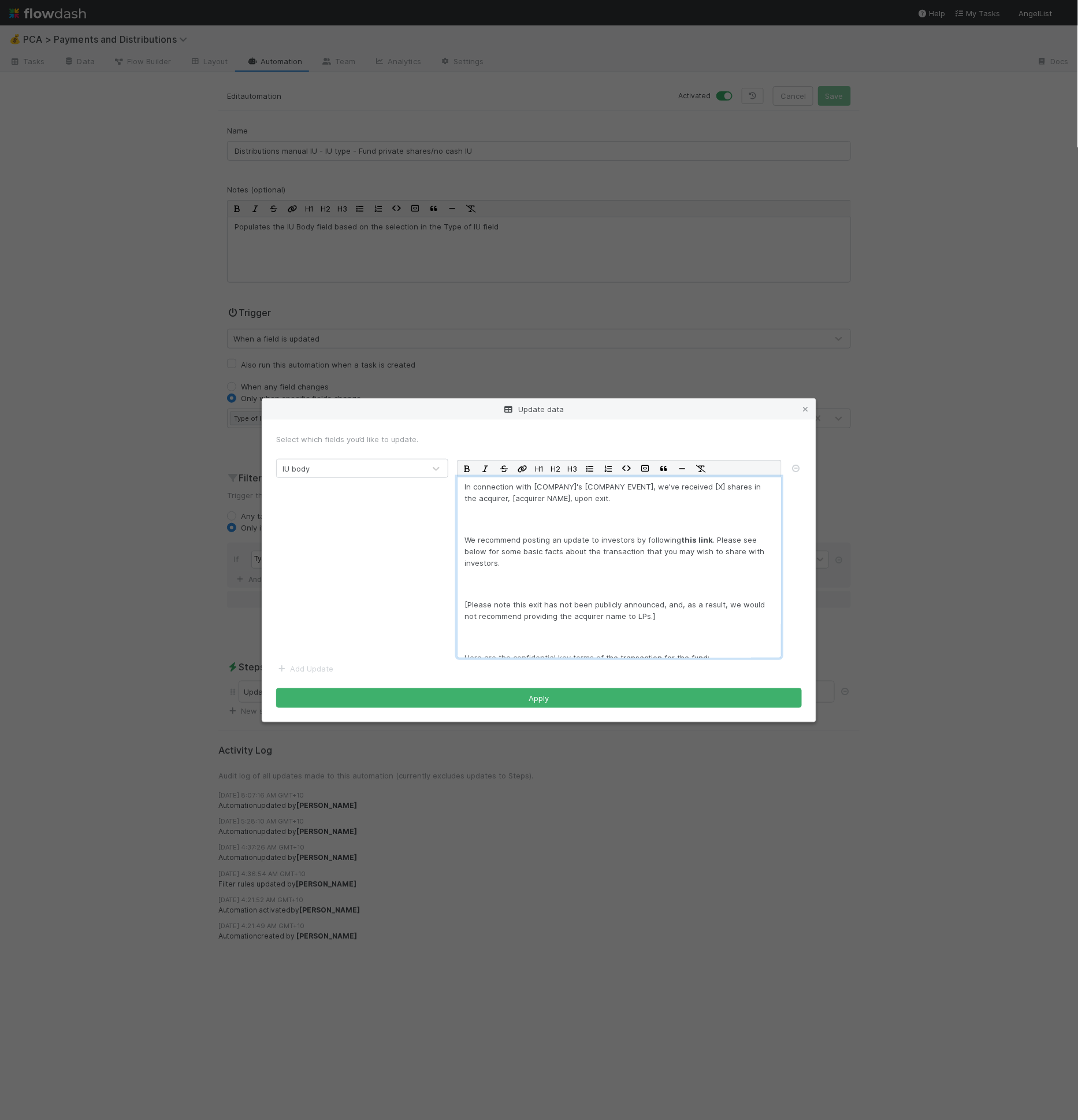
click at [496, 602] on p "[Please note this exit has not been publicly announced, and, as a result, we wo…" at bounding box center [619, 611] width 310 height 24
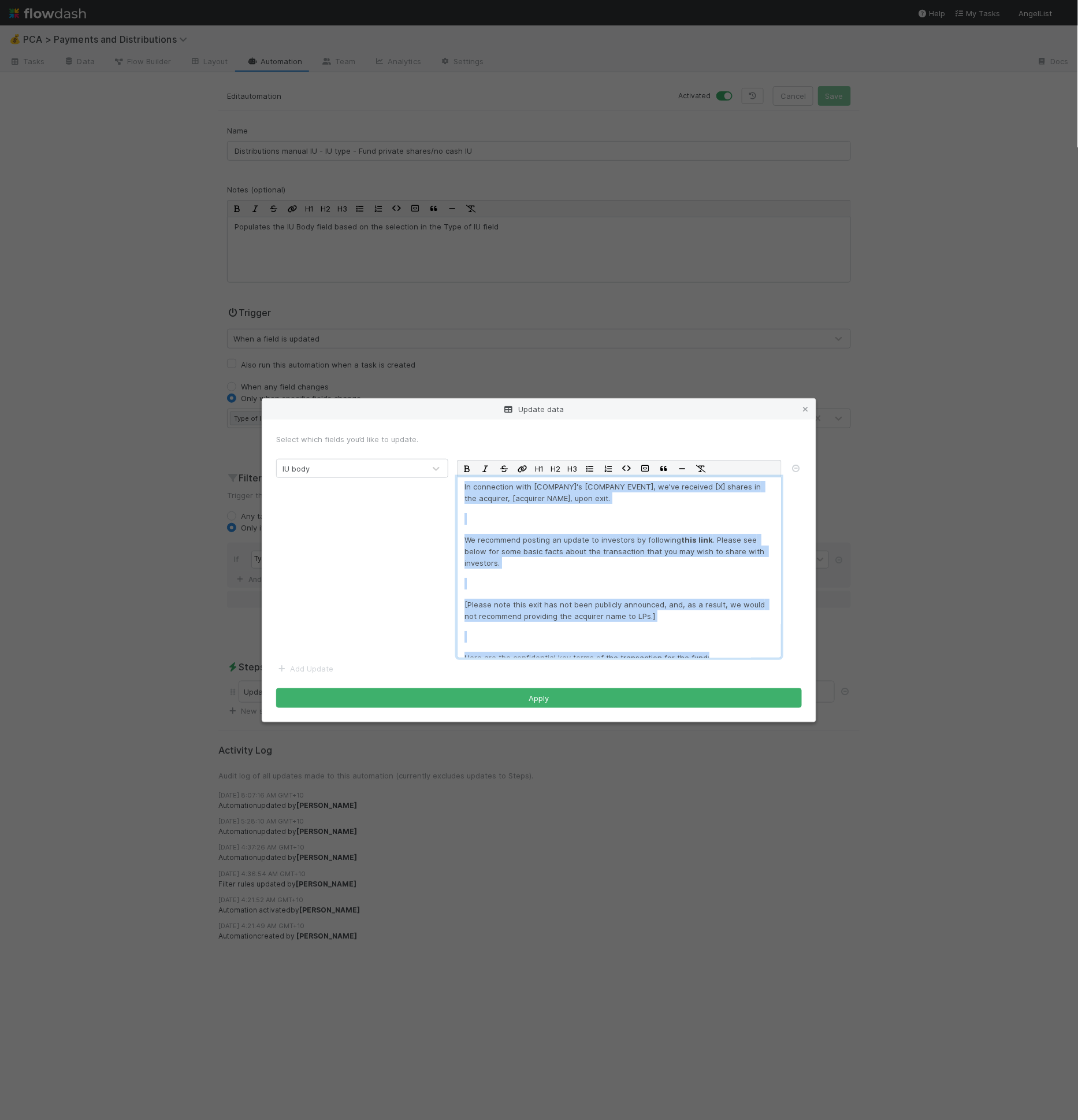
copy div "In connection with [COMPANY]'s [COMPANY EVENT], we've received [X] shares in th…"
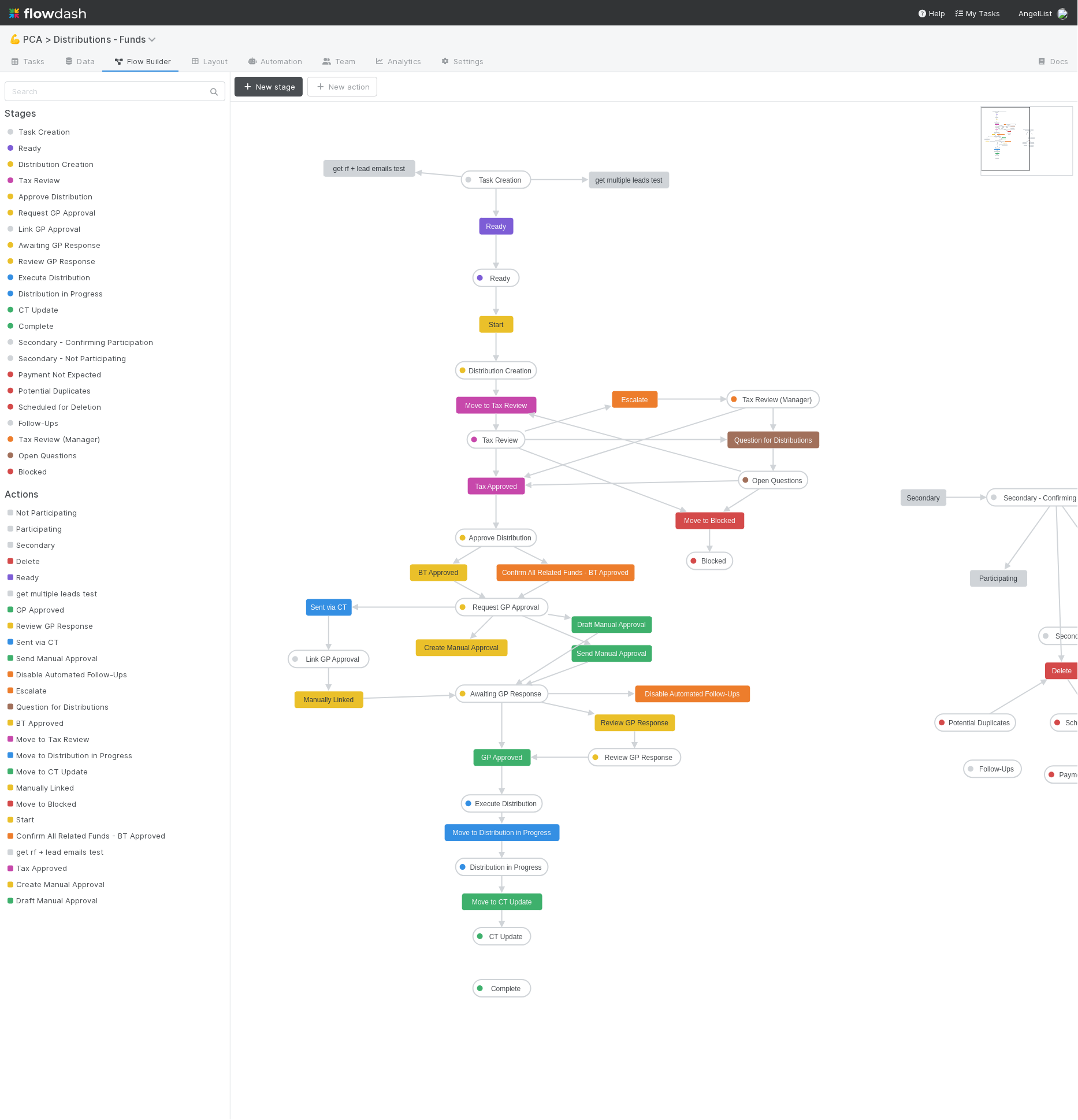
click at [771, 442] on text "Question for Distributions" at bounding box center [773, 441] width 78 height 8
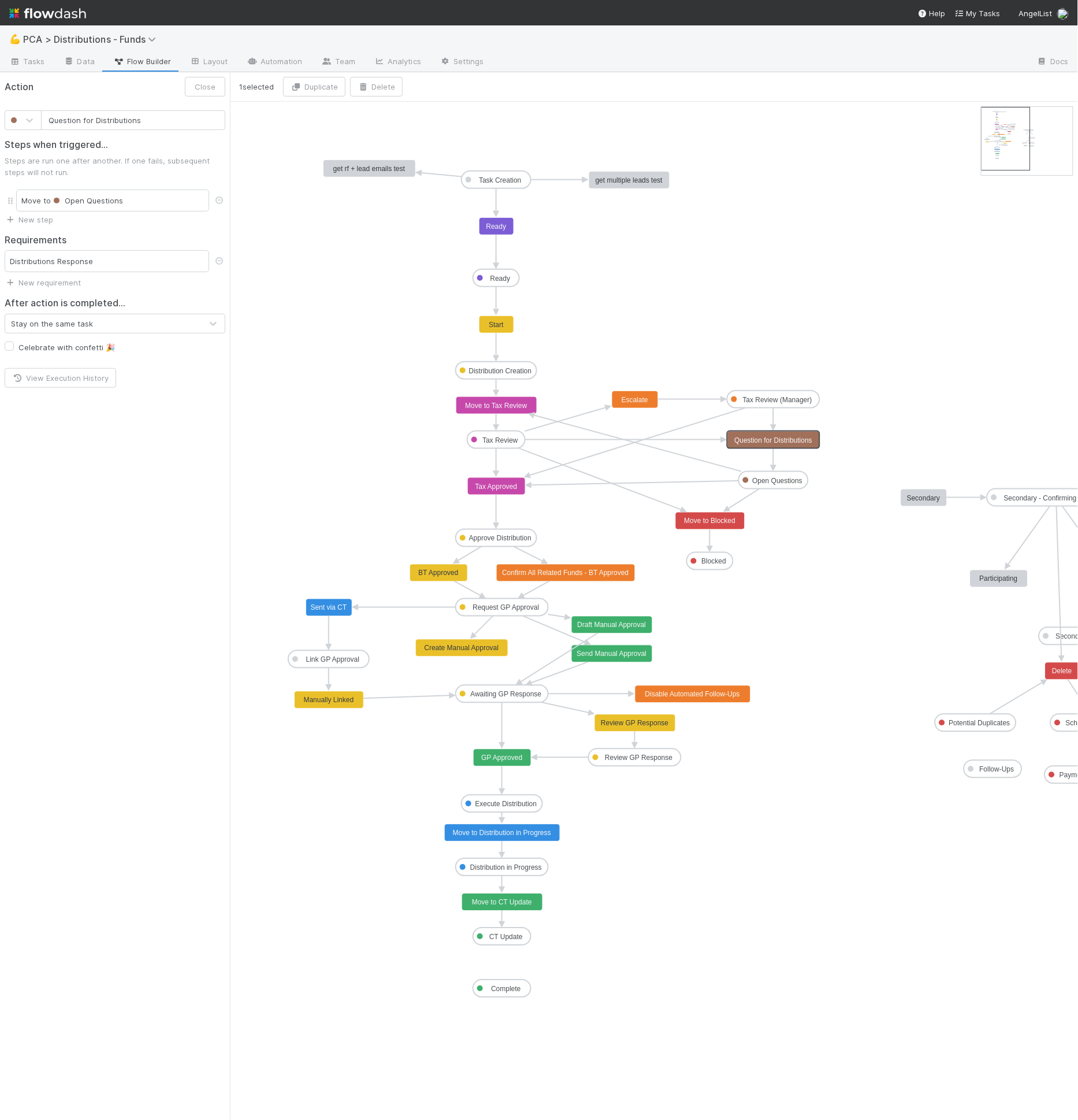
click at [91, 268] on div "Distributions Response" at bounding box center [107, 261] width 205 height 22
click at [91, 265] on div "Distributions Response" at bounding box center [107, 261] width 205 height 22
click at [795, 446] on rect at bounding box center [774, 441] width 92 height 18
click at [794, 442] on text "Question for Distributions" at bounding box center [773, 441] width 78 height 8
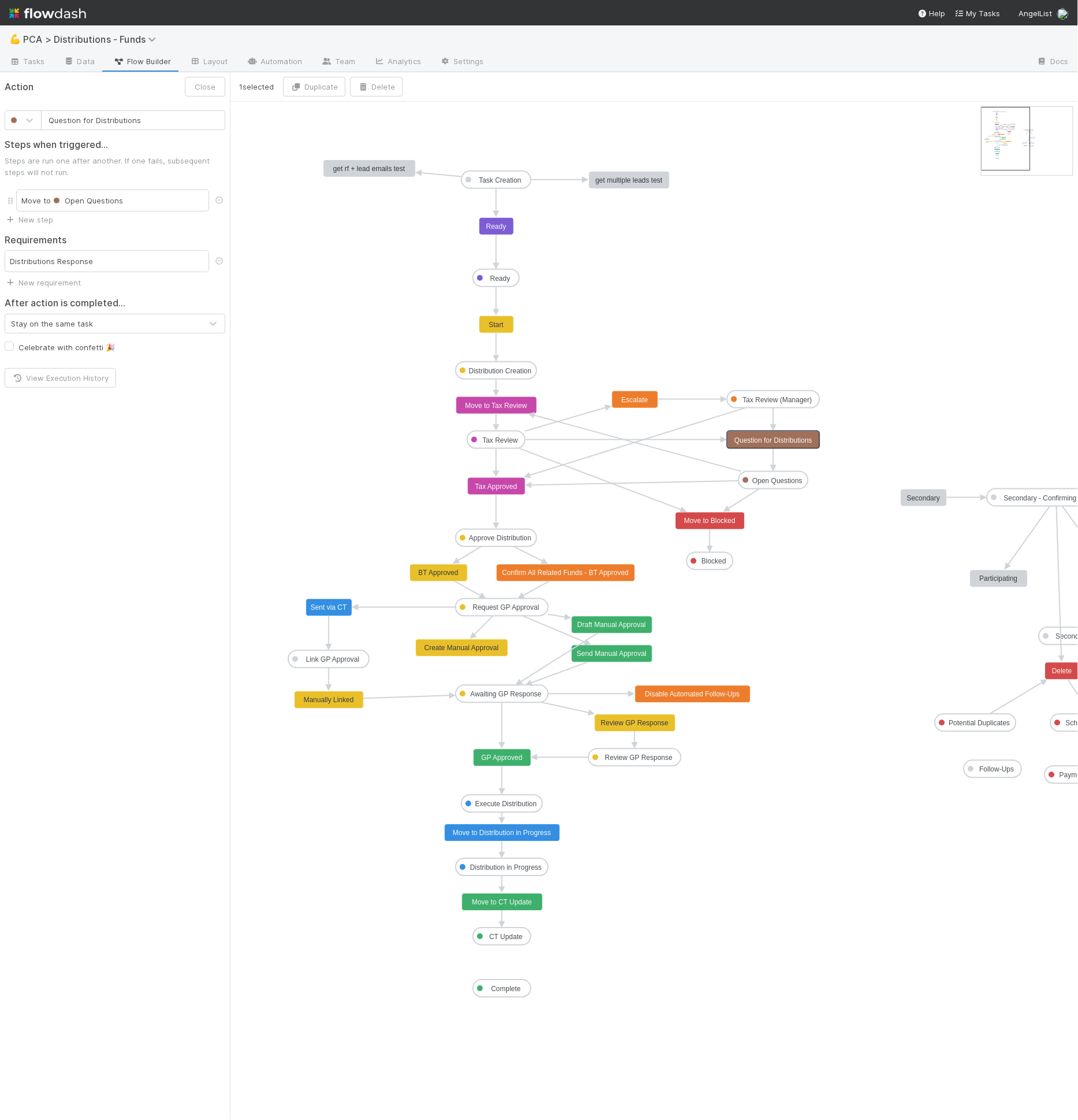
click at [794, 442] on text "Question for Distributions" at bounding box center [773, 441] width 78 height 8
click at [762, 474] on rect at bounding box center [773, 480] width 70 height 18
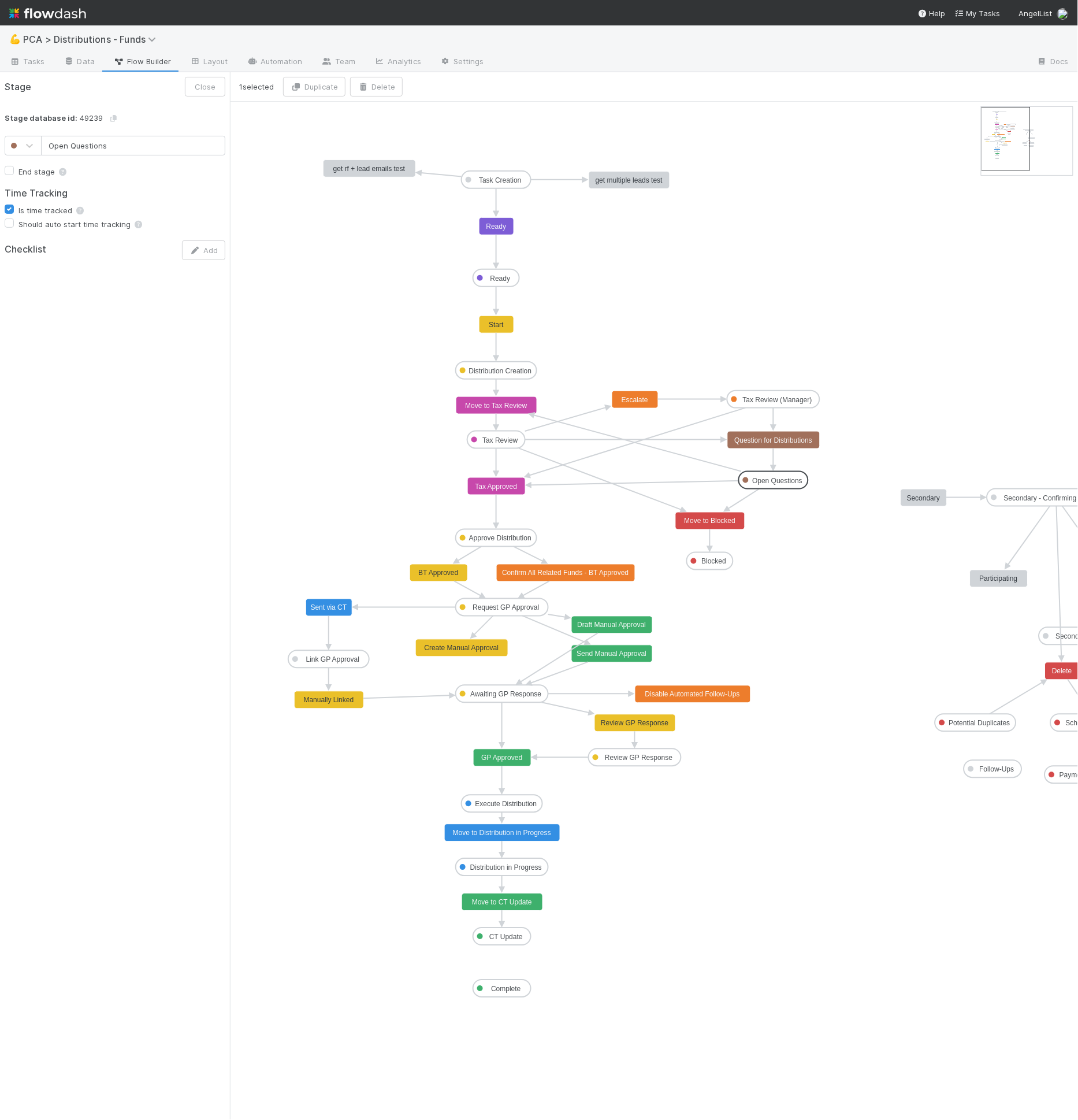
click at [776, 440] on text "Question for Distributions" at bounding box center [773, 441] width 78 height 8
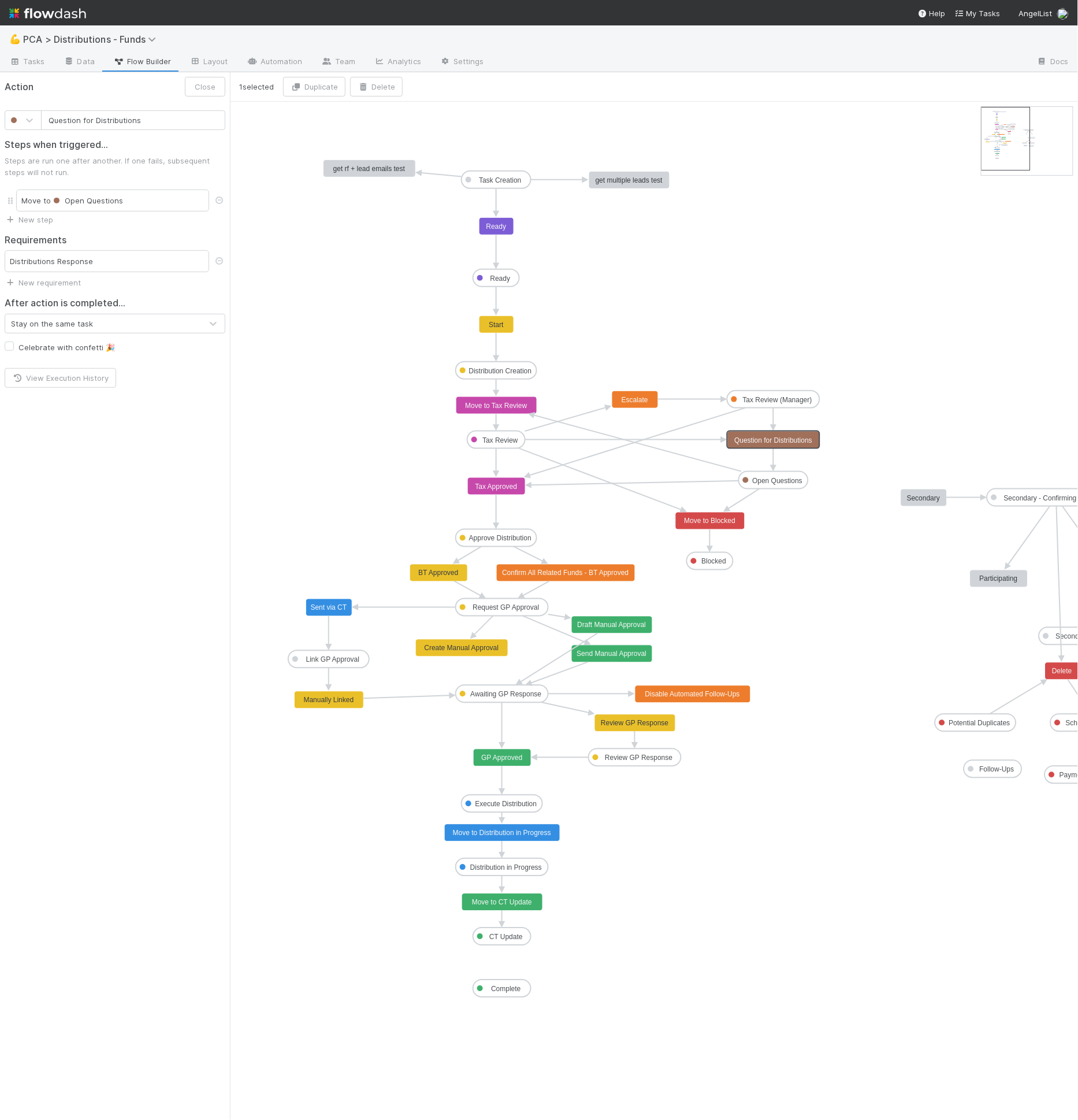
click at [106, 260] on div "Distributions Response" at bounding box center [107, 261] width 205 height 22
type input "Move to Tax Review"
click at [494, 410] on rect at bounding box center [497, 406] width 81 height 18
click at [795, 480] on text "Open Questions" at bounding box center [778, 481] width 50 height 8
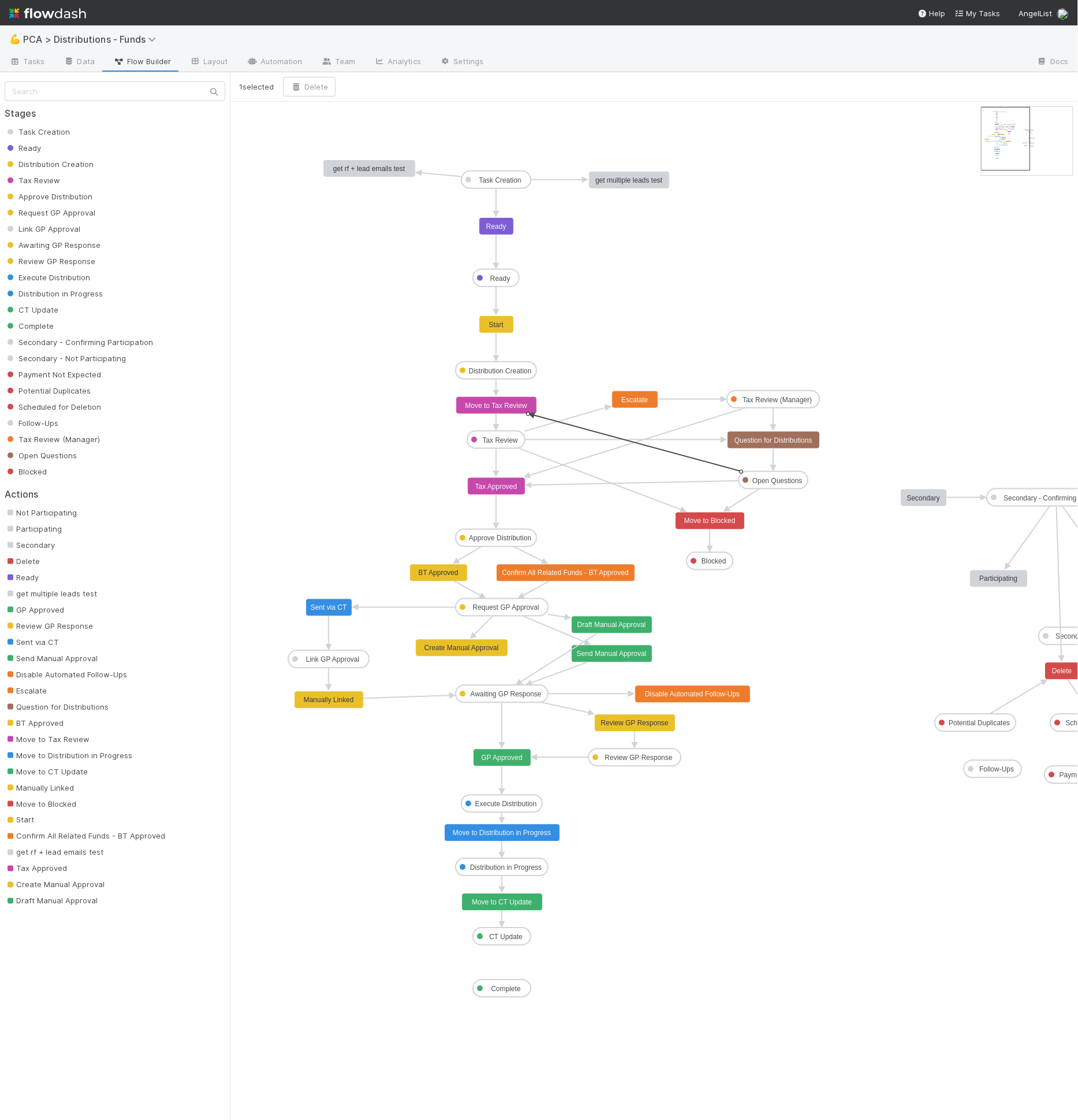
click at [607, 431] on icon at bounding box center [637, 442] width 208 height 56
click at [294, 89] on button "Delete" at bounding box center [309, 87] width 52 height 20
click at [403, 258] on icon "Task Creation Ready Distribution Creation Tax Review Approve Distribution Reque…" at bounding box center [692, 610] width 926 height 1018
click at [321, 89] on button "New action" at bounding box center [342, 87] width 70 height 20
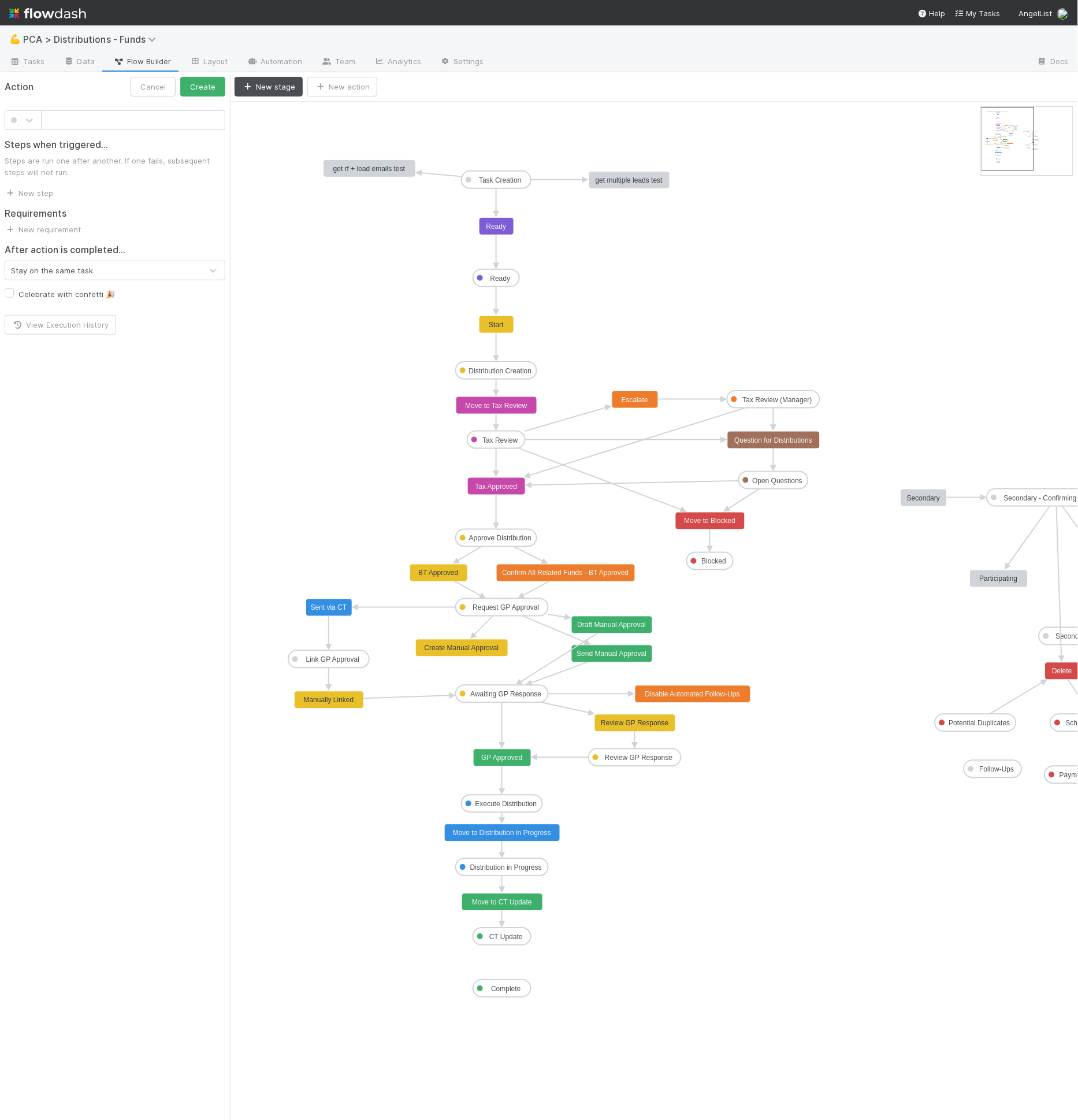
click at [121, 121] on input "text" at bounding box center [133, 120] width 184 height 20
type input "R"
type input "D"
type input "Distributions Response"
click at [46, 190] on link "New step" at bounding box center [29, 193] width 48 height 9
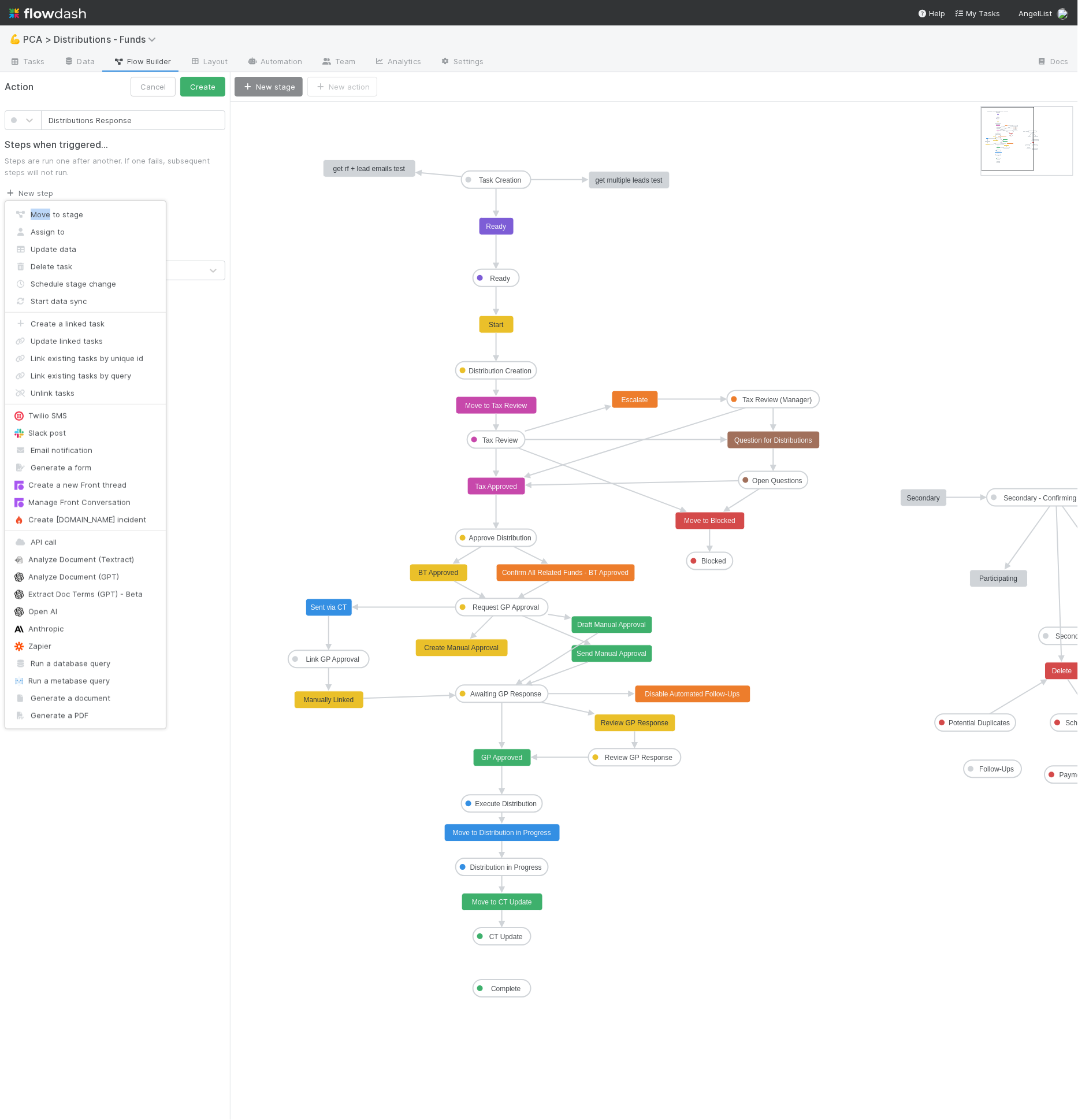
click at [46, 190] on div "Move to stage Assign to Update data Delete task Schedule stage change Start dat…" at bounding box center [539, 560] width 1078 height 1120
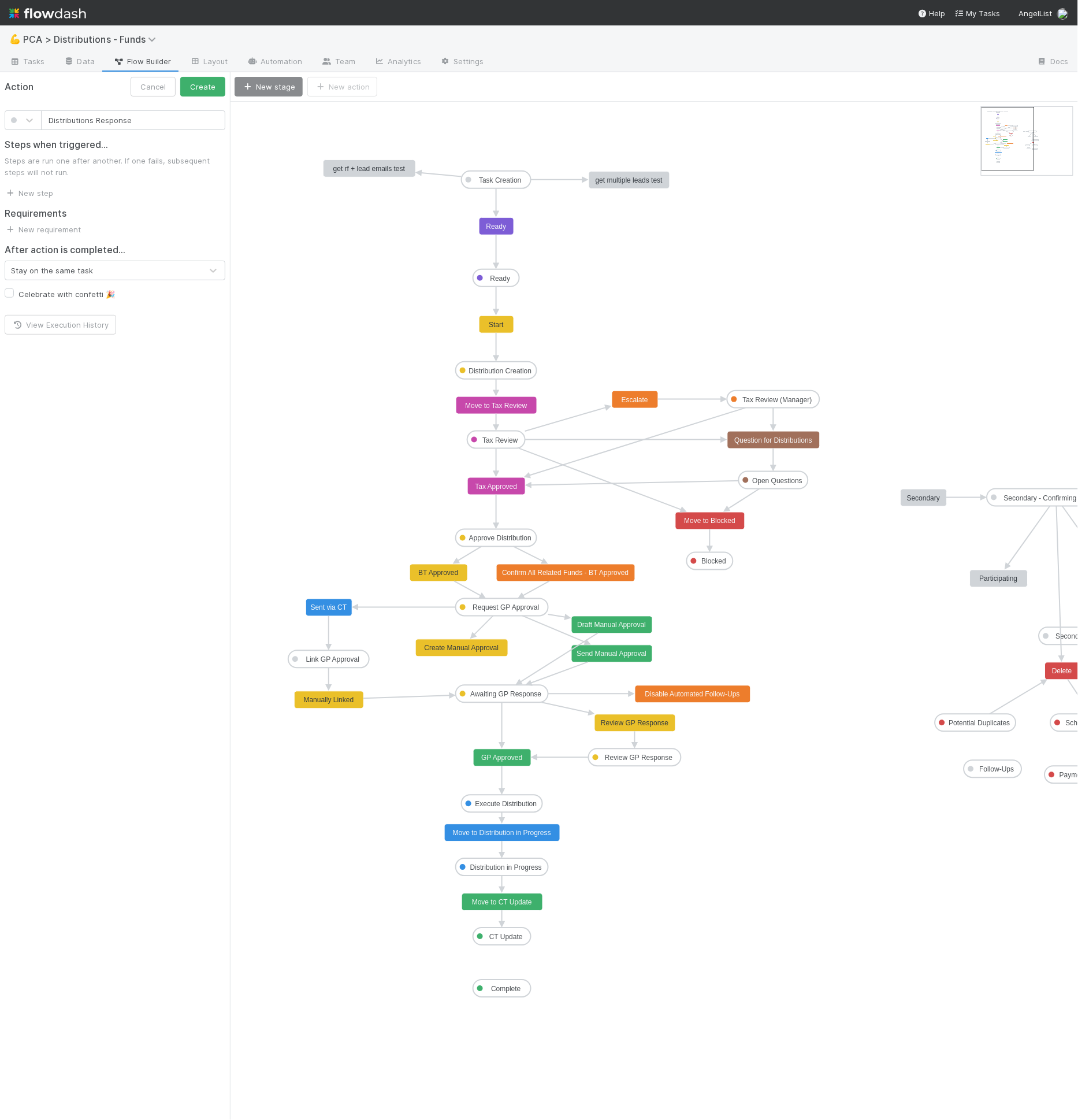
click at [93, 229] on div "Requirements New requirement" at bounding box center [115, 216] width 230 height 36
click at [88, 229] on div "Requirements New requirement" at bounding box center [115, 216] width 230 height 36
click at [71, 229] on link "New requirement" at bounding box center [43, 229] width 77 height 9
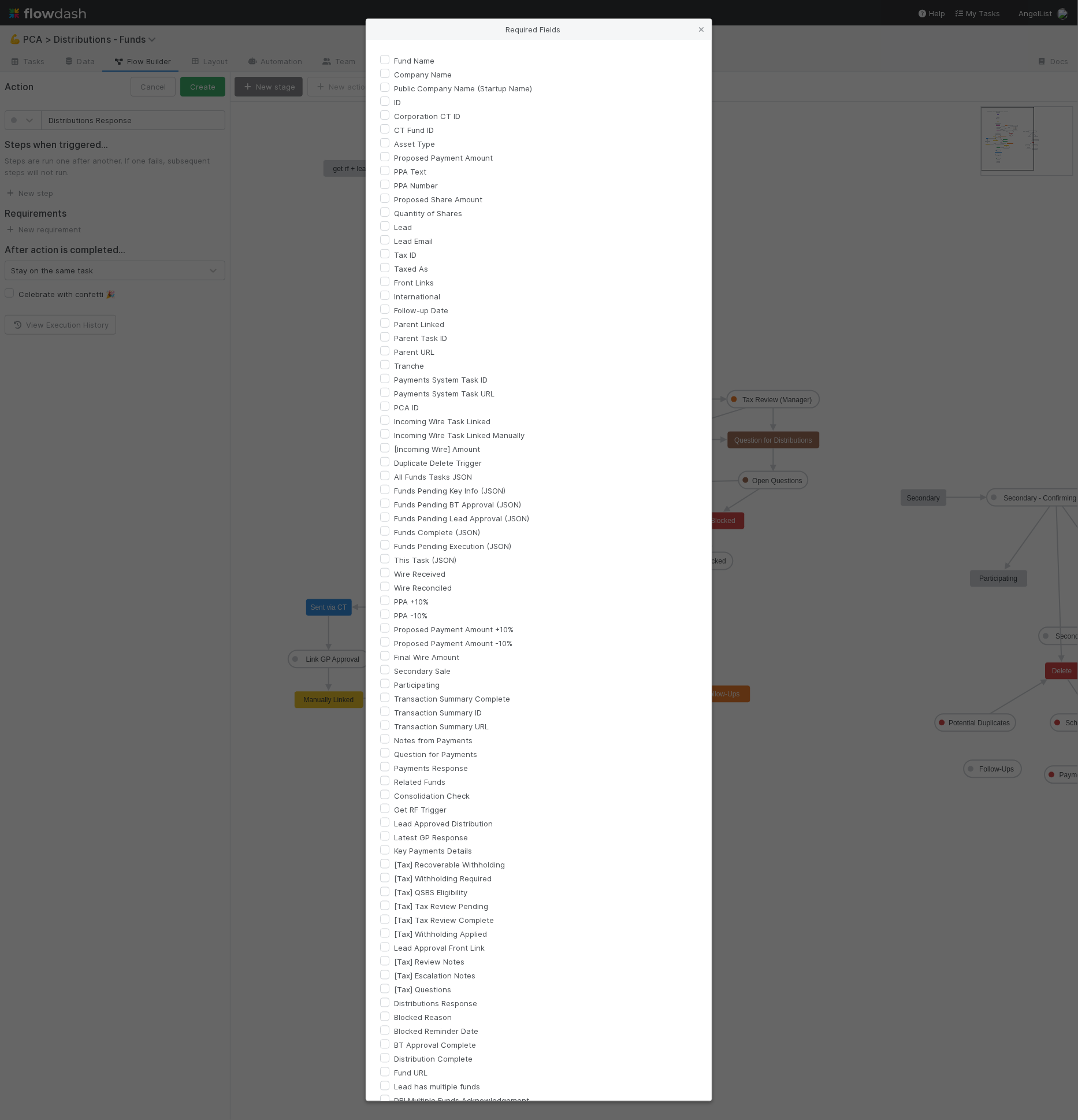
click at [214, 213] on div "Required Fields Fund Name Company Name Public Company Name (Startup Name) ID Co…" at bounding box center [539, 560] width 1078 height 1120
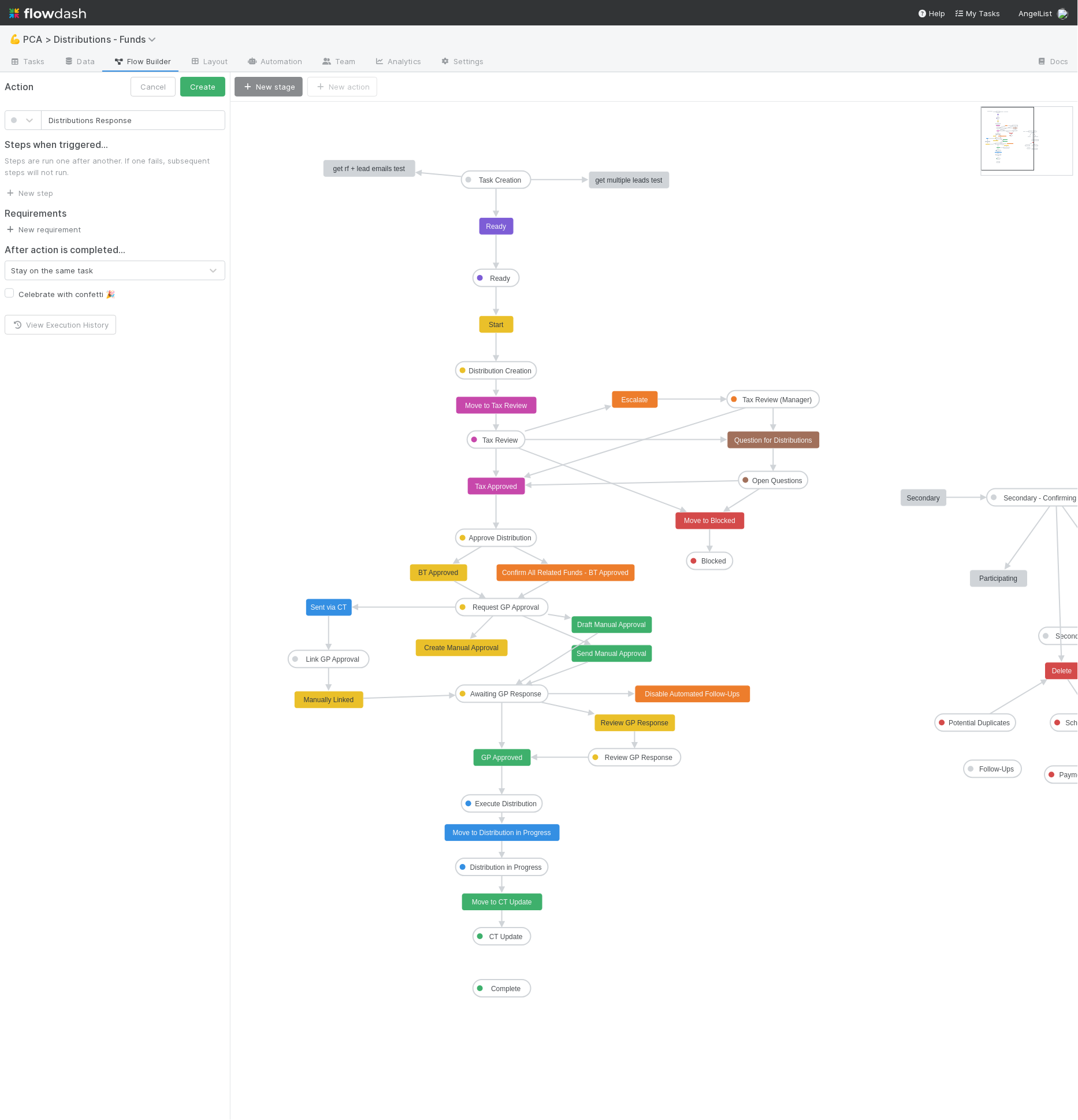
click at [67, 230] on link "New requirement" at bounding box center [43, 229] width 77 height 9
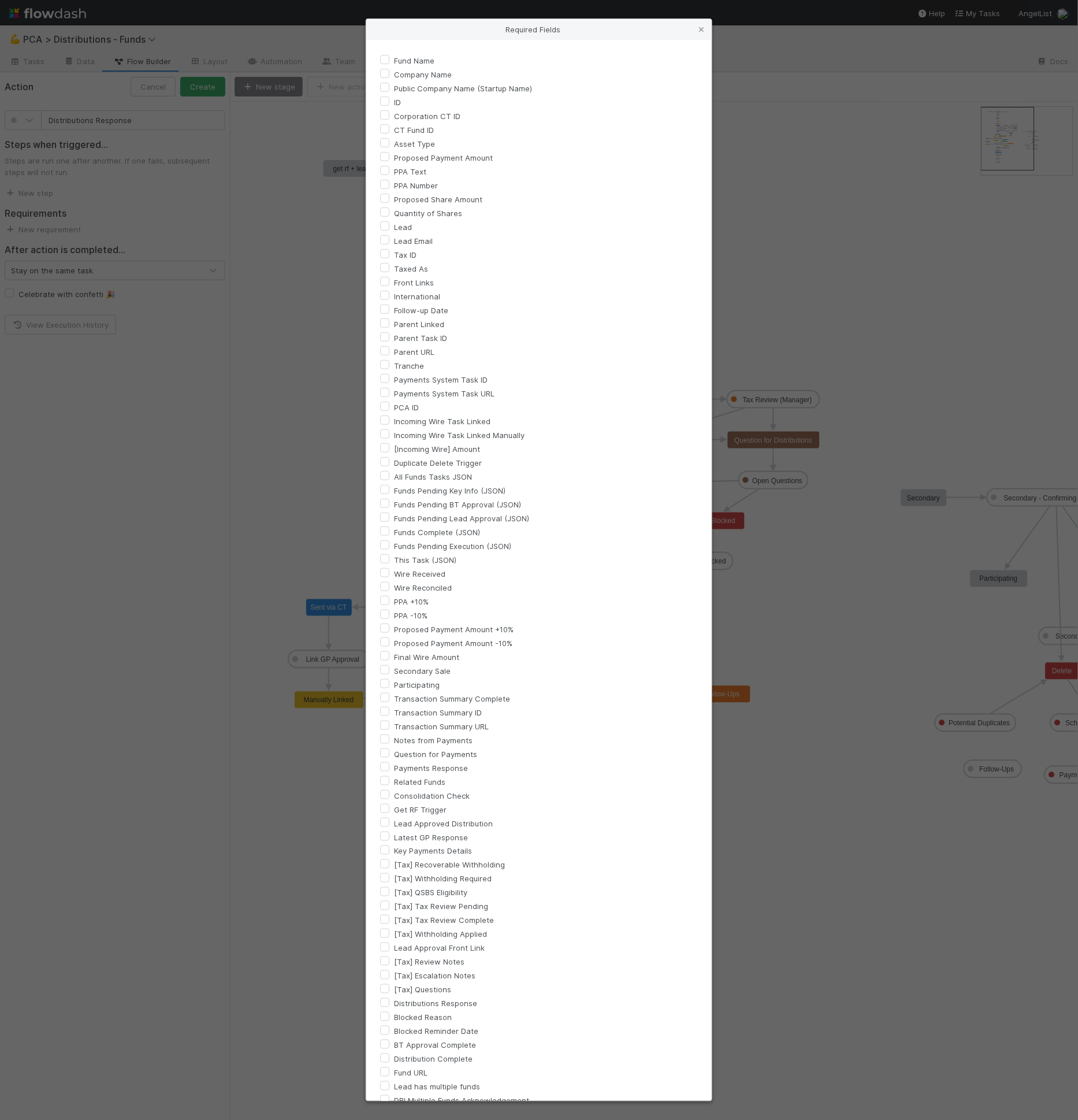
click at [436, 1001] on label "Distributions Response" at bounding box center [436, 1004] width 84 height 14
click at [389, 1001] on input "Distributions Response" at bounding box center [385, 1002] width 9 height 11
checkbox input "true"
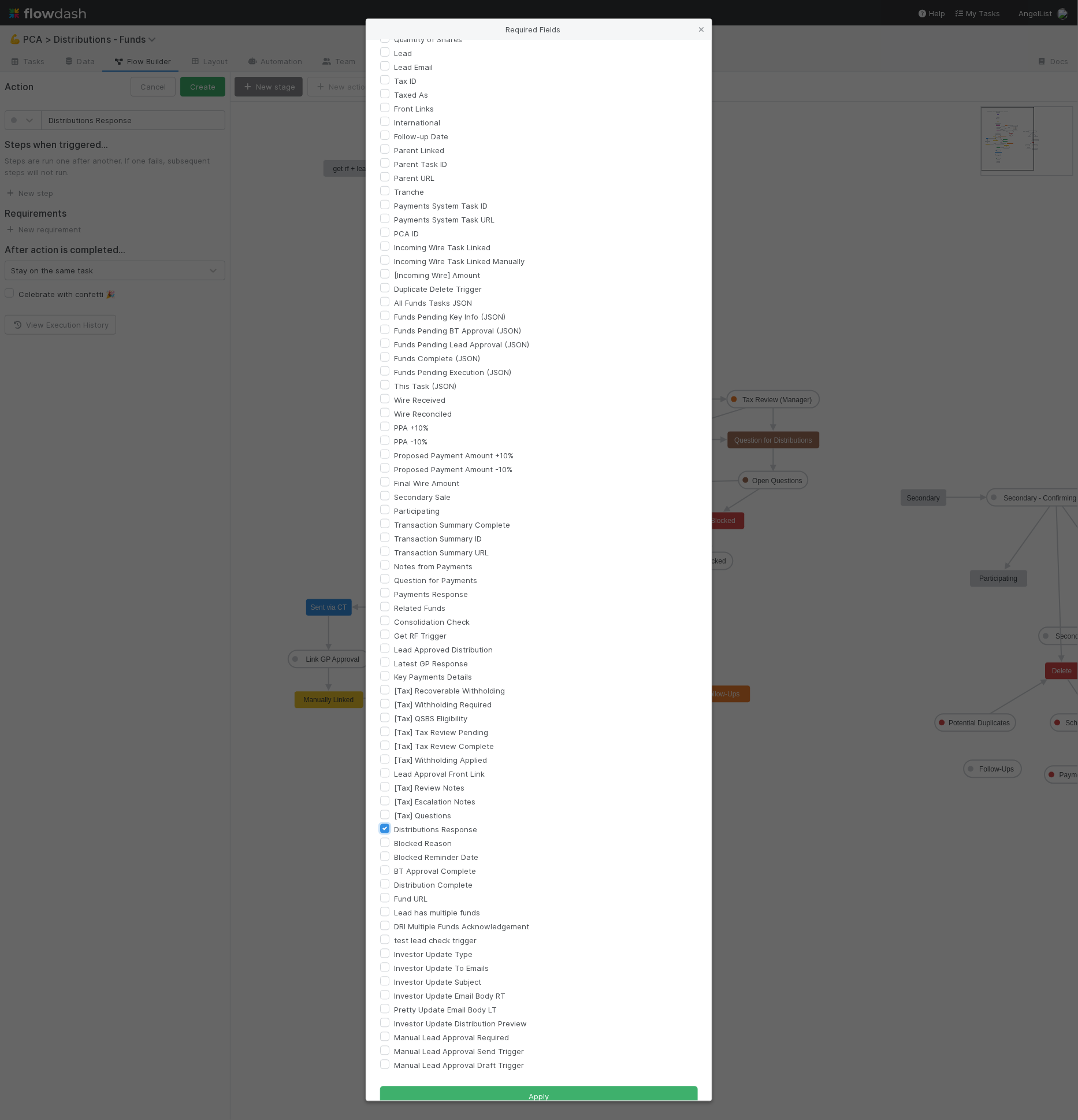
scroll to position [194, 0]
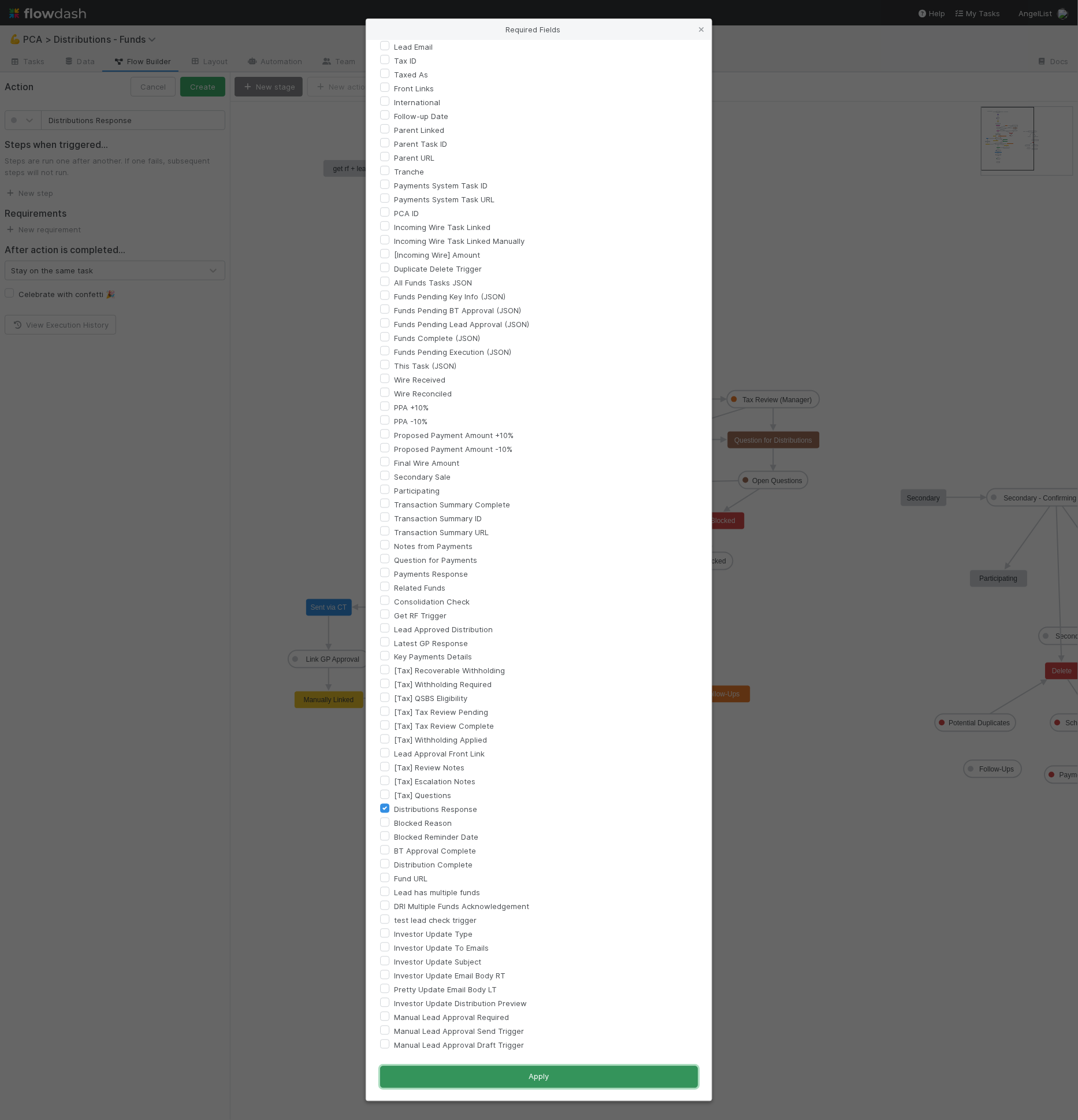
click at [562, 1079] on button "Apply" at bounding box center [539, 1077] width 318 height 22
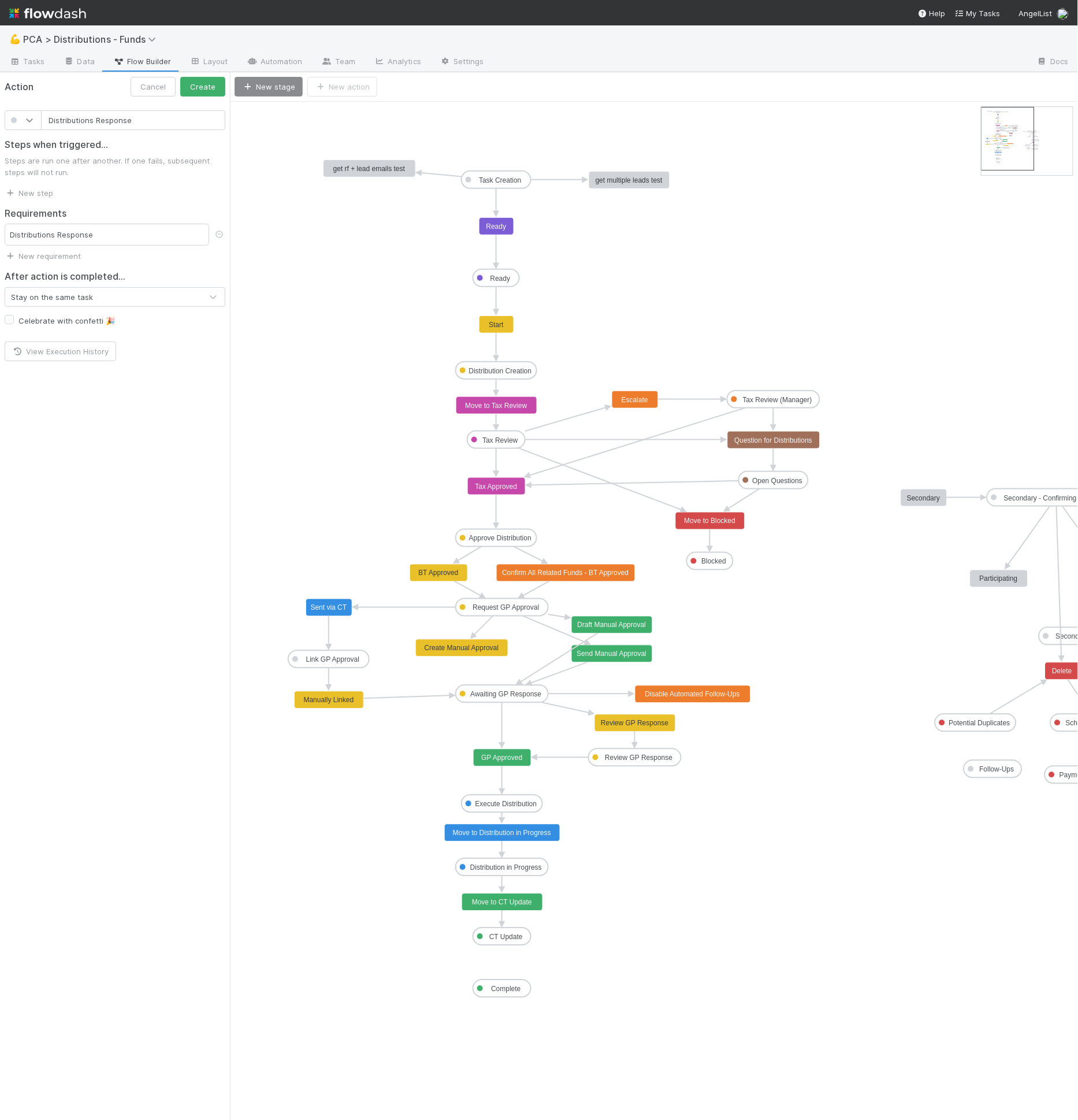
click at [32, 121] on icon at bounding box center [30, 120] width 12 height 12
click at [26, 186] on div at bounding box center [24, 189] width 24 height 12
click at [208, 87] on button "Create" at bounding box center [203, 87] width 45 height 20
drag, startPoint x: 335, startPoint y: 110, endPoint x: 648, endPoint y: 464, distance: 472.5
drag, startPoint x: 773, startPoint y: 488, endPoint x: 686, endPoint y: 463, distance: 90.5
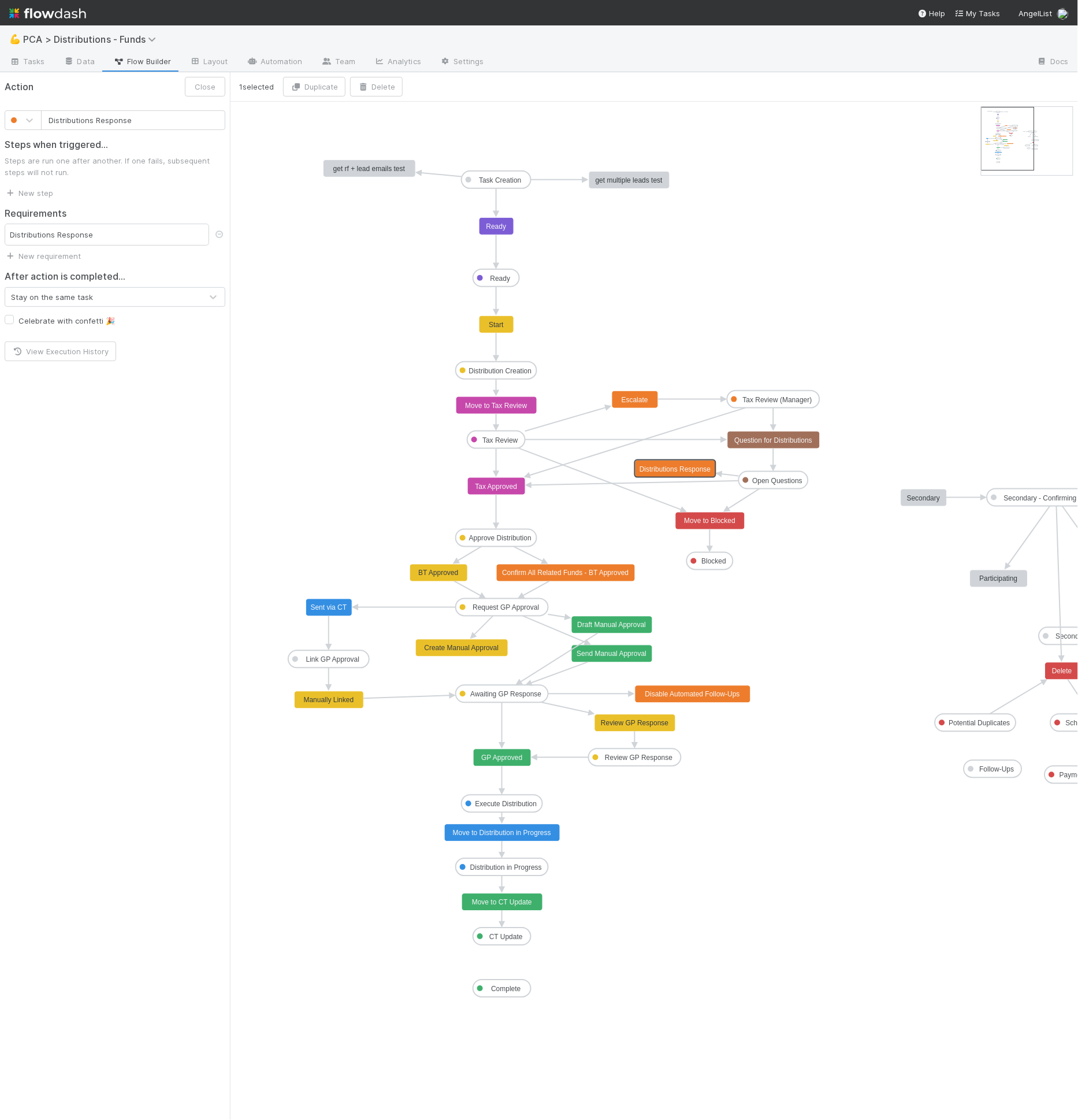
drag, startPoint x: 684, startPoint y: 465, endPoint x: 653, endPoint y: 461, distance: 31.3
drag, startPoint x: 658, startPoint y: 464, endPoint x: 629, endPoint y: 457, distance: 29.8
drag, startPoint x: 648, startPoint y: 470, endPoint x: 519, endPoint y: 441, distance: 132.2
click at [652, 460] on text "Distributions Response" at bounding box center [646, 463] width 72 height 8
type input "Question for Distributions"
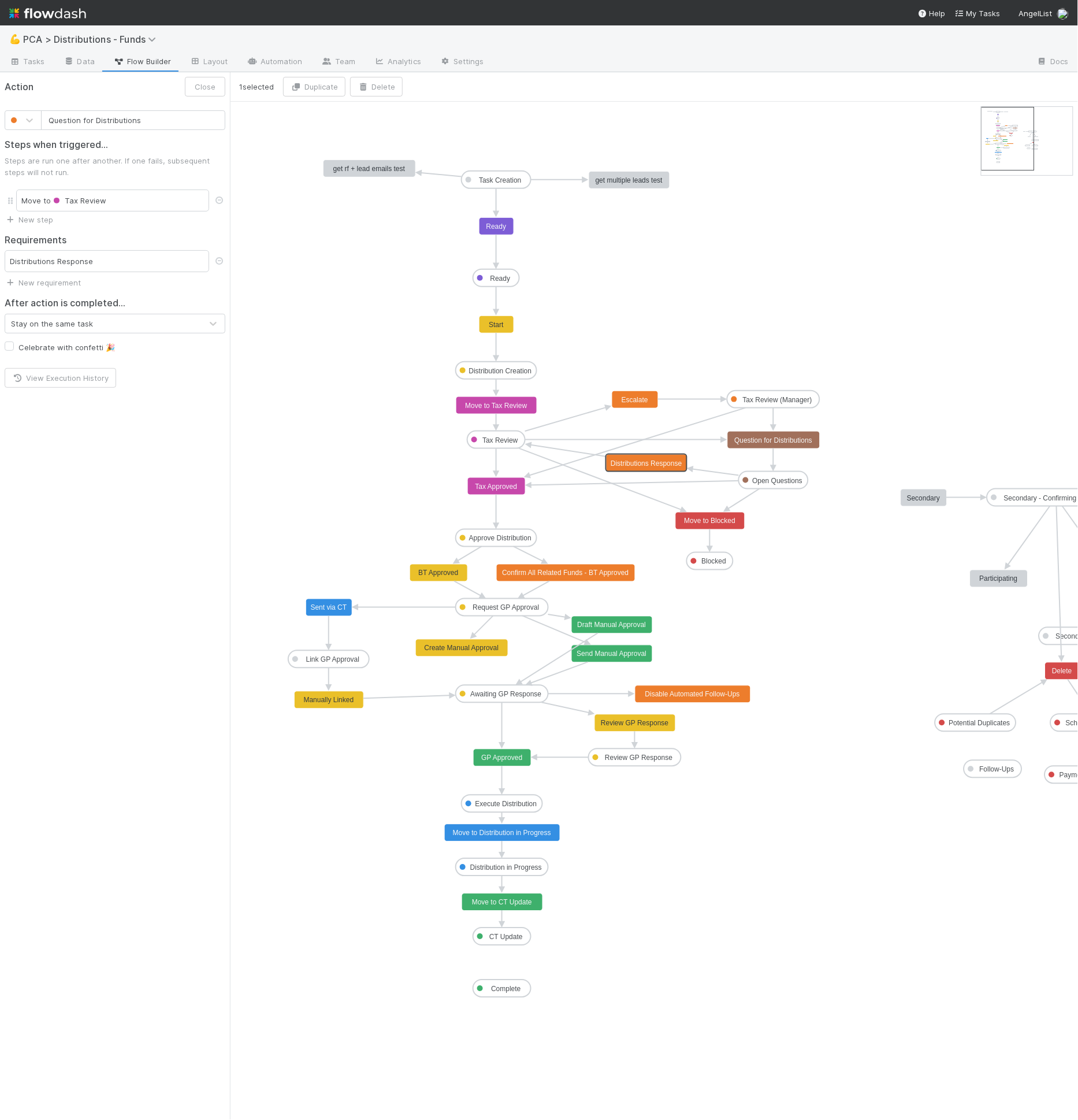
click at [801, 447] on rect at bounding box center [774, 441] width 92 height 18
click at [223, 263] on icon at bounding box center [219, 261] width 12 height 8
click at [60, 257] on link "New requirement" at bounding box center [43, 256] width 77 height 9
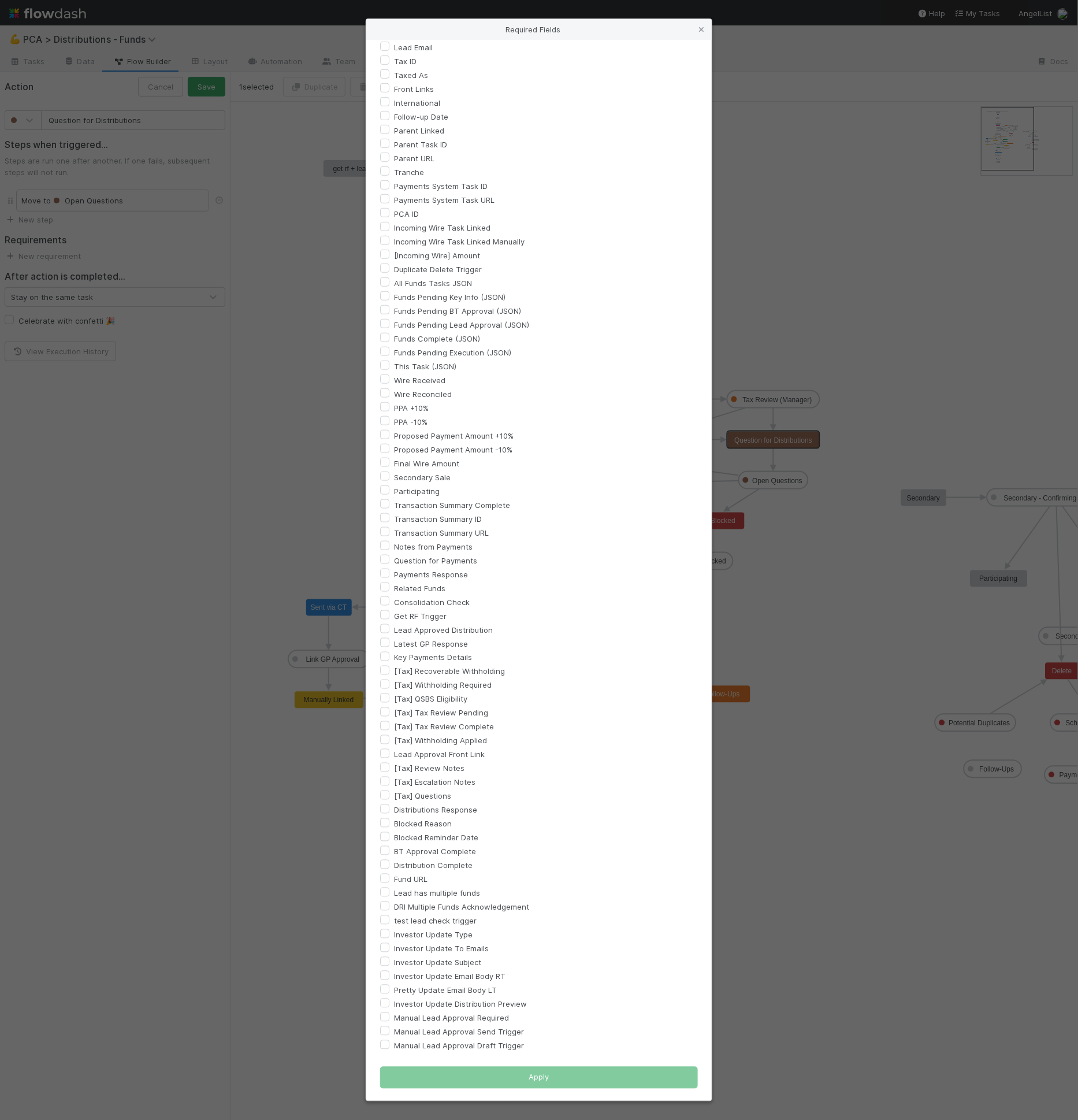
scroll to position [194, 0]
click at [438, 797] on label "[Tax] Questions" at bounding box center [423, 796] width 57 height 14
click at [389, 797] on input "[Tax] Questions" at bounding box center [385, 794] width 9 height 11
checkbox input "true"
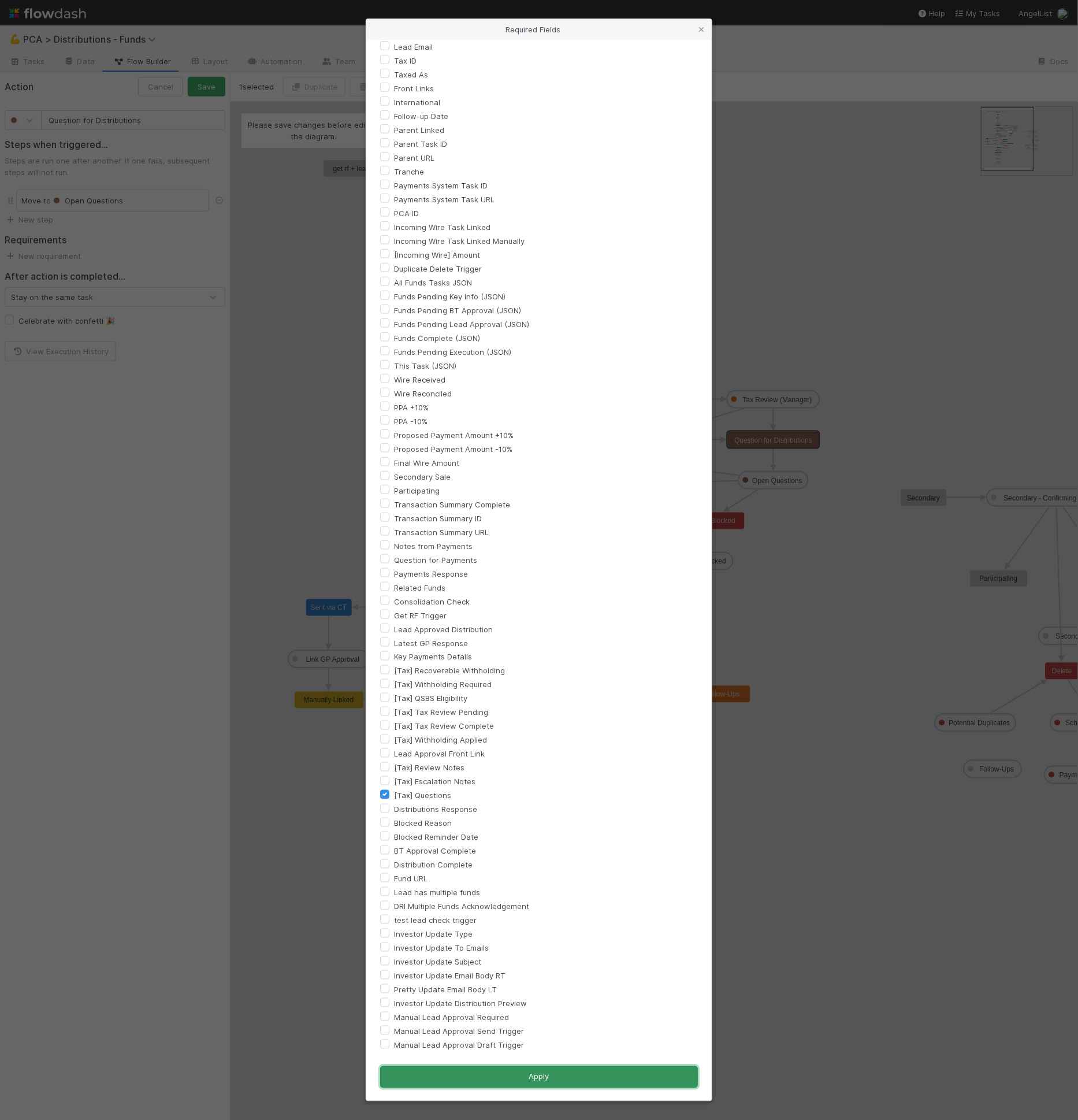
click at [564, 1072] on button "Apply" at bounding box center [539, 1077] width 318 height 22
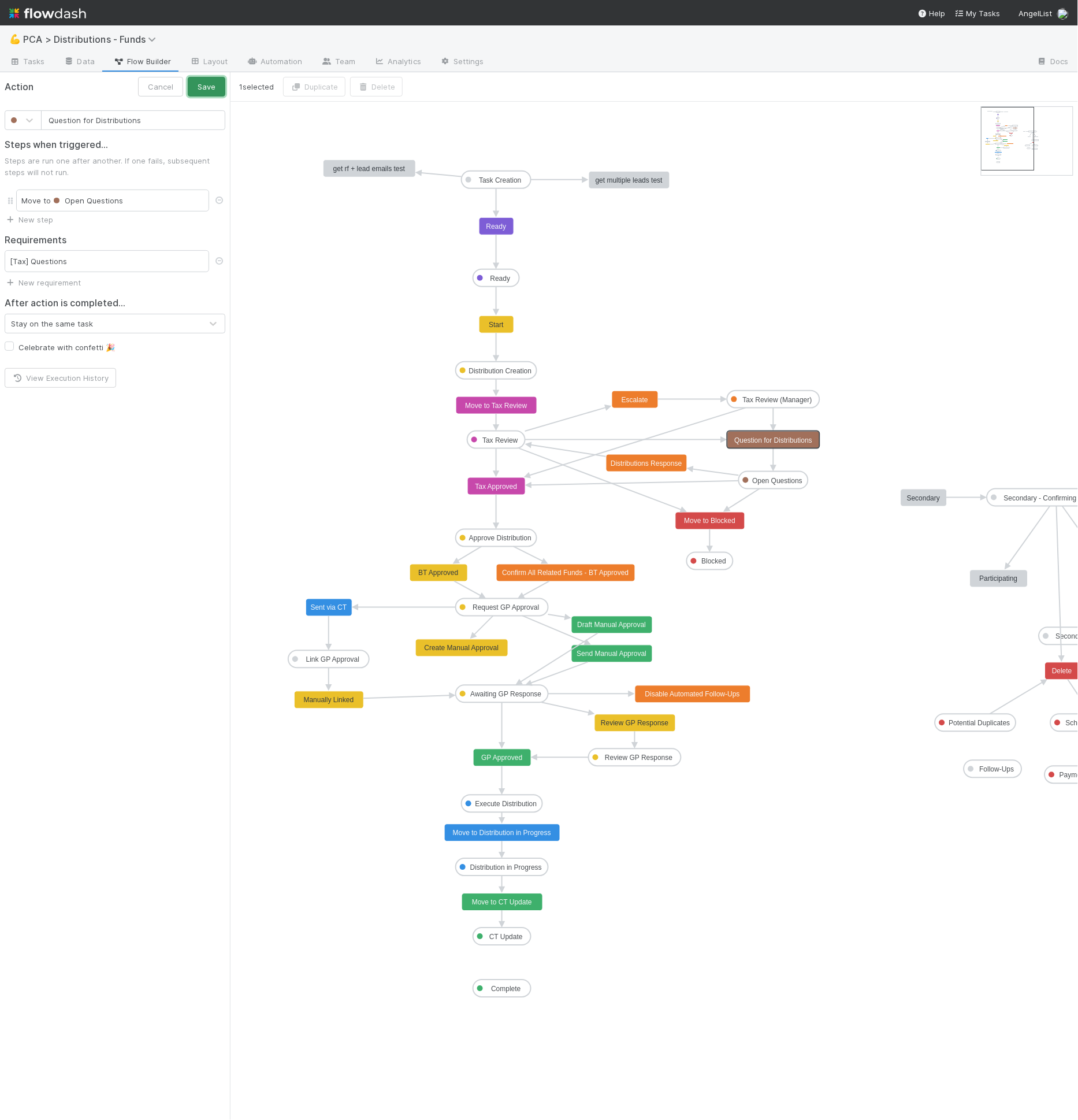
click at [200, 87] on button "Save" at bounding box center [207, 87] width 37 height 20
type input "Escalate"
click at [643, 406] on rect at bounding box center [635, 400] width 46 height 18
click at [642, 403] on rect at bounding box center [635, 400] width 46 height 18
click at [222, 65] on link "Layout" at bounding box center [209, 62] width 57 height 19
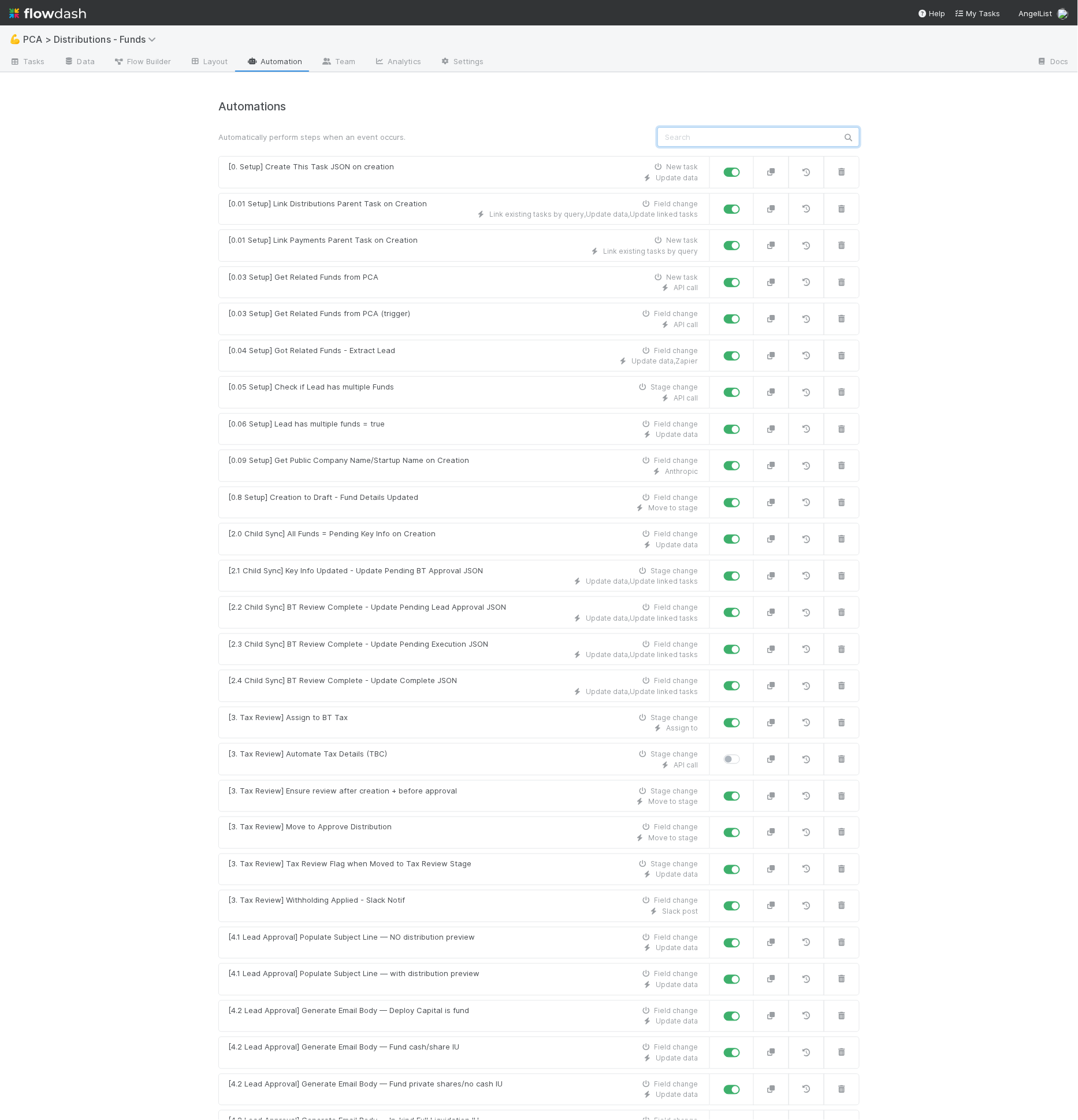
click at [741, 138] on input "text" at bounding box center [759, 137] width 203 height 20
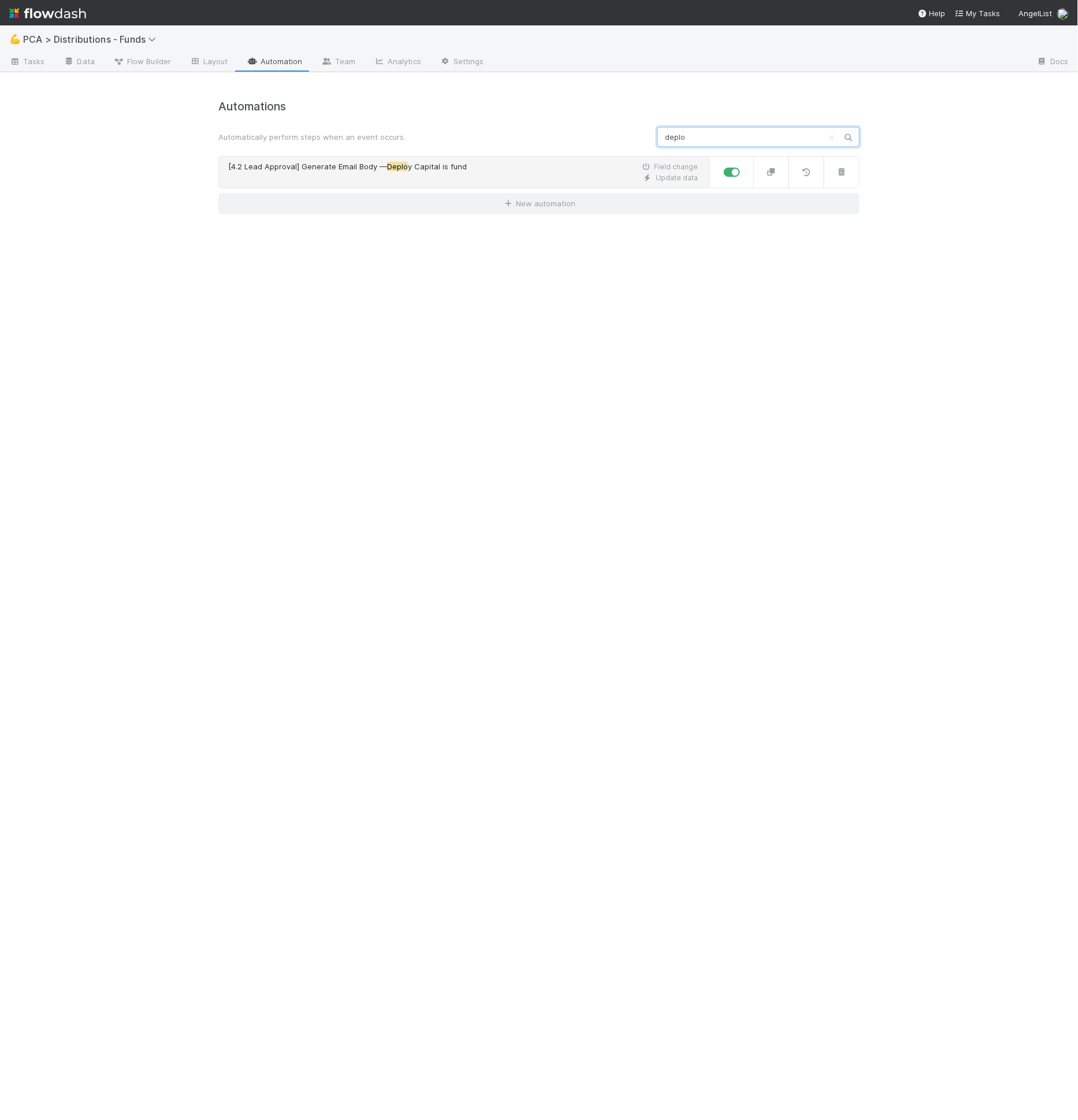
type input "deplo"
click at [579, 170] on div "[4.2 Lead Approval] Generate Email Body — Deplo y Capital is fund Field change" at bounding box center [463, 167] width 470 height 12
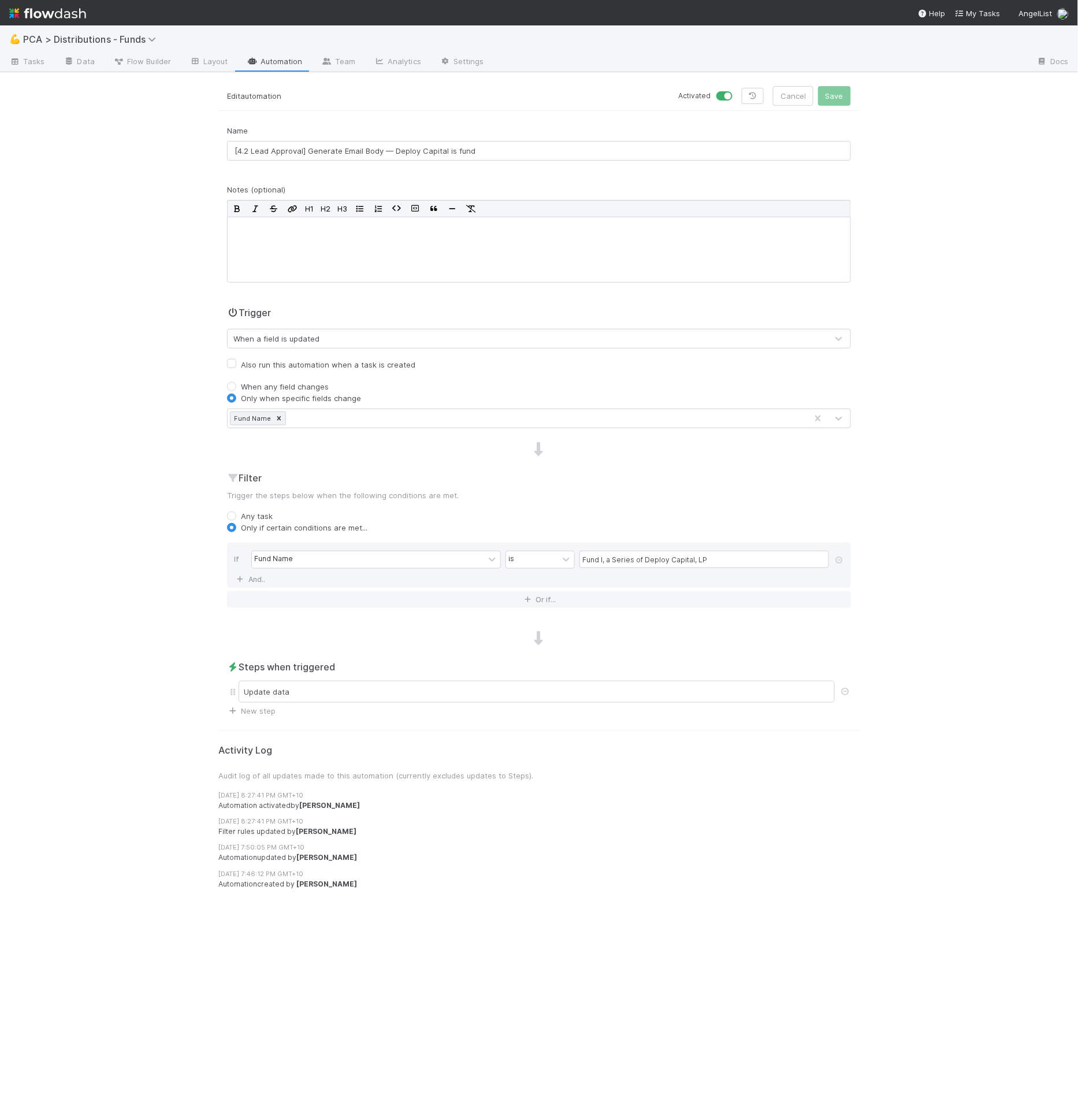
click at [359, 427] on div "Name [4.2 Lead Approval] Generate Email Body — Deploy Capital is fund Notes (op…" at bounding box center [539, 421] width 641 height 592
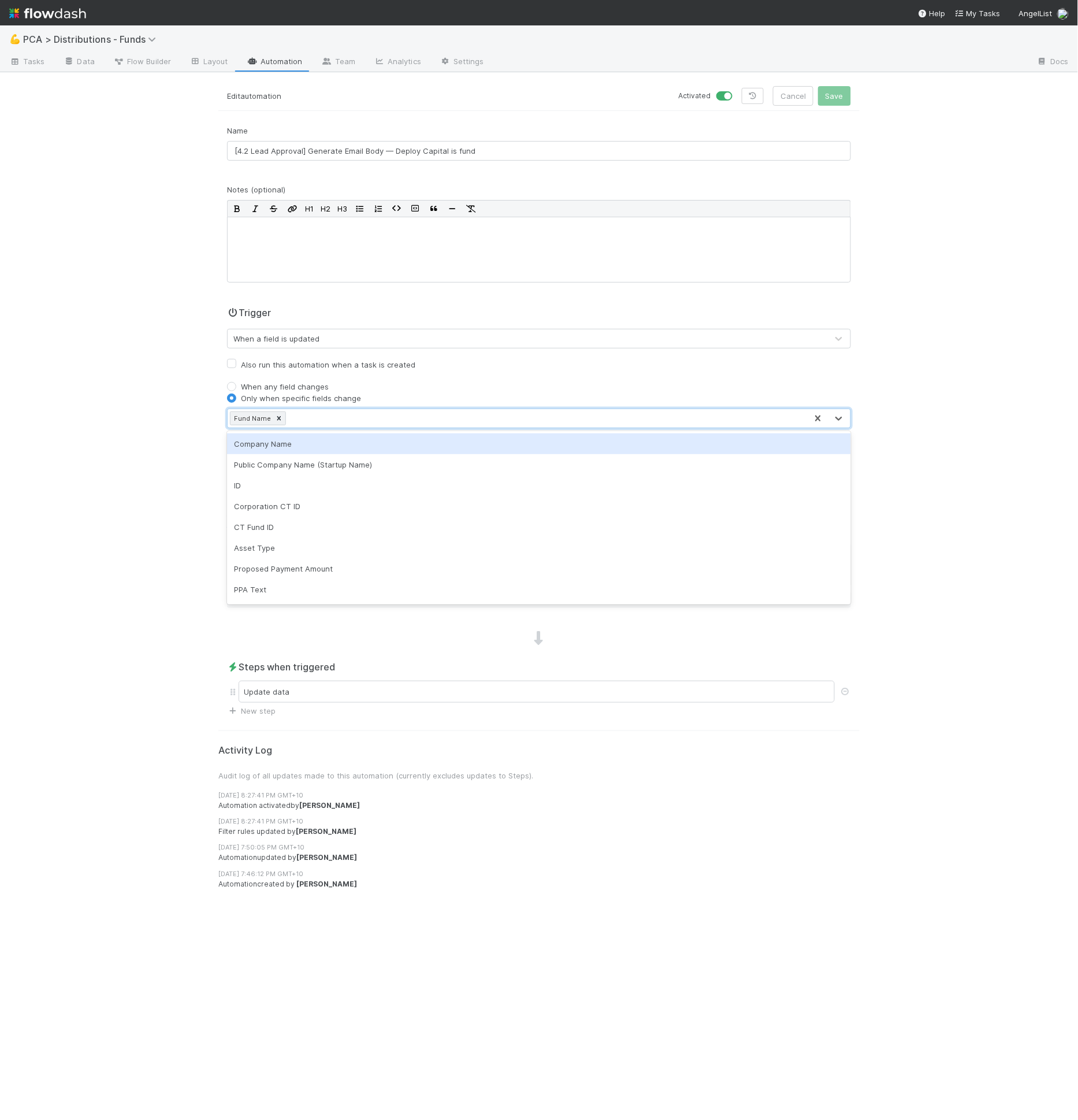
click at [361, 421] on div "Fund Name" at bounding box center [516, 418] width 579 height 19
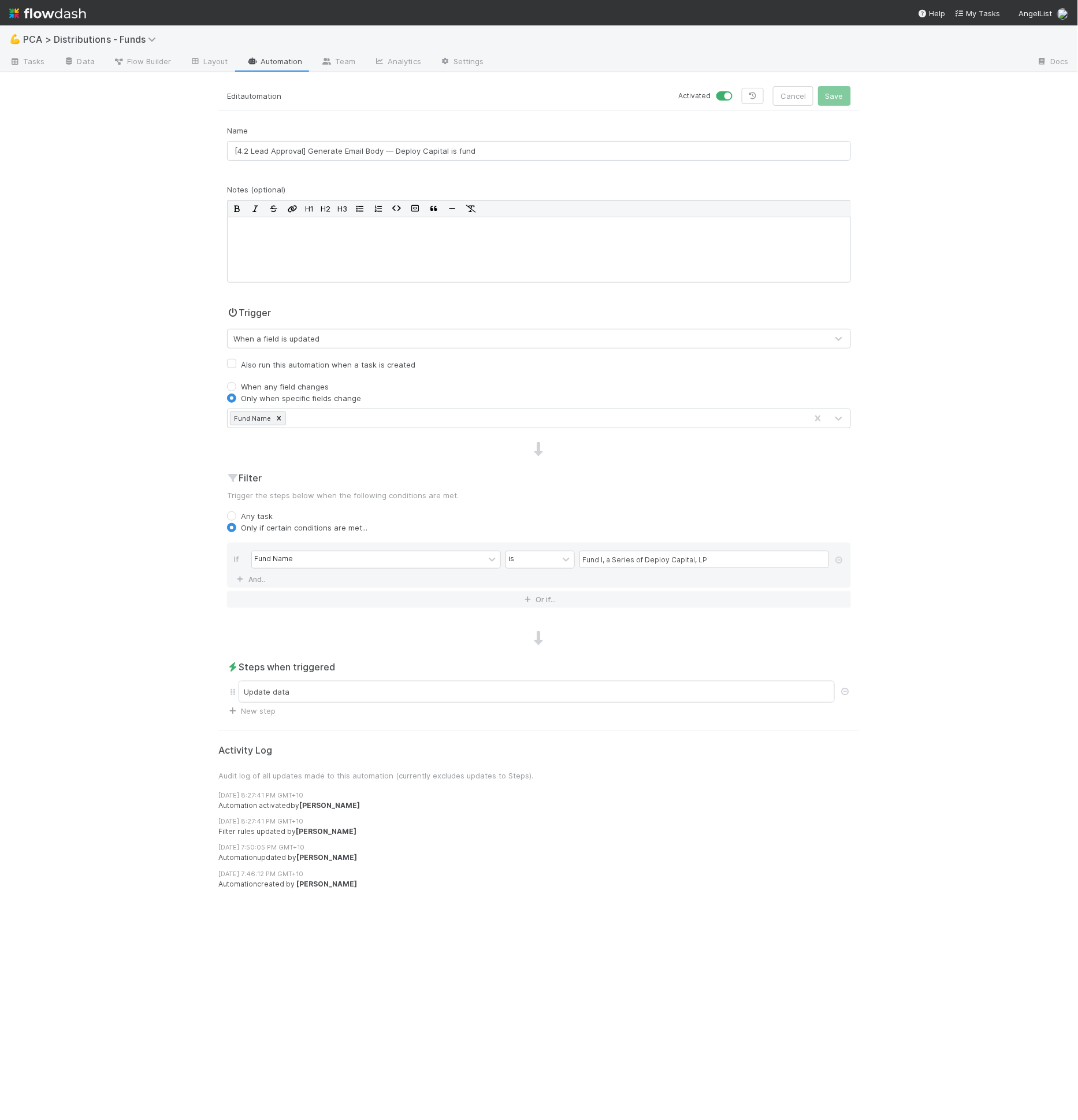
click at [359, 368] on label "Also run this automation when a task is created" at bounding box center [328, 365] width 174 height 14
click at [236, 368] on input "Also run this automation when a task is created" at bounding box center [231, 363] width 9 height 11
click at [362, 366] on label "Also run this automation when a task is created" at bounding box center [328, 365] width 174 height 14
click at [236, 366] on input "Also run this automation when a task is created" at bounding box center [231, 363] width 9 height 11
click at [377, 366] on label "Also run this automation when a task is created" at bounding box center [328, 365] width 174 height 14
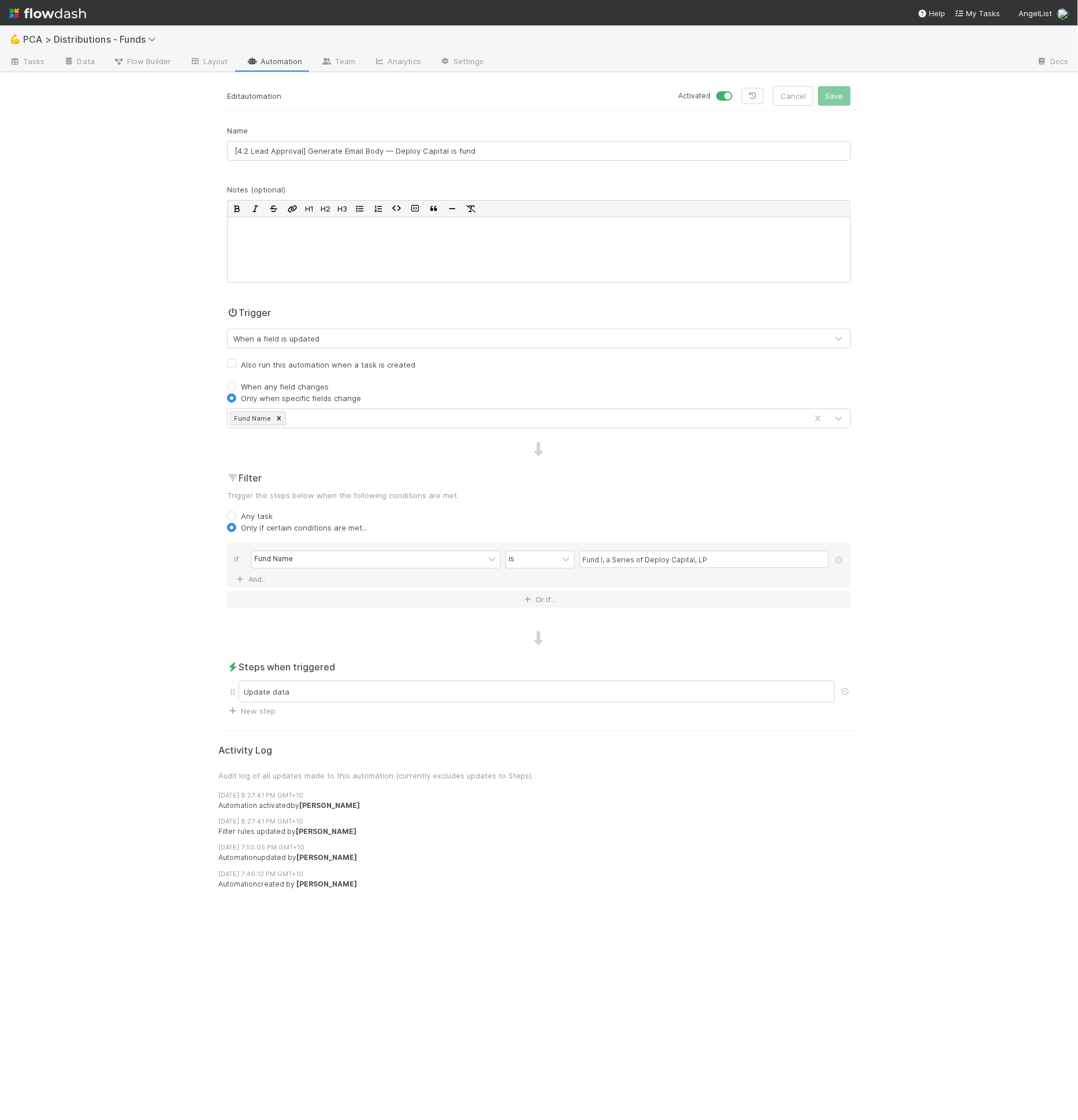
click at [236, 366] on input "Also run this automation when a task is created" at bounding box center [231, 363] width 9 height 11
checkbox input "true"
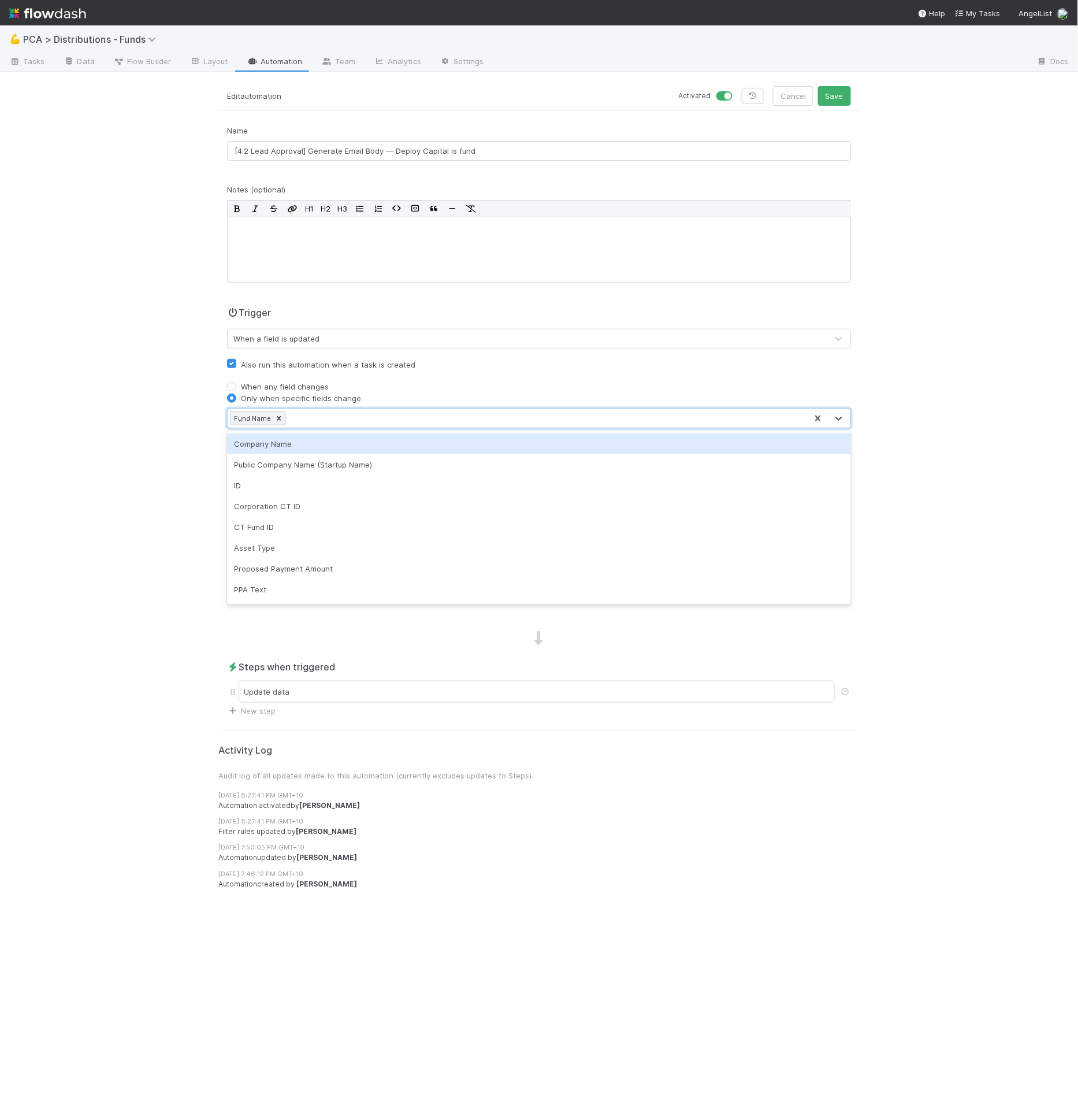
click at [382, 409] on div "Fund Name" at bounding box center [516, 418] width 579 height 19
type input "inv"
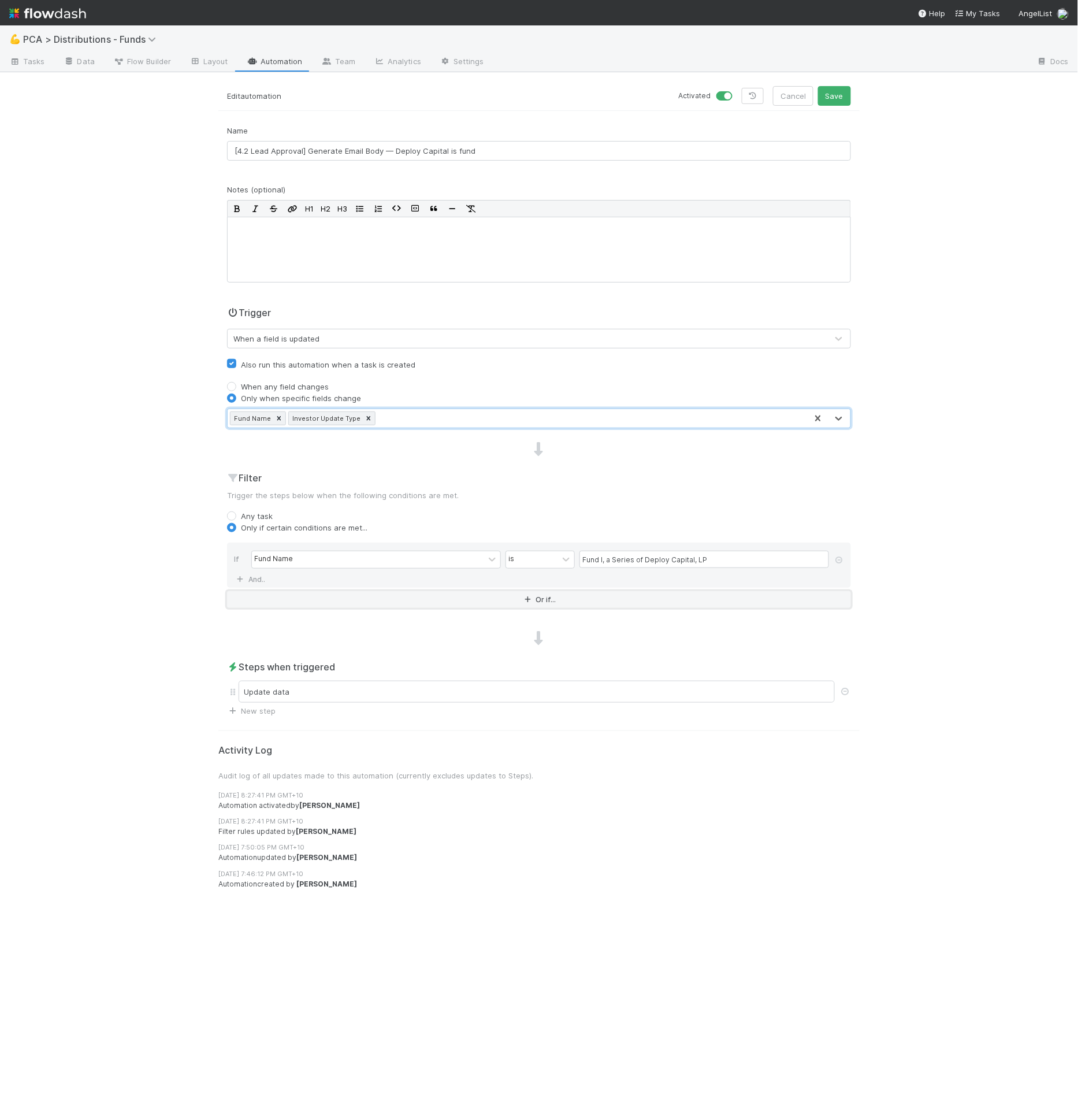
click at [273, 593] on button "Or if..." at bounding box center [539, 599] width 625 height 17
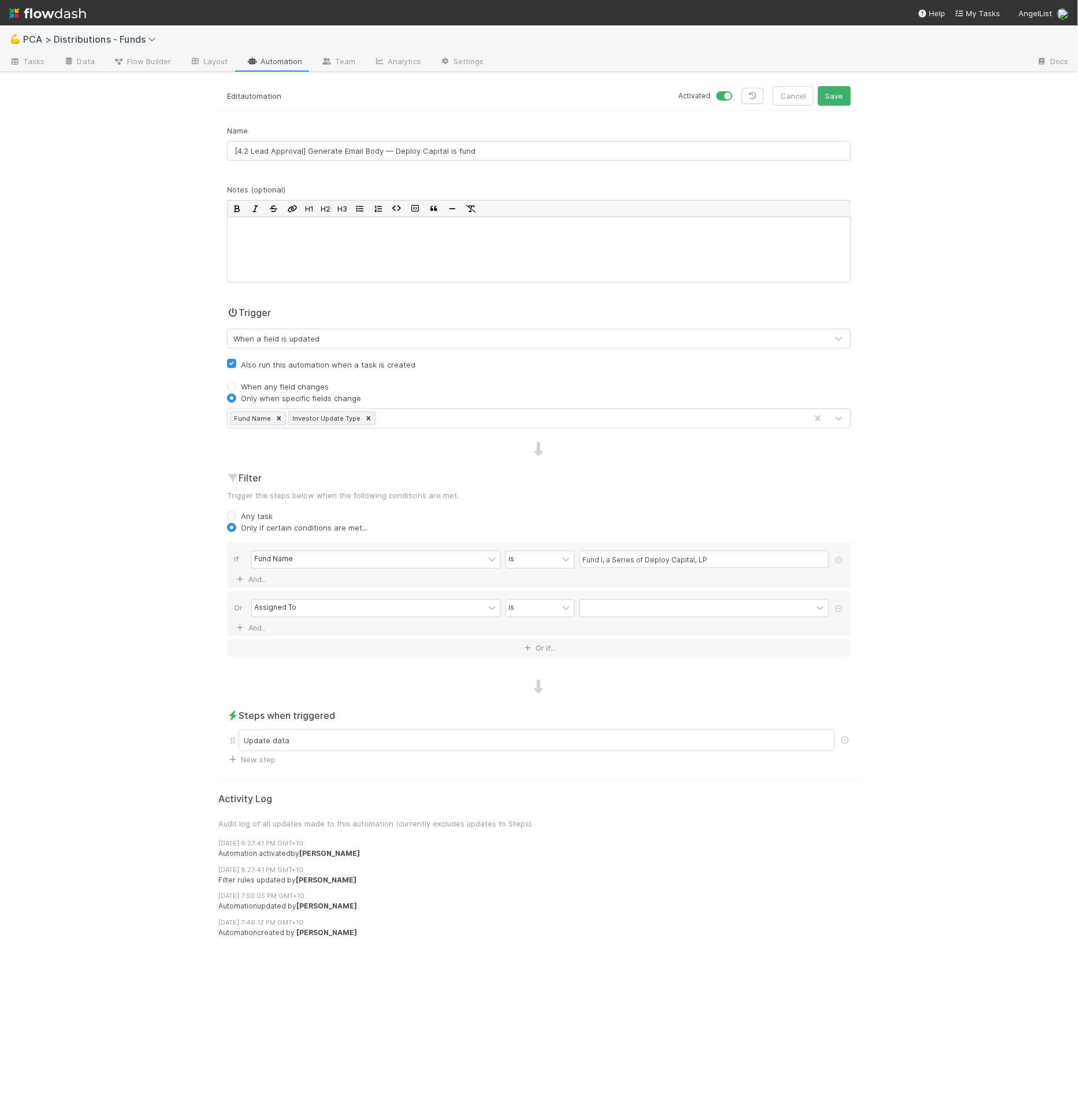
click at [315, 618] on div "Or Assigned To is And.." at bounding box center [539, 614] width 625 height 45
click at [317, 606] on div "Assigned To" at bounding box center [368, 608] width 232 height 17
type input "investo"
click at [629, 605] on div at bounding box center [696, 608] width 232 height 17
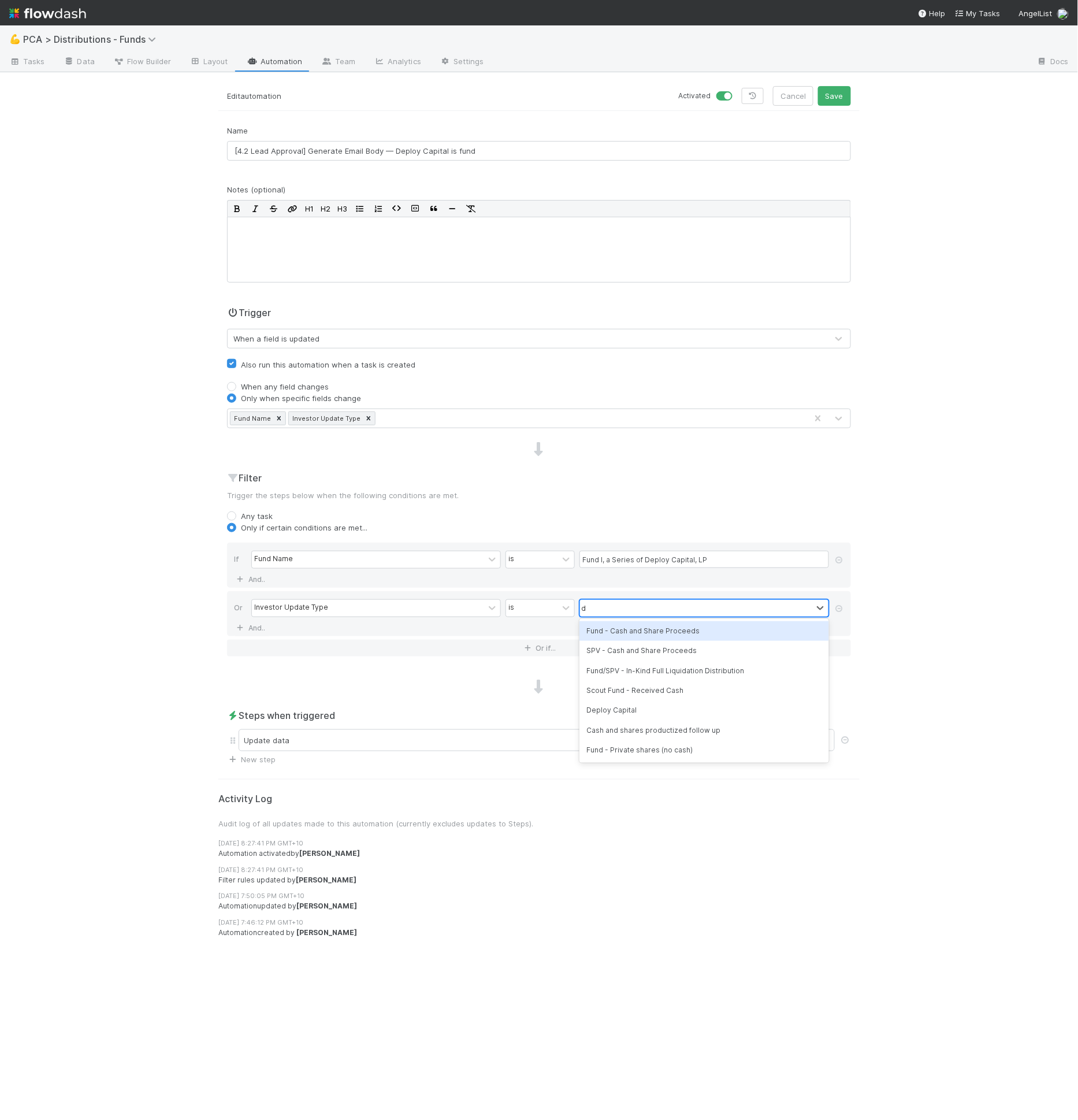
type input "depl"
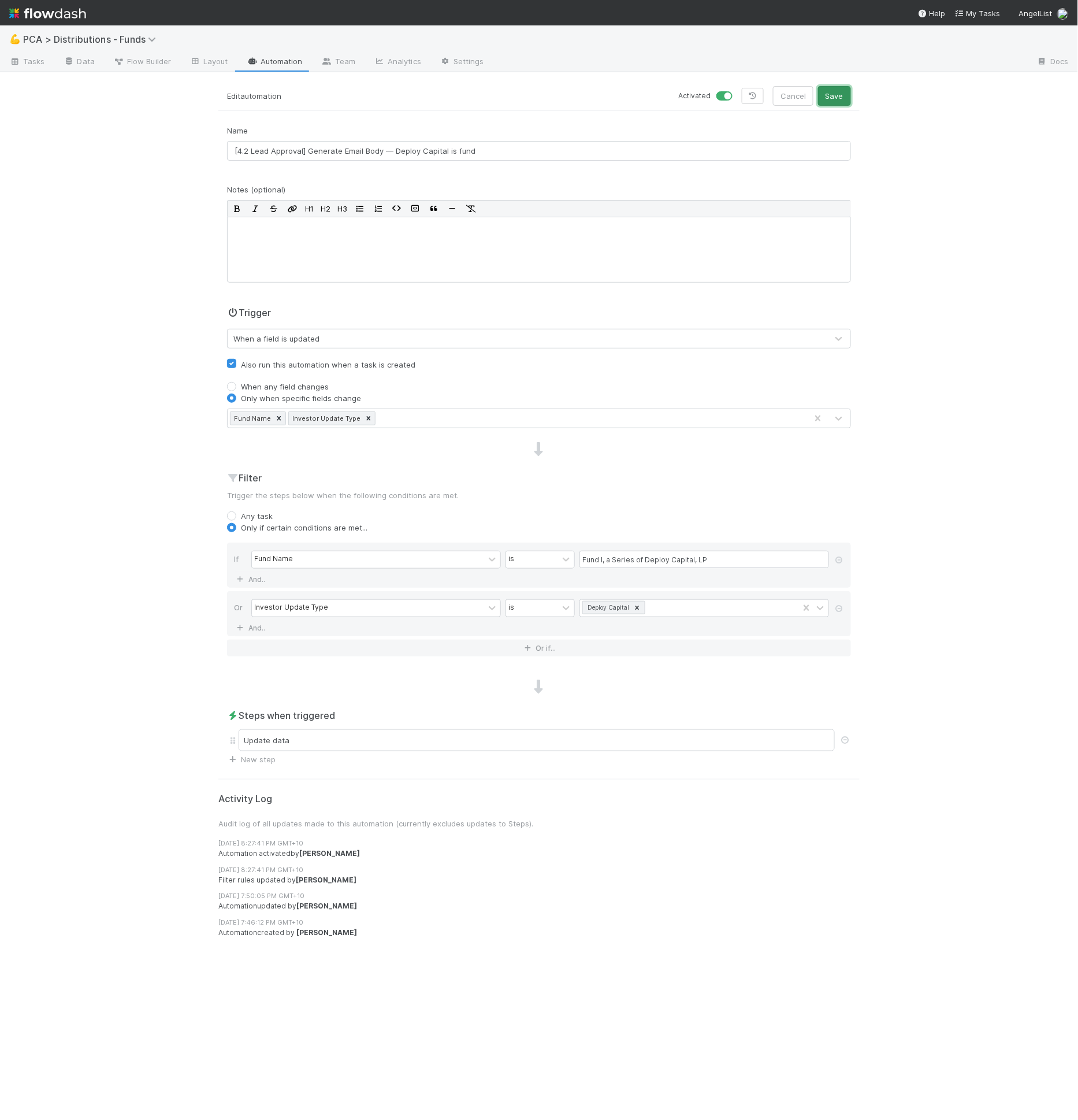
click at [839, 88] on button "Save" at bounding box center [834, 96] width 32 height 20
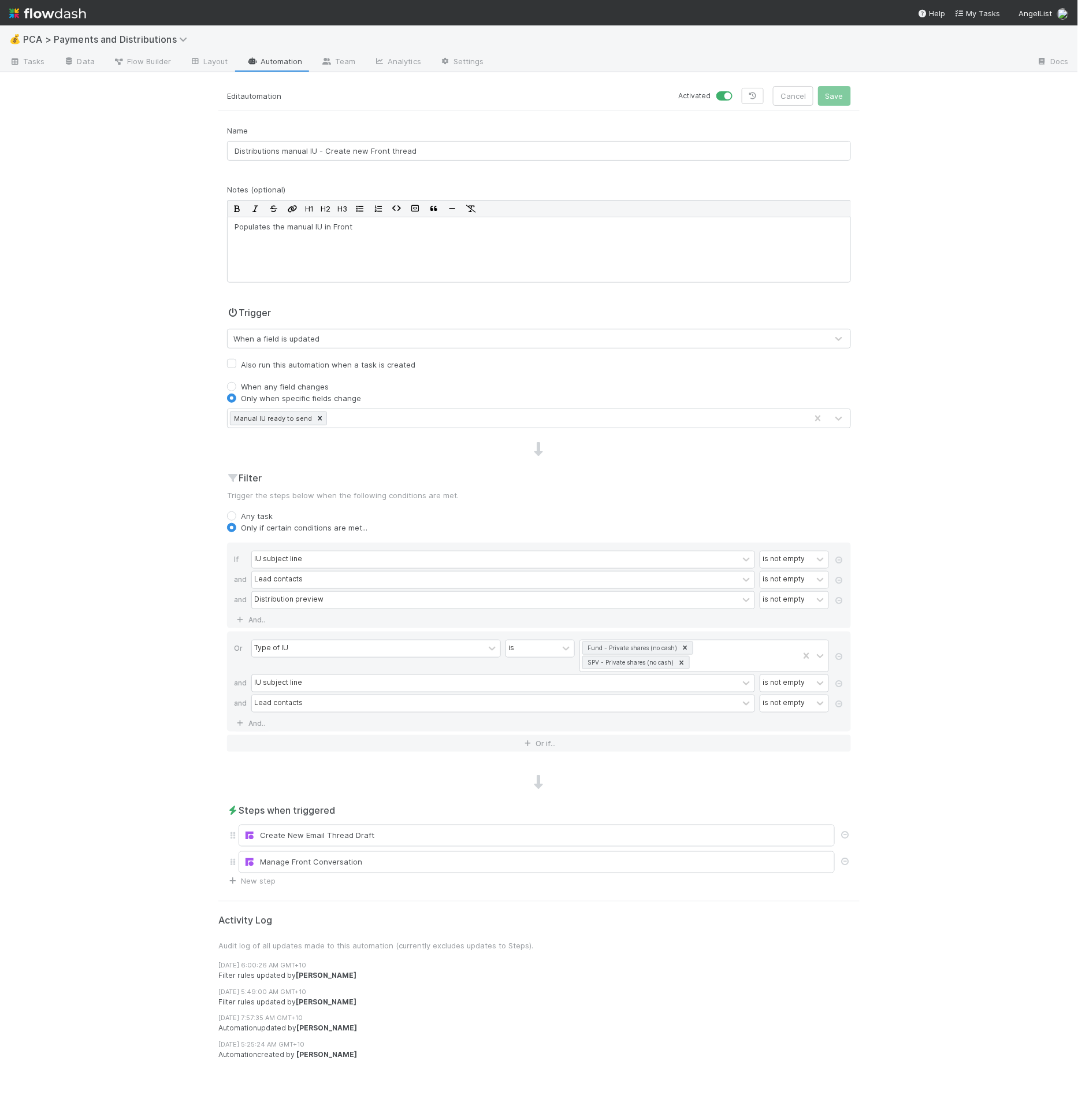
click at [953, 518] on div "💰 PCA > Payments and Distributions Tasks Data Flow Builder Layout Automation Te…" at bounding box center [539, 572] width 1078 height 1094
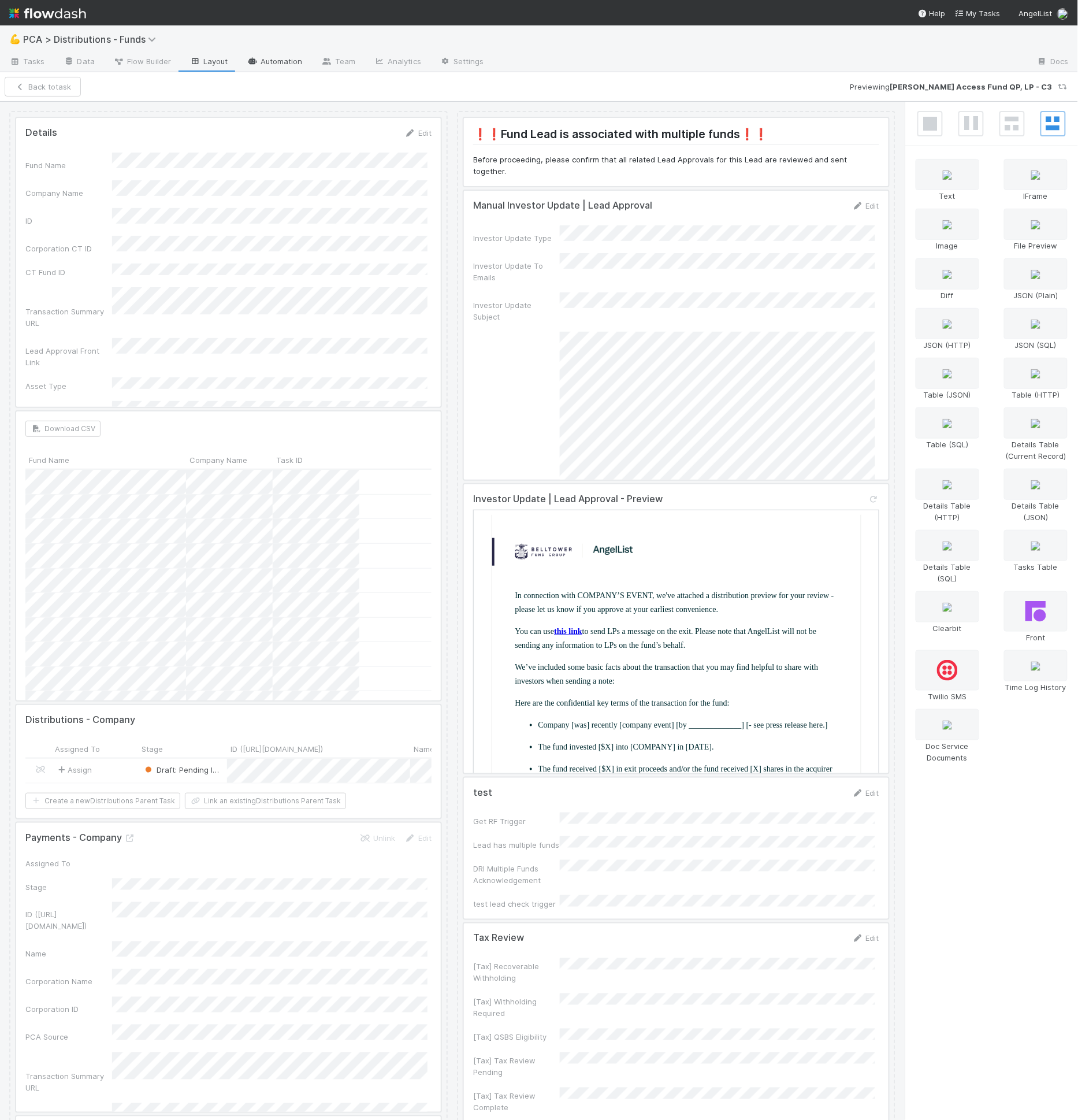
click at [257, 63] on link "Automation" at bounding box center [274, 62] width 75 height 19
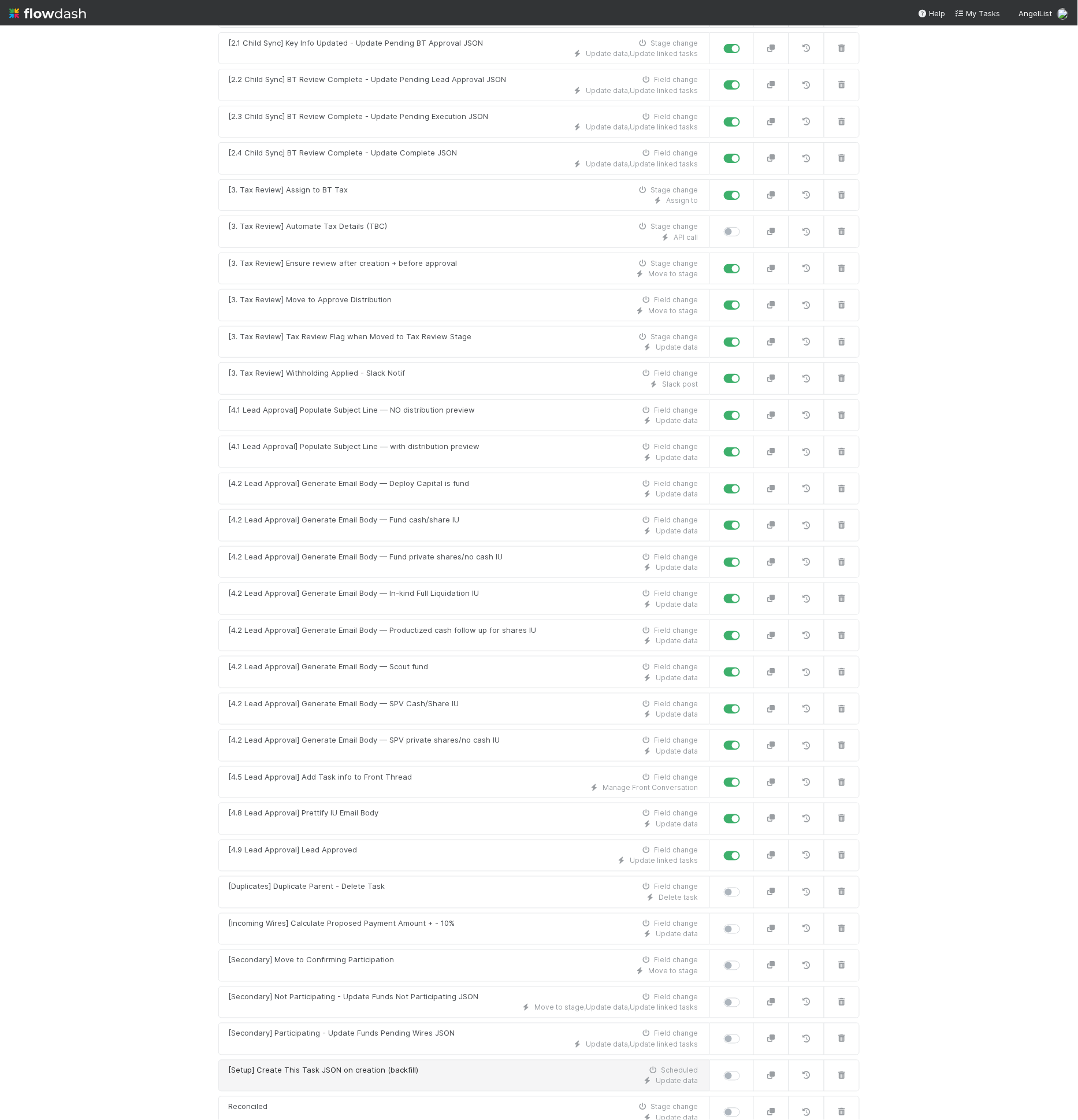
scroll to position [576, 0]
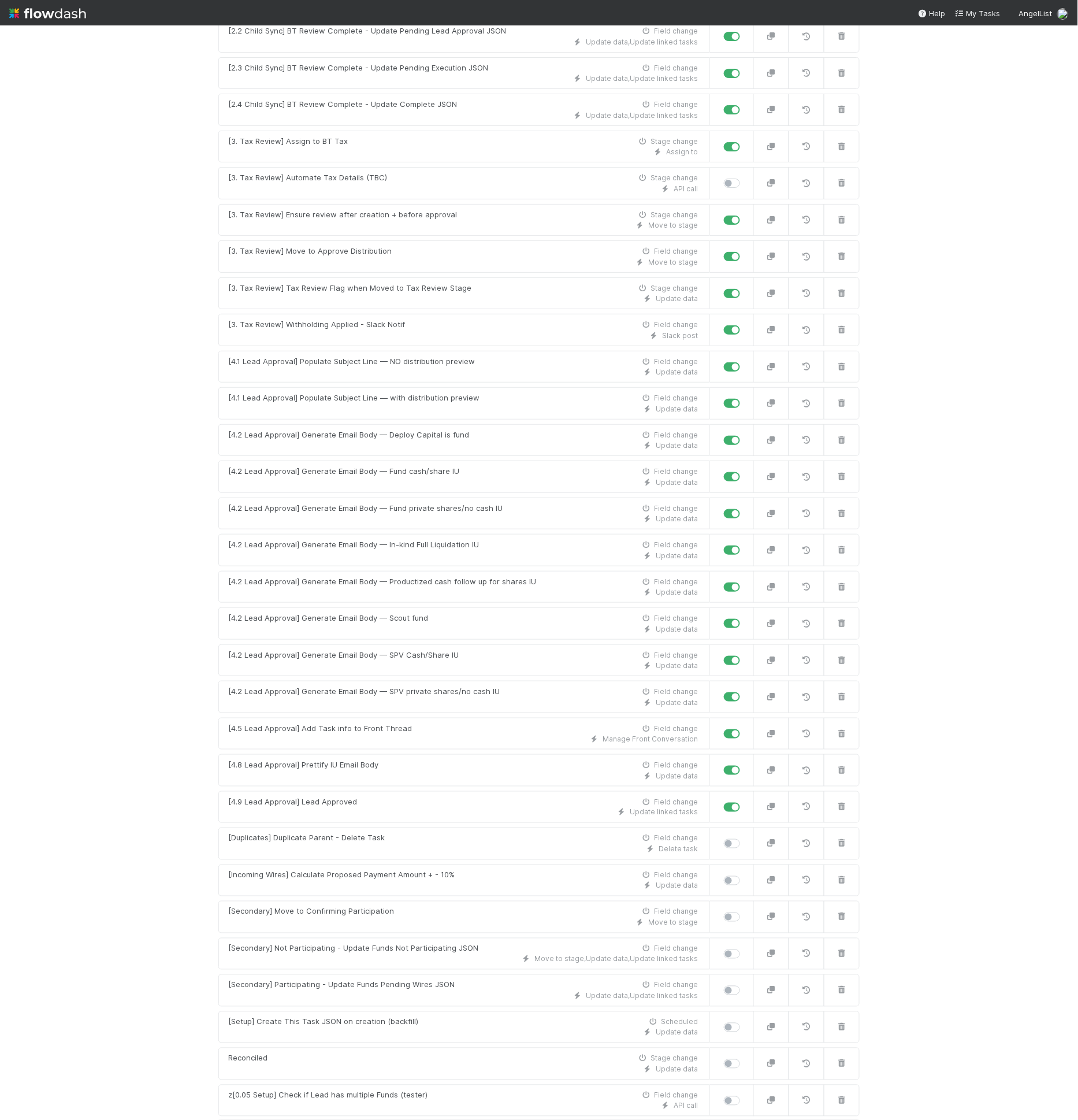
click at [448, 1119] on link "New automation" at bounding box center [539, 1132] width 641 height 22
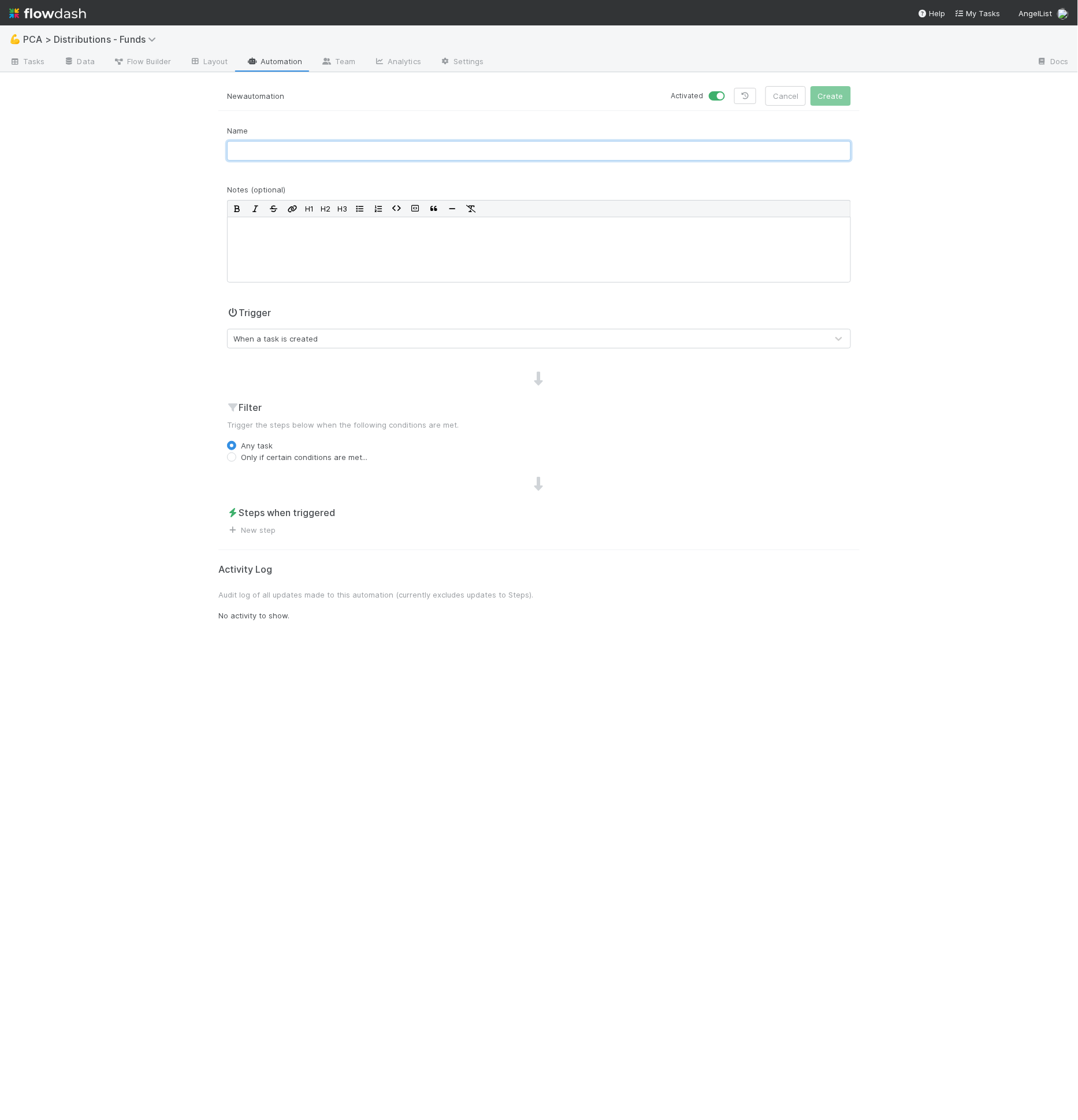
click at [269, 144] on input "text" at bounding box center [539, 150] width 625 height 20
type input "4"
type input "[4.3 Lead Approval] Email Sender - Draft Manual Lead Approval"
click at [267, 333] on div "When a task is created" at bounding box center [275, 338] width 85 height 12
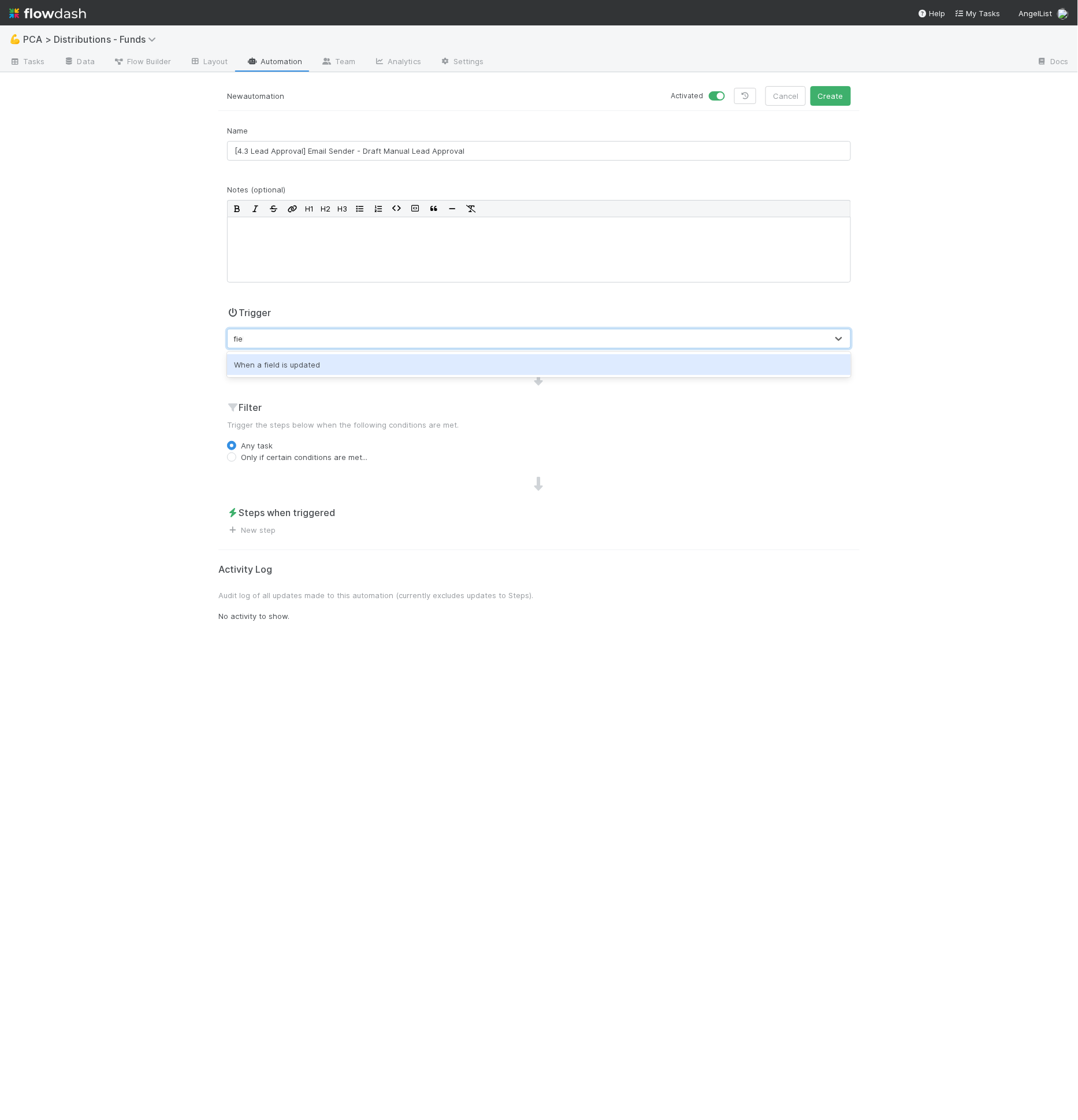
type input "field"
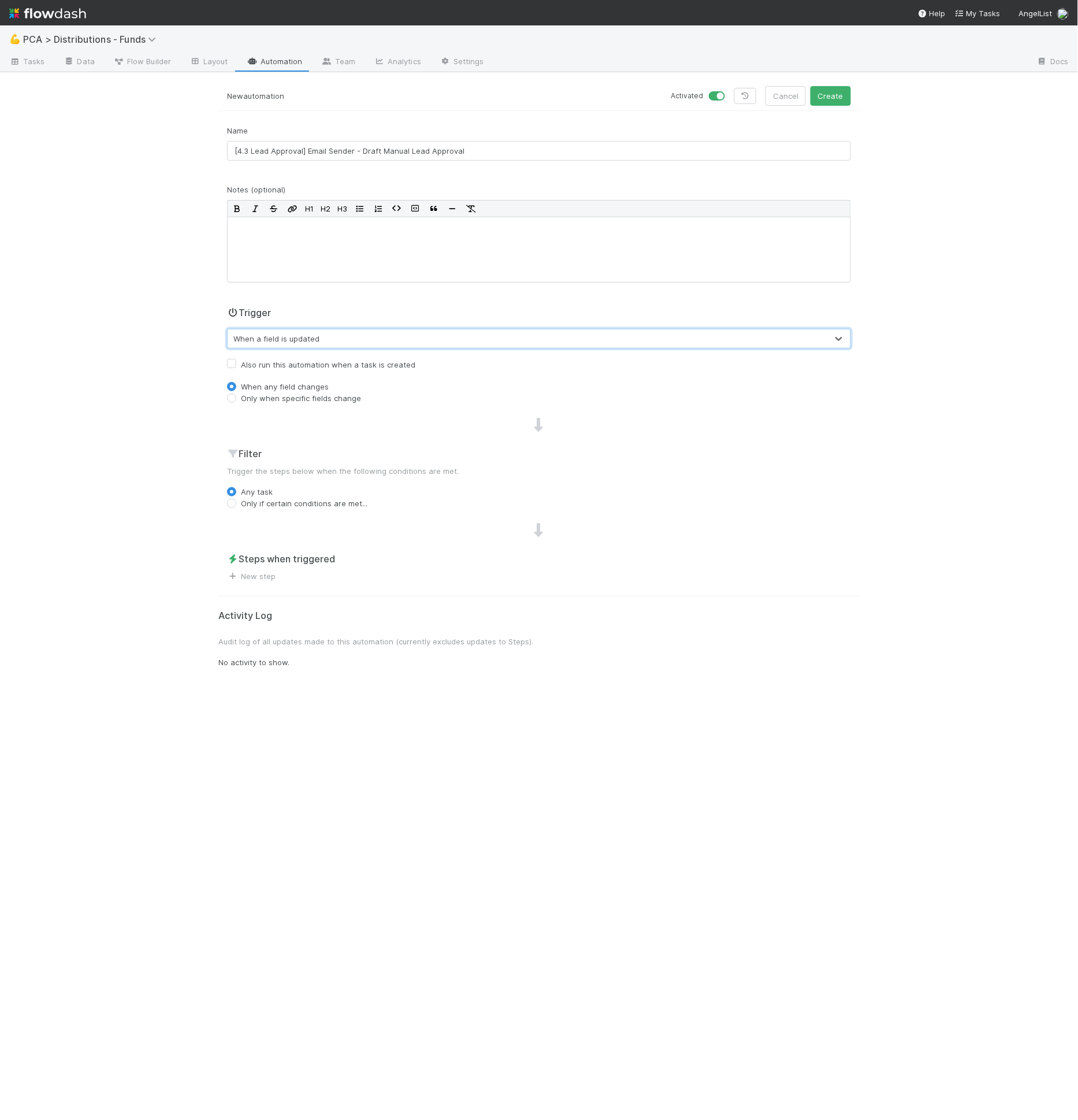
click at [263, 397] on label "Only when specific fields change" at bounding box center [301, 398] width 120 height 12
click at [236, 397] on input "Only when specific fields change" at bounding box center [231, 397] width 9 height 11
radio input "true"
click at [282, 401] on label "Only when specific fields change" at bounding box center [301, 398] width 120 height 12
click at [236, 401] on input "Only when specific fields change" at bounding box center [231, 397] width 9 height 11
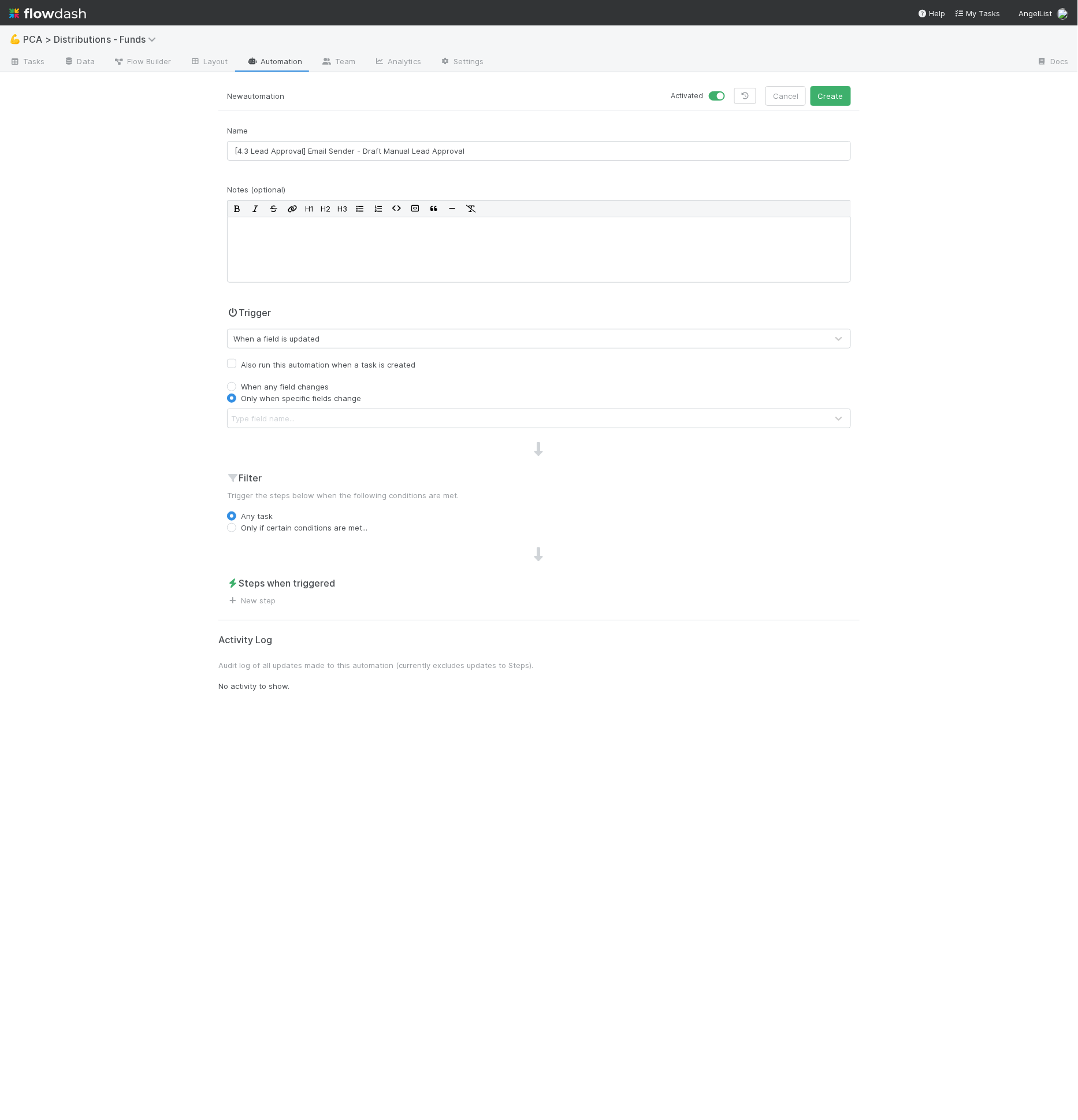
click at [282, 420] on div "Type field name..." at bounding box center [263, 419] width 64 height 12
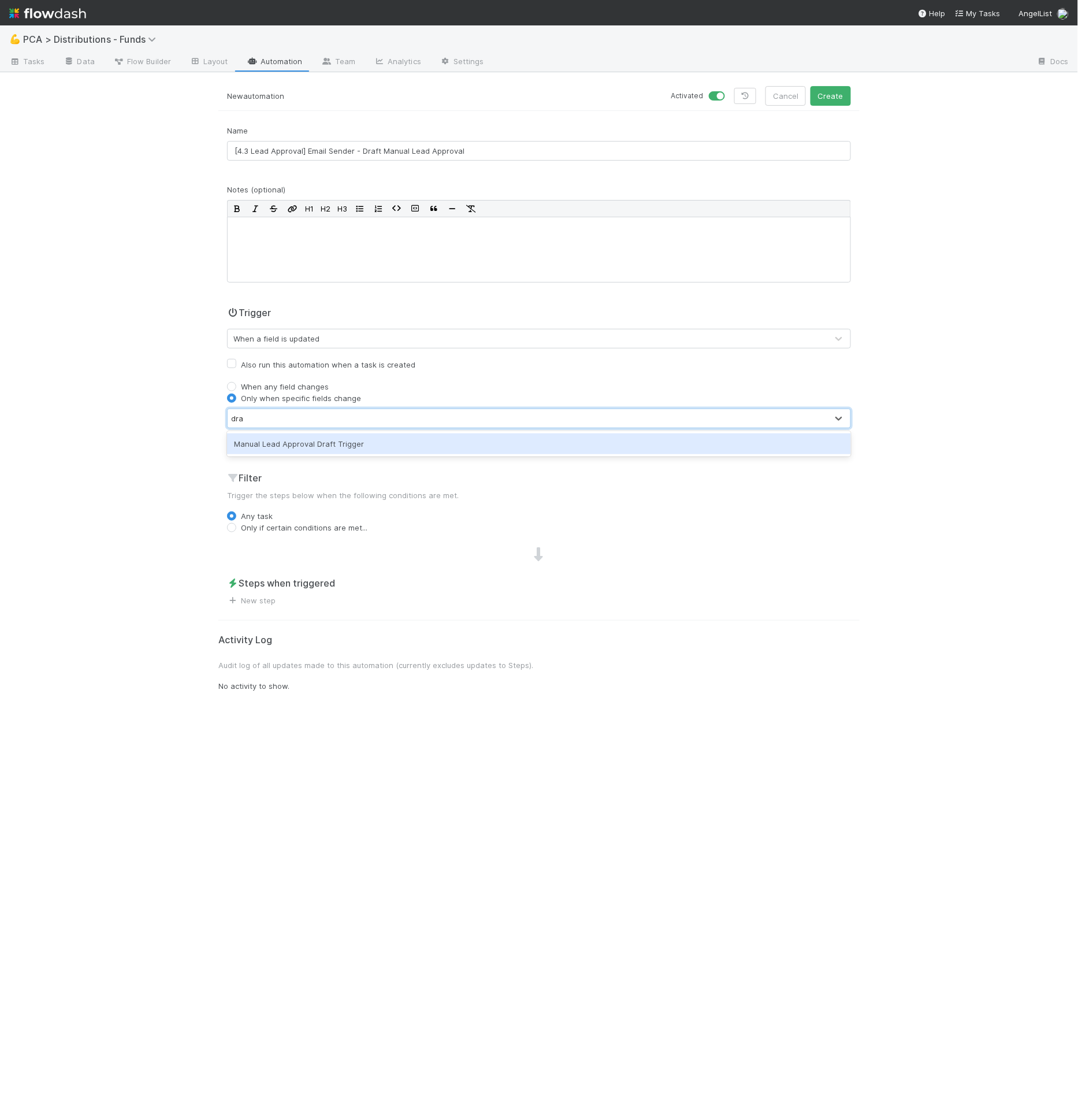
type input "draf"
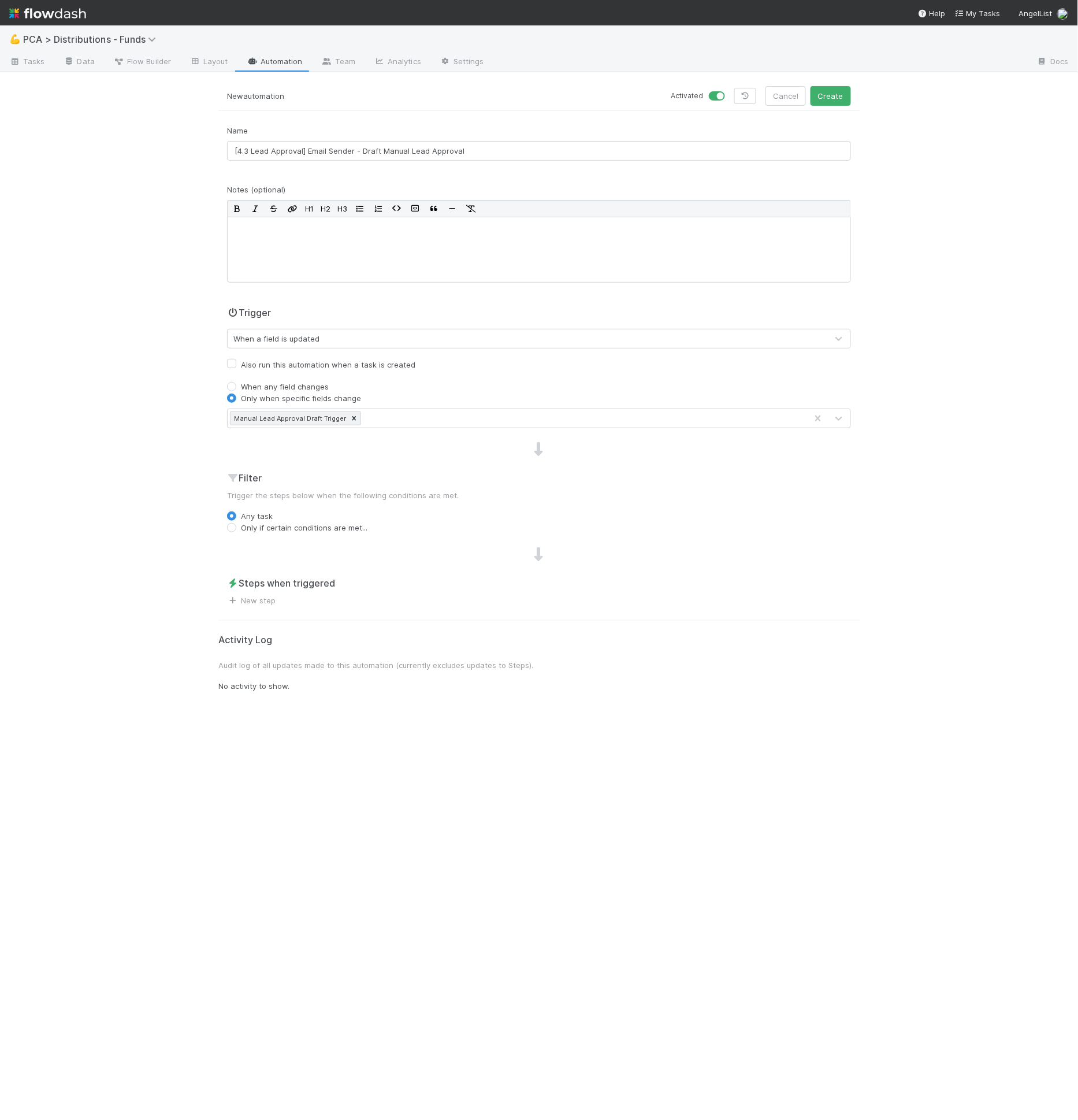
click at [271, 523] on label "Only if certain conditions are met..." at bounding box center [304, 528] width 127 height 12
click at [236, 523] on input "Only if certain conditions are met..." at bounding box center [231, 527] width 9 height 11
radio input "true"
click at [269, 543] on button "Add Filter" at bounding box center [539, 551] width 625 height 17
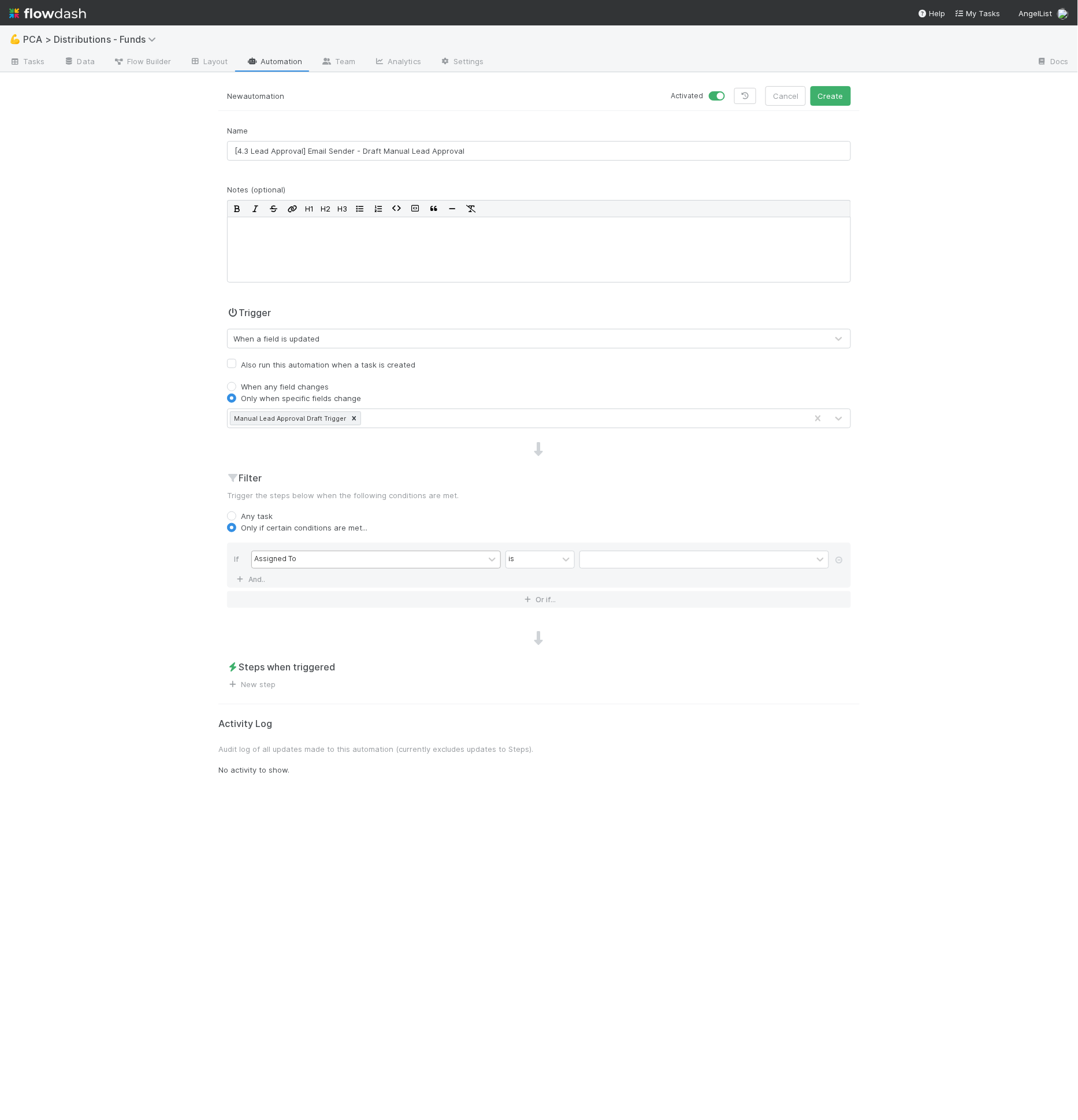
drag, startPoint x: 263, startPoint y: 546, endPoint x: 265, endPoint y: 552, distance: 6.3
click at [264, 550] on div "If Assigned To is And.." at bounding box center [539, 565] width 625 height 45
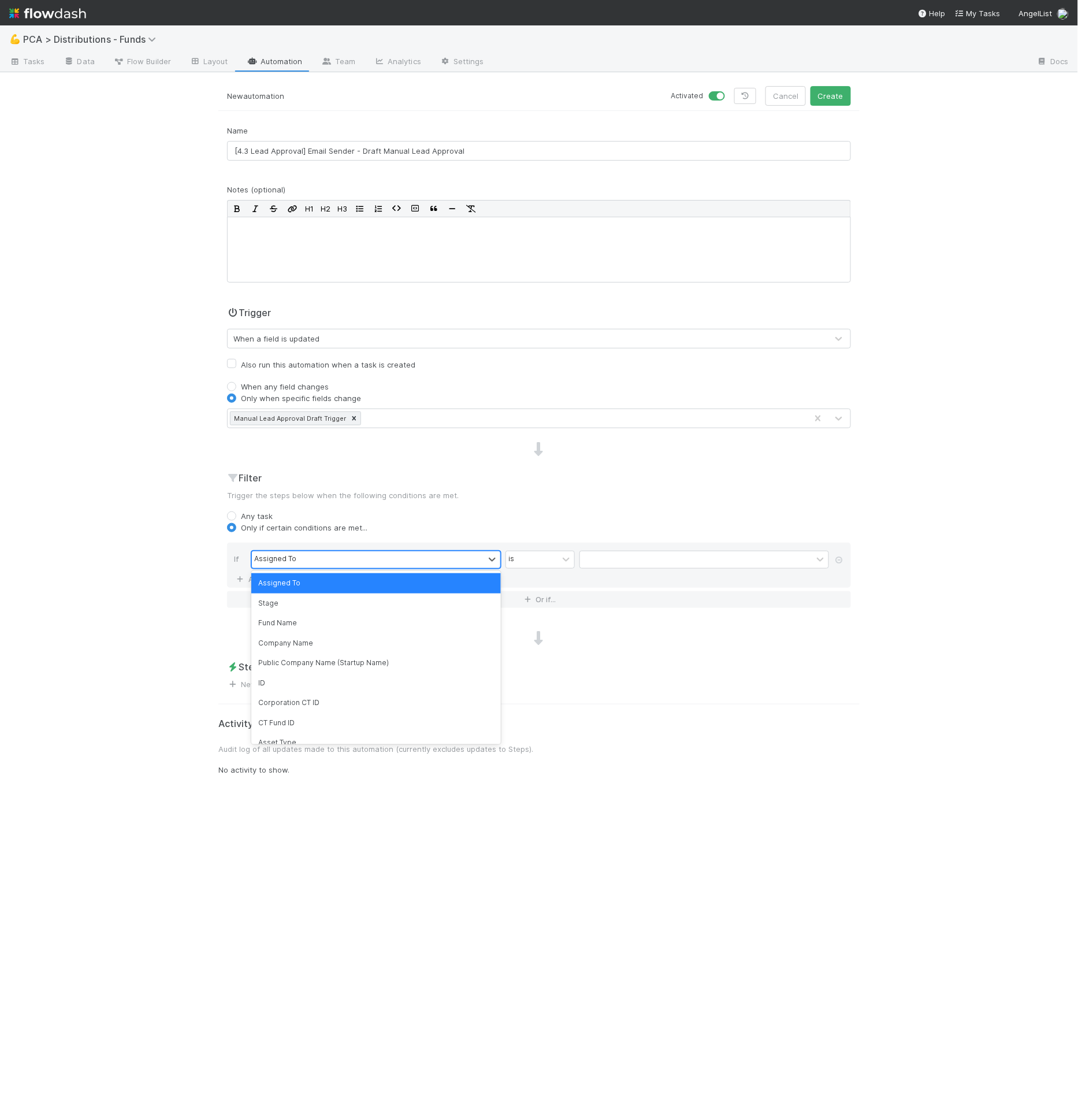
click at [265, 552] on div "Assigned To" at bounding box center [368, 560] width 232 height 17
type input "draft"
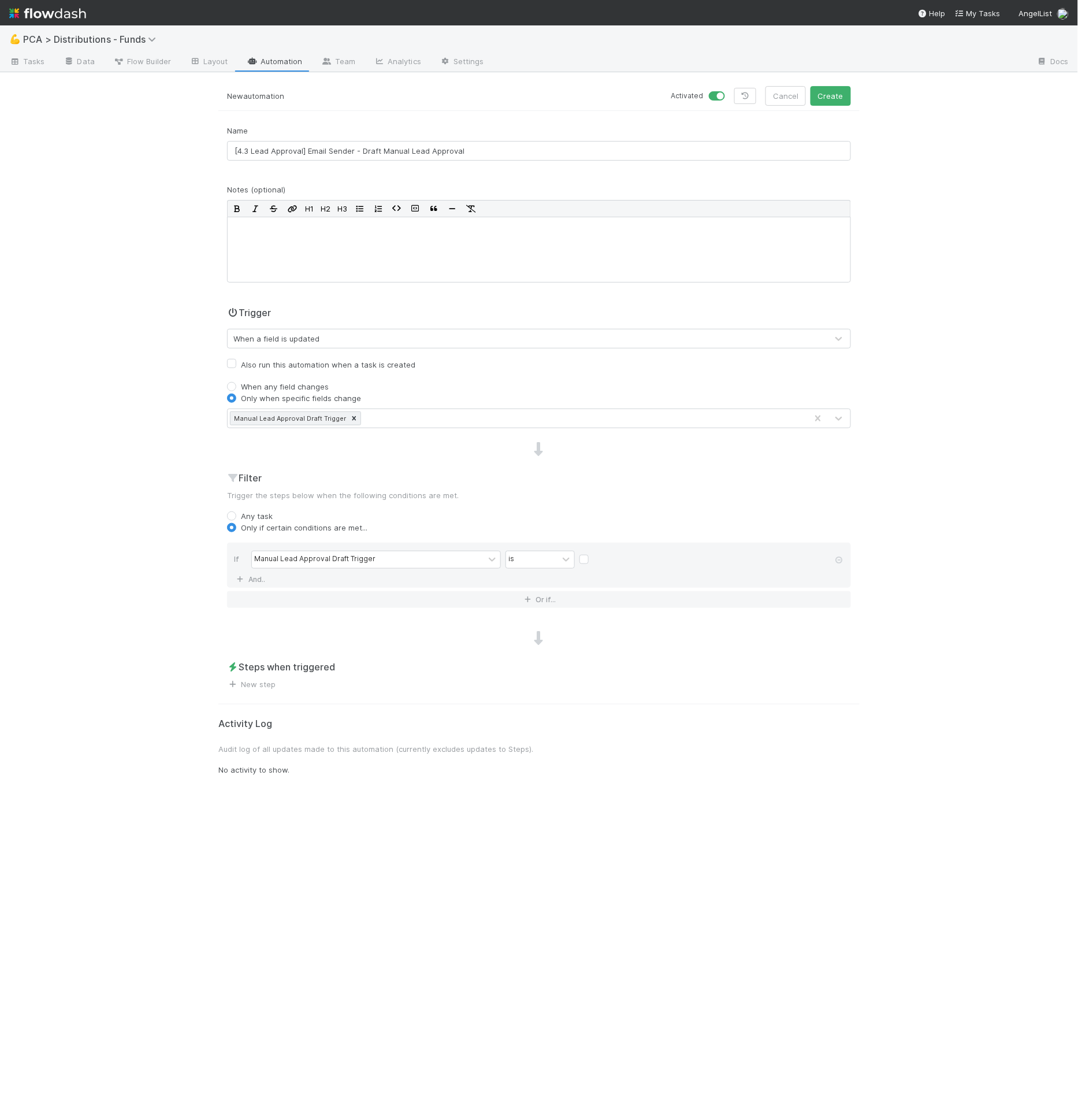
click at [593, 554] on label at bounding box center [593, 554] width 0 height 0
click at [585, 557] on input "checkbox" at bounding box center [583, 562] width 9 height 18
checkbox input "true"
click at [279, 679] on div "Steps when triggered New step" at bounding box center [539, 675] width 641 height 30
click at [270, 681] on link "New step" at bounding box center [251, 683] width 48 height 9
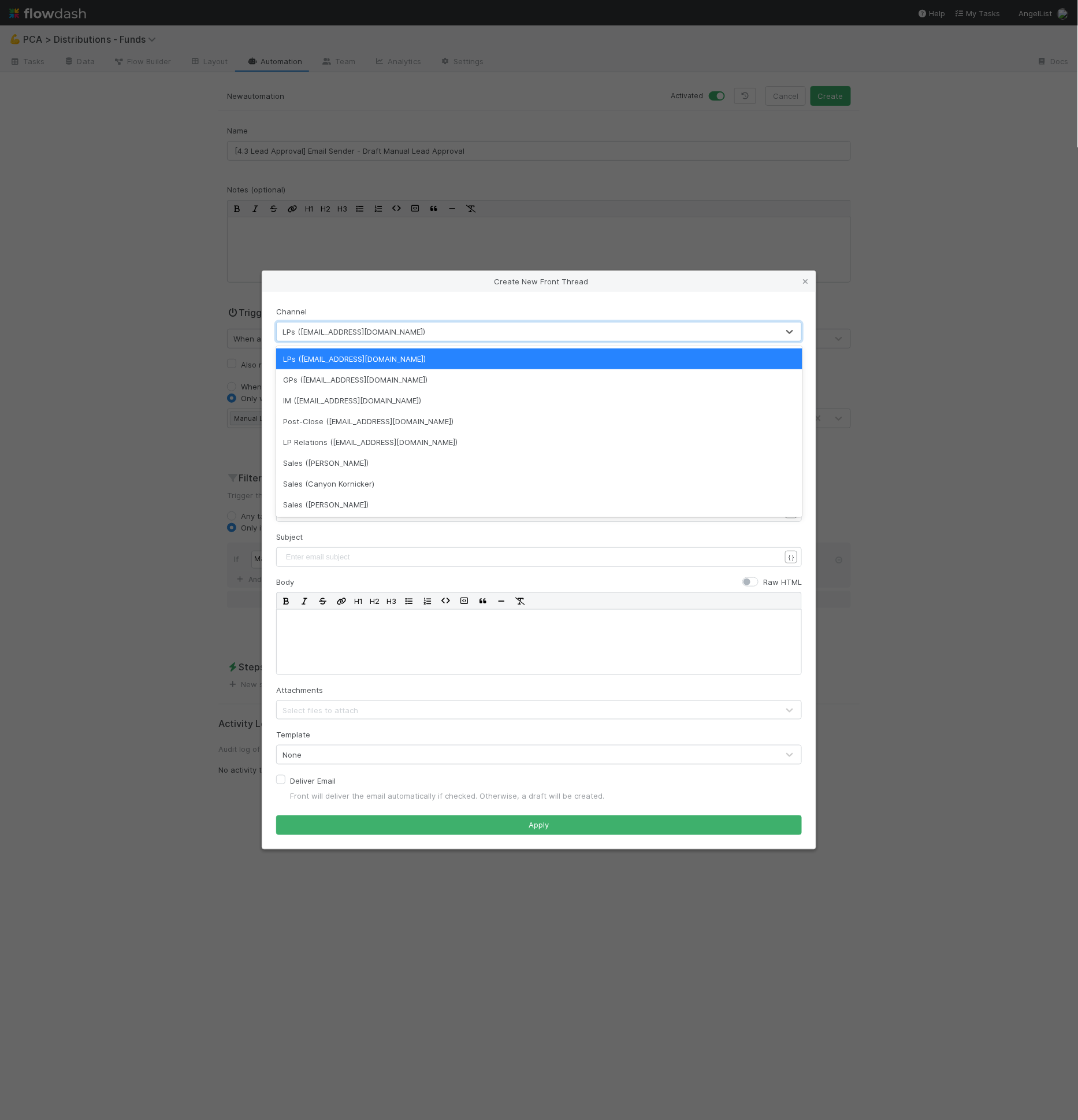
click at [351, 328] on div "LPs ([EMAIL_ADDRESS][DOMAIN_NAME])" at bounding box center [353, 331] width 143 height 12
click at [366, 418] on div "Post-Close ([EMAIL_ADDRESS][DOMAIN_NAME])" at bounding box center [539, 421] width 526 height 21
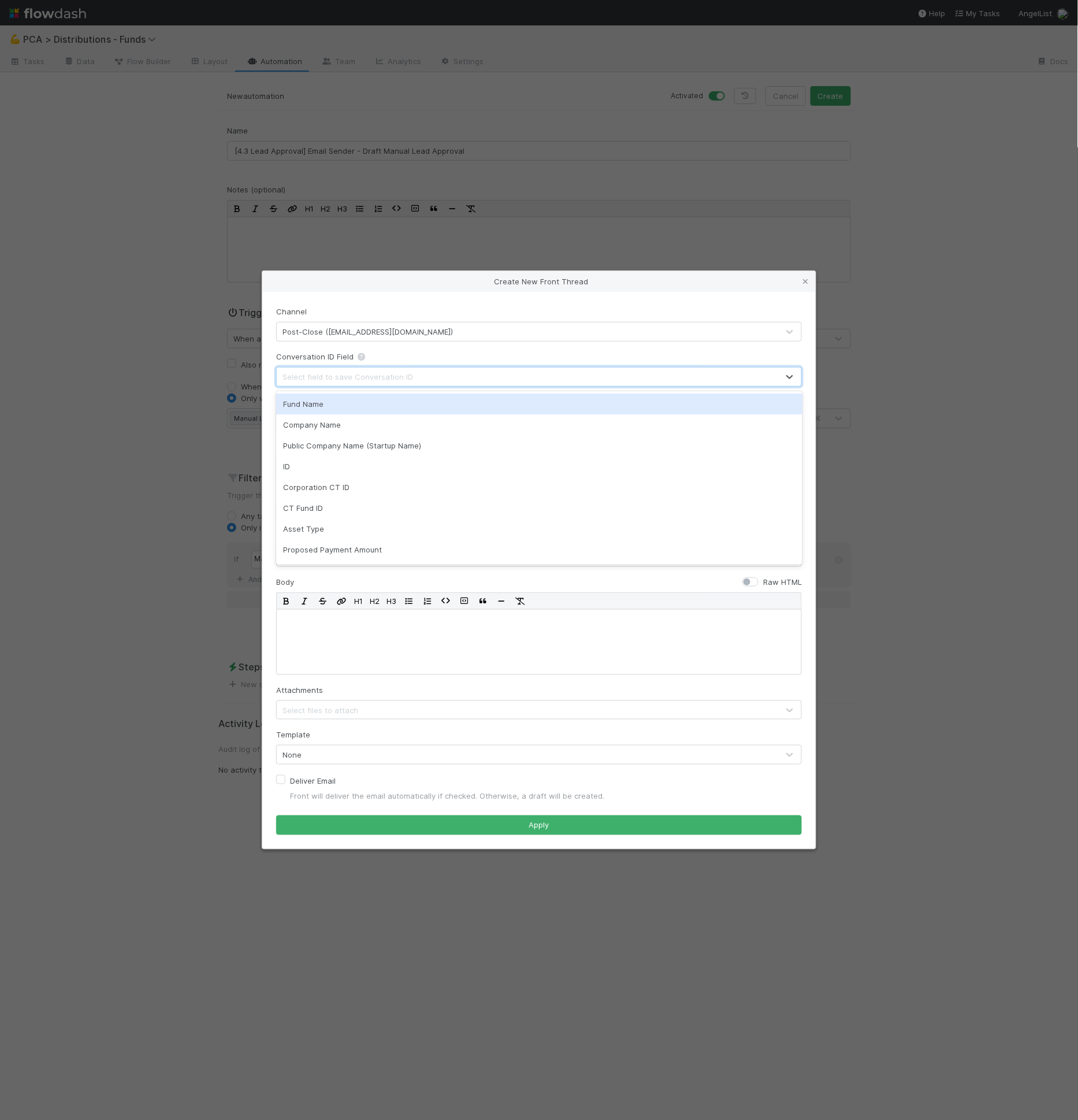
click at [354, 376] on div "Select field to save Conversation ID" at bounding box center [347, 377] width 131 height 12
type input "link"
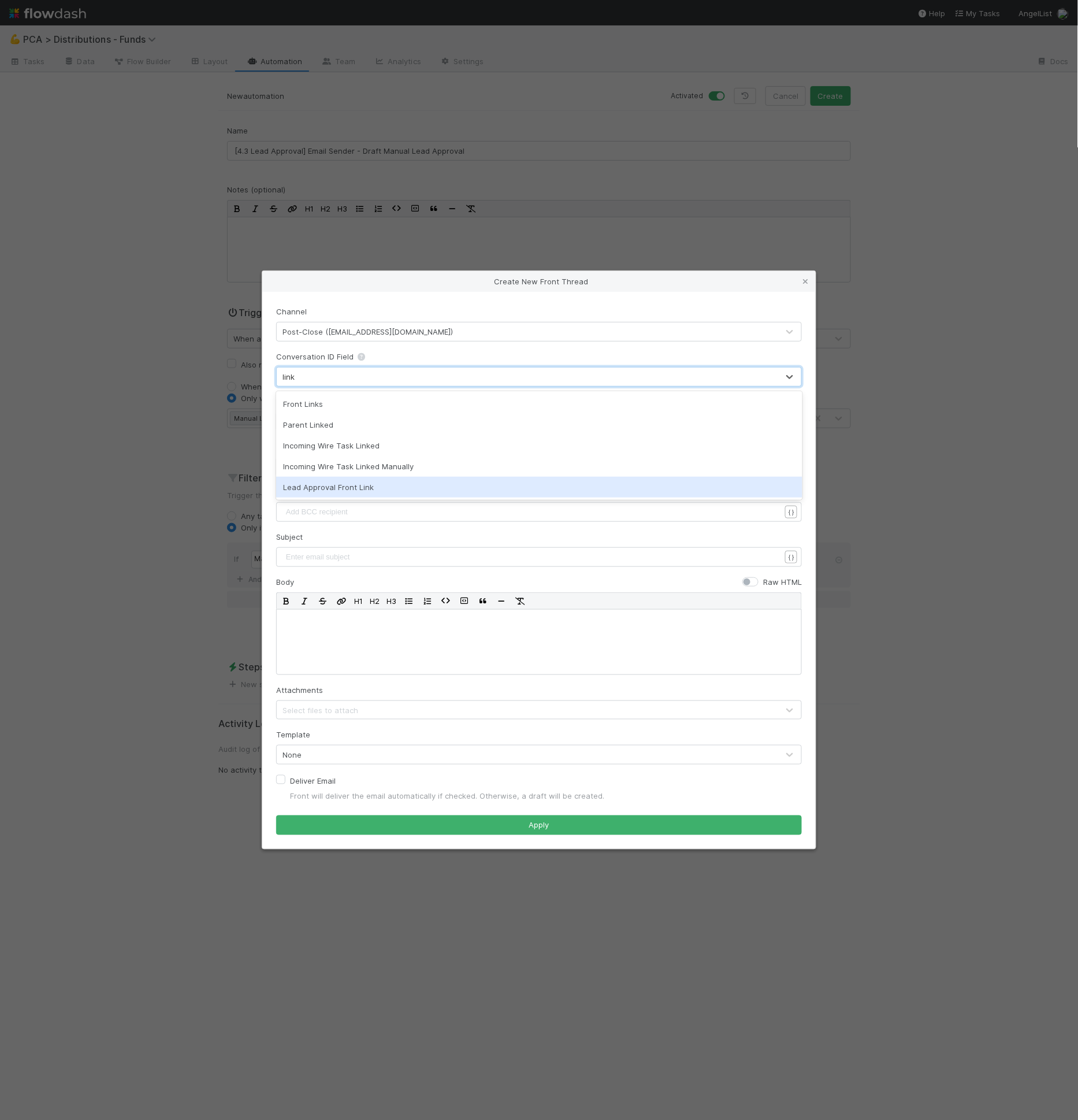
click at [347, 484] on div "Lead Approval Front Link" at bounding box center [539, 487] width 526 height 21
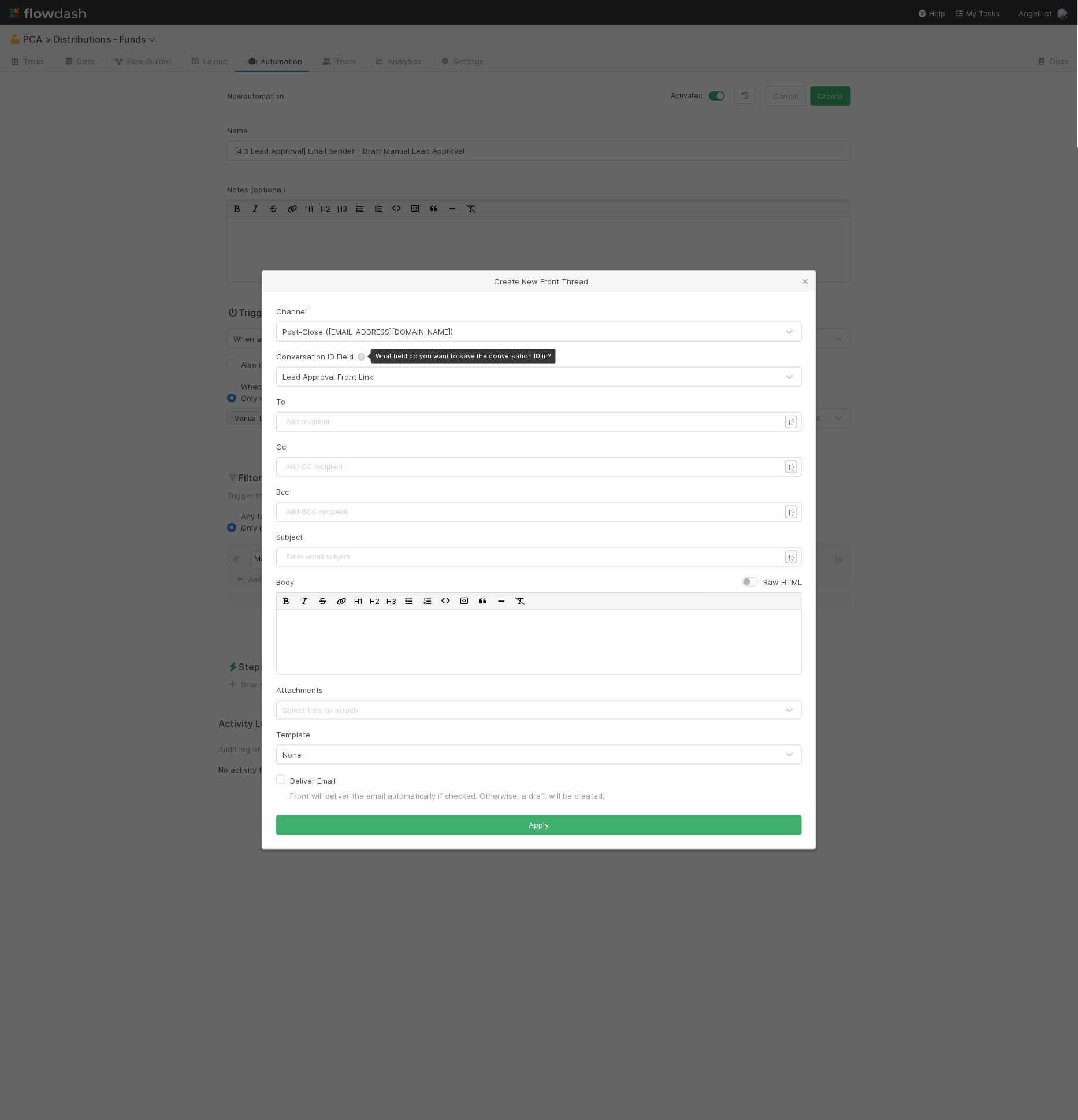
click at [358, 358] on icon at bounding box center [362, 357] width 12 height 8
click at [359, 373] on div "Lead Approval Front Link" at bounding box center [328, 377] width 90 height 12
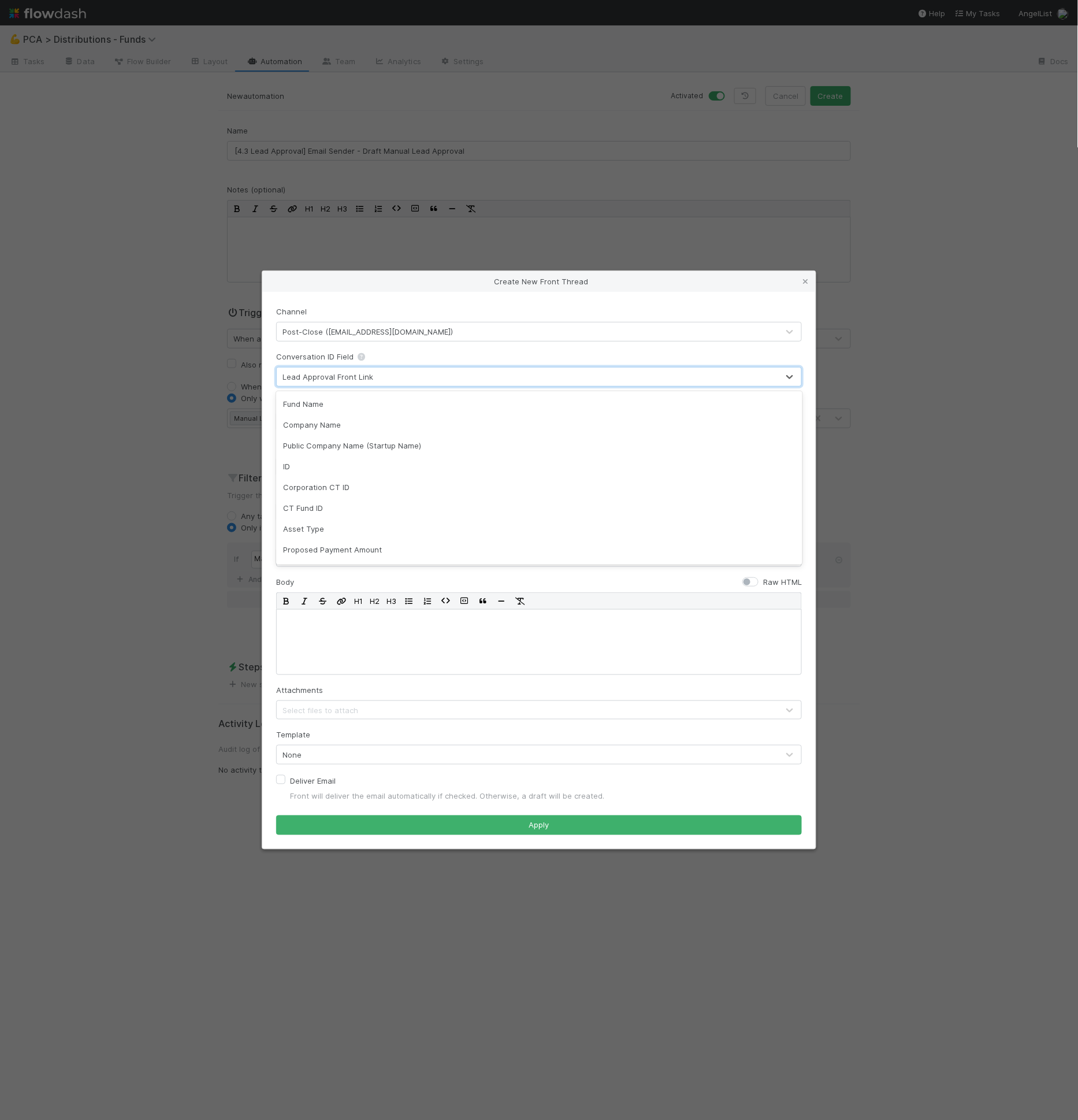
scroll to position [1187, 0]
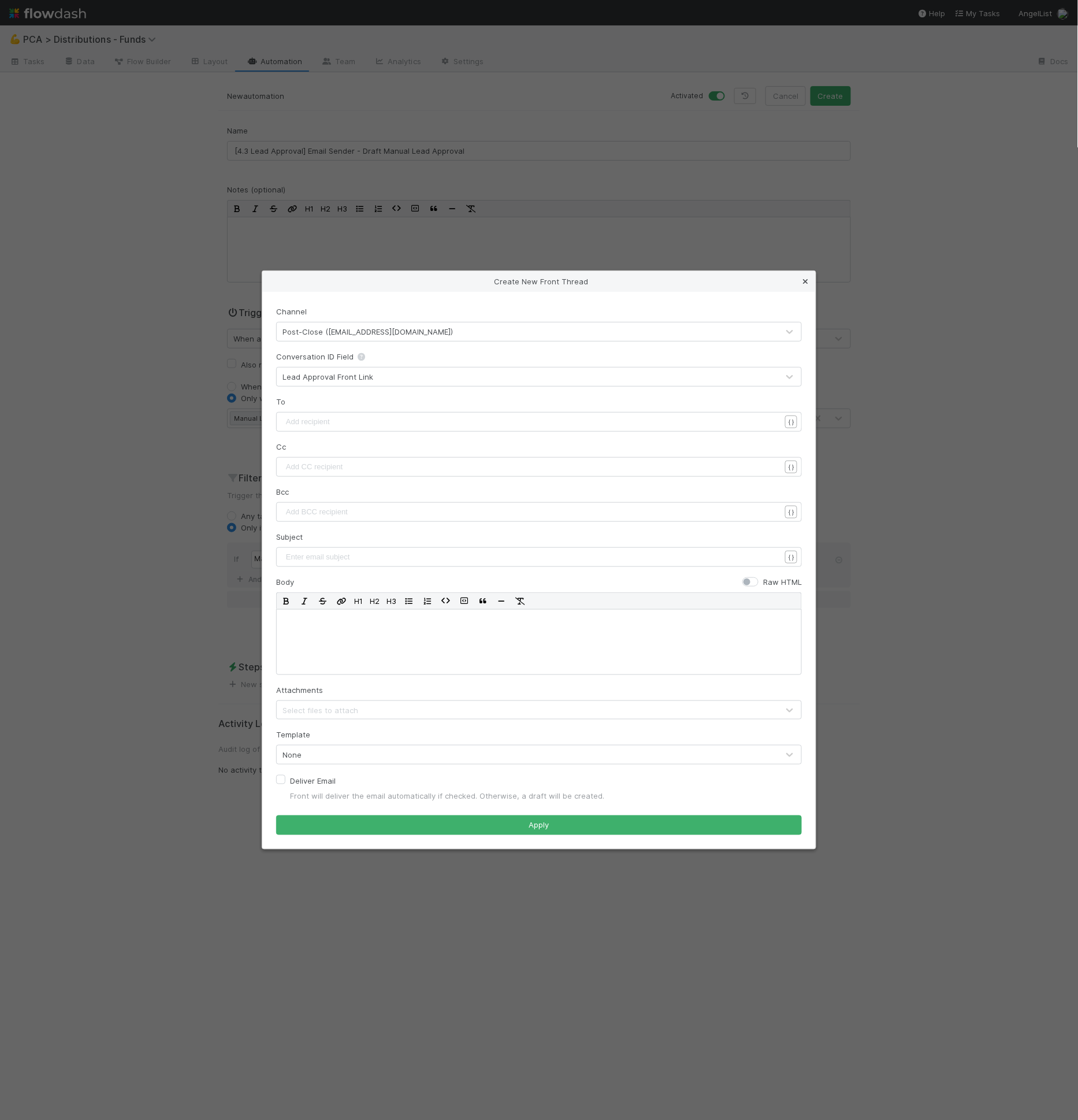
click at [804, 284] on icon at bounding box center [806, 282] width 12 height 8
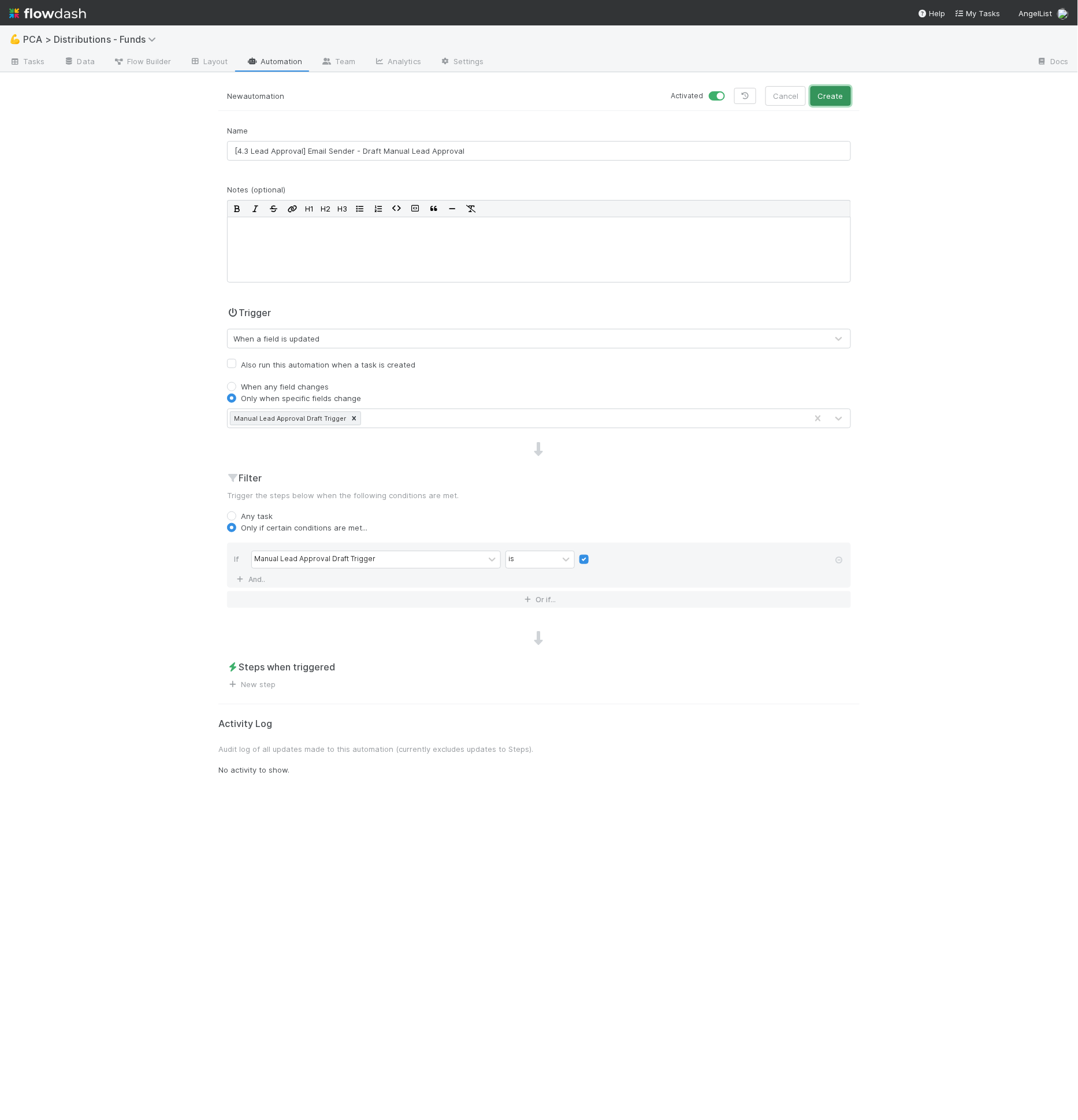
click at [830, 101] on button "Create" at bounding box center [830, 96] width 40 height 20
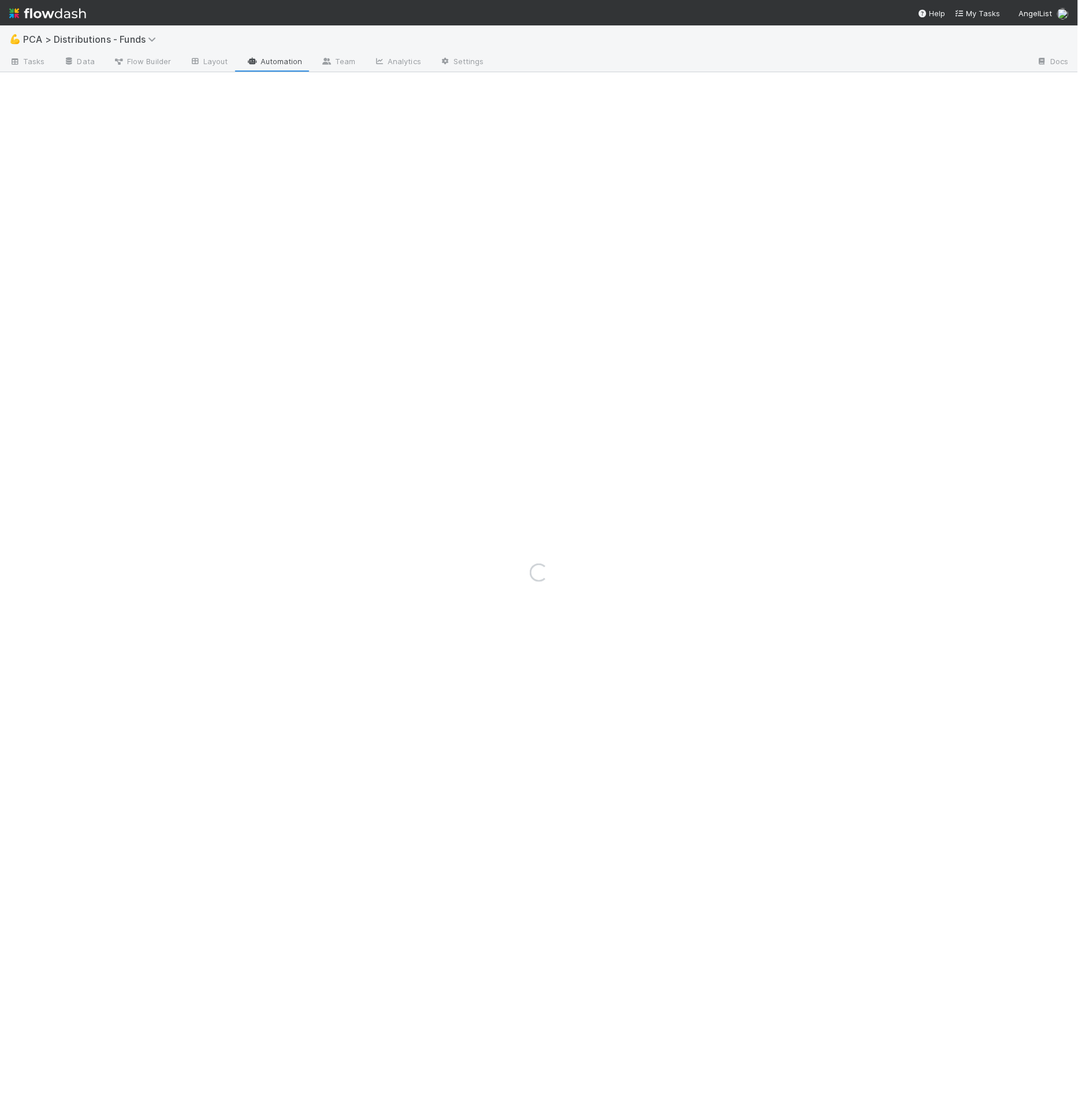
click at [74, 64] on div "Loading..." at bounding box center [539, 572] width 1078 height 1094
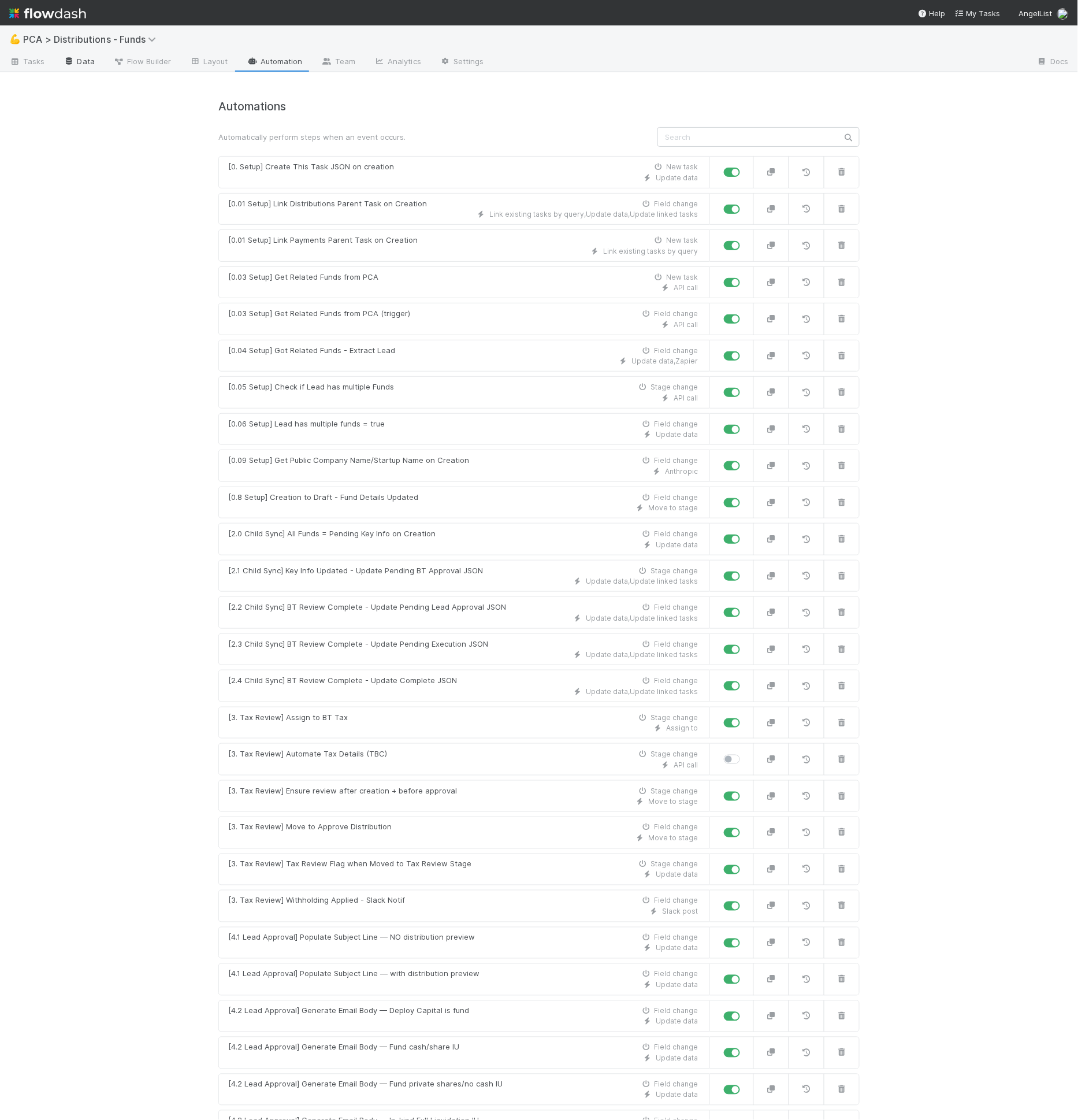
click at [75, 62] on link "Data" at bounding box center [79, 62] width 50 height 19
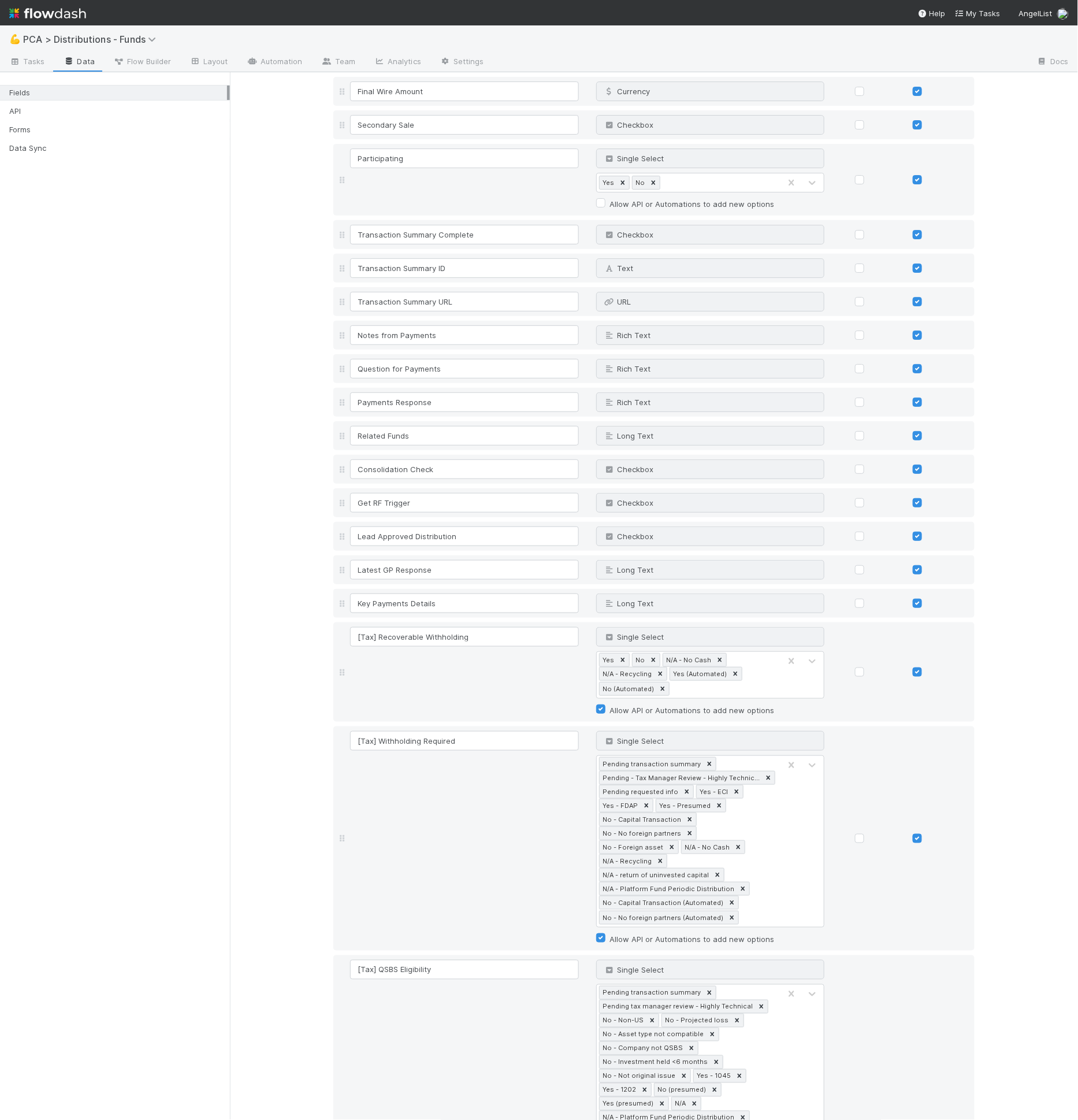
scroll to position [2749, 0]
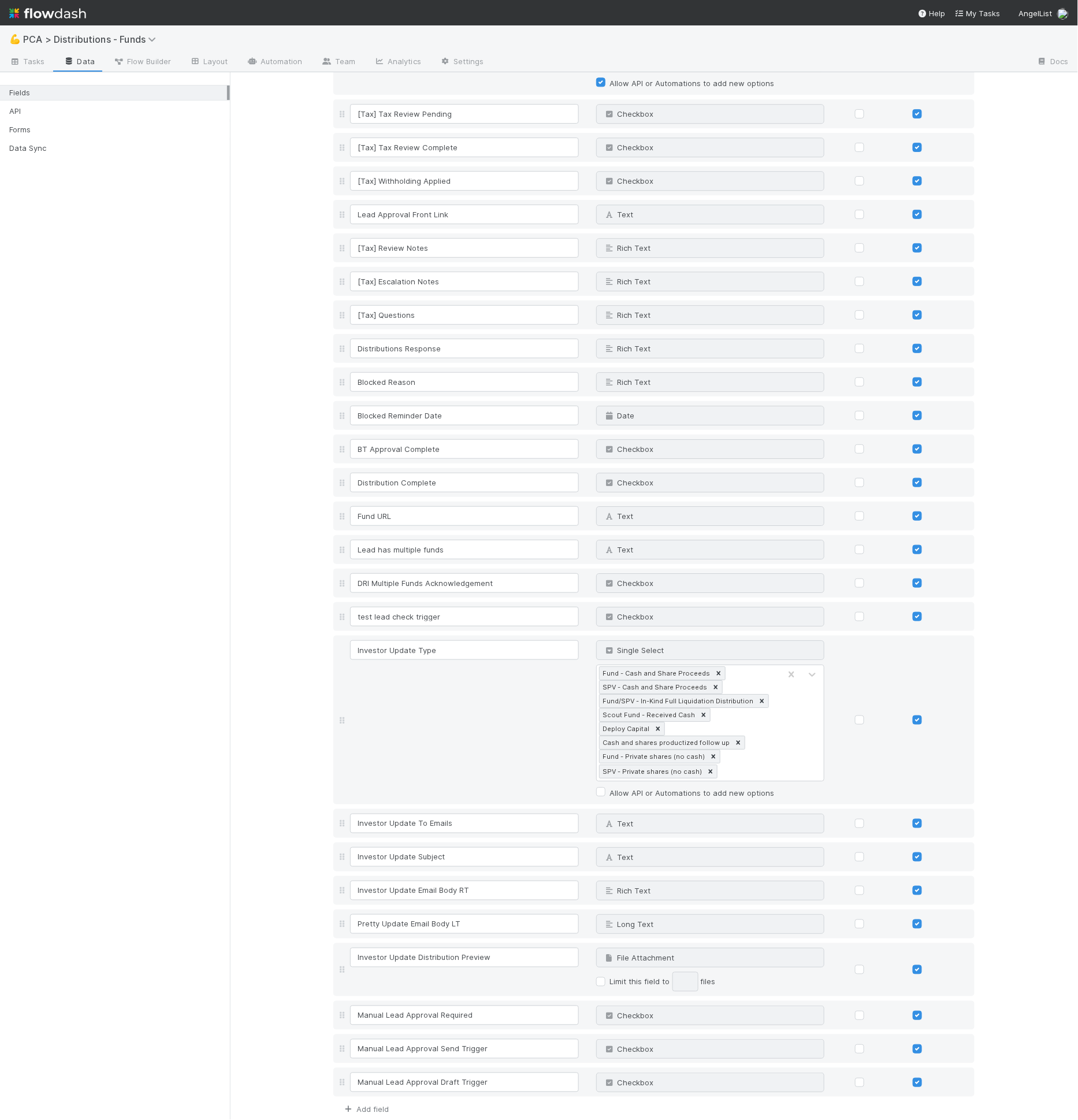
click at [376, 1104] on link "Add field" at bounding box center [365, 1108] width 46 height 9
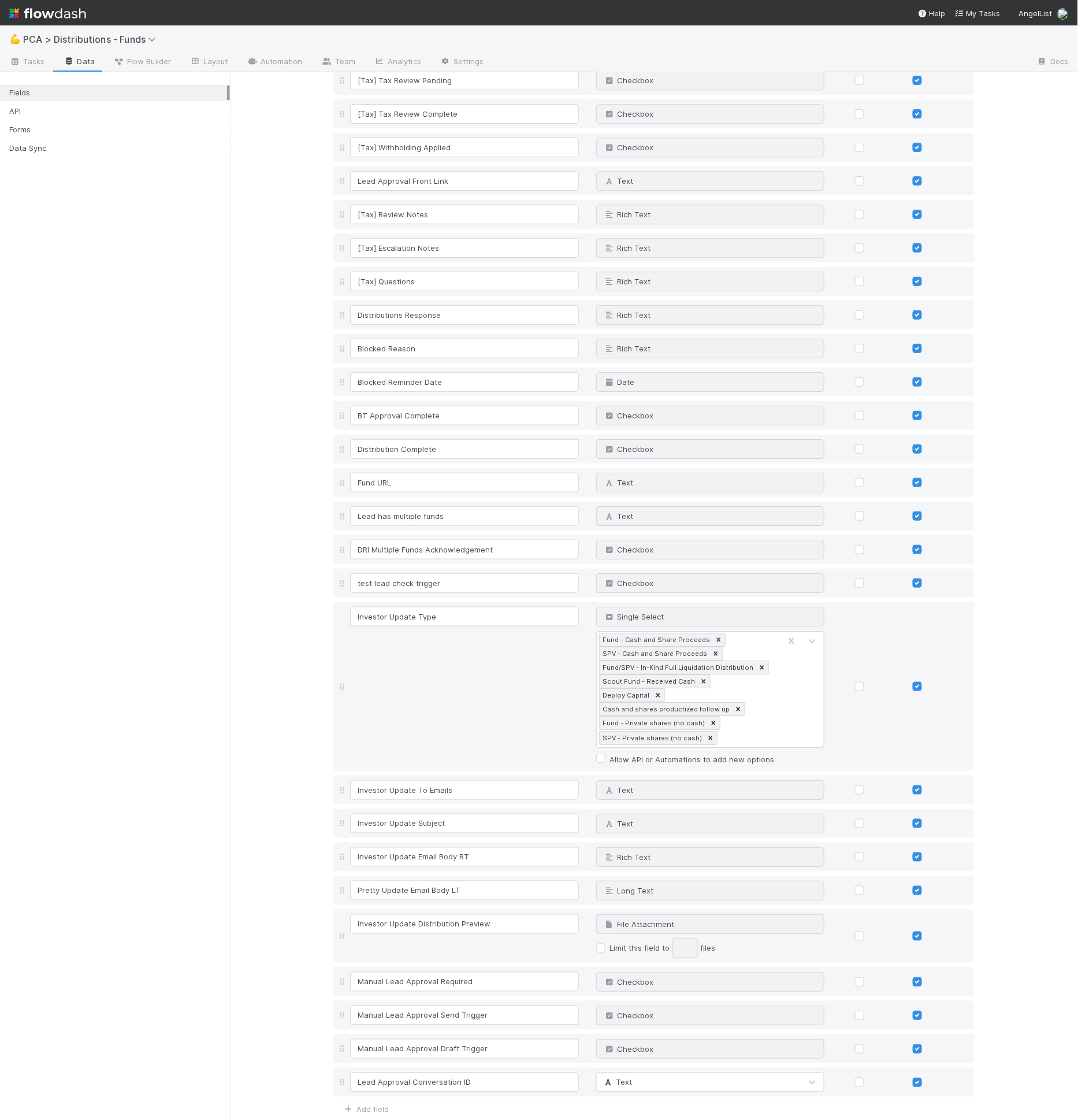
type input "Lead Approval Conversation ID"
click at [361, 1119] on button "Save Changes" at bounding box center [367, 1137] width 68 height 20
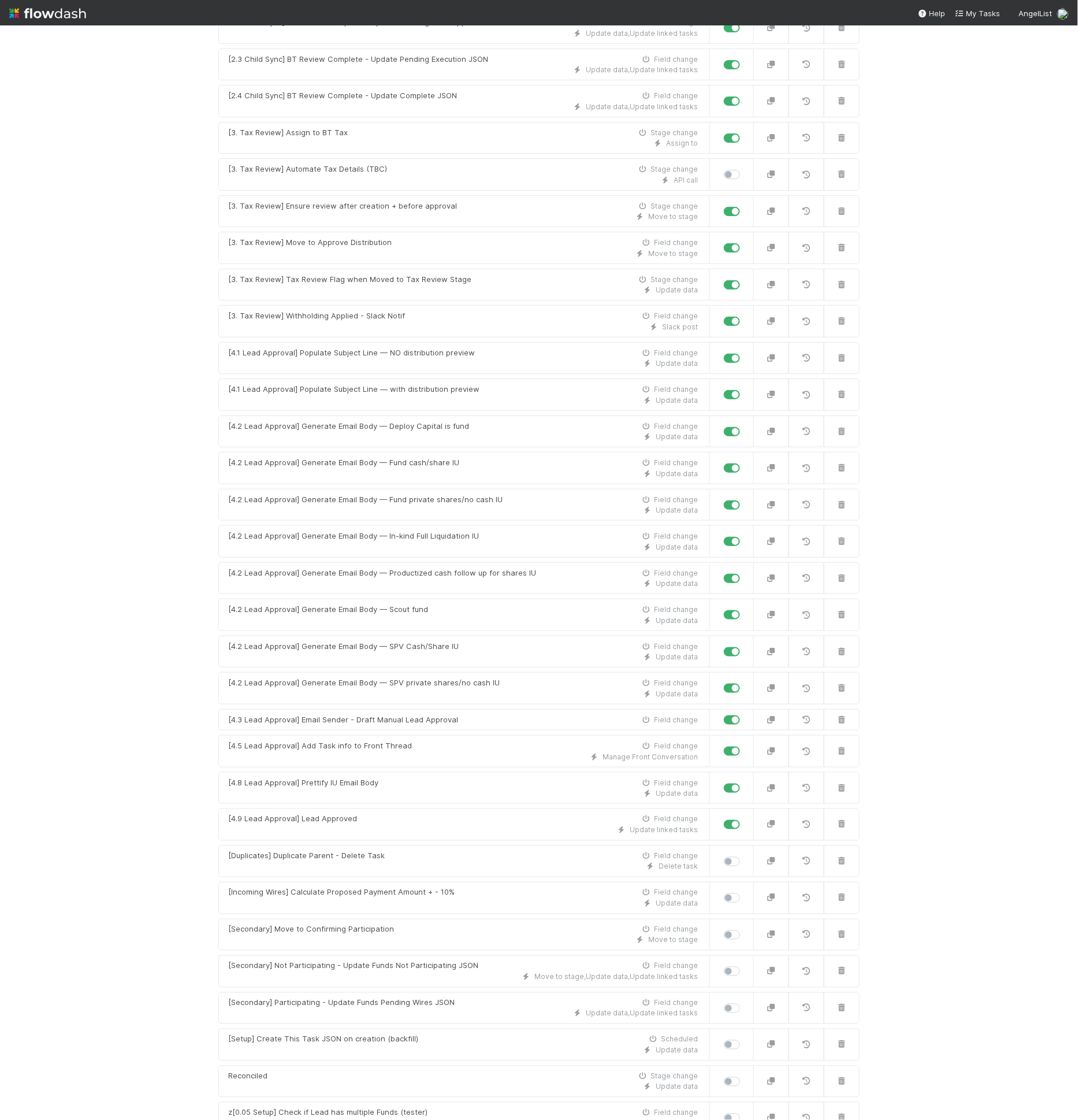
scroll to position [602, 0]
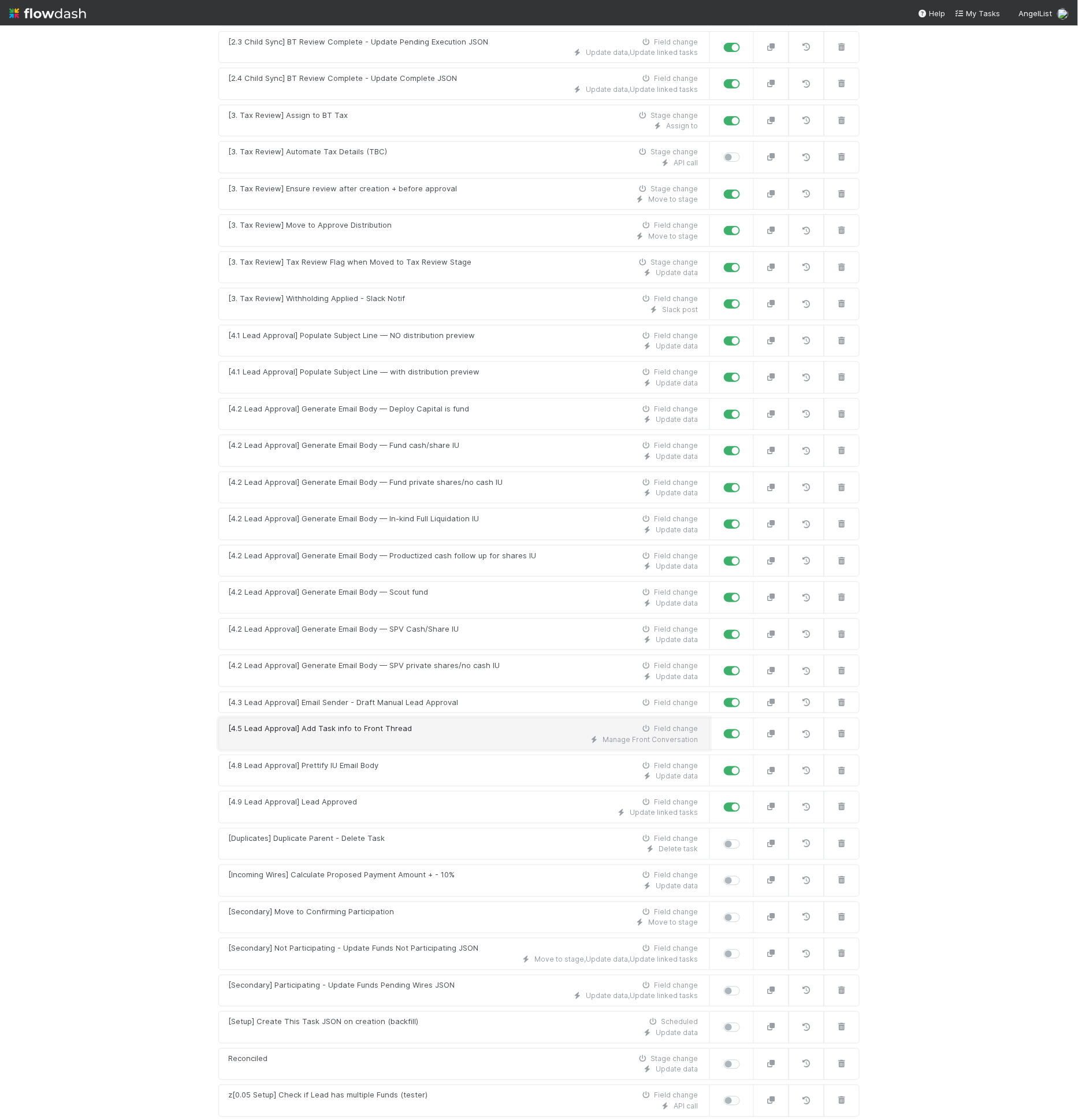
click at [347, 723] on div "[4.5 Lead Approval] Add Task info to Front Thread" at bounding box center [320, 729] width 184 height 12
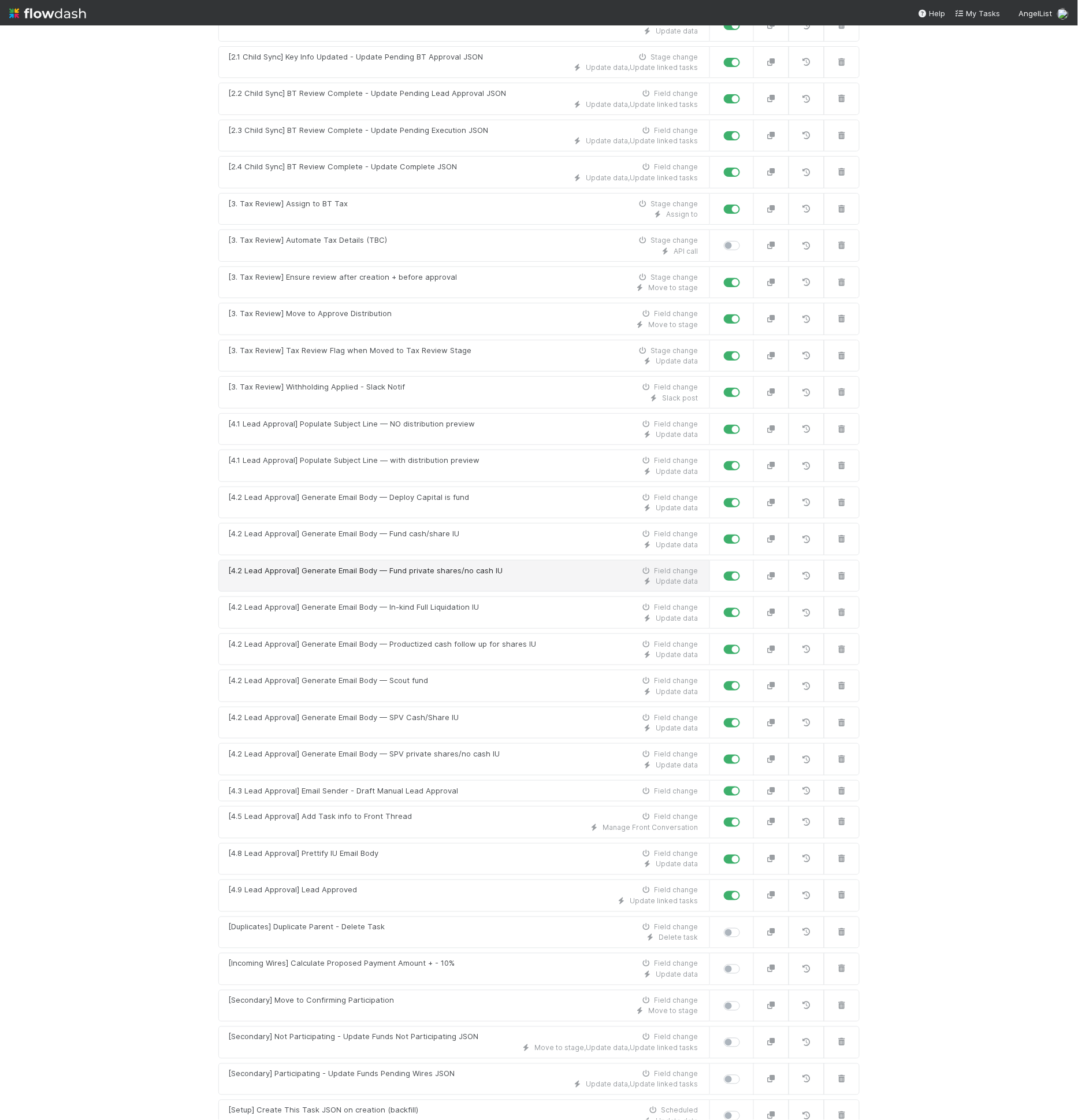
scroll to position [602, 0]
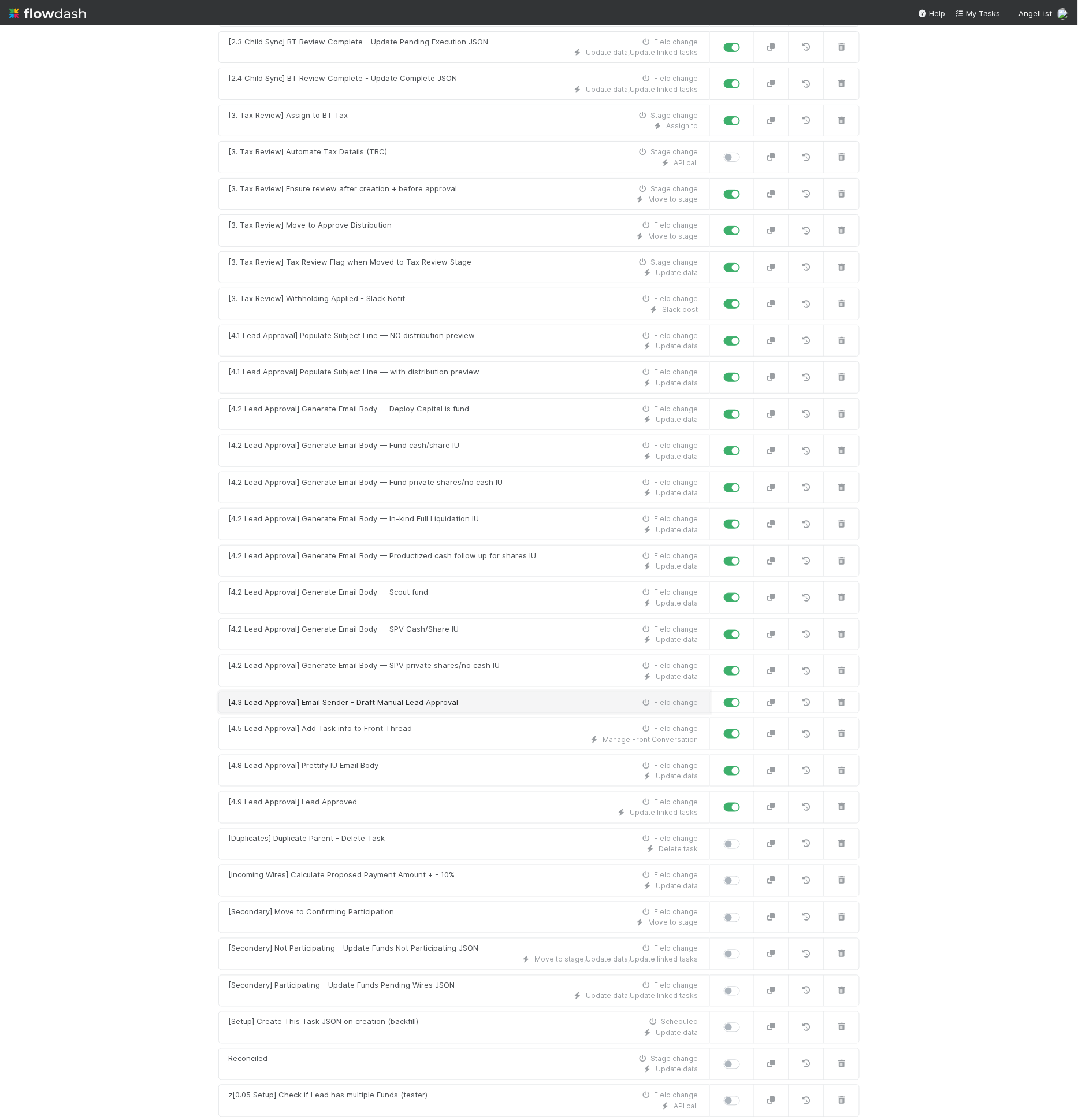
click at [346, 697] on div "[4.3 Lead Approval] Email Sender - Draft Manual Lead Approval" at bounding box center [343, 703] width 230 height 12
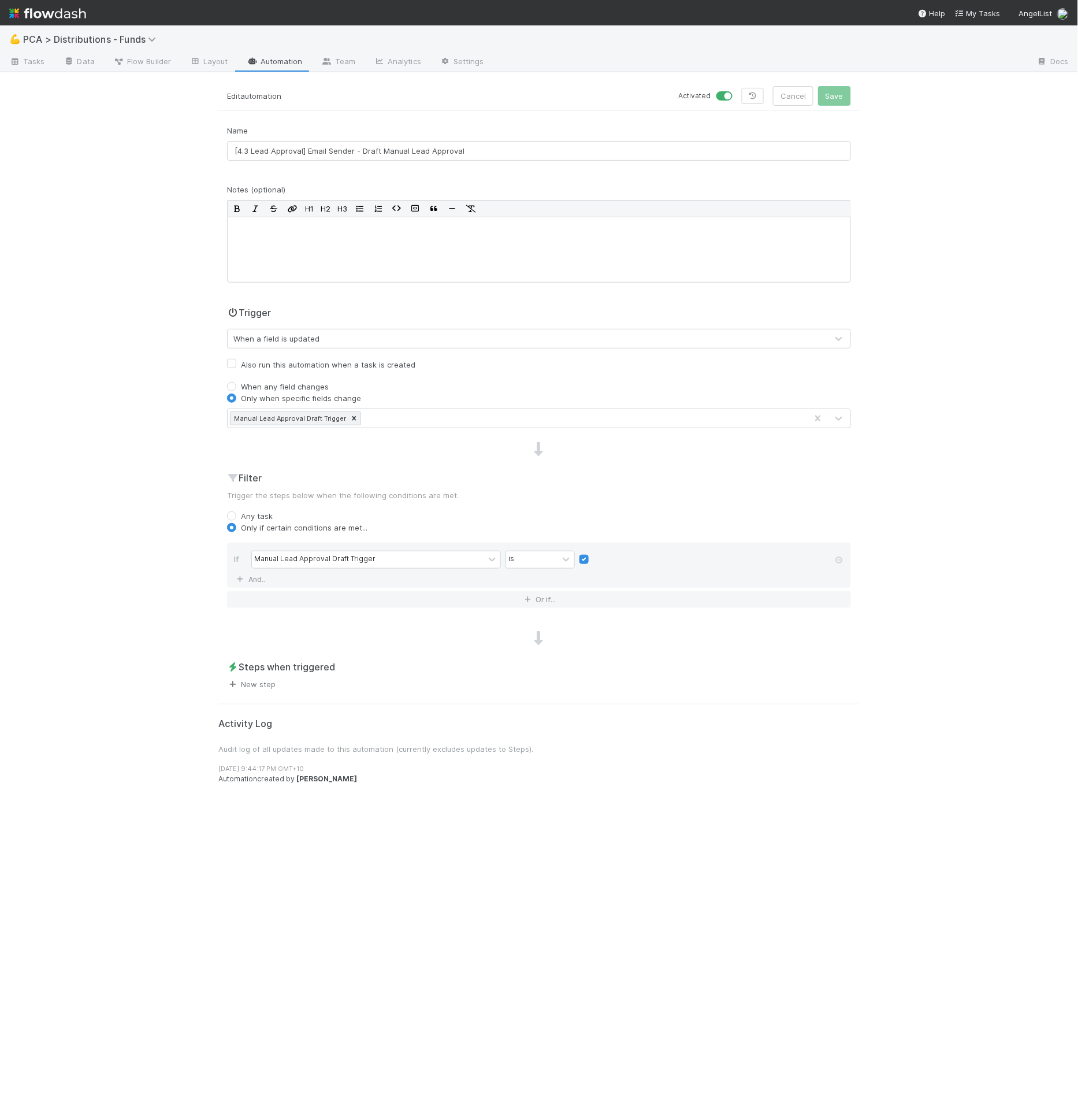
click at [274, 683] on link "New step" at bounding box center [251, 683] width 48 height 9
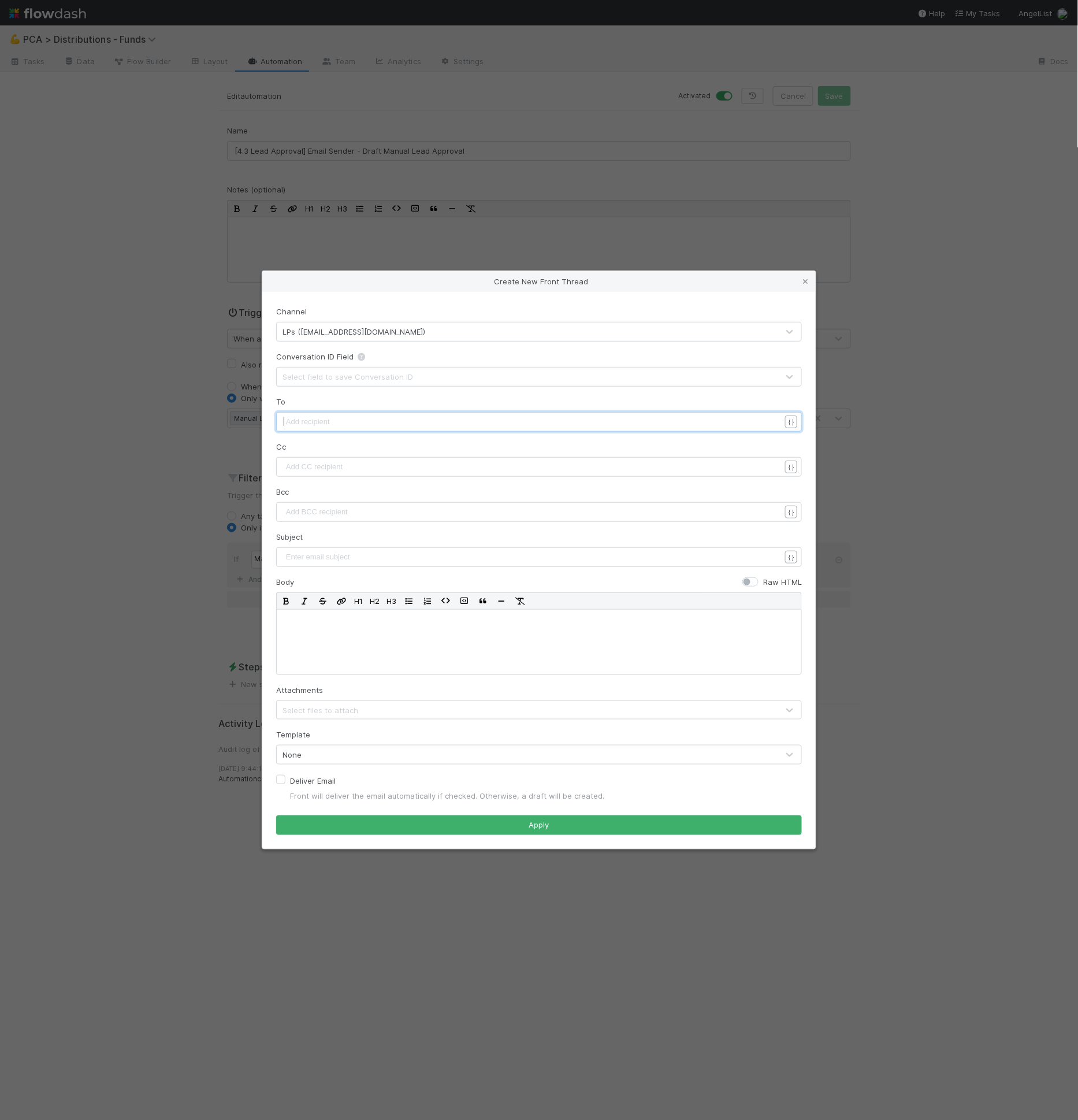
scroll to position [4, 0]
click at [329, 419] on pre "​" at bounding box center [536, 422] width 507 height 12
click at [327, 418] on pre "​" at bounding box center [536, 422] width 507 height 12
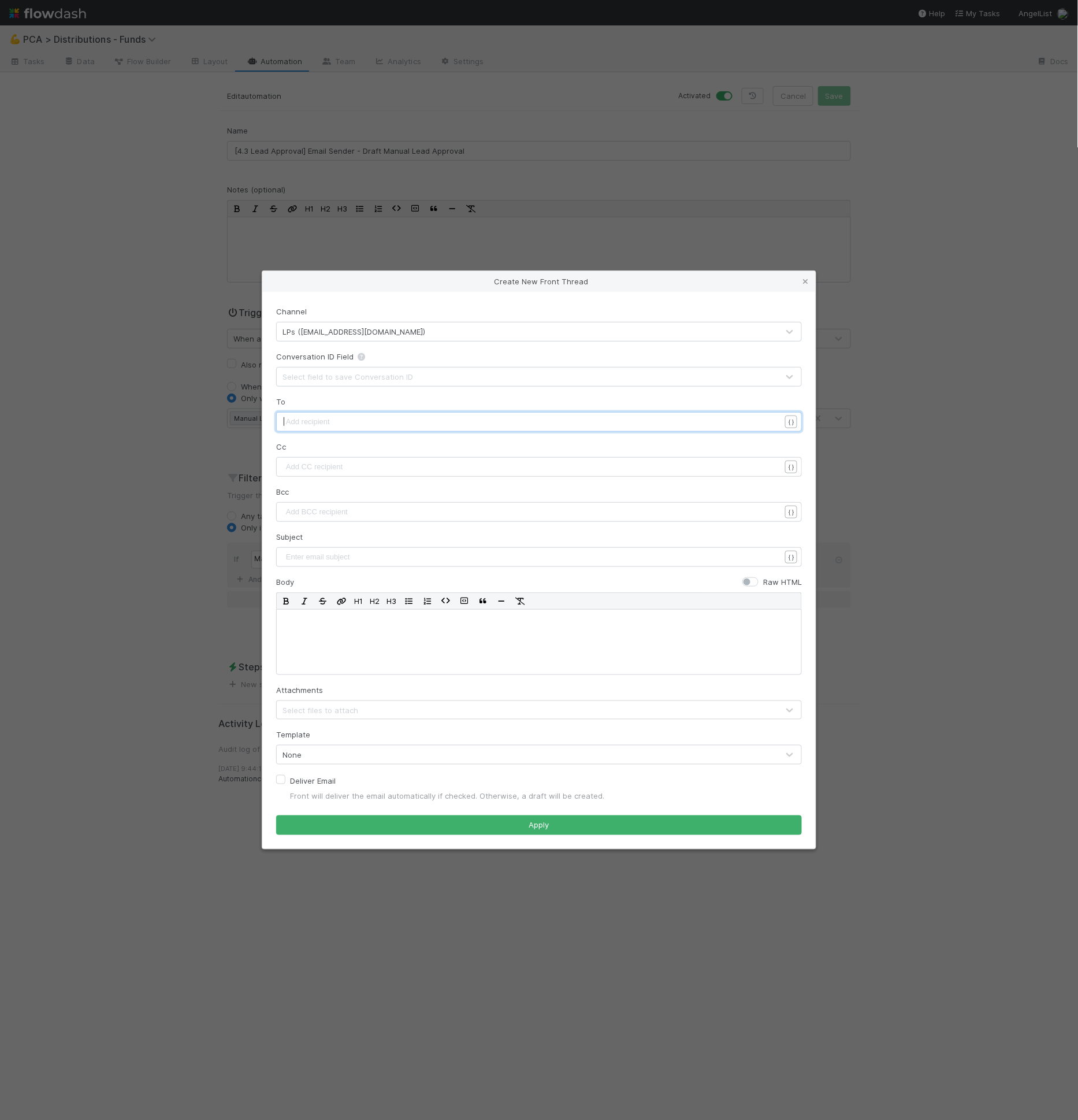
click at [327, 418] on pre "​" at bounding box center [536, 422] width 507 height 12
click at [296, 421] on pre "​" at bounding box center [536, 422] width 507 height 12
click at [316, 421] on pre "​" at bounding box center [536, 422] width 507 height 12
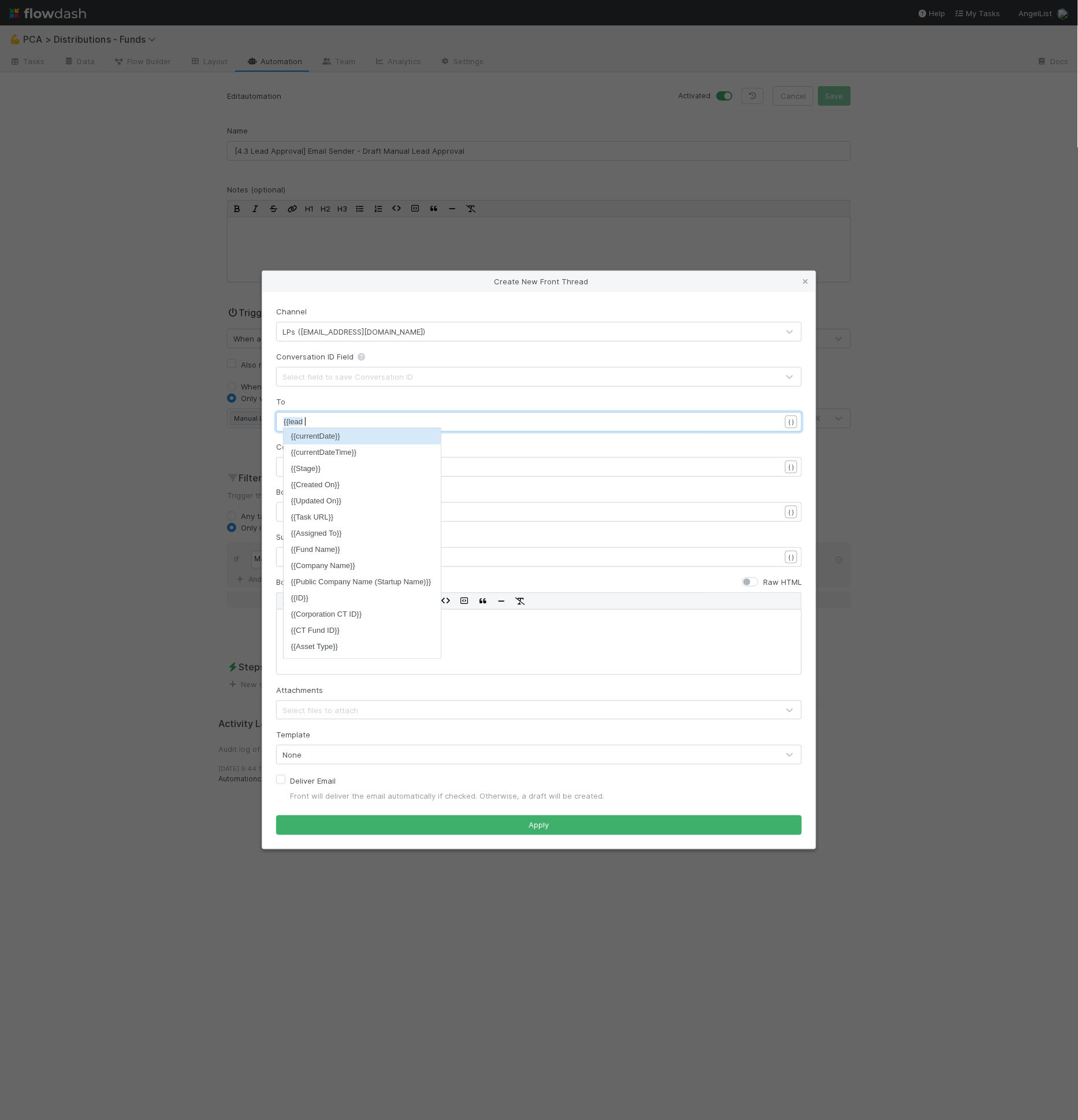
scroll to position [4, 30]
type textarea "{{lead em"
type textarea ",{{"
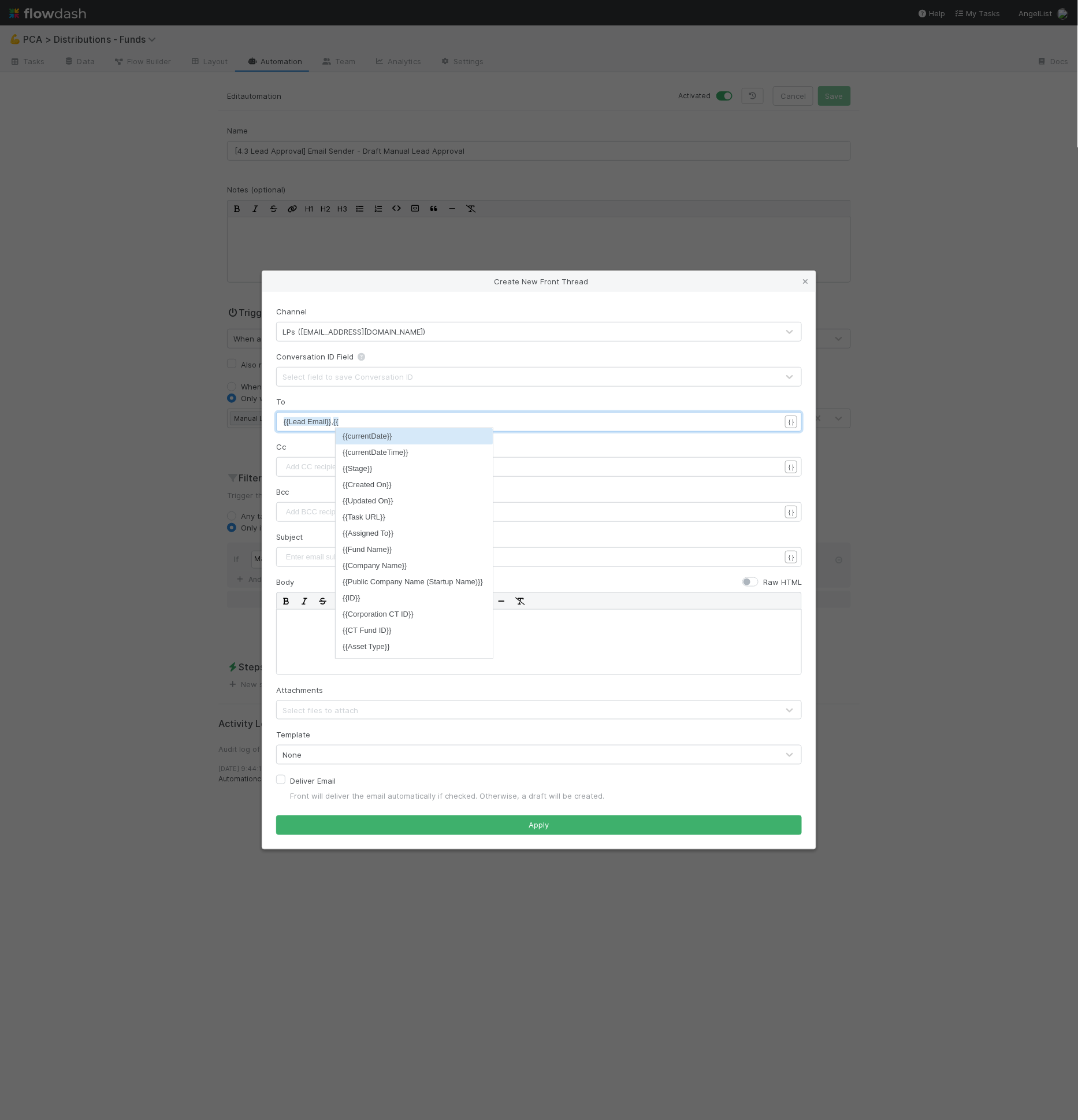
scroll to position [4, 12]
type textarea "{{to em"
click at [372, 423] on pre "{{Lead Email}} , {{to em" at bounding box center [536, 422] width 507 height 12
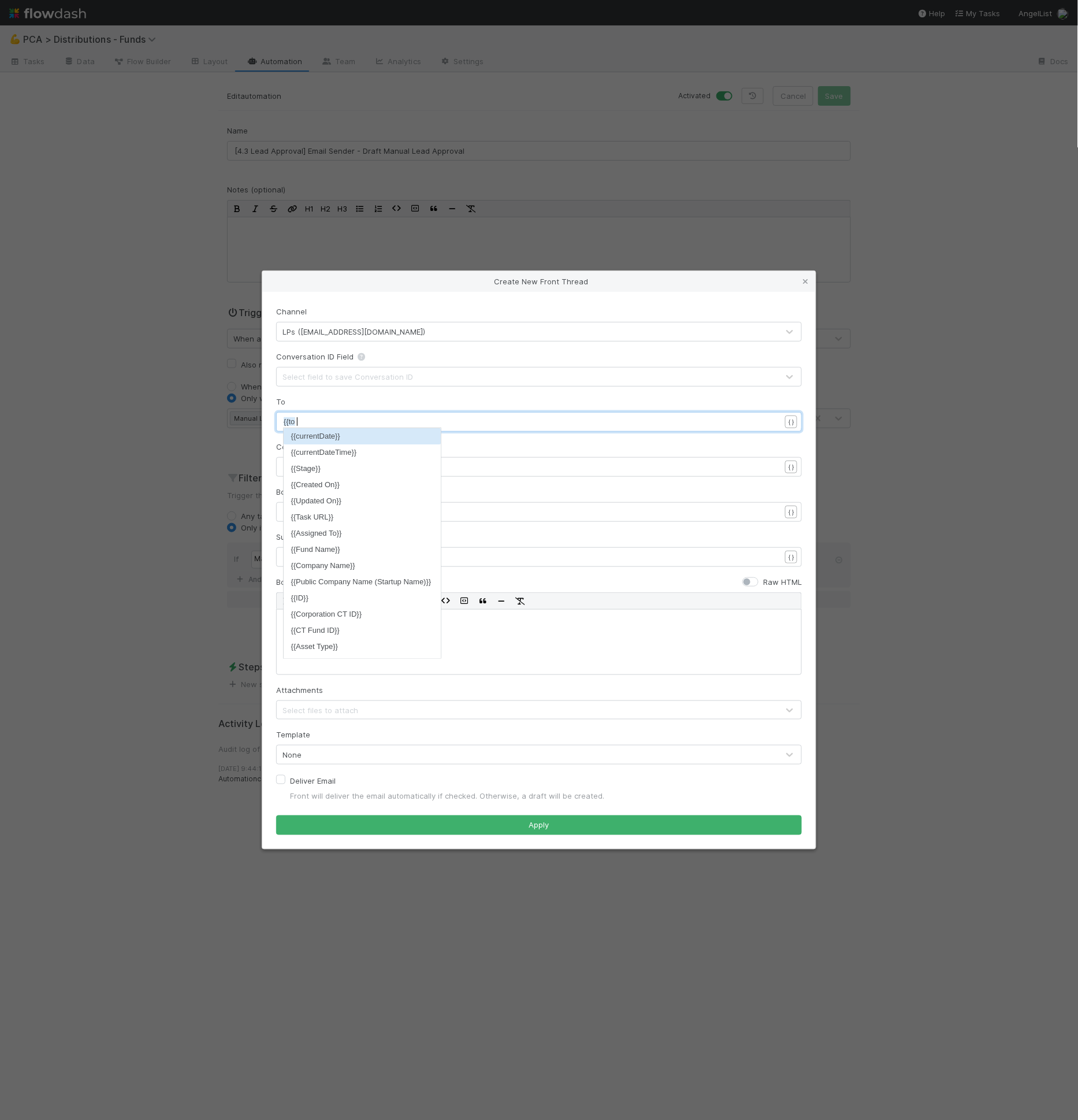
scroll to position [4, 23]
click at [400, 235] on div "Create New Front Thread Channel LPs (invest@angellist.com) Conversation ID Fiel…" at bounding box center [539, 560] width 1078 height 1120
click at [544, 209] on div "Create New Front Thread Channel LPs (invest@angellist.com) Conversation ID Fiel…" at bounding box center [539, 560] width 1078 height 1120
click at [389, 231] on div "Create New Front Thread Channel LPs (invest@angellist.com) Conversation ID Fiel…" at bounding box center [539, 560] width 1078 height 1120
type textarea "{{to em"
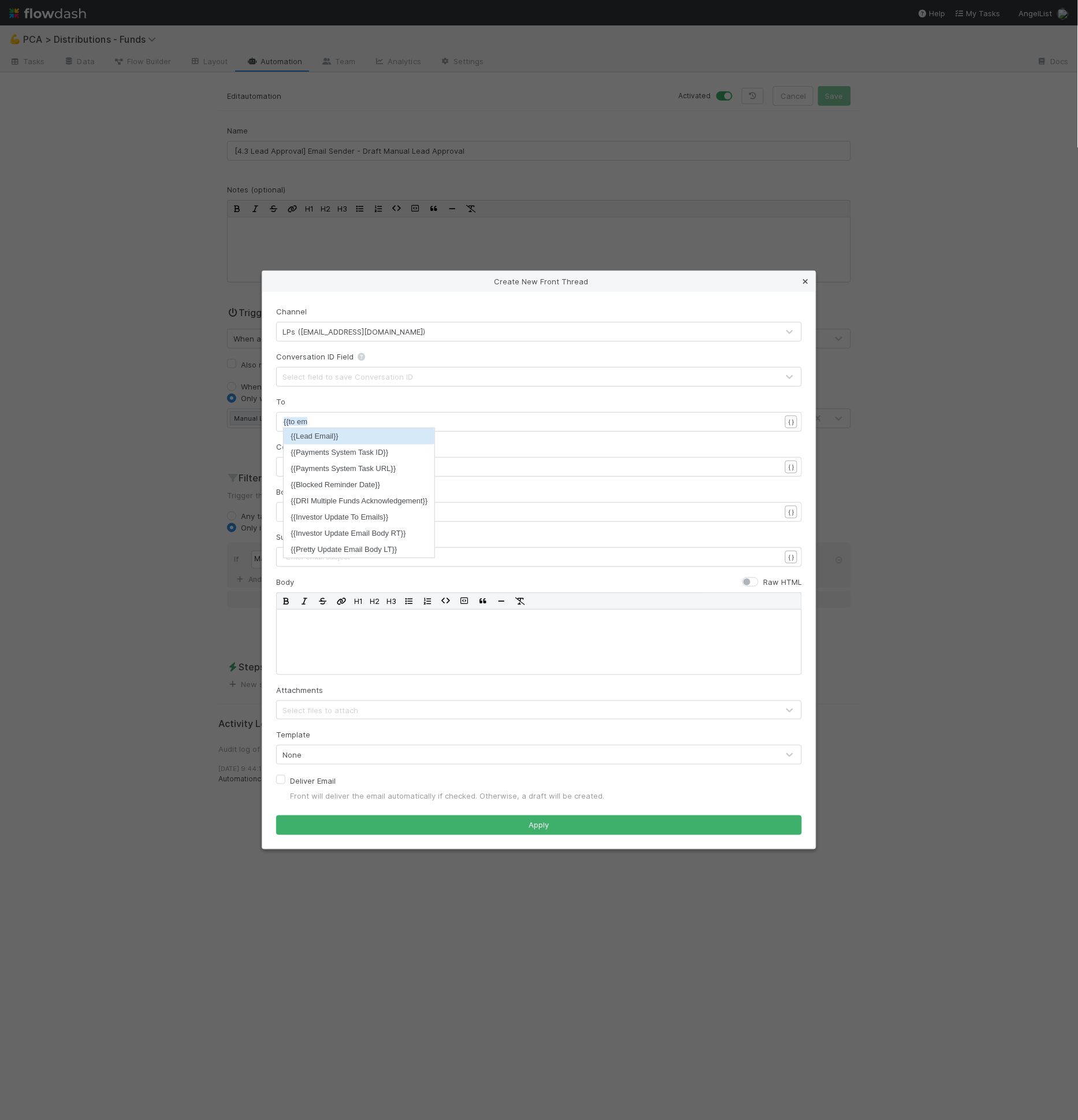
click at [811, 278] on icon at bounding box center [806, 282] width 12 height 8
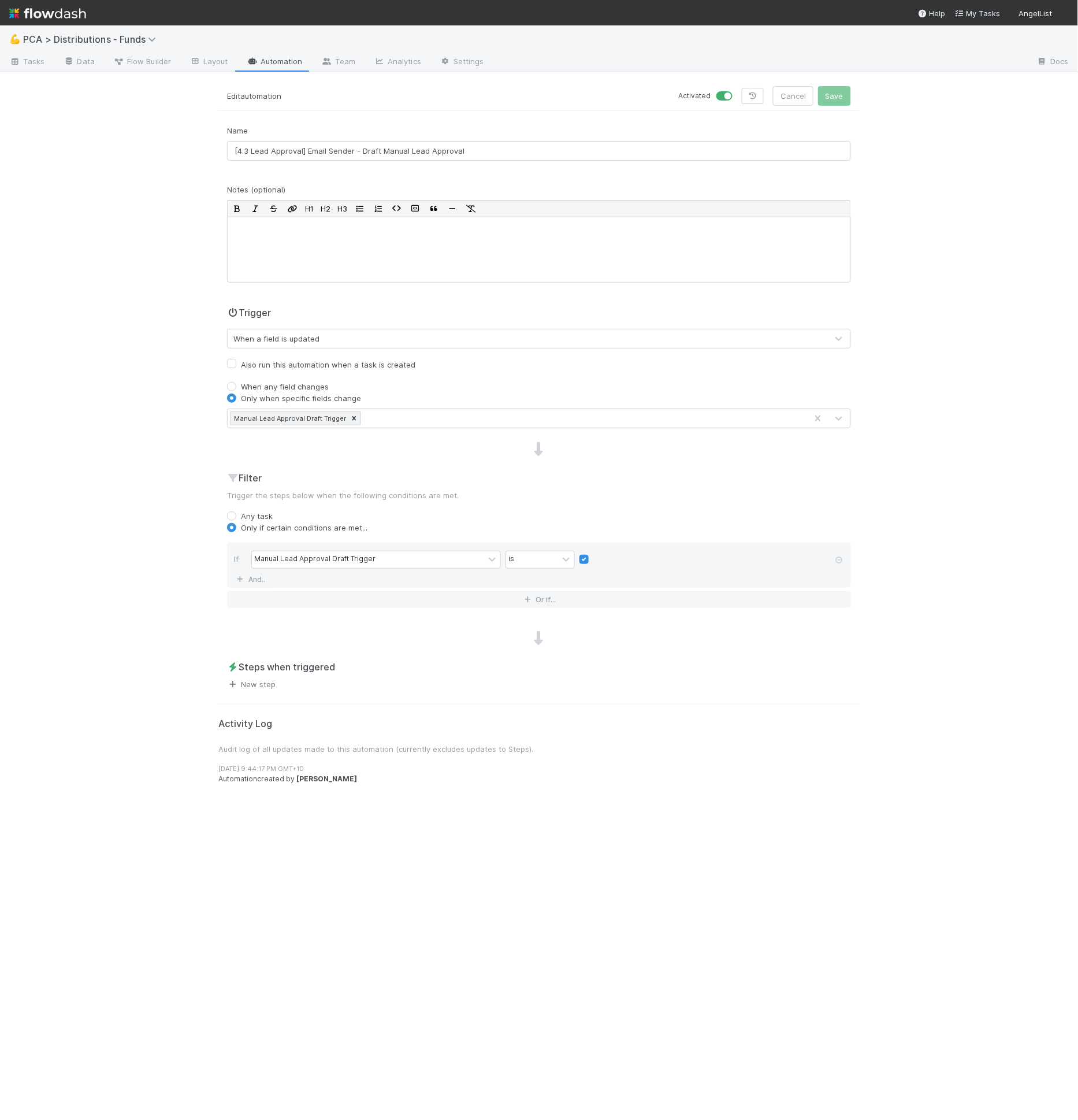
click at [268, 679] on link "New step" at bounding box center [251, 683] width 48 height 9
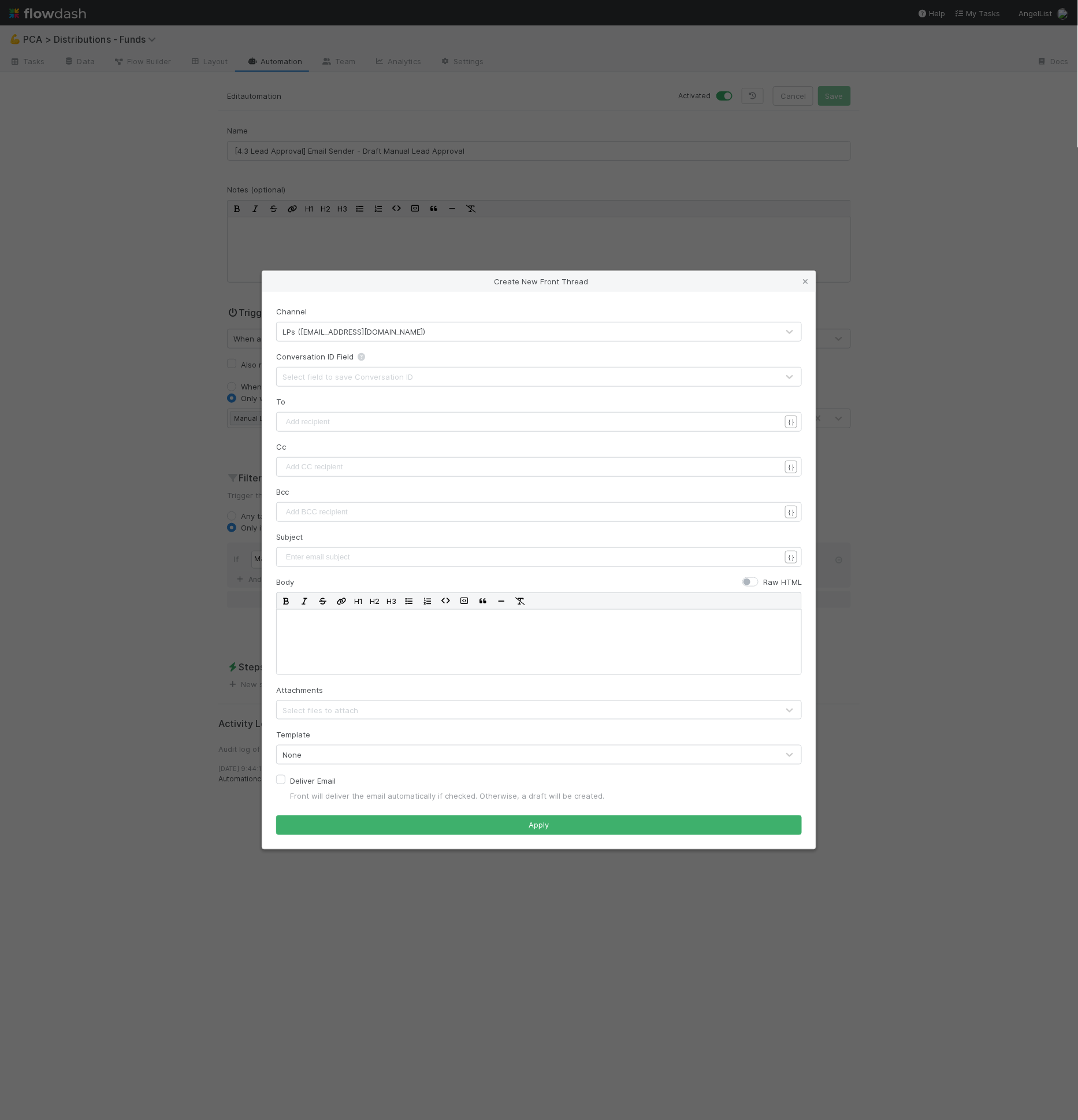
click at [313, 415] on div "Add recipient ​ x ​" at bounding box center [539, 422] width 526 height 20
click at [313, 419] on pre "​" at bounding box center [536, 422] width 507 height 12
type textarea "{{to"
click at [319, 468] on li "{{Investor Update To Emails}}" at bounding box center [356, 468] width 146 height 16
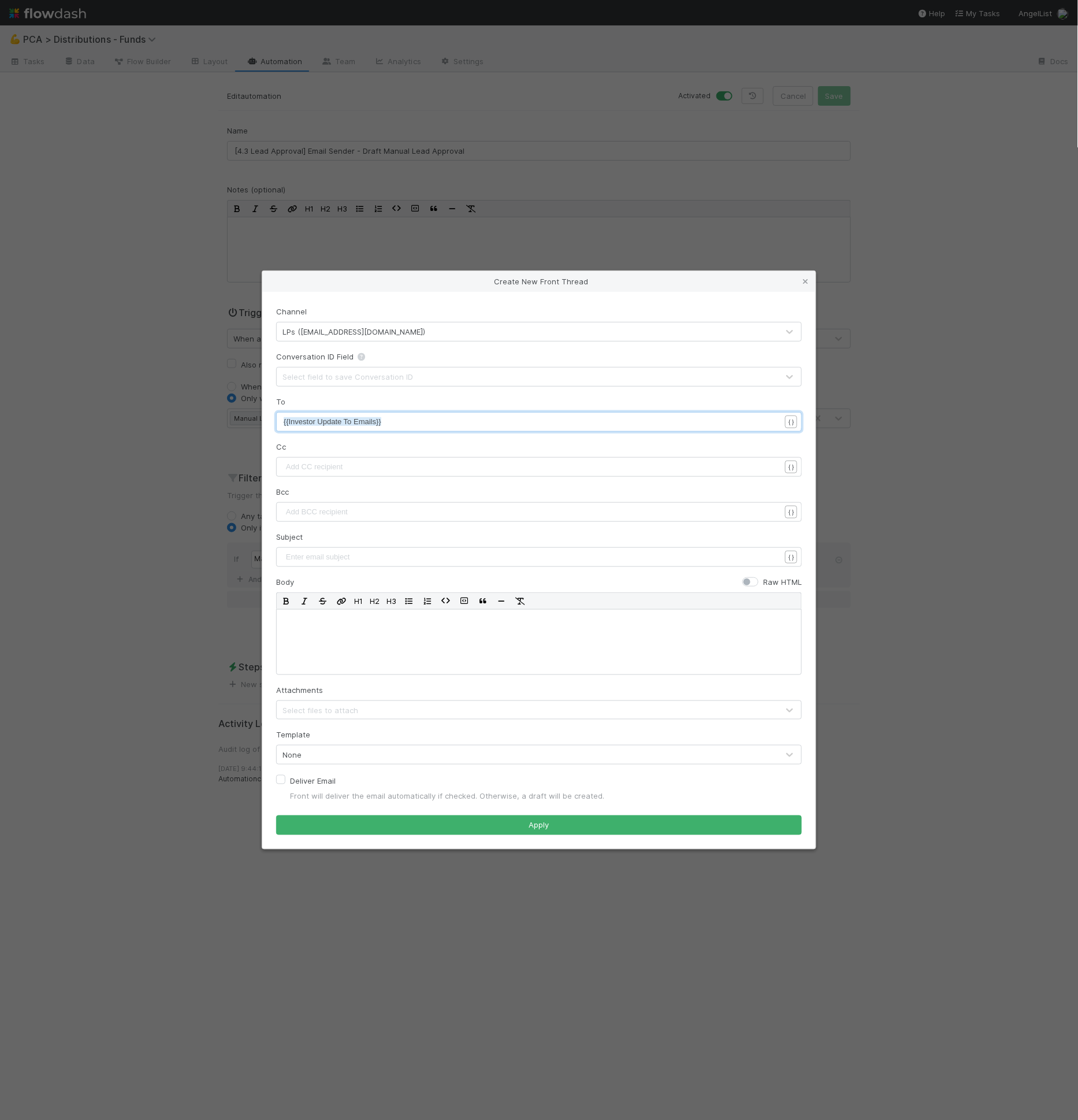
click at [337, 384] on div "Select field to save Conversation ID" at bounding box center [527, 377] width 502 height 19
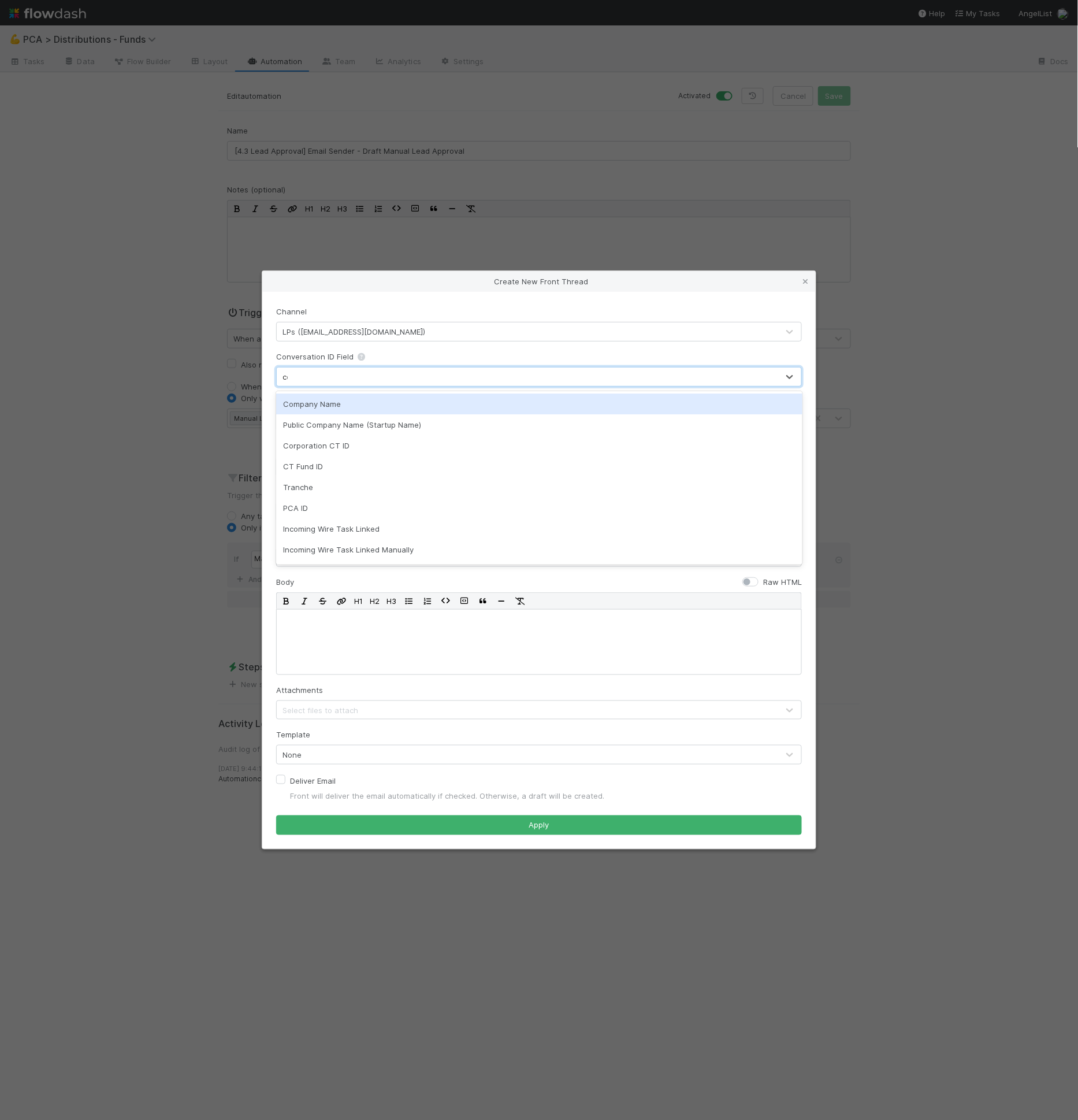
type input "conv"
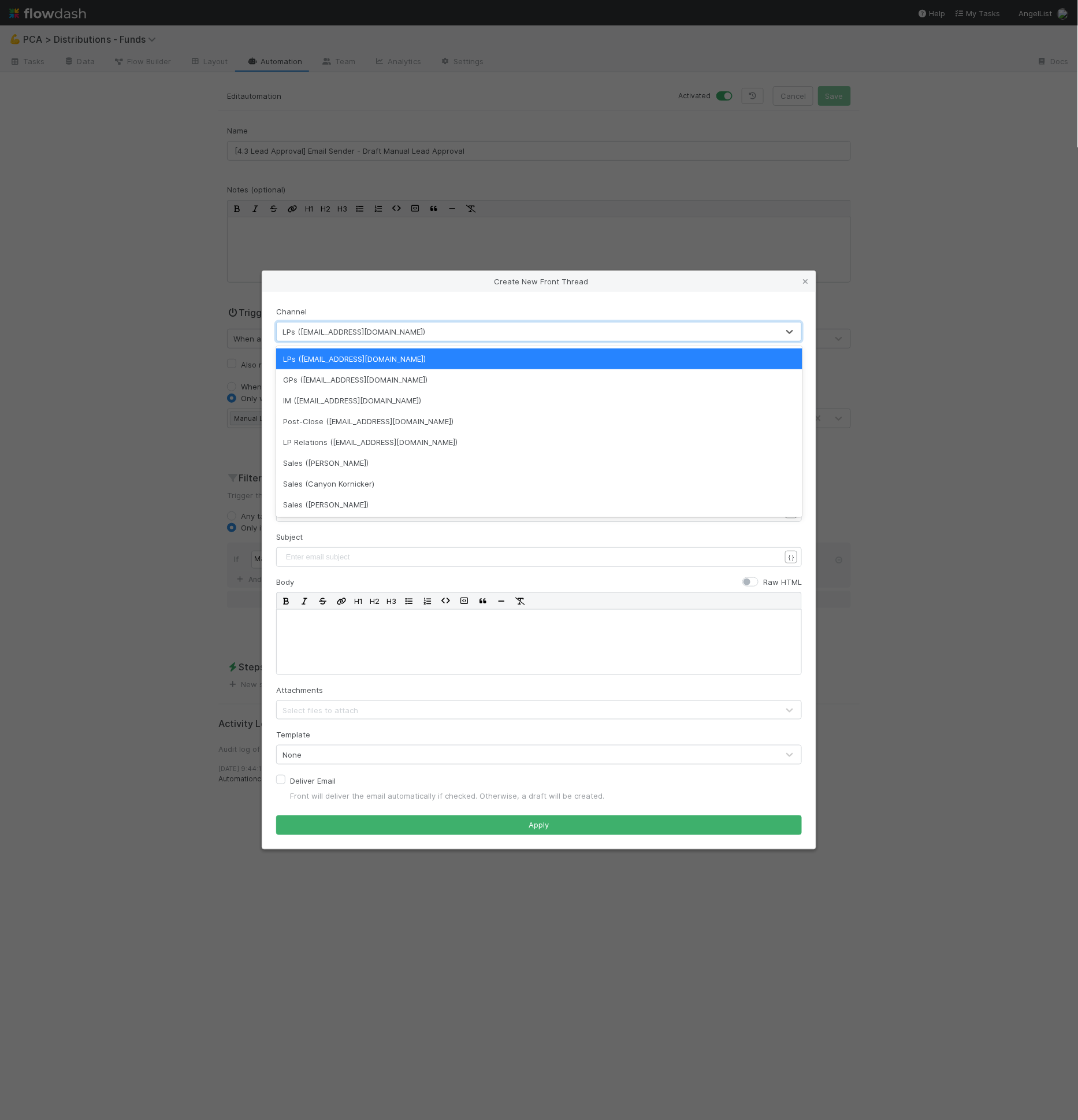
click at [365, 338] on div "LPs ([EMAIL_ADDRESS][DOMAIN_NAME])" at bounding box center [527, 331] width 502 height 19
drag, startPoint x: 361, startPoint y: 398, endPoint x: 364, endPoint y: 422, distance: 24.2
click at [364, 422] on div "LPs ([EMAIL_ADDRESS][DOMAIN_NAME]) GPs ([EMAIL_ADDRESS][DOMAIN_NAME]) IM ([EMAI…" at bounding box center [539, 432] width 526 height 171
click at [364, 422] on div "Post-Close ([EMAIL_ADDRESS][DOMAIN_NAME])" at bounding box center [539, 421] width 526 height 21
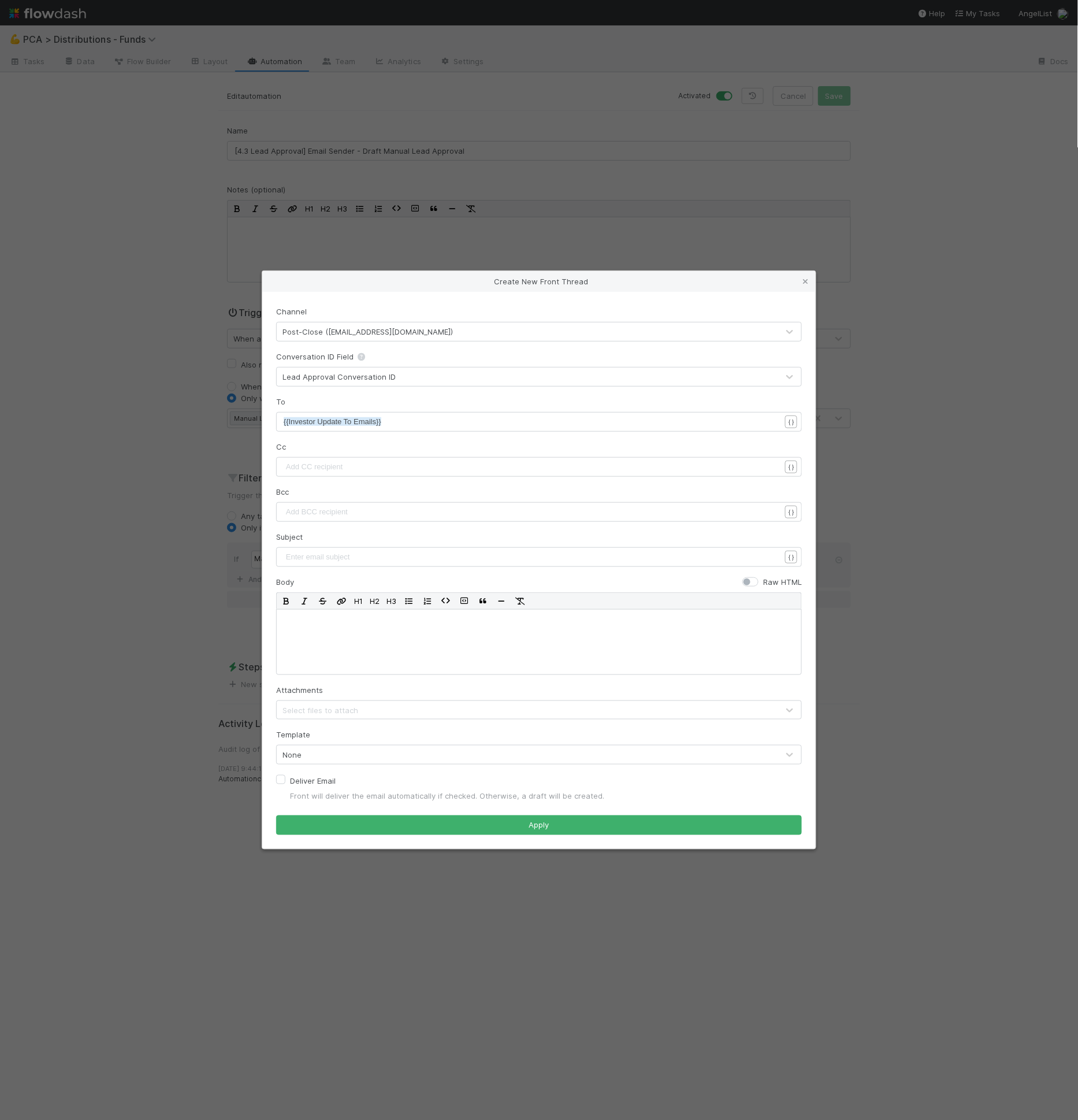
click at [385, 496] on div "Bcc Add BCC recipient ​ { }" at bounding box center [539, 503] width 526 height 35
click at [377, 547] on div "Enter email subject ​" at bounding box center [539, 557] width 526 height 20
click at [379, 553] on pre "​" at bounding box center [536, 558] width 507 height 12
type textarea "{{subjec"
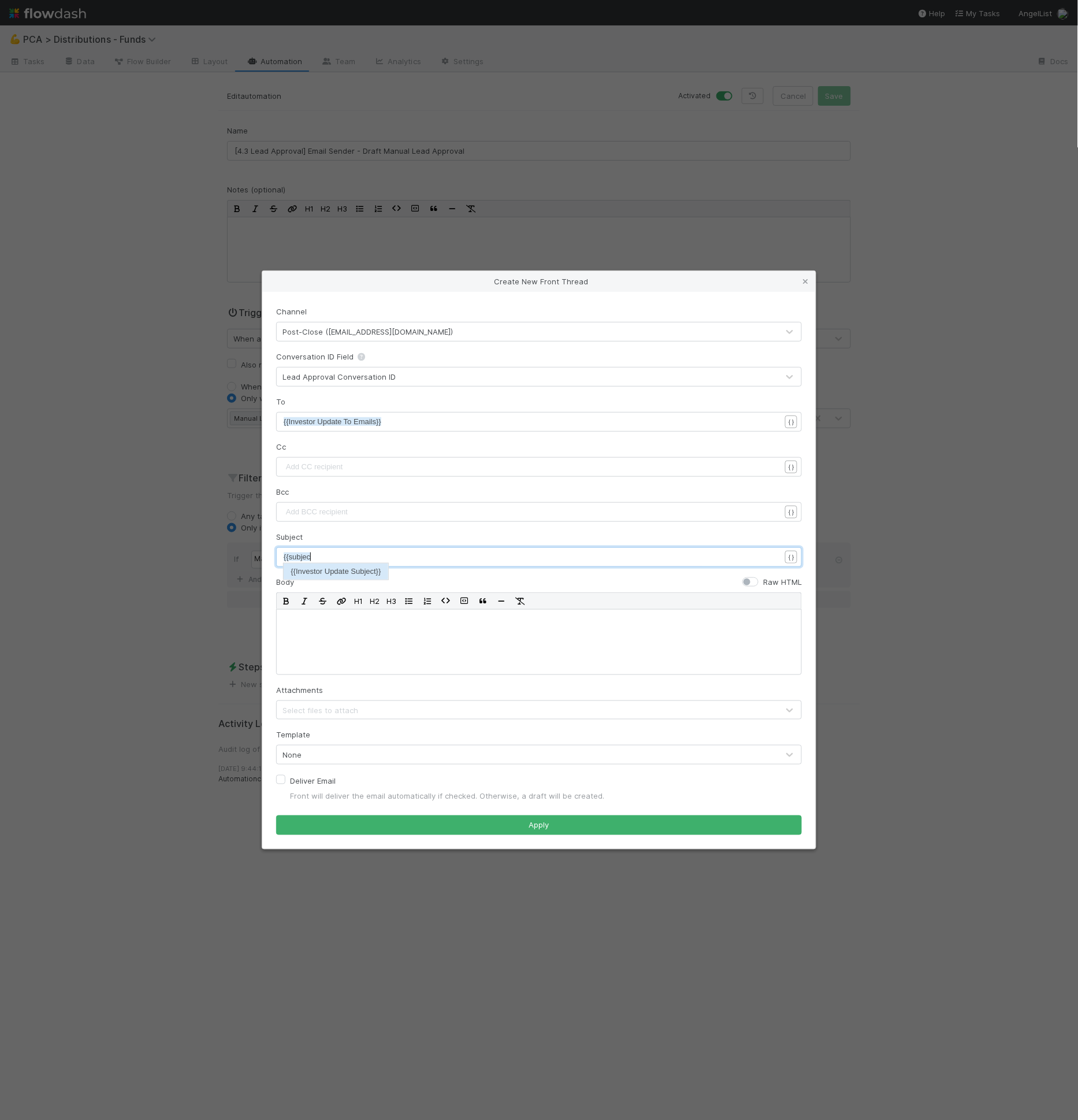
scroll to position [4, 26]
click at [371, 619] on p at bounding box center [538, 619] width 510 height 12
click at [364, 748] on div "None" at bounding box center [527, 754] width 502 height 19
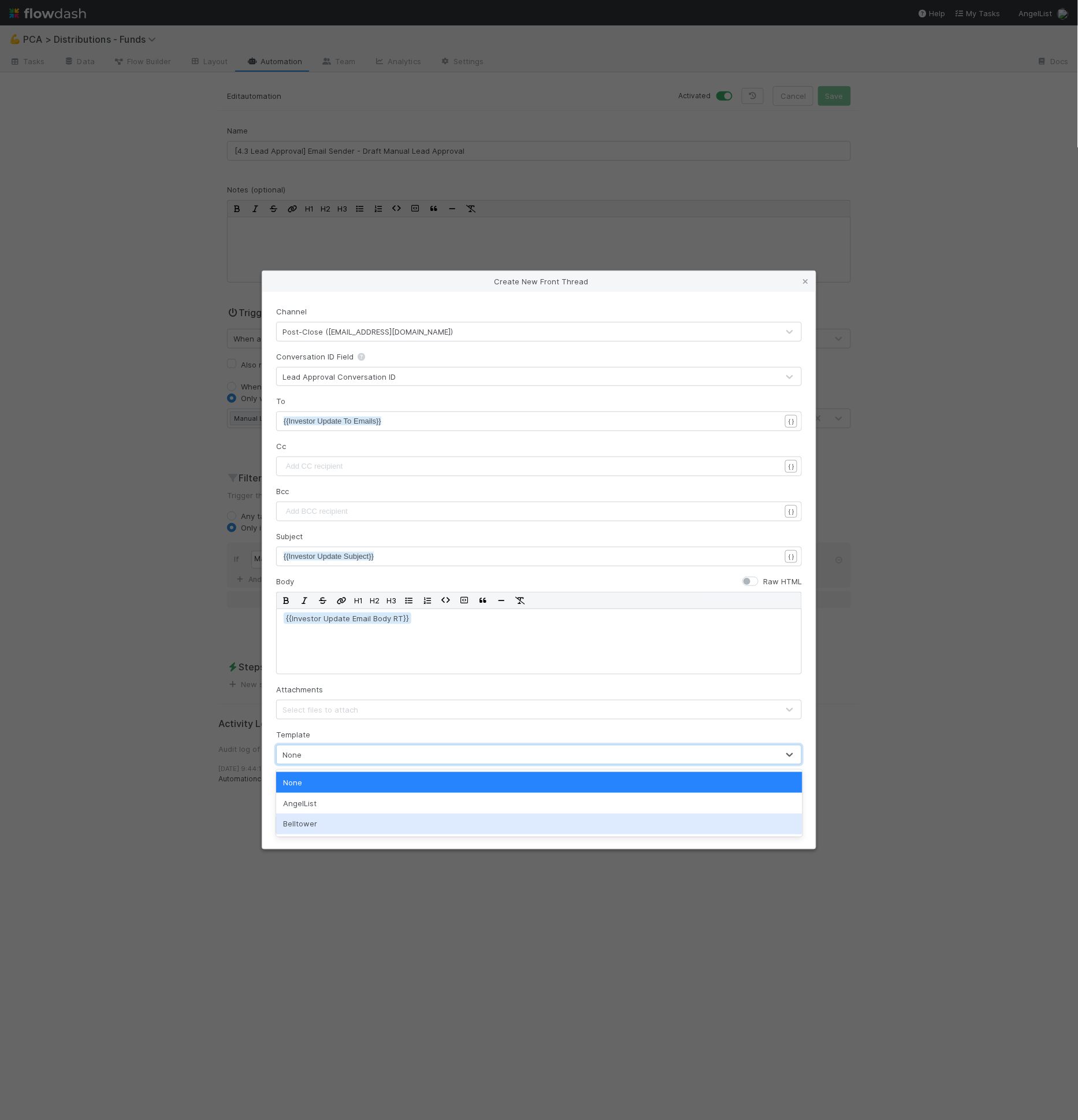
click at [352, 823] on div "Belltower" at bounding box center [539, 823] width 526 height 21
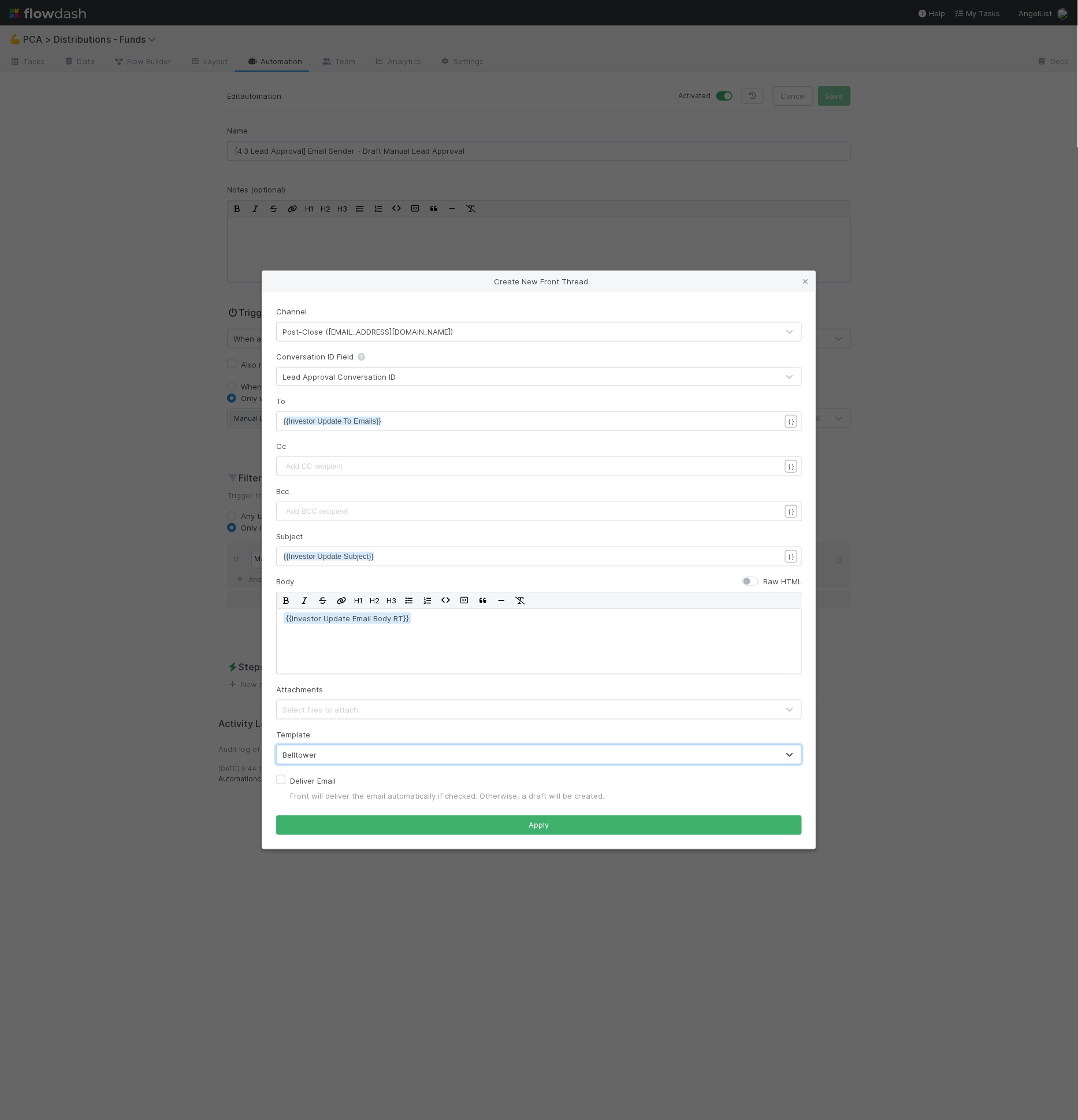
click at [368, 703] on div "Select files to attach" at bounding box center [527, 709] width 502 height 19
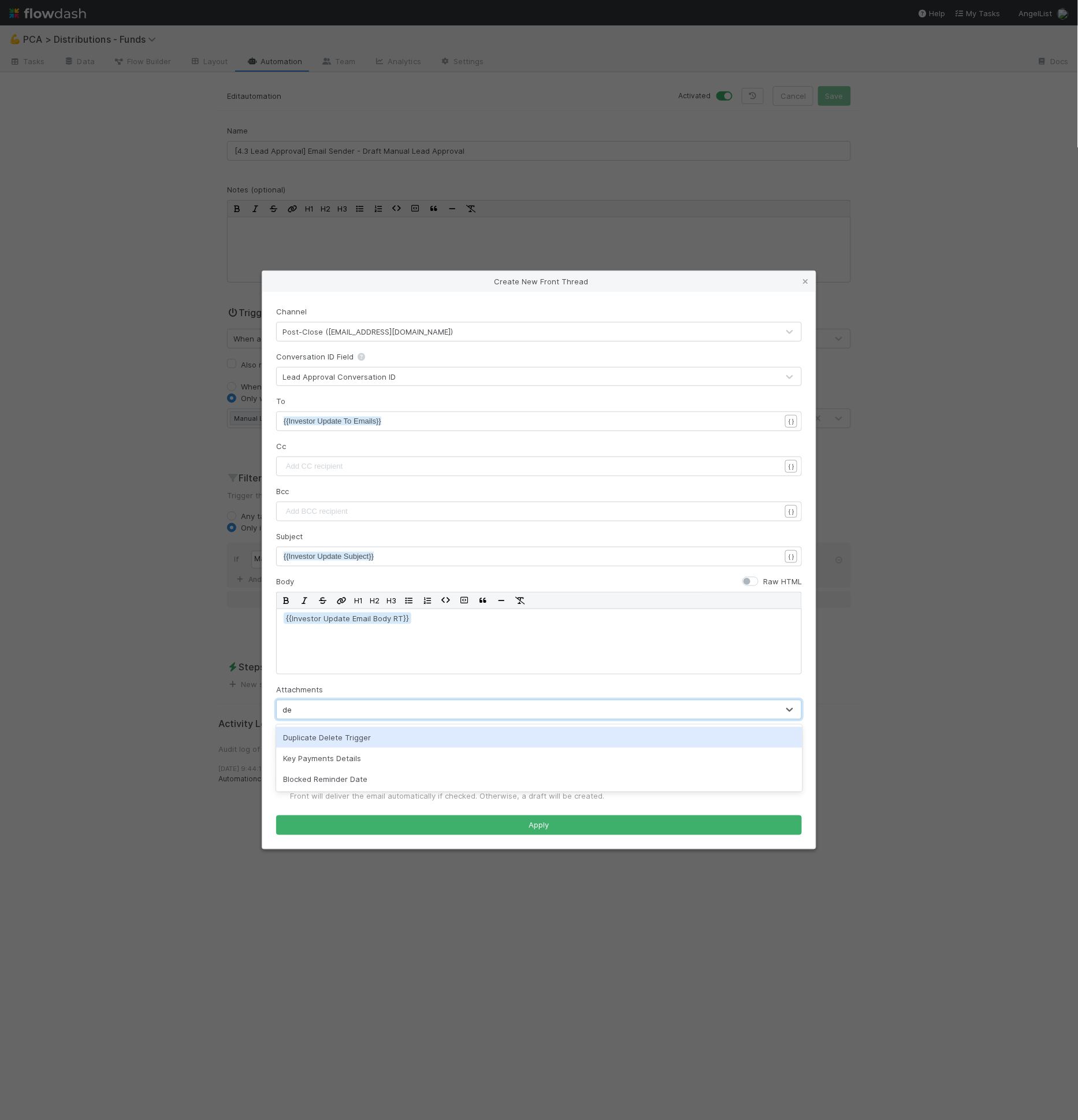
type input "d"
type input "prev"
click at [744, 583] on div "Raw HTML" at bounding box center [772, 583] width 60 height 16
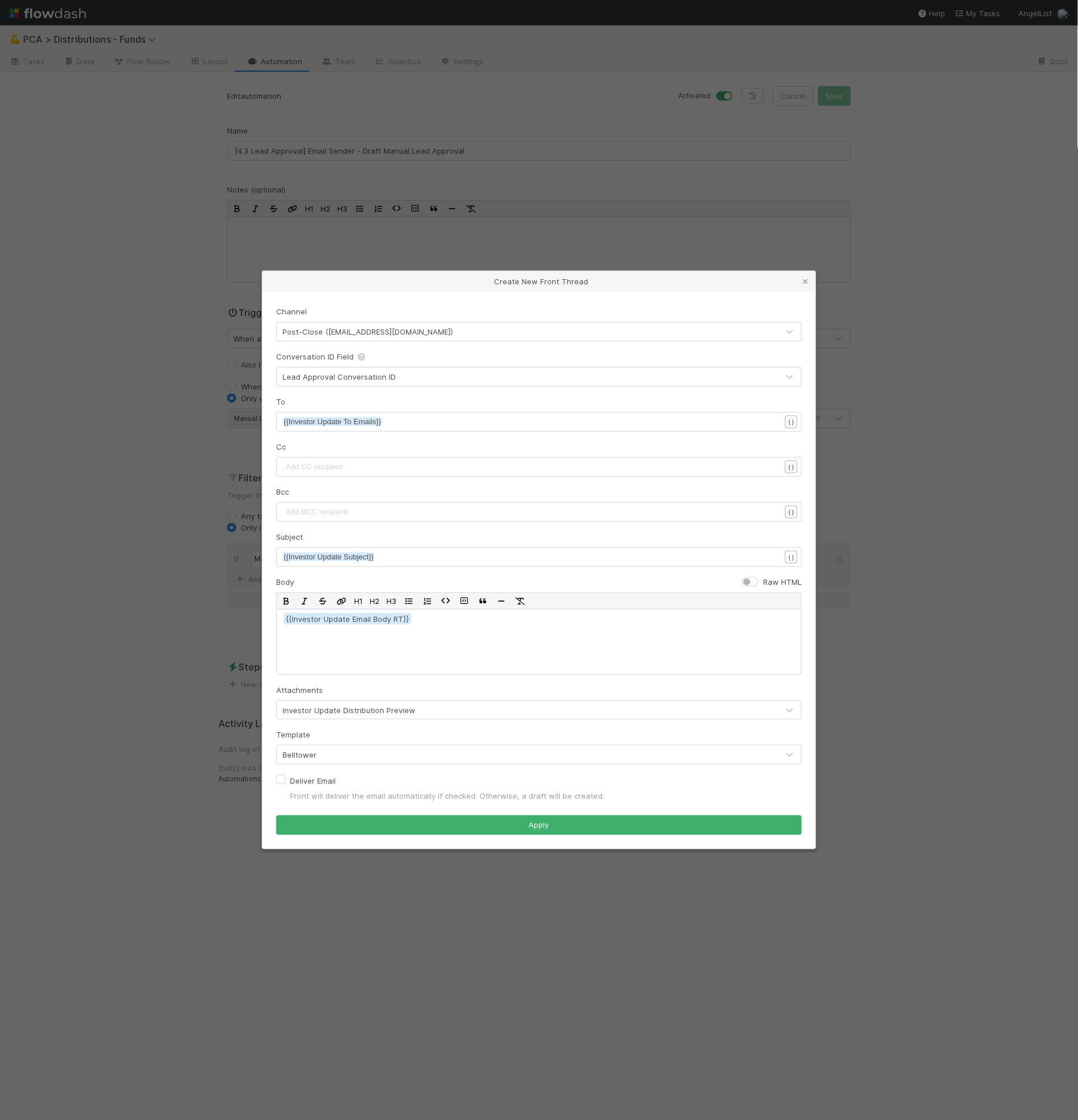
click at [763, 581] on label "Raw HTML" at bounding box center [782, 582] width 38 height 12
click at [745, 581] on input "Raw HTML" at bounding box center [747, 581] width 9 height 11
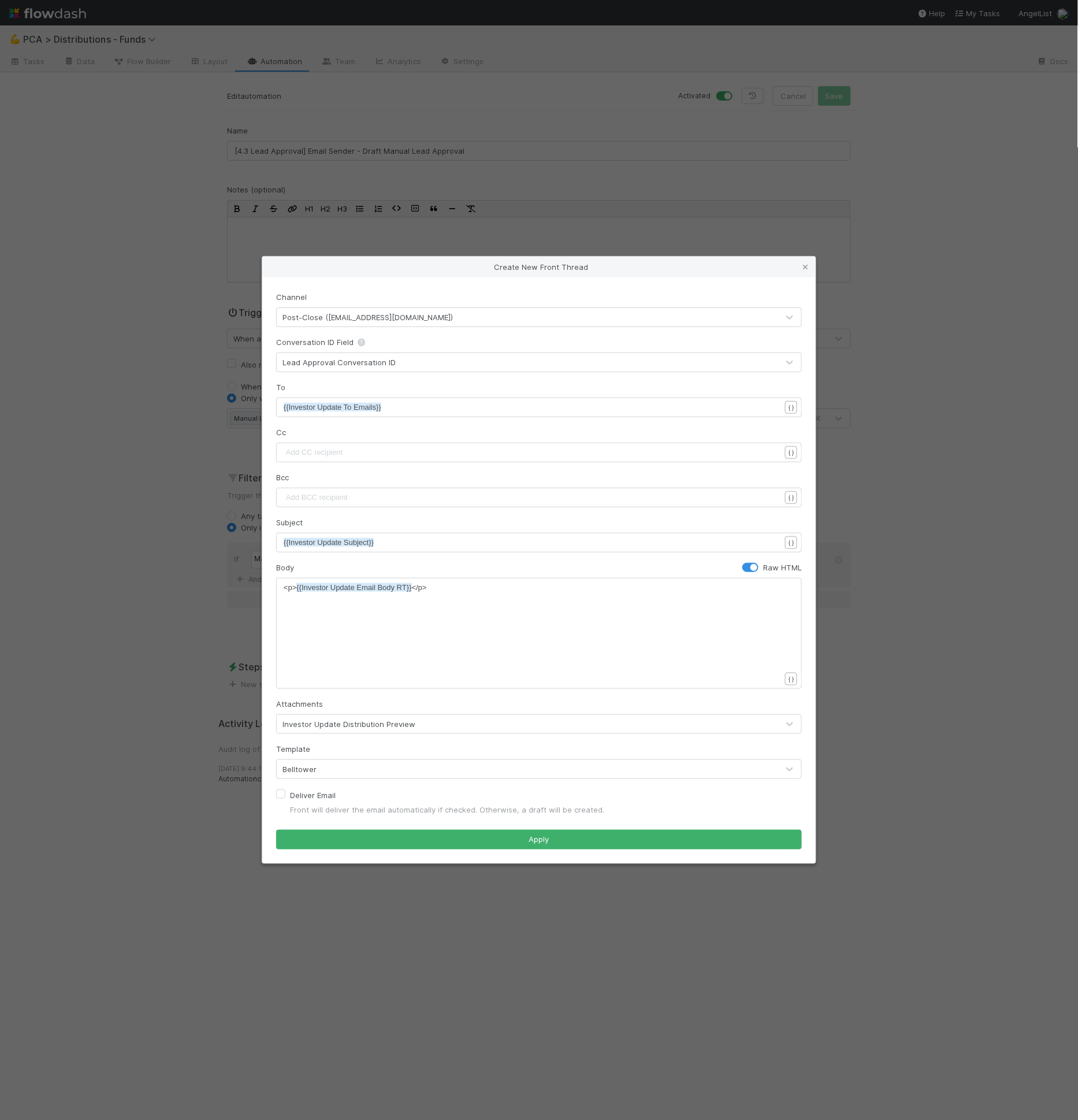
click at [763, 566] on label "Raw HTML" at bounding box center [782, 567] width 38 height 12
click at [751, 566] on input "Raw HTML" at bounding box center [747, 566] width 9 height 11
checkbox input "false"
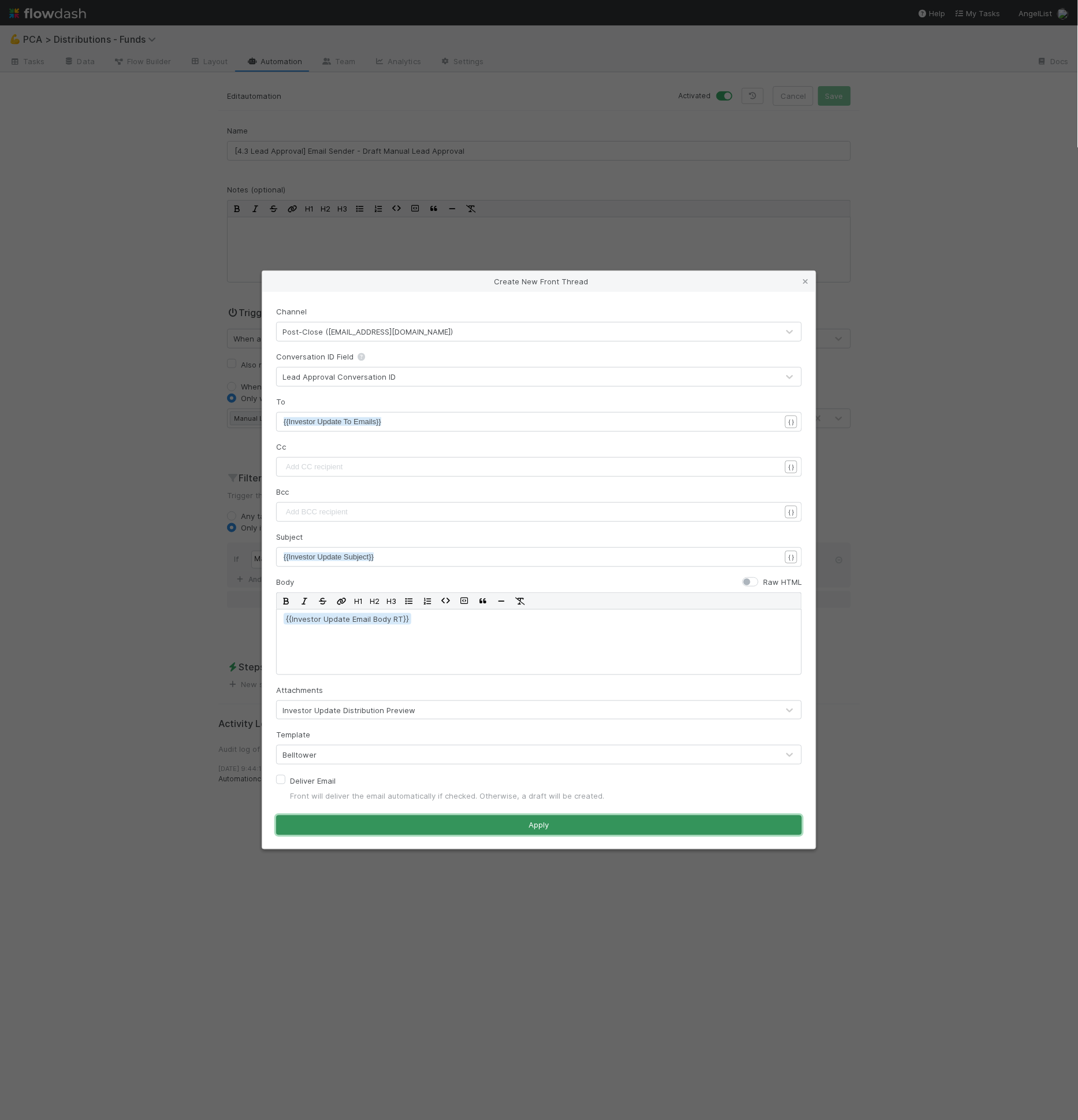
click at [570, 824] on button "Apply" at bounding box center [539, 825] width 526 height 20
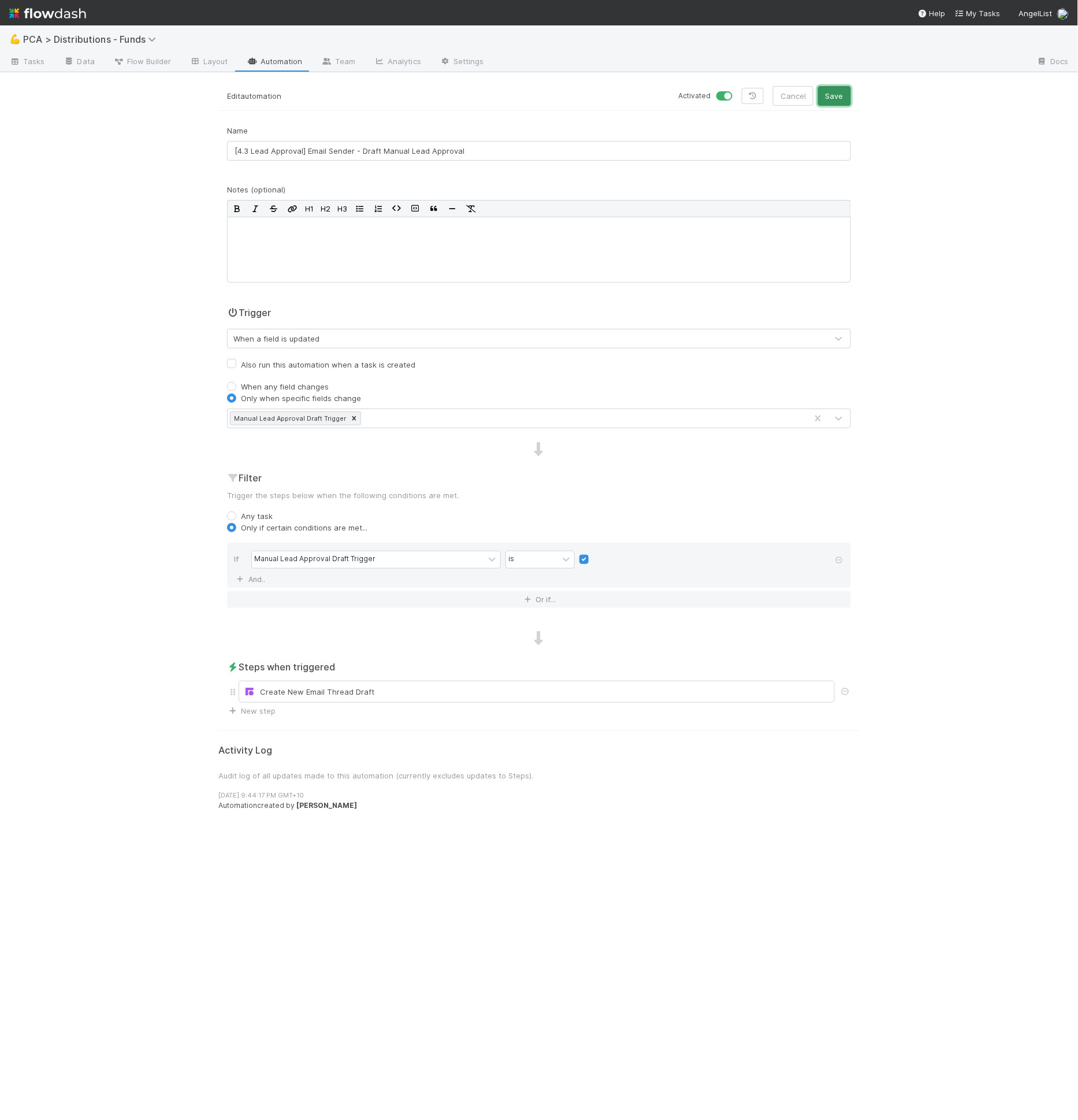
click at [834, 99] on button "Save" at bounding box center [834, 96] width 32 height 20
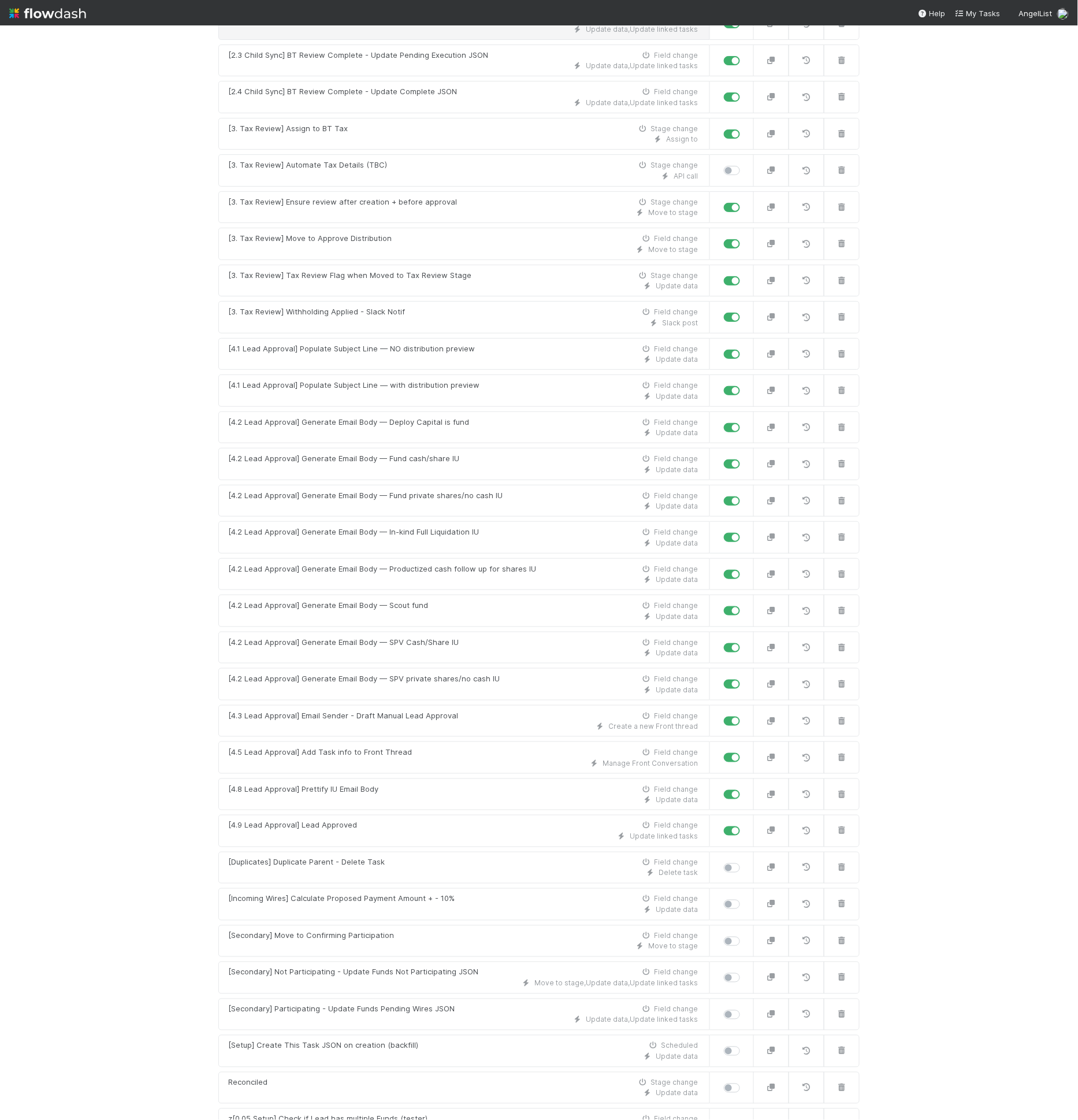
scroll to position [613, 0]
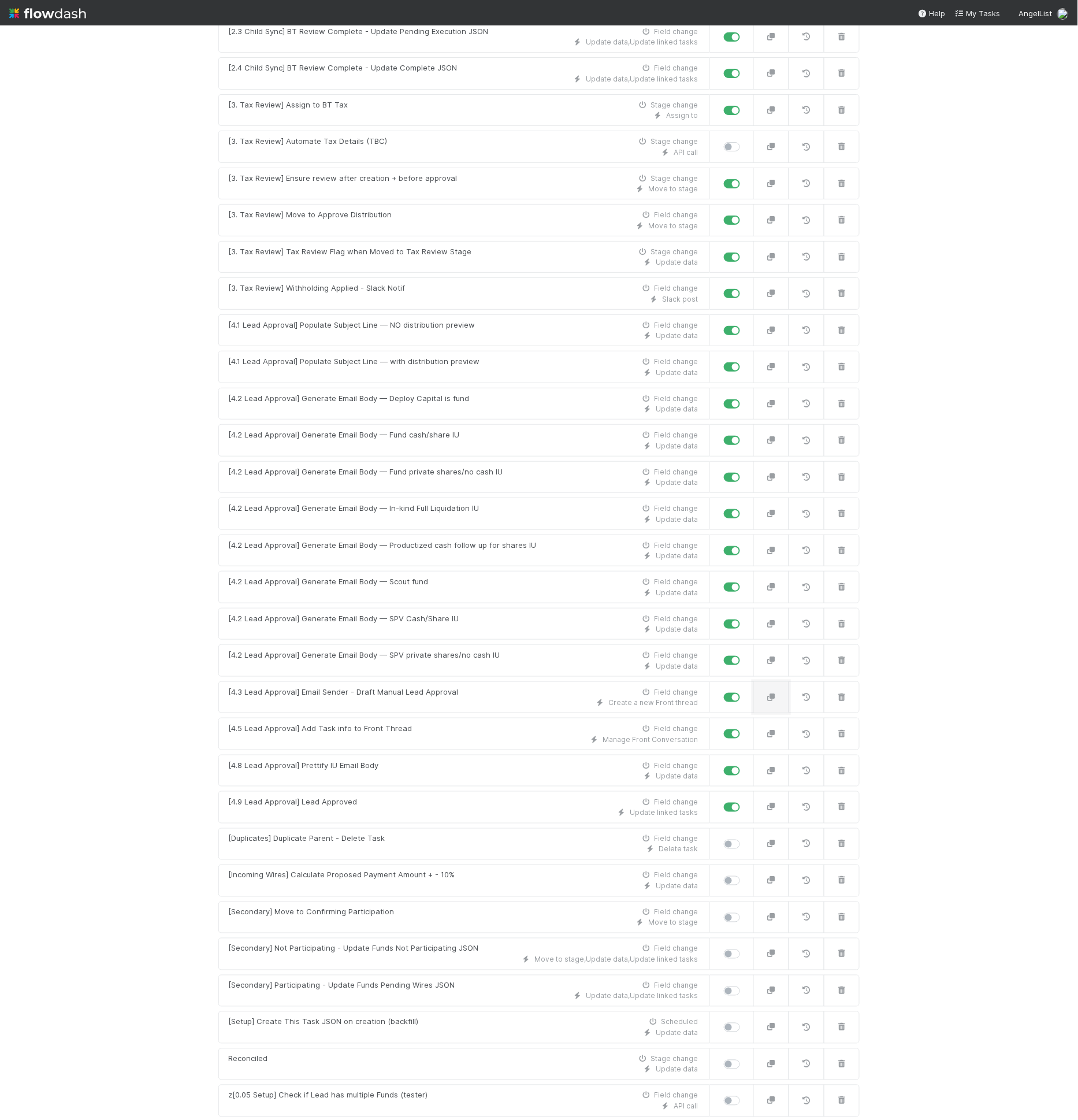
click at [776, 681] on button "button" at bounding box center [771, 697] width 35 height 32
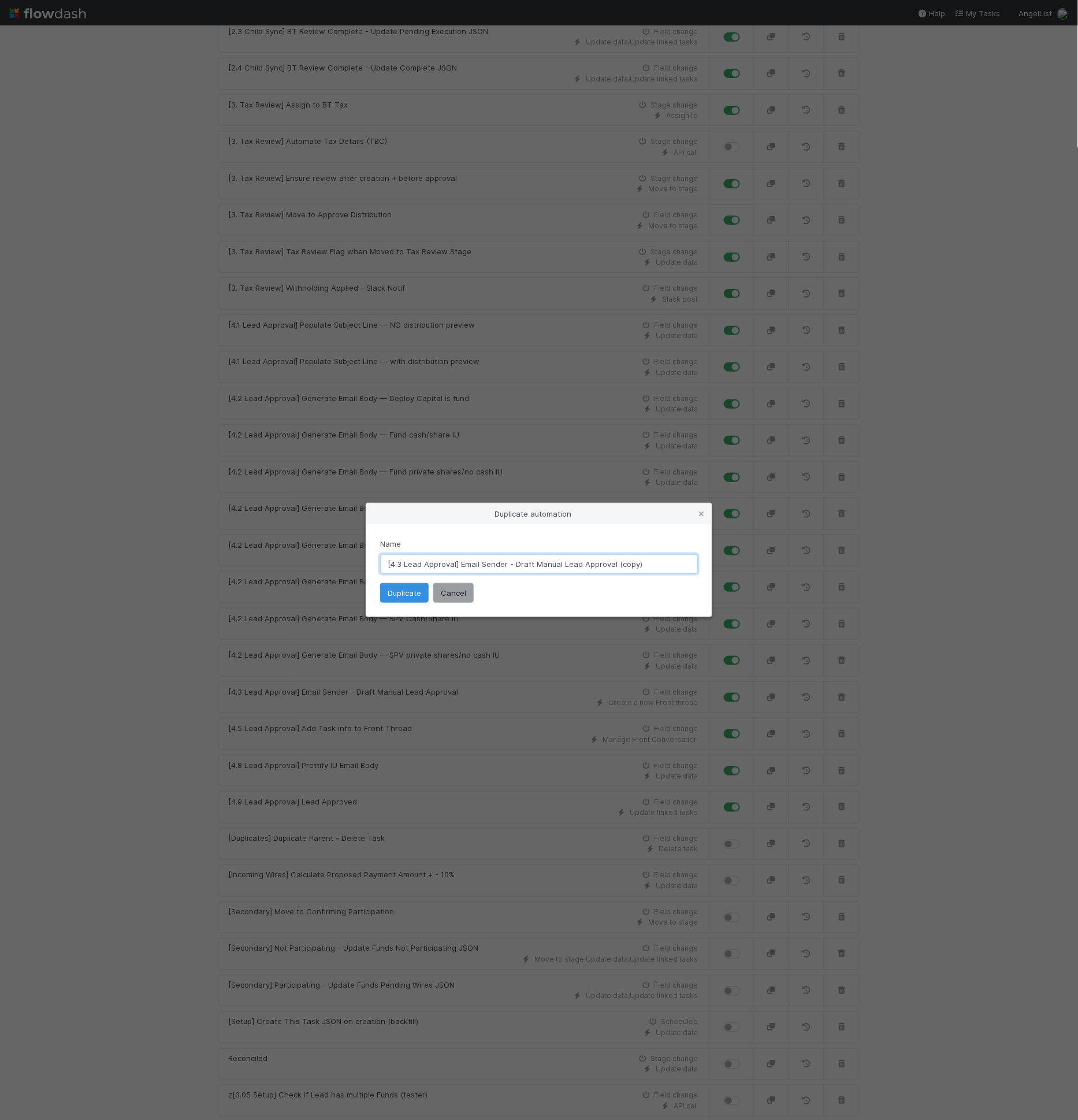
click at [509, 561] on input "[4.3 Lead Approval] Email Sender - Draft Manual Lead Approval (copy)" at bounding box center [539, 563] width 318 height 20
click at [517, 565] on input "[4.3 Lead Approval] Email Sender - Draft Manual Lead Approval (copy)" at bounding box center [539, 563] width 318 height 20
drag, startPoint x: 610, startPoint y: 561, endPoint x: 673, endPoint y: 563, distance: 63.0
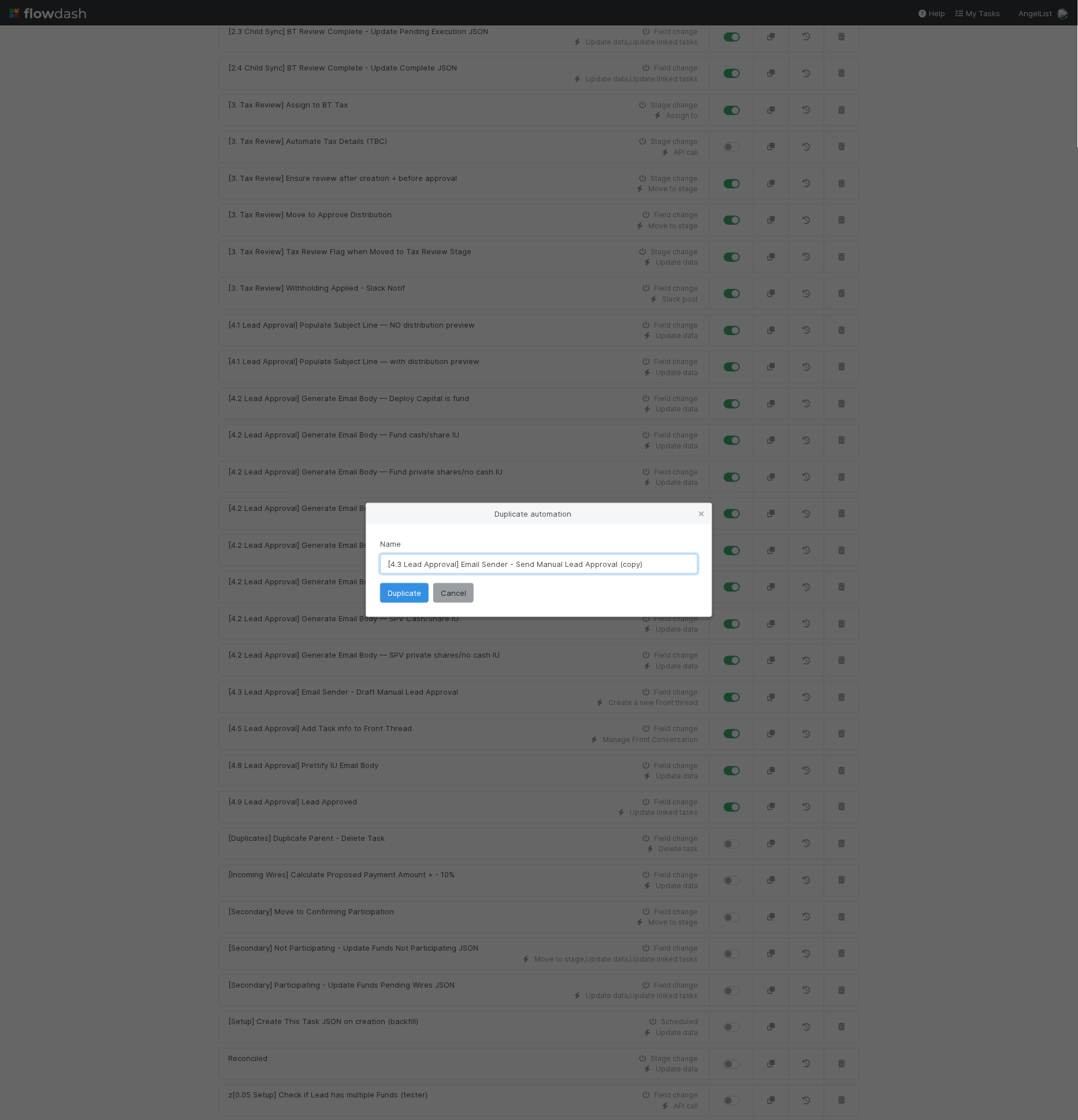
click at [673, 563] on input "[4.3 Lead Approval] Email Sender - Send Manual Lead Approval (copy)" at bounding box center [539, 563] width 318 height 20
type input "[4.3 Lead Approval] Email Sender - Send Manual Lead Approval"
click at [411, 589] on button "Duplicate" at bounding box center [404, 593] width 48 height 20
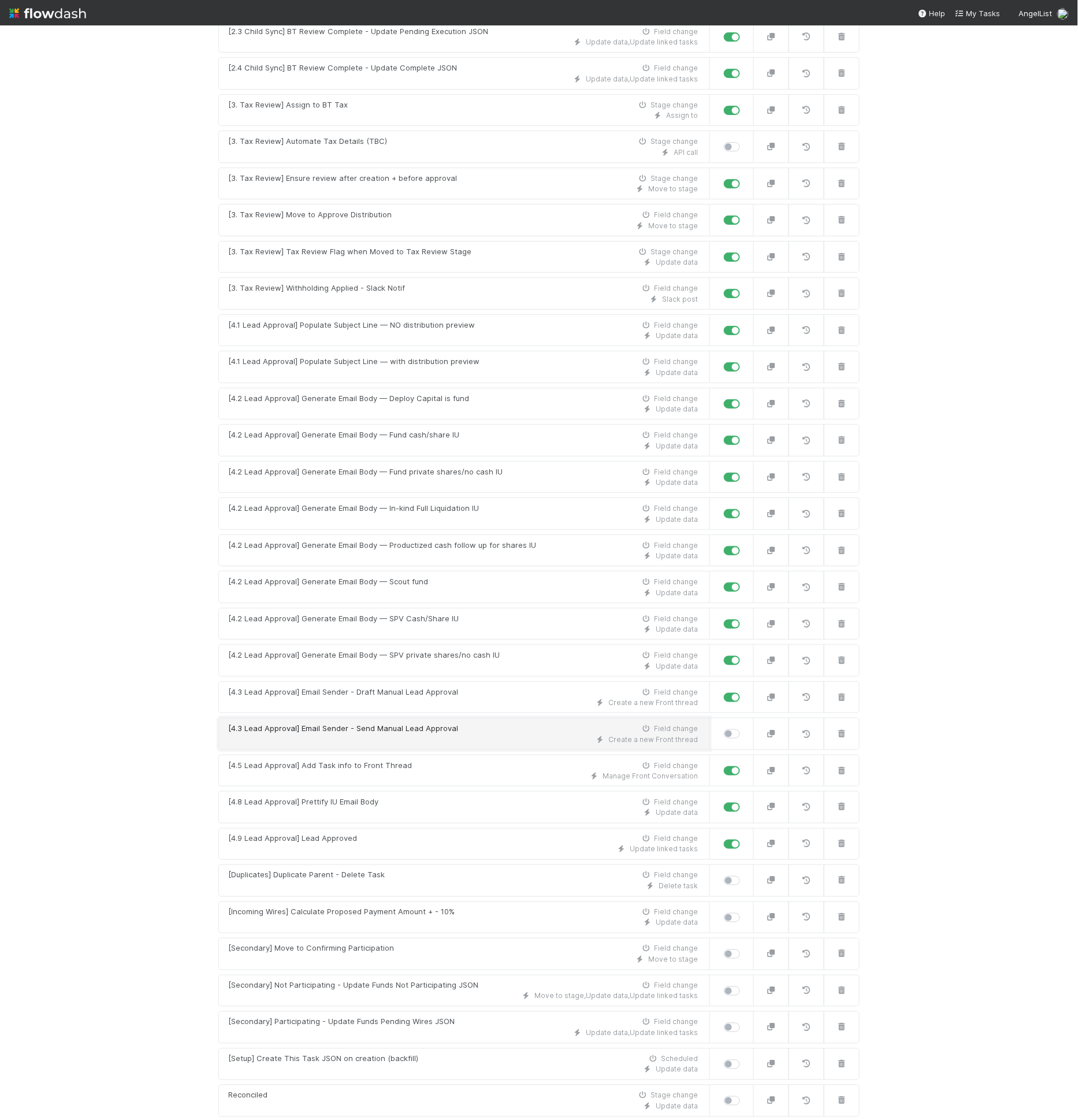
click at [419, 735] on div "Create a new Front thread" at bounding box center [463, 739] width 470 height 11
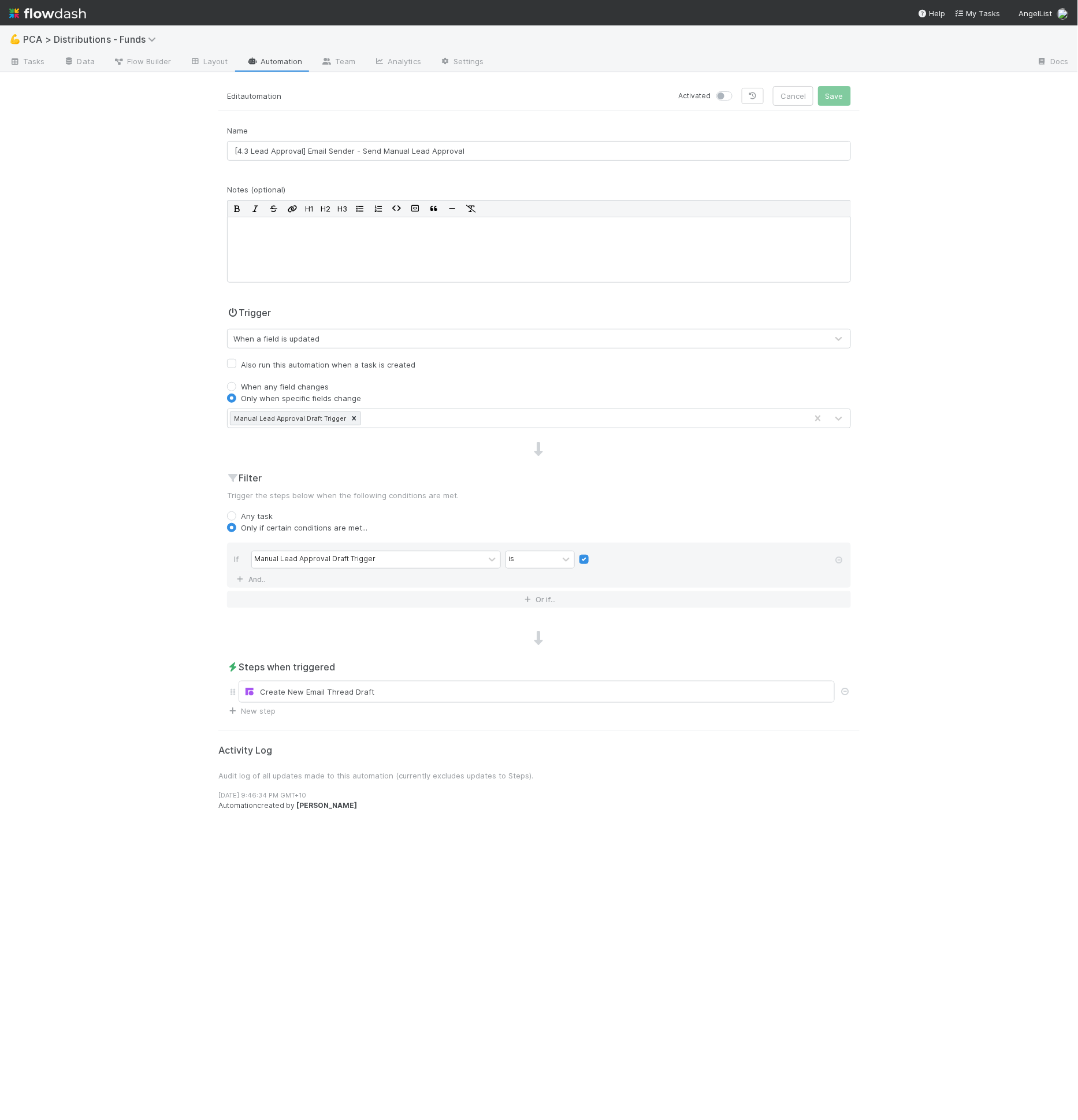
click at [738, 90] on label at bounding box center [738, 90] width 0 height 0
click at [723, 92] on input "checkbox" at bounding box center [721, 95] width 9 height 11
checkbox input "true"
click at [361, 560] on div "Manual Lead Approval Draft Trigger" at bounding box center [315, 559] width 121 height 11
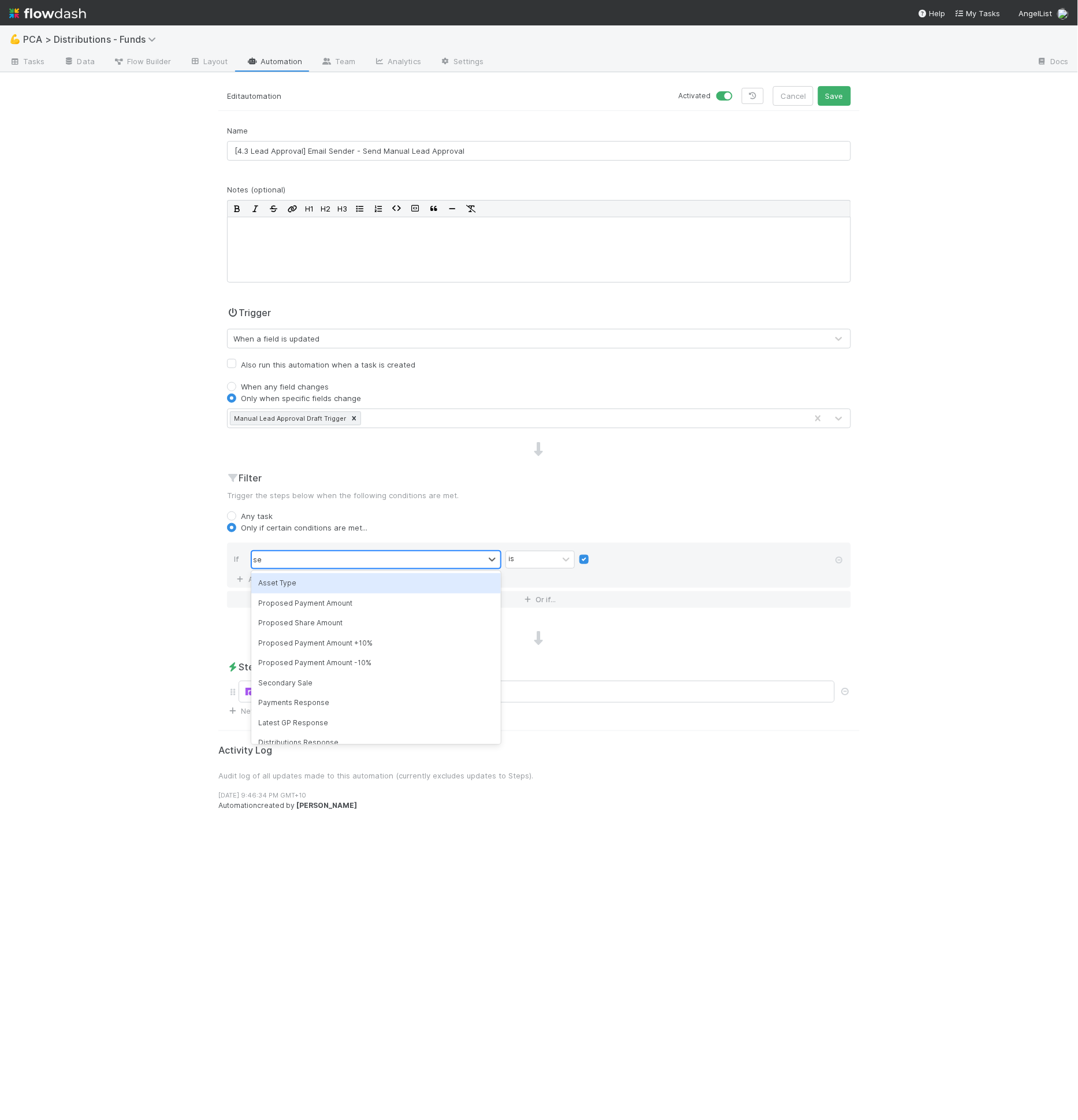
type input "send"
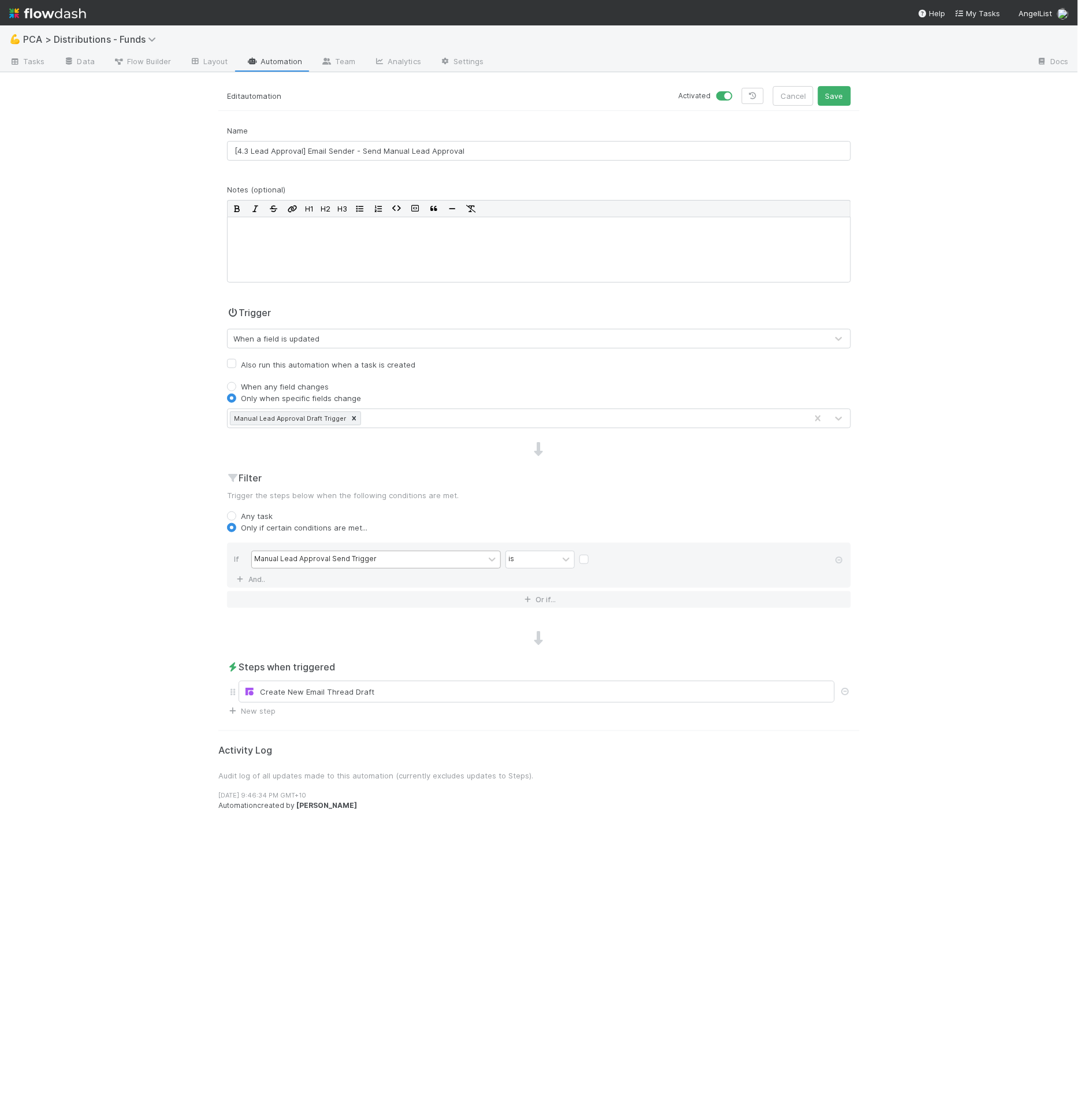
click at [593, 554] on label at bounding box center [593, 554] width 0 height 0
click at [581, 557] on input "checkbox" at bounding box center [583, 562] width 9 height 18
checkbox input "true"
click at [508, 690] on div "Create New Email Thread Draft" at bounding box center [537, 691] width 586 height 12
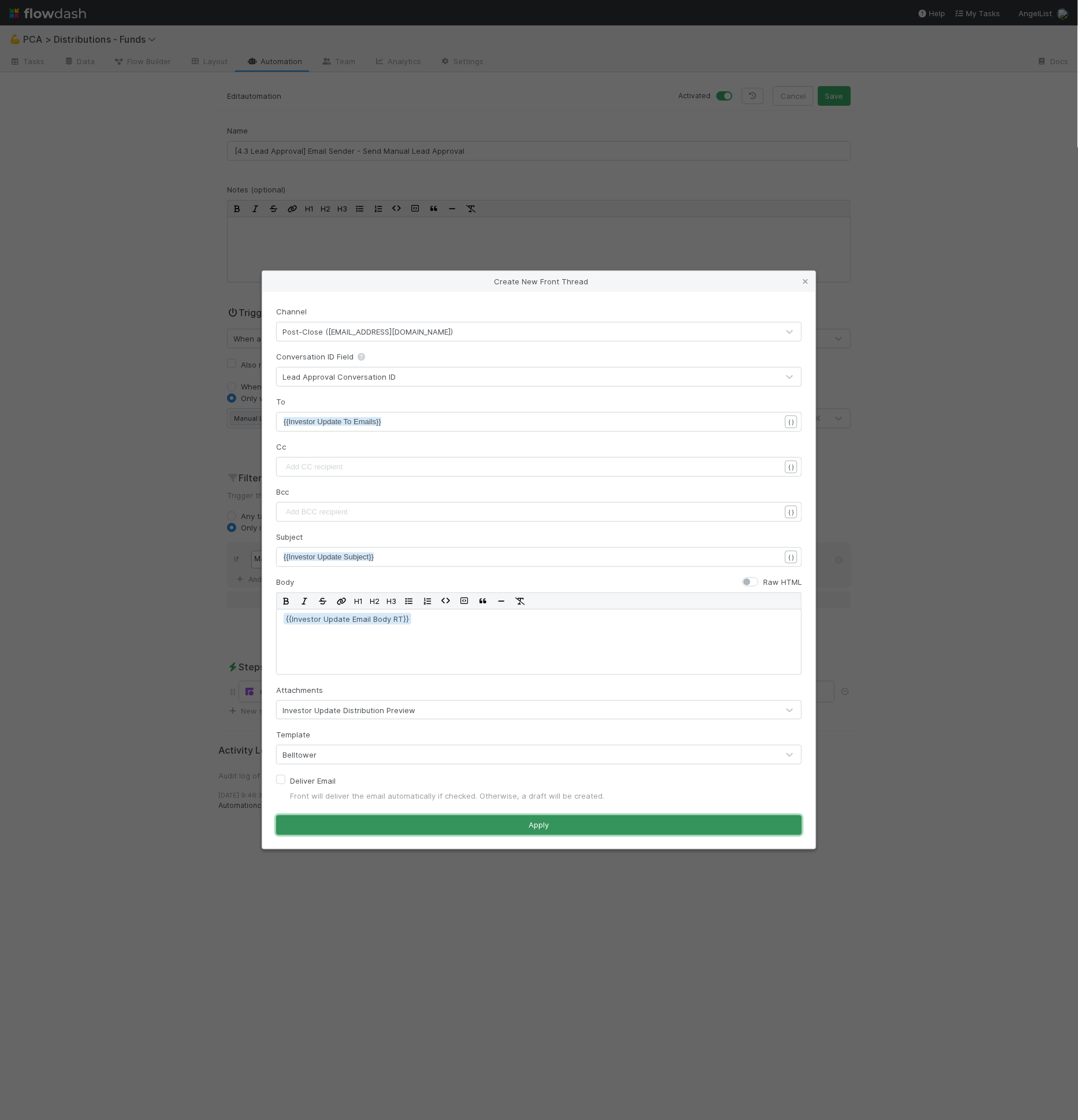
click at [527, 831] on button "Apply" at bounding box center [539, 825] width 526 height 20
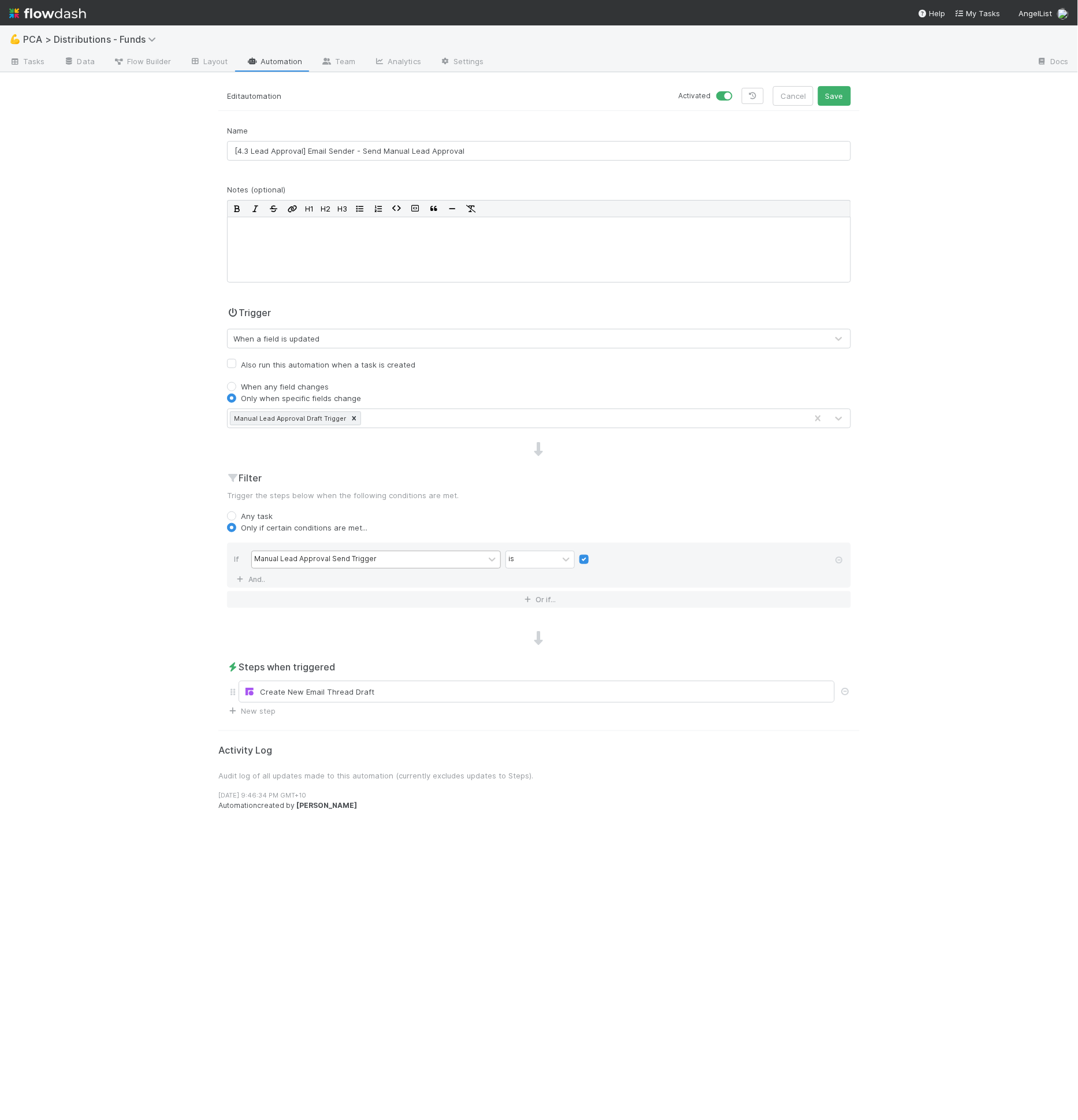
click at [853, 108] on div "Edit automation Activated Cancel Save" at bounding box center [539, 98] width 641 height 25
click at [841, 94] on button "Save" at bounding box center [834, 96] width 32 height 20
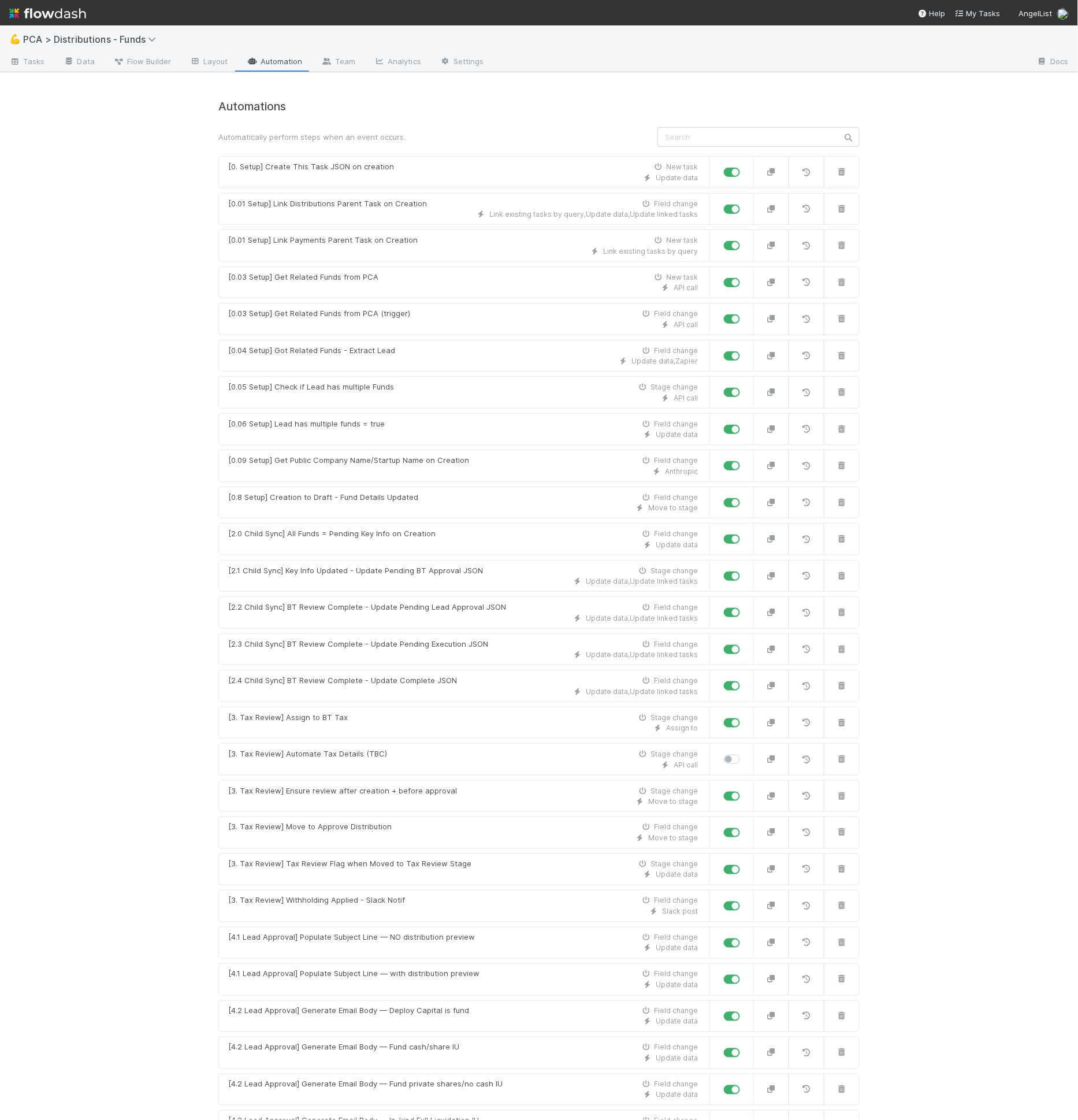
click at [629, 127] on div "Automatically perform steps when an event occurs." at bounding box center [539, 137] width 659 height 20
click at [581, 124] on div "Automations Automatically perform steps when an event occurs. [0. Setup] Create…" at bounding box center [539, 946] width 641 height 1692
